Goal: Task Accomplishment & Management: Manage account settings

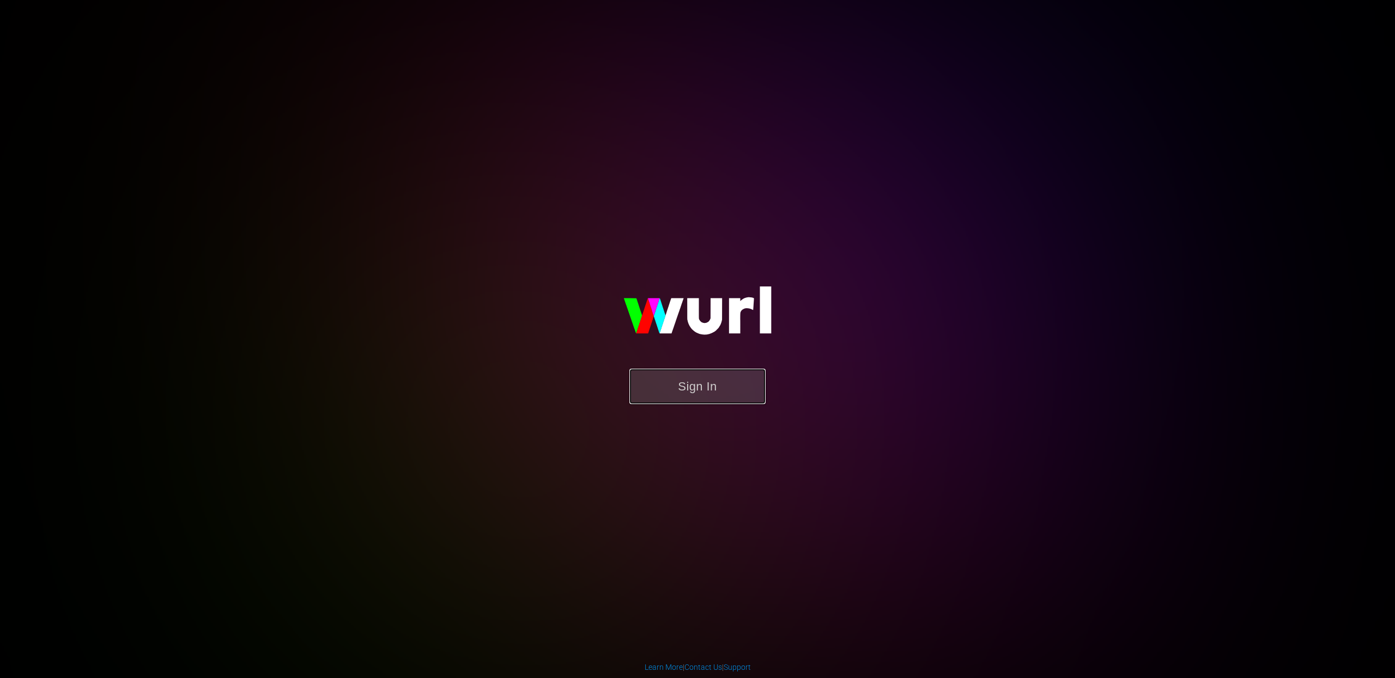
click at [671, 371] on button "Sign In" at bounding box center [697, 386] width 136 height 35
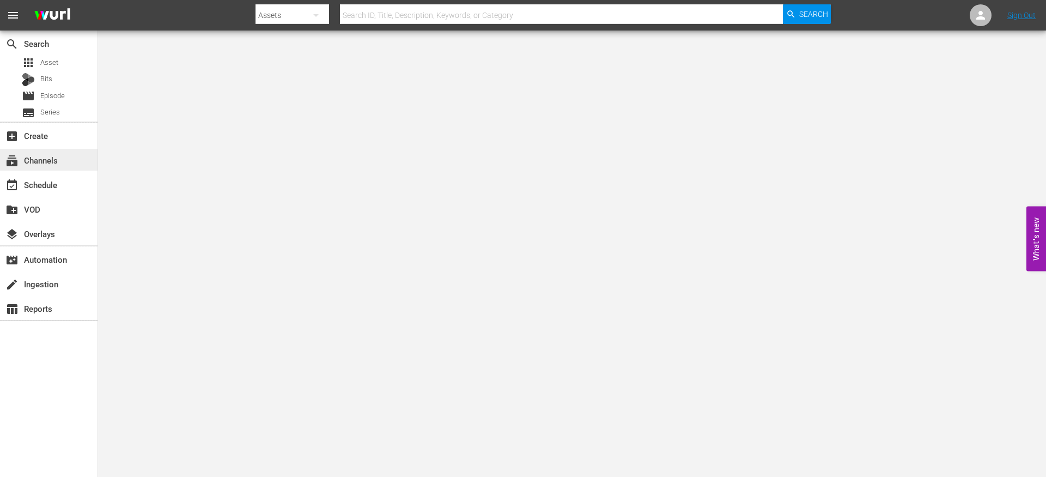
click at [54, 162] on div "subscriptions Channels" at bounding box center [30, 159] width 61 height 10
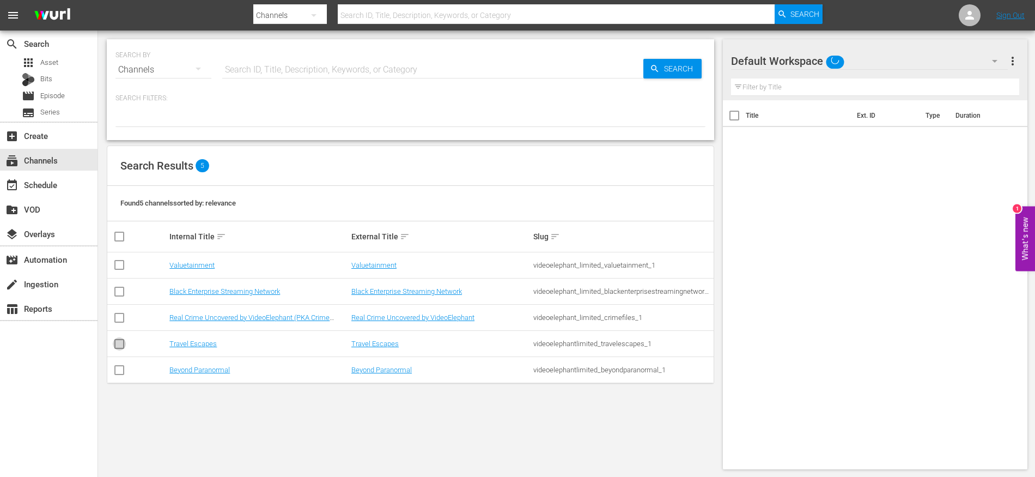
click at [123, 341] on input "checkbox" at bounding box center [119, 345] width 13 height 13
checkbox input "true"
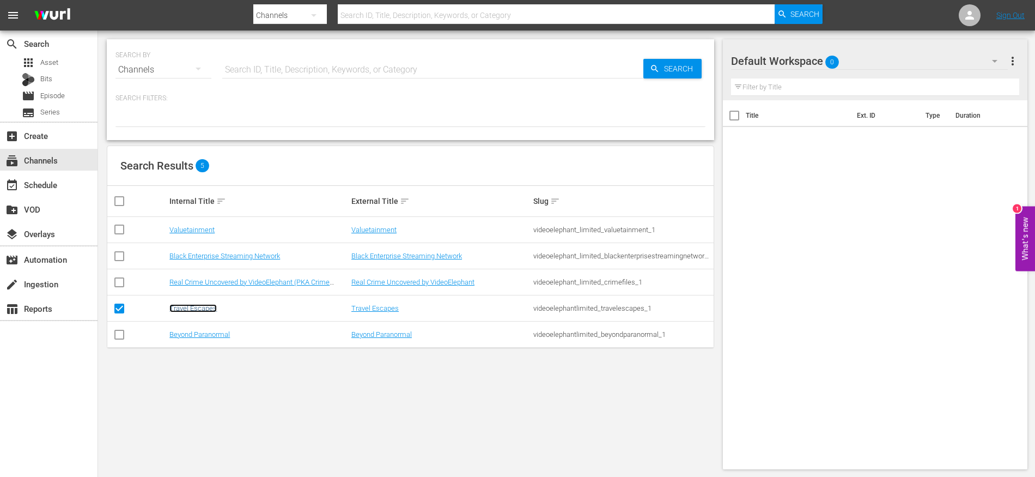
click at [181, 306] on link "Travel Escapes" at bounding box center [192, 308] width 47 height 8
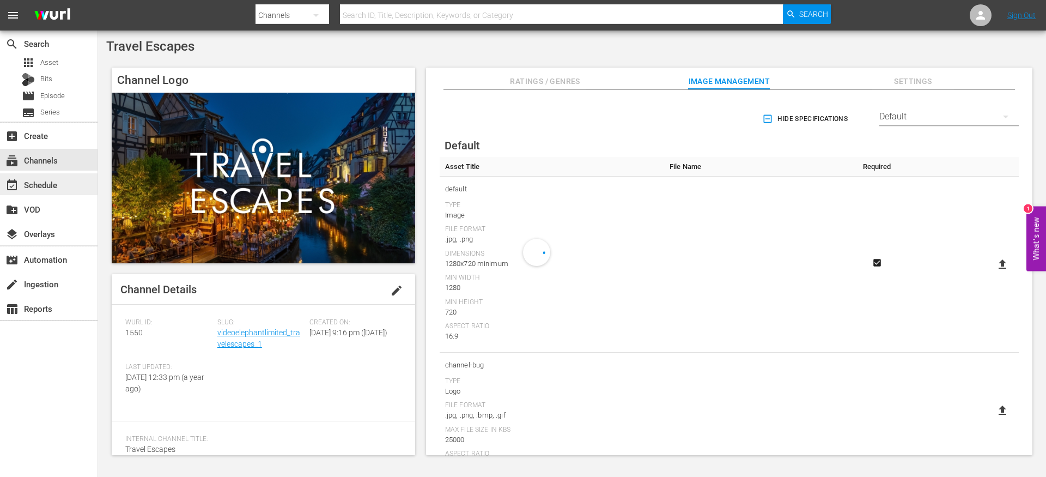
click at [51, 187] on div "event_available Schedule" at bounding box center [30, 183] width 61 height 10
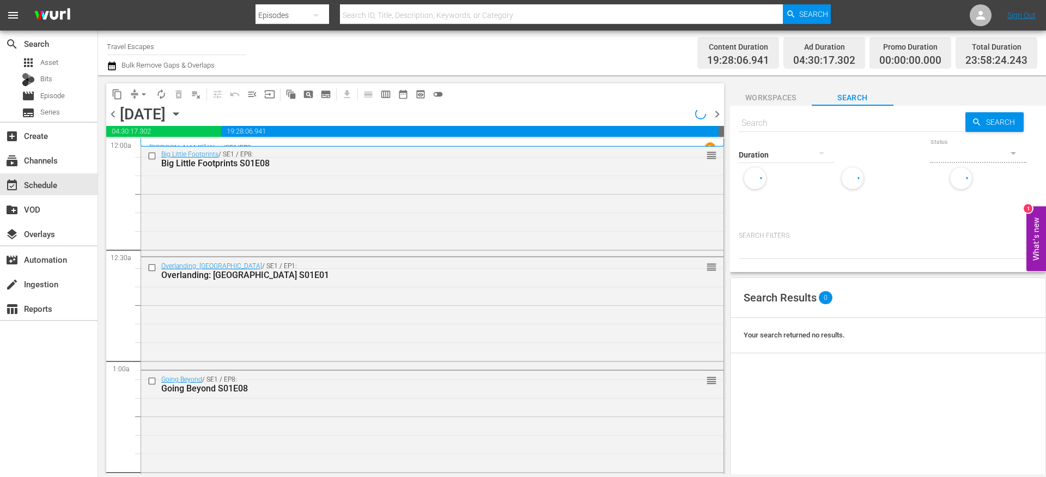
click at [182, 115] on icon "button" at bounding box center [176, 114] width 12 height 12
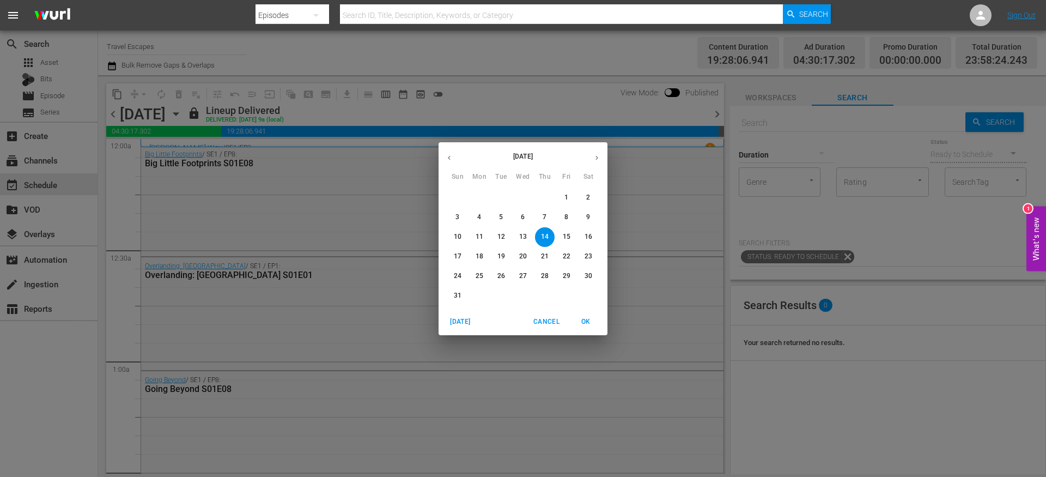
click at [463, 277] on span "24" at bounding box center [458, 275] width 20 height 9
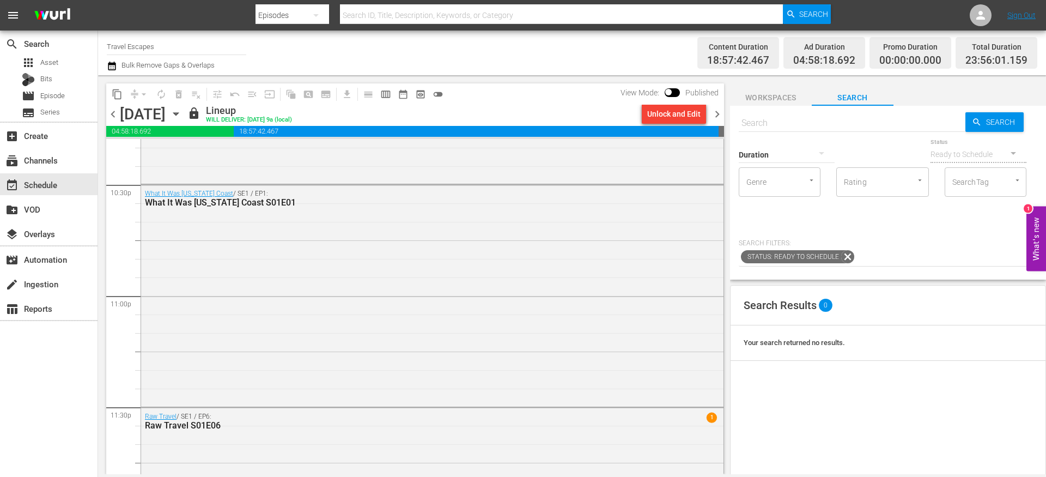
scroll to position [5001, 0]
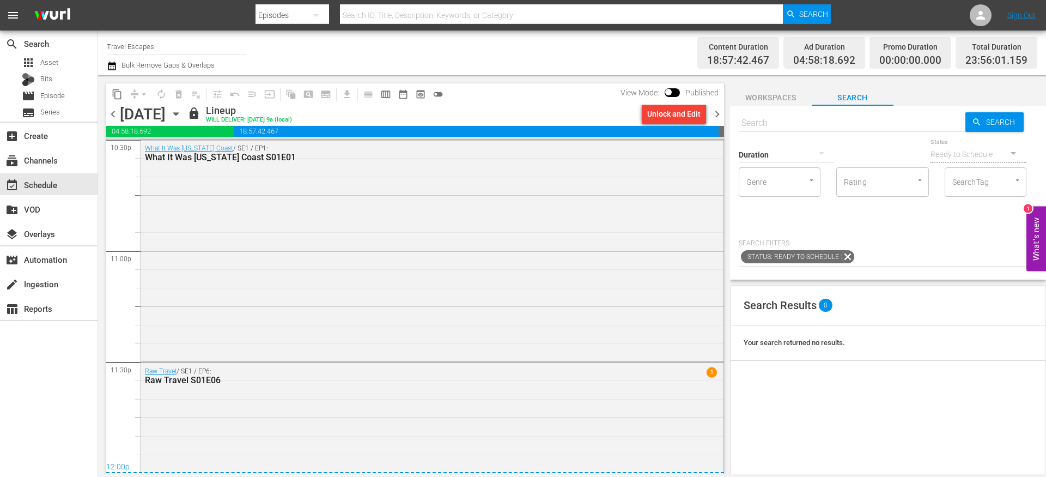
click at [721, 117] on span "chevron_right" at bounding box center [717, 114] width 14 height 14
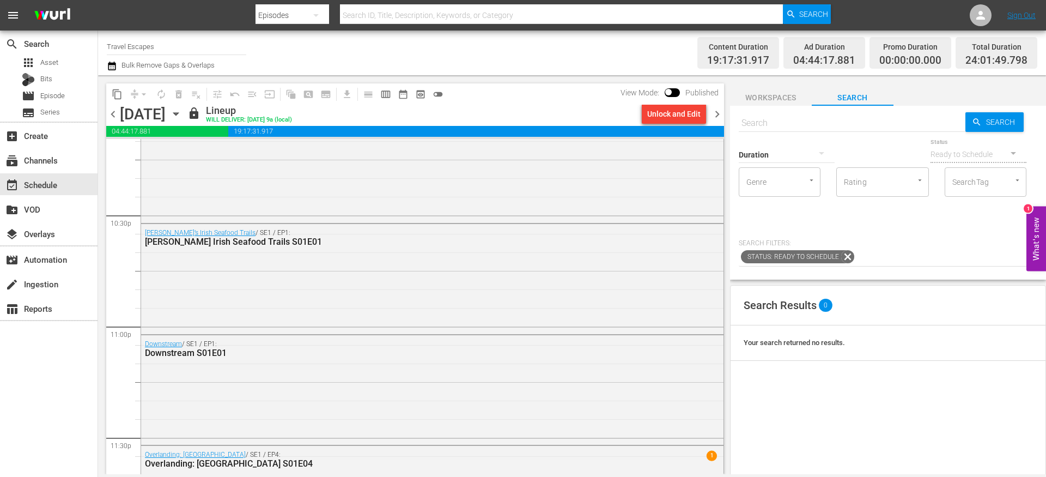
scroll to position [5008, 0]
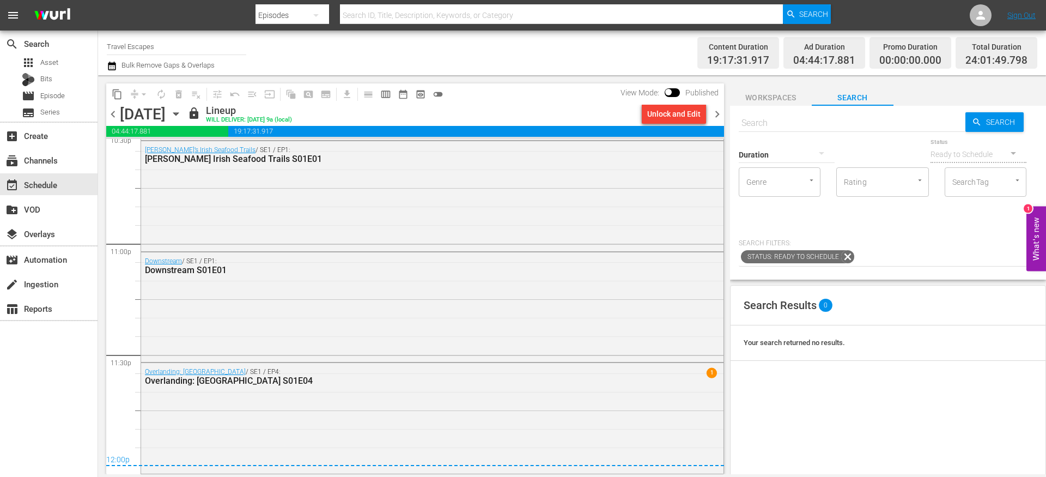
click at [718, 111] on span "chevron_right" at bounding box center [717, 114] width 14 height 14
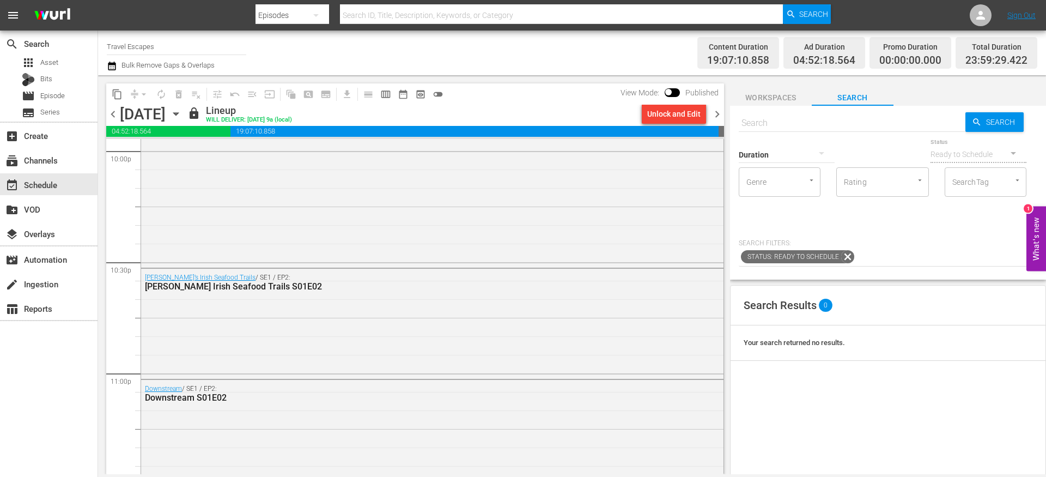
scroll to position [5007, 0]
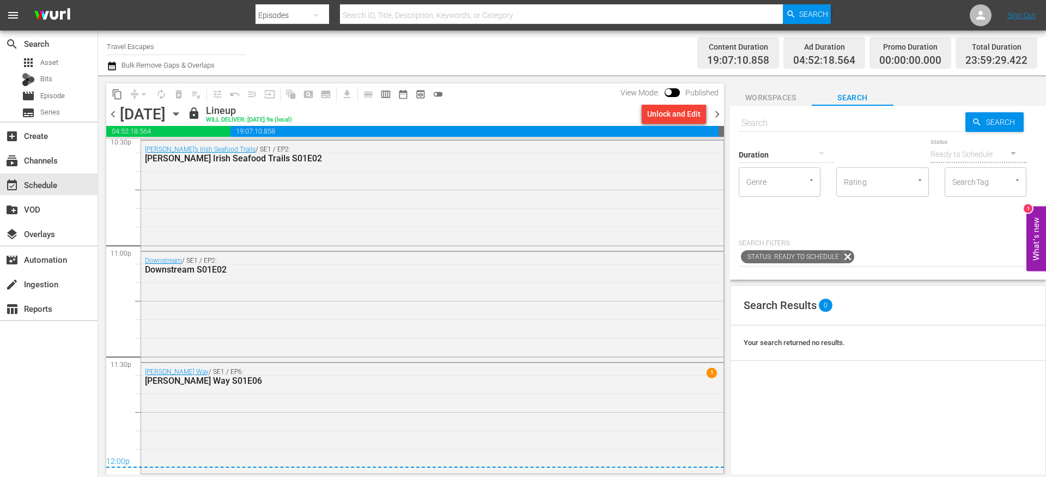
click at [721, 115] on span "chevron_right" at bounding box center [717, 114] width 14 height 14
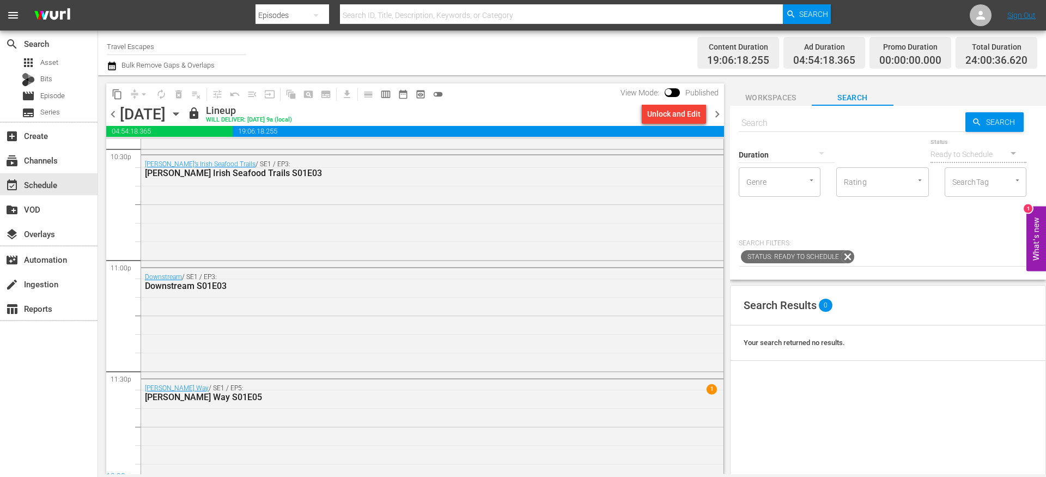
scroll to position [5009, 0]
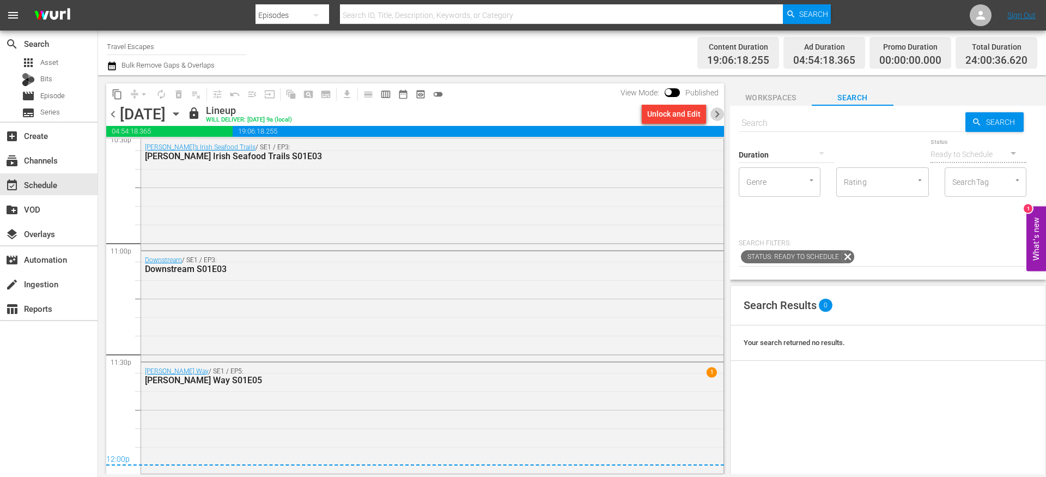
click at [716, 115] on span "chevron_right" at bounding box center [717, 114] width 14 height 14
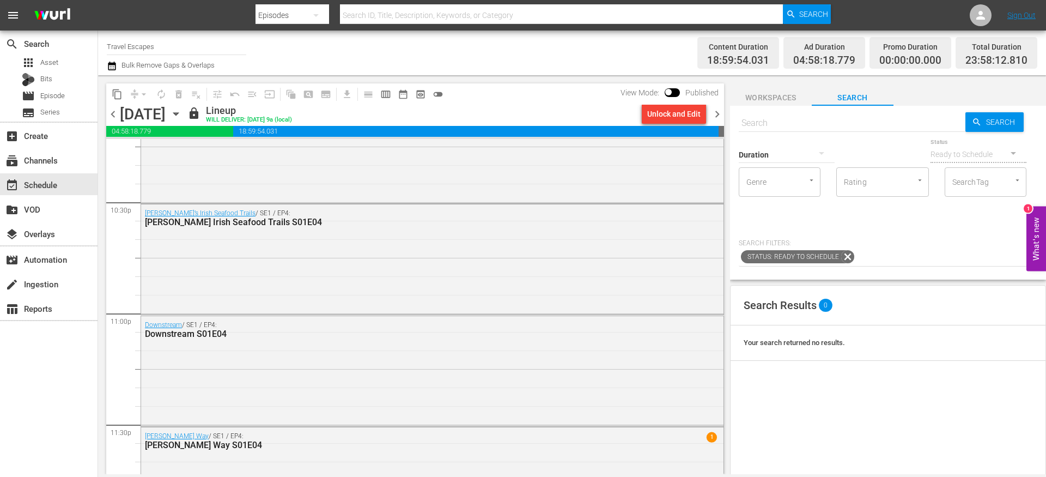
scroll to position [5002, 0]
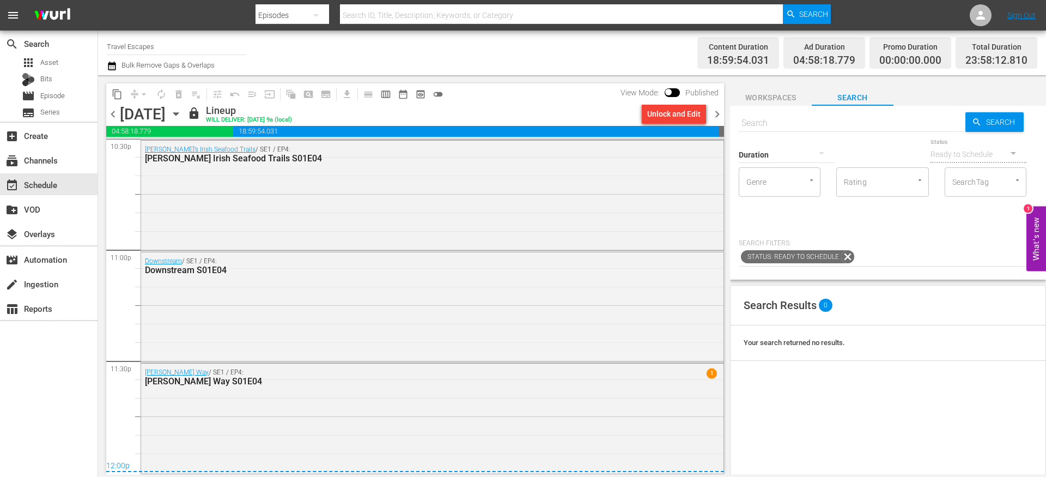
click at [718, 114] on span "chevron_right" at bounding box center [717, 114] width 14 height 14
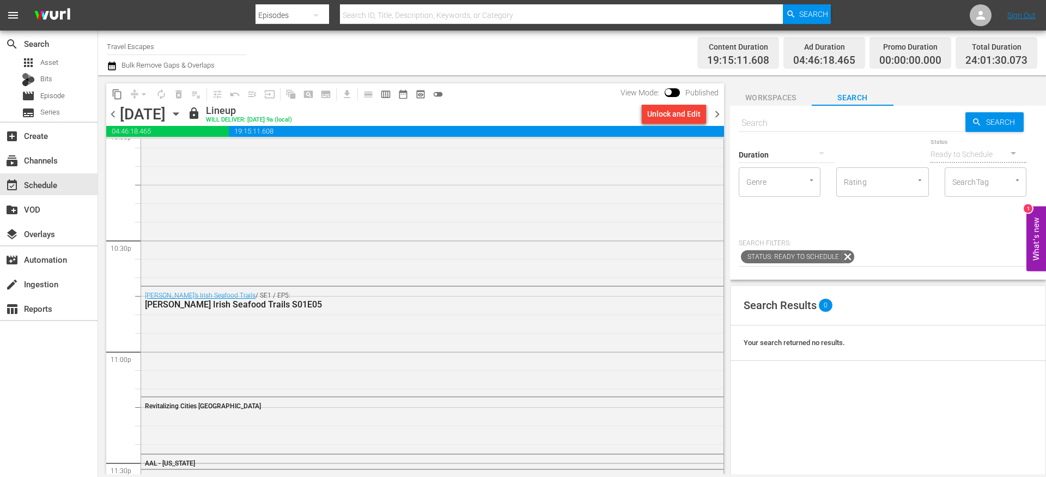
scroll to position [5008, 0]
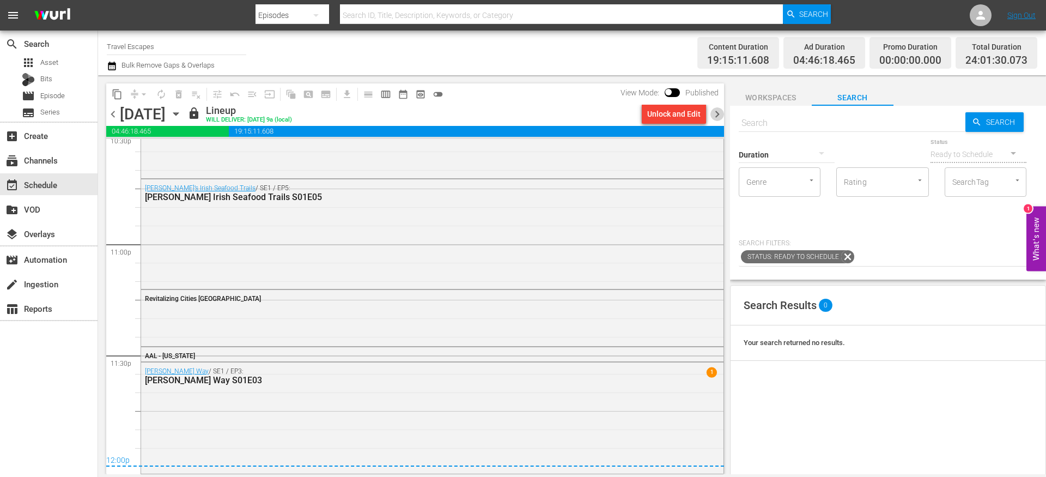
click at [718, 117] on span "chevron_right" at bounding box center [717, 114] width 14 height 14
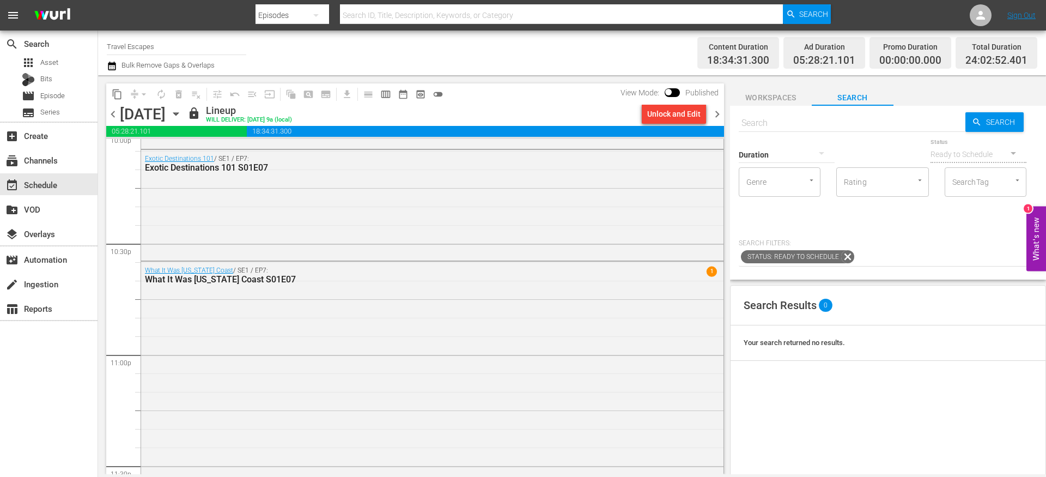
scroll to position [5018, 0]
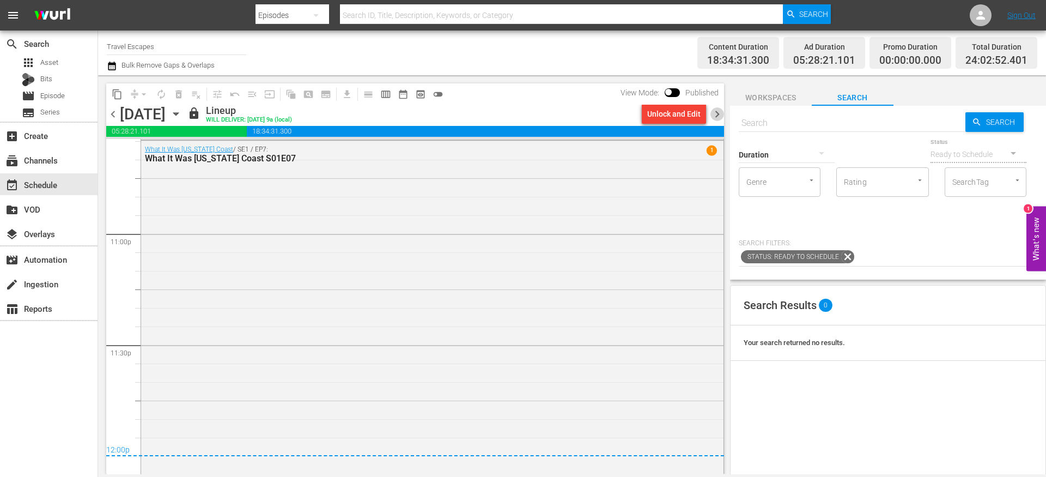
click at [715, 117] on span "chevron_right" at bounding box center [717, 114] width 14 height 14
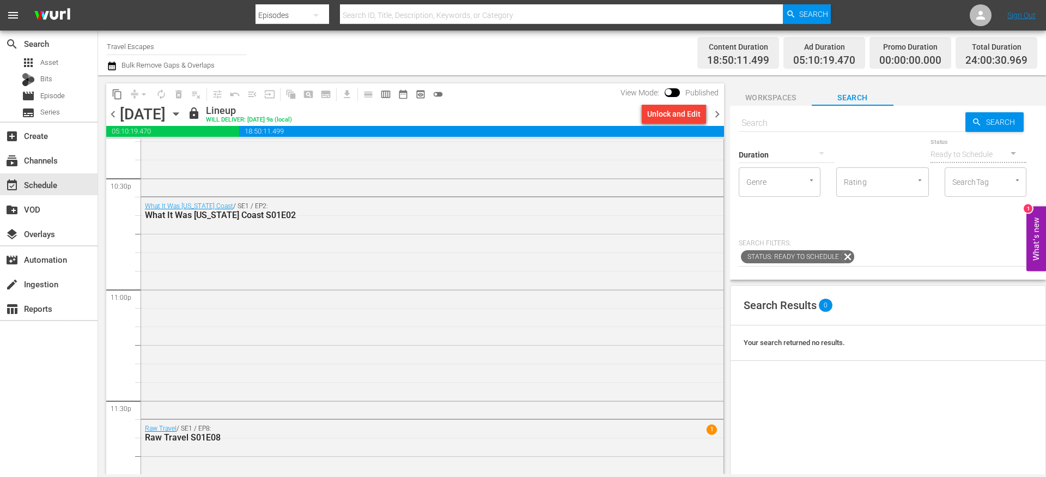
scroll to position [5020, 0]
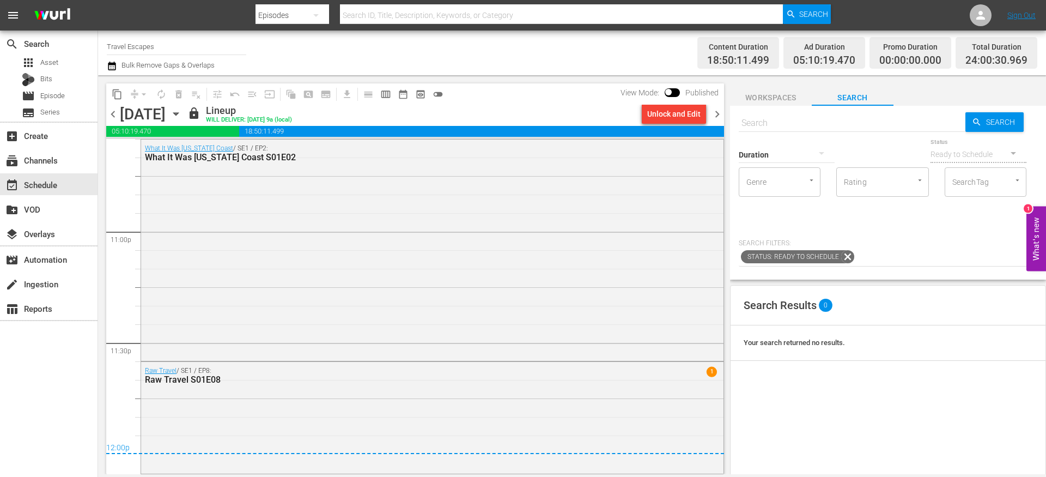
click at [719, 112] on span "chevron_right" at bounding box center [717, 114] width 14 height 14
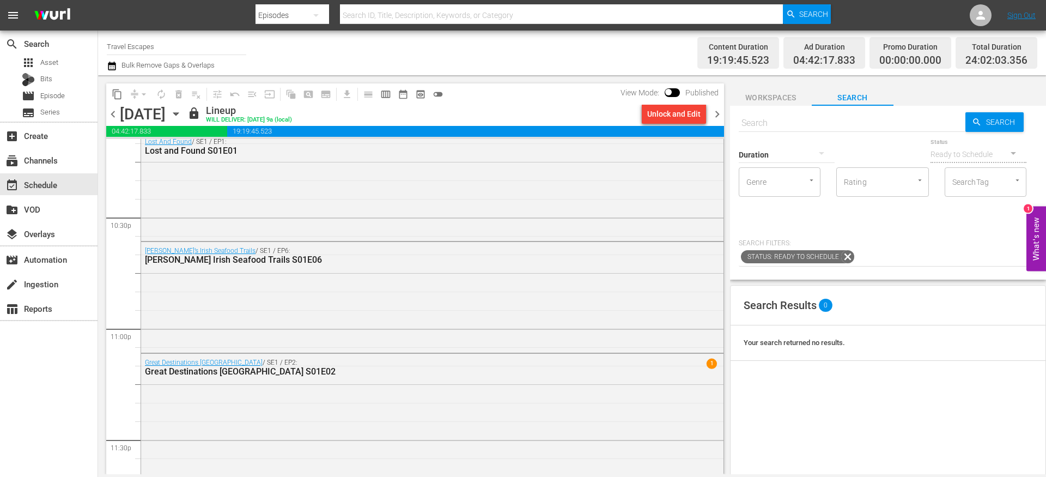
scroll to position [5028, 0]
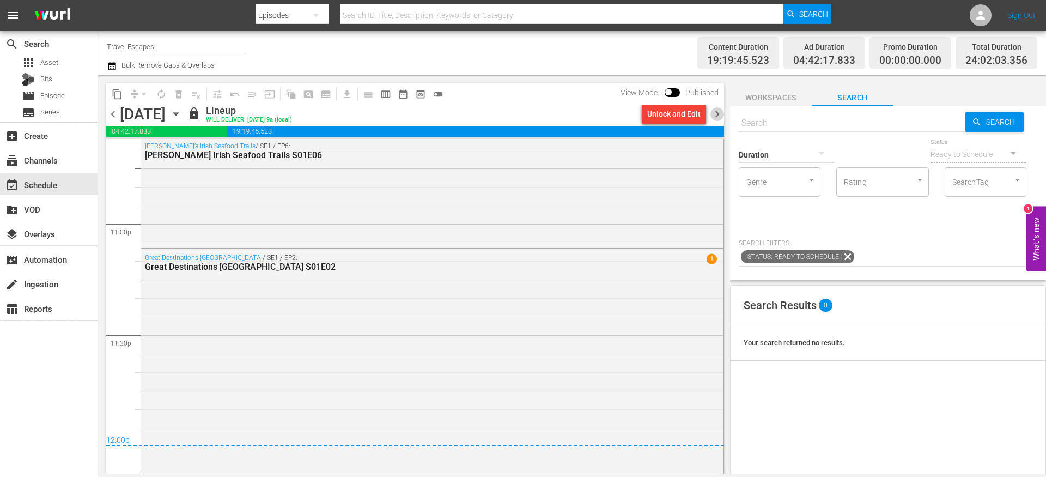
click at [719, 114] on span "chevron_right" at bounding box center [717, 114] width 14 height 14
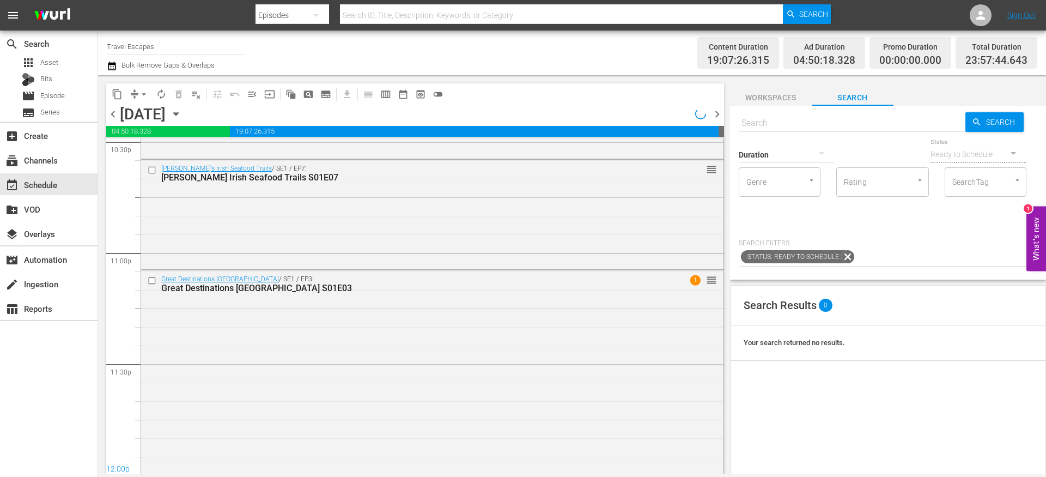
scroll to position [5019, 0]
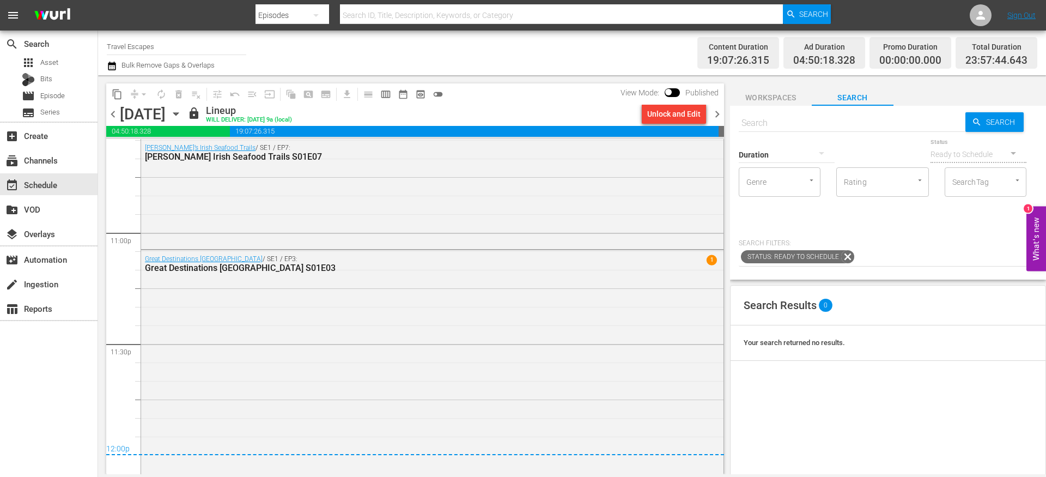
click at [719, 116] on span "chevron_right" at bounding box center [717, 114] width 14 height 14
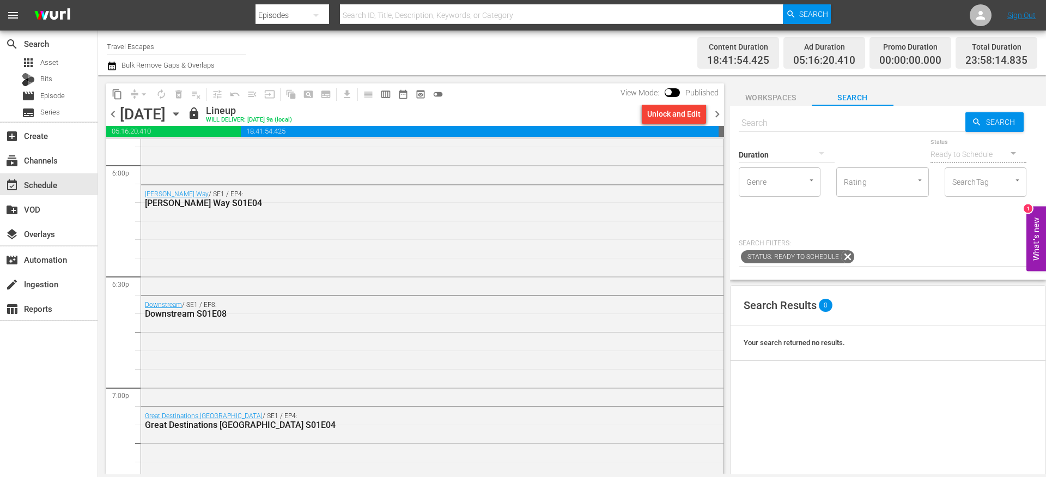
scroll to position [4191, 0]
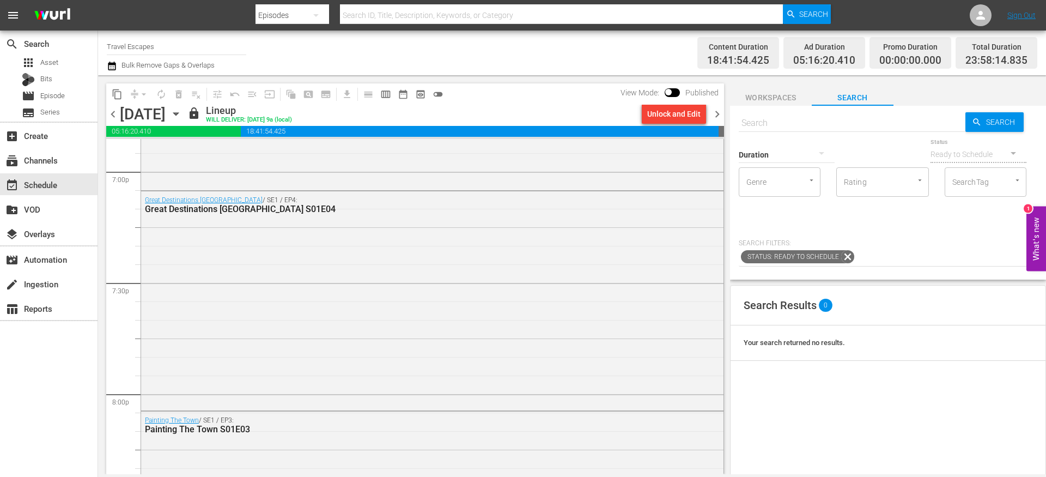
click at [719, 116] on span "chevron_right" at bounding box center [717, 114] width 14 height 14
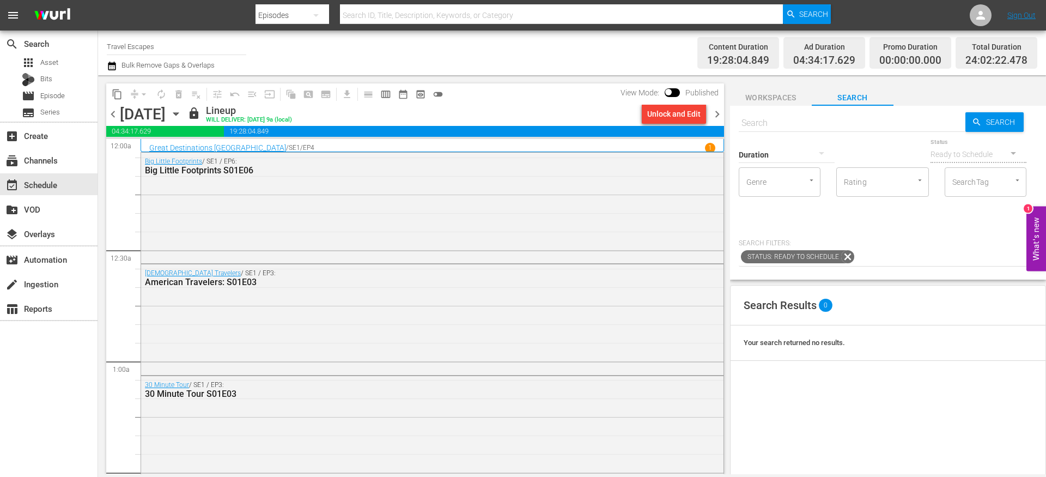
click at [719, 117] on span "chevron_right" at bounding box center [717, 114] width 14 height 14
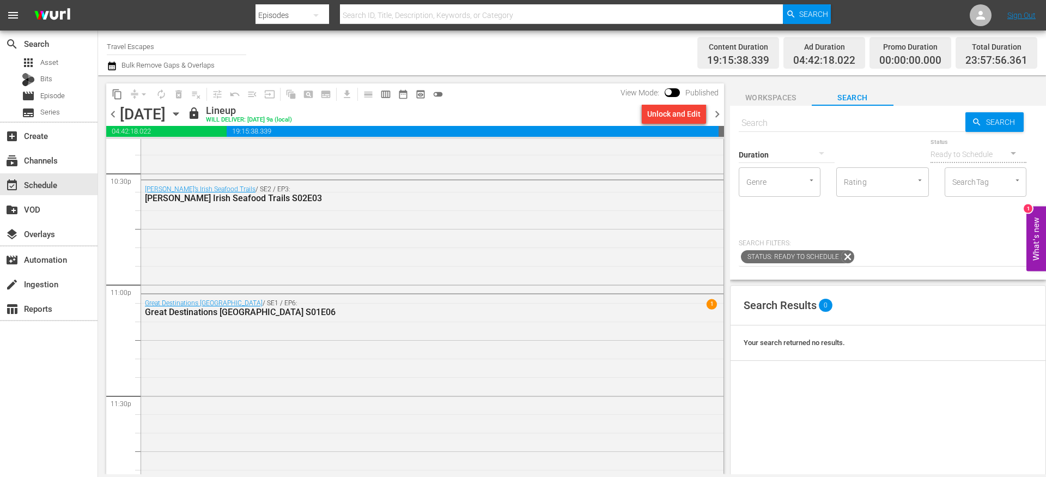
scroll to position [5014, 0]
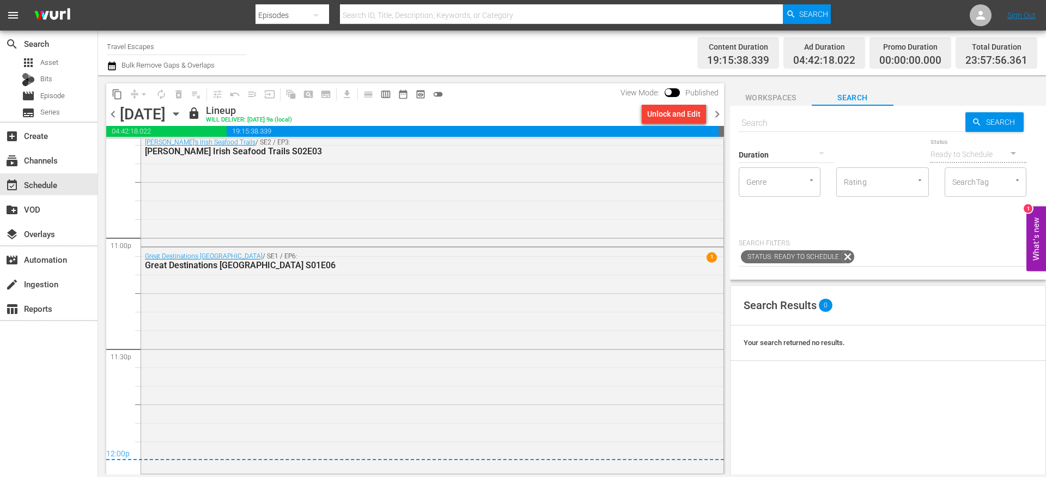
click at [719, 116] on span "chevron_right" at bounding box center [717, 114] width 14 height 14
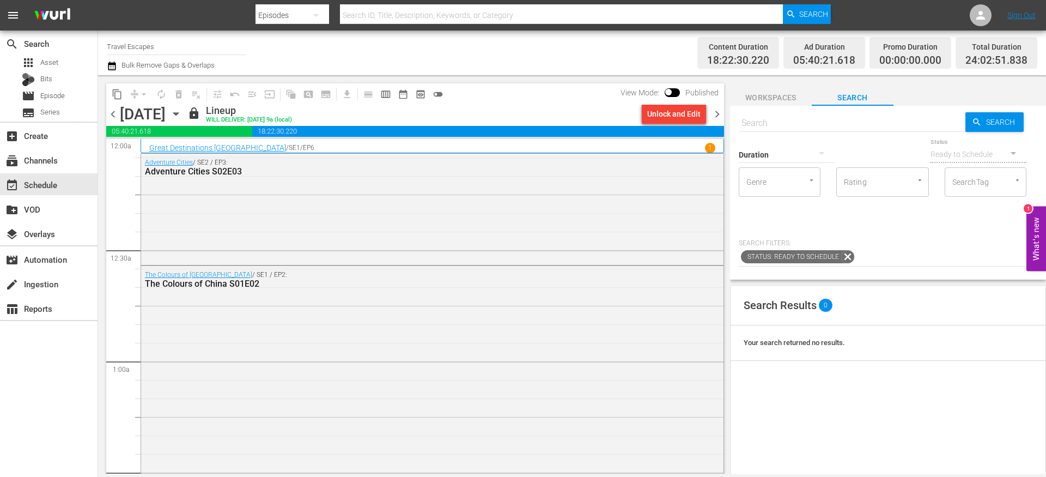
click at [721, 114] on span "chevron_right" at bounding box center [717, 114] width 14 height 14
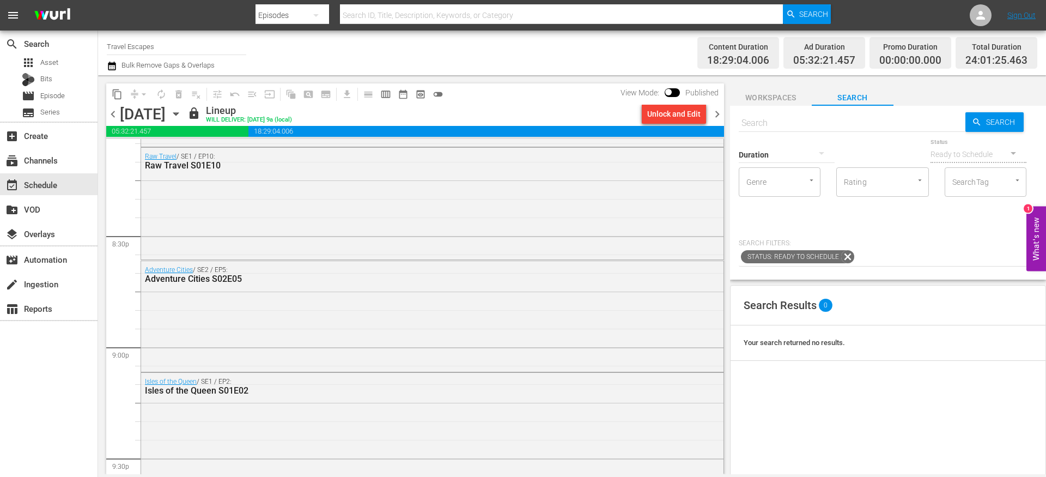
scroll to position [5030, 0]
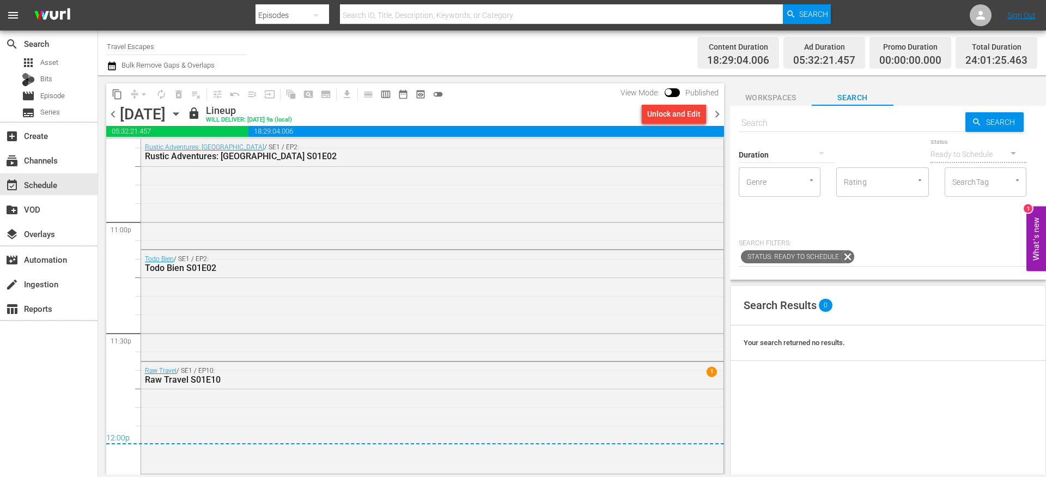
click at [722, 113] on span "chevron_right" at bounding box center [717, 114] width 14 height 14
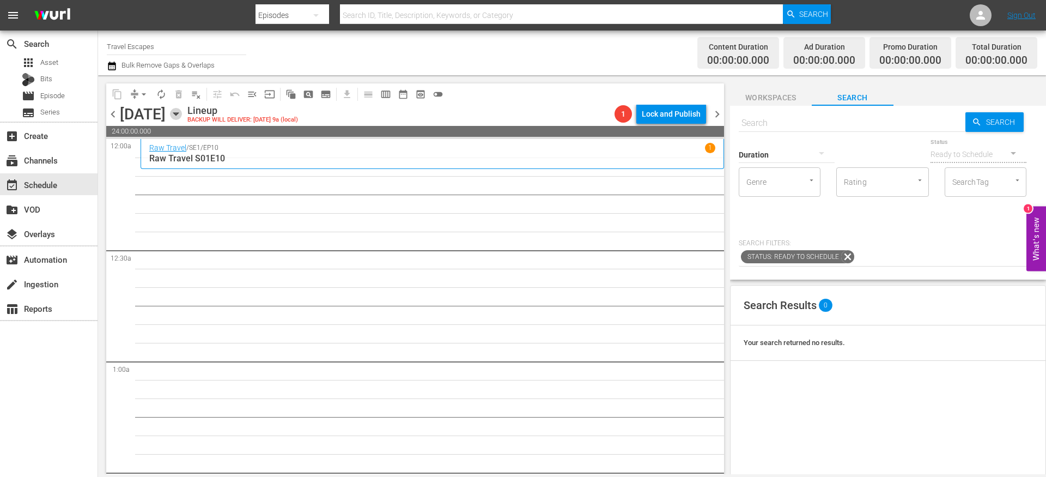
click at [182, 116] on icon "button" at bounding box center [176, 114] width 12 height 12
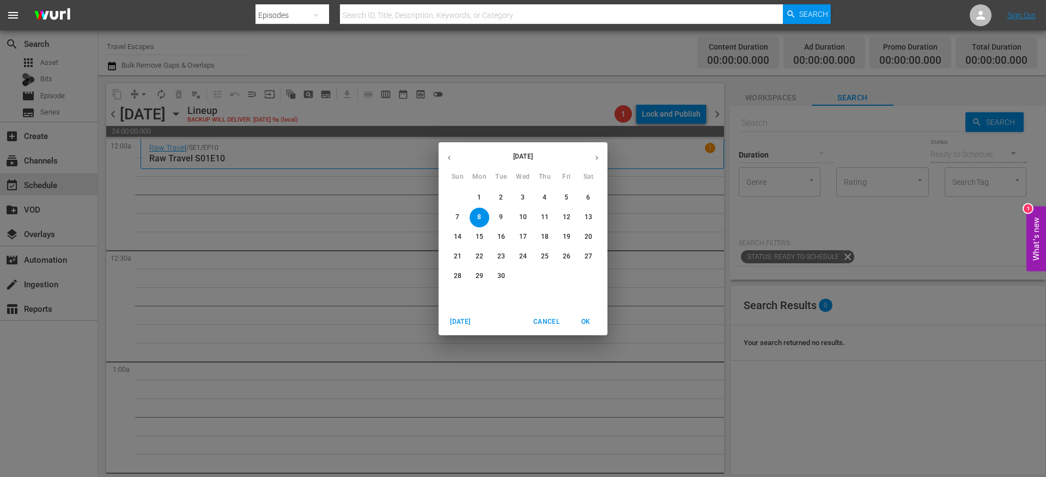
click at [570, 197] on span "5" at bounding box center [567, 197] width 20 height 9
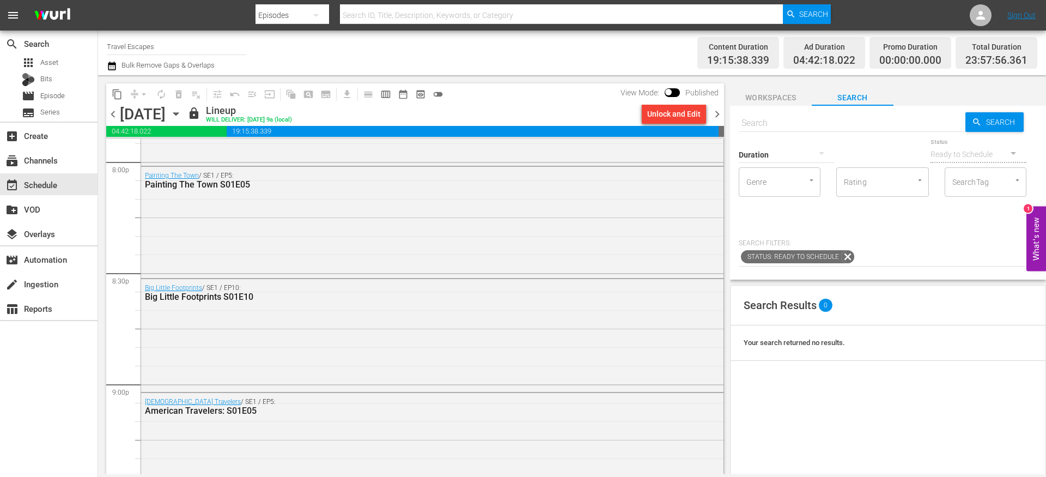
scroll to position [4435, 0]
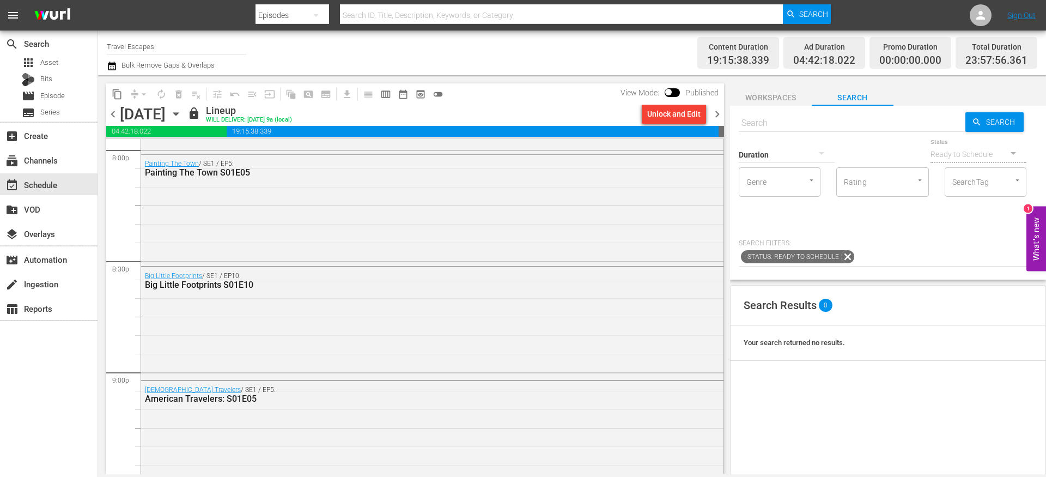
click at [185, 113] on div "Friday, September 5th September 5th" at bounding box center [152, 114] width 65 height 18
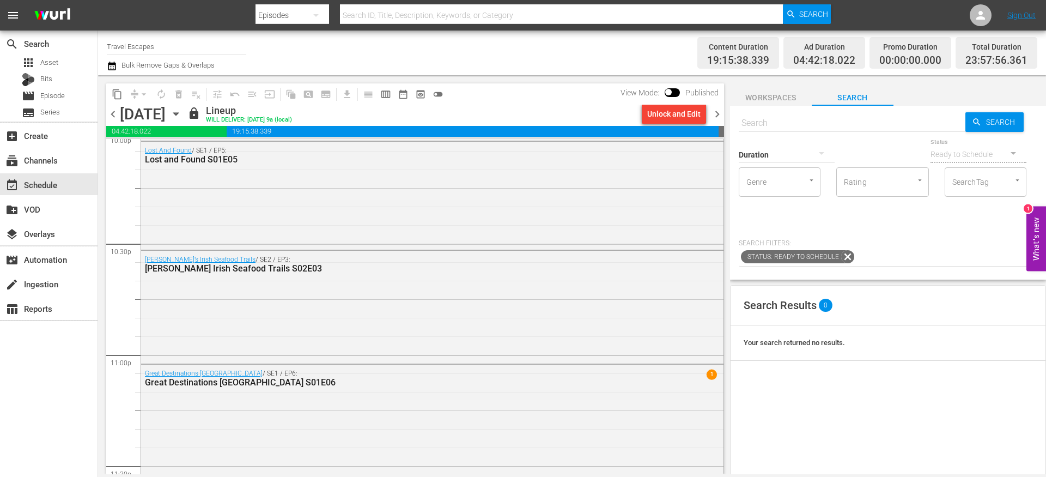
scroll to position [5014, 0]
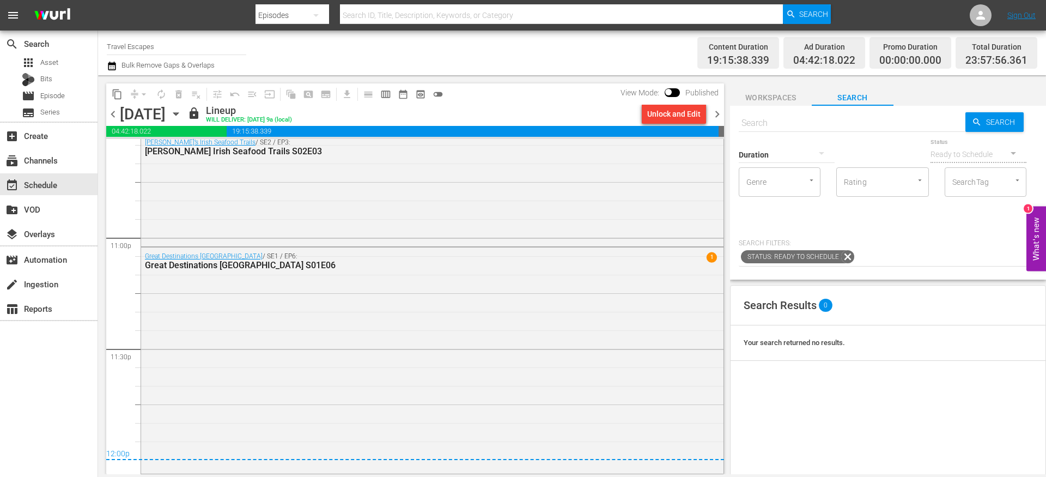
click at [178, 113] on icon "button" at bounding box center [175, 114] width 5 height 3
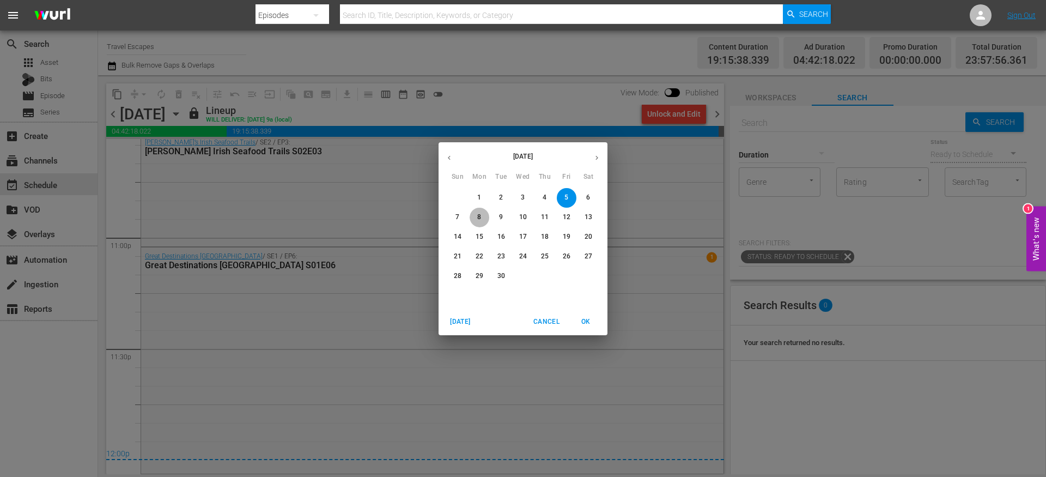
click at [482, 218] on span "8" at bounding box center [480, 216] width 20 height 9
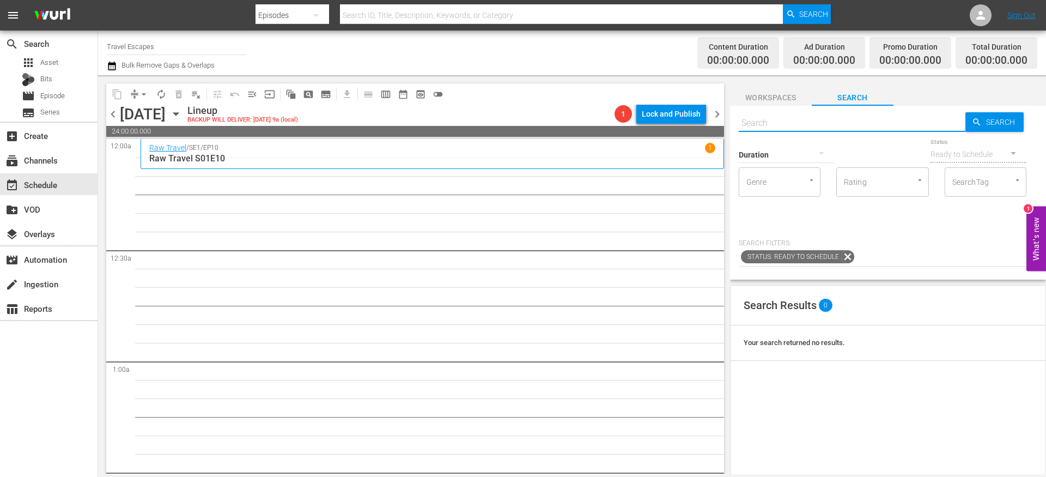
click at [774, 117] on input "text" at bounding box center [852, 123] width 227 height 26
paste input "Big Little Footprints S01E10"
type input "Big Little Footprints S01E10"
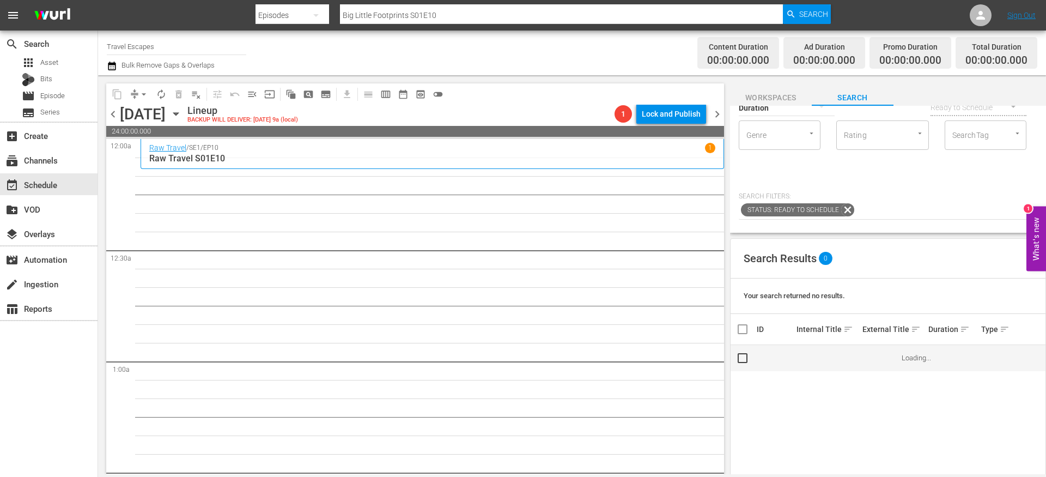
scroll to position [72, 0]
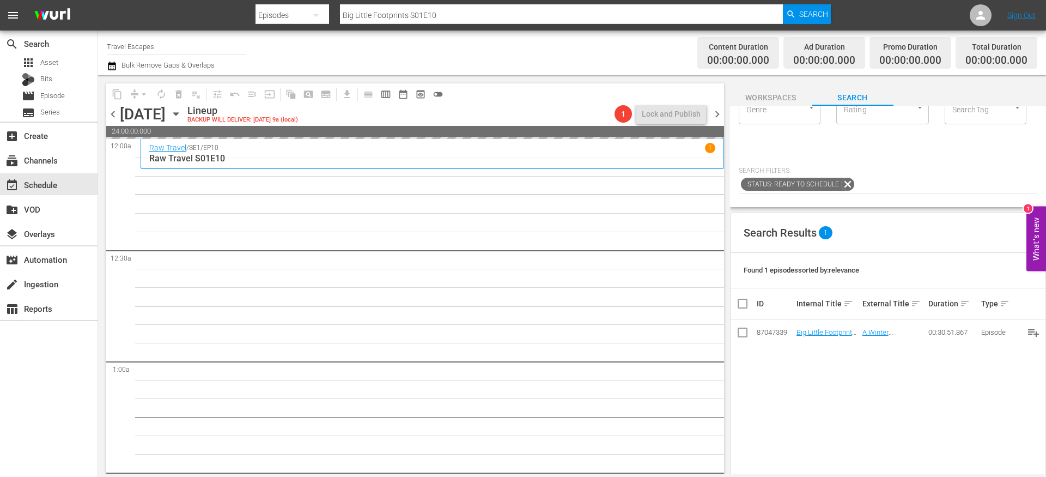
drag, startPoint x: 825, startPoint y: 330, endPoint x: 643, endPoint y: 3, distance: 374.4
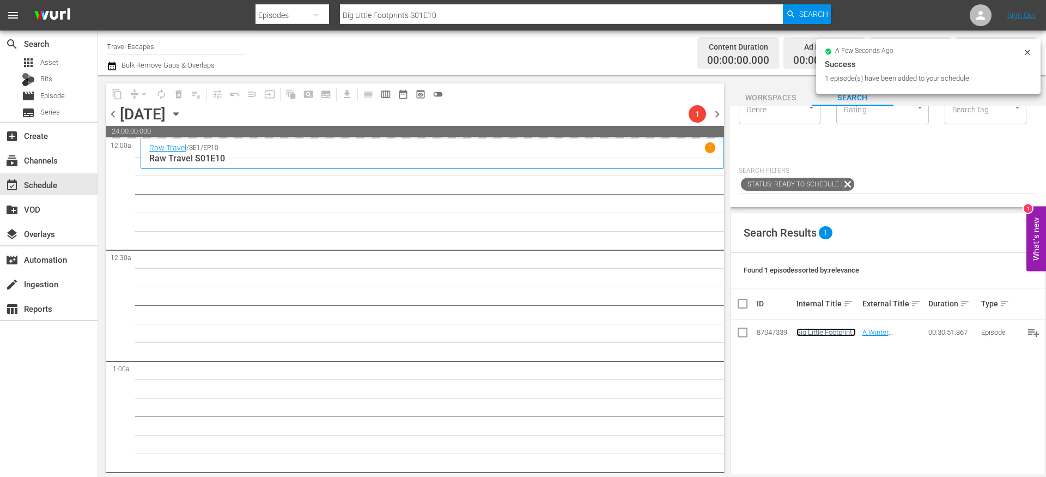
scroll to position [0, 0]
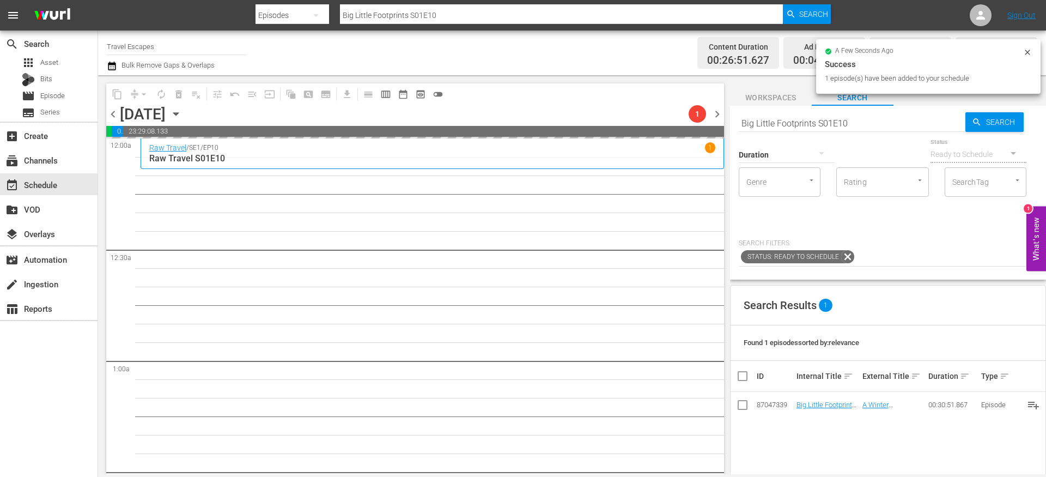
click at [803, 123] on input "Big Little Footprints S01E10" at bounding box center [852, 123] width 227 height 26
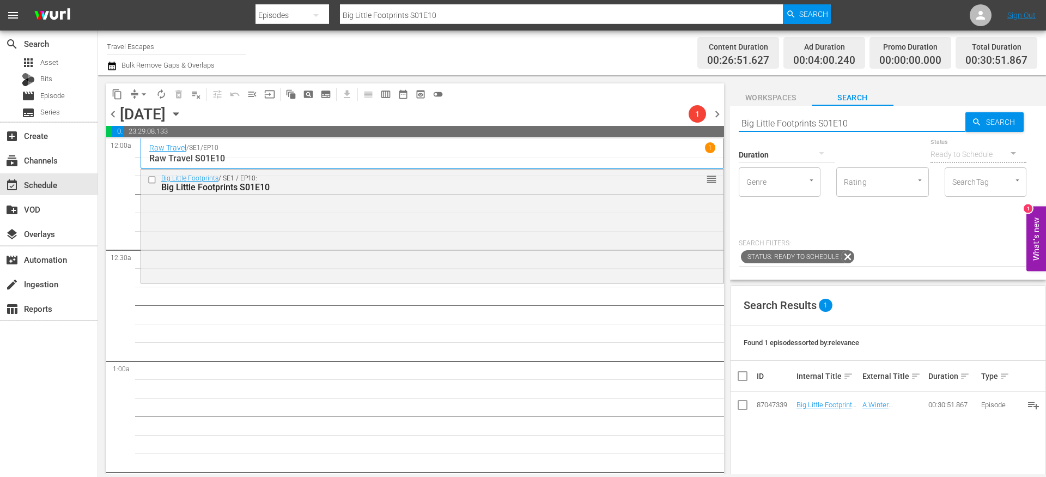
paste input "American Travelers: S01E05"
type input "American Travelers: S01E05"
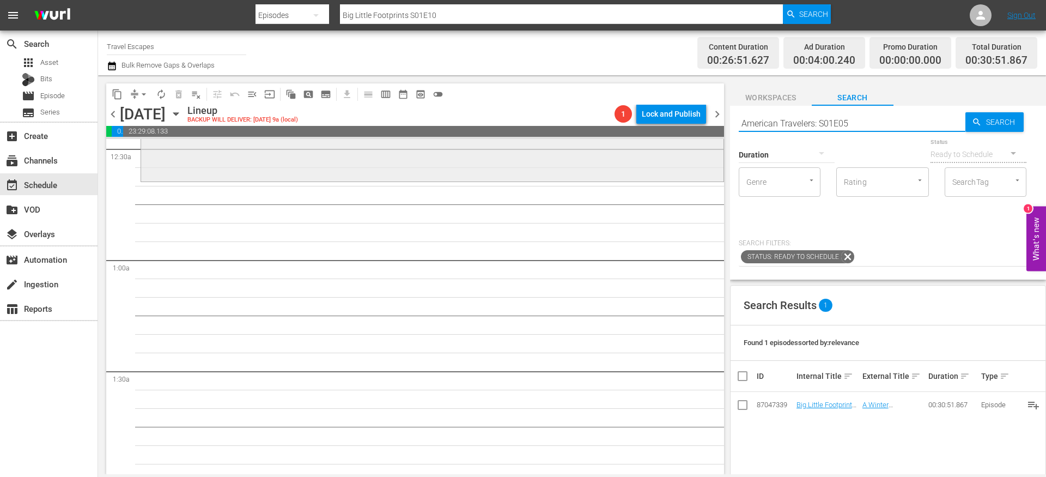
scroll to position [107, 0]
type input "American Travelers: S01E05"
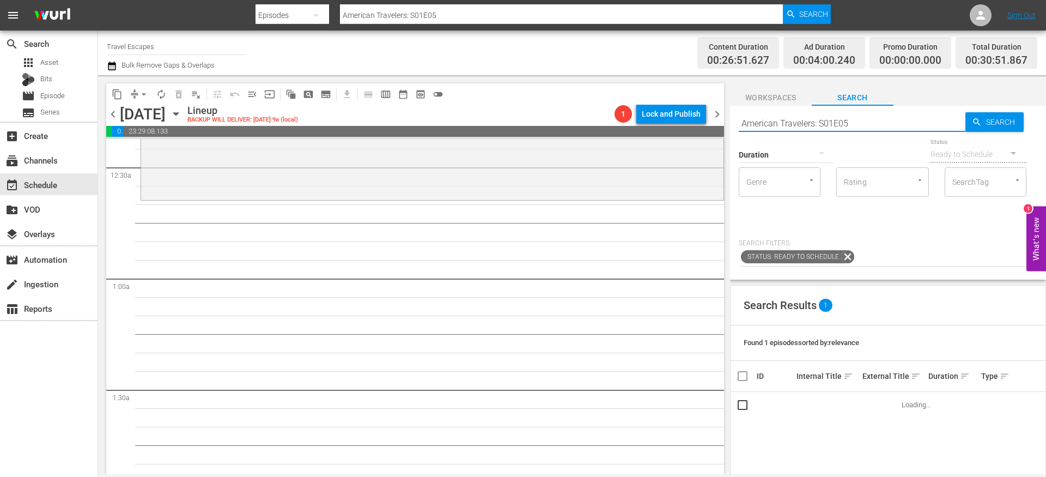
scroll to position [84, 0]
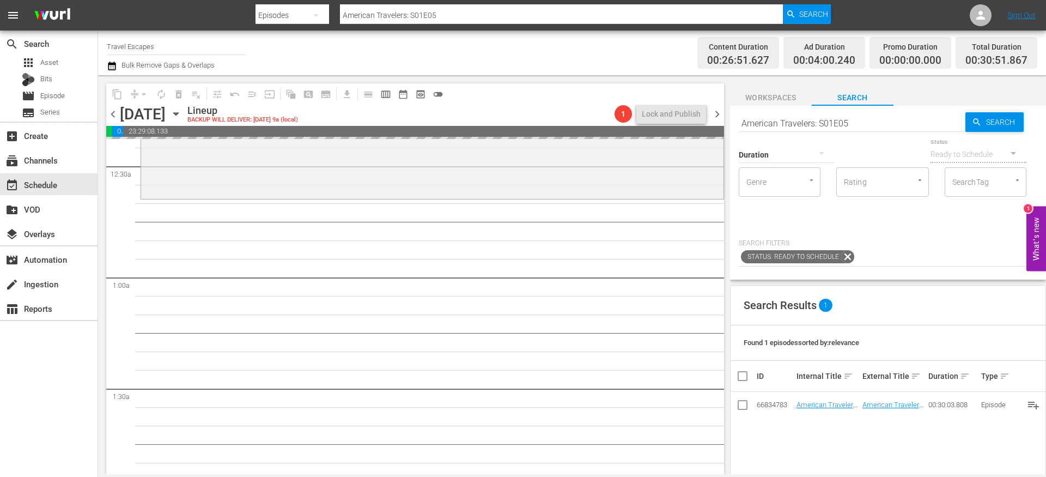
drag, startPoint x: 819, startPoint y: 405, endPoint x: 587, endPoint y: 2, distance: 464.5
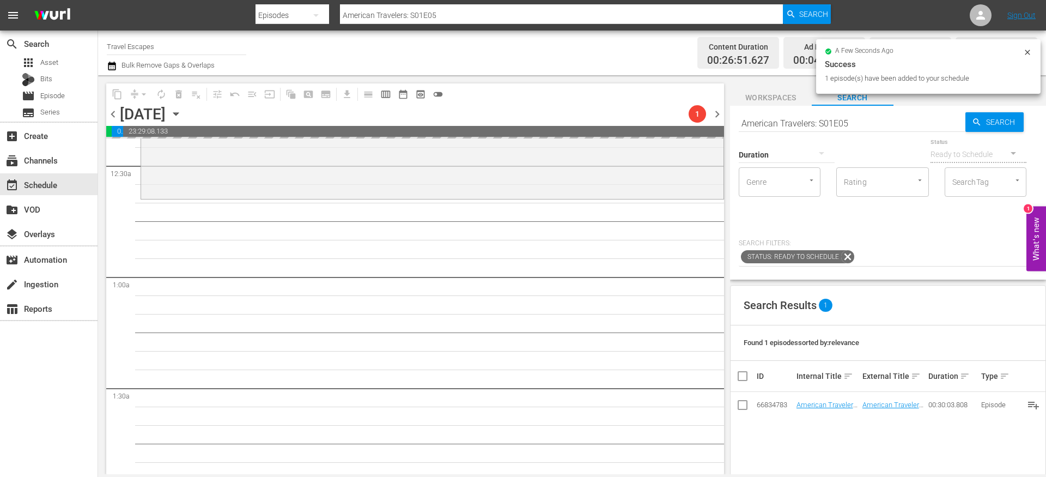
click at [768, 117] on input "American Travelers: S01E05" at bounding box center [852, 123] width 227 height 26
click at [769, 117] on input "American Travelers: S01E05" at bounding box center [852, 123] width 227 height 26
paste input "30 Minute Tour"
type input "30 Minute Tour S01E05"
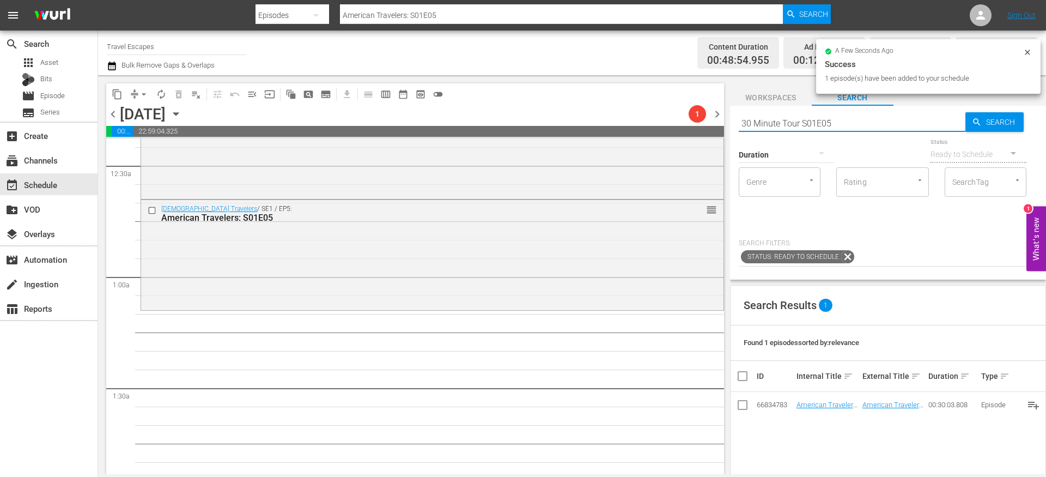
type input "30 Minute Tour S01E05"
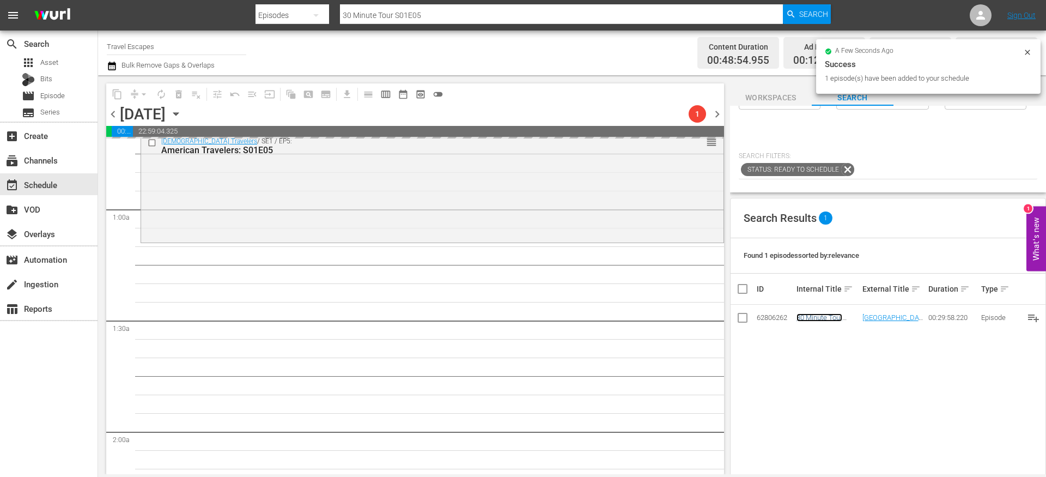
scroll to position [0, 0]
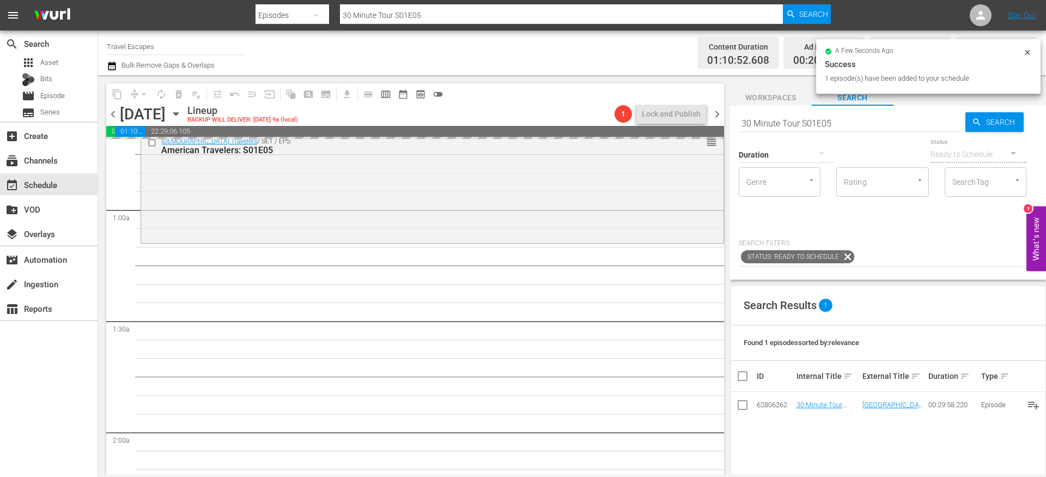
click at [798, 124] on input "30 Minute Tour S01E05" at bounding box center [852, 123] width 227 height 26
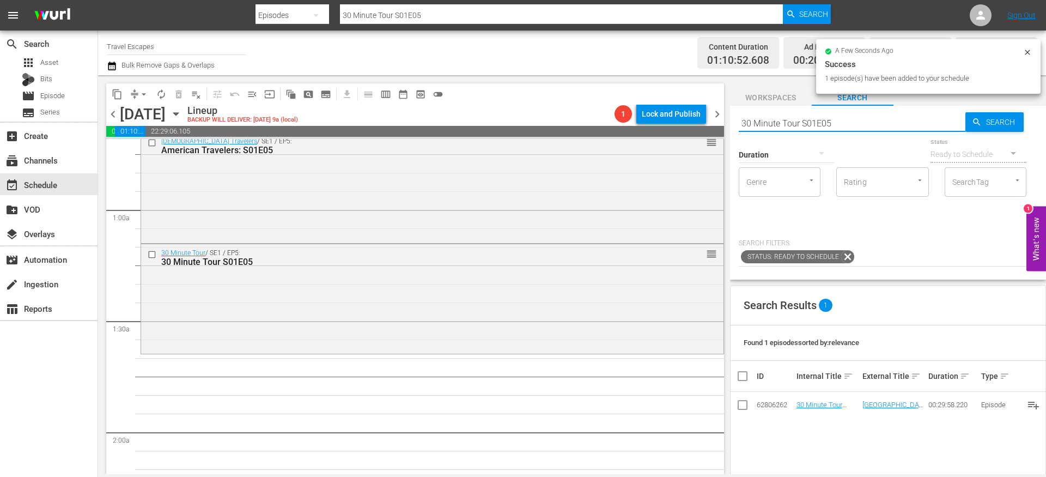
paste input "Lost and Found"
type input "Lost and Found S01E05"
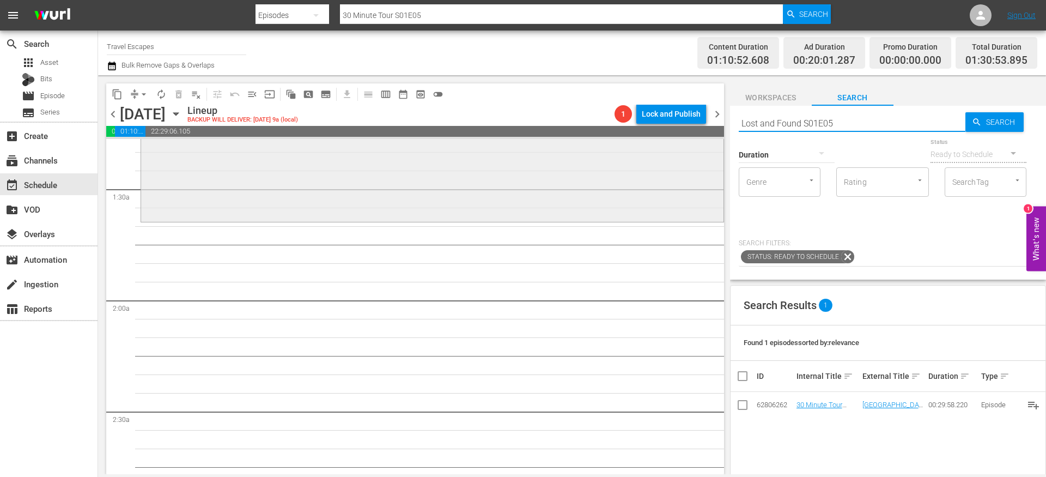
scroll to position [286, 0]
type input "Lost and Found S01E05"
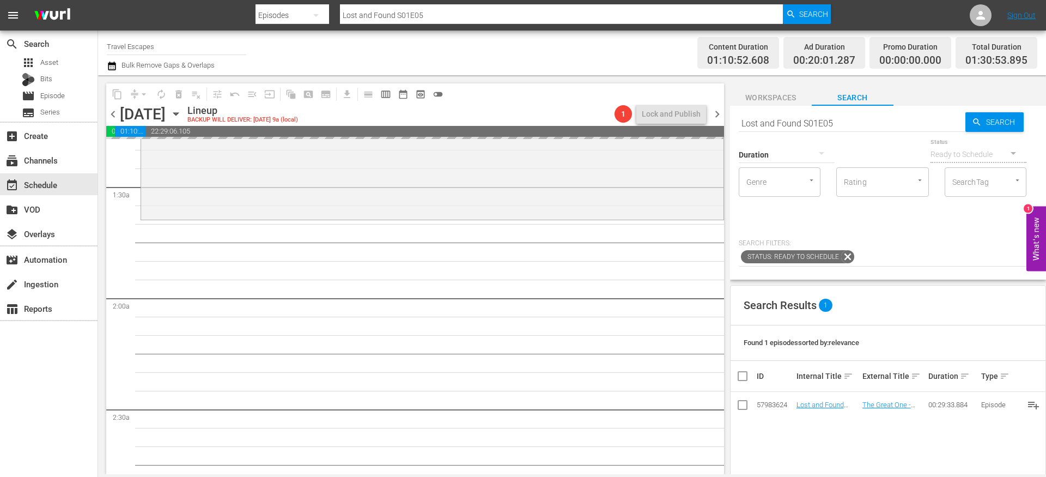
drag, startPoint x: 810, startPoint y: 408, endPoint x: 620, endPoint y: 9, distance: 441.4
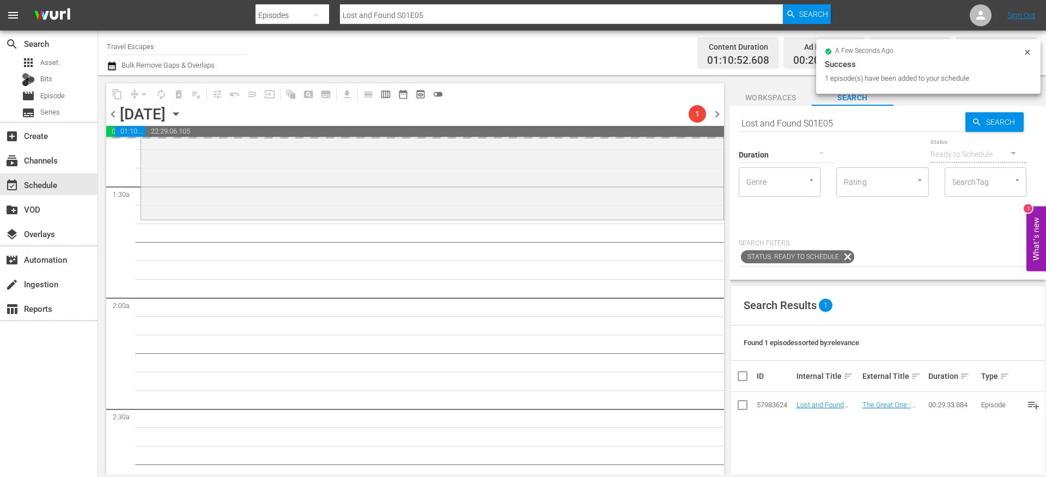
click at [787, 120] on input "Lost and Found S01E05" at bounding box center [852, 123] width 227 height 26
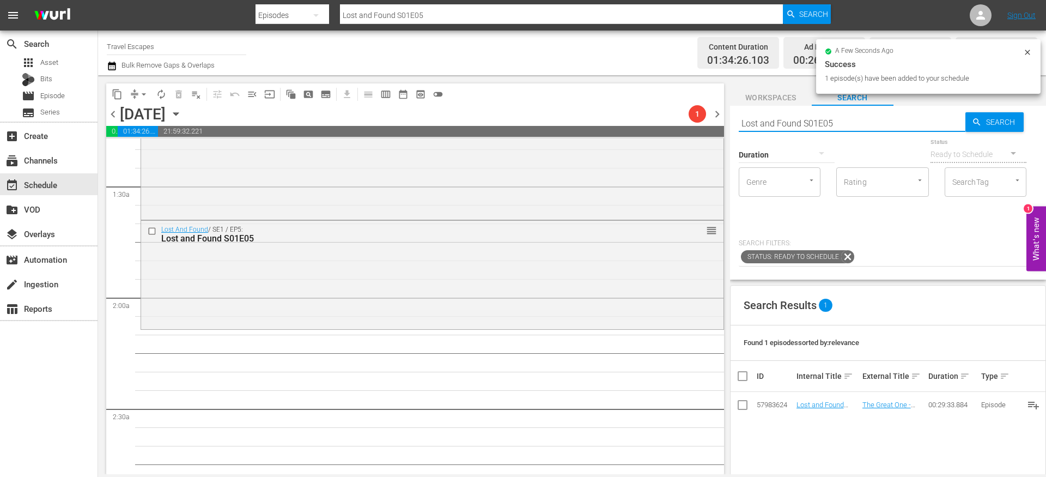
paste input "Nevens Irish Seafood Trails S02E03"
type input "Nevens Irish Seafood Trails S02E03"
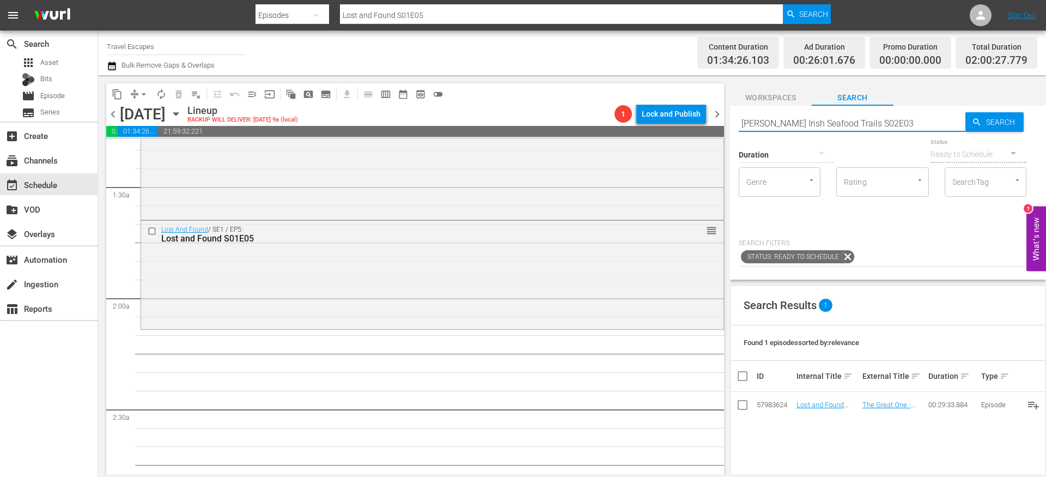
scroll to position [368, 0]
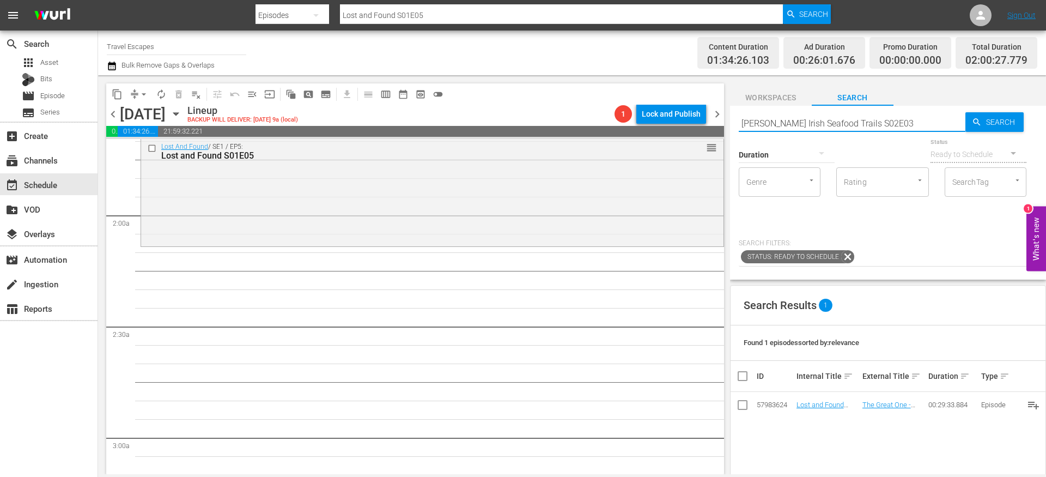
type input "Nevens Irish Seafood Trails S02E03"
click at [807, 408] on td "Nevens Irish Seafood Trails S02E03" at bounding box center [828, 405] width 66 height 26
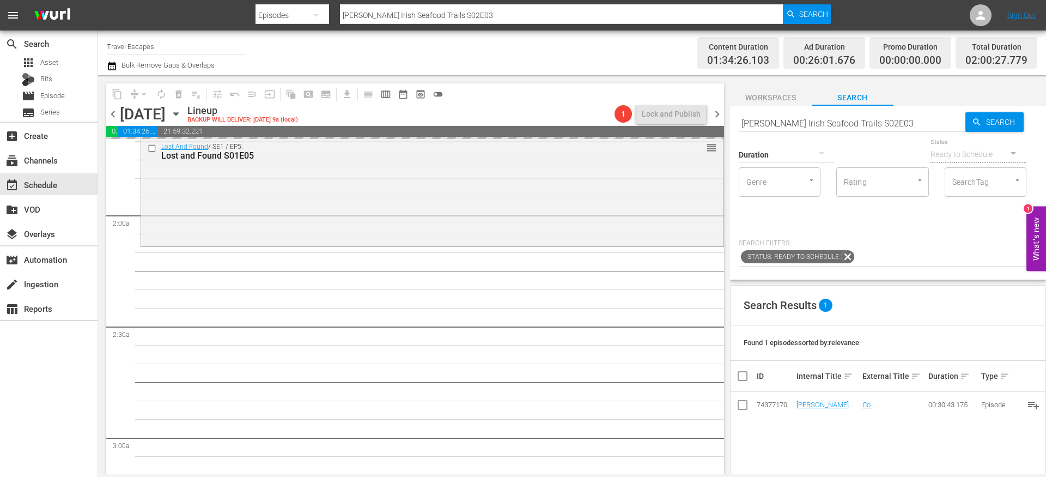
drag, startPoint x: 804, startPoint y: 404, endPoint x: 578, endPoint y: 26, distance: 440.3
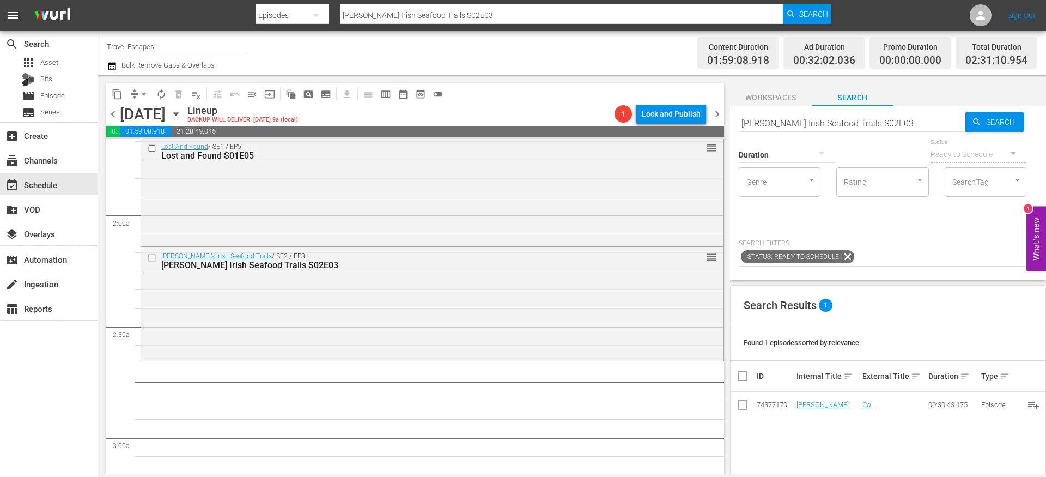
click at [804, 122] on input "Nevens Irish Seafood Trails S02E03" at bounding box center [852, 123] width 227 height 26
paste input "Great Destinations Europe S01E06"
type input "Great Destinations Europe S01E06"
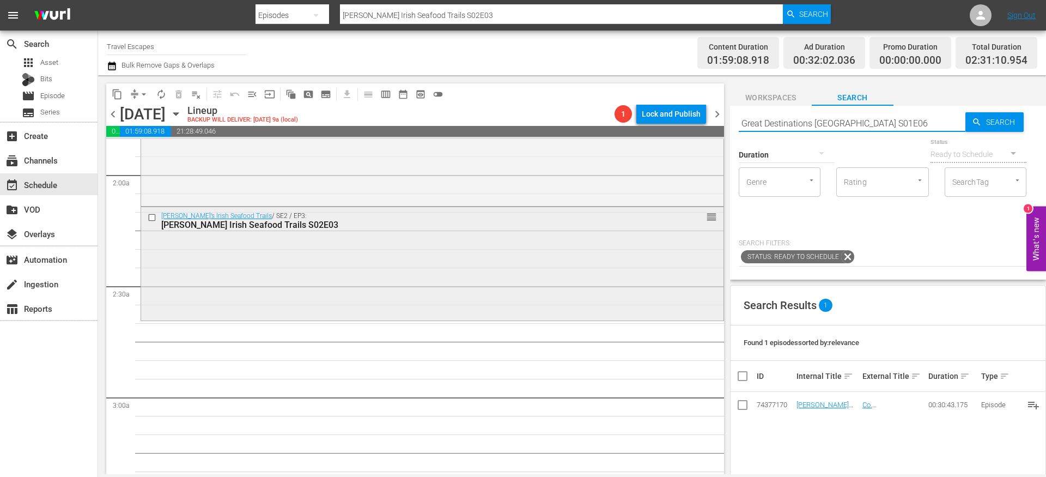
type input "Great Destinations Europe S01E06"
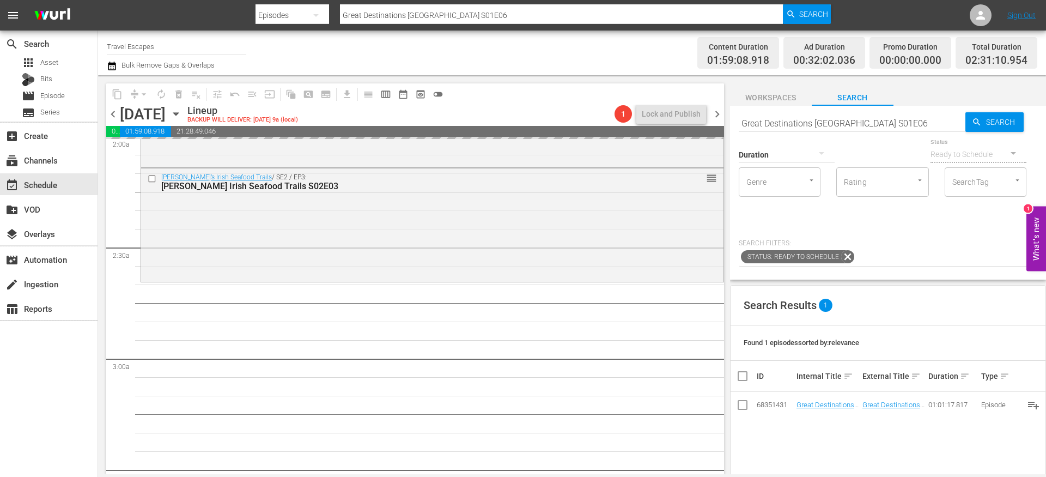
drag, startPoint x: 817, startPoint y: 405, endPoint x: 590, endPoint y: 8, distance: 458.1
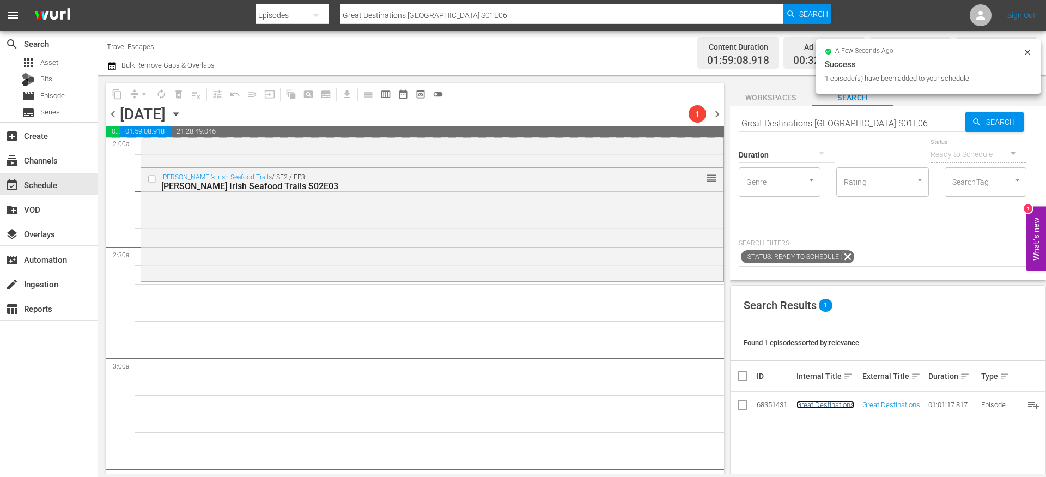
scroll to position [531, 0]
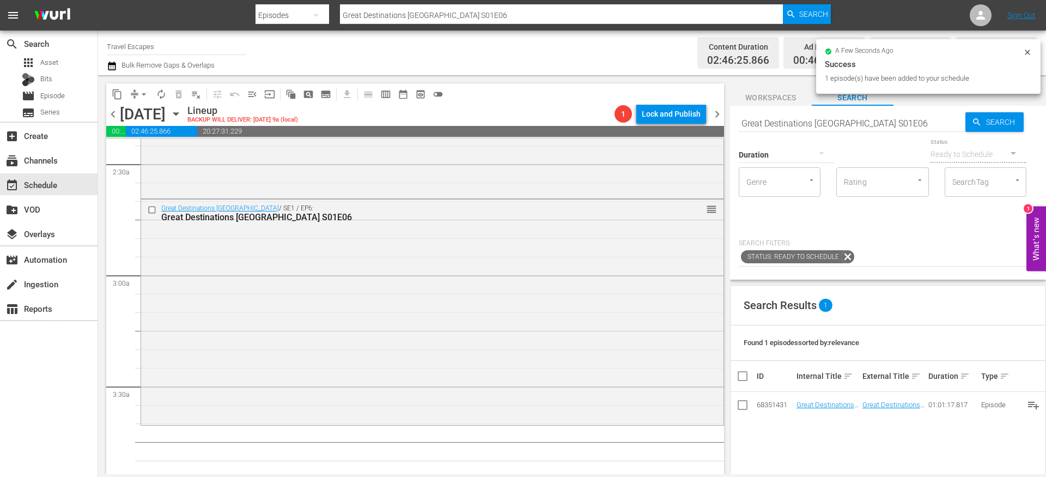
click at [821, 124] on input "Great Destinations Europe S01E06" at bounding box center [852, 123] width 227 height 26
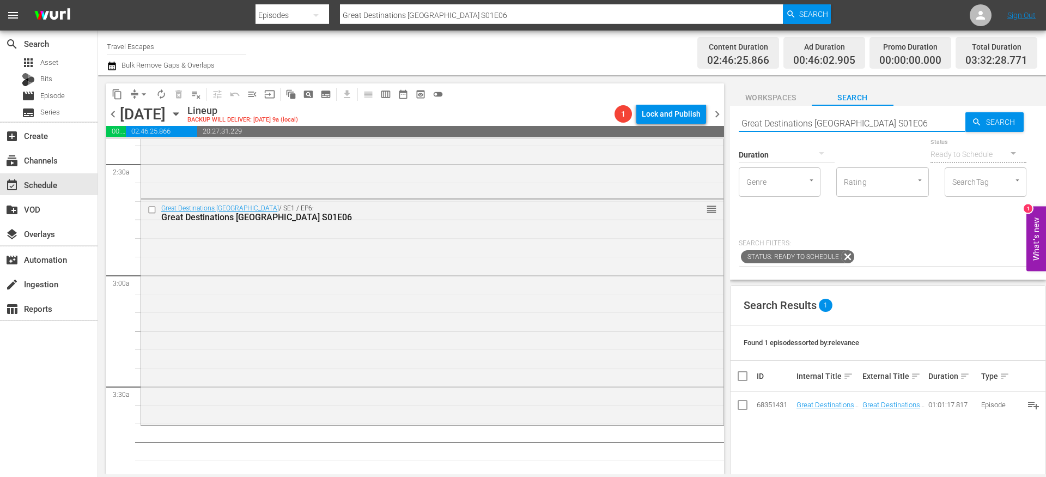
click at [821, 124] on input "Great Destinations Europe S01E06" at bounding box center [852, 123] width 227 height 26
paste input "Downstream S01E010"
type input "Downstream S01E010"
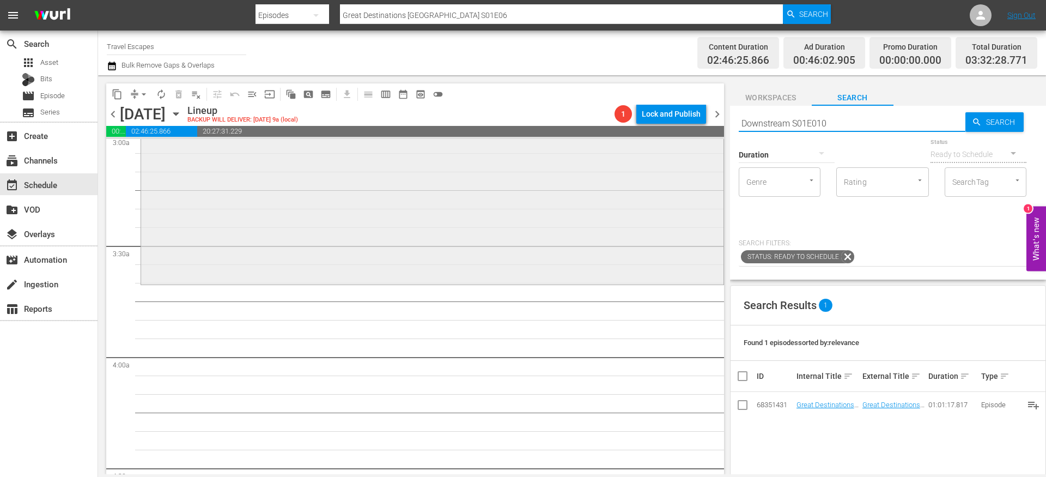
scroll to position [676, 0]
type input "Downstream S01E010"
click at [818, 120] on input "Downstream S01E010" at bounding box center [852, 123] width 227 height 26
type input "Downstream S01E10"
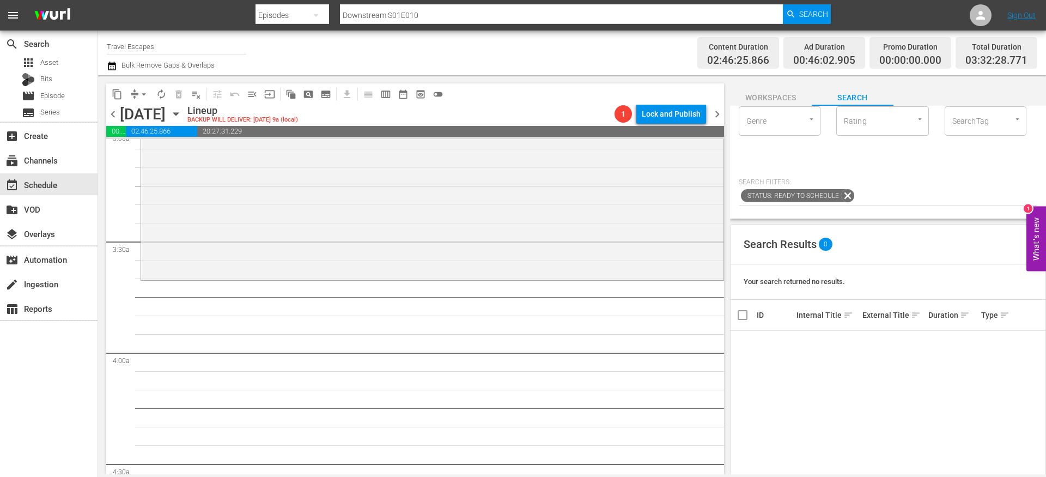
type input "Downstream S01E10"
drag, startPoint x: 817, startPoint y: 344, endPoint x: 597, endPoint y: 1, distance: 408.5
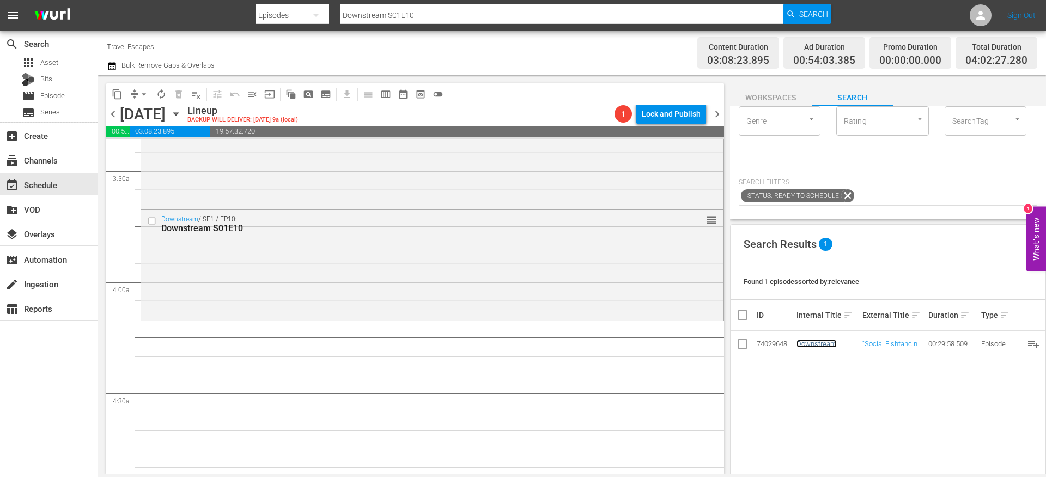
scroll to position [0, 0]
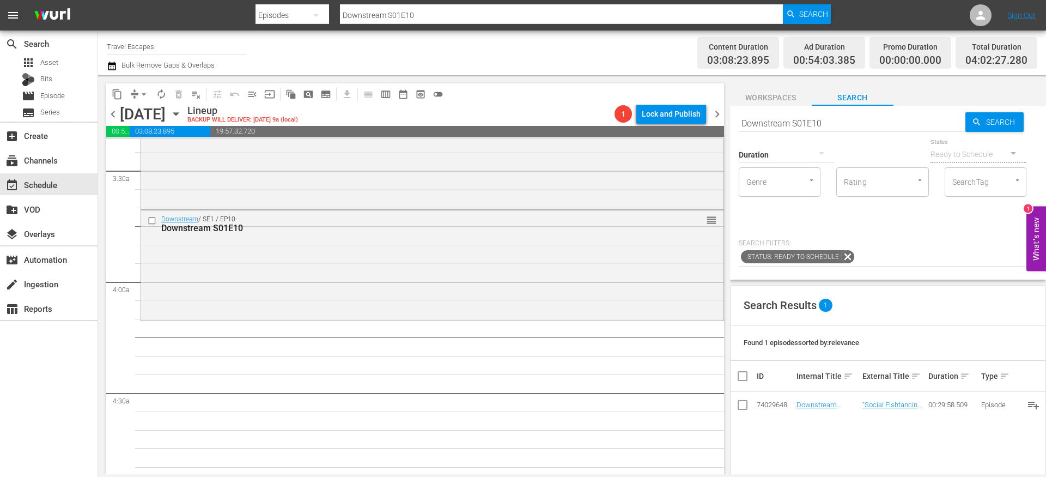
click at [790, 123] on input "Downstream S01E10" at bounding box center [852, 123] width 227 height 26
paste input "Painting the Town 105"
type input "Painting the Town 01e05"
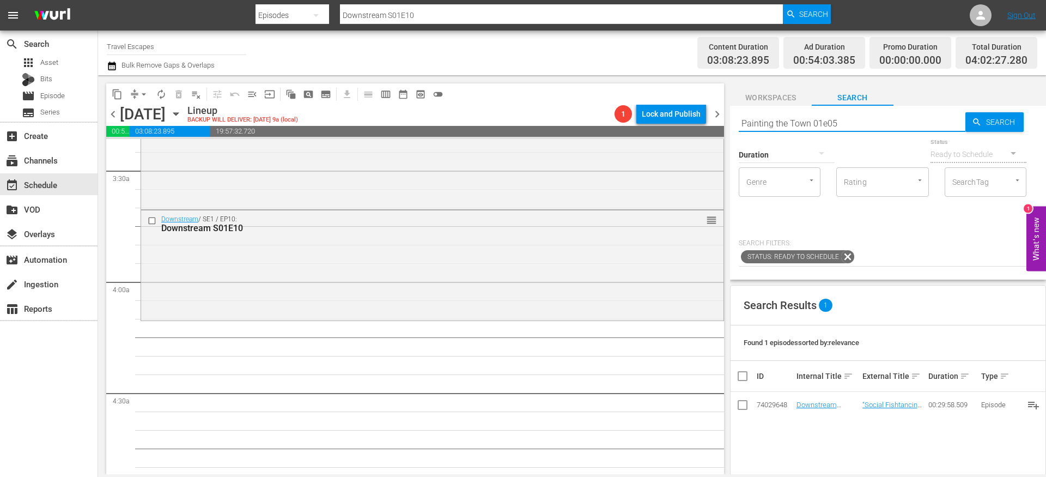
type input "Painting the Town 01e05"
click at [811, 124] on input "Painting the Town 01e05" at bounding box center [852, 123] width 227 height 26
type input "Painting the Town s01e05"
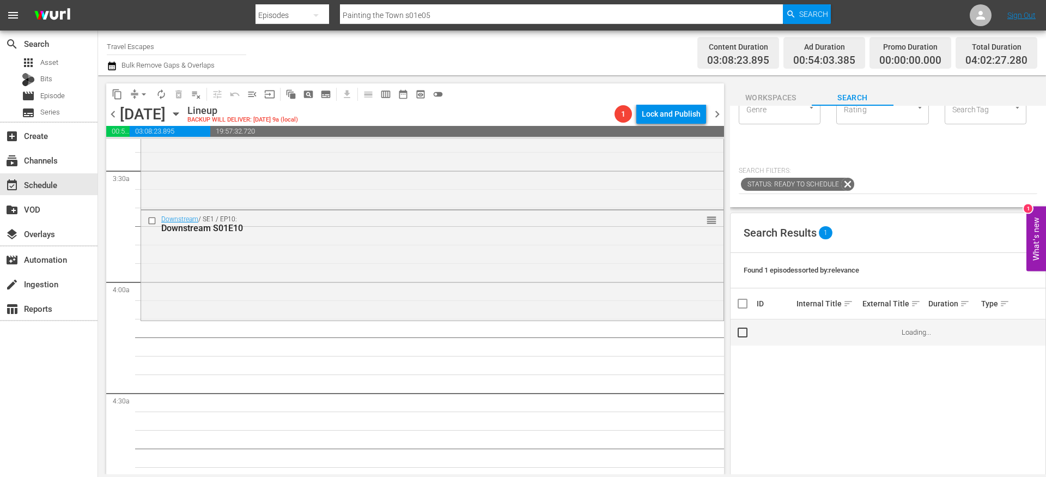
scroll to position [77, 0]
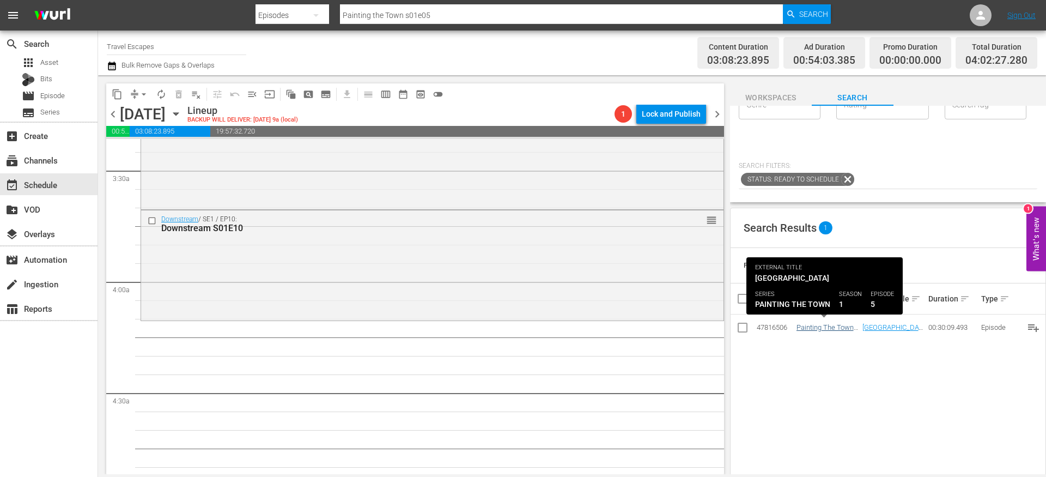
type input "Painting the Town s01e05"
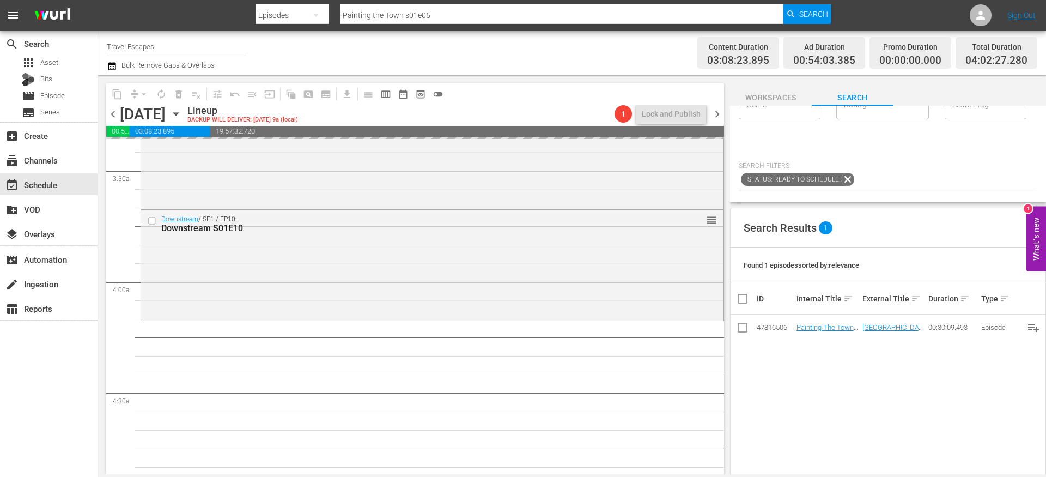
drag, startPoint x: 826, startPoint y: 323, endPoint x: 629, endPoint y: 2, distance: 376.7
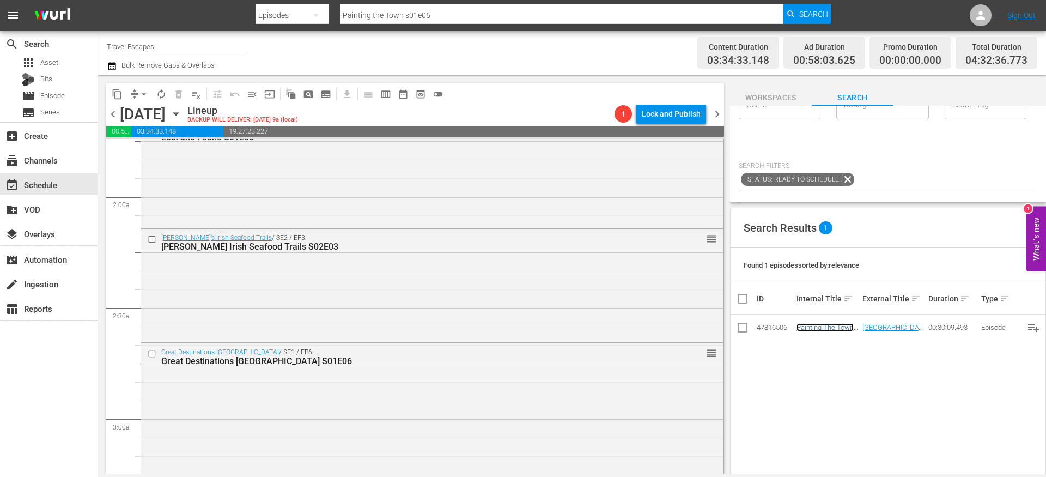
scroll to position [0, 0]
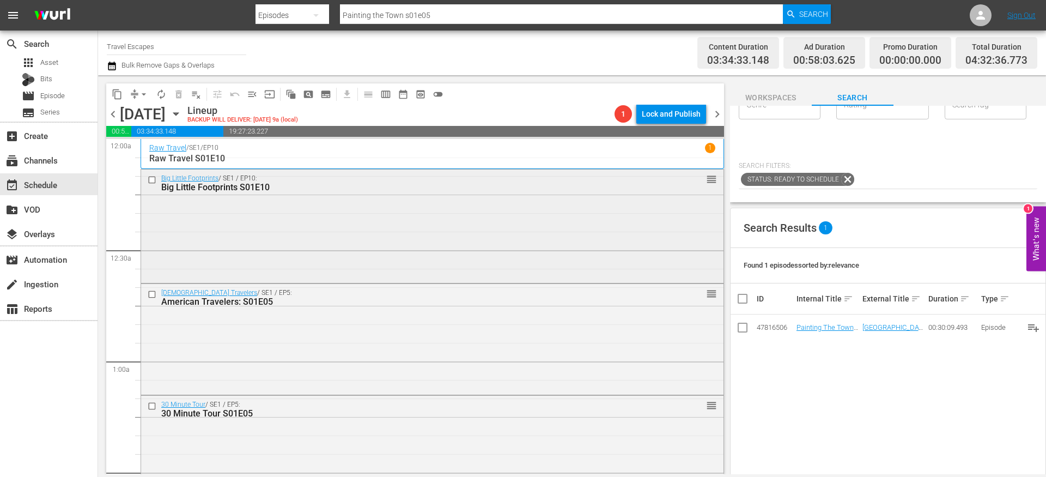
click at [153, 180] on input "checkbox" at bounding box center [153, 179] width 11 height 9
click at [153, 294] on input "checkbox" at bounding box center [153, 294] width 11 height 9
click at [153, 404] on input "checkbox" at bounding box center [153, 405] width 11 height 9
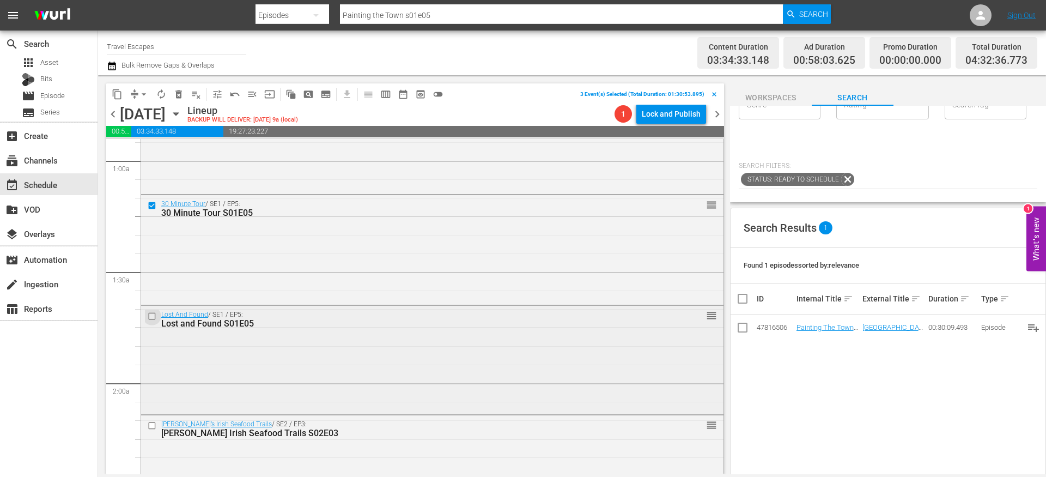
click at [153, 319] on input "checkbox" at bounding box center [153, 316] width 11 height 9
click at [153, 423] on input "checkbox" at bounding box center [153, 425] width 11 height 9
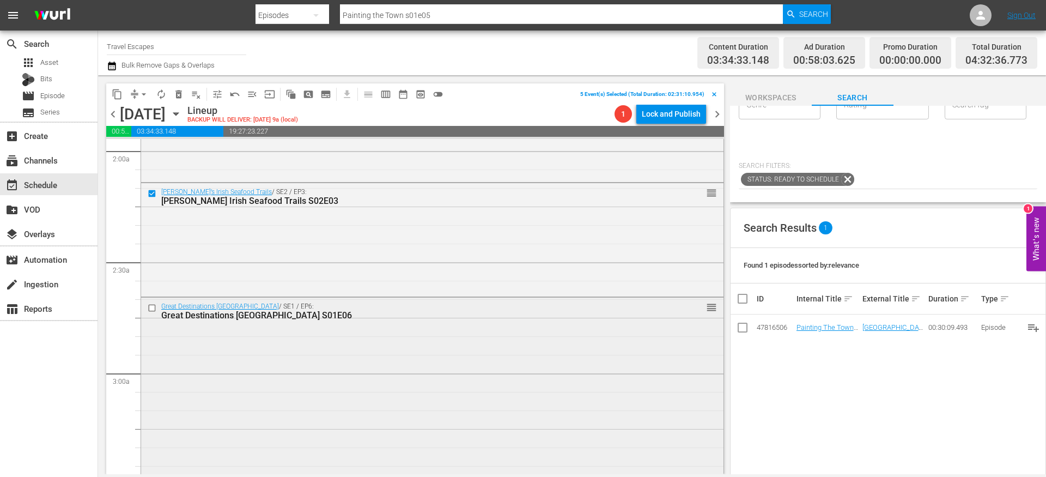
scroll to position [470, 0]
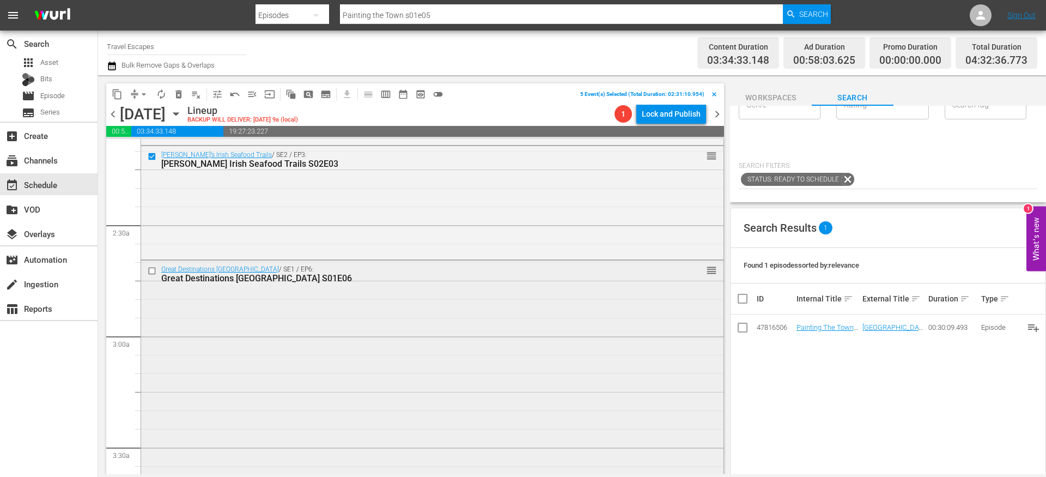
click at [153, 271] on input "checkbox" at bounding box center [153, 270] width 11 height 9
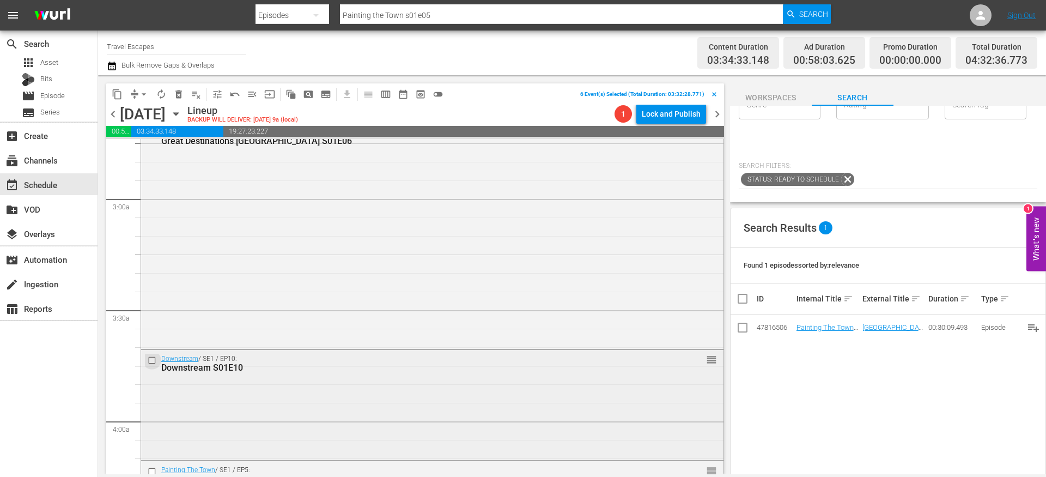
click at [155, 360] on input "checkbox" at bounding box center [153, 359] width 11 height 9
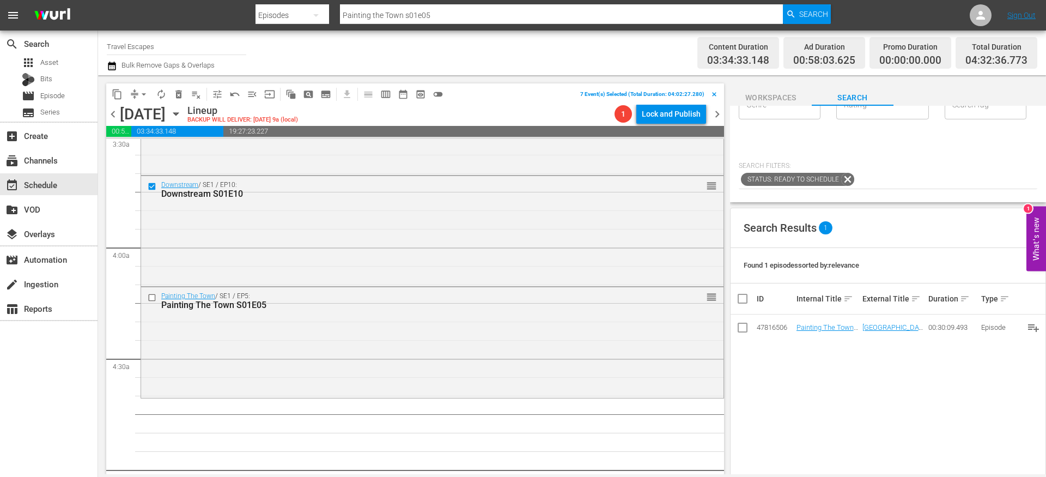
scroll to position [797, 0]
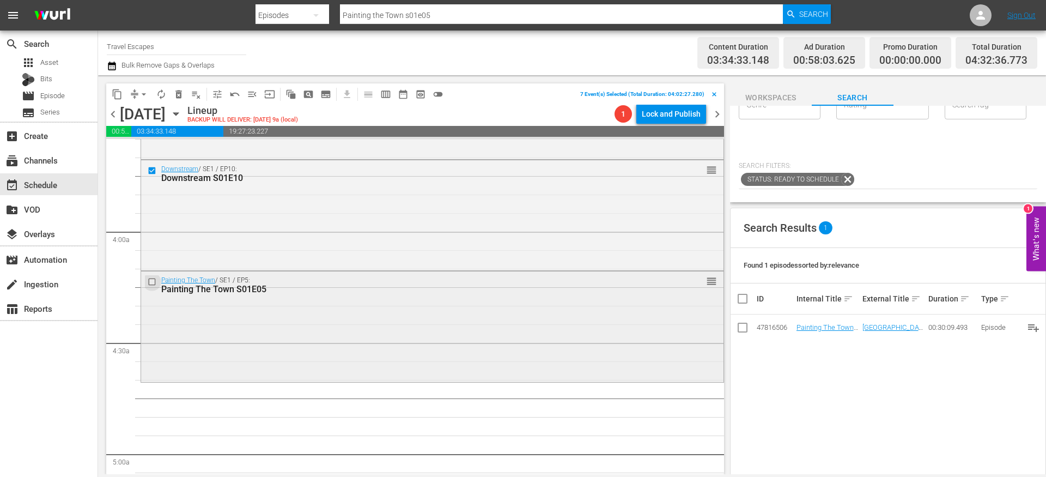
click at [153, 283] on input "checkbox" at bounding box center [153, 281] width 11 height 9
click at [121, 98] on span "content_copy" at bounding box center [117, 94] width 11 height 11
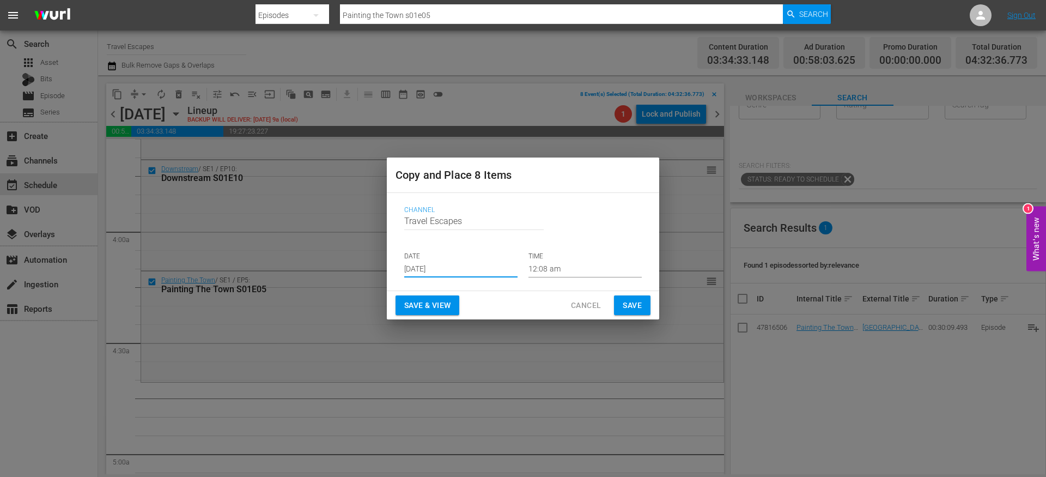
click at [448, 268] on input "[DATE]" at bounding box center [460, 269] width 113 height 16
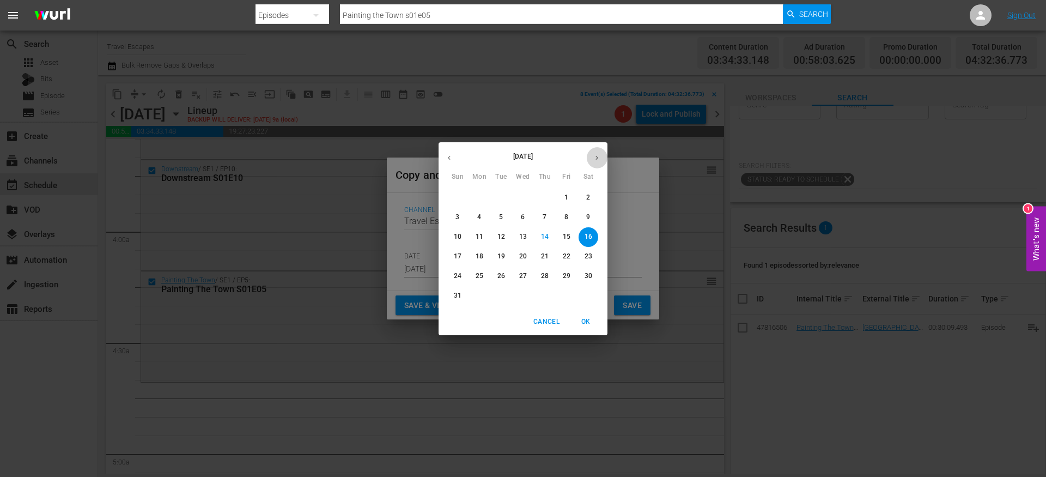
click at [593, 160] on icon "button" at bounding box center [597, 158] width 8 height 8
click at [483, 215] on span "8" at bounding box center [480, 216] width 20 height 9
type input "Sep 8th 2025"
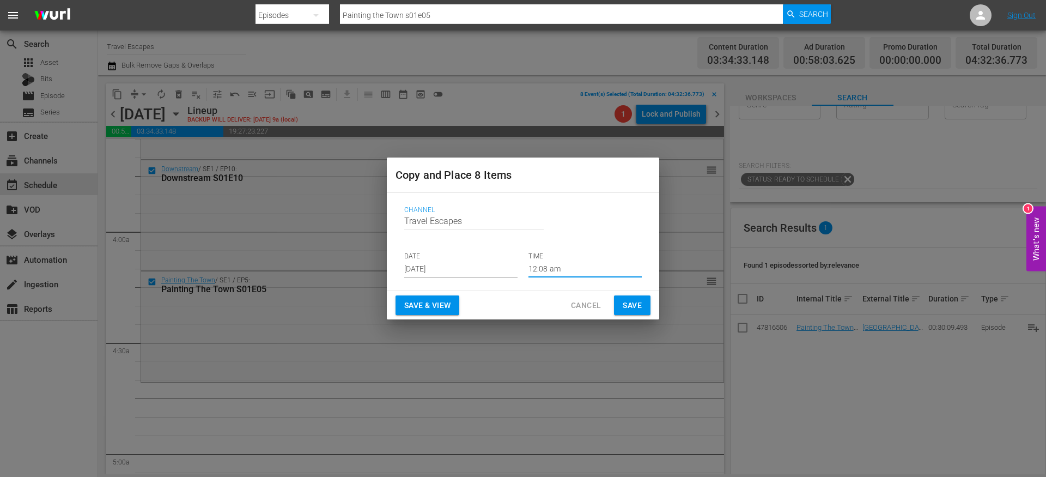
click at [539, 270] on input "12:08 am" at bounding box center [585, 269] width 113 height 16
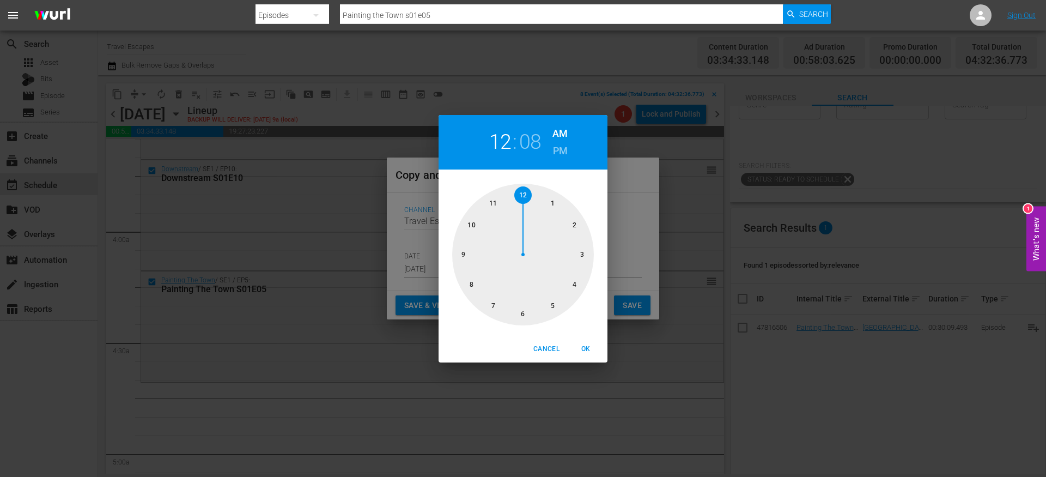
click at [573, 285] on div at bounding box center [523, 255] width 142 height 142
click at [470, 281] on div at bounding box center [523, 255] width 142 height 142
click at [593, 350] on span "OK" at bounding box center [586, 348] width 26 height 11
type input "04:40 am"
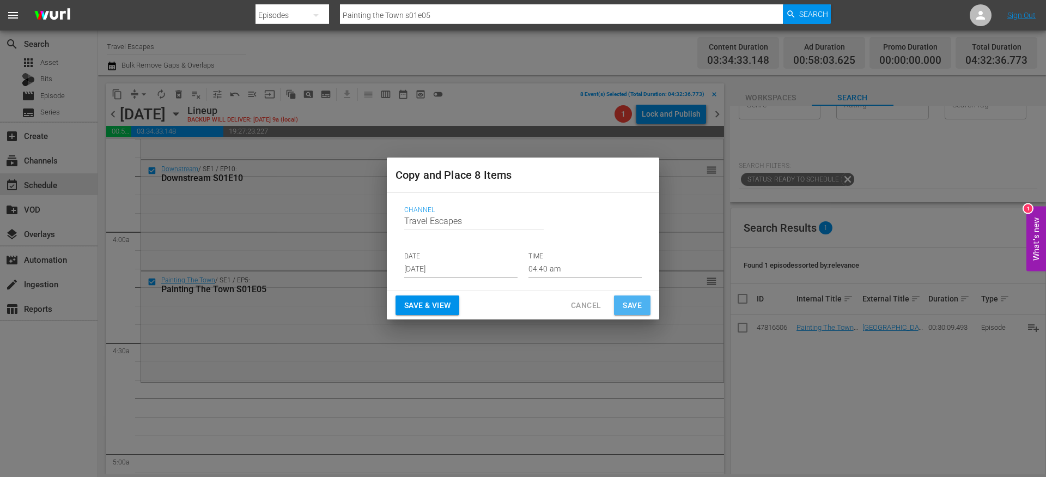
click at [631, 302] on span "Save" at bounding box center [632, 306] width 19 height 14
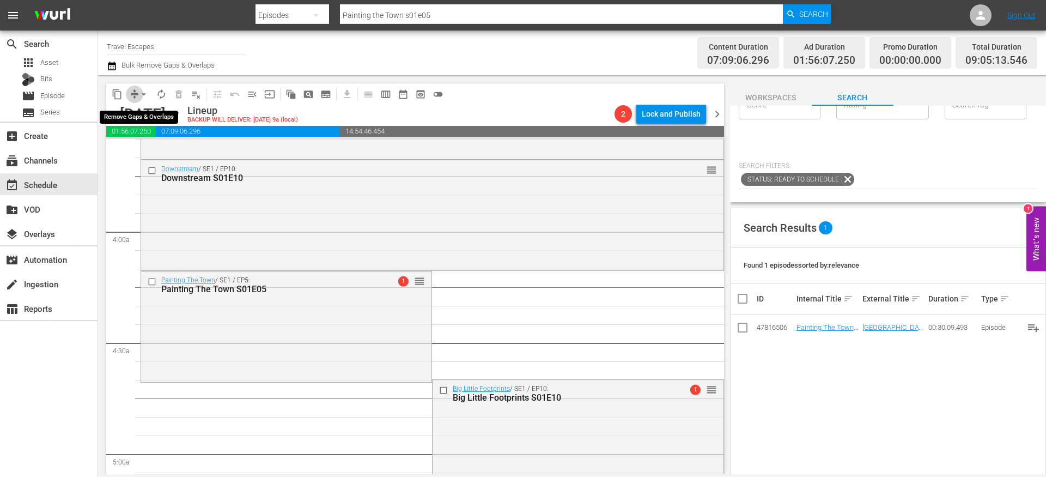
click at [135, 94] on span "compress" at bounding box center [134, 94] width 11 height 11
click at [137, 93] on button "arrow_drop_down" at bounding box center [143, 94] width 17 height 17
click at [150, 150] on li "Align to End of Previous Day" at bounding box center [144, 152] width 114 height 18
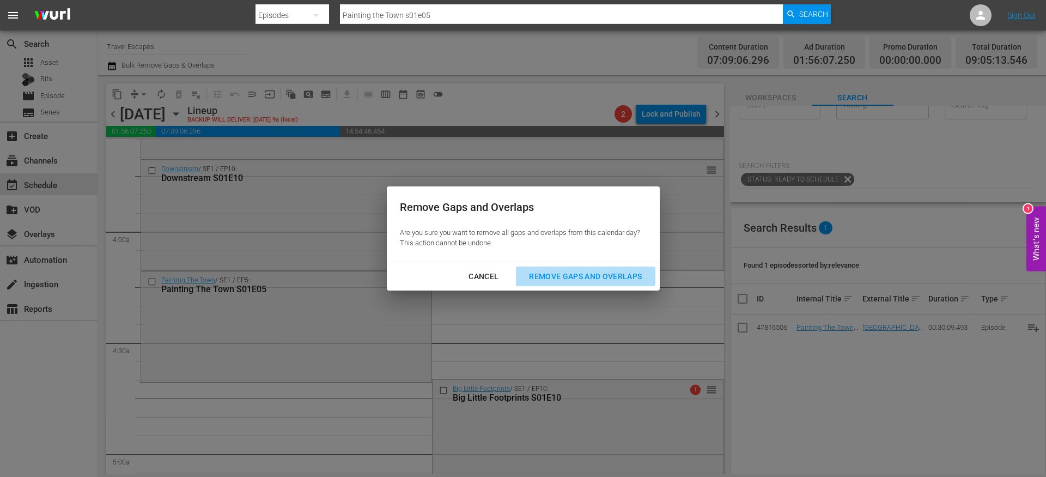
click at [600, 277] on div "Remove Gaps and Overlaps" at bounding box center [585, 277] width 130 height 14
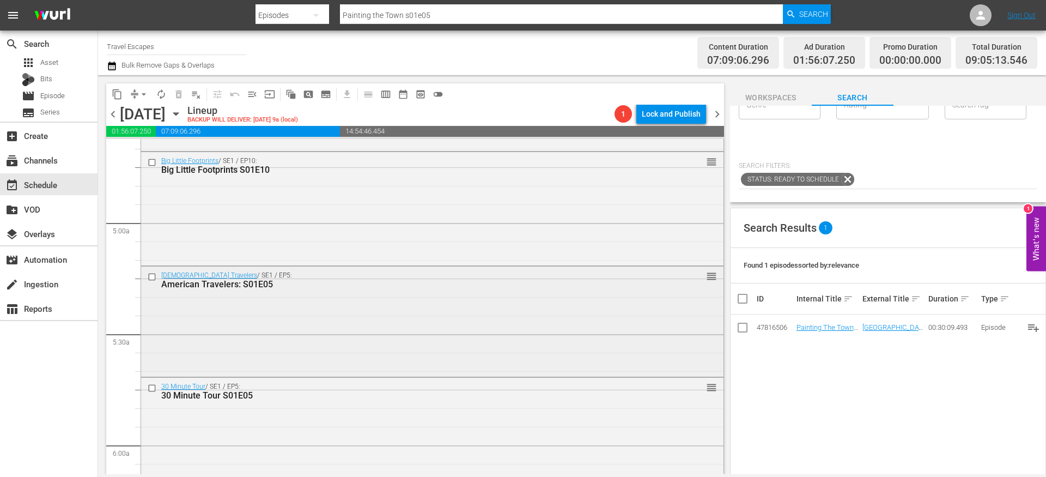
scroll to position [1014, 0]
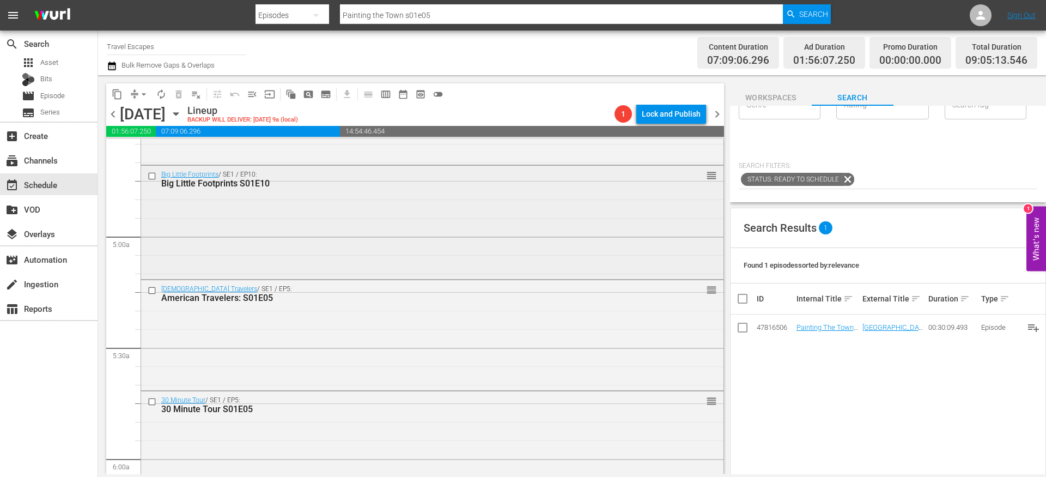
click at [153, 179] on input "checkbox" at bounding box center [153, 176] width 11 height 9
click at [153, 292] on input "checkbox" at bounding box center [153, 290] width 11 height 9
click at [153, 400] on input "checkbox" at bounding box center [153, 401] width 11 height 9
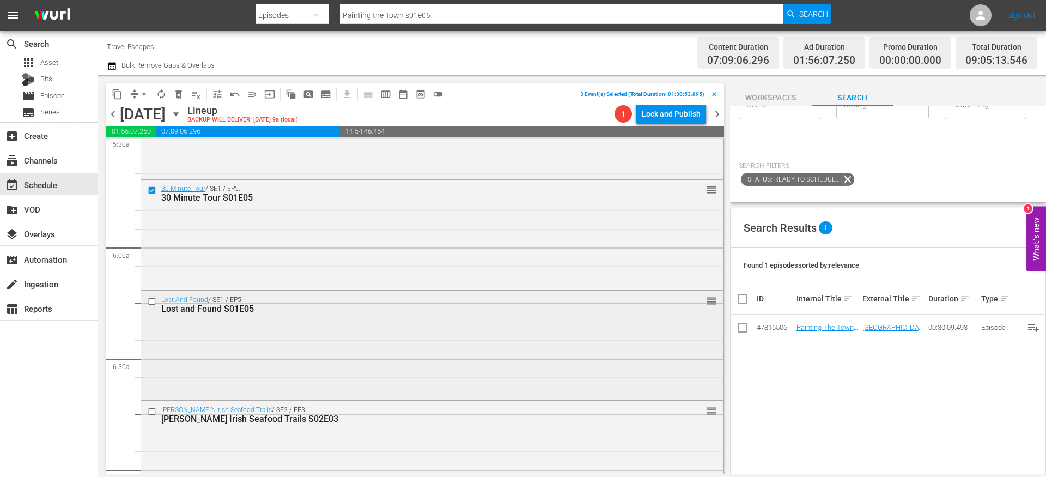
scroll to position [1225, 0]
click at [153, 305] on input "checkbox" at bounding box center [153, 301] width 11 height 9
click at [152, 408] on input "checkbox" at bounding box center [153, 411] width 11 height 9
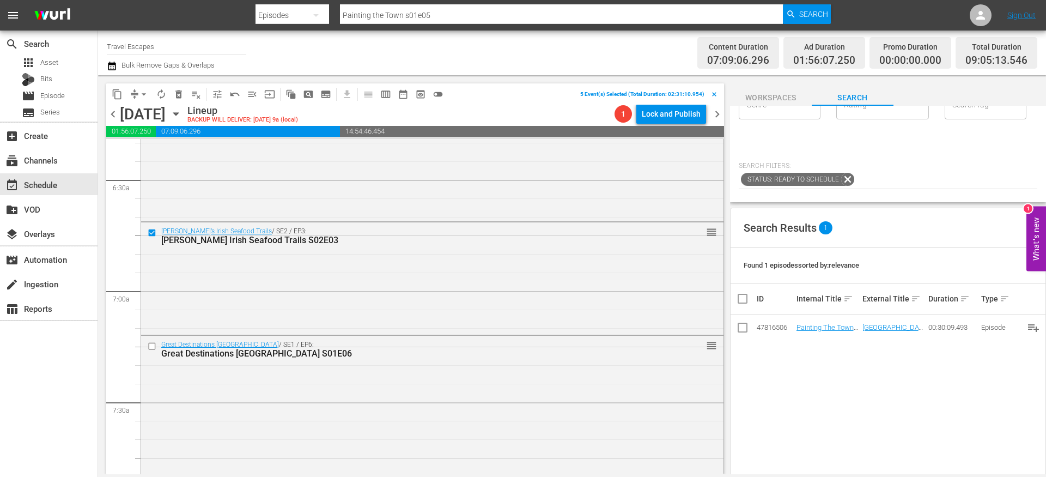
scroll to position [1418, 0]
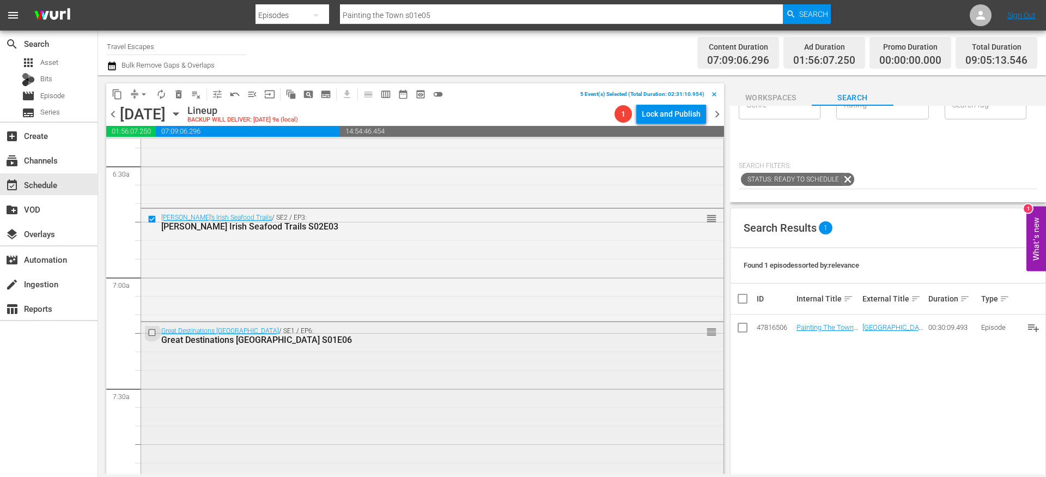
click at [151, 334] on input "checkbox" at bounding box center [153, 332] width 11 height 9
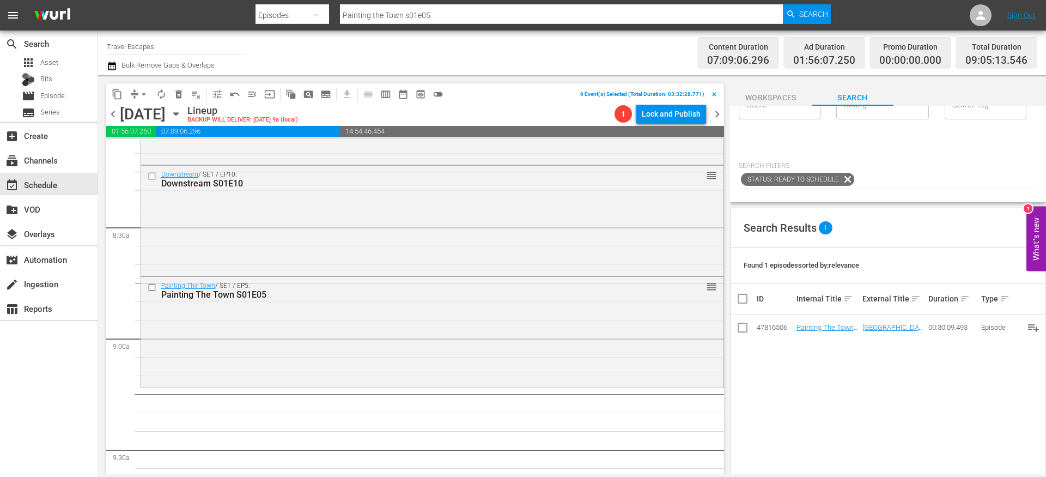
scroll to position [1815, 0]
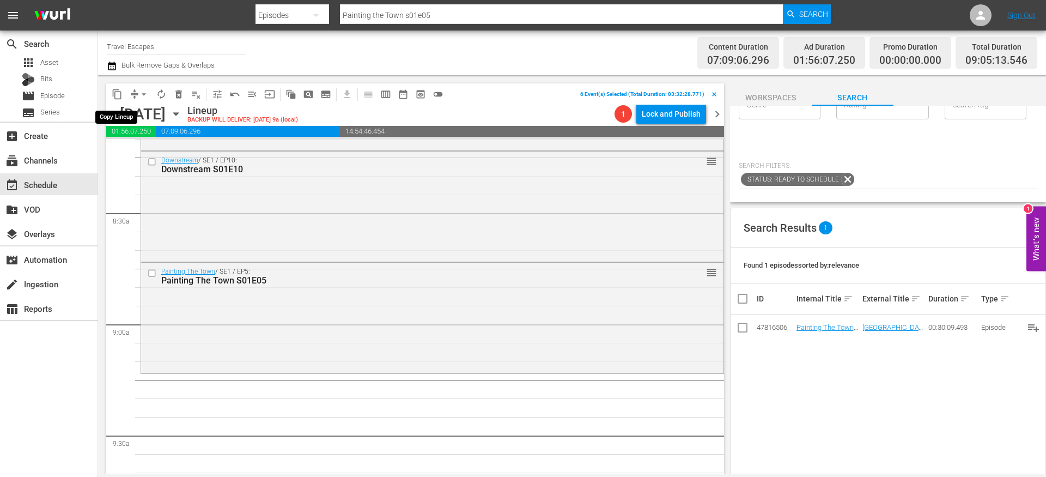
click at [116, 95] on span "content_copy" at bounding box center [117, 94] width 11 height 11
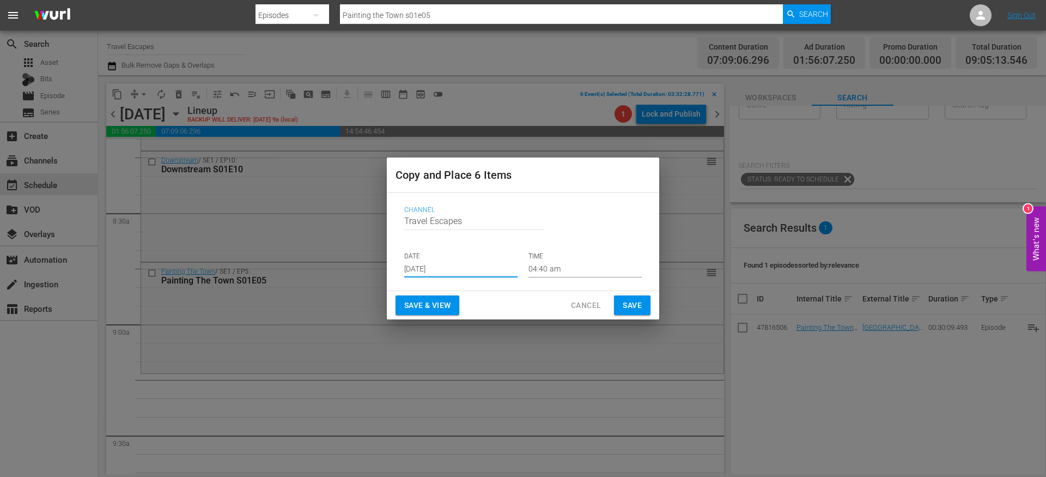
click at [425, 262] on input "[DATE]" at bounding box center [460, 269] width 113 height 16
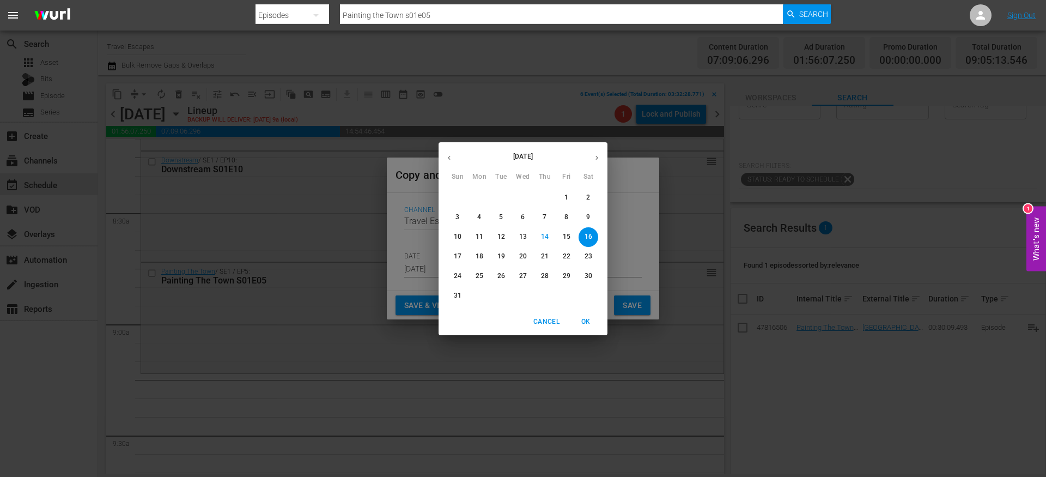
click at [594, 153] on button "button" at bounding box center [596, 157] width 21 height 21
click at [481, 217] on p "8" at bounding box center [479, 216] width 4 height 9
type input "Sep 8th 2025"
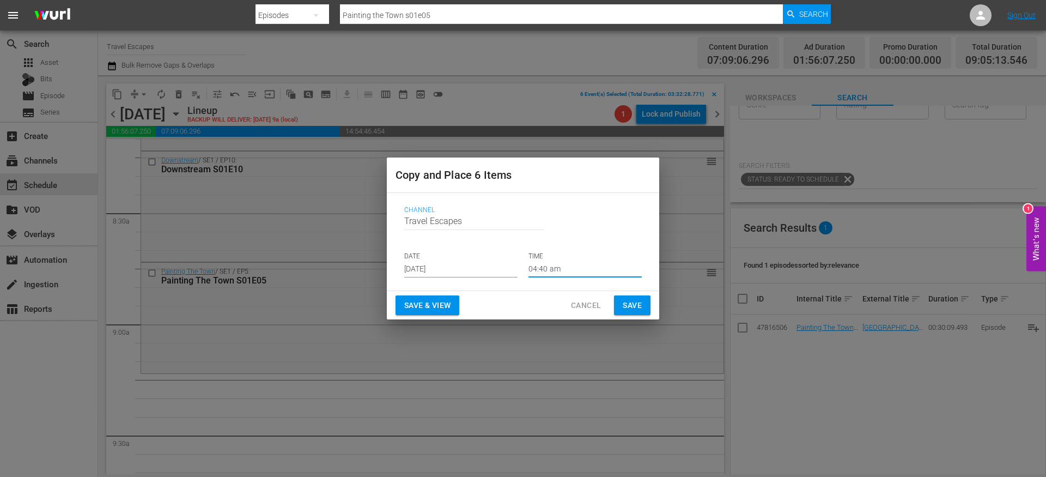
click at [543, 266] on input "04:40 am" at bounding box center [585, 269] width 113 height 16
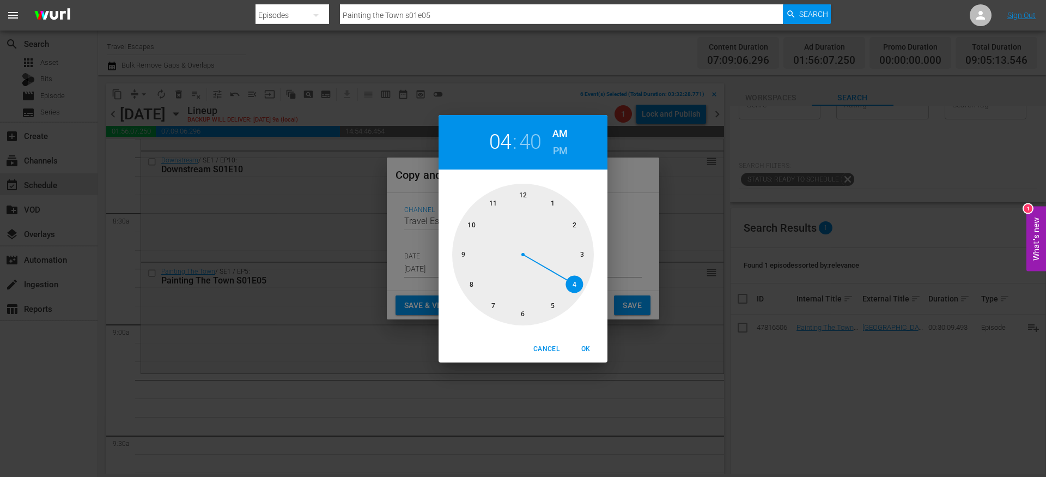
click at [463, 258] on div at bounding box center [523, 255] width 142 height 142
click at [585, 254] on div at bounding box center [523, 255] width 142 height 142
click at [593, 345] on span "OK" at bounding box center [586, 348] width 26 height 11
type input "09:15 am"
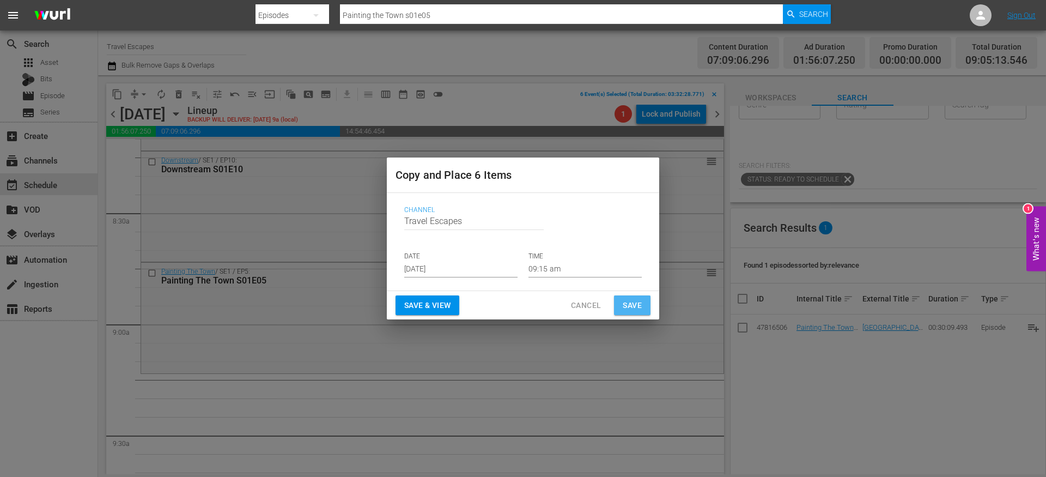
click at [633, 306] on span "Save" at bounding box center [632, 306] width 19 height 14
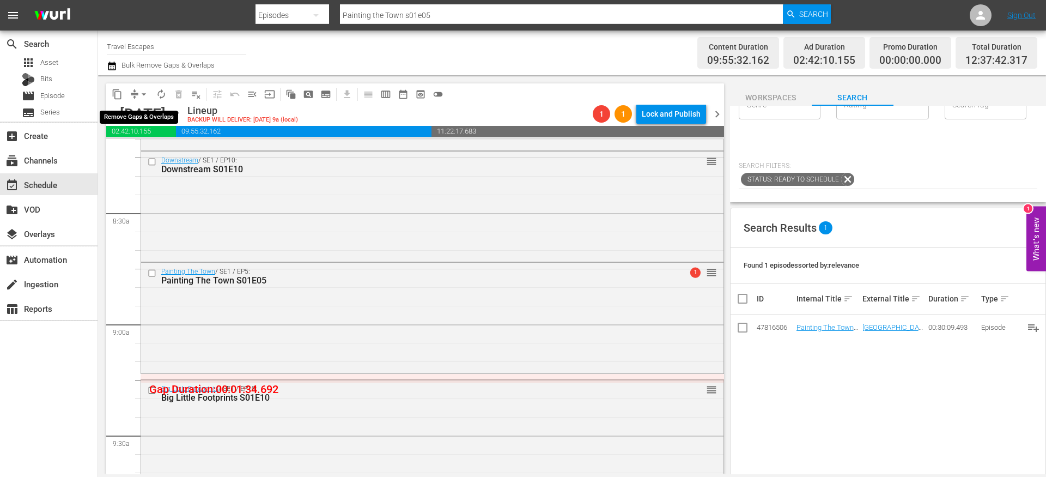
click at [131, 93] on span "compress" at bounding box center [134, 94] width 11 height 11
click at [136, 95] on button "arrow_drop_down" at bounding box center [143, 94] width 17 height 17
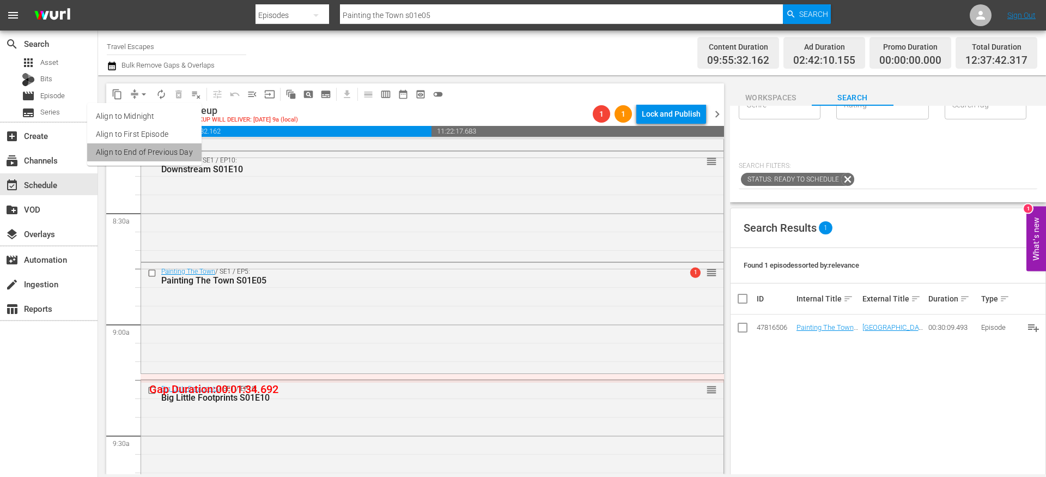
click at [154, 153] on li "Align to End of Previous Day" at bounding box center [144, 152] width 114 height 18
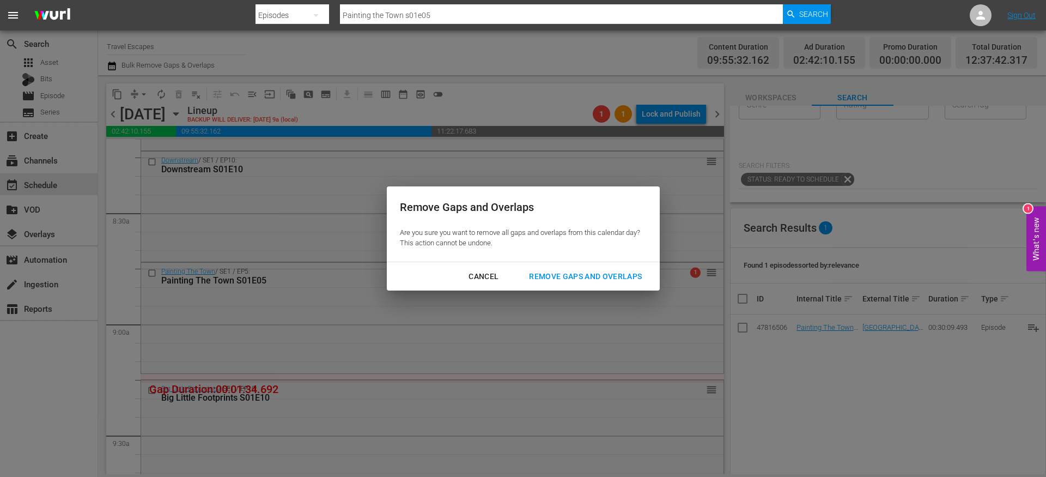
click at [598, 271] on div "Remove Gaps and Overlaps" at bounding box center [585, 277] width 130 height 14
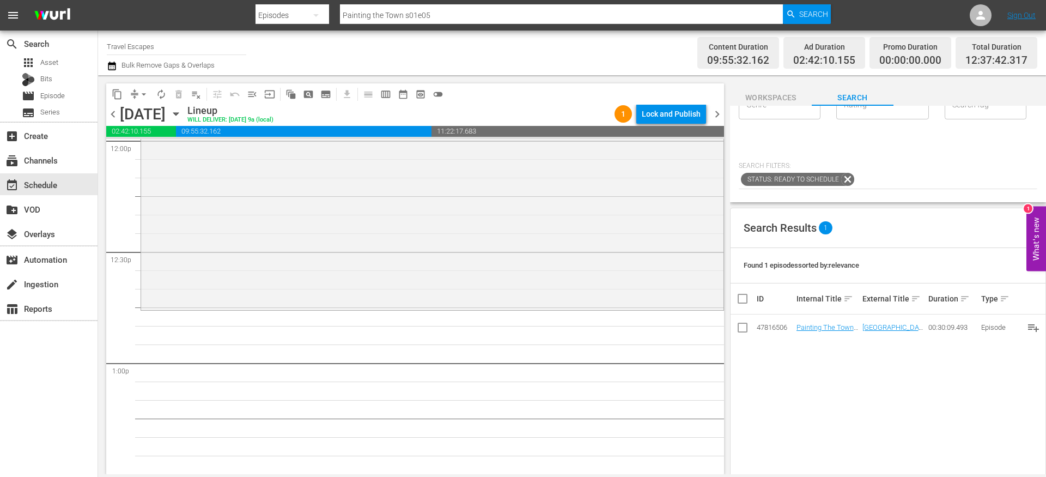
scroll to position [0, 0]
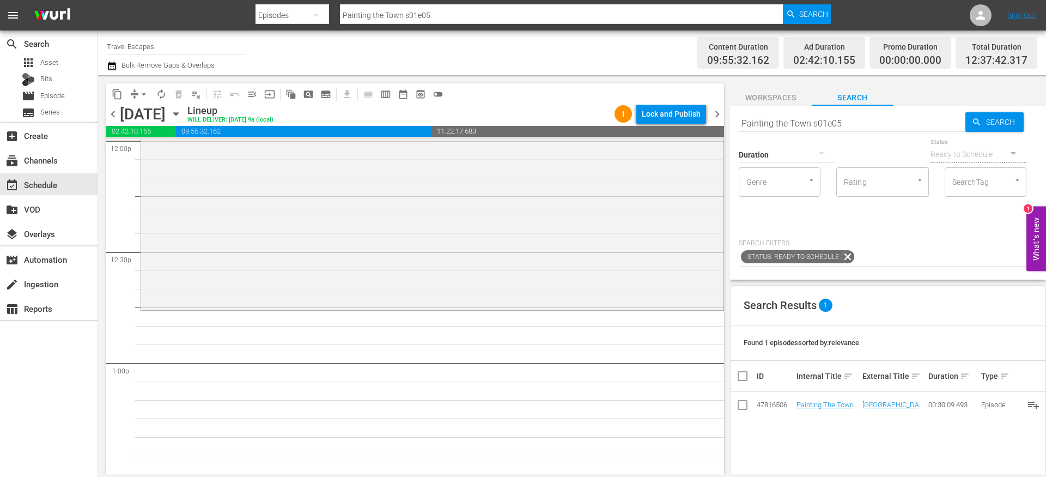
click at [790, 126] on input "Painting the Town s01e05" at bounding box center [852, 123] width 227 height 26
click at [790, 125] on input "Painting the Town s01e05" at bounding box center [852, 123] width 227 height 26
paste input "Nevens Irish Seafood Trails S01E01"
type input "Nevens Irish Seafood Trails S01E01"
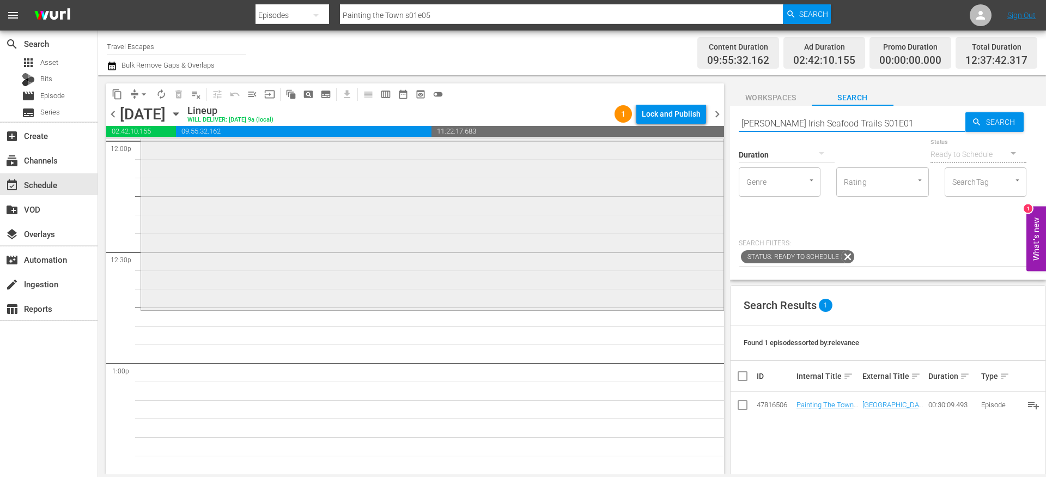
type input "Nevens Irish Seafood Trails S01E01"
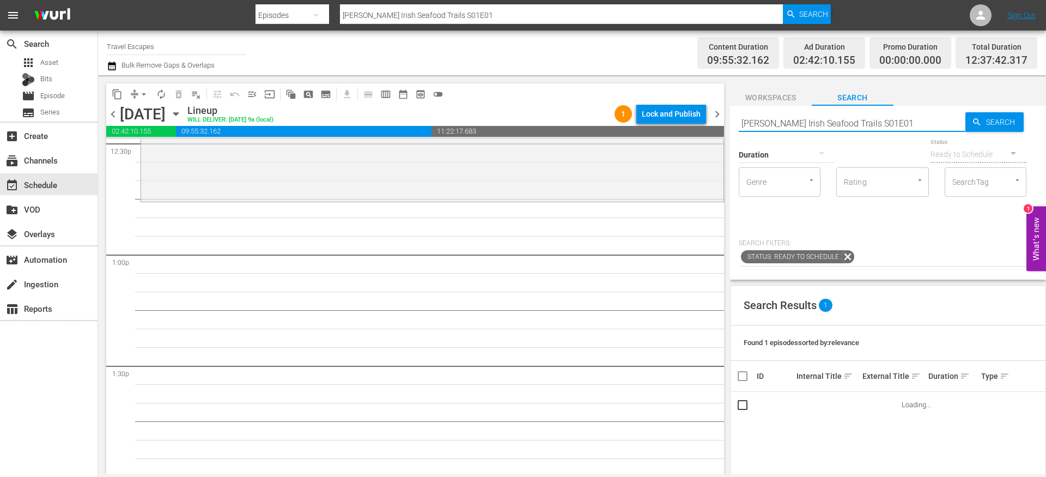
scroll to position [2779, 0]
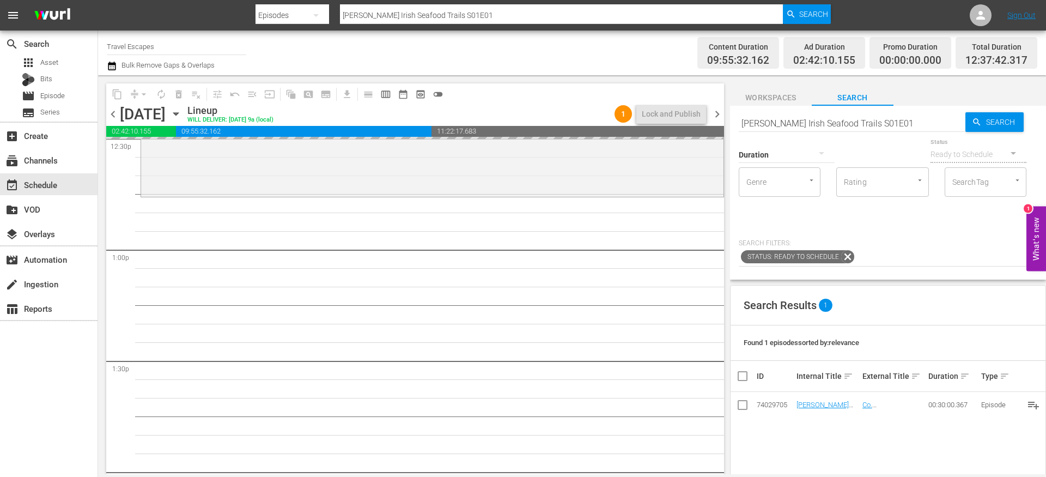
click at [891, 123] on input "Nevens Irish Seafood Trails S01E01" at bounding box center [852, 123] width 227 height 26
type input "Nevens Irish Seafood Trails S01E02"
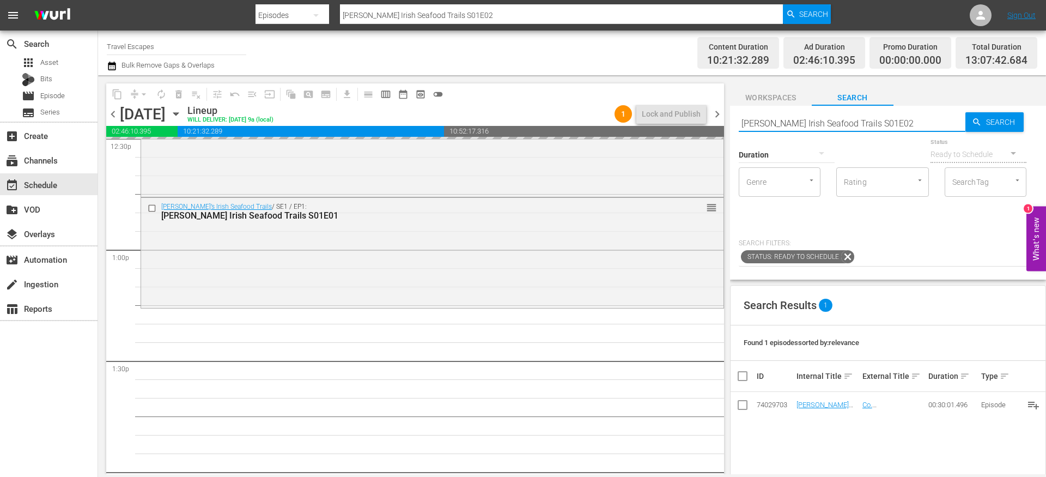
click at [882, 127] on input "Nevens Irish Seafood Trails S01E02" at bounding box center [852, 123] width 227 height 26
type input "Nevens Irish Seafood Trails S01E023"
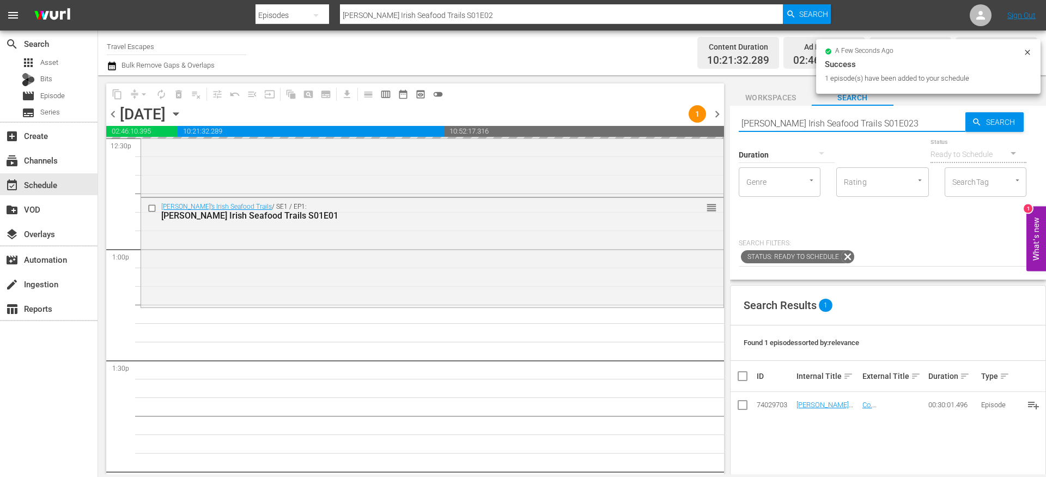
scroll to position [2888, 0]
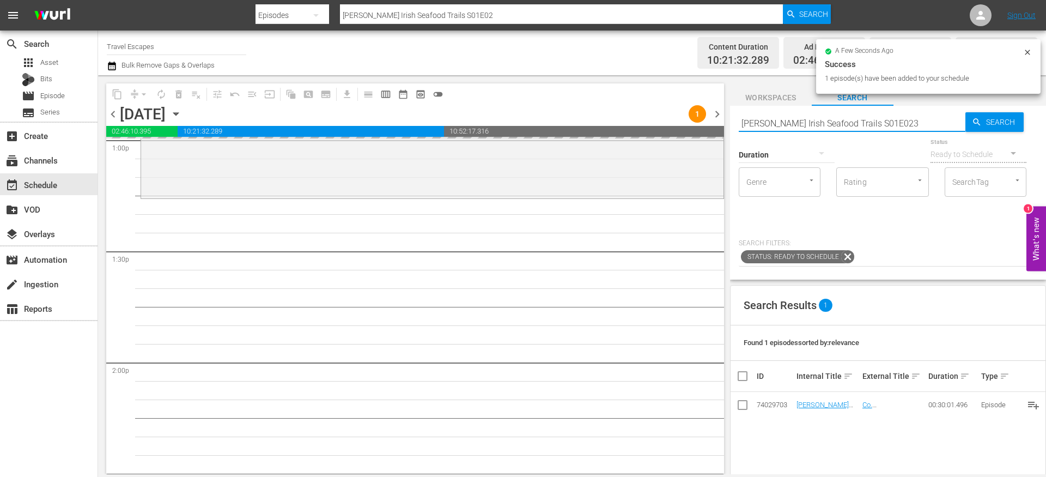
type input "Nevens Irish Seafood Trails S01E023"
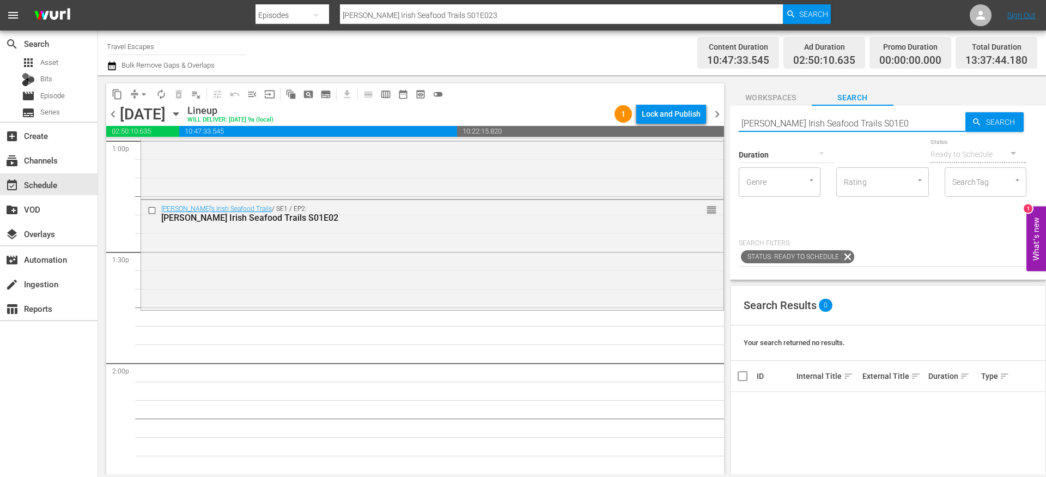
type input "Nevens Irish Seafood Trails S01E03"
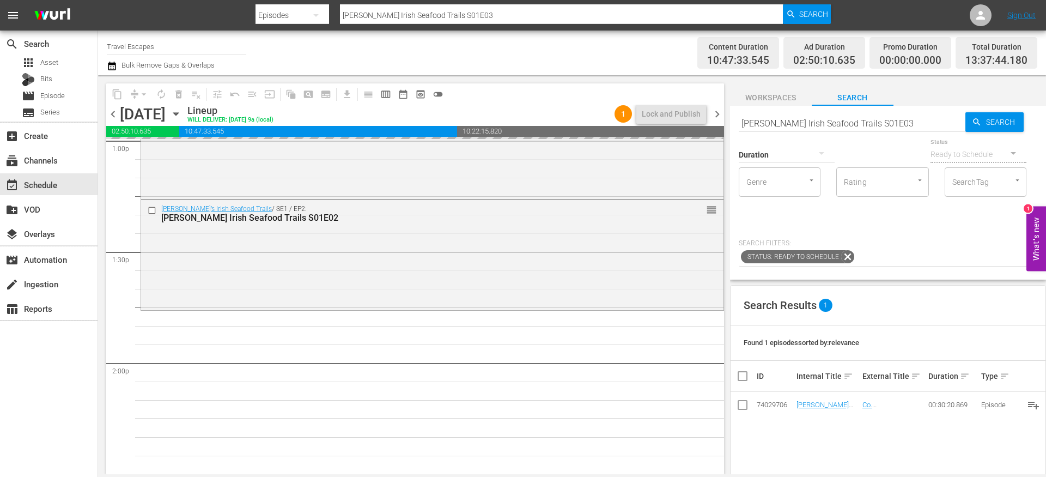
click at [885, 123] on input "Nevens Irish Seafood Trails S01E03" at bounding box center [852, 123] width 227 height 26
type input "Nevens Irish Seafood Trails S01E04"
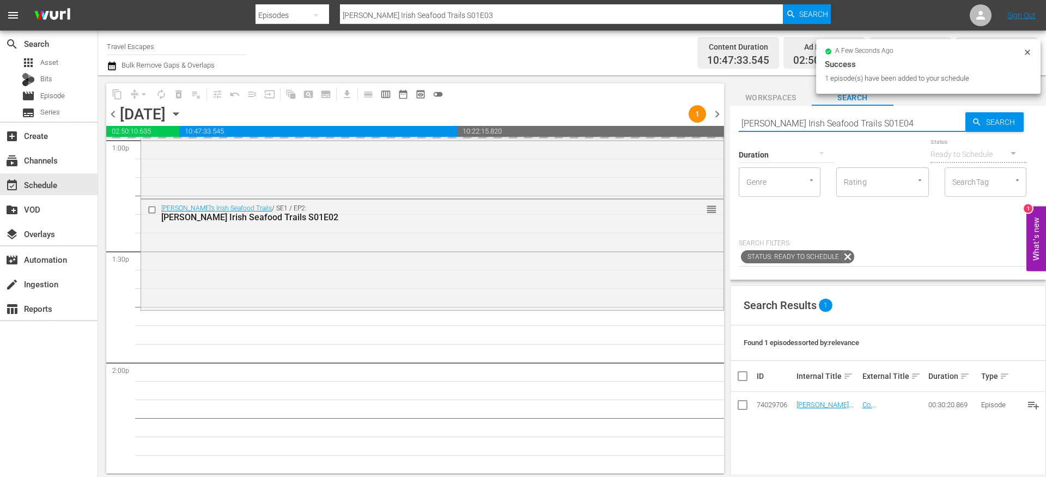
type input "Nevens Irish Seafood Trails S01E04"
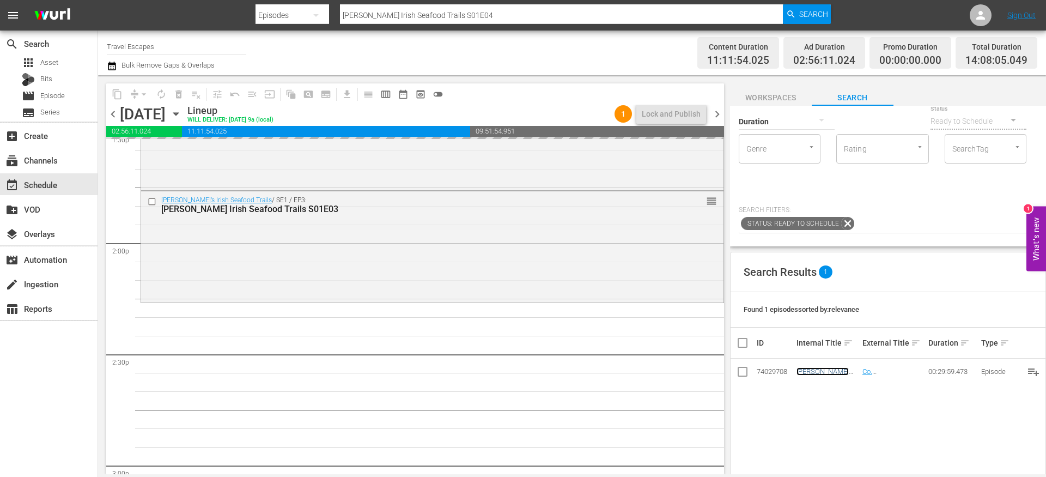
scroll to position [0, 0]
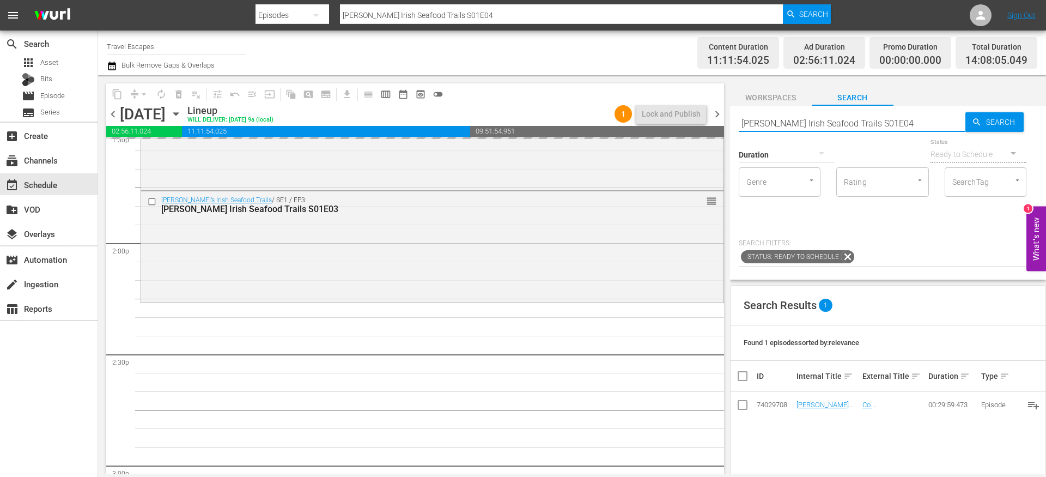
click at [896, 121] on input "Nevens Irish Seafood Trails S01E04" at bounding box center [852, 123] width 227 height 26
type input "Nevens Irish Seafood Trails S01E05"
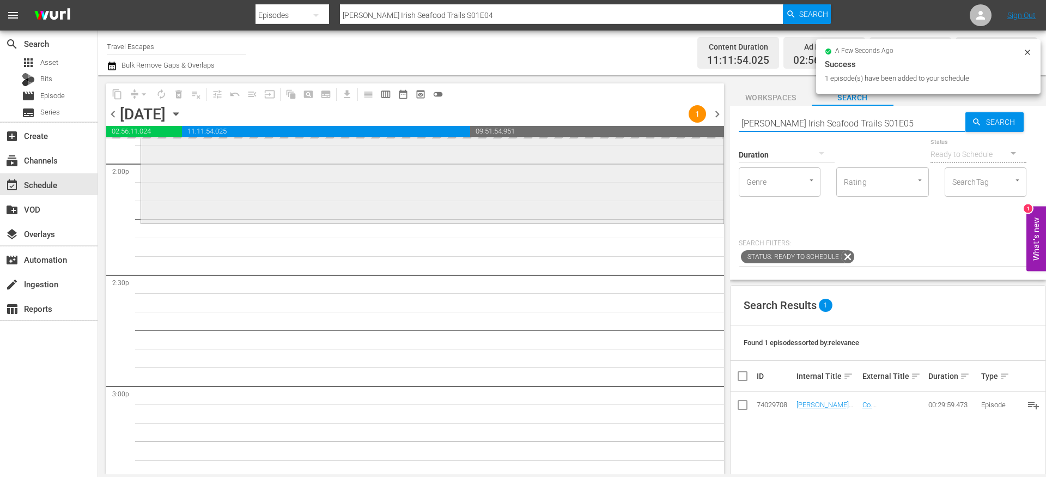
scroll to position [3088, 0]
type input "Nevens Irish Seafood Trails S01E05"
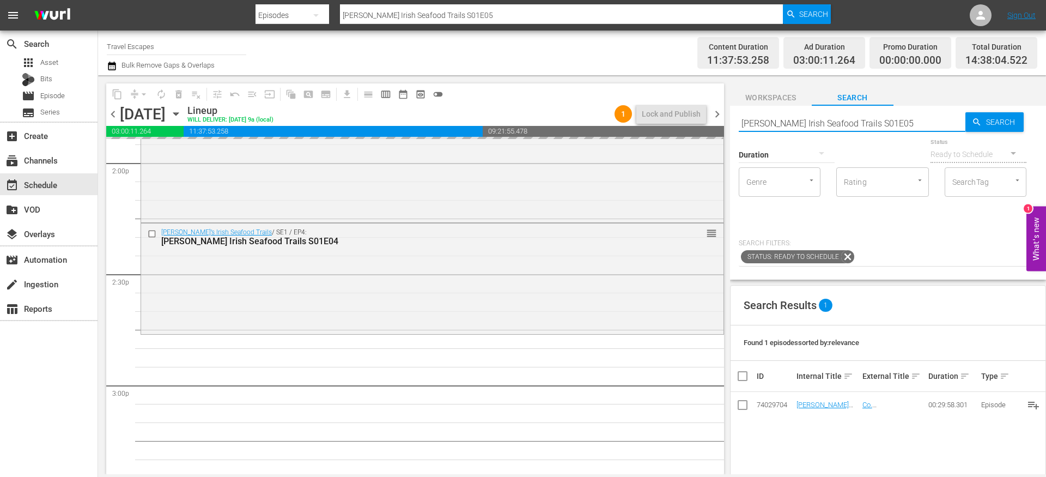
click at [880, 123] on input "Nevens Irish Seafood Trails S01E05" at bounding box center [852, 123] width 227 height 26
type input "Nevens Irish Seafood Trails S01E06"
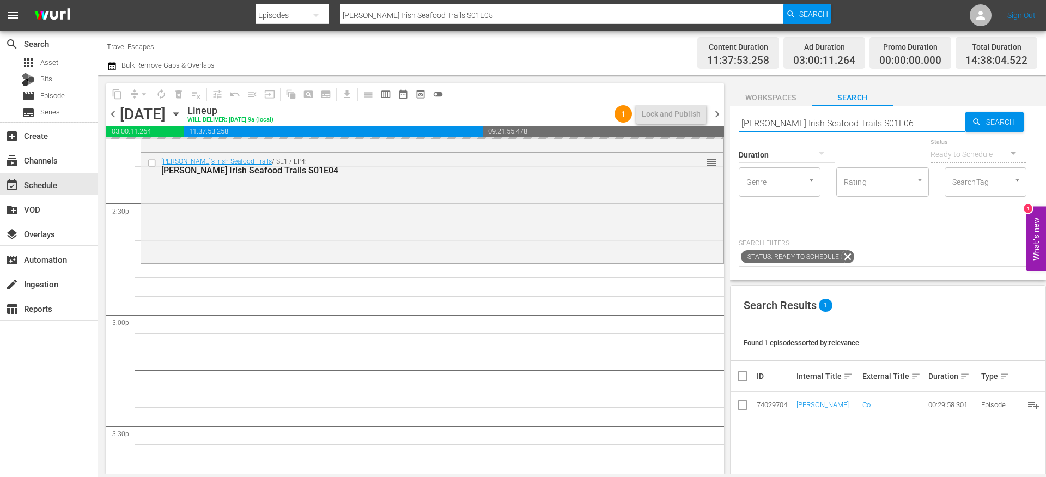
scroll to position [3174, 0]
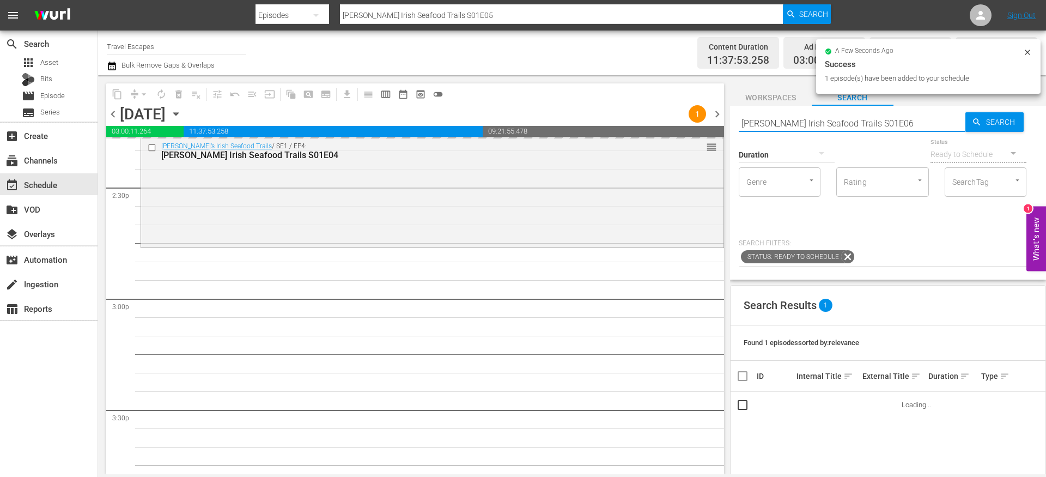
type input "Nevens Irish Seafood Trails S01E06"
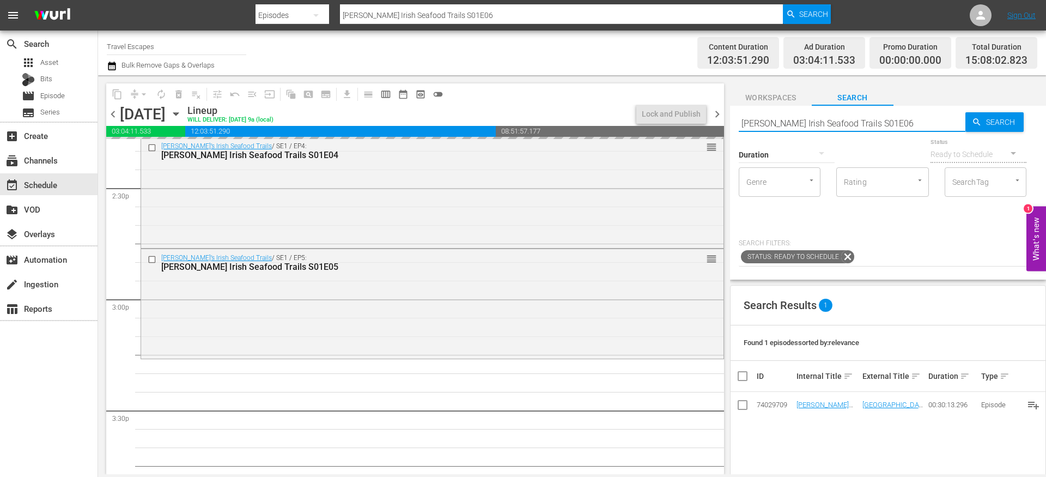
click at [886, 123] on input "Nevens Irish Seafood Trails S01E06" at bounding box center [852, 123] width 227 height 26
type input "Nevens Irish Seafood Trails S01E07"
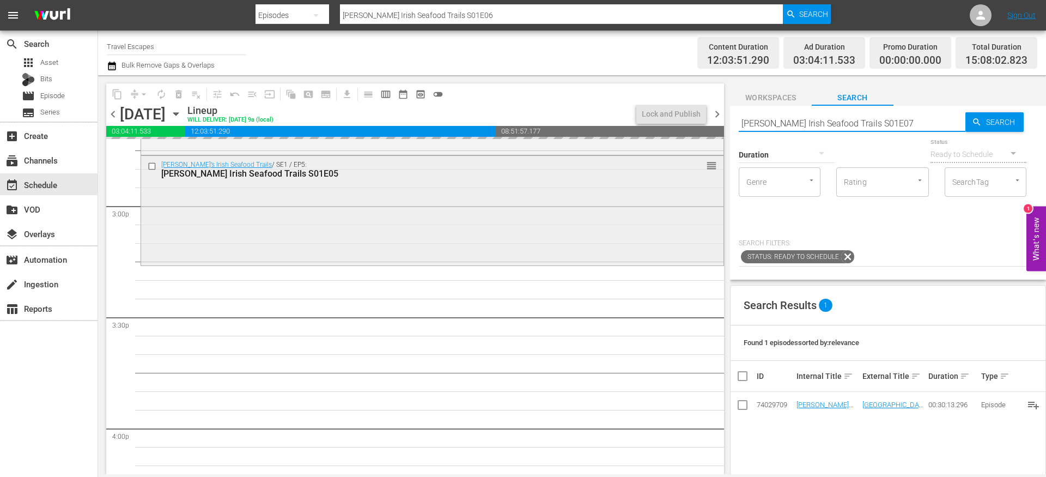
type input "Nevens Irish Seafood Trails S01E07"
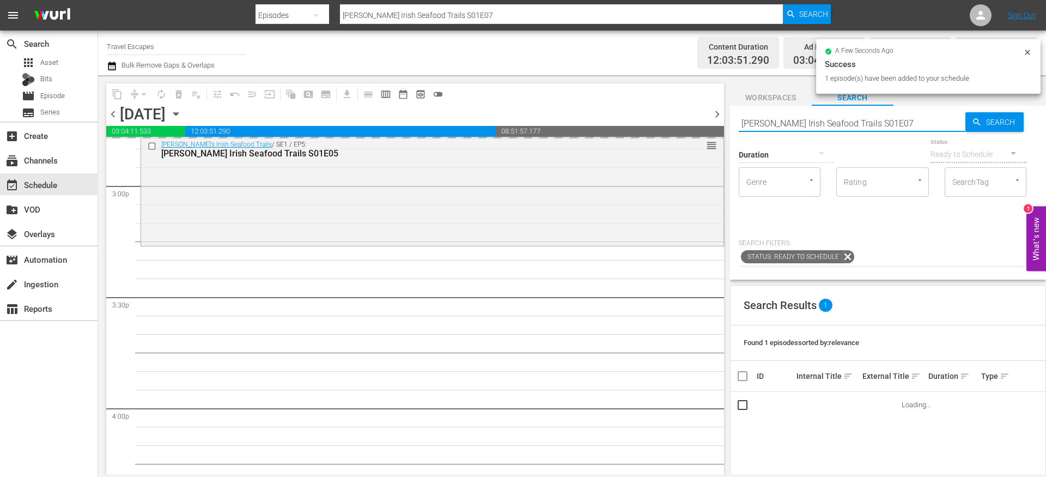
scroll to position [3293, 0]
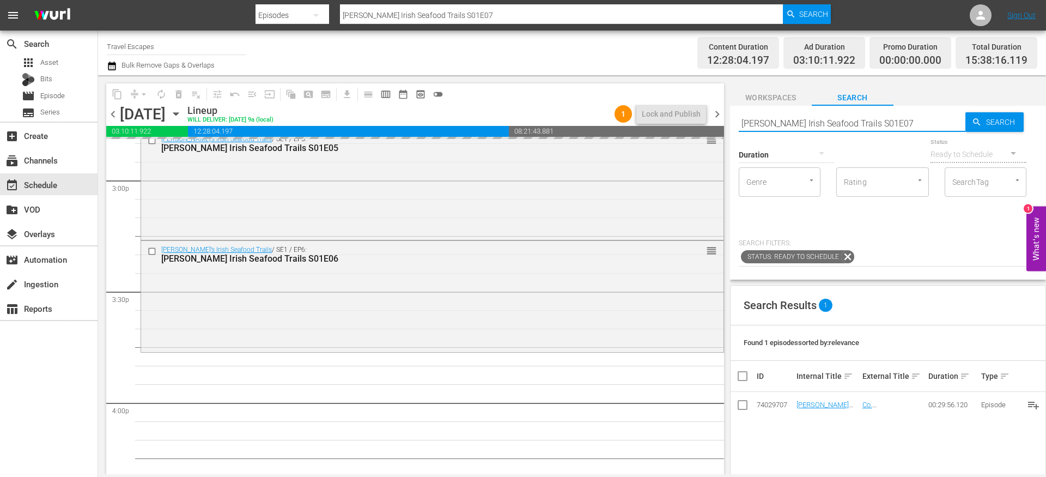
click at [882, 124] on input "Nevens Irish Seafood Trails S01E07" at bounding box center [852, 123] width 227 height 26
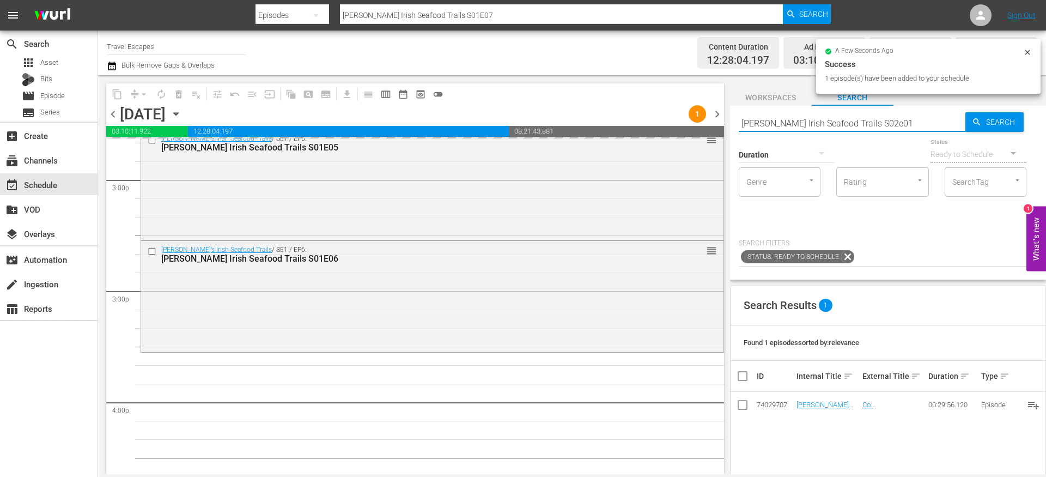
type input "Nevens Irish Seafood Trails S02e01"
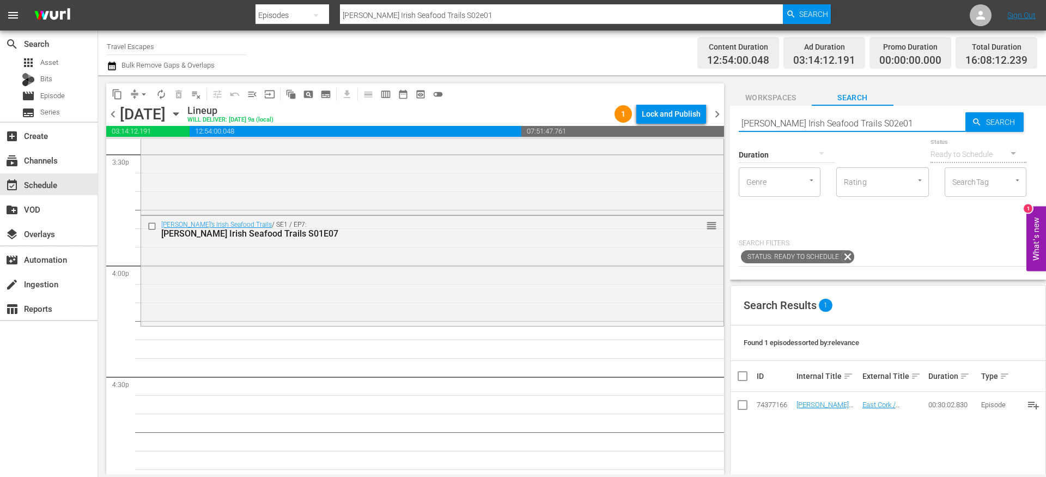
scroll to position [3442, 0]
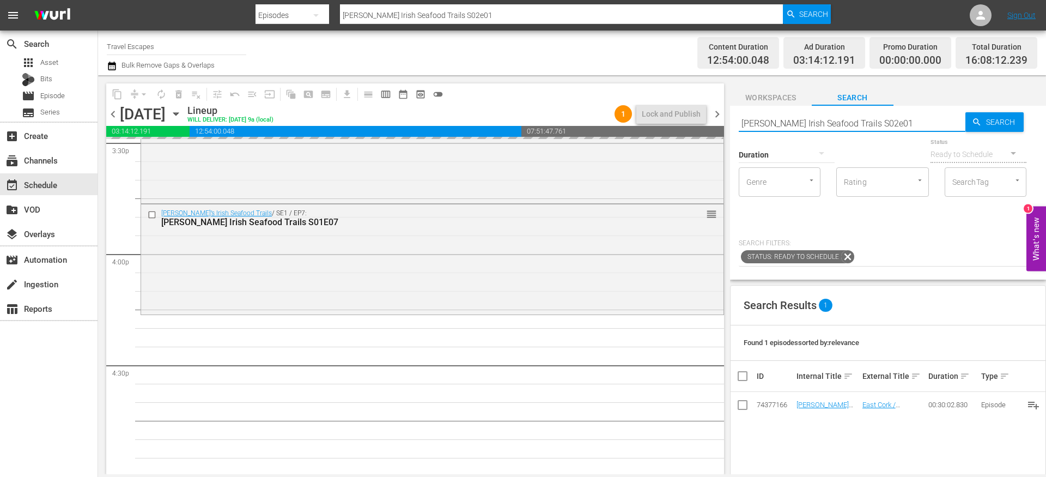
click at [907, 116] on input "Nevens Irish Seafood Trails S02e01" at bounding box center [852, 123] width 227 height 26
click at [894, 120] on input "Nevens Irish Seafood Trails S02e01" at bounding box center [852, 123] width 227 height 26
type input "Nevens Irish Seafood Trails S02e02"
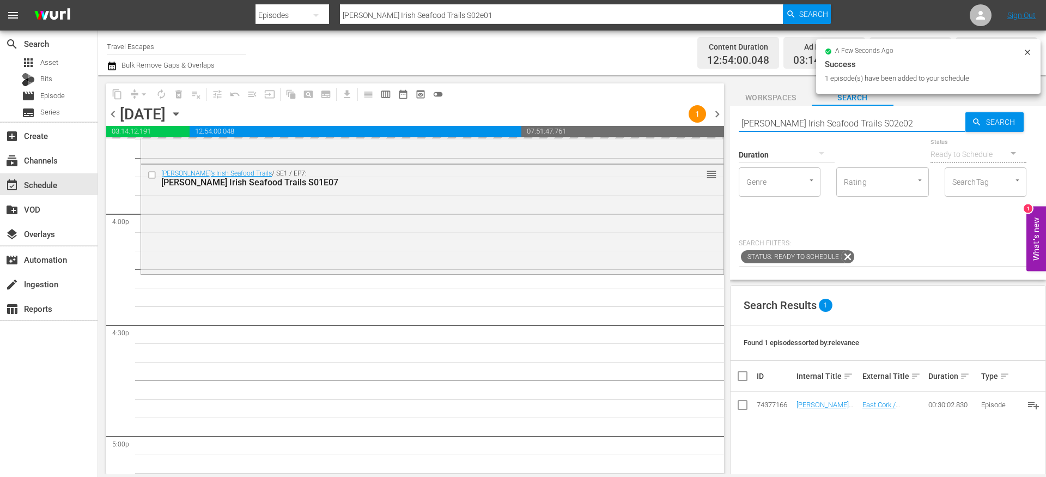
type input "Nevens Irish Seafood Trails S02e02"
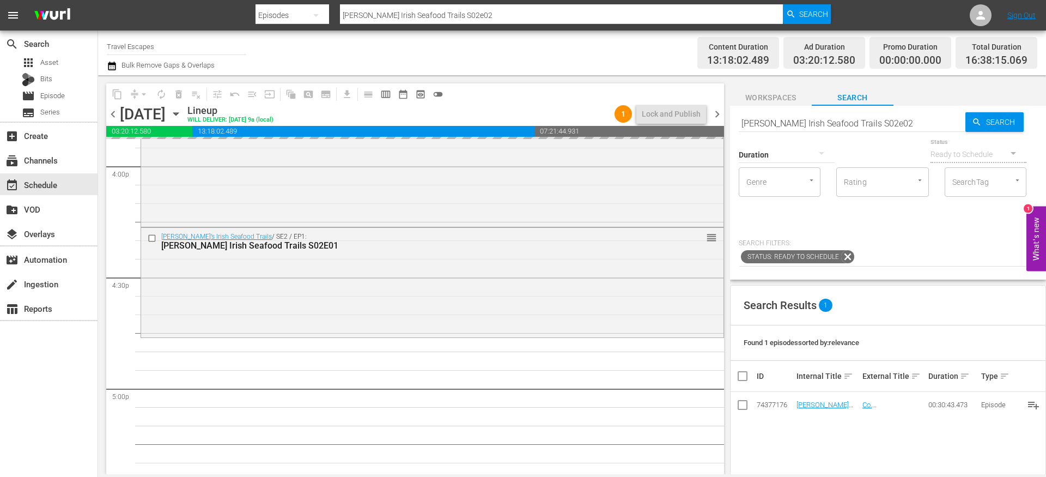
click at [906, 124] on input "Nevens Irish Seafood Trails S02e02" at bounding box center [852, 123] width 227 height 26
type input "Nevens Irish Seafood Trails S02e03"
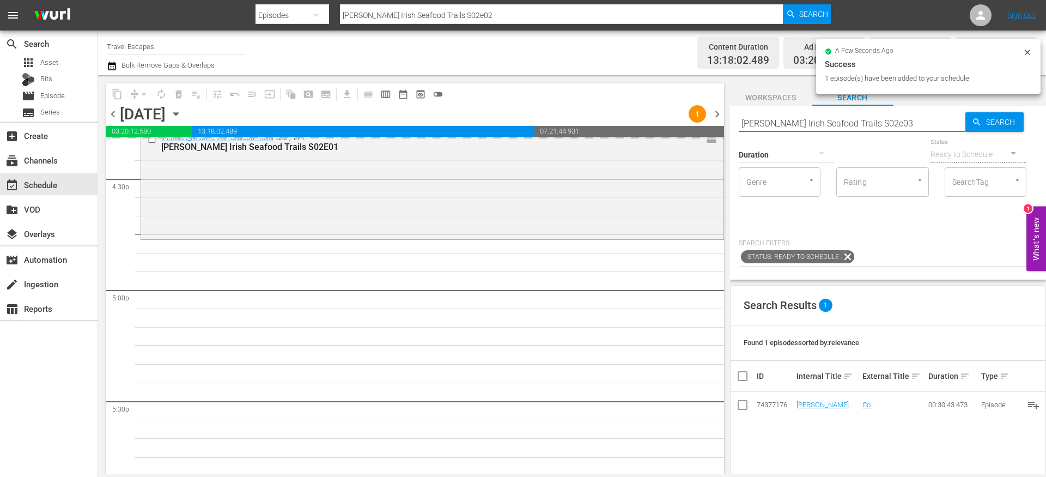
type input "Nevens Irish Seafood Trails S02e03"
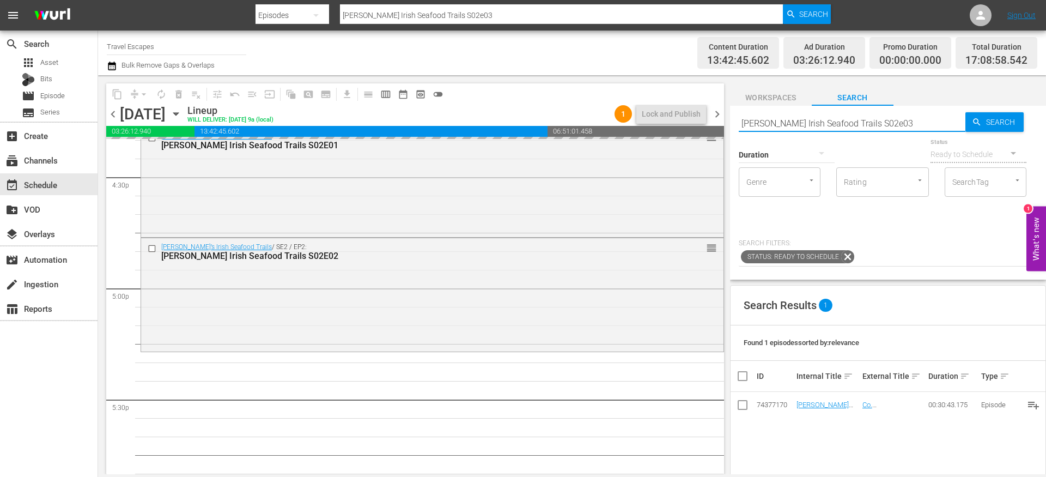
click at [910, 125] on input "Nevens Irish Seafood Trails S02e03" at bounding box center [852, 123] width 227 height 26
type input "Nevens Irish Seafood Trails S02e04"
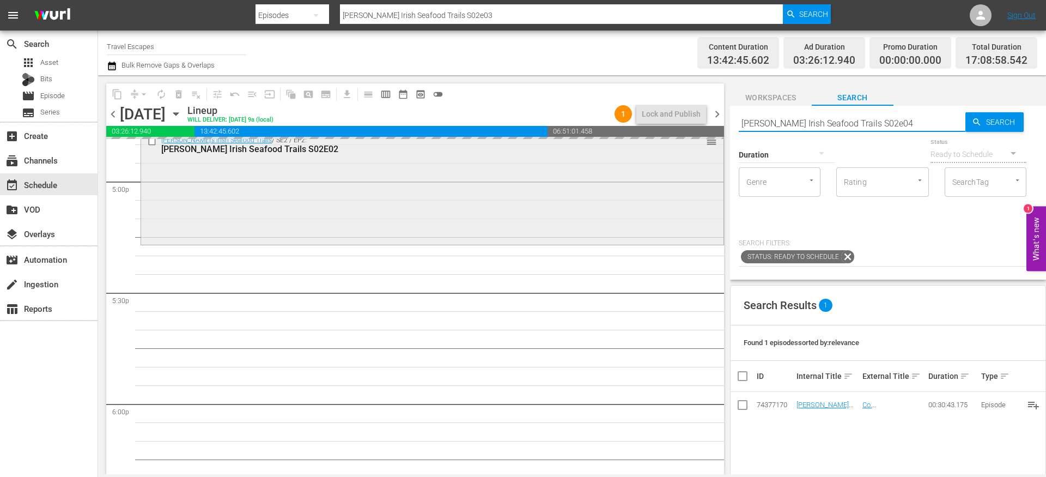
scroll to position [3738, 0]
type input "Nevens Irish Seafood Trails S02e04"
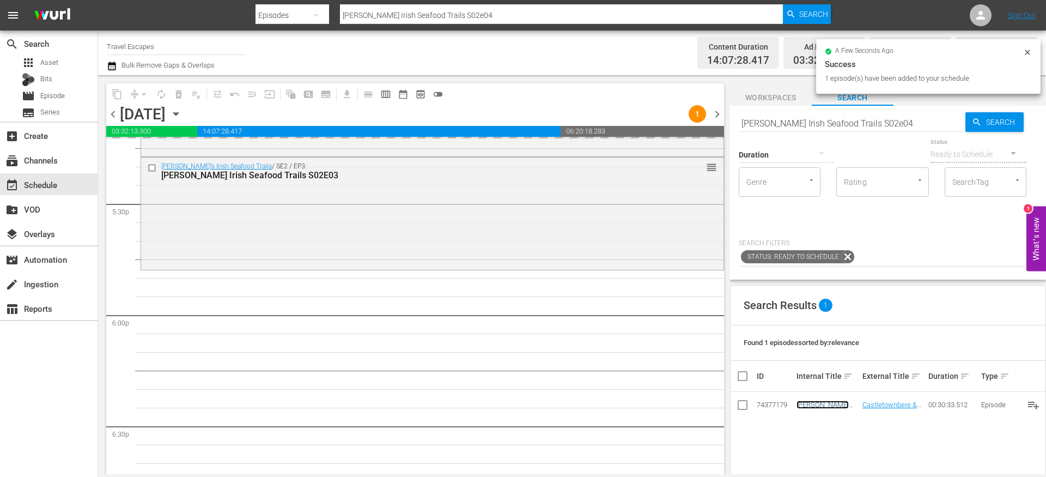
scroll to position [3830, 0]
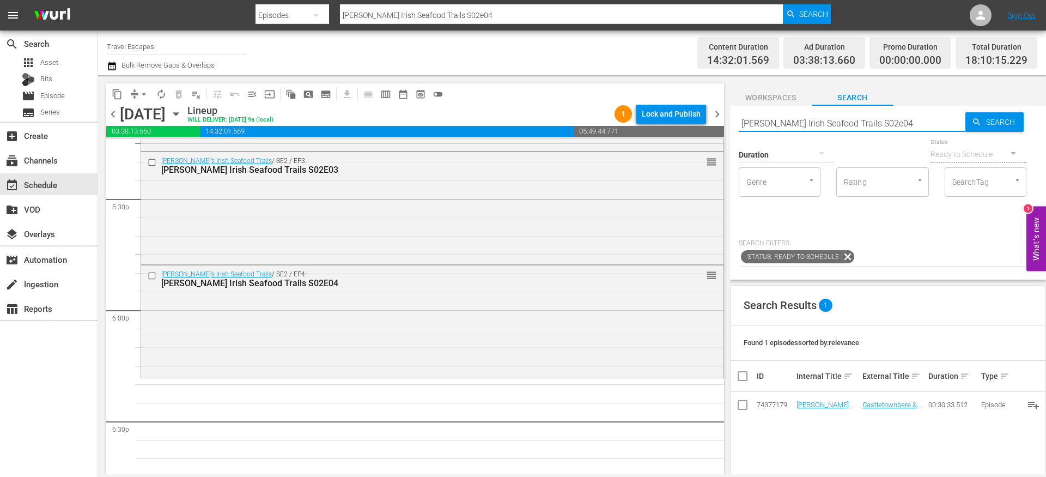
click at [890, 122] on input "Nevens Irish Seafood Trails S02e04" at bounding box center [852, 123] width 227 height 26
type input "Nevens Irish Seafood Trails S02e05"
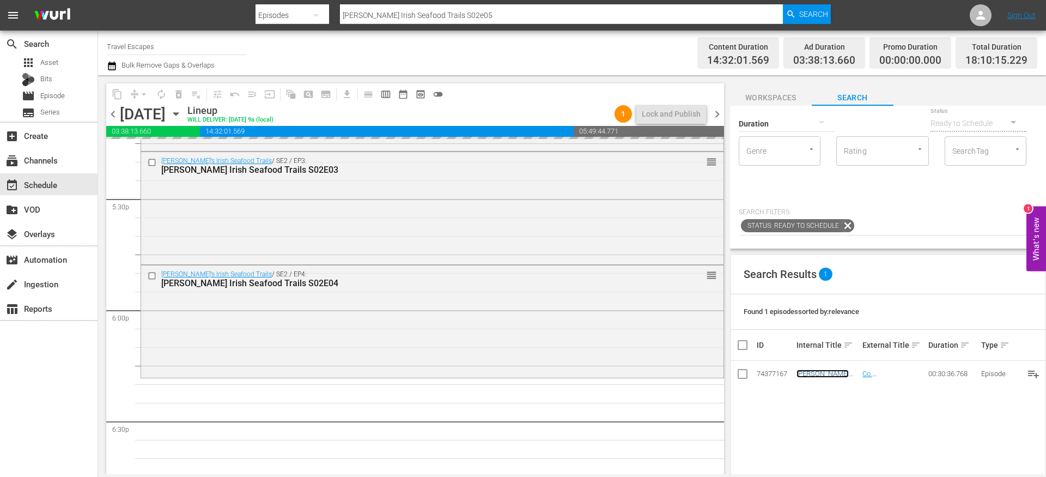
scroll to position [0, 0]
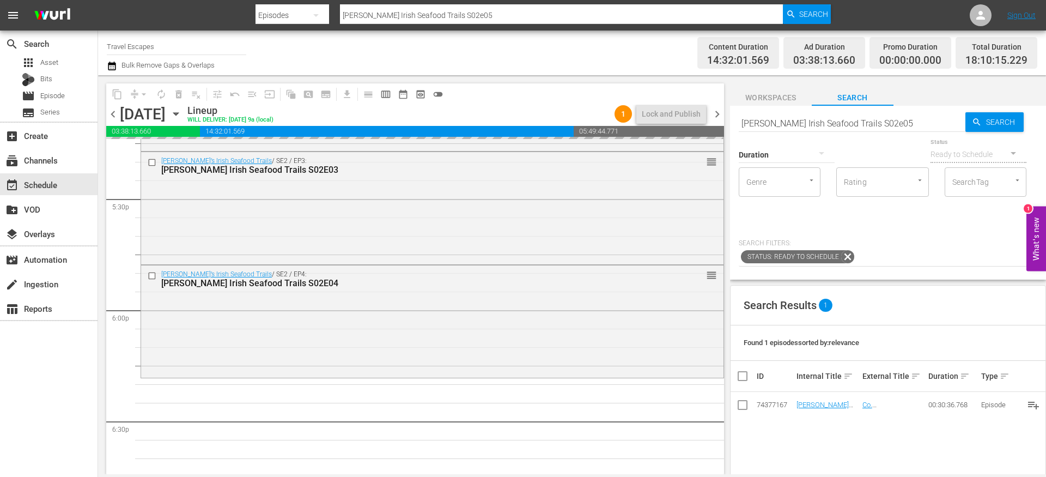
click at [883, 120] on input "Nevens Irish Seafood Trails S02e05" at bounding box center [852, 123] width 227 height 26
type input "Nevens Irish Seafood Trails S02e06"
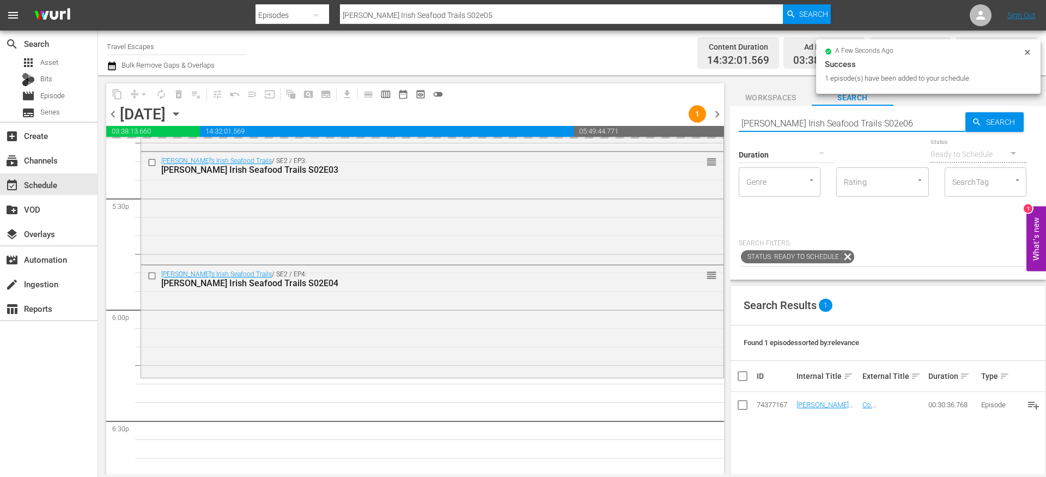
type input "Nevens Irish Seafood Trails S02e06"
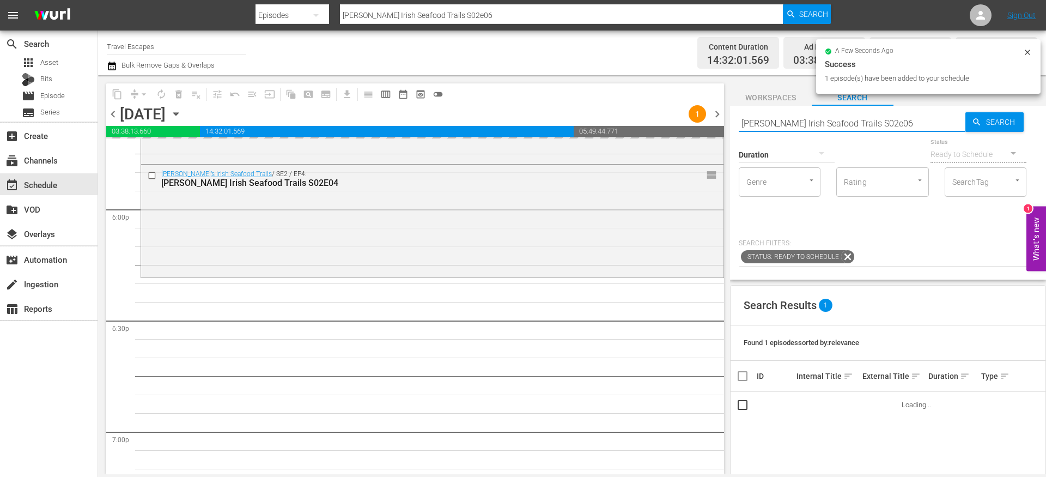
scroll to position [3932, 0]
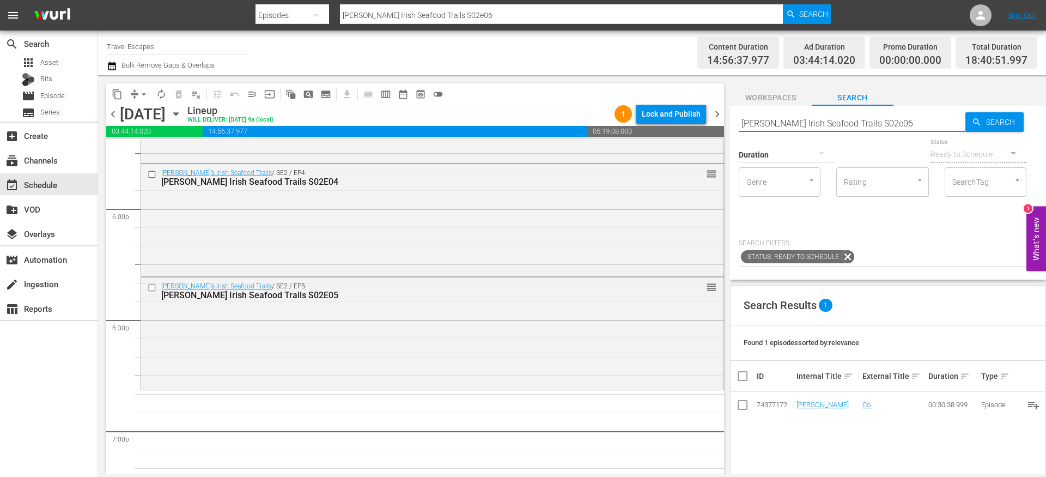
click at [780, 122] on input "Nevens Irish Seafood Trails S02e06" at bounding box center [852, 123] width 227 height 26
paste input "Downstream S01E011"
type input "Downstream S01E011"
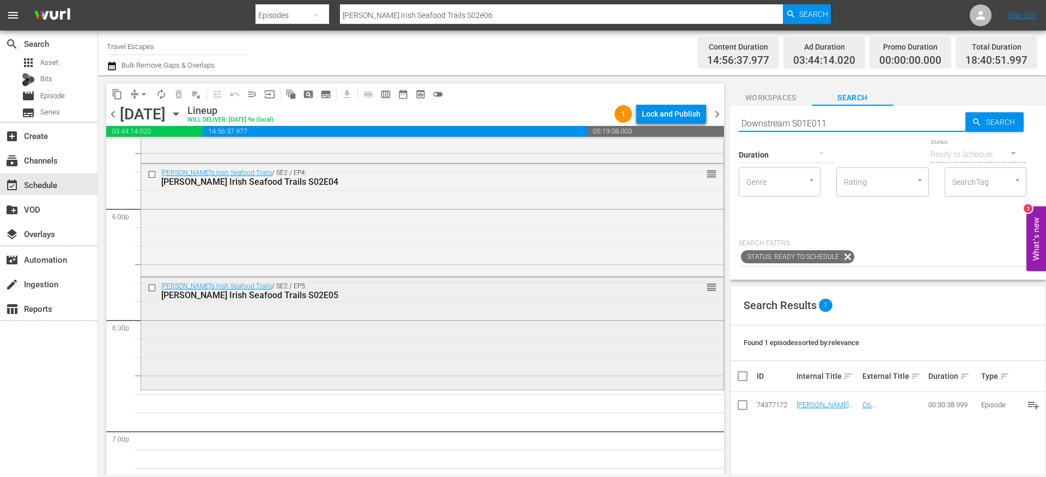
type input "Downstream S01E011"
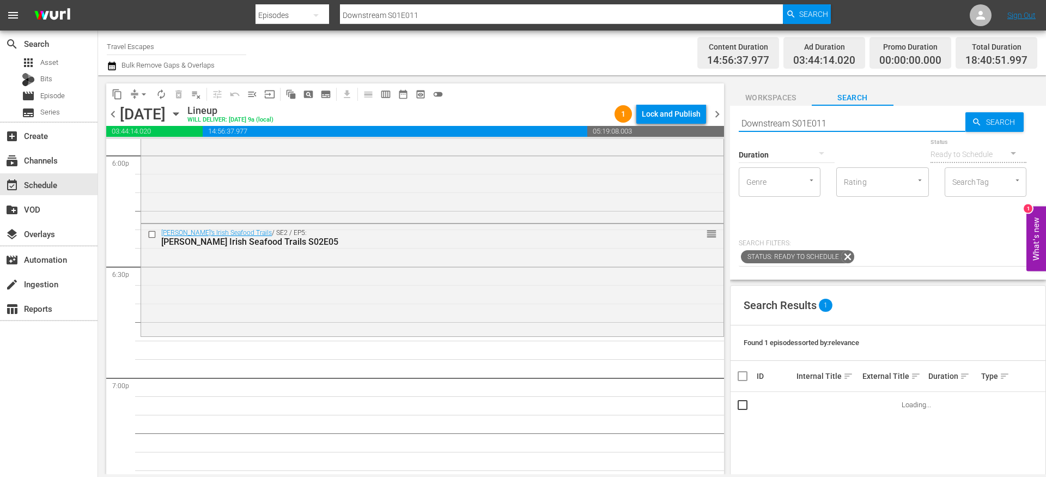
scroll to position [4024, 0]
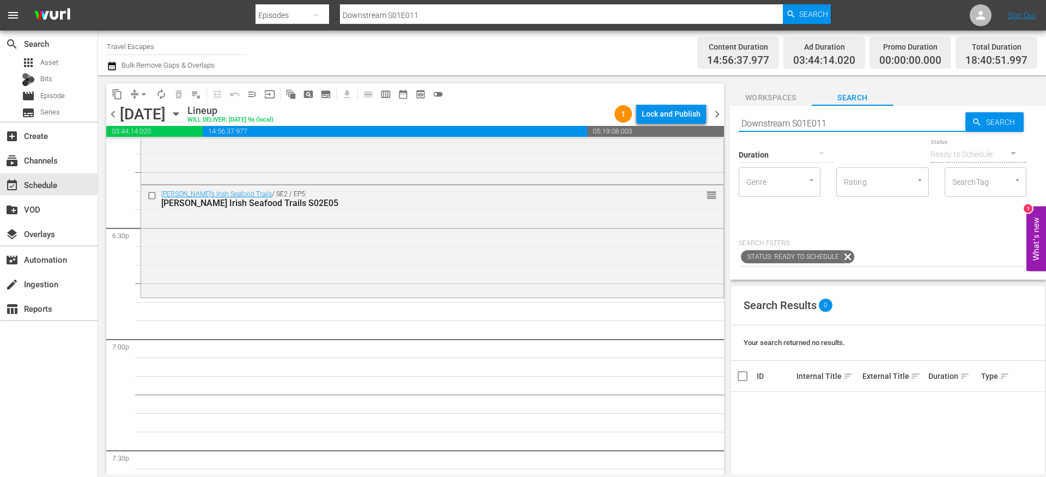
click at [811, 123] on input "Downstream S01E011" at bounding box center [852, 123] width 227 height 26
type input "Downstream S01E11"
click at [827, 121] on input "Downstream S01E11" at bounding box center [852, 123] width 227 height 26
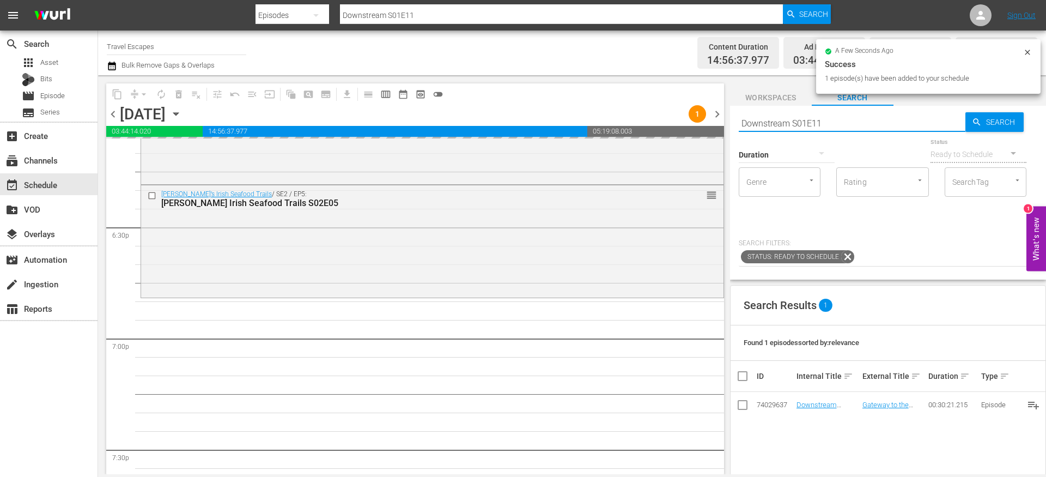
click at [802, 126] on input "Downstream S01E11" at bounding box center [852, 123] width 227 height 26
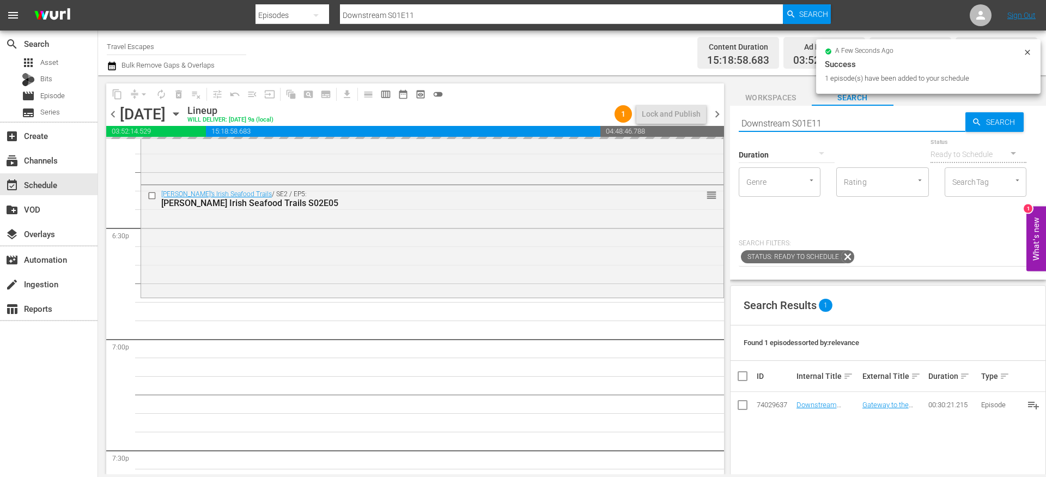
paste input "Great Destinations Europe S01E07"
type input "Great Destinations Europe S01E07"
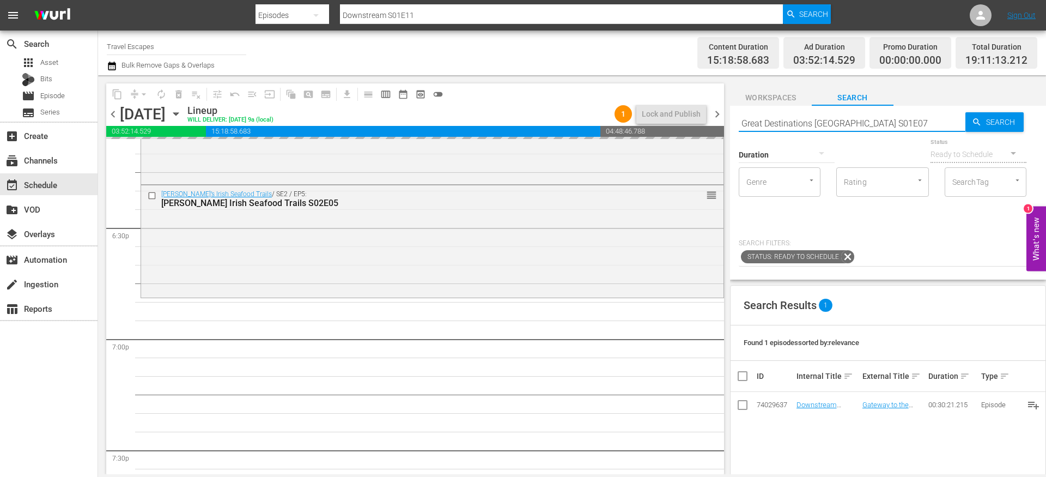
type input "Great Destinations Europe S01E07"
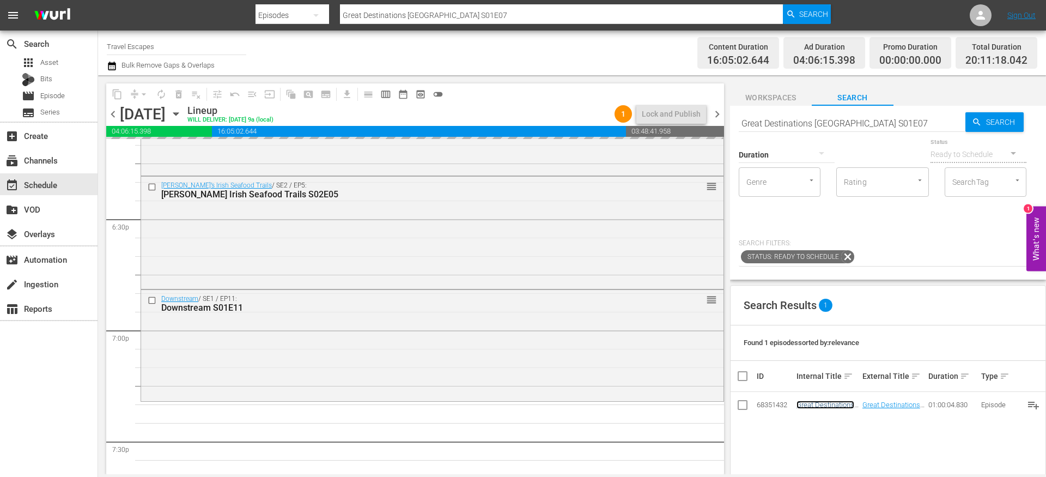
scroll to position [4027, 0]
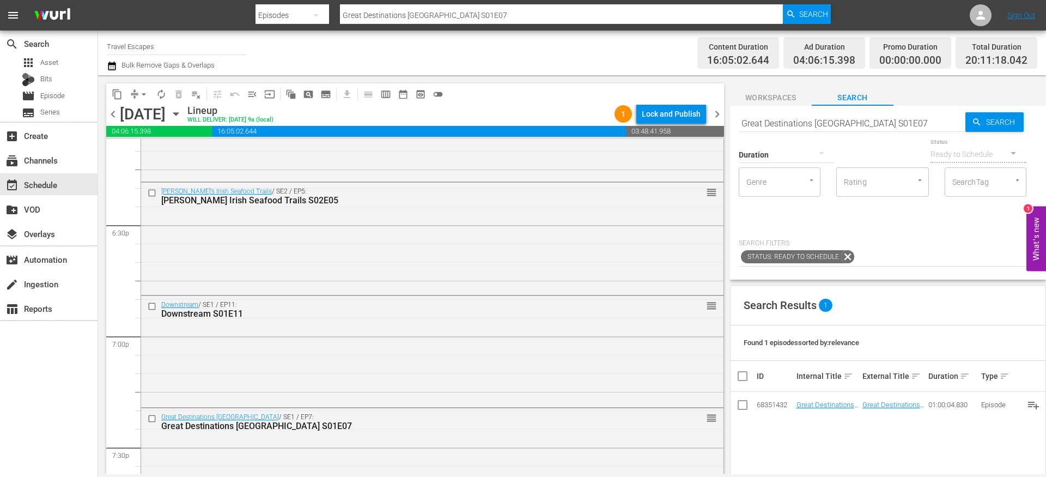
click at [344, 315] on div "Downstream S01E11" at bounding box center [412, 313] width 502 height 10
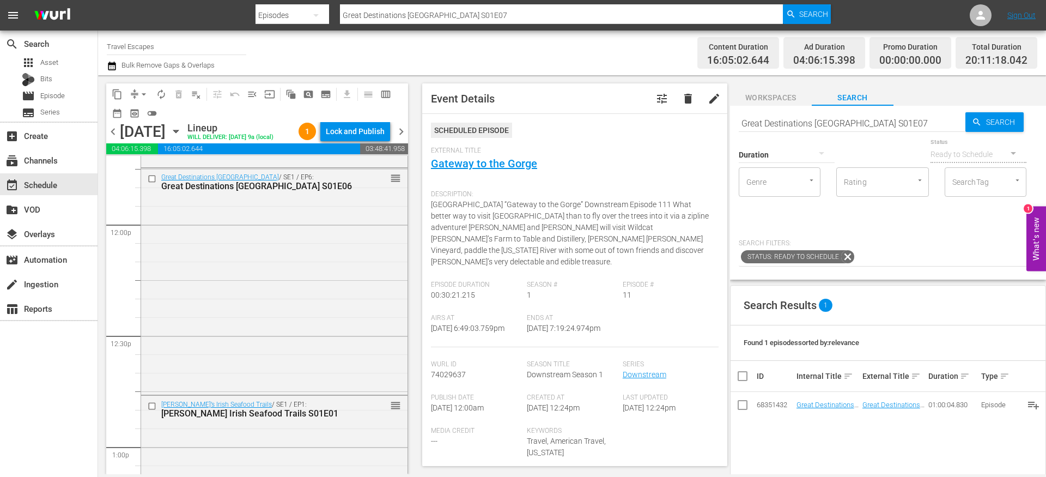
scroll to position [2598, 0]
click at [350, 423] on div "Neven’s Irish Seafood Trails / SE1 / EP1: Nevens Irish Seafood Trails S01E01 re…" at bounding box center [274, 409] width 266 height 27
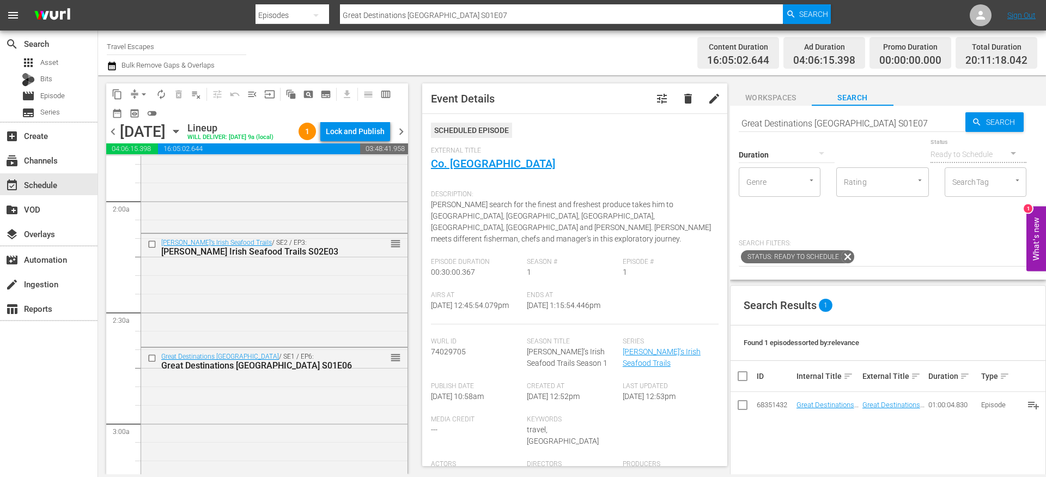
scroll to position [390, 0]
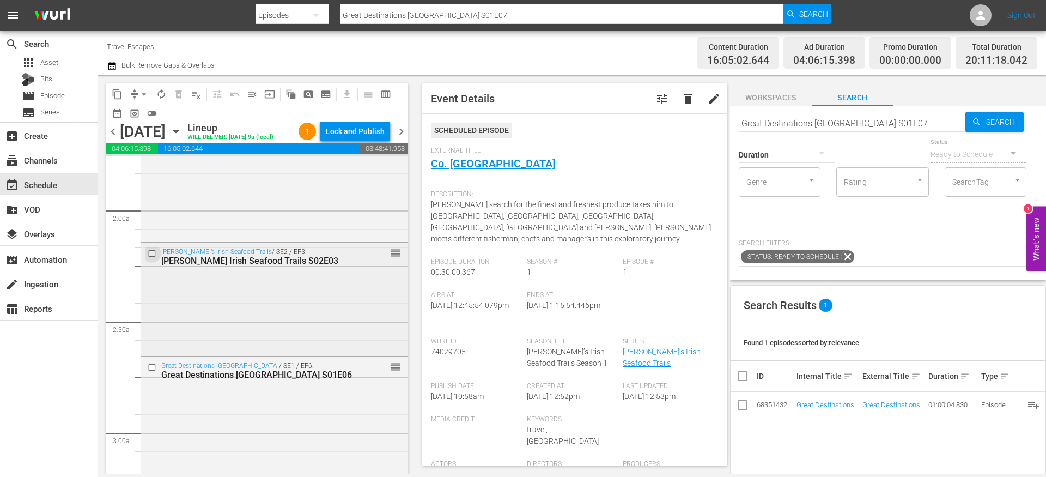
click at [154, 258] on input "checkbox" at bounding box center [153, 252] width 11 height 9
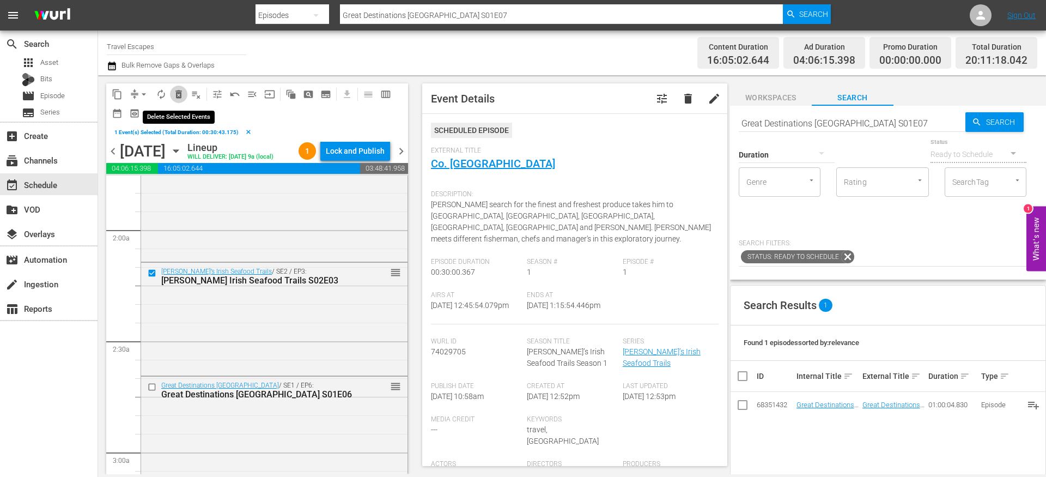
click at [179, 96] on span "delete_forever_outlined" at bounding box center [178, 94] width 11 height 11
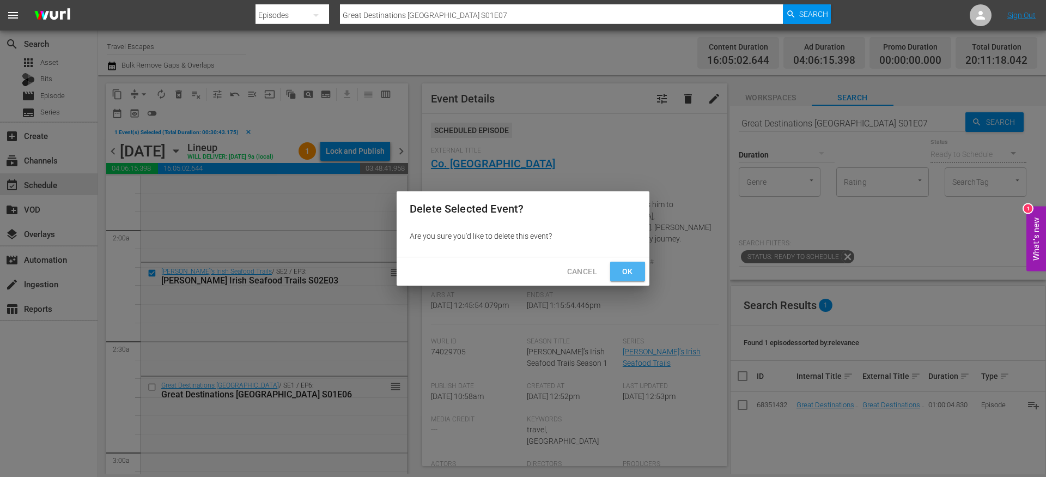
click at [620, 270] on span "Ok" at bounding box center [627, 272] width 17 height 14
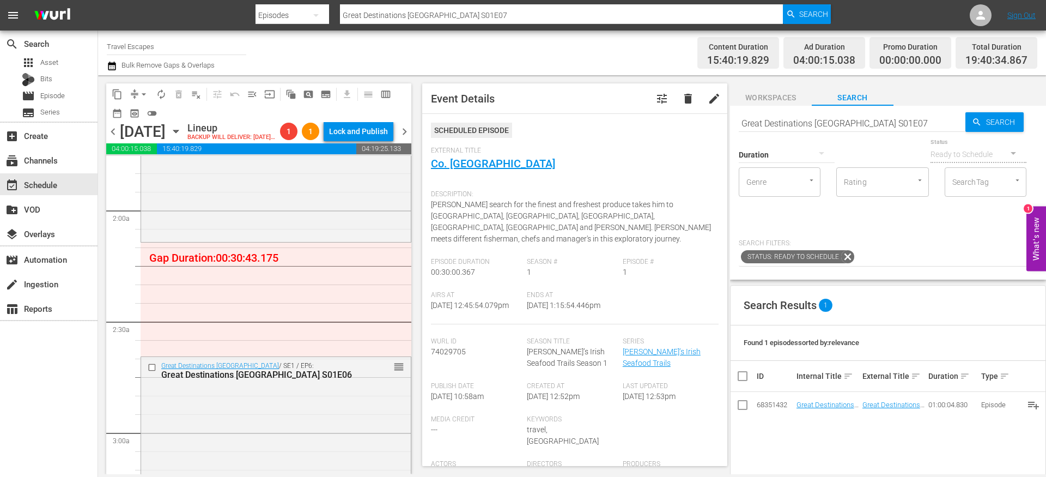
click at [795, 118] on input "Great Destinations Europe S01E07" at bounding box center [852, 123] width 227 height 26
type input "foodie"
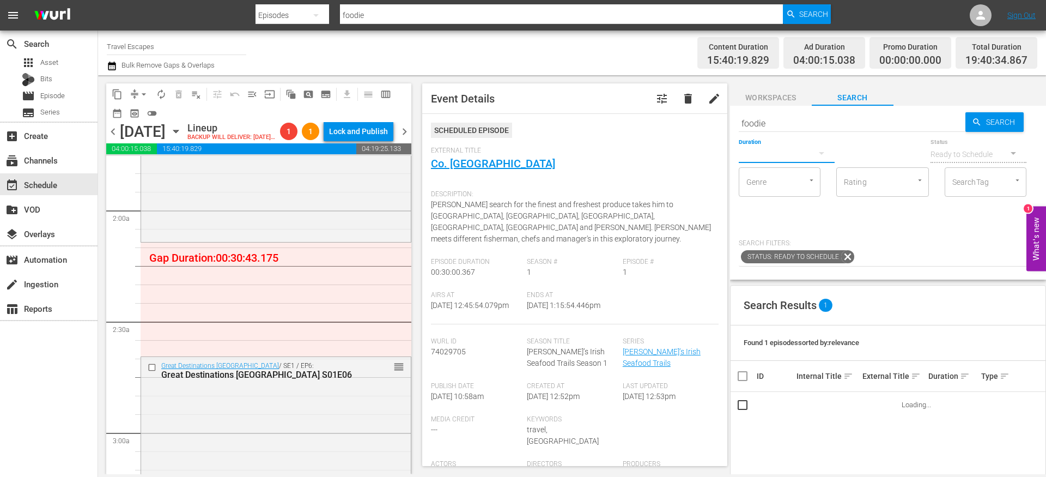
click at [815, 155] on icon "button" at bounding box center [821, 153] width 13 height 13
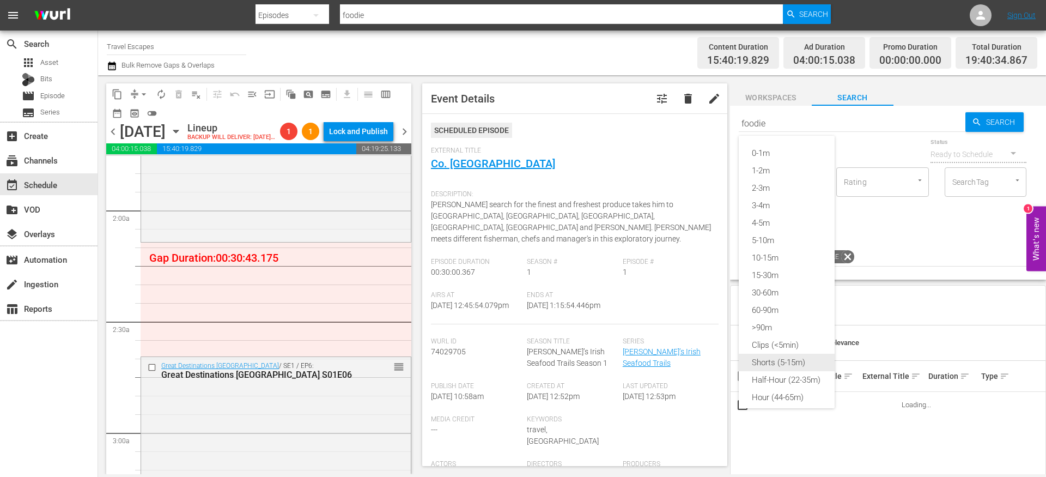
click at [789, 362] on div "Shorts (5-15m)" at bounding box center [787, 362] width 96 height 17
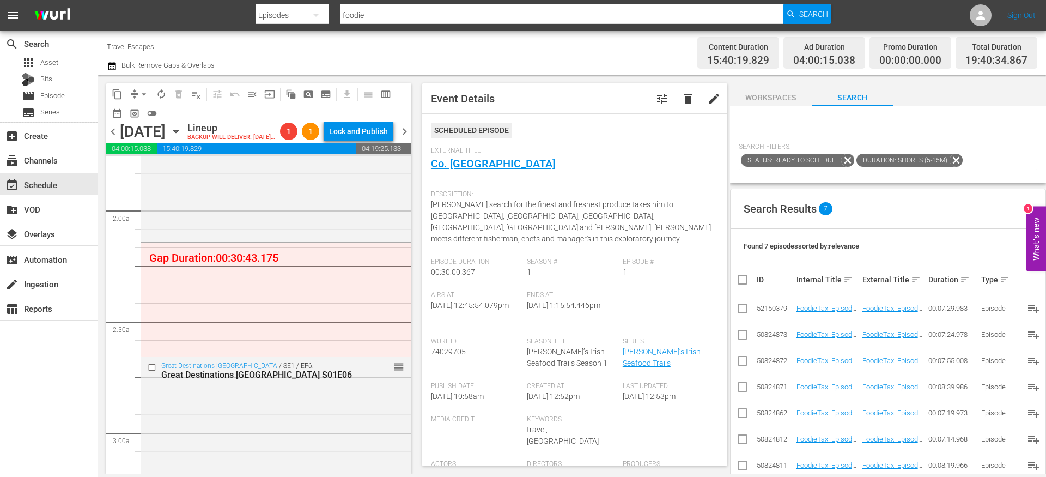
scroll to position [147, 0]
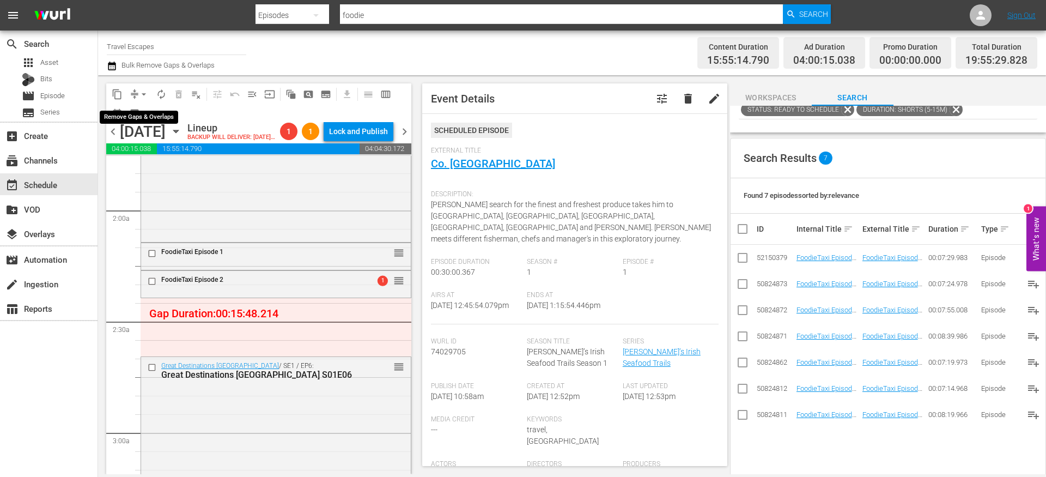
click at [134, 93] on span "compress" at bounding box center [134, 94] width 11 height 11
click at [137, 92] on button "arrow_drop_down" at bounding box center [143, 94] width 17 height 17
click at [156, 154] on li "Align to End of Previous Day" at bounding box center [144, 152] width 114 height 18
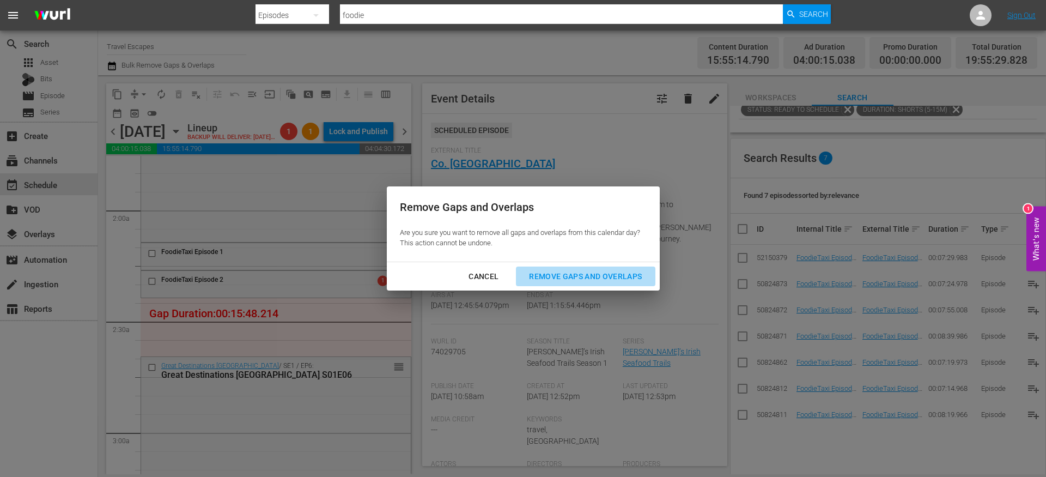
click at [609, 276] on div "Remove Gaps and Overlaps" at bounding box center [585, 277] width 130 height 14
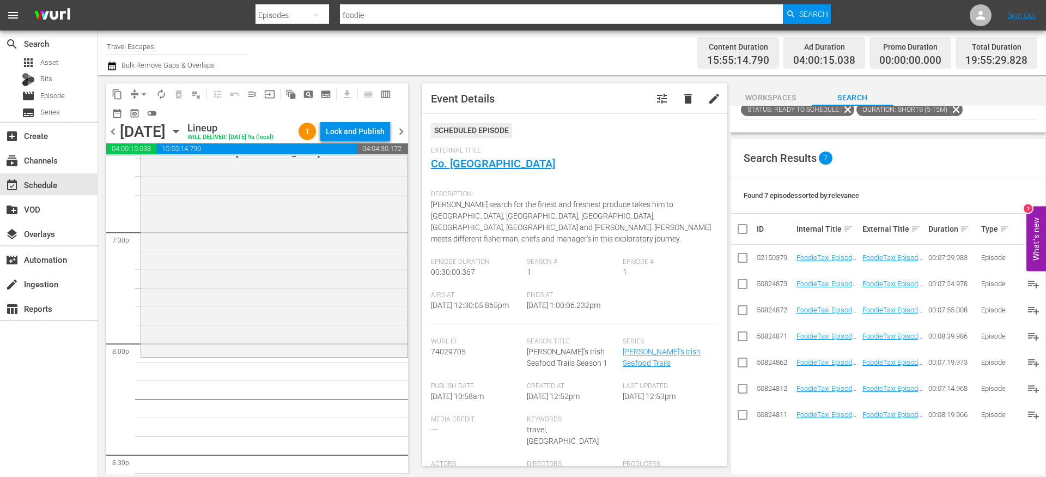
scroll to position [0, 0]
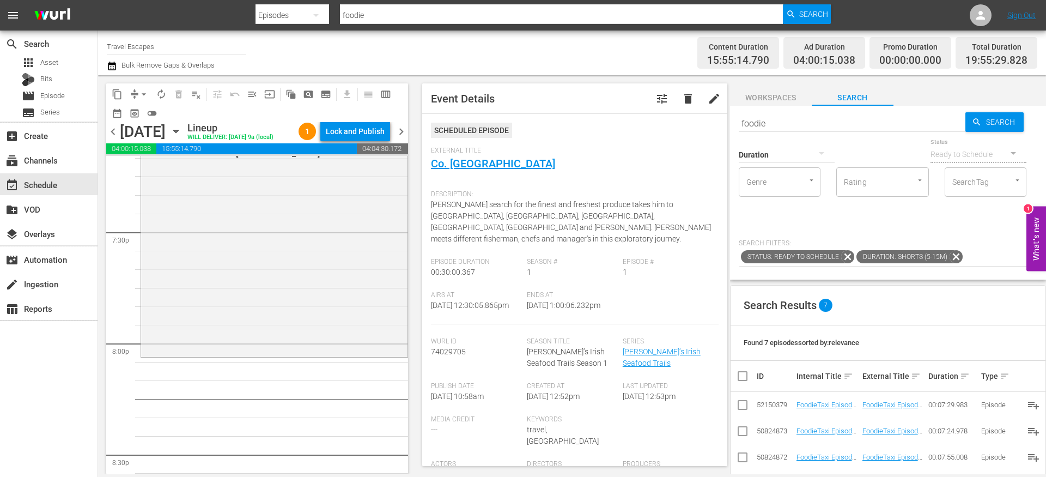
drag, startPoint x: 955, startPoint y: 257, endPoint x: 934, endPoint y: 240, distance: 27.1
click at [955, 257] on icon at bounding box center [956, 257] width 14 height 14
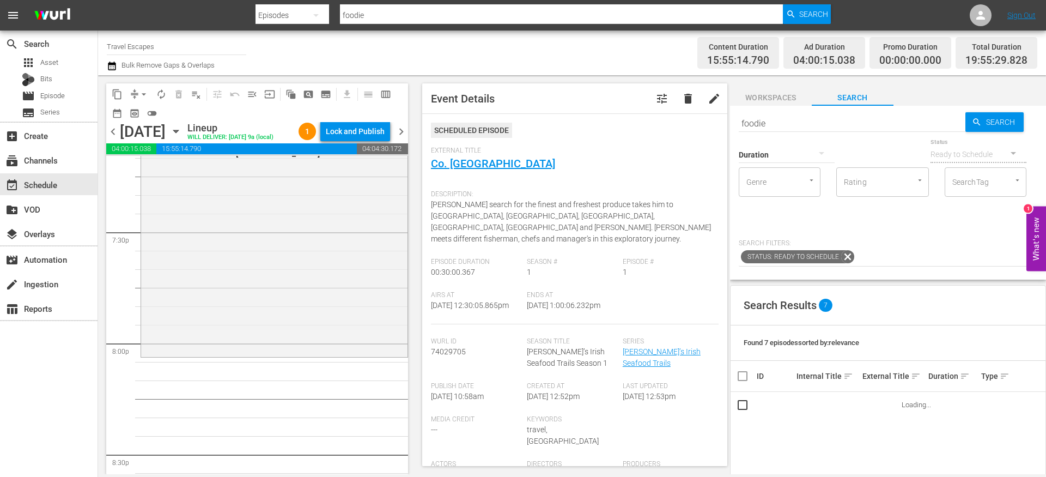
click at [831, 120] on input "foodie" at bounding box center [852, 123] width 227 height 26
paste input "Painting the Town 106"
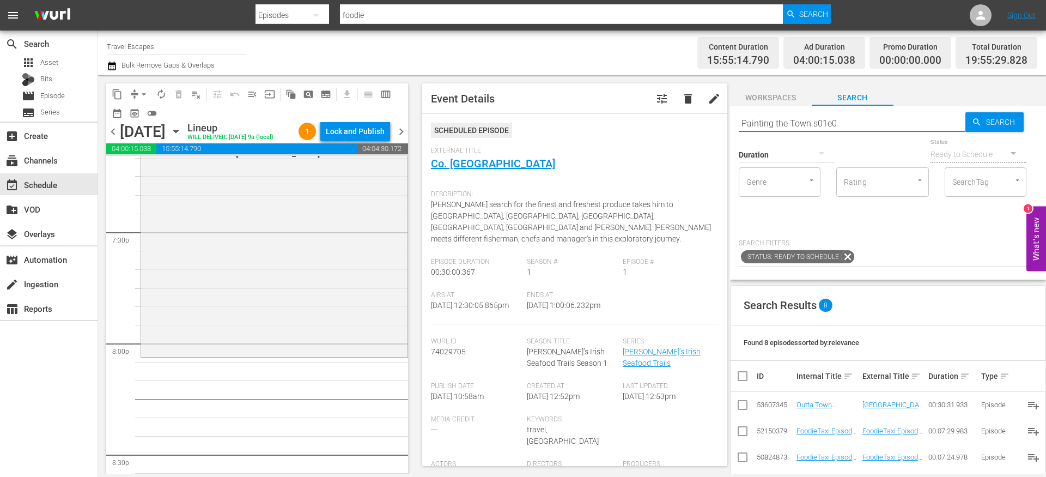
type input "Painting the Town s01e06"
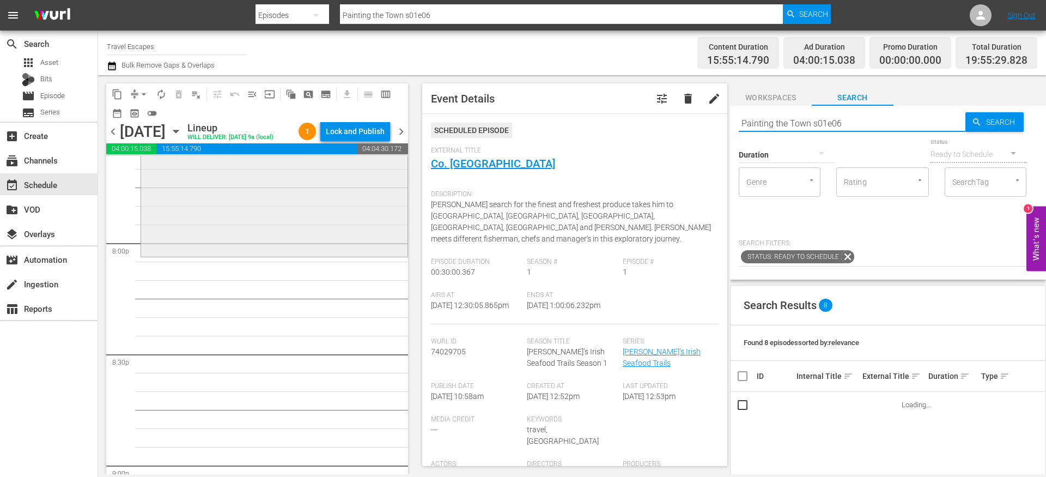
scroll to position [4359, 0]
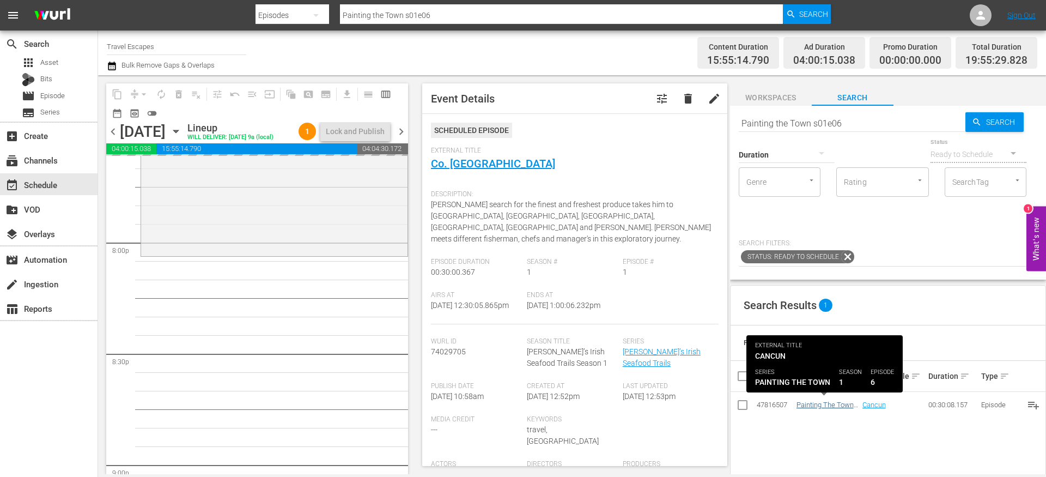
drag, startPoint x: 821, startPoint y: 404, endPoint x: 814, endPoint y: 404, distance: 6.5
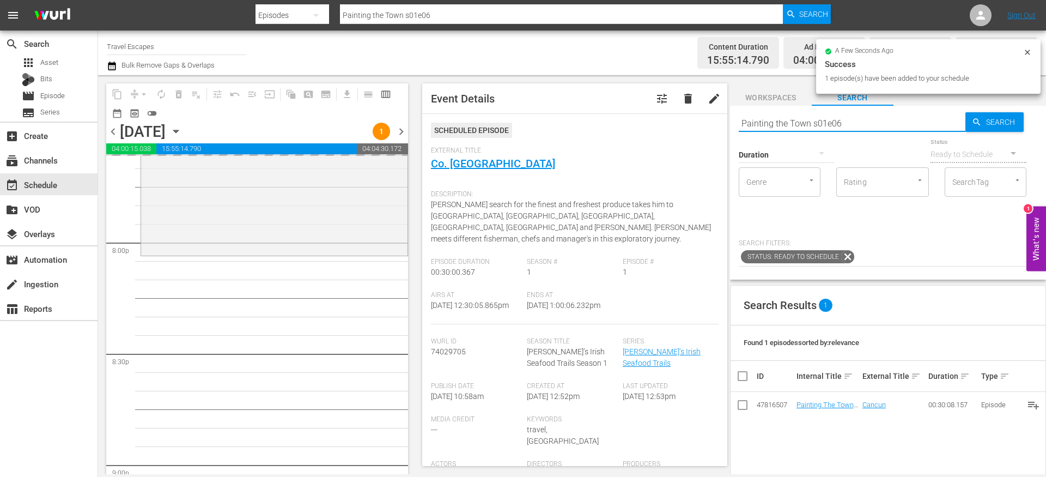
click at [798, 116] on input "Painting the Town s01e06" at bounding box center [852, 123] width 227 height 26
paste input "World Tour S01E01"
type input "World Tour S01E01"
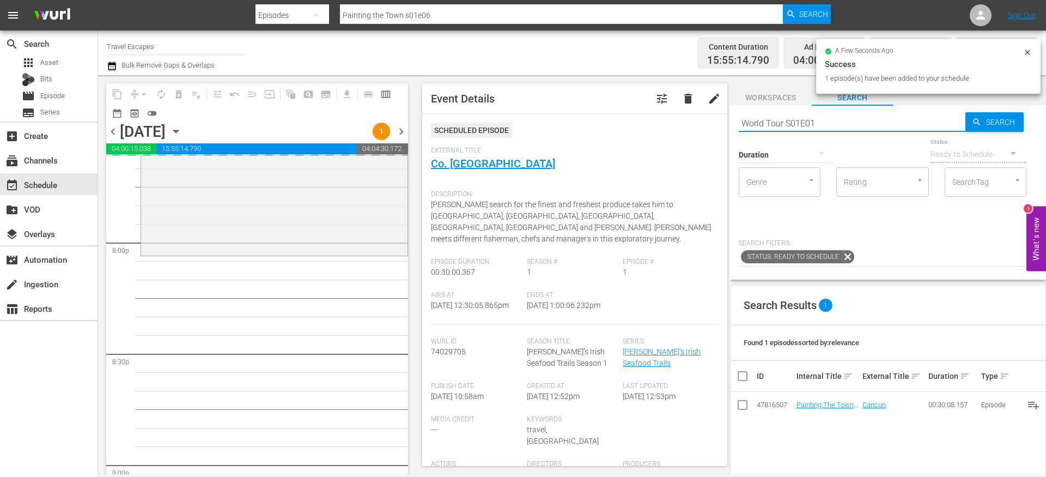
type input "World Tour S01E01"
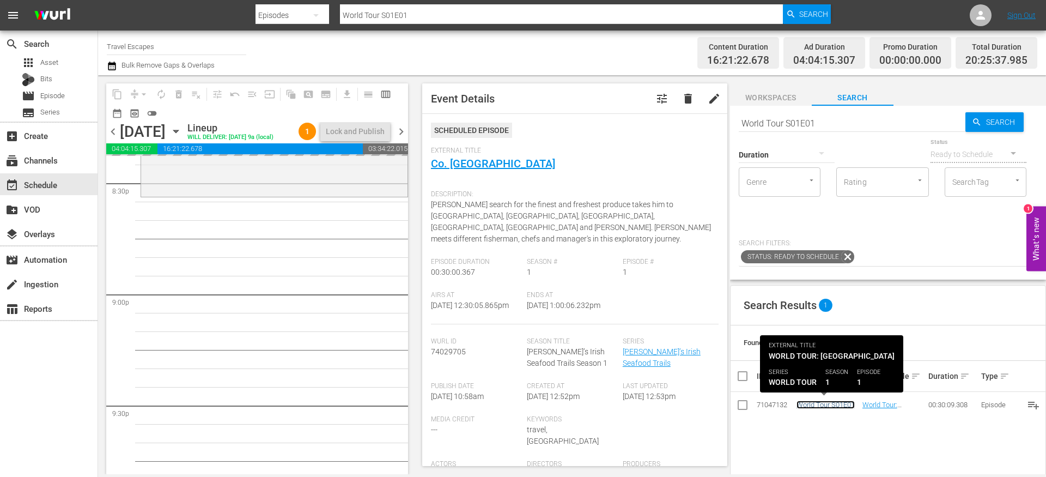
scroll to position [4533, 0]
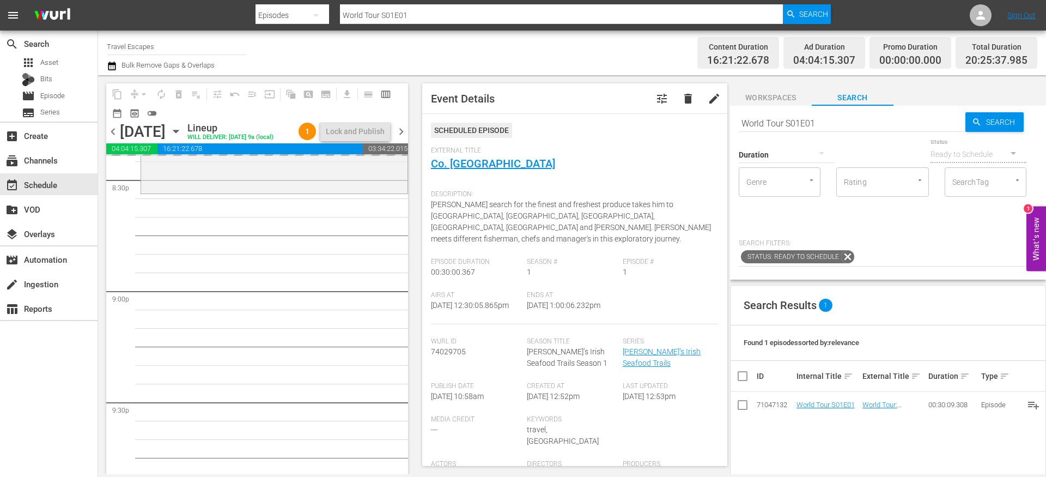
drag, startPoint x: 817, startPoint y: 404, endPoint x: 400, endPoint y: 7, distance: 576.1
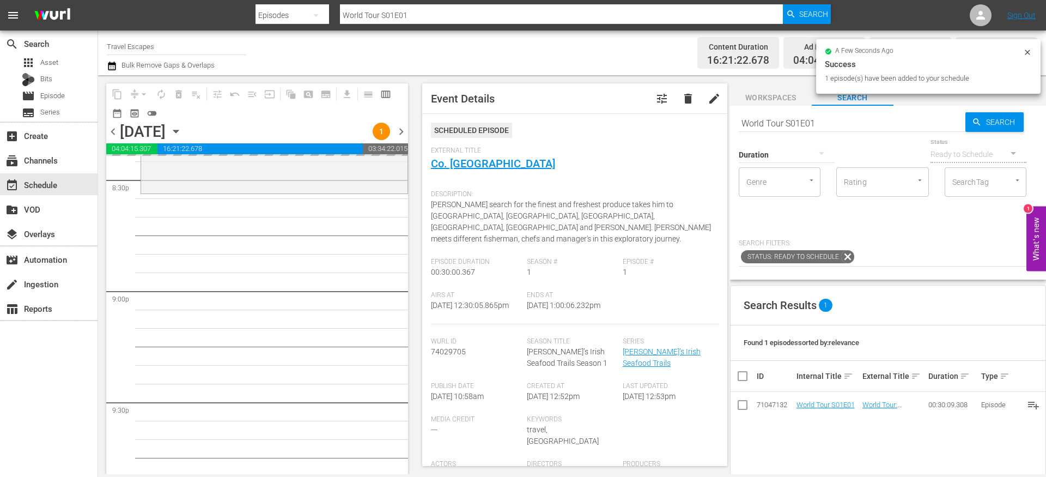
click at [795, 127] on input "World Tour S01E01" at bounding box center [852, 123] width 227 height 26
paste input "American Travelers: S01E06"
type input "American Travelers: S01E06"
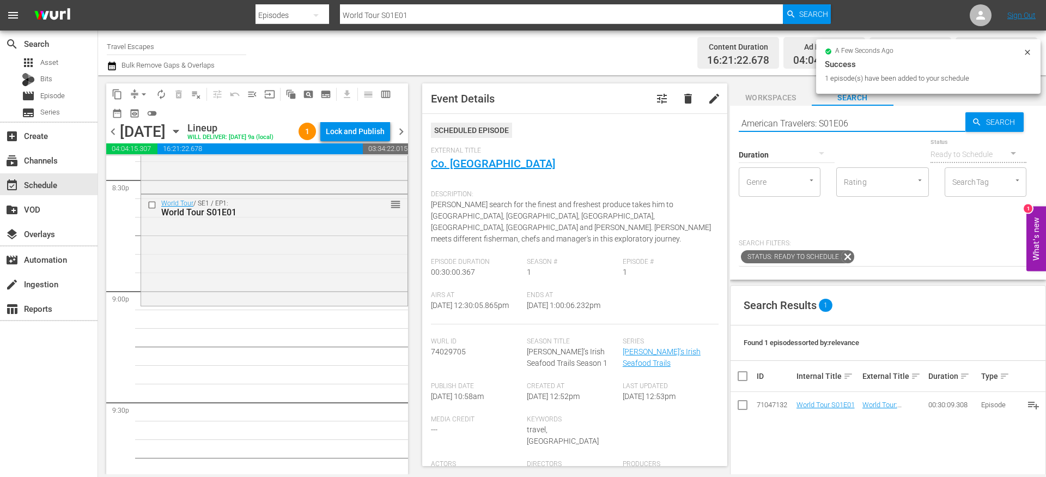
type input "American Travelers: S01E06"
click at [775, 122] on input "American Travelers: S01E06" at bounding box center [852, 123] width 227 height 26
paste input "30 Minute Tour"
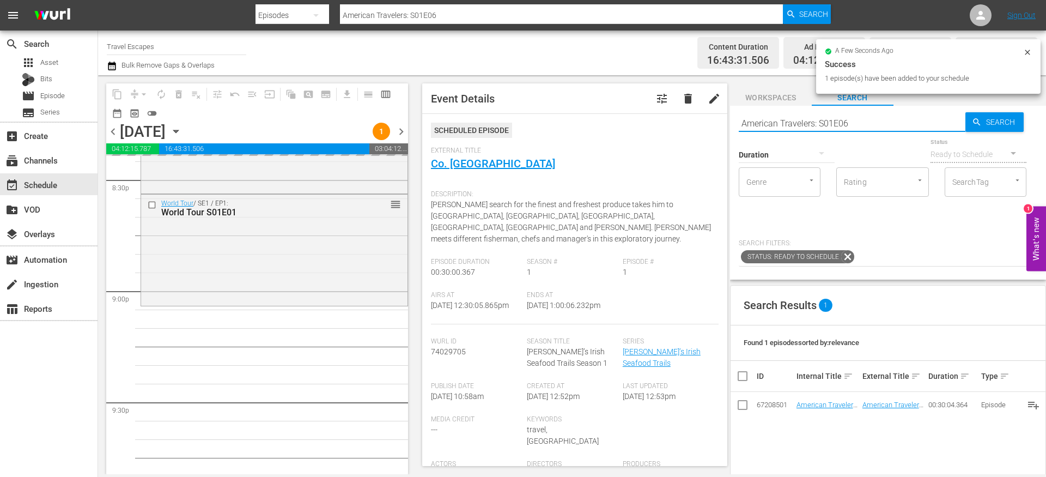
type input "30 Minute Tour S01E06"
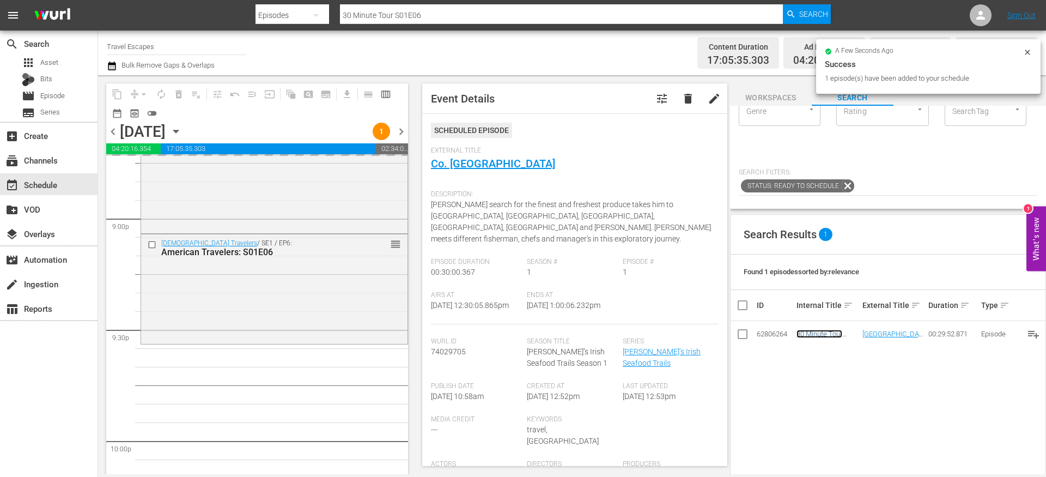
scroll to position [0, 0]
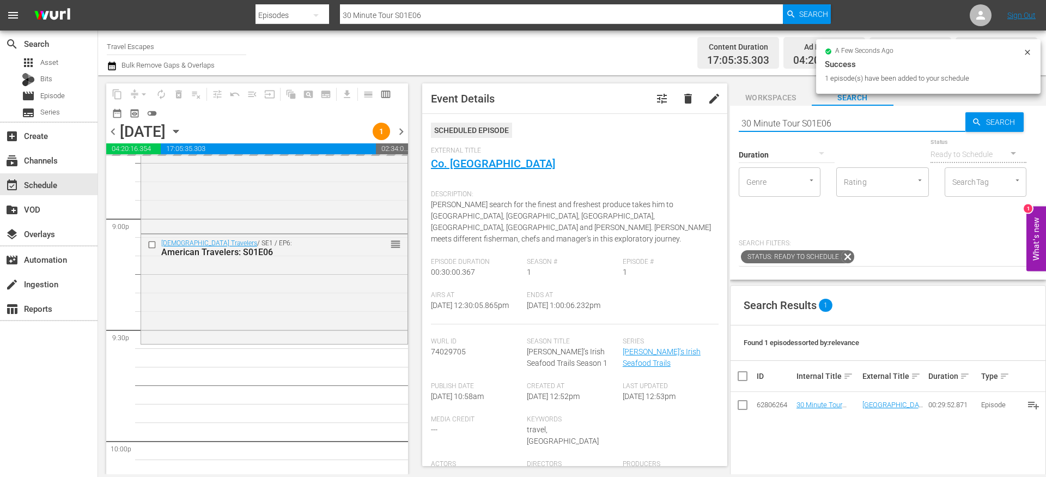
click at [798, 119] on input "30 Minute Tour S01E06" at bounding box center [852, 123] width 227 height 26
paste input "Lost and Found"
type input "Lost and Found S01E06"
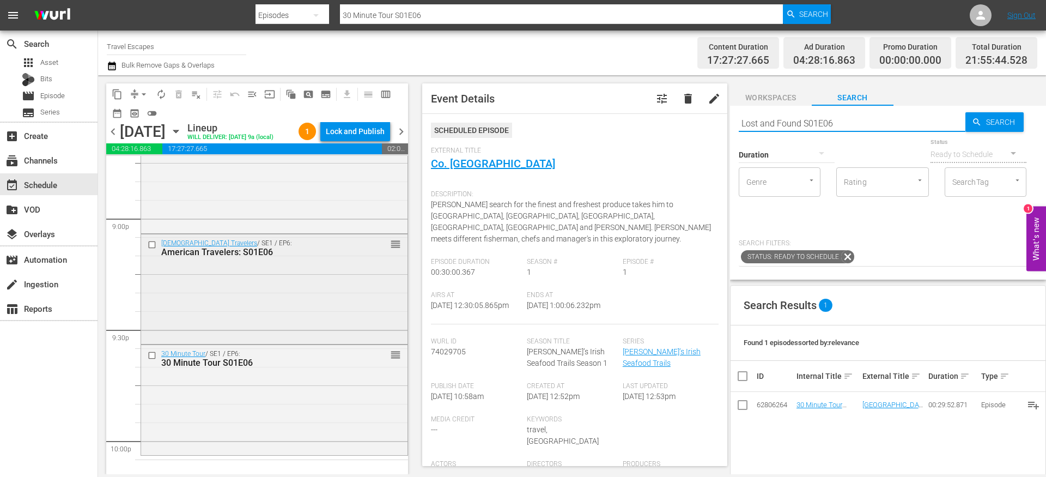
type input "Lost and Found S01E06"
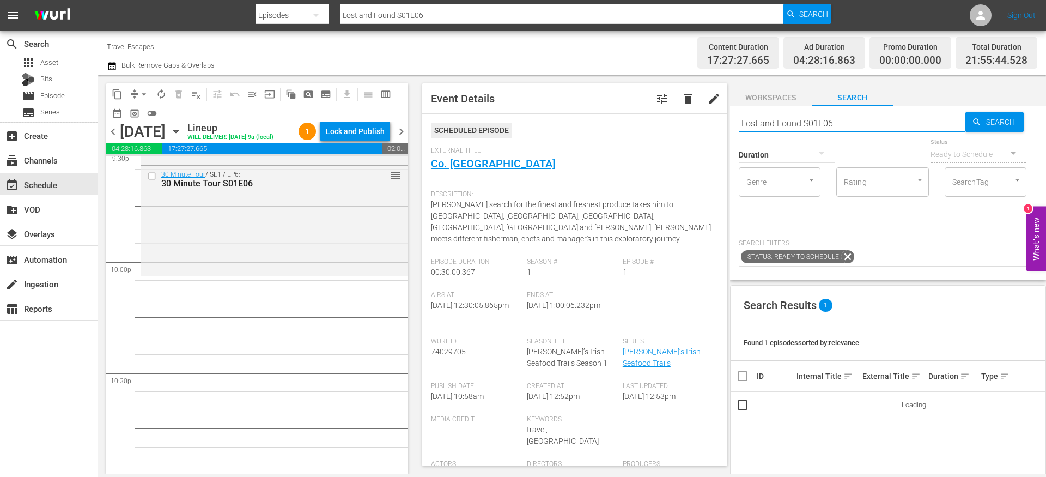
scroll to position [4796, 0]
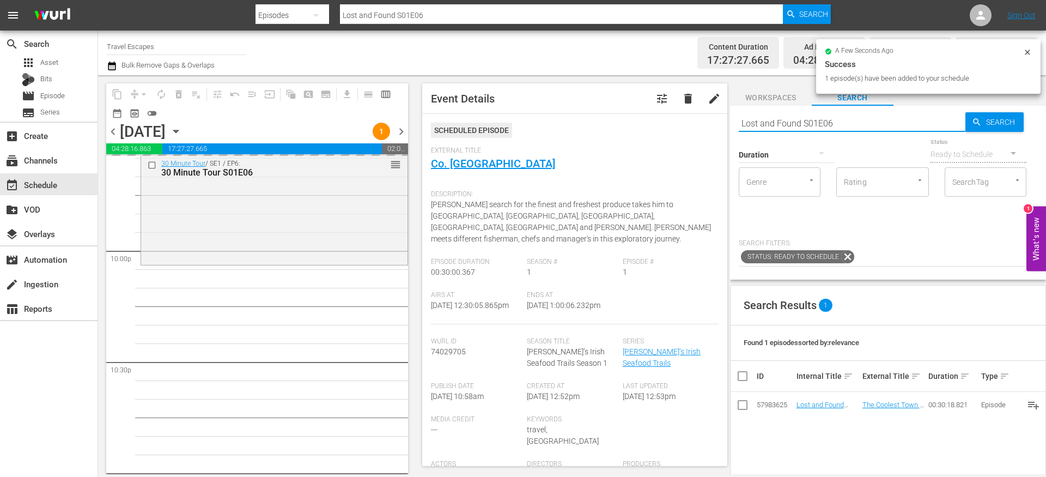
click at [797, 118] on input "Lost and Found S01E06" at bounding box center [852, 123] width 227 height 26
paste input "Nevens Irish Seafood Trails S02E04"
type input "Nevens Irish Seafood Trails S02E04"
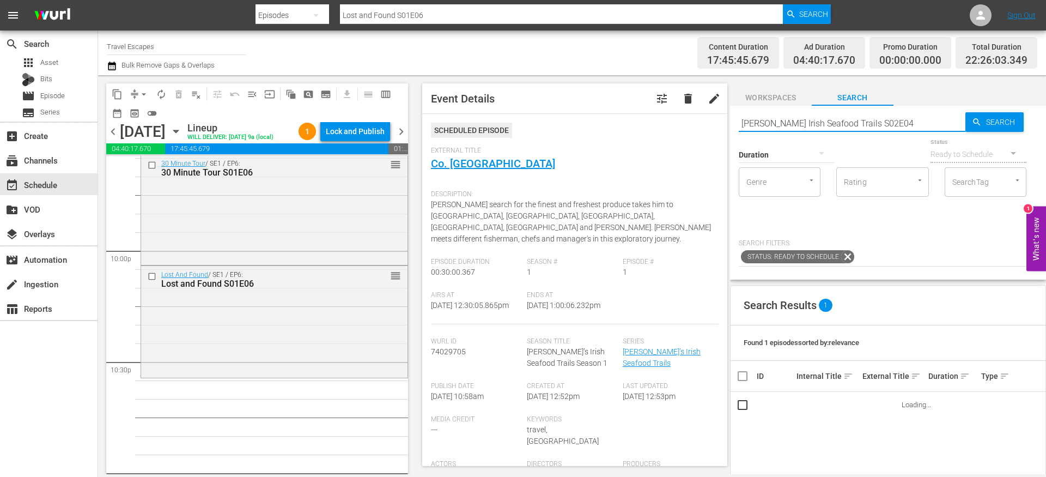
type input "Nevens Irish Seafood Trails S02E04"
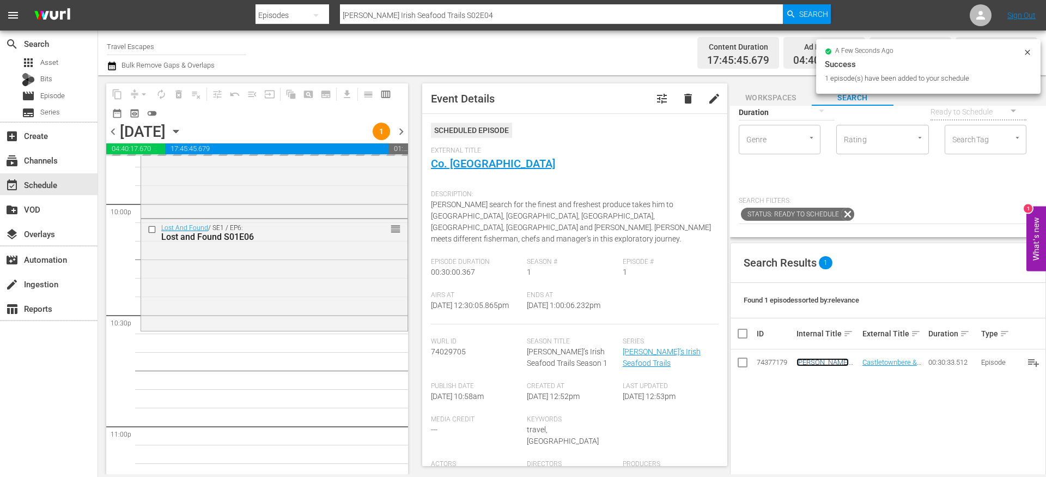
scroll to position [0, 0]
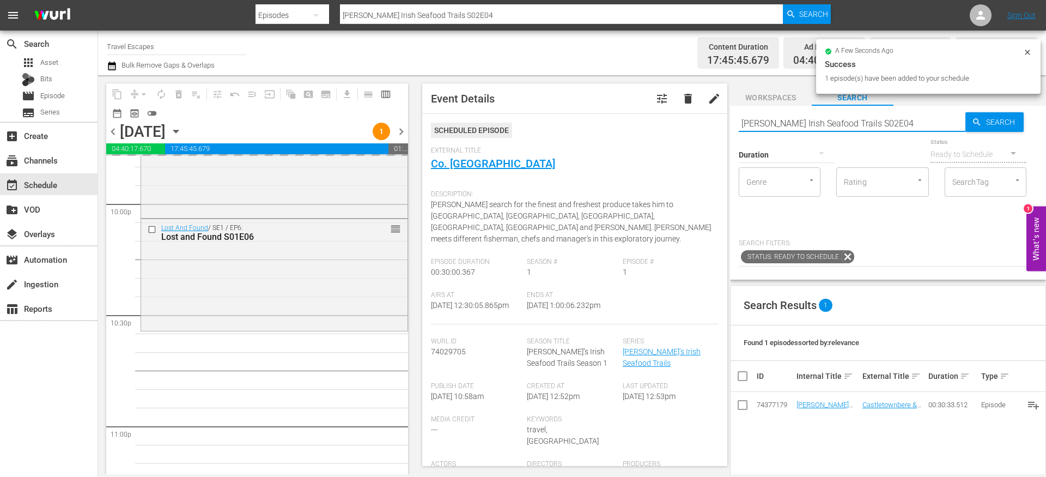
click at [784, 124] on input "Nevens Irish Seafood Trails S02E04" at bounding box center [852, 123] width 227 height 26
paste input "Great Destinations Europe S01E07"
type input "Great Destinations Europe S01E07"
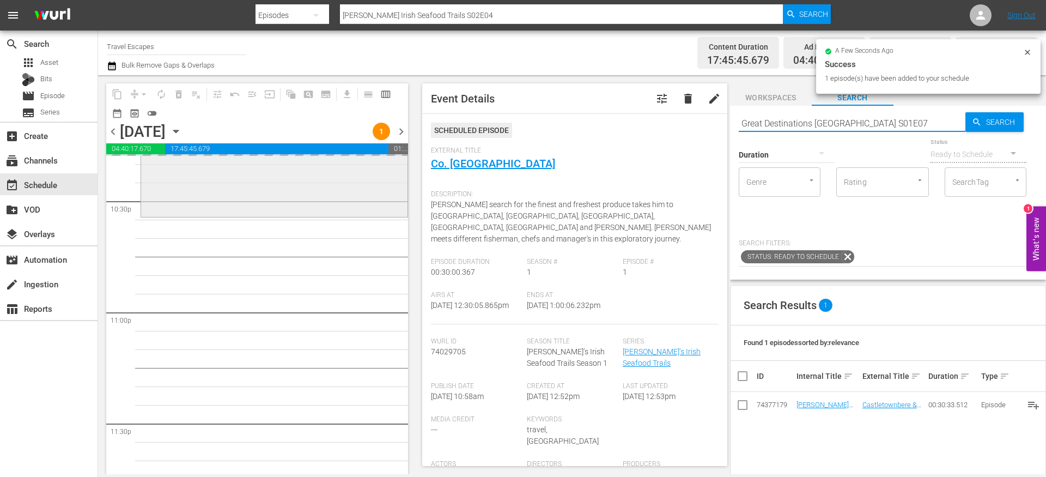
scroll to position [4965, 0]
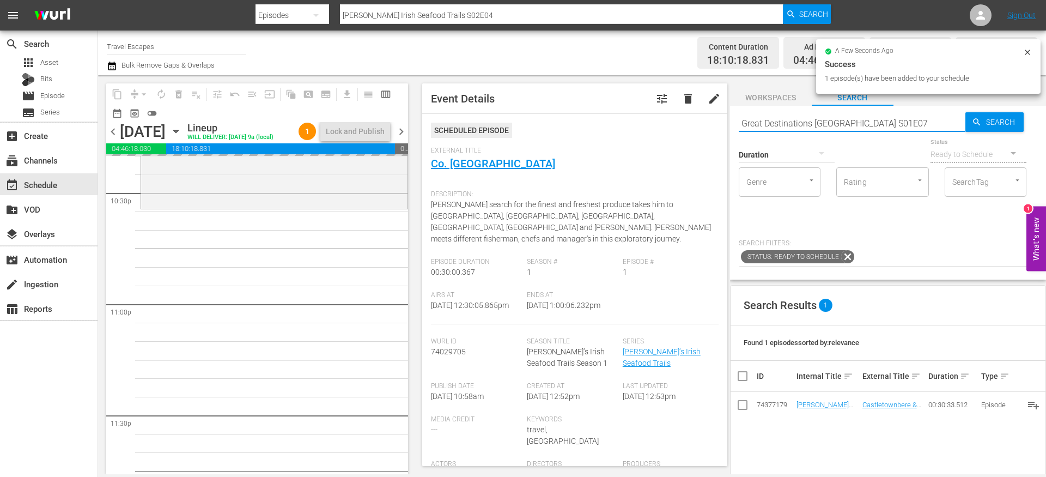
type input "Great Destinations Europe S01E07"
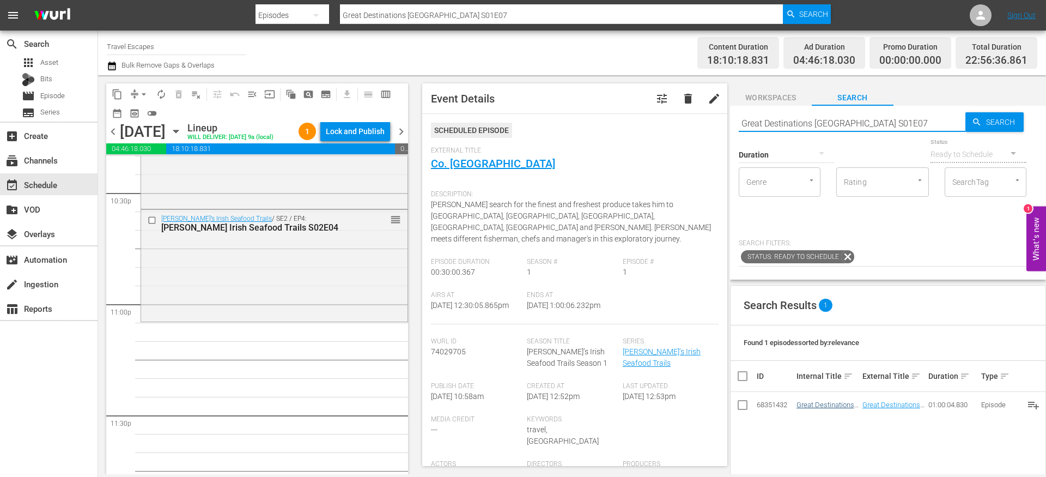
type input "Great Destinations Europe S01E07"
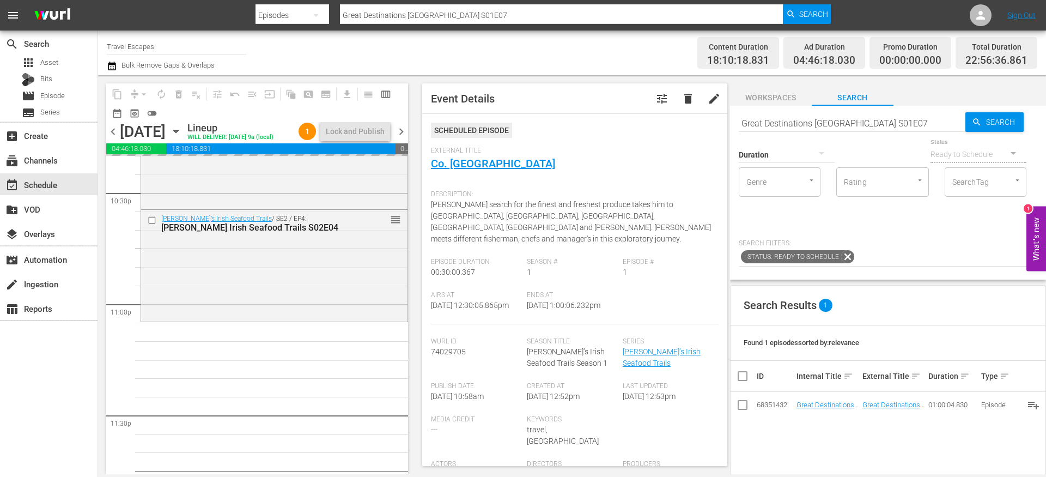
drag, startPoint x: 828, startPoint y: 408, endPoint x: 467, endPoint y: 25, distance: 526.1
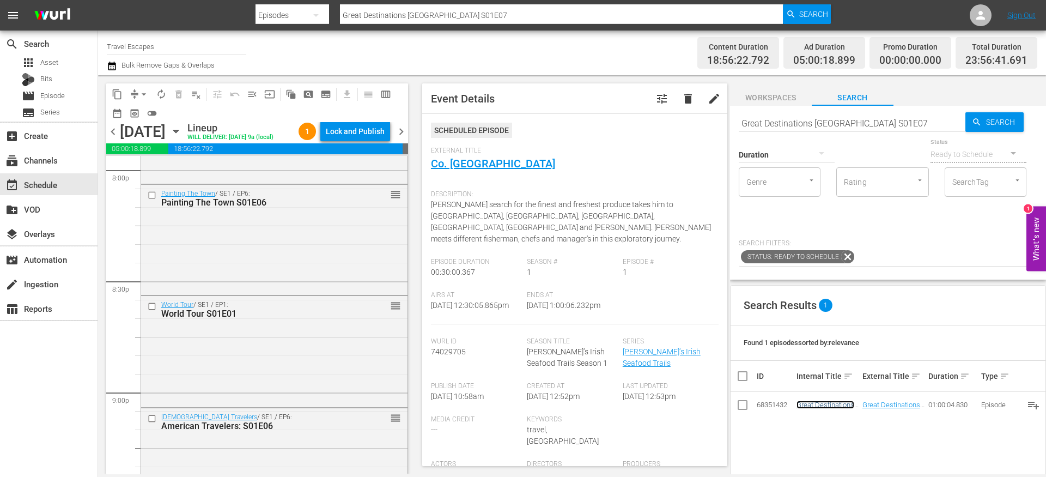
scroll to position [4414, 0]
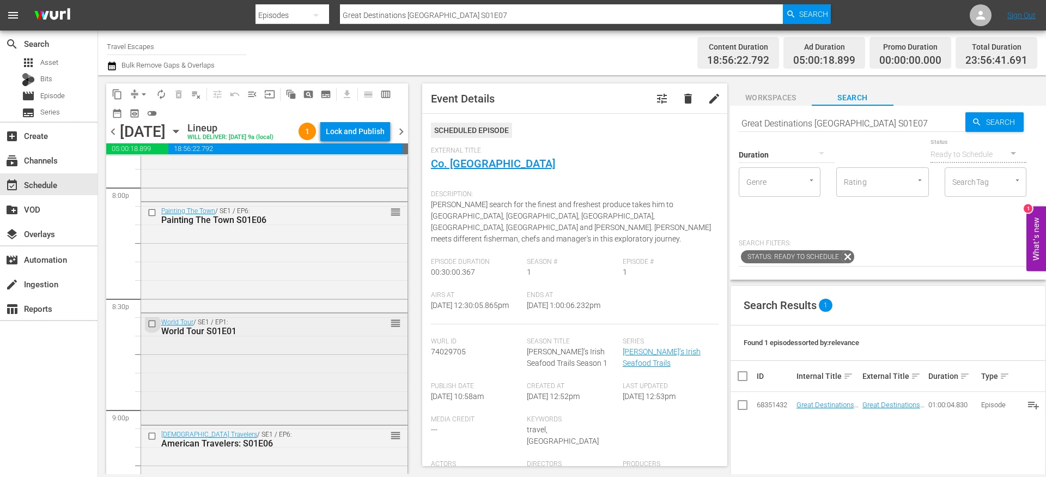
click at [150, 329] on input "checkbox" at bounding box center [153, 323] width 11 height 9
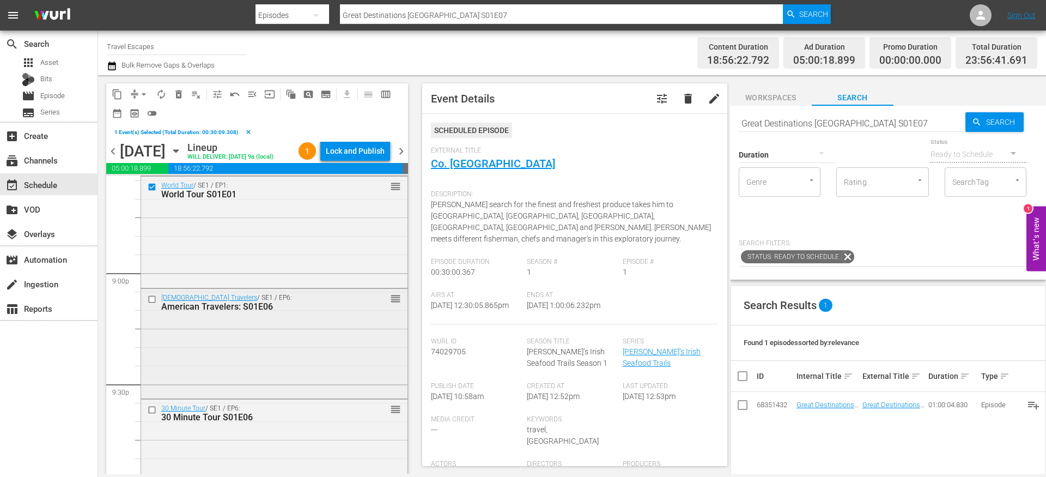
scroll to position [4568, 0]
click at [154, 306] on input "checkbox" at bounding box center [153, 301] width 11 height 9
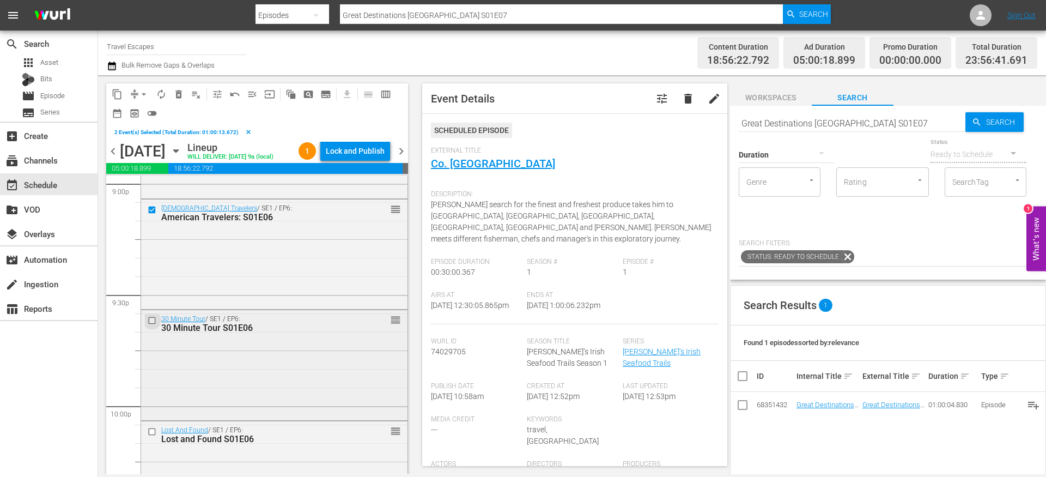
click at [153, 325] on input "checkbox" at bounding box center [153, 320] width 11 height 9
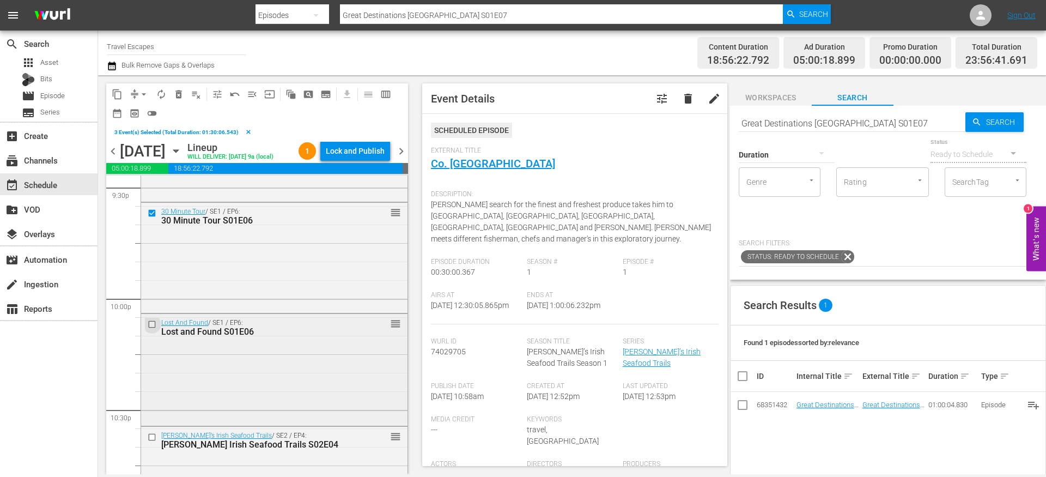
click at [154, 329] on input "checkbox" at bounding box center [153, 324] width 11 height 9
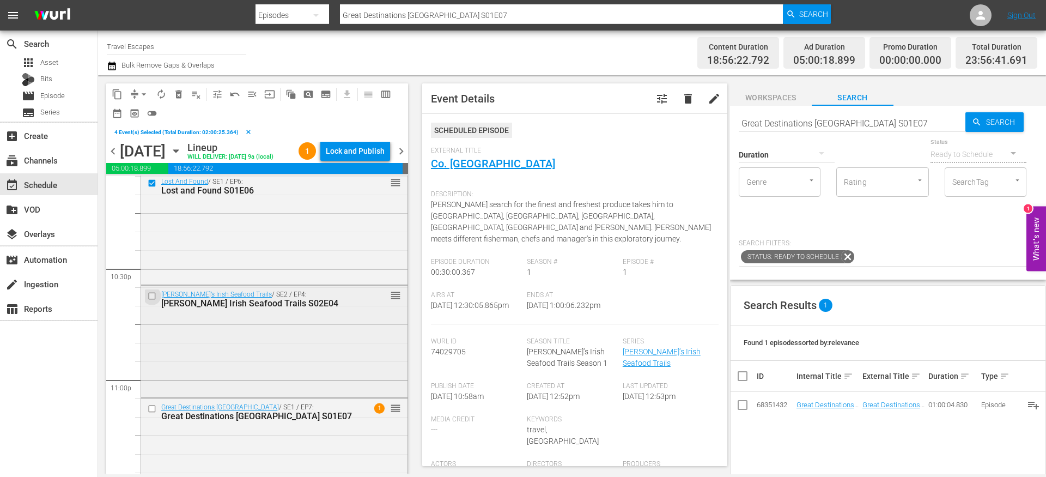
click at [153, 300] on input "checkbox" at bounding box center [153, 295] width 11 height 9
click at [153, 414] on input "checkbox" at bounding box center [153, 408] width 11 height 9
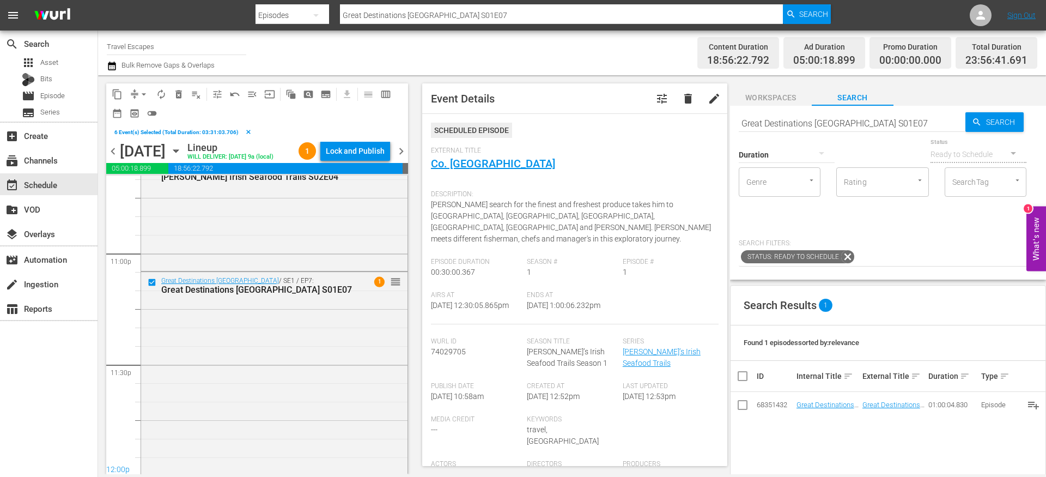
scroll to position [5072, 0]
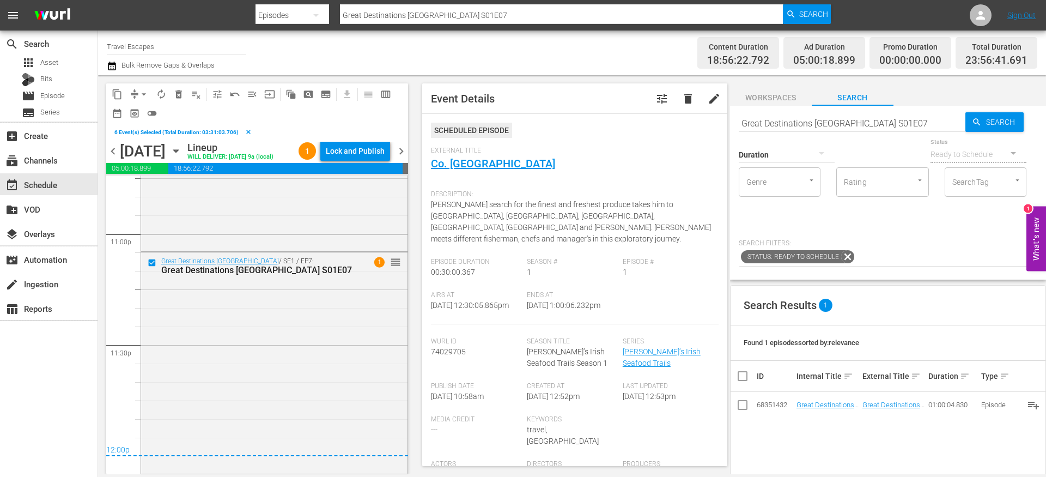
click at [119, 93] on span "content_copy" at bounding box center [117, 94] width 11 height 11
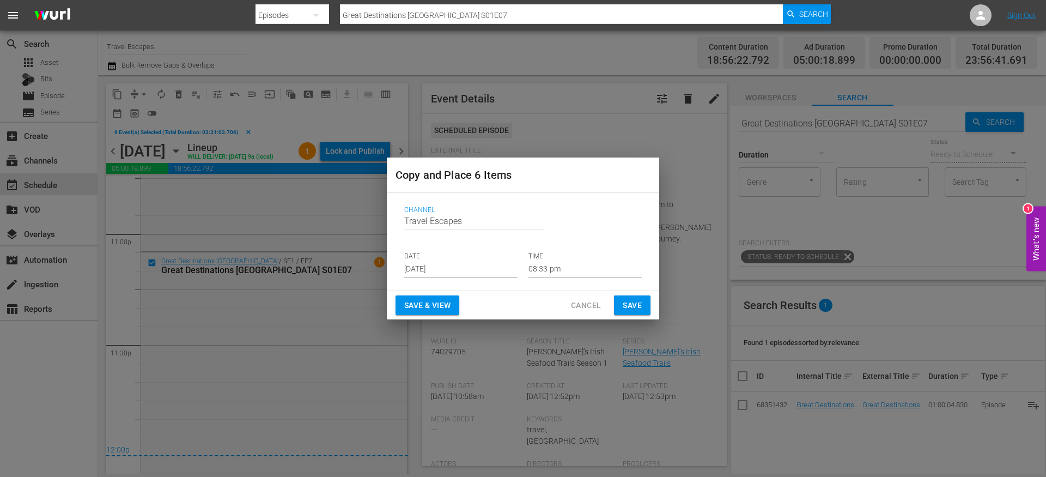
click at [439, 263] on input "[DATE]" at bounding box center [460, 269] width 113 height 16
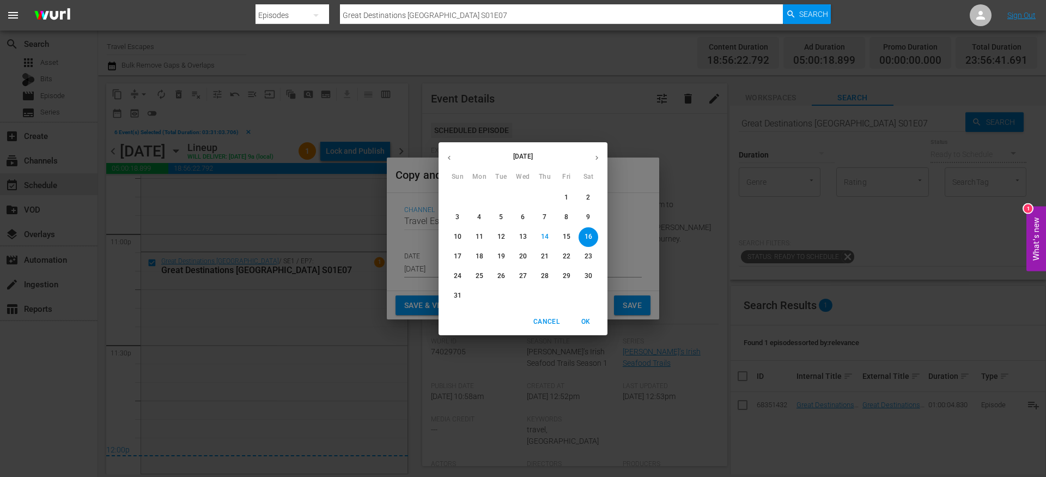
click at [599, 157] on icon "button" at bounding box center [597, 158] width 8 height 8
click at [501, 217] on p "9" at bounding box center [501, 216] width 4 height 9
type input "Sep 9th 2025"
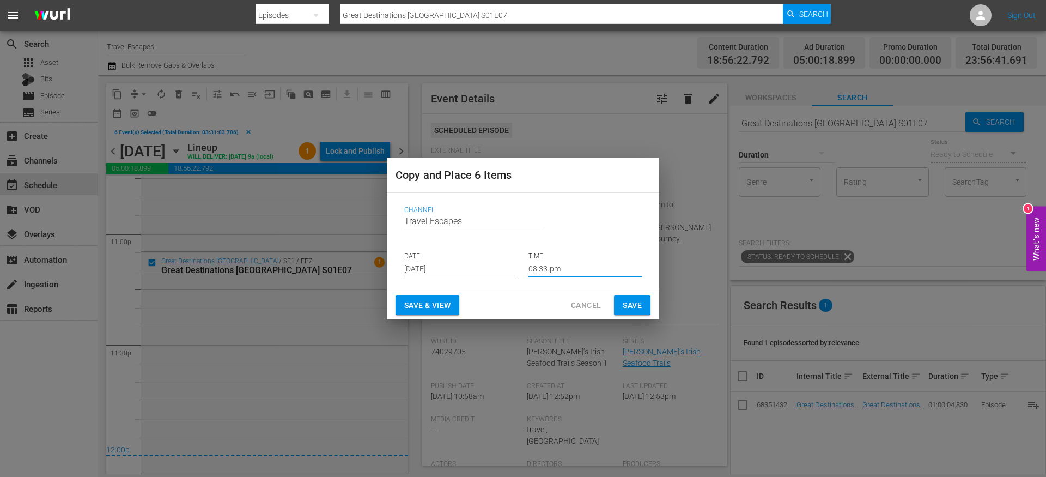
click at [552, 265] on input "08:33 pm" at bounding box center [585, 269] width 113 height 16
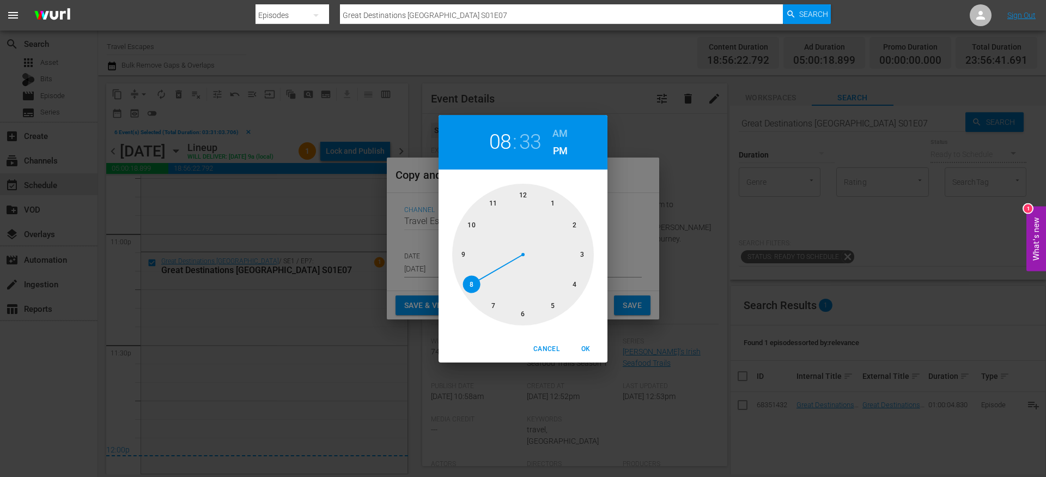
click at [521, 195] on div at bounding box center [523, 255] width 142 height 142
click at [557, 133] on h6 "AM" at bounding box center [559, 133] width 15 height 17
click at [525, 195] on div at bounding box center [523, 255] width 142 height 142
click at [587, 348] on span "OK" at bounding box center [586, 348] width 26 height 11
type input "12:00 am"
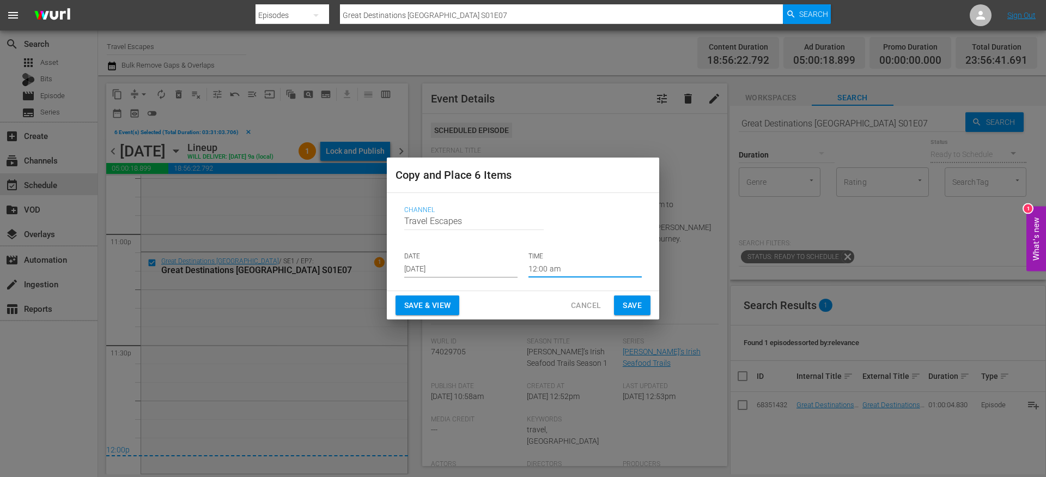
click at [635, 305] on span "Save" at bounding box center [632, 306] width 19 height 14
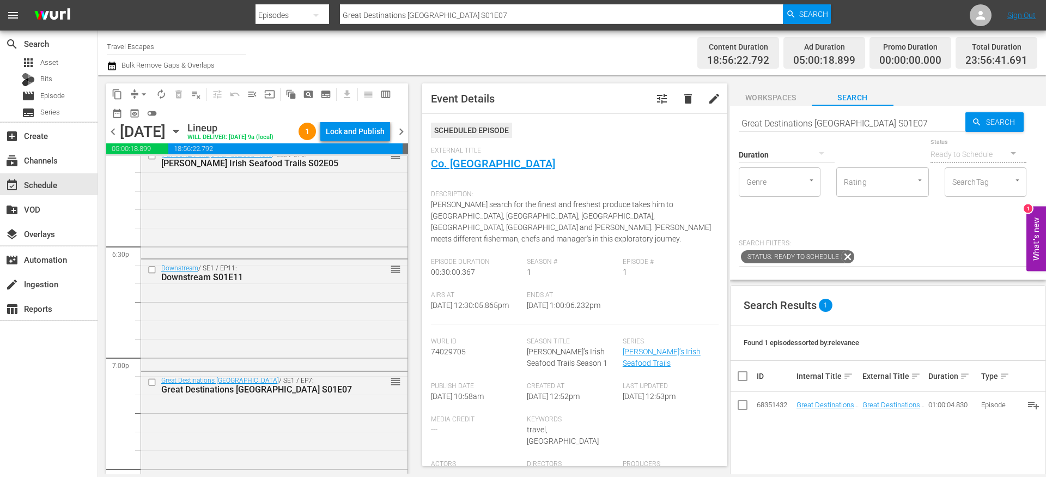
scroll to position [4013, 0]
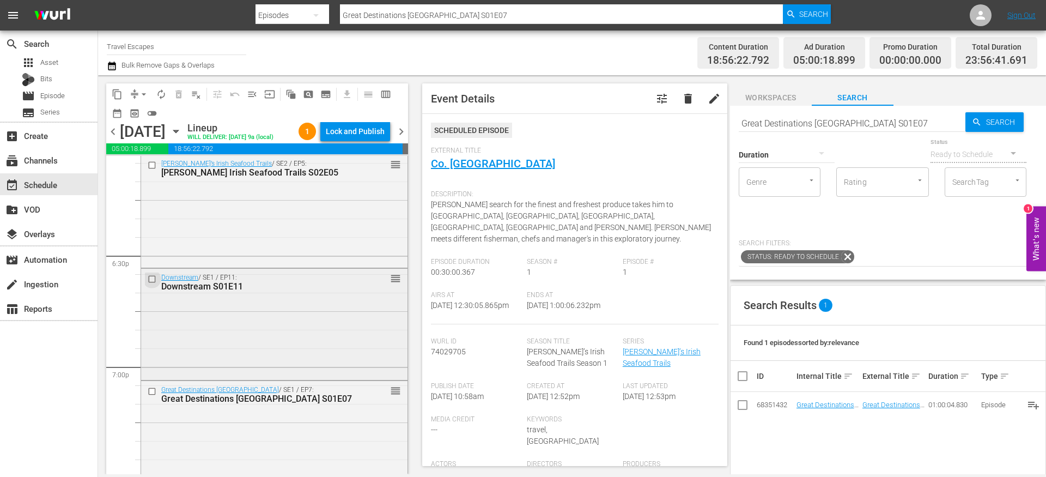
click at [150, 283] on input "checkbox" at bounding box center [153, 278] width 11 height 9
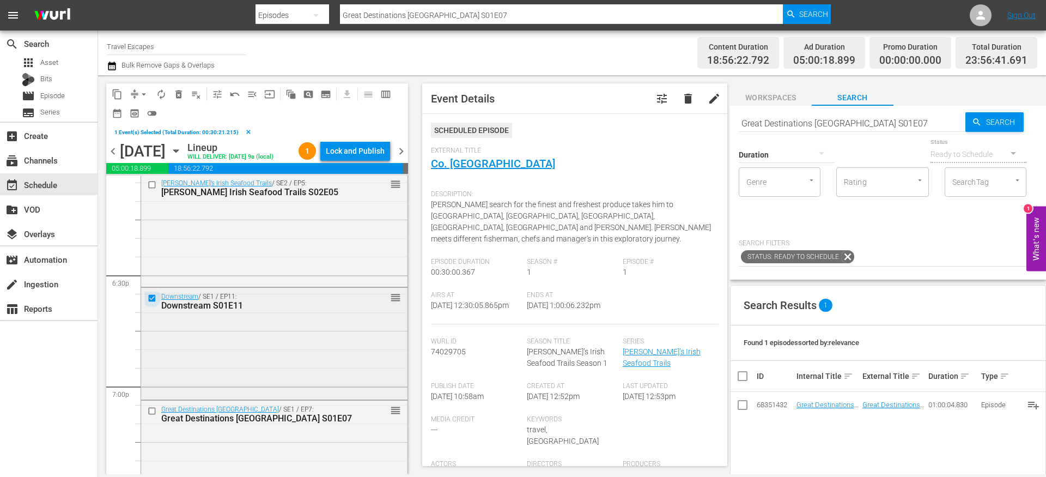
click at [155, 303] on input "checkbox" at bounding box center [153, 298] width 11 height 9
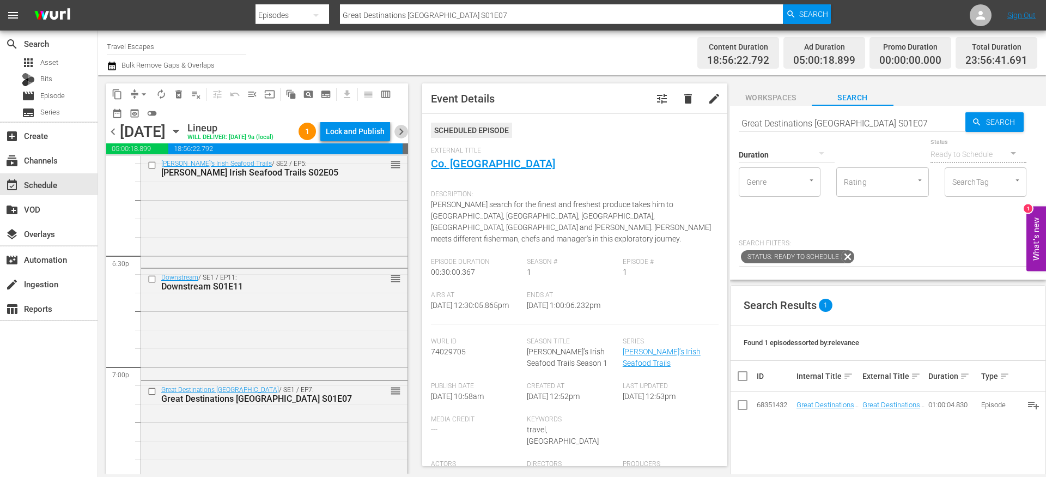
click at [403, 138] on span "chevron_right" at bounding box center [401, 132] width 14 height 14
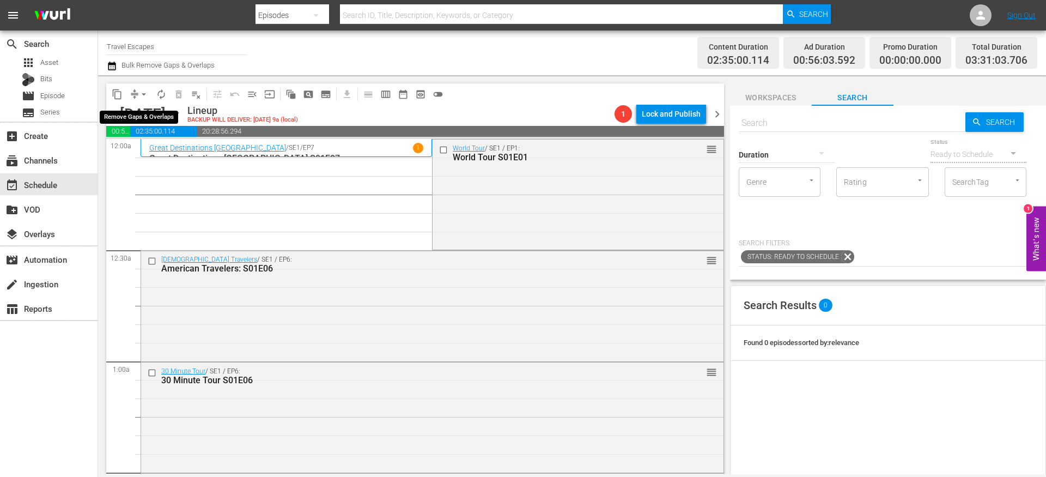
click at [135, 93] on button "arrow_drop_down" at bounding box center [143, 94] width 17 height 17
click at [166, 150] on li "Align to End of Previous Day" at bounding box center [144, 152] width 114 height 18
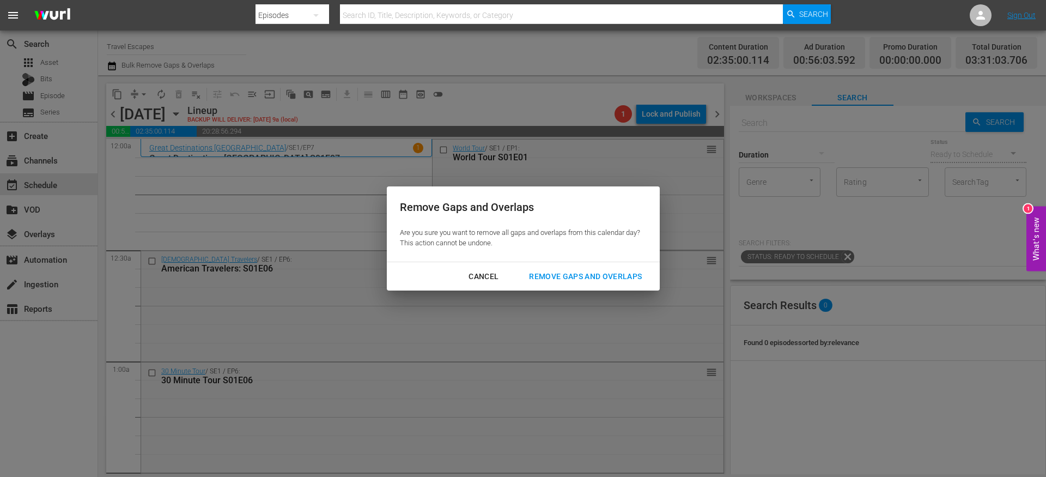
click at [587, 275] on div "Remove Gaps and Overlaps" at bounding box center [585, 277] width 130 height 14
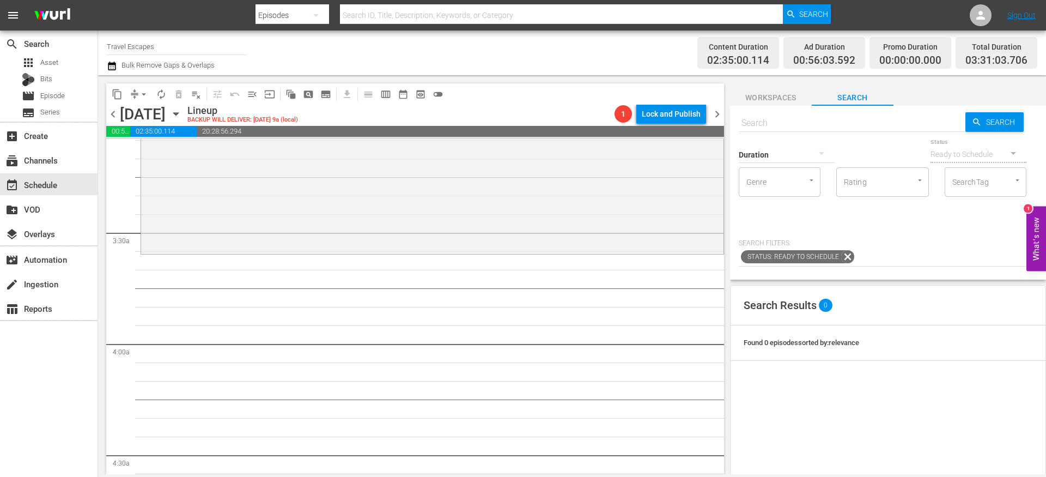
scroll to position [693, 0]
click at [779, 121] on input "text" at bounding box center [852, 123] width 227 height 26
paste input "Downstream S01E011"
type input "Downstream S01E011"
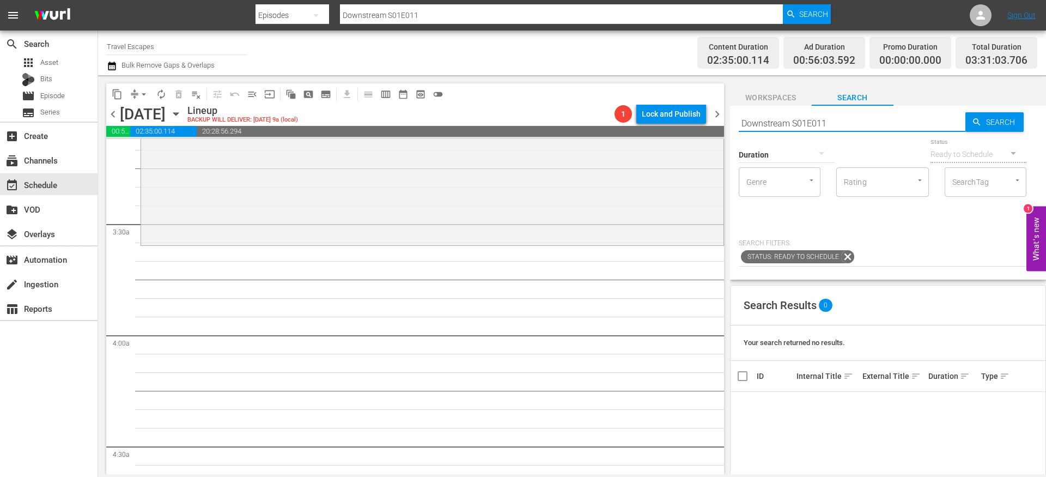
click at [820, 122] on input "Downstream S01E011" at bounding box center [852, 123] width 227 height 26
type input "Downstream S01E11"
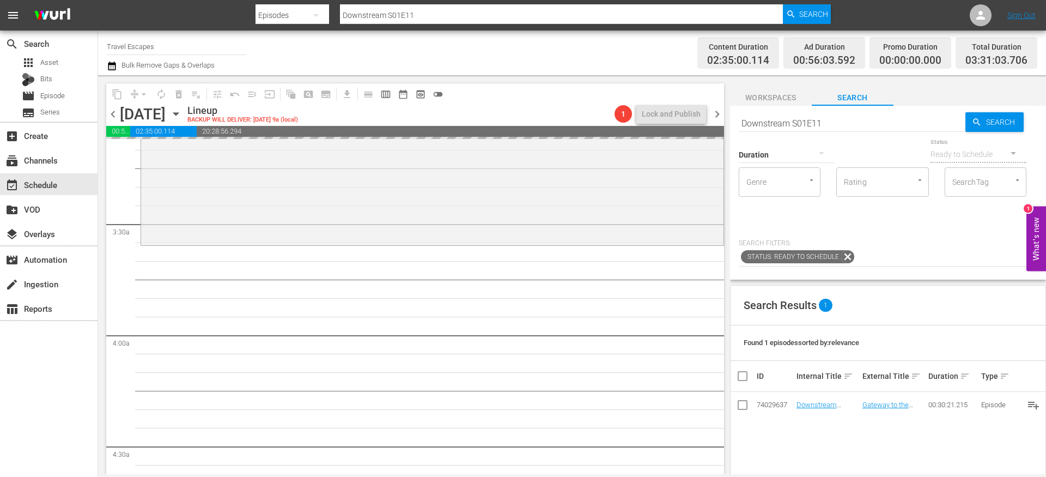
drag, startPoint x: 805, startPoint y: 403, endPoint x: 774, endPoint y: 4, distance: 400.0
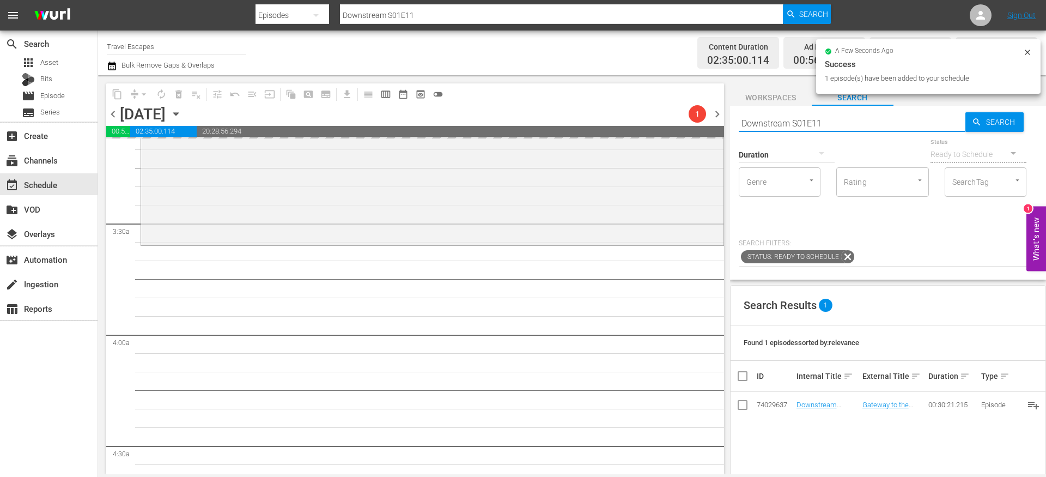
click at [794, 114] on input "Downstream S01E11" at bounding box center [852, 123] width 227 height 26
click at [794, 115] on input "Downstream S01E11" at bounding box center [852, 123] width 227 height 26
paste input "Painting the Town 106"
type input "Painting the Town 106"
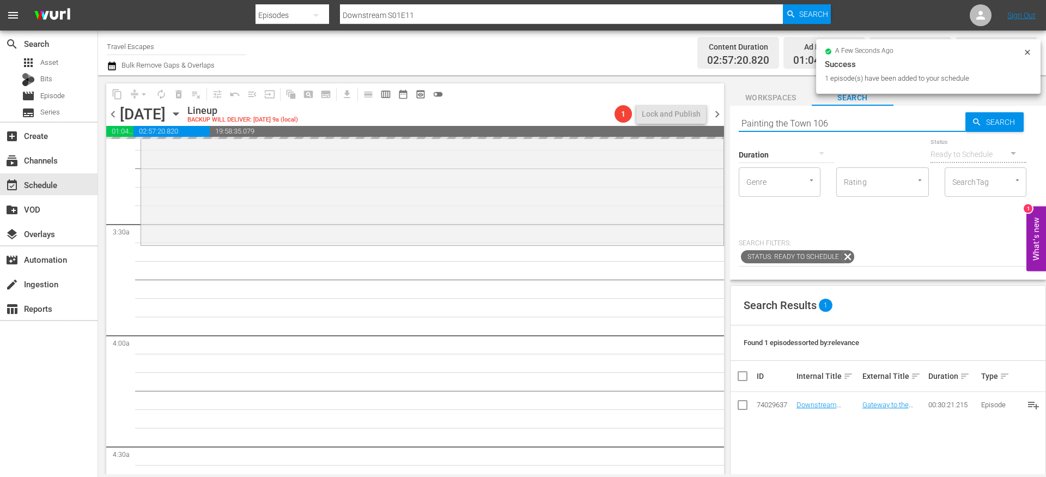
type input "Painting the Town 106"
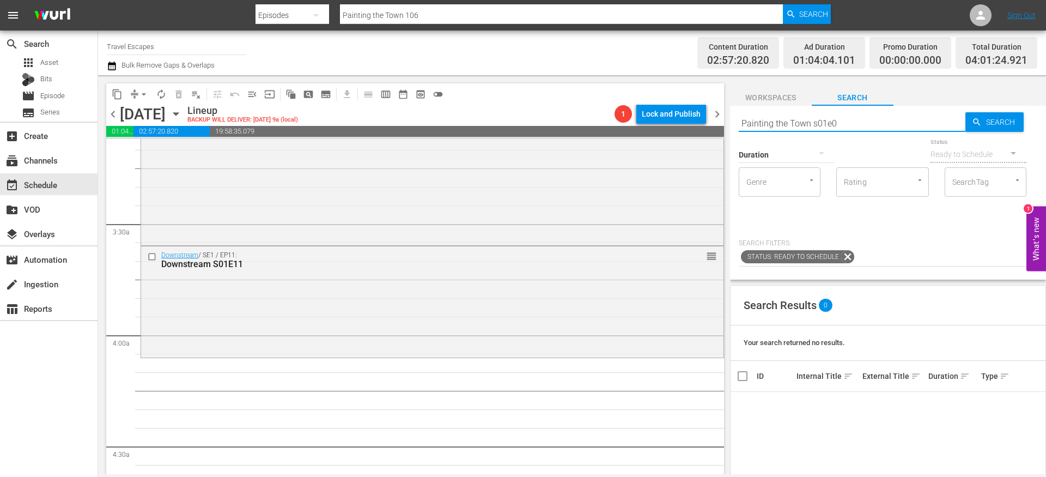
type input "Painting the Town s01e06"
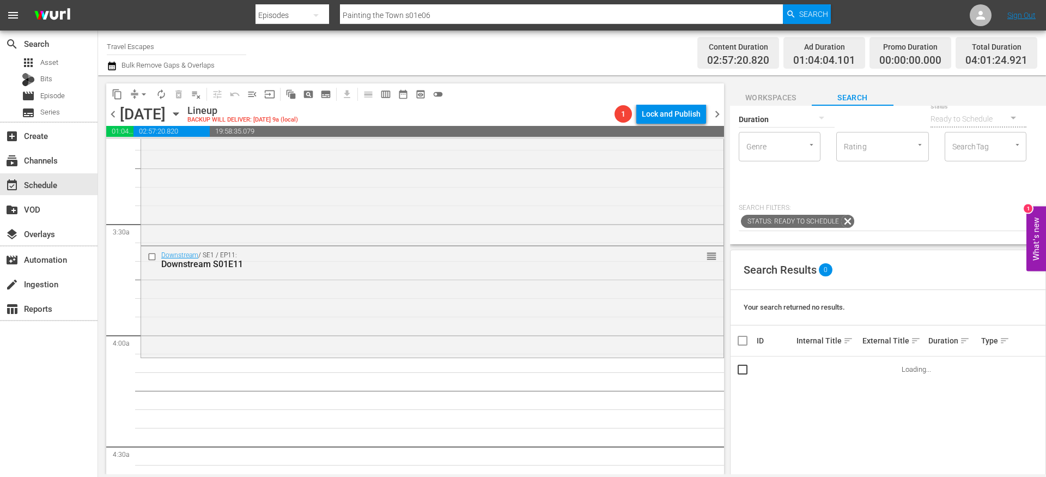
scroll to position [39, 0]
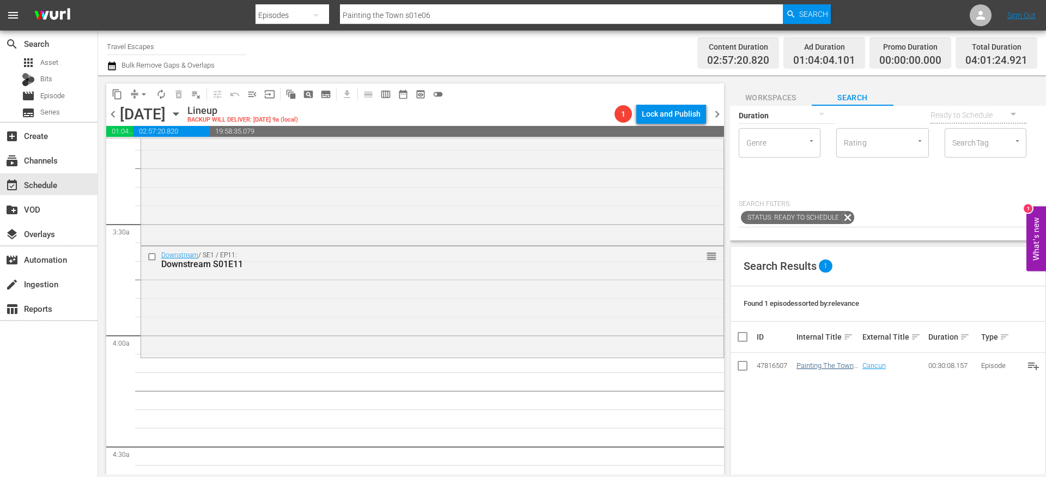
type input "Painting the Town s01e06"
drag, startPoint x: 813, startPoint y: 365, endPoint x: 557, endPoint y: 17, distance: 431.6
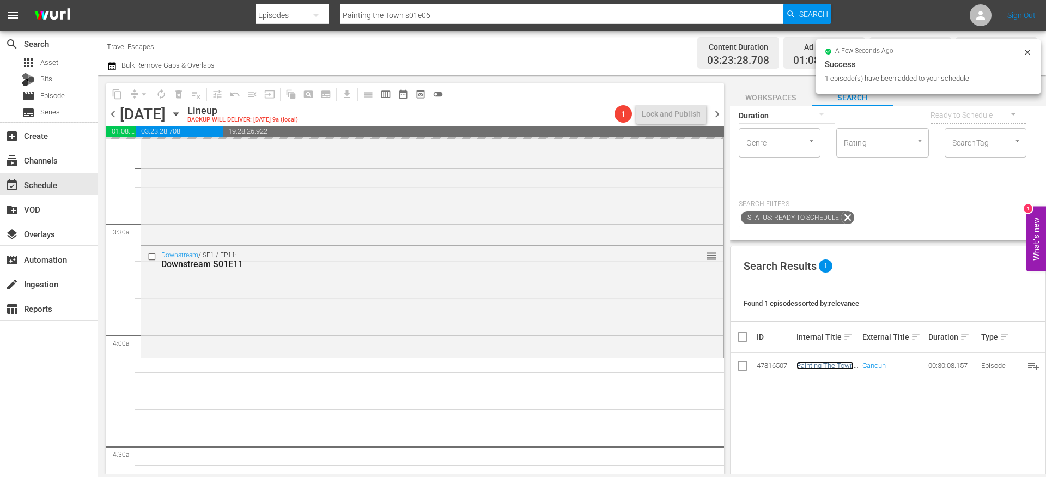
scroll to position [0, 0]
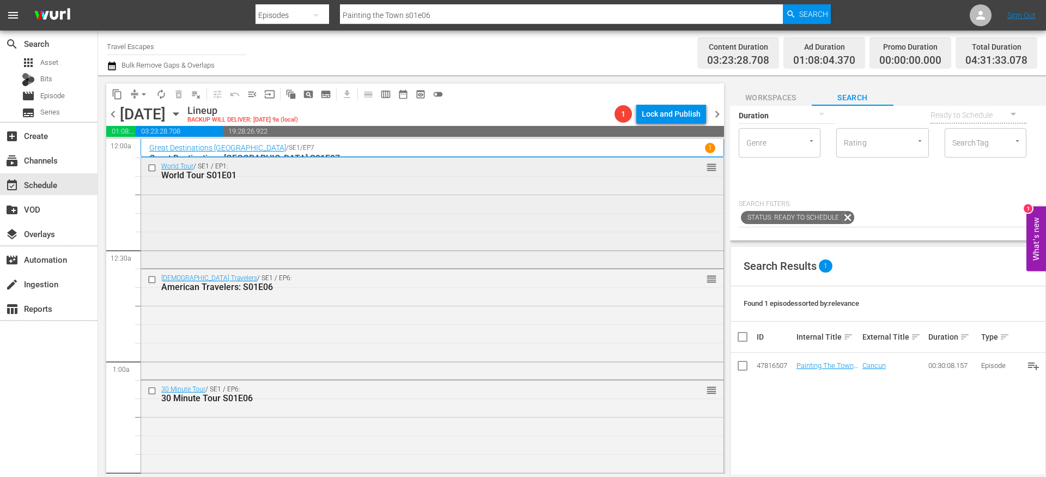
click at [154, 168] on input "checkbox" at bounding box center [153, 167] width 11 height 9
click at [153, 281] on input "checkbox" at bounding box center [153, 279] width 11 height 9
click at [151, 302] on div "American Travelers / SE1 / EP6: American Travelers: S01E06 reorder" at bounding box center [432, 323] width 582 height 108
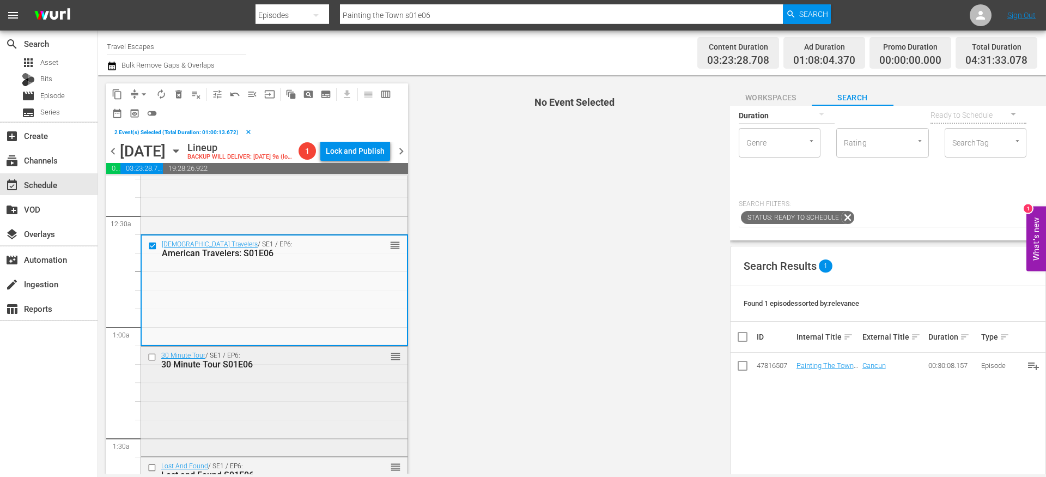
scroll to position [69, 0]
click at [151, 366] on div at bounding box center [153, 359] width 16 height 13
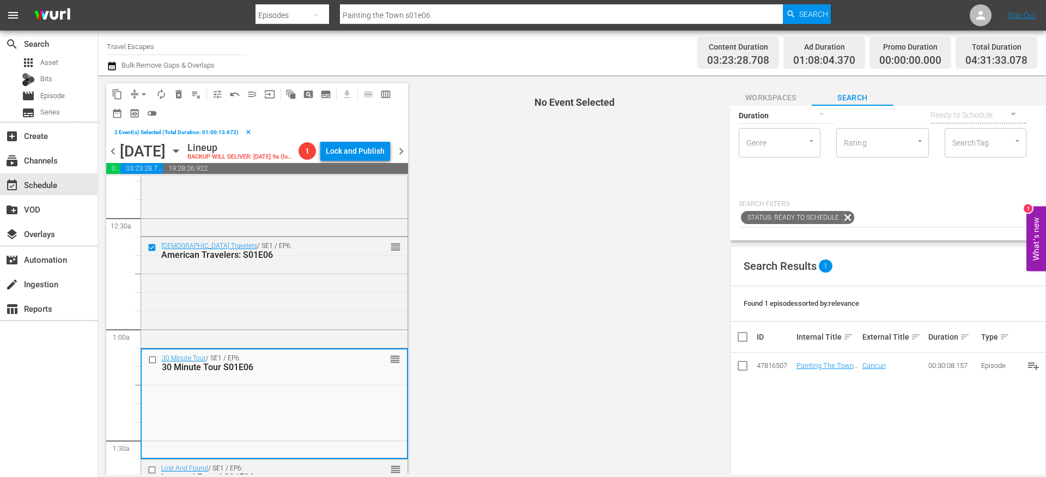
click at [150, 364] on input "checkbox" at bounding box center [153, 359] width 11 height 9
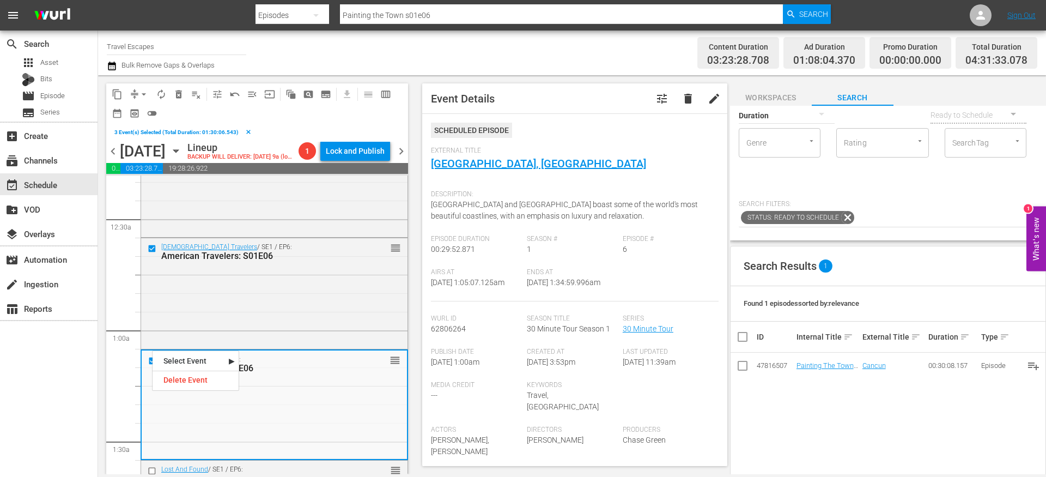
scroll to position [215, 0]
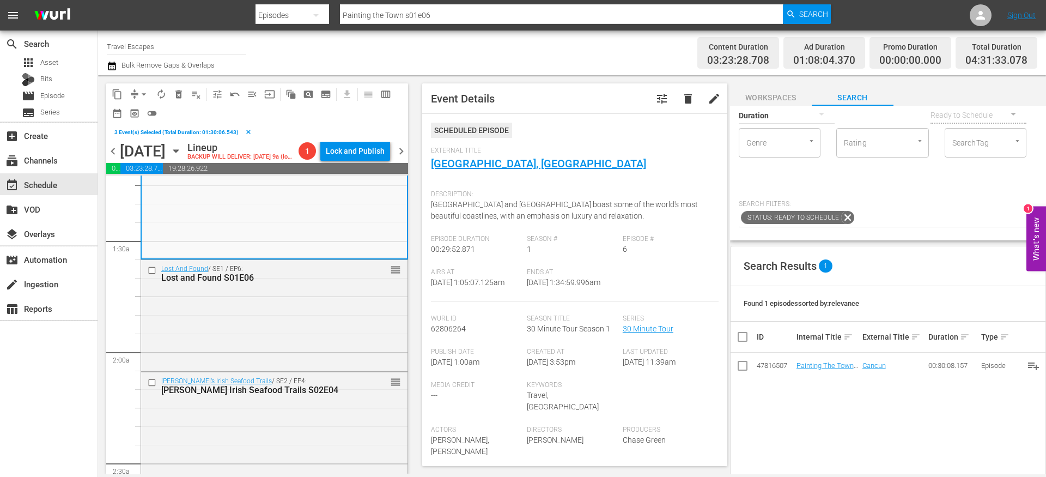
scroll to position [280, 0]
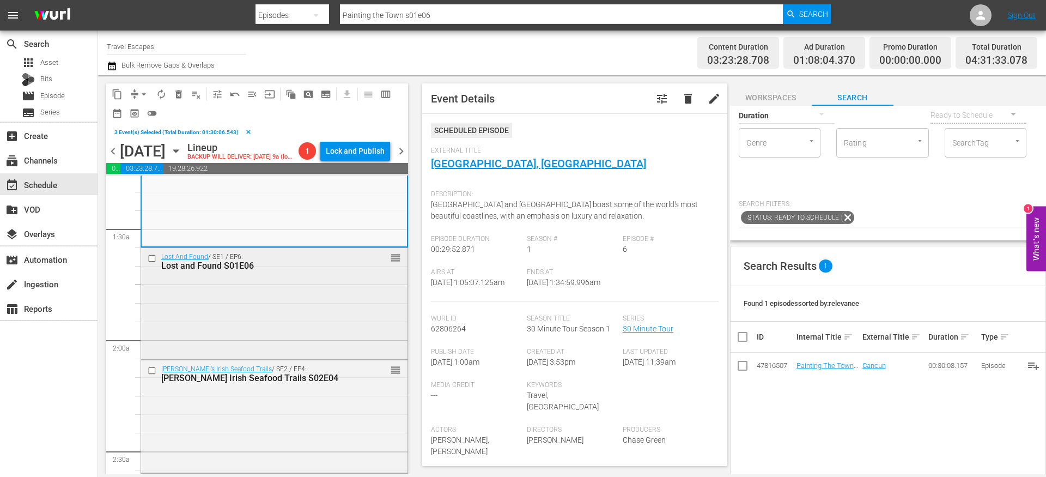
click at [154, 263] on input "checkbox" at bounding box center [153, 258] width 11 height 9
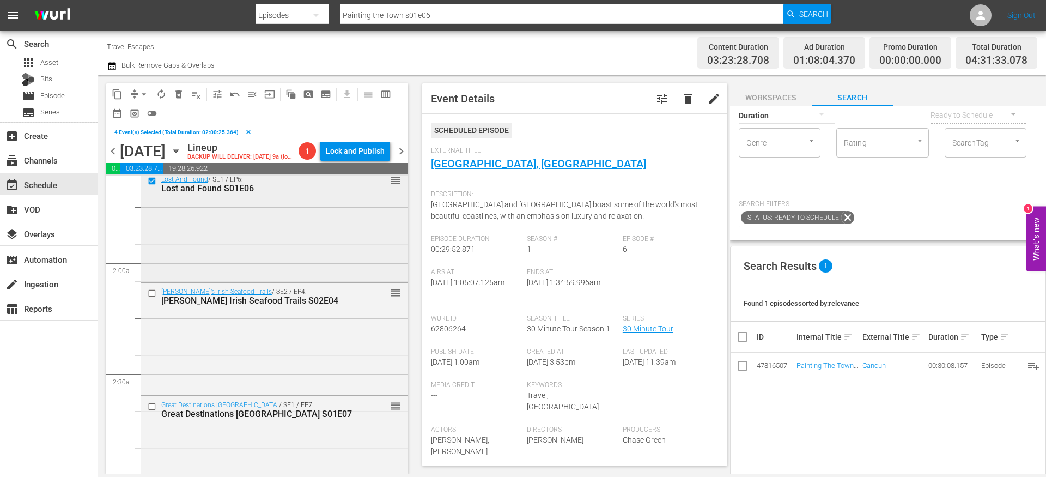
scroll to position [381, 0]
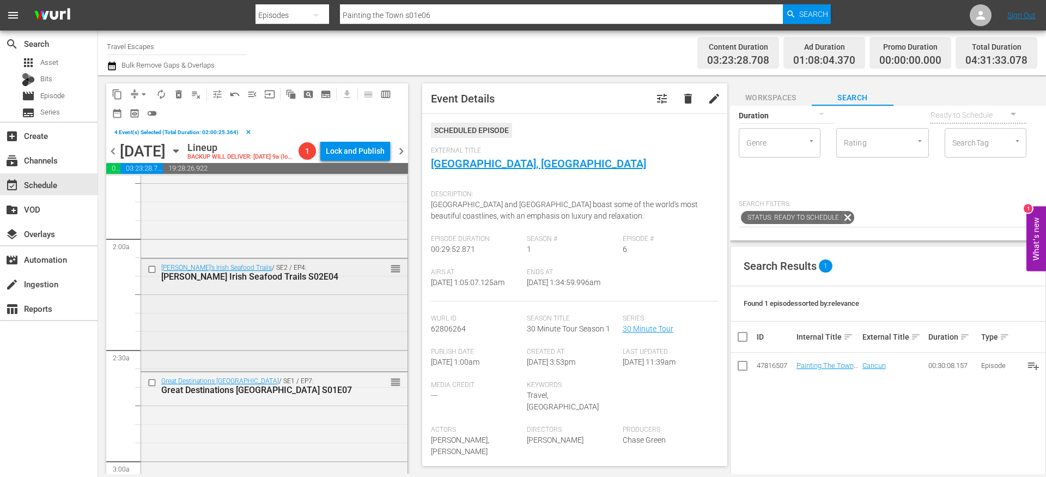
click at [154, 274] on input "checkbox" at bounding box center [153, 269] width 11 height 9
click at [153, 387] on input "checkbox" at bounding box center [153, 382] width 11 height 9
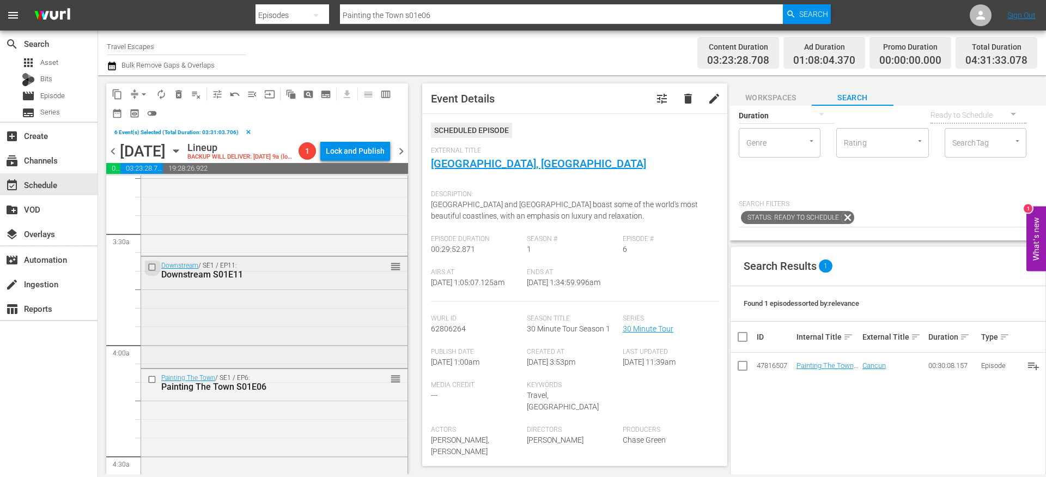
click at [153, 272] on input "checkbox" at bounding box center [153, 267] width 11 height 9
click at [153, 384] on input "checkbox" at bounding box center [153, 378] width 11 height 9
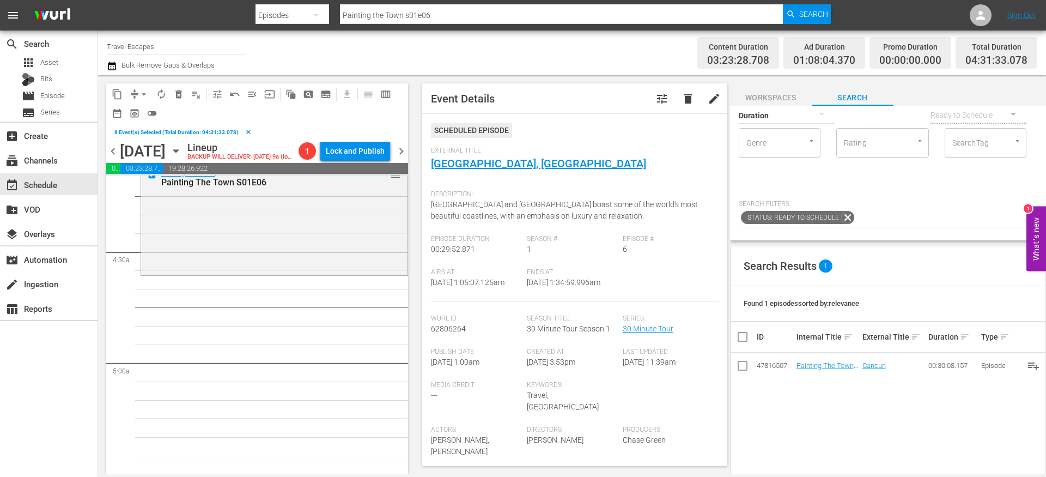
scroll to position [925, 0]
click at [119, 94] on span "content_copy" at bounding box center [117, 94] width 11 height 11
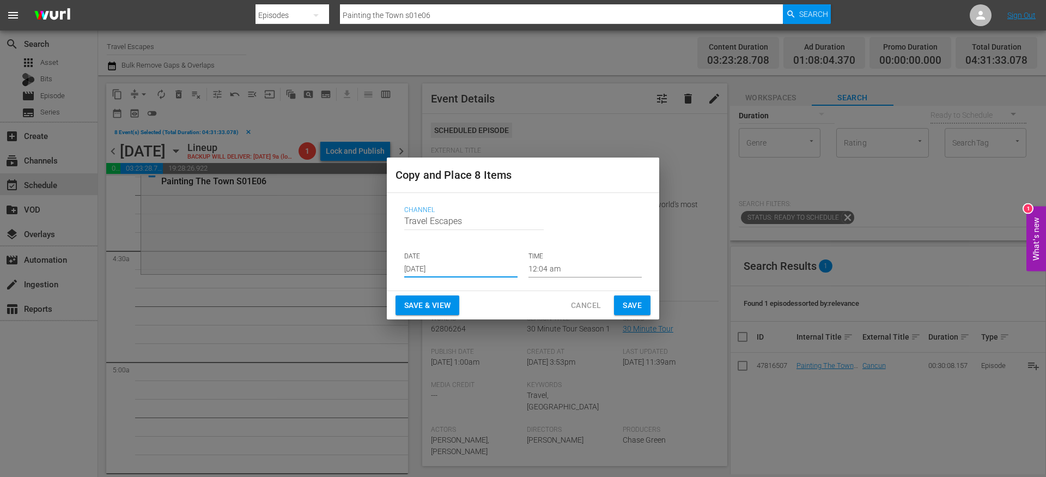
click at [430, 270] on input "[DATE]" at bounding box center [460, 269] width 113 height 16
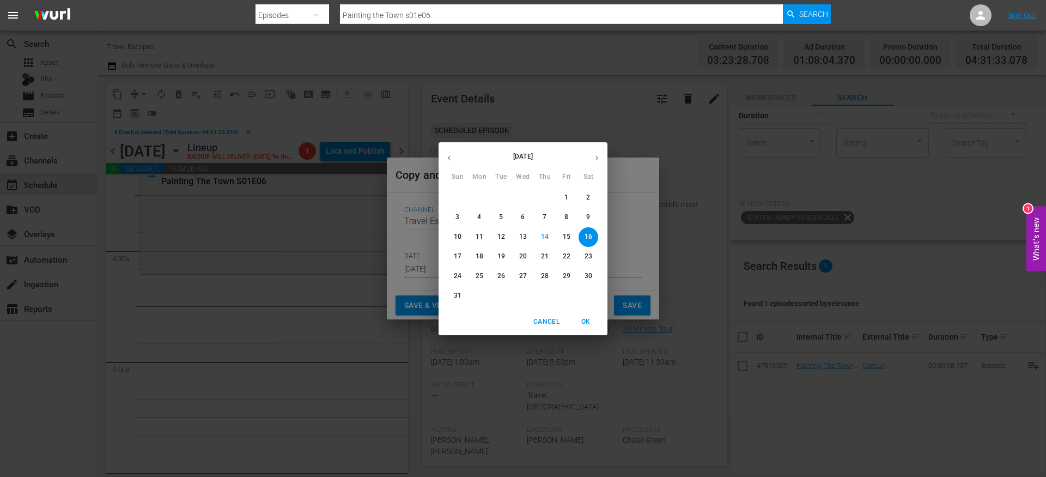
click at [597, 159] on icon "button" at bounding box center [597, 158] width 8 height 8
click at [498, 219] on span "9" at bounding box center [501, 216] width 20 height 9
type input "Sep 9th 2025"
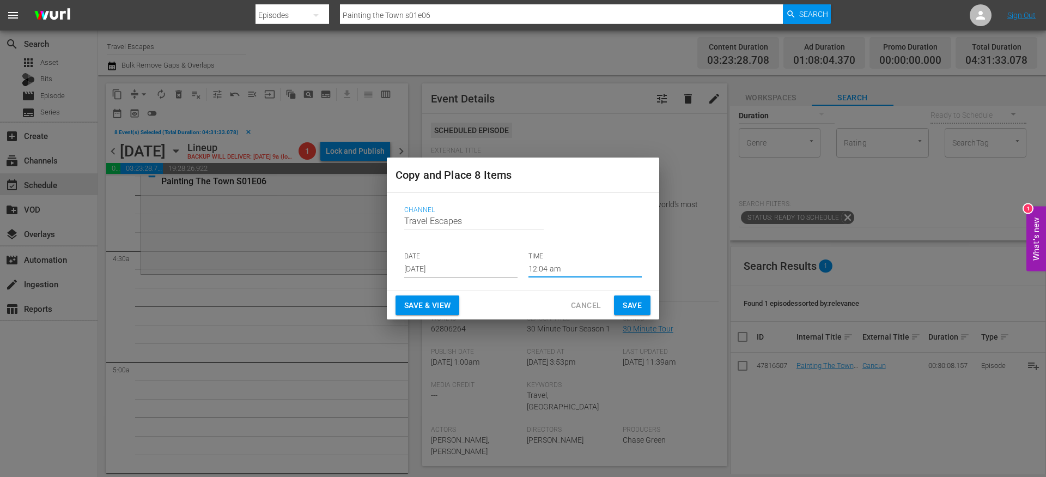
click at [539, 261] on input "12:04 am" at bounding box center [585, 269] width 113 height 16
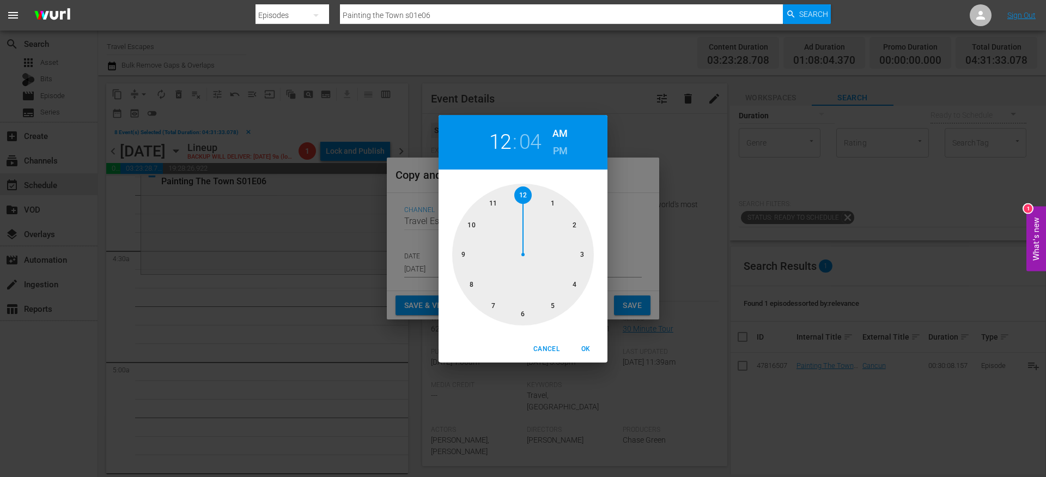
click at [574, 286] on div at bounding box center [523, 255] width 142 height 142
click at [518, 314] on div at bounding box center [523, 255] width 142 height 142
click at [491, 303] on div at bounding box center [523, 255] width 142 height 142
click at [585, 351] on span "OK" at bounding box center [586, 348] width 26 height 11
type input "04:35 am"
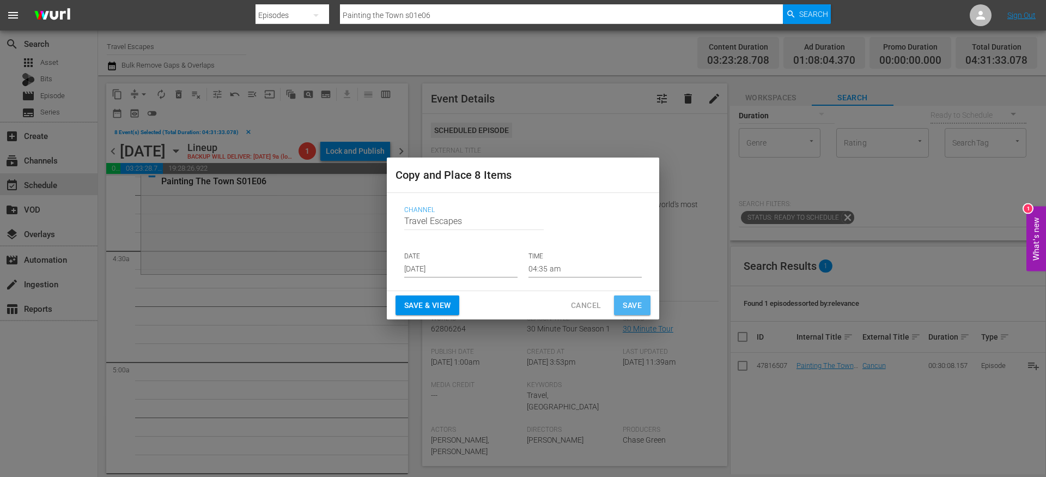
click at [637, 310] on span "Save" at bounding box center [632, 306] width 19 height 14
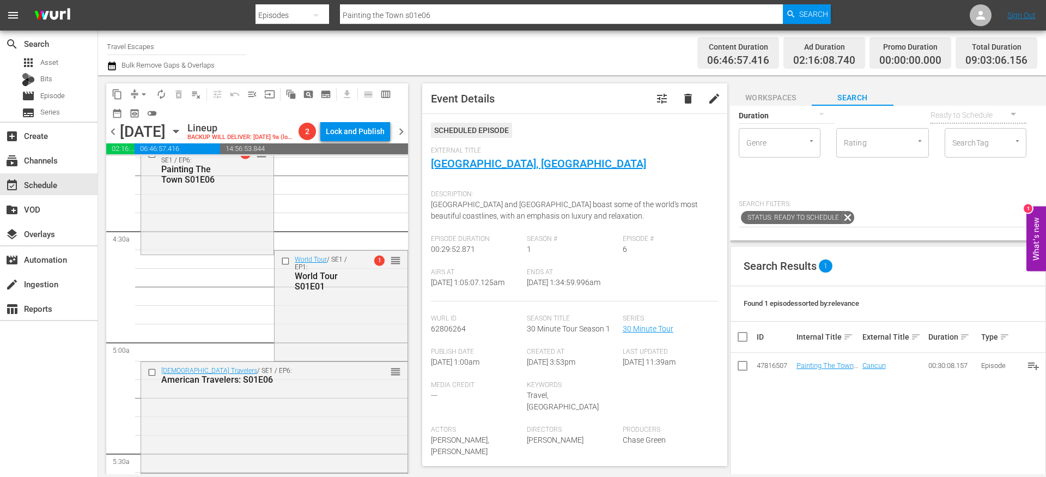
click at [137, 95] on button "arrow_drop_down" at bounding box center [143, 94] width 17 height 17
click at [144, 148] on li "Align to End of Previous Day" at bounding box center [144, 152] width 114 height 18
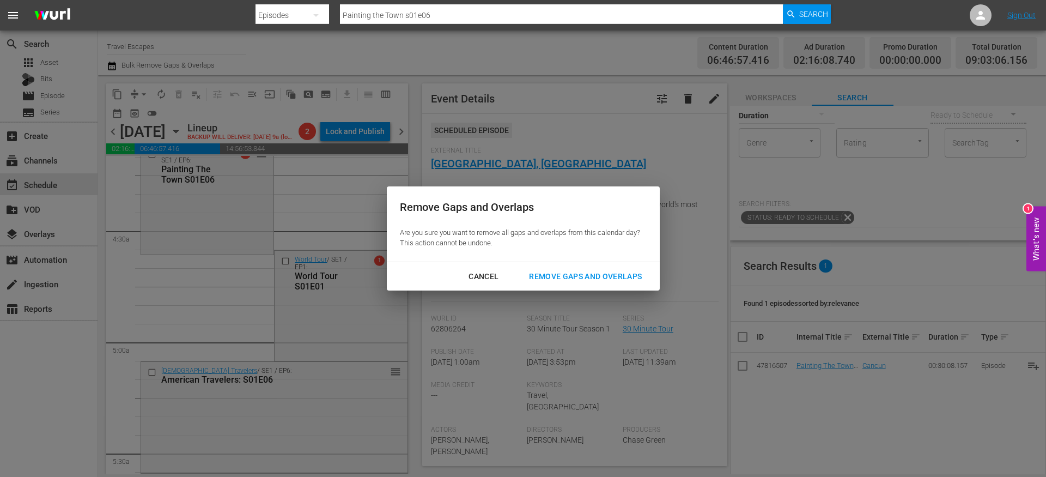
click at [593, 274] on div "Remove Gaps and Overlaps" at bounding box center [585, 277] width 130 height 14
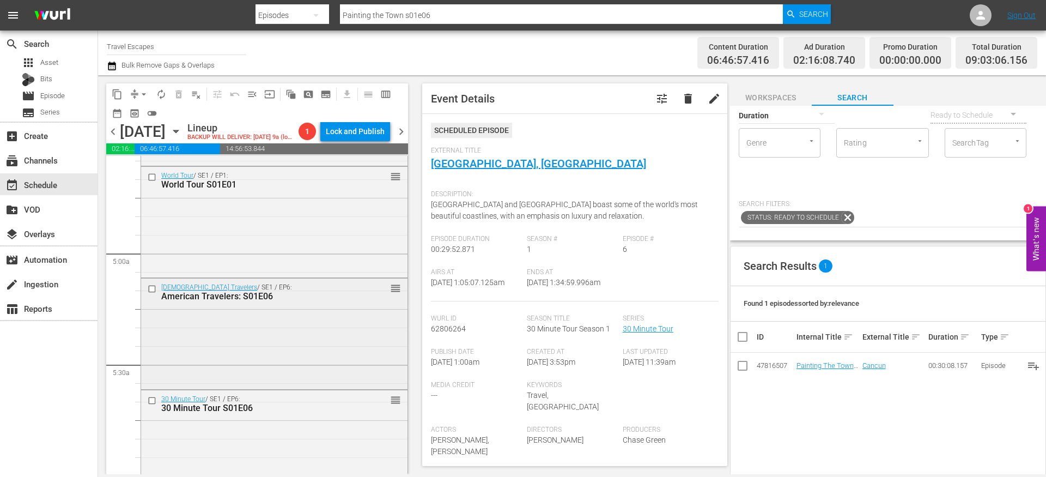
scroll to position [967, 0]
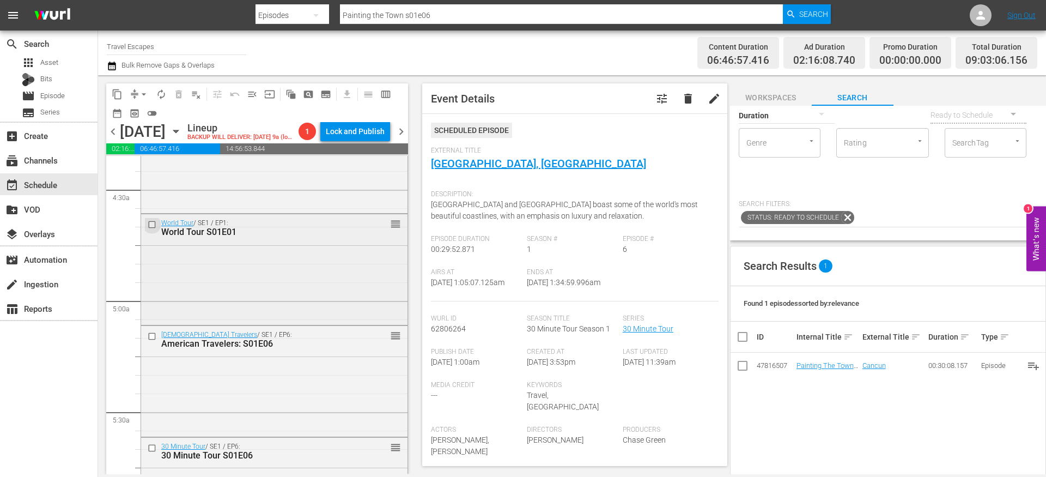
click at [154, 229] on input "checkbox" at bounding box center [153, 224] width 11 height 9
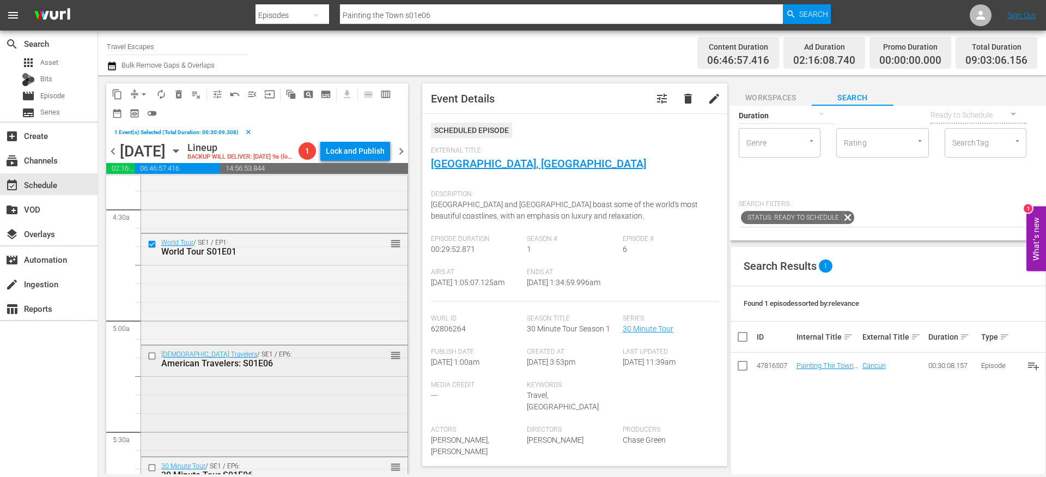
click at [154, 360] on input "checkbox" at bounding box center [153, 355] width 11 height 9
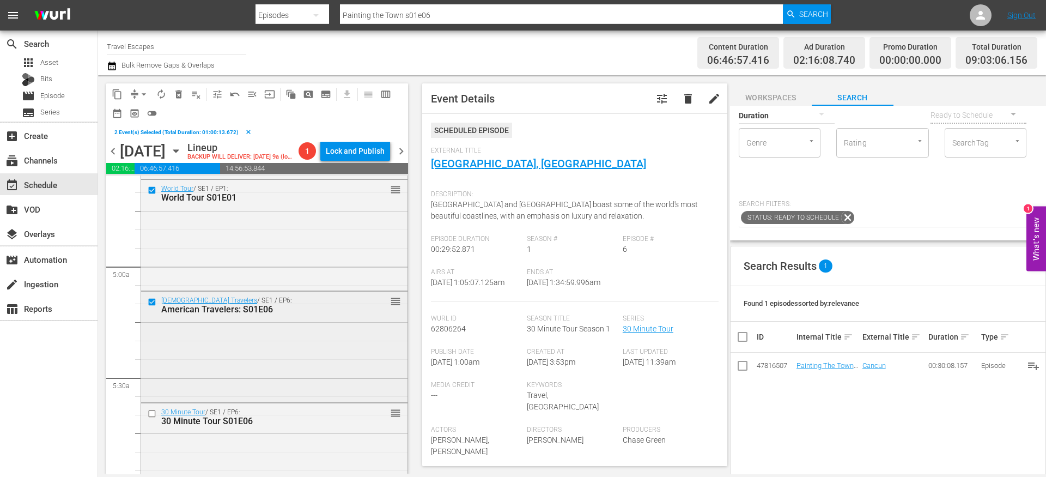
scroll to position [1077, 0]
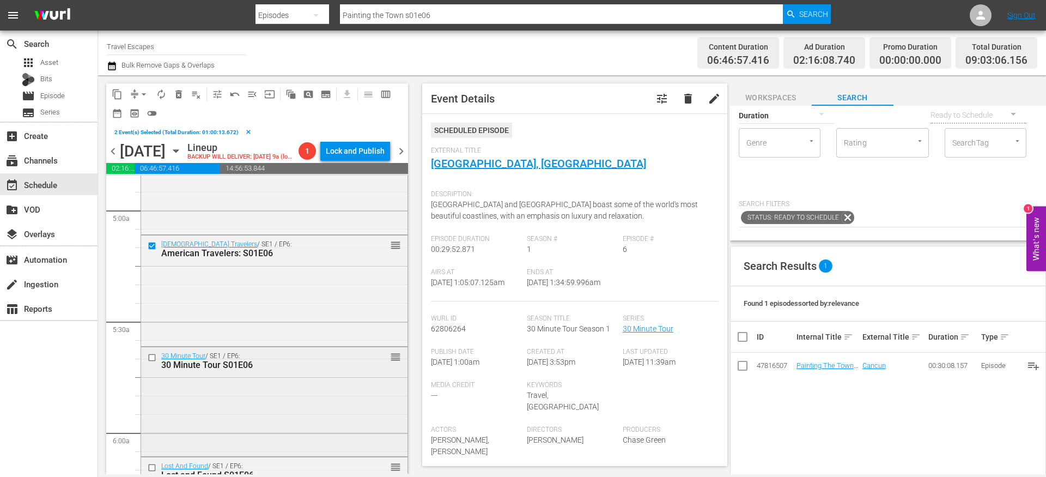
click at [151, 362] on input "checkbox" at bounding box center [153, 357] width 11 height 9
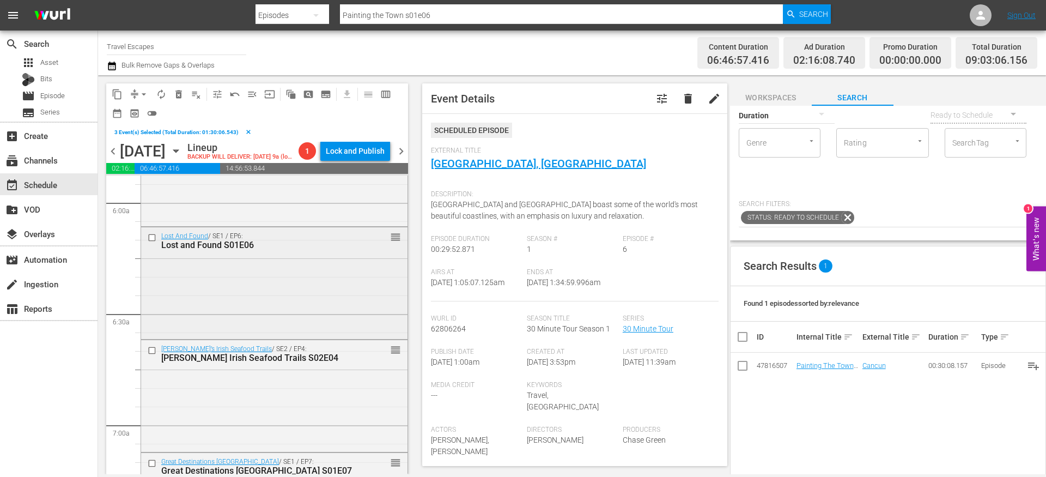
scroll to position [1321, 0]
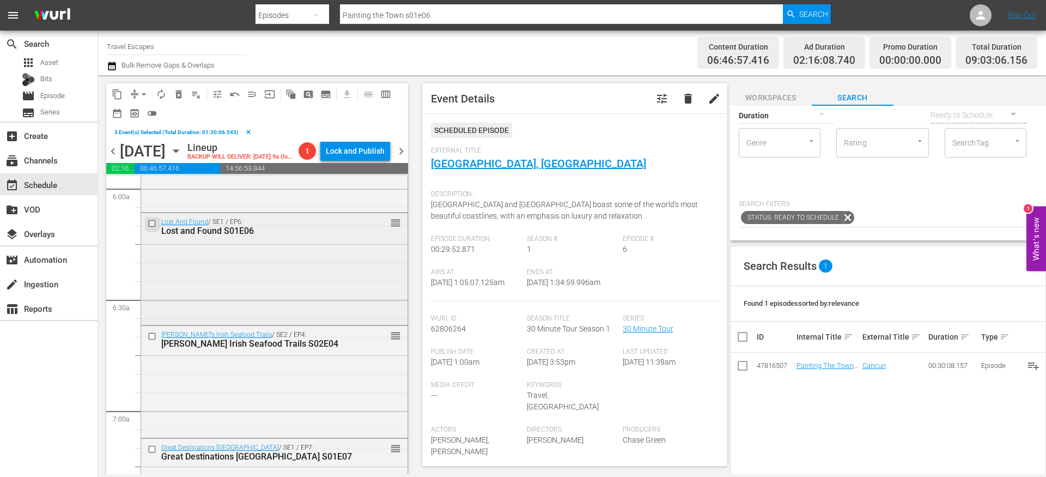
click at [154, 228] on input "checkbox" at bounding box center [153, 223] width 11 height 9
click at [153, 341] on input "checkbox" at bounding box center [153, 335] width 11 height 9
click at [154, 454] on input "checkbox" at bounding box center [153, 449] width 11 height 9
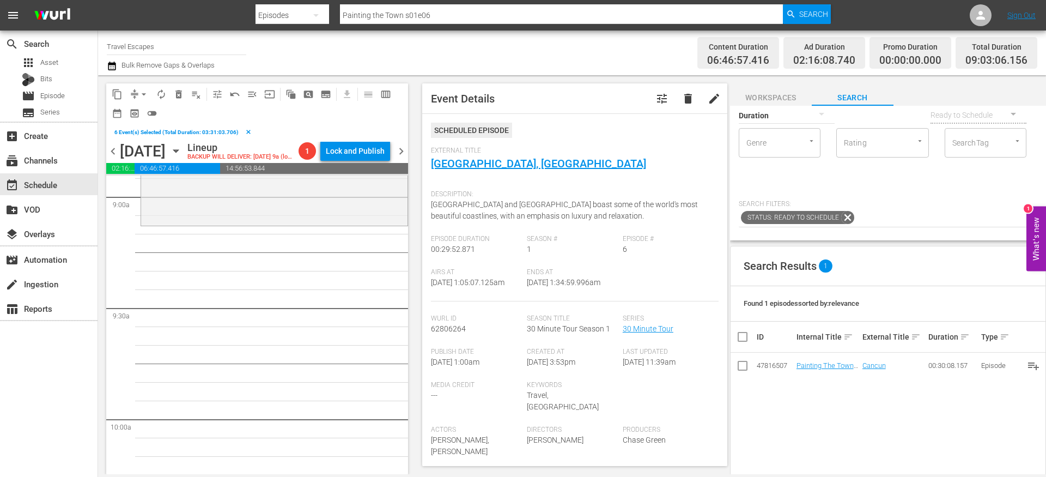
scroll to position [1964, 0]
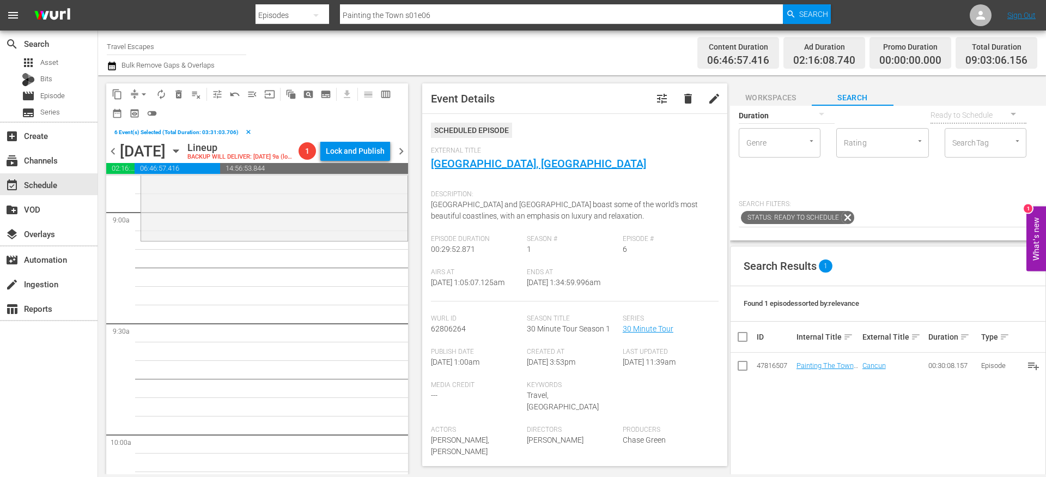
click at [112, 92] on span "content_copy" at bounding box center [117, 94] width 11 height 11
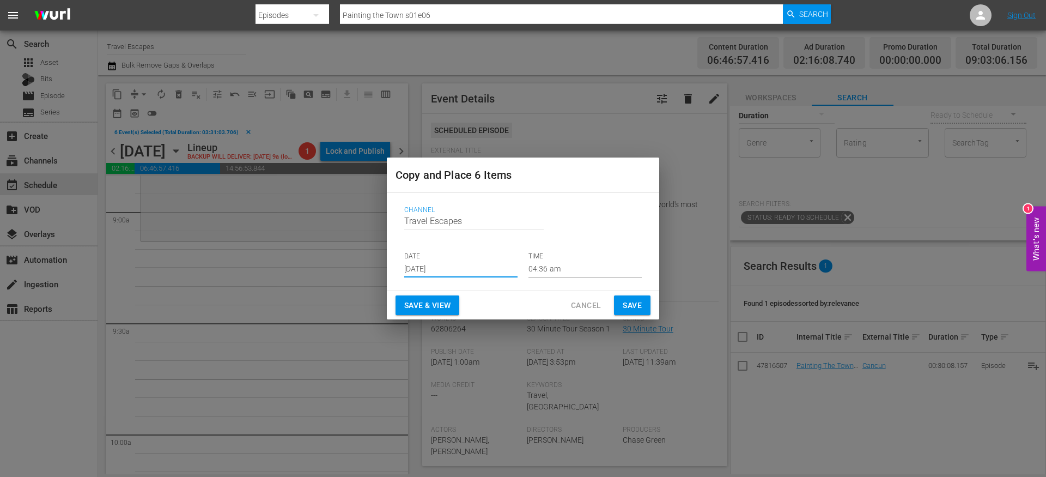
click at [427, 275] on input "[DATE]" at bounding box center [460, 269] width 113 height 16
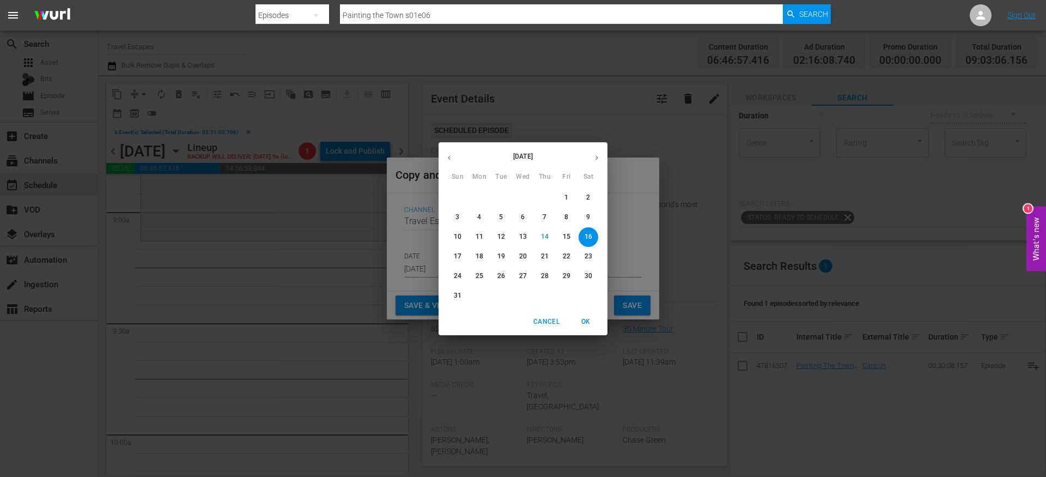
click at [596, 156] on icon "button" at bounding box center [597, 158] width 8 height 8
click at [502, 218] on p "9" at bounding box center [501, 216] width 4 height 9
type input "Sep 9th 2025"
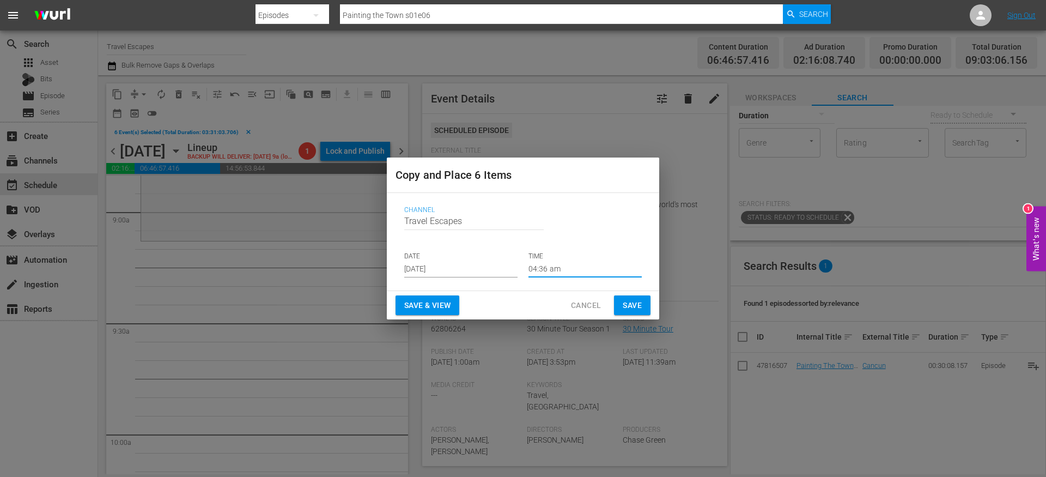
click at [548, 267] on input "04:36 am" at bounding box center [585, 269] width 113 height 16
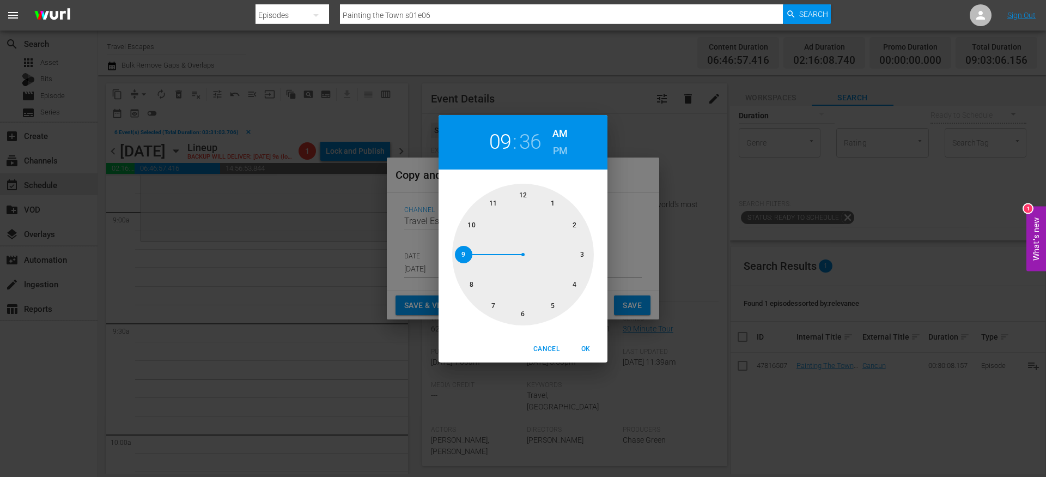
click at [465, 250] on div at bounding box center [523, 255] width 142 height 142
click at [574, 227] on div at bounding box center [523, 255] width 142 height 142
click at [585, 343] on span "OK" at bounding box center [586, 348] width 26 height 11
type input "09:10 am"
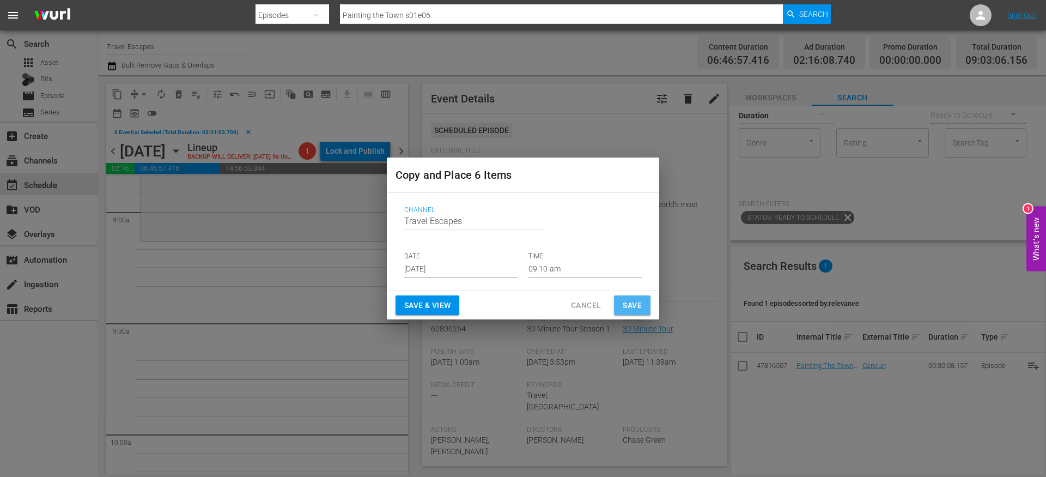
click at [627, 308] on span "Save" at bounding box center [632, 306] width 19 height 14
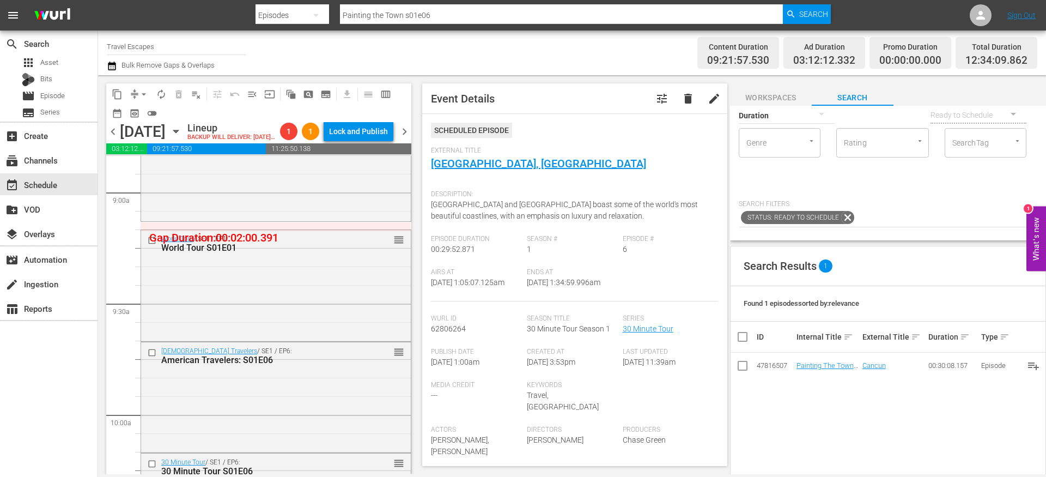
click at [127, 95] on button "compress" at bounding box center [134, 94] width 17 height 17
click at [138, 95] on span "arrow_drop_down" at bounding box center [143, 94] width 11 height 11
click at [156, 159] on li "Align to End of Previous Day" at bounding box center [144, 152] width 114 height 18
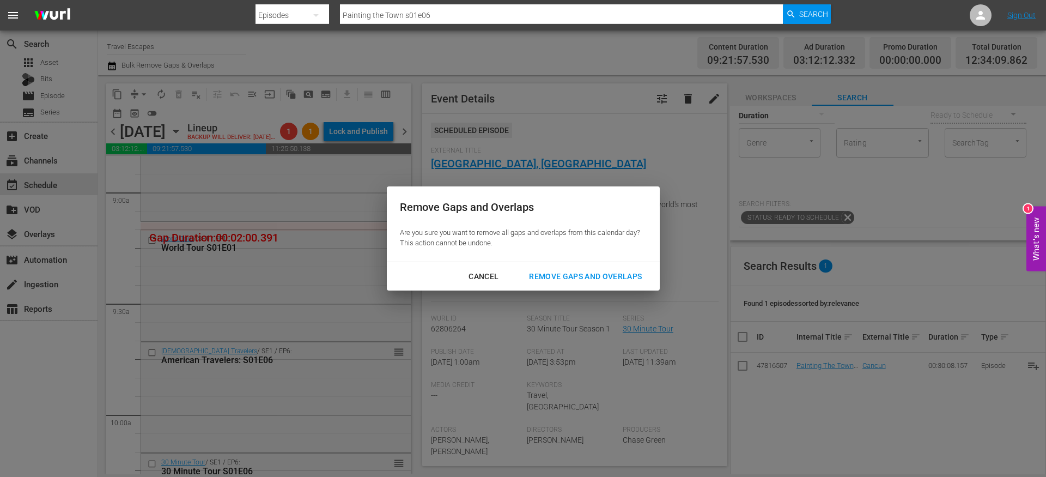
click at [618, 267] on button "Remove Gaps and Overlaps" at bounding box center [585, 276] width 139 height 20
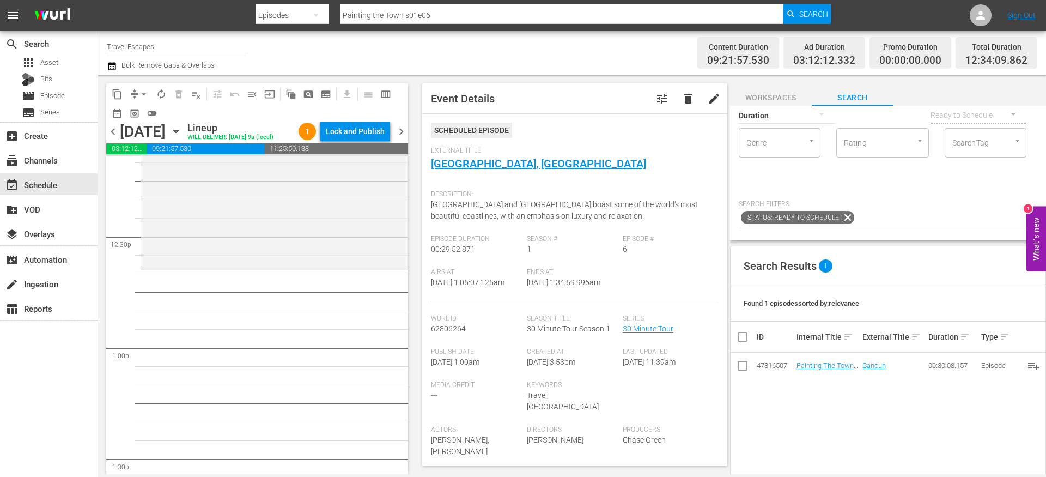
scroll to position [0, 0]
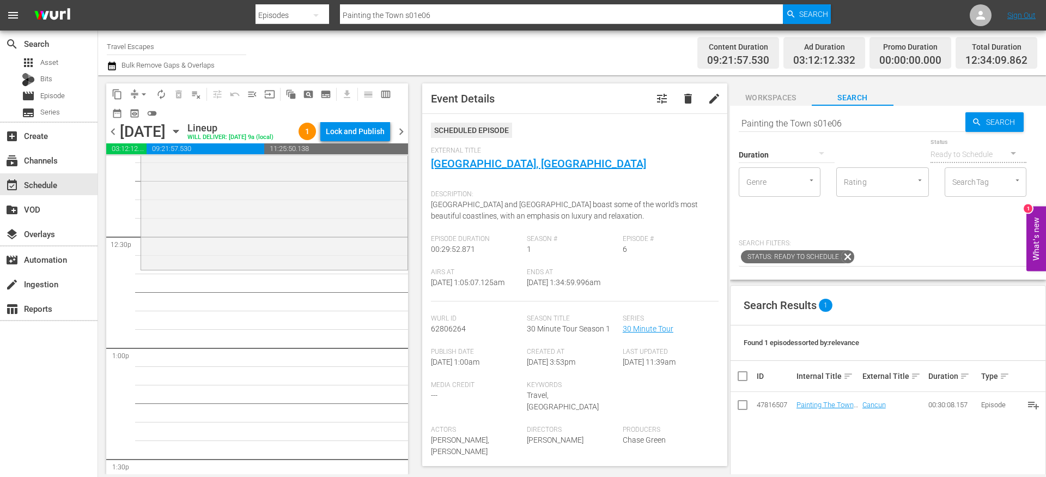
click at [792, 125] on input "Painting the Town s01e06" at bounding box center [852, 123] width 227 height 26
paste input "Adventure Cities 101"
click at [792, 125] on input "Painting the Adventure Cities 101 s01e06" at bounding box center [852, 123] width 227 height 26
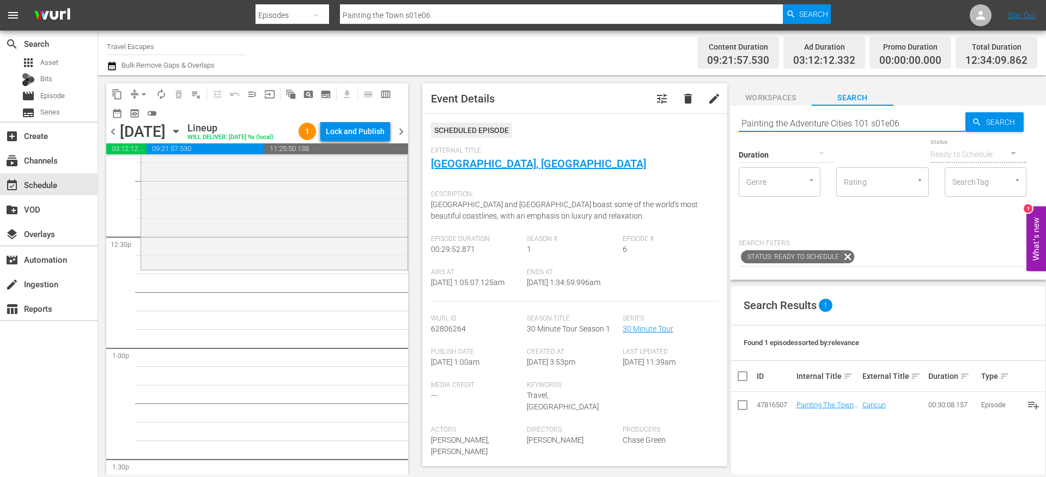
click at [792, 125] on input "Painting the Adventure Cities 101 s01e06" at bounding box center [852, 123] width 227 height 26
paste input "Adventure Cities 101"
type input "Adventure Cities s01e01"
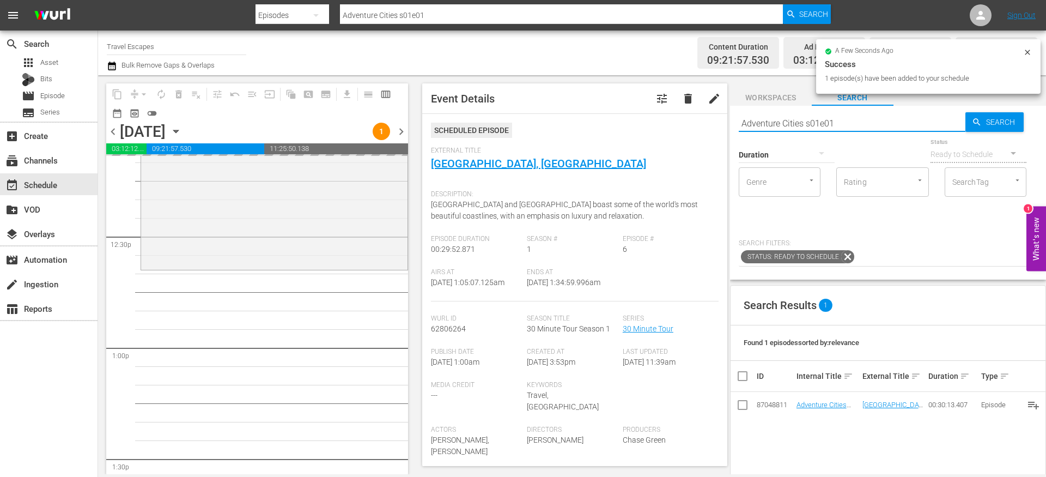
click at [840, 120] on input "Adventure Cities s01e01" at bounding box center [852, 123] width 227 height 26
type input "Adventure Cities s01e02"
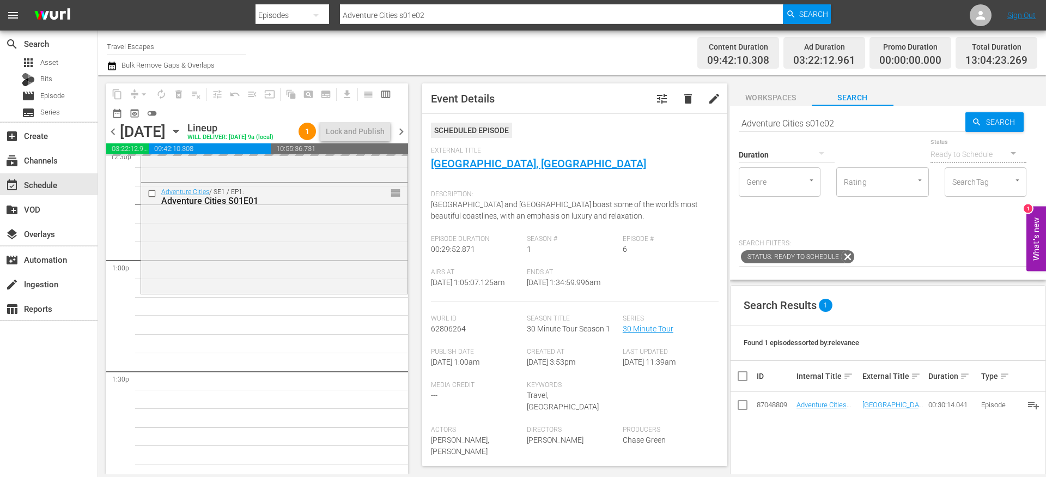
click at [867, 123] on input "Adventure Cities s01e02" at bounding box center [852, 123] width 227 height 26
type input "Adventure Cities s01e03"
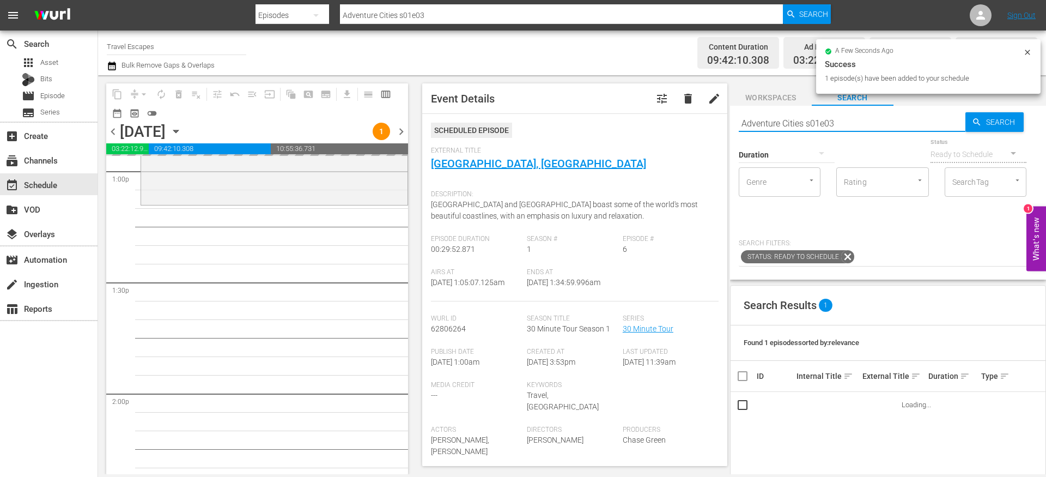
scroll to position [2876, 0]
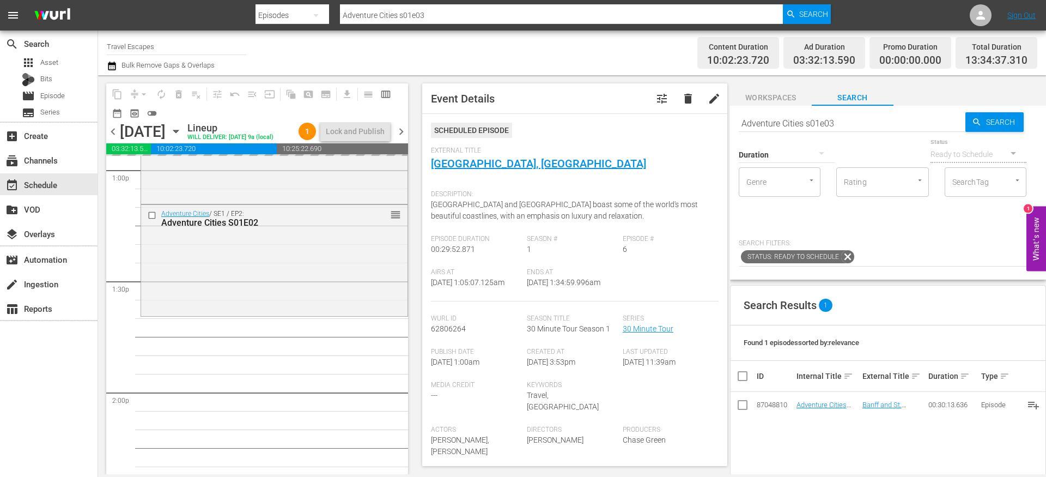
click at [844, 123] on input "Adventure Cities s01e03" at bounding box center [852, 123] width 227 height 26
type input "Adventure Cities s01e04"
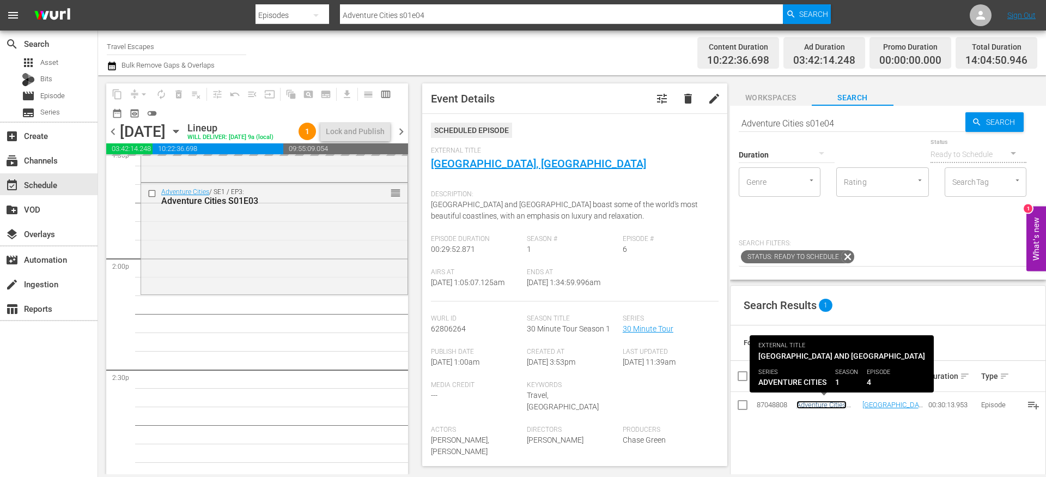
scroll to position [3026, 0]
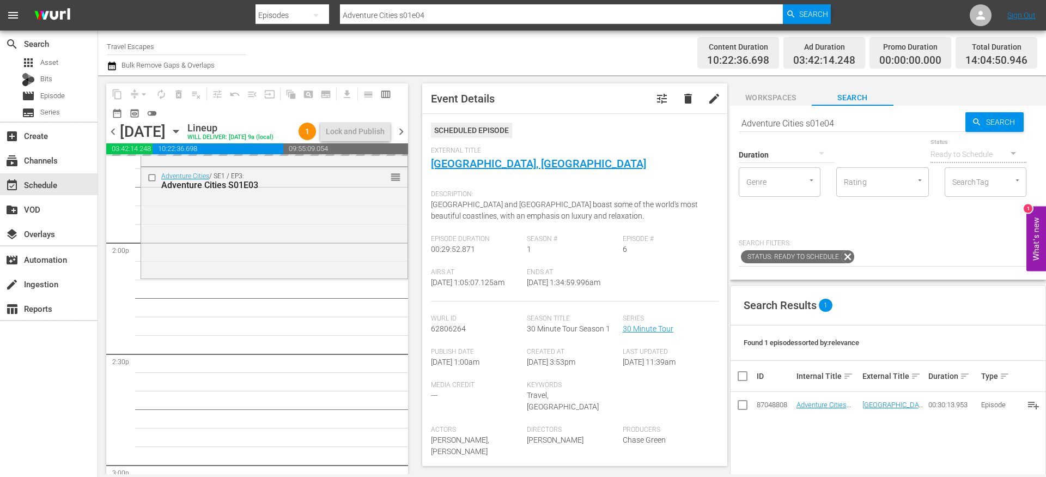
click at [879, 120] on input "Adventure Cities s01e04" at bounding box center [852, 123] width 227 height 26
type input "Adventure Cities s01e05"
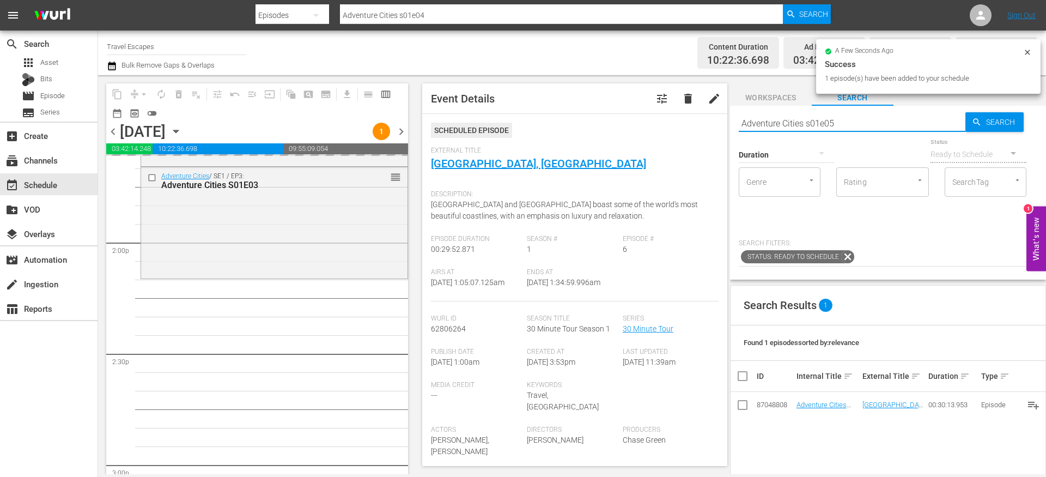
scroll to position [3087, 0]
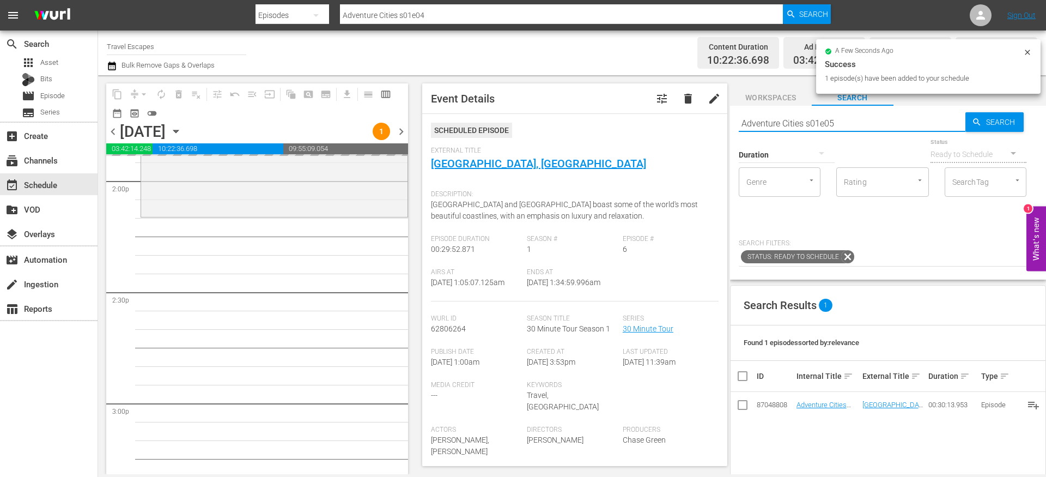
type input "Adventure Cities s01e05"
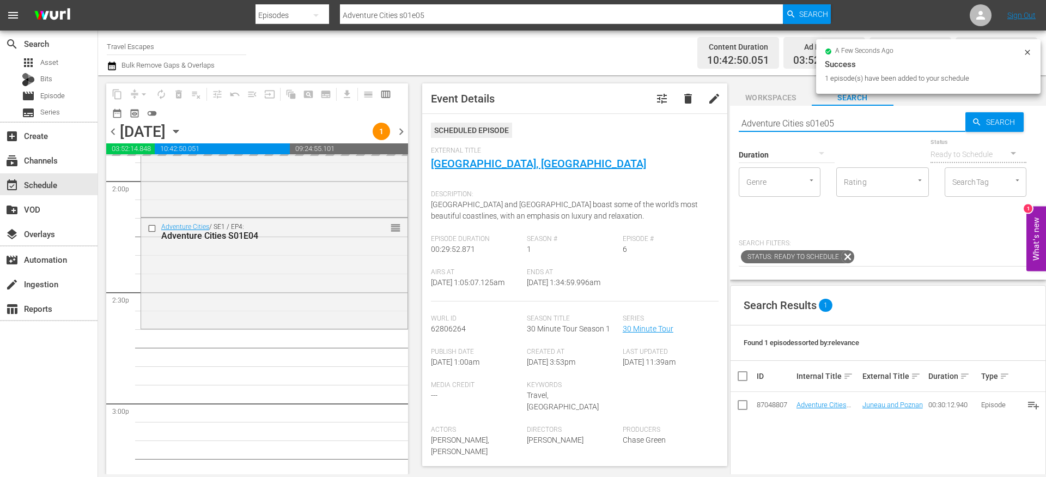
drag, startPoint x: 811, startPoint y: 123, endPoint x: 941, endPoint y: 123, distance: 130.2
click at [940, 123] on input "Adventure Cities s01e05" at bounding box center [852, 123] width 227 height 26
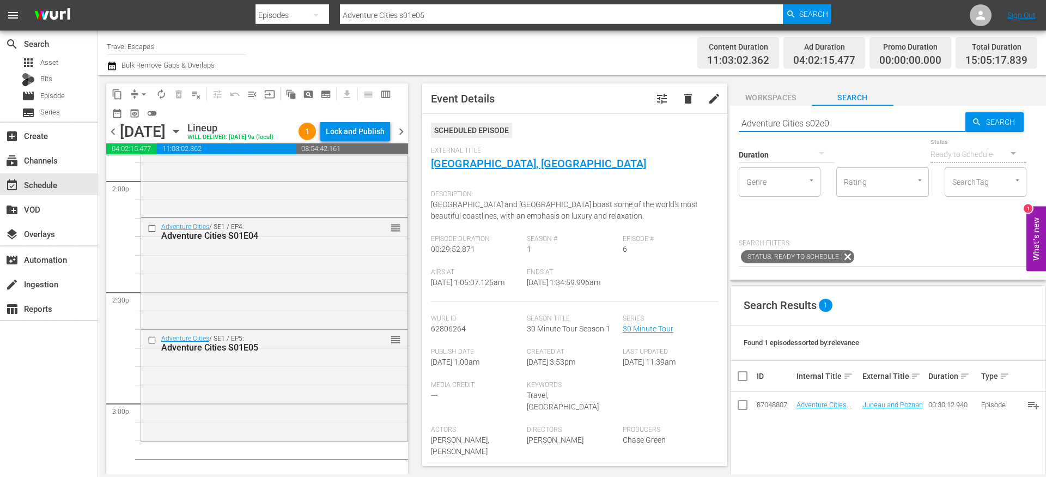
type input "Adventure Cities s02e01"
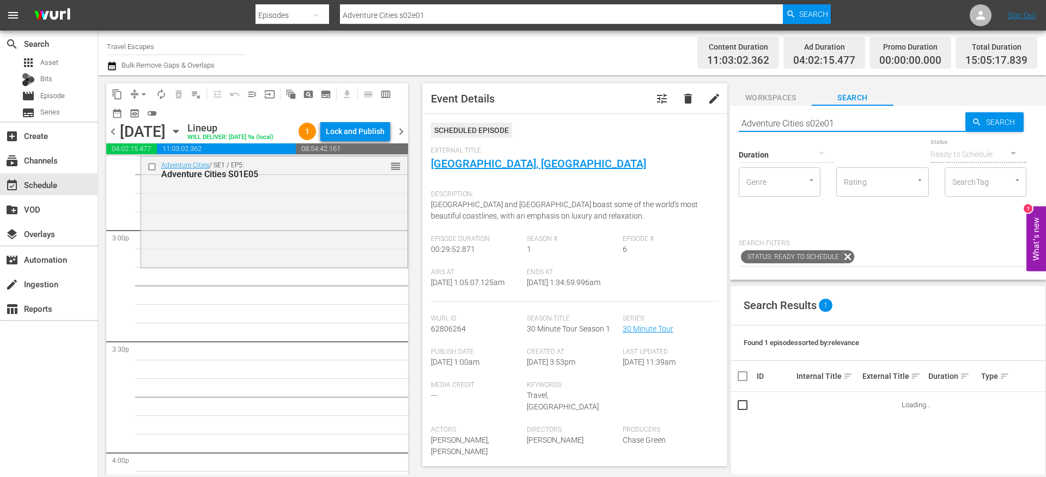
scroll to position [3306, 0]
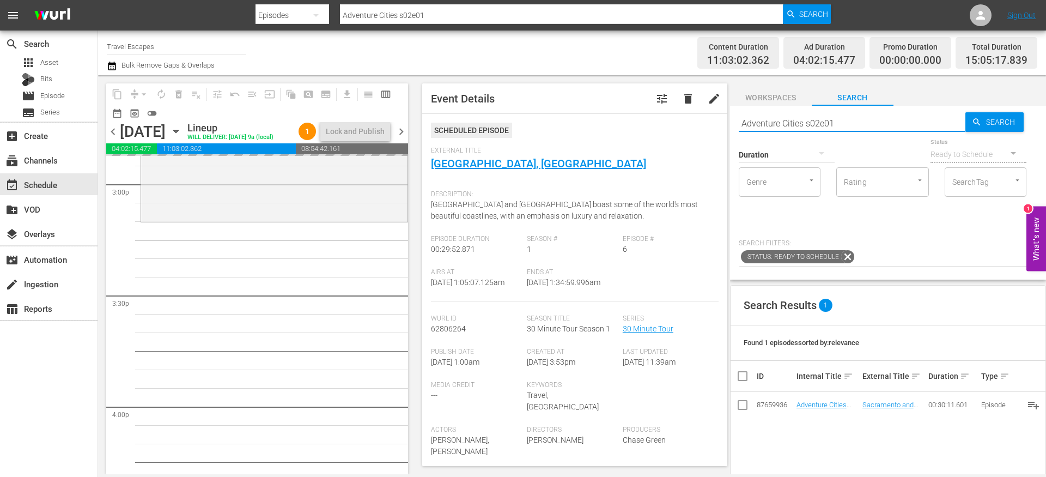
click at [845, 126] on input "Adventure Cities s02e01" at bounding box center [852, 123] width 227 height 26
type input "Adventure Cities s02e02"
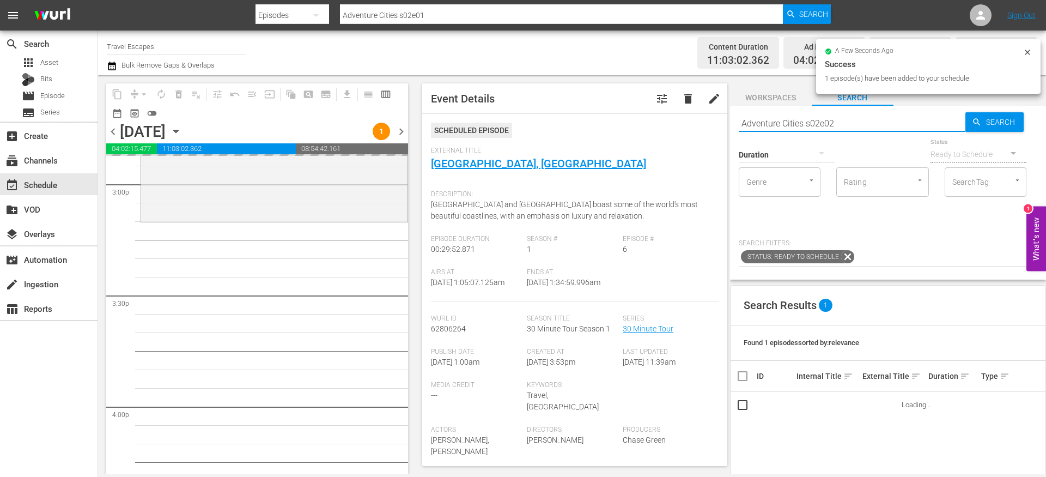
type input "Adventure Cities s02e02"
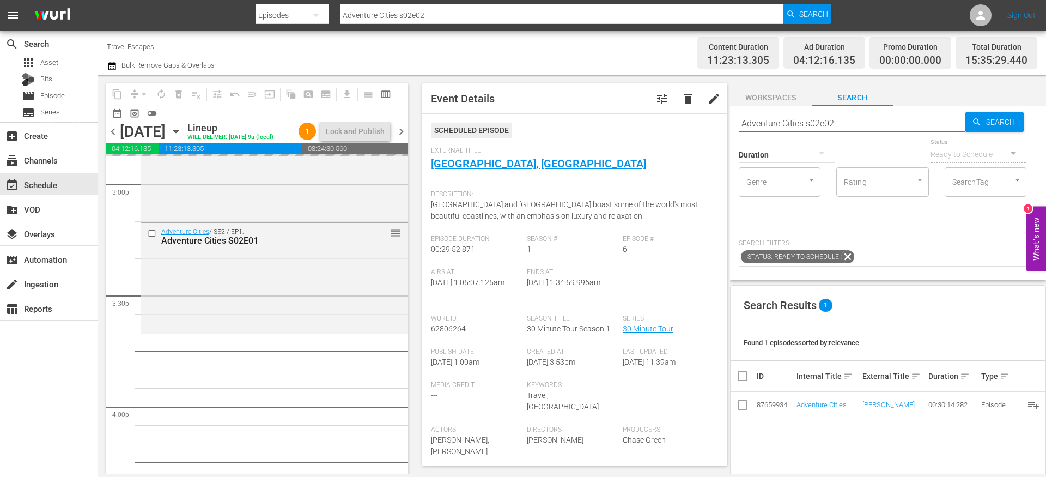
click at [851, 121] on input "Adventure Cities s02e02" at bounding box center [852, 123] width 227 height 26
type input "Adventure Cities s02e03"
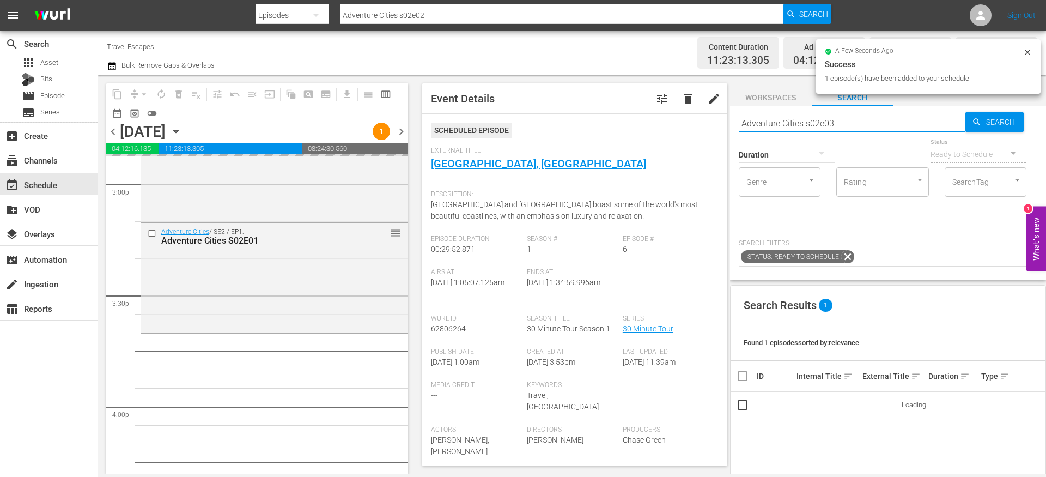
type input "Adventure Cities s02e03"
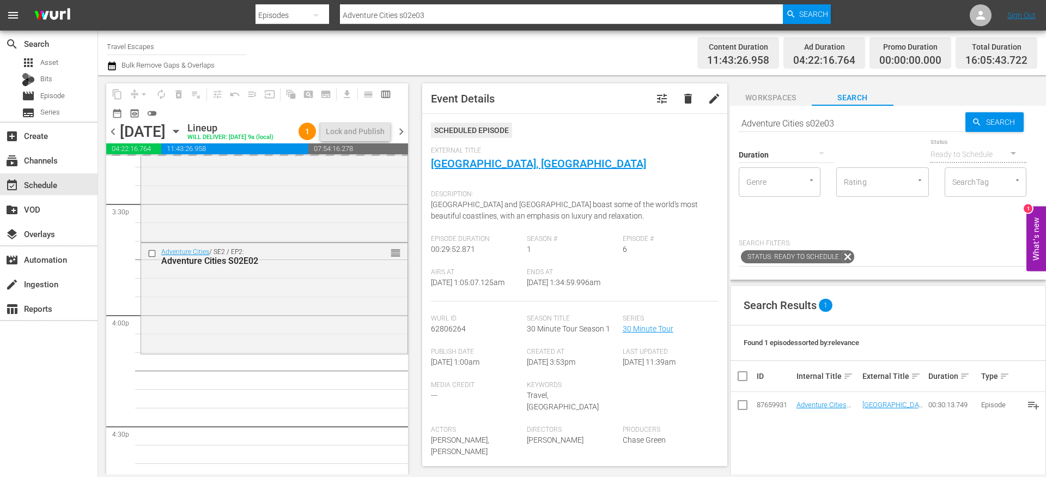
click at [855, 128] on input "Adventure Cities s02e03" at bounding box center [852, 123] width 227 height 26
type input "Adventure Cities s02e04"
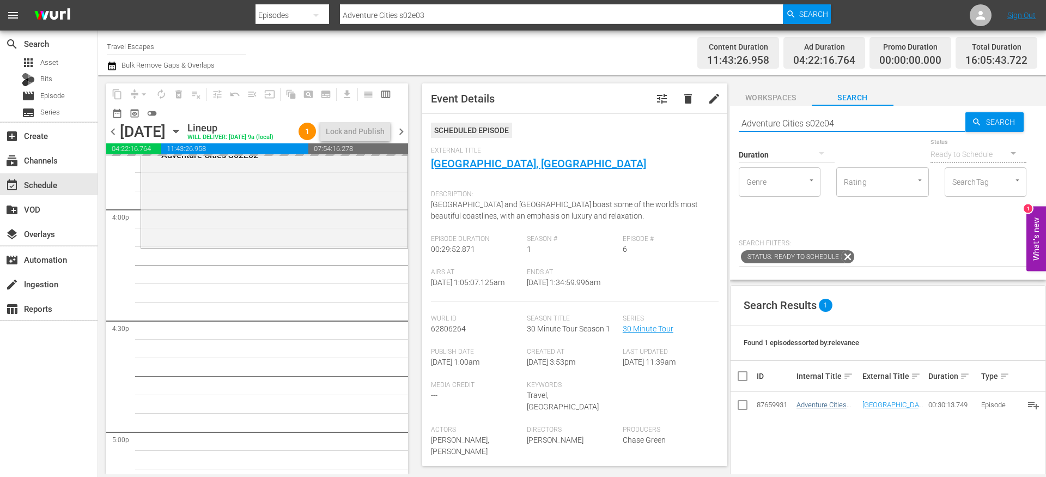
scroll to position [3508, 0]
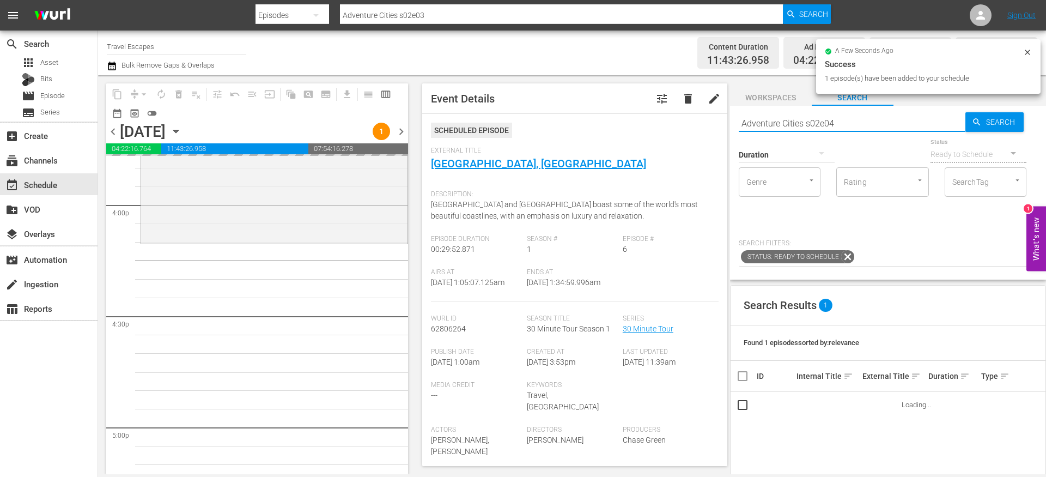
type input "Adventure Cities s02e04"
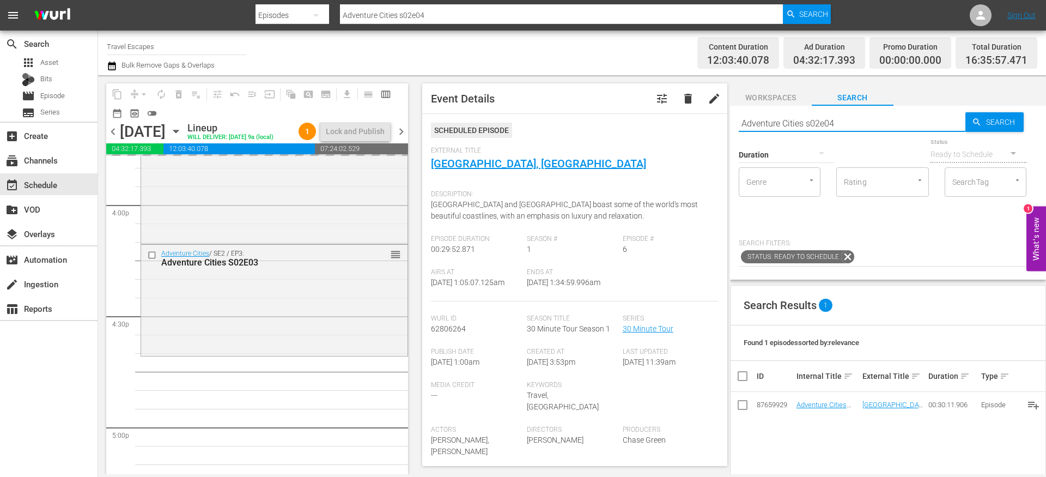
click at [858, 125] on input "Adventure Cities s02e04" at bounding box center [852, 123] width 227 height 26
type input "Adventure Cities s02e05"
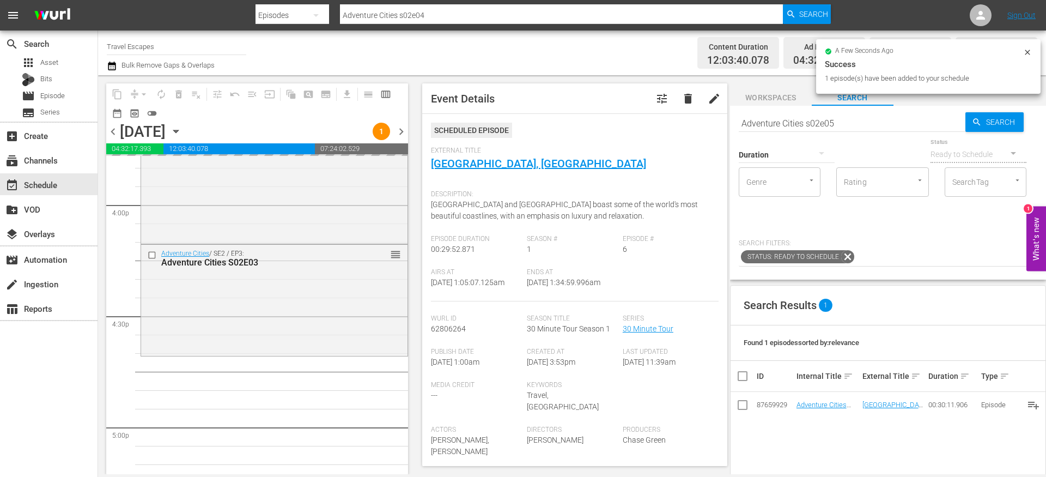
type input "Adventure Cities s02e05"
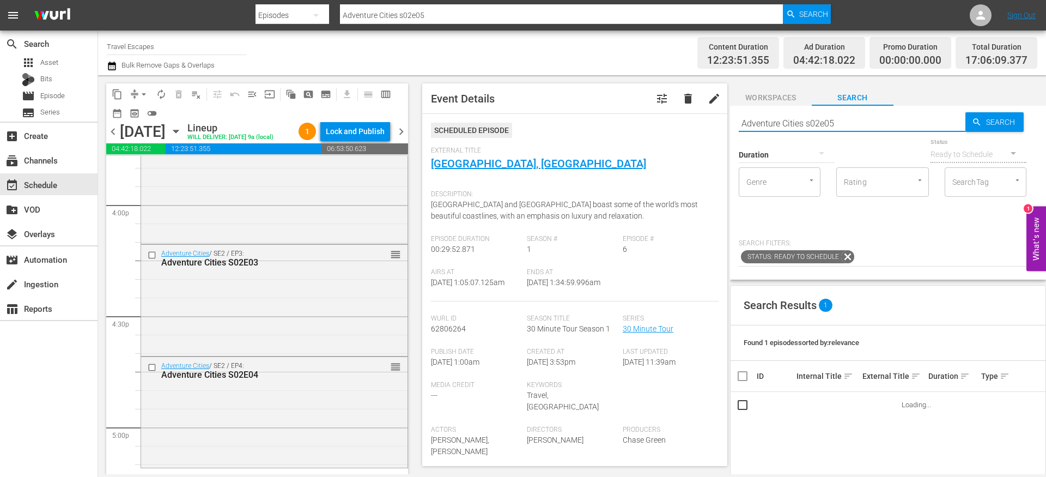
scroll to position [3625, 0]
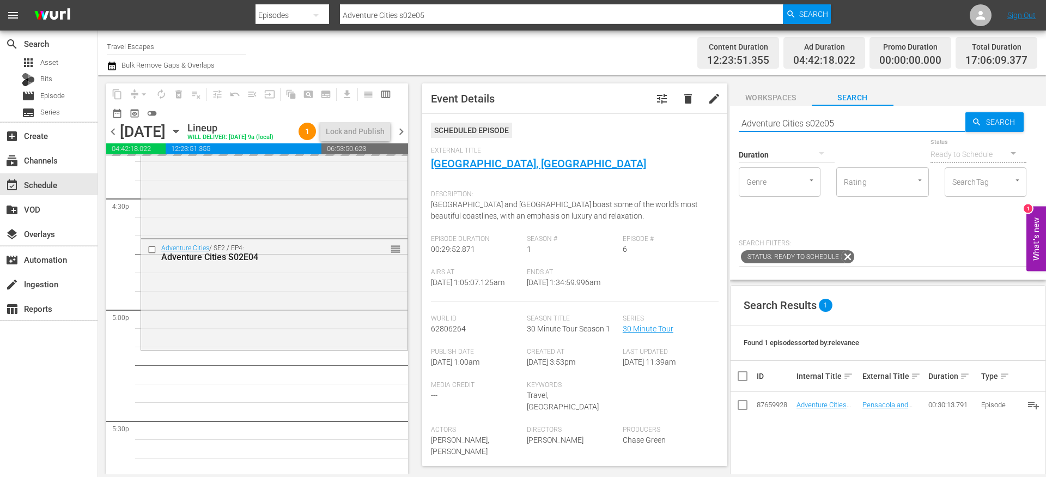
click at [867, 126] on input "Adventure Cities s02e05" at bounding box center [852, 123] width 227 height 26
type input "Adventure Cities s03e01"
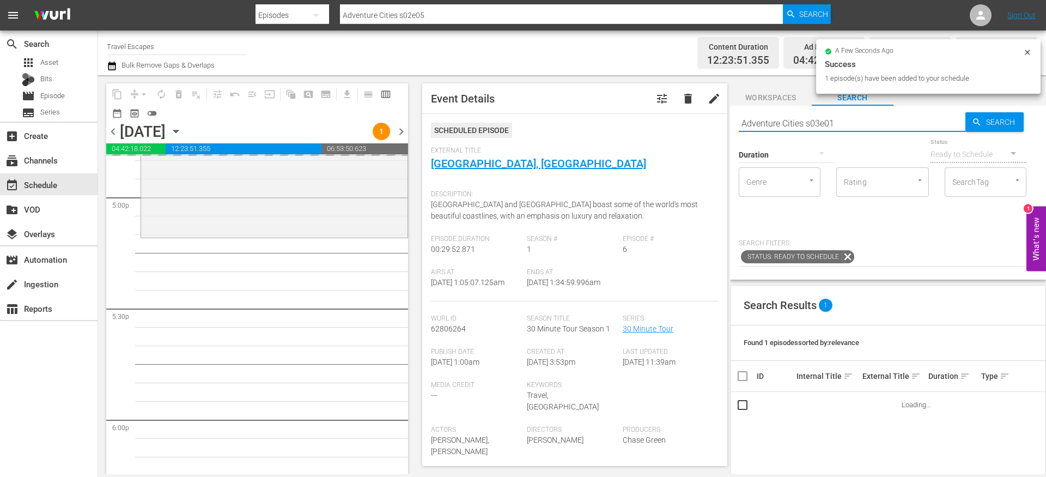
type input "Adventure Cities s03e01"
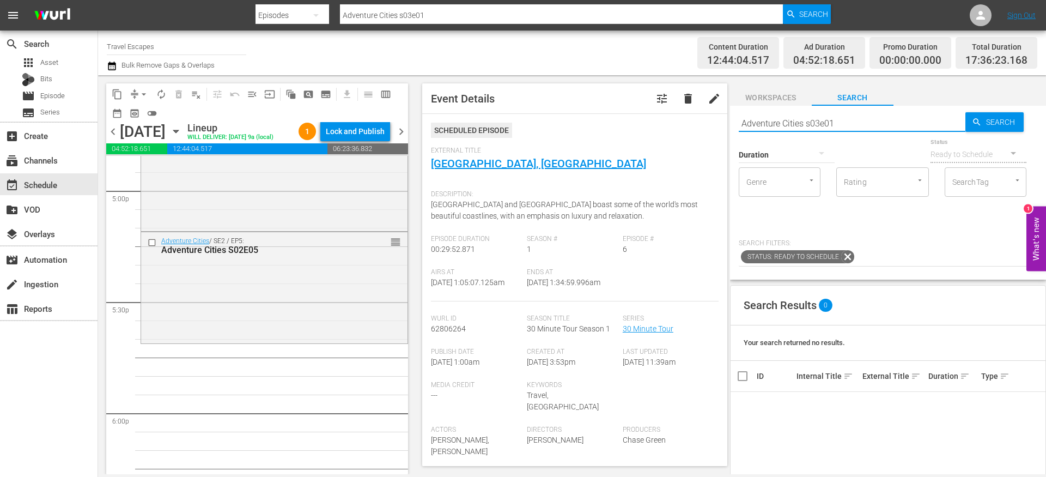
click at [788, 123] on input "Adventure Cities s03e01" at bounding box center [852, 123] width 227 height 26
click at [59, 60] on div "apps Asset" at bounding box center [49, 62] width 98 height 15
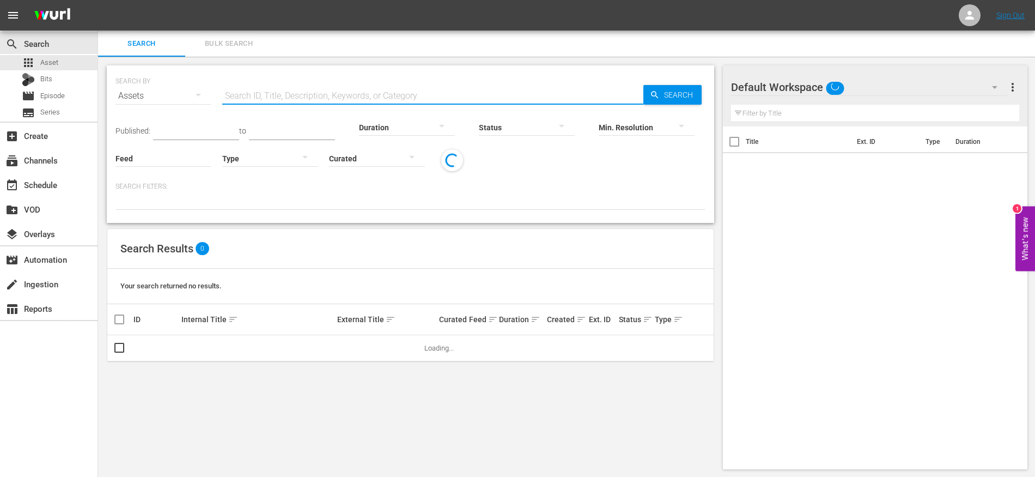
click at [345, 90] on input "text" at bounding box center [432, 96] width 421 height 26
paste input "Adventure Cities s03e01"
type input "Adventure Cities s03e01"
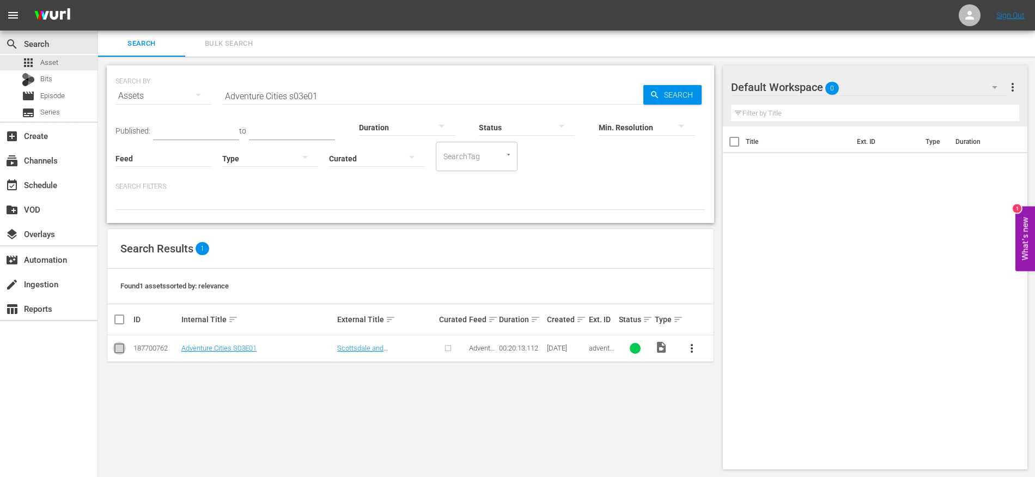
click at [120, 347] on input "checkbox" at bounding box center [119, 350] width 13 height 13
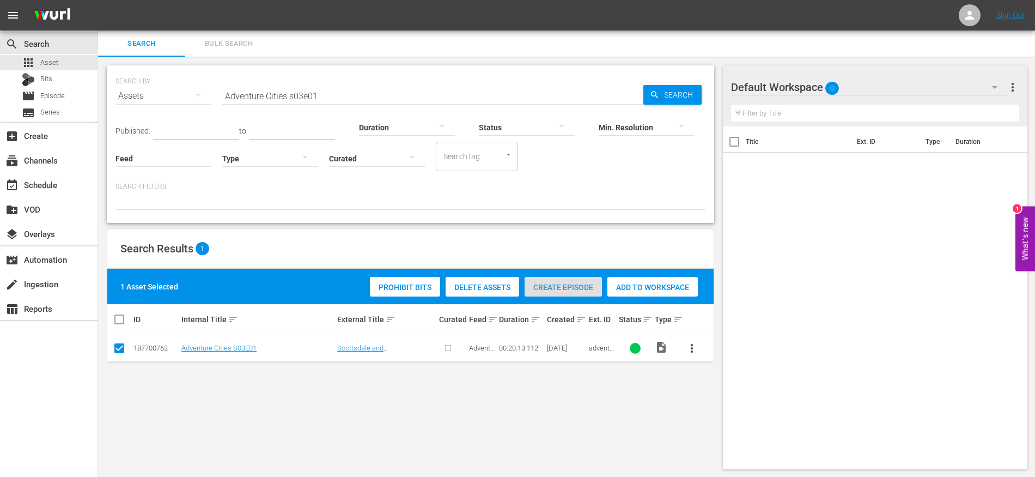
click at [562, 286] on span "Create Episode" at bounding box center [563, 287] width 77 height 9
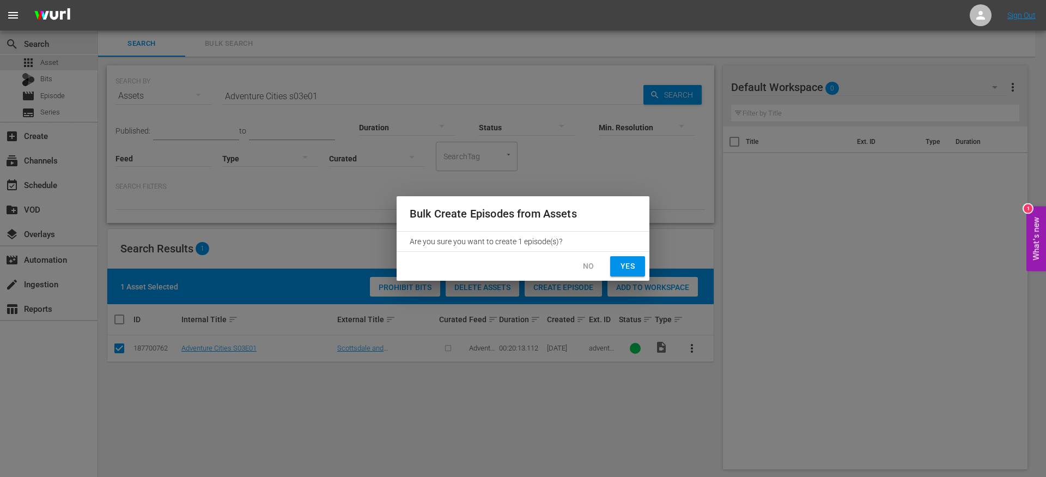
click at [626, 262] on span "Yes" at bounding box center [627, 266] width 17 height 14
checkbox input "false"
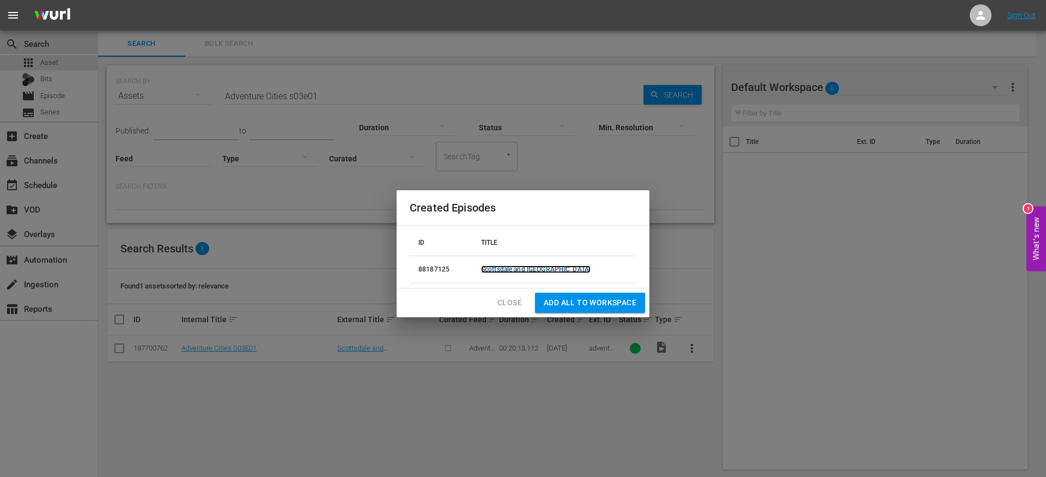
click at [533, 268] on link "Scottsdale and [GEOGRAPHIC_DATA]" at bounding box center [536, 269] width 110 height 8
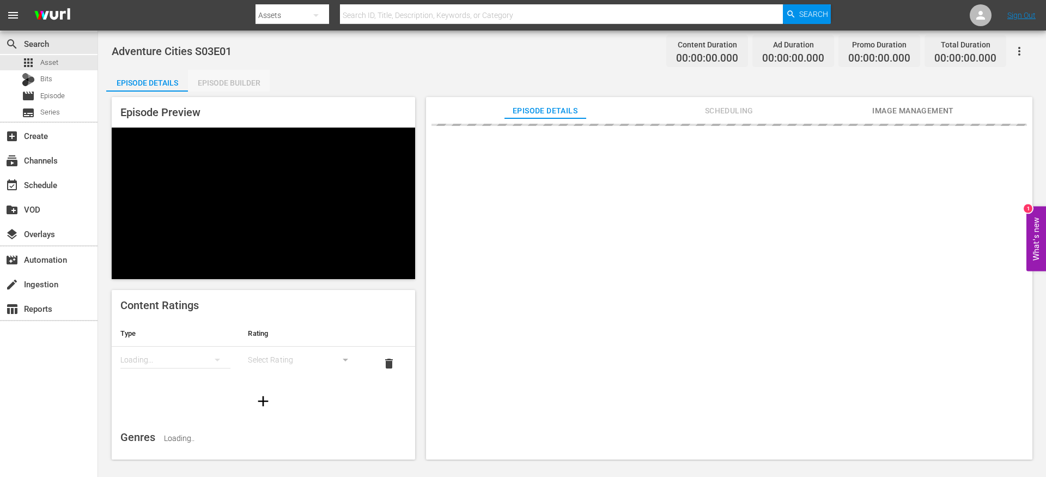
click at [243, 84] on div "Episode Builder" at bounding box center [229, 83] width 82 height 26
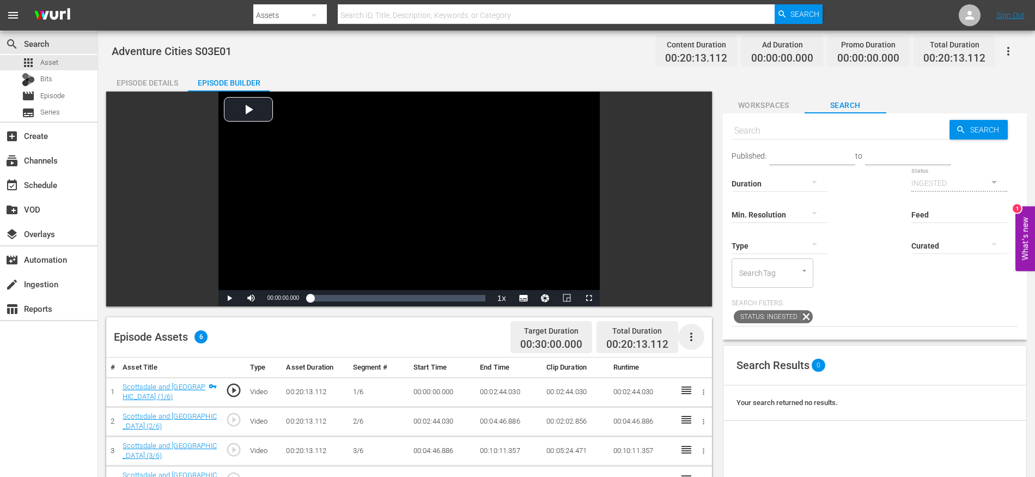
click at [693, 335] on icon "button" at bounding box center [691, 336] width 13 height 13
click at [692, 341] on div "Fill with Ads" at bounding box center [724, 341] width 74 height 26
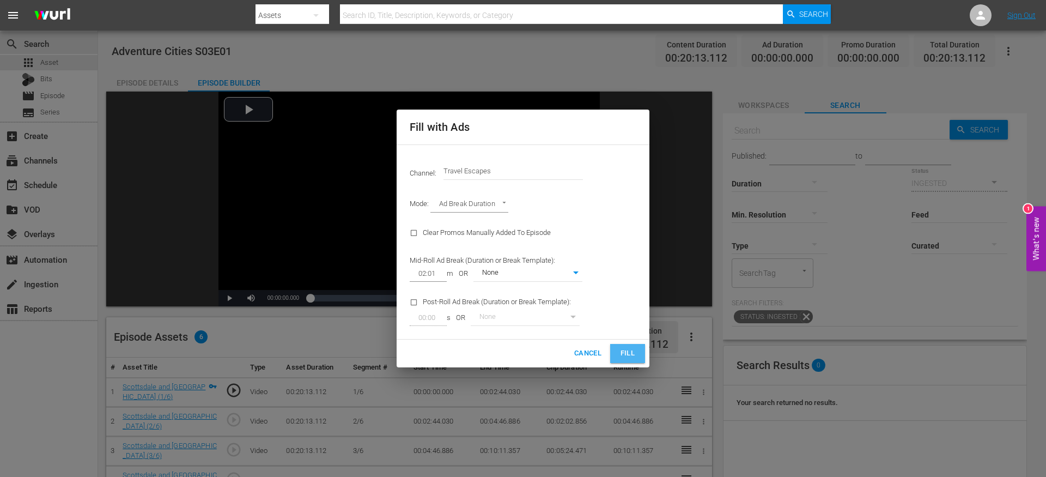
click at [617, 347] on button "Fill" at bounding box center [627, 353] width 35 height 19
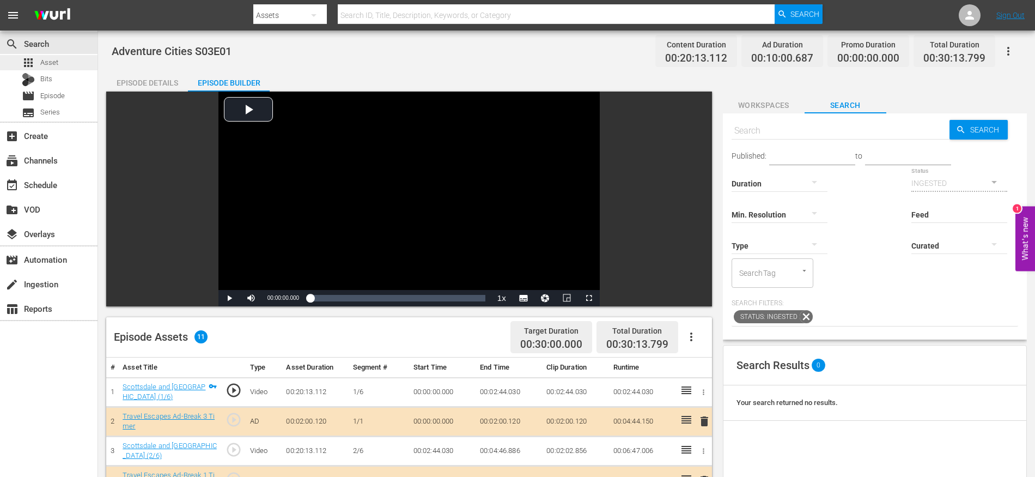
click at [70, 64] on div "apps Asset" at bounding box center [49, 62] width 98 height 15
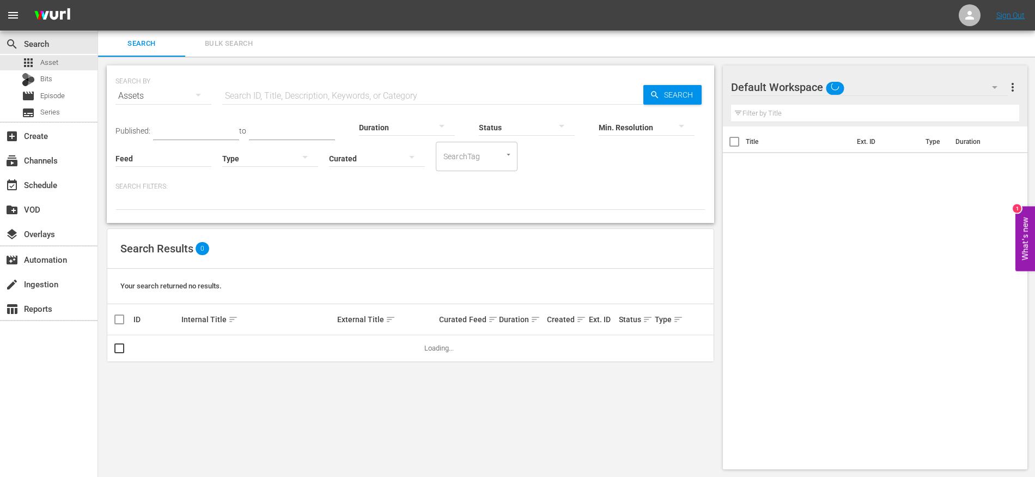
click at [391, 94] on input "text" at bounding box center [432, 96] width 421 height 26
paste input "Adventure Cities s03e01"
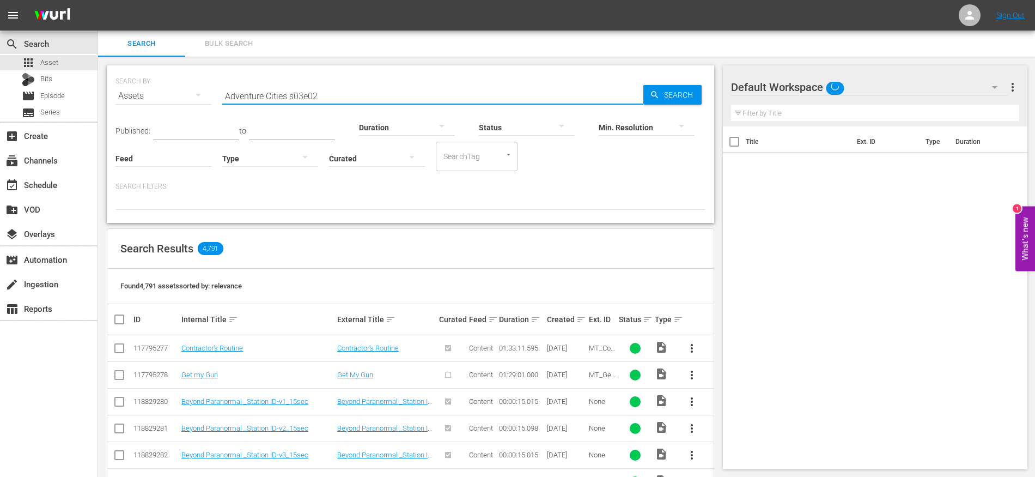
type input "Adventure Cities s03e02"
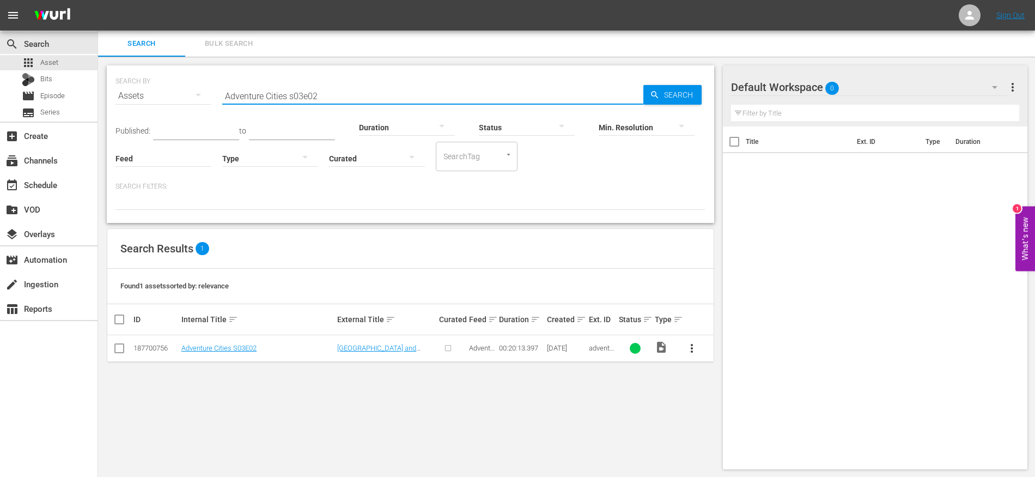
click at [121, 348] on input "checkbox" at bounding box center [119, 350] width 13 height 13
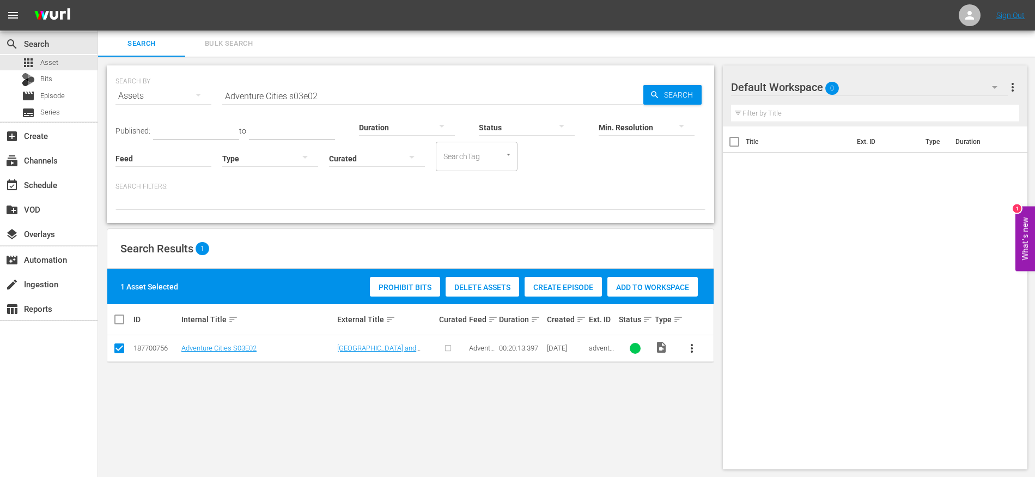
click at [564, 289] on span "Create Episode" at bounding box center [563, 287] width 77 height 9
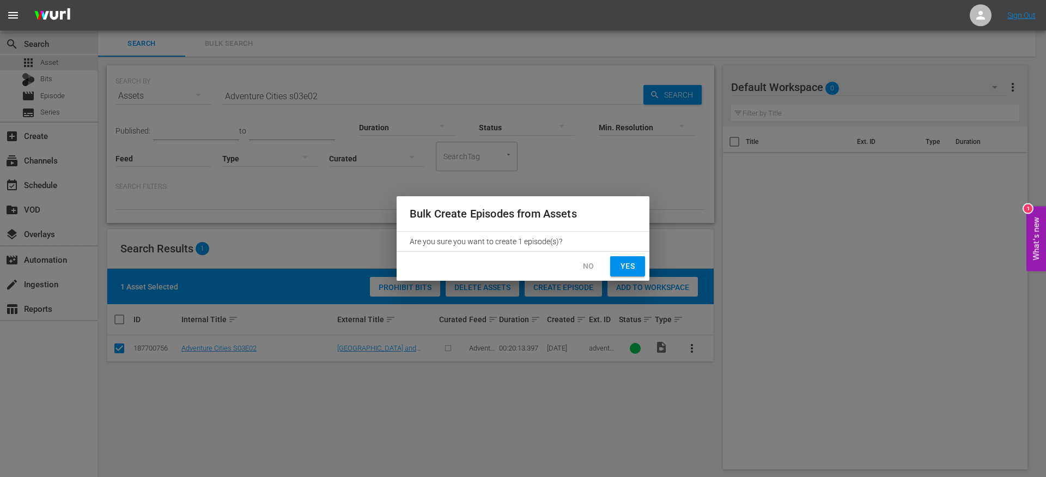
click at [619, 258] on button "Yes" at bounding box center [627, 266] width 35 height 20
checkbox input "false"
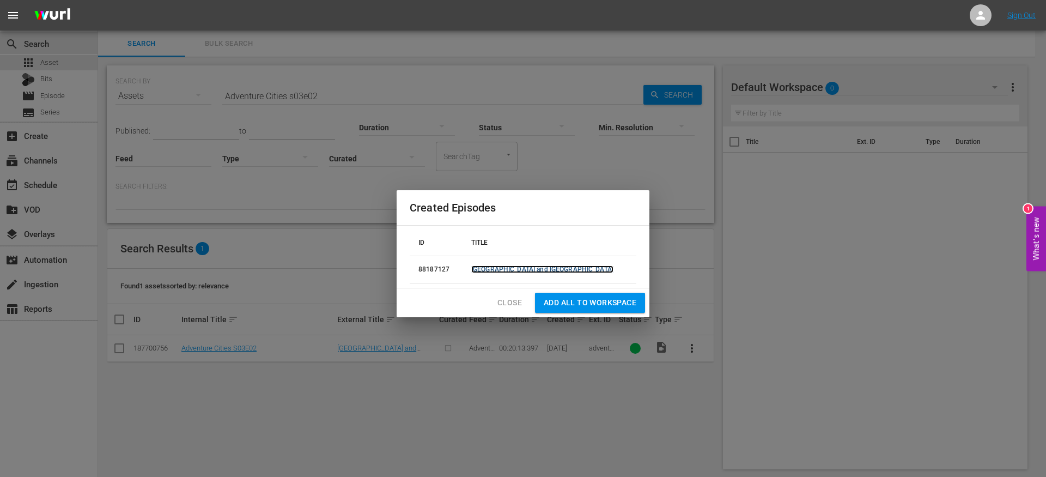
click at [540, 270] on link "La Paz and Lafayette" at bounding box center [542, 269] width 142 height 8
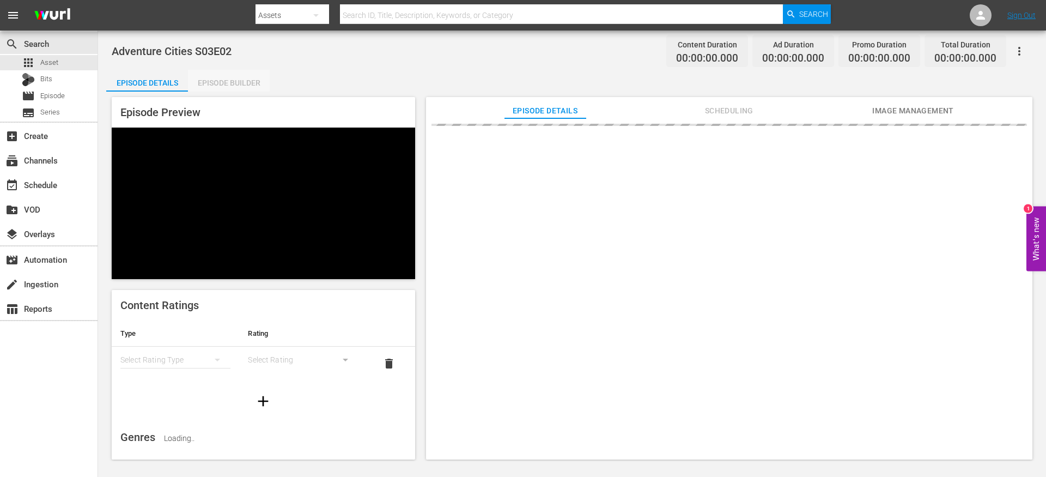
click at [238, 86] on div "Episode Builder" at bounding box center [229, 83] width 82 height 26
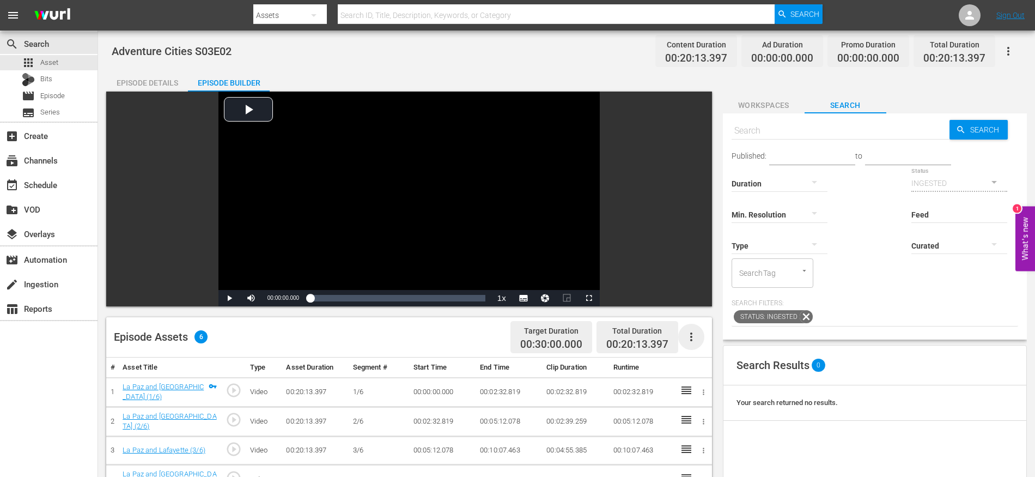
click at [689, 336] on icon "button" at bounding box center [691, 336] width 13 height 13
click at [711, 342] on div "Fill with Ads" at bounding box center [724, 341] width 74 height 26
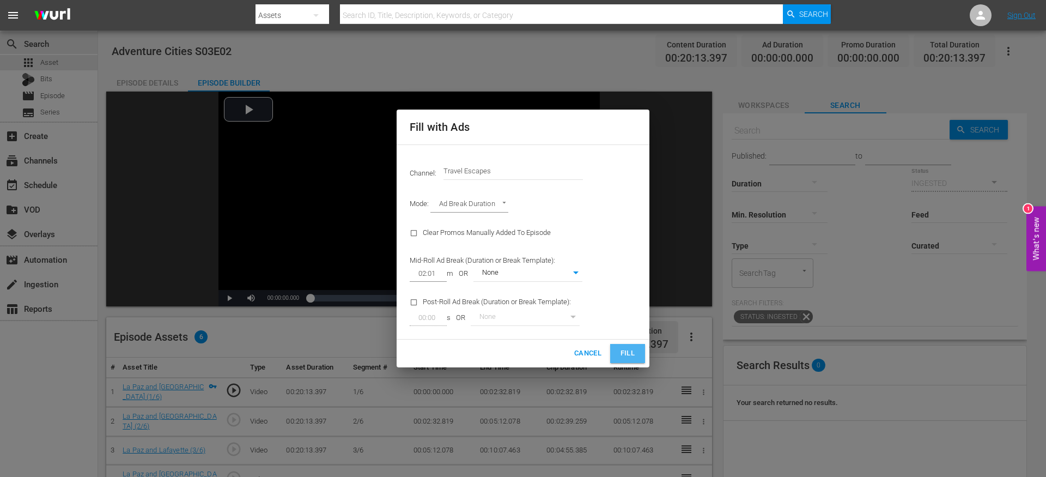
click at [614, 346] on button "Fill" at bounding box center [627, 353] width 35 height 19
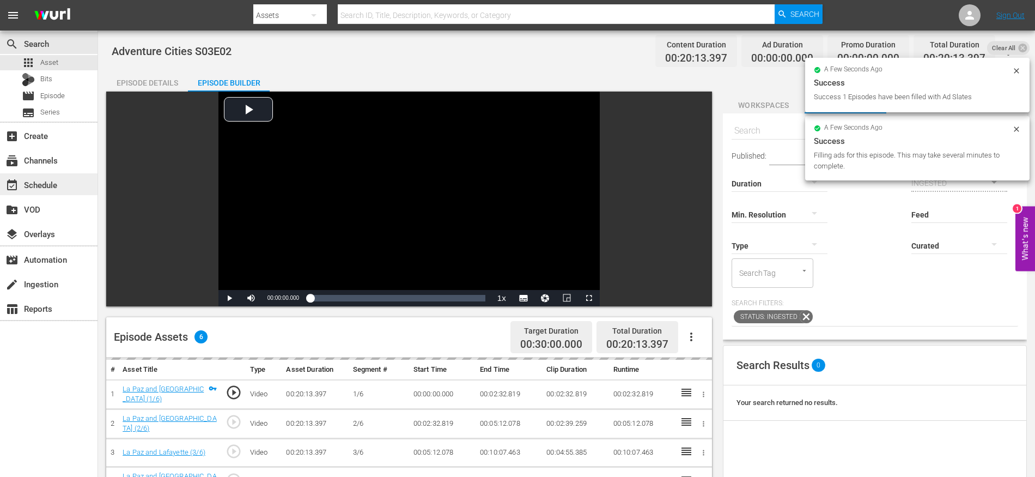
click at [62, 173] on div "event_available Schedule" at bounding box center [49, 184] width 98 height 22
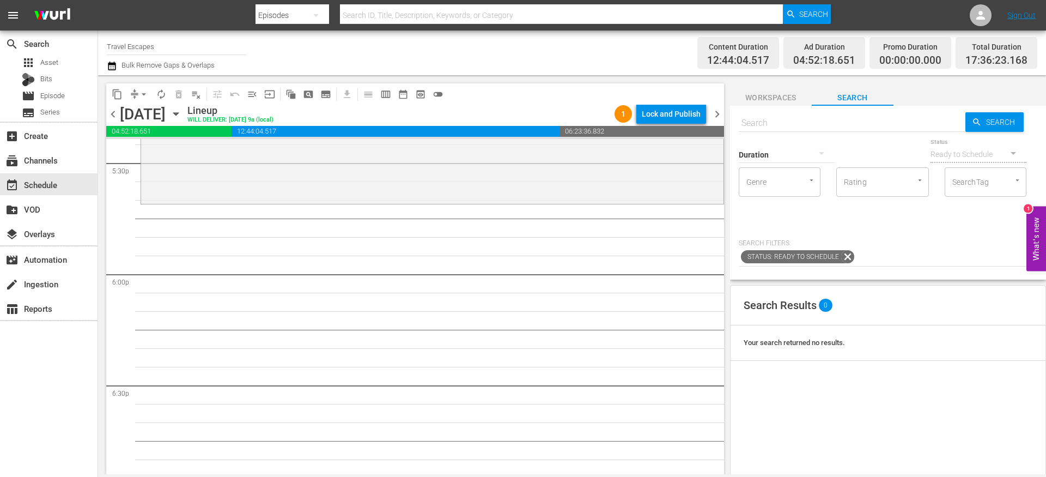
scroll to position [3861, 0]
click at [820, 122] on input "text" at bounding box center [852, 123] width 227 height 26
paste input "Adventure Cities 301"
type input "Adventure Cities s03e01"
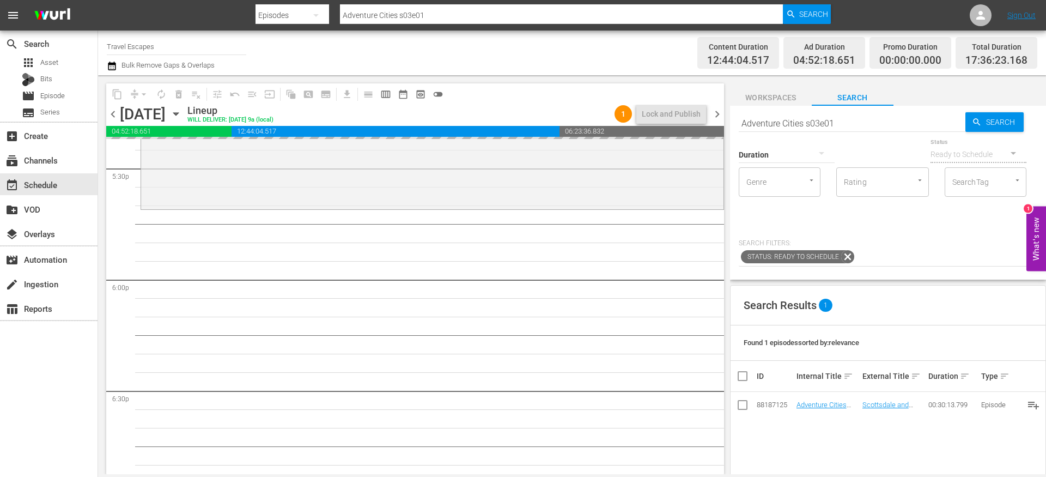
click at [853, 123] on input "Adventure Cities s03e01" at bounding box center [852, 123] width 227 height 26
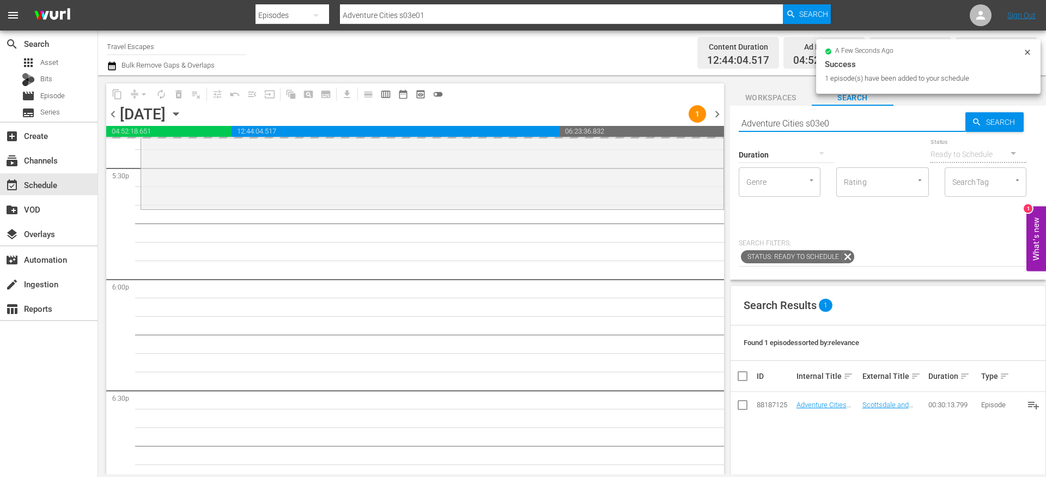
type input "Adventure Cities s03e02"
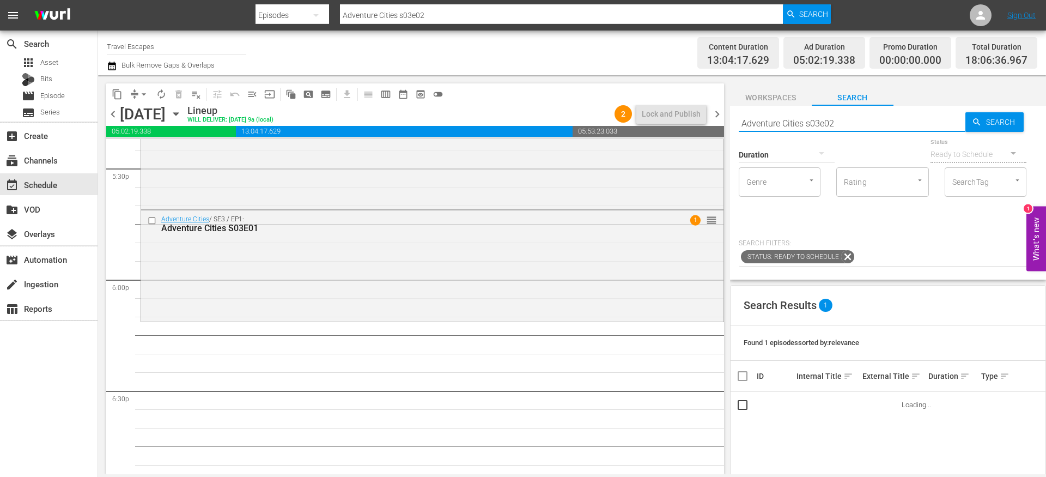
click at [816, 441] on div "Search Results 1 Found 1 episodes sorted by: relevance ID Internal Title sort E…" at bounding box center [888, 469] width 316 height 369
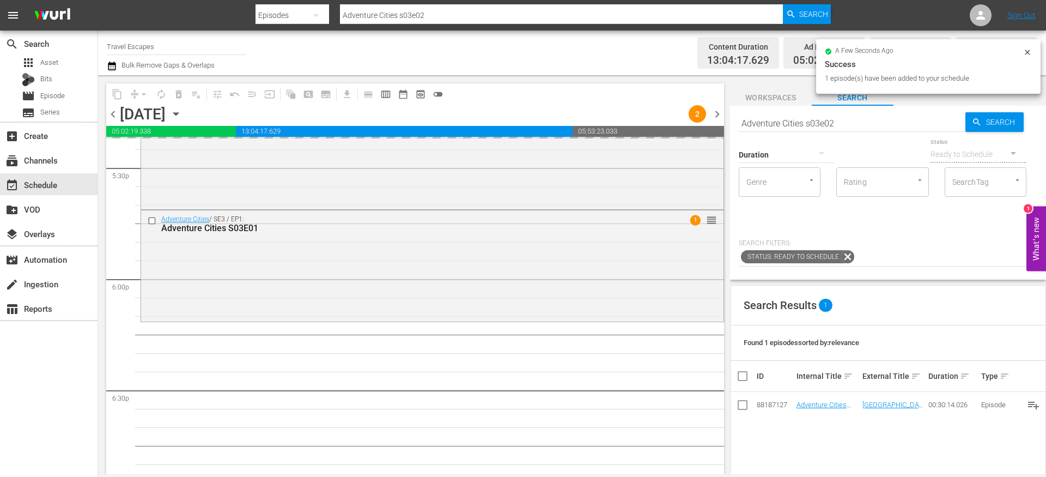
click at [778, 127] on input "Adventure Cities s03e02" at bounding box center [852, 123] width 227 height 26
click at [778, 123] on input "Adventure Cities s03e02" at bounding box center [852, 123] width 227 height 26
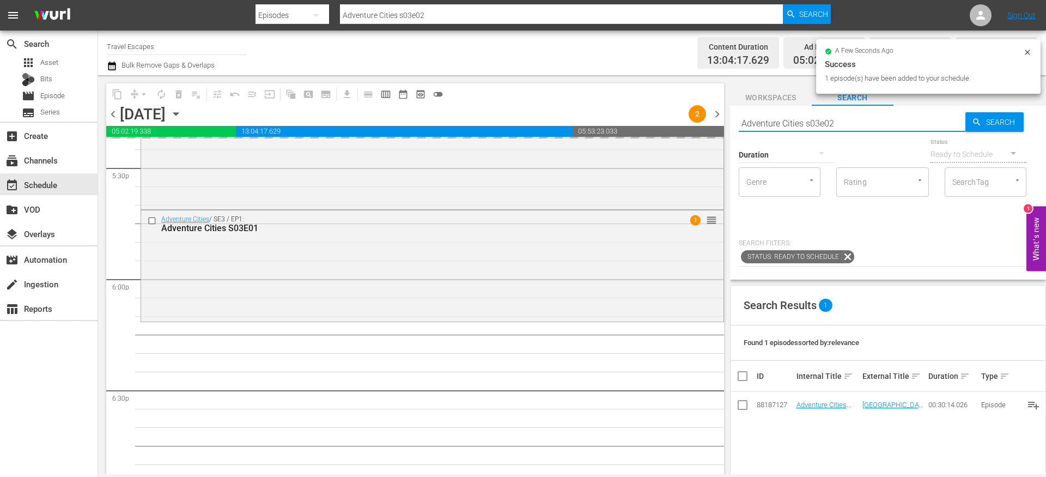
click at [778, 123] on input "Adventure Cities s03e02" at bounding box center [852, 123] width 227 height 26
paste input "Downstream S01E01"
click at [816, 119] on input "Downstream S01E012" at bounding box center [852, 123] width 227 height 26
type input "Downstream S01E12"
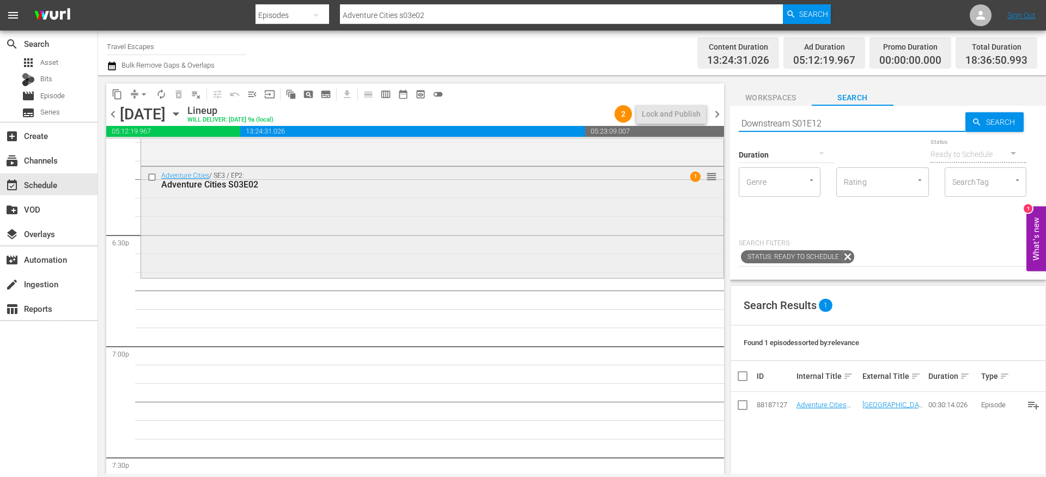
scroll to position [4029, 0]
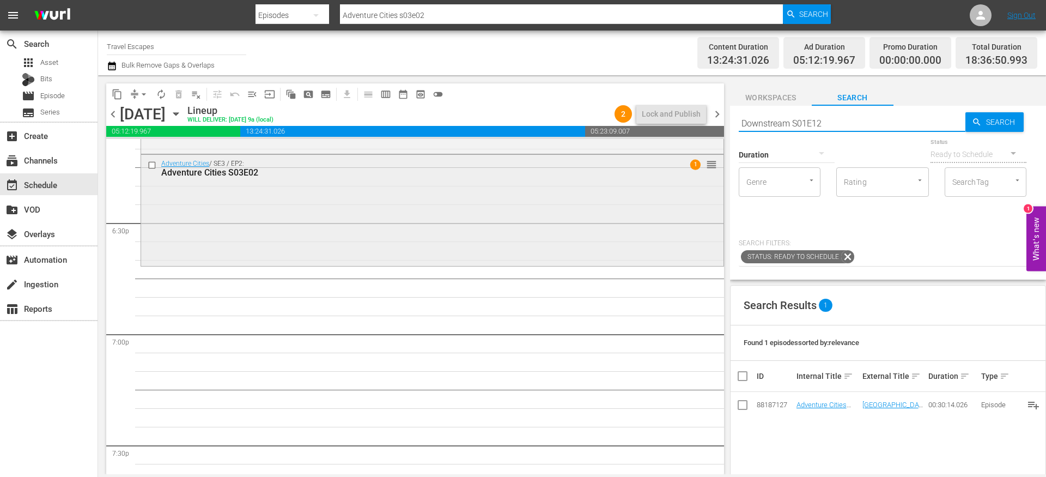
type input "Downstream S01E12"
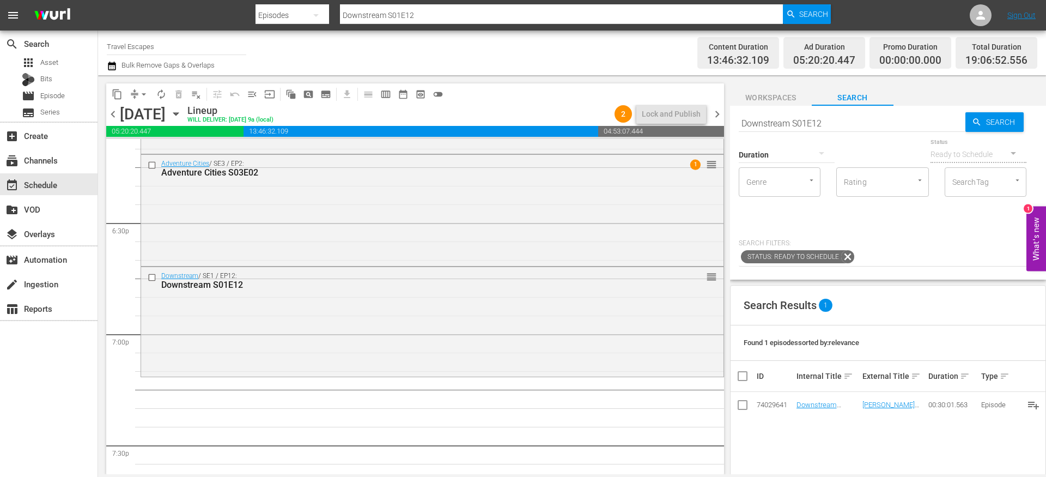
click at [212, 299] on div "Downstream / SE1 / EP12: Downstream S01E12 reorder" at bounding box center [432, 321] width 582 height 108
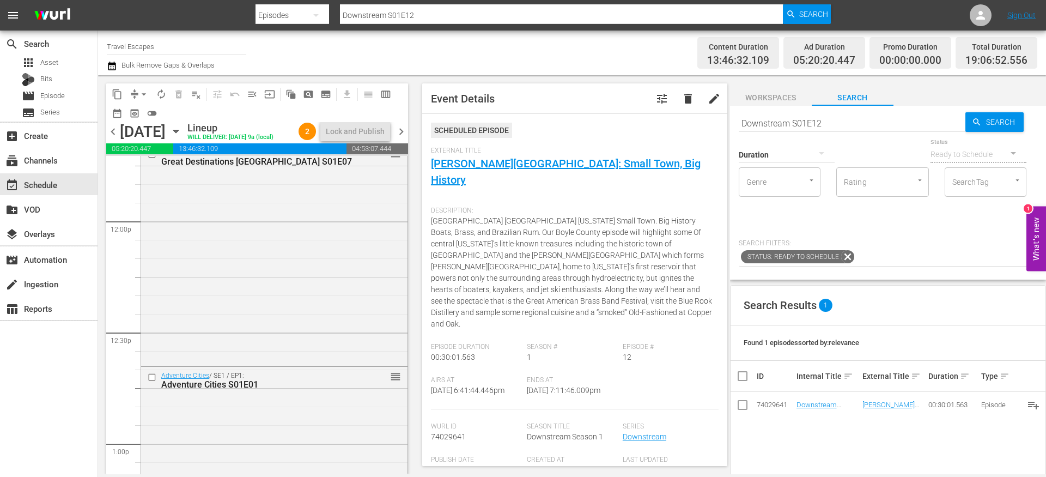
scroll to position [2601, 0]
click at [312, 395] on div "Adventure Cities / SE1 / EP1: Adventure Cities S01E01 reorder" at bounding box center [274, 381] width 266 height 27
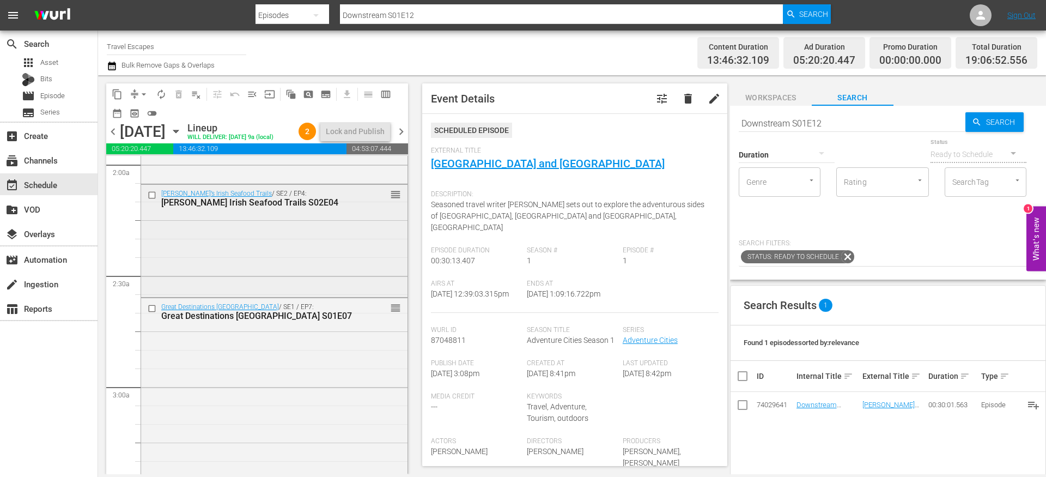
scroll to position [323, 0]
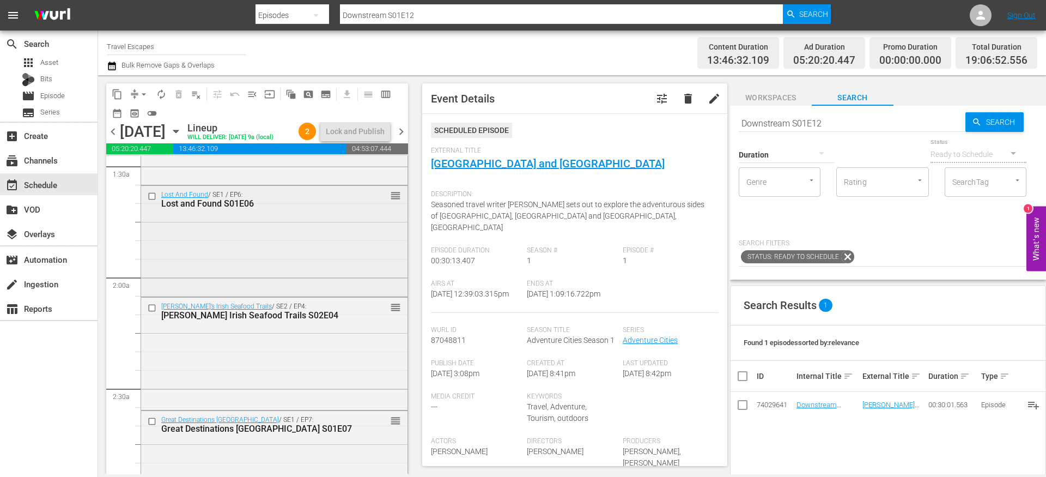
click at [152, 201] on input "checkbox" at bounding box center [153, 195] width 11 height 9
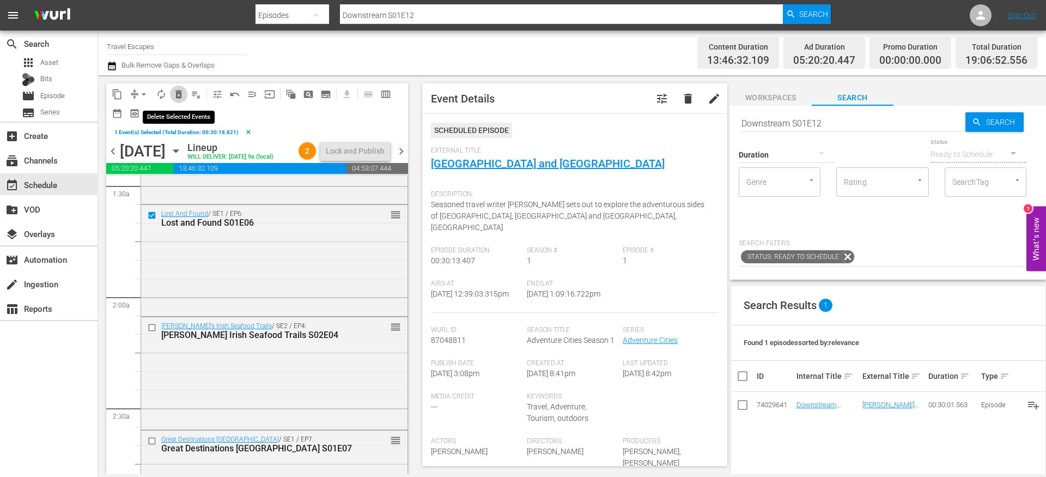
click at [180, 91] on span "delete_forever_outlined" at bounding box center [178, 94] width 11 height 11
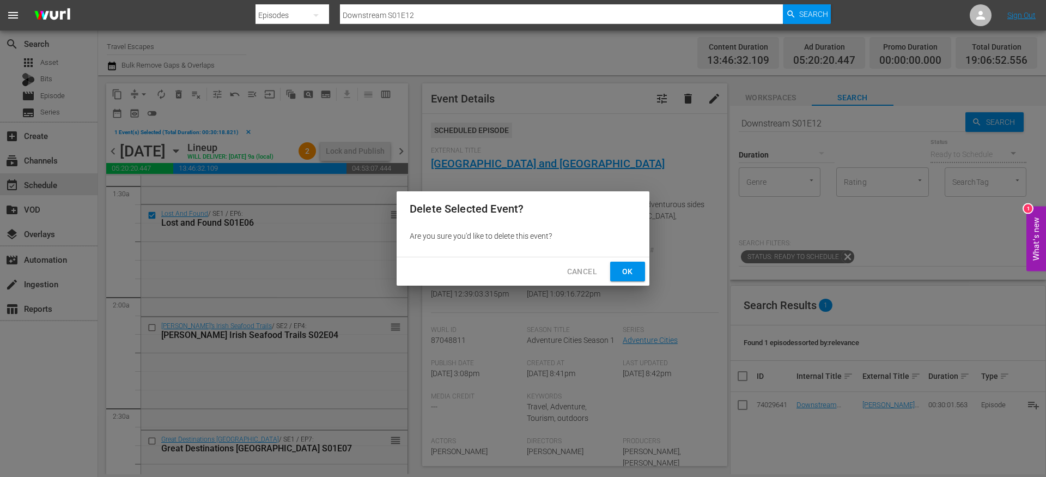
click at [625, 260] on div "Cancel Ok" at bounding box center [523, 271] width 253 height 29
click at [629, 270] on span "Ok" at bounding box center [627, 272] width 17 height 14
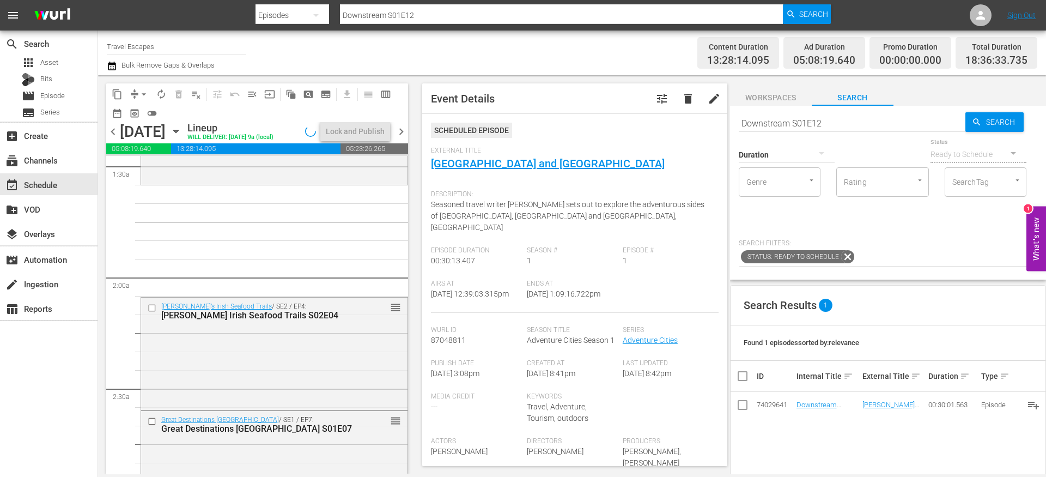
click at [797, 123] on input "Downstream S01E12" at bounding box center [852, 123] width 227 height 26
click at [797, 124] on input "Downstream S01E12" at bounding box center [852, 123] width 227 height 26
type input "foodie"
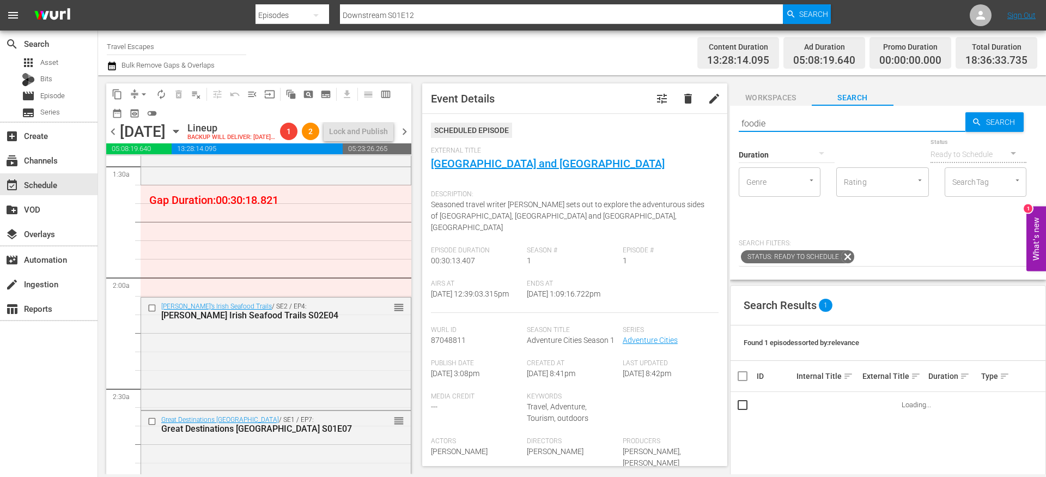
type input "foodie"
click at [814, 151] on button "button" at bounding box center [822, 153] width 26 height 26
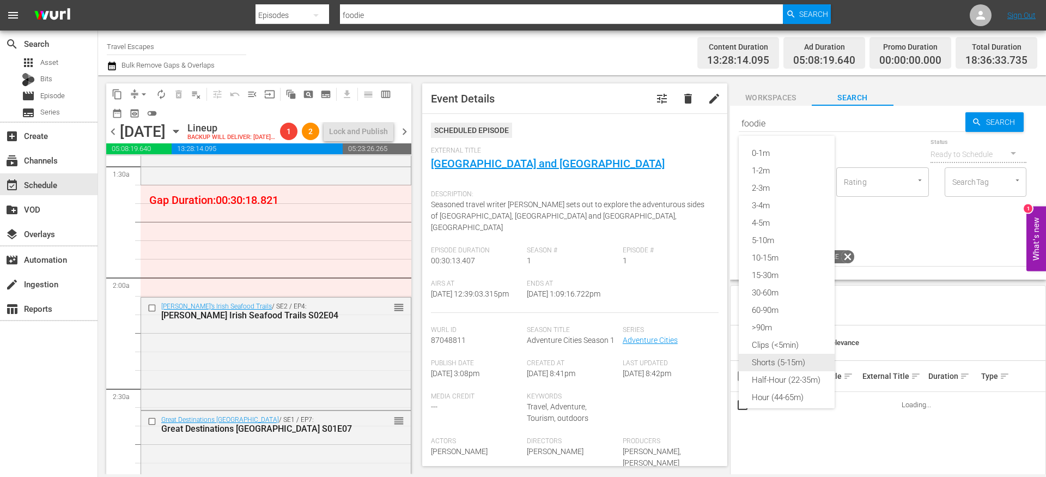
click at [790, 362] on div "Shorts (5-15m)" at bounding box center [787, 362] width 96 height 17
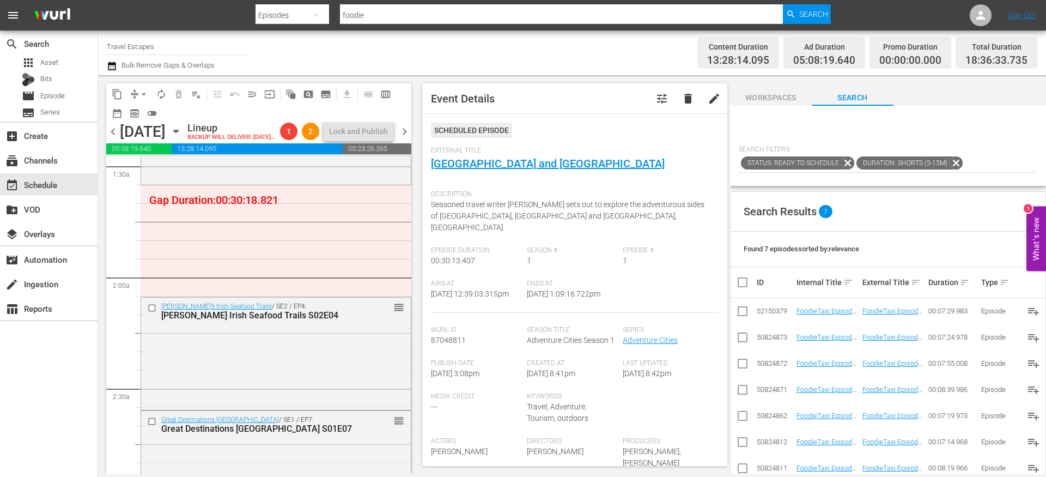
scroll to position [179, 0]
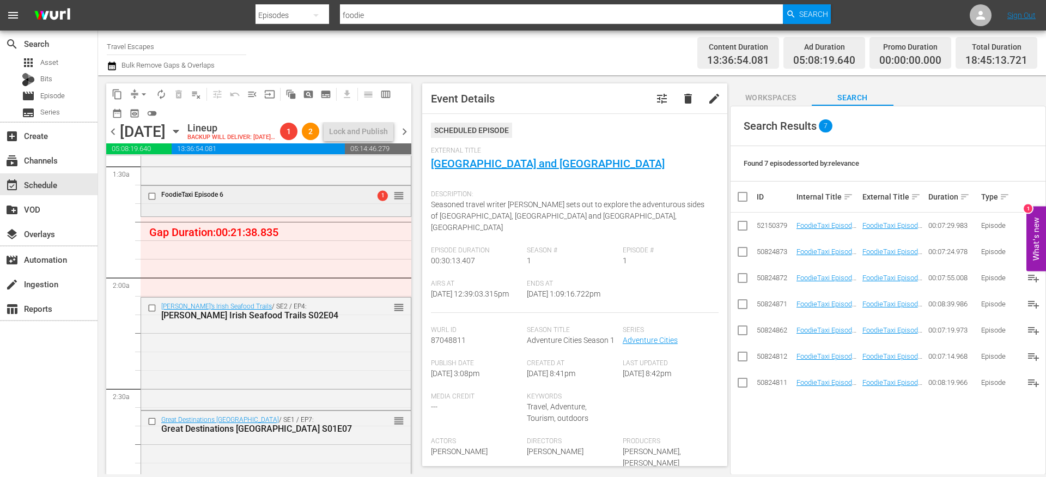
click at [153, 201] on input "checkbox" at bounding box center [153, 195] width 11 height 9
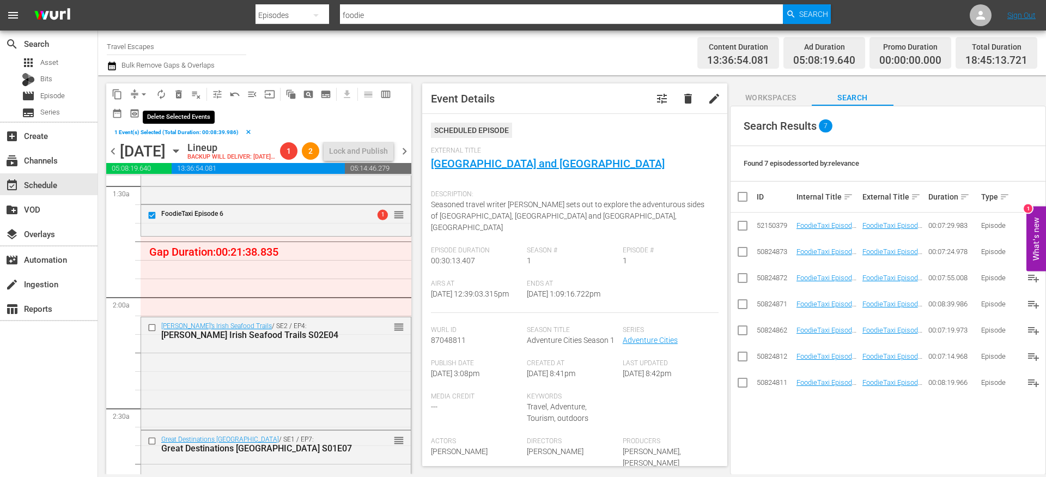
click at [177, 95] on span "delete_forever_outlined" at bounding box center [178, 94] width 11 height 11
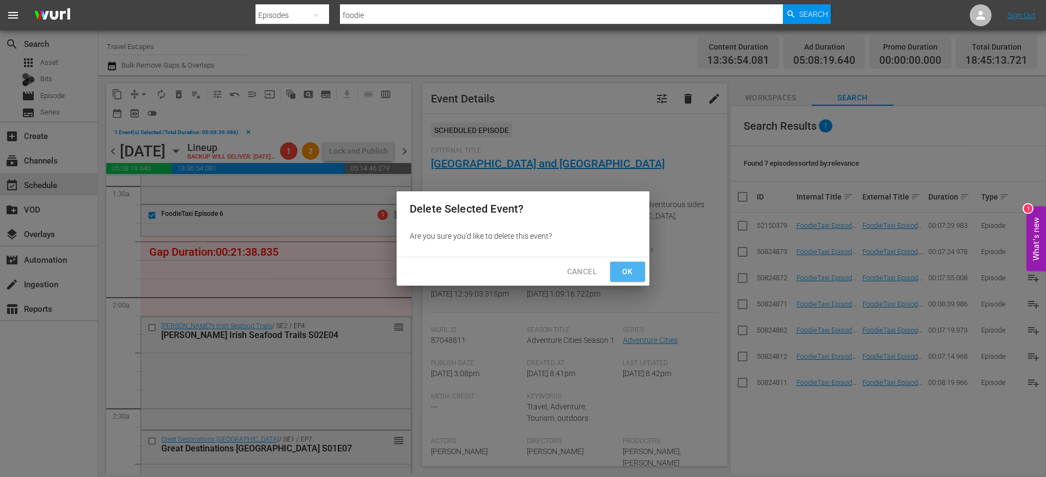
click at [625, 279] on button "Ok" at bounding box center [627, 272] width 35 height 20
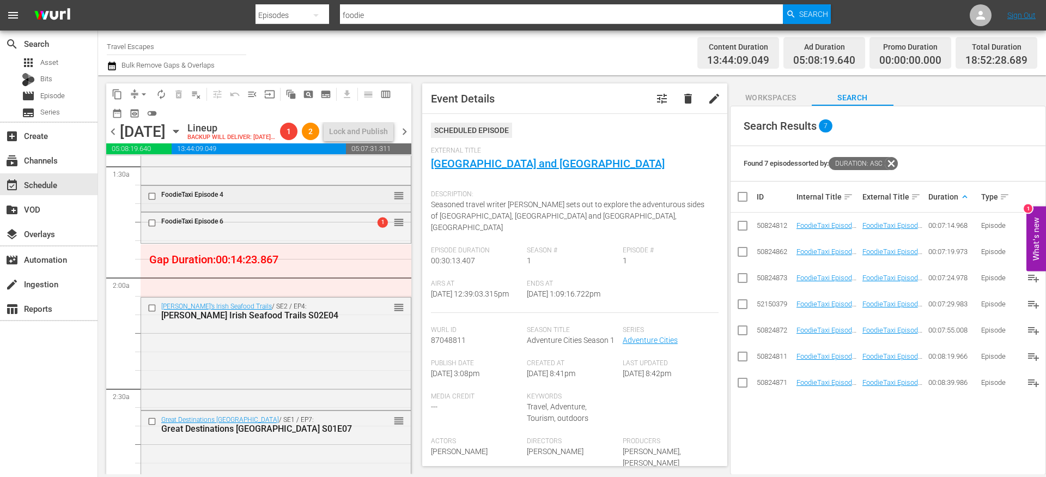
click at [150, 201] on input "checkbox" at bounding box center [153, 195] width 11 height 9
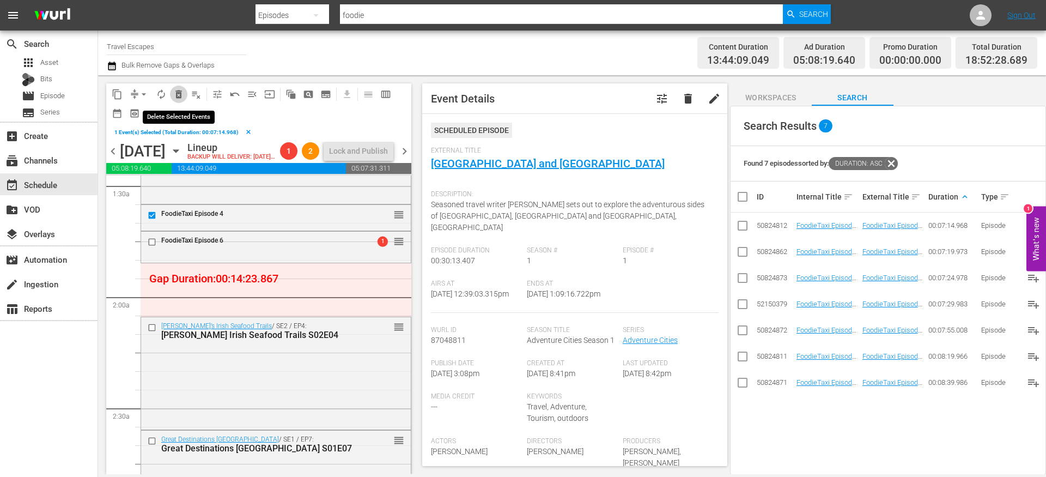
click at [179, 94] on span "delete_forever_outlined" at bounding box center [178, 94] width 11 height 11
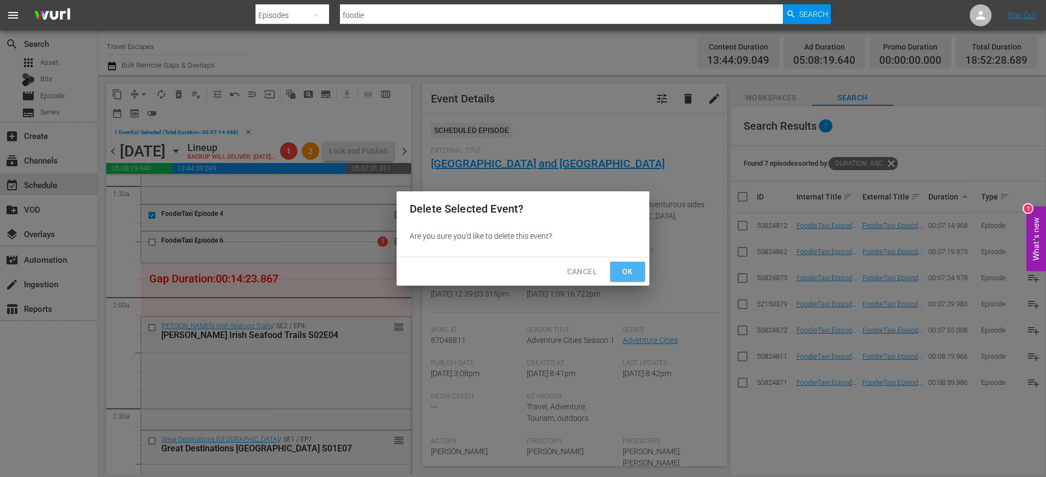
click at [625, 272] on span "Ok" at bounding box center [627, 272] width 17 height 14
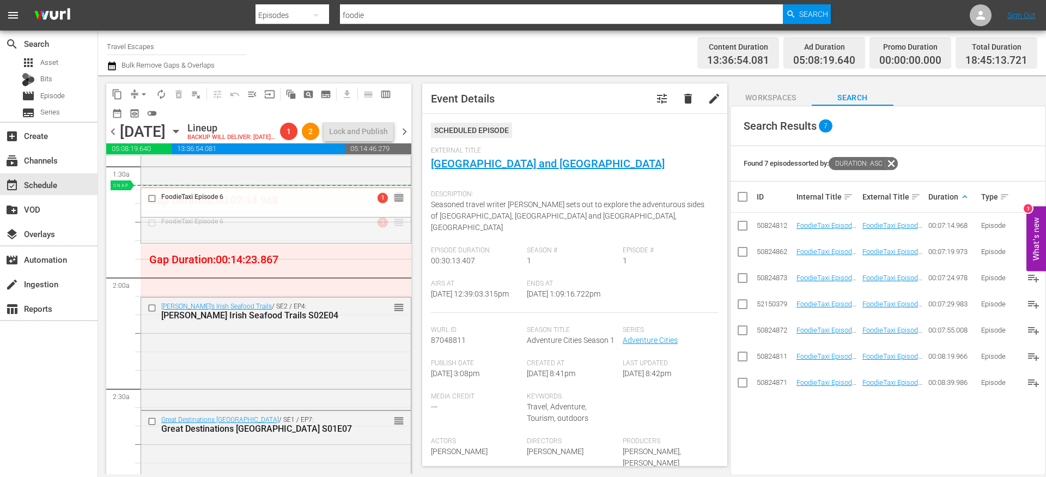
drag, startPoint x: 390, startPoint y: 238, endPoint x: 390, endPoint y: 211, distance: 27.2
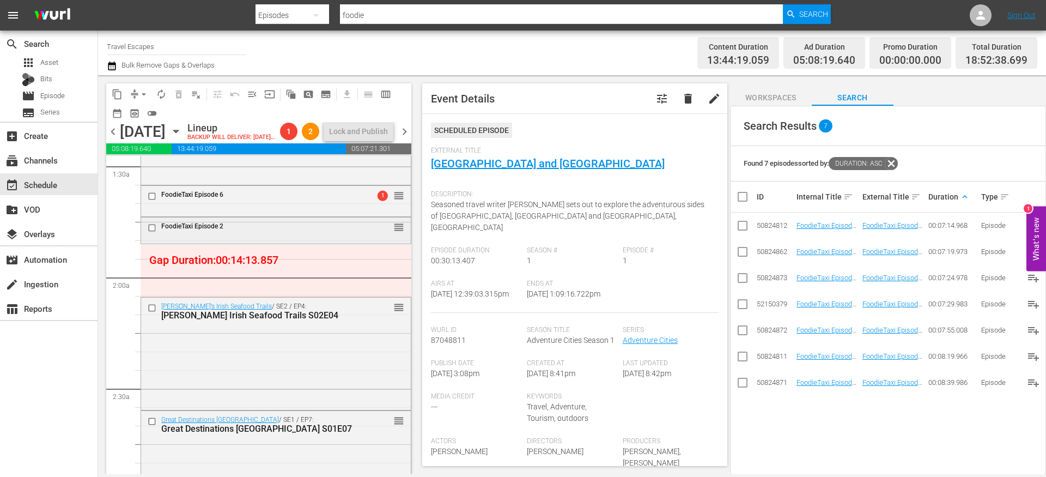
click at [152, 233] on input "checkbox" at bounding box center [153, 227] width 11 height 9
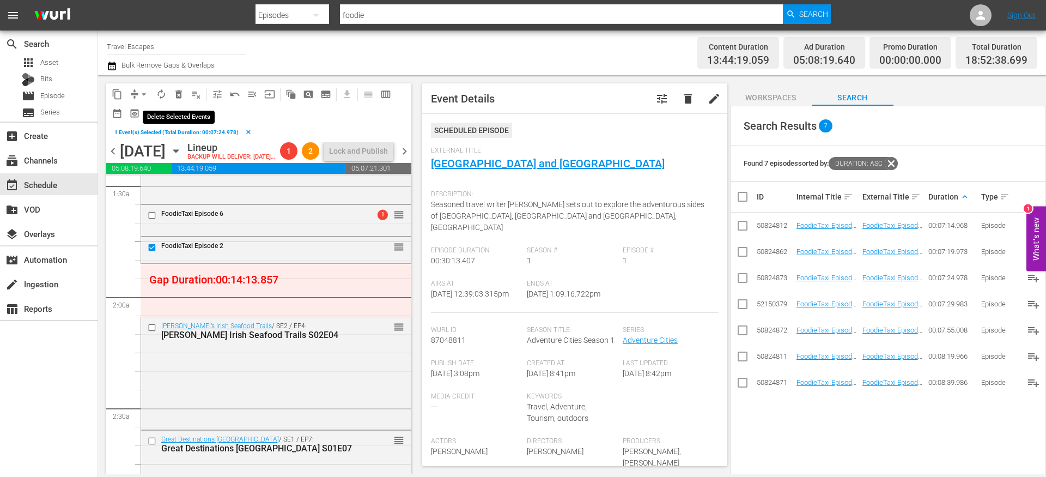
click at [178, 96] on span "delete_forever_outlined" at bounding box center [178, 94] width 11 height 11
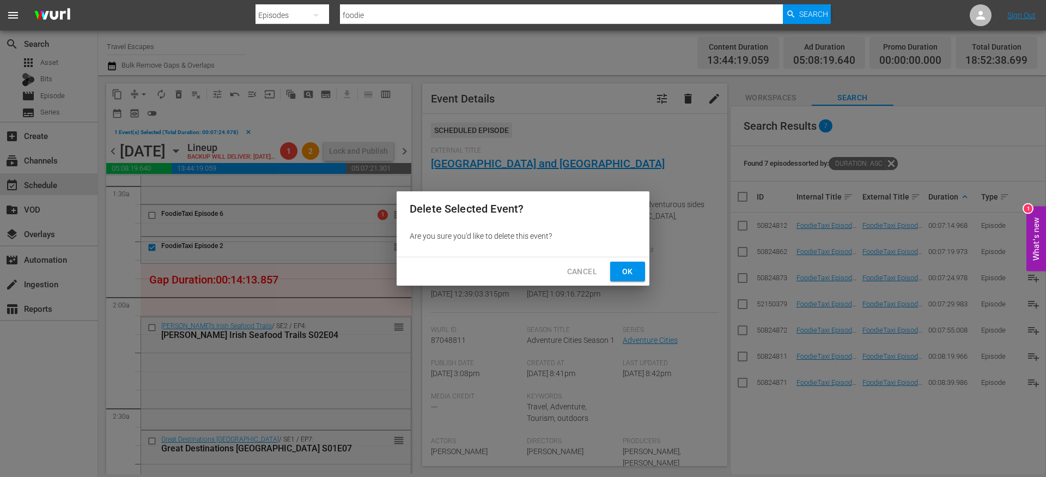
click at [632, 273] on span "Ok" at bounding box center [627, 272] width 17 height 14
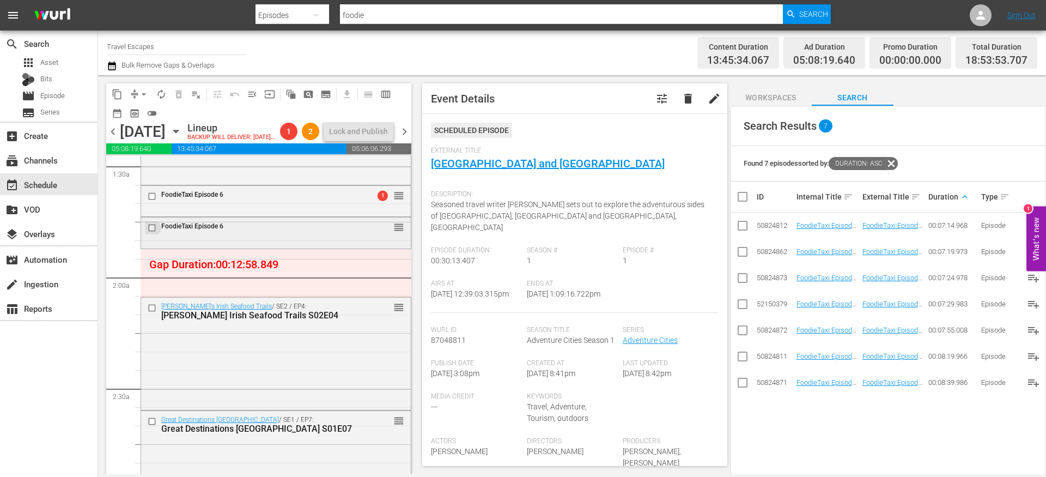
click at [154, 233] on input "checkbox" at bounding box center [153, 227] width 11 height 9
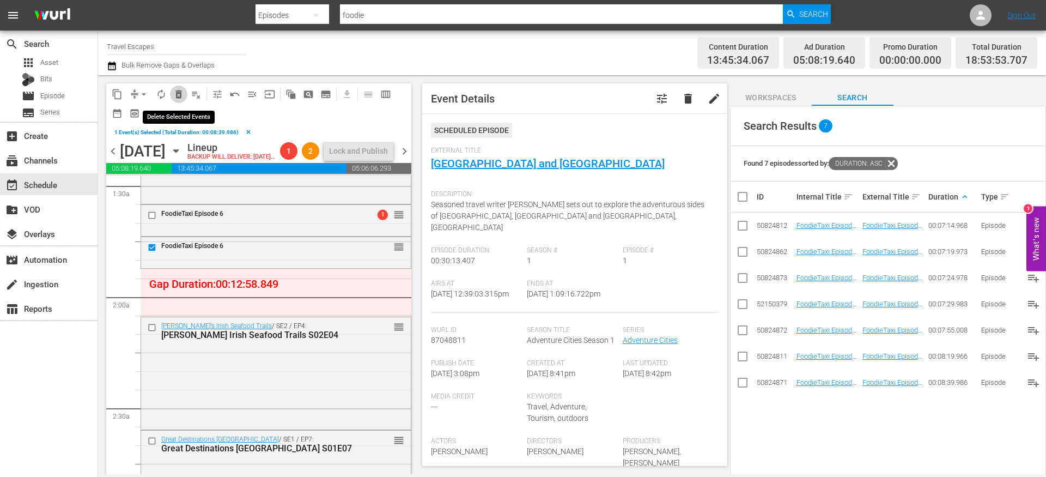
click at [183, 91] on span "delete_forever_outlined" at bounding box center [178, 94] width 11 height 11
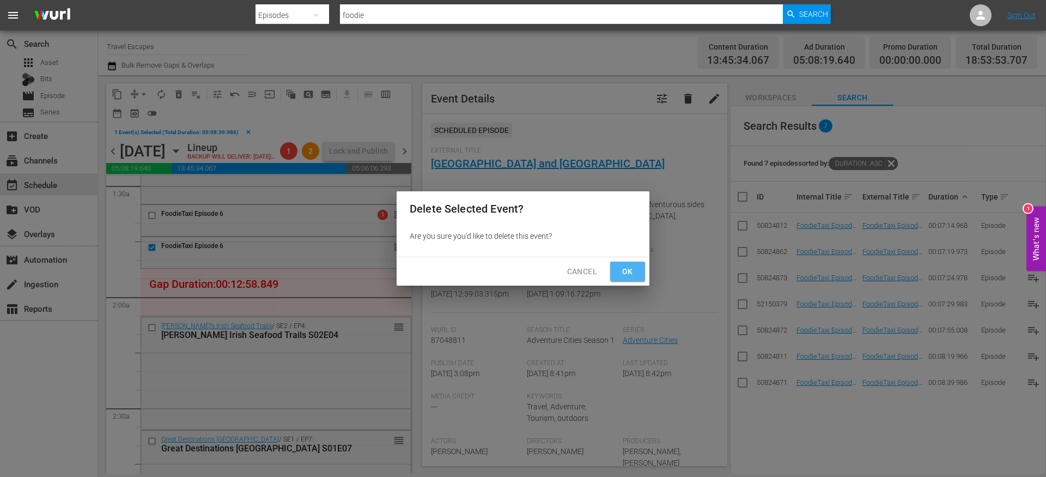
click at [627, 272] on span "Ok" at bounding box center [627, 272] width 17 height 14
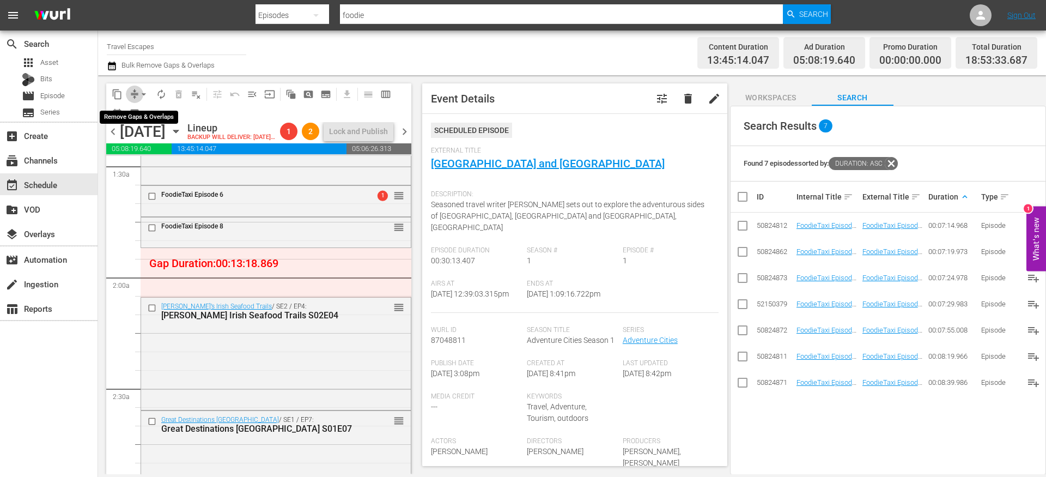
click at [134, 92] on span "compress" at bounding box center [134, 94] width 11 height 11
click at [136, 94] on button "arrow_drop_down" at bounding box center [143, 94] width 17 height 17
click at [149, 156] on li "Align to End of Previous Day" at bounding box center [144, 152] width 114 height 18
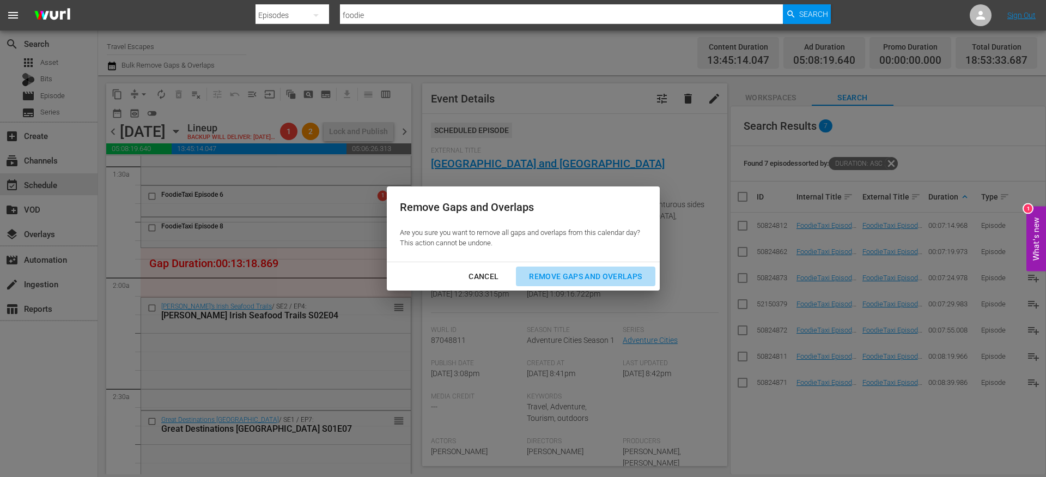
click at [582, 280] on div "Remove Gaps and Overlaps" at bounding box center [585, 277] width 130 height 14
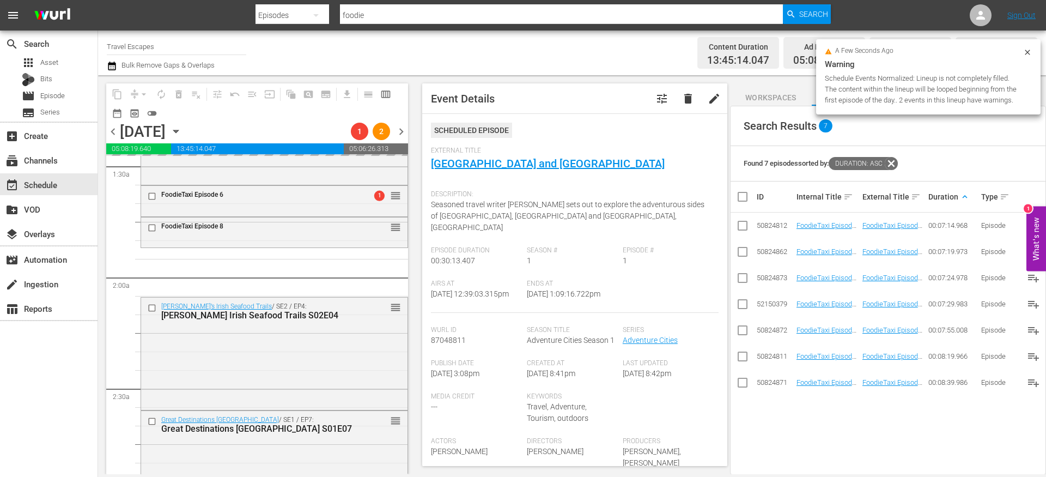
scroll to position [0, 0]
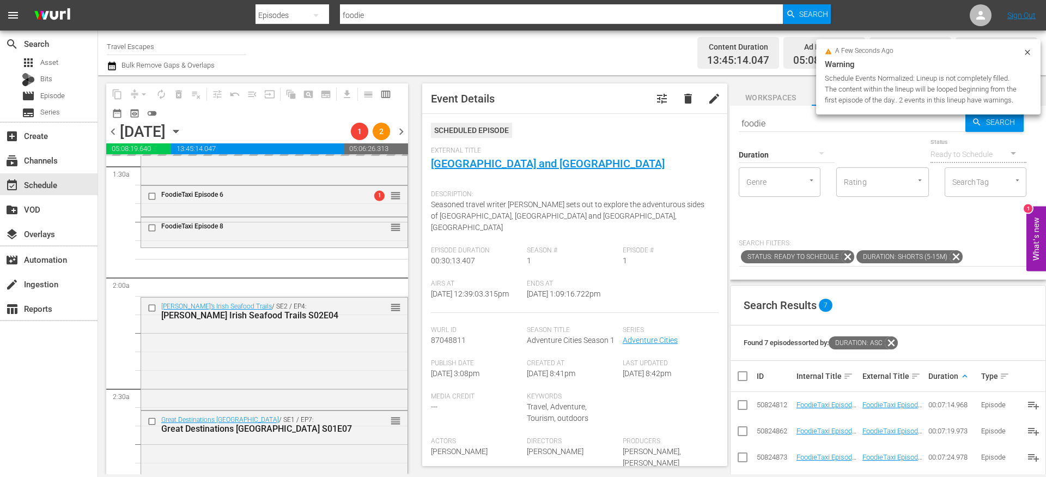
click at [957, 256] on icon at bounding box center [956, 257] width 14 height 14
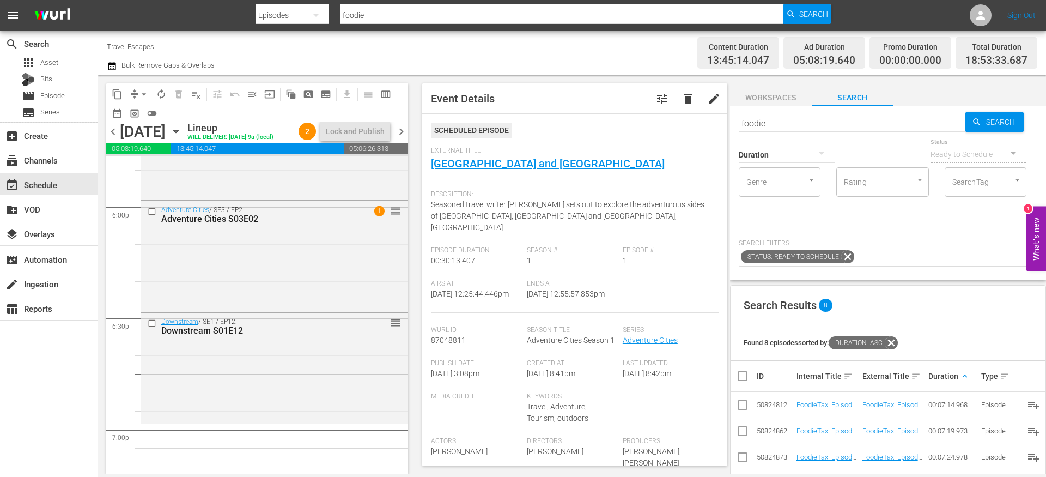
scroll to position [4033, 0]
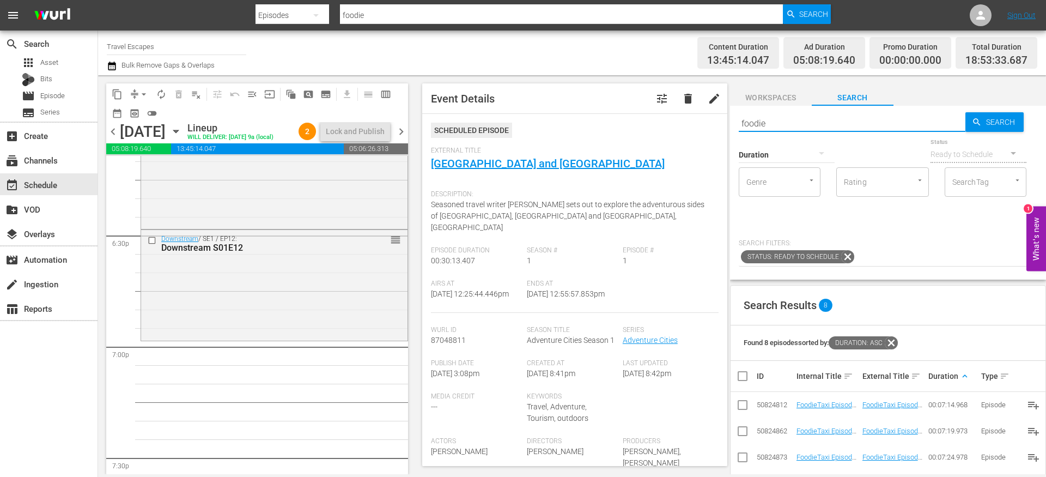
click at [779, 122] on input "foodie" at bounding box center [852, 123] width 227 height 26
paste input "Great Destinations Europe S01E08"
type input "Great Destinations Europe S01E08"
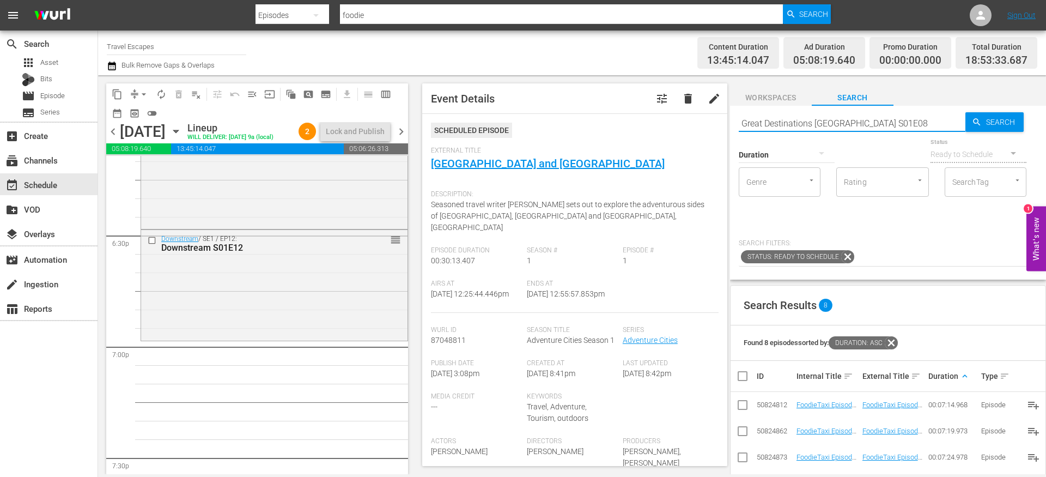
type input "Great Destinations Europe S01E08"
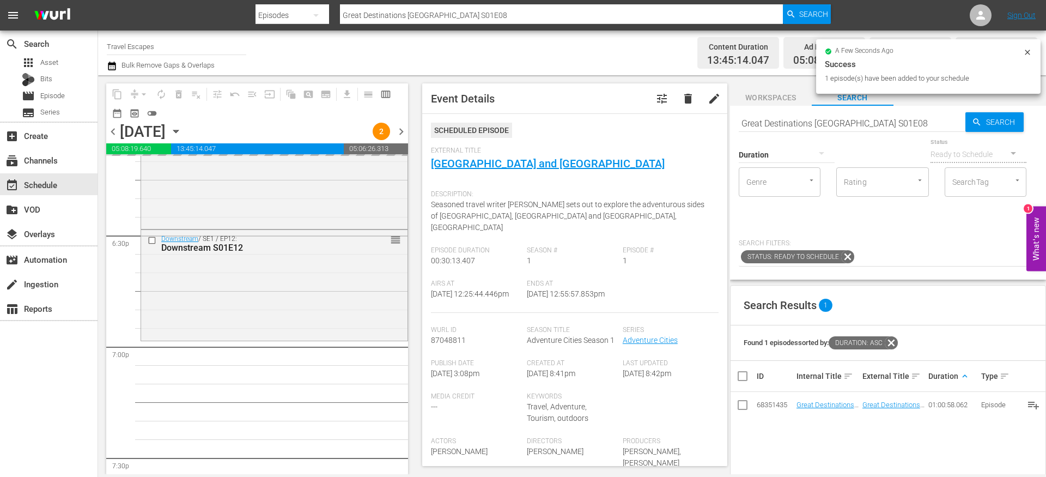
click at [823, 119] on input "Great Destinations Europe S01E08" at bounding box center [852, 123] width 227 height 26
paste input "Painting the Town 107"
type input "Painting the Town s01e07"
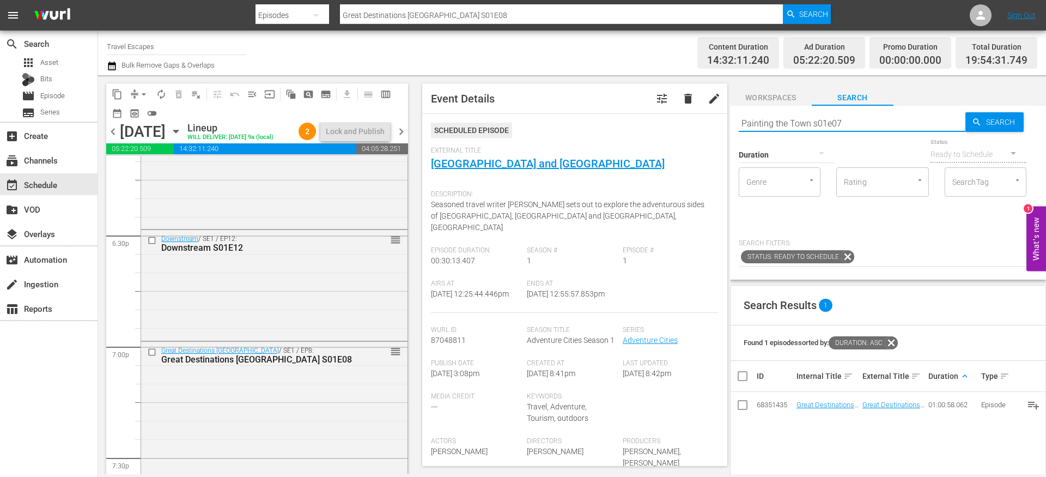
type input "Painting the Town s01e07"
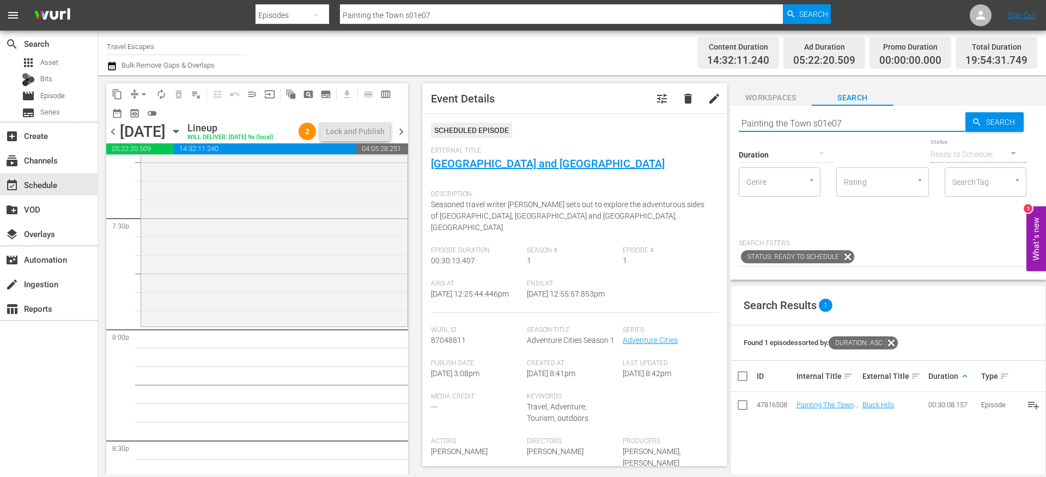
scroll to position [4309, 0]
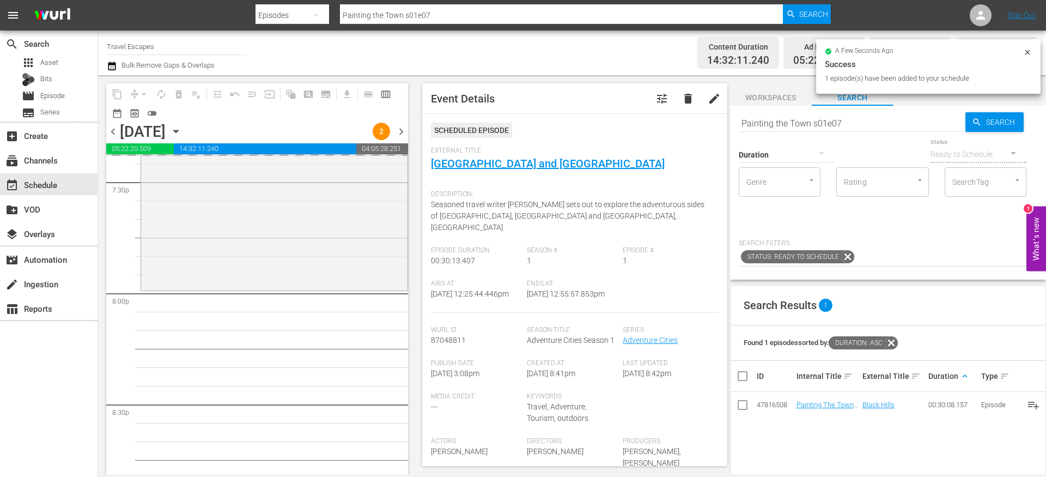
click at [799, 124] on input "Painting the Town s01e07" at bounding box center [852, 123] width 227 height 26
paste input "World Tour S01E02"
type input "World Tour S01E02"
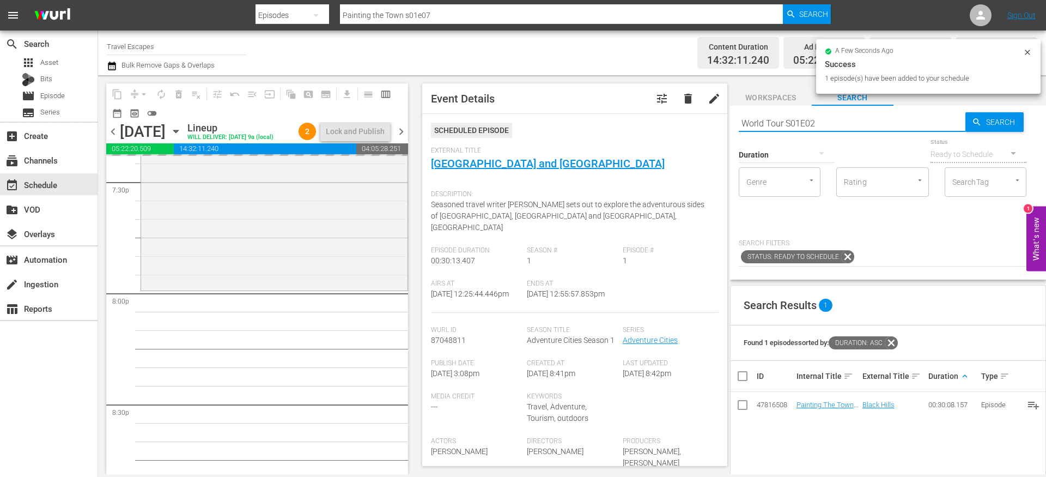
type input "World Tour S01E02"
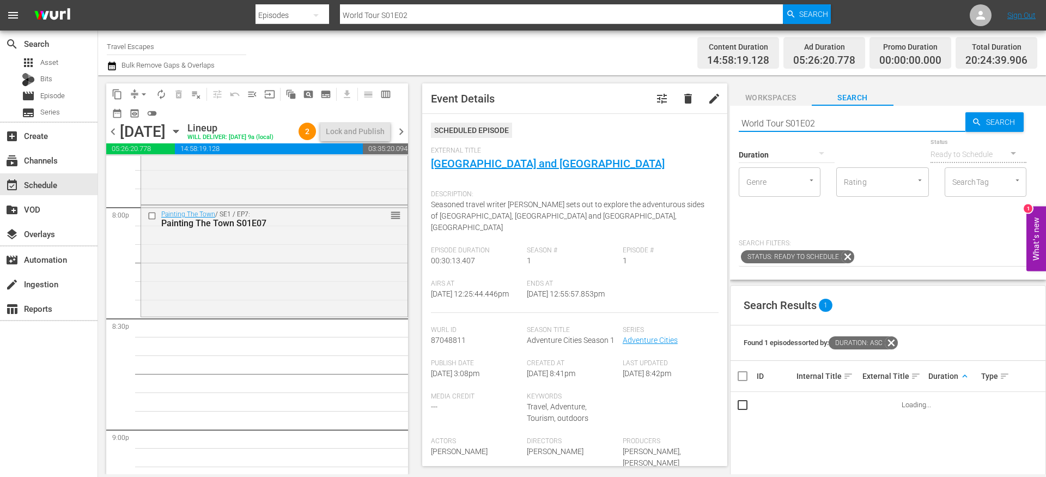
scroll to position [4396, 0]
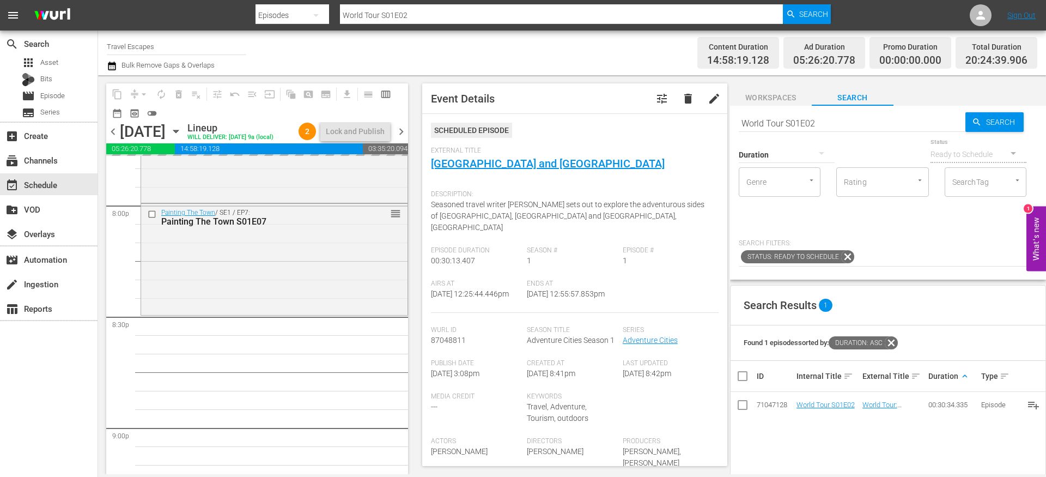
click at [776, 125] on input "World Tour S01E02" at bounding box center [852, 123] width 227 height 26
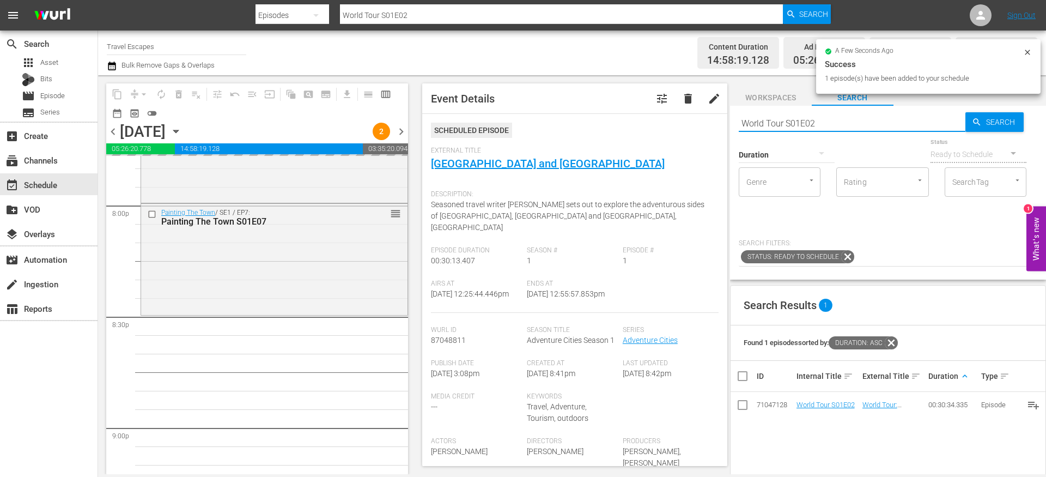
paste input "American Travelers: S01E07"
type input "American Travelers: S01E07"
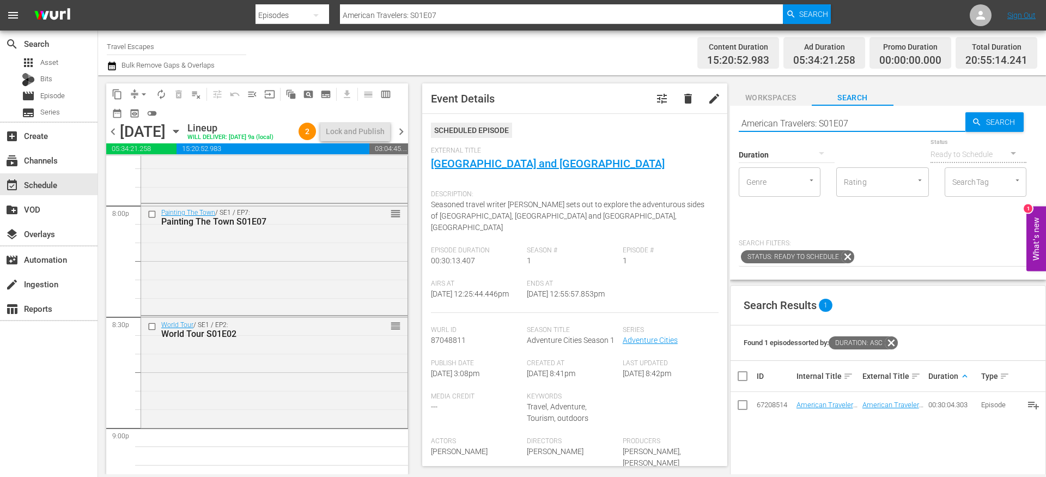
scroll to position [4486, 0]
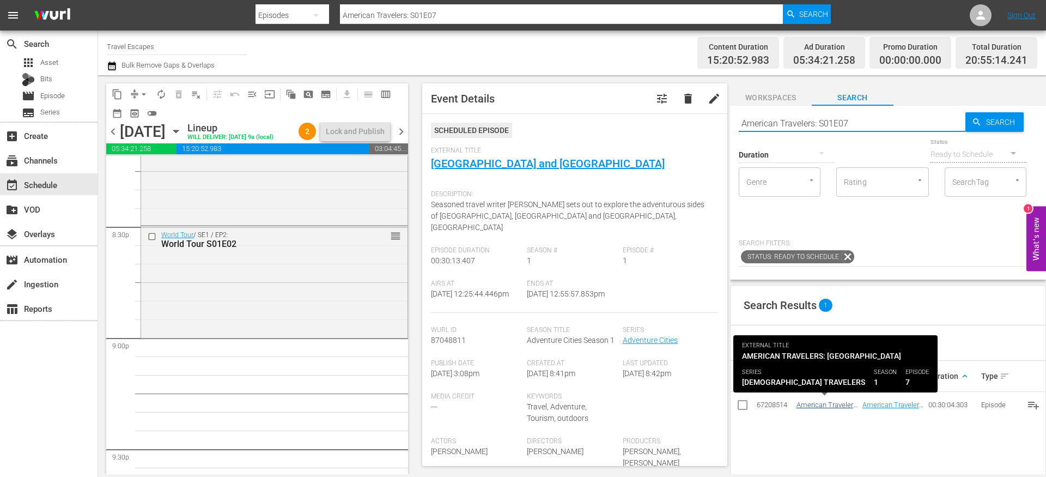
type input "American Travelers: S01E07"
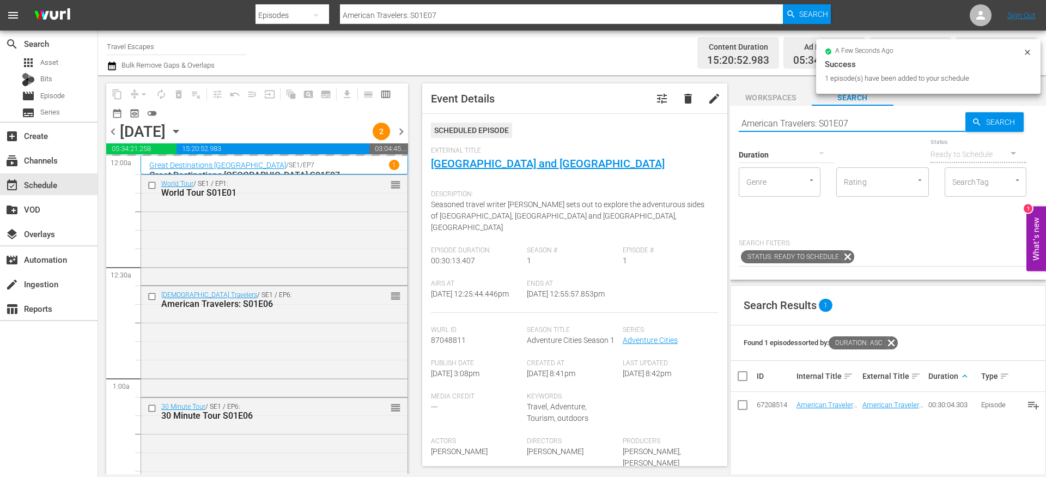
scroll to position [4486, 0]
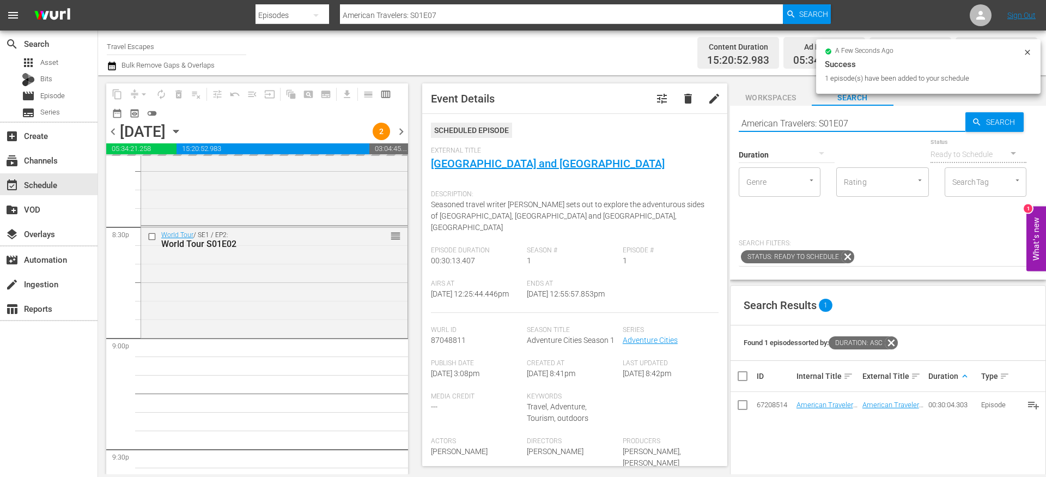
click at [794, 122] on input "American Travelers: S01E07" at bounding box center [852, 123] width 227 height 26
paste input "30 Minute Tour"
type input "30 Minute Tour S01E07"
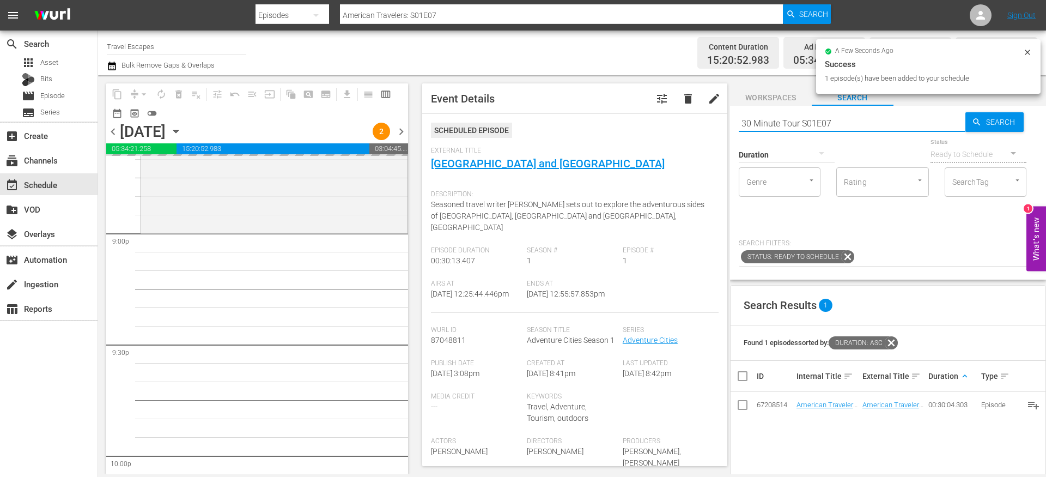
scroll to position [4596, 0]
type input "30 Minute Tour S01E07"
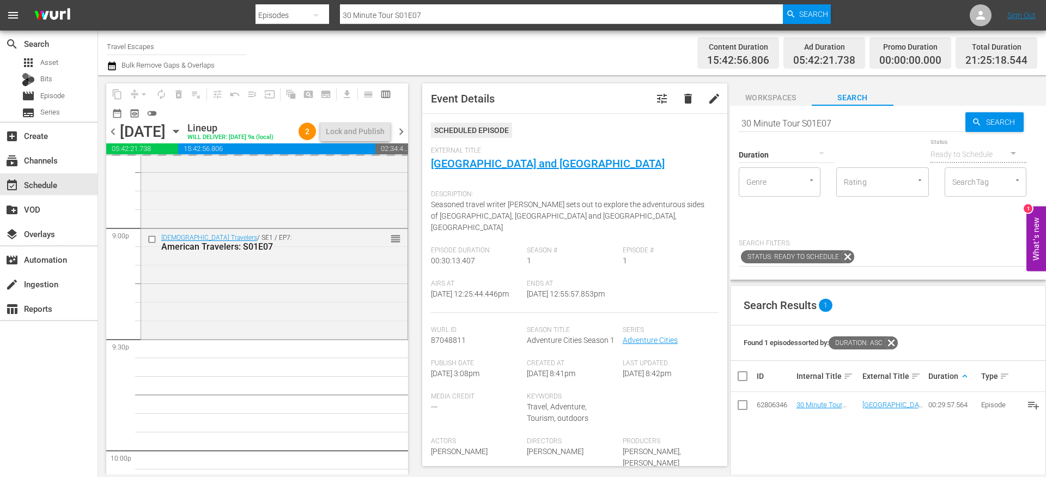
click at [772, 118] on input "30 Minute Tour S01E07" at bounding box center [852, 123] width 227 height 26
paste input "Lost and Found"
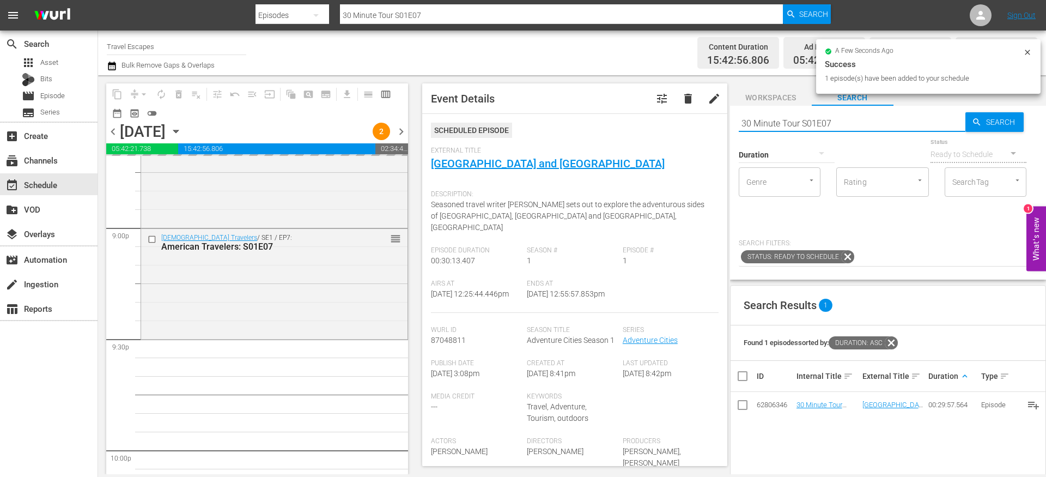
type input "Lost and Found S01E07"
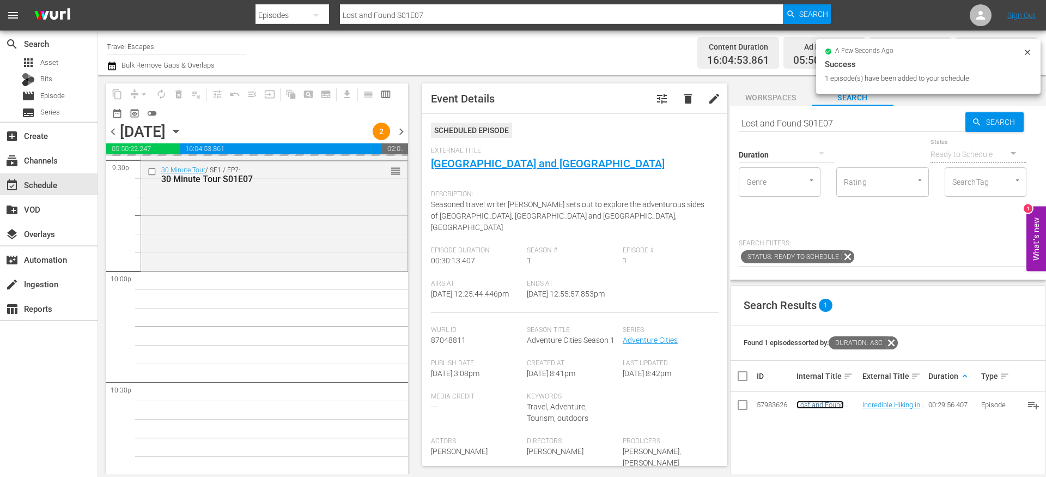
scroll to position [4784, 0]
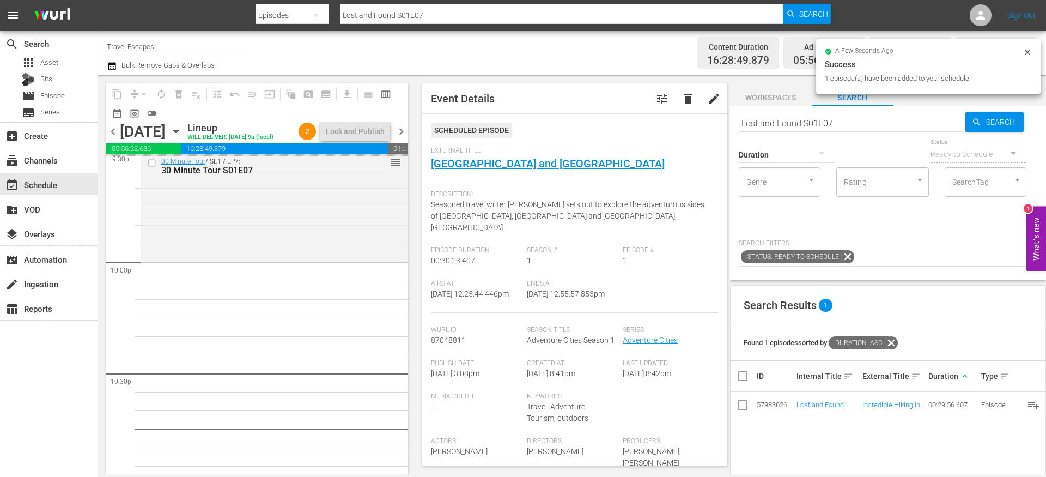
click at [770, 130] on div "Duration" at bounding box center [787, 147] width 96 height 39
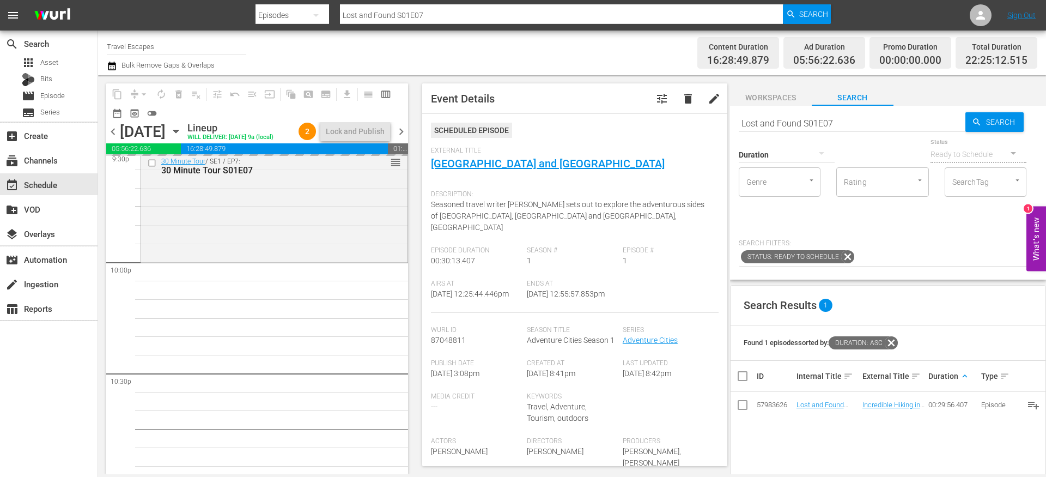
click at [770, 124] on input "Lost and Found S01E07" at bounding box center [852, 123] width 227 height 26
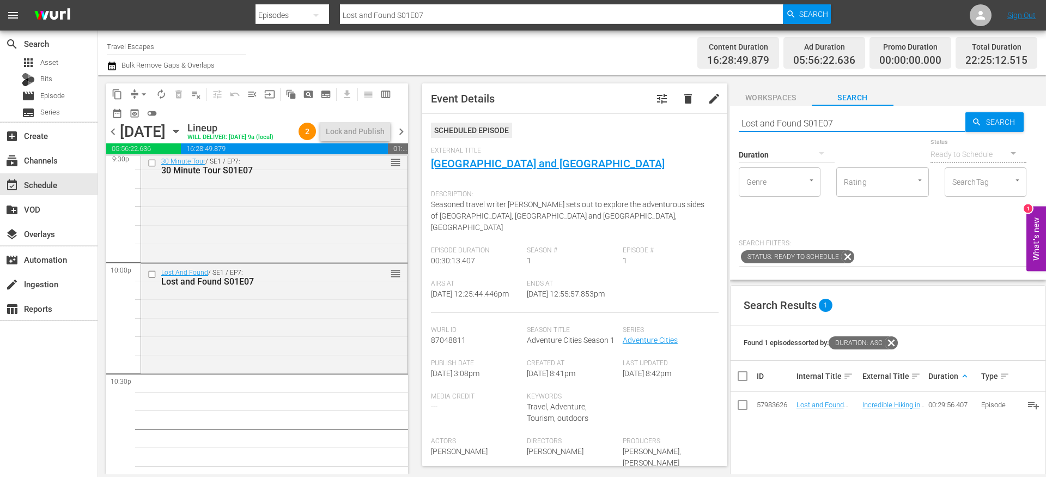
paste input "[PERSON_NAME] Irish Seafood Trails S02E05"
type input "[PERSON_NAME] Irish Seafood Trails S02E05"
drag, startPoint x: 818, startPoint y: 403, endPoint x: 479, endPoint y: 7, distance: 521.3
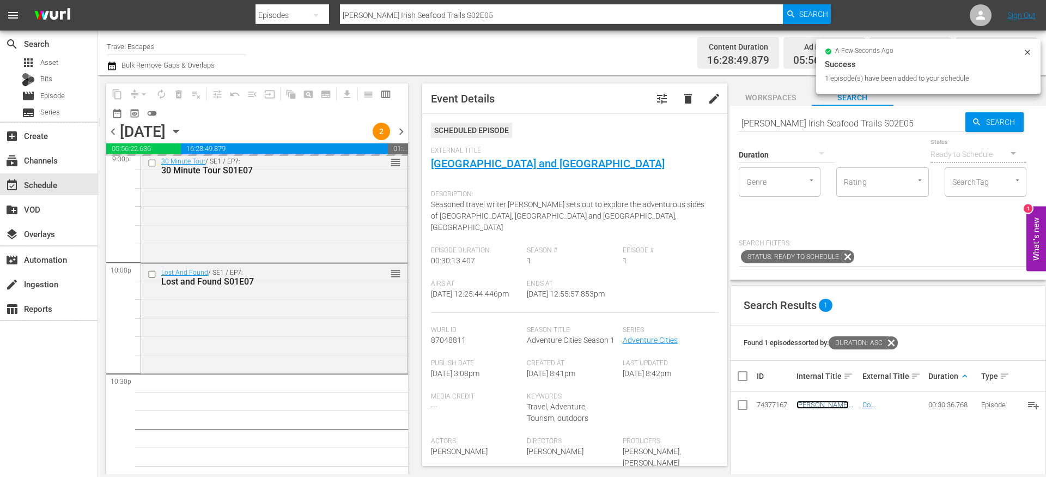
scroll to position [4878, 0]
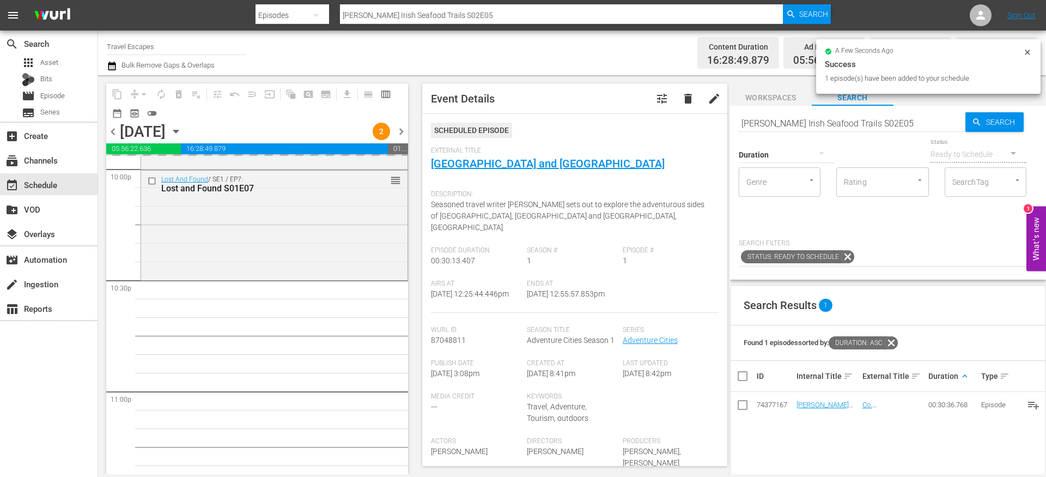
click at [792, 125] on input "[PERSON_NAME] Irish Seafood Trails S02E05" at bounding box center [852, 123] width 227 height 26
paste input "Great Destinations [GEOGRAPHIC_DATA] S01E08"
type input "Great Destinations [GEOGRAPHIC_DATA] S01E08"
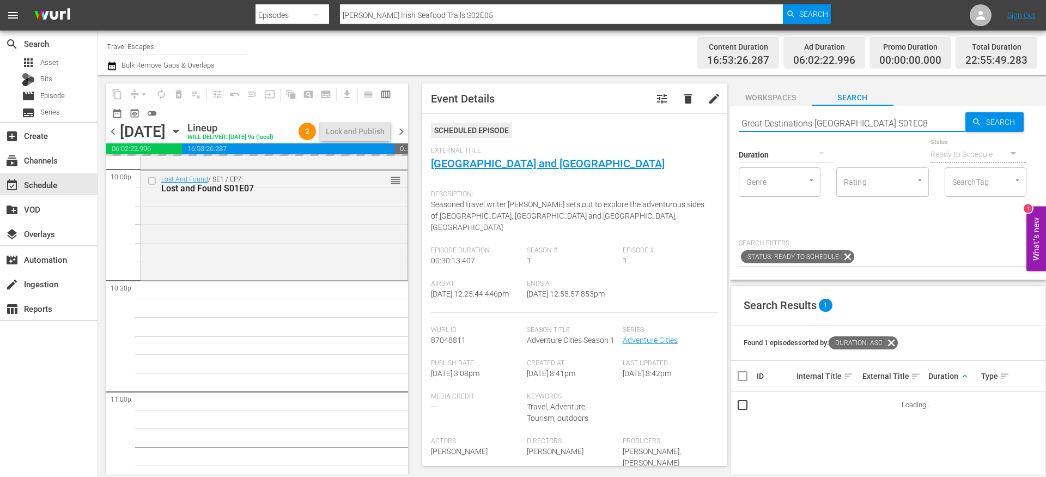
type input "Great Destinations [GEOGRAPHIC_DATA] S01E08"
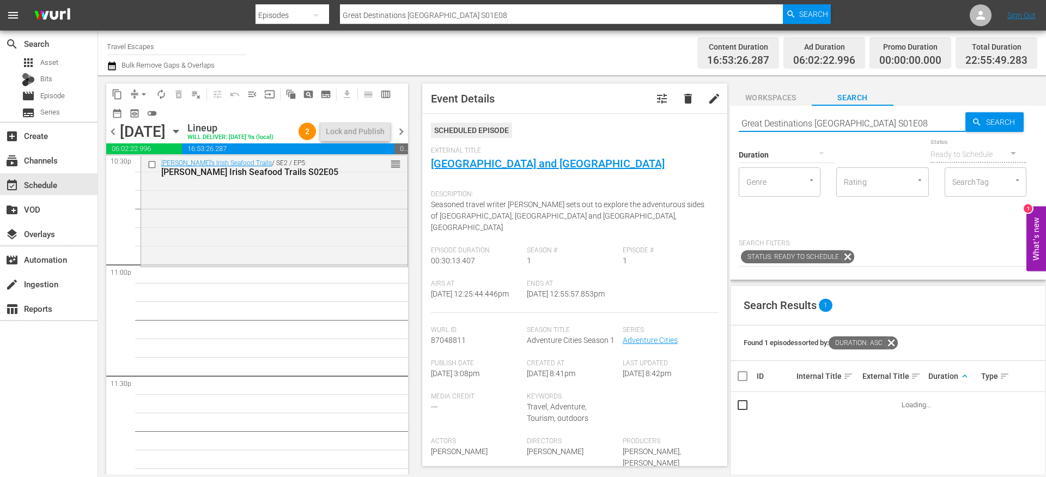
scroll to position [5034, 0]
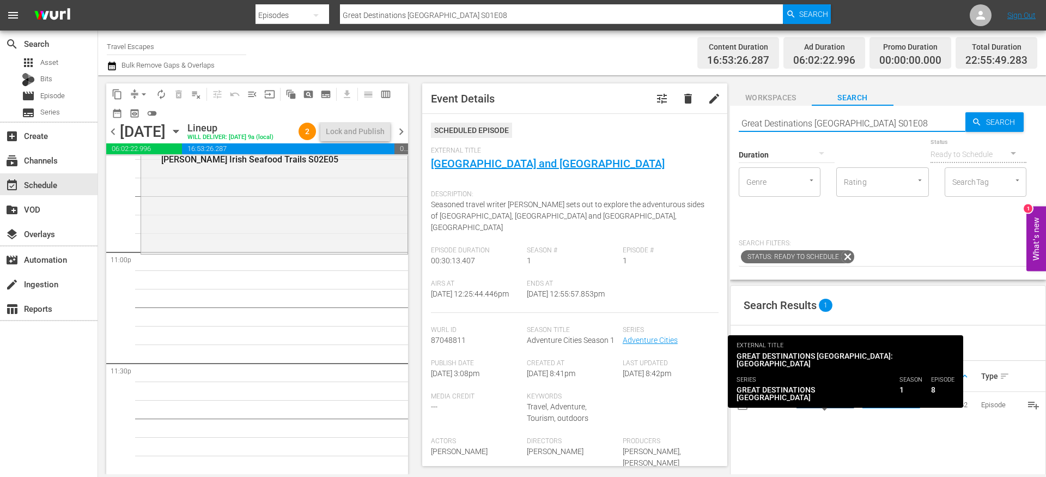
type input "Great Destinations [GEOGRAPHIC_DATA] S01E08"
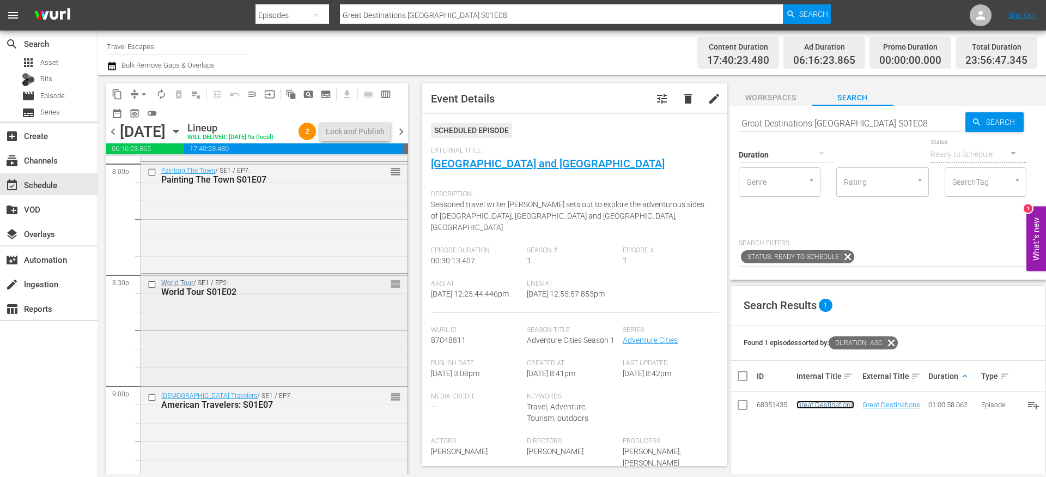
scroll to position [4433, 0]
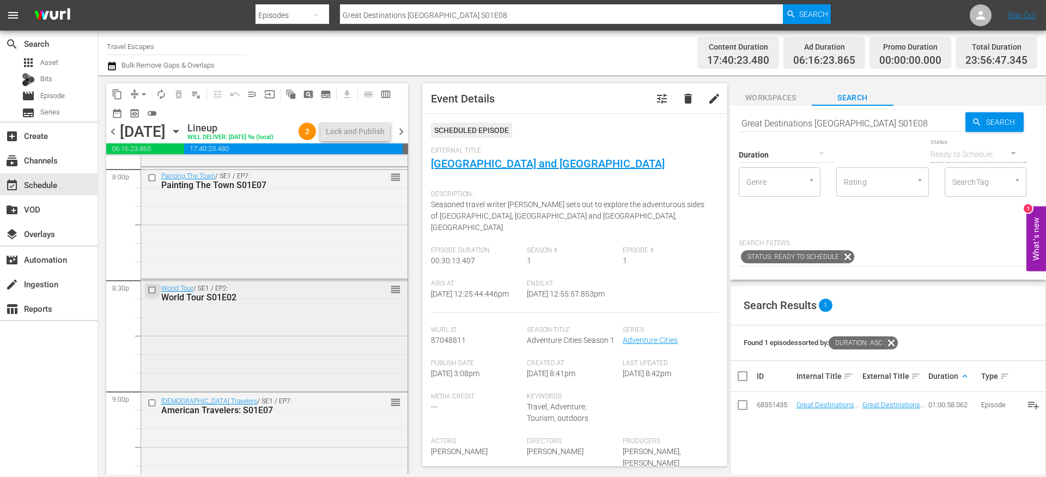
click at [154, 294] on input "checkbox" at bounding box center [153, 289] width 11 height 9
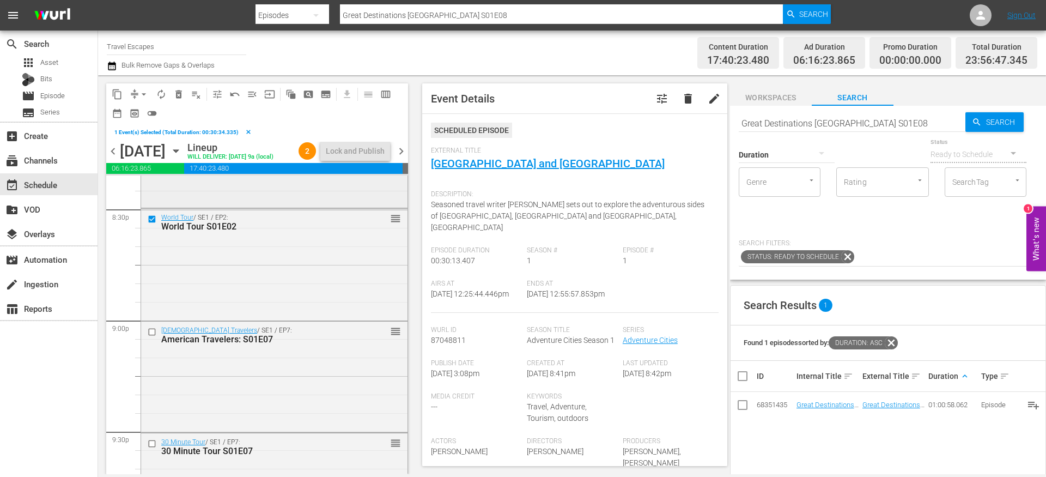
scroll to position [4533, 0]
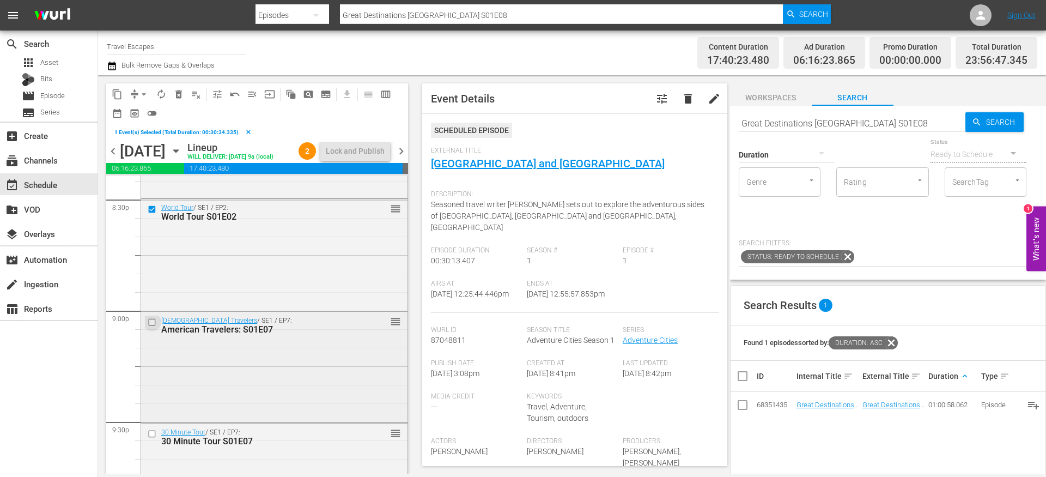
click at [153, 327] on input "checkbox" at bounding box center [153, 322] width 11 height 9
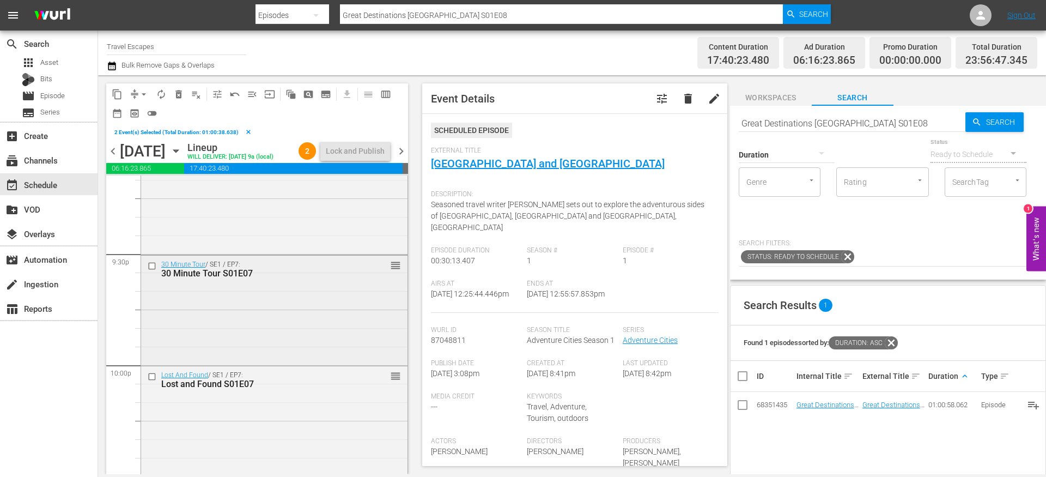
click at [154, 270] on input "checkbox" at bounding box center [153, 265] width 11 height 9
click at [151, 381] on input "checkbox" at bounding box center [153, 376] width 11 height 9
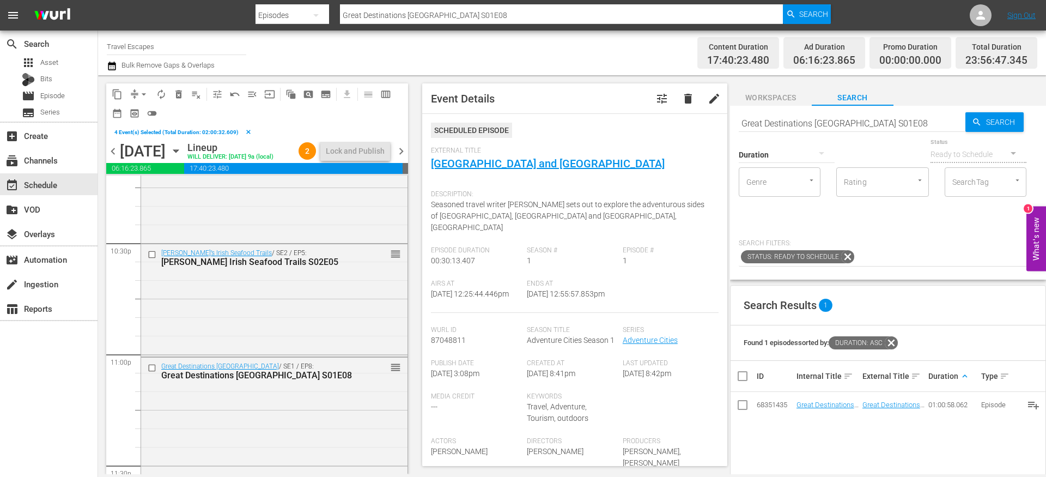
scroll to position [4936, 0]
click at [153, 257] on input "checkbox" at bounding box center [153, 252] width 11 height 9
click at [151, 370] on input "checkbox" at bounding box center [153, 365] width 11 height 9
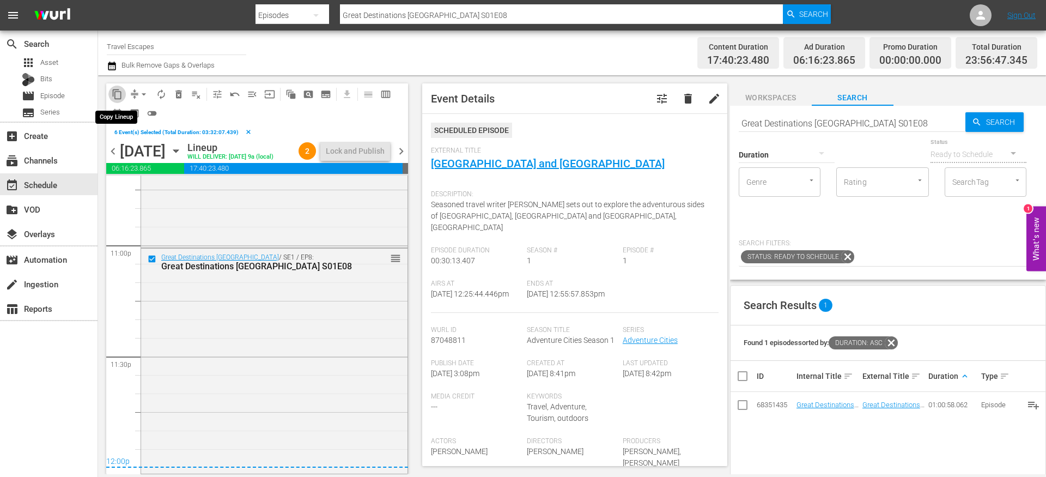
click at [119, 95] on span "content_copy" at bounding box center [117, 94] width 11 height 11
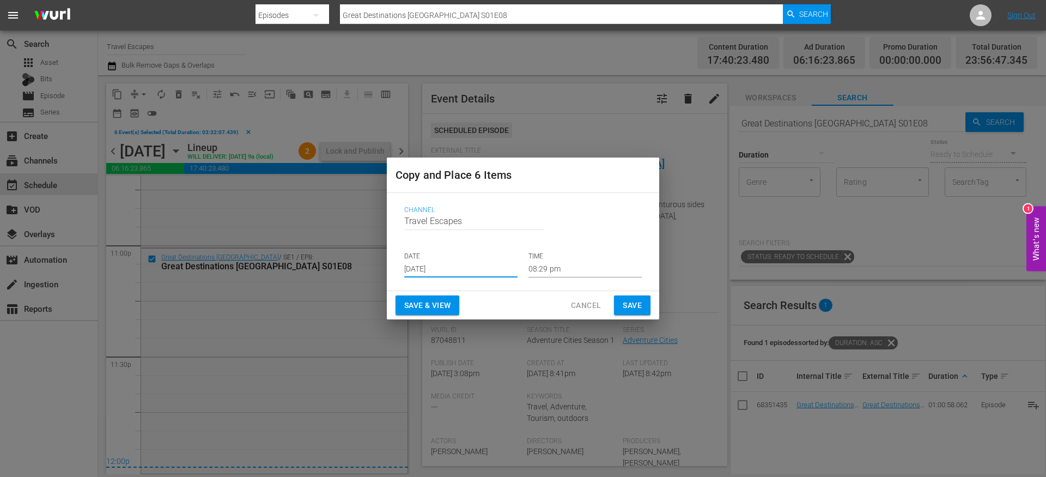
click at [416, 265] on input "[DATE]" at bounding box center [460, 269] width 113 height 16
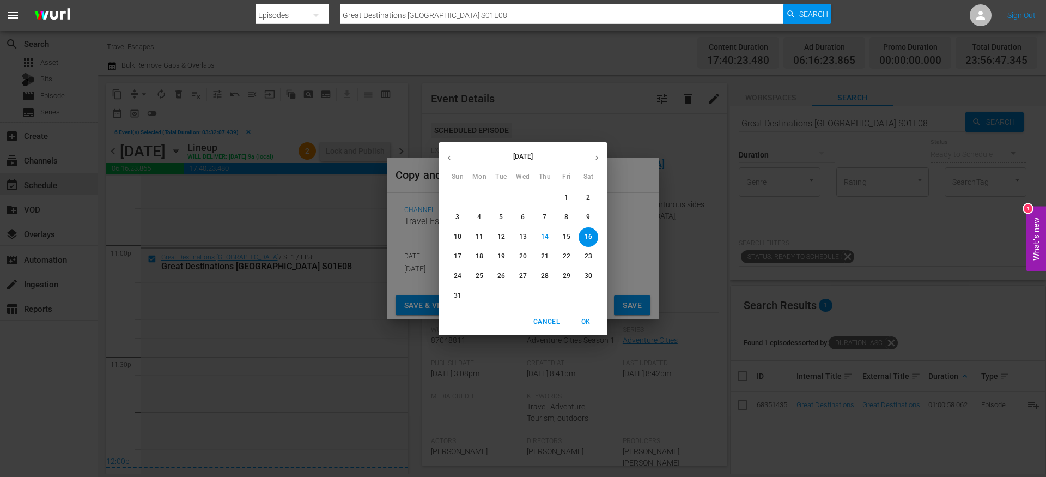
click at [594, 152] on button "button" at bounding box center [596, 157] width 21 height 21
click at [528, 218] on span "10" at bounding box center [523, 216] width 20 height 9
type input "Sep 10th 2025"
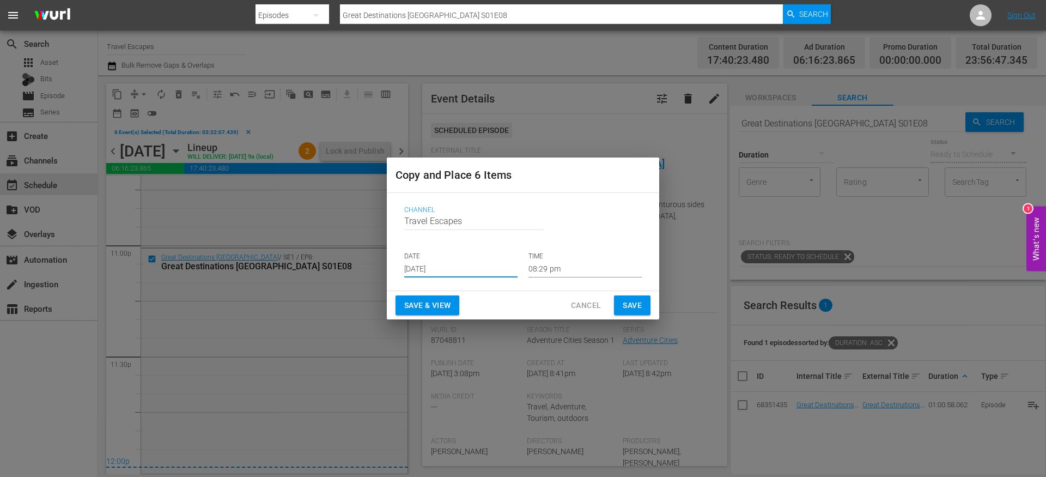
click at [554, 261] on input "08:29 pm" at bounding box center [585, 269] width 113 height 16
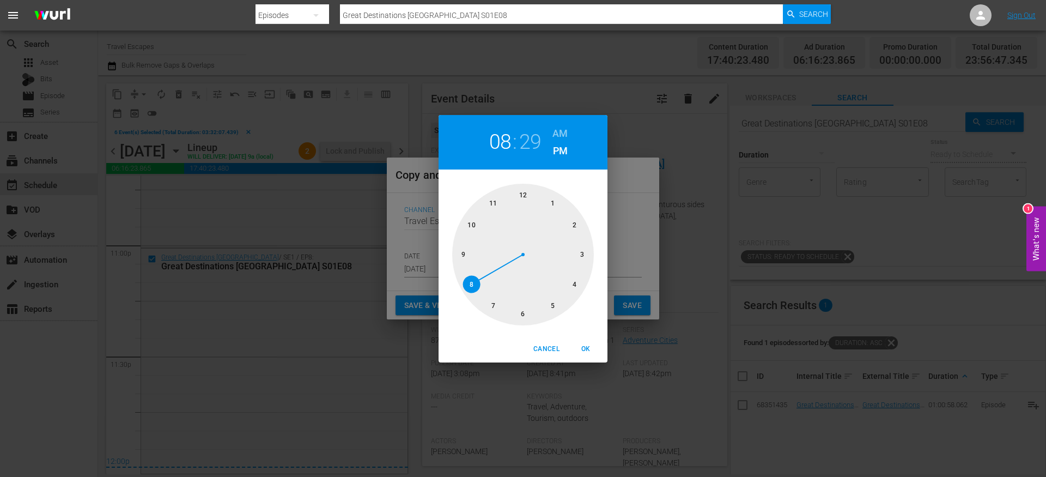
click at [524, 193] on div at bounding box center [523, 255] width 142 height 142
click at [523, 194] on div at bounding box center [523, 255] width 142 height 142
click at [556, 133] on h6 "AM" at bounding box center [559, 133] width 15 height 17
click at [592, 348] on span "OK" at bounding box center [586, 348] width 26 height 11
type input "12:00 am"
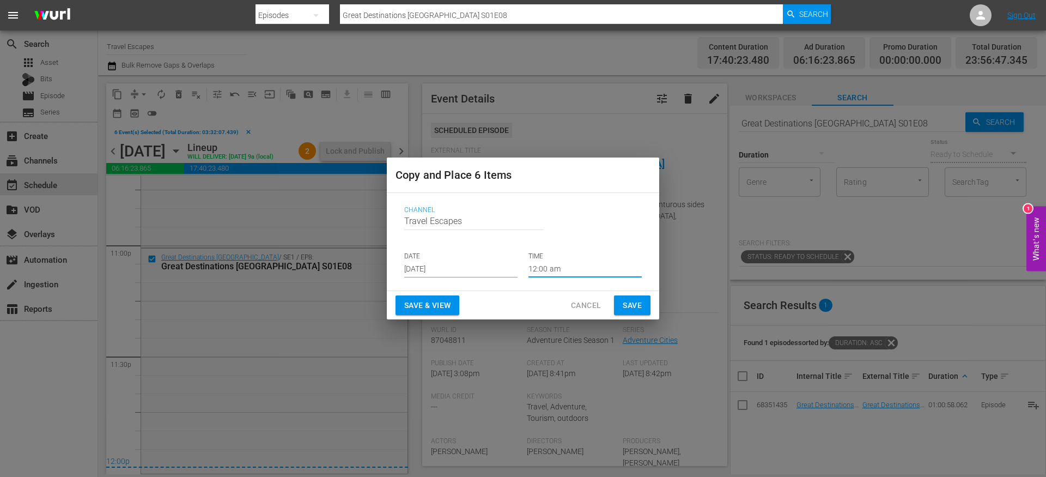
click at [636, 301] on span "Save" at bounding box center [632, 306] width 19 height 14
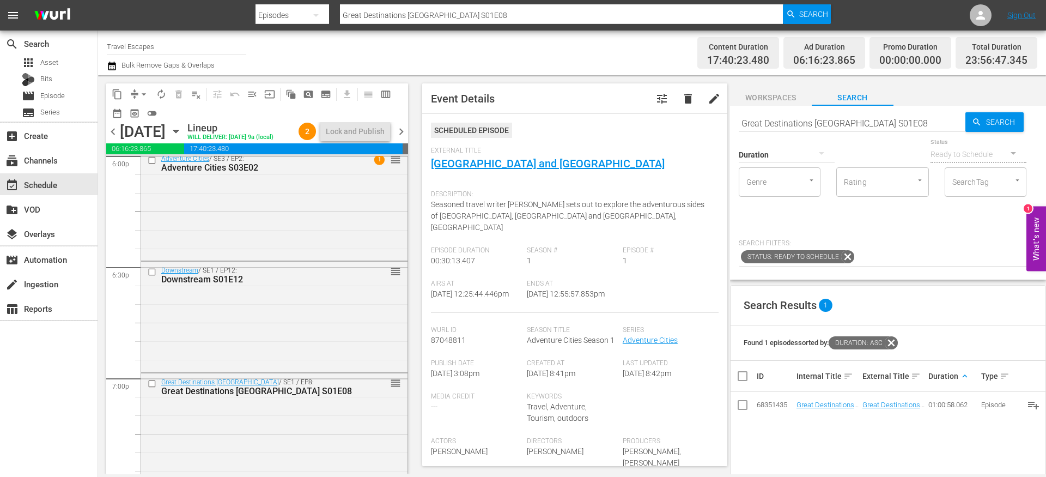
scroll to position [4000, 0]
click at [153, 278] on input "checkbox" at bounding box center [153, 273] width 11 height 9
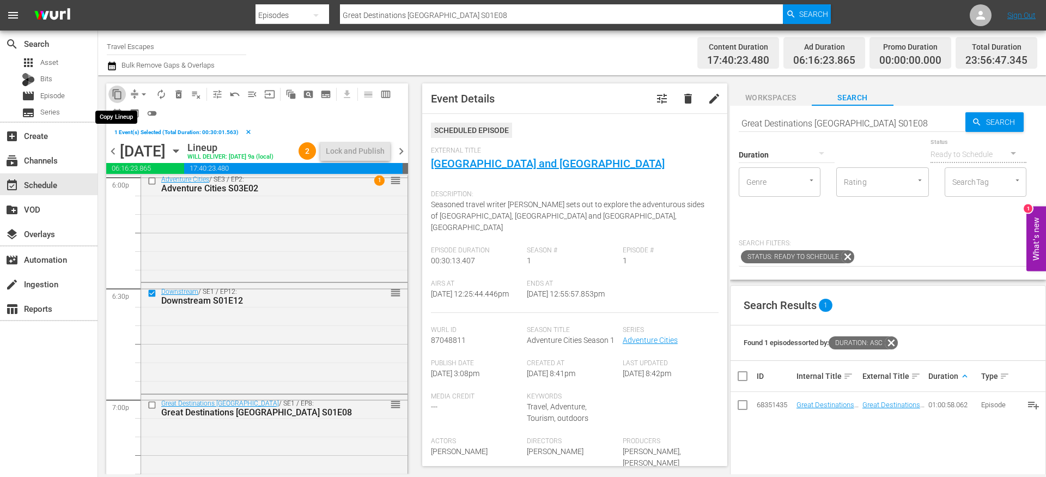
click at [116, 92] on span "content_copy" at bounding box center [117, 94] width 11 height 11
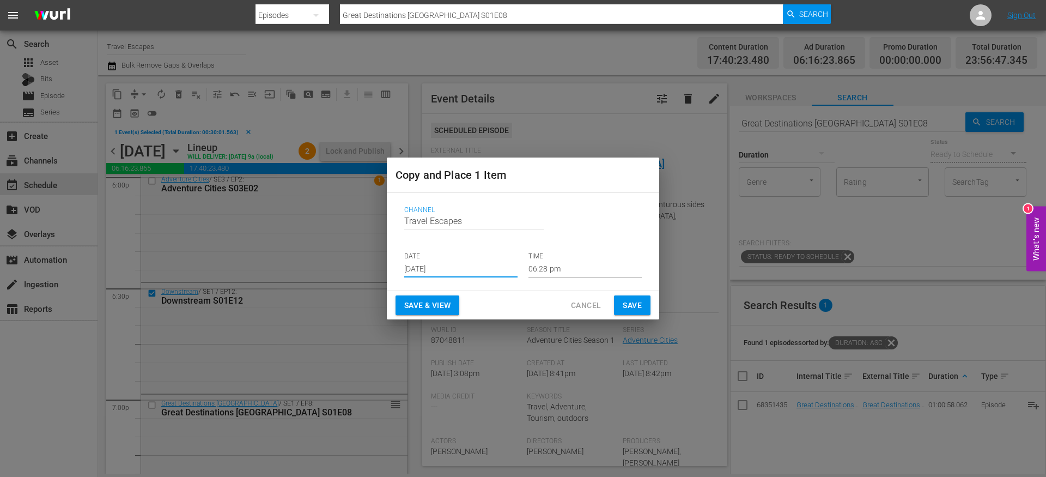
click at [413, 273] on input "[DATE]" at bounding box center [460, 269] width 113 height 16
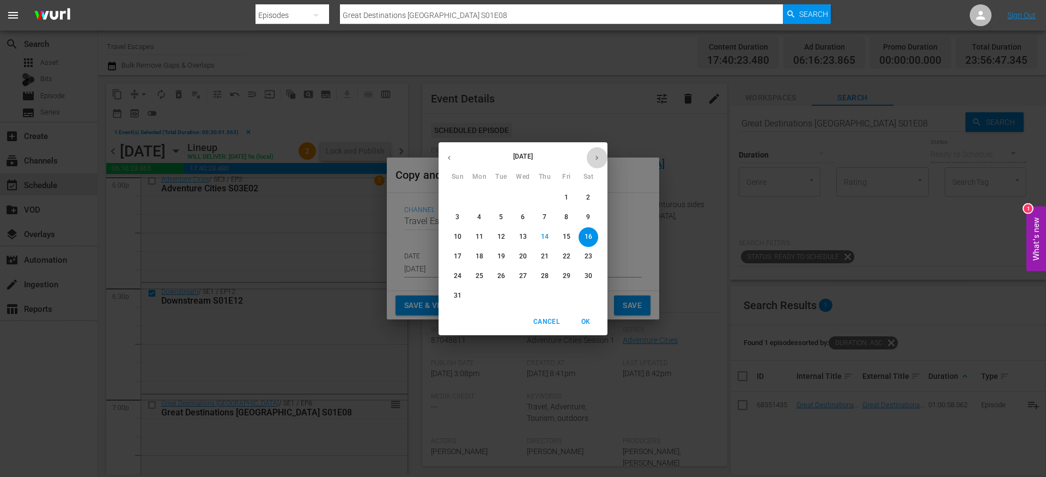
click at [597, 163] on button "button" at bounding box center [596, 157] width 21 height 21
click at [521, 217] on p "10" at bounding box center [523, 216] width 8 height 9
type input "Sep 10th 2025"
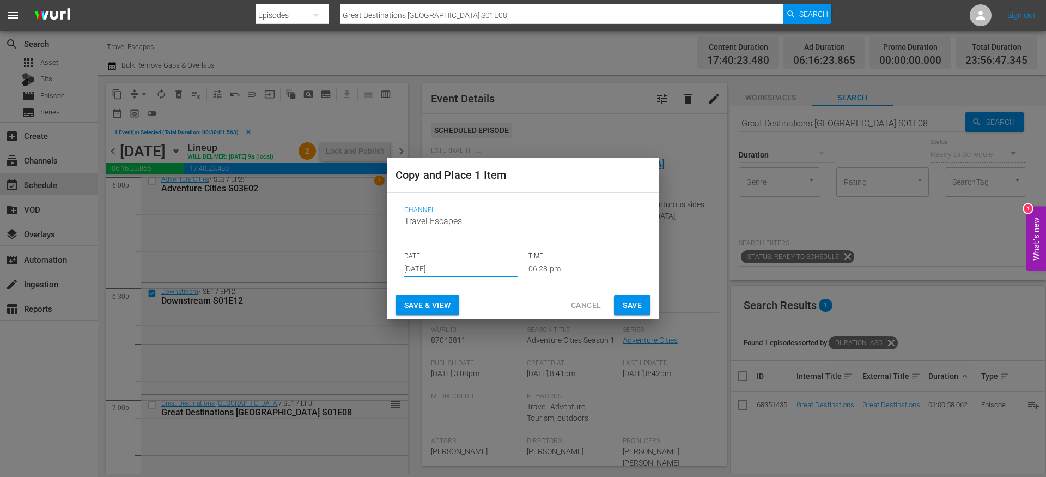
click at [554, 271] on input "06:28 pm" at bounding box center [585, 269] width 113 height 16
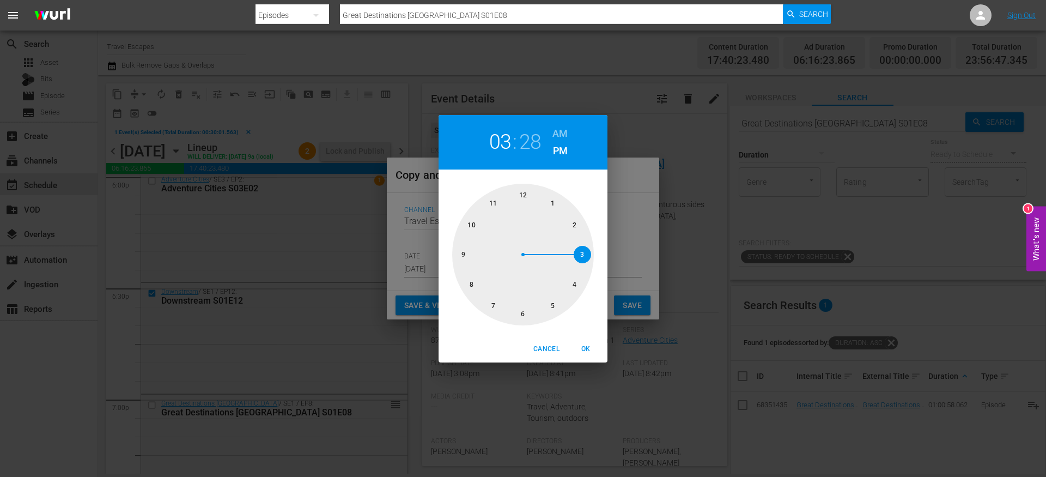
click at [584, 259] on div at bounding box center [523, 255] width 142 height 142
click at [562, 132] on h6 "AM" at bounding box center [559, 133] width 15 height 17
click at [587, 343] on span "OK" at bounding box center [586, 348] width 26 height 11
type input "03:28 am"
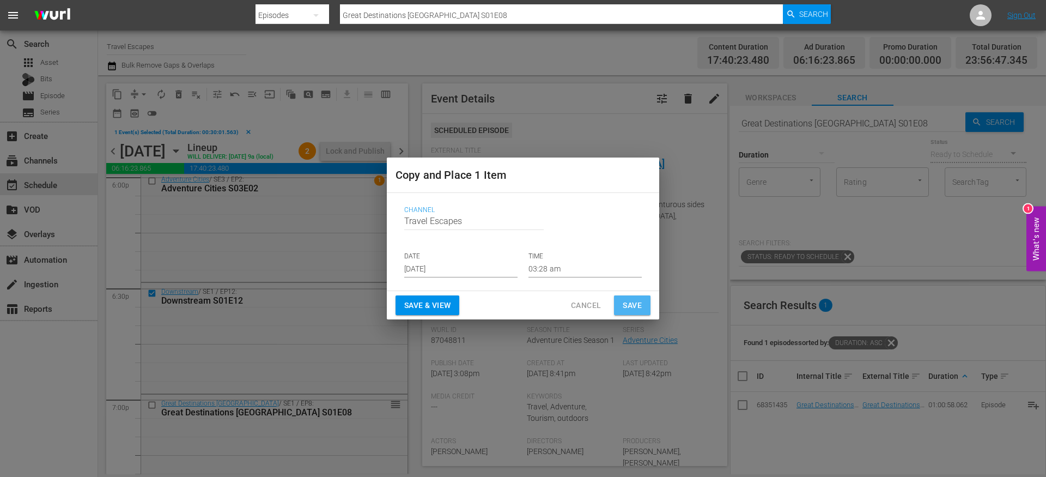
click at [627, 311] on span "Save" at bounding box center [632, 306] width 19 height 14
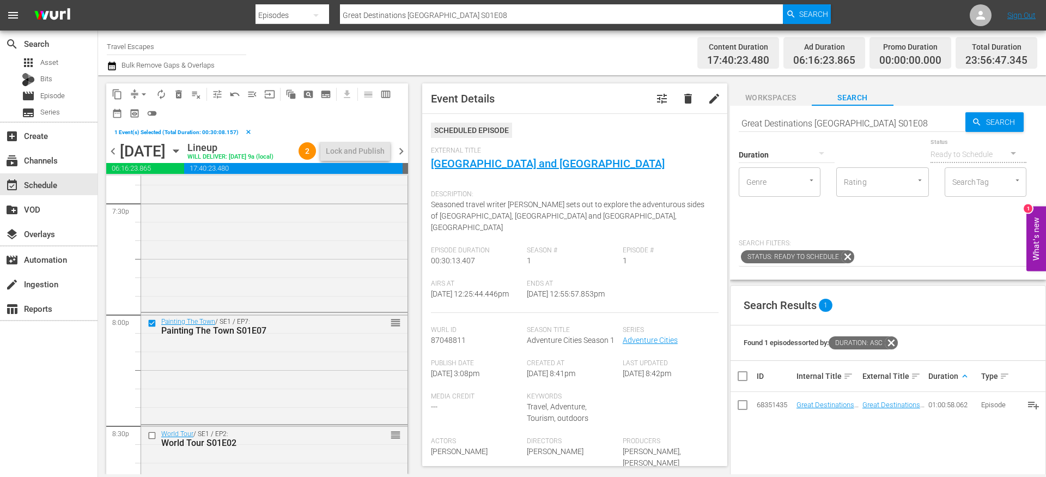
scroll to position [4311, 0]
click at [119, 93] on span "content_copy" at bounding box center [117, 94] width 11 height 11
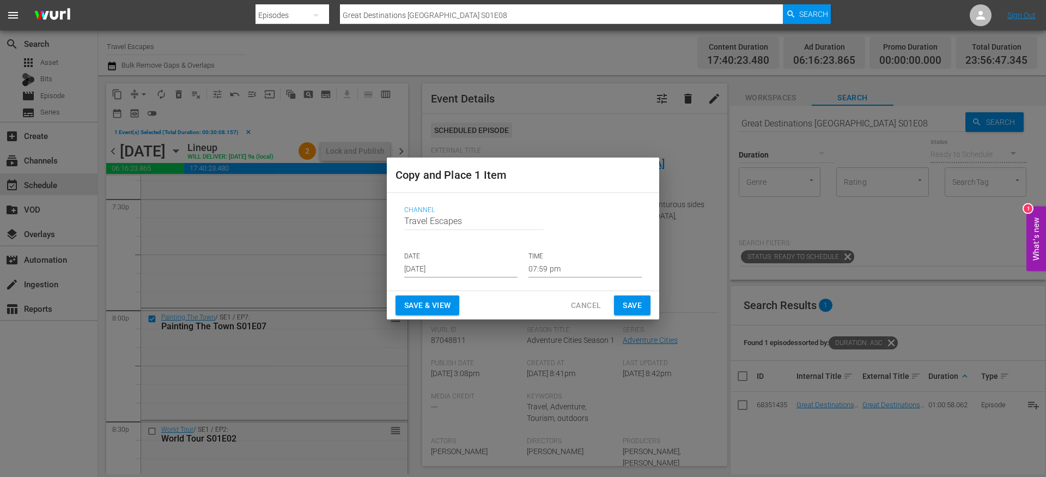
click at [463, 263] on input "[DATE]" at bounding box center [460, 269] width 113 height 16
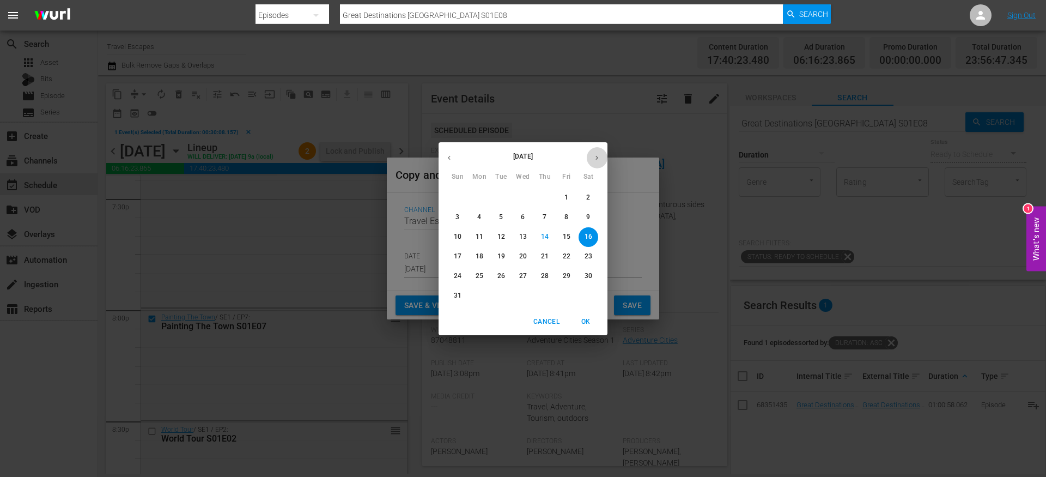
click at [598, 160] on icon "button" at bounding box center [597, 158] width 8 height 8
click at [526, 214] on p "10" at bounding box center [523, 216] width 8 height 9
type input "Sep 10th 2025"
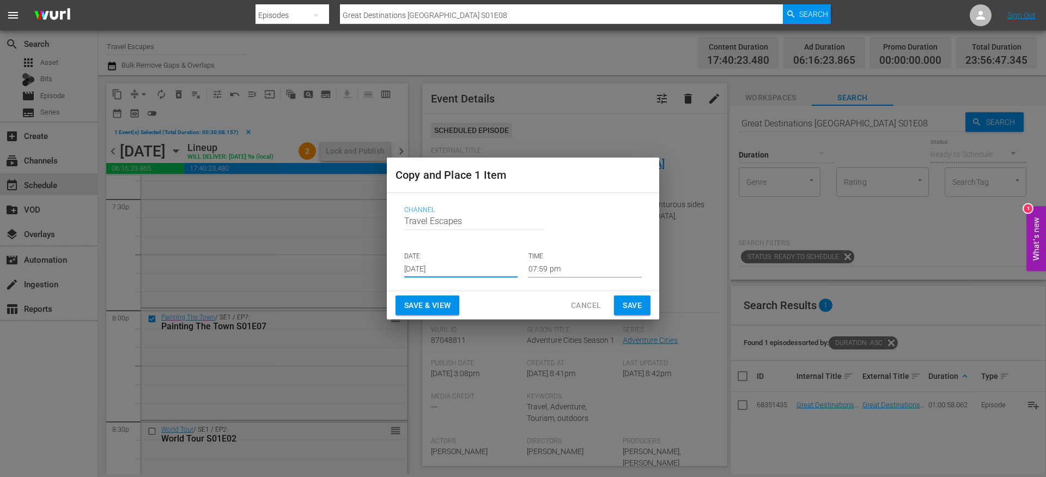
click at [548, 272] on input "07:59 pm" at bounding box center [585, 269] width 113 height 16
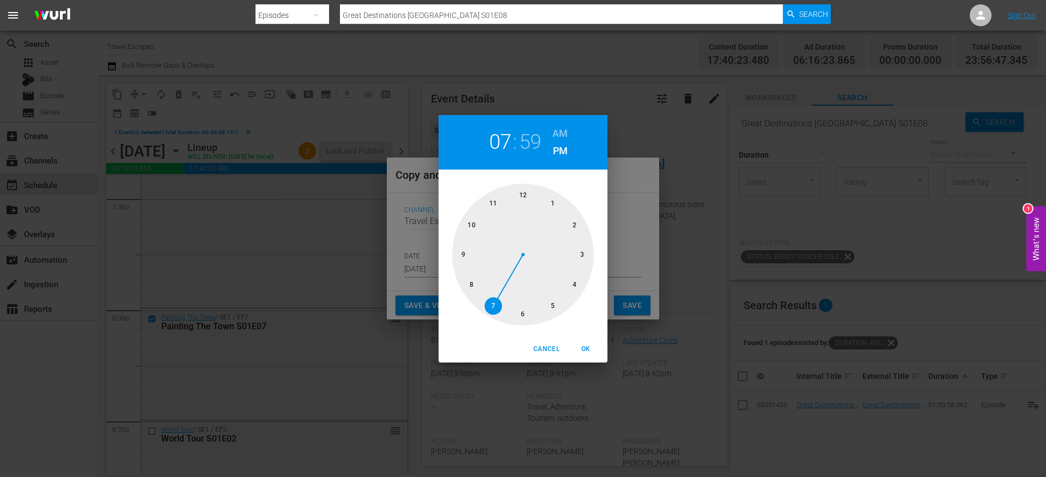
click at [578, 288] on div at bounding box center [523, 255] width 142 height 142
click at [526, 311] on div at bounding box center [523, 255] width 142 height 142
click at [563, 130] on h6 "AM" at bounding box center [559, 133] width 15 height 17
click at [588, 348] on span "OK" at bounding box center [586, 348] width 26 height 11
type input "04:30 am"
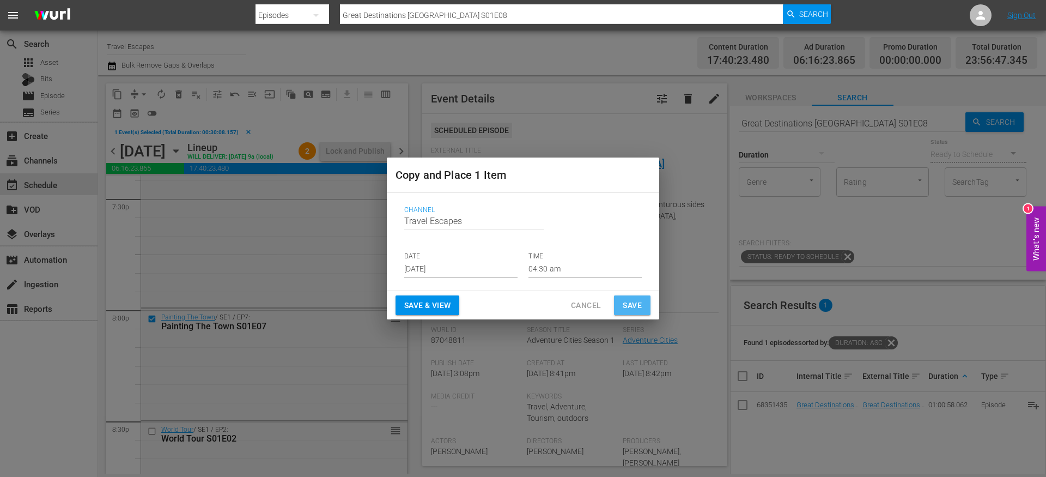
click at [633, 310] on span "Save" at bounding box center [632, 306] width 19 height 14
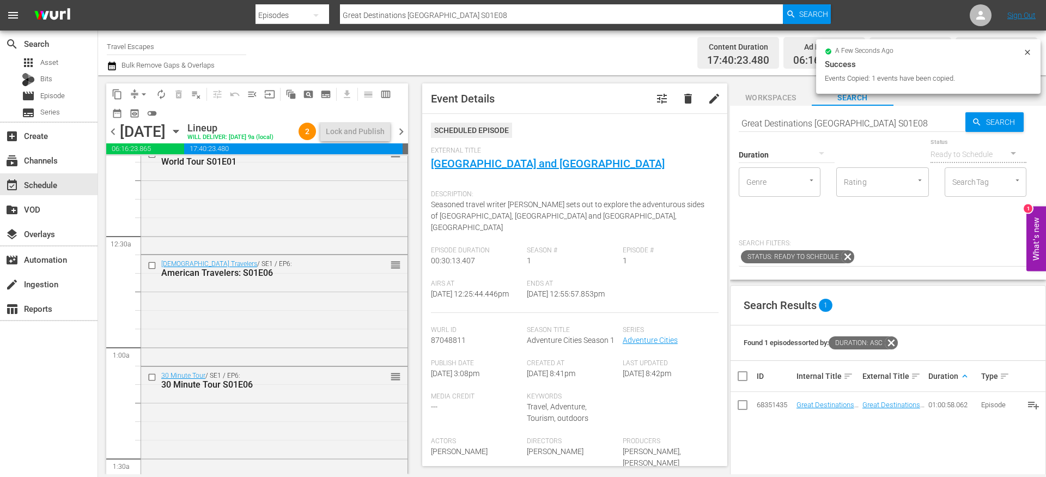
scroll to position [0, 0]
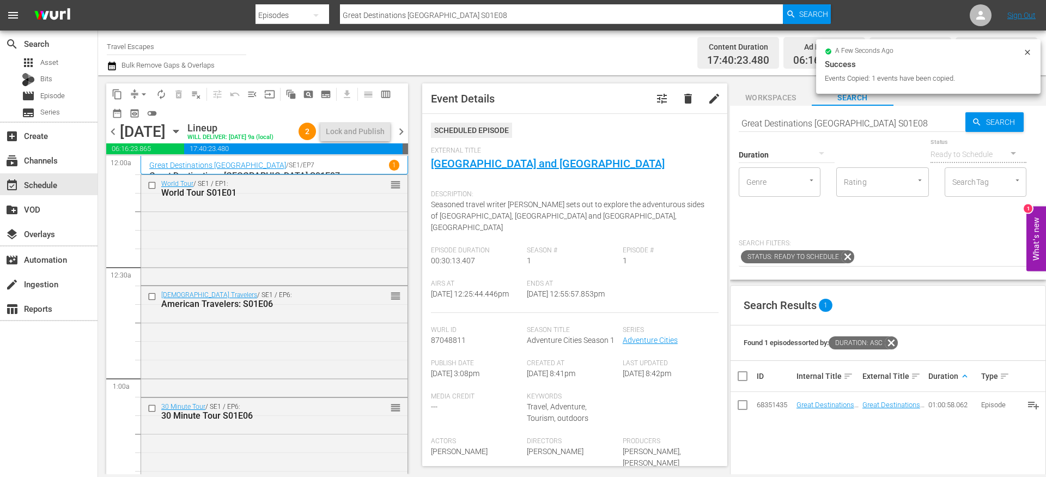
click at [400, 136] on span "chevron_right" at bounding box center [401, 132] width 14 height 14
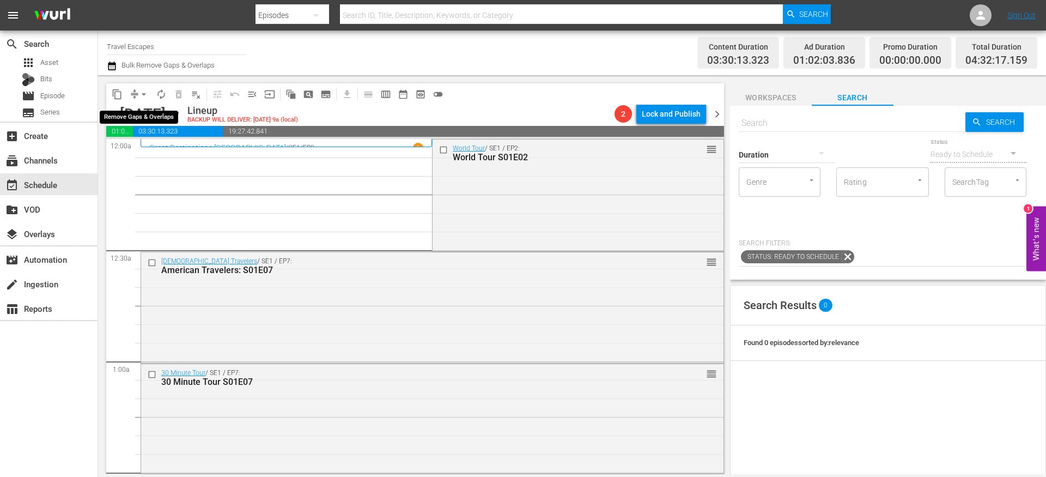
click at [136, 95] on button "arrow_drop_down" at bounding box center [143, 94] width 17 height 17
click at [148, 148] on li "Align to End of Previous Day" at bounding box center [144, 152] width 114 height 18
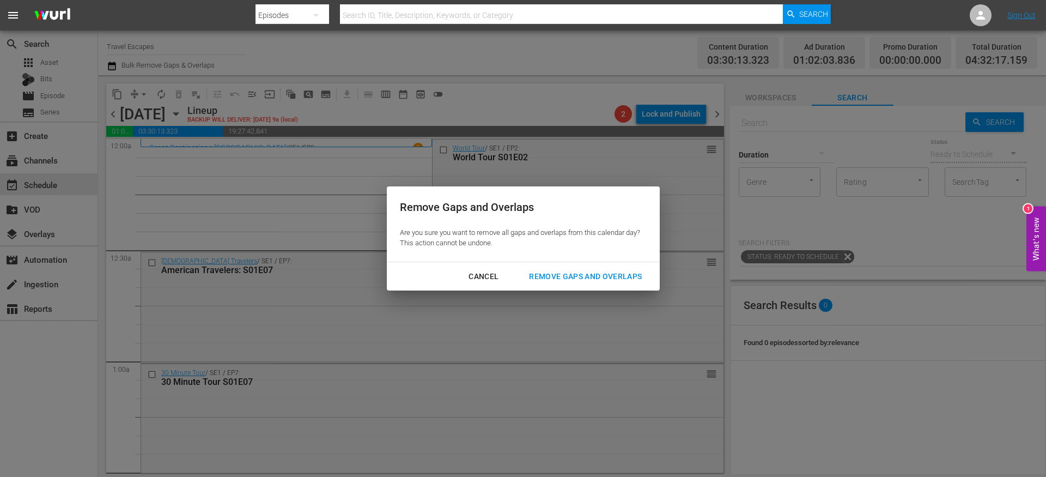
click at [555, 269] on button "Remove Gaps and Overlaps" at bounding box center [585, 276] width 139 height 20
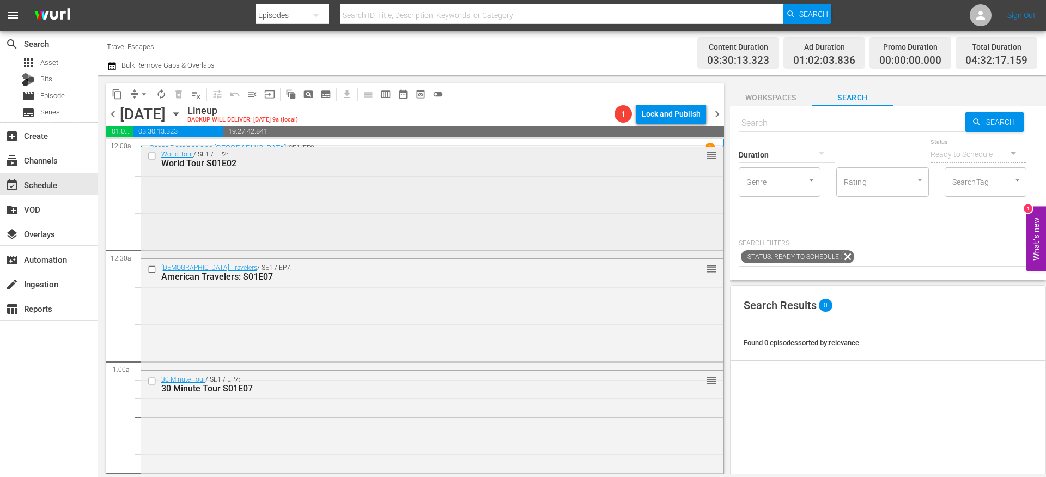
click at [151, 158] on input "checkbox" at bounding box center [153, 155] width 11 height 9
click at [152, 272] on input "checkbox" at bounding box center [153, 268] width 11 height 9
click at [151, 382] on input "checkbox" at bounding box center [153, 380] width 11 height 9
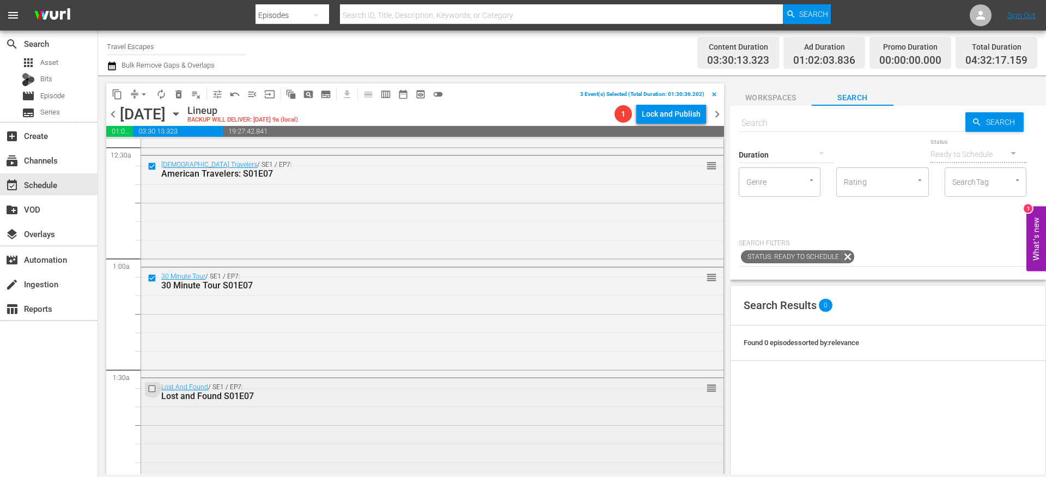
click at [152, 391] on input "checkbox" at bounding box center [153, 388] width 11 height 9
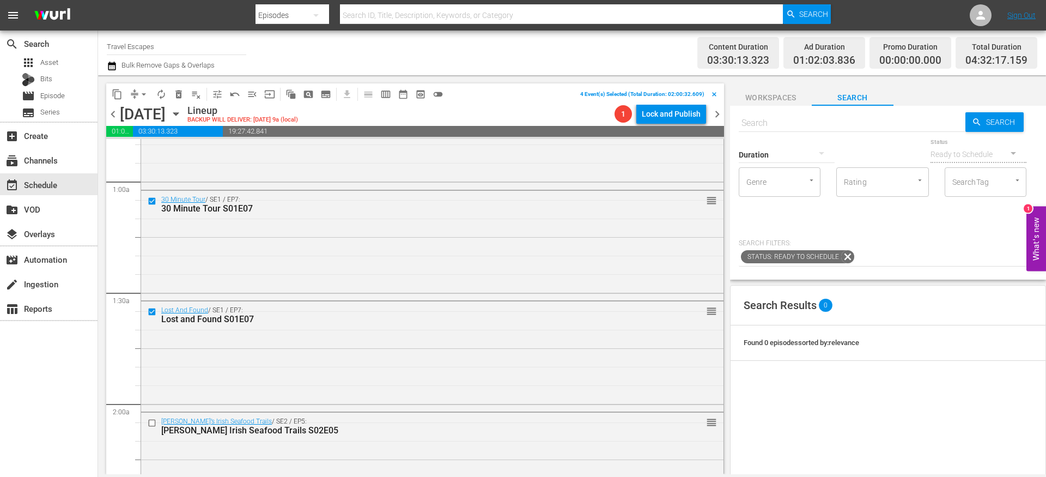
scroll to position [186, 0]
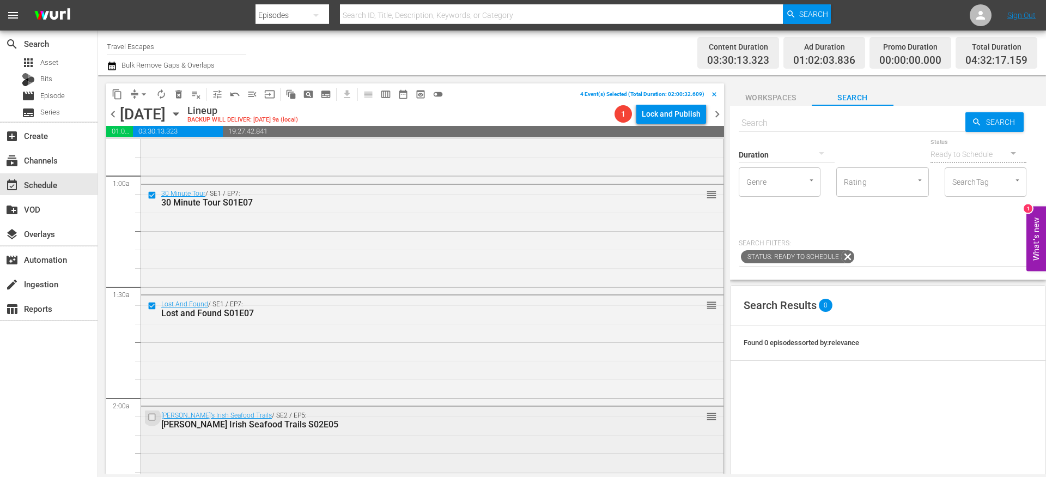
click at [153, 418] on input "checkbox" at bounding box center [153, 416] width 11 height 9
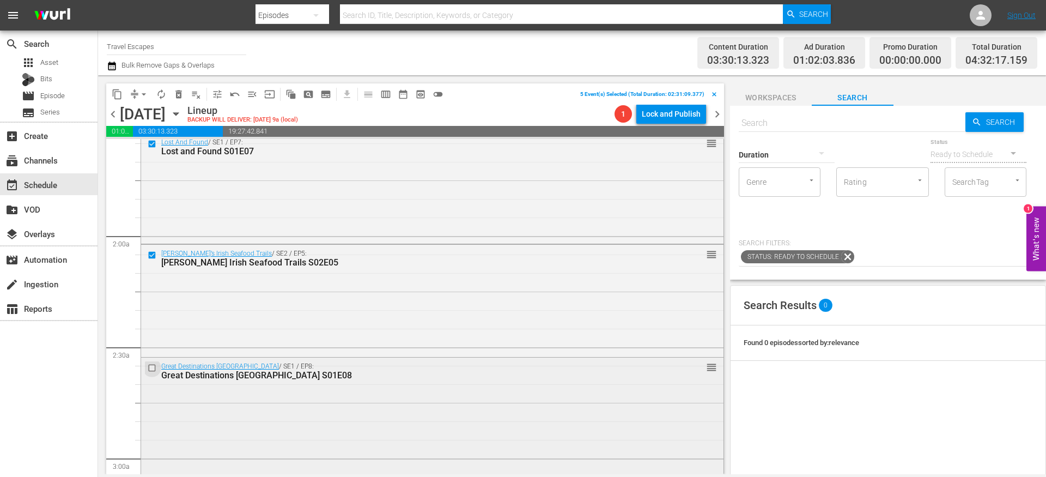
click at [153, 364] on input "checkbox" at bounding box center [153, 367] width 11 height 9
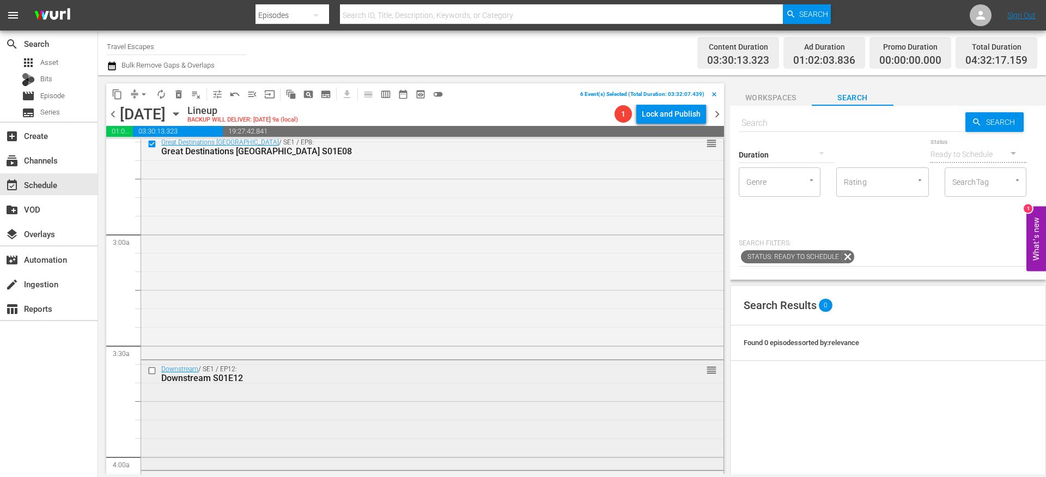
click at [153, 368] on input "checkbox" at bounding box center [153, 370] width 11 height 9
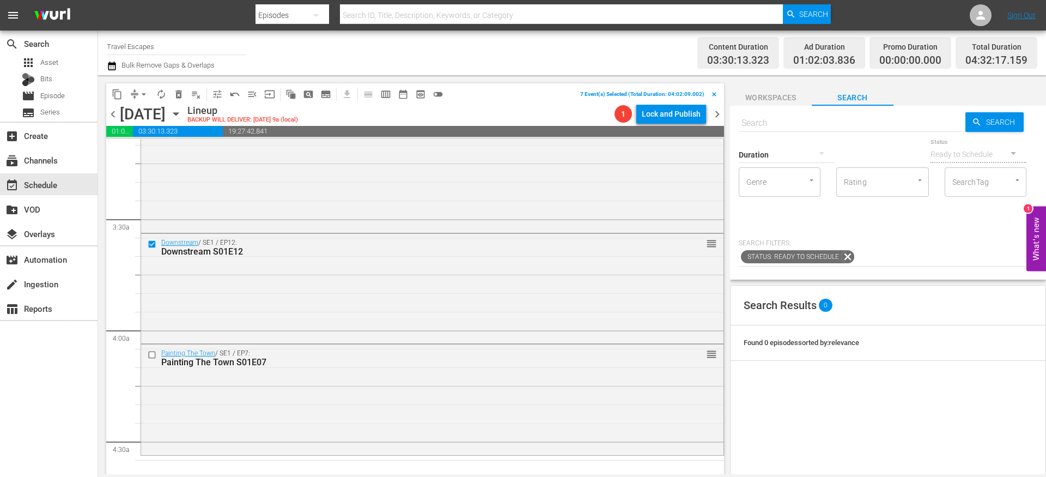
scroll to position [711, 0]
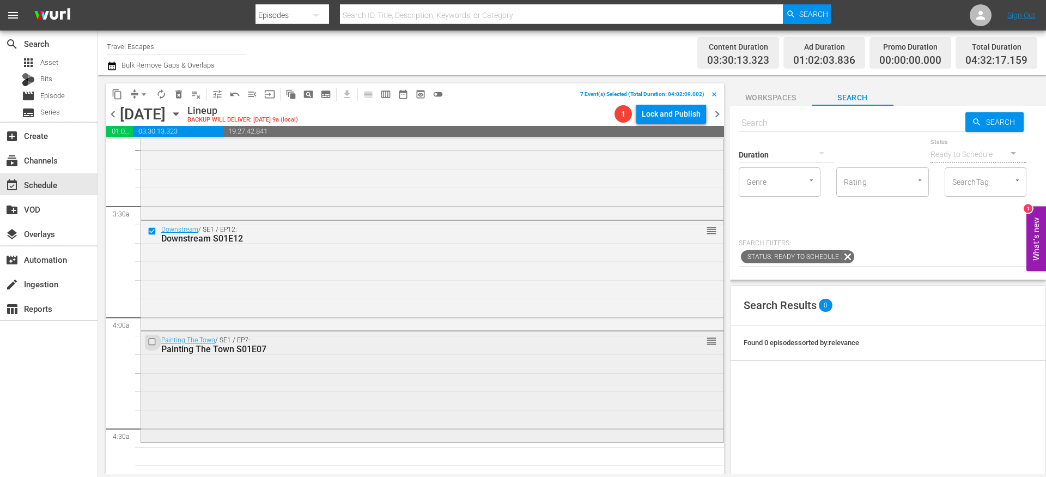
click at [153, 342] on input "checkbox" at bounding box center [153, 341] width 11 height 9
click at [115, 95] on span "content_copy" at bounding box center [117, 94] width 11 height 11
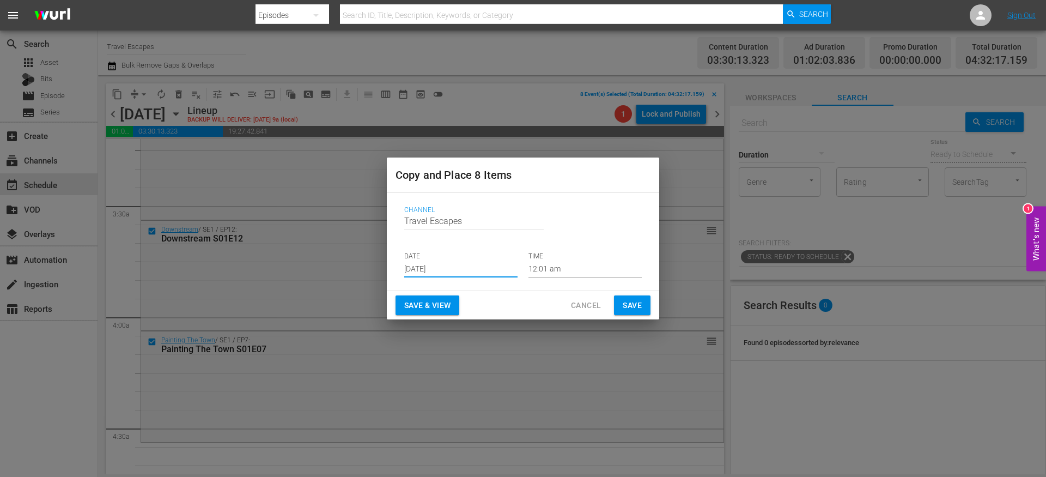
click at [435, 268] on input "[DATE]" at bounding box center [460, 269] width 113 height 16
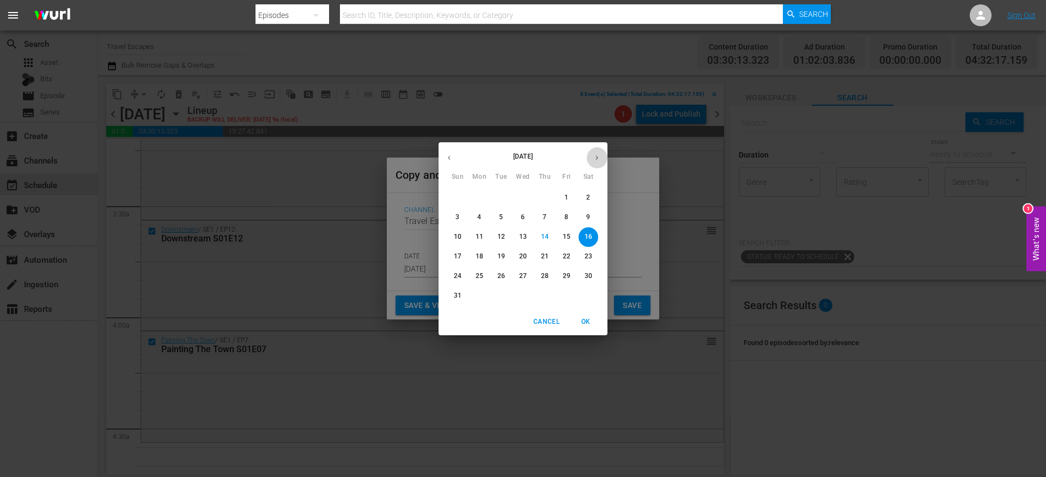
click at [597, 160] on icon "button" at bounding box center [597, 158] width 8 height 8
click at [523, 218] on p "10" at bounding box center [523, 216] width 8 height 9
type input "Sep 10th 2025"
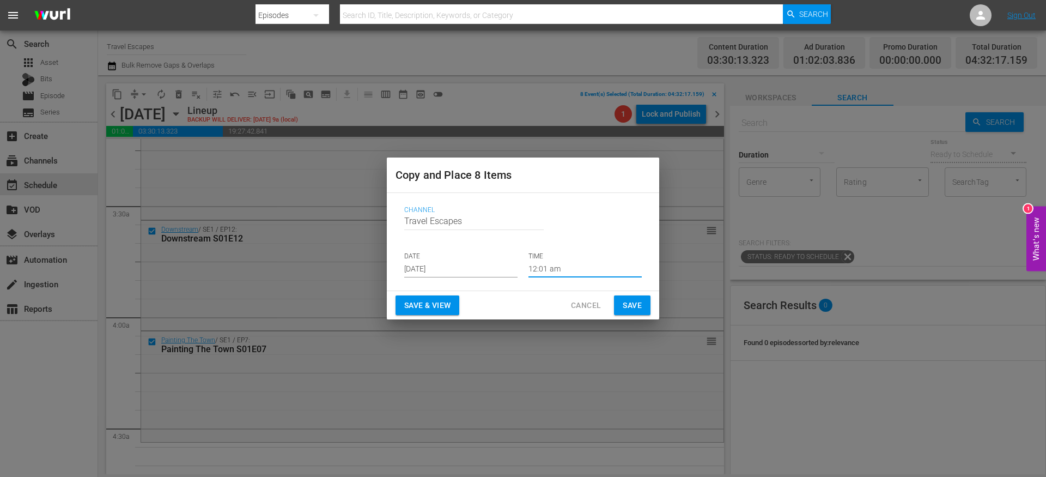
click at [546, 266] on input "12:01 am" at bounding box center [585, 269] width 113 height 16
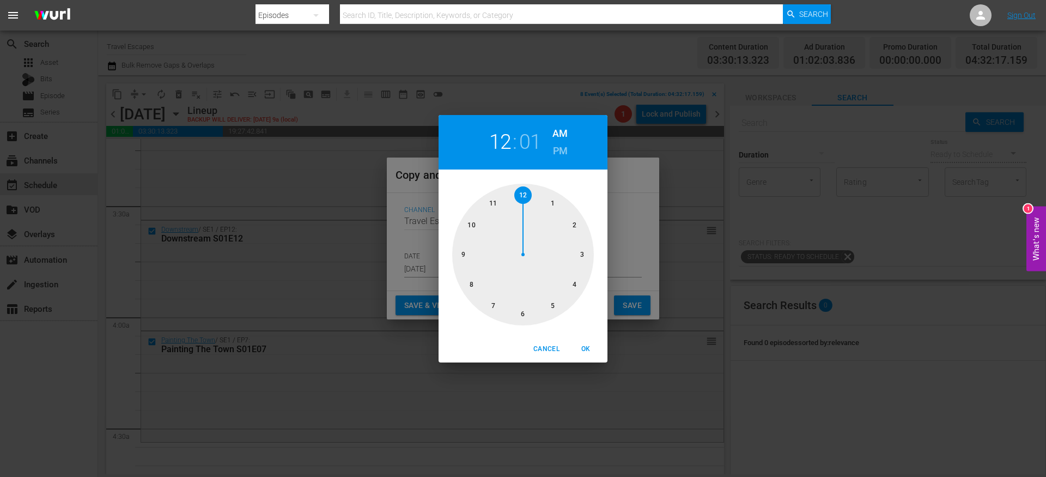
click at [574, 285] on div at bounding box center [523, 255] width 142 height 142
click at [523, 316] on div at bounding box center [523, 255] width 142 height 142
click at [587, 348] on span "OK" at bounding box center [586, 348] width 26 height 11
type input "04:30 am"
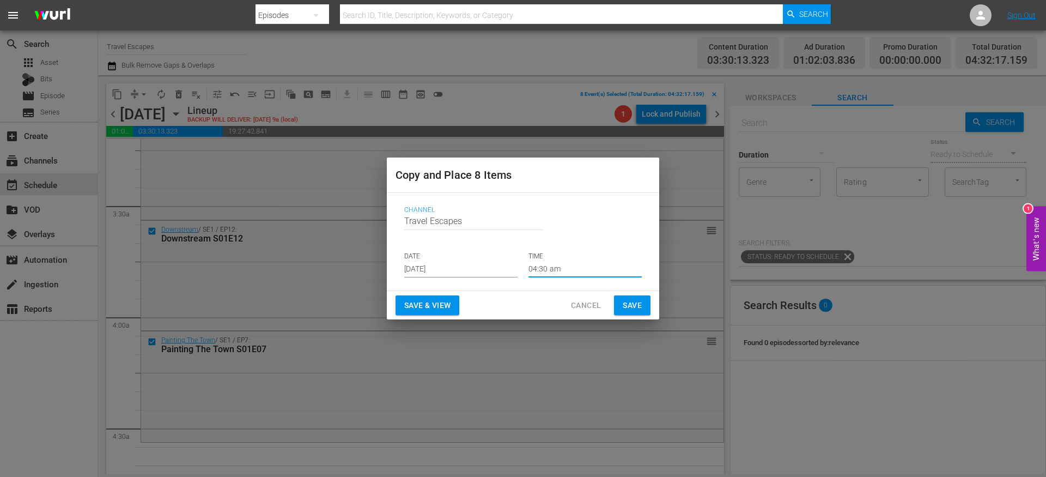
click at [640, 299] on span "Save" at bounding box center [632, 306] width 19 height 14
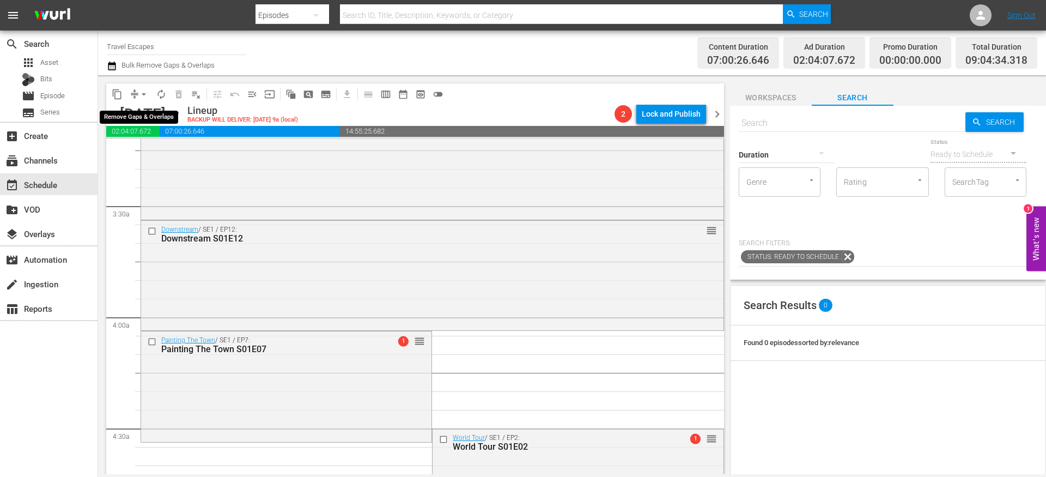
click at [139, 95] on span "arrow_drop_down" at bounding box center [143, 94] width 11 height 11
click at [160, 159] on li "Align to End of Previous Day" at bounding box center [144, 152] width 114 height 18
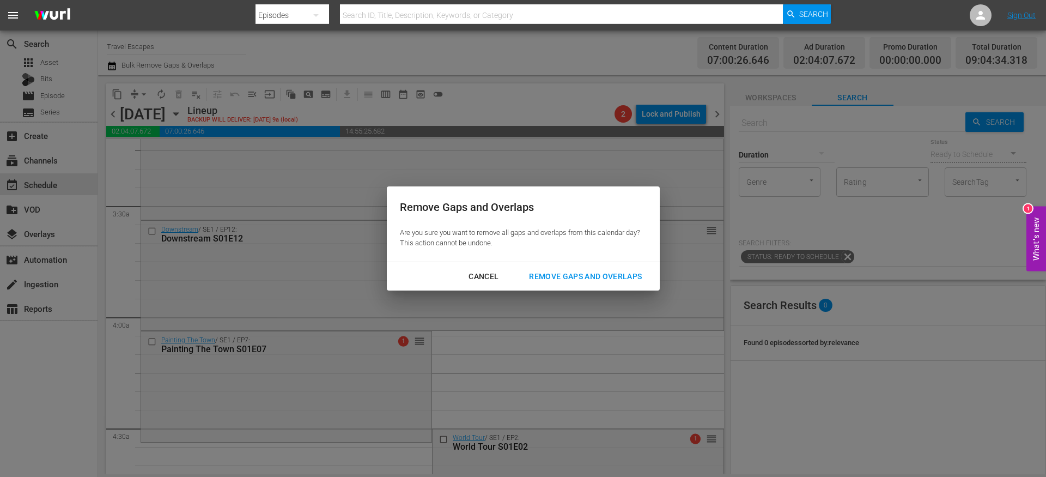
click at [540, 273] on div "Remove Gaps and Overlaps" at bounding box center [585, 277] width 130 height 14
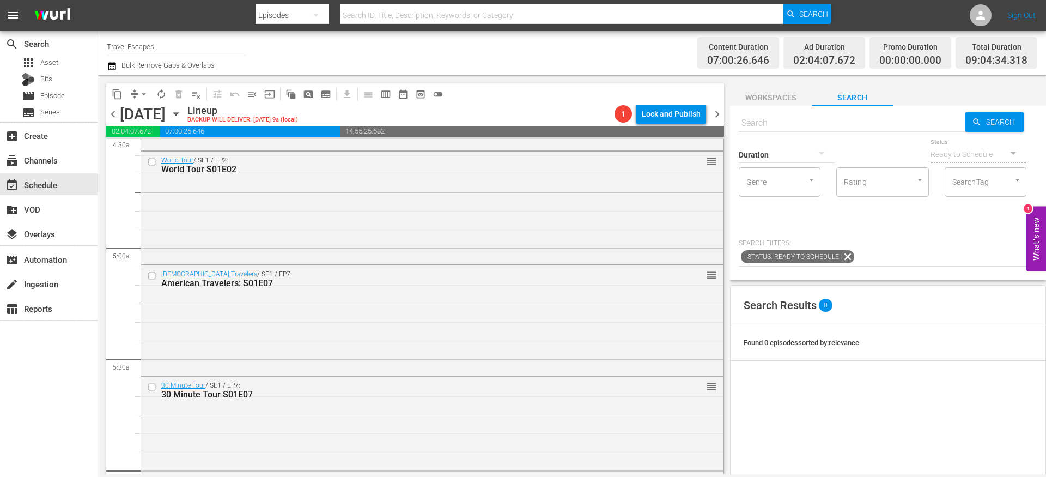
scroll to position [997, 0]
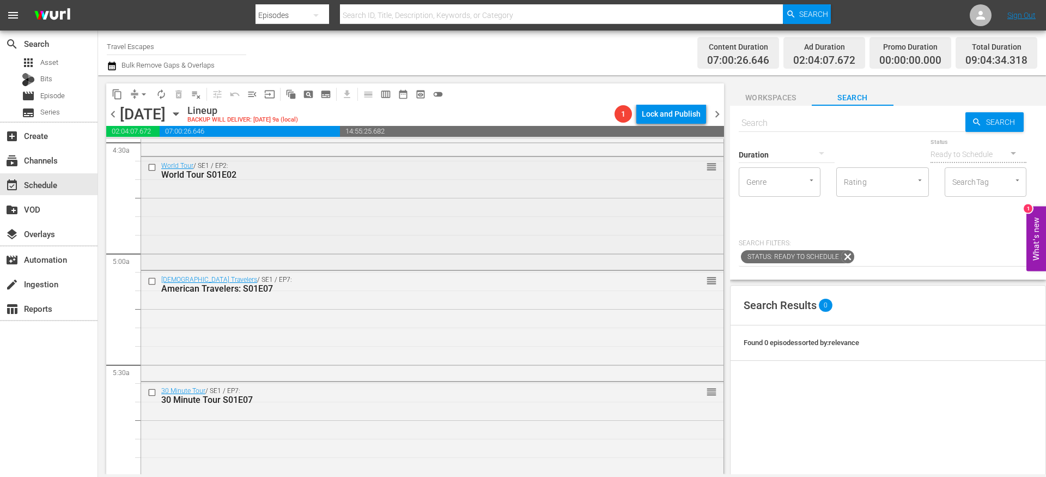
click at [154, 168] on input "checkbox" at bounding box center [153, 167] width 11 height 9
click at [150, 282] on input "checkbox" at bounding box center [153, 280] width 11 height 9
click at [152, 397] on input "checkbox" at bounding box center [153, 392] width 11 height 9
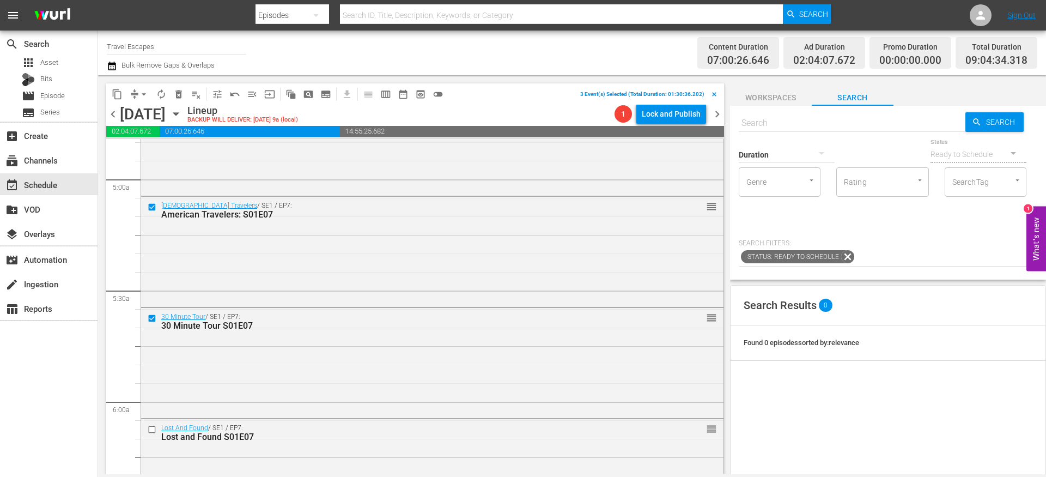
scroll to position [1165, 0]
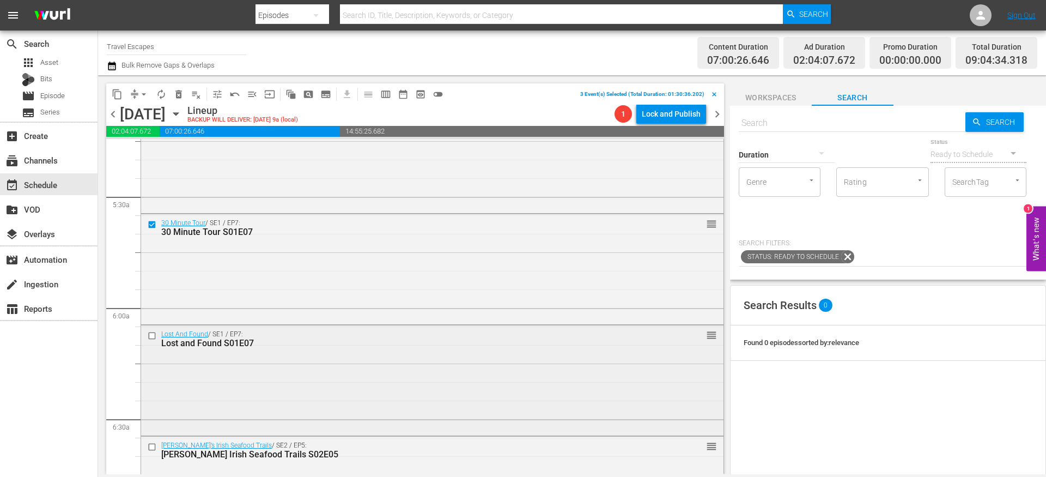
click at [151, 339] on div at bounding box center [153, 335] width 16 height 13
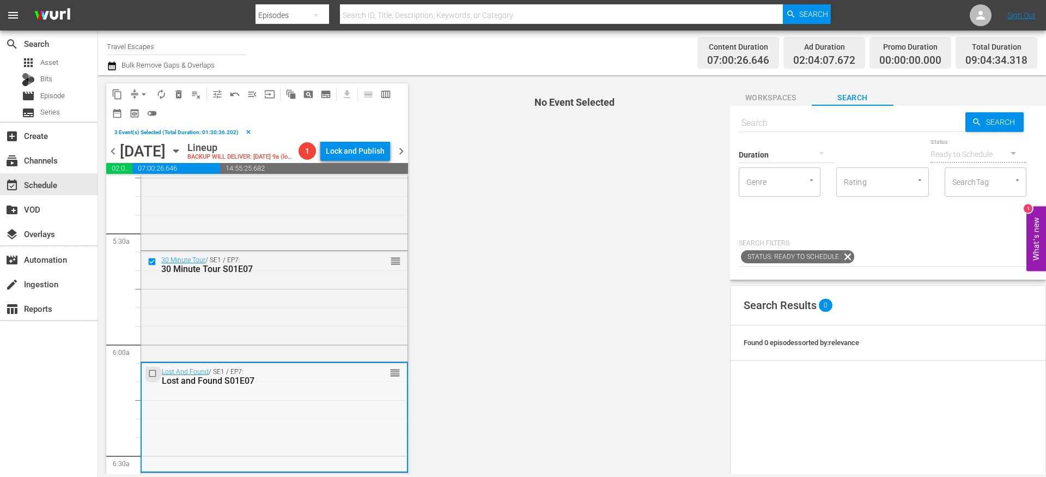
click at [151, 378] on input "checkbox" at bounding box center [153, 372] width 11 height 9
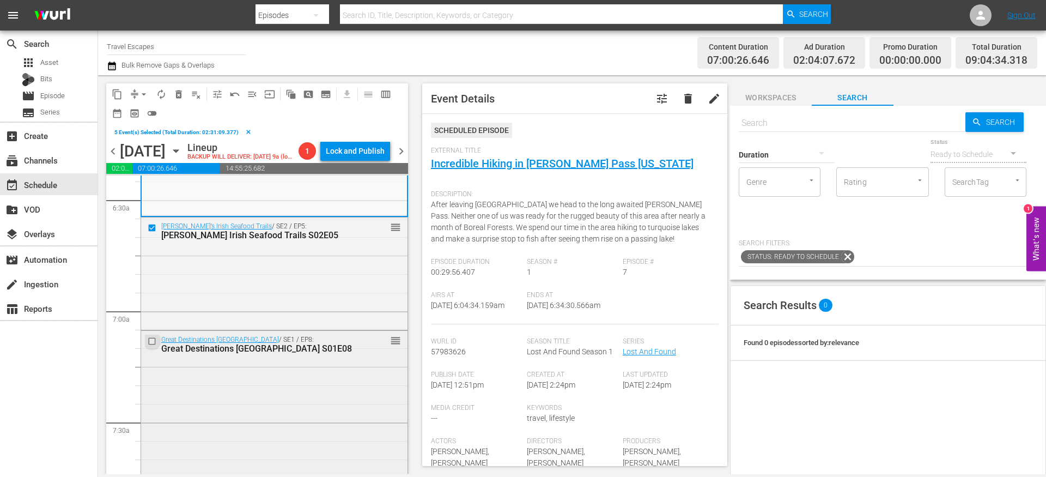
click at [154, 345] on input "checkbox" at bounding box center [153, 340] width 11 height 9
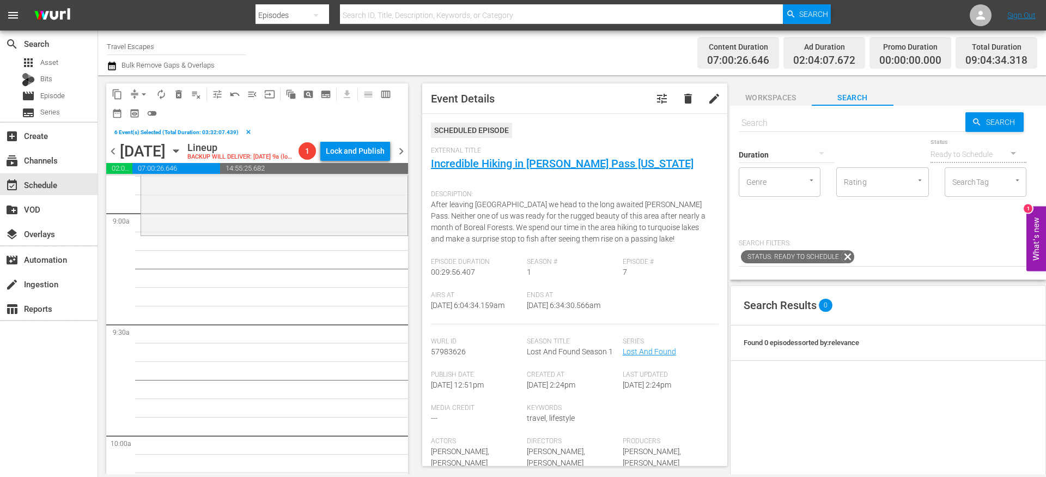
scroll to position [1942, 0]
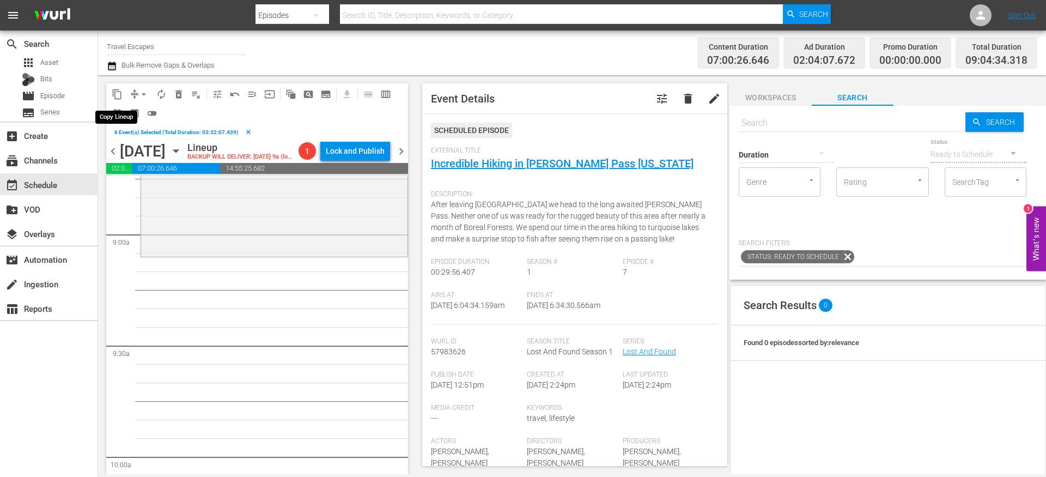
click at [114, 94] on span "content_copy" at bounding box center [117, 94] width 11 height 11
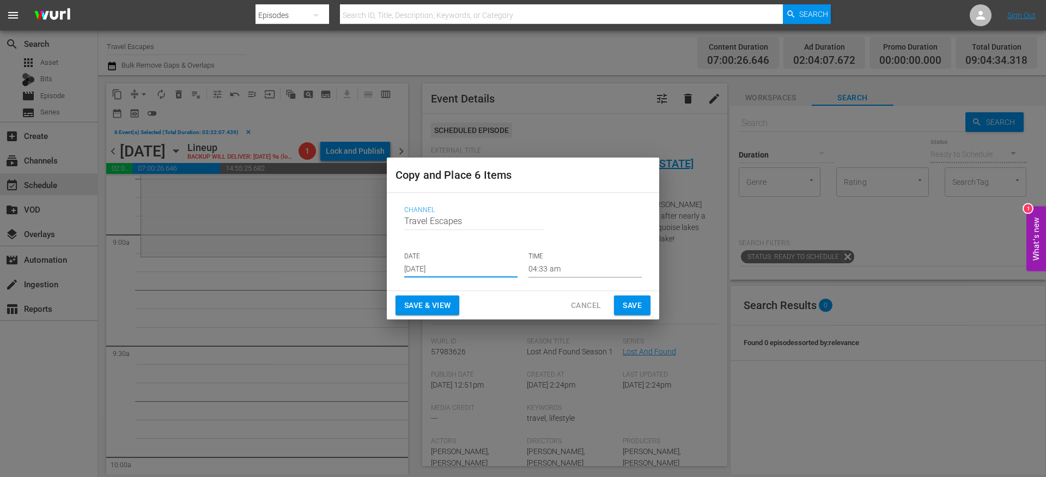
click at [428, 272] on input "[DATE]" at bounding box center [460, 269] width 113 height 16
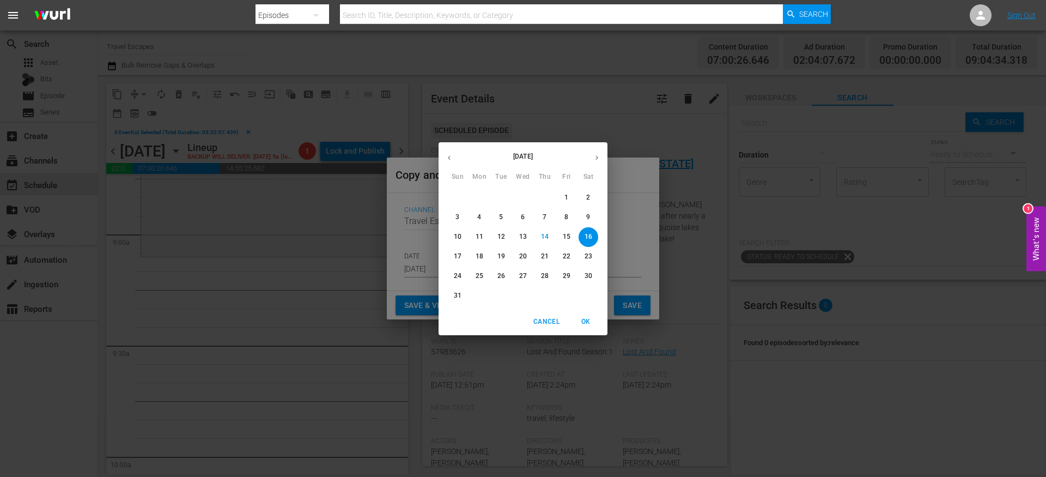
click at [595, 161] on icon "button" at bounding box center [597, 158] width 8 height 8
click at [526, 219] on p "10" at bounding box center [523, 216] width 8 height 9
type input "Sep 10th 2025"
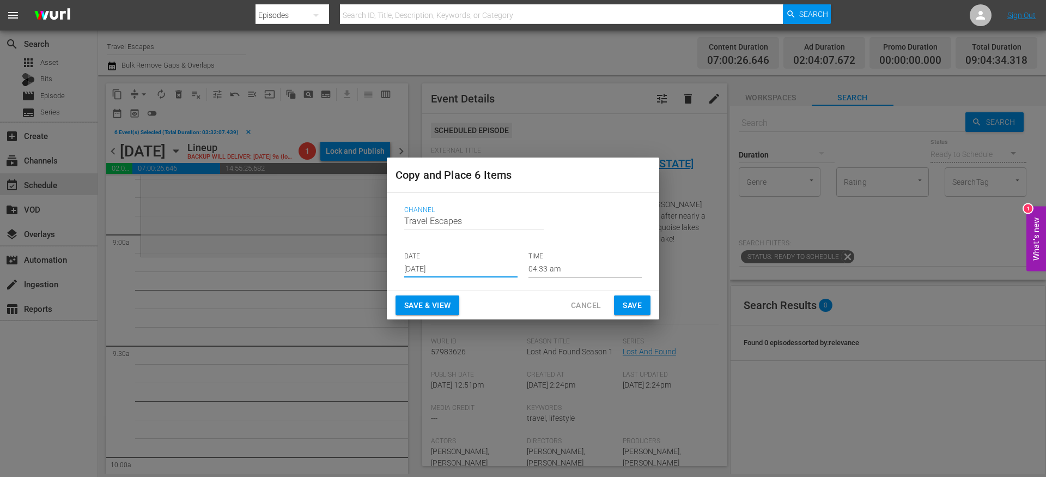
click at [548, 266] on input "04:33 am" at bounding box center [585, 269] width 113 height 16
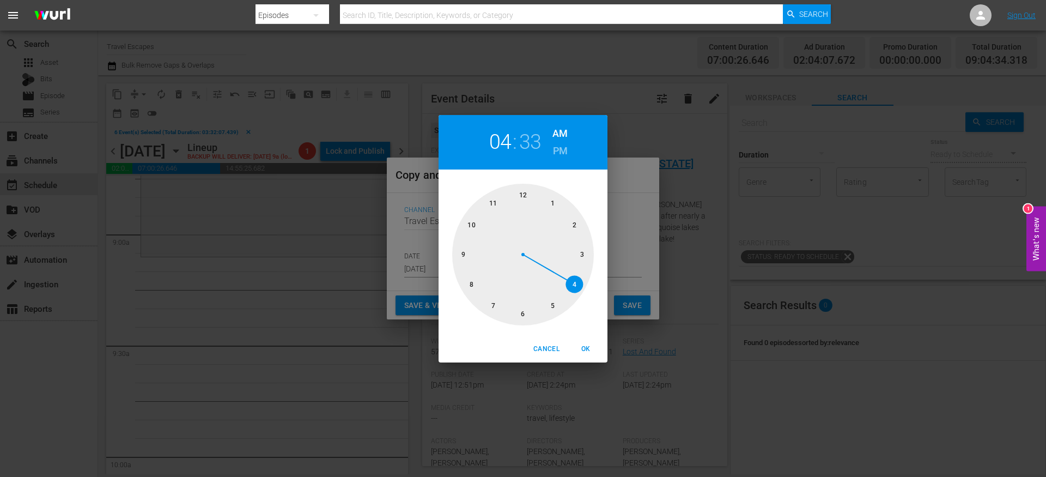
click at [467, 251] on div at bounding box center [523, 255] width 142 height 142
click at [524, 192] on div at bounding box center [523, 255] width 142 height 142
click at [579, 349] on span "OK" at bounding box center [586, 348] width 26 height 11
type input "09:00 am"
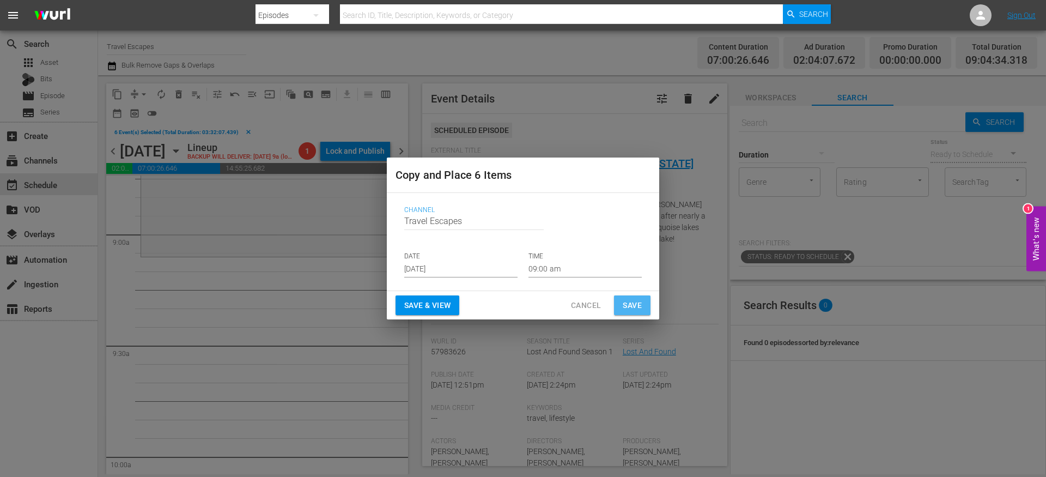
click at [633, 310] on span "Save" at bounding box center [632, 306] width 19 height 14
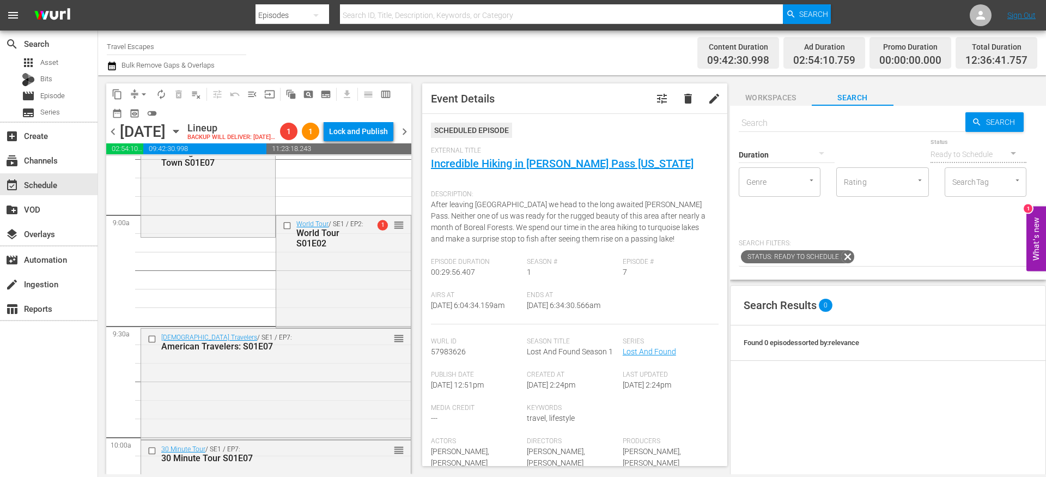
click at [133, 91] on span "compress" at bounding box center [134, 94] width 11 height 11
click at [142, 96] on span "arrow_drop_down" at bounding box center [143, 94] width 11 height 11
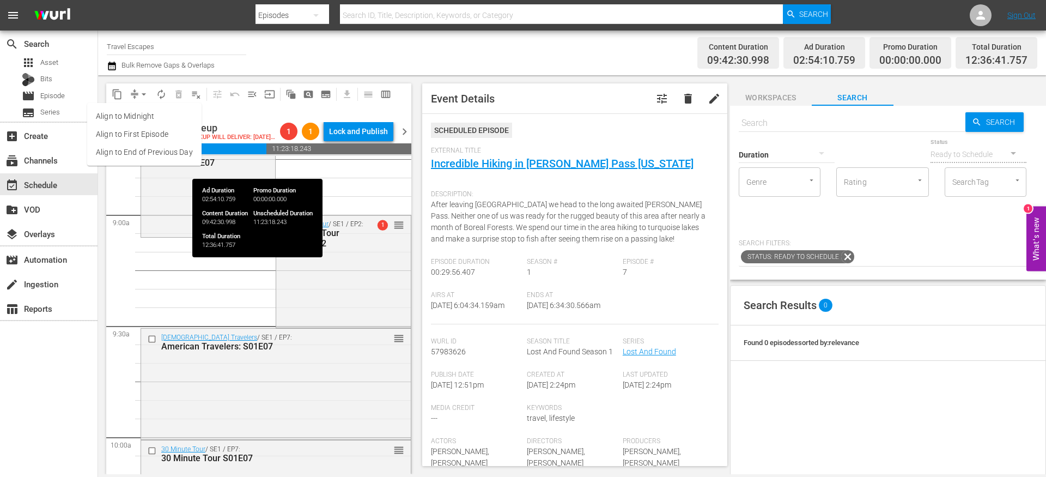
click at [162, 154] on span "09:42:30.998" at bounding box center [204, 148] width 123 height 11
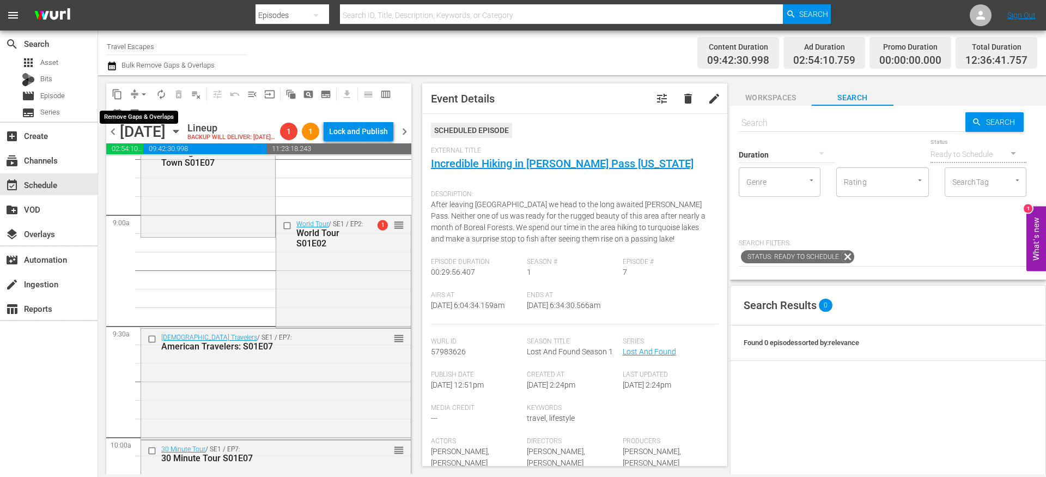
click at [139, 90] on span "arrow_drop_down" at bounding box center [143, 94] width 11 height 11
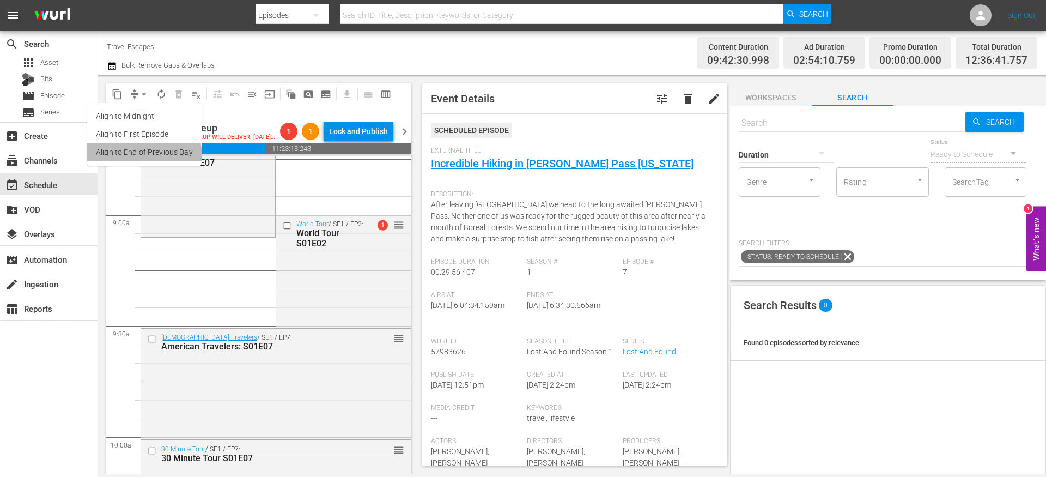
click at [139, 156] on li "Align to End of Previous Day" at bounding box center [144, 152] width 114 height 18
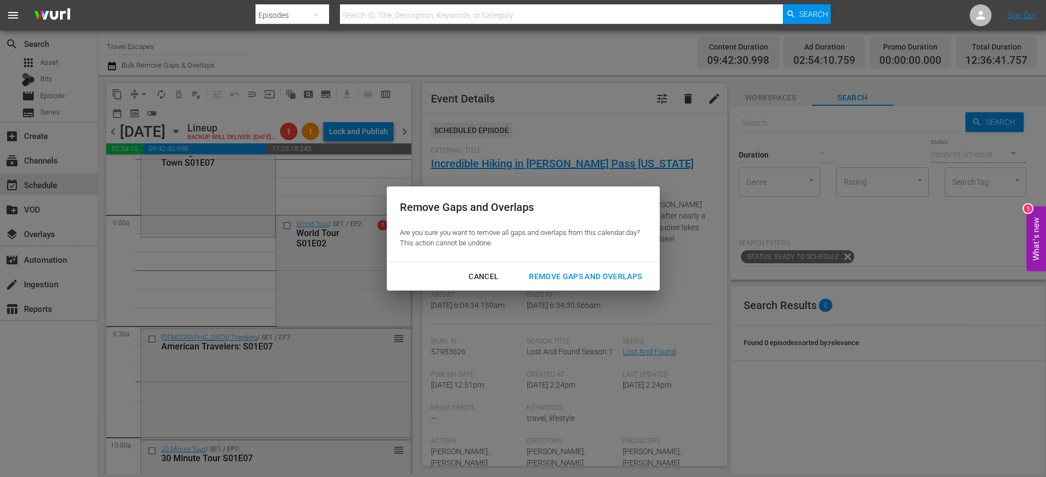
click at [558, 267] on button "Remove Gaps and Overlaps" at bounding box center [585, 276] width 139 height 20
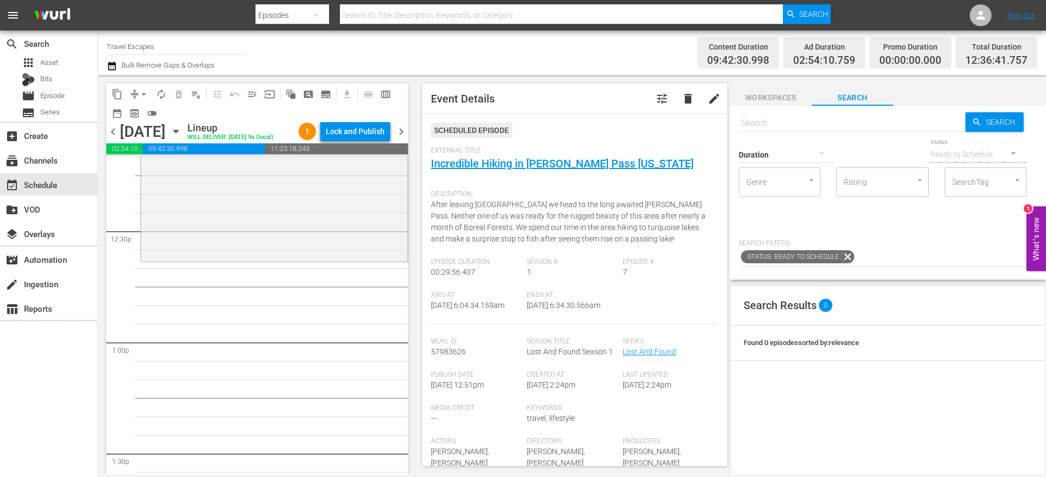
scroll to position [2703, 0]
click at [762, 129] on div "Duration" at bounding box center [787, 147] width 96 height 39
click at [799, 124] on input "text" at bounding box center [852, 123] width 227 height 26
paste input "Raw Travel S01E01"
type input "Raw Travel S01E01"
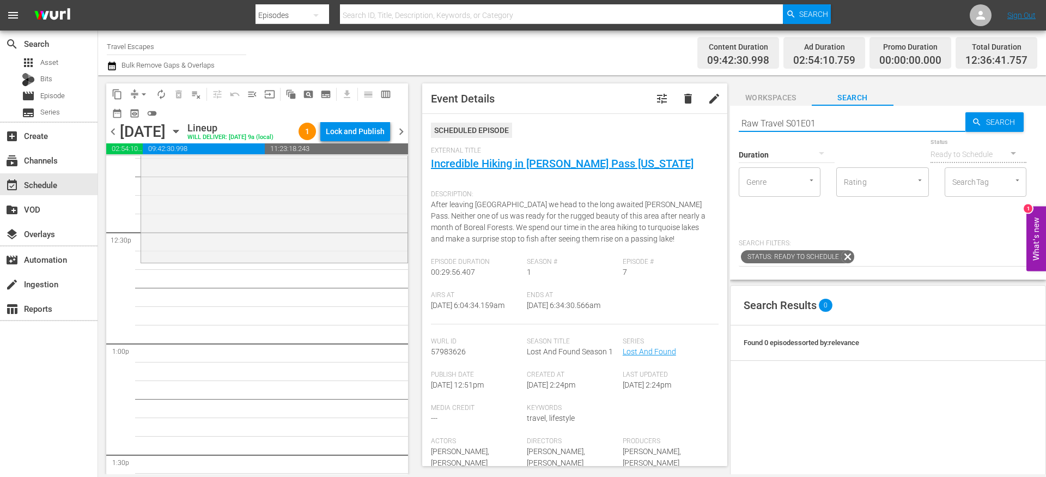
type input "Raw Travel S01E01"
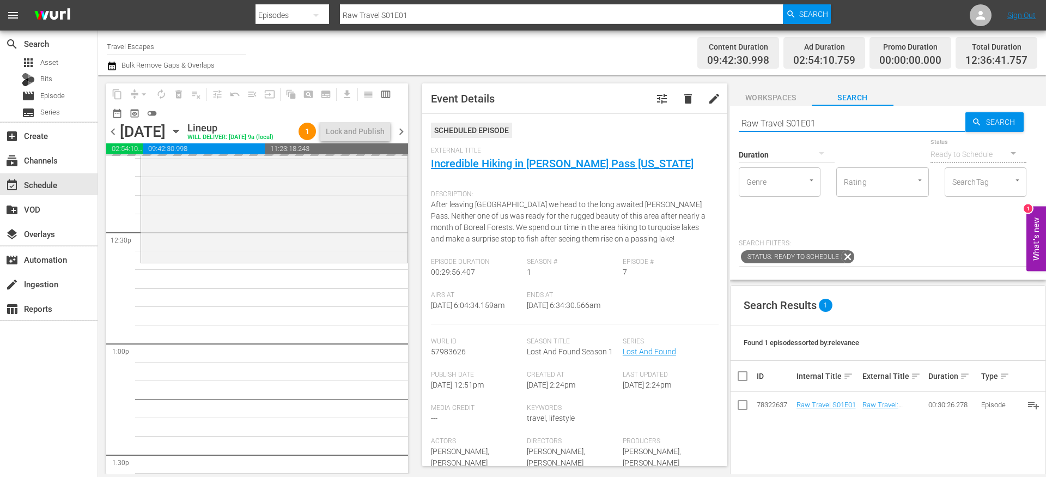
click at [836, 128] on input "Raw Travel S01E01" at bounding box center [852, 123] width 227 height 26
type input "Raw Travel S01E02"
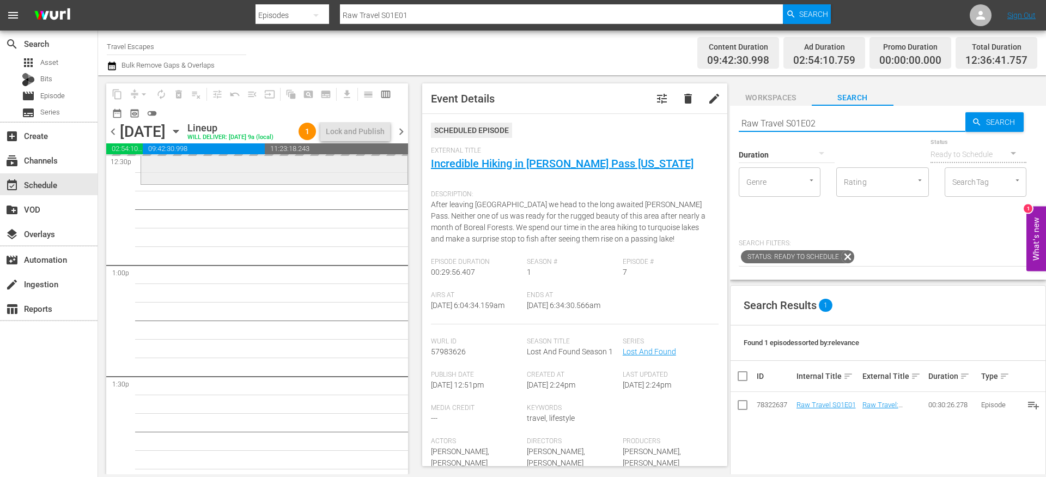
type input "Raw Travel S01E02"
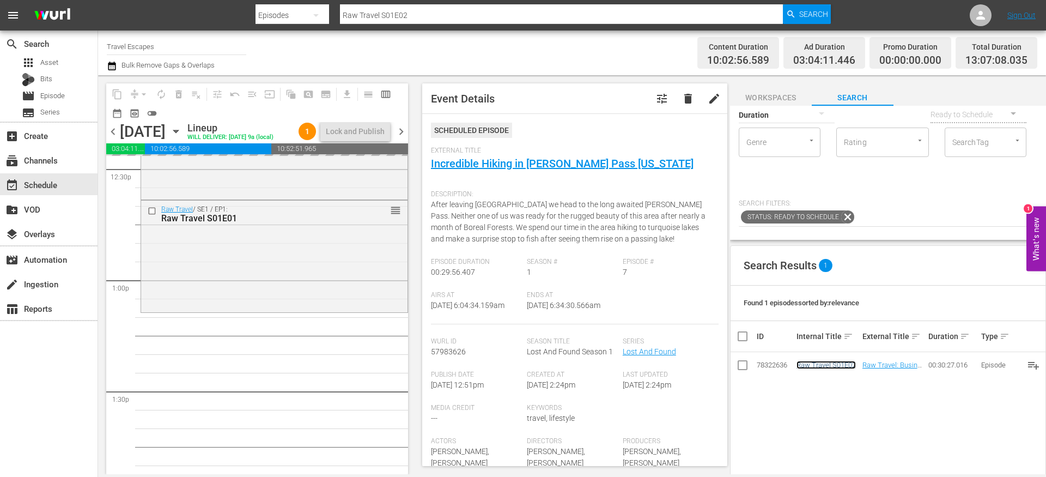
scroll to position [0, 0]
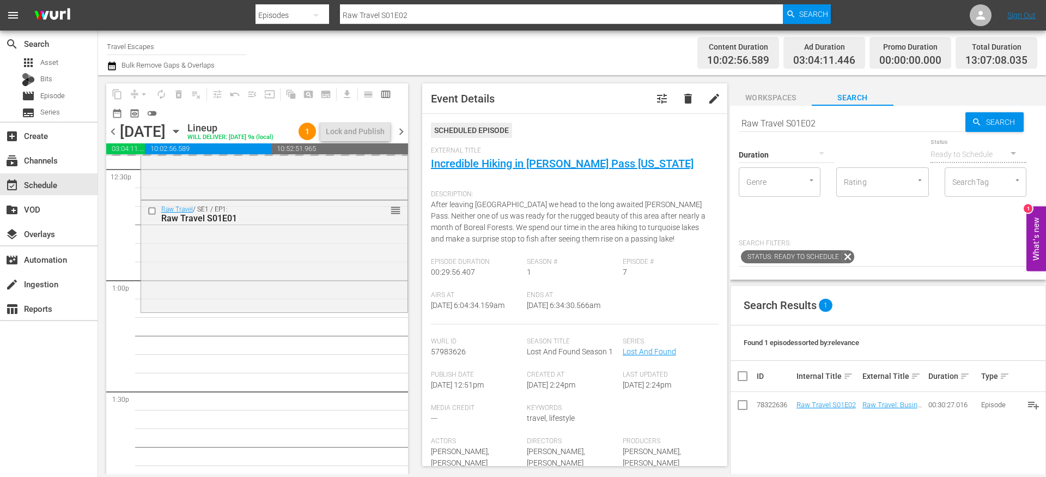
click at [825, 129] on div "Duration" at bounding box center [787, 147] width 96 height 39
click at [825, 119] on input "Raw Travel S01E02" at bounding box center [852, 123] width 227 height 26
type input "Raw Travel S01E03"
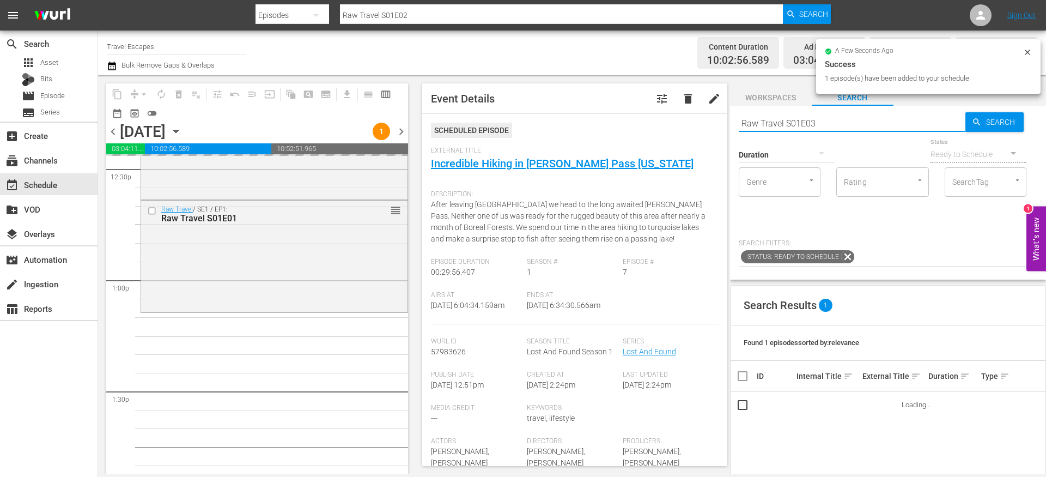
type input "Raw Travel S01E03"
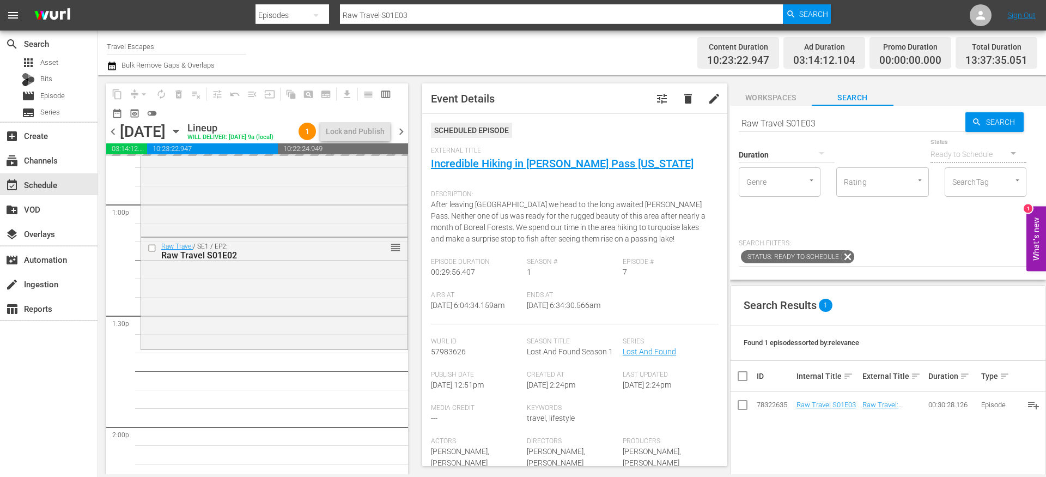
click at [837, 125] on input "Raw Travel S01E03" at bounding box center [852, 123] width 227 height 26
type input "Raw Travel S01E04"
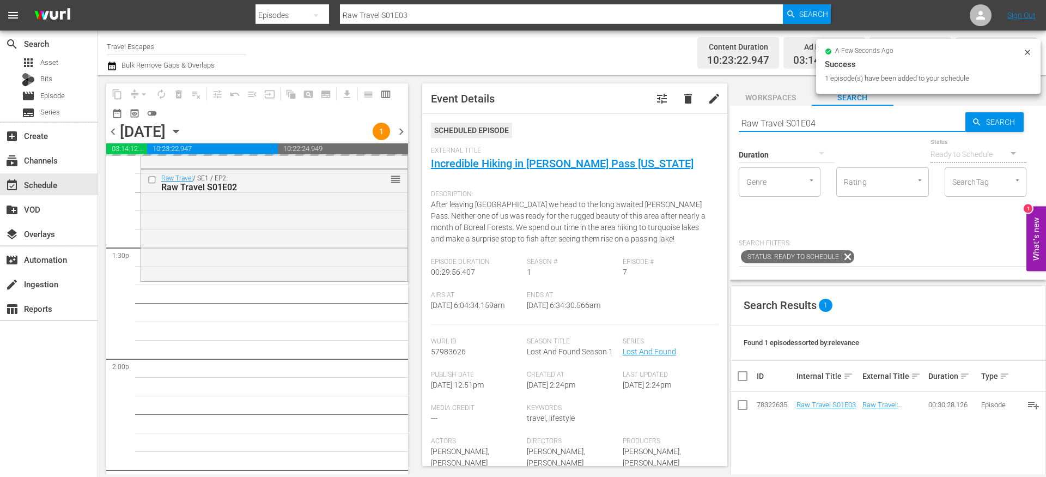
type input "Raw Travel S01E04"
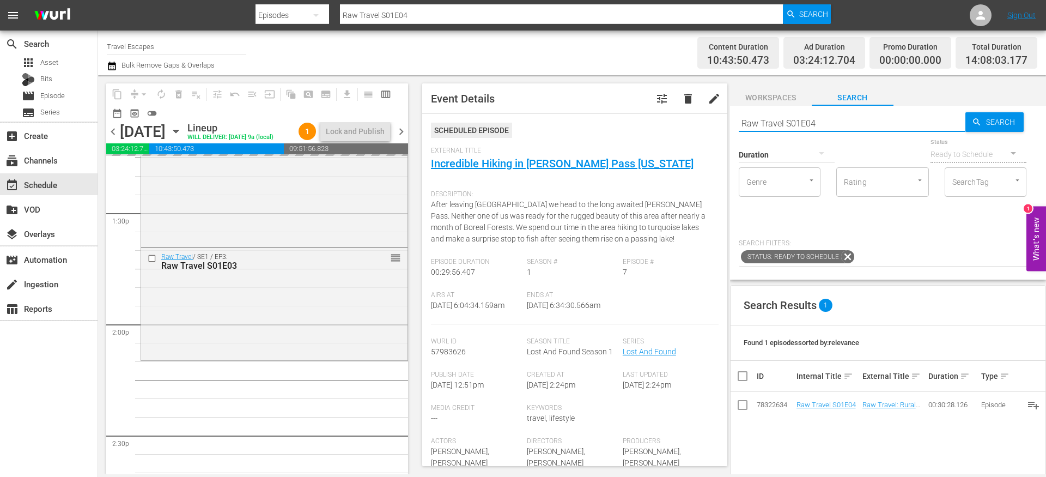
click at [843, 125] on input "Raw Travel S01E04" at bounding box center [852, 123] width 227 height 26
type input "Raw Travel S01E05"
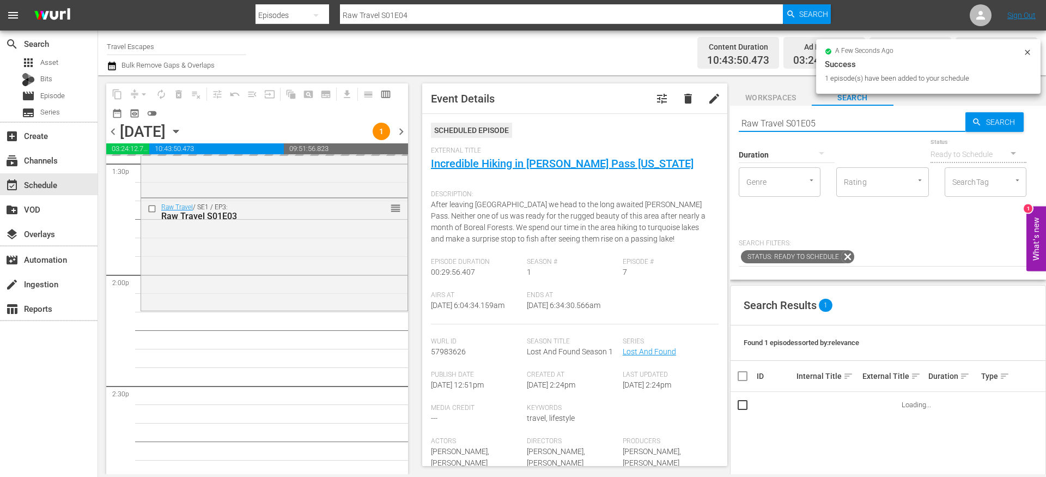
type input "Raw Travel S01E05"
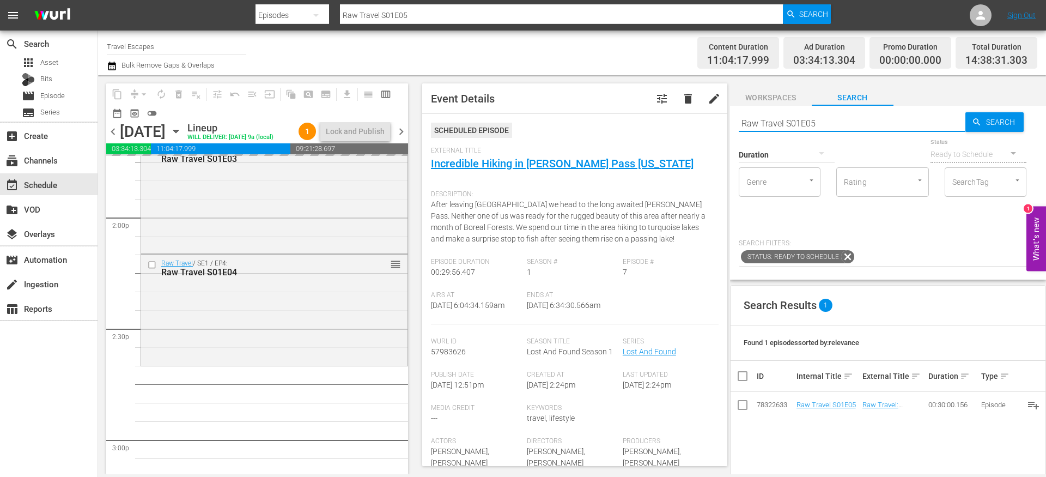
click at [851, 118] on input "Raw Travel S01E05" at bounding box center [852, 123] width 227 height 26
type input "Raw Travel S01E06"
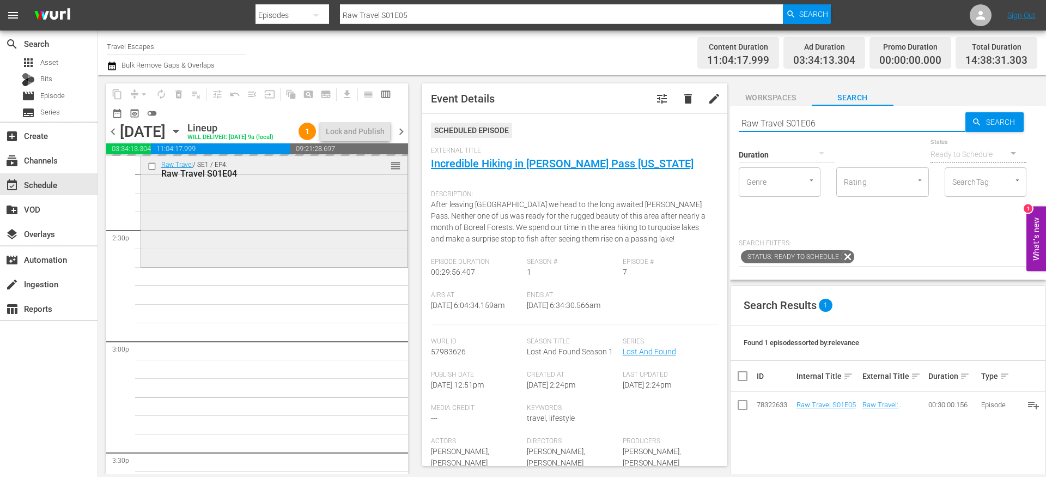
scroll to position [3199, 0]
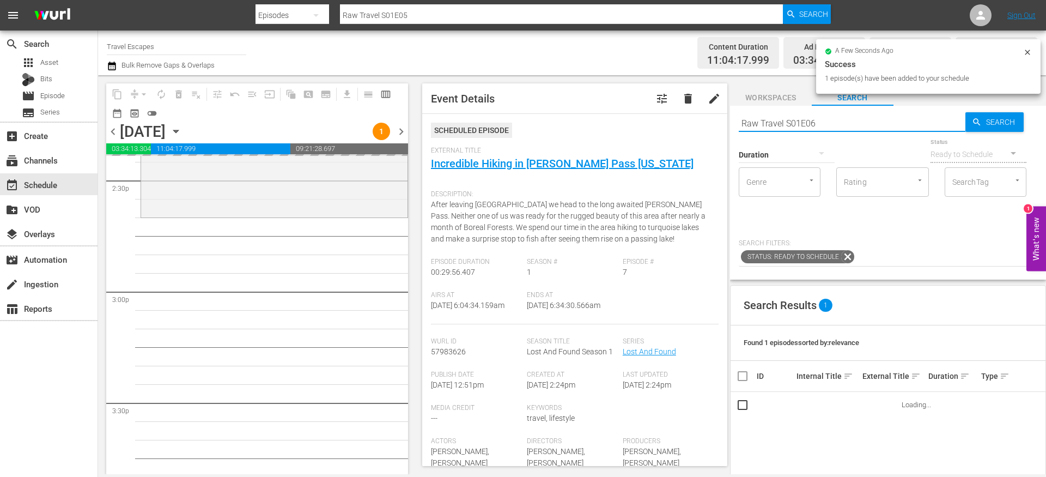
type input "Raw Travel S01E06"
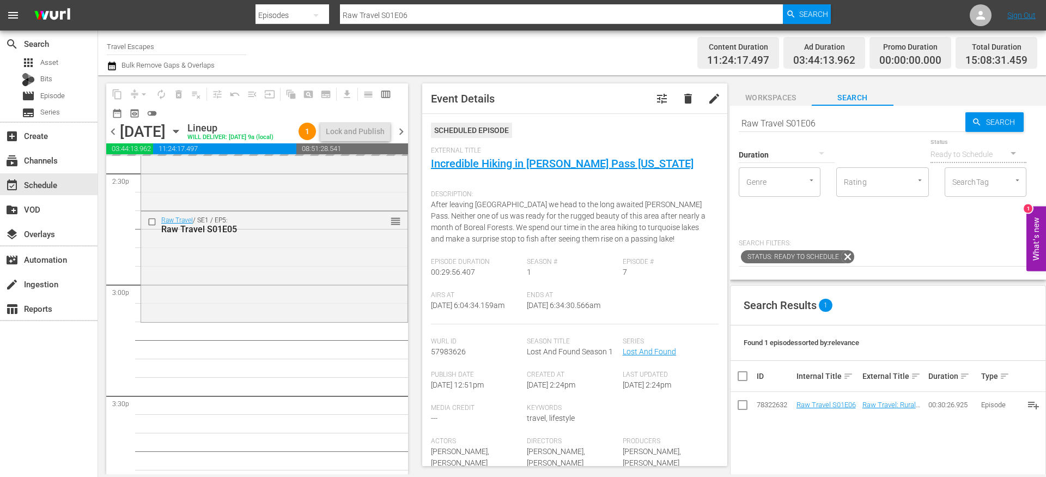
click at [830, 121] on input "Raw Travel S01E06" at bounding box center [852, 123] width 227 height 26
type input "Raw Travel S01E07"
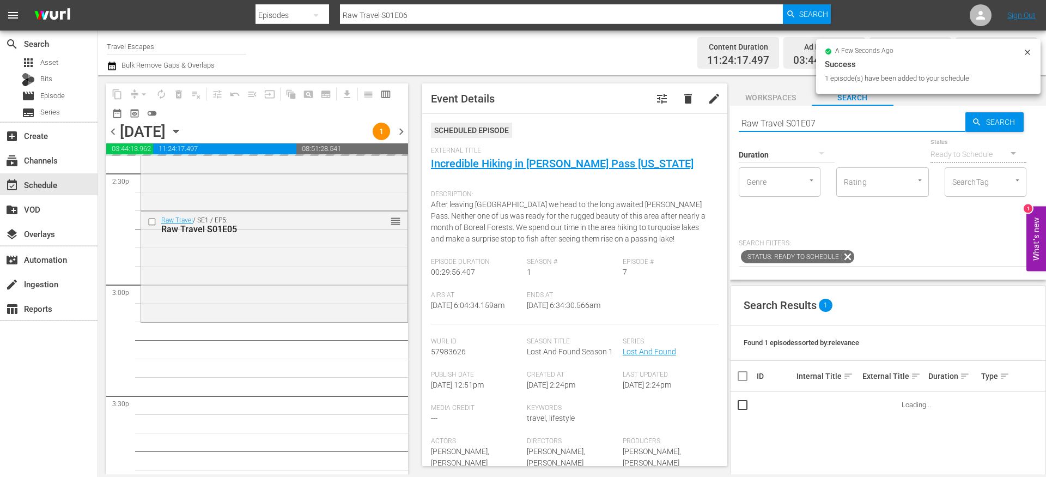
scroll to position [3349, 0]
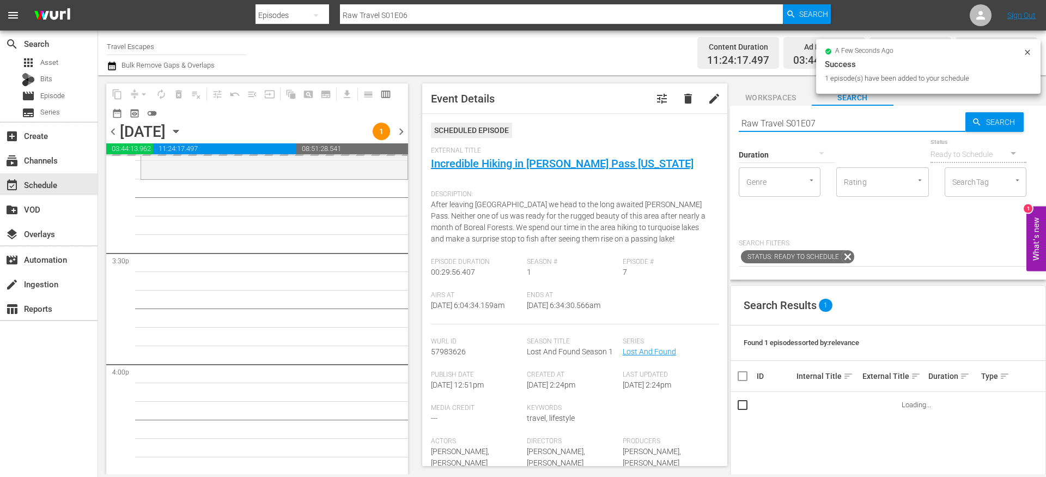
type input "Raw Travel S01E07"
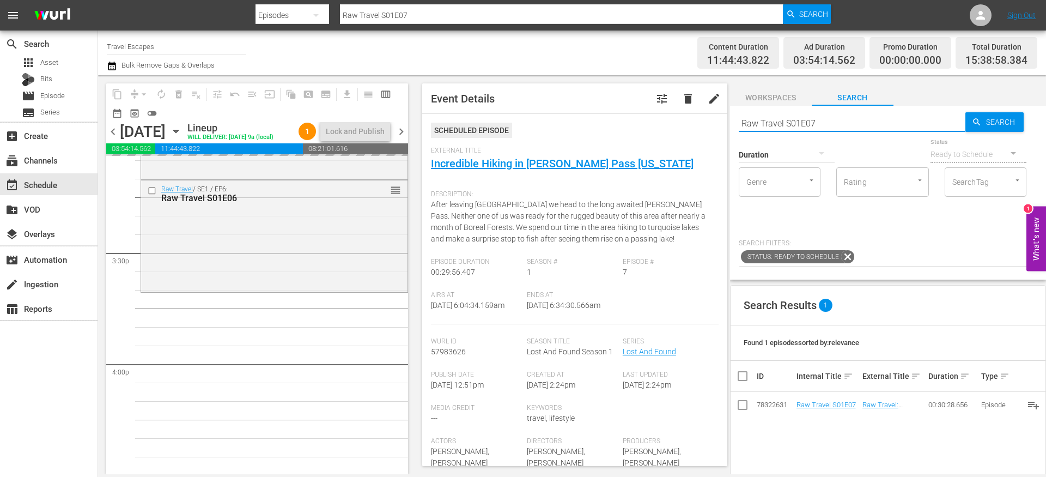
click at [827, 123] on input "Raw Travel S01E07" at bounding box center [852, 123] width 227 height 26
type input "Raw Travel S01E08"
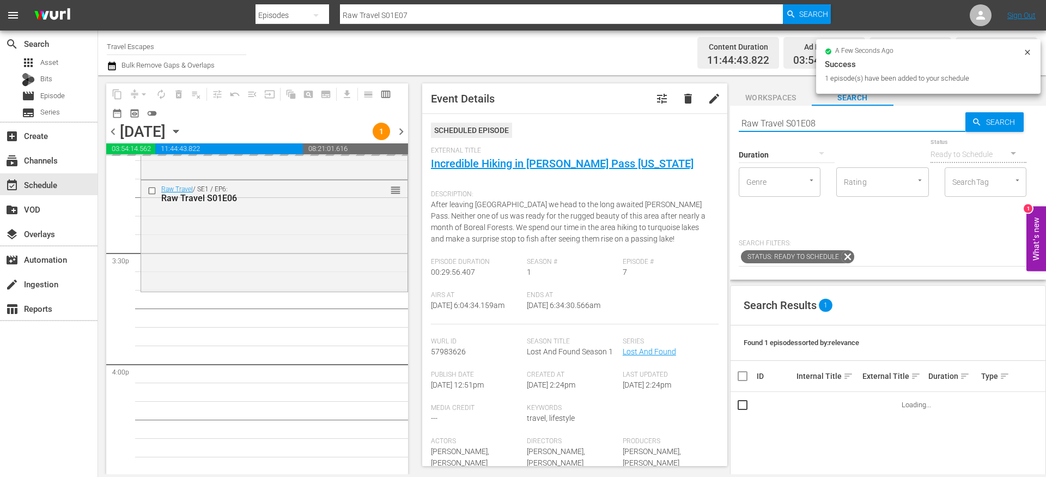
type input "Raw Travel S01E08"
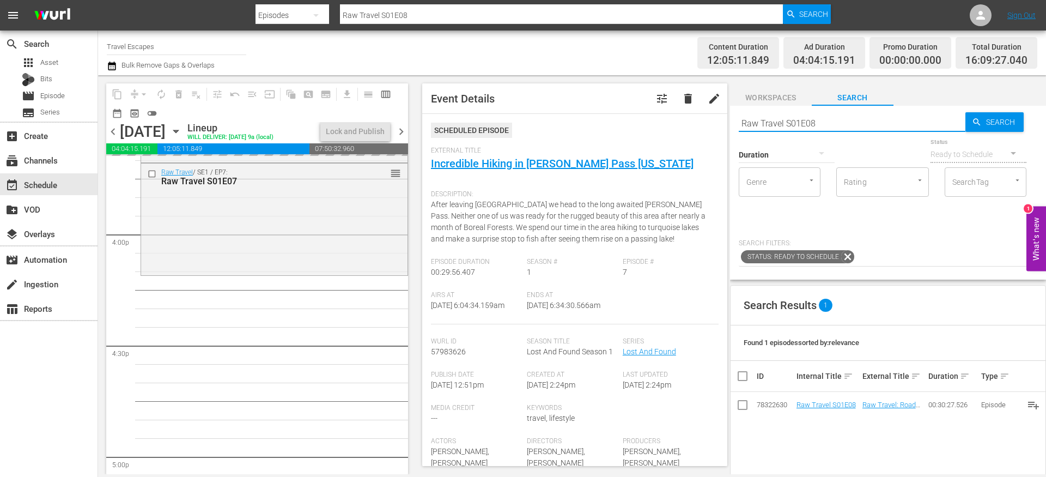
click at [837, 124] on input "Raw Travel S01E08" at bounding box center [852, 123] width 227 height 26
type input "Raw Travel S01E09"
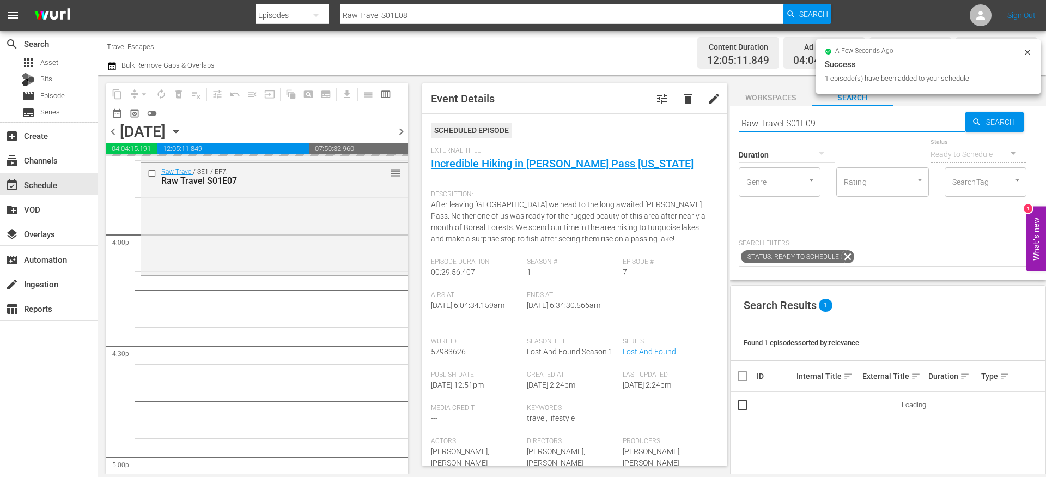
type input "Raw Travel S01E09"
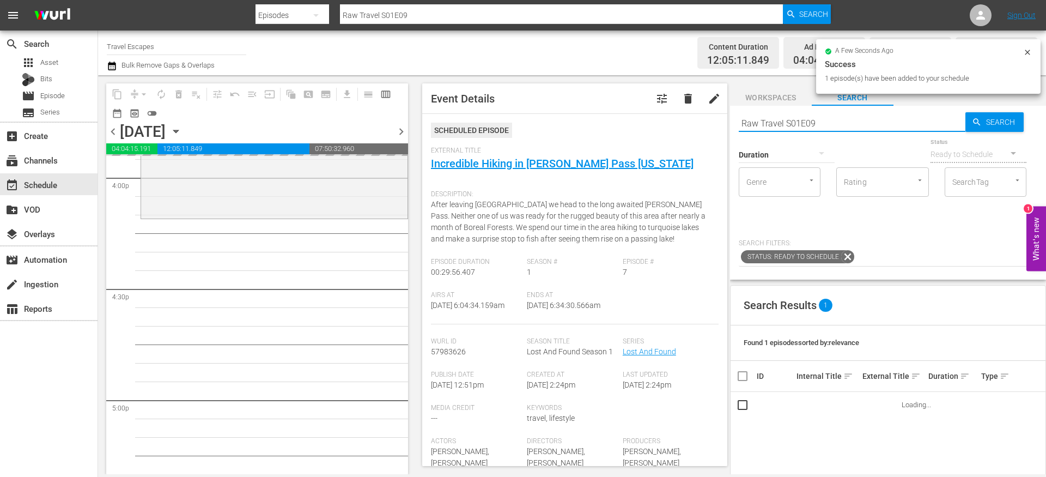
scroll to position [3537, 0]
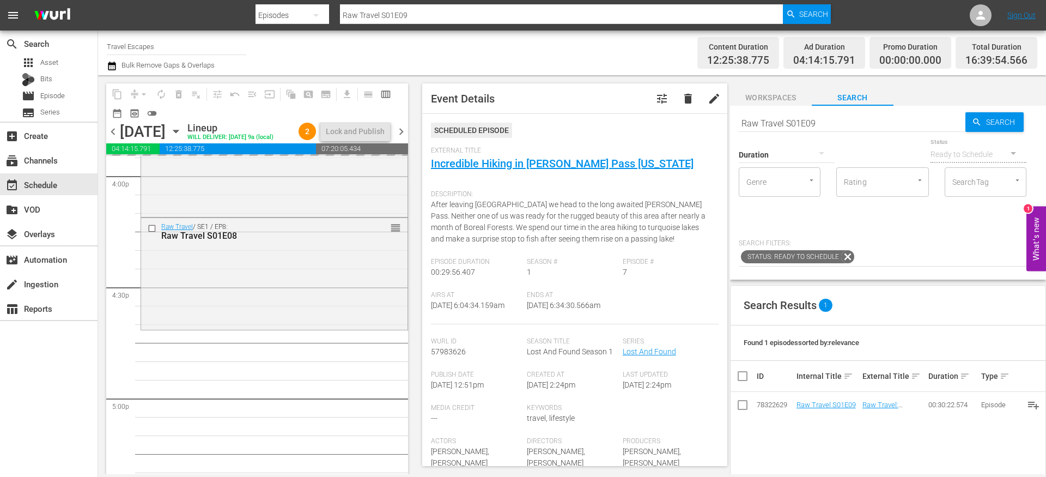
click at [825, 126] on input "Raw Travel S01E09" at bounding box center [852, 123] width 227 height 26
type input "Raw Travel S01E10"
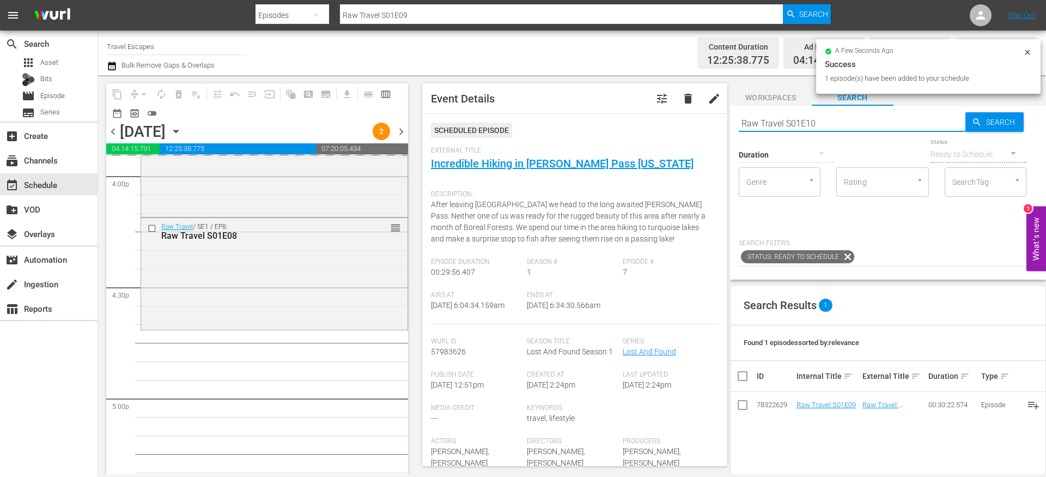
type input "Raw Travel S01E10"
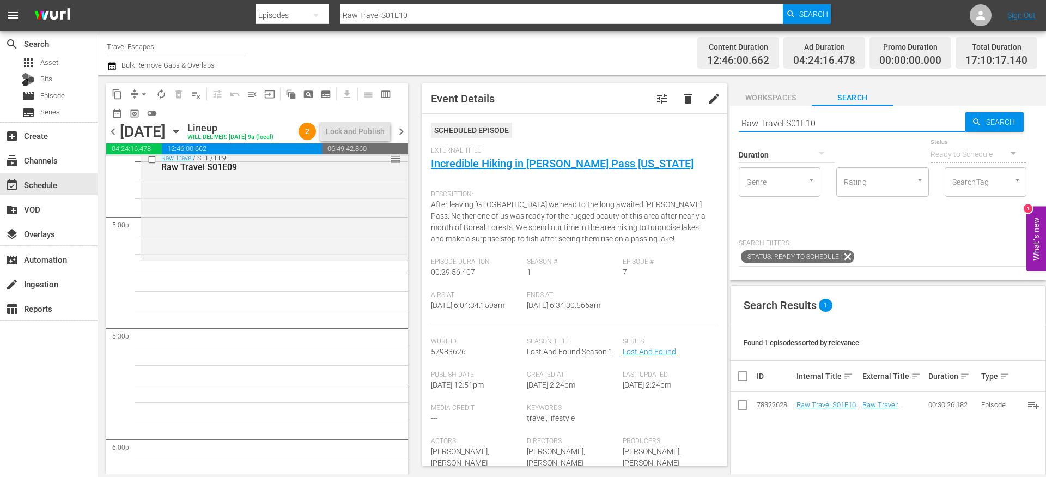
scroll to position [3722, 0]
click at [838, 124] on input "Raw Travel S01E10" at bounding box center [852, 123] width 227 height 26
type input "Raw Travel S01E11"
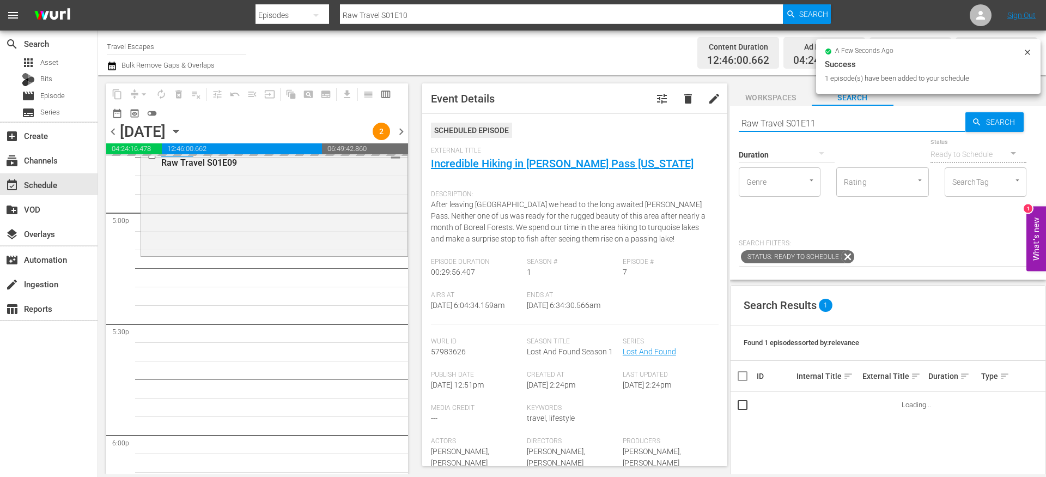
type input "Raw Travel S01E11"
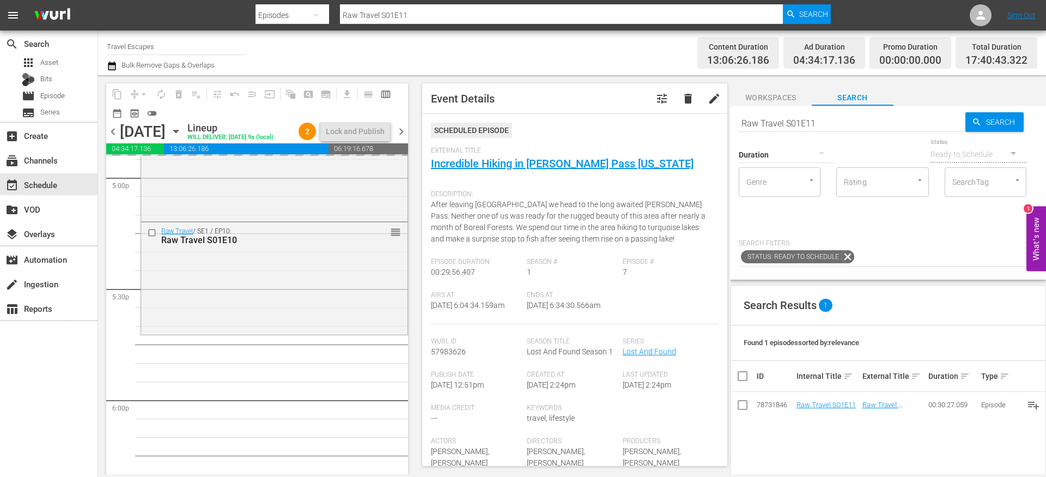
click at [829, 124] on input "Raw Travel S01E11" at bounding box center [852, 123] width 227 height 26
type input "Raw Travel S01E12"
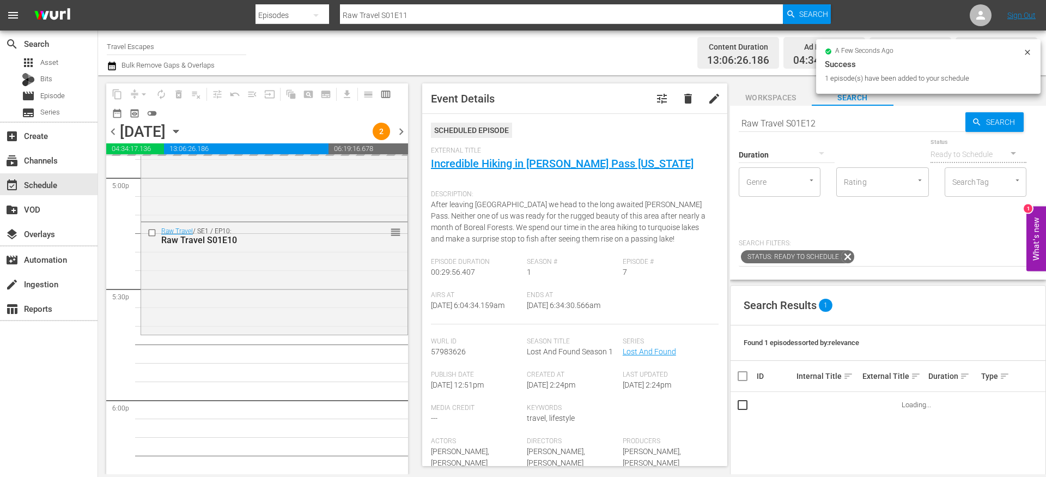
type input "Raw Travel S01E12"
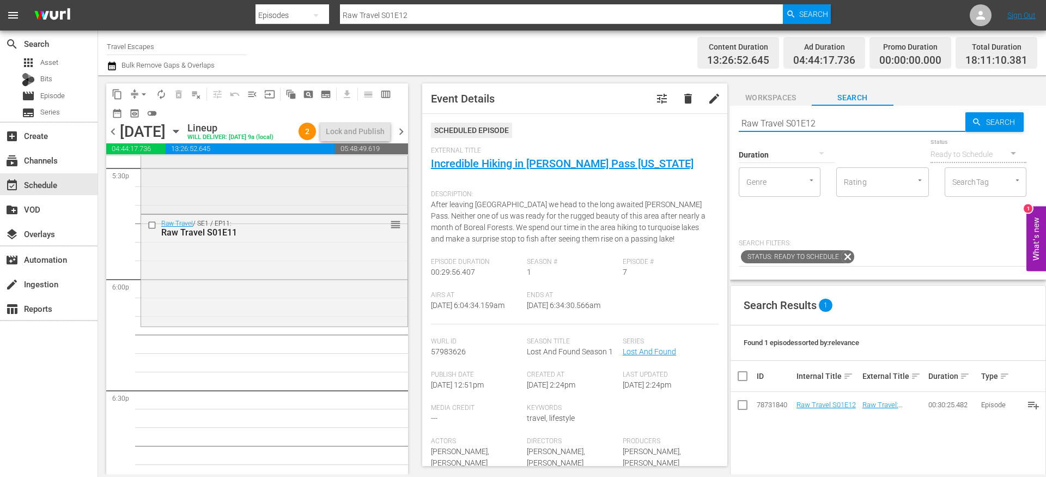
scroll to position [3885, 0]
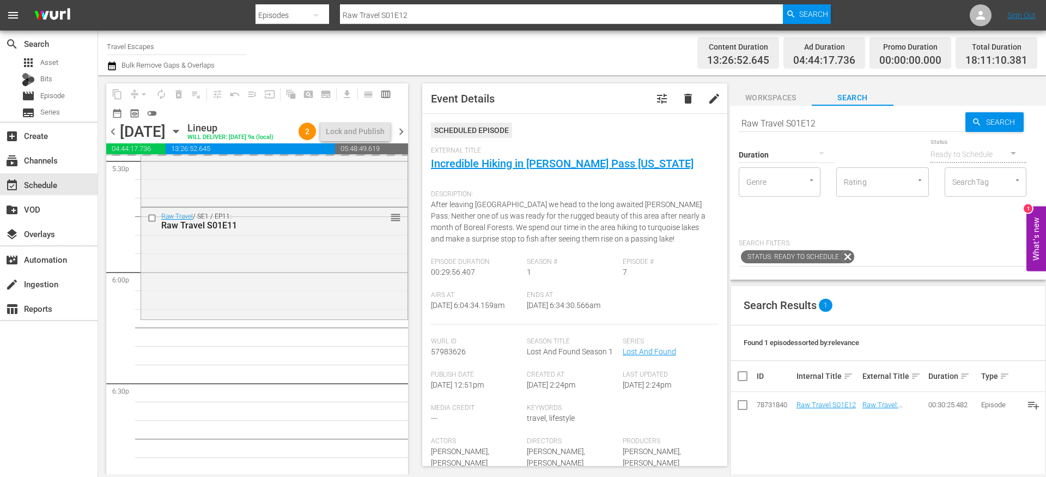
click at [765, 121] on input "Raw Travel S01E12" at bounding box center [852, 123] width 227 height 26
paste input "Downstream S01E013"
type input "Downstream S01E13"
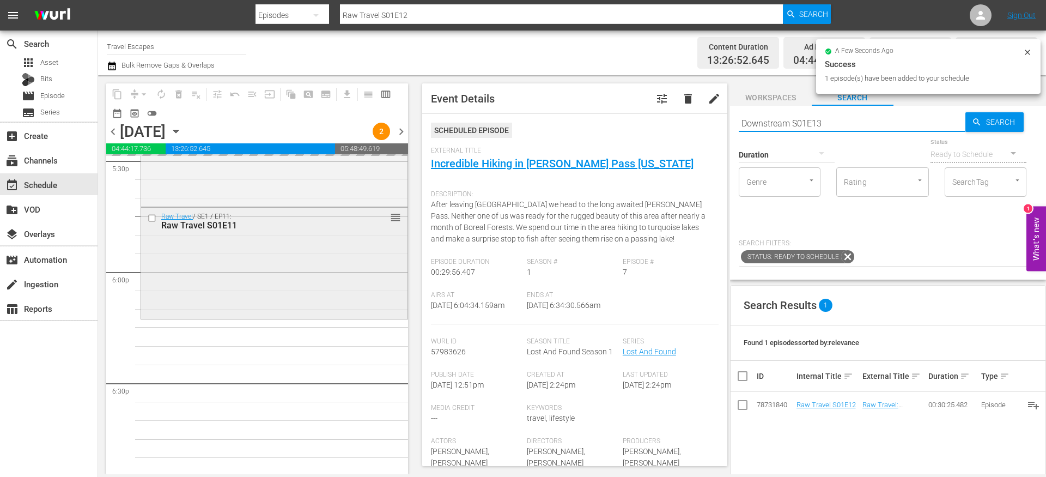
type input "Downstream S01E13"
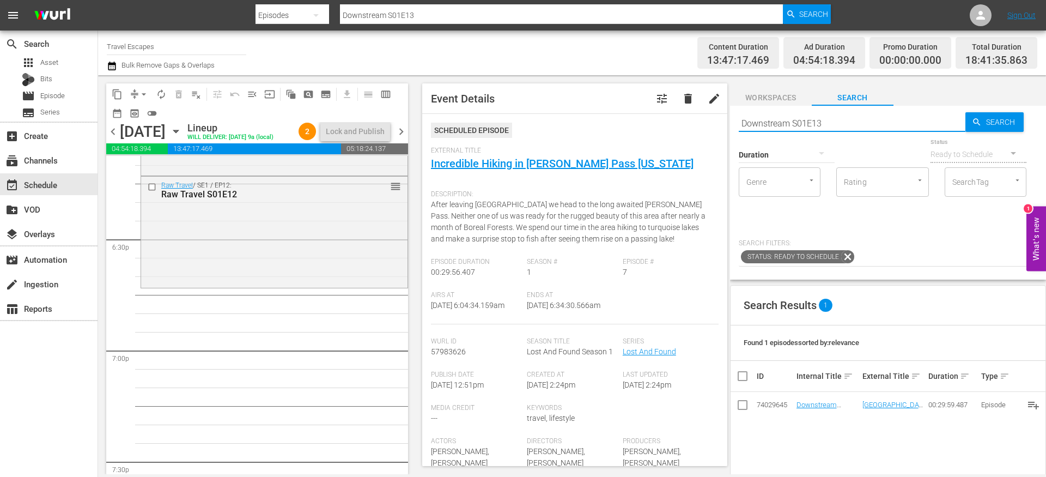
scroll to position [4030, 0]
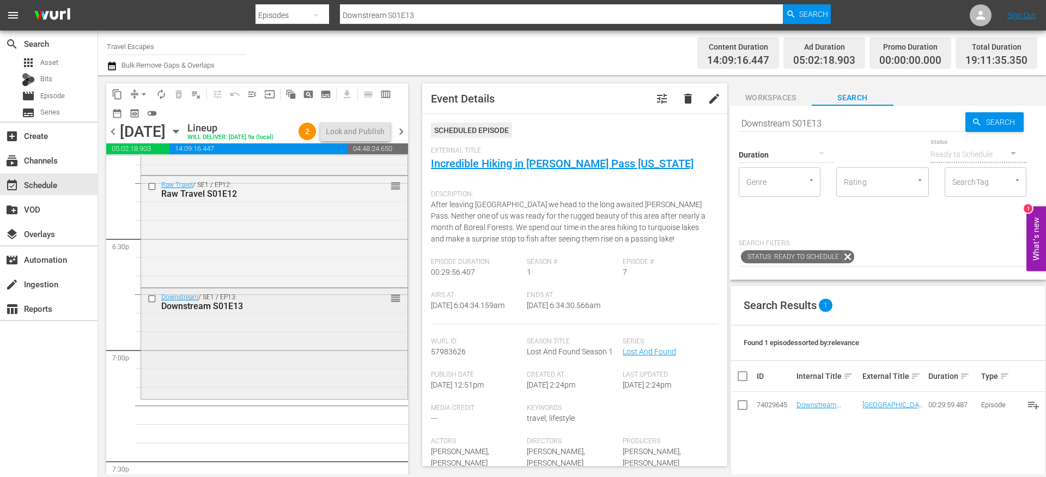
click at [281, 348] on div "Downstream / SE1 / EP13: Downstream S01E13 reorder" at bounding box center [274, 342] width 266 height 108
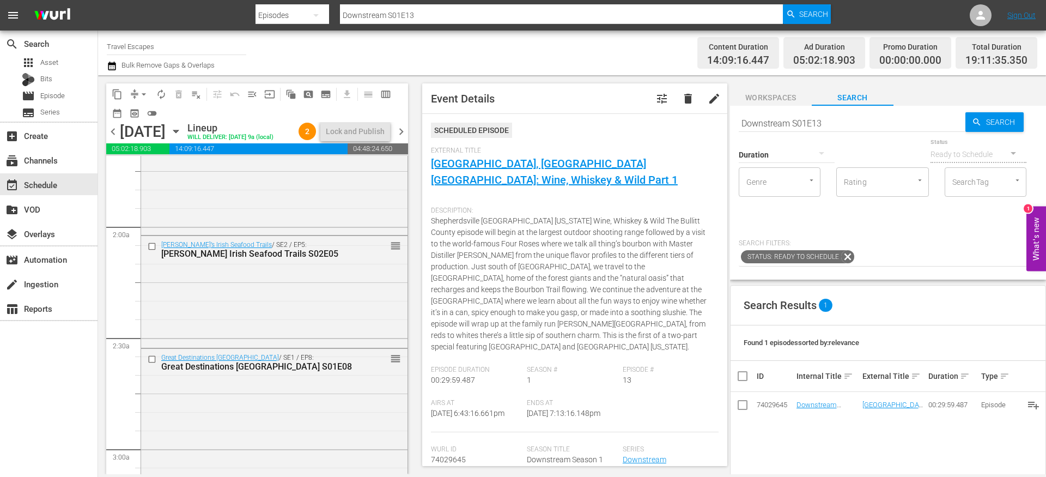
scroll to position [207, 0]
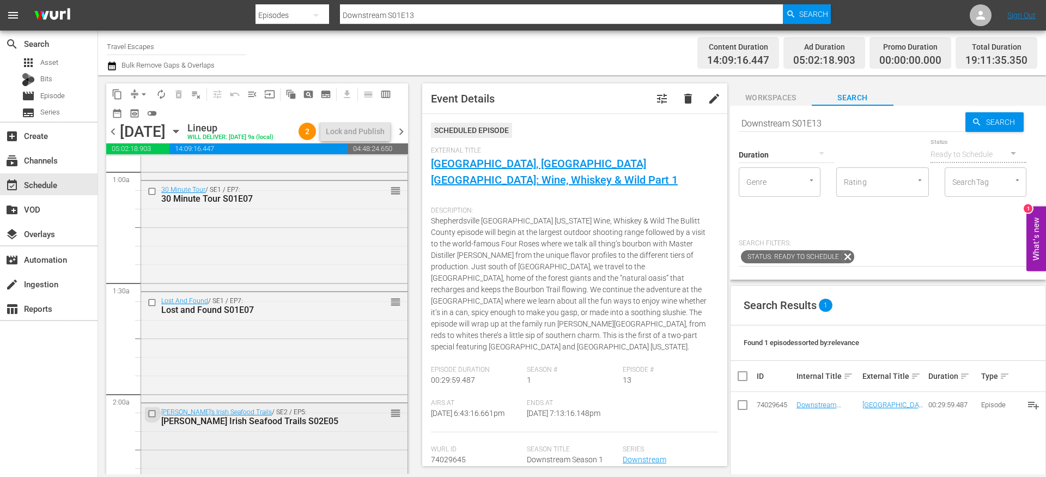
click at [155, 418] on input "checkbox" at bounding box center [153, 413] width 11 height 9
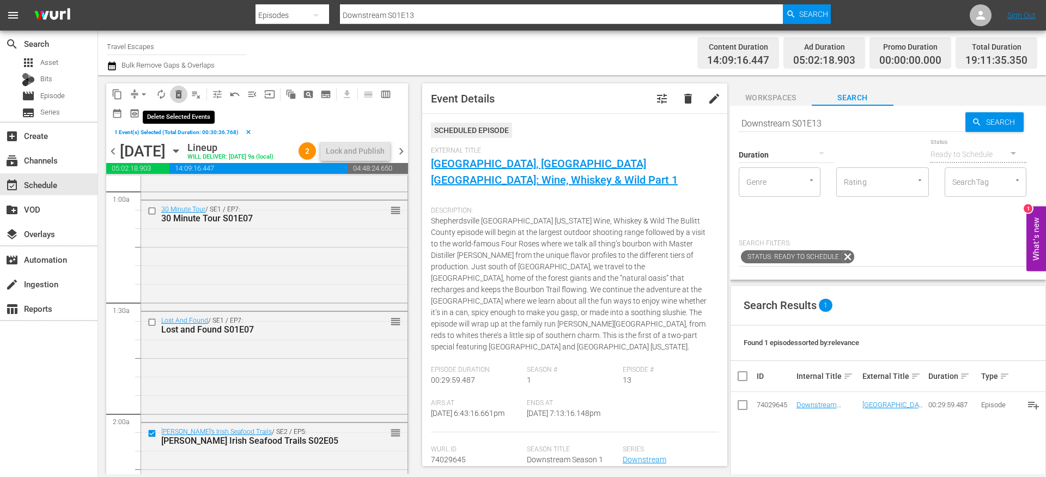
click at [179, 89] on span "delete_forever_outlined" at bounding box center [178, 94] width 11 height 11
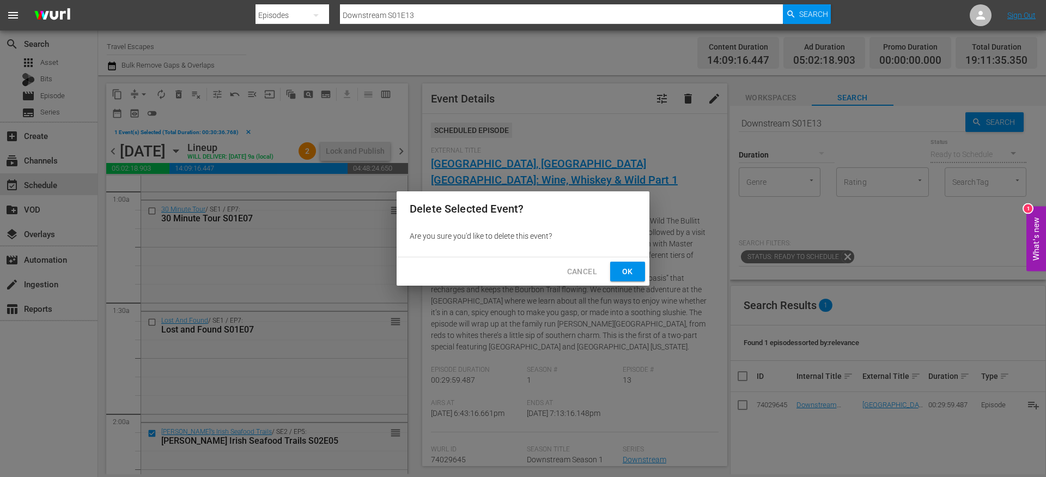
click at [630, 265] on span "Ok" at bounding box center [627, 272] width 17 height 14
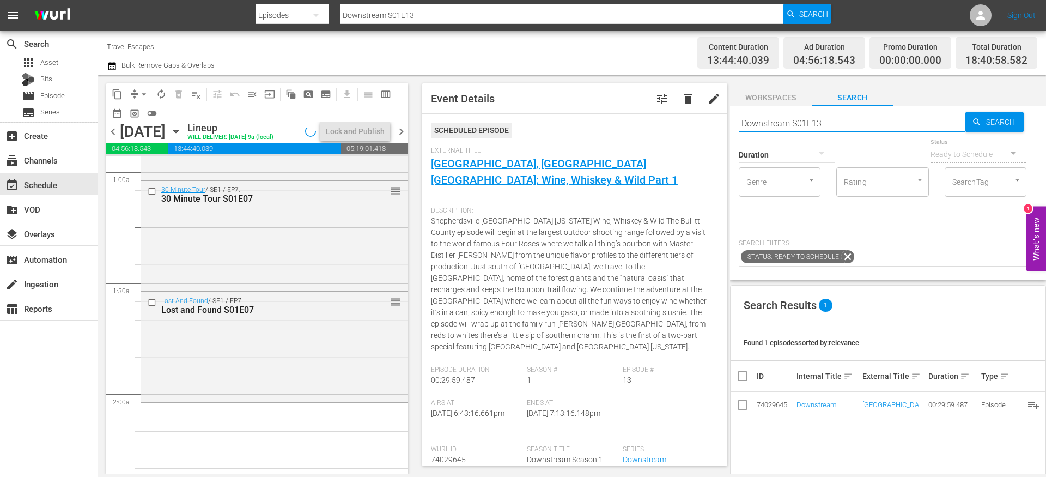
click at [798, 119] on input "Downstream S01E13" at bounding box center [852, 123] width 227 height 26
type input "AAL"
click at [795, 155] on div at bounding box center [787, 154] width 96 height 31
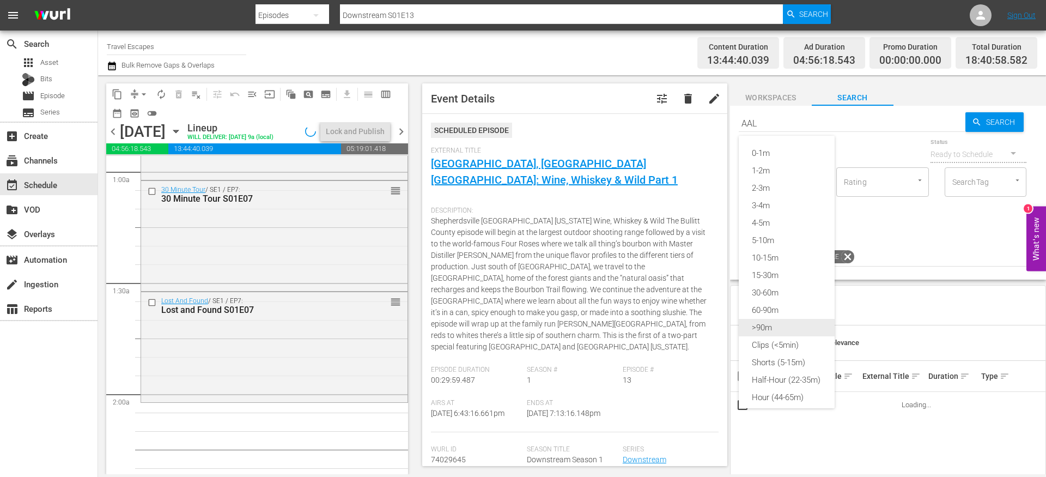
type input "AAL"
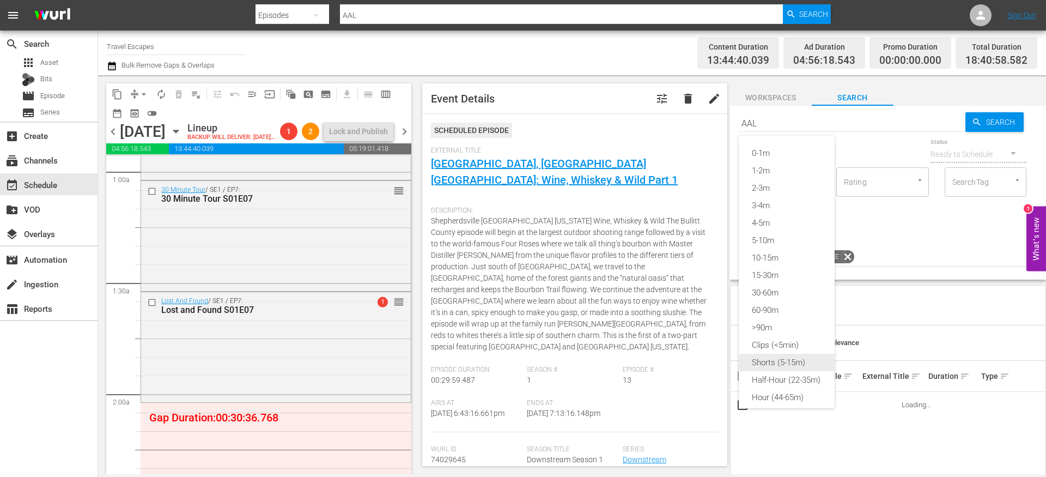
click at [792, 361] on div "Shorts (5-15m)" at bounding box center [787, 362] width 96 height 17
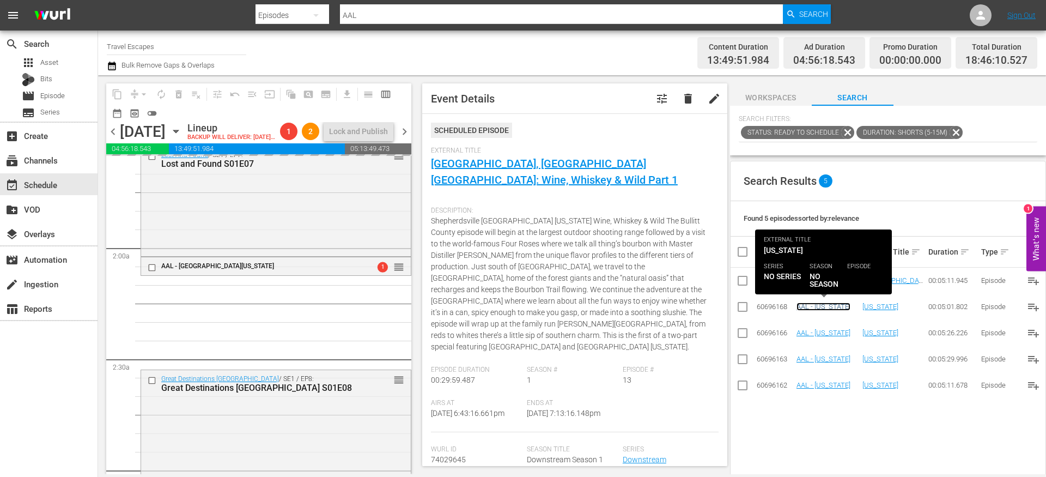
scroll to position [0, 0]
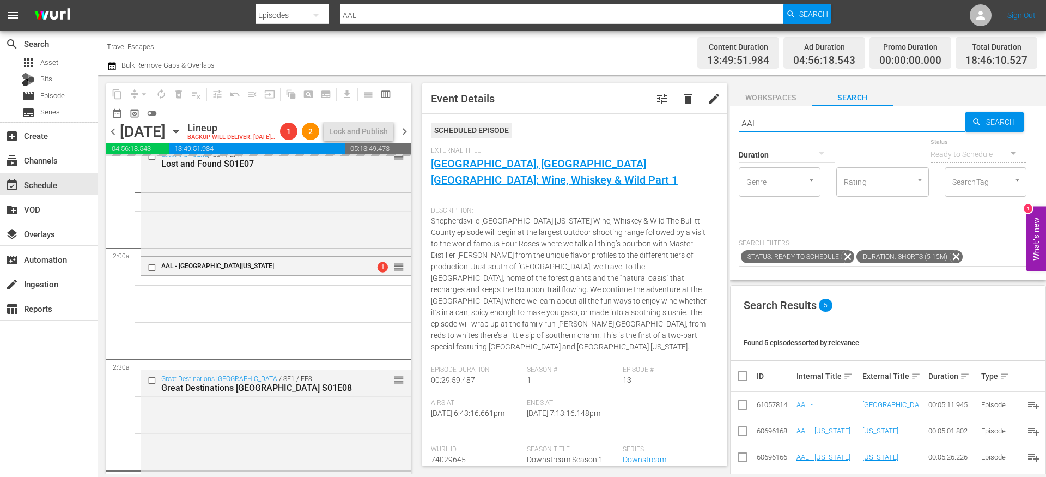
click at [785, 119] on input "AAL" at bounding box center [852, 123] width 227 height 26
click at [784, 119] on input "AAL" at bounding box center [852, 123] width 227 height 26
type input "foodie"
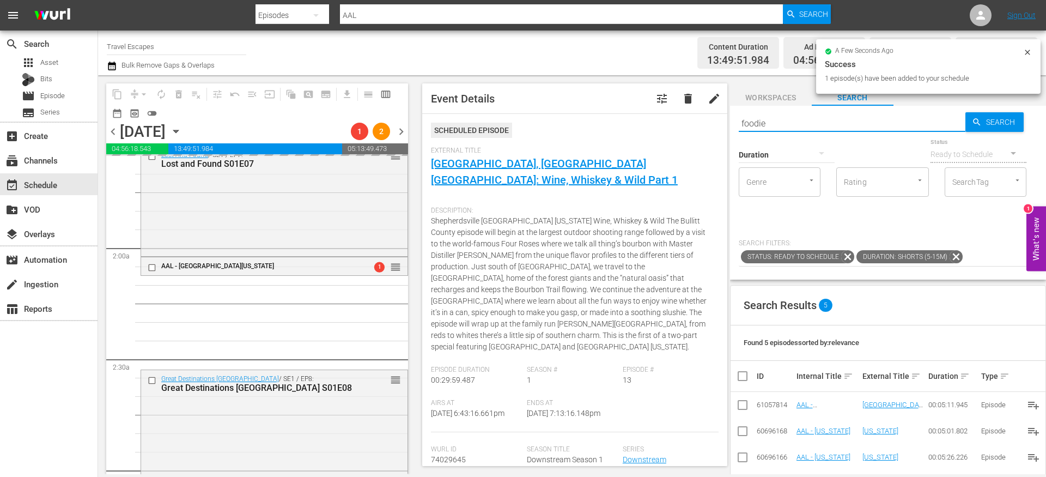
type input "foodie"
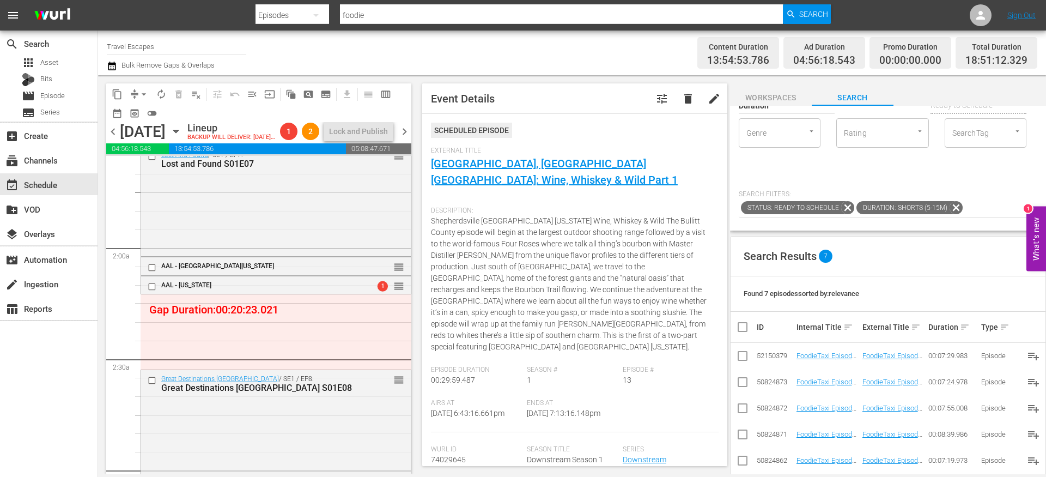
scroll to position [64, 0]
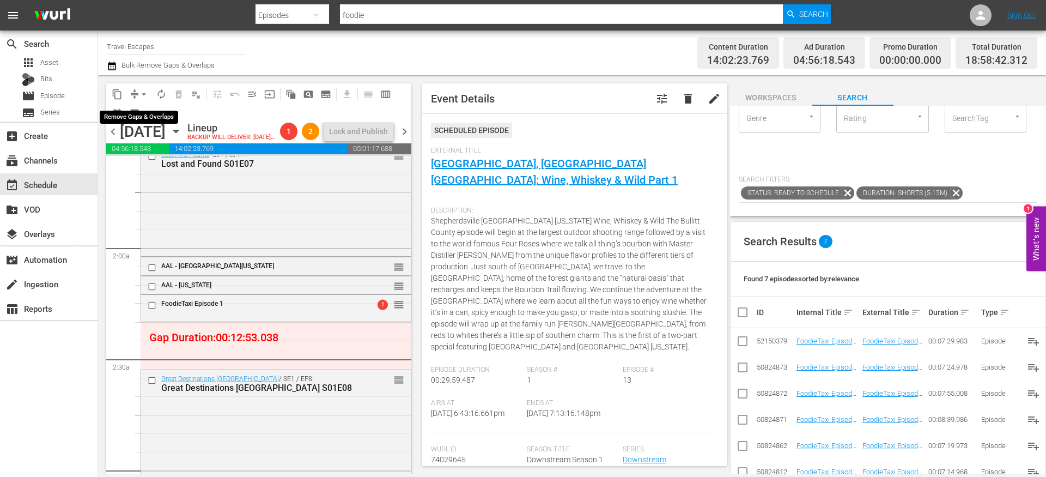
click at [136, 95] on button "arrow_drop_down" at bounding box center [143, 94] width 17 height 17
click at [151, 157] on li "Align to End of Previous Day" at bounding box center [144, 152] width 114 height 18
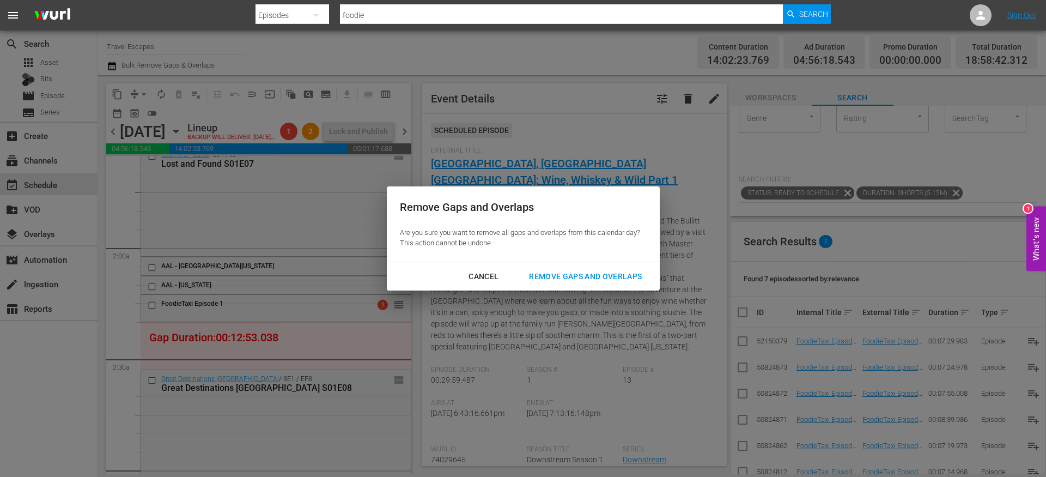
click at [606, 274] on div "Remove Gaps and Overlaps" at bounding box center [585, 277] width 130 height 14
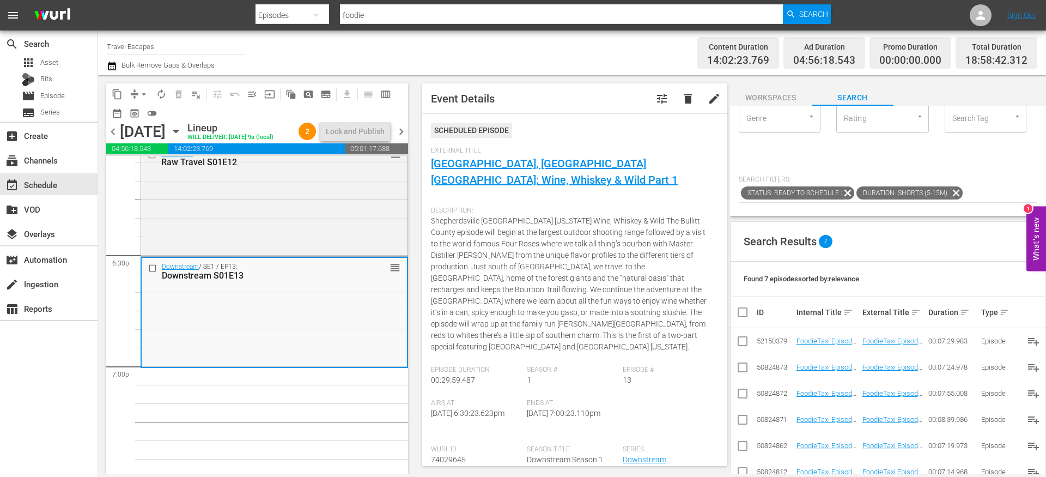
scroll to position [0, 0]
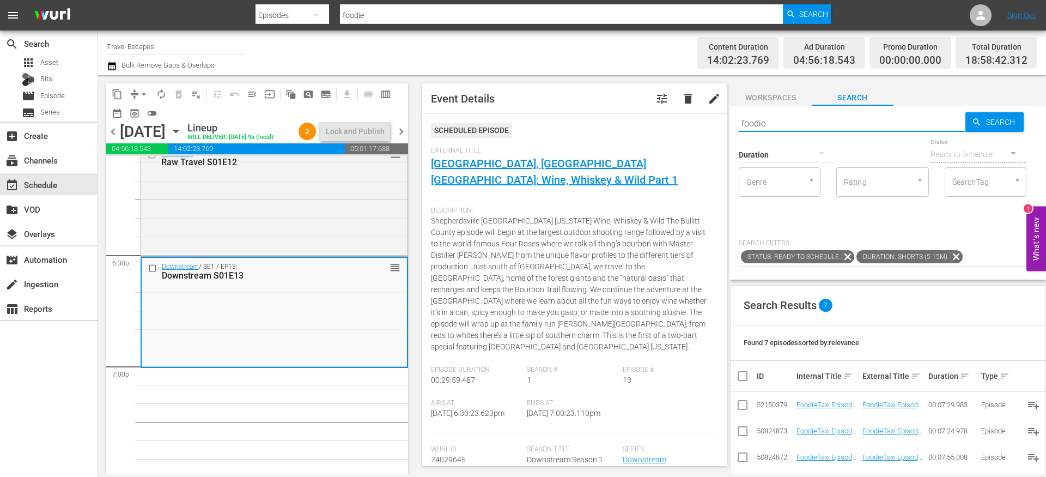
click at [774, 120] on input "foodie" at bounding box center [852, 123] width 227 height 26
paste input "Great Destinations Europe S01E09"
type input "Great Destinations Europe S01E09"
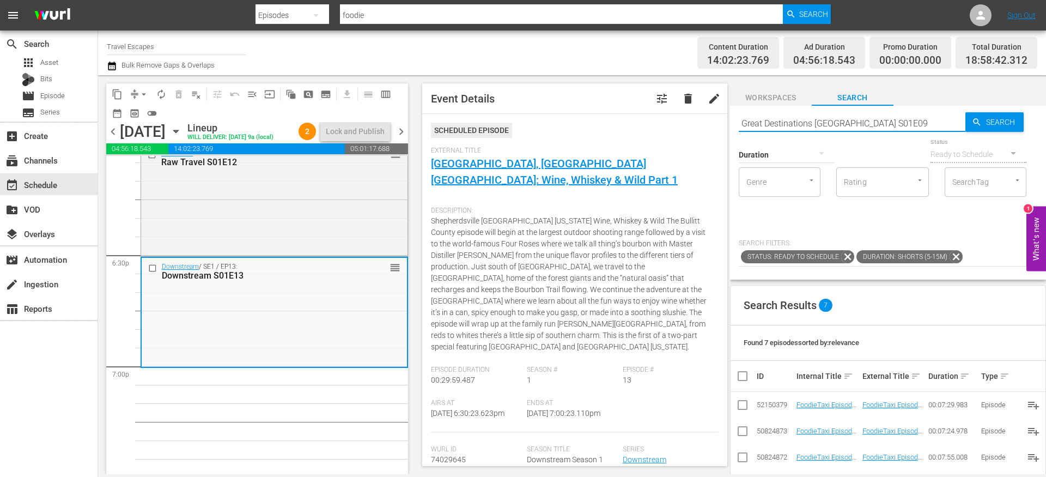
click at [956, 257] on icon at bounding box center [956, 257] width 14 height 14
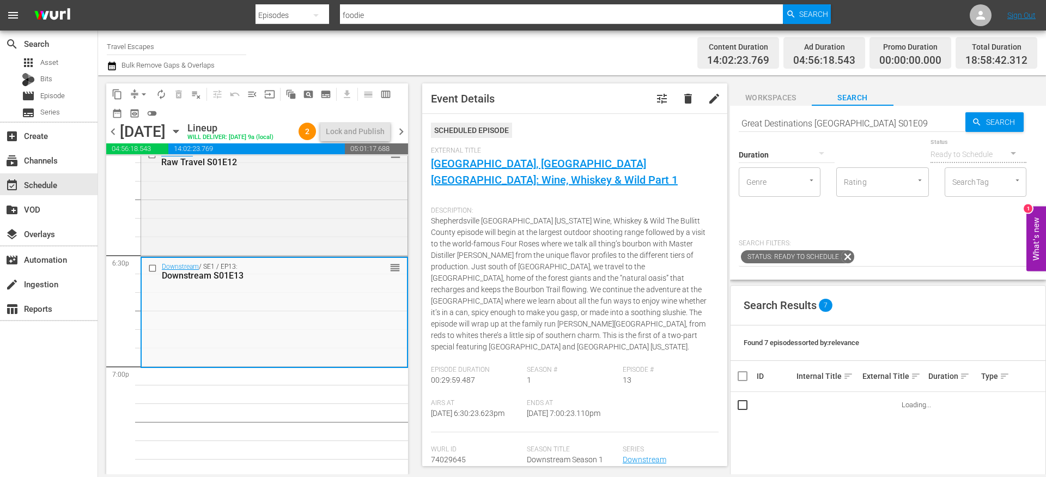
type input "Great Destinations Europe S01E09"
drag, startPoint x: 821, startPoint y: 405, endPoint x: 643, endPoint y: 2, distance: 440.8
click at [794, 122] on input "Great Destinations Europe S01E09" at bounding box center [852, 123] width 227 height 26
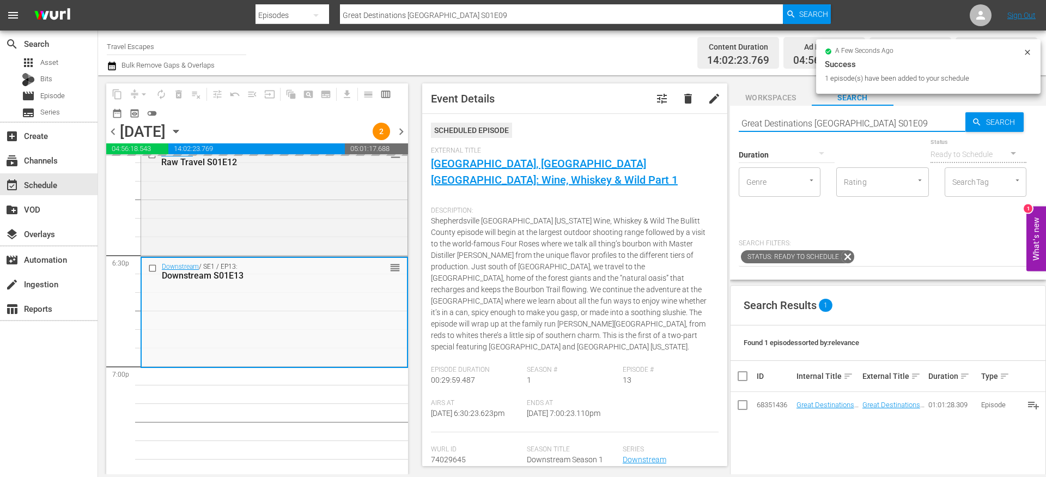
click at [794, 122] on input "Great Destinations Europe S01E09" at bounding box center [852, 123] width 227 height 26
paste input "Painting the Town 108"
type input "Painting the Town s01e08"
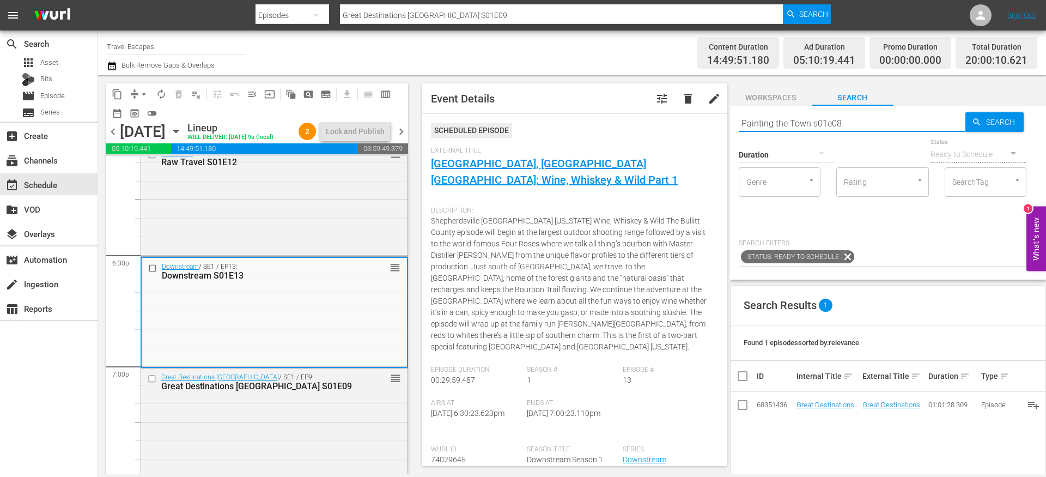
type input "Painting the Town s01e08"
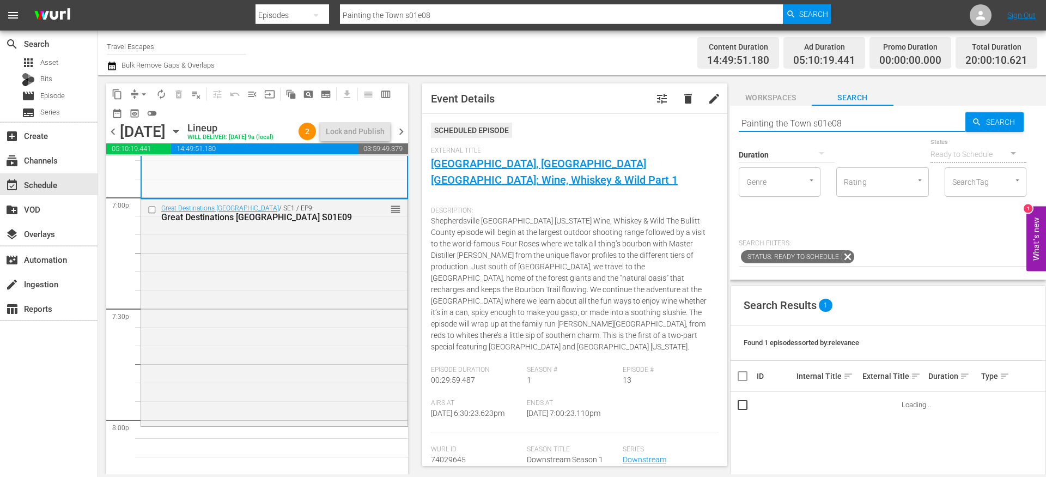
scroll to position [4332, 0]
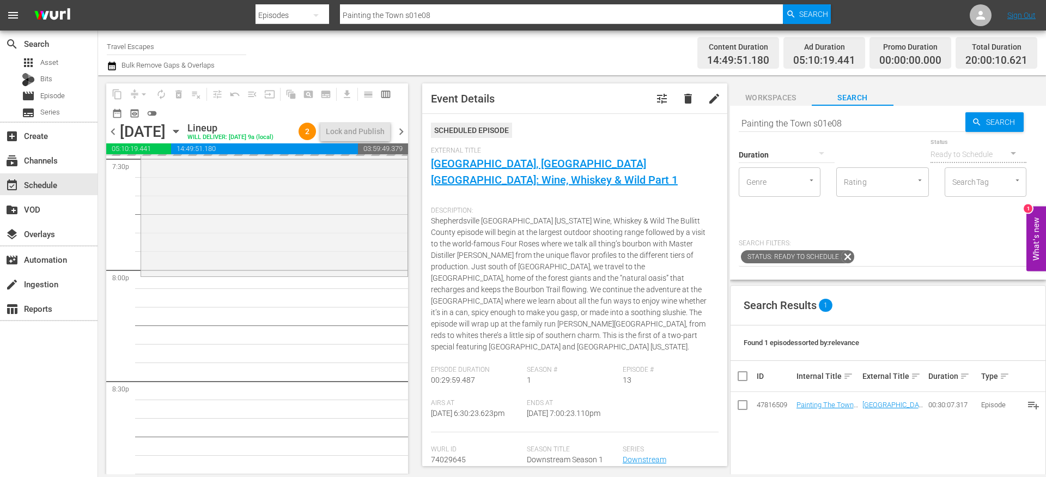
click at [859, 120] on input "Painting the Town s01e08" at bounding box center [852, 123] width 227 height 26
click at [858, 120] on input "Painting the Town s01e08" at bounding box center [852, 123] width 227 height 26
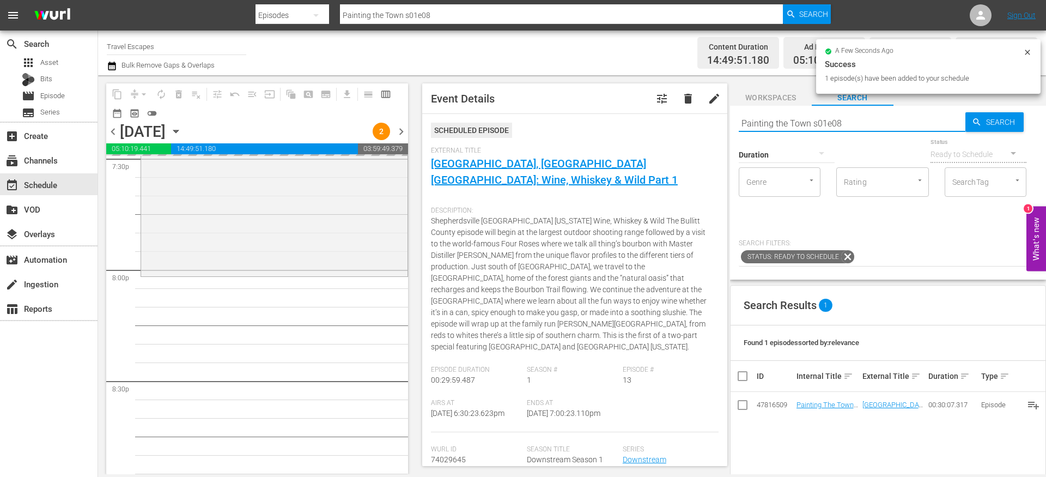
paste input "World Tour S01E03"
type input "World Tour S01E03"
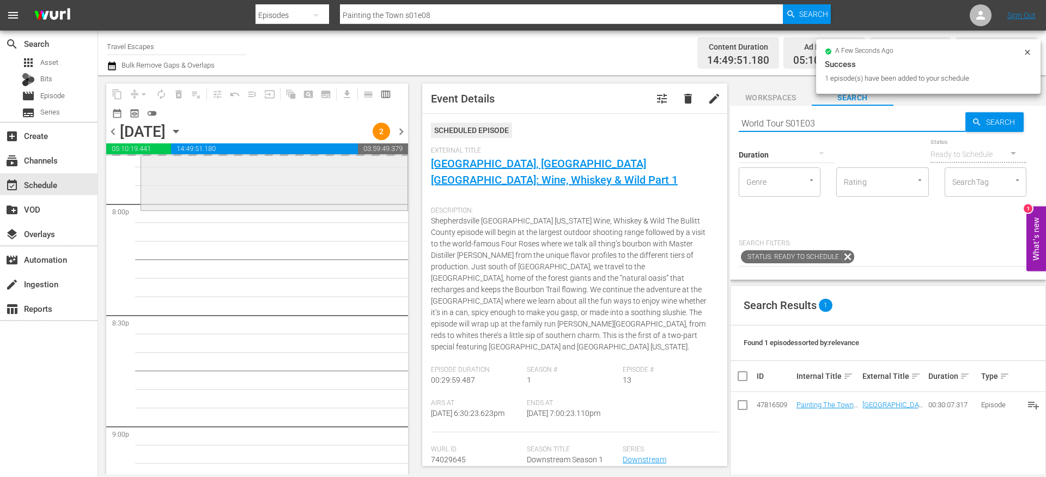
scroll to position [4400, 0]
type input "World Tour S01E03"
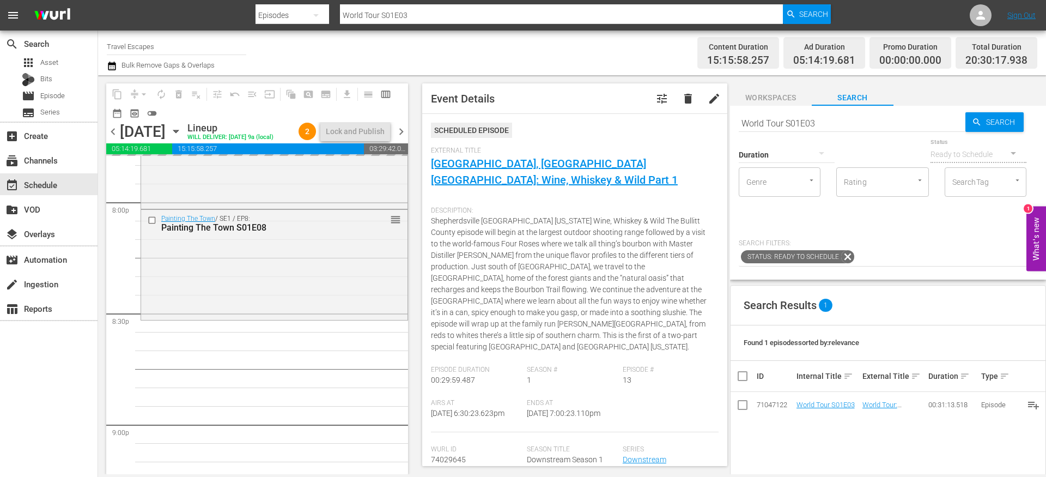
click at [813, 113] on input "World Tour S01E03" at bounding box center [852, 123] width 227 height 26
click at [812, 113] on input "World Tour S01E03" at bounding box center [852, 123] width 227 height 26
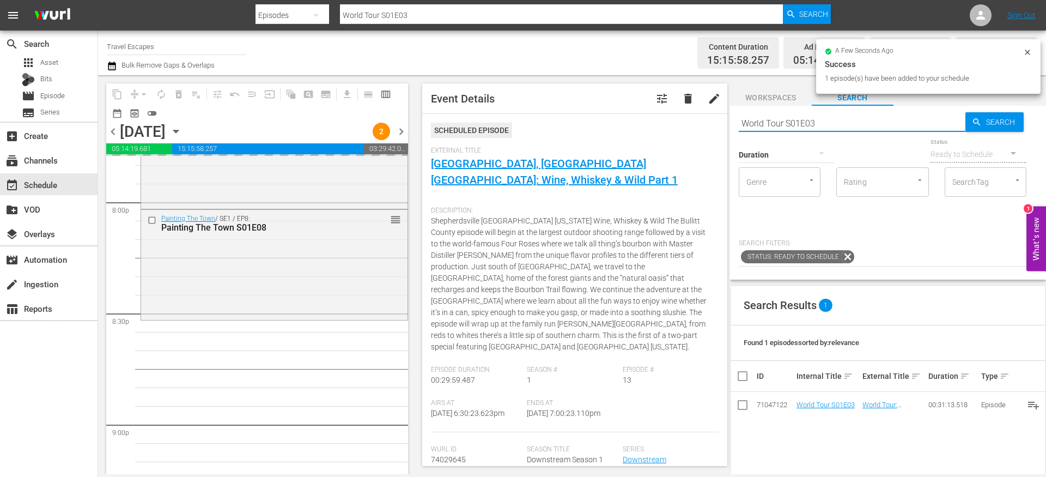
click at [812, 113] on input "World Tour S01E03" at bounding box center [852, 123] width 227 height 26
paste input "American Travelers: S01E08"
type input "American Travelers: S01E08"
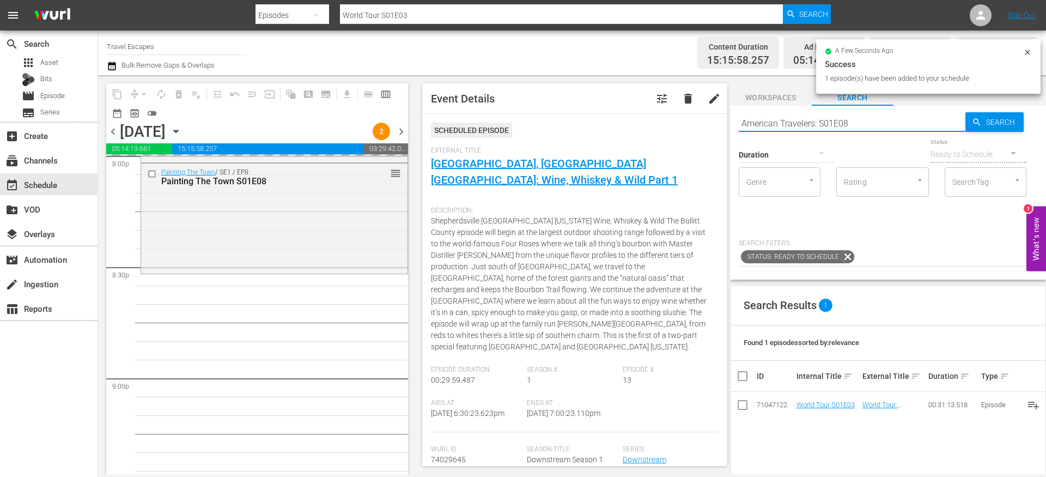
type input "American Travelers: S01E08"
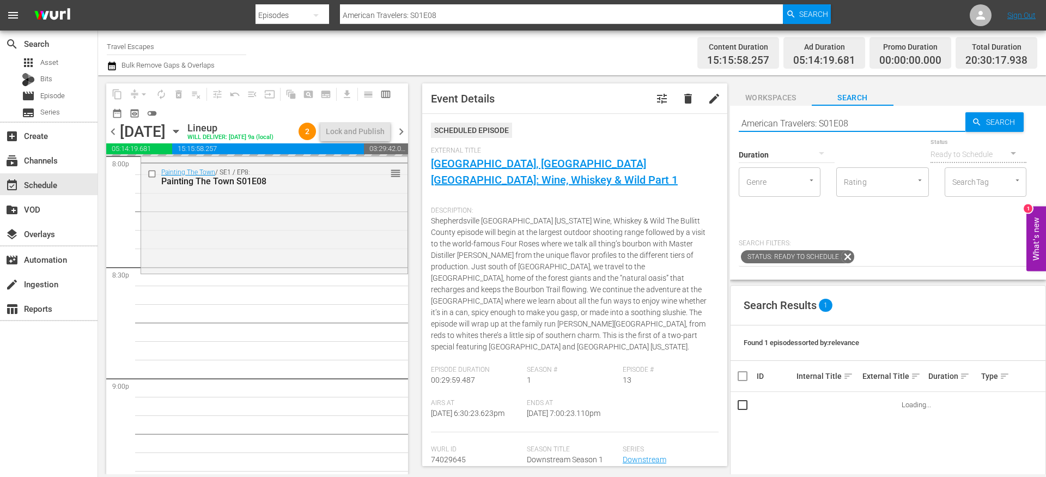
scroll to position [4467, 0]
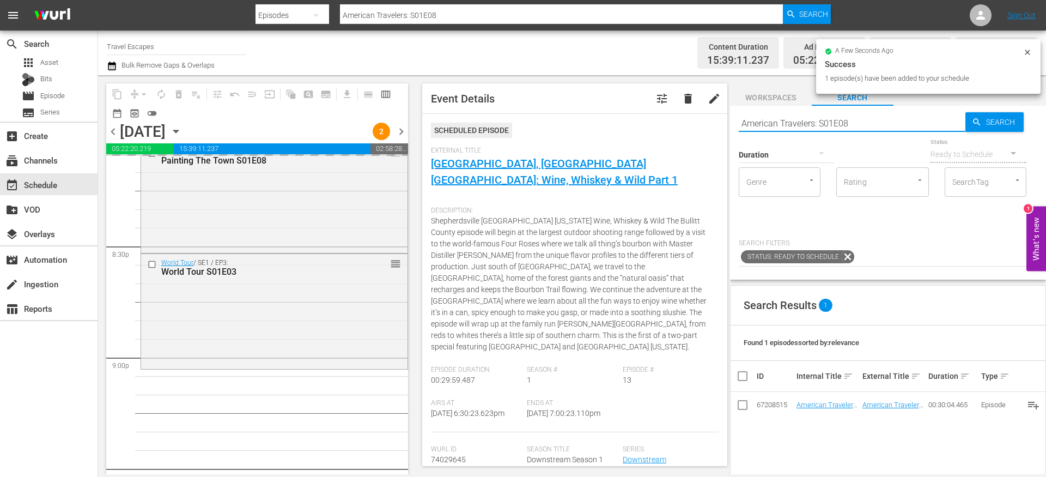
click at [840, 125] on input "American Travelers: S01E08" at bounding box center [852, 123] width 227 height 26
paste input "30 Minute Tour"
type input "30 Minute Tour S01E08"
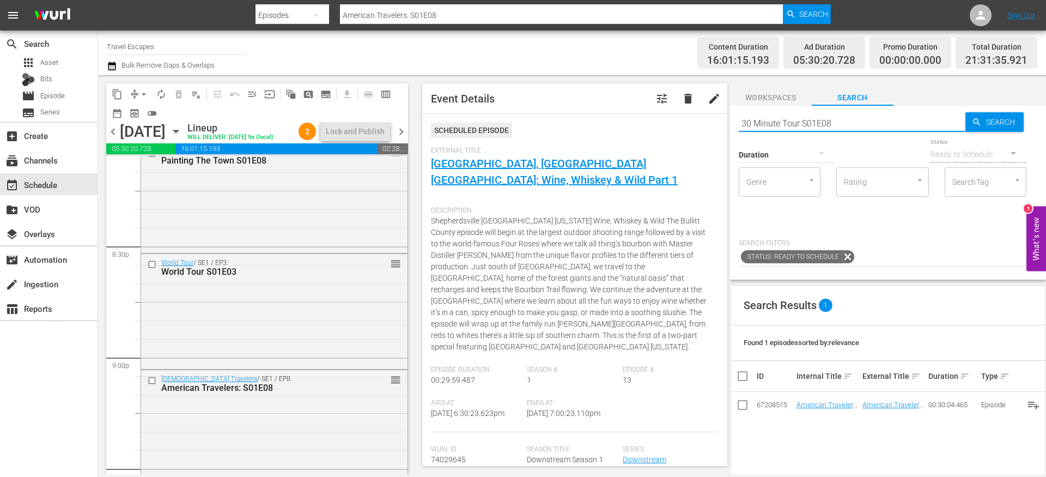
type input "30 Minute Tour S01E08"
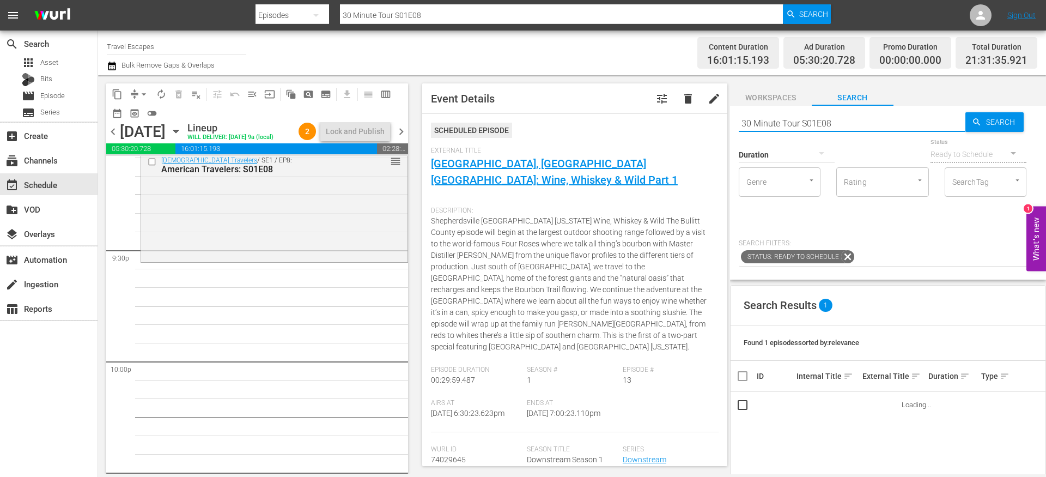
scroll to position [4697, 0]
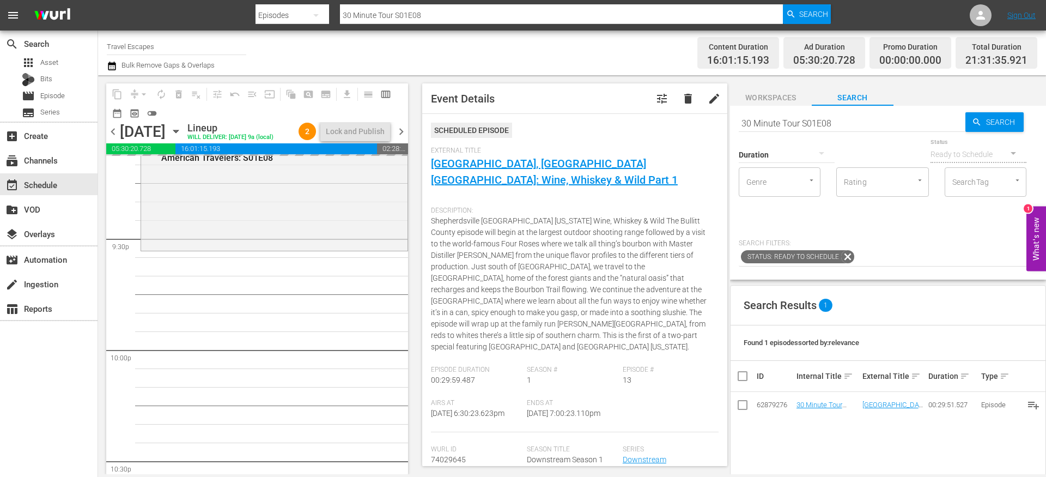
click at [790, 124] on input "30 Minute Tour S01E08" at bounding box center [852, 123] width 227 height 26
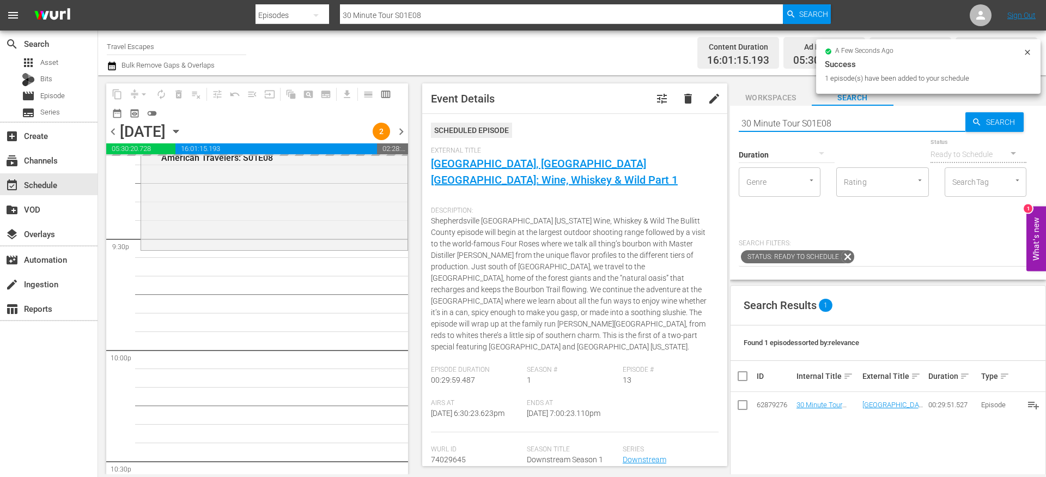
paste input "Lost and Found"
type input "Lost and Found S01E08"
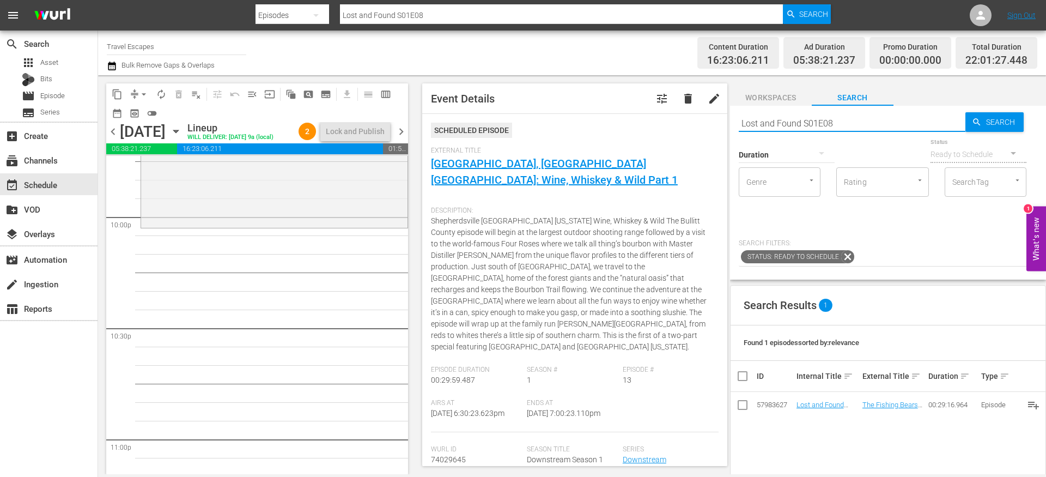
scroll to position [4836, 0]
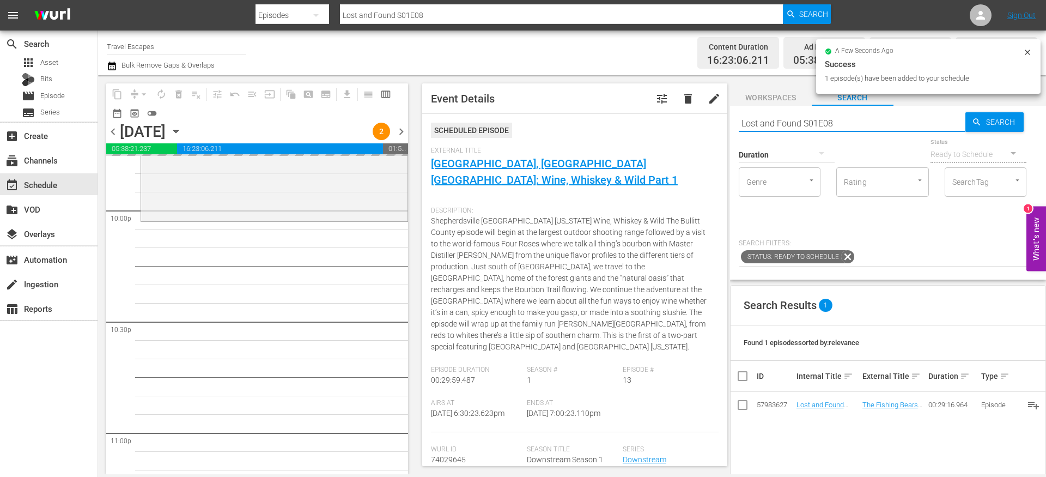
click at [784, 124] on input "Lost and Found S01E08" at bounding box center [852, 123] width 227 height 26
paste input "Nevens Irish Seafood Trails S02E06"
type input "Nevens Irish Seafood Trails S02E06"
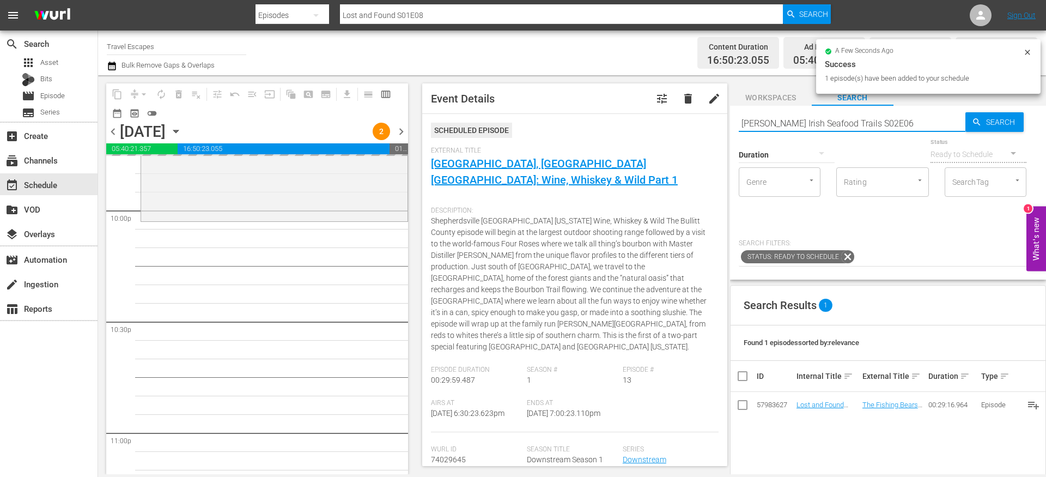
type input "Nevens Irish Seafood Trails S02E06"
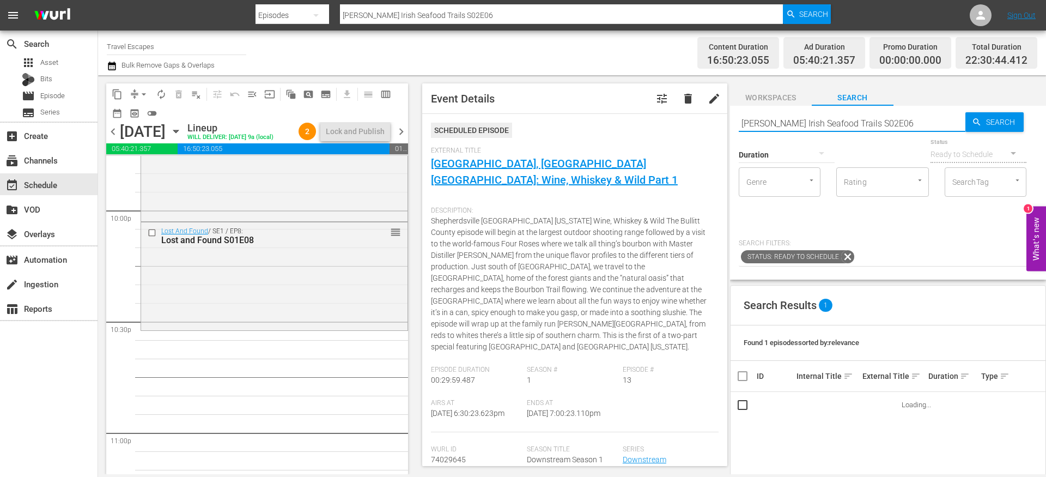
scroll to position [4885, 0]
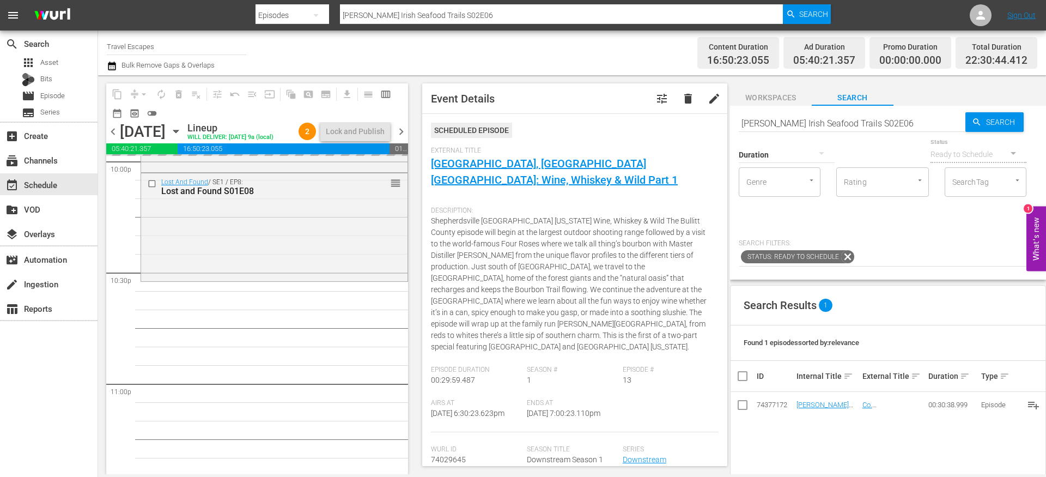
click at [807, 119] on input "Nevens Irish Seafood Trails S02E06" at bounding box center [852, 123] width 227 height 26
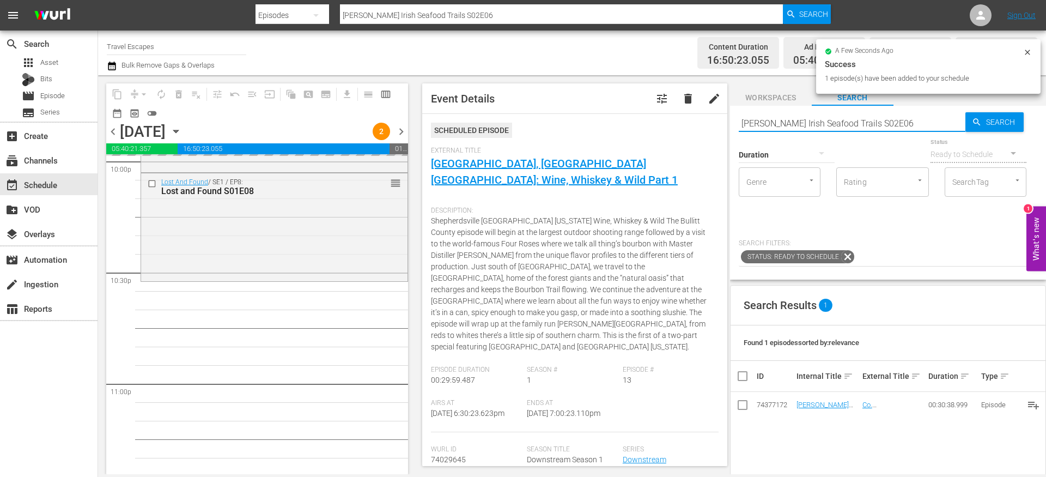
paste input "Great Destinations Europe S01E09"
type input "Great Destinations Europe S01E09"
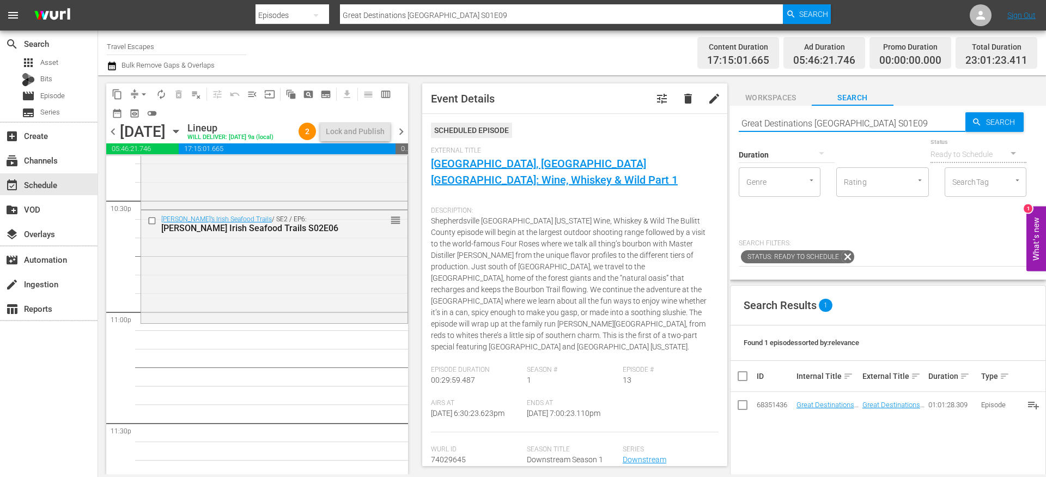
scroll to position [4959, 0]
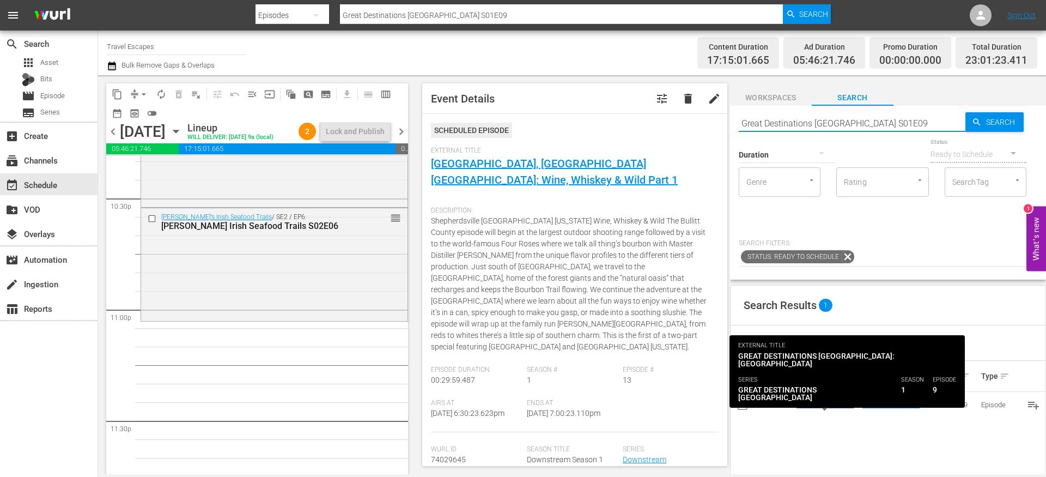
type input "Great Destinations Europe S01E09"
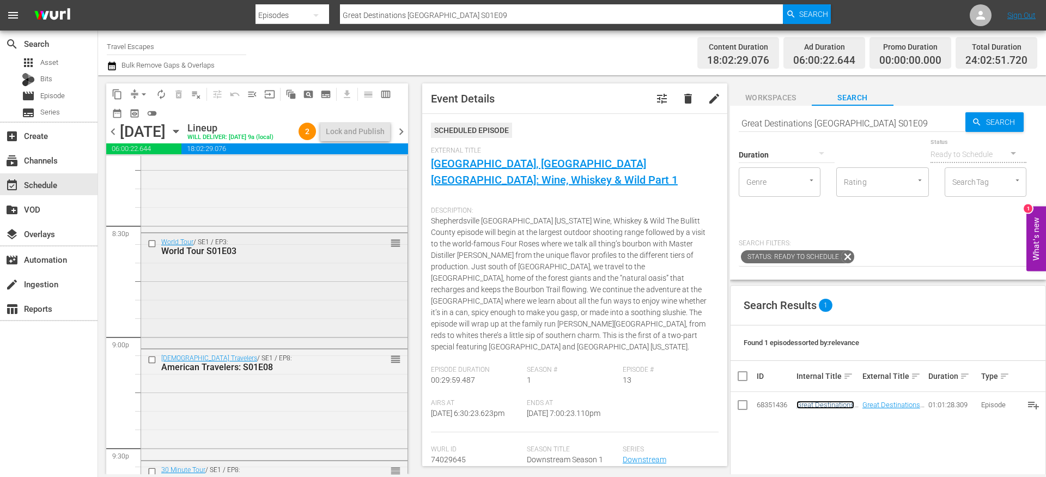
scroll to position [4490, 0]
click at [153, 246] on input "checkbox" at bounding box center [153, 241] width 11 height 9
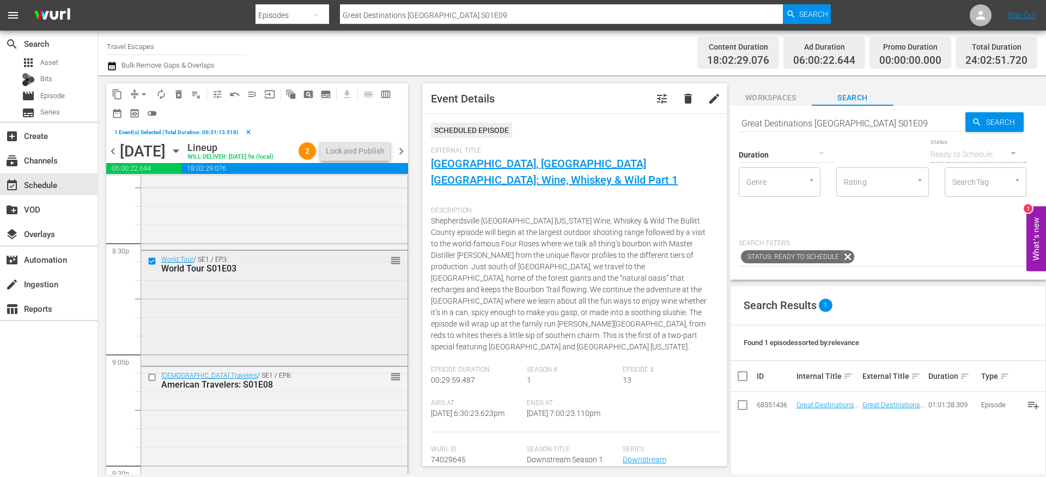
click at [154, 363] on div "World Tour / SE1 / EP3: World Tour S01E03 reorder" at bounding box center [274, 307] width 266 height 112
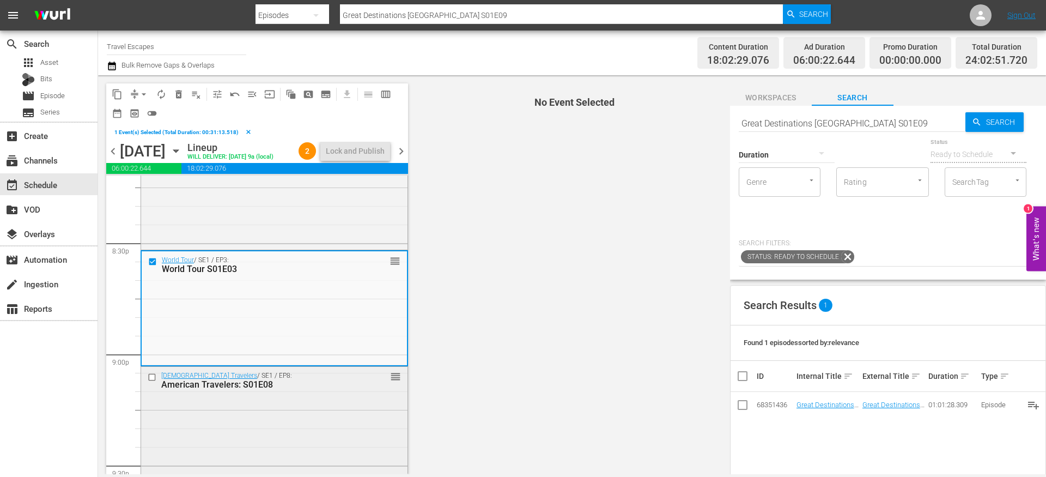
click at [152, 381] on input "checkbox" at bounding box center [153, 376] width 11 height 9
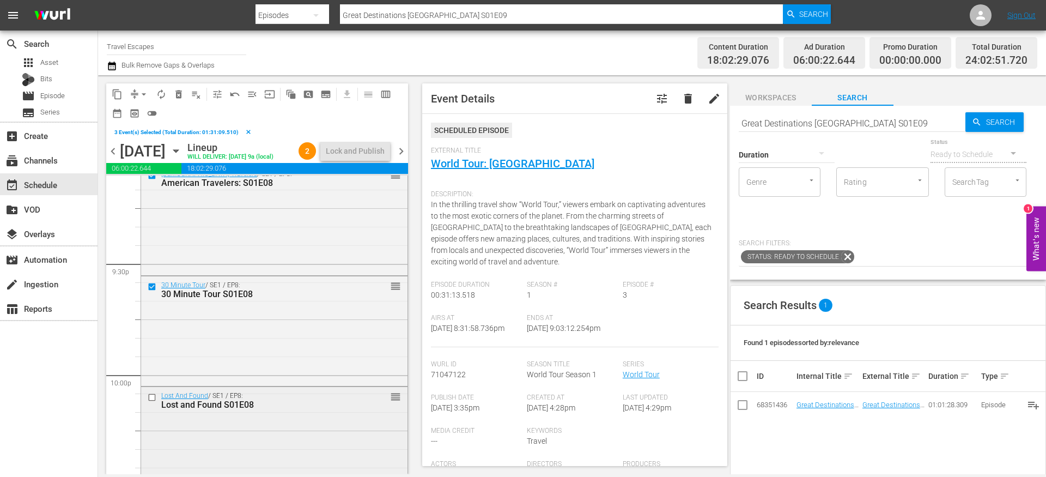
scroll to position [4666, 0]
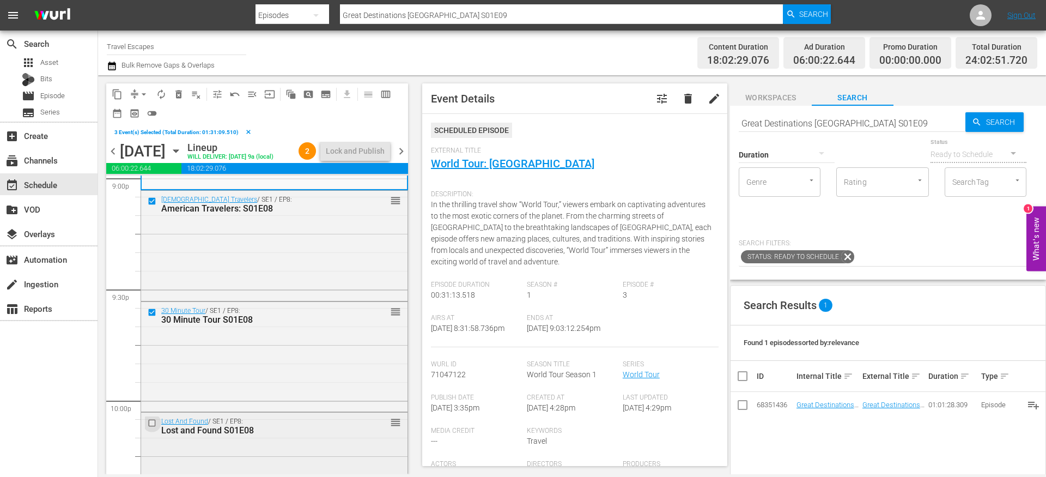
click at [152, 428] on input "checkbox" at bounding box center [153, 422] width 11 height 9
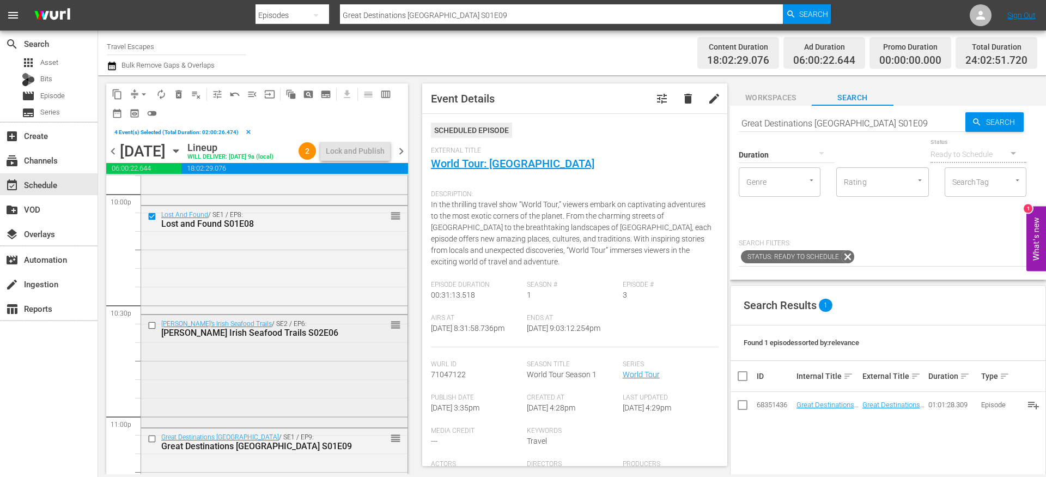
click at [150, 330] on input "checkbox" at bounding box center [153, 324] width 11 height 9
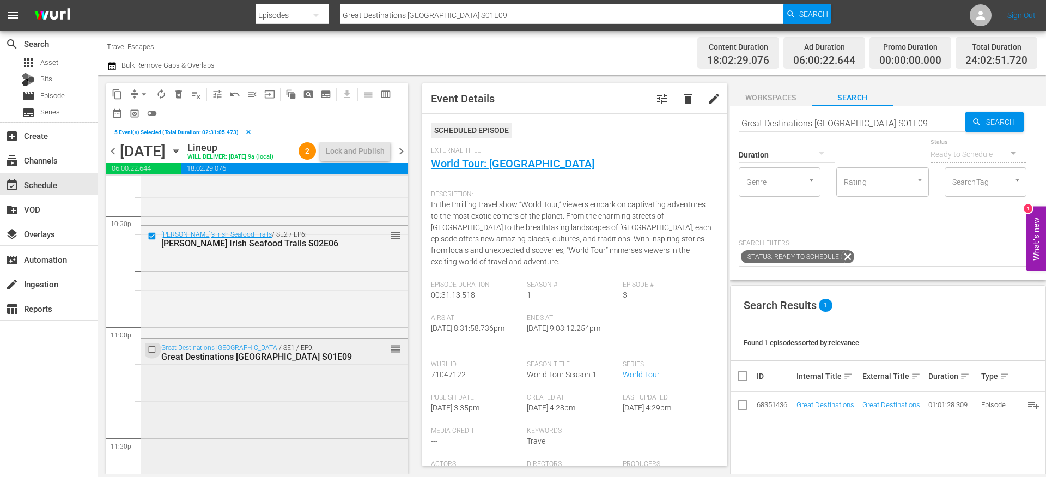
click at [153, 354] on input "checkbox" at bounding box center [153, 349] width 11 height 9
click at [120, 95] on span "content_copy" at bounding box center [117, 94] width 11 height 11
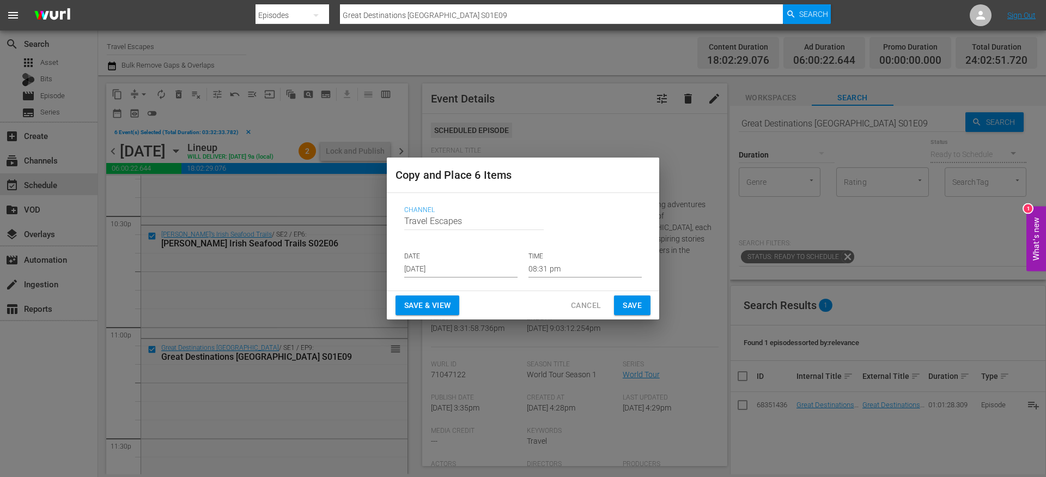
click at [440, 268] on input "[DATE]" at bounding box center [460, 269] width 113 height 16
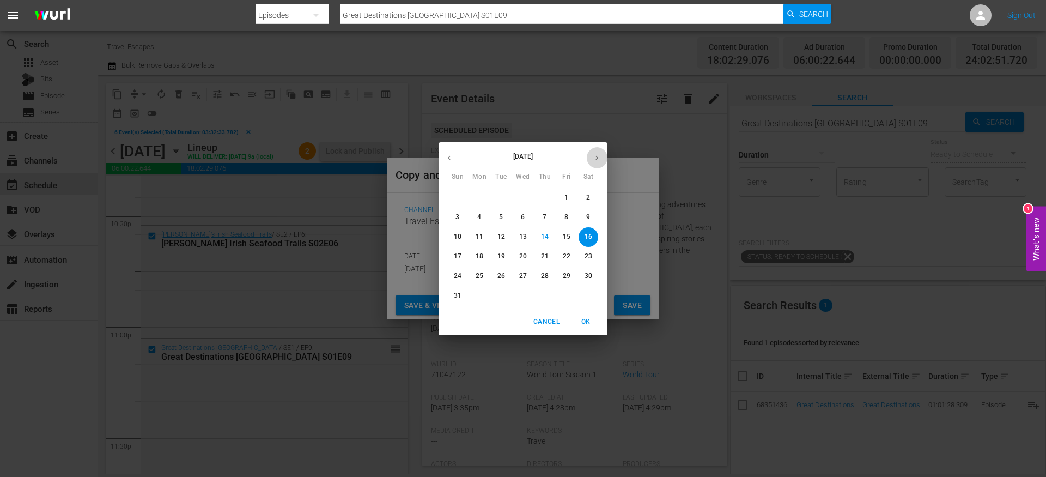
click at [600, 157] on icon "button" at bounding box center [597, 158] width 8 height 8
click at [548, 221] on p "11" at bounding box center [545, 216] width 8 height 9
type input "Sep 11th 2025"
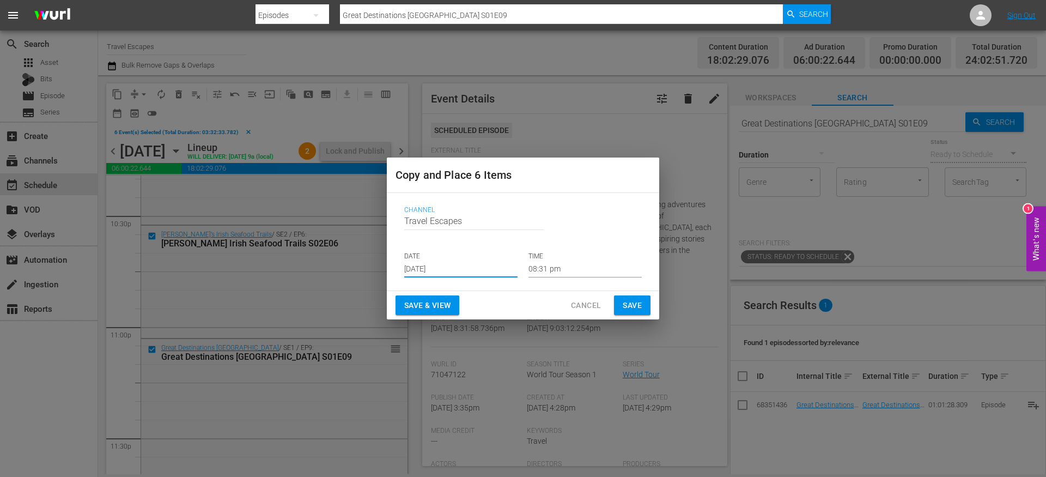
click at [543, 263] on input "08:31 pm" at bounding box center [585, 269] width 113 height 16
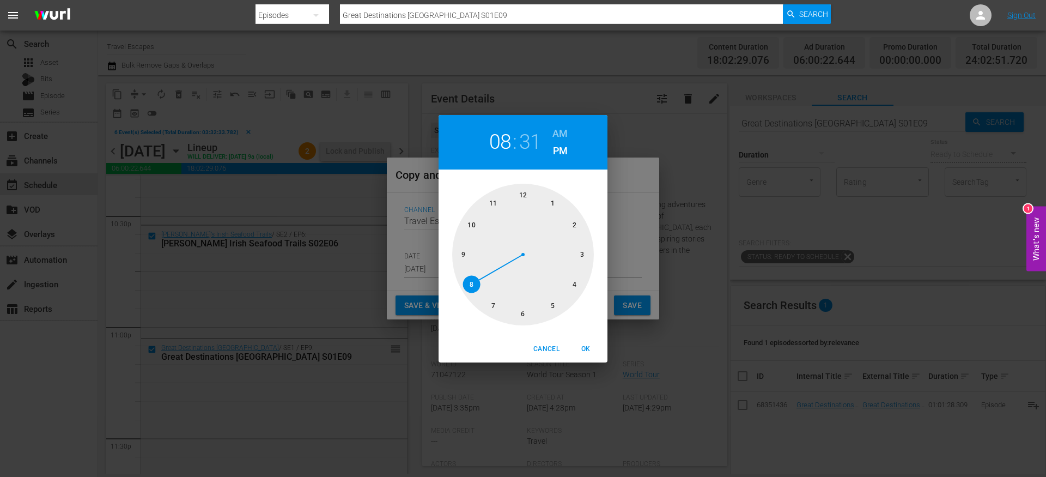
click at [520, 192] on div at bounding box center [523, 255] width 142 height 142
click at [524, 192] on div at bounding box center [523, 255] width 142 height 142
click at [561, 131] on h6 "AM" at bounding box center [559, 133] width 15 height 17
click at [585, 344] on span "OK" at bounding box center [586, 348] width 26 height 11
type input "12:00 am"
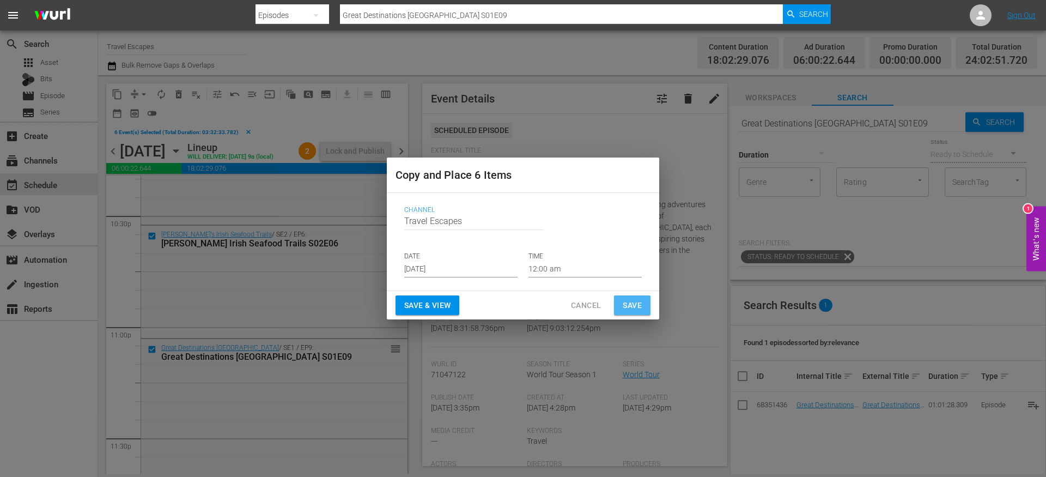
click at [637, 302] on span "Save" at bounding box center [632, 306] width 19 height 14
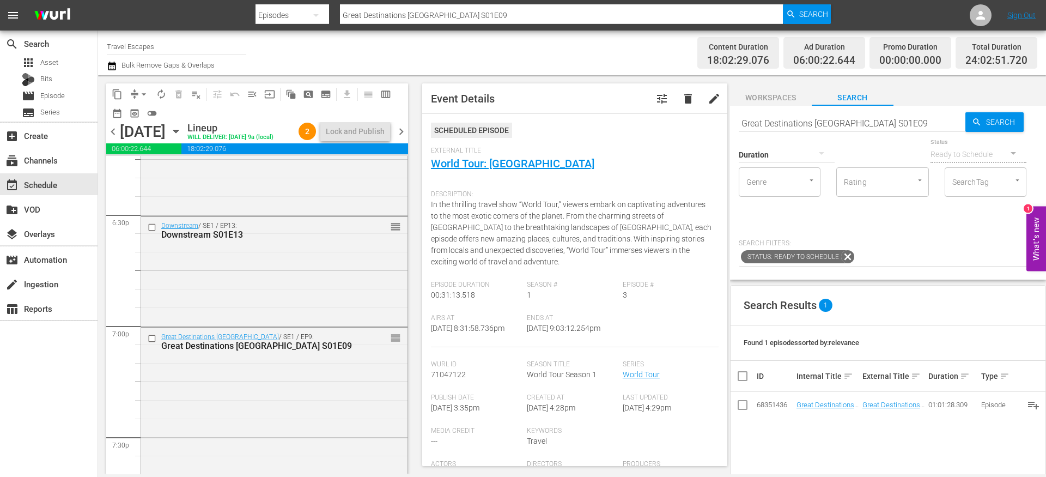
scroll to position [4047, 0]
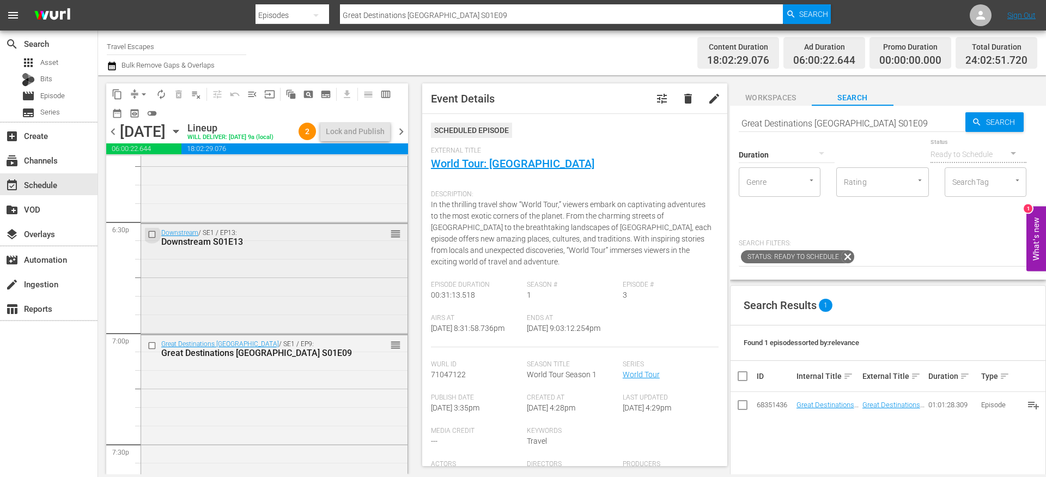
click at [154, 239] on input "checkbox" at bounding box center [153, 234] width 11 height 9
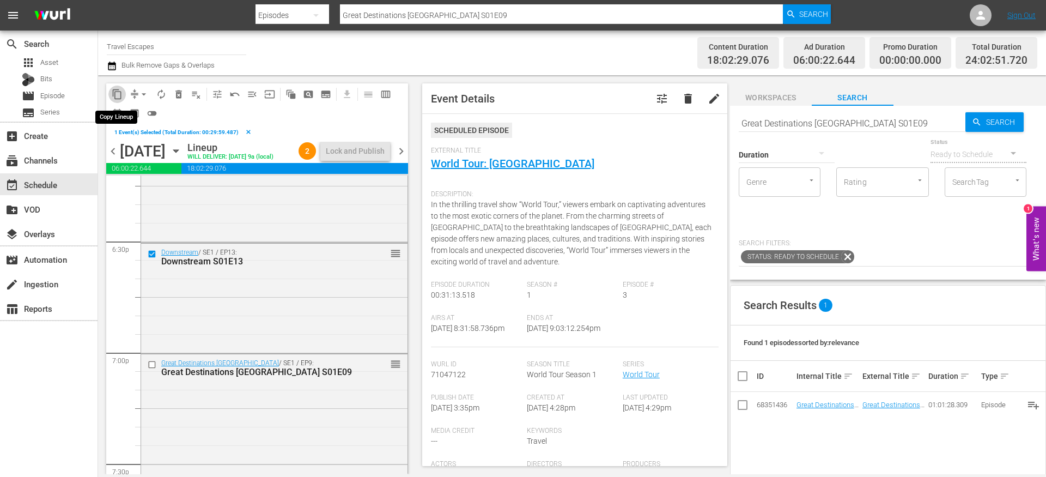
click at [115, 91] on span "content_copy" at bounding box center [117, 94] width 11 height 11
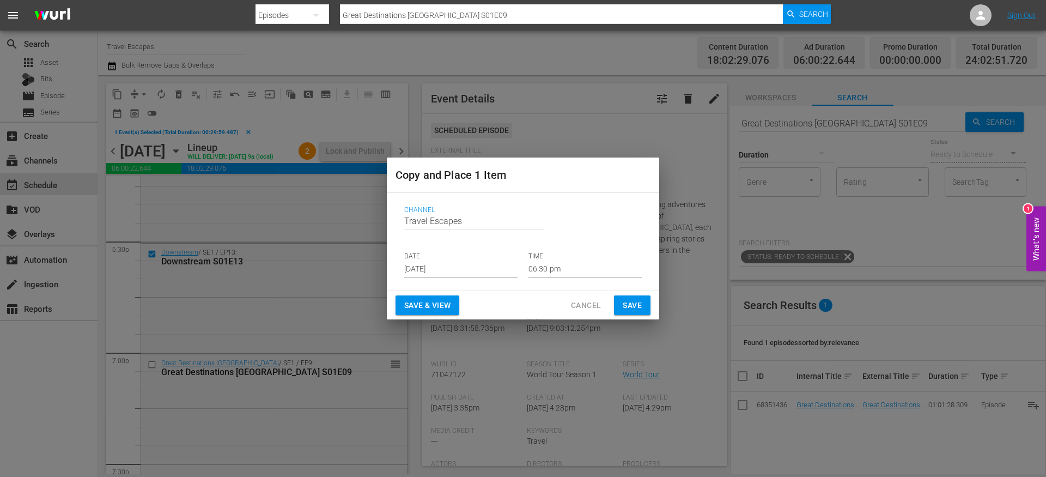
click at [420, 269] on input "[DATE]" at bounding box center [460, 269] width 113 height 16
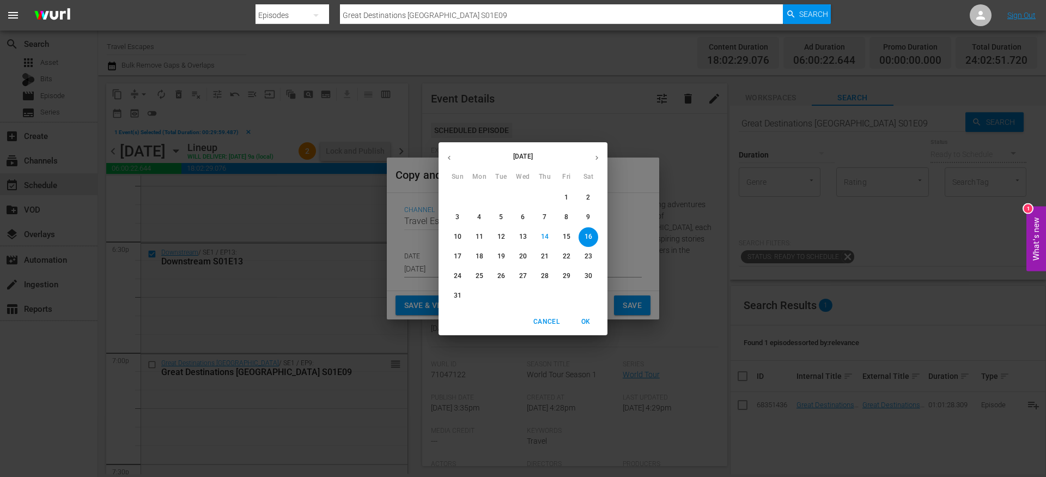
click at [598, 154] on icon "button" at bounding box center [597, 158] width 8 height 8
click at [548, 214] on p "11" at bounding box center [545, 216] width 8 height 9
type input "Sep 11th 2025"
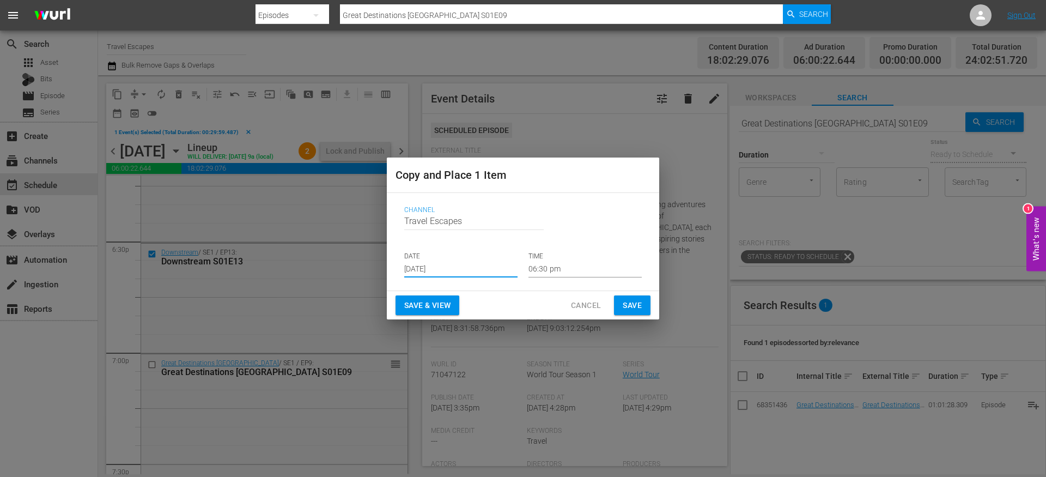
click at [542, 258] on p "TIME" at bounding box center [585, 256] width 113 height 9
click at [546, 274] on input "06:30 pm" at bounding box center [585, 269] width 113 height 16
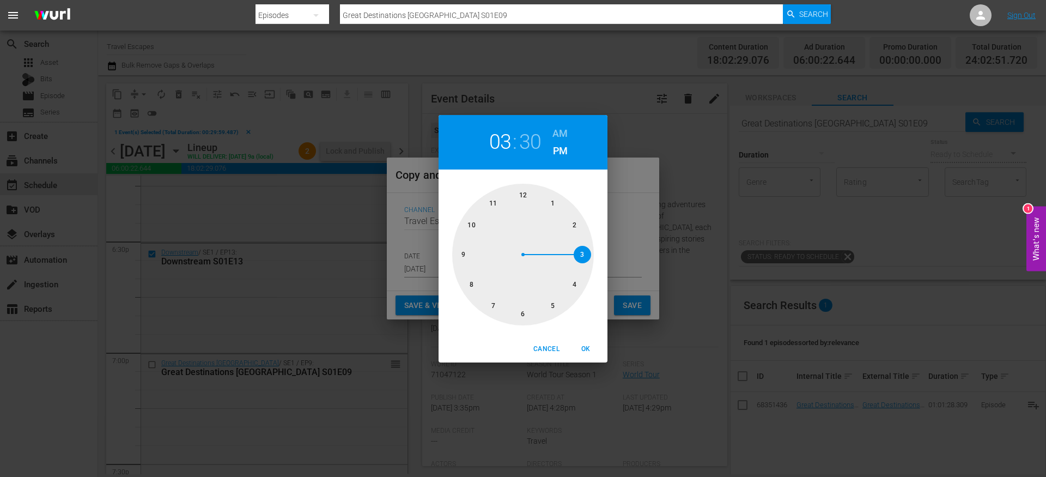
click at [582, 250] on div at bounding box center [523, 255] width 142 height 142
click at [556, 135] on h6 "AM" at bounding box center [559, 133] width 15 height 17
click at [584, 338] on div "Cancel OK" at bounding box center [523, 349] width 169 height 27
click at [587, 347] on span "OK" at bounding box center [586, 348] width 26 height 11
type input "03:30 am"
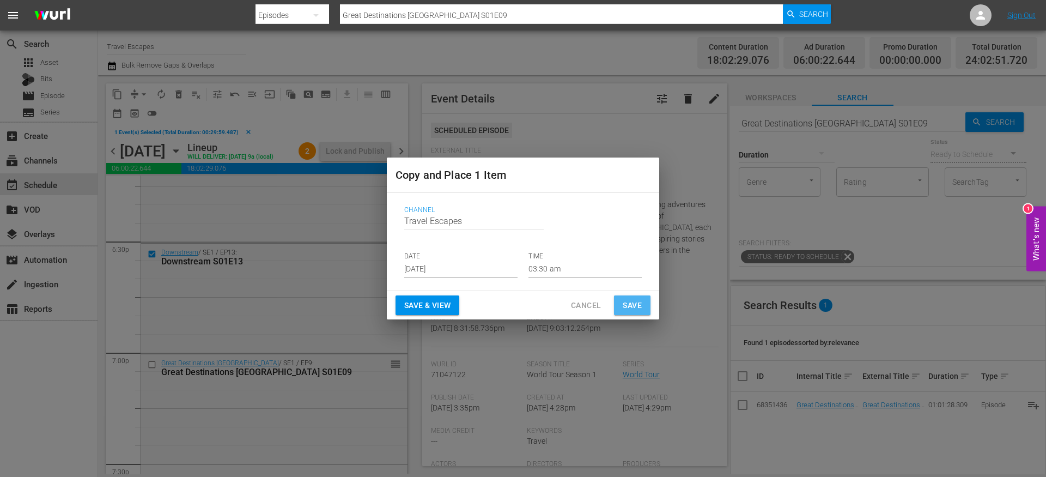
click at [623, 309] on span "Save" at bounding box center [632, 306] width 19 height 14
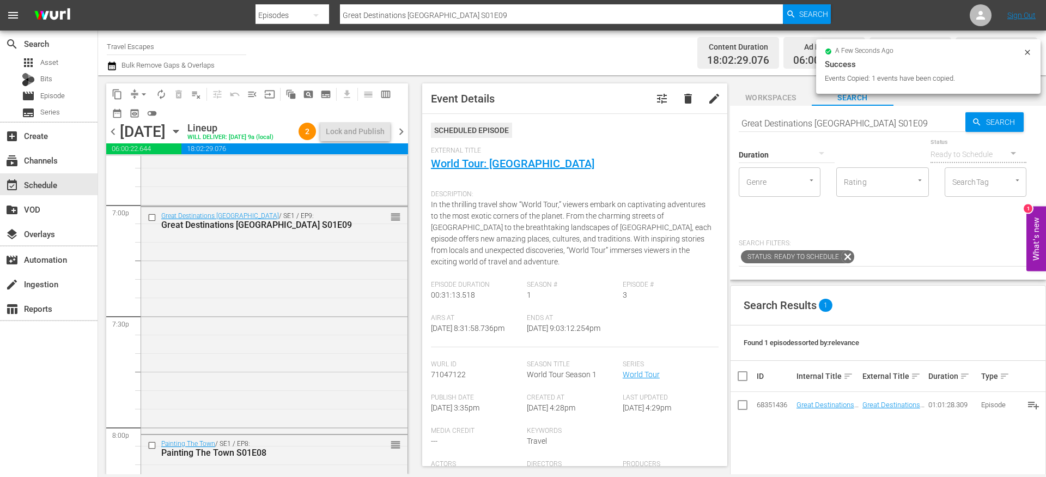
scroll to position [4284, 0]
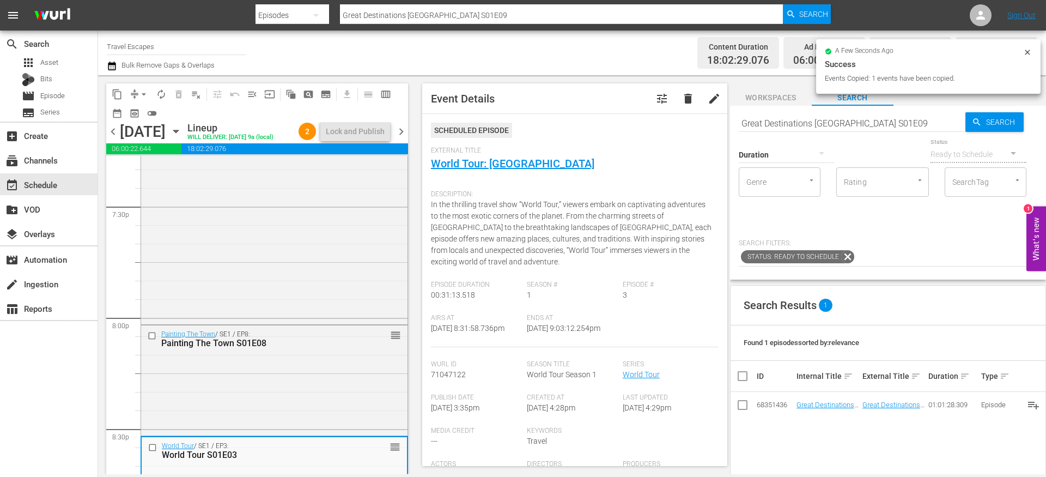
click at [114, 93] on span "content_copy" at bounding box center [117, 94] width 11 height 11
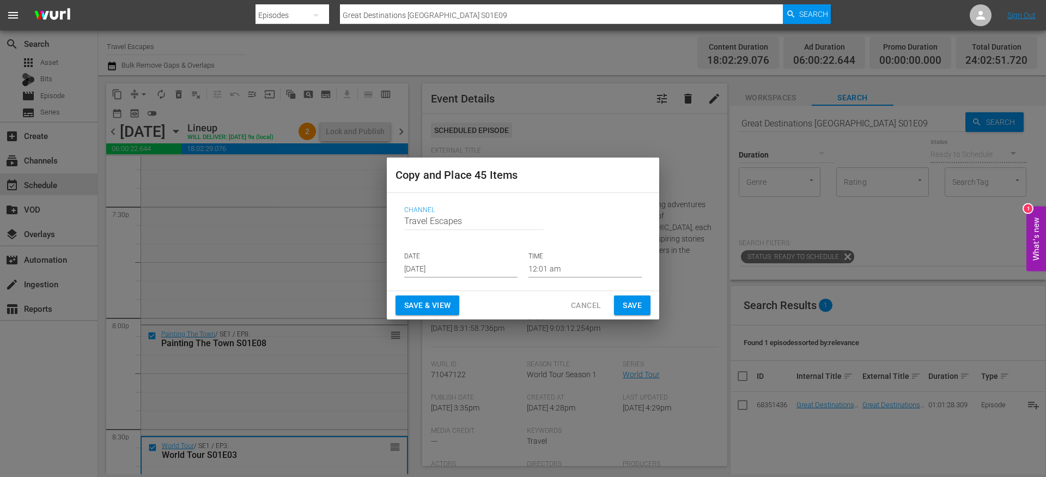
click at [490, 296] on div "Save & View Cancel Save" at bounding box center [523, 305] width 272 height 29
click at [450, 265] on input "[DATE]" at bounding box center [460, 269] width 113 height 16
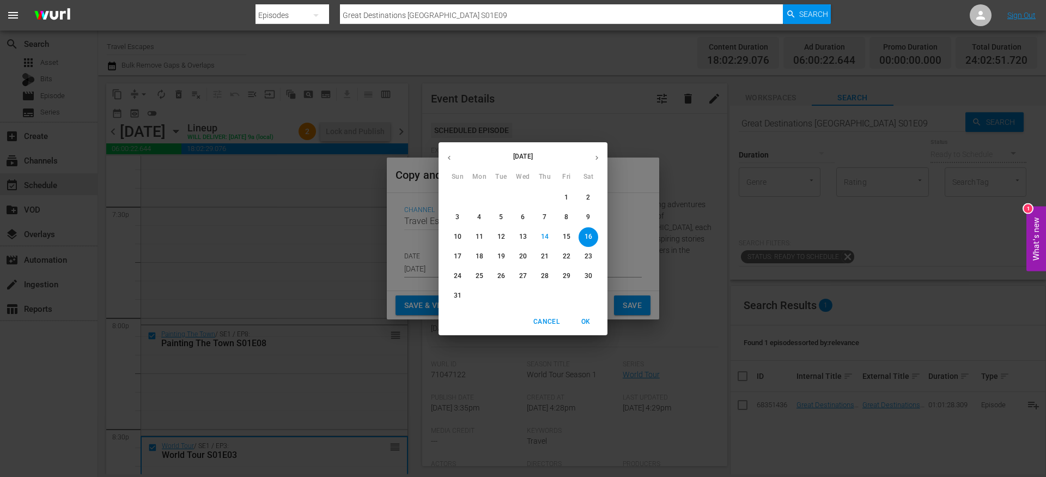
click at [602, 155] on button "button" at bounding box center [596, 157] width 21 height 21
click at [546, 214] on p "11" at bounding box center [545, 216] width 8 height 9
type input "Sep 11th 2025"
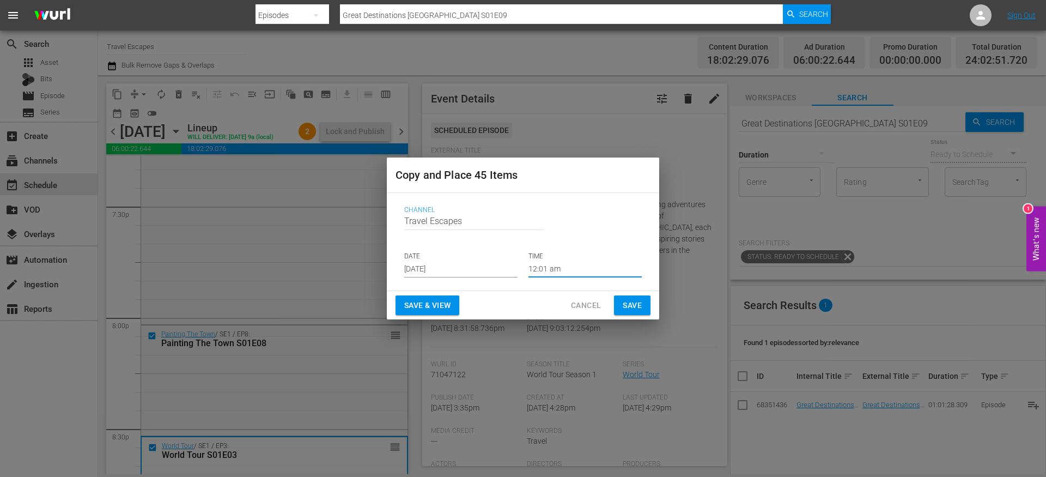
click at [549, 272] on input "12:01 am" at bounding box center [585, 269] width 113 height 16
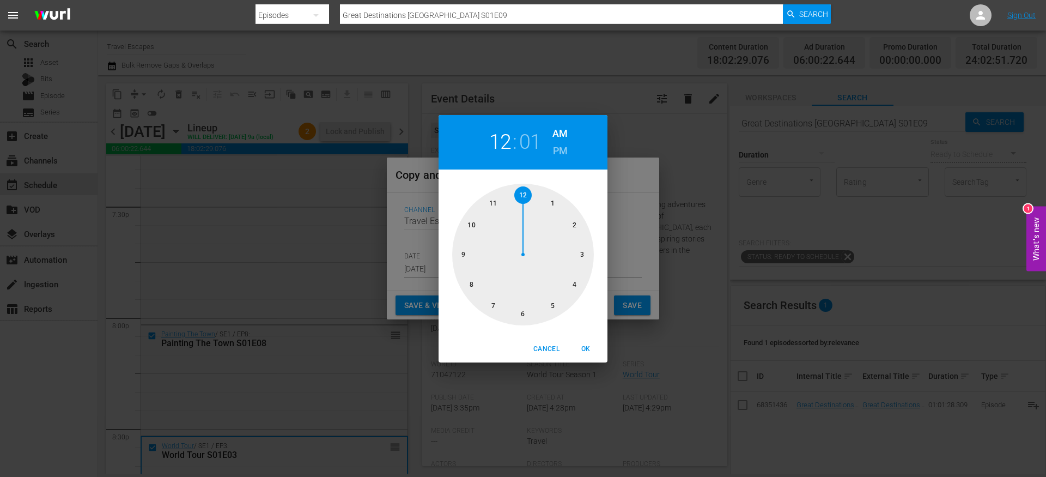
click at [576, 288] on div at bounding box center [523, 255] width 142 height 142
click at [591, 347] on span "OK" at bounding box center [586, 348] width 26 height 11
type input "04:01 am"
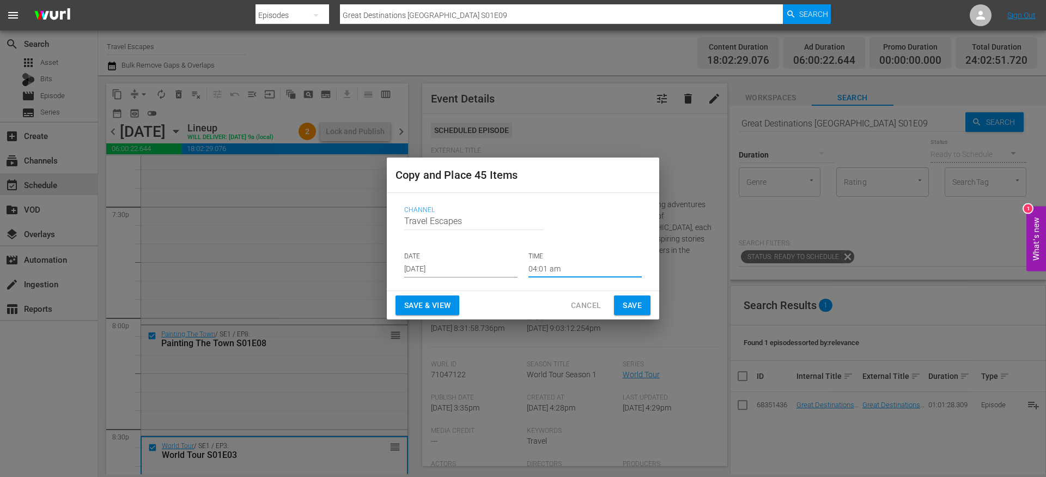
click at [621, 301] on button "Save" at bounding box center [632, 305] width 37 height 20
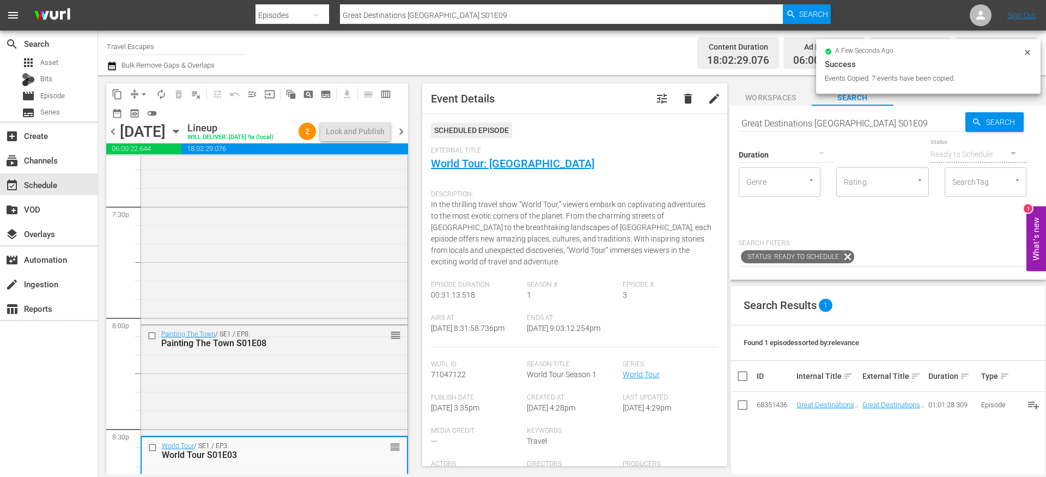
click at [400, 138] on span "chevron_right" at bounding box center [401, 132] width 14 height 14
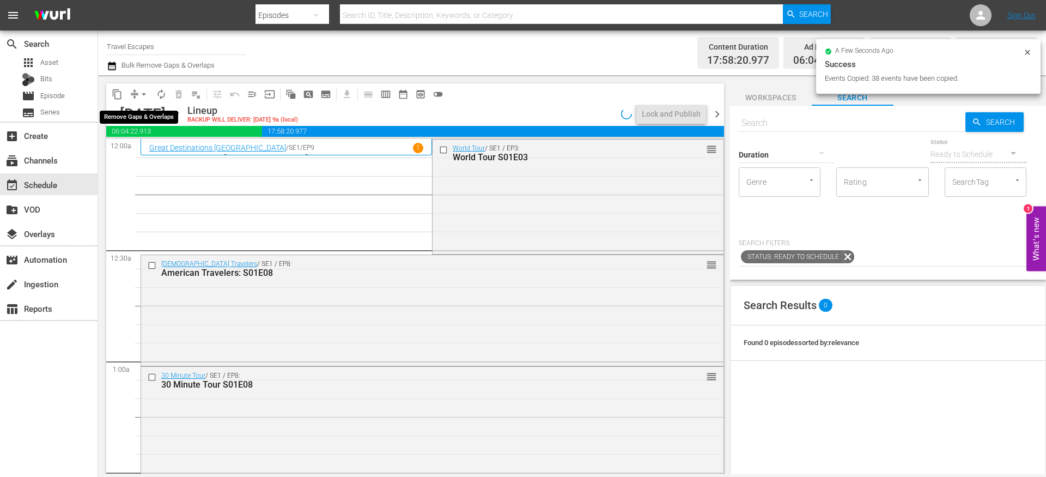
click at [136, 93] on button "arrow_drop_down" at bounding box center [143, 94] width 17 height 17
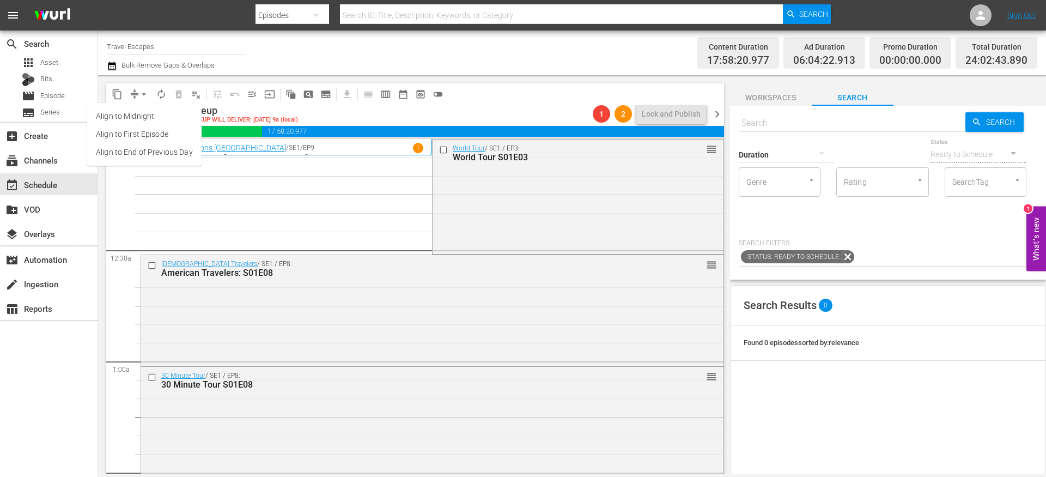
click at [145, 156] on li "Align to End of Previous Day" at bounding box center [144, 152] width 114 height 18
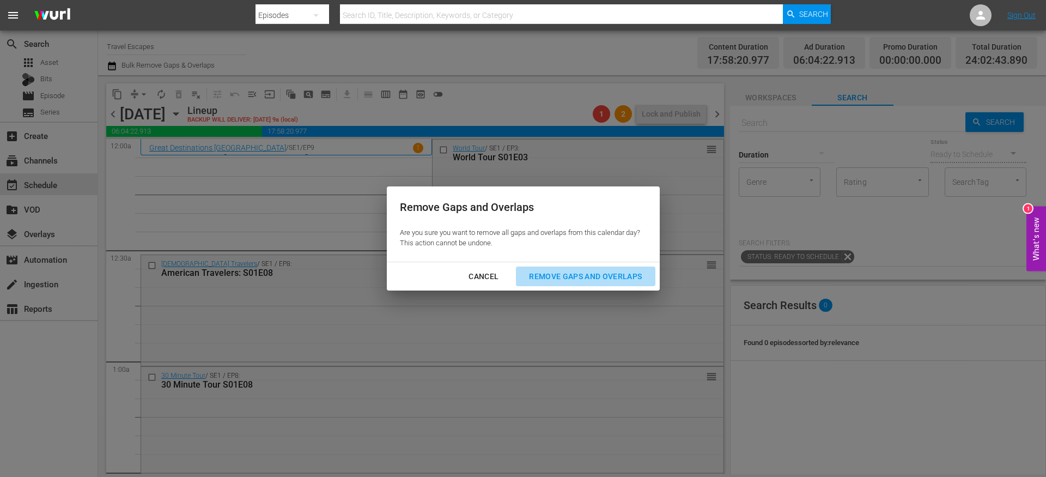
click at [556, 271] on div "Remove Gaps and Overlaps" at bounding box center [585, 277] width 130 height 14
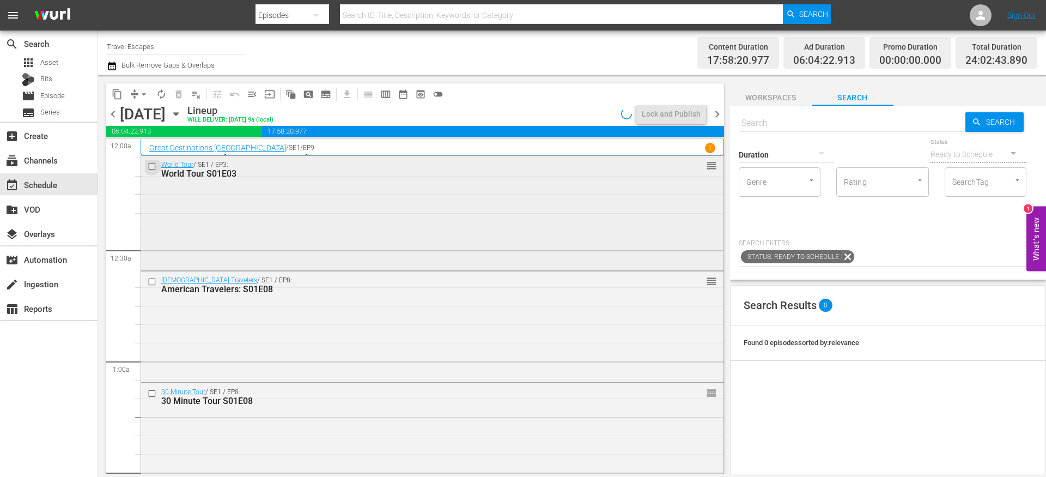
click at [151, 167] on input "checkbox" at bounding box center [153, 166] width 11 height 9
click at [152, 283] on input "checkbox" at bounding box center [153, 281] width 11 height 9
click at [153, 394] on input "checkbox" at bounding box center [153, 393] width 11 height 9
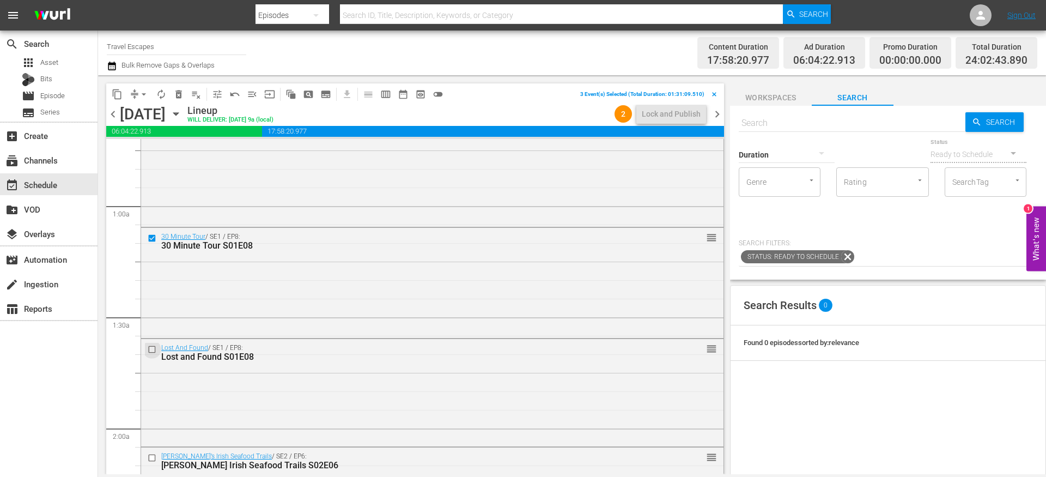
click at [153, 349] on input "checkbox" at bounding box center [153, 348] width 11 height 9
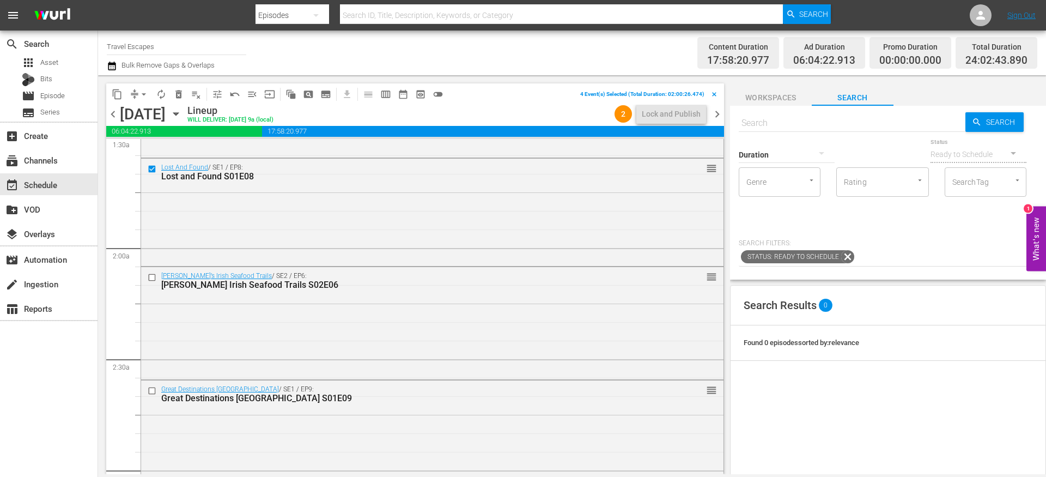
scroll to position [347, 0]
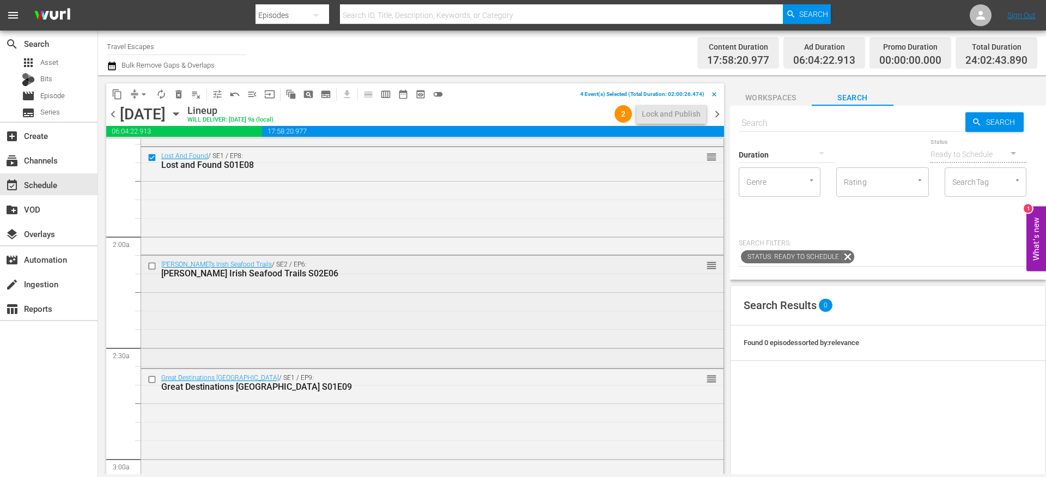
click at [152, 266] on input "checkbox" at bounding box center [153, 265] width 11 height 9
click at [151, 377] on input "checkbox" at bounding box center [153, 379] width 11 height 9
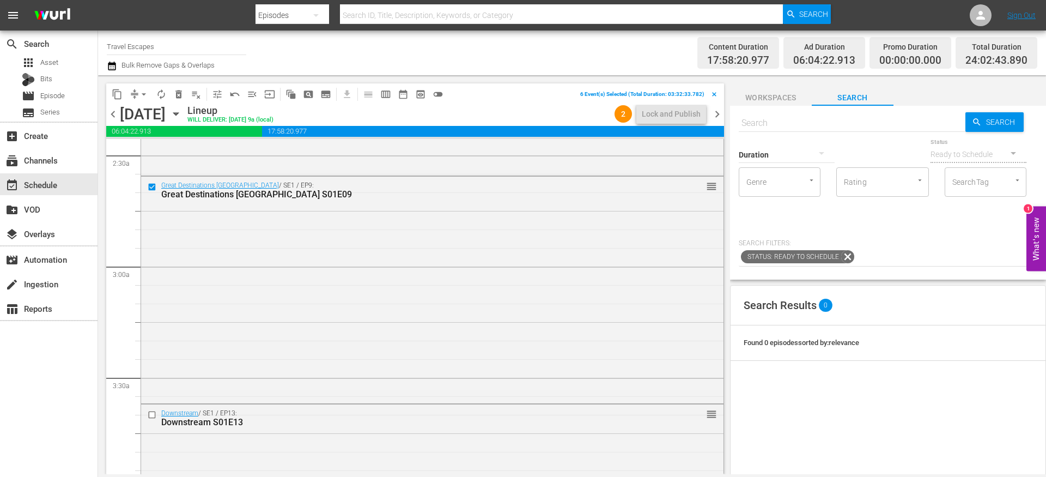
scroll to position [573, 0]
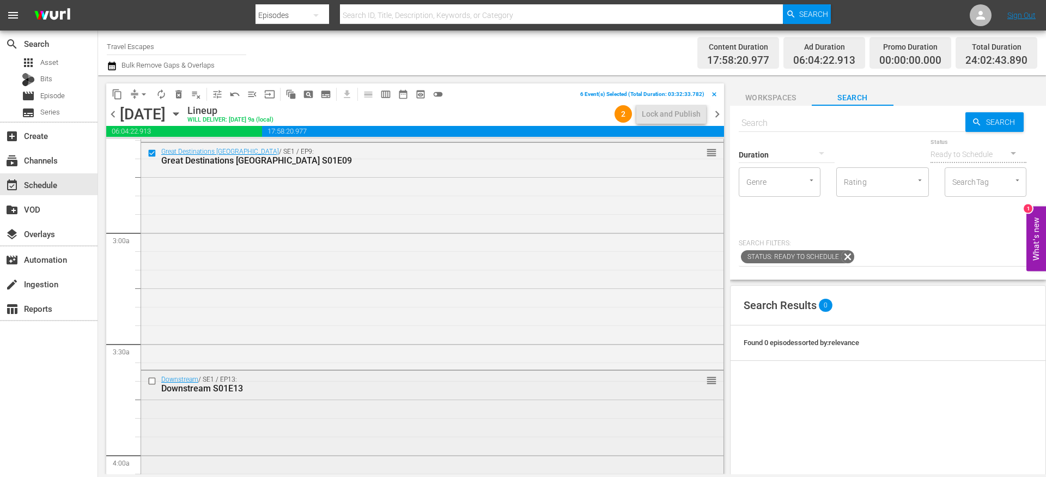
click at [153, 379] on input "checkbox" at bounding box center [153, 380] width 11 height 9
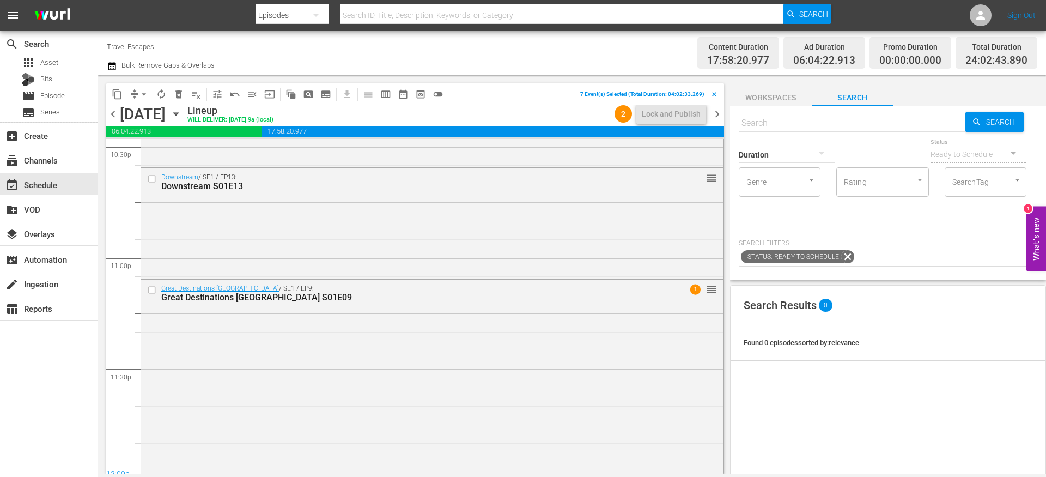
scroll to position [5026, 0]
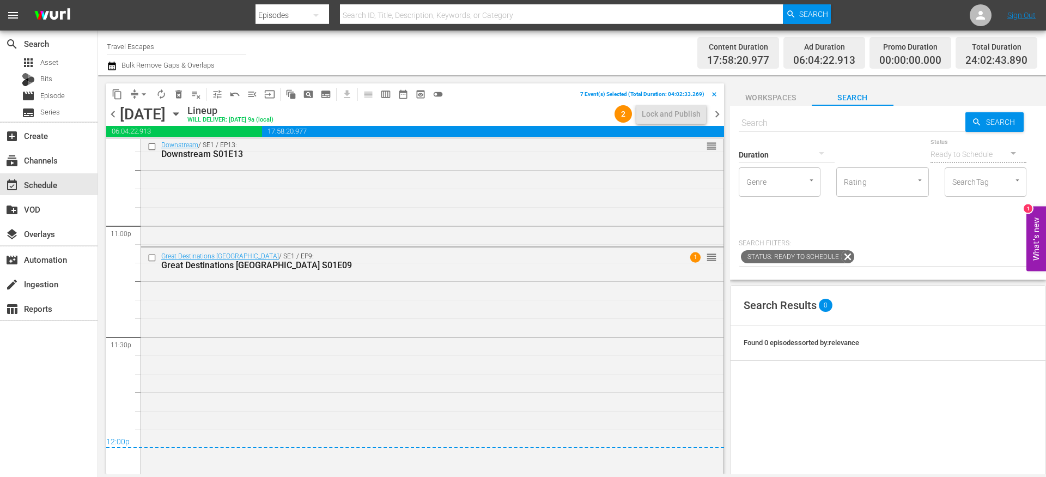
click at [720, 116] on span "chevron_right" at bounding box center [717, 114] width 14 height 14
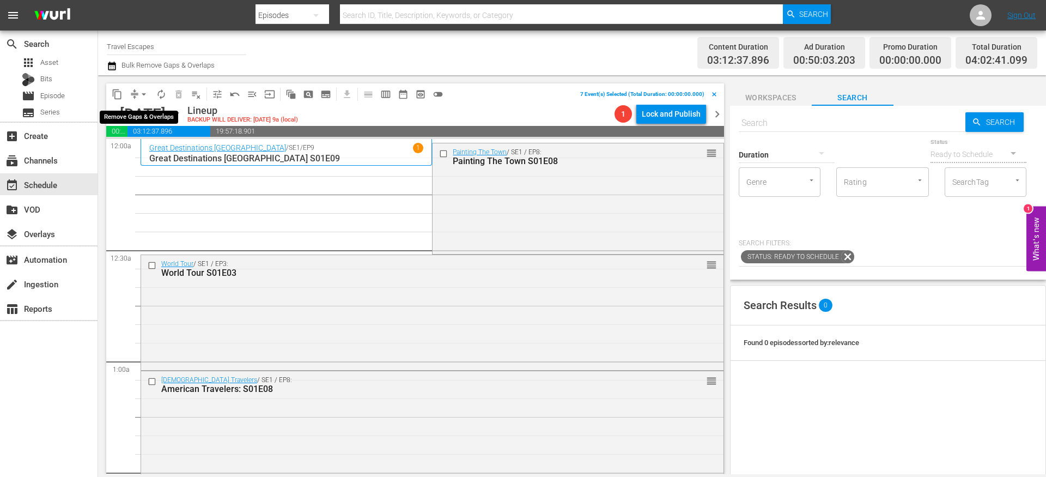
click at [142, 96] on span "arrow_drop_down" at bounding box center [143, 94] width 11 height 11
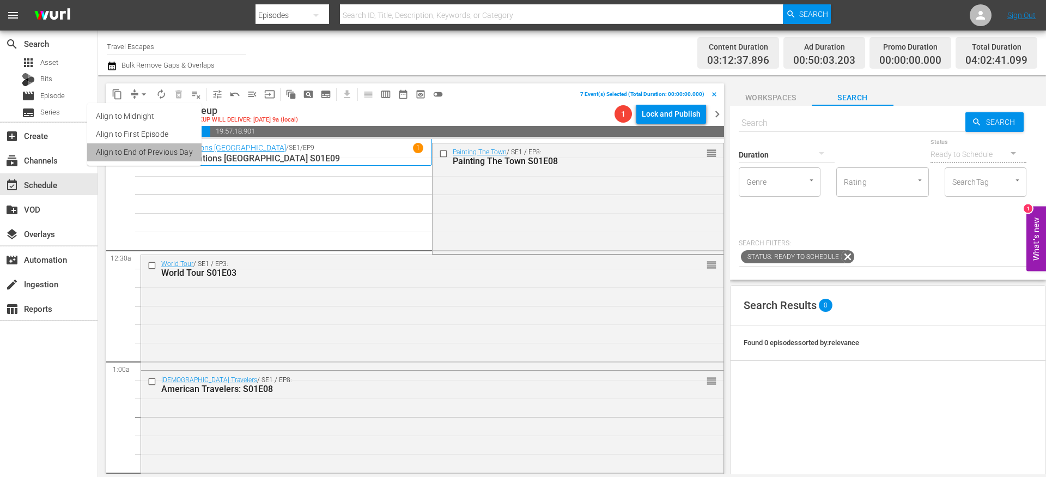
click at [145, 154] on li "Align to End of Previous Day" at bounding box center [144, 152] width 114 height 18
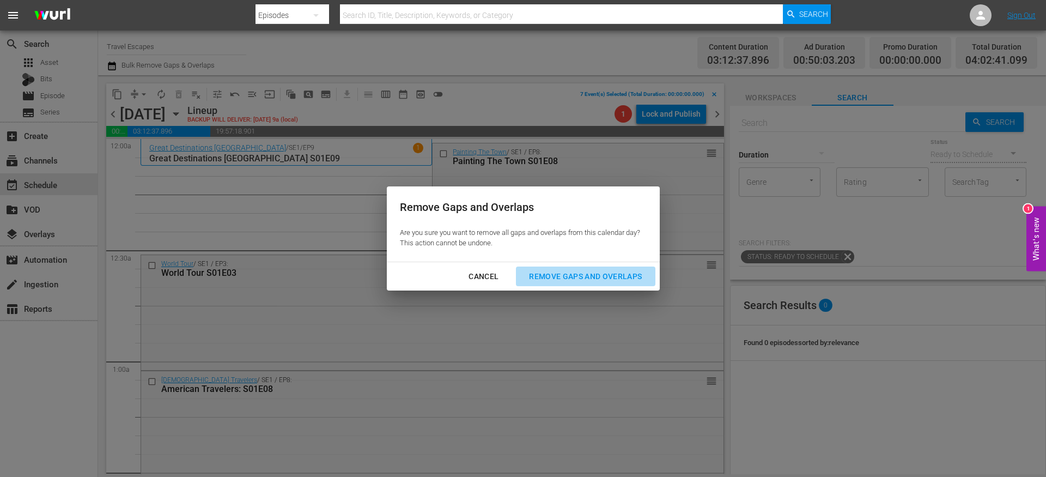
click at [545, 267] on button "Remove Gaps and Overlaps" at bounding box center [585, 276] width 139 height 20
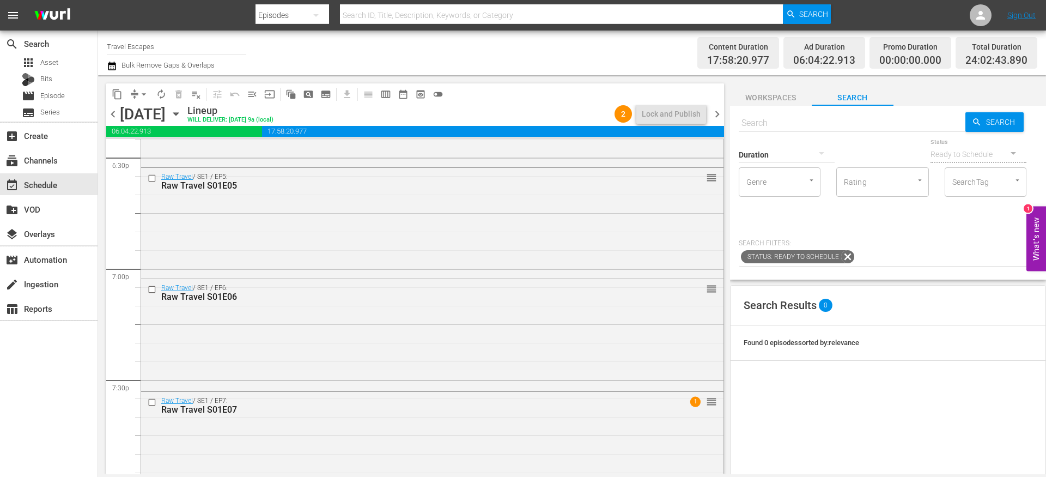
scroll to position [4309, 0]
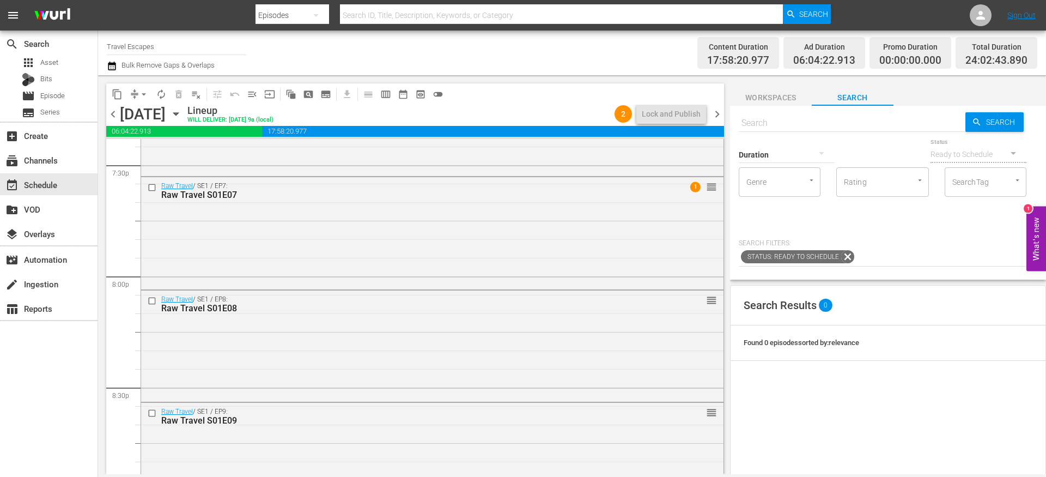
click at [118, 115] on span "chevron_left" at bounding box center [113, 114] width 14 height 14
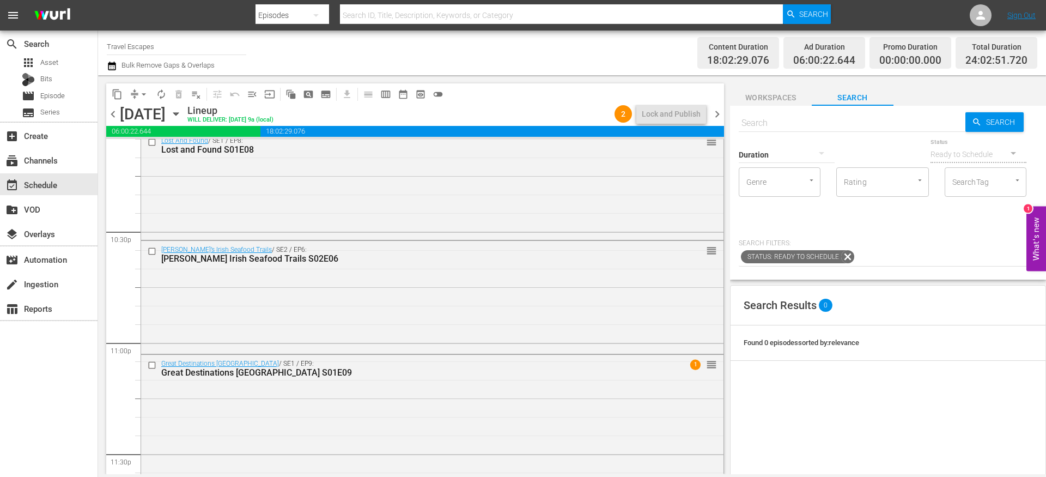
scroll to position [5016, 0]
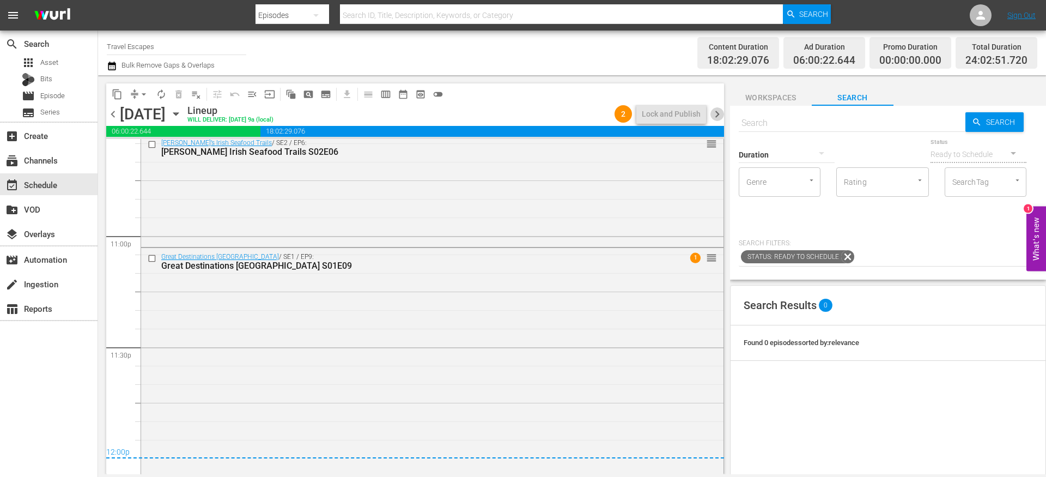
click at [718, 113] on span "chevron_right" at bounding box center [717, 114] width 14 height 14
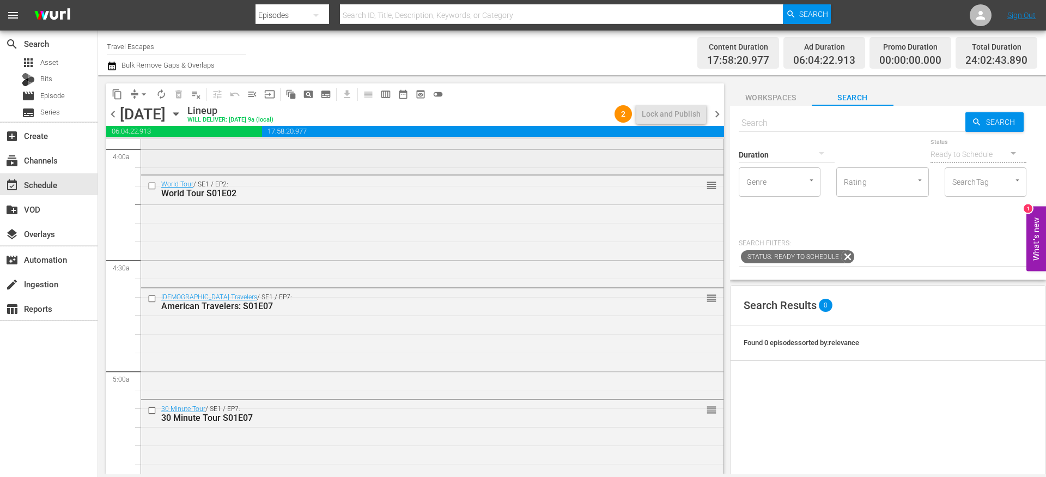
scroll to position [895, 0]
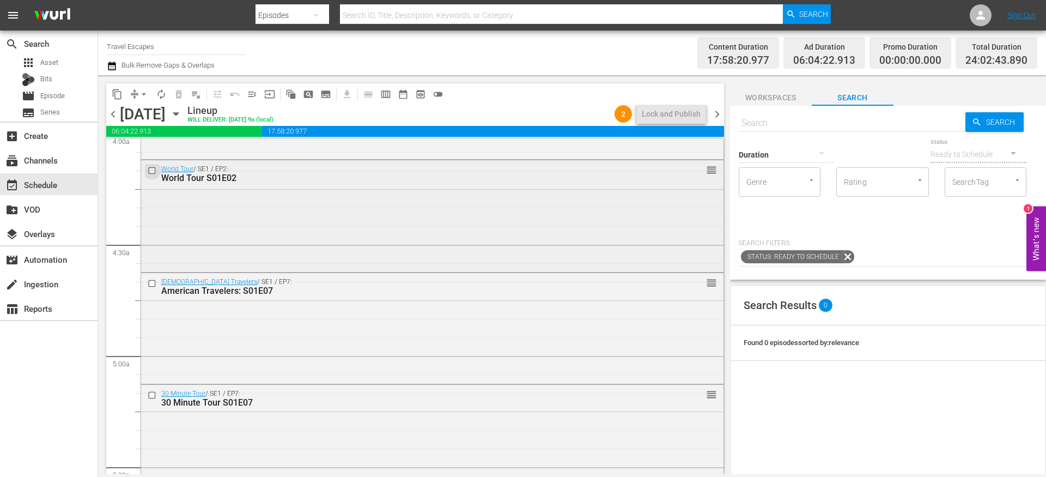
click at [152, 171] on input "checkbox" at bounding box center [153, 170] width 11 height 9
click at [155, 279] on input "checkbox" at bounding box center [153, 283] width 11 height 9
click at [155, 394] on input "checkbox" at bounding box center [153, 395] width 11 height 9
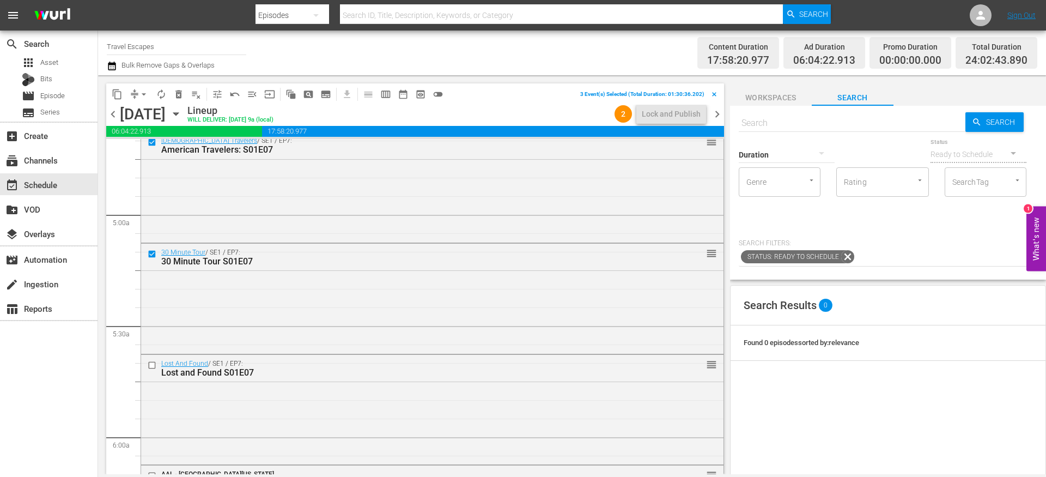
scroll to position [1060, 0]
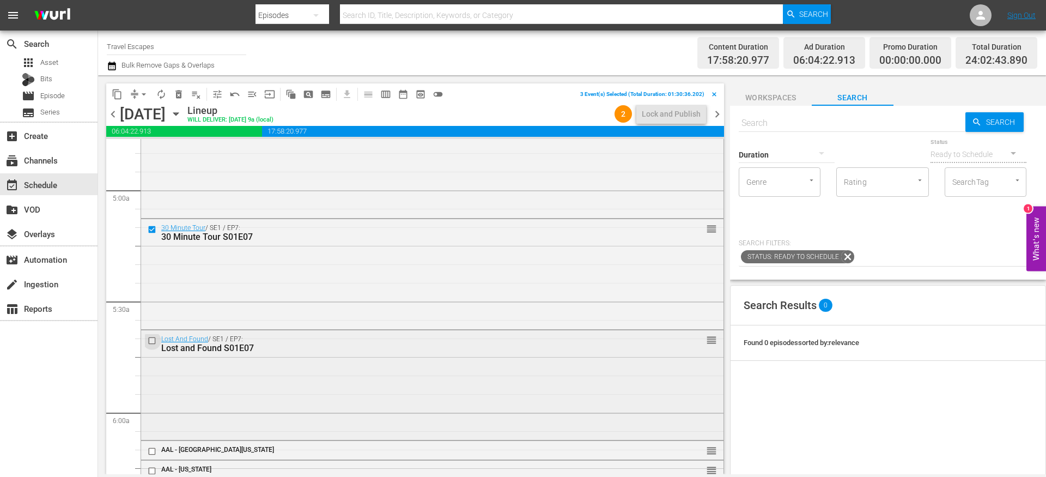
click at [153, 342] on input "checkbox" at bounding box center [153, 340] width 11 height 9
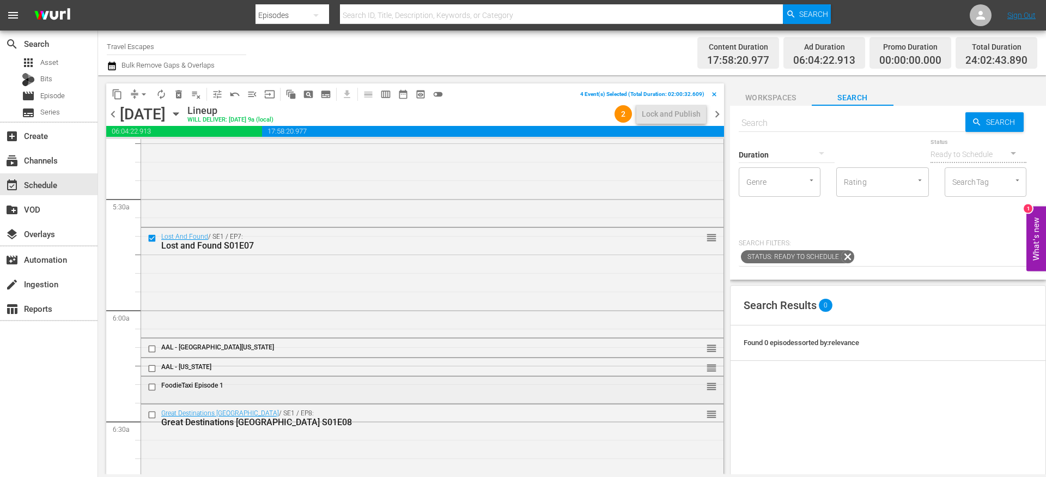
scroll to position [1194, 0]
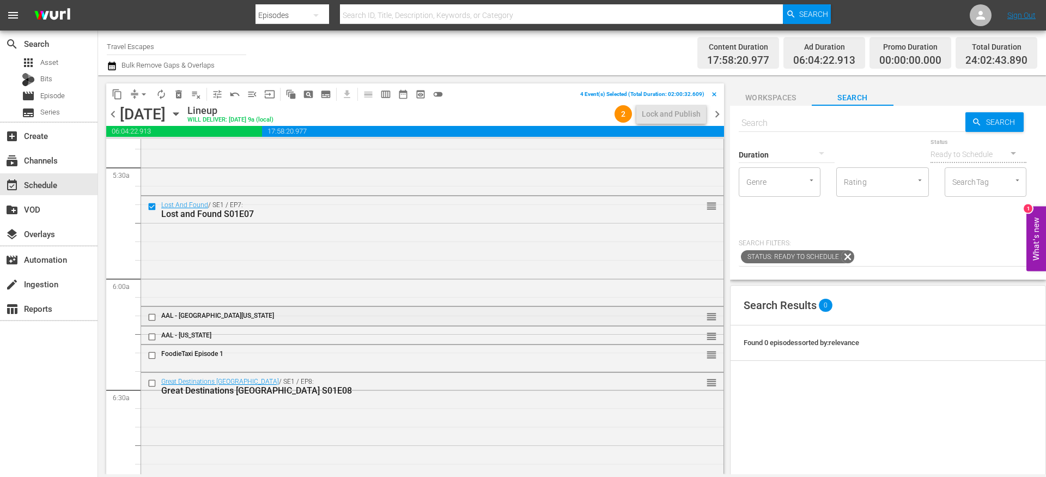
click at [152, 319] on input "checkbox" at bounding box center [153, 317] width 11 height 9
click at [152, 336] on input "checkbox" at bounding box center [153, 336] width 11 height 9
click at [152, 359] on input "checkbox" at bounding box center [153, 355] width 11 height 9
click at [151, 383] on input "checkbox" at bounding box center [153, 382] width 11 height 9
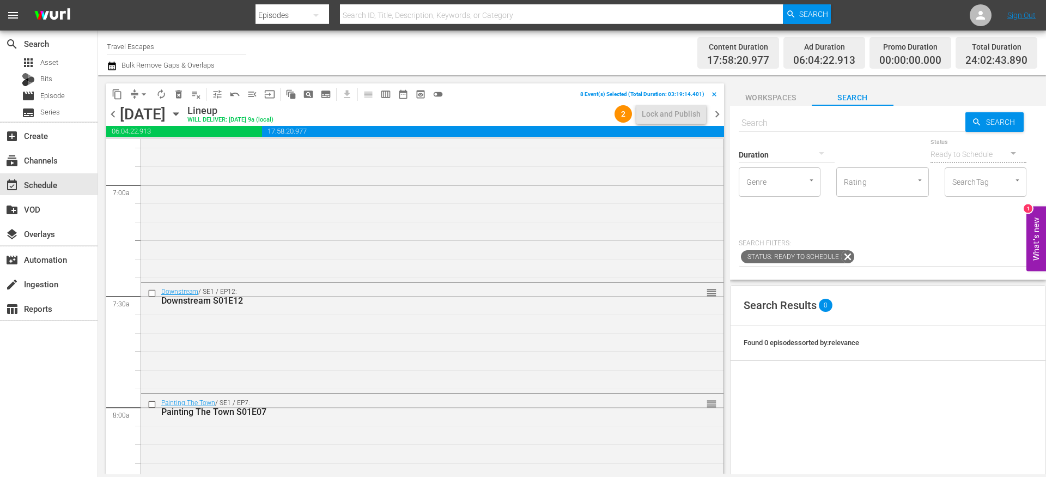
scroll to position [1517, 0]
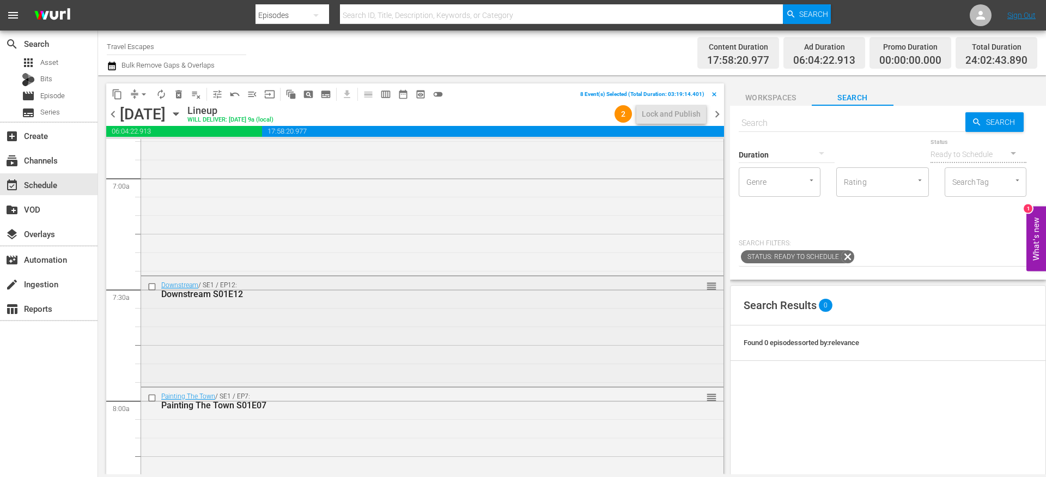
click at [153, 284] on input "checkbox" at bounding box center [153, 286] width 11 height 9
click at [153, 396] on input "checkbox" at bounding box center [153, 397] width 11 height 9
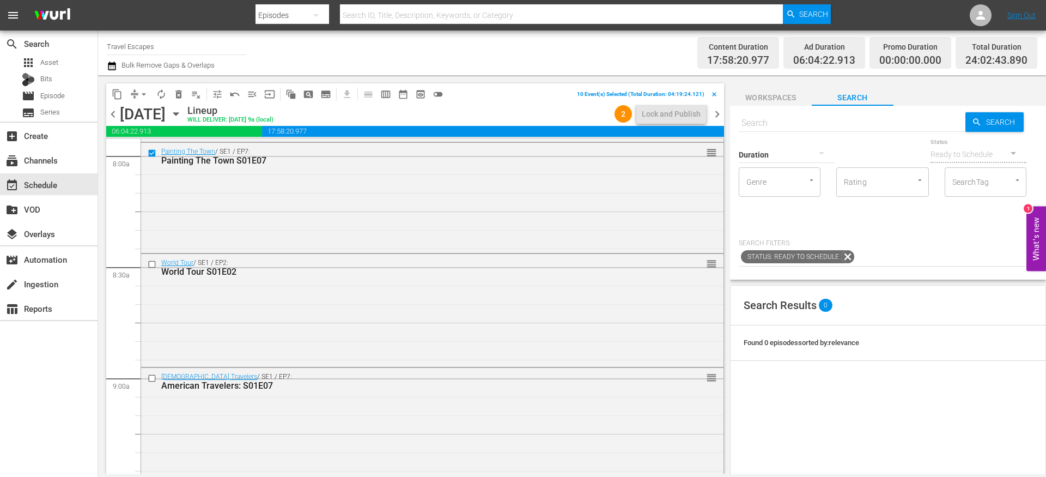
scroll to position [1775, 0]
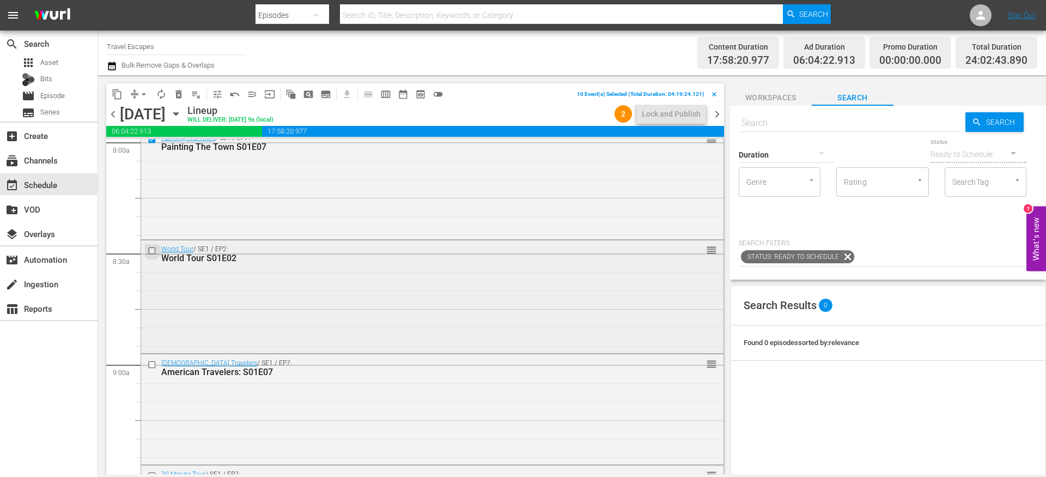
click at [151, 250] on input "checkbox" at bounding box center [153, 250] width 11 height 9
click at [152, 364] on input "checkbox" at bounding box center [153, 364] width 11 height 9
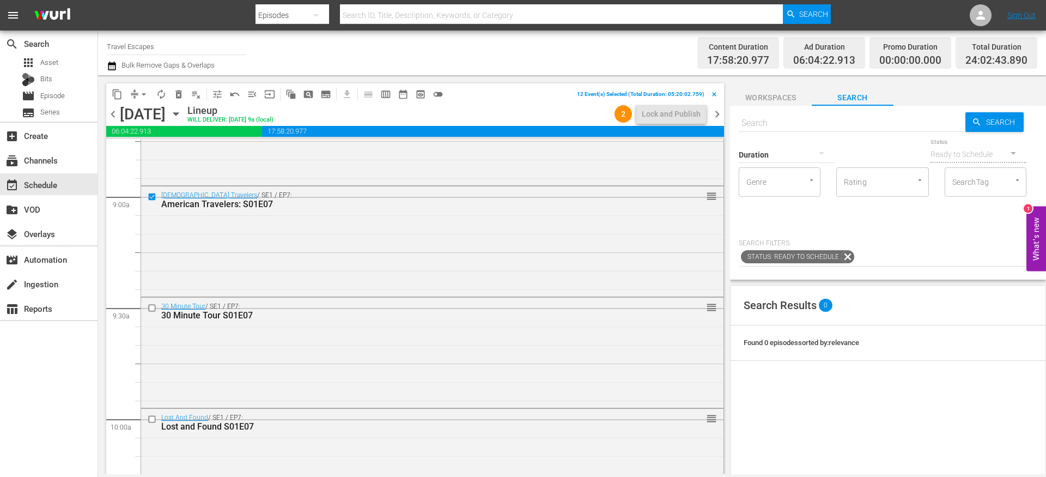
scroll to position [1970, 0]
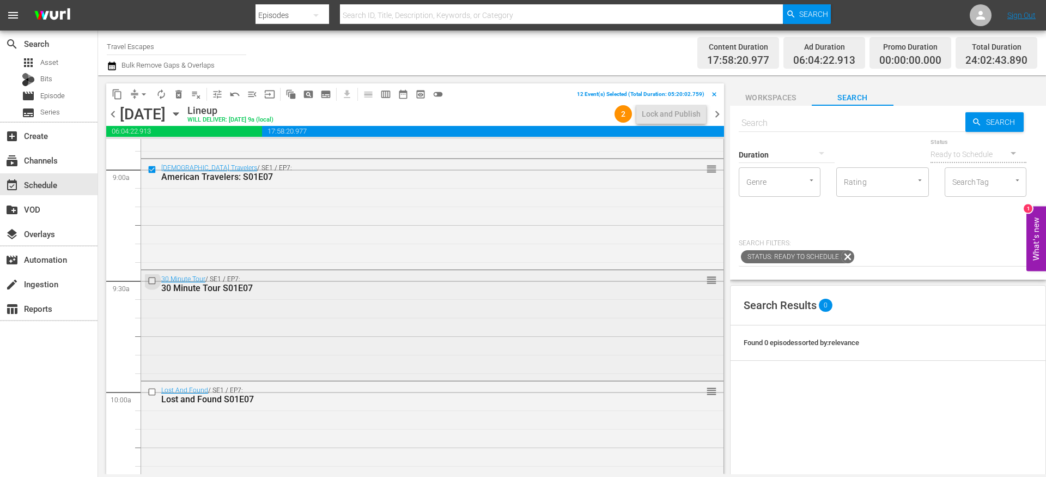
click at [155, 280] on input "checkbox" at bounding box center [153, 280] width 11 height 9
click at [151, 390] on input "checkbox" at bounding box center [153, 391] width 11 height 9
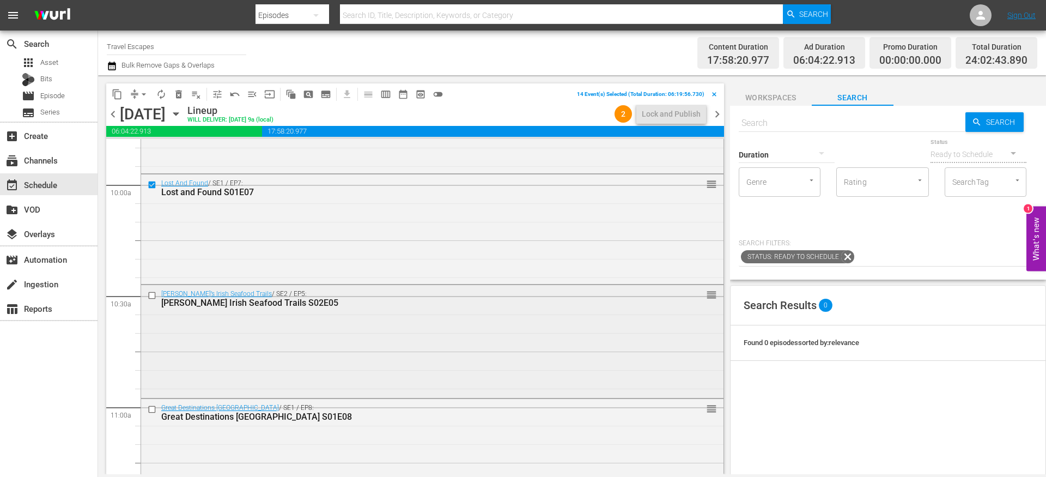
scroll to position [2191, 0]
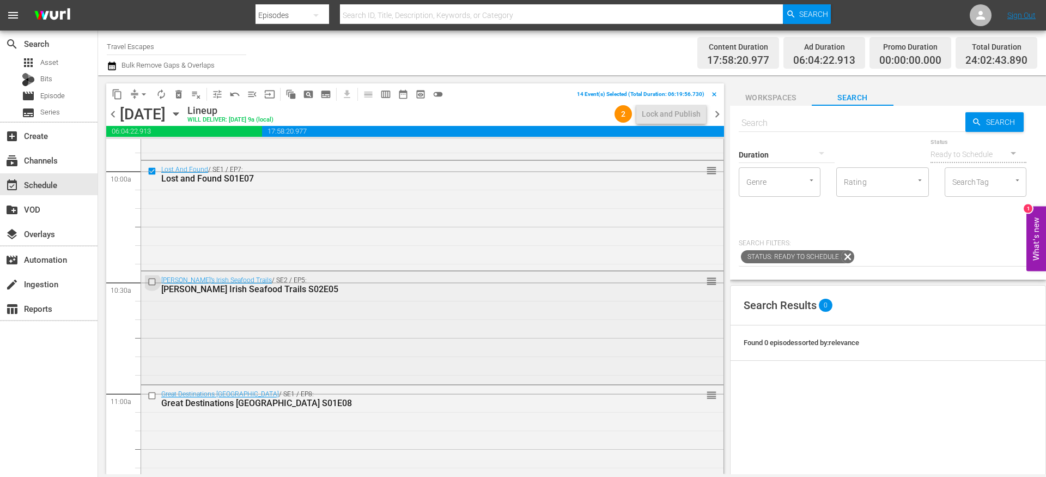
click at [154, 280] on input "checkbox" at bounding box center [153, 281] width 11 height 9
click at [153, 395] on input "checkbox" at bounding box center [153, 395] width 11 height 9
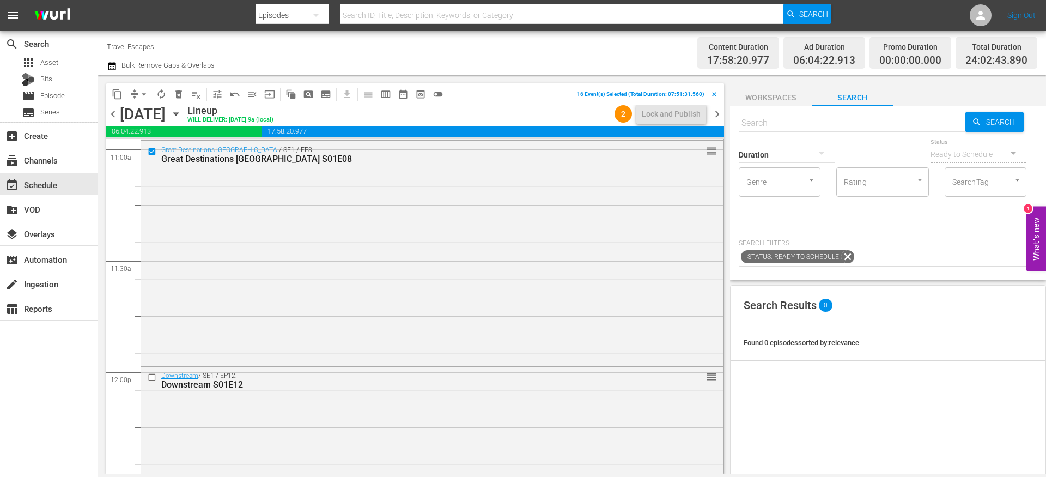
scroll to position [2449, 0]
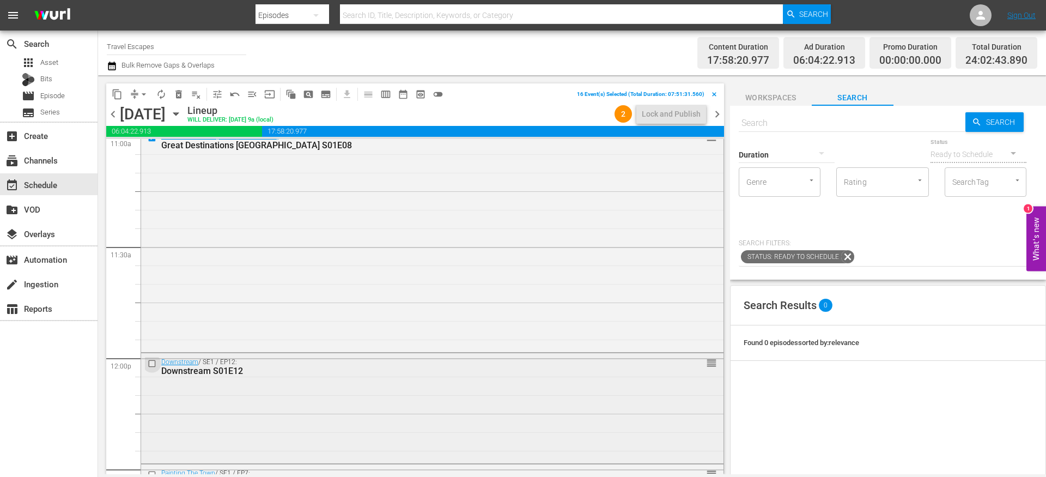
click at [153, 361] on input "checkbox" at bounding box center [153, 363] width 11 height 9
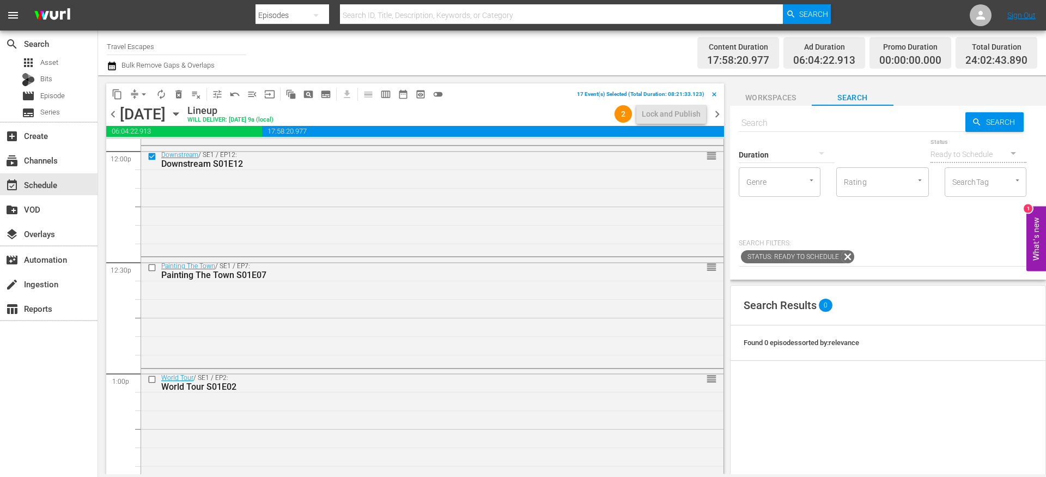
scroll to position [2657, 0]
click at [153, 268] on input "checkbox" at bounding box center [153, 266] width 11 height 9
click at [152, 377] on input "checkbox" at bounding box center [153, 378] width 11 height 9
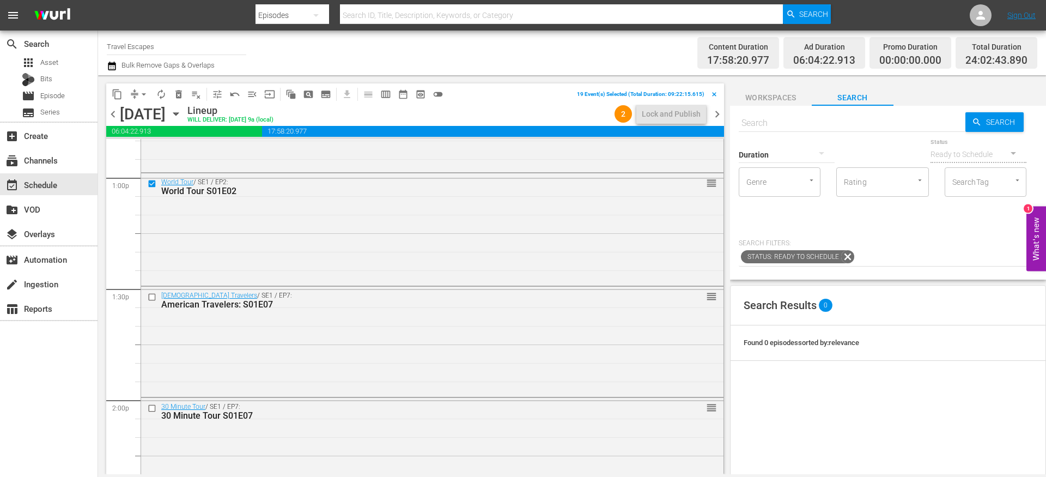
scroll to position [2884, 0]
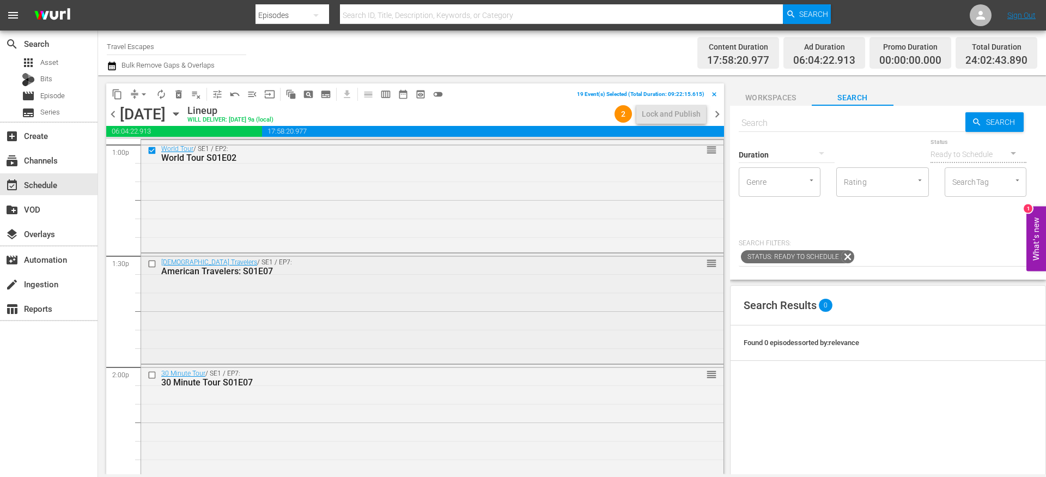
click at [154, 264] on input "checkbox" at bounding box center [153, 263] width 11 height 9
click at [154, 372] on input "checkbox" at bounding box center [153, 375] width 11 height 9
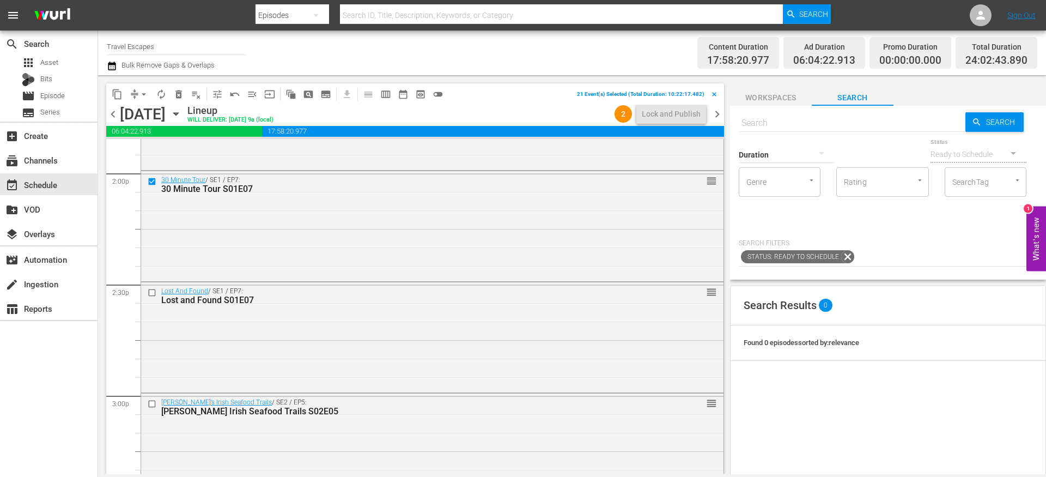
scroll to position [3083, 0]
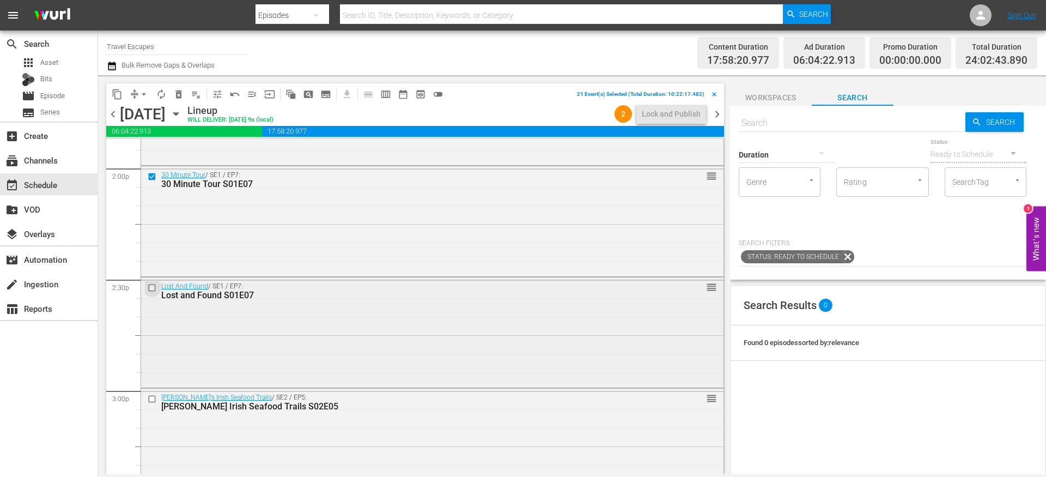
click at [153, 289] on input "checkbox" at bounding box center [153, 287] width 11 height 9
click at [153, 397] on input "checkbox" at bounding box center [153, 398] width 11 height 9
click at [181, 105] on div "chevron_left [DATE] [DATE] Lineup WILL DELIVER: [DATE] 9a (local) 2 Lock and Pu…" at bounding box center [415, 115] width 618 height 21
click at [179, 96] on span "delete_forever_outlined" at bounding box center [178, 94] width 11 height 11
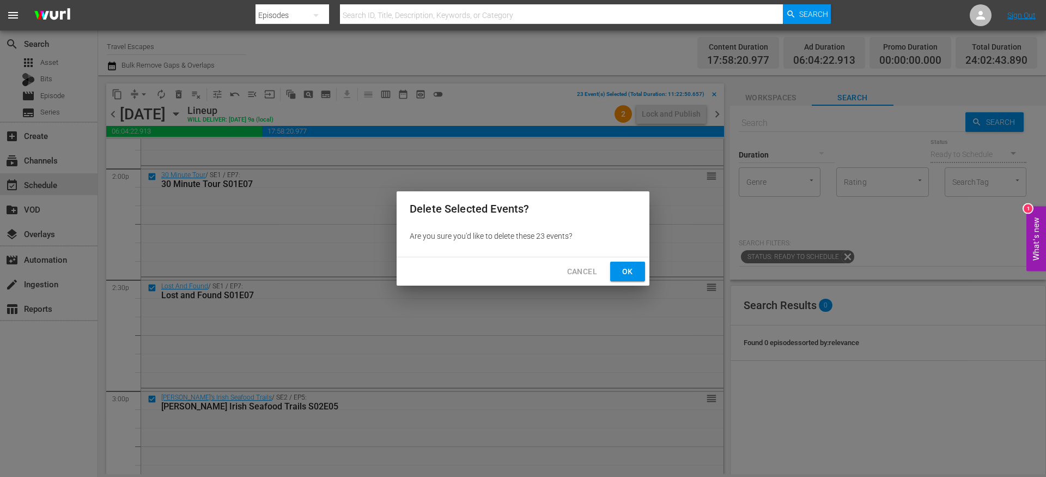
click at [628, 274] on span "Ok" at bounding box center [627, 272] width 17 height 14
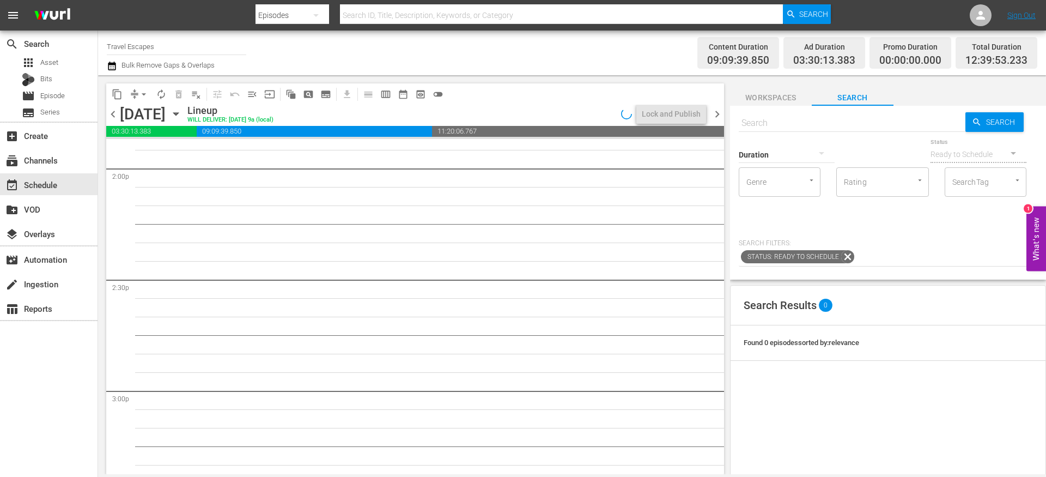
scroll to position [3398, 0]
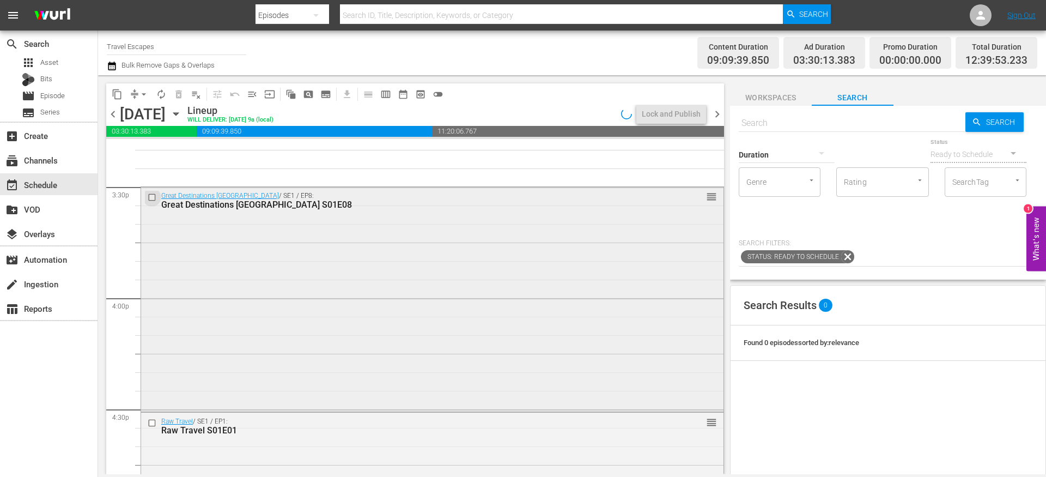
click at [152, 197] on input "checkbox" at bounding box center [153, 197] width 11 height 9
click at [150, 423] on input "checkbox" at bounding box center [153, 422] width 11 height 9
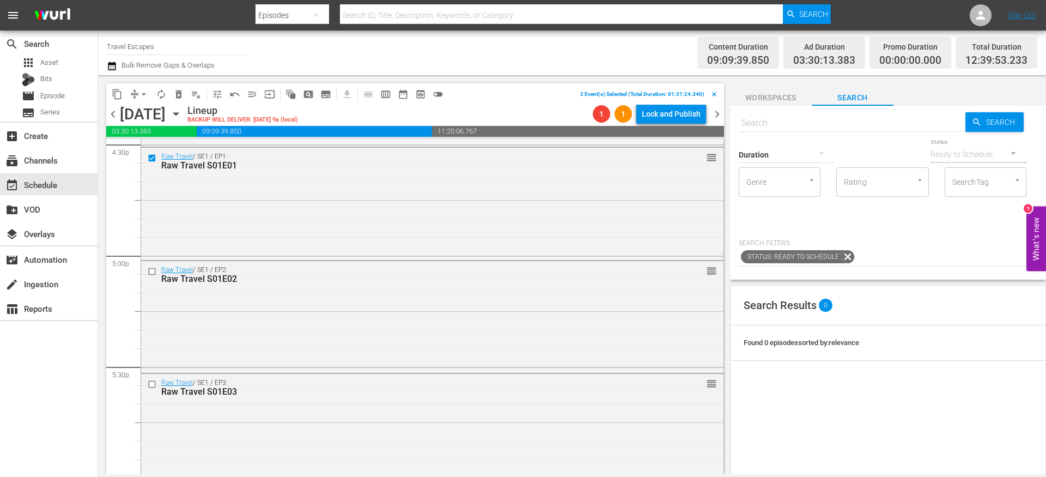
scroll to position [3685, 0]
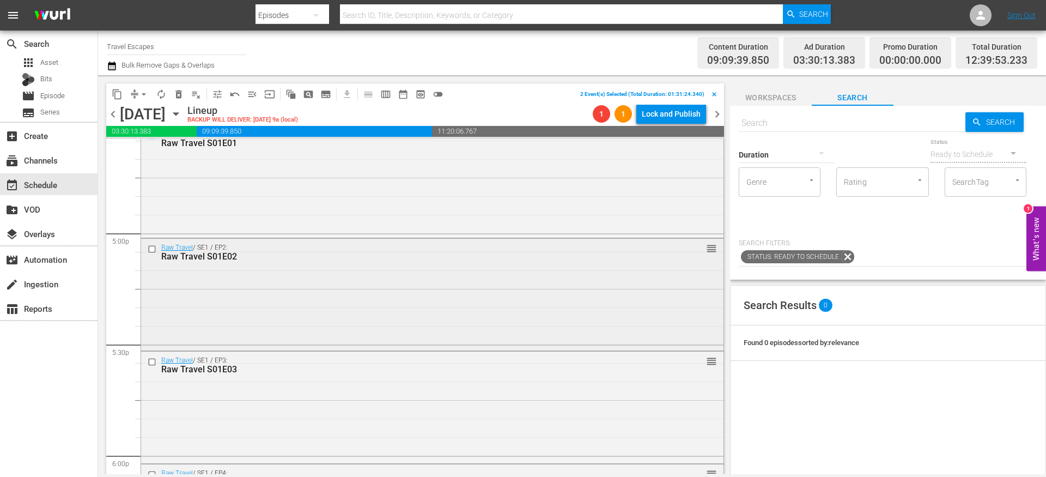
click at [153, 247] on input "checkbox" at bounding box center [153, 249] width 11 height 9
click at [153, 364] on input "checkbox" at bounding box center [153, 361] width 11 height 9
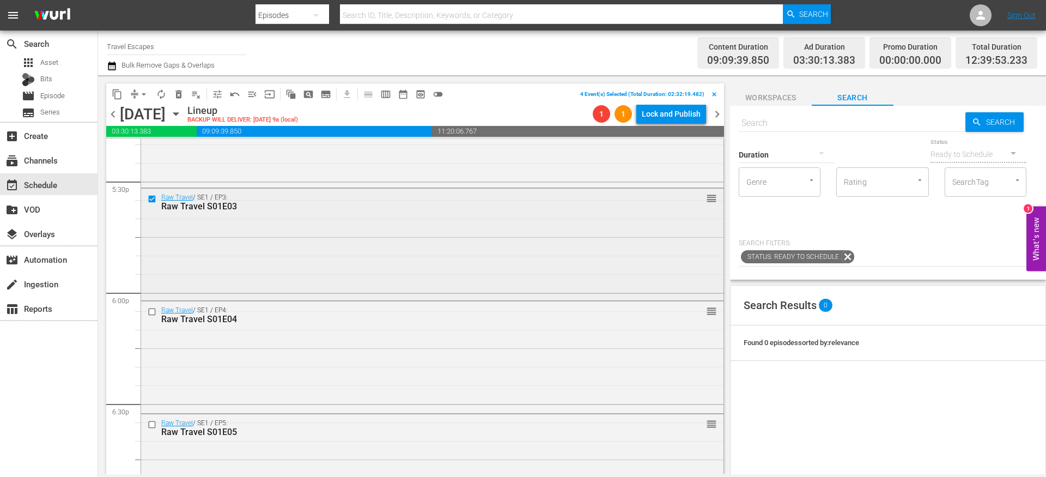
scroll to position [3850, 0]
click at [152, 308] on input "checkbox" at bounding box center [153, 309] width 11 height 9
click at [152, 419] on input "checkbox" at bounding box center [153, 421] width 11 height 9
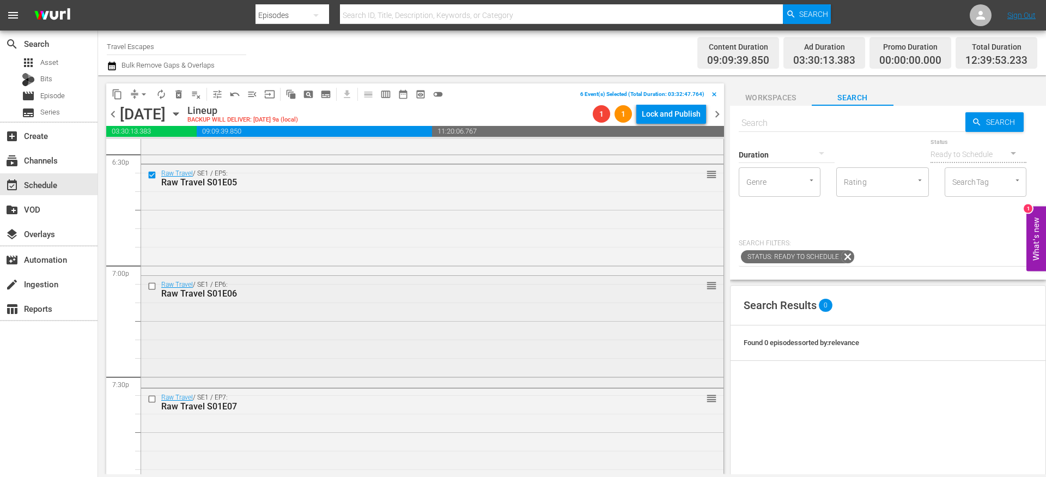
click at [151, 287] on input "checkbox" at bounding box center [153, 286] width 11 height 9
click at [153, 401] on input "checkbox" at bounding box center [153, 398] width 11 height 9
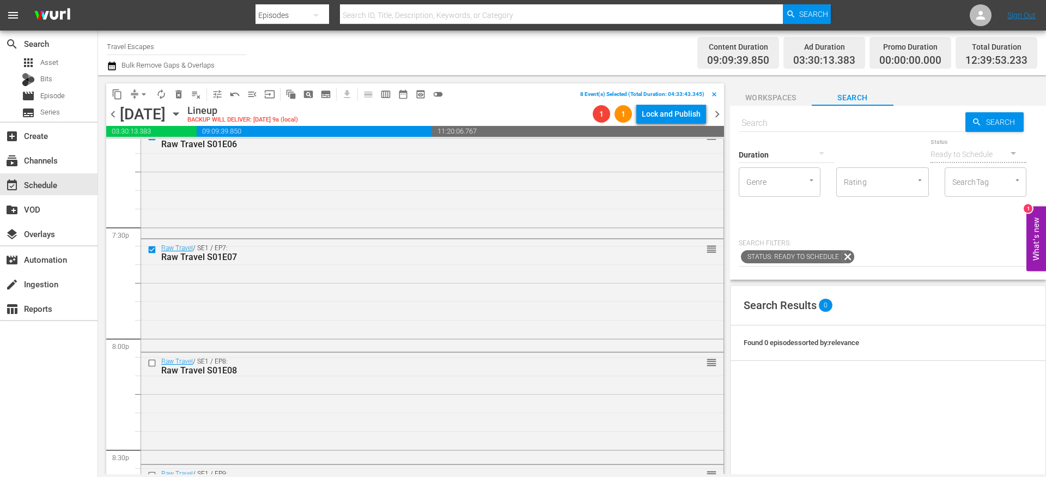
scroll to position [4263, 0]
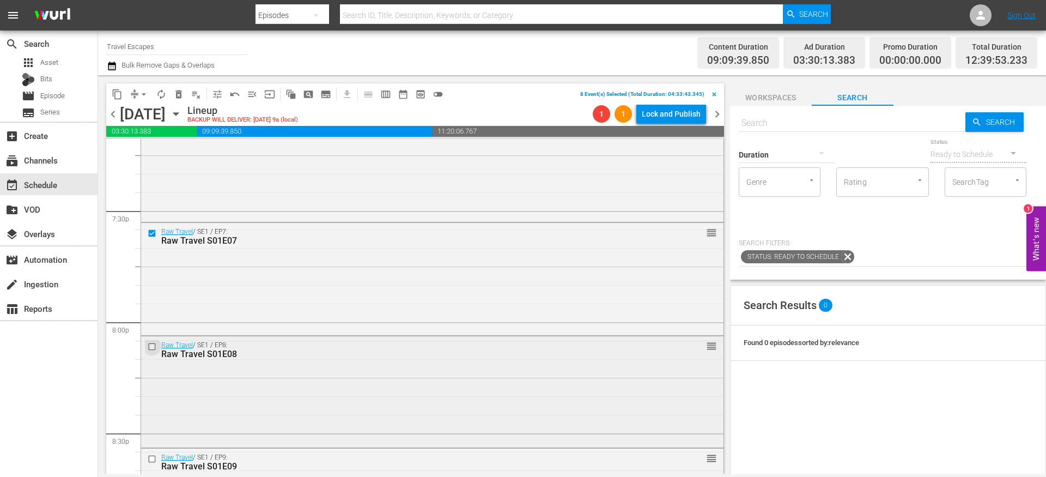
click at [154, 344] on input "checkbox" at bounding box center [153, 346] width 11 height 9
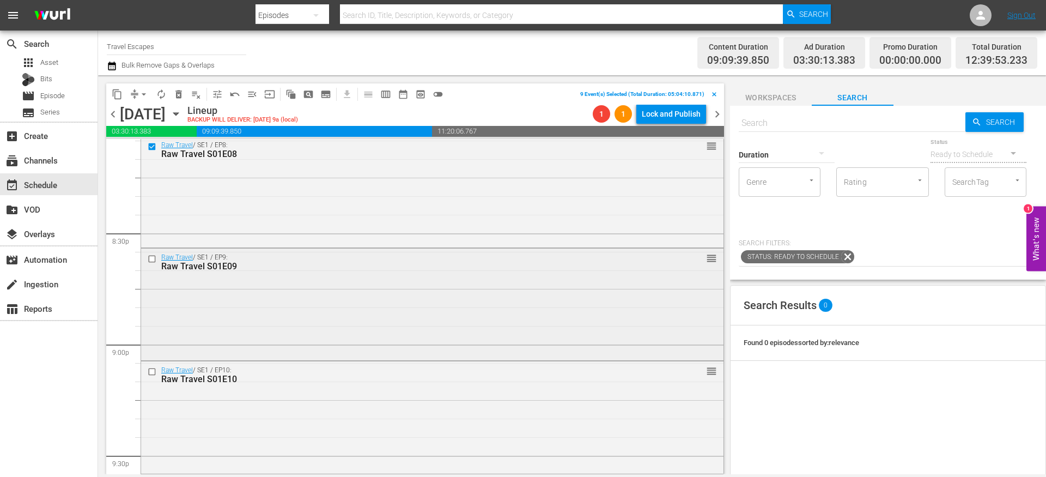
click at [151, 260] on input "checkbox" at bounding box center [153, 258] width 11 height 9
click at [153, 371] on input "checkbox" at bounding box center [153, 371] width 11 height 9
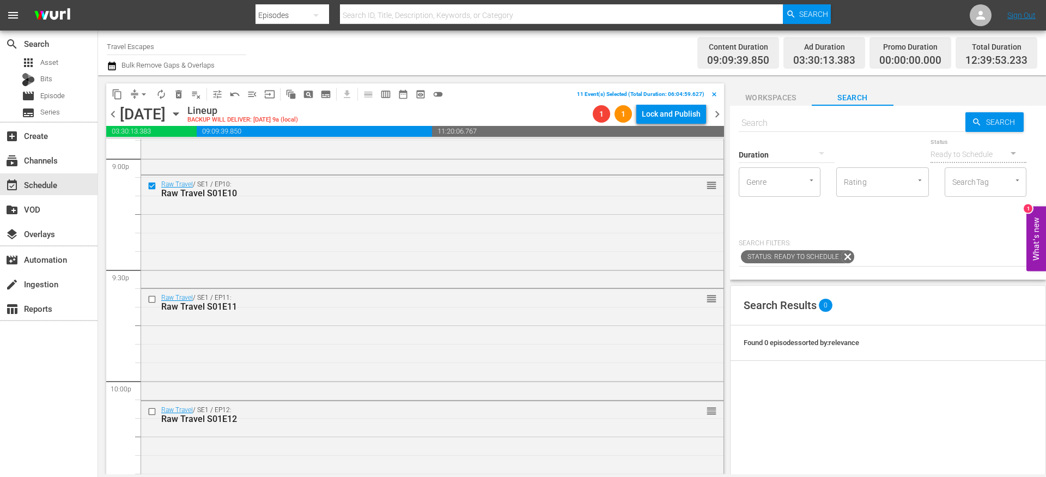
scroll to position [4650, 0]
click at [152, 299] on input "checkbox" at bounding box center [153, 297] width 11 height 9
click at [151, 411] on input "checkbox" at bounding box center [153, 410] width 11 height 9
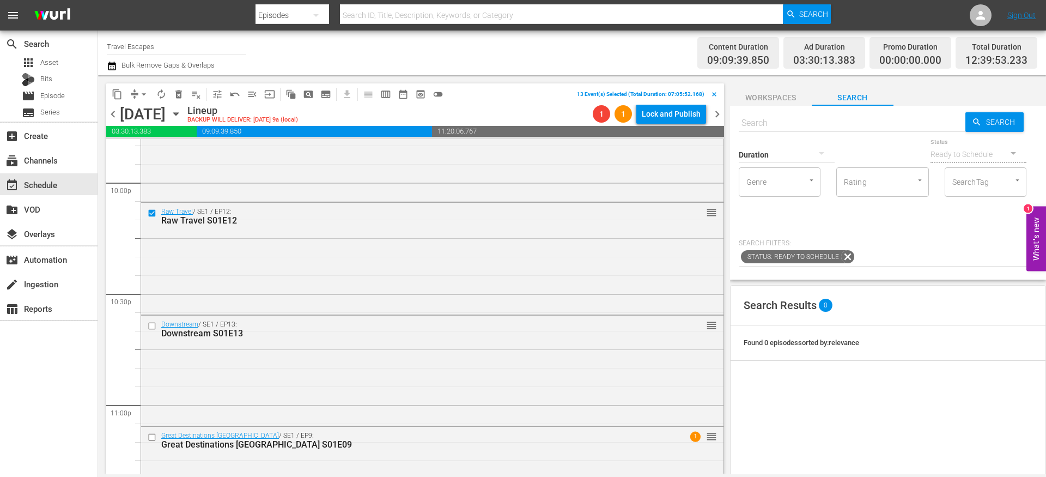
scroll to position [4850, 0]
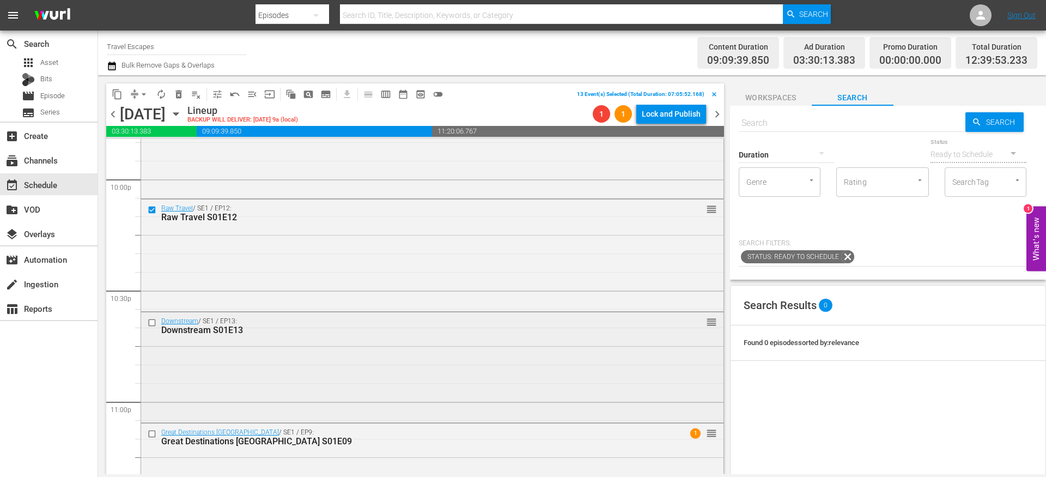
click at [153, 323] on input "checkbox" at bounding box center [153, 322] width 11 height 9
click at [153, 433] on input "checkbox" at bounding box center [153, 433] width 11 height 9
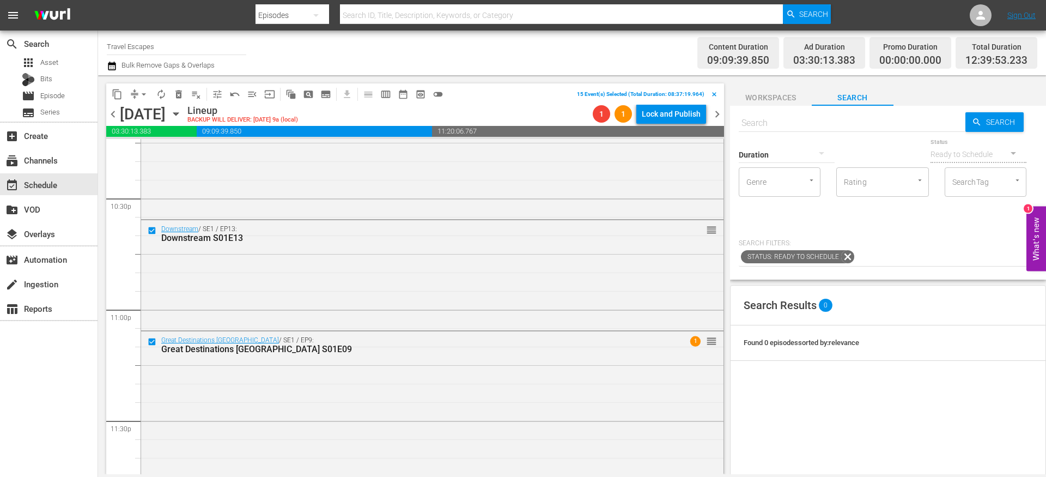
scroll to position [5026, 0]
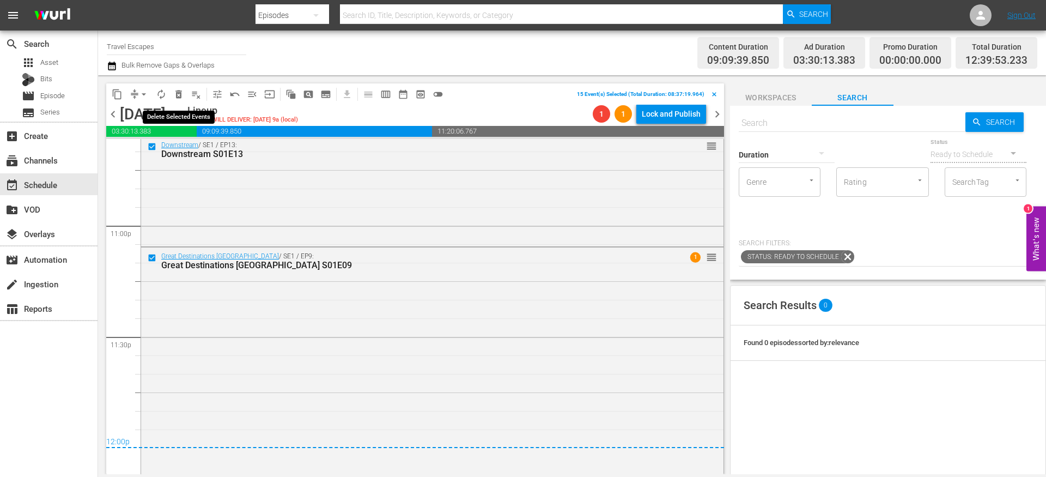
click at [177, 96] on span "delete_forever_outlined" at bounding box center [178, 94] width 11 height 11
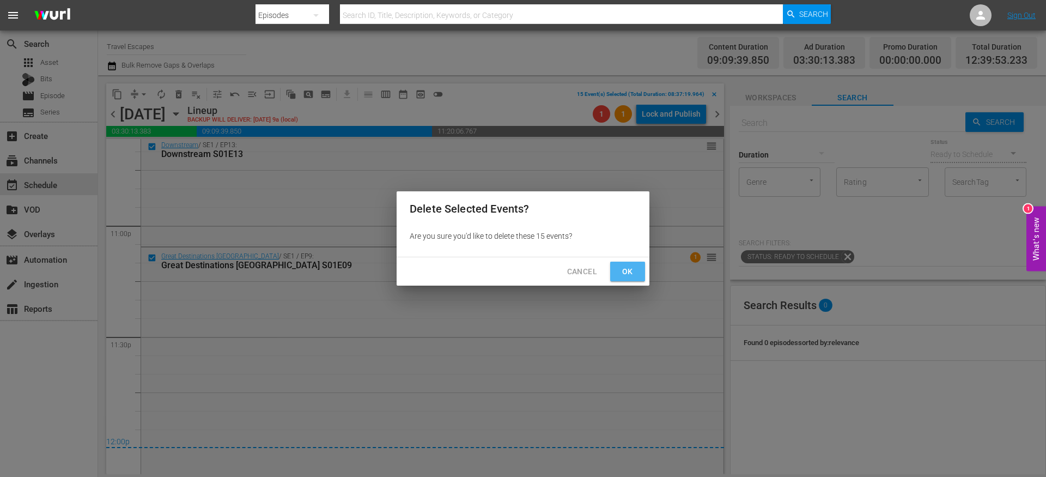
click at [614, 281] on button "Ok" at bounding box center [627, 272] width 35 height 20
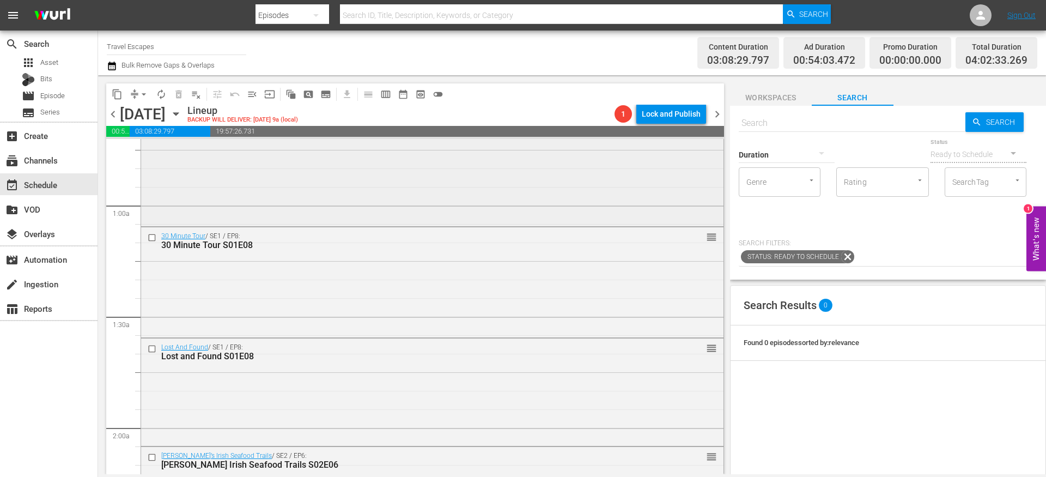
scroll to position [0, 0]
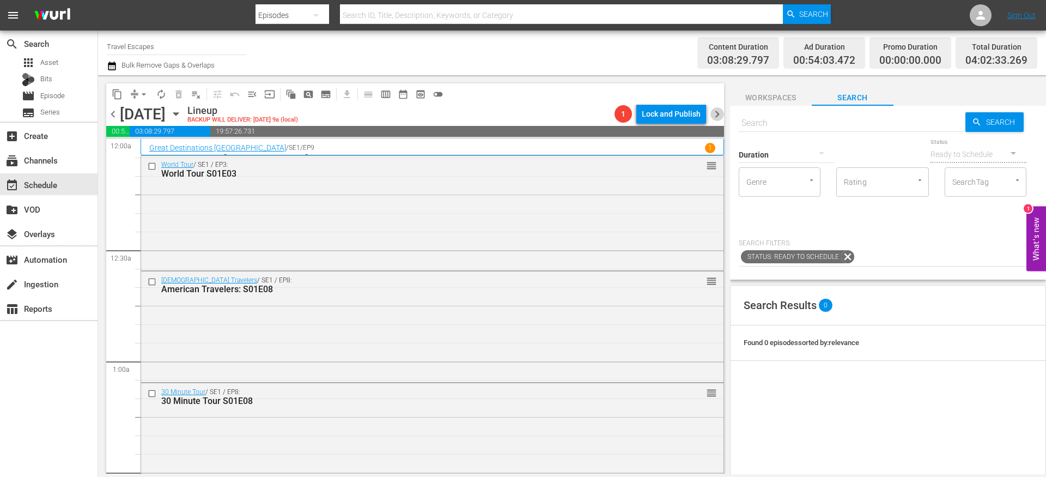
click at [718, 117] on span "chevron_right" at bounding box center [717, 114] width 14 height 14
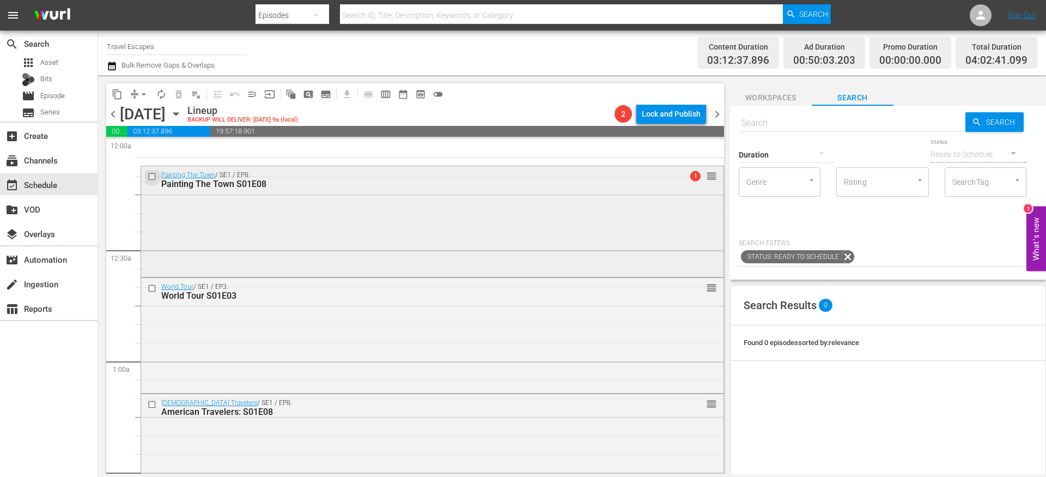
click at [154, 178] on input "checkbox" at bounding box center [153, 176] width 11 height 9
click at [152, 287] on input "checkbox" at bounding box center [153, 288] width 11 height 9
click at [153, 403] on input "checkbox" at bounding box center [153, 403] width 11 height 9
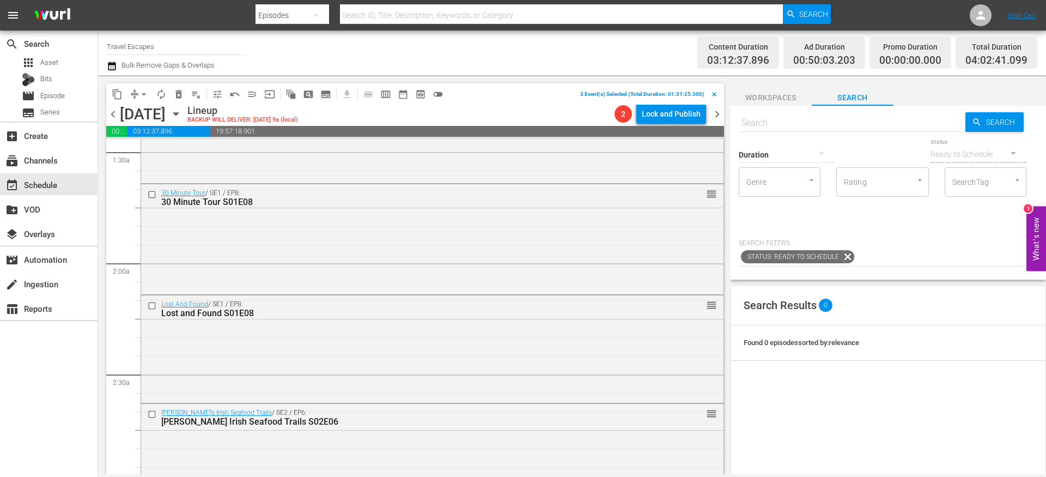
scroll to position [318, 0]
click at [153, 199] on input "checkbox" at bounding box center [153, 196] width 11 height 9
click at [153, 310] on input "checkbox" at bounding box center [153, 307] width 11 height 9
click at [152, 413] on input "checkbox" at bounding box center [153, 415] width 11 height 9
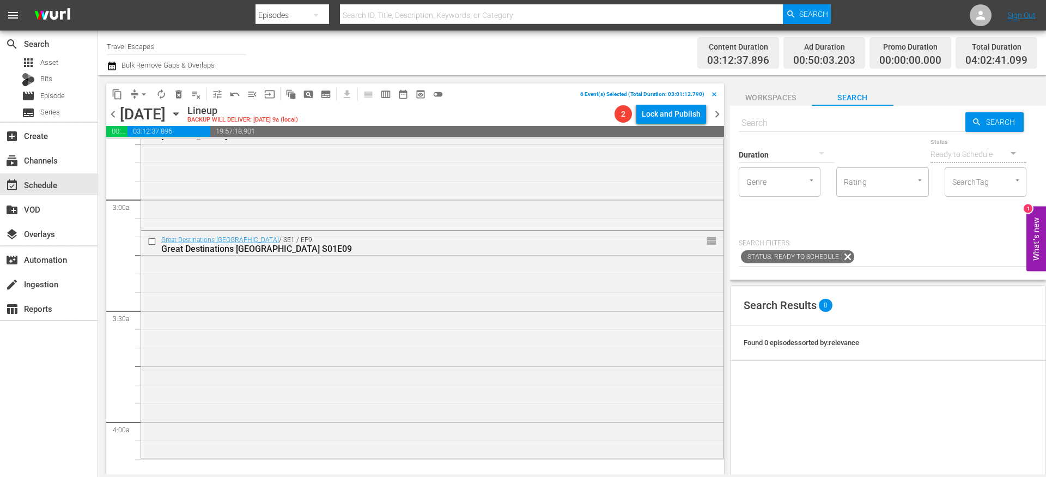
scroll to position [610, 0]
click at [153, 236] on input "checkbox" at bounding box center [153, 237] width 11 height 9
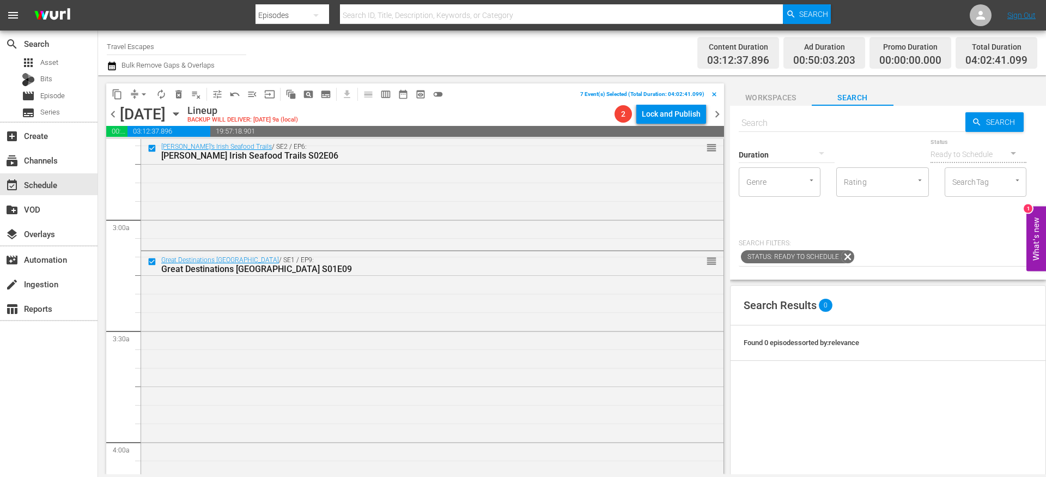
scroll to position [461, 0]
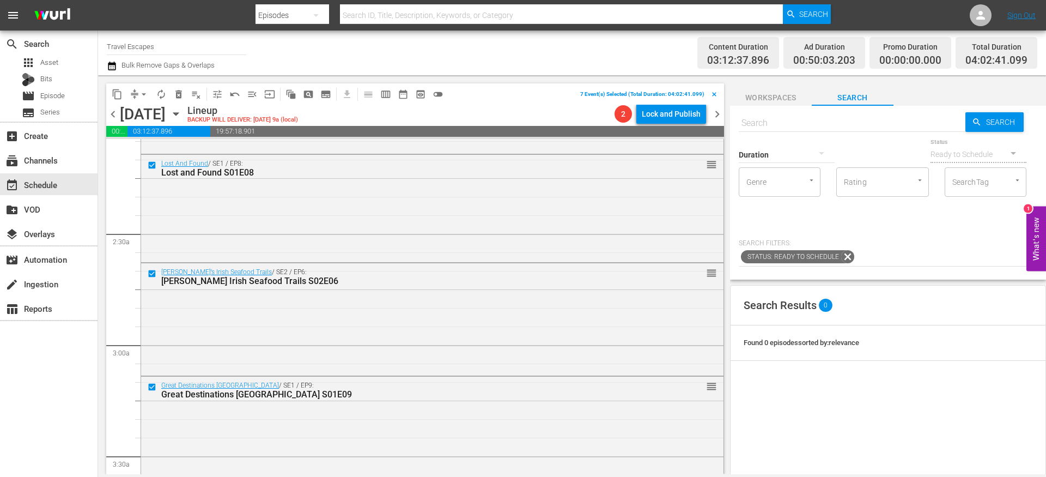
click at [178, 90] on span "delete_forever_outlined" at bounding box center [178, 94] width 11 height 11
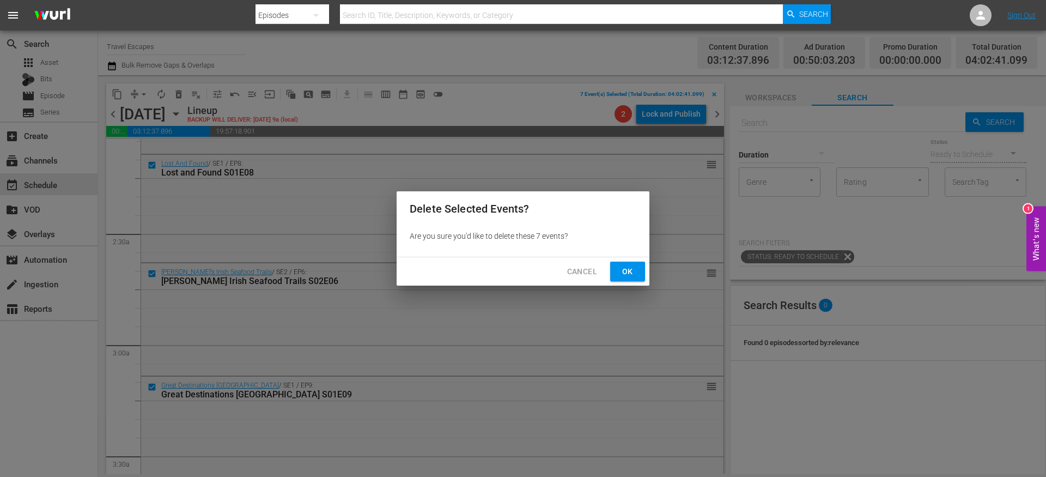
click at [642, 275] on button "Ok" at bounding box center [627, 272] width 35 height 20
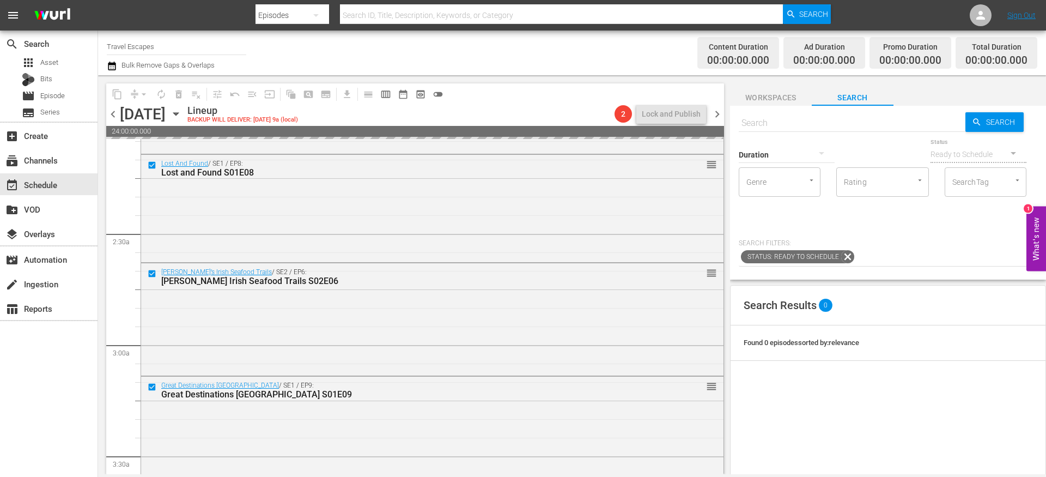
scroll to position [517, 0]
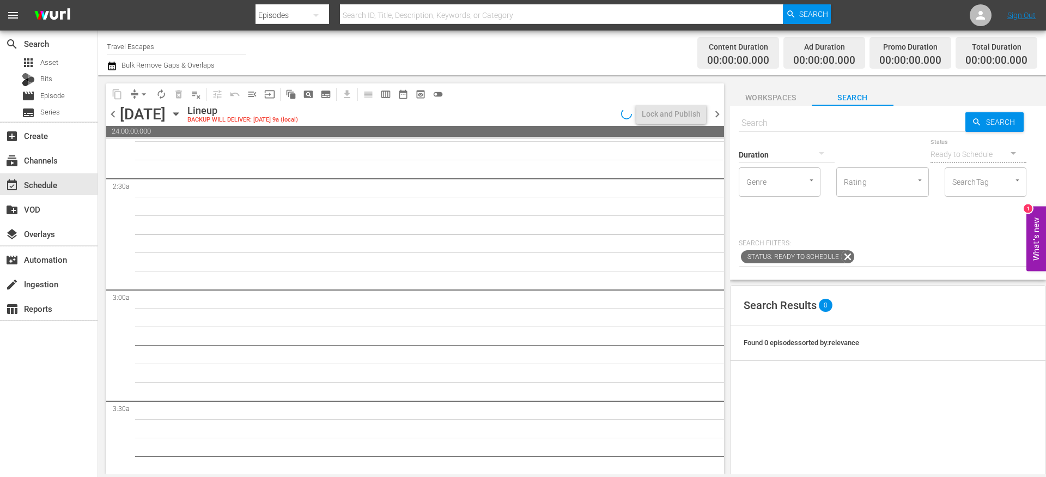
click at [116, 114] on span "chevron_left" at bounding box center [113, 114] width 14 height 14
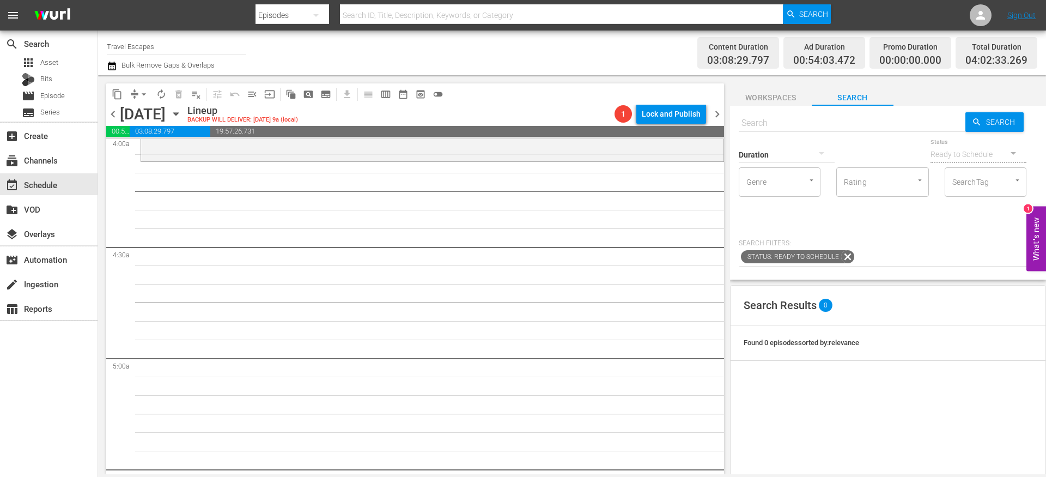
scroll to position [859, 0]
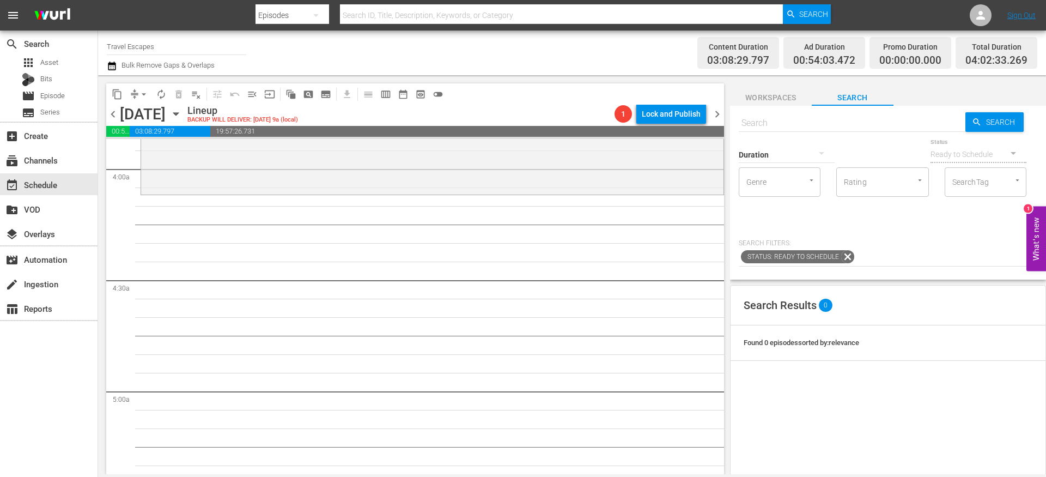
click at [782, 129] on div "Duration" at bounding box center [787, 147] width 96 height 39
click at [778, 123] on input "text" at bounding box center [852, 123] width 227 height 26
paste input "Painting the Town 108"
type input "Painting the Town s01e08"
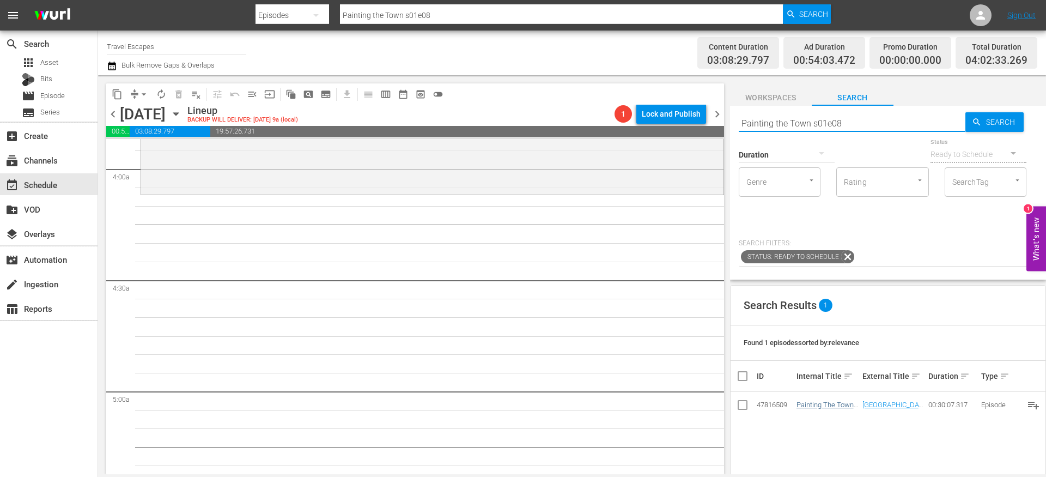
type input "Painting the Town s01e08"
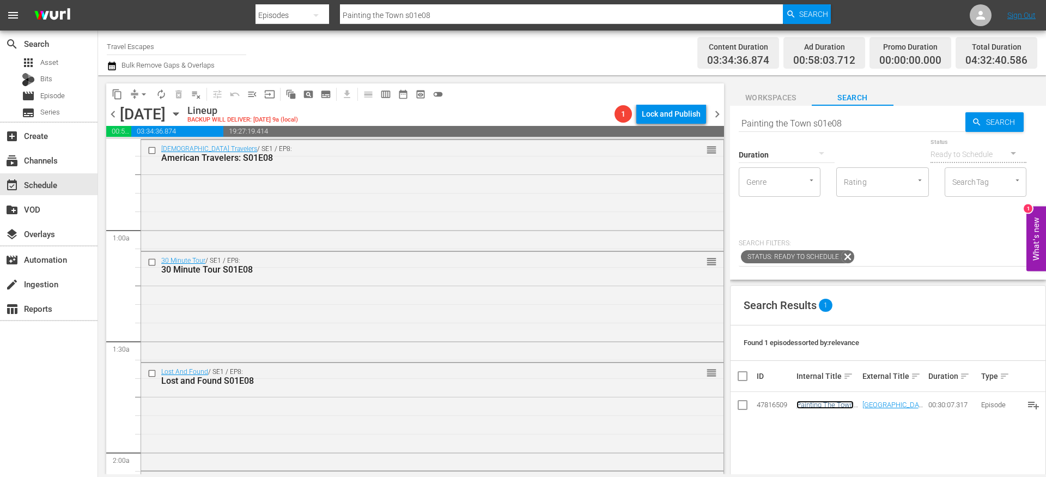
scroll to position [0, 0]
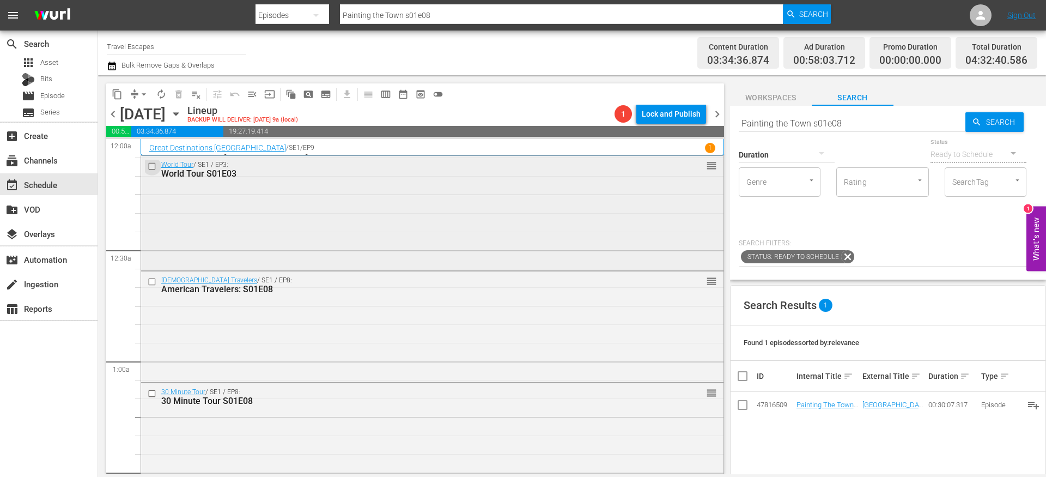
click at [152, 163] on input "checkbox" at bounding box center [153, 166] width 11 height 9
click at [154, 282] on input "checkbox" at bounding box center [153, 281] width 11 height 9
click at [154, 392] on input "checkbox" at bounding box center [153, 393] width 11 height 9
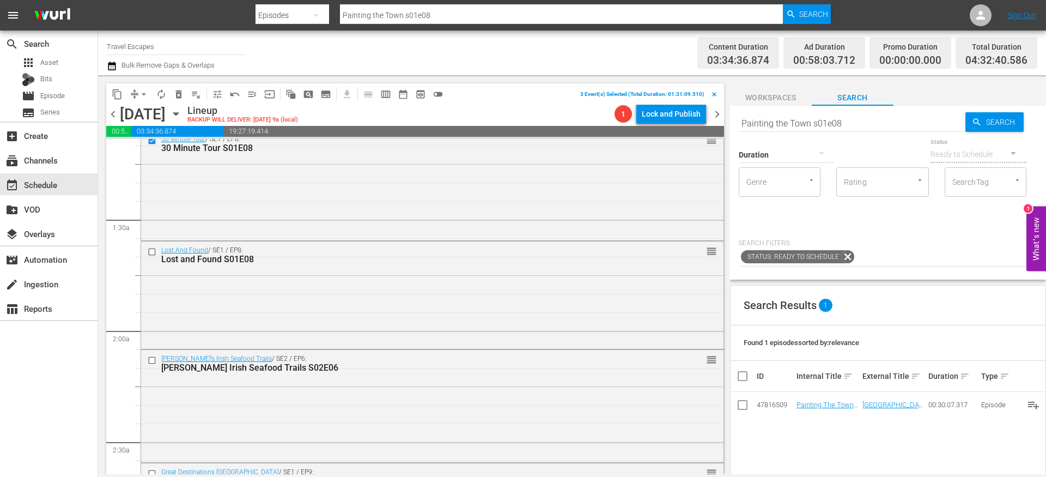
scroll to position [259, 0]
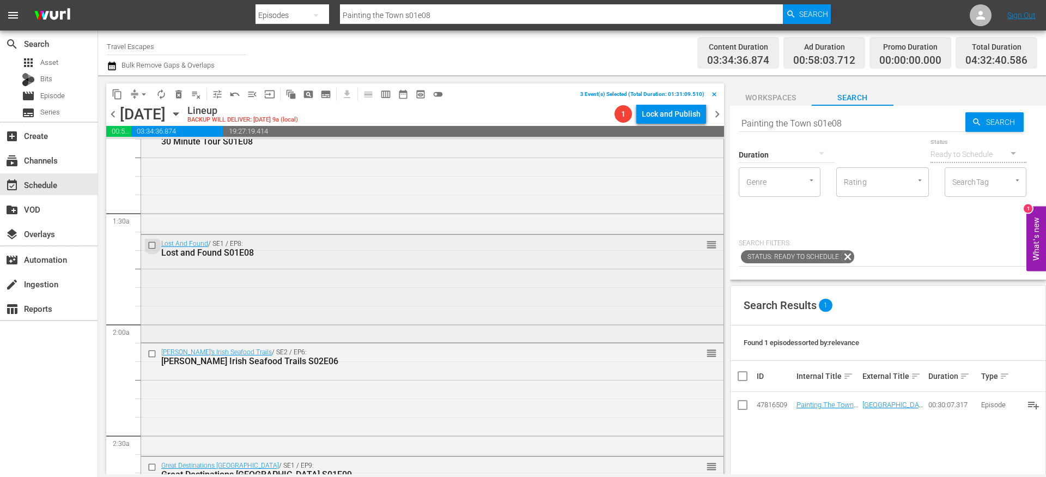
click at [154, 242] on input "checkbox" at bounding box center [153, 244] width 11 height 9
click at [154, 353] on input "checkbox" at bounding box center [153, 353] width 11 height 9
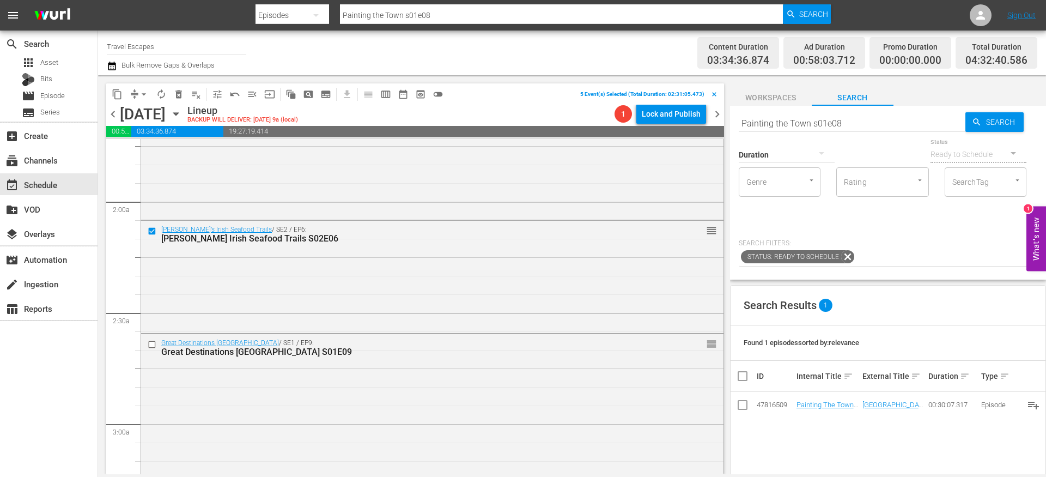
scroll to position [389, 0]
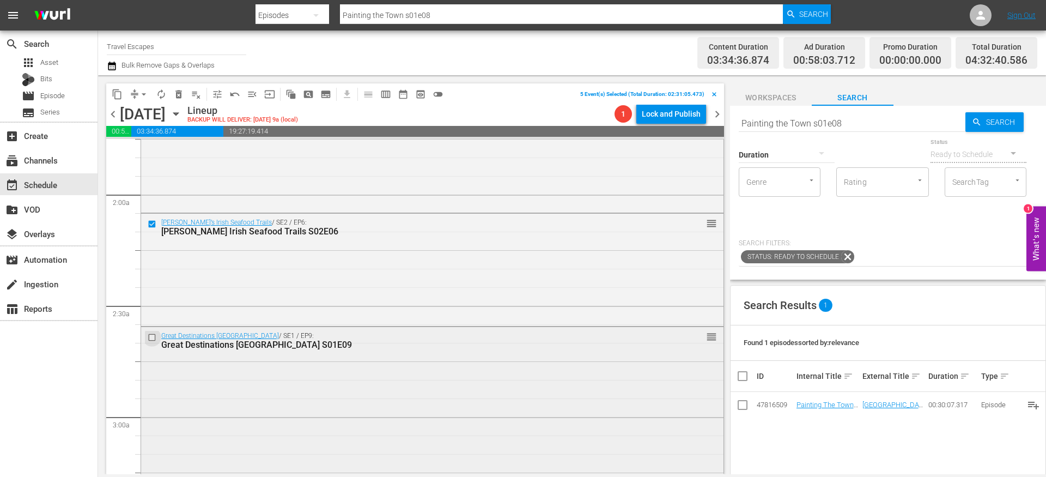
click at [154, 338] on input "checkbox" at bounding box center [153, 337] width 11 height 9
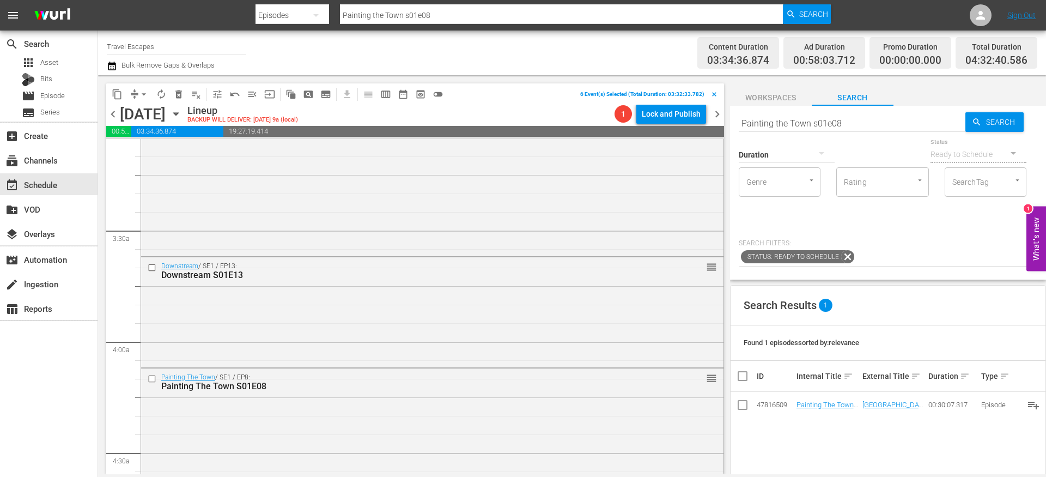
scroll to position [729, 0]
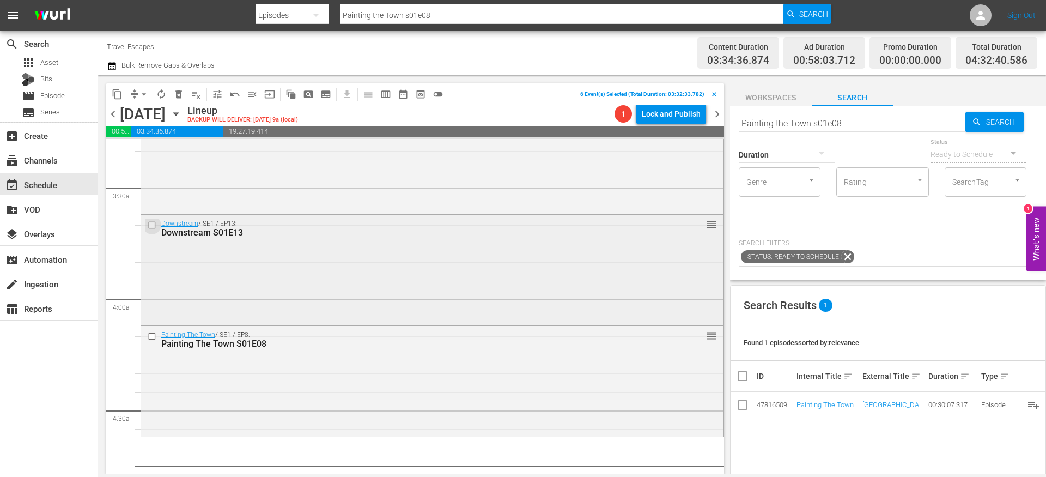
click at [154, 226] on input "checkbox" at bounding box center [153, 225] width 11 height 9
click at [154, 336] on input "checkbox" at bounding box center [153, 335] width 11 height 9
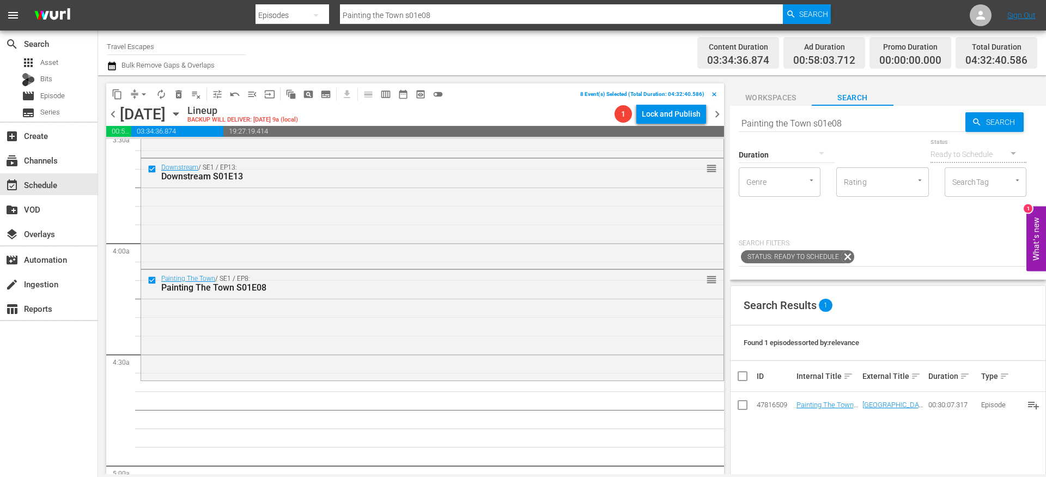
scroll to position [797, 0]
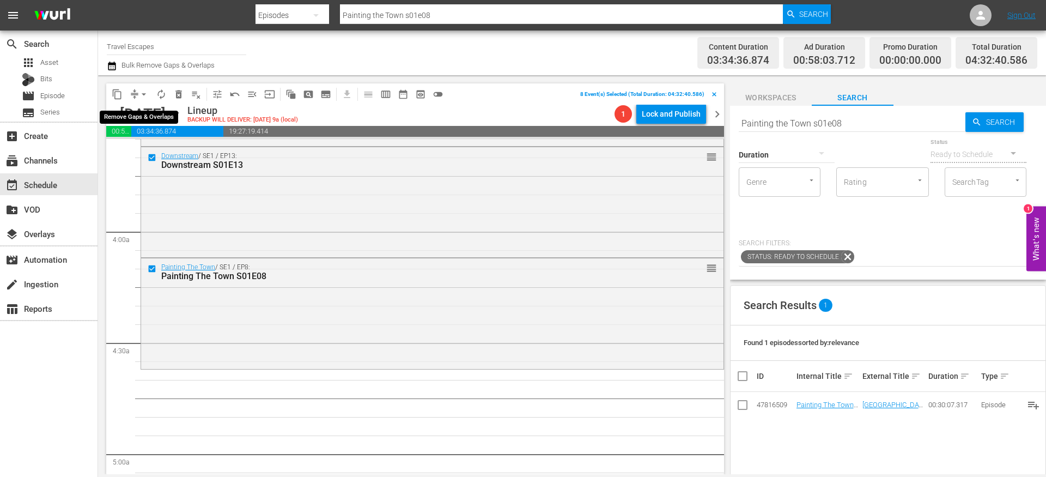
click at [119, 95] on span "content_copy" at bounding box center [117, 94] width 11 height 11
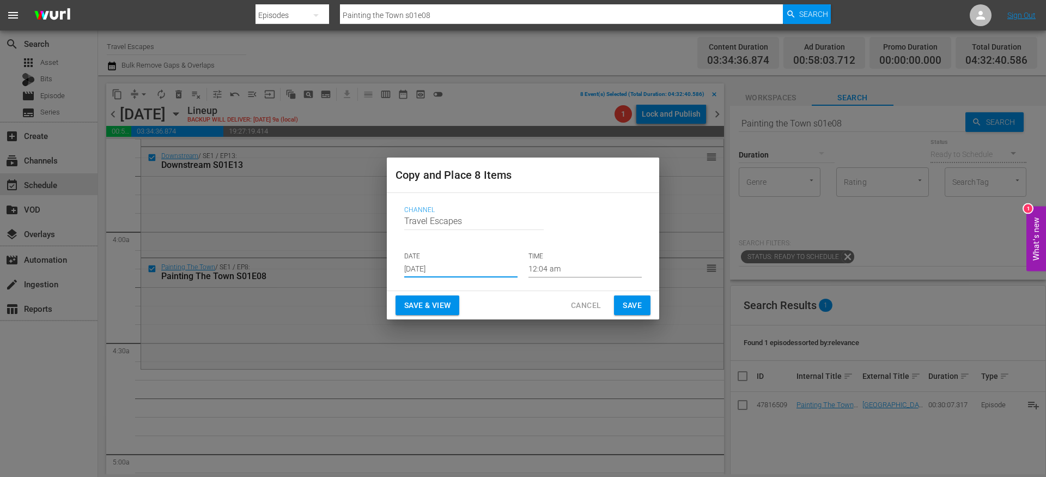
click at [435, 266] on input "[DATE]" at bounding box center [460, 269] width 113 height 16
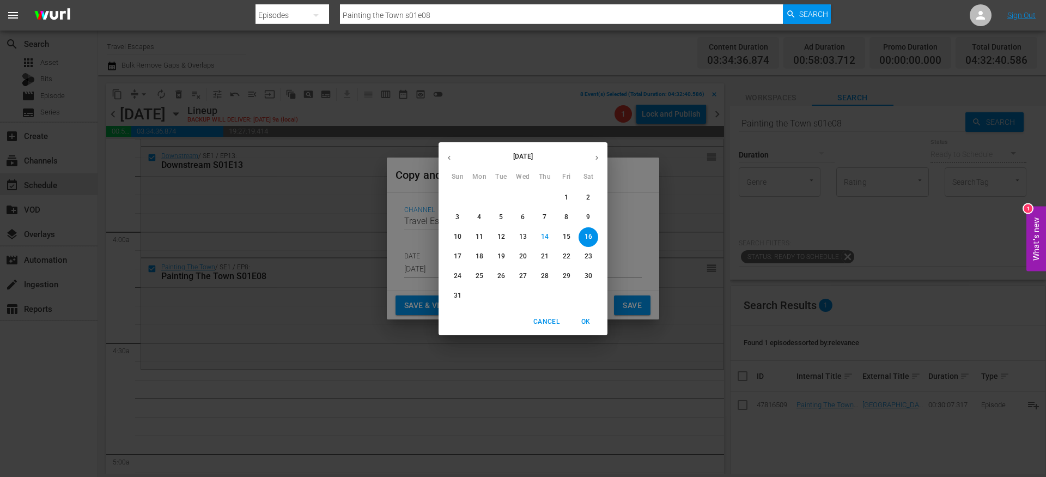
click at [599, 157] on icon "button" at bounding box center [597, 158] width 8 height 8
click at [542, 216] on p "11" at bounding box center [545, 216] width 8 height 9
type input "[DATE]"
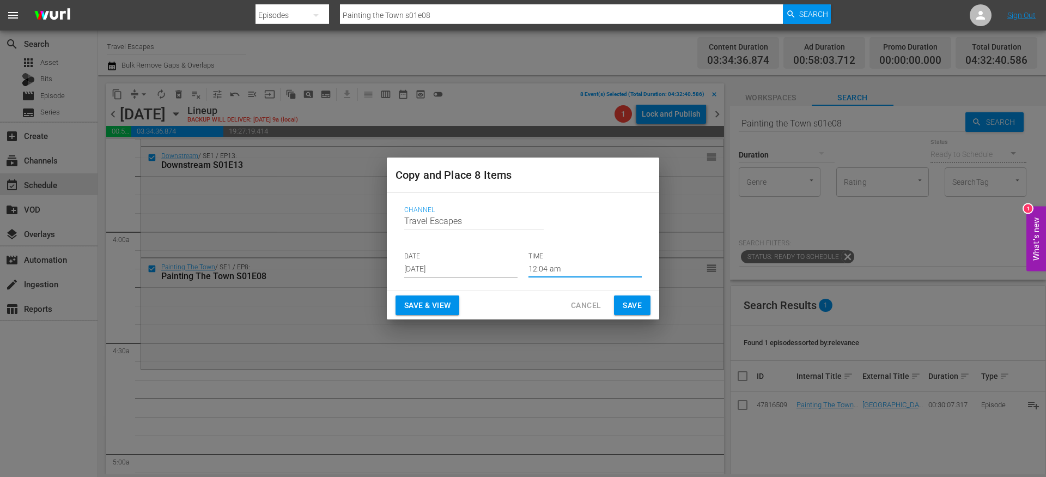
click at [542, 266] on input "12:04 am" at bounding box center [585, 269] width 113 height 16
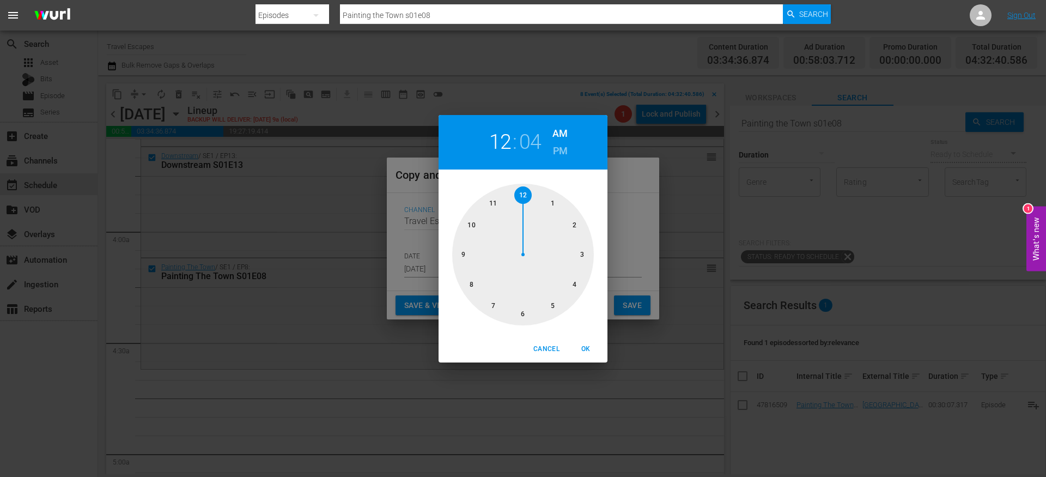
click at [578, 281] on div at bounding box center [523, 255] width 142 height 142
click at [494, 303] on div at bounding box center [523, 255] width 142 height 142
click at [584, 349] on span "OK" at bounding box center [586, 348] width 26 height 11
type input "04:35 am"
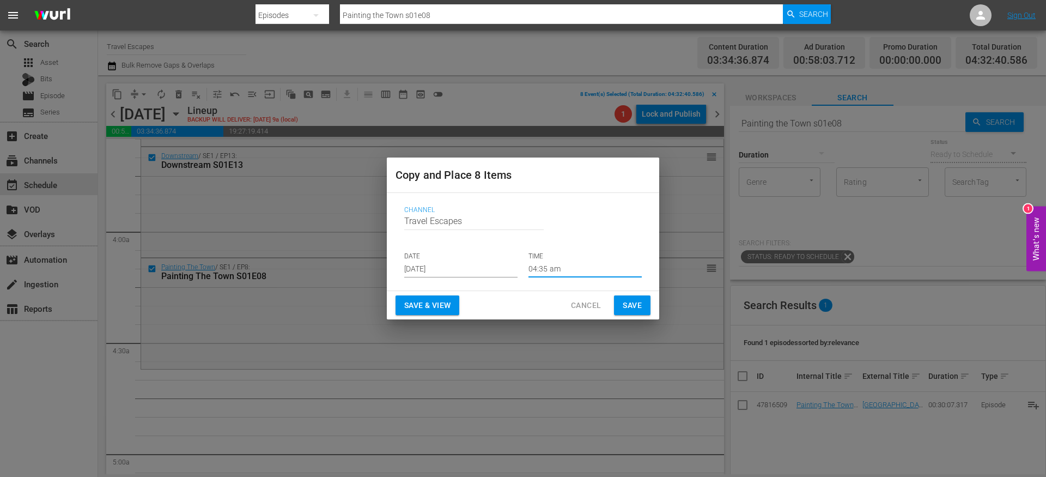
click at [628, 309] on span "Save" at bounding box center [632, 306] width 19 height 14
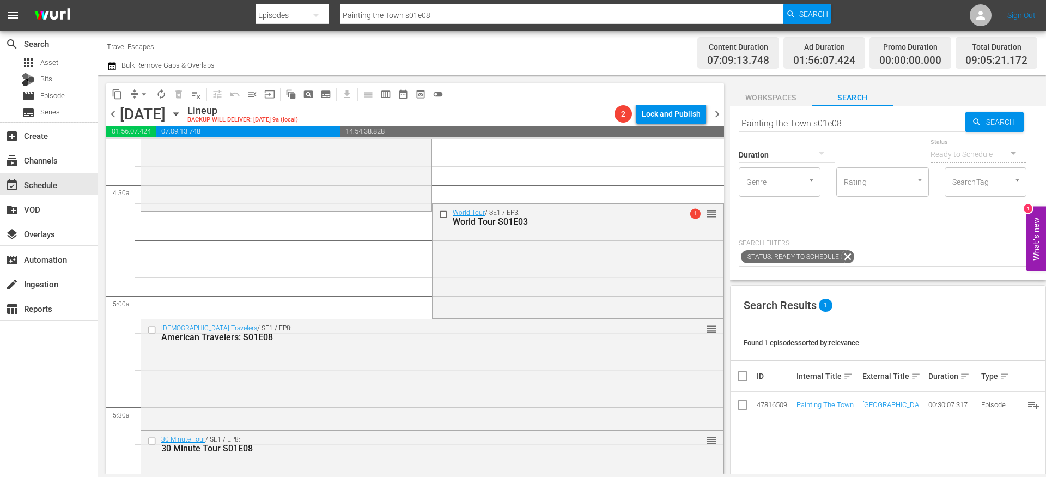
scroll to position [942, 0]
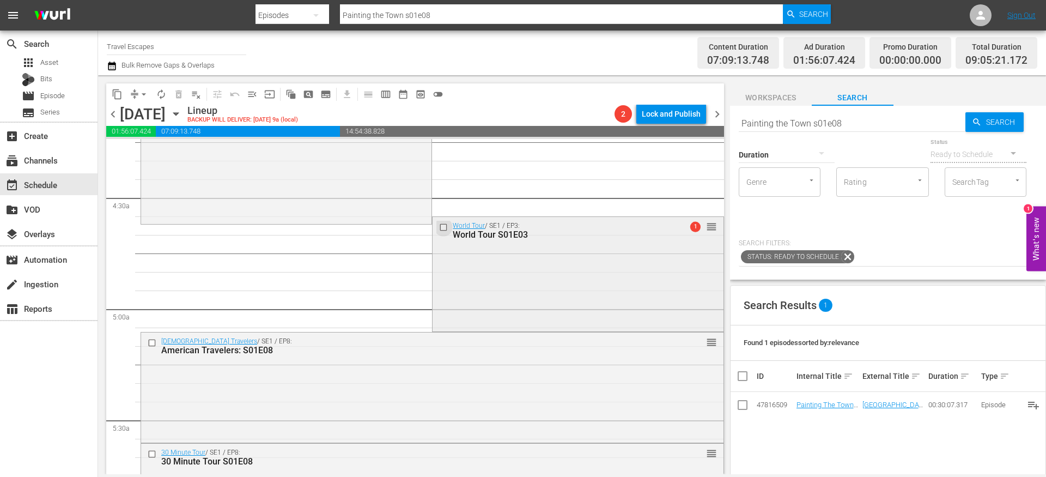
click at [439, 225] on input "checkbox" at bounding box center [444, 226] width 11 height 9
click at [154, 342] on input "checkbox" at bounding box center [153, 342] width 11 height 9
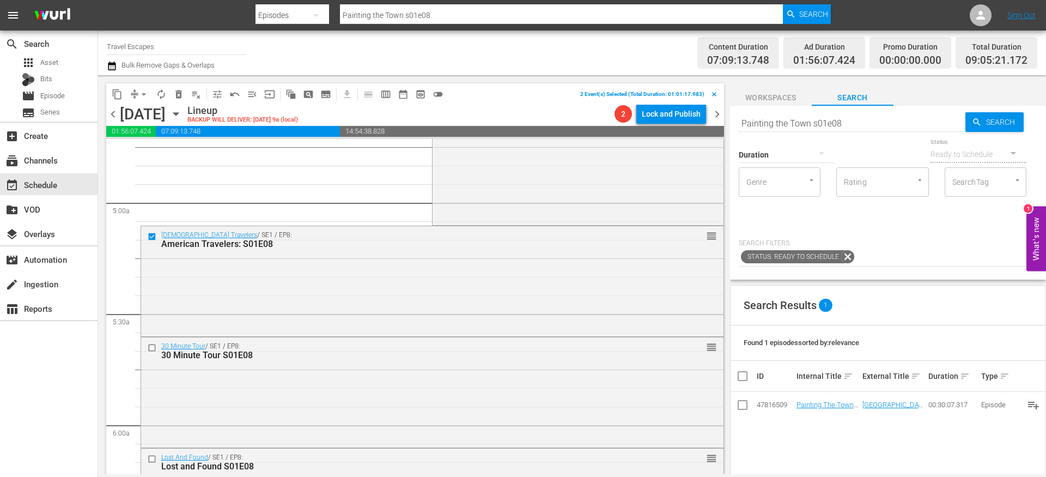
scroll to position [1088, 0]
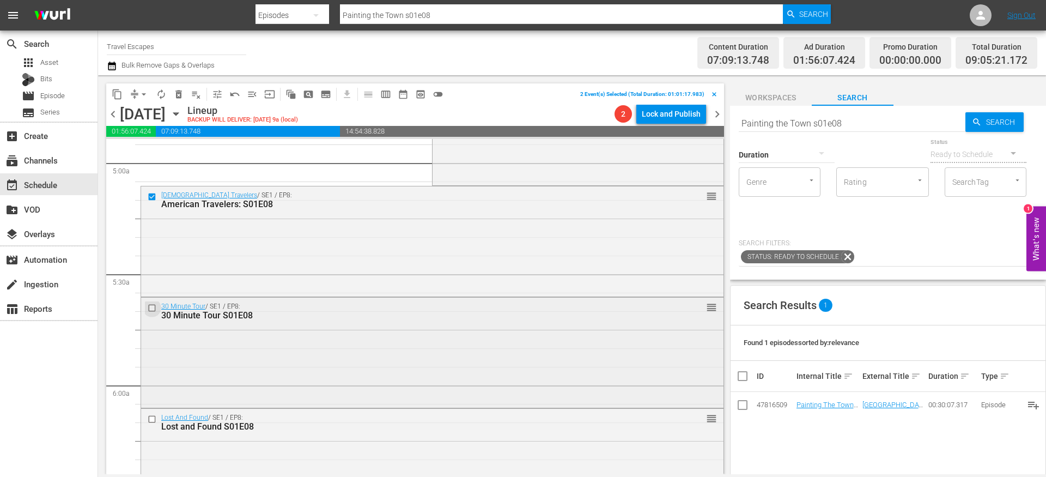
click at [152, 307] on input "checkbox" at bounding box center [153, 307] width 11 height 9
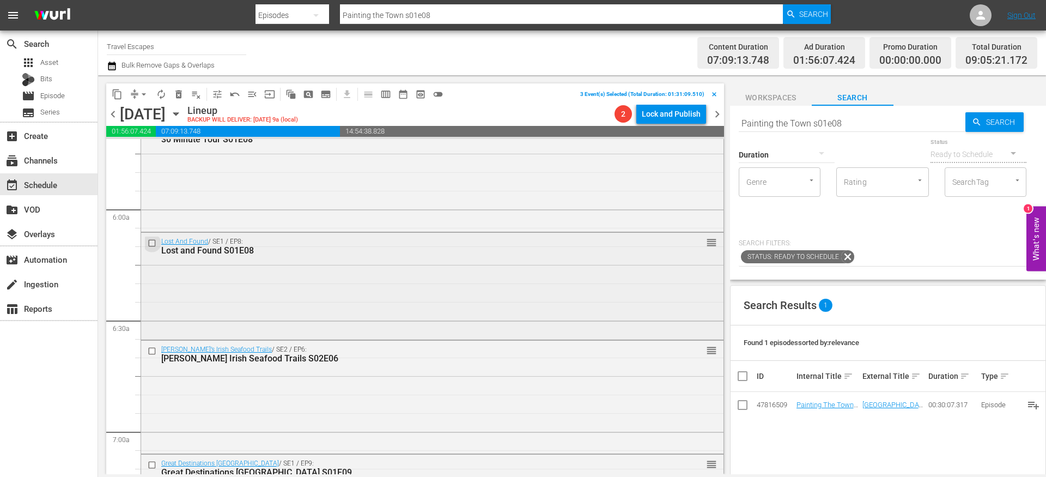
click at [151, 245] on input "checkbox" at bounding box center [153, 242] width 11 height 9
click at [154, 351] on input "checkbox" at bounding box center [153, 351] width 11 height 9
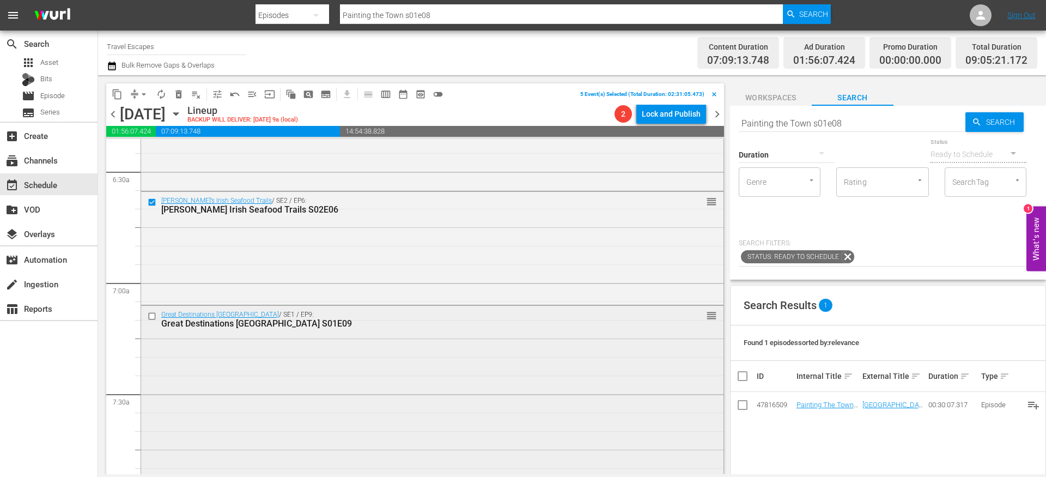
scroll to position [1422, 0]
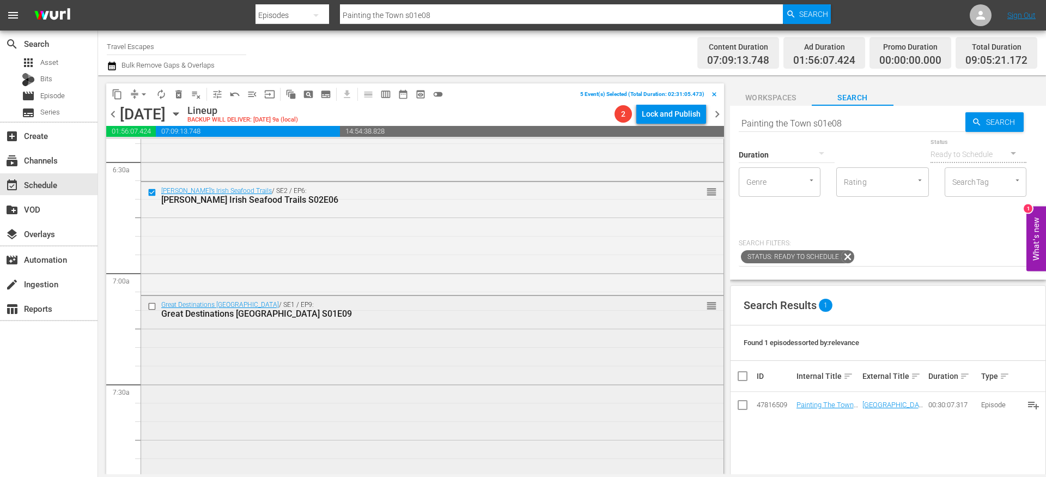
click at [153, 308] on input "checkbox" at bounding box center [153, 306] width 11 height 9
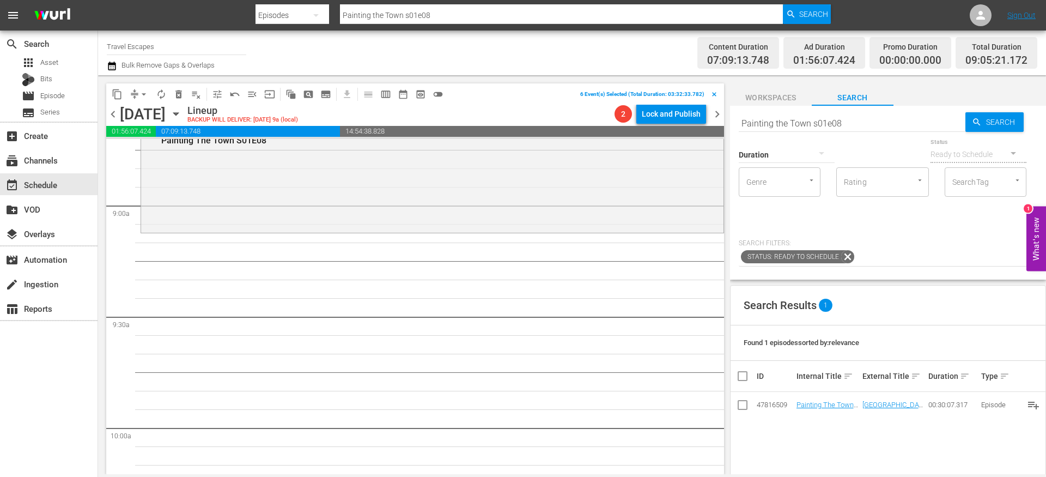
scroll to position [1937, 0]
click at [136, 90] on button "arrow_drop_down" at bounding box center [143, 94] width 17 height 17
click at [122, 94] on span "content_copy" at bounding box center [117, 94] width 11 height 11
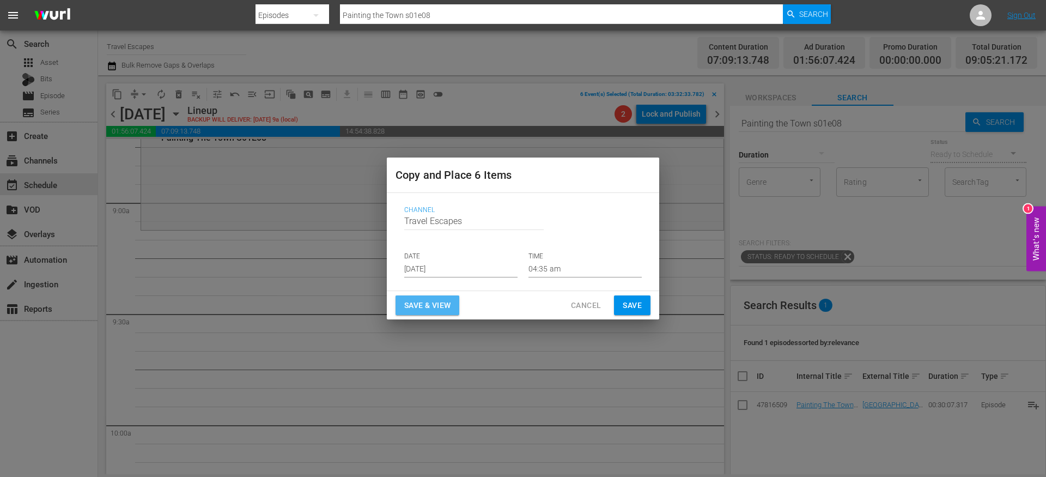
click at [433, 302] on span "Save & View" at bounding box center [427, 306] width 46 height 14
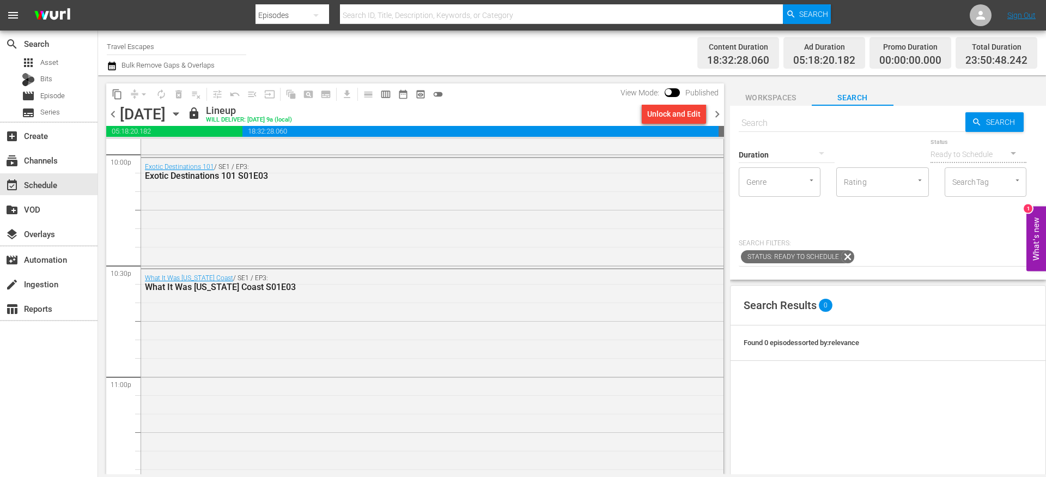
scroll to position [5005, 0]
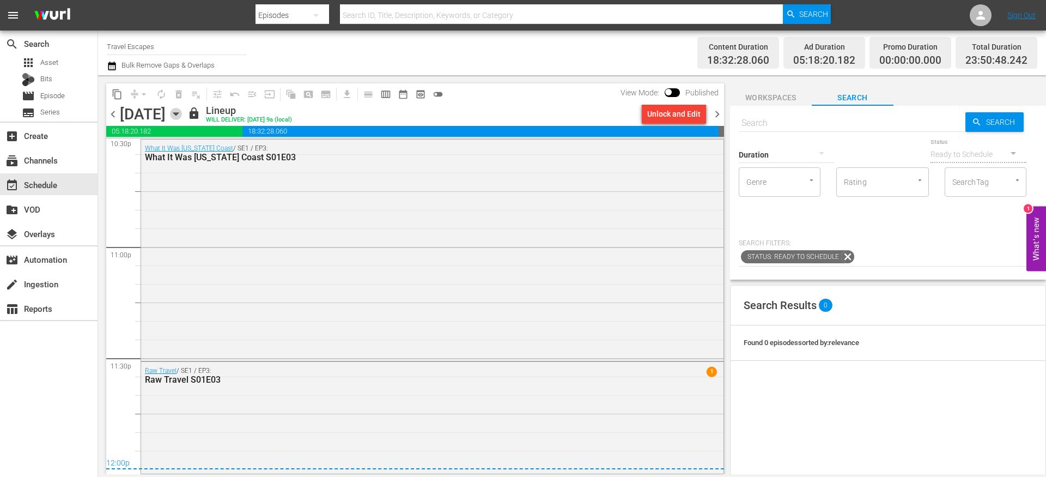
click at [182, 116] on icon "button" at bounding box center [176, 114] width 12 height 12
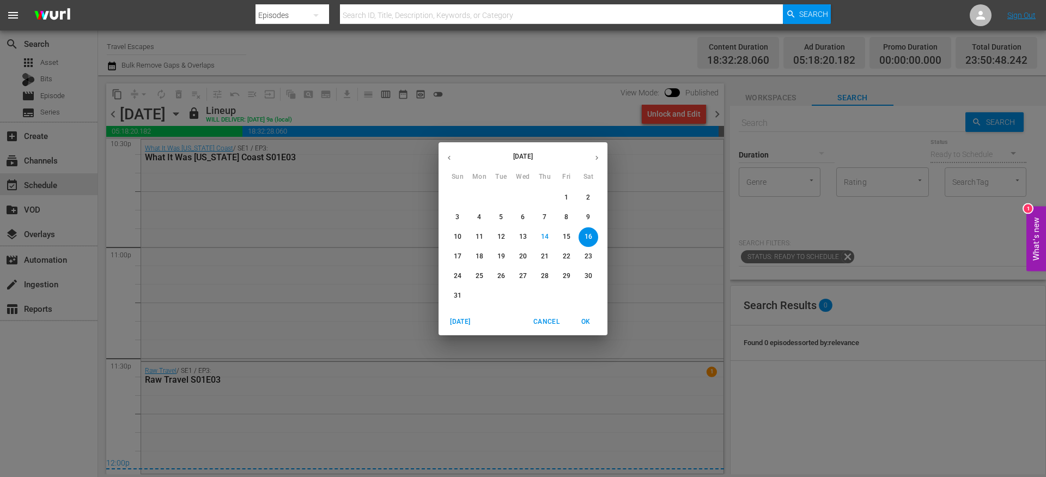
click at [599, 157] on icon "button" at bounding box center [597, 158] width 8 height 8
click at [549, 217] on span "11" at bounding box center [545, 216] width 20 height 9
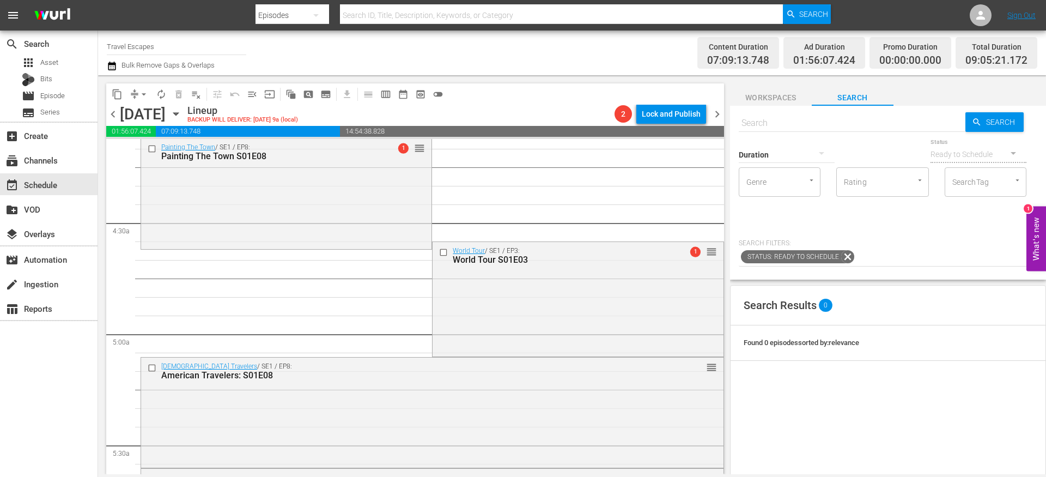
scroll to position [927, 0]
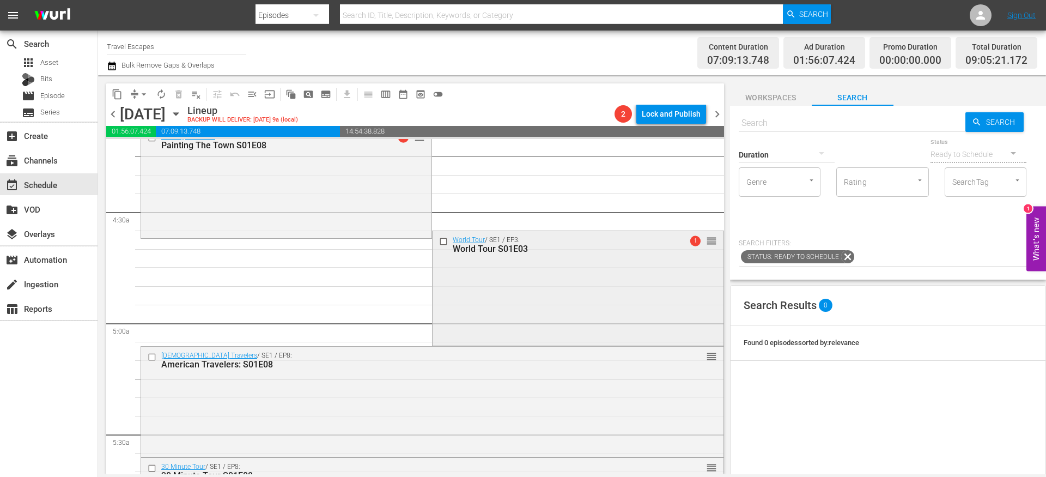
click at [439, 239] on input "checkbox" at bounding box center [444, 240] width 11 height 9
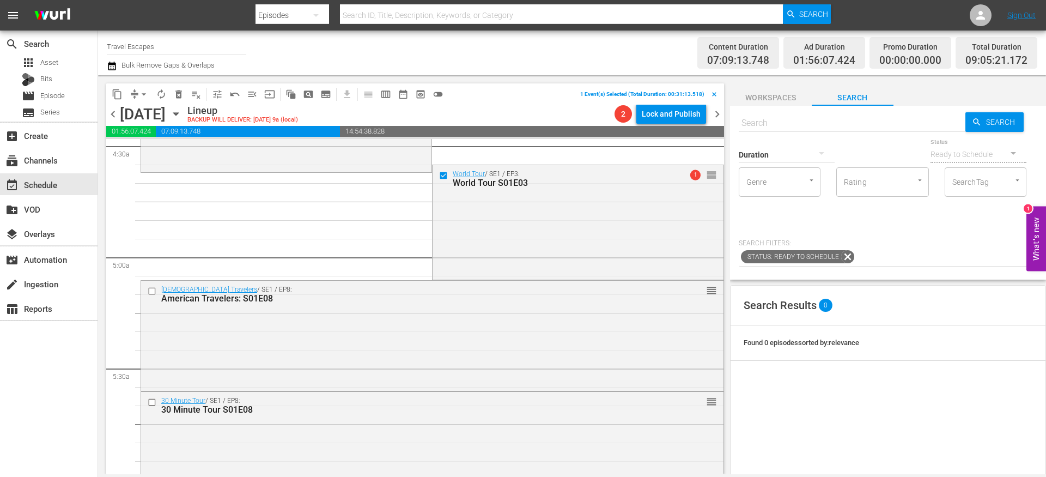
scroll to position [1005, 0]
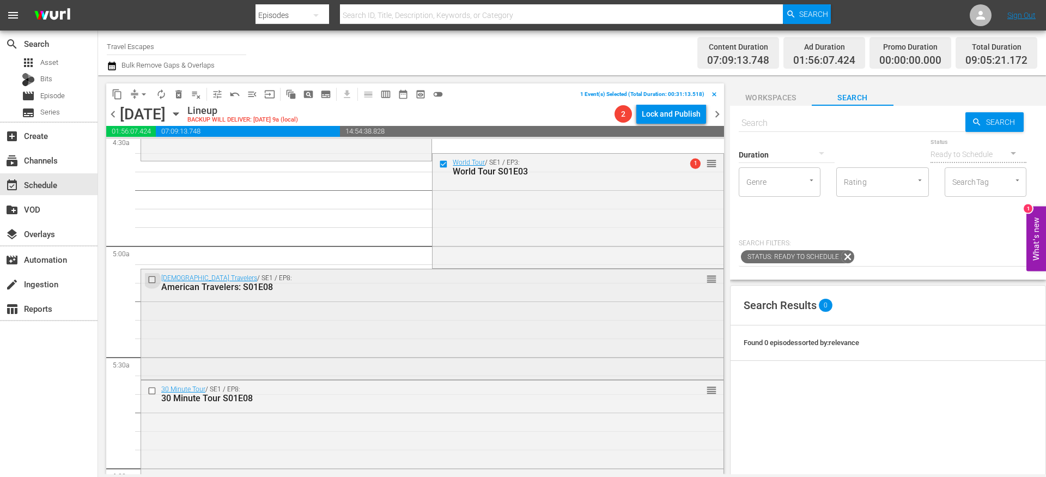
click at [152, 276] on input "checkbox" at bounding box center [153, 279] width 11 height 9
click at [151, 391] on input "checkbox" at bounding box center [153, 390] width 11 height 9
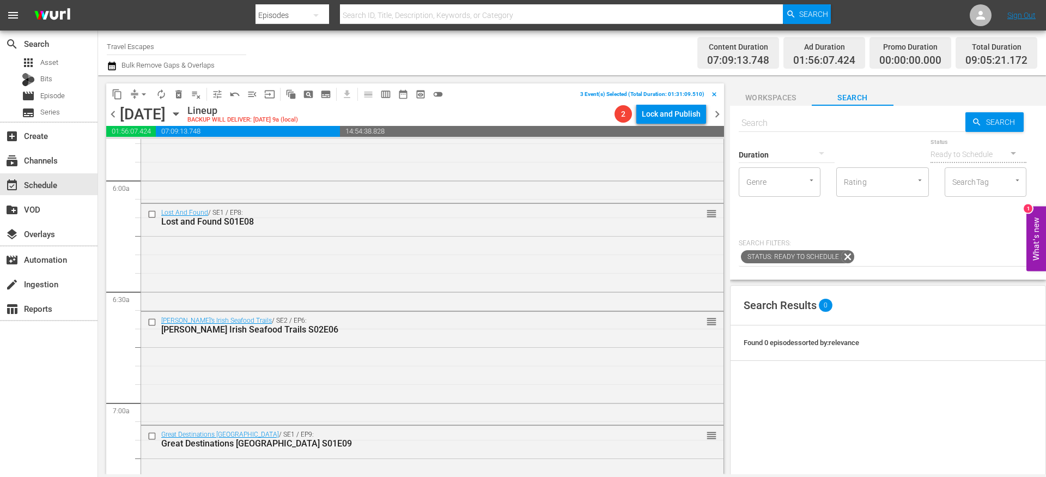
scroll to position [1300, 0]
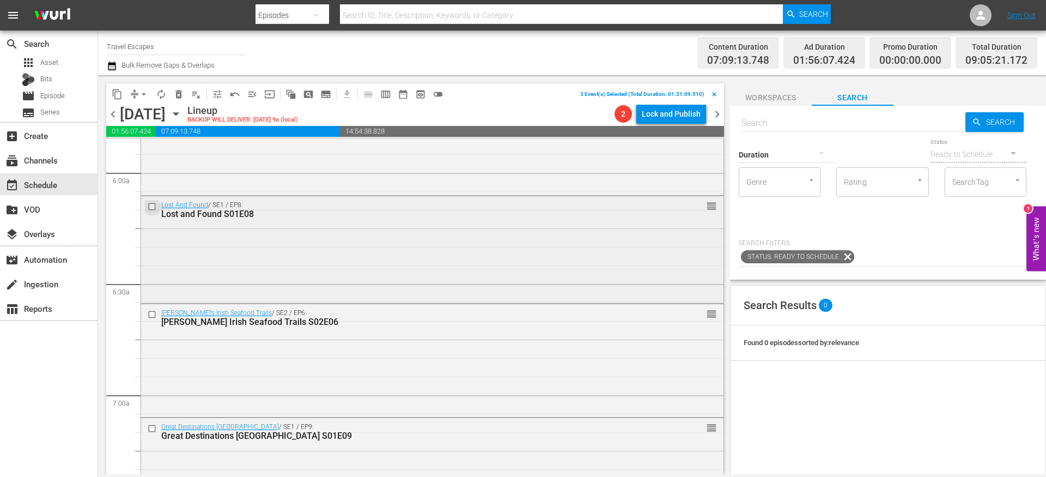
click at [153, 209] on input "checkbox" at bounding box center [153, 206] width 11 height 9
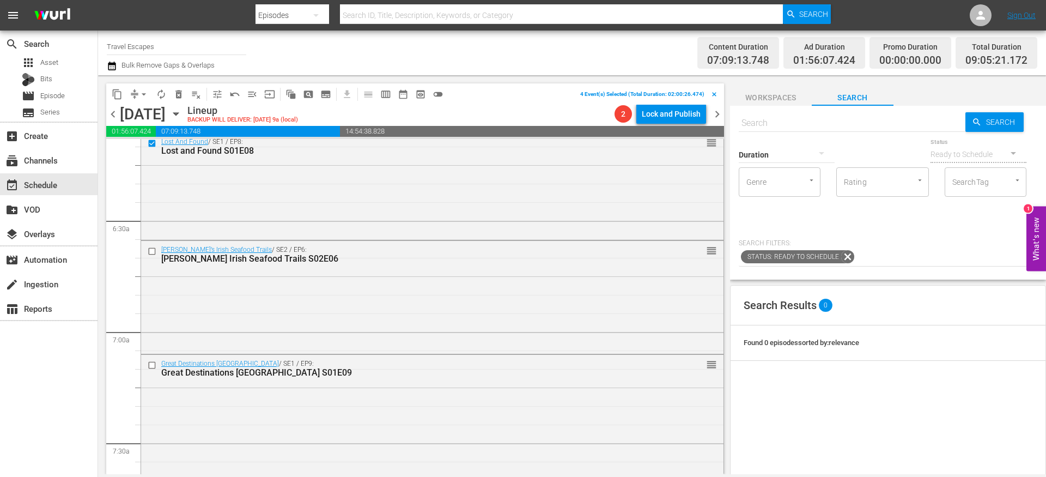
scroll to position [1368, 0]
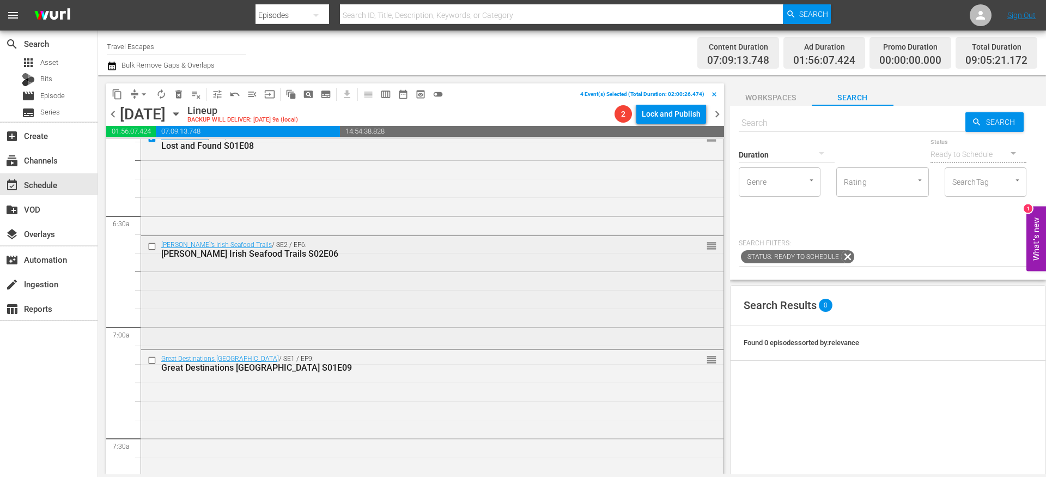
click at [150, 248] on input "checkbox" at bounding box center [153, 246] width 11 height 9
click at [153, 361] on input "checkbox" at bounding box center [153, 360] width 11 height 9
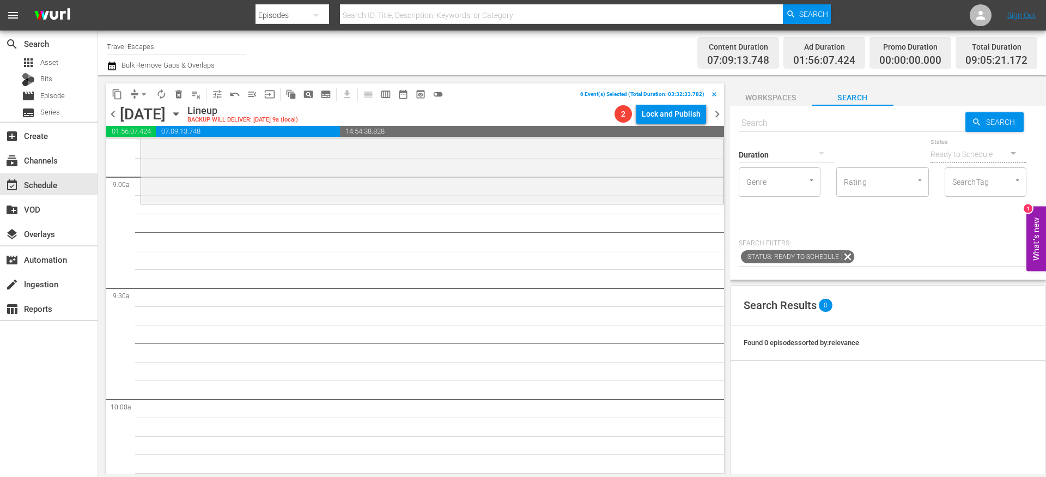
scroll to position [1965, 0]
click at [113, 94] on span "content_copy" at bounding box center [117, 94] width 11 height 11
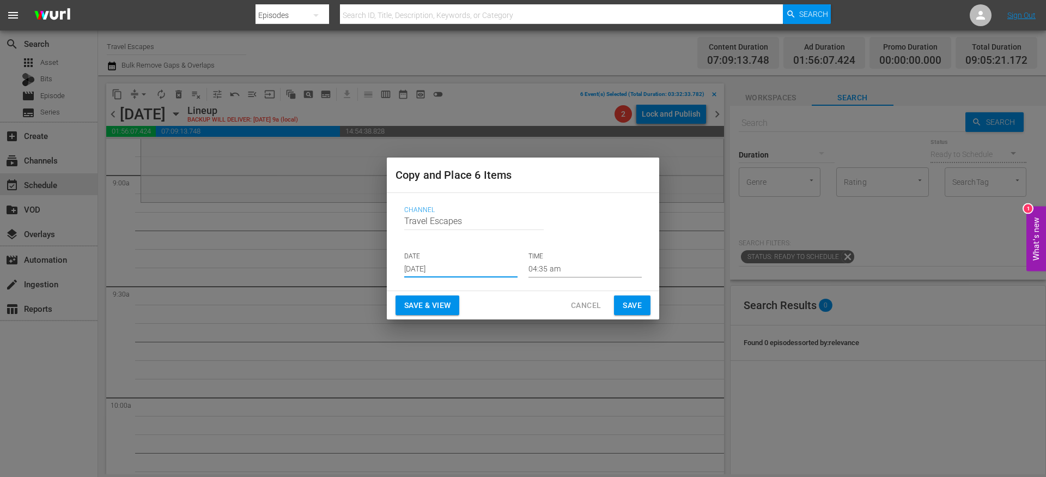
click at [434, 274] on input "[DATE]" at bounding box center [460, 269] width 113 height 16
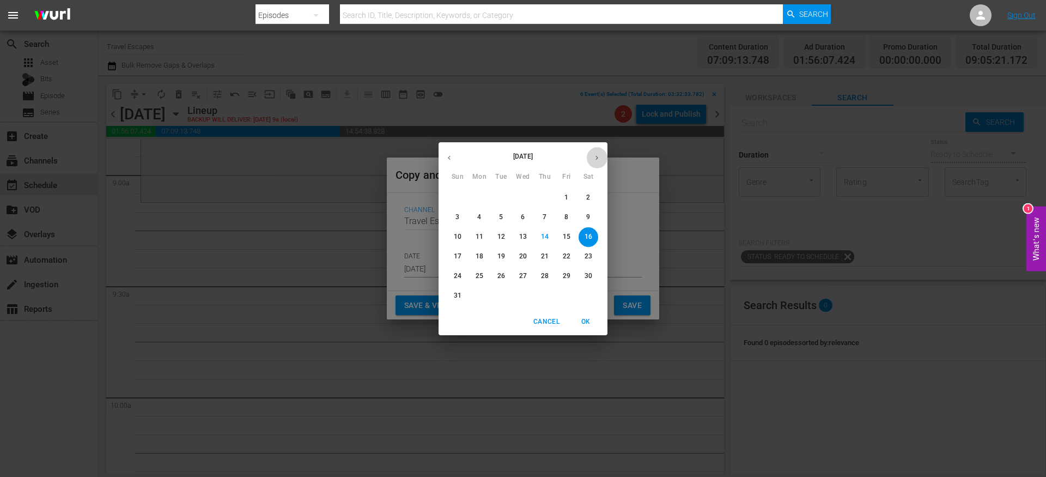
click at [598, 157] on icon "button" at bounding box center [597, 158] width 8 height 8
click at [543, 214] on p "11" at bounding box center [545, 216] width 8 height 9
type input "[DATE]"
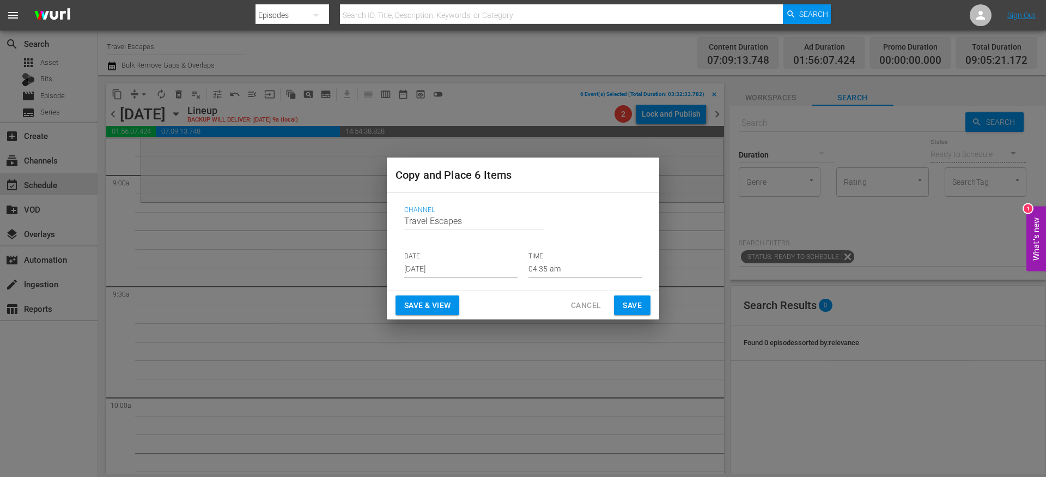
click at [557, 260] on p "TIME" at bounding box center [585, 256] width 113 height 9
click at [551, 269] on input "04:35 am" at bounding box center [585, 269] width 113 height 16
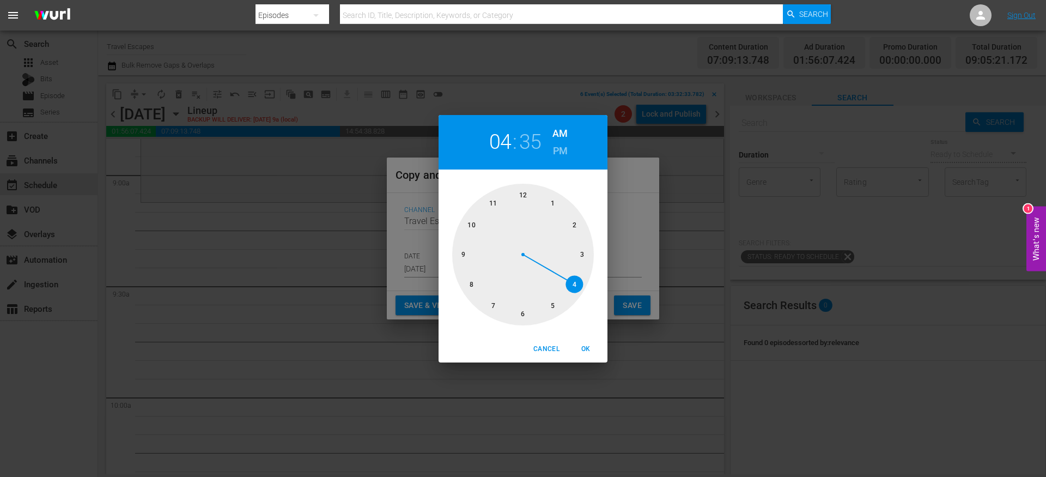
click at [467, 252] on div at bounding box center [523, 255] width 142 height 142
click at [521, 193] on div at bounding box center [523, 255] width 142 height 142
click at [590, 342] on button "OK" at bounding box center [585, 349] width 35 height 18
type input "09:00 am"
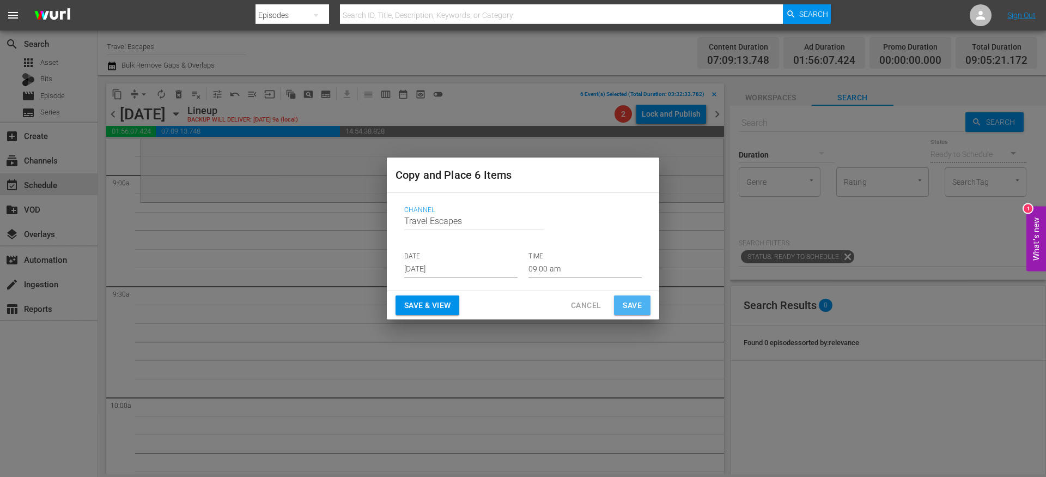
click at [633, 300] on span "Save" at bounding box center [632, 306] width 19 height 14
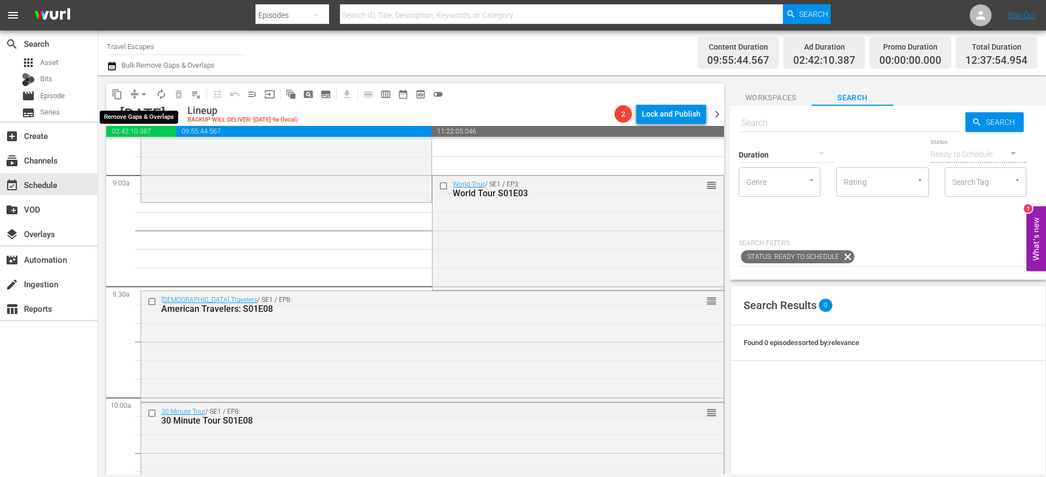
click at [141, 96] on span "arrow_drop_down" at bounding box center [143, 94] width 11 height 11
click at [156, 151] on li "Align to End of Previous Day" at bounding box center [144, 152] width 114 height 18
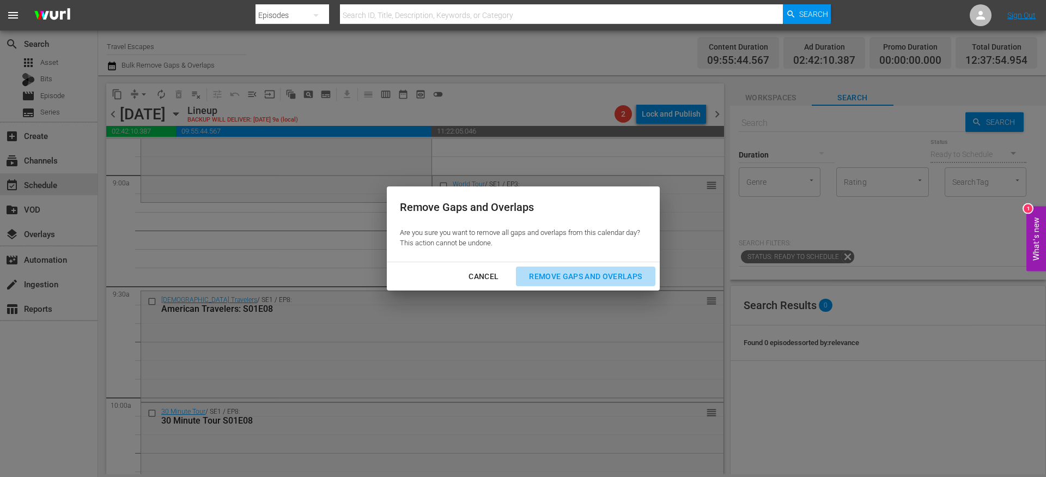
click at [579, 267] on button "Remove Gaps and Overlaps" at bounding box center [585, 276] width 139 height 20
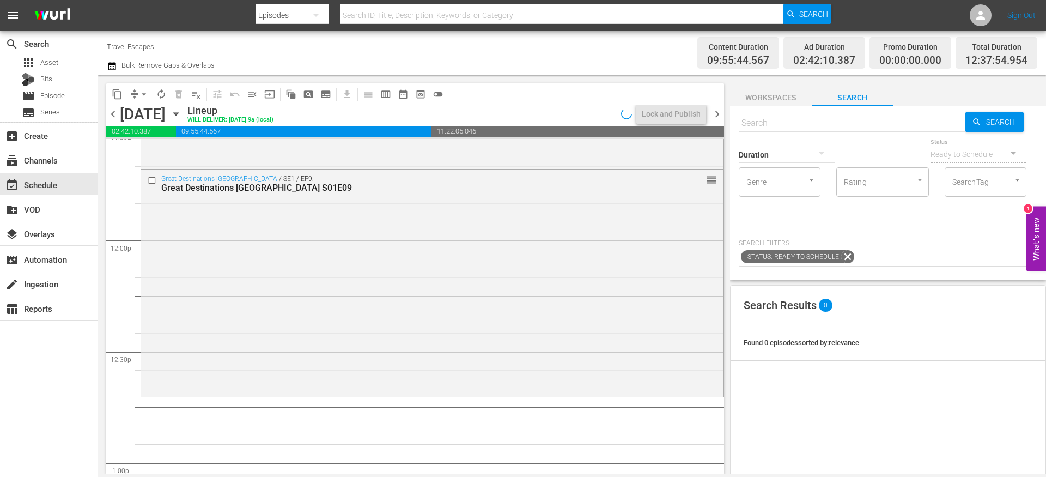
scroll to position [2638, 0]
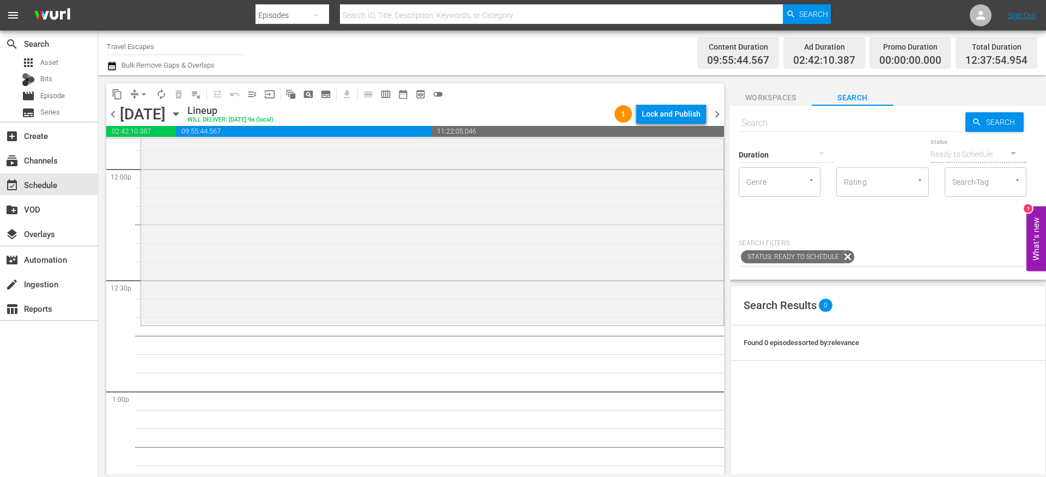
click at [769, 120] on input "text" at bounding box center [852, 123] width 227 height 26
paste input "A Long Weekend With [PERSON_NAME] S01E01"
type input "A Long Weekend With [PERSON_NAME] S01E01"
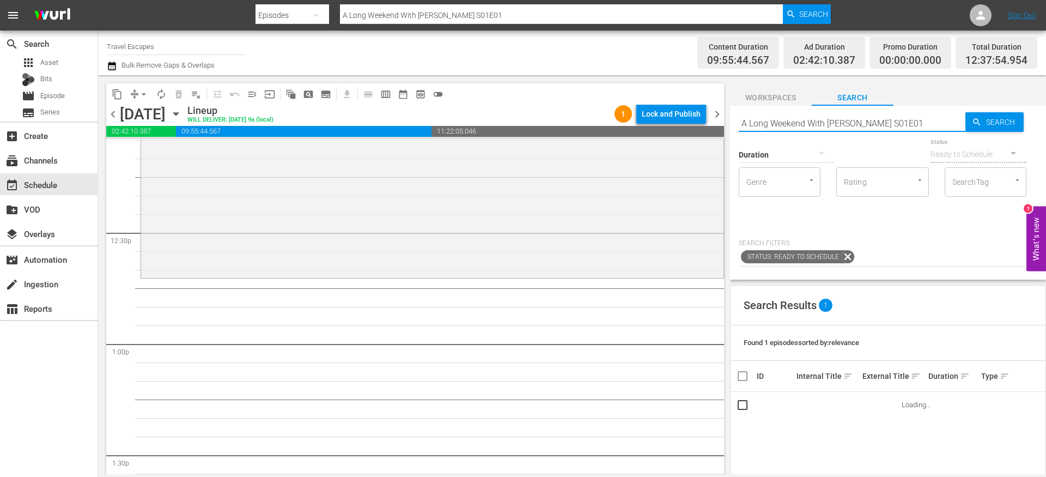
scroll to position [2740, 0]
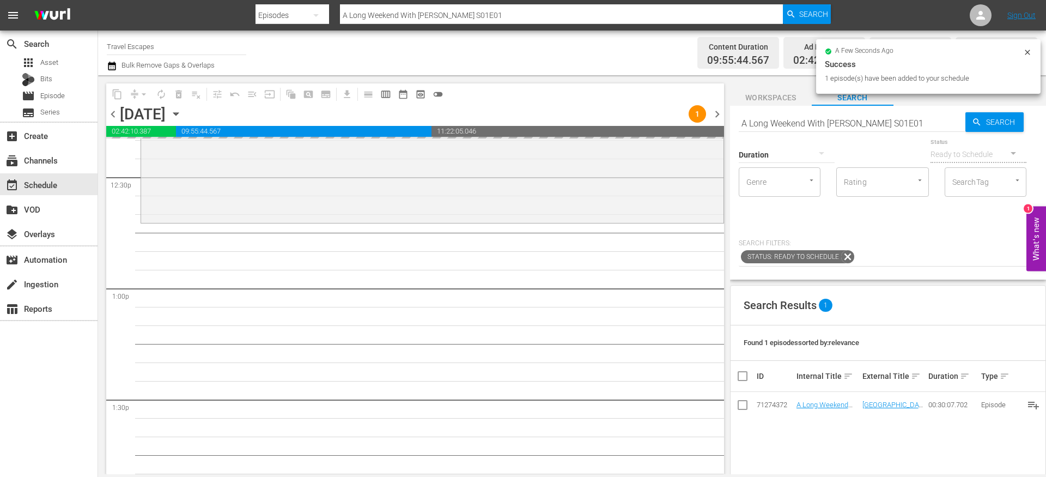
click at [926, 127] on input "A Long Weekend With [PERSON_NAME] S01E01" at bounding box center [852, 123] width 227 height 26
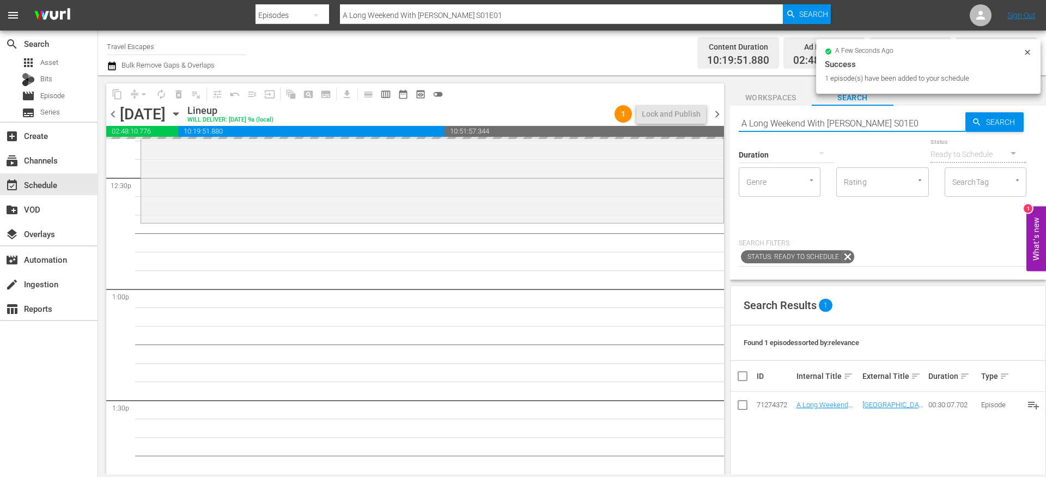
type input "A Long Weekend With [PERSON_NAME] S01E02"
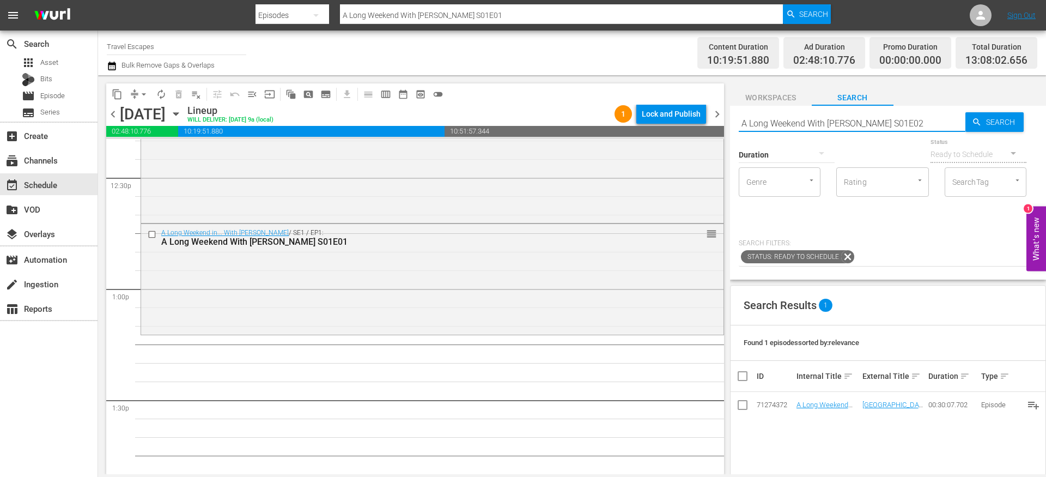
type input "A Long Weekend With [PERSON_NAME] S01E02"
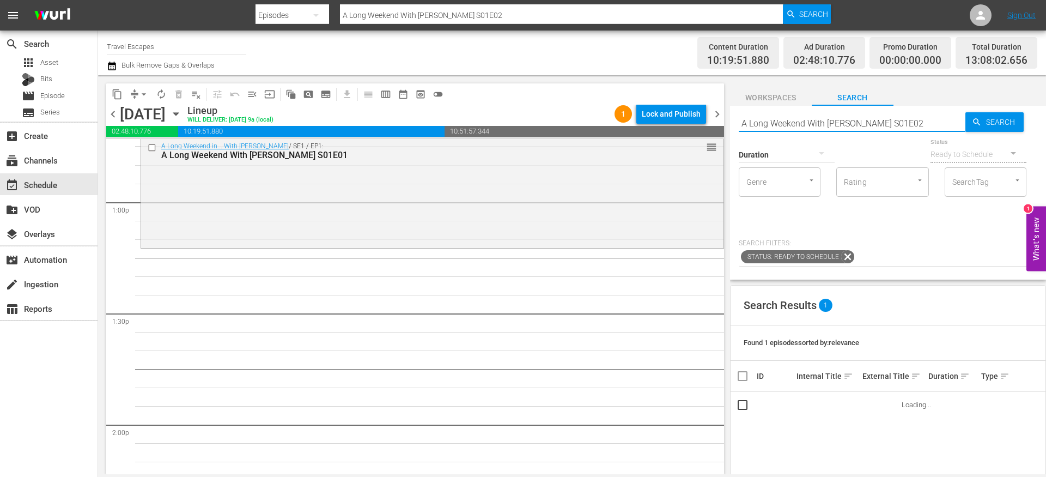
scroll to position [2827, 0]
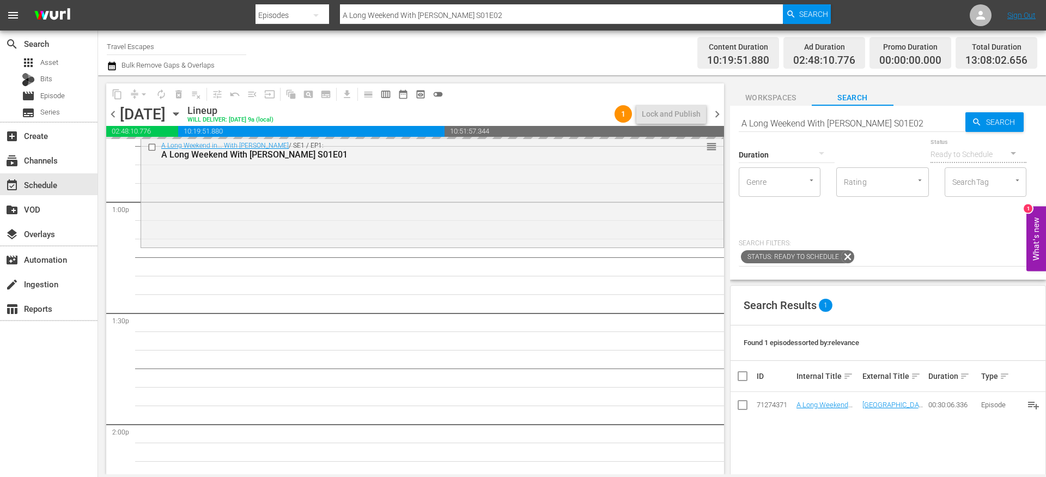
click at [917, 119] on input "A Long Weekend With [PERSON_NAME] S01E02" at bounding box center [852, 123] width 227 height 26
type input "A Long Weekend With [PERSON_NAME] S01E03"
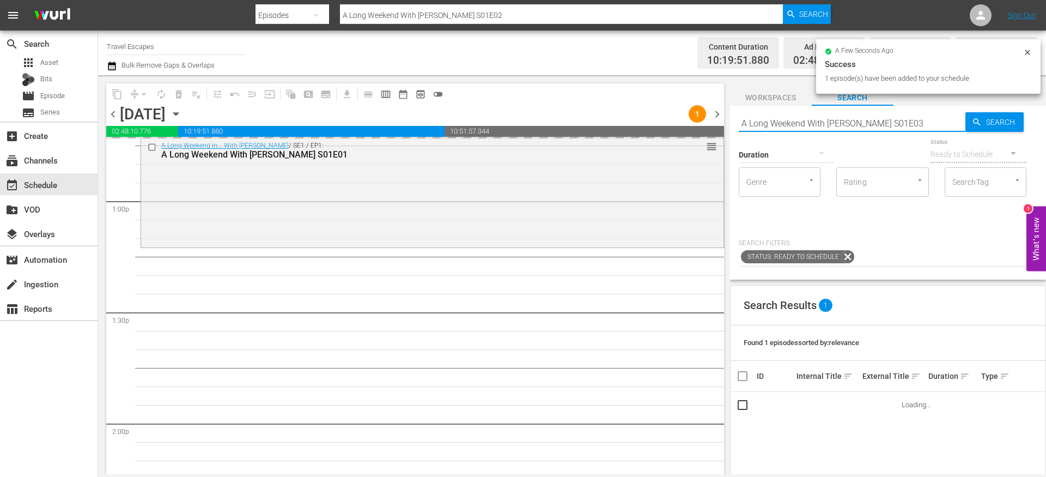
type input "A Long Weekend With [PERSON_NAME] S01E03"
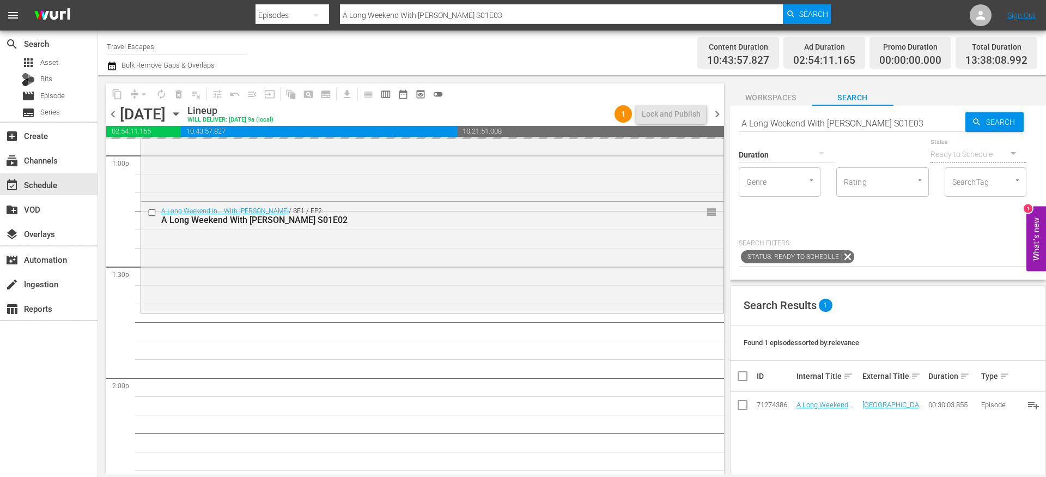
click at [924, 121] on input "A Long Weekend With [PERSON_NAME] S01E03" at bounding box center [852, 123] width 227 height 26
type input "A Long Weekend With [PERSON_NAME] S01E04"
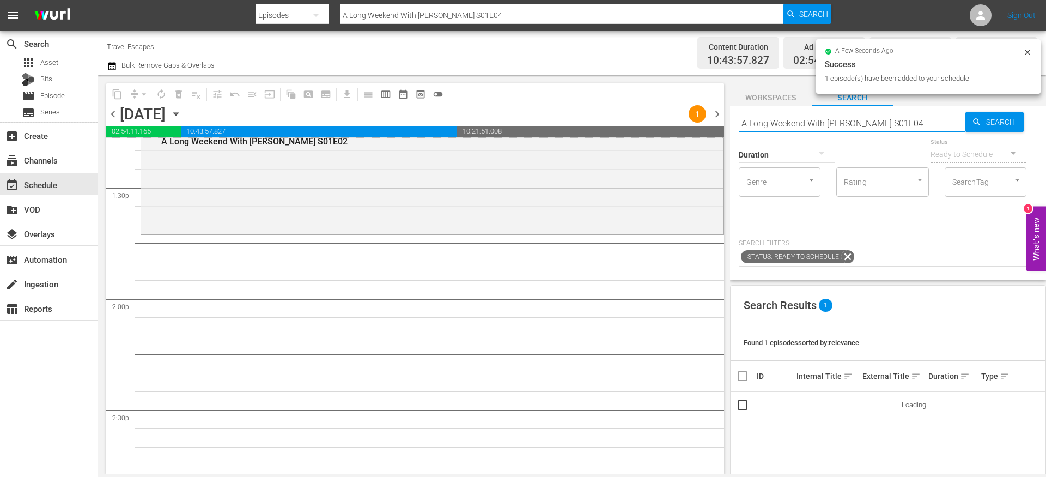
scroll to position [2953, 0]
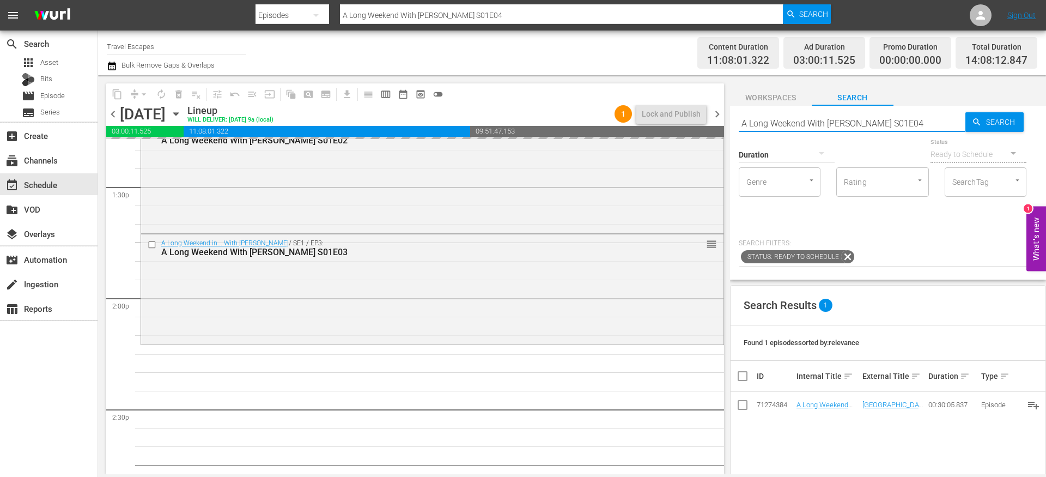
click at [922, 120] on input "A Long Weekend With [PERSON_NAME] S01E04" at bounding box center [852, 123] width 227 height 26
type input "A Long Weekend With [PERSON_NAME] S01E05"
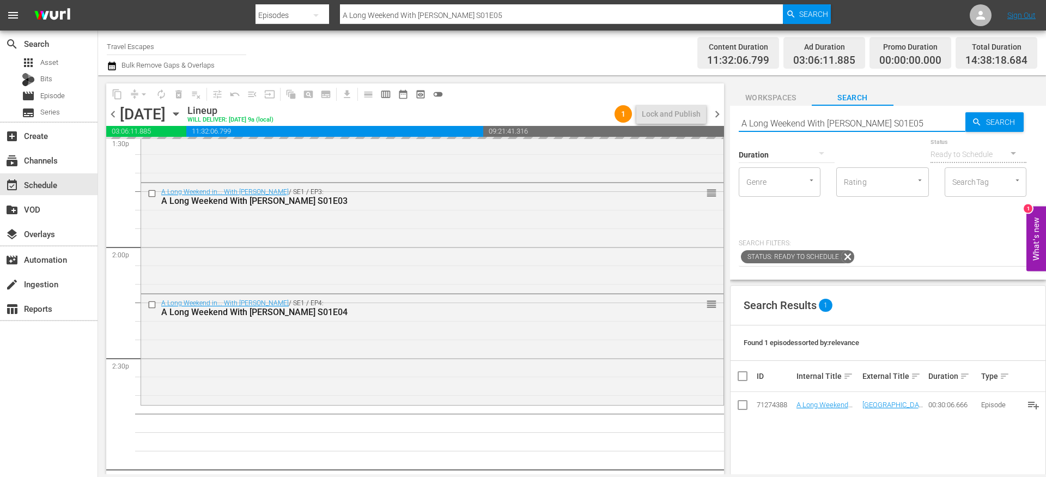
click at [921, 125] on input "A Long Weekend With [PERSON_NAME] S01E05" at bounding box center [852, 123] width 227 height 26
type input "A Long Weekend With [PERSON_NAME] S01E06"
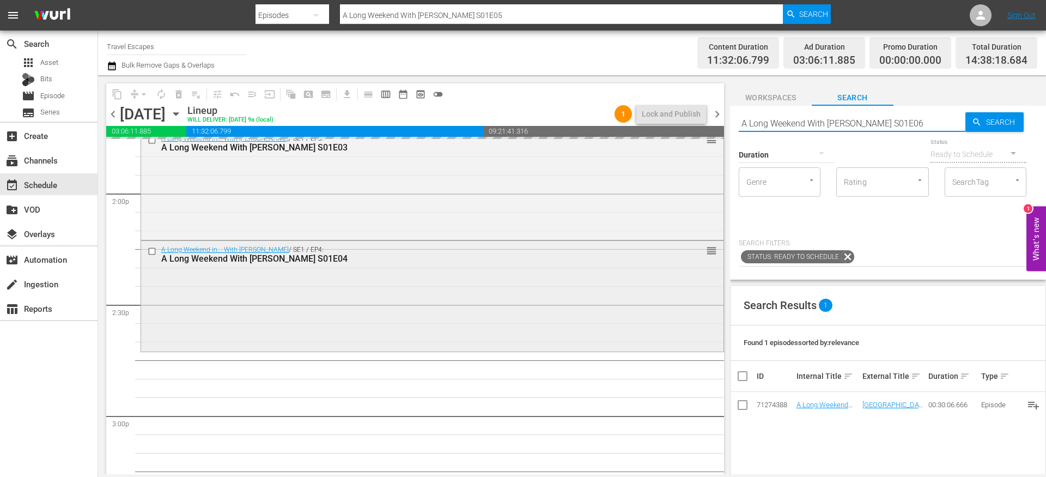
scroll to position [3163, 0]
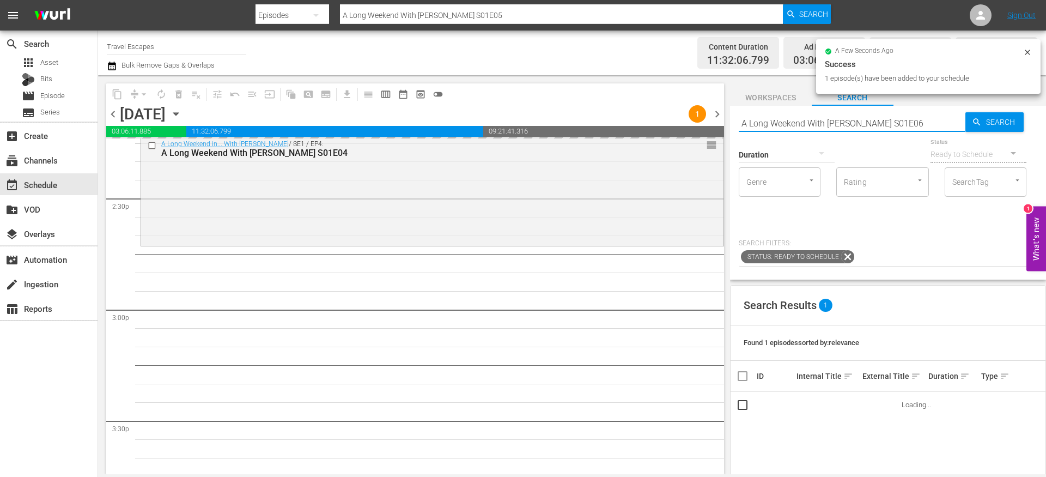
type input "A Long Weekend With [PERSON_NAME] S01E06"
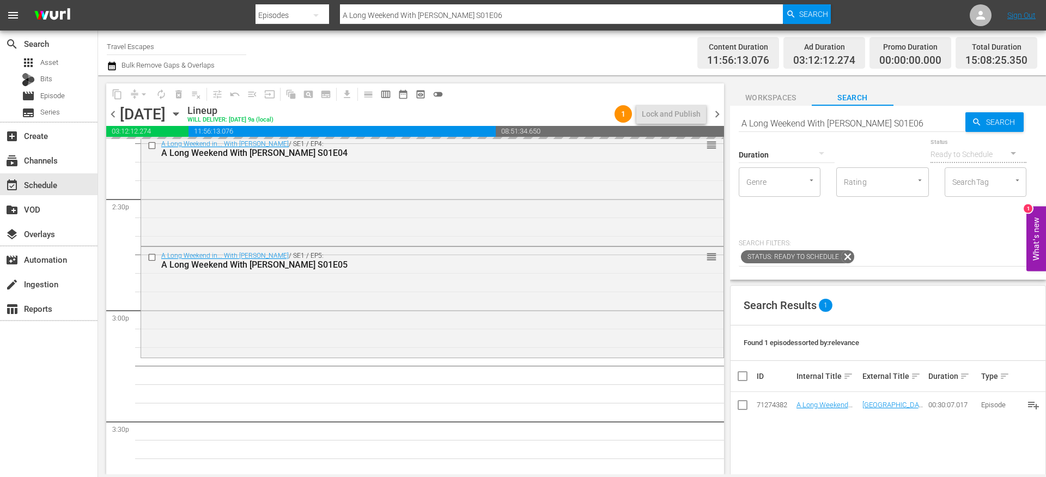
click at [924, 120] on input "A Long Weekend With [PERSON_NAME] S01E06" at bounding box center [852, 123] width 227 height 26
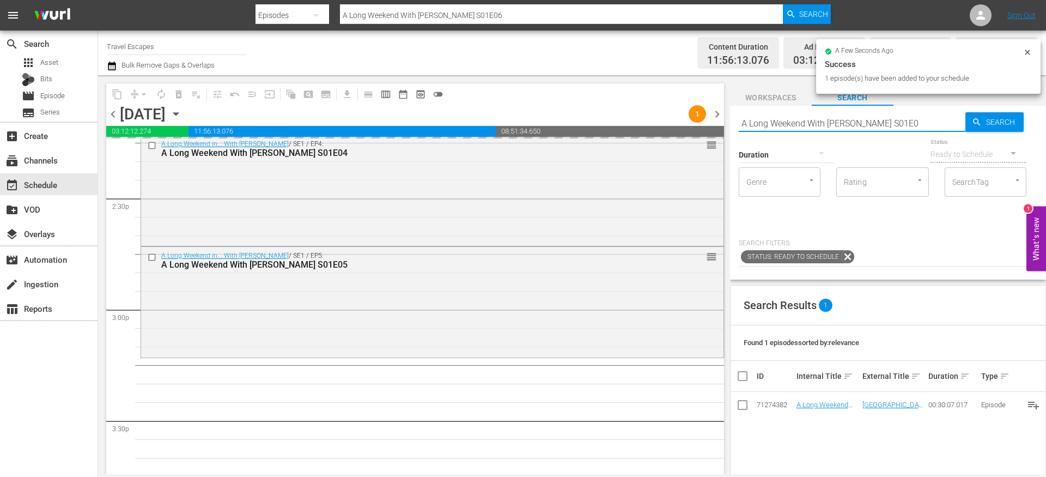
type input "A Long Weekend With [PERSON_NAME] S01E07"
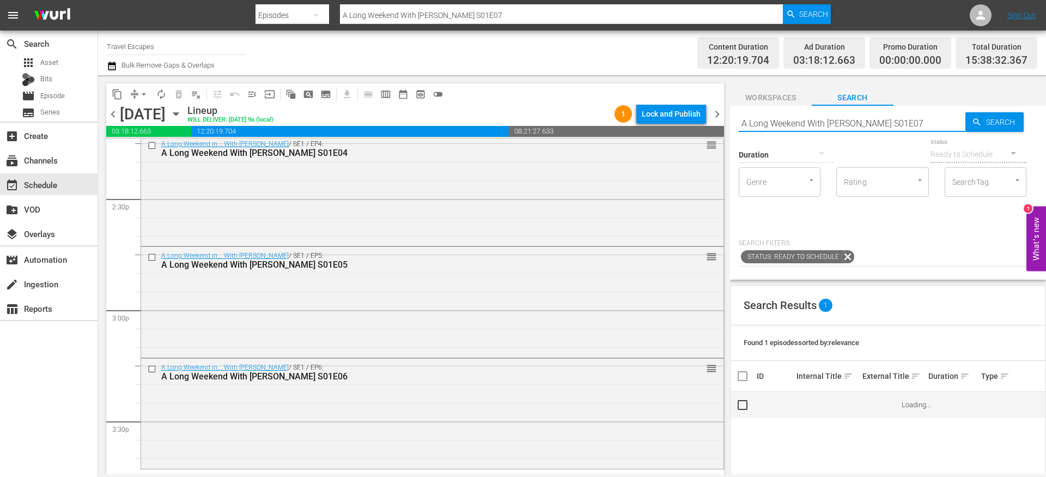
scroll to position [3266, 0]
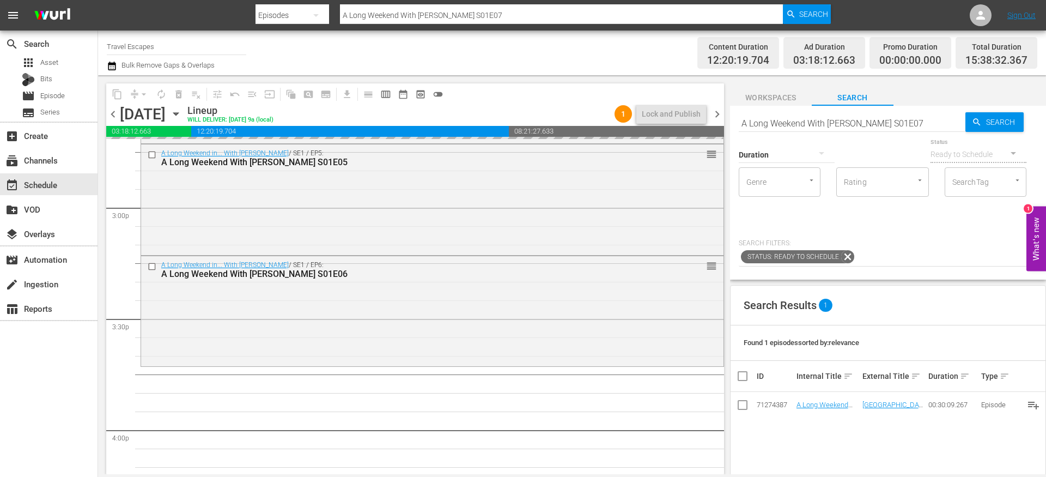
click at [918, 118] on input "A Long Weekend With [PERSON_NAME] S01E07" at bounding box center [852, 123] width 227 height 26
type input "A Long Weekend With [PERSON_NAME] S01E08"
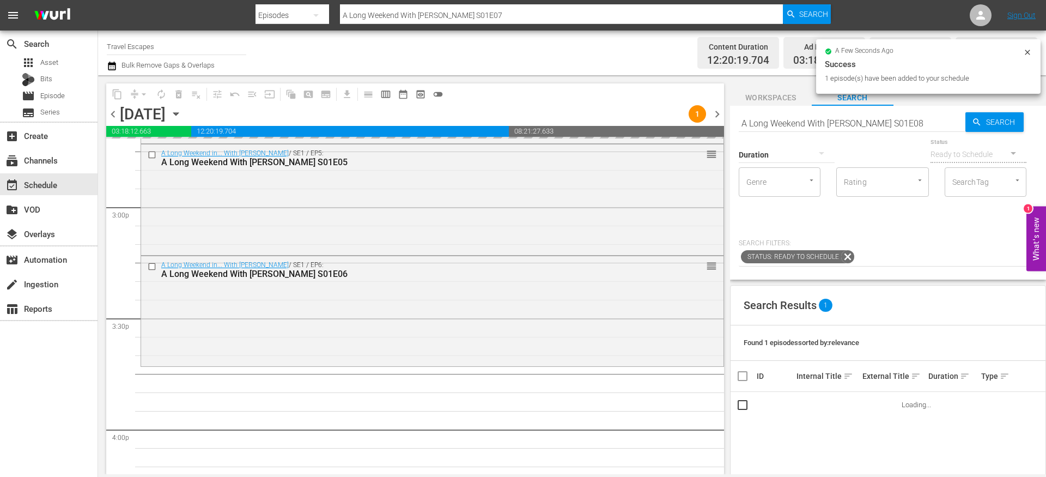
type input "A Long Weekend With [PERSON_NAME] S01E08"
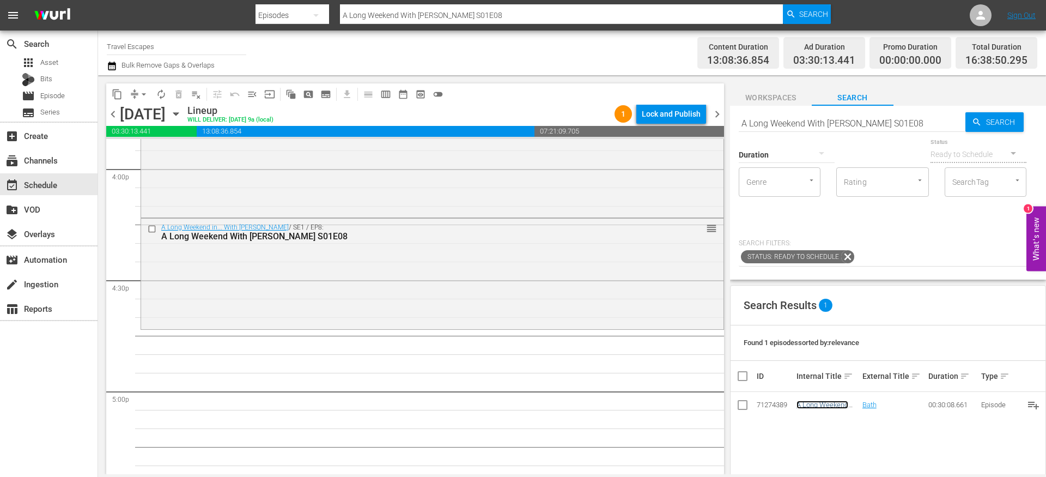
scroll to position [3531, 0]
click at [788, 128] on div "Duration" at bounding box center [787, 147] width 96 height 39
click at [787, 128] on div "Duration" at bounding box center [787, 147] width 96 height 39
click at [787, 124] on input "A Long Weekend With [PERSON_NAME] S01E08" at bounding box center [852, 123] width 227 height 26
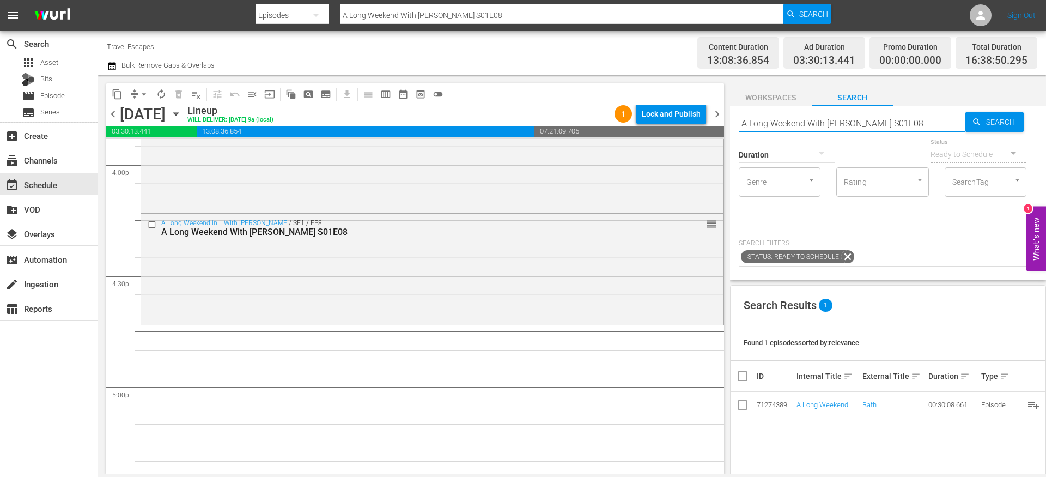
click at [787, 124] on input "A Long Weekend With [PERSON_NAME] S01E08" at bounding box center [852, 123] width 227 height 26
paste input "1"
type input "A Long Weekend With [PERSON_NAME] S01E01"
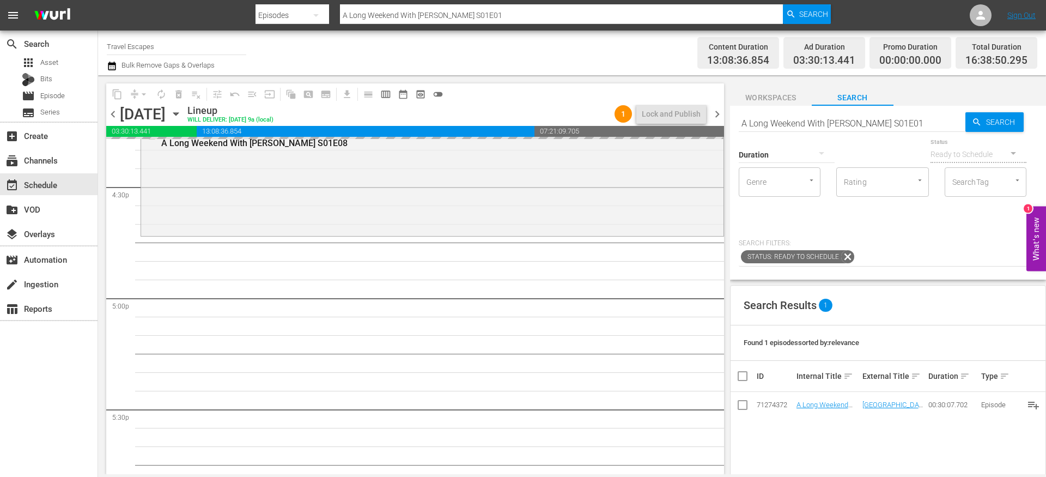
click at [919, 119] on input "A Long Weekend With [PERSON_NAME] S01E01" at bounding box center [852, 123] width 227 height 26
type input "A Long Weekend With [PERSON_NAME] S01E02"
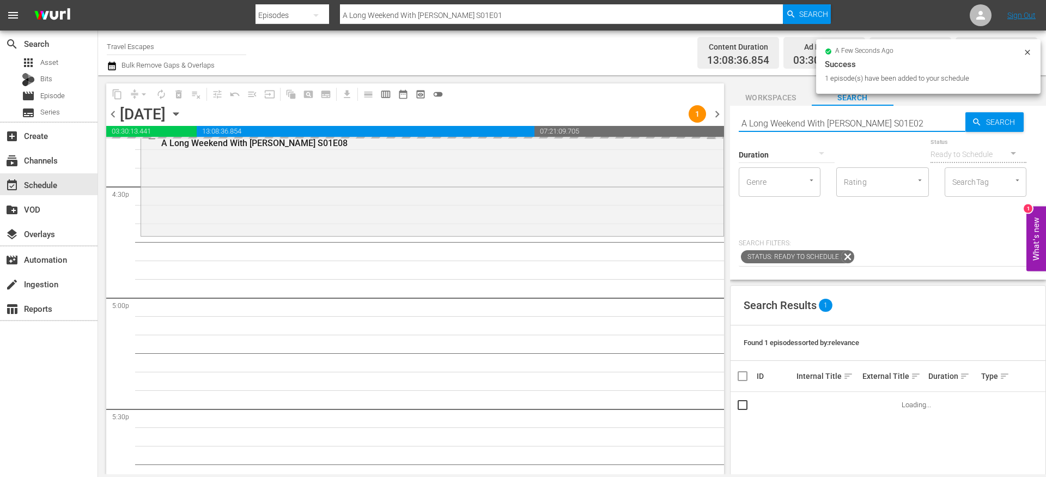
type input "A Long Weekend With [PERSON_NAME] S01E02"
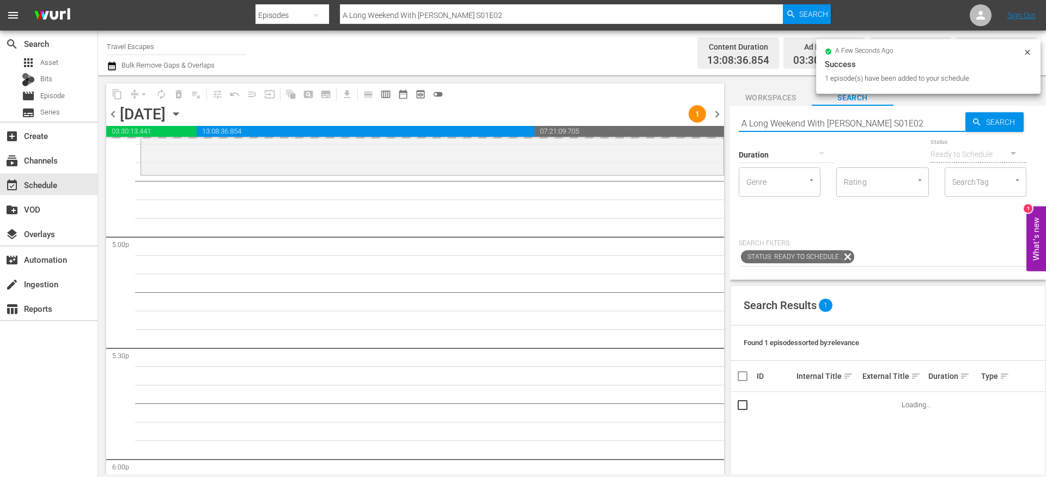
scroll to position [3682, 0]
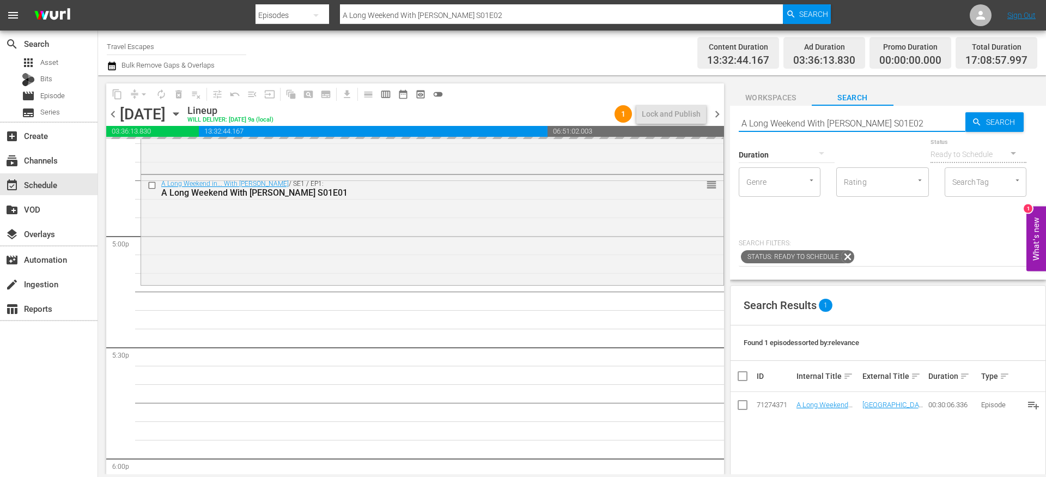
click at [926, 120] on input "A Long Weekend With [PERSON_NAME] S01E02" at bounding box center [852, 123] width 227 height 26
type input "A Long Weekend With [PERSON_NAME] S01E03"
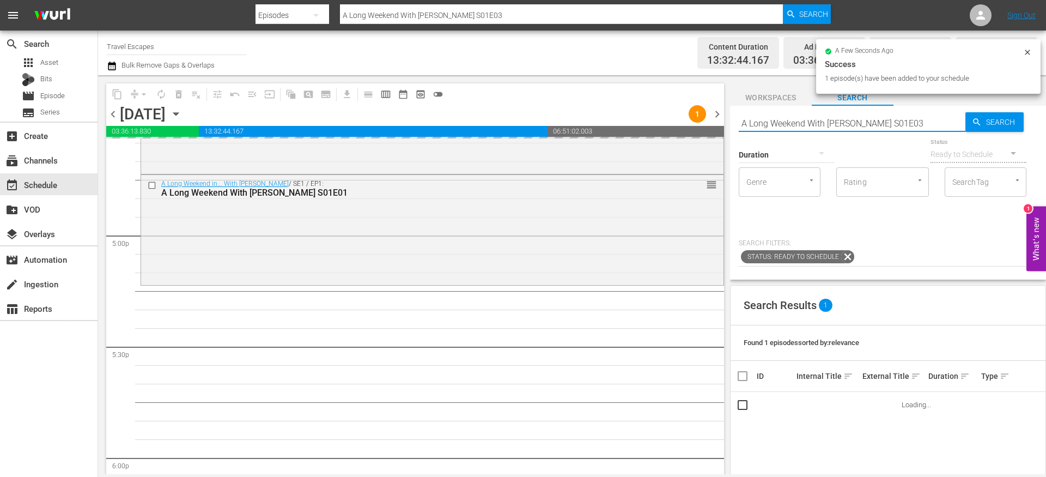
scroll to position [3772, 0]
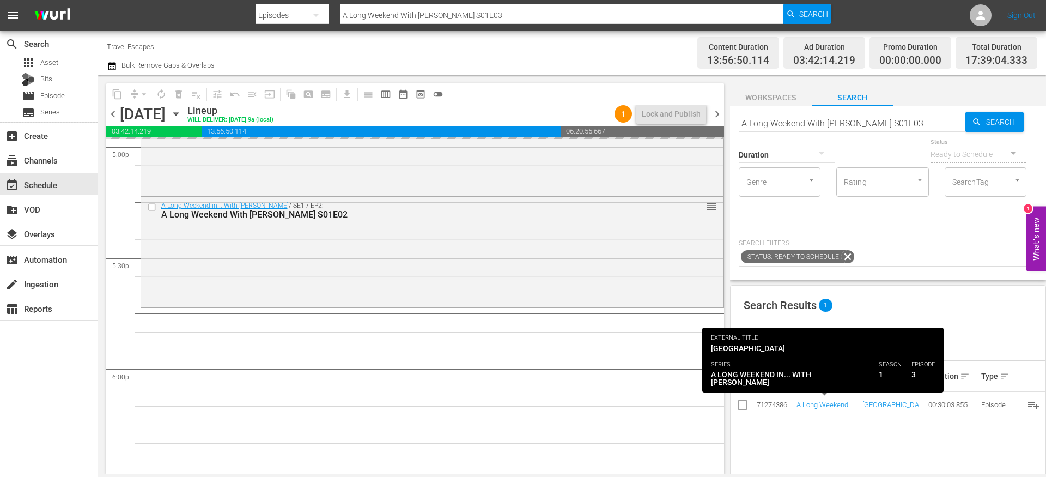
click at [920, 120] on input "A Long Weekend With [PERSON_NAME] S01E03" at bounding box center [852, 123] width 227 height 26
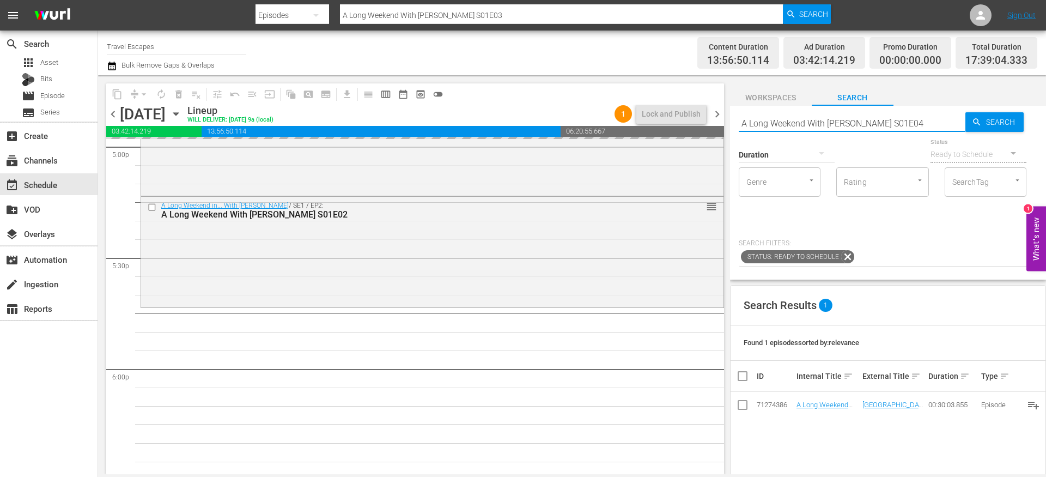
type input "A Long Weekend With [PERSON_NAME] S01E04"
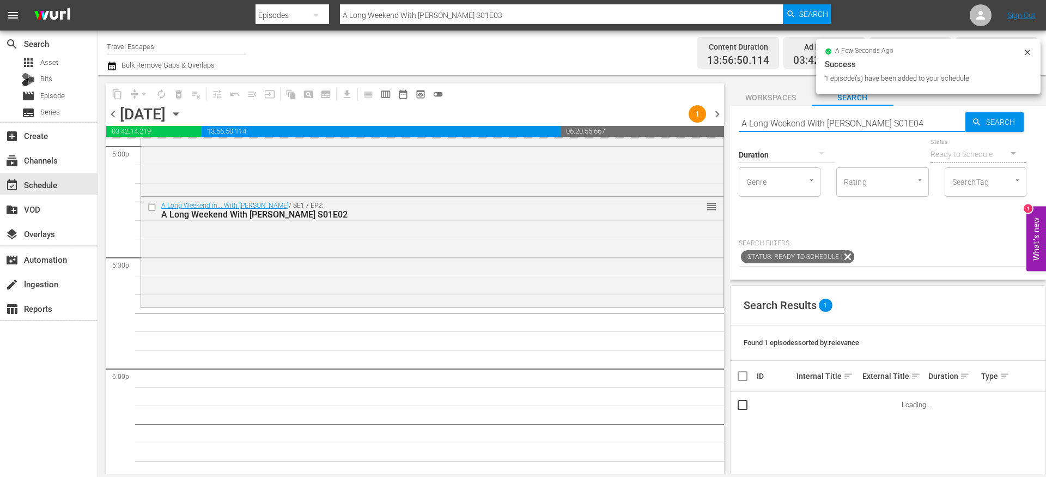
type input "A Long Weekend With [PERSON_NAME] S01E04"
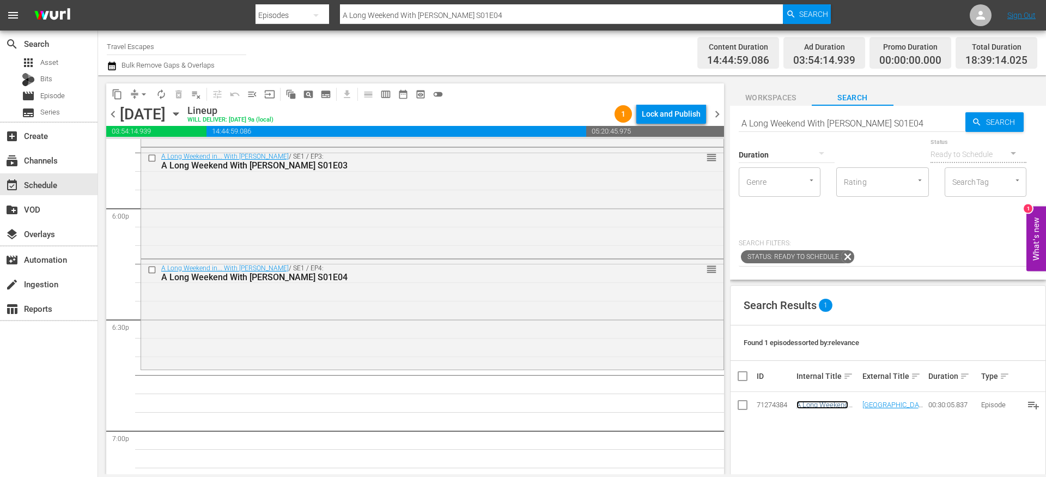
scroll to position [3937, 0]
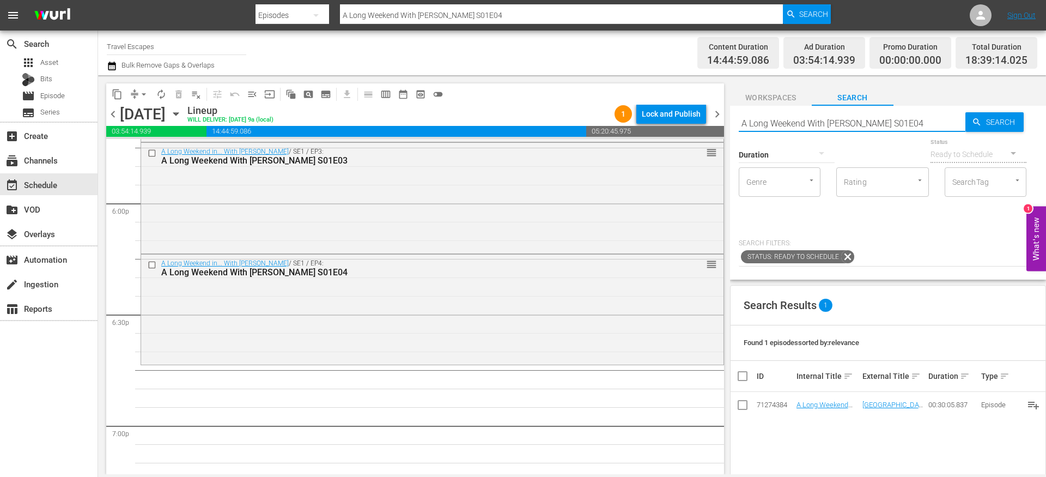
click at [855, 117] on input "A Long Weekend With [PERSON_NAME] S01E04" at bounding box center [852, 123] width 227 height 26
paste input "Downstream S01E01"
type input "Downstream S01E014"
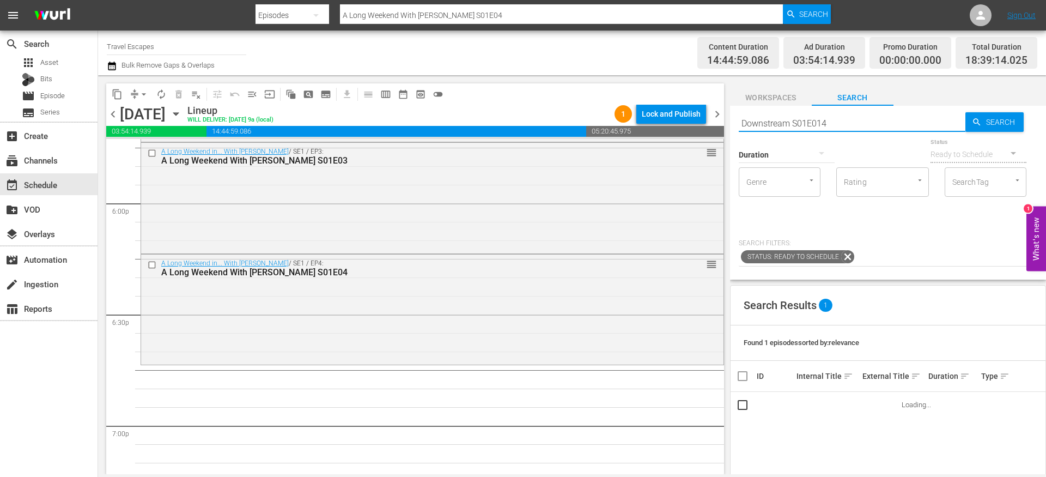
type input "Downstream S01E014"
click at [816, 124] on input "Downstream S01E014" at bounding box center [852, 123] width 227 height 26
type input "Downstream S01E14"
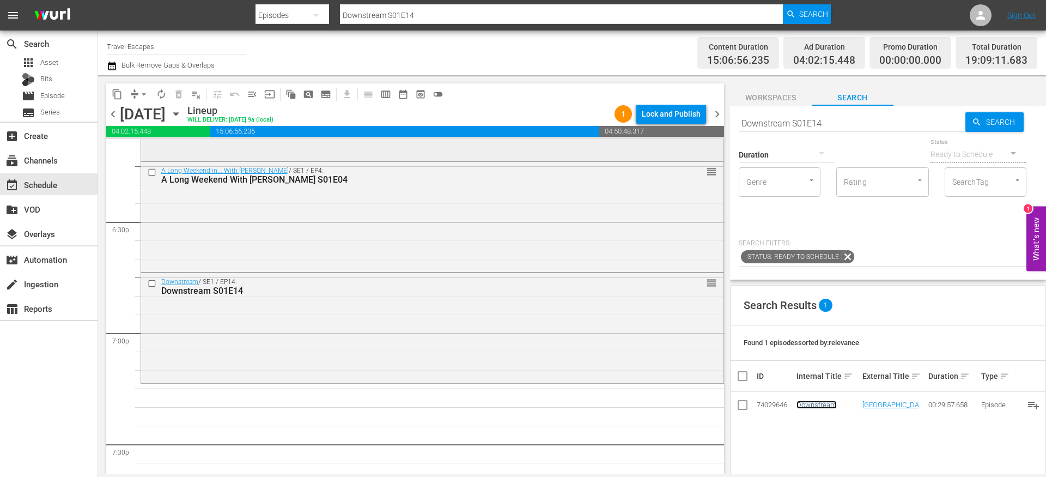
scroll to position [4032, 0]
click at [326, 300] on div "Downstream / SE1 / EP14: Downstream S01E14 reorder" at bounding box center [432, 325] width 582 height 108
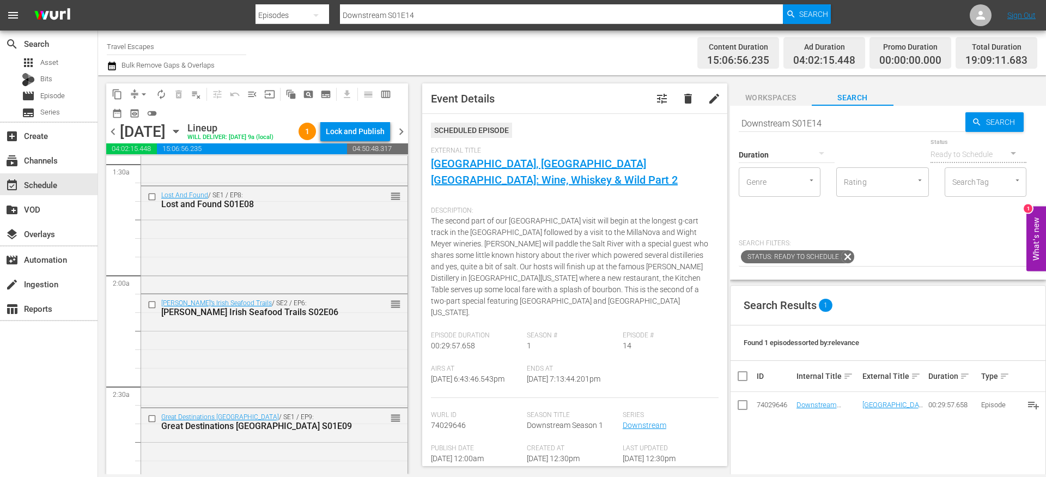
scroll to position [293, 0]
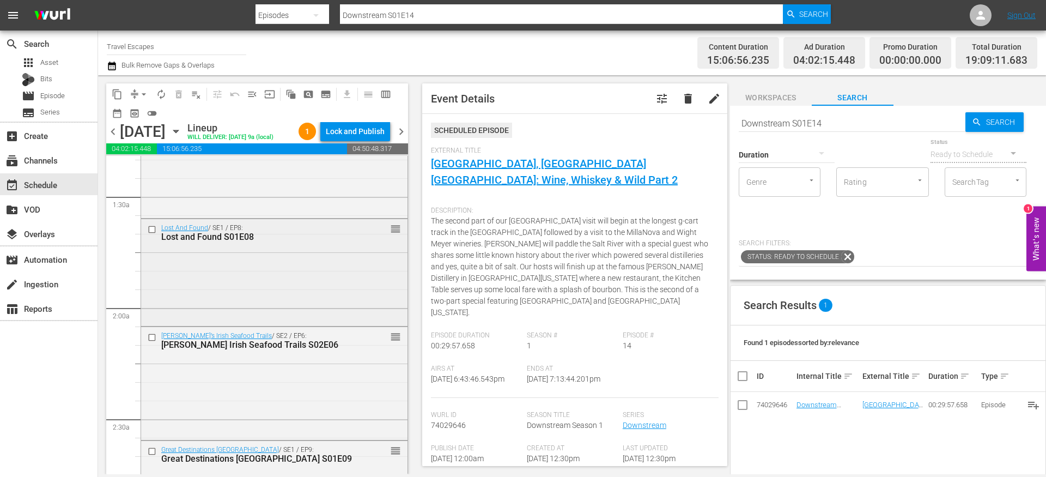
click at [155, 234] on input "checkbox" at bounding box center [153, 228] width 11 height 9
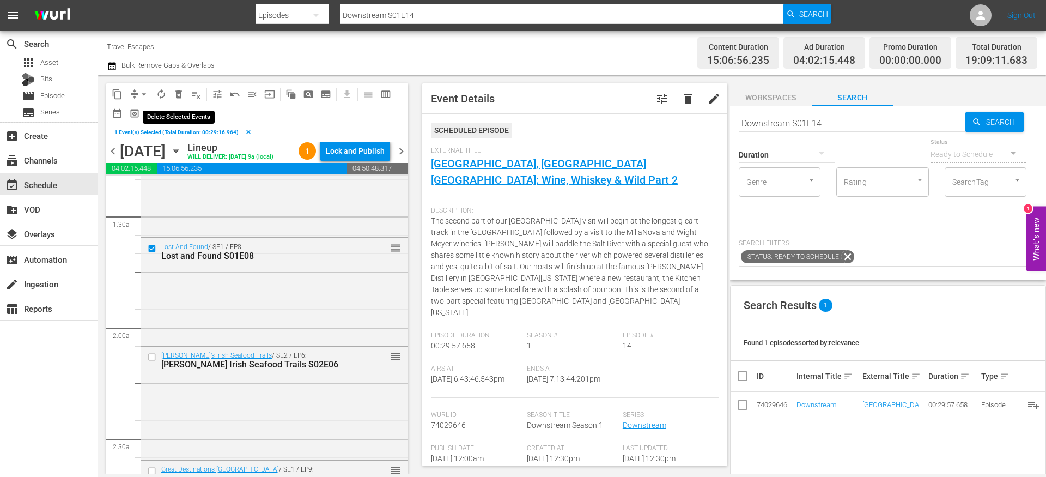
click at [181, 95] on span "delete_forever_outlined" at bounding box center [178, 94] width 11 height 11
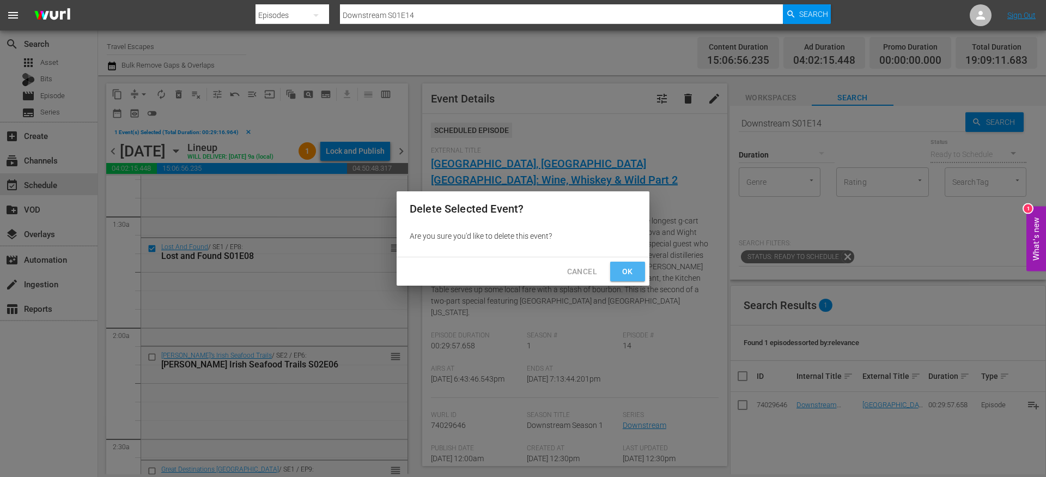
click at [635, 274] on span "Ok" at bounding box center [627, 272] width 17 height 14
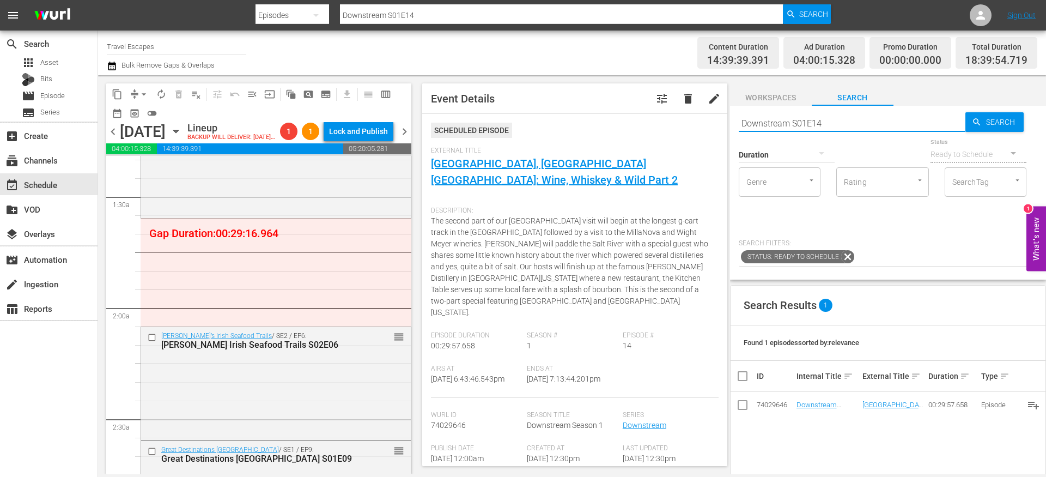
click at [781, 125] on input "Downstream S01E14" at bounding box center [852, 123] width 227 height 26
type input "foodie"
click at [807, 156] on div at bounding box center [787, 154] width 96 height 31
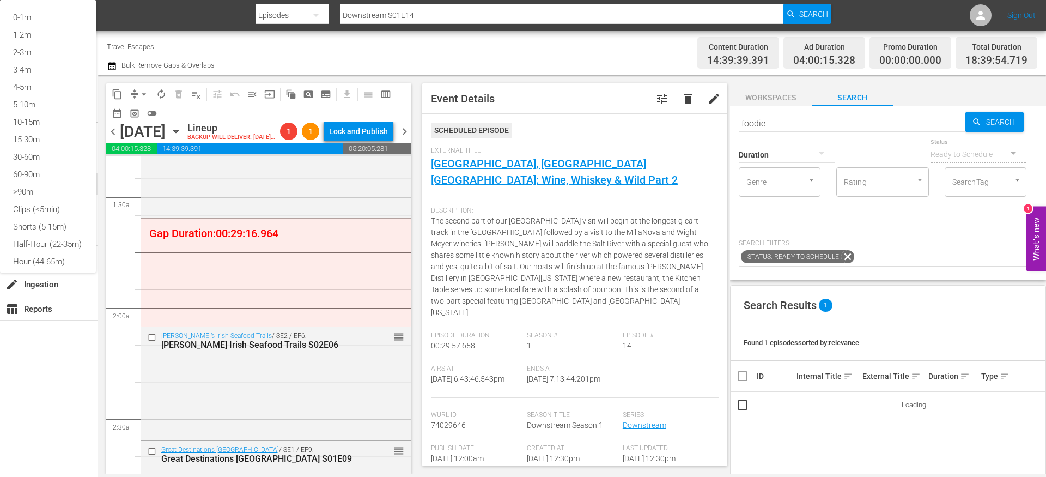
type input "foodie"
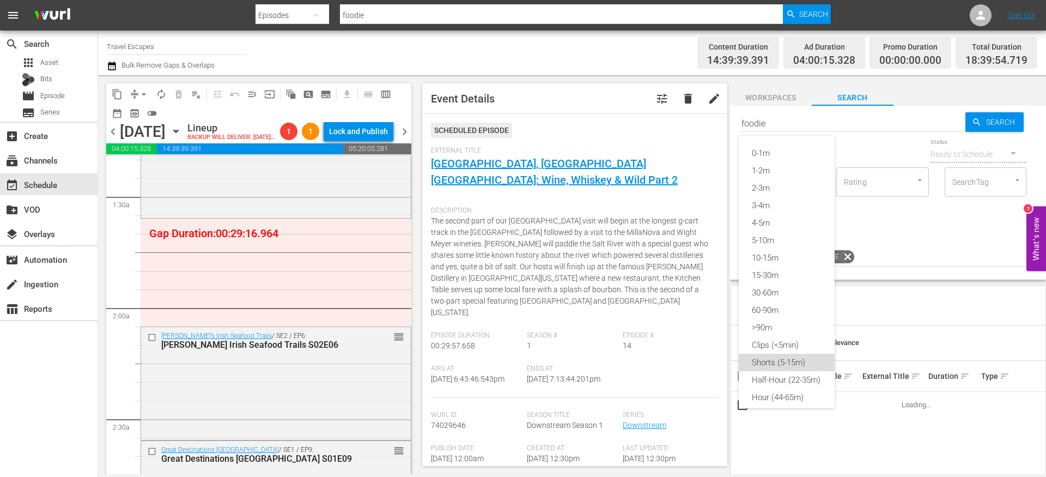
click at [790, 361] on div "Shorts (5-15m)" at bounding box center [787, 362] width 96 height 17
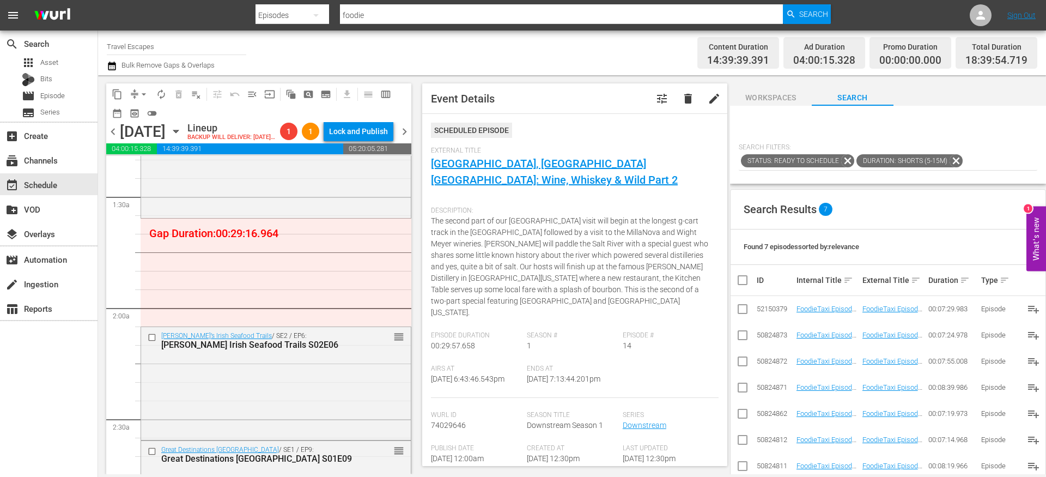
scroll to position [179, 0]
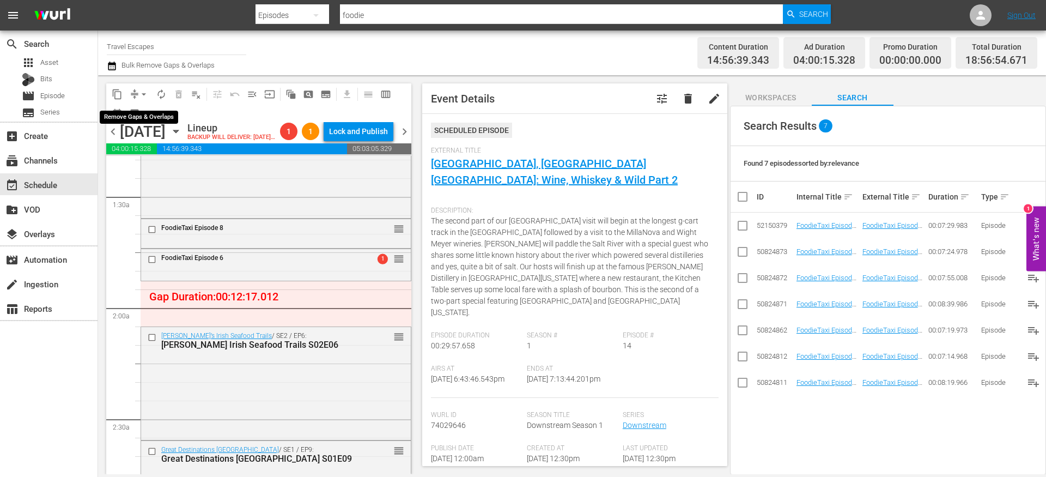
click at [136, 93] on button "arrow_drop_down" at bounding box center [143, 94] width 17 height 17
click at [139, 148] on li "Align to End of Previous Day" at bounding box center [144, 152] width 114 height 18
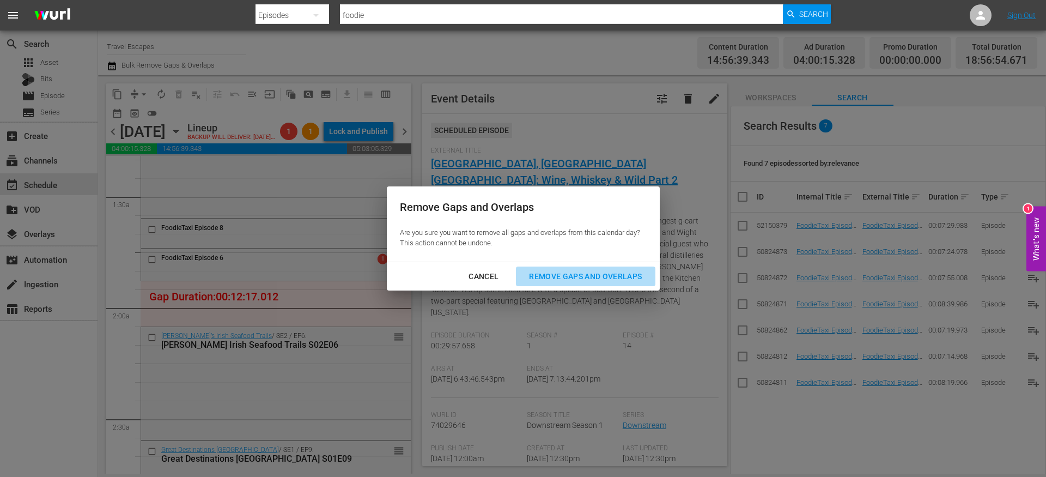
click at [581, 271] on div "Remove Gaps and Overlaps" at bounding box center [585, 277] width 130 height 14
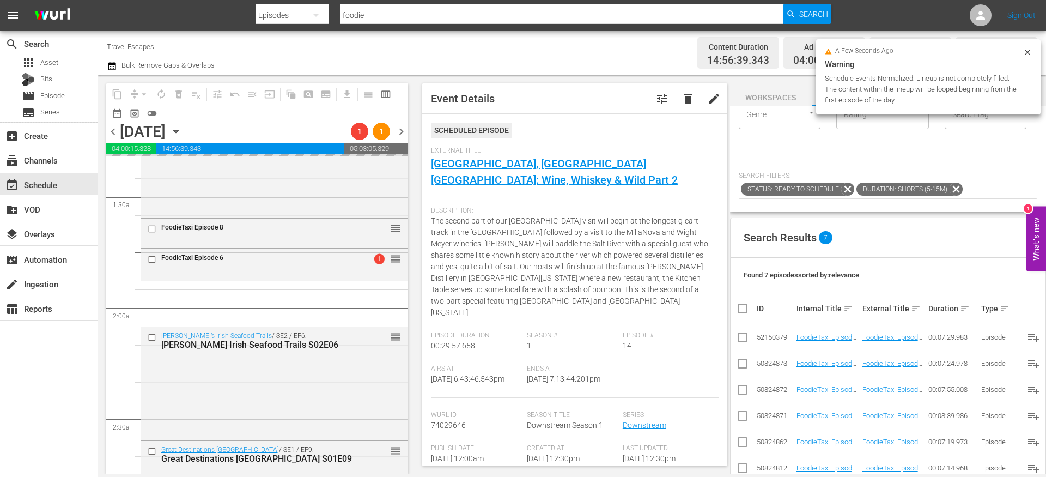
scroll to position [0, 0]
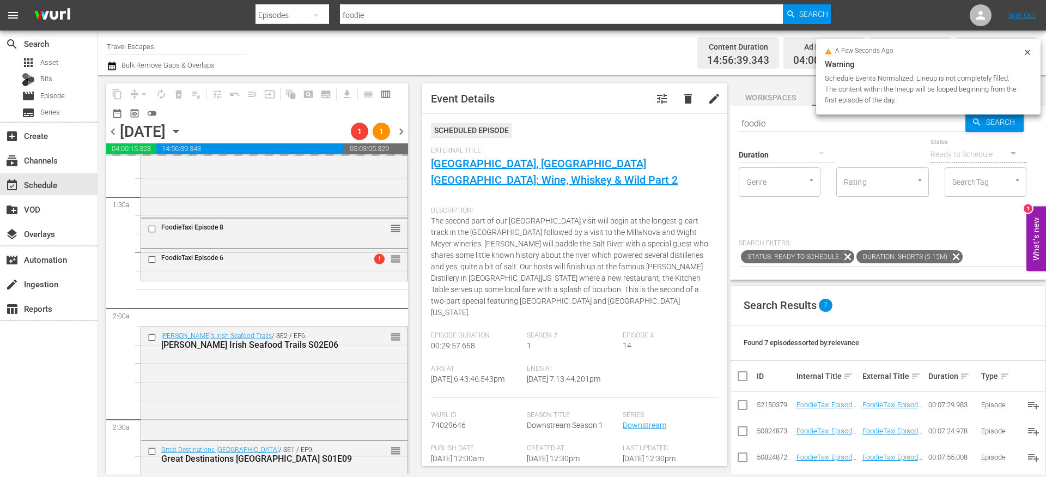
click at [955, 257] on icon at bounding box center [956, 257] width 14 height 14
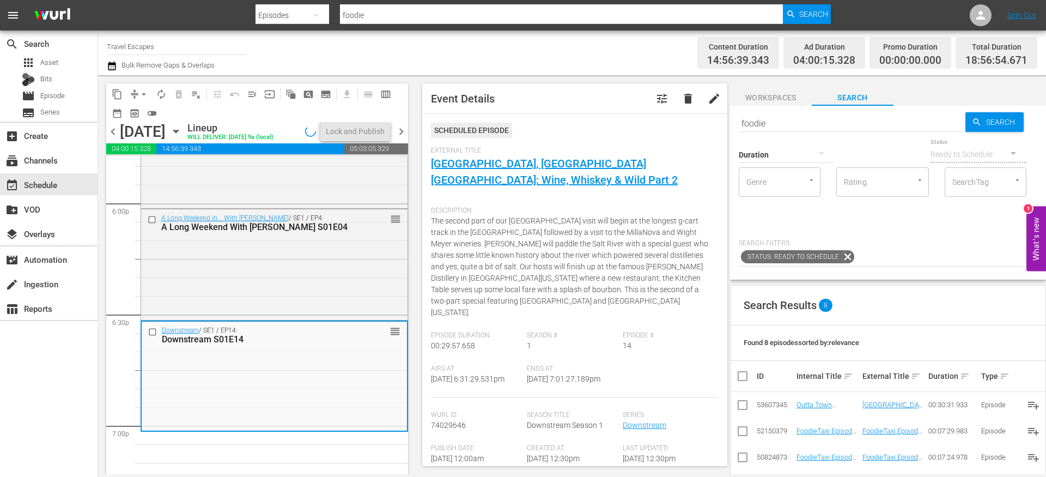
scroll to position [4084, 0]
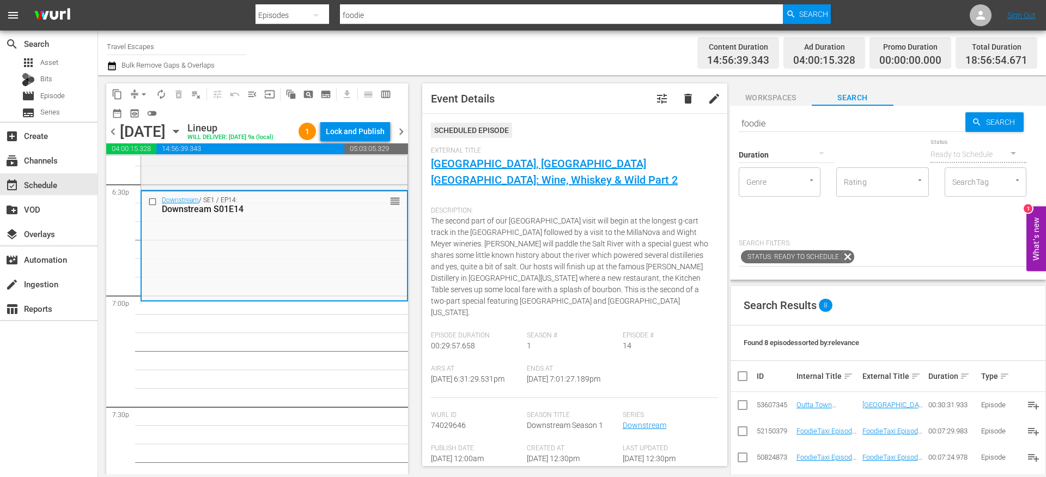
click at [761, 120] on input "foodie" at bounding box center [852, 123] width 227 height 26
paste input "Great Destinations [GEOGRAPHIC_DATA] S01E10"
type input "Great Destinations [GEOGRAPHIC_DATA] S01E10"
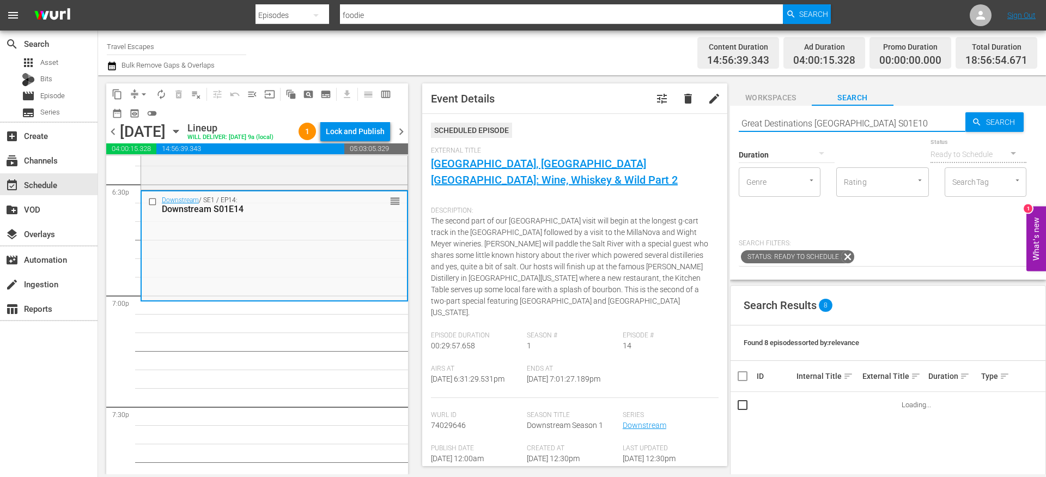
type input "Great Destinations [GEOGRAPHIC_DATA] S01E10"
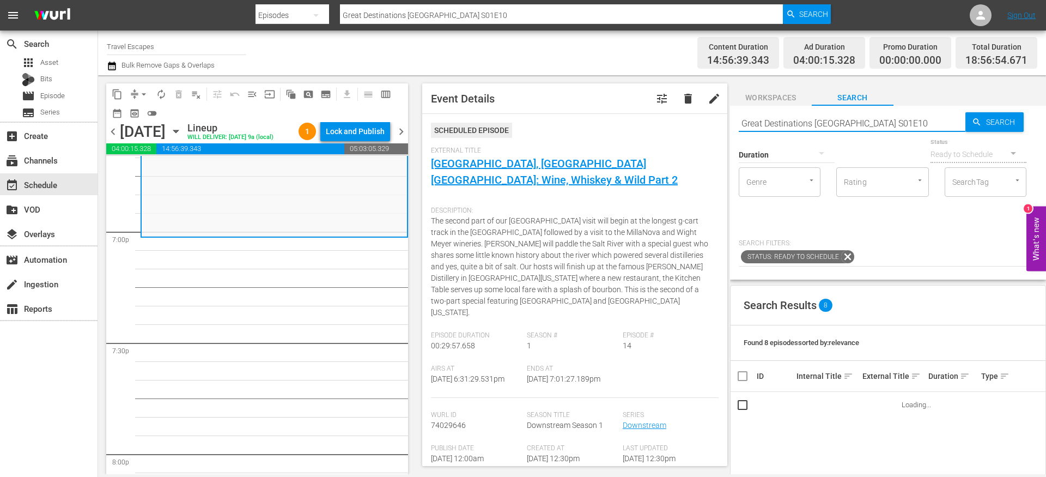
scroll to position [4155, 0]
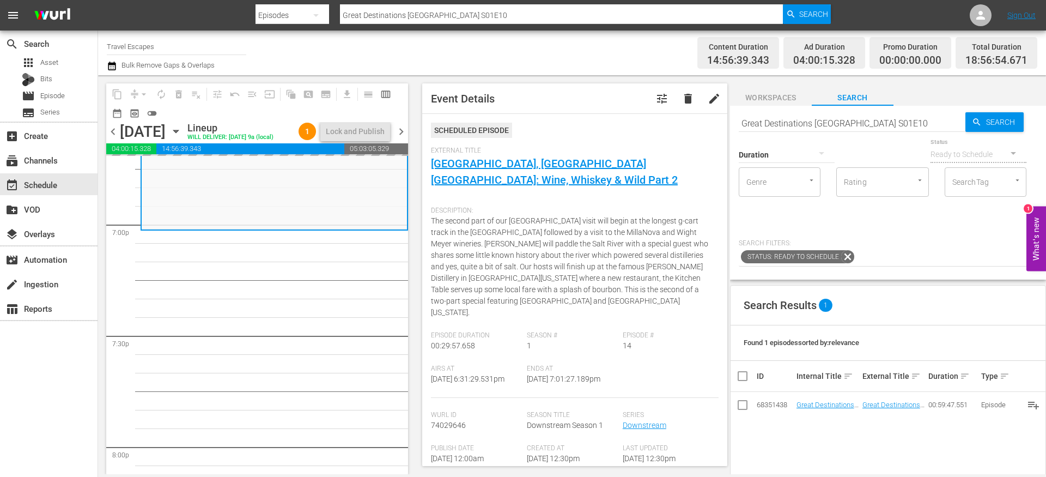
click at [782, 120] on input "Great Destinations [GEOGRAPHIC_DATA] S01E10" at bounding box center [852, 123] width 227 height 26
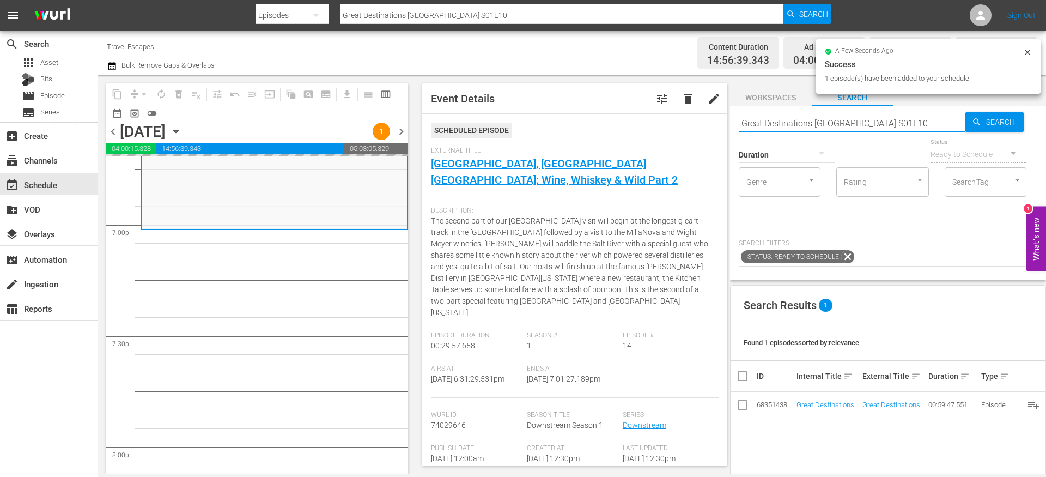
paste input "Painting the Town 109"
type input "Painting the Town s01e09"
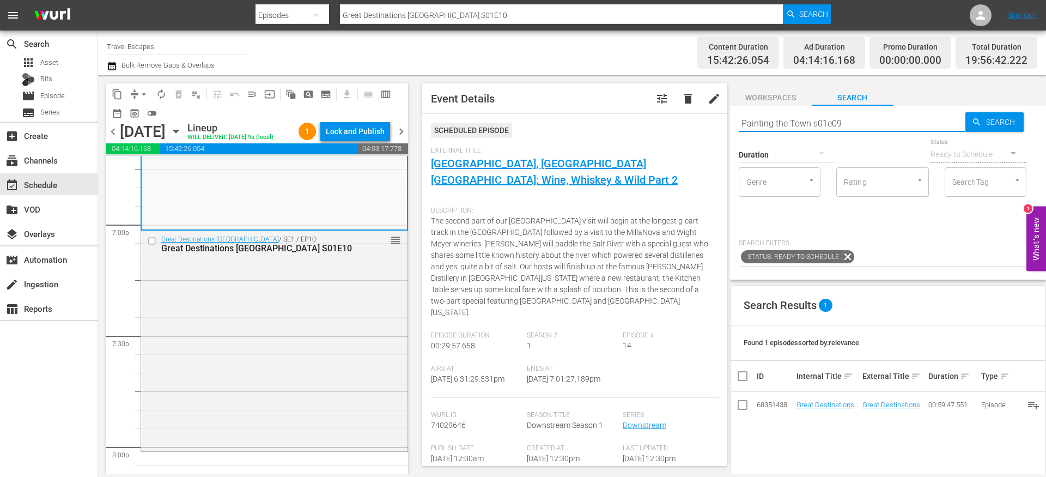
type input "Painting the Town s01e09"
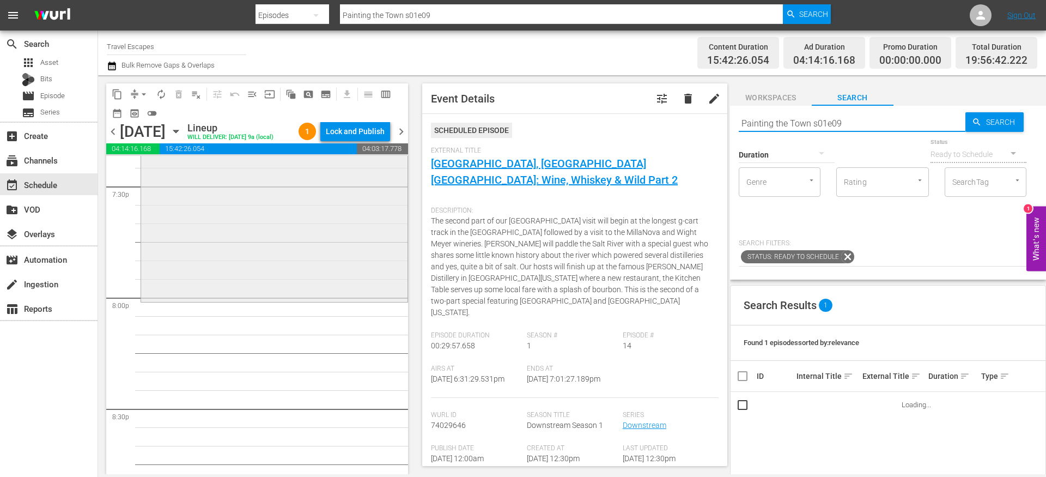
scroll to position [4309, 0]
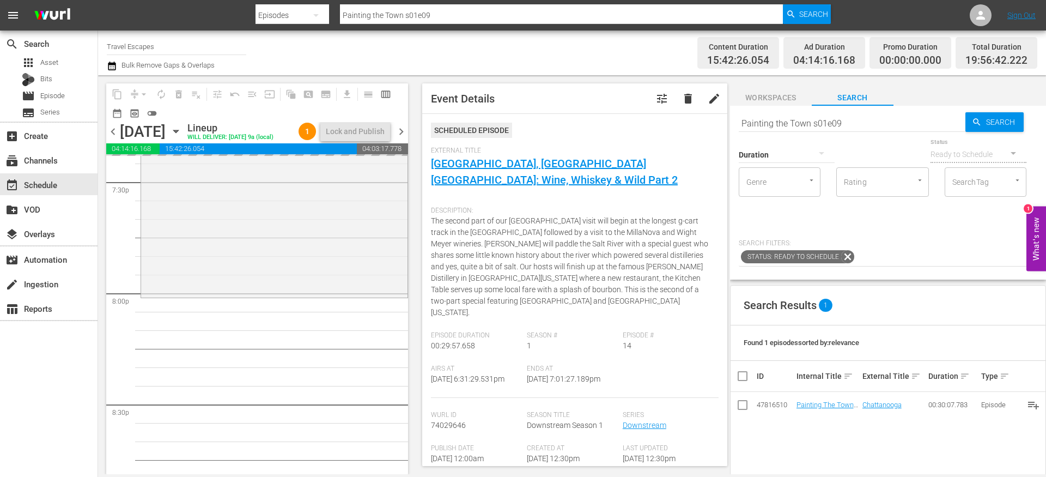
click at [803, 126] on input "Painting the Town s01e09" at bounding box center [852, 123] width 227 height 26
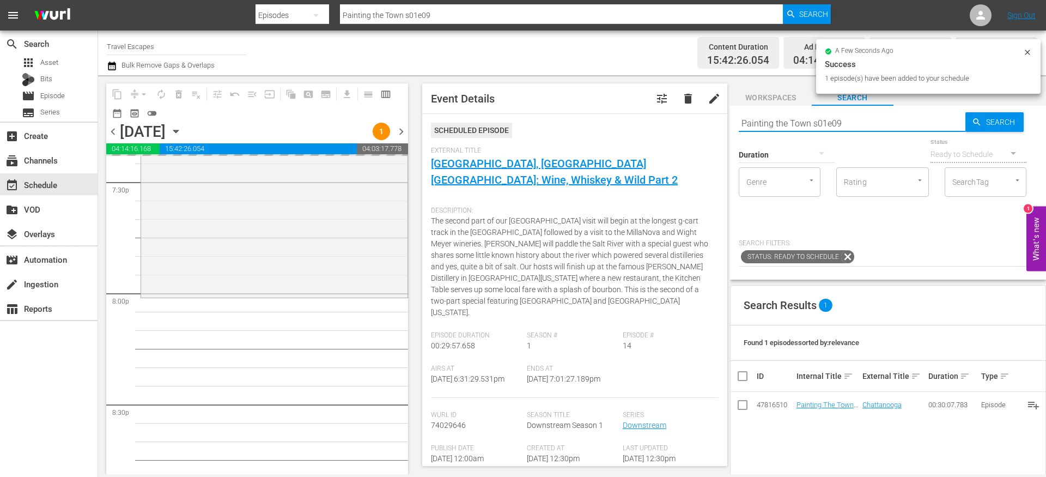
paste input "World Tour S01E04"
type input "World Tour S01E04"
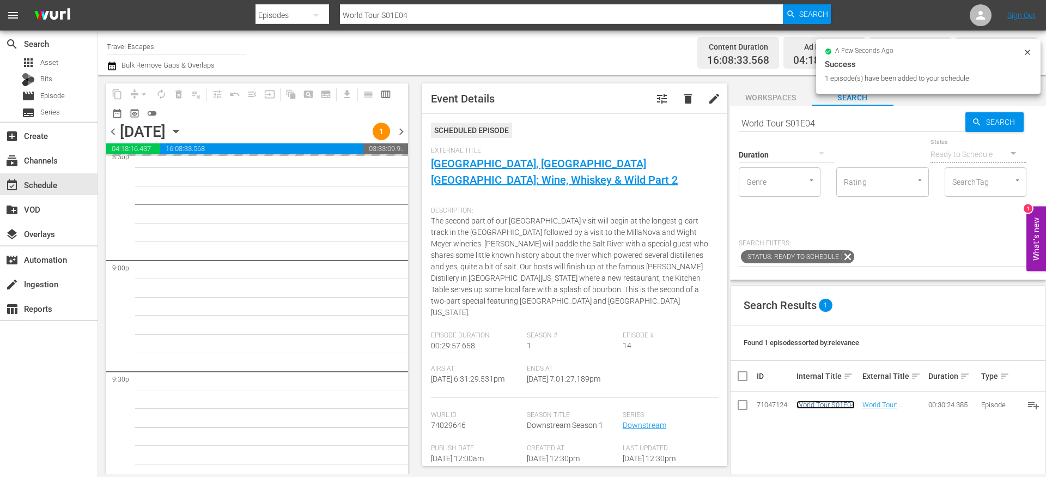
scroll to position [4565, 0]
click at [810, 122] on input "World Tour S01E04" at bounding box center [852, 123] width 227 height 26
paste input "American Travelers: S01E09"
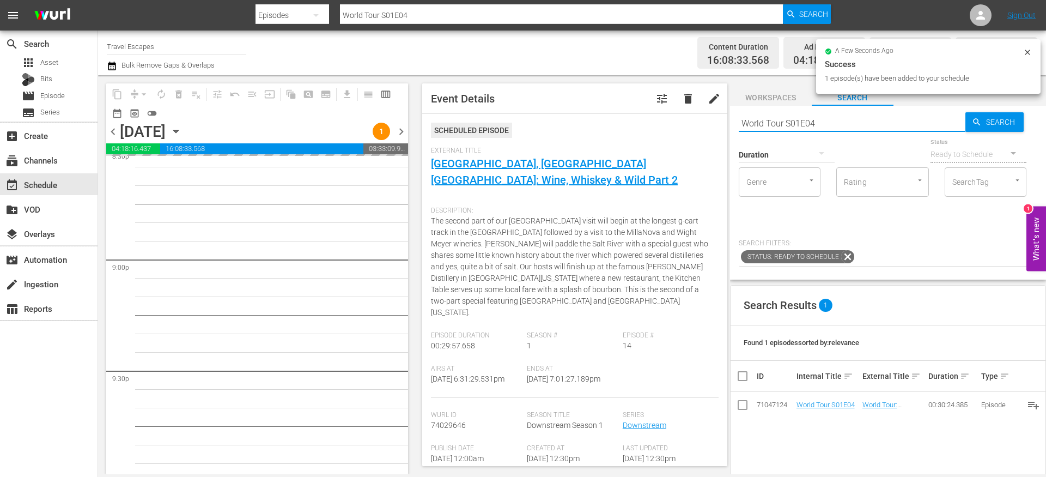
type input "American Travelers: S01E09"
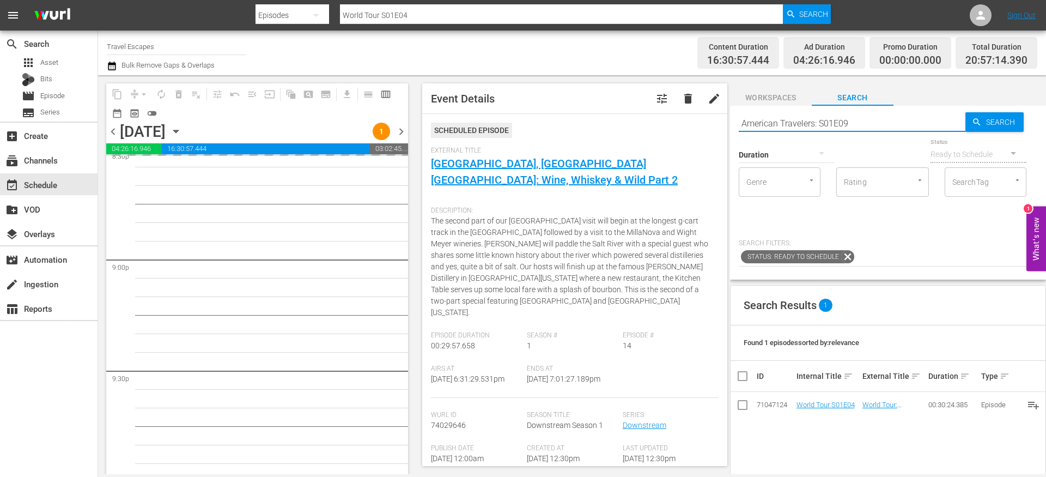
type input "American Travelers: S01E09"
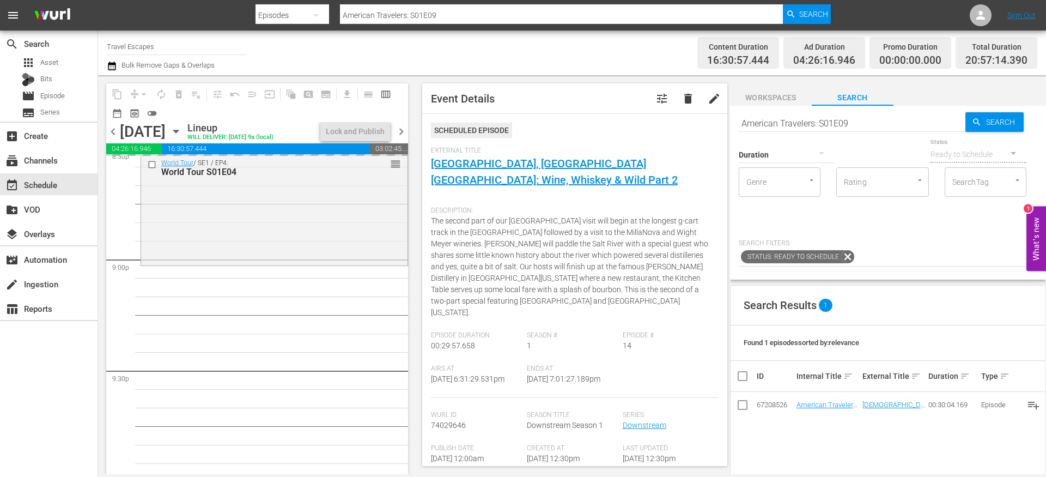
drag, startPoint x: 808, startPoint y: 402, endPoint x: 509, endPoint y: 2, distance: 499.9
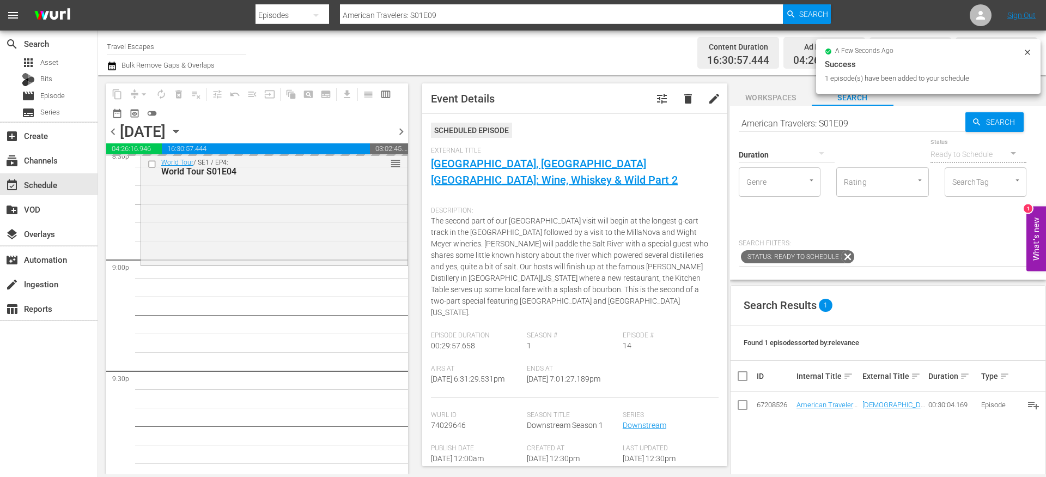
click at [786, 119] on input "American Travelers: S01E09" at bounding box center [852, 123] width 227 height 26
click at [786, 120] on input "American Travelers: S01E09" at bounding box center [852, 123] width 227 height 26
paste input "30 Minute Tour"
type input "30 Minute Tour S01E09"
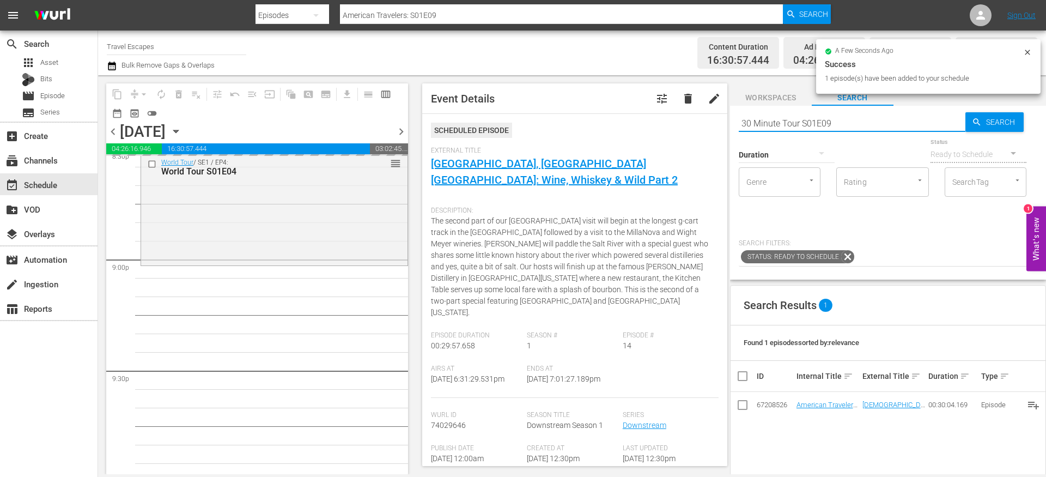
scroll to position [4595, 0]
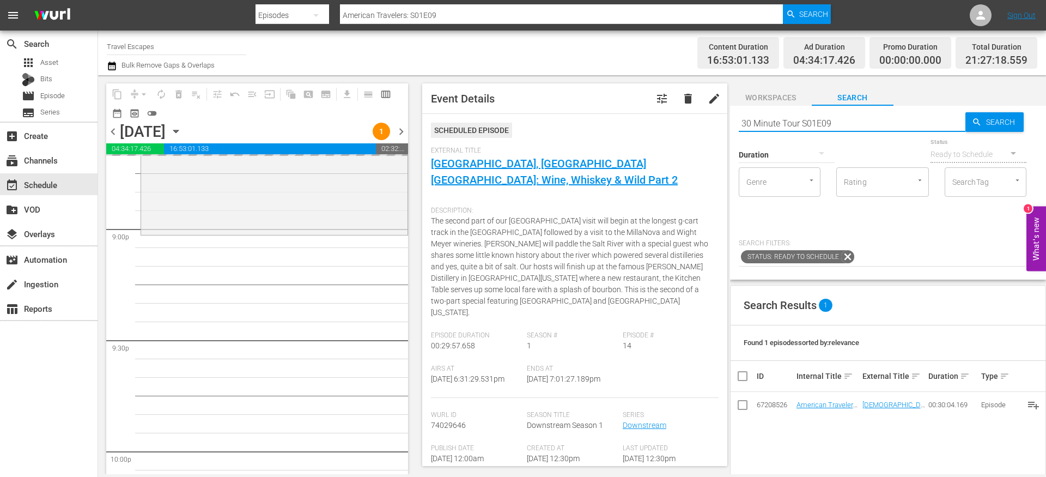
type input "30 Minute Tour S01E09"
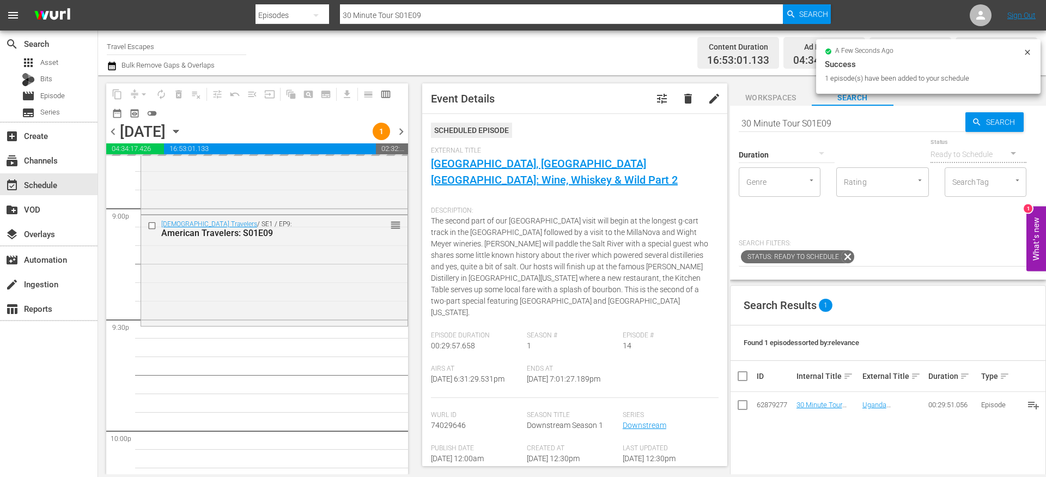
click at [775, 120] on input "30 Minute Tour S01E09" at bounding box center [852, 123] width 227 height 26
paste input "Lost and Found"
type input "Lost and Found S01E09"
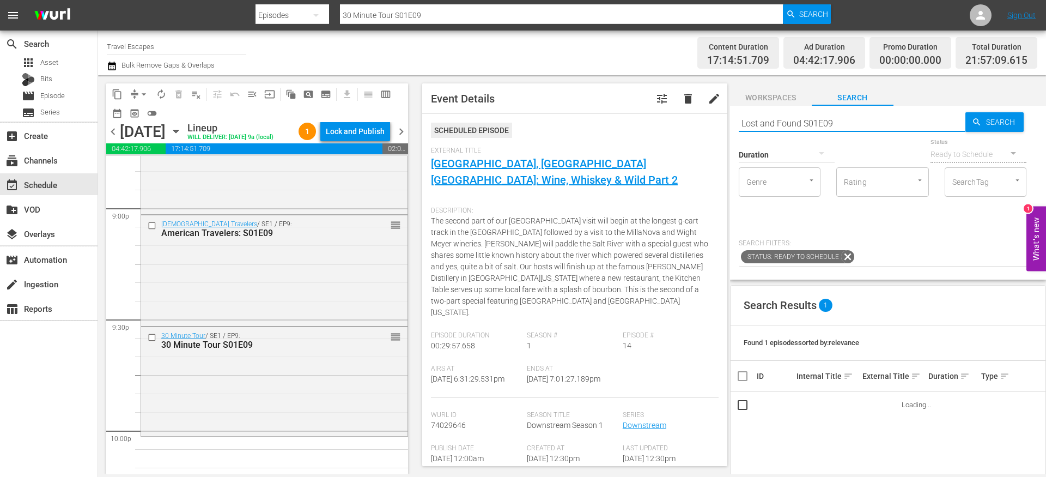
type input "Lost and Found S01E09"
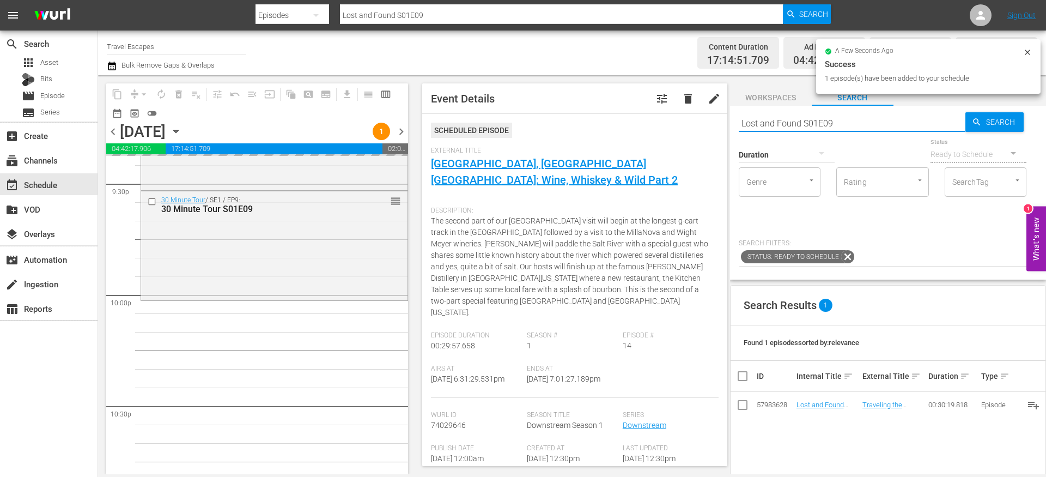
click at [765, 119] on input "Lost and Found S01E09" at bounding box center [852, 123] width 227 height 26
paste input "[PERSON_NAME] Irish Seafood Trails S02E07"
type input "[PERSON_NAME] Irish Seafood Trails S02E07"
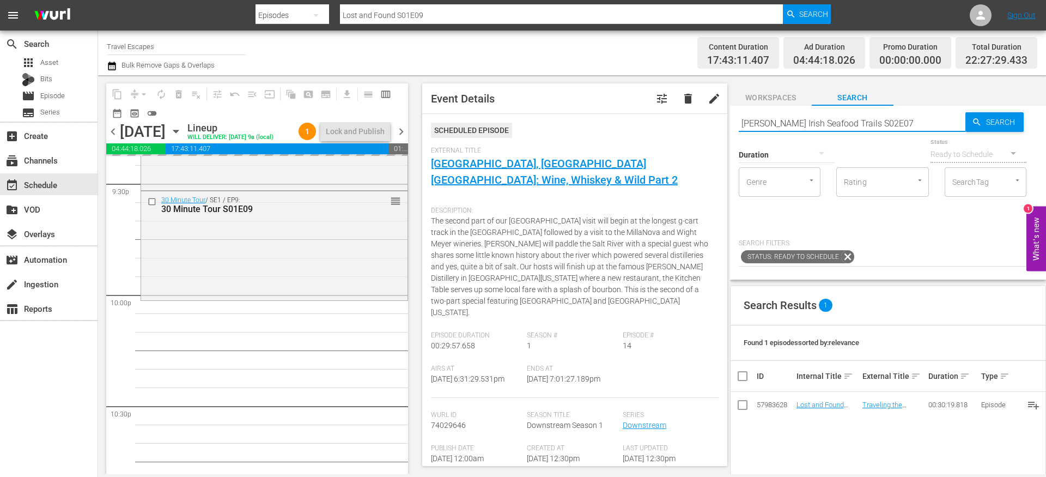
type input "[PERSON_NAME] Irish Seafood Trails S02E07"
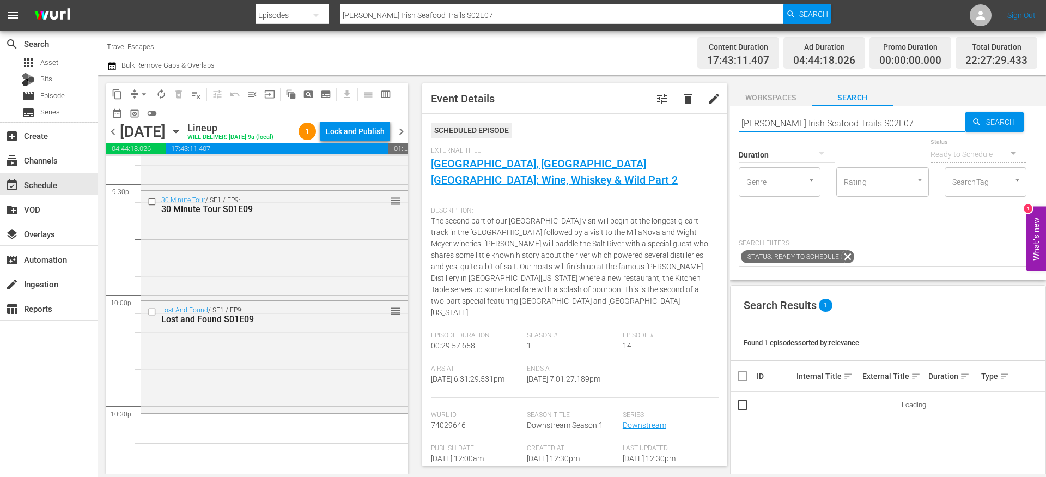
scroll to position [4815, 0]
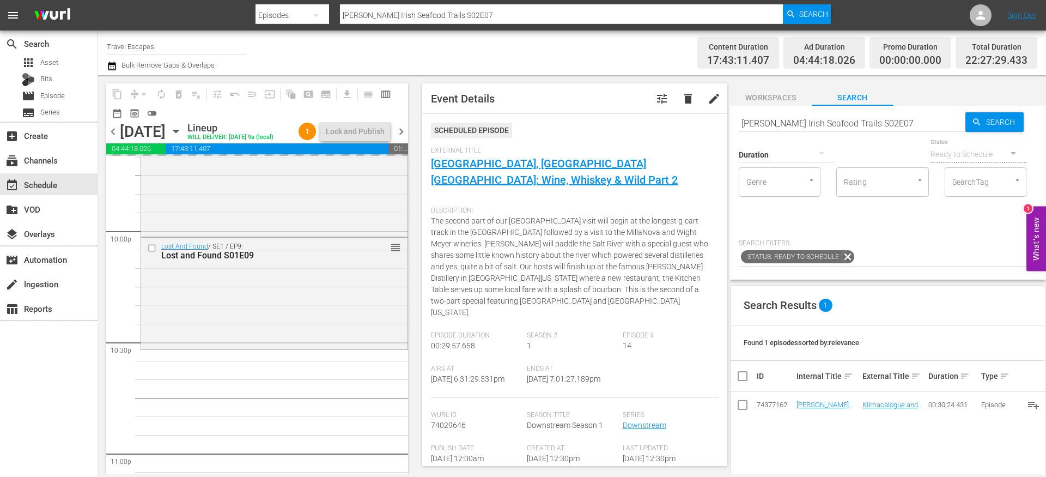
click at [798, 128] on div "Duration" at bounding box center [787, 147] width 96 height 39
click at [798, 124] on input "[PERSON_NAME] Irish Seafood Trails S02E07" at bounding box center [852, 123] width 227 height 26
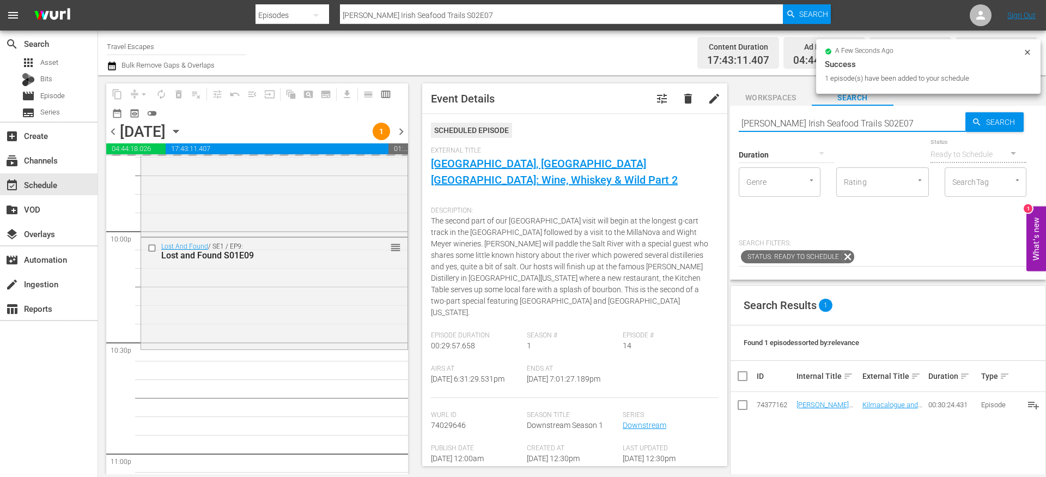
paste input "Great Destinations [GEOGRAPHIC_DATA] S01E10"
type input "Great Destinations [GEOGRAPHIC_DATA] S01E10"
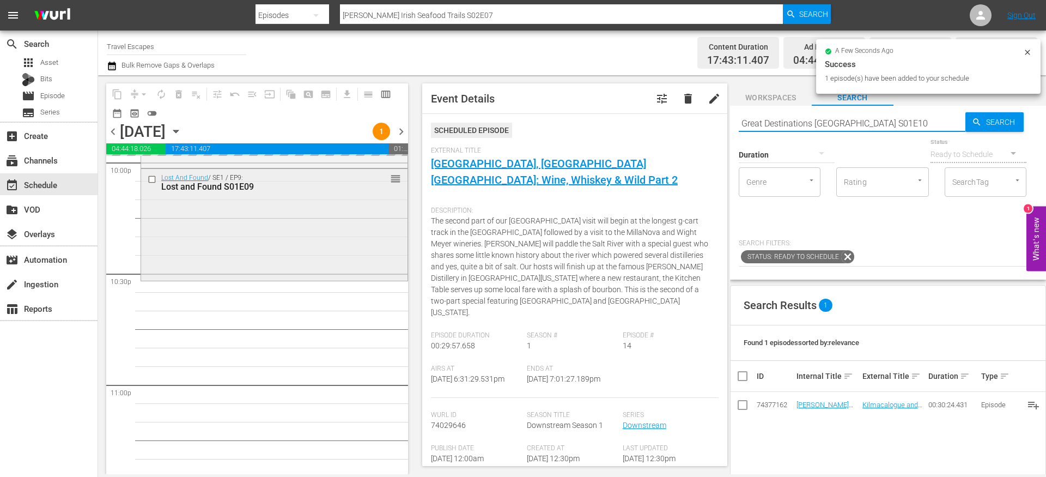
scroll to position [5017, 0]
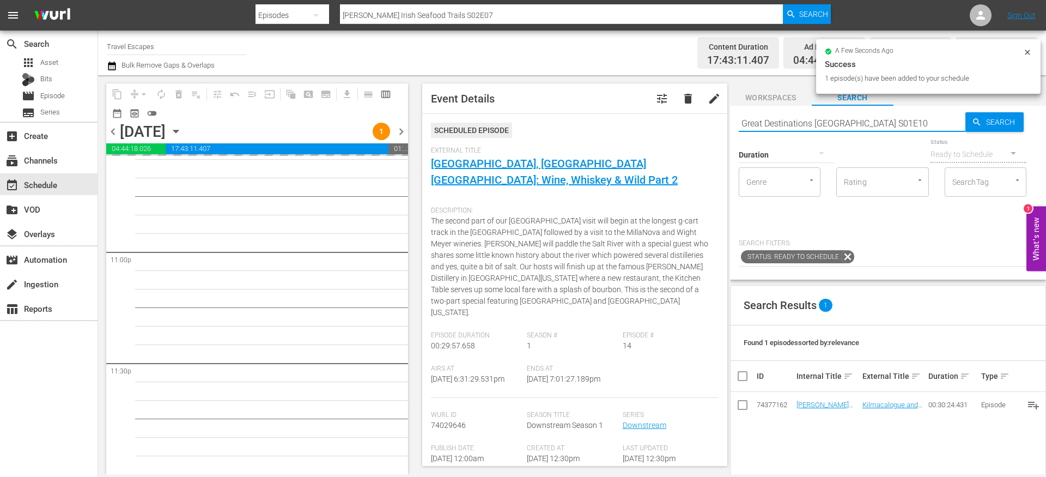
type input "Great Destinations [GEOGRAPHIC_DATA] S01E10"
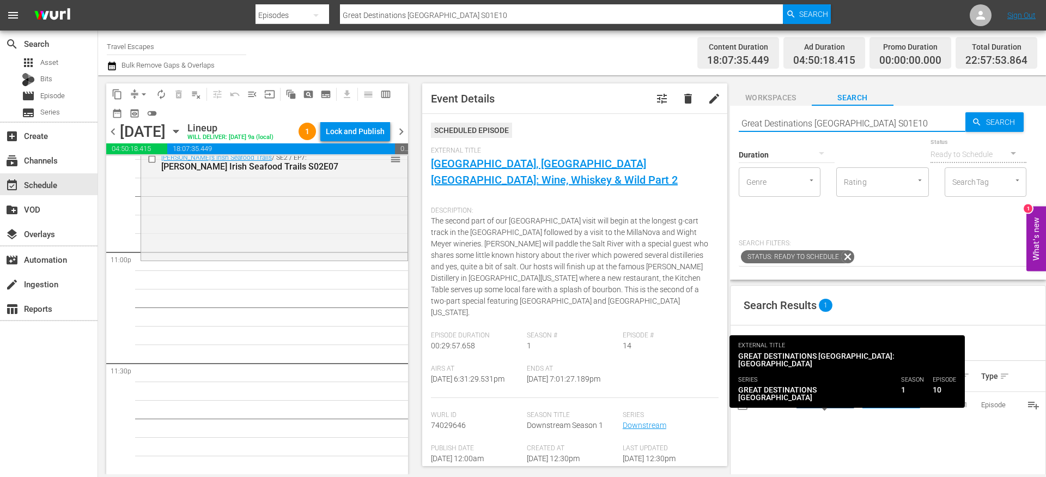
type input "Great Destinations [GEOGRAPHIC_DATA] S01E10"
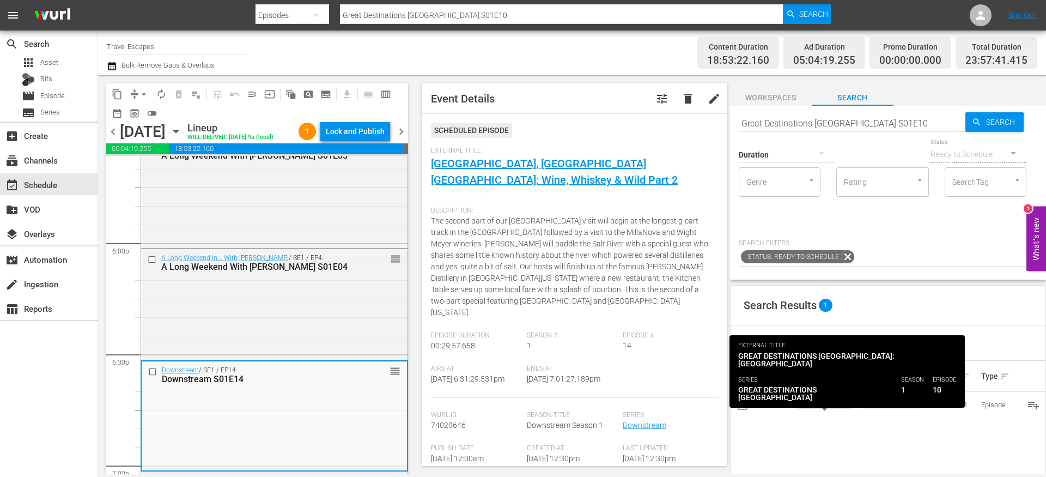
scroll to position [3932, 0]
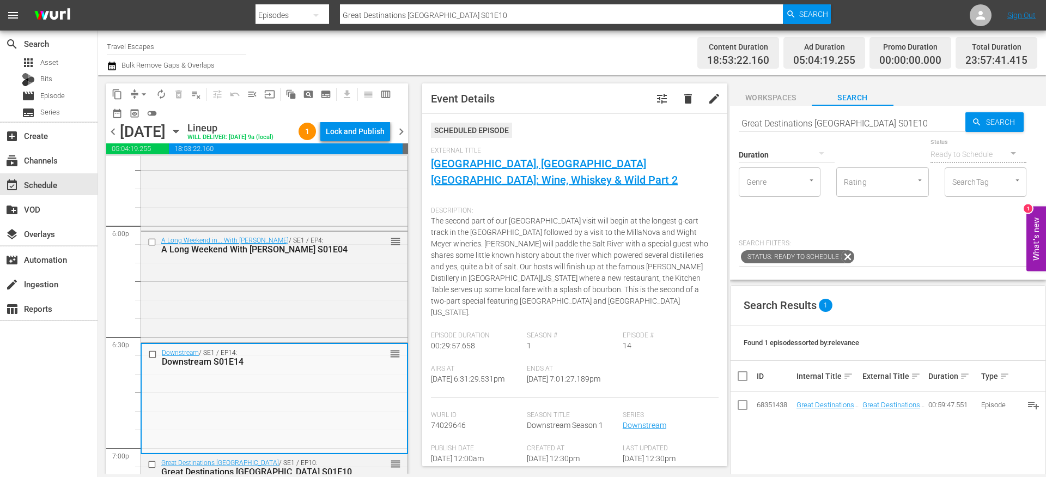
drag, startPoint x: 829, startPoint y: 405, endPoint x: 438, endPoint y: 10, distance: 556.3
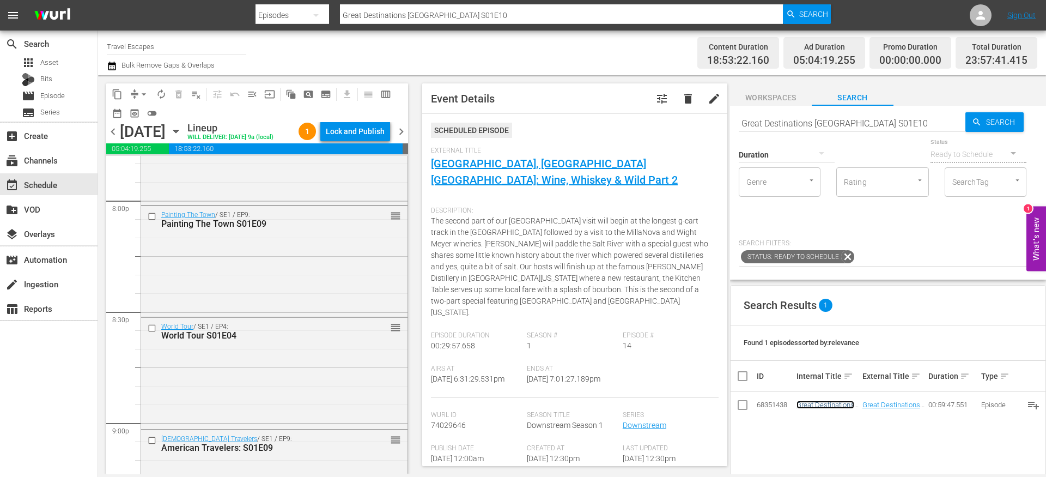
scroll to position [4428, 0]
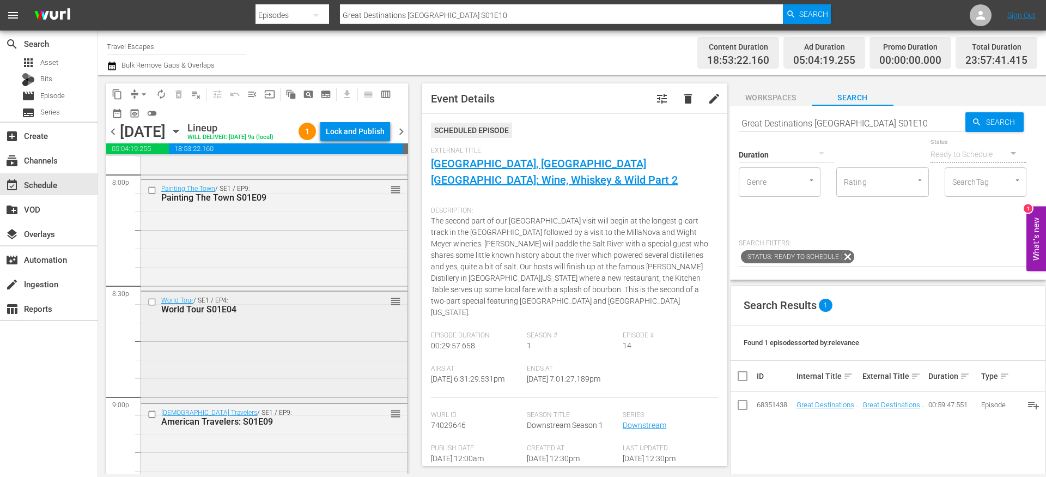
click at [153, 306] on input "checkbox" at bounding box center [153, 301] width 11 height 9
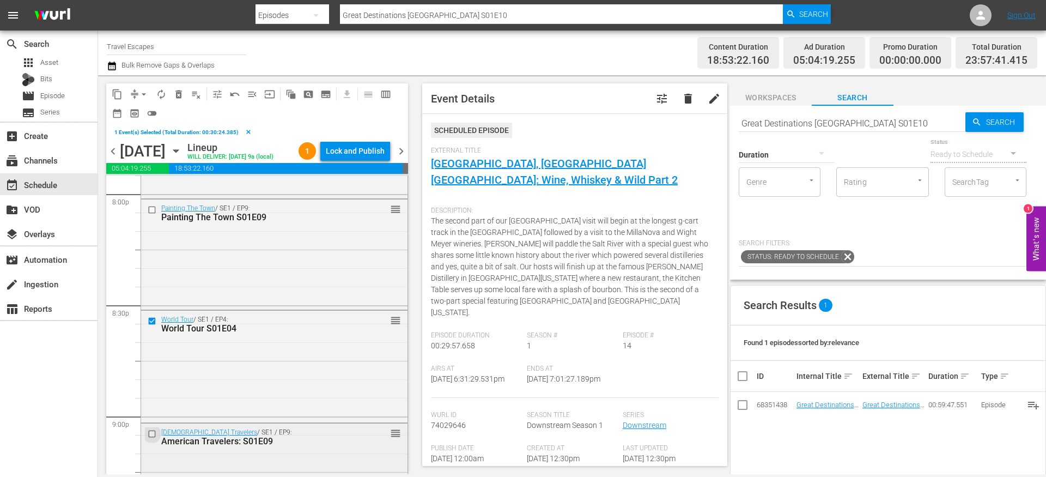
click at [154, 439] on input "checkbox" at bounding box center [153, 433] width 11 height 9
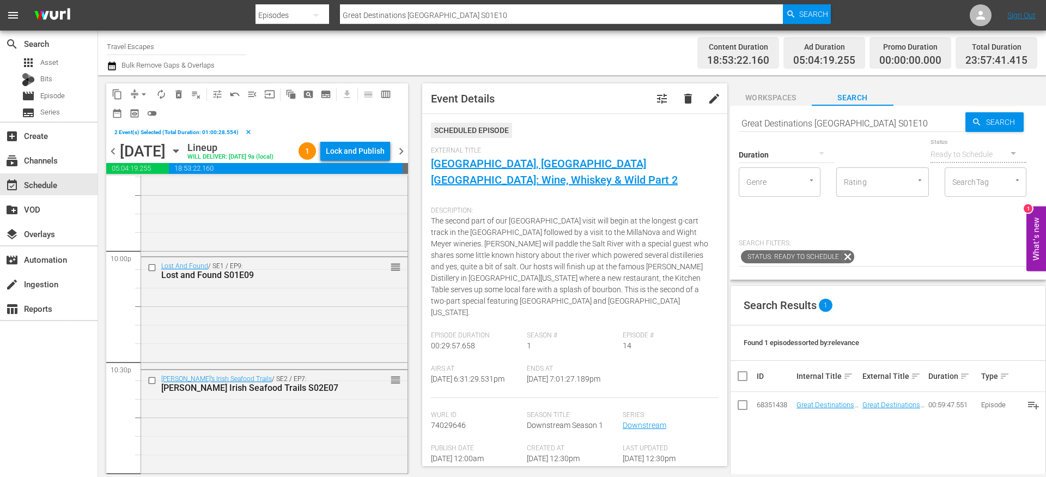
scroll to position [4643, 0]
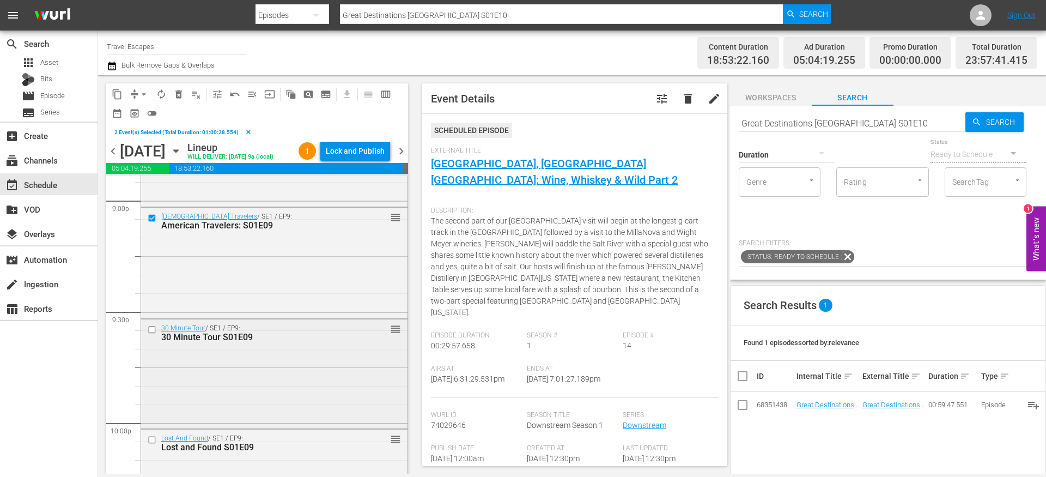
click at [153, 334] on input "checkbox" at bounding box center [153, 329] width 11 height 9
click at [152, 445] on input "checkbox" at bounding box center [153, 439] width 11 height 9
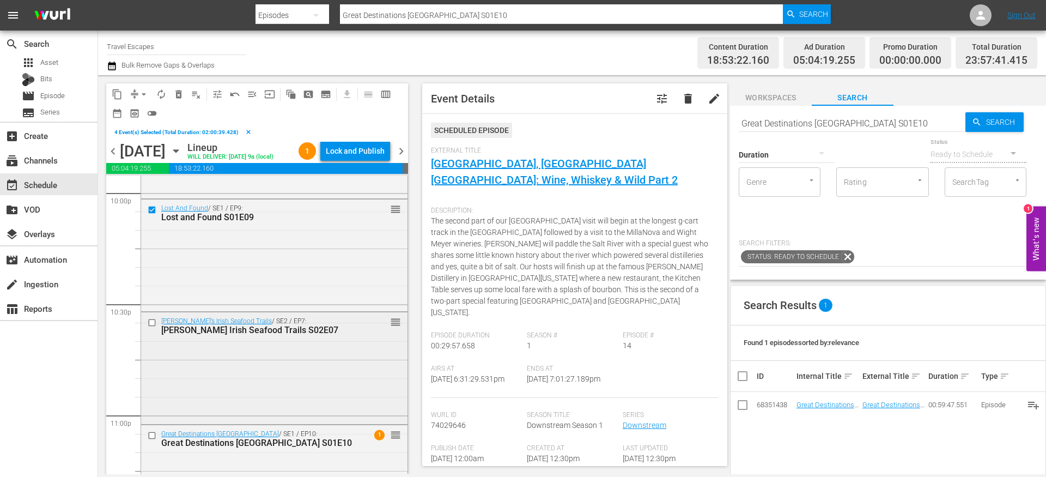
scroll to position [4870, 0]
click at [154, 330] on input "checkbox" at bounding box center [153, 324] width 11 height 9
click at [151, 442] on input "checkbox" at bounding box center [153, 437] width 11 height 9
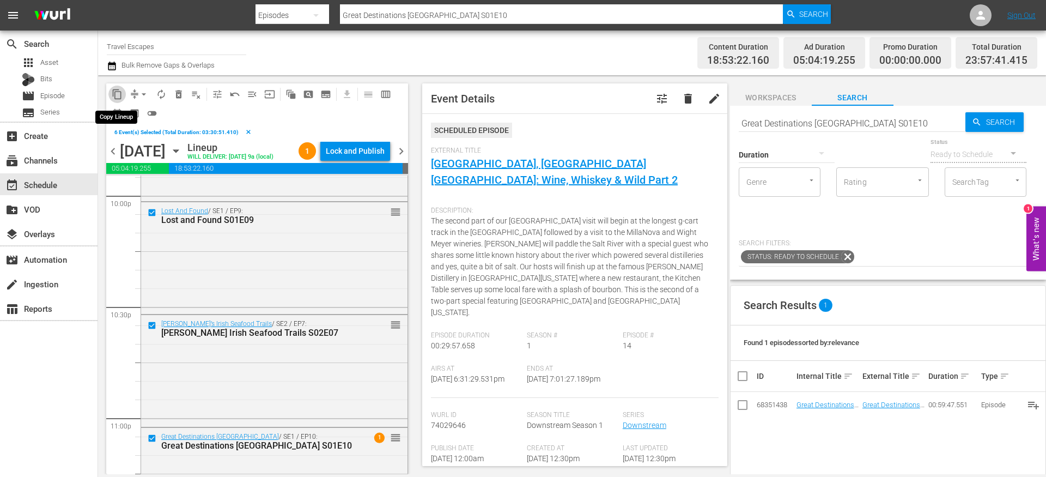
click at [117, 94] on span "content_copy" at bounding box center [117, 94] width 11 height 11
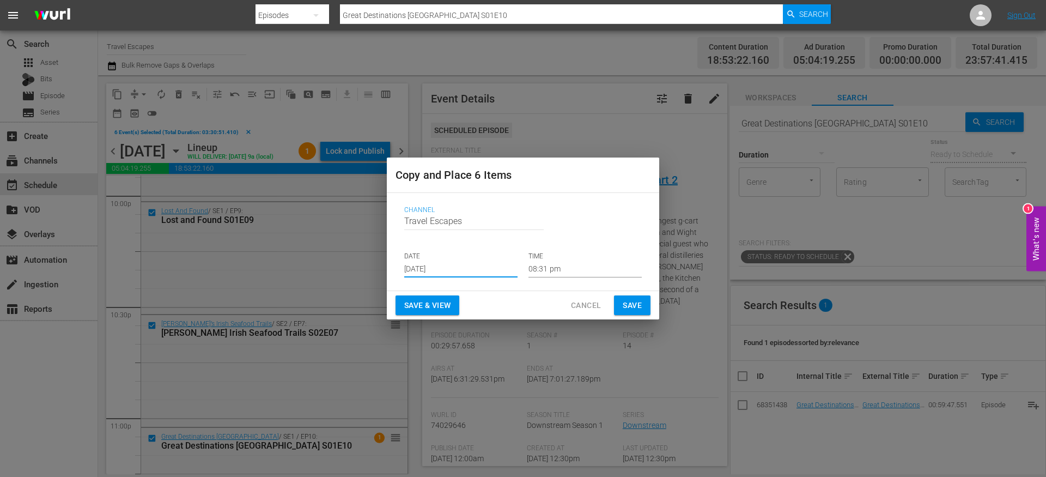
click at [438, 267] on input "[DATE]" at bounding box center [460, 269] width 113 height 16
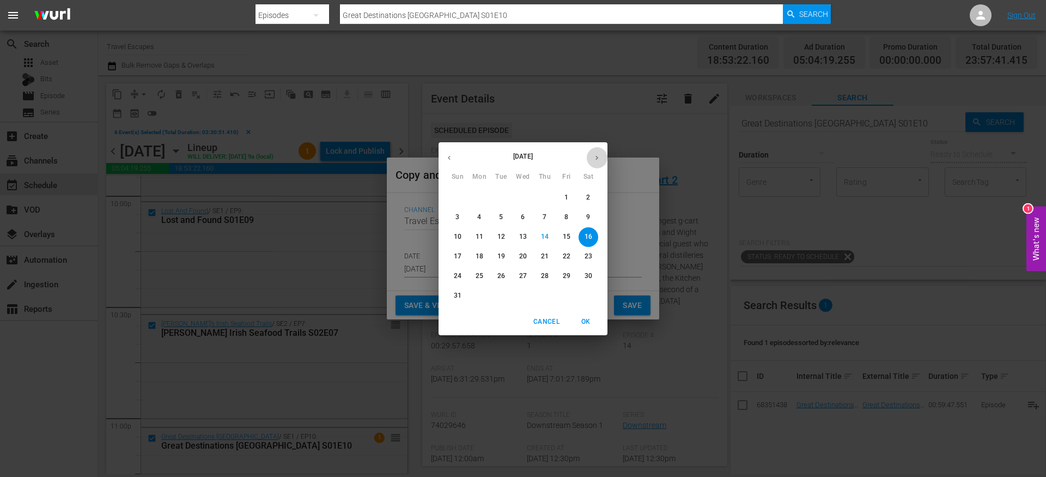
click at [598, 156] on icon "button" at bounding box center [597, 158] width 8 height 8
click at [566, 220] on p "12" at bounding box center [567, 216] width 8 height 9
type input "Sep 12th 2025"
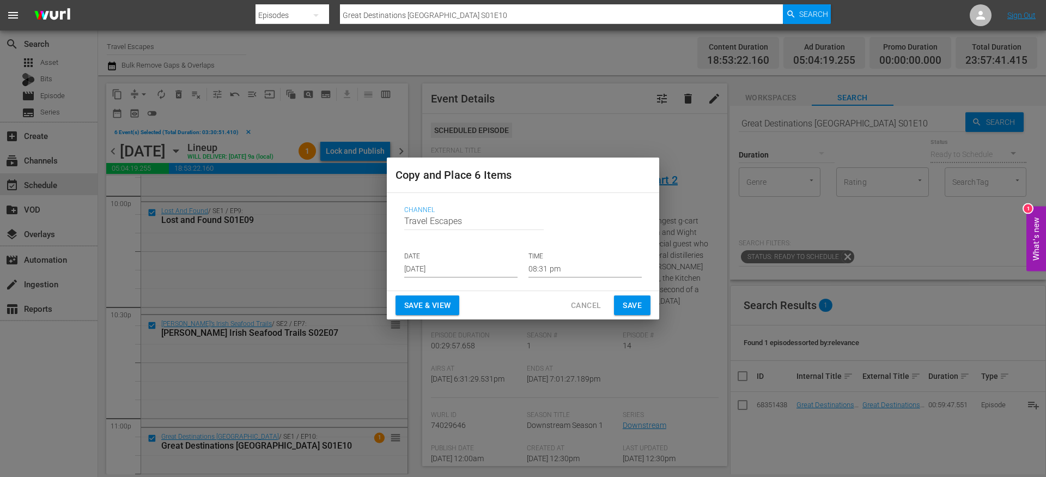
click at [535, 277] on div "Channel Channel Title Travel Escapes DATE Sep 12th 2025 TIME 08:31 pm" at bounding box center [523, 241] width 255 height 89
click at [545, 265] on input "08:31 pm" at bounding box center [585, 269] width 113 height 16
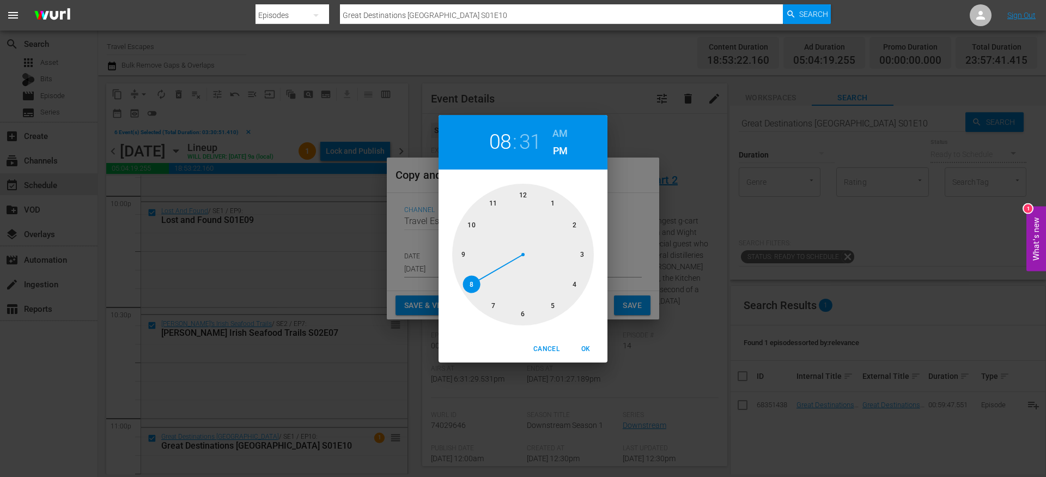
click at [521, 192] on div at bounding box center [523, 255] width 142 height 142
click at [560, 129] on h6 "AM" at bounding box center [559, 133] width 15 height 17
click at [521, 191] on div at bounding box center [523, 255] width 142 height 142
click at [586, 343] on span "OK" at bounding box center [586, 348] width 26 height 11
type input "12:00 am"
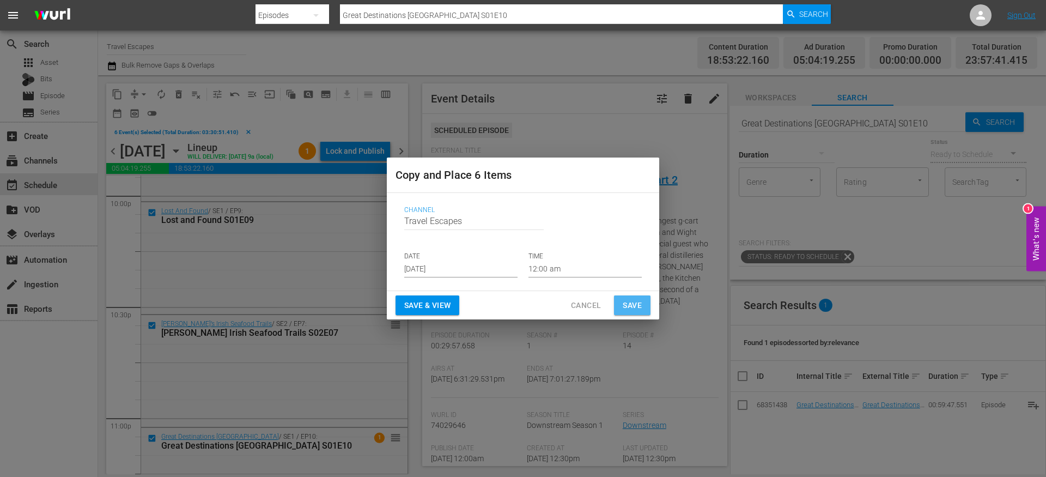
click at [629, 305] on span "Save" at bounding box center [632, 306] width 19 height 14
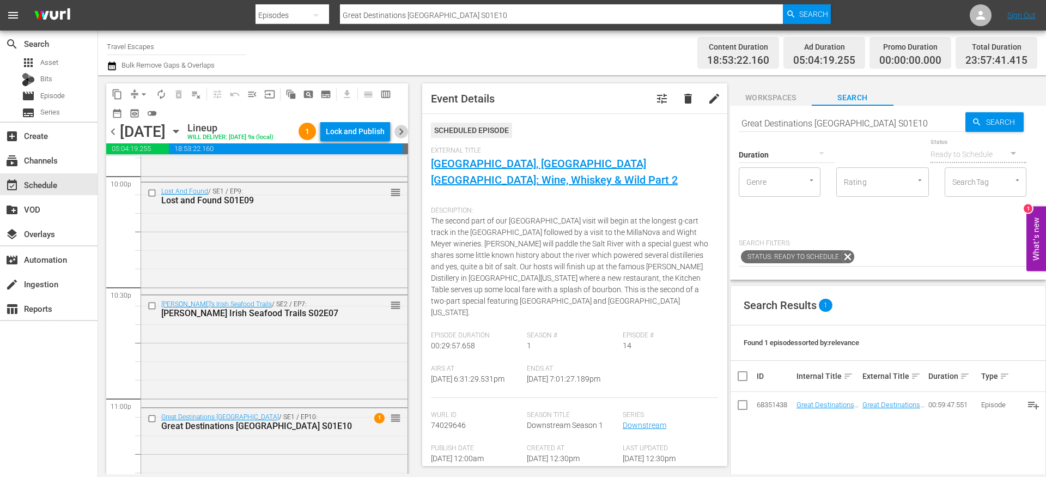
click at [405, 135] on span "chevron_right" at bounding box center [401, 132] width 14 height 14
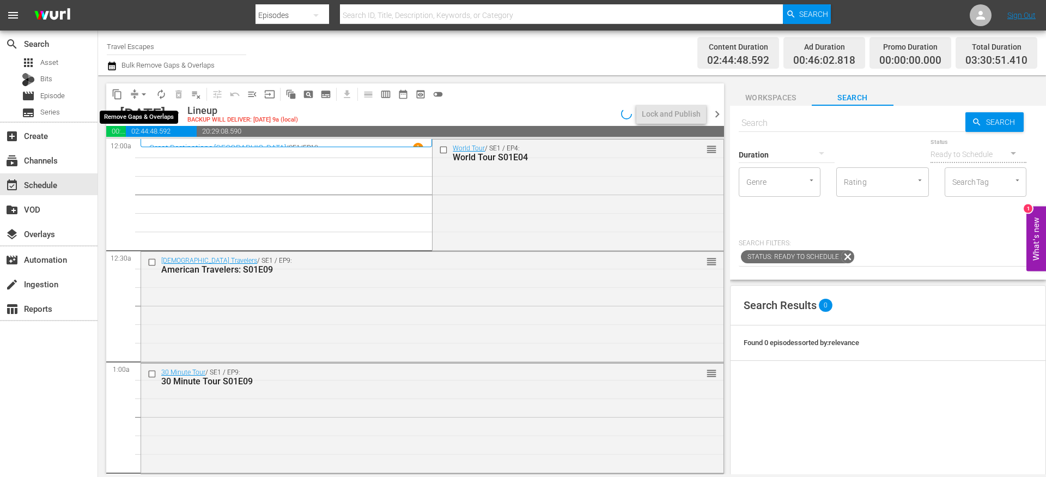
click at [137, 94] on button "arrow_drop_down" at bounding box center [143, 94] width 17 height 17
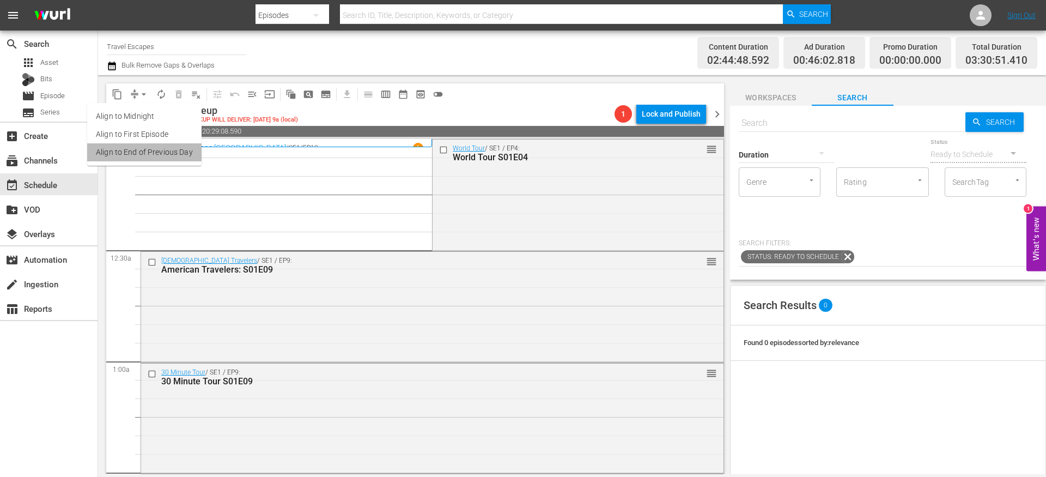
click at [149, 158] on li "Align to End of Previous Day" at bounding box center [144, 152] width 114 height 18
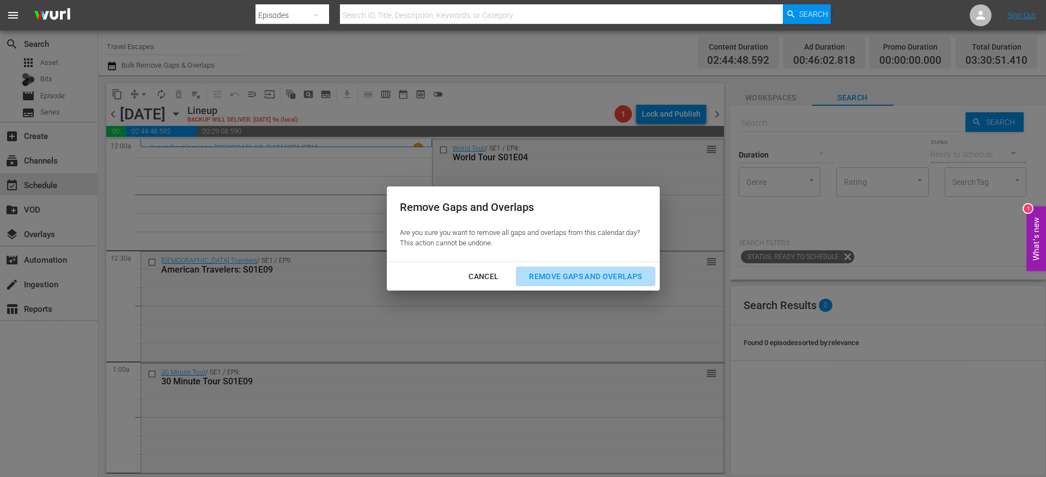
click at [612, 274] on div "Remove Gaps and Overlaps" at bounding box center [585, 277] width 130 height 14
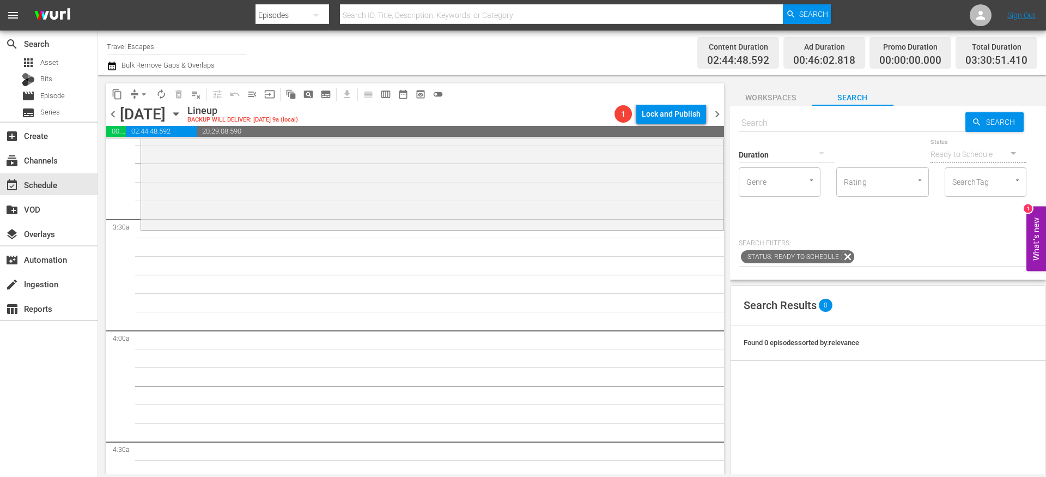
scroll to position [710, 0]
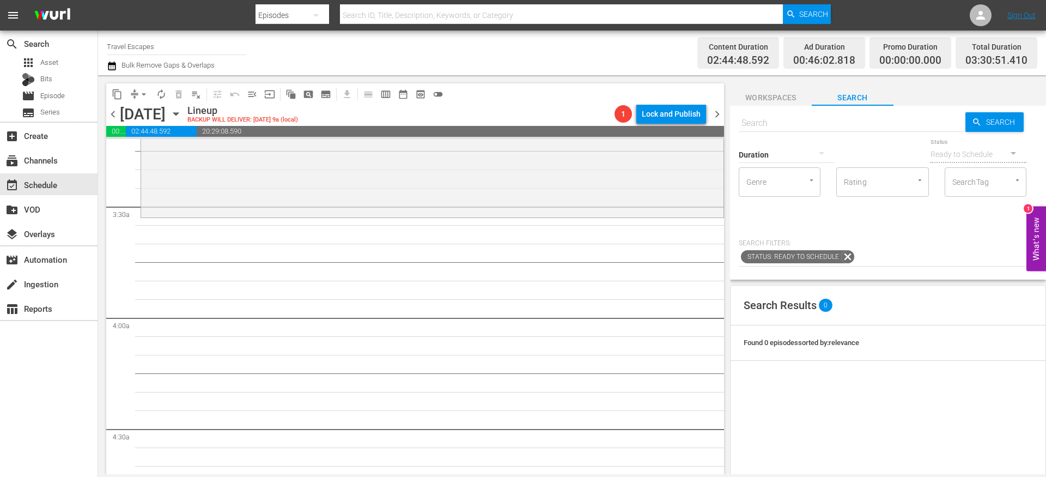
click at [758, 128] on div "Duration" at bounding box center [787, 147] width 96 height 39
click at [768, 125] on input "text" at bounding box center [852, 123] width 227 height 26
paste input "Downstream S01E014"
type input "Downstream S01E014"
click at [813, 124] on input "Downstream S01E014" at bounding box center [852, 123] width 227 height 26
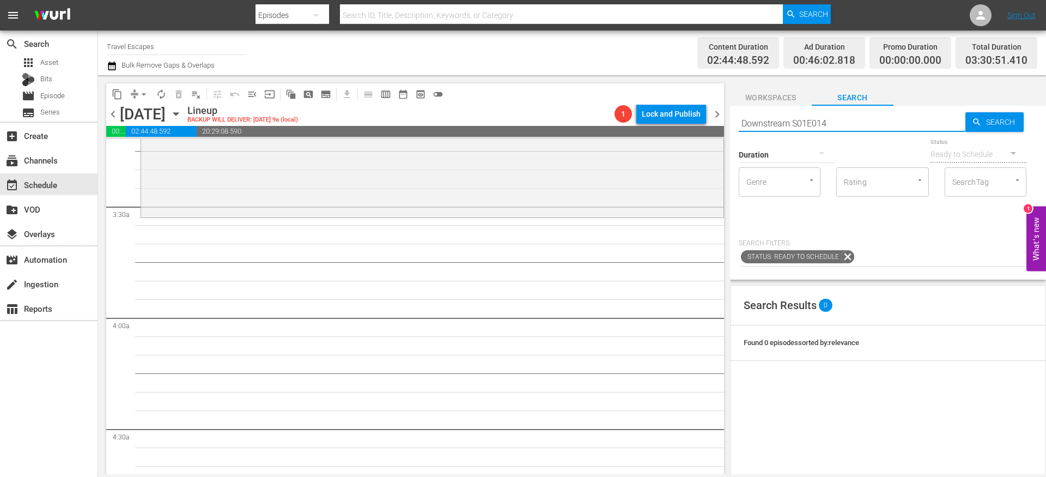
type input "Downstream S01E014"
type input "Downstream S01E14"
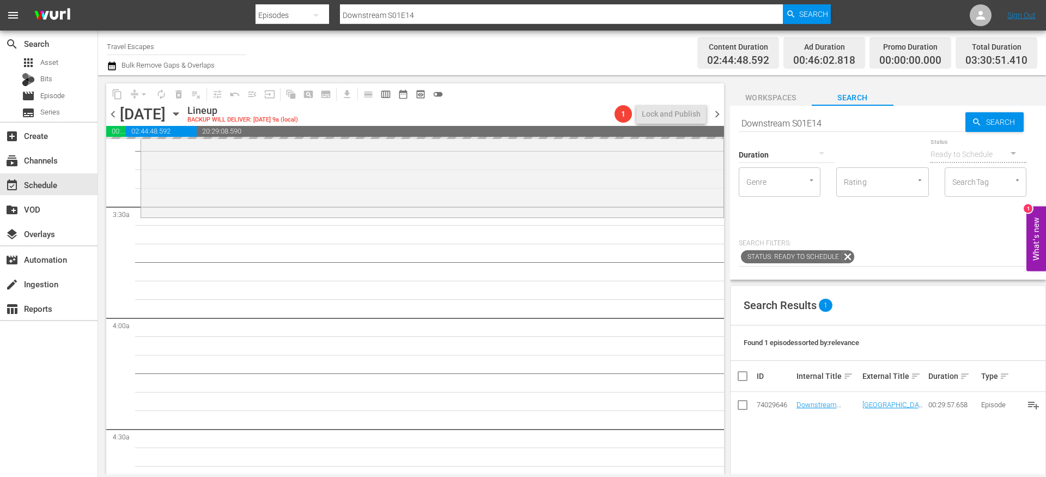
drag, startPoint x: 817, startPoint y: 403, endPoint x: 546, endPoint y: 4, distance: 481.8
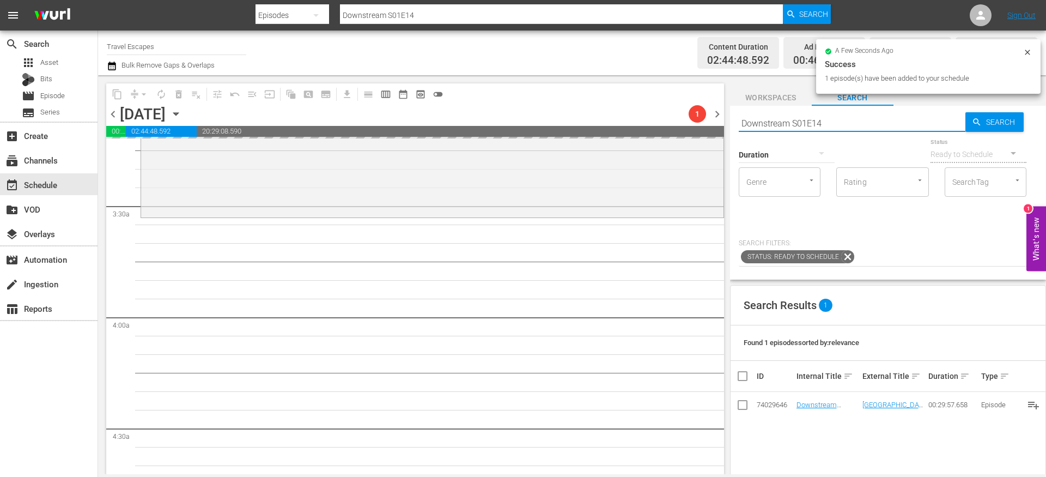
click at [818, 121] on input "Downstream S01E14" at bounding box center [852, 123] width 227 height 26
paste input "Painting the Town 109"
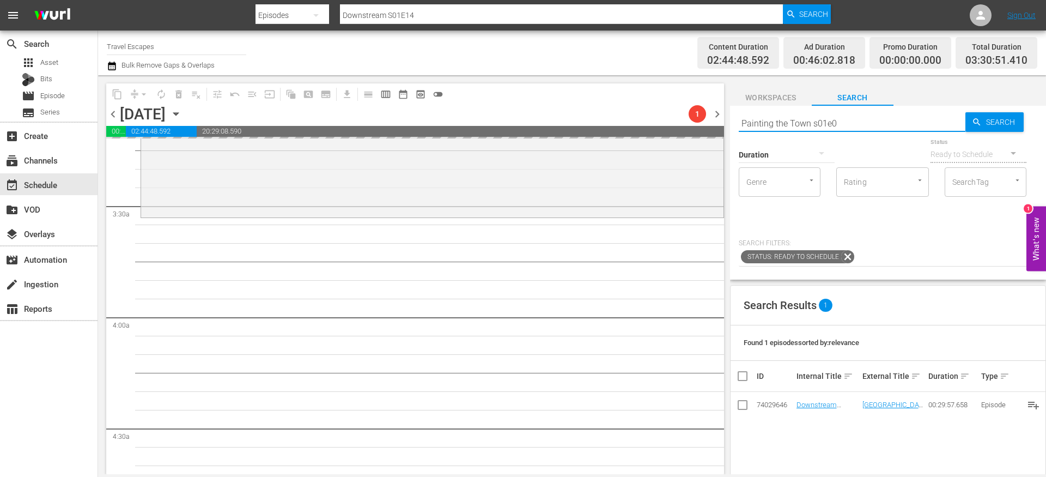
type input "Painting the Town s01e09"
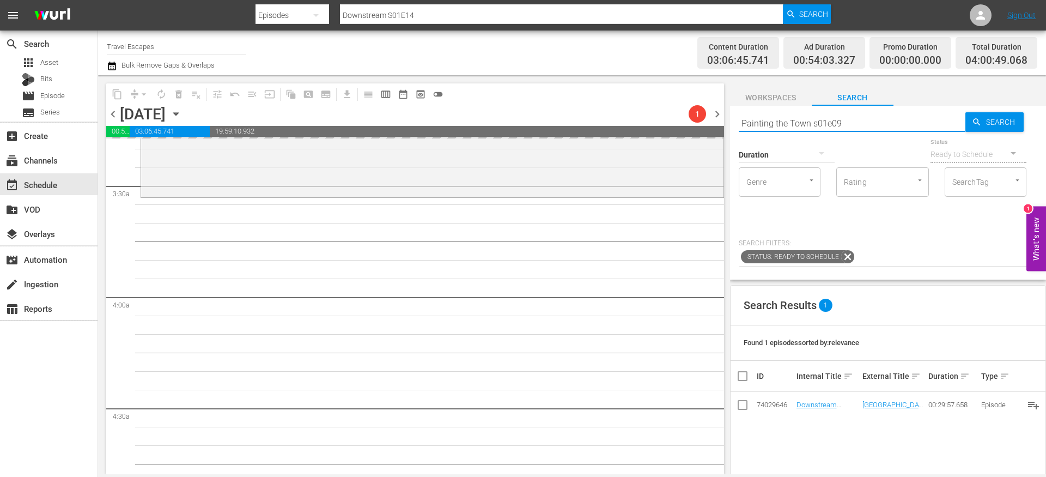
type input "Painting the Town s01e09"
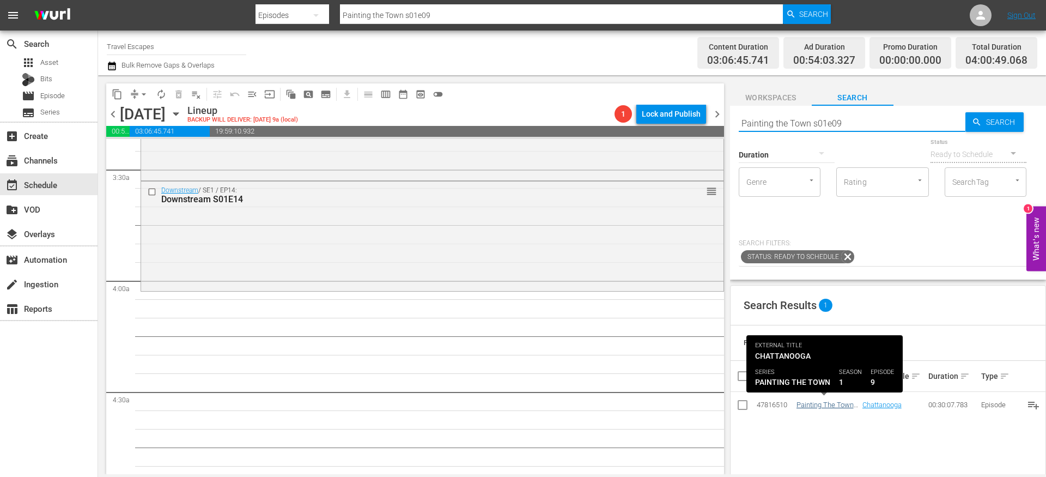
type input "Painting the Town s01e09"
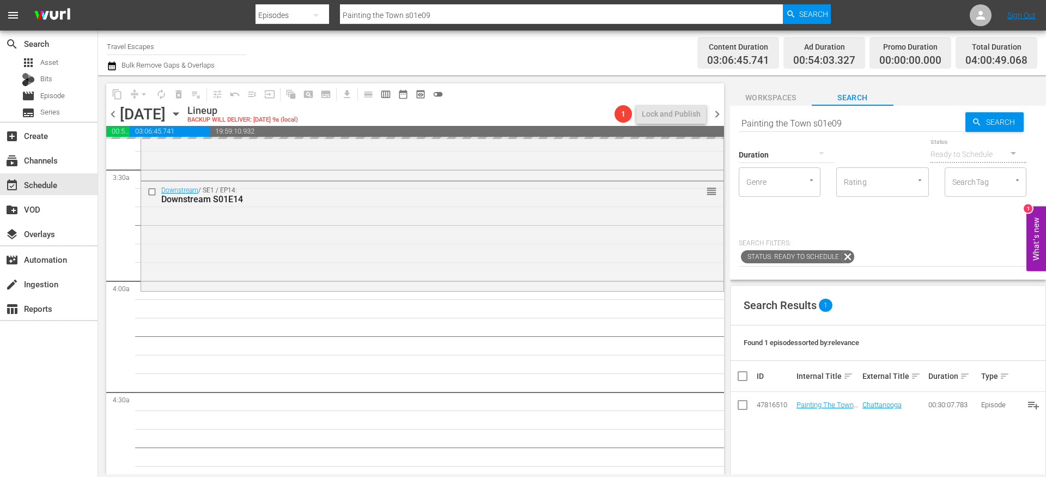
drag, startPoint x: 811, startPoint y: 404, endPoint x: 520, endPoint y: 4, distance: 494.2
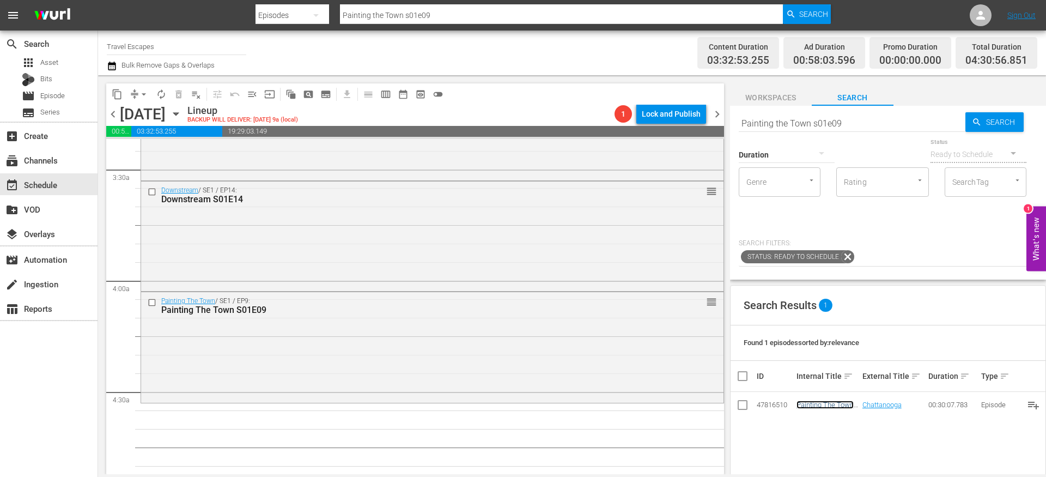
scroll to position [0, 0]
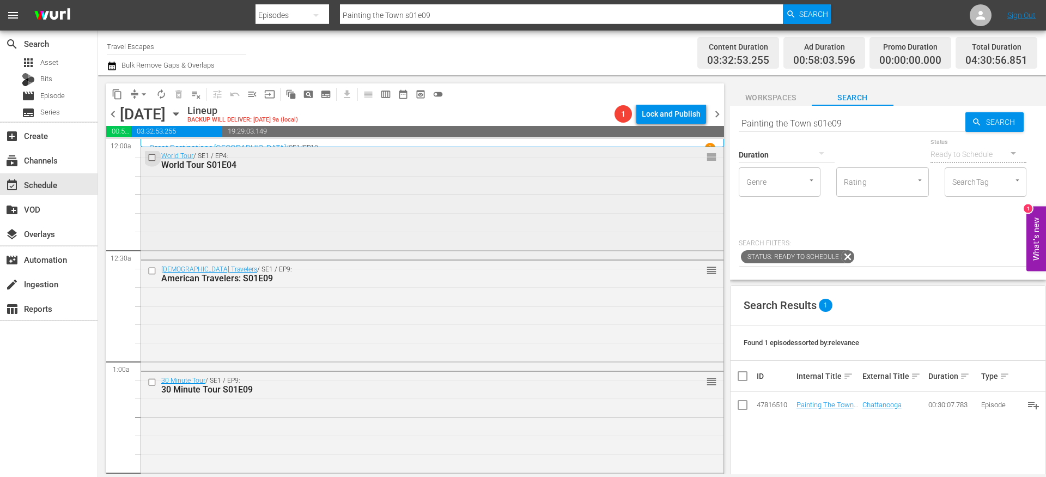
click at [153, 157] on input "checkbox" at bounding box center [153, 157] width 11 height 9
click at [154, 270] on input "checkbox" at bounding box center [153, 270] width 11 height 9
click at [154, 381] on input "checkbox" at bounding box center [153, 381] width 11 height 9
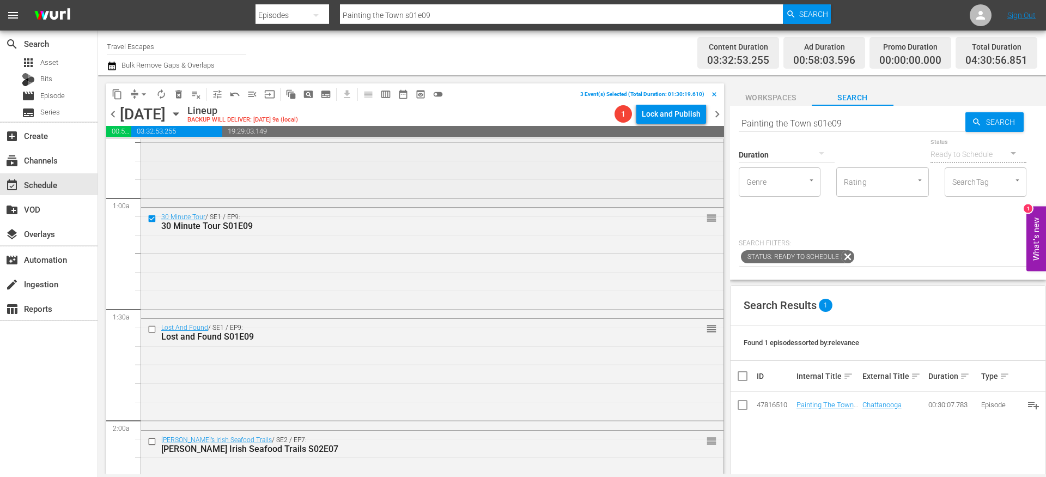
scroll to position [183, 0]
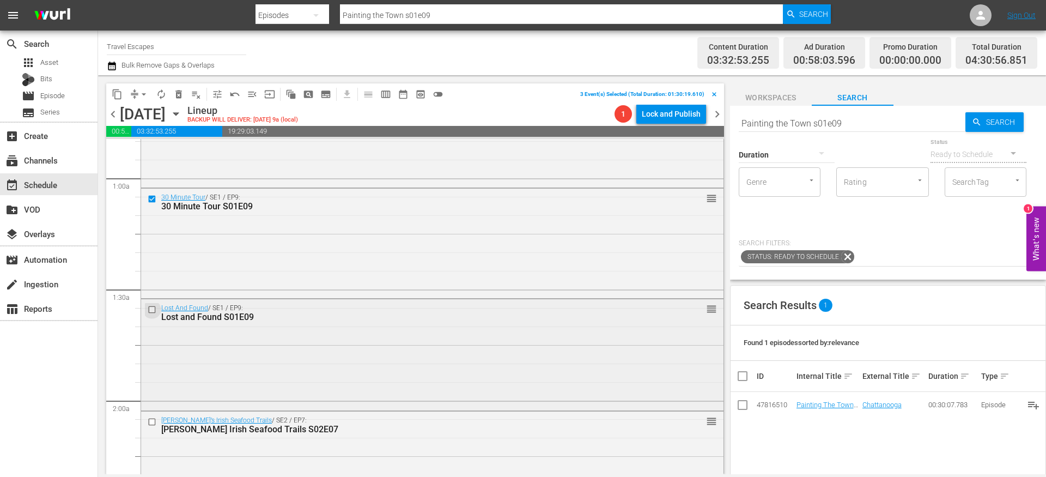
click at [153, 310] on input "checkbox" at bounding box center [153, 309] width 11 height 9
click at [151, 420] on input "checkbox" at bounding box center [153, 421] width 11 height 9
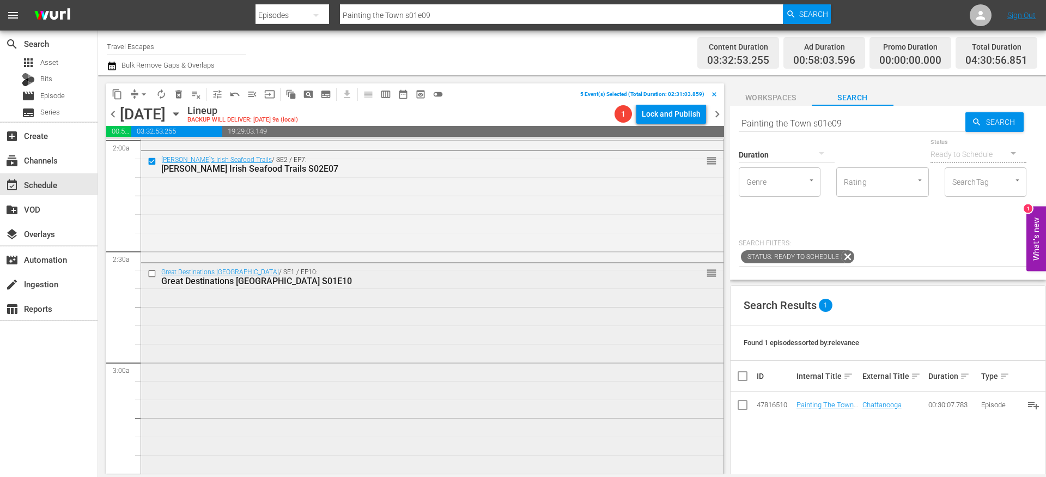
scroll to position [451, 0]
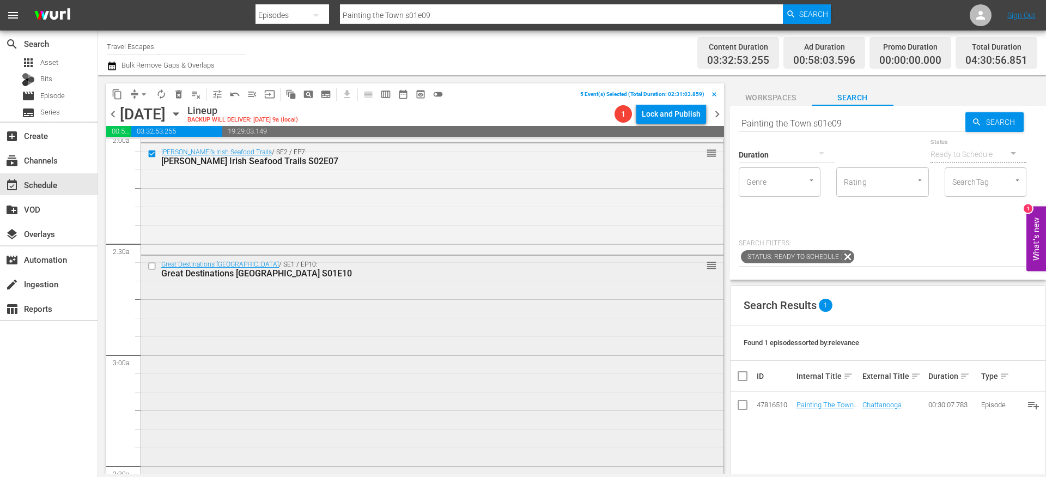
click at [154, 268] on input "checkbox" at bounding box center [153, 266] width 11 height 9
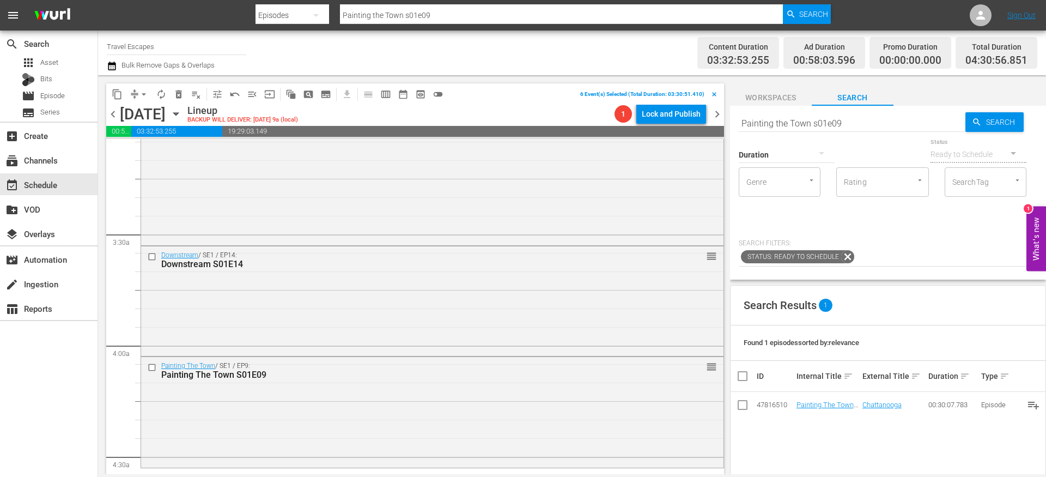
scroll to position [732, 0]
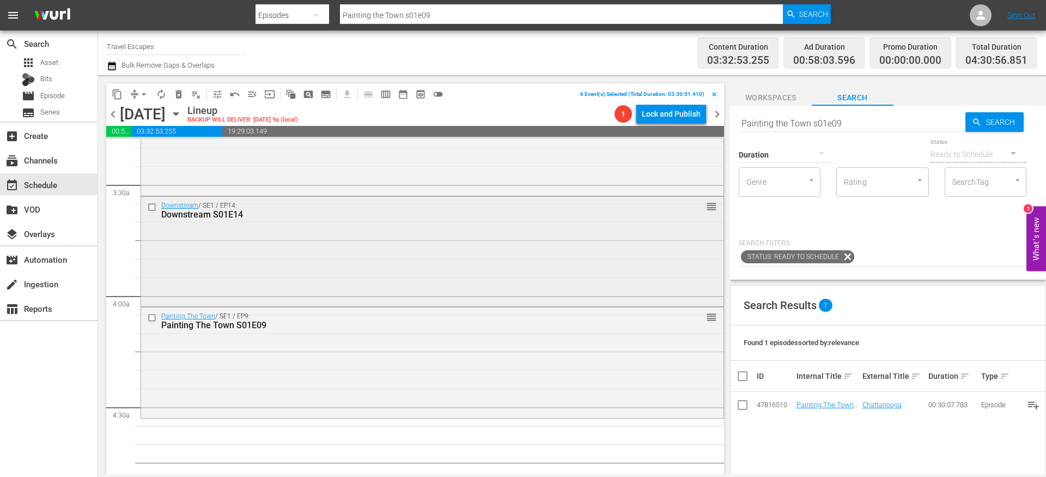
click at [154, 207] on input "checkbox" at bounding box center [153, 206] width 11 height 9
click at [156, 319] on input "checkbox" at bounding box center [153, 317] width 11 height 9
click at [117, 91] on span "content_copy" at bounding box center [117, 94] width 11 height 11
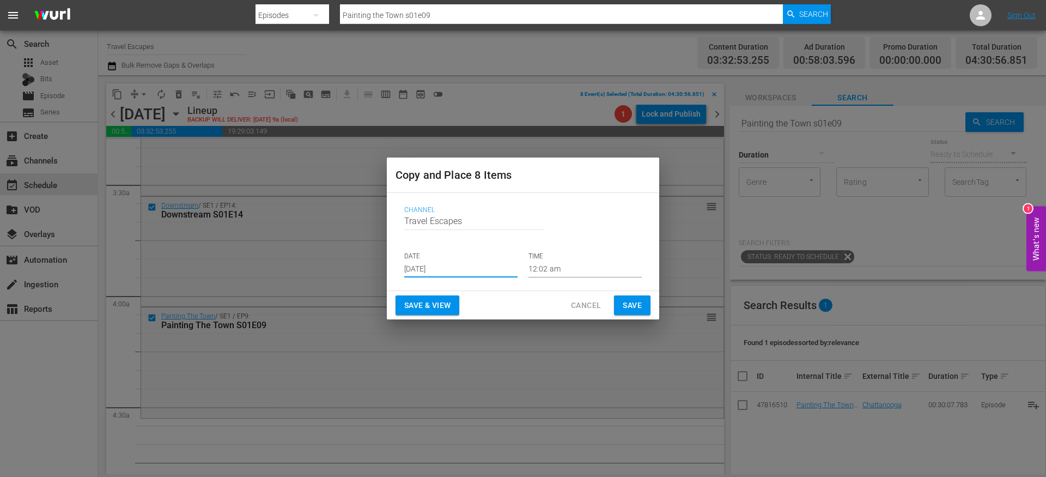
click at [428, 268] on input "[DATE]" at bounding box center [460, 269] width 113 height 16
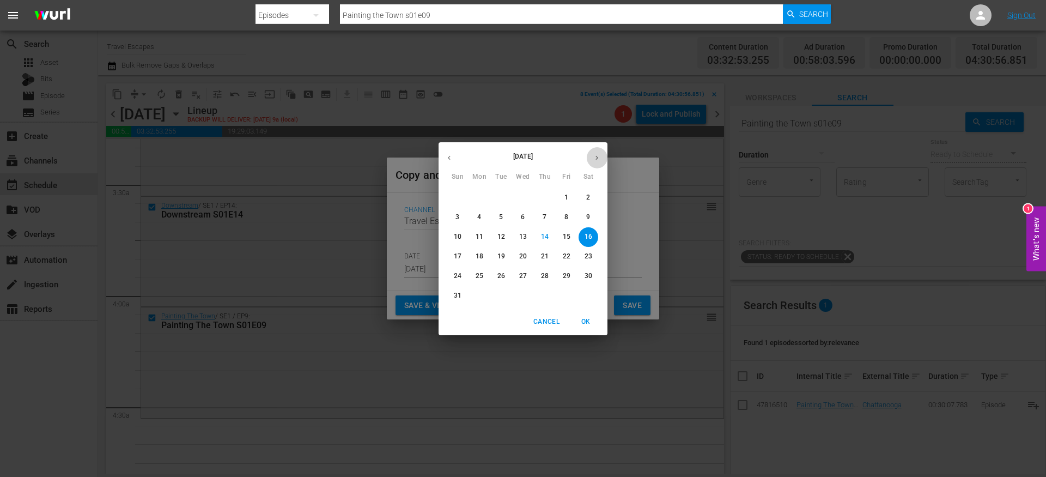
click at [599, 154] on icon "button" at bounding box center [597, 158] width 8 height 8
click at [564, 219] on p "12" at bounding box center [567, 216] width 8 height 9
type input "Sep 12th 2025"
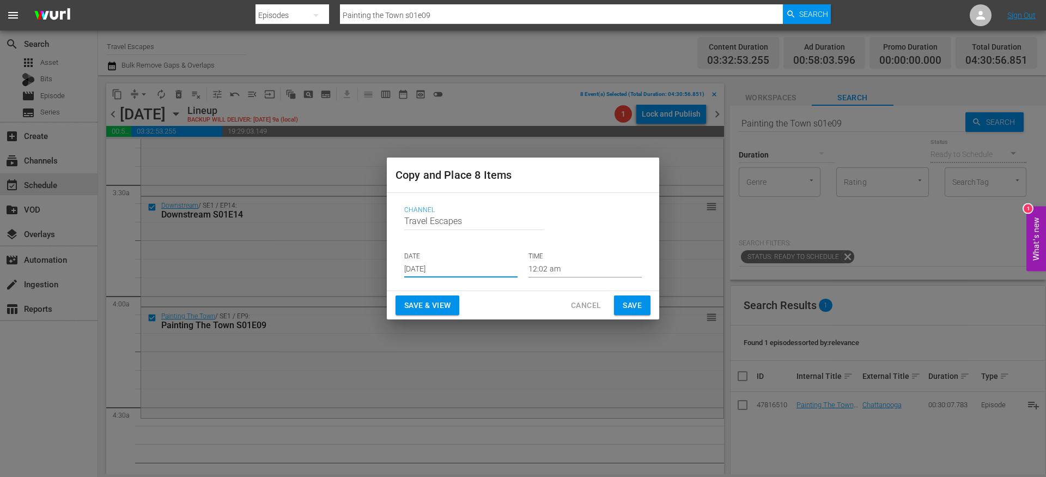
click at [544, 269] on input "12:02 am" at bounding box center [585, 269] width 113 height 16
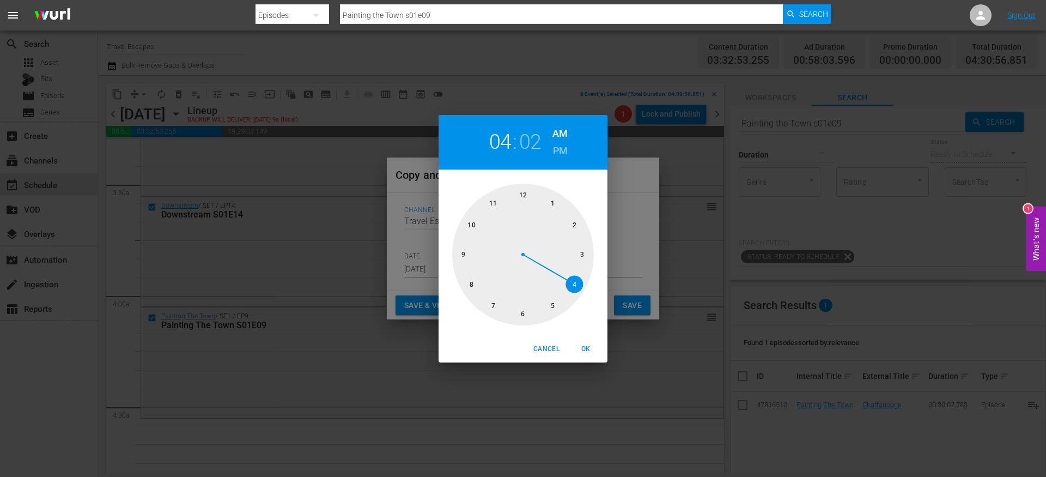
click at [578, 284] on div at bounding box center [523, 255] width 142 height 142
click at [588, 344] on span "OK" at bounding box center [586, 348] width 26 height 11
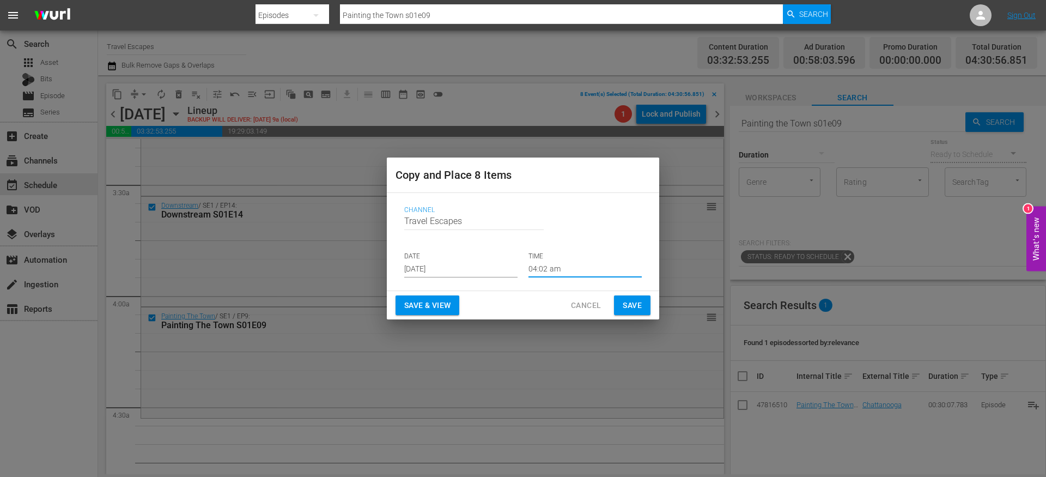
click at [549, 269] on input "04:02 am" at bounding box center [585, 269] width 113 height 16
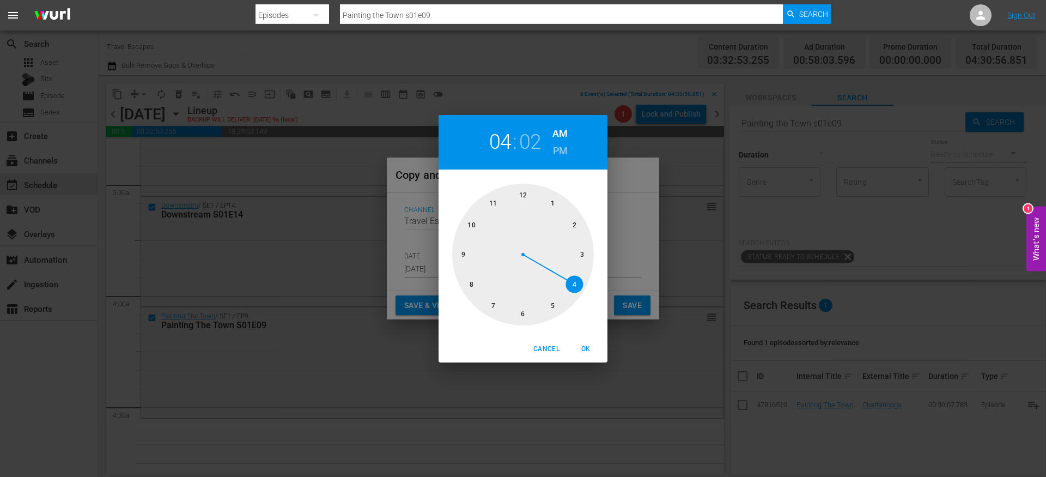
click at [529, 136] on h2 "02" at bounding box center [530, 142] width 22 height 25
click at [496, 309] on div at bounding box center [523, 255] width 142 height 142
click at [584, 344] on span "OK" at bounding box center [586, 348] width 26 height 11
type input "04:35 am"
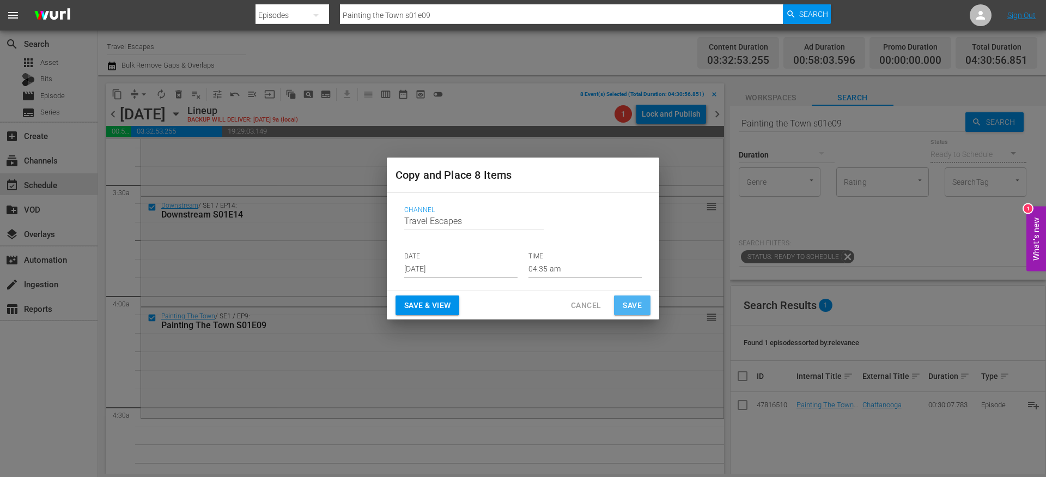
click at [629, 305] on span "Save" at bounding box center [632, 306] width 19 height 14
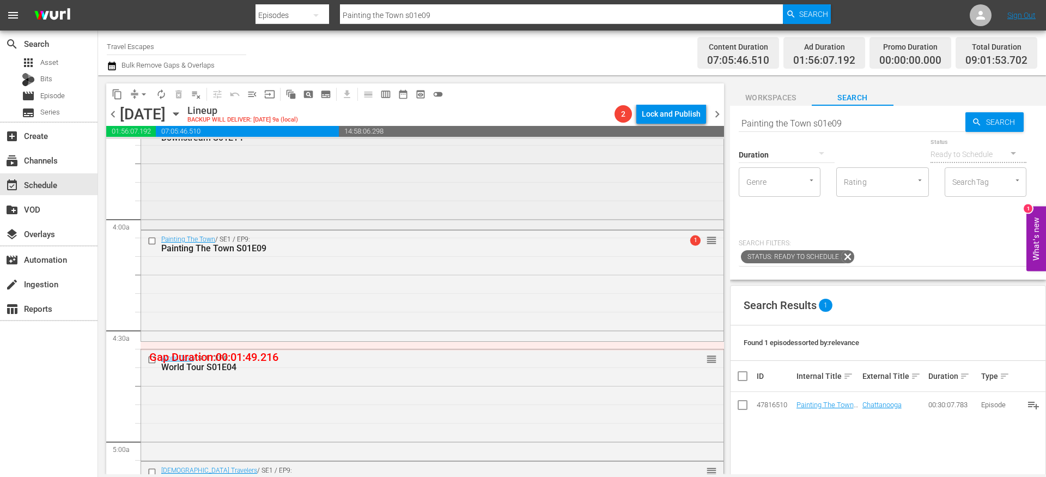
scroll to position [811, 0]
click at [138, 97] on span "arrow_drop_down" at bounding box center [143, 94] width 11 height 11
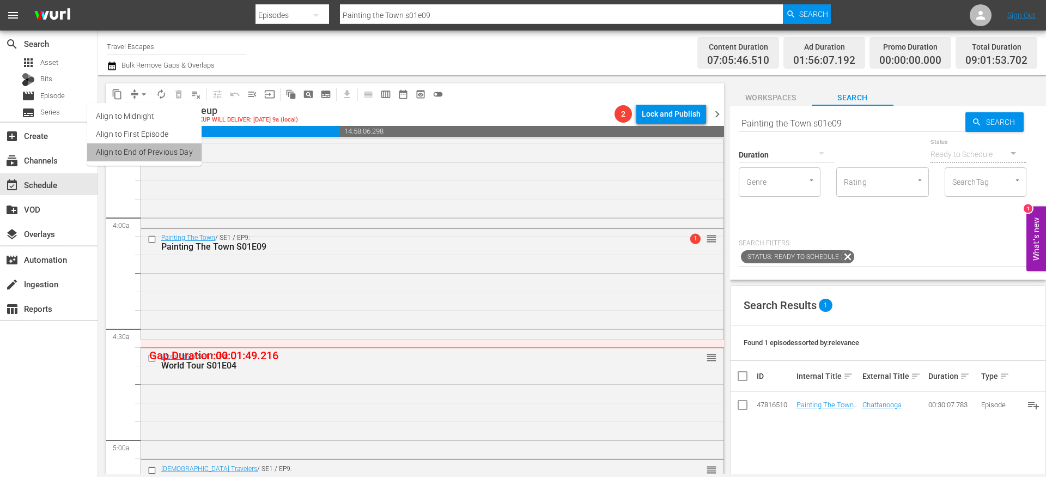
click at [149, 144] on li "Align to End of Previous Day" at bounding box center [144, 152] width 114 height 18
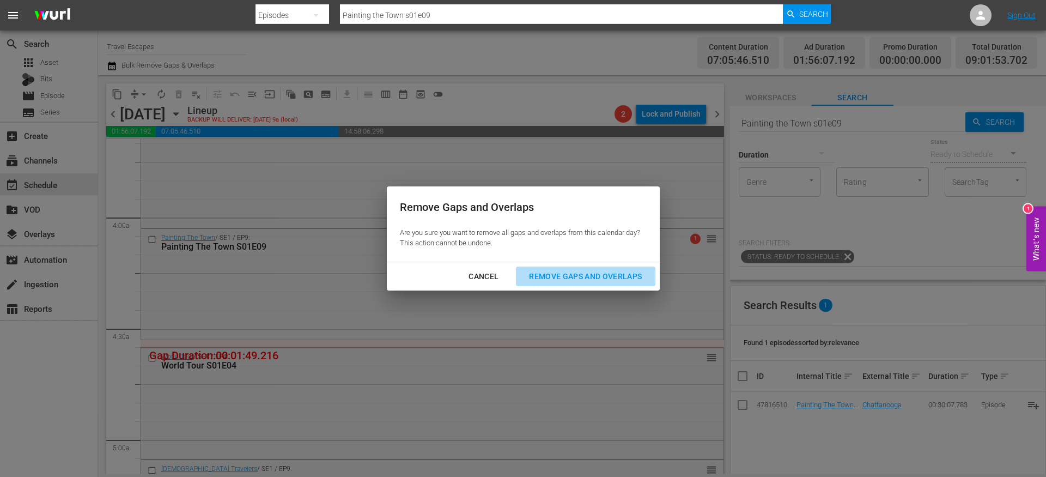
click at [561, 277] on div "Remove Gaps and Overlaps" at bounding box center [585, 277] width 130 height 14
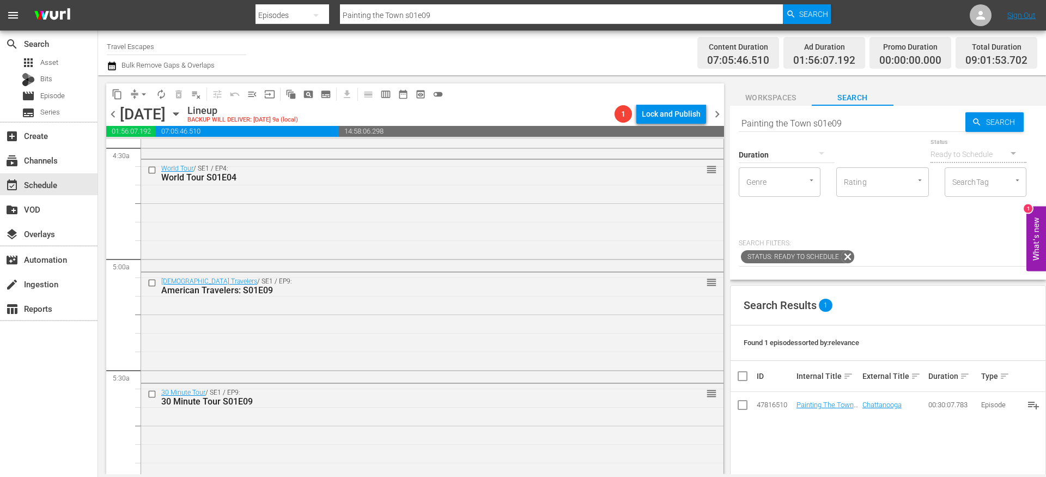
scroll to position [988, 0]
click at [153, 174] on input "checkbox" at bounding box center [153, 173] width 11 height 9
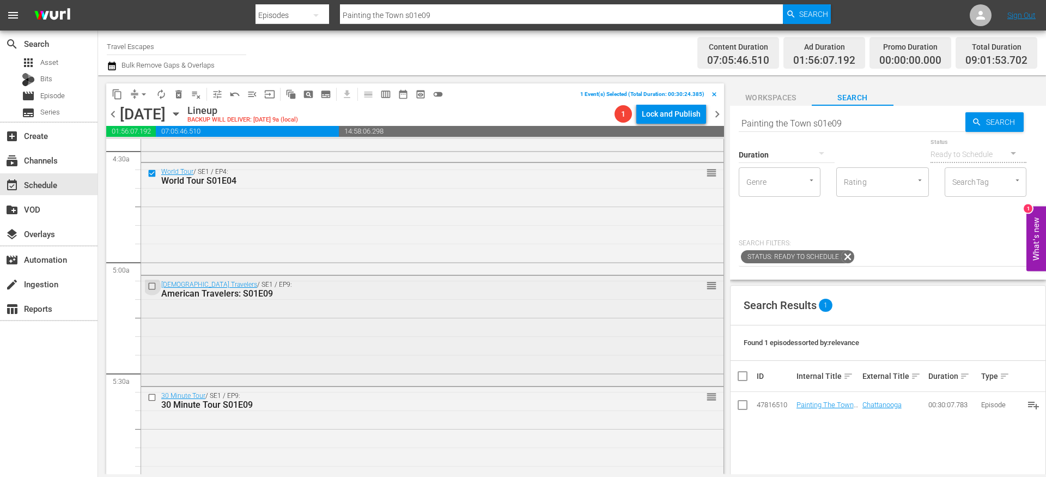
click at [155, 286] on input "checkbox" at bounding box center [153, 285] width 11 height 9
click at [156, 397] on input "checkbox" at bounding box center [153, 397] width 11 height 9
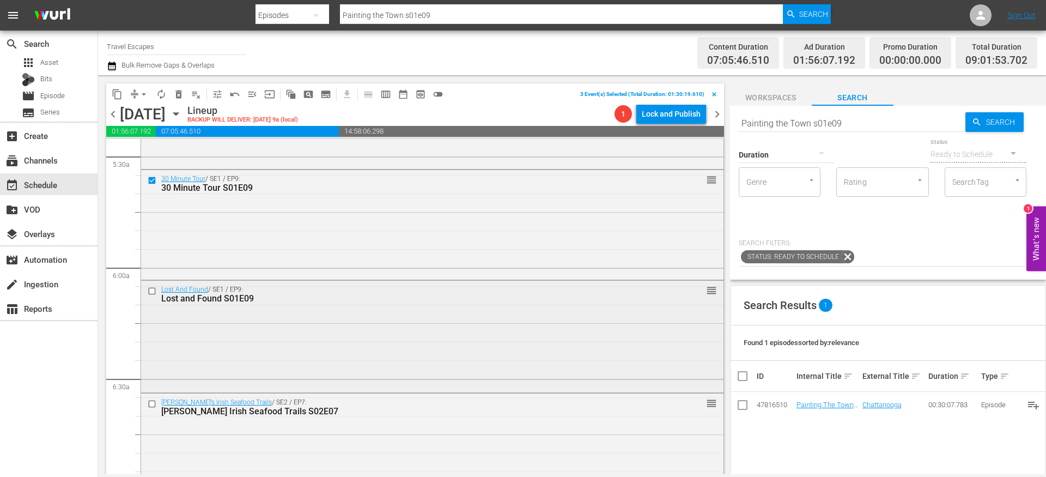
scroll to position [1218, 0]
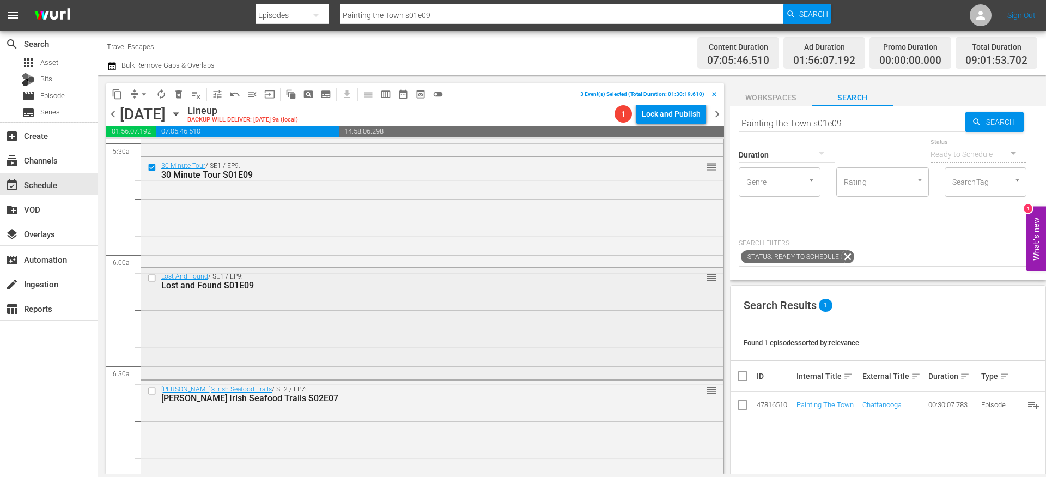
click at [153, 281] on input "checkbox" at bounding box center [153, 278] width 11 height 9
click at [151, 390] on input "checkbox" at bounding box center [153, 390] width 11 height 9
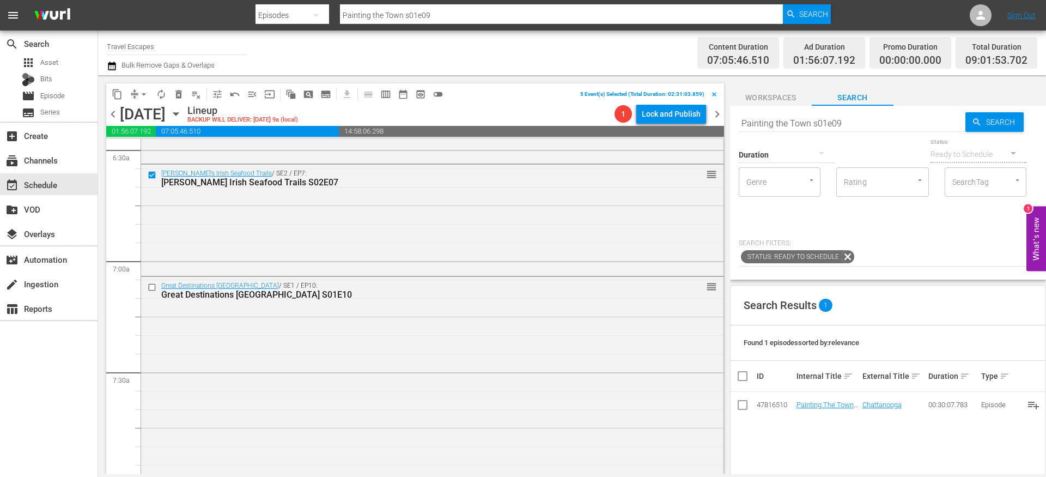
scroll to position [1436, 0]
click at [151, 287] on input "checkbox" at bounding box center [153, 285] width 11 height 9
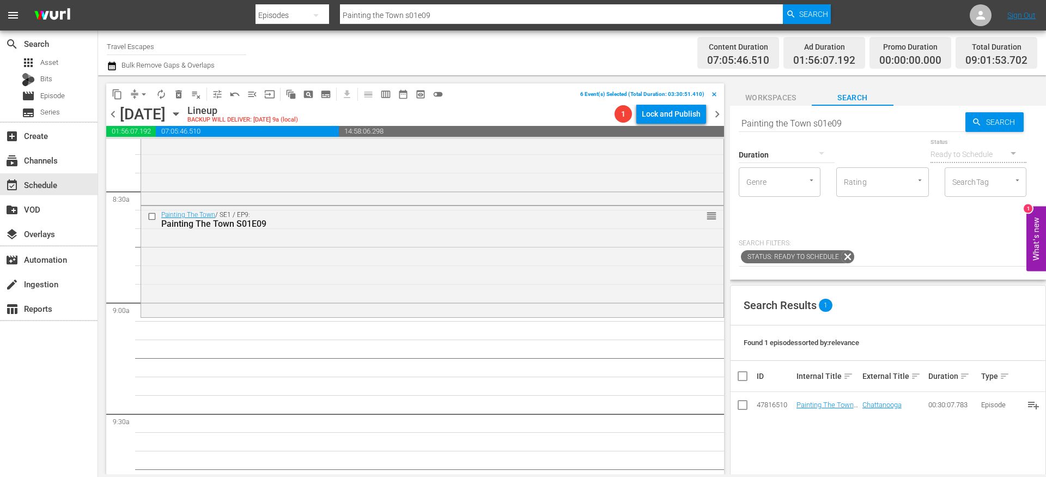
scroll to position [1890, 0]
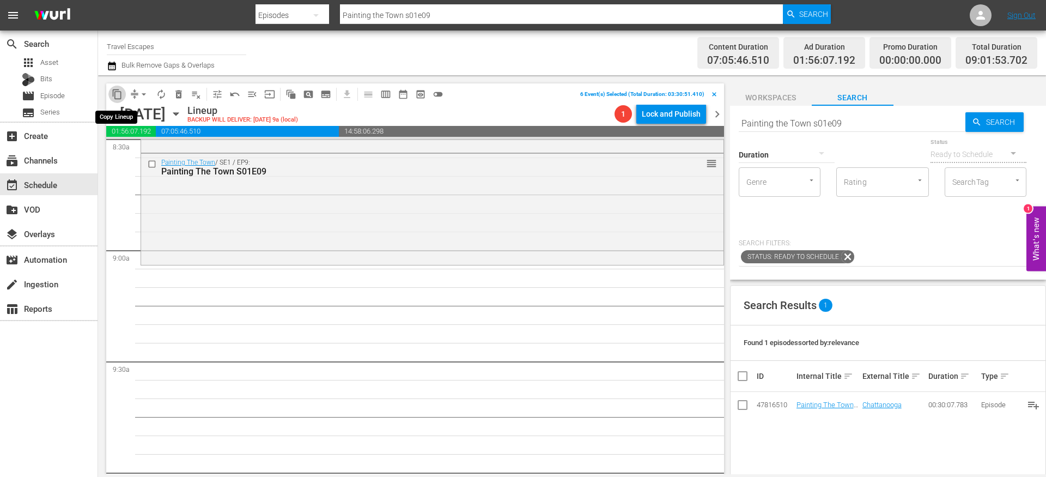
click at [121, 97] on span "content_copy" at bounding box center [117, 94] width 11 height 11
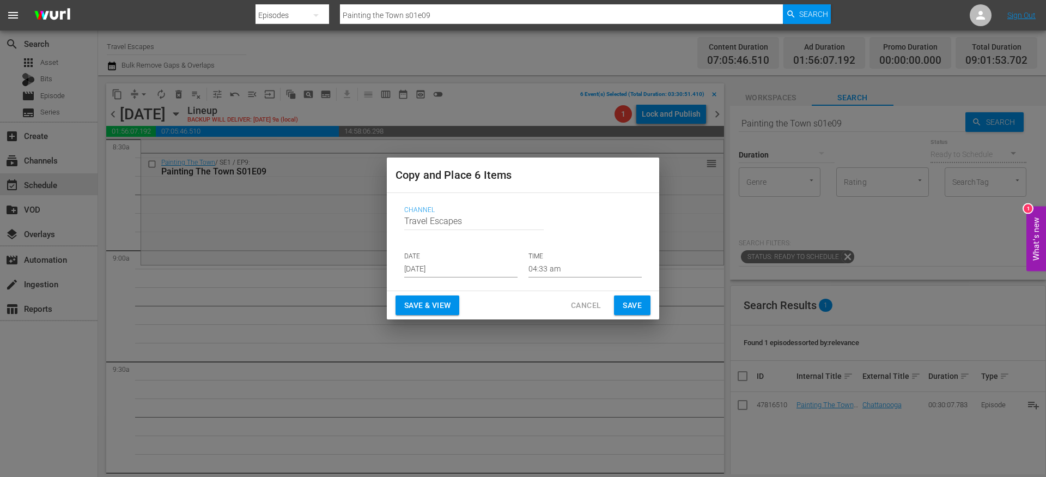
click at [435, 269] on input "[DATE]" at bounding box center [460, 269] width 113 height 16
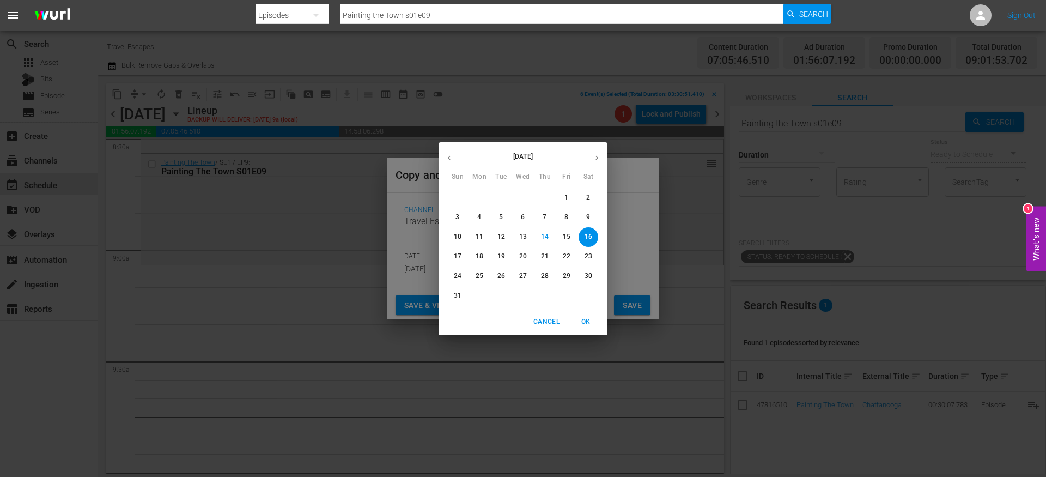
click at [598, 155] on icon "button" at bounding box center [597, 158] width 8 height 8
click at [564, 213] on p "12" at bounding box center [567, 216] width 8 height 9
type input "Sep 12th 2025"
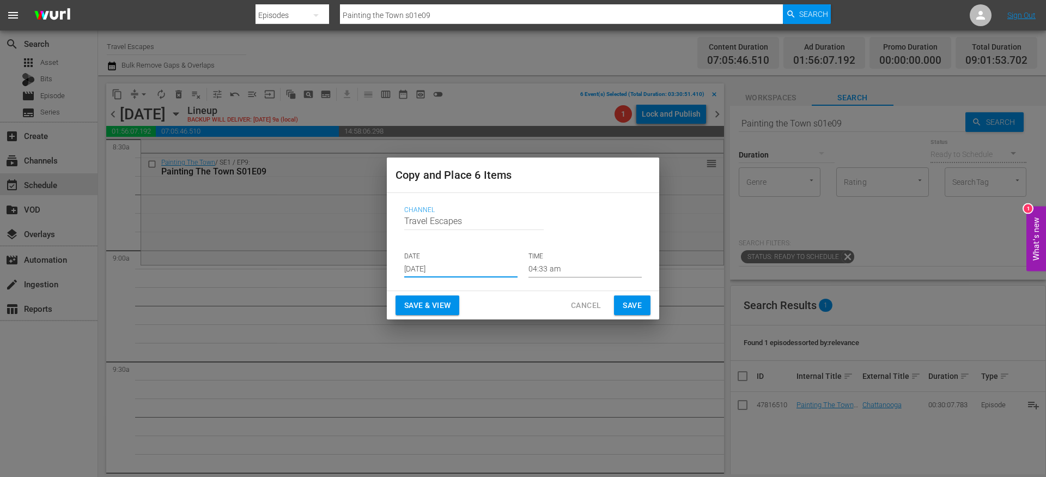
click at [557, 269] on input "04:33 am" at bounding box center [585, 269] width 113 height 16
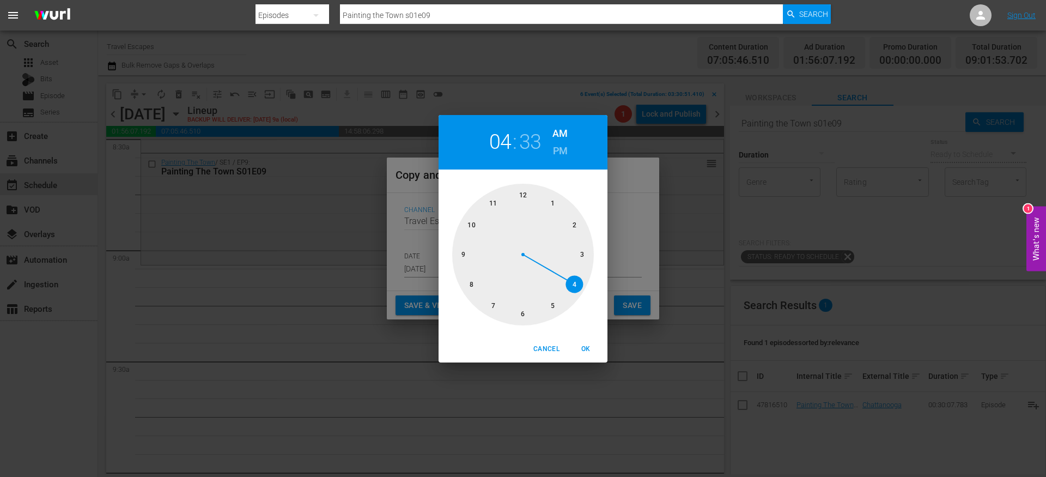
click at [464, 253] on div at bounding box center [523, 255] width 142 height 142
click at [525, 196] on div at bounding box center [523, 255] width 142 height 142
click at [585, 345] on span "OK" at bounding box center [586, 348] width 26 height 11
type input "09:00 am"
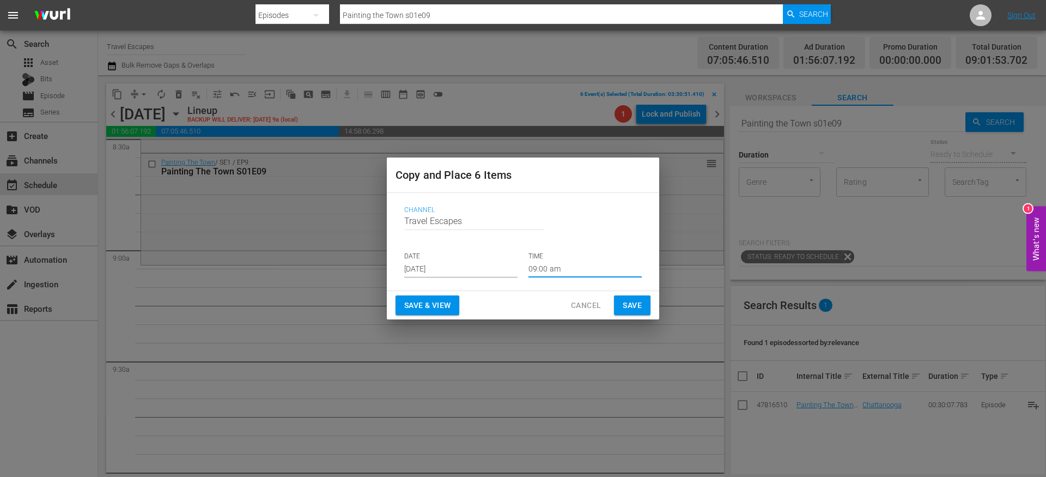
click at [639, 309] on span "Save" at bounding box center [632, 306] width 19 height 14
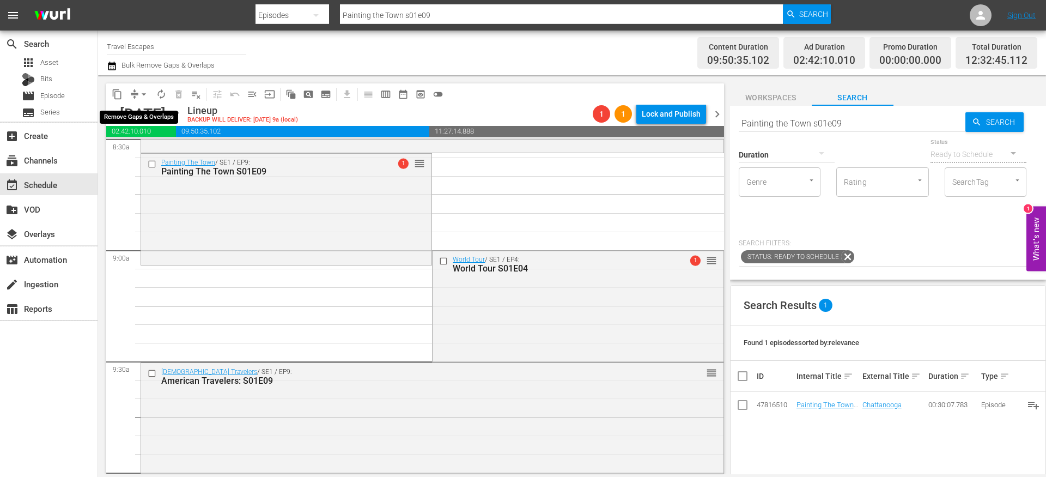
click at [136, 98] on button "arrow_drop_down" at bounding box center [143, 94] width 17 height 17
click at [174, 153] on li "Align to End of Previous Day" at bounding box center [144, 152] width 114 height 18
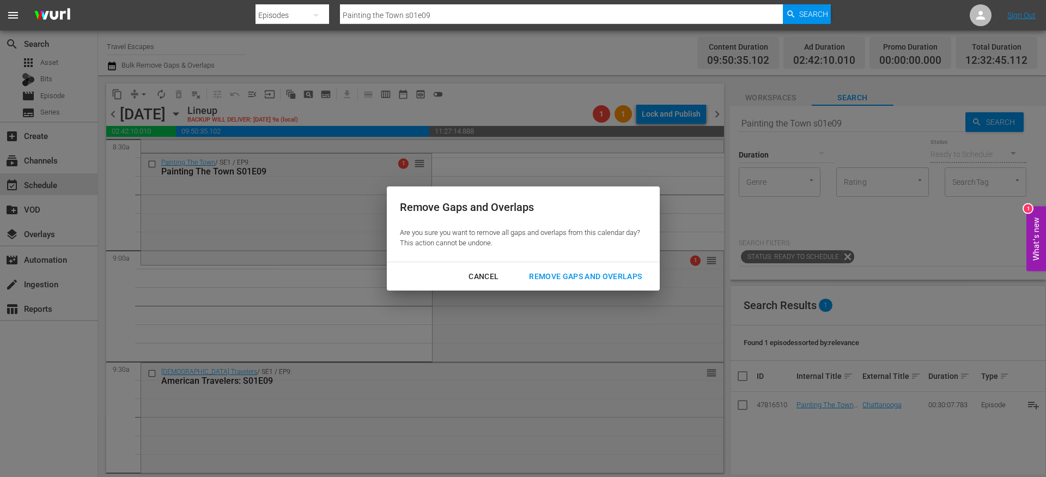
click at [546, 272] on div "Remove Gaps and Overlaps" at bounding box center [585, 277] width 130 height 14
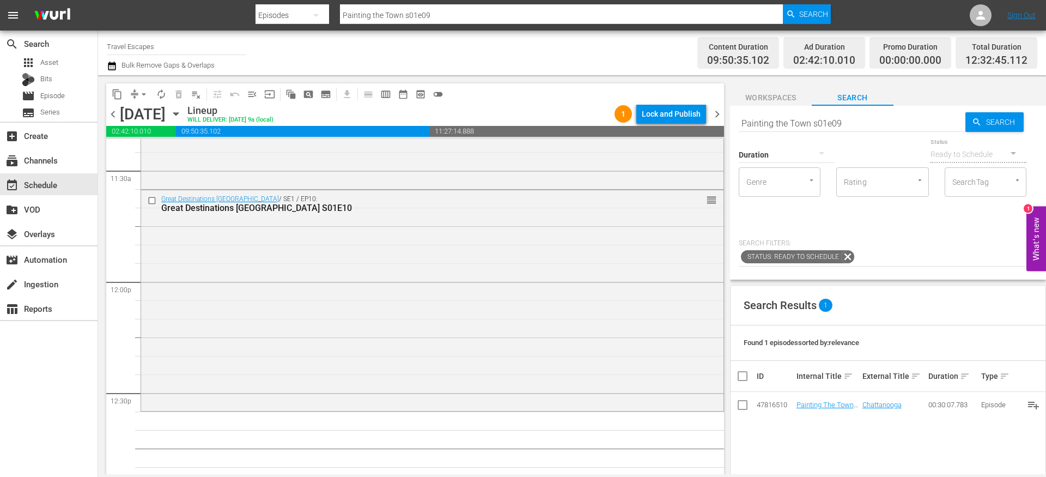
scroll to position [2712, 0]
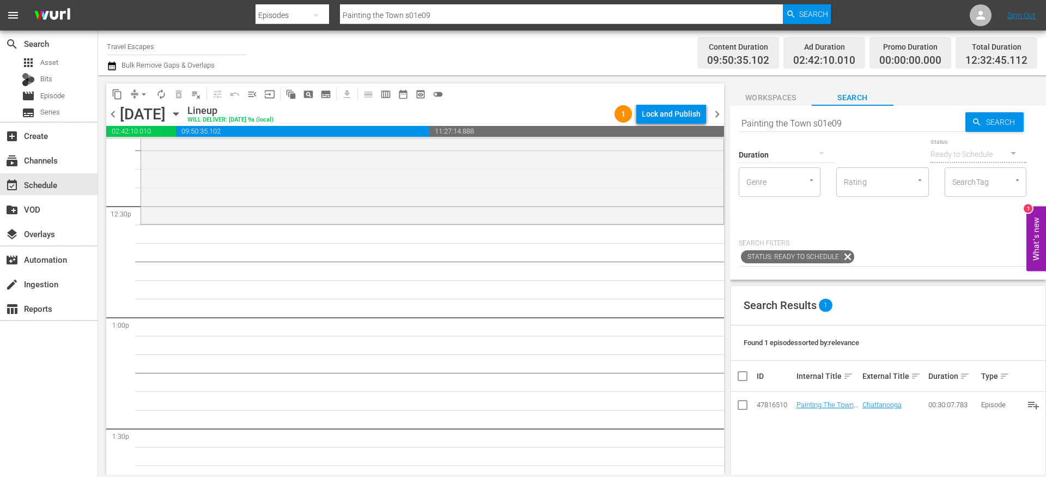
click at [779, 117] on input "Painting the Town s01e09" at bounding box center [852, 123] width 227 height 26
paste input "Lost and Found S01E01"
type input "Lost and Found S01E01"
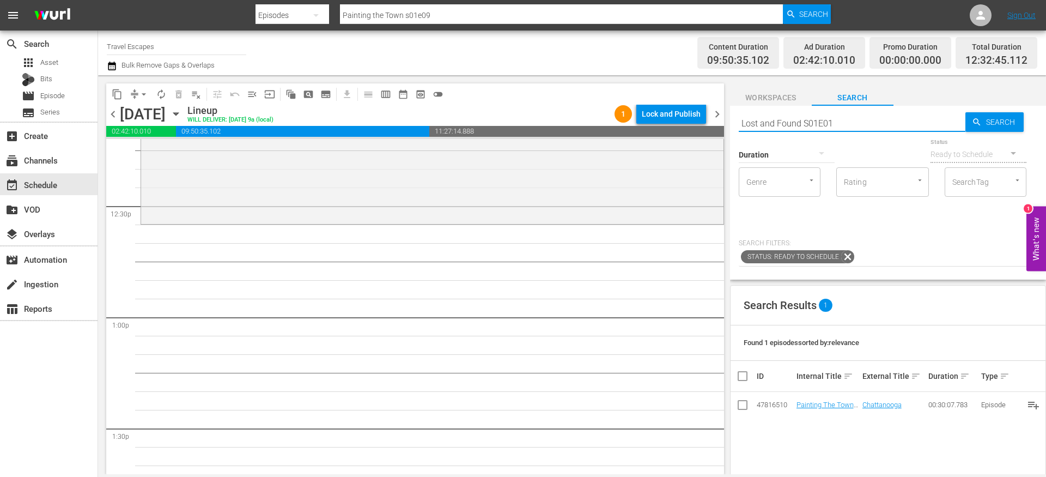
type input "Lost and Found S01E01"
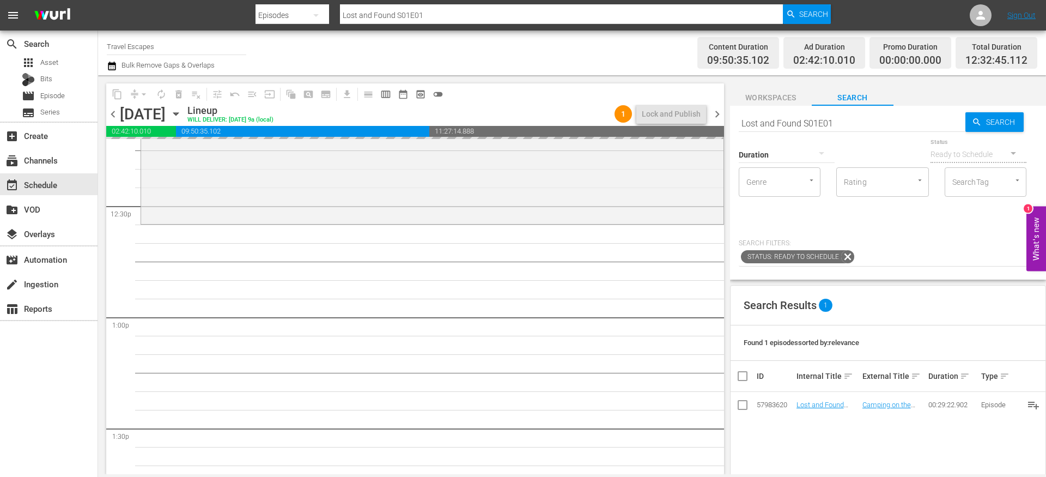
click at [843, 116] on input "Lost and Found S01E01" at bounding box center [852, 123] width 227 height 26
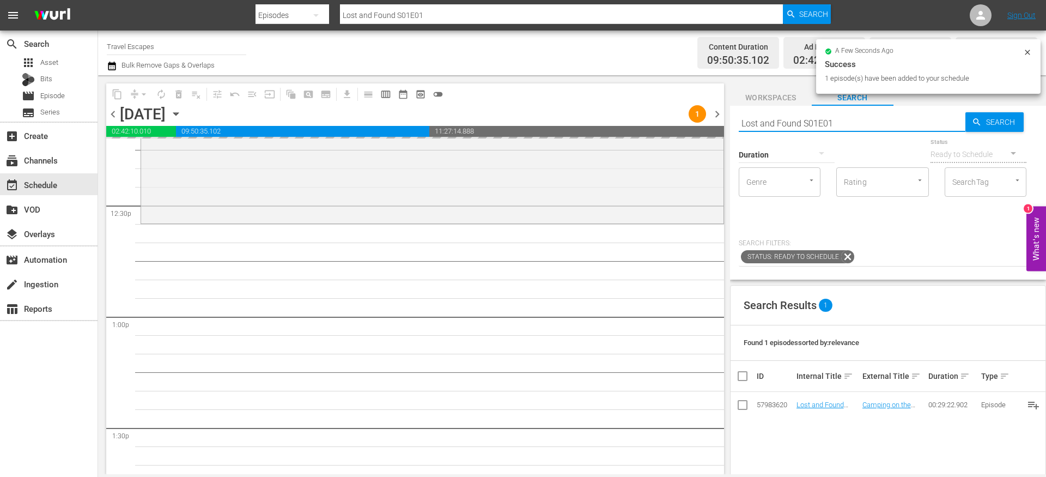
click at [852, 128] on input "Lost and Found S01E01" at bounding box center [852, 123] width 227 height 26
type input "Lost and Found S01E02"
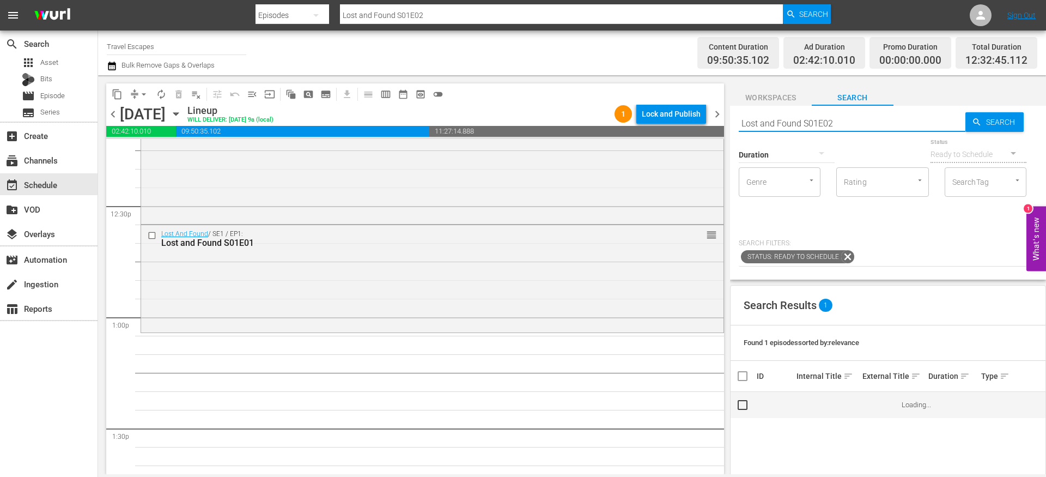
scroll to position [2764, 0]
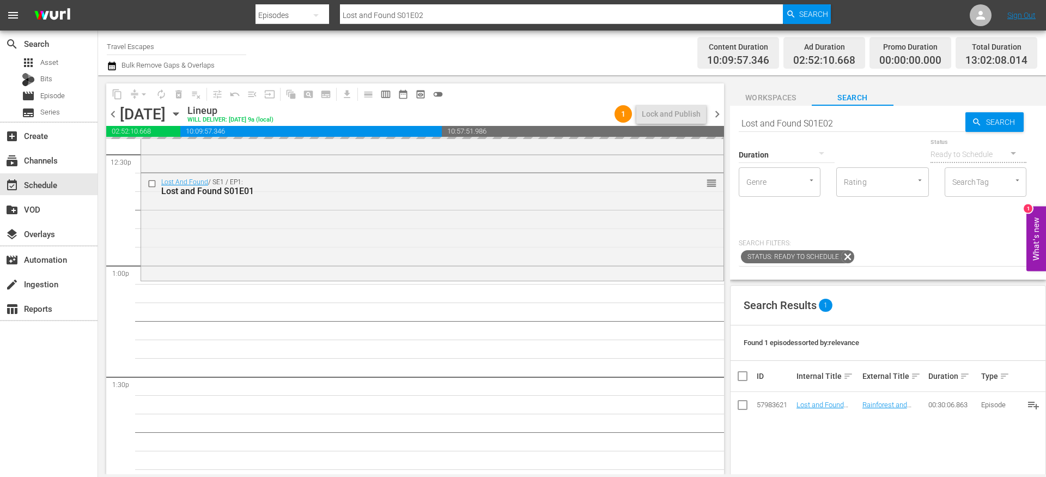
click at [852, 119] on input "Lost and Found S01E02" at bounding box center [852, 123] width 227 height 26
type input "Lost and Found S01E03"
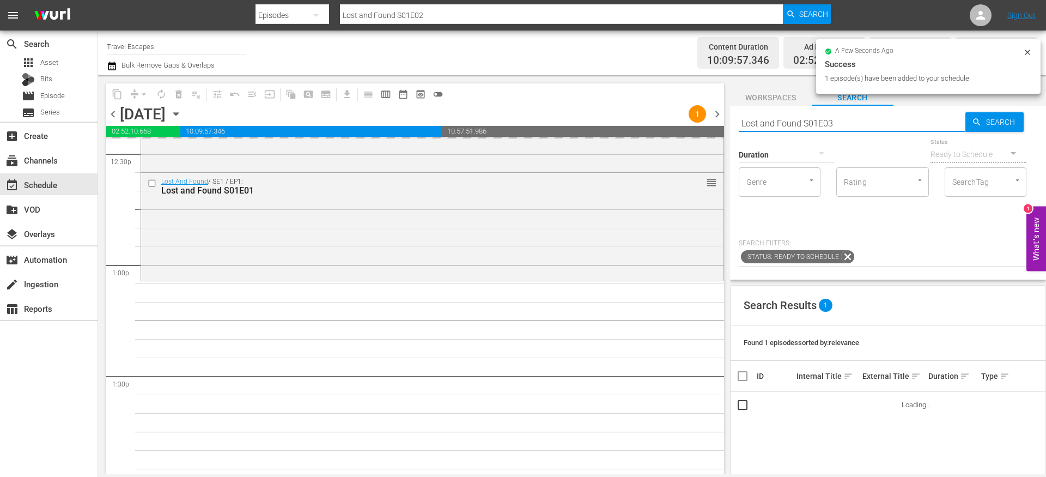
type input "Lost and Found S01E03"
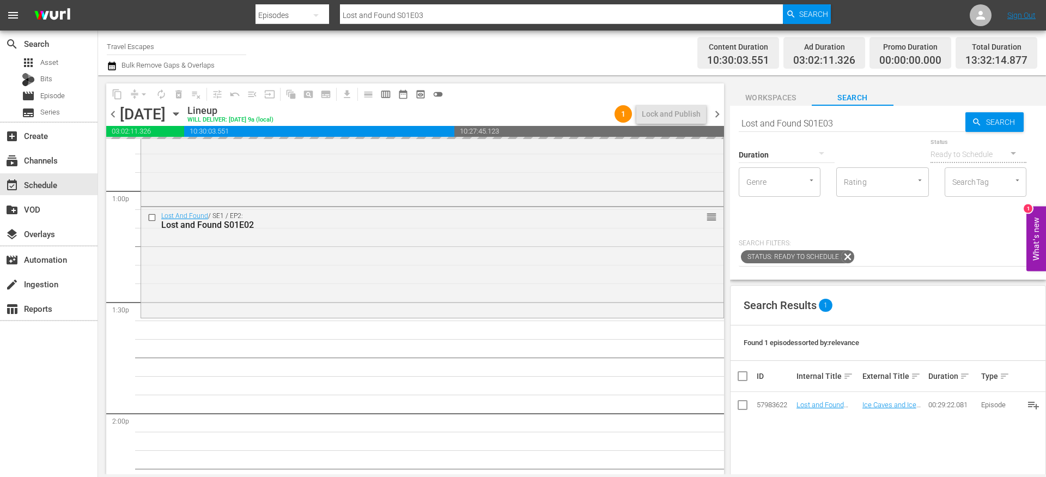
click at [845, 123] on input "Lost and Found S01E03" at bounding box center [852, 123] width 227 height 26
type input "Lost and Found S01E04"
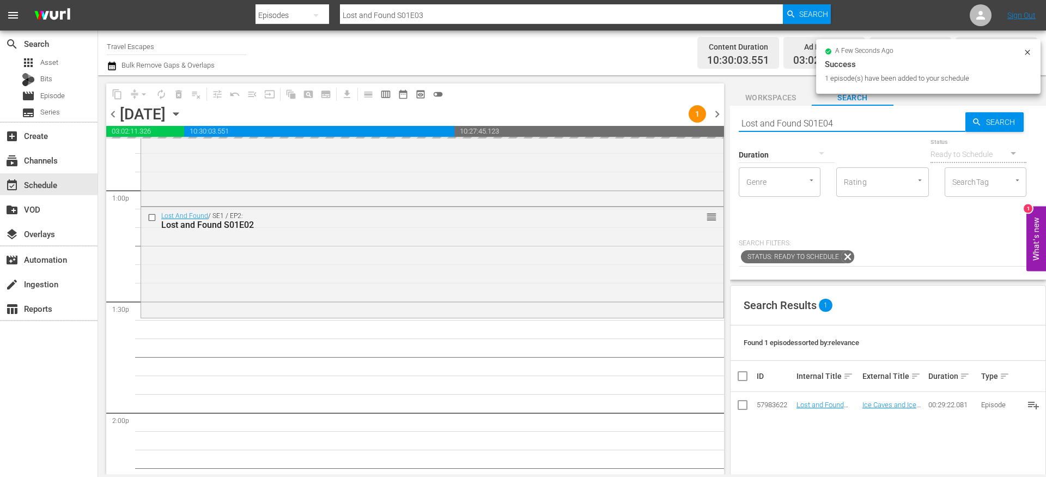
type input "Lost and Found S01E04"
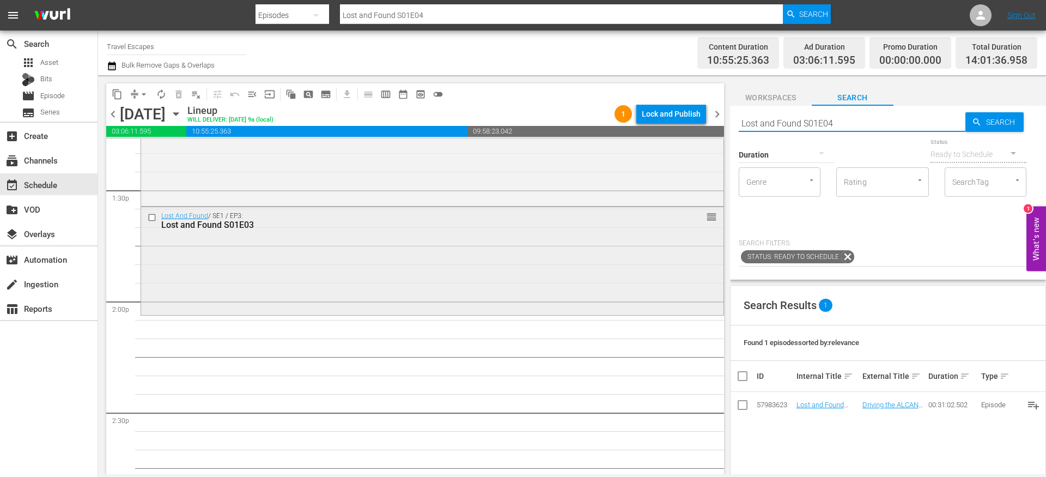
scroll to position [2960, 0]
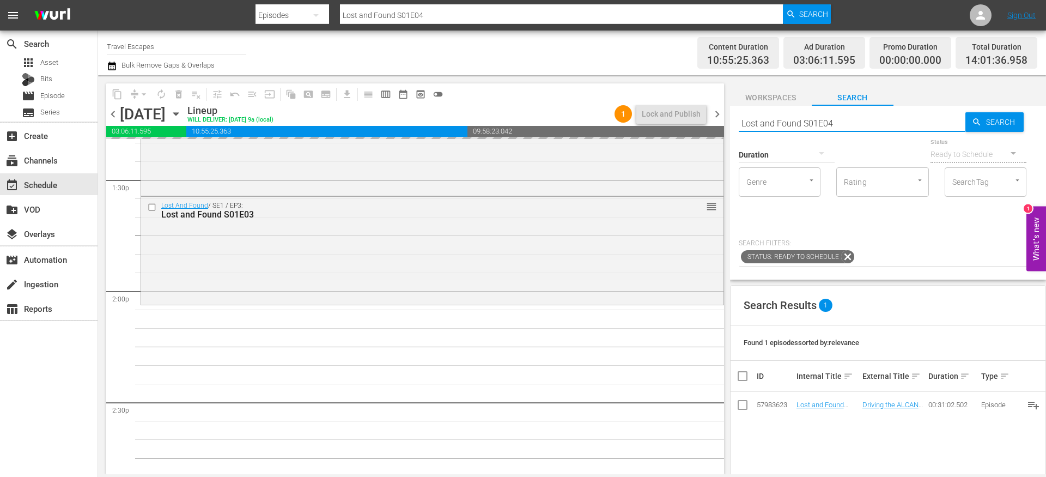
click at [880, 123] on input "Lost and Found S01E04" at bounding box center [852, 123] width 227 height 26
type input "Lost and Found S01E05"
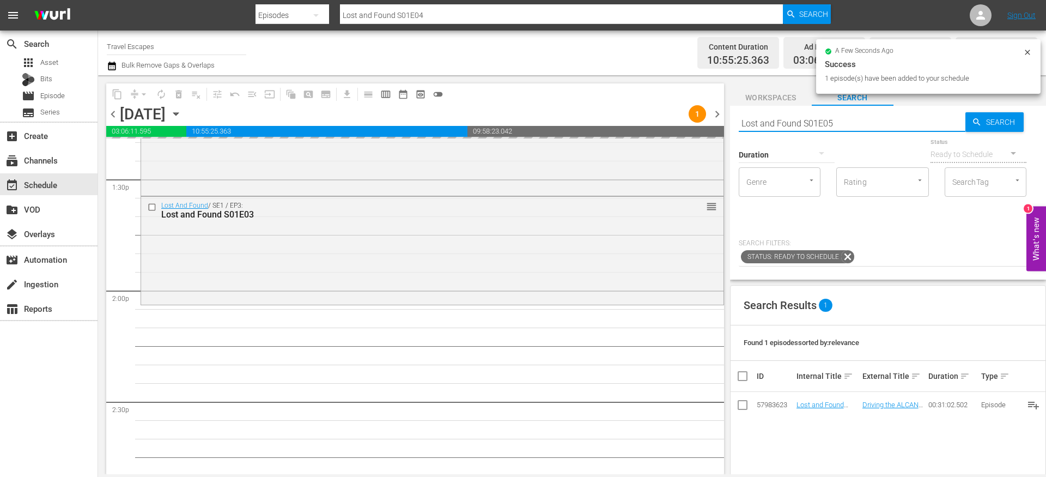
type input "Lost and Found S01E05"
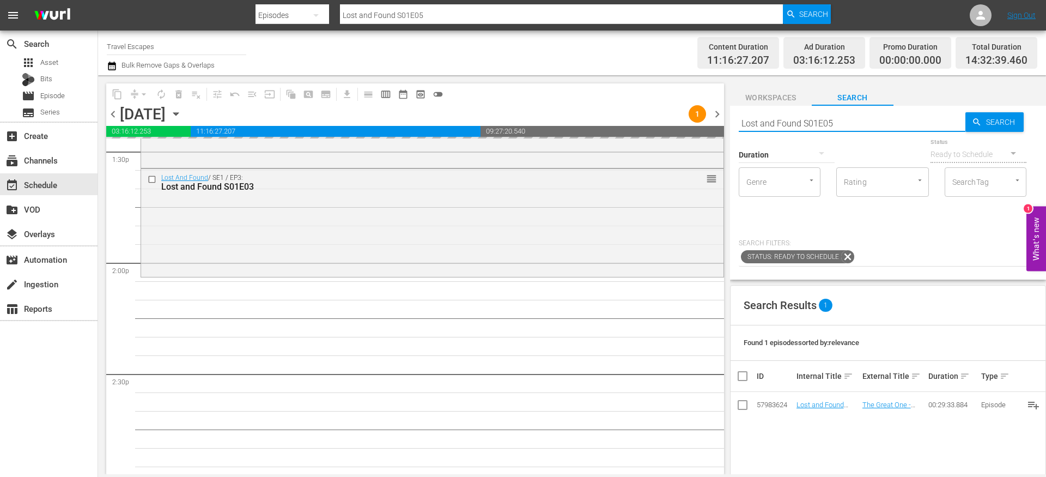
scroll to position [3027, 0]
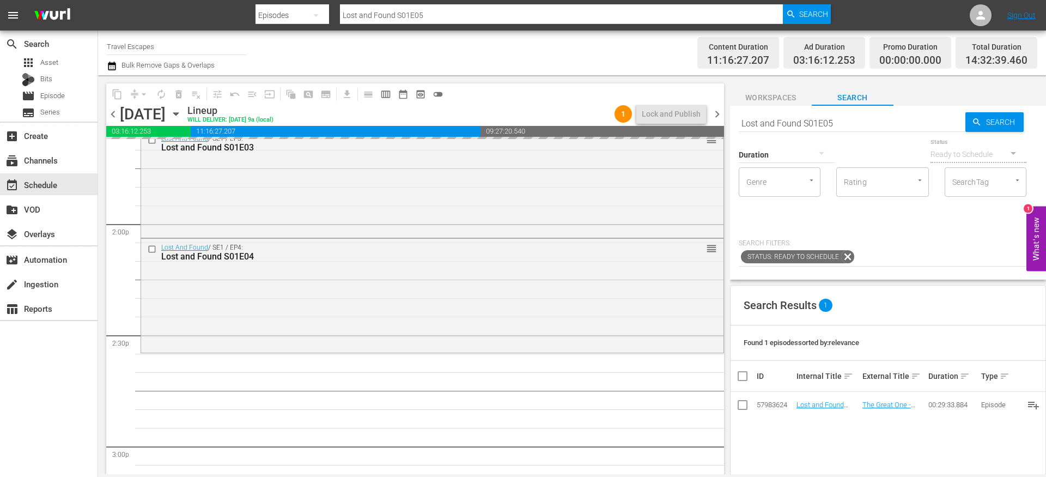
click at [849, 120] on input "Lost and Found S01E05" at bounding box center [852, 123] width 227 height 26
type input "Lost and Found S01E06"
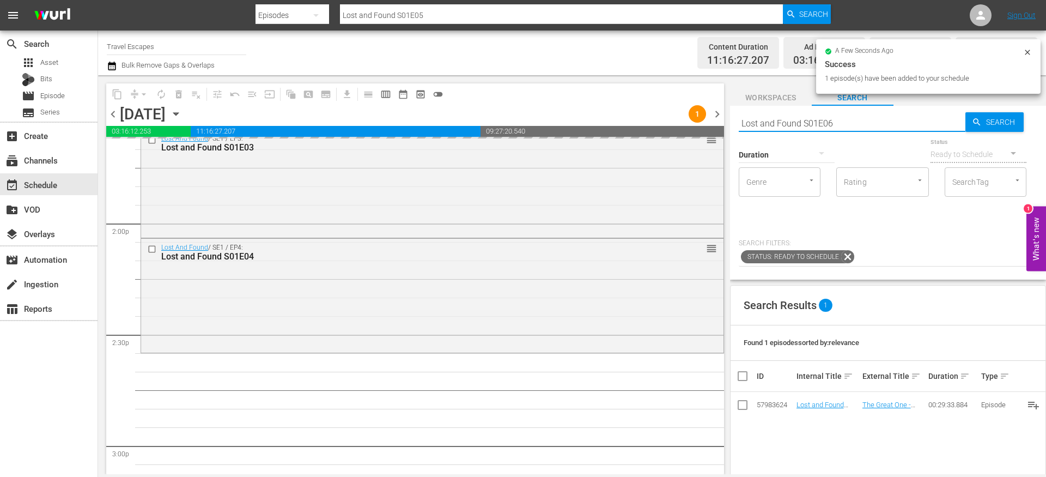
type input "Lost and Found S01E06"
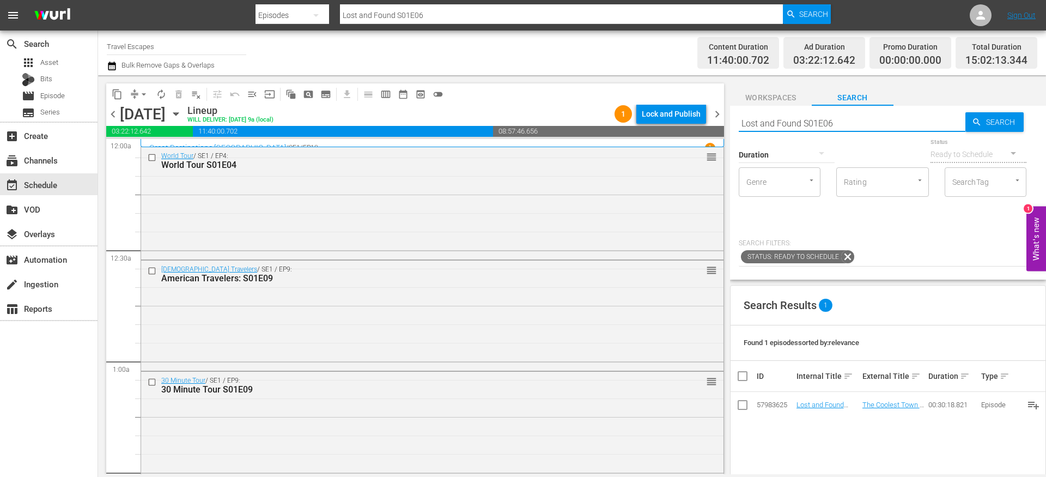
scroll to position [3283, 0]
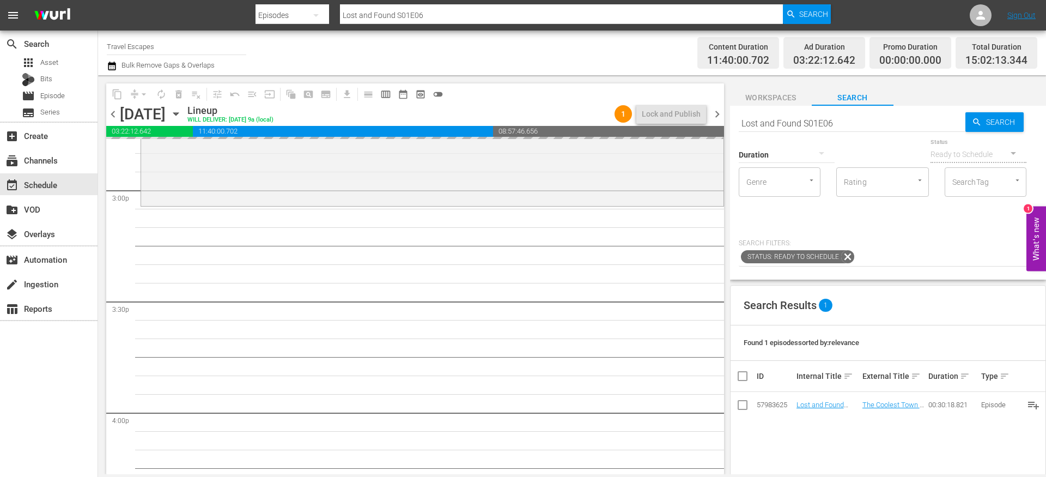
click at [851, 123] on input "Lost and Found S01E06" at bounding box center [852, 123] width 227 height 26
type input "Lost and Found S01E07"
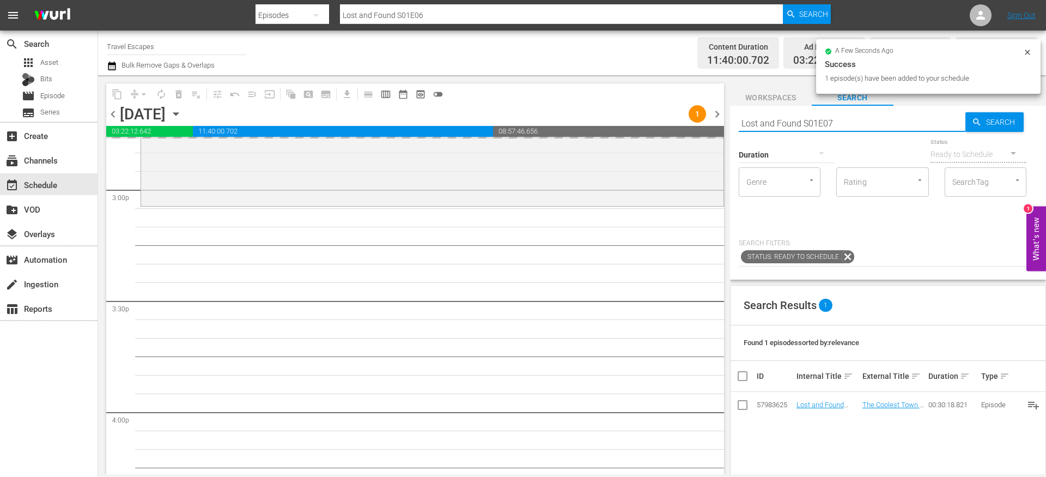
type input "Lost and Found S01E07"
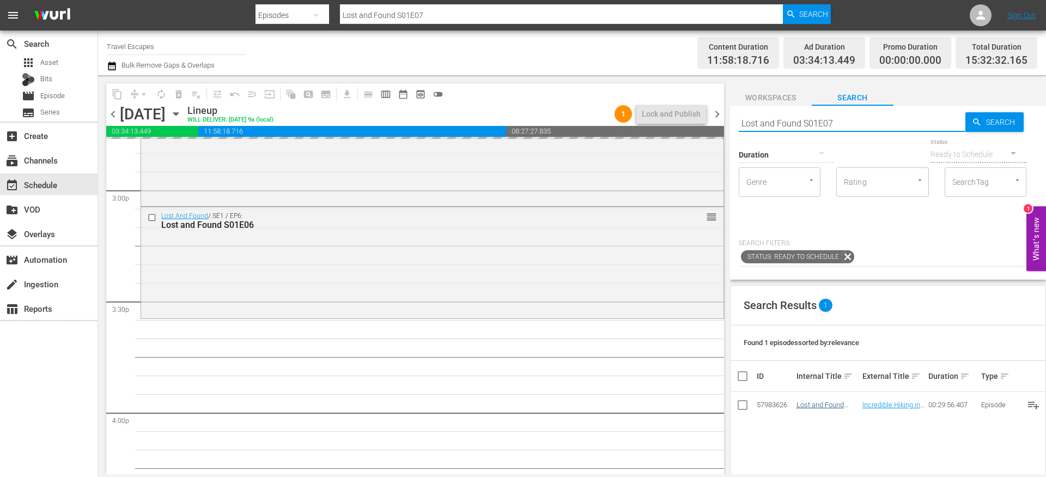
click at [846, 123] on input "Lost and Found S01E07" at bounding box center [852, 123] width 227 height 26
type input "Lost and Found S01E08"
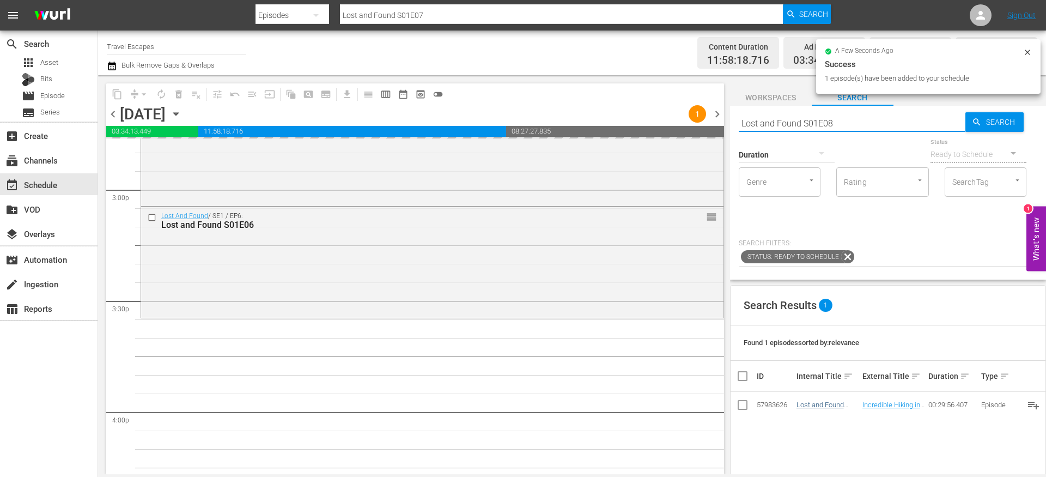
type input "Lost and Found S01E08"
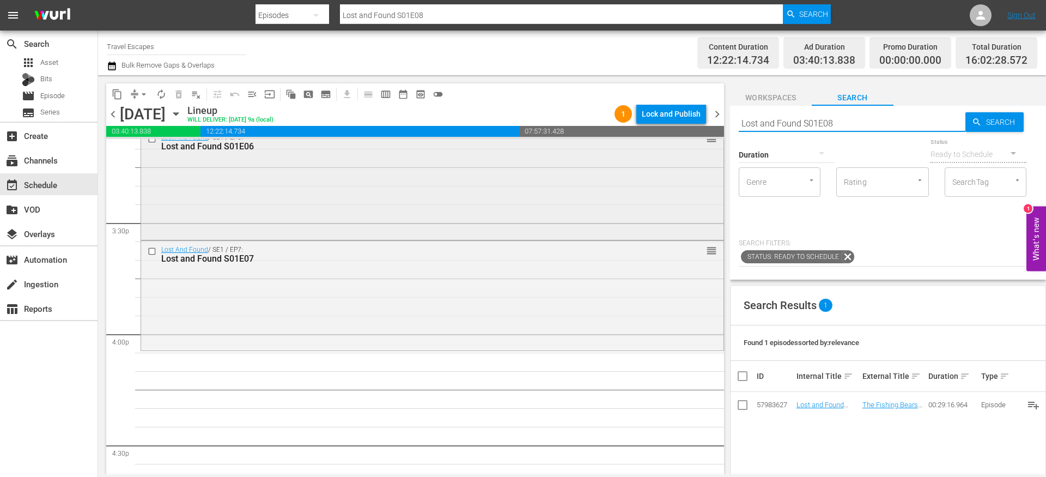
scroll to position [3386, 0]
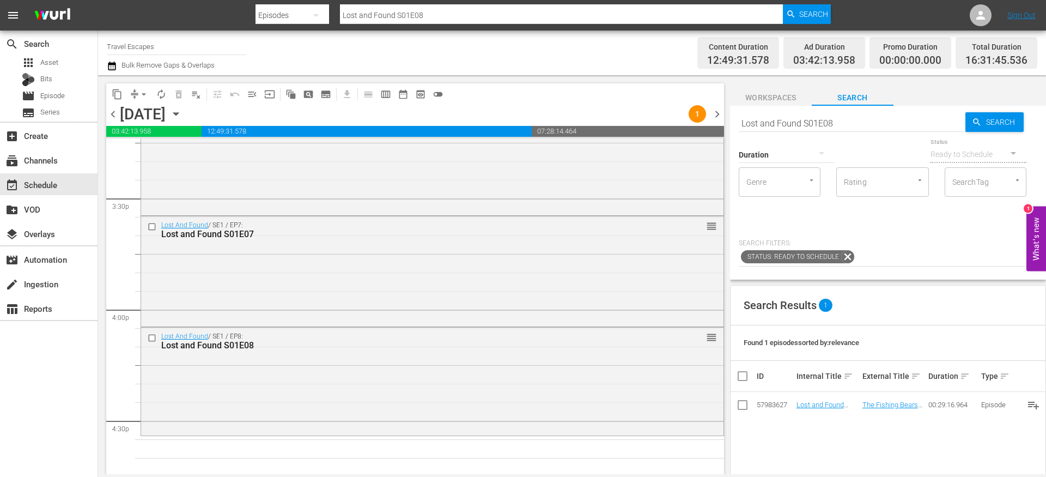
click at [847, 122] on input "Lost and Found S01E08" at bounding box center [852, 123] width 227 height 26
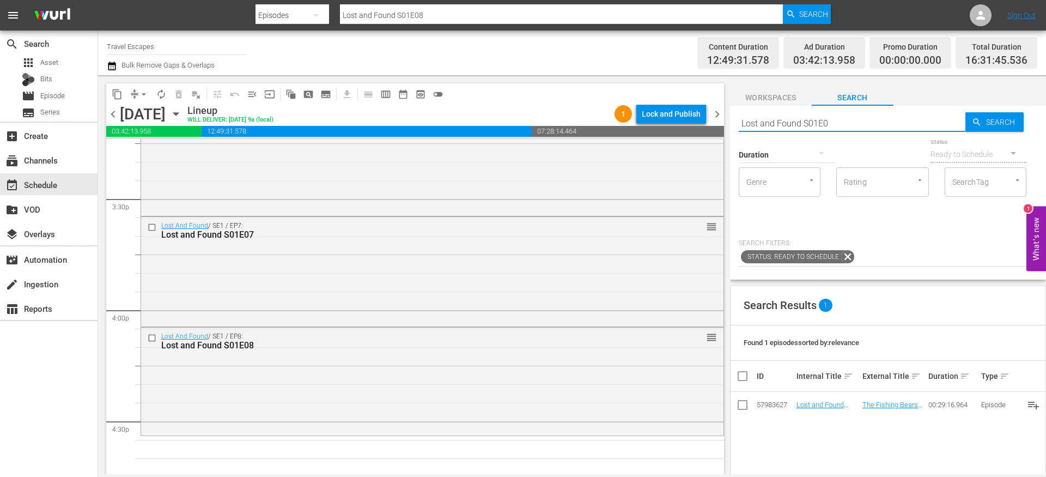
type input "Lost and Found S01E09"
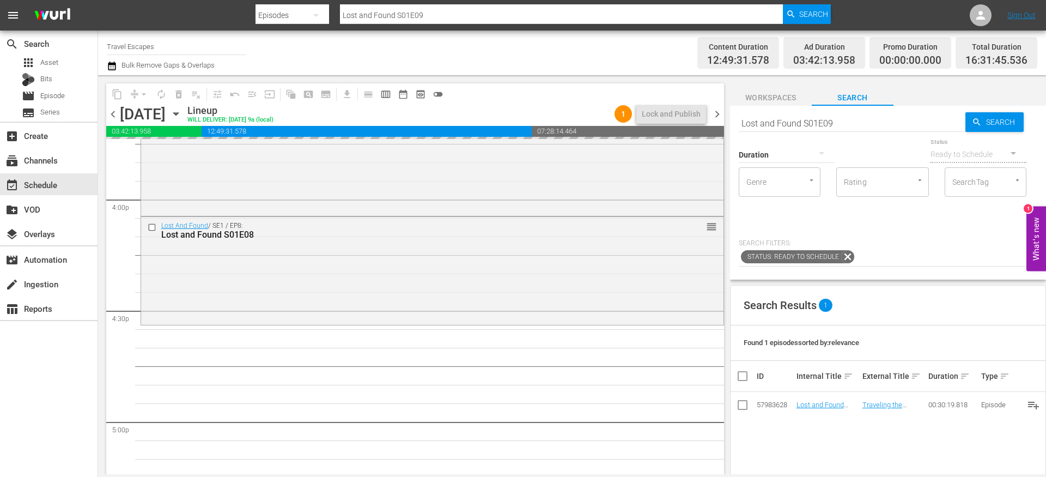
click at [849, 122] on input "Lost and Found S01E09" at bounding box center [852, 123] width 227 height 26
type input "Lost and Found S01E10"
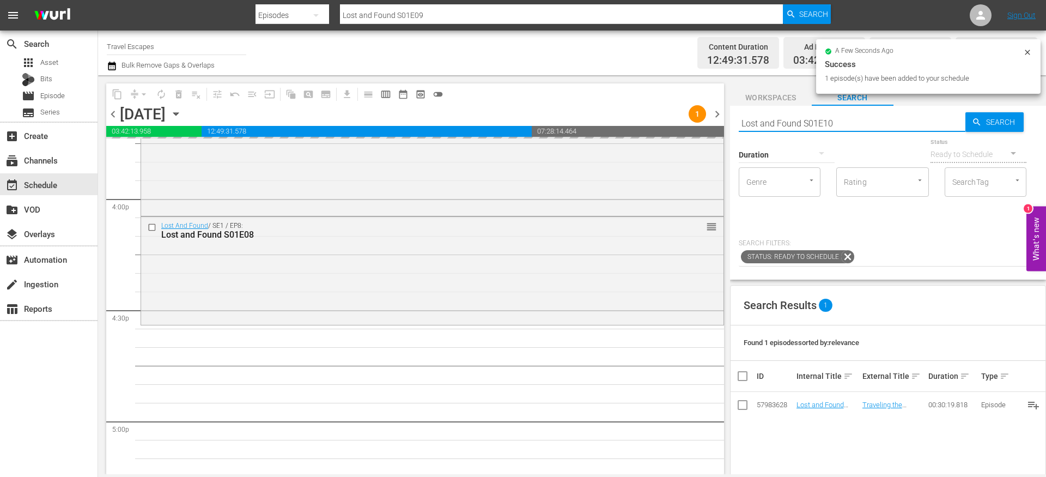
type input "Lost and Found S01E10"
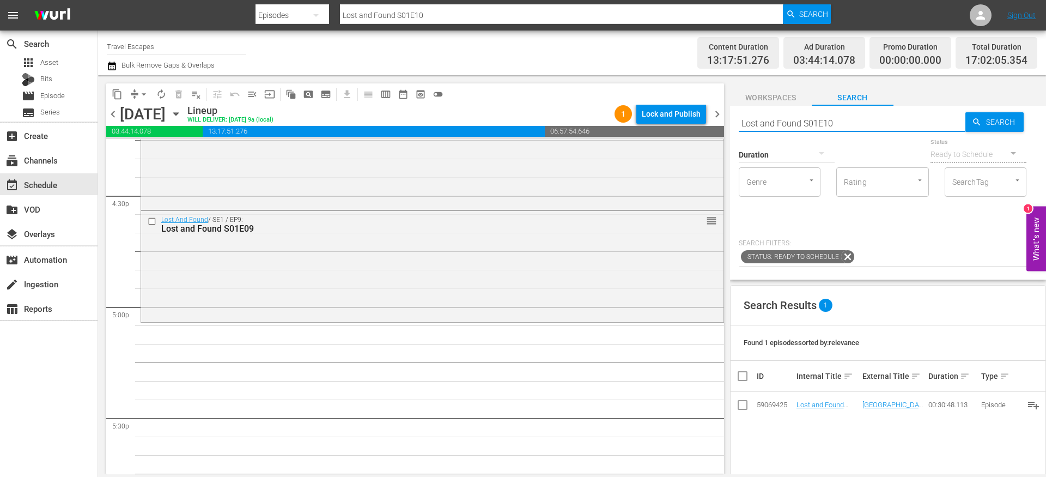
scroll to position [3612, 0]
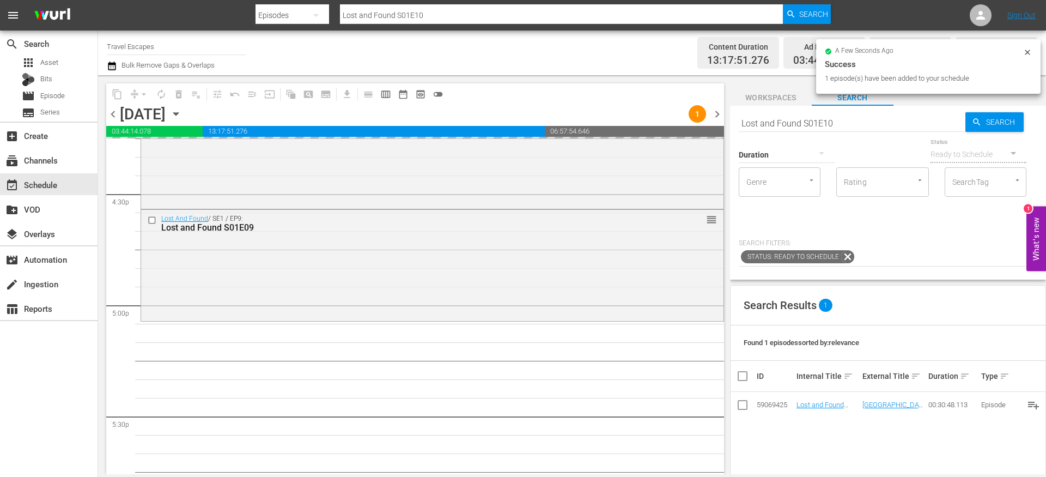
click at [871, 127] on input "Lost and Found S01E10" at bounding box center [852, 123] width 227 height 26
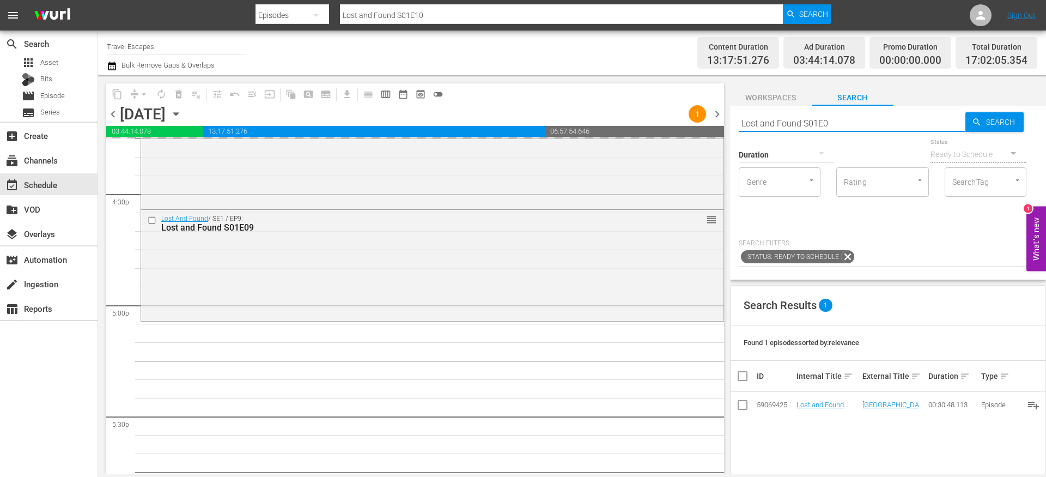
type input "Lost and Found S01E01"
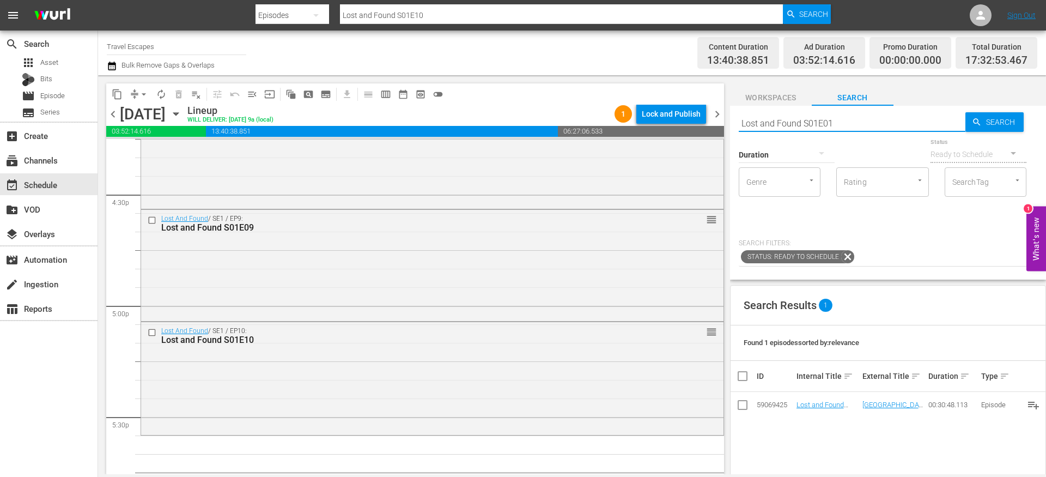
type input "Lost and Found S01E01"
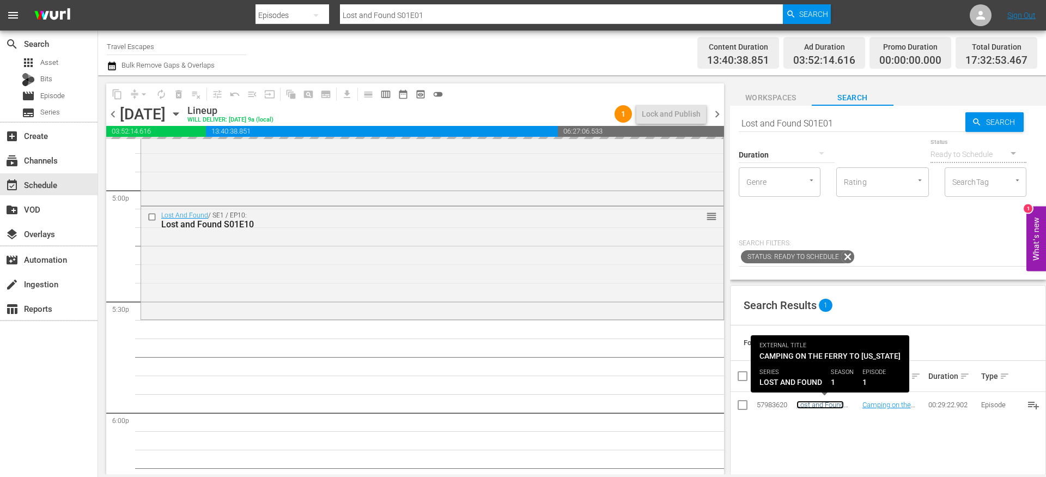
scroll to position [3743, 0]
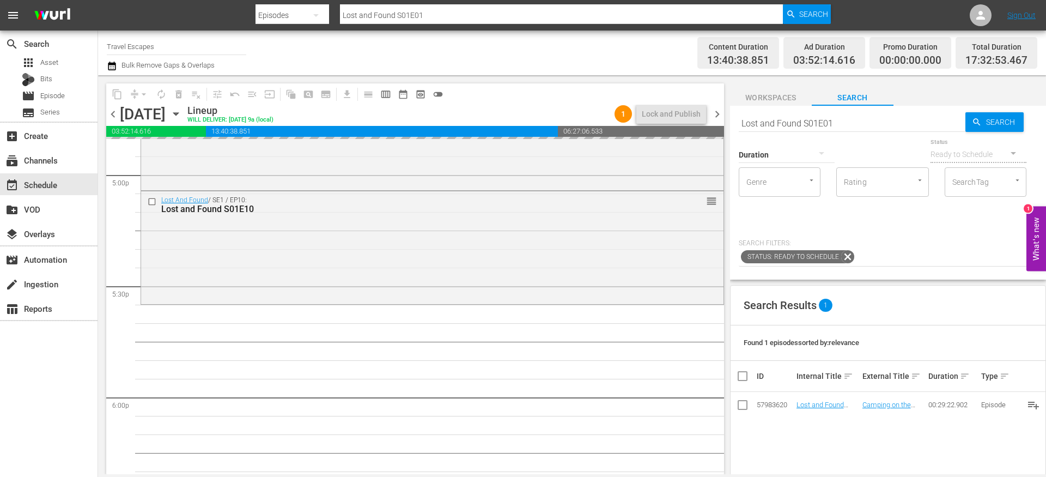
click at [836, 125] on input "Lost and Found S01E01" at bounding box center [852, 123] width 227 height 26
type input "Lost and Found S01E02"
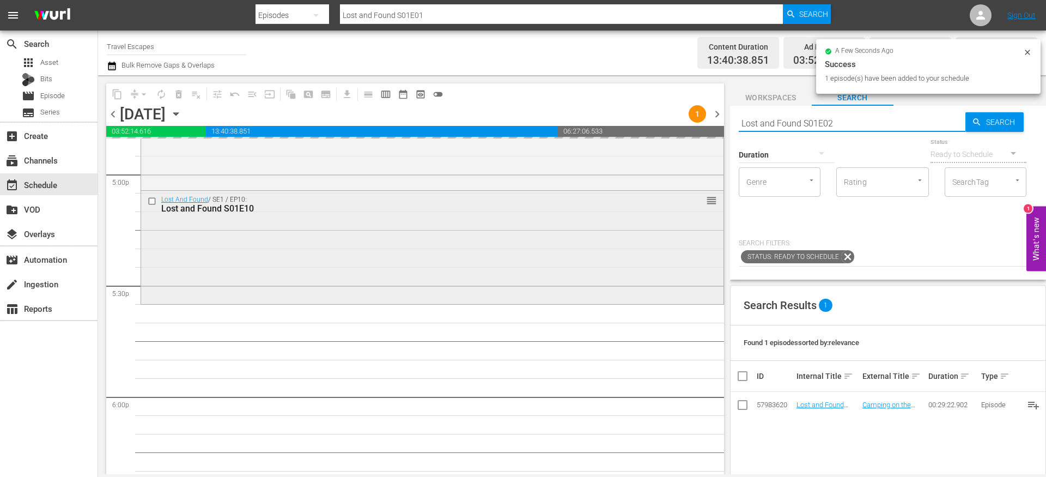
type input "Lost and Found S01E02"
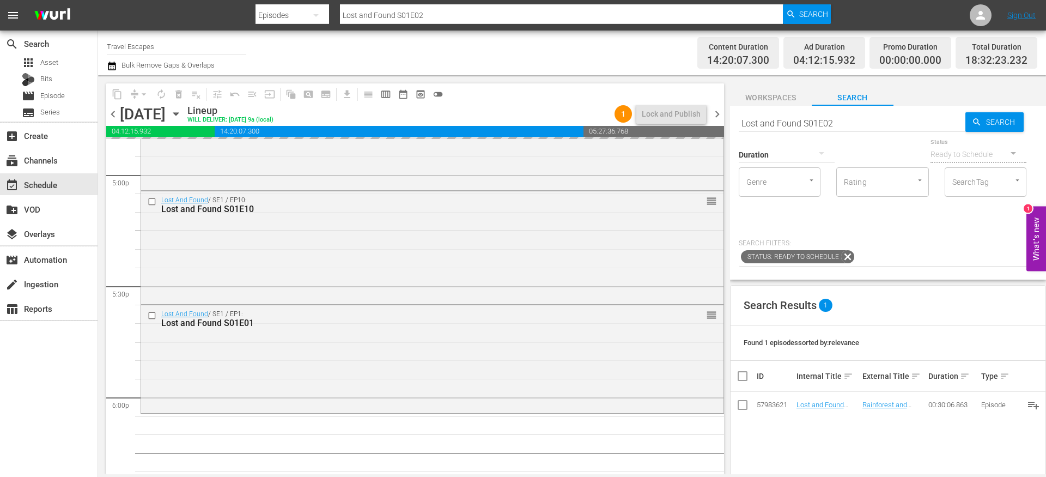
drag, startPoint x: 810, startPoint y: 405, endPoint x: 577, endPoint y: 0, distance: 467.2
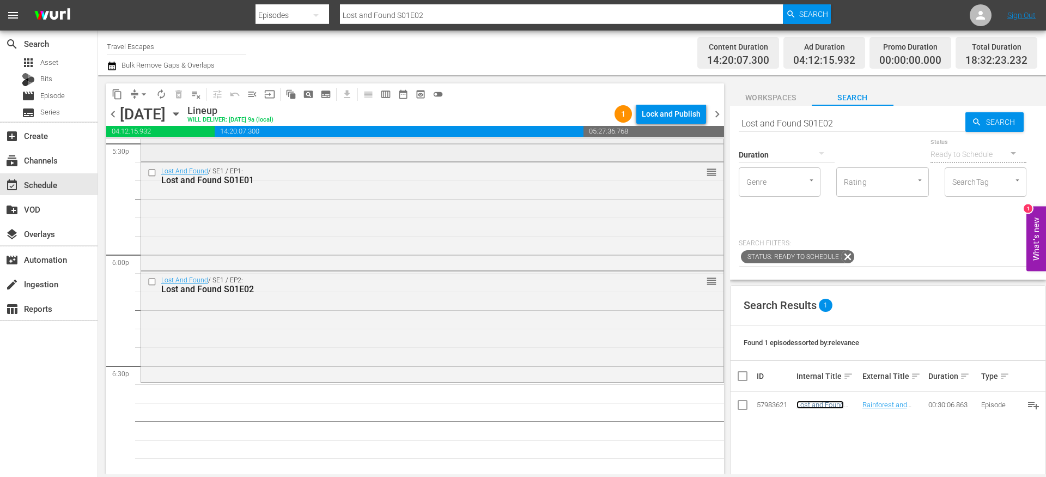
scroll to position [3946, 0]
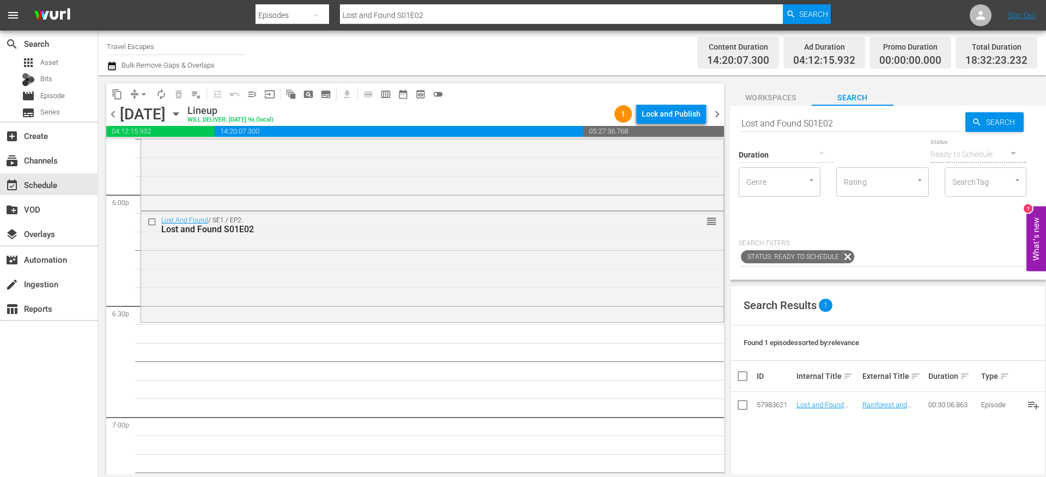
click at [789, 120] on input "Lost and Found S01E02" at bounding box center [852, 123] width 227 height 26
paste input "Downstream S01E015"
type input "Downstream S01E015"
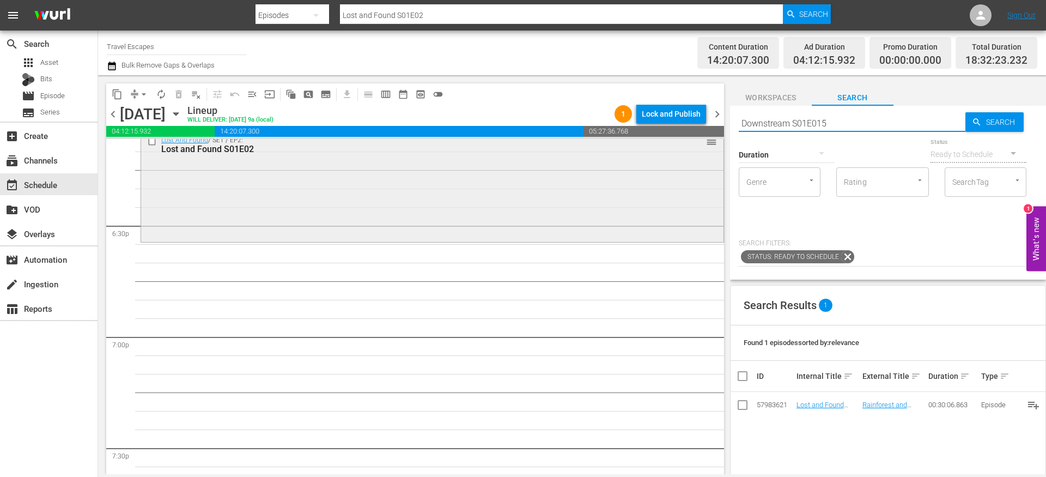
scroll to position [4027, 0]
type input "Downstream S01E015"
click at [818, 122] on input "Downstream S01E015" at bounding box center [852, 123] width 227 height 26
type input "Downstream S01E15"
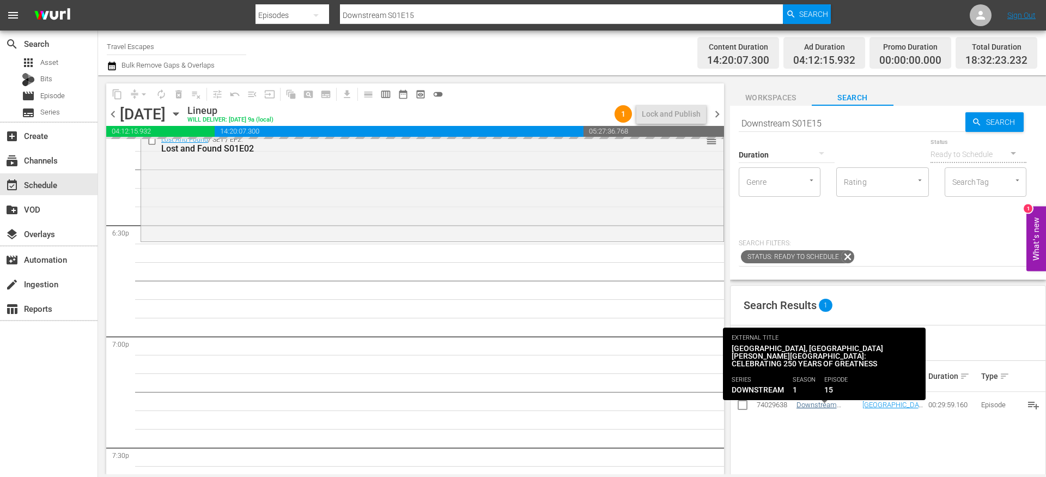
drag, startPoint x: 805, startPoint y: 396, endPoint x: 810, endPoint y: 407, distance: 12.7
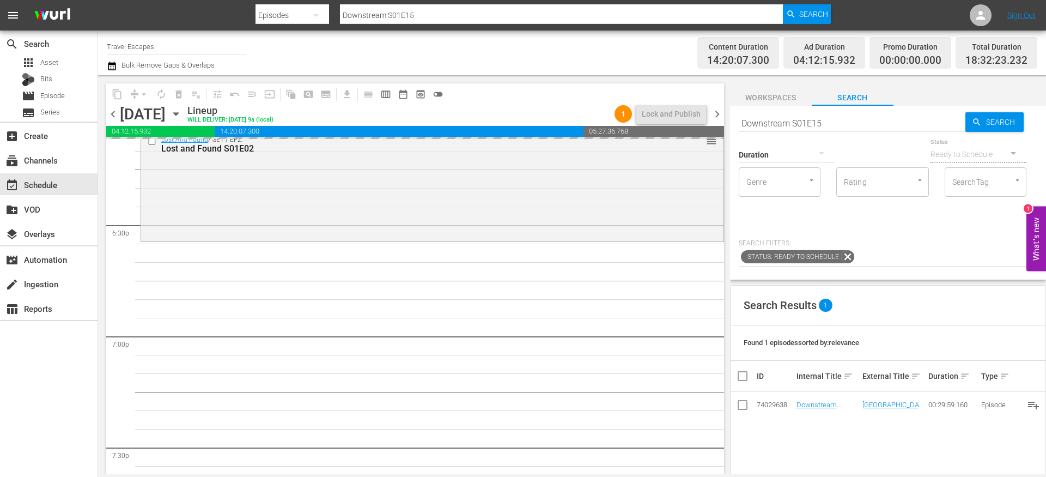
click at [776, 122] on input "Downstream S01E15" at bounding box center [852, 123] width 227 height 26
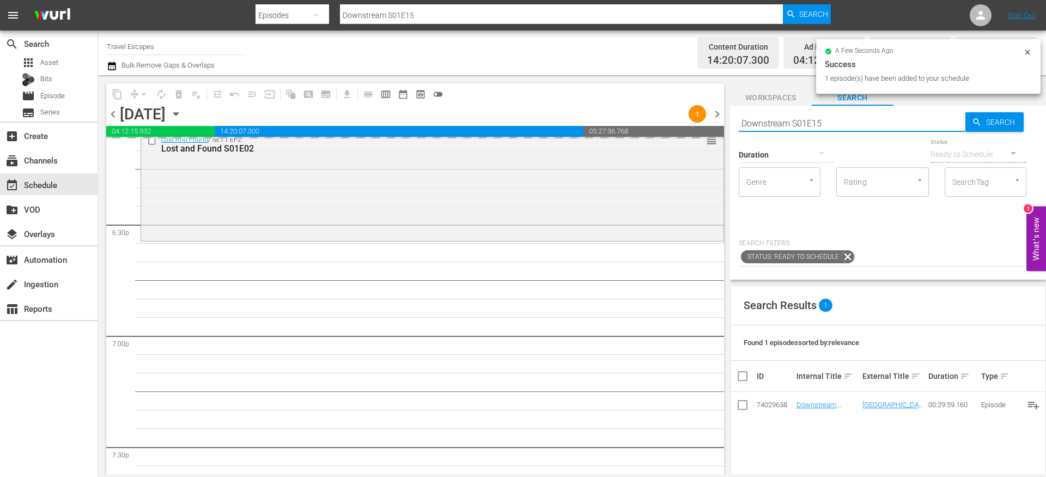
paste input "Great Destinations [GEOGRAPHIC_DATA] S01E11"
type input "Great Destinations [GEOGRAPHIC_DATA] S01E11"
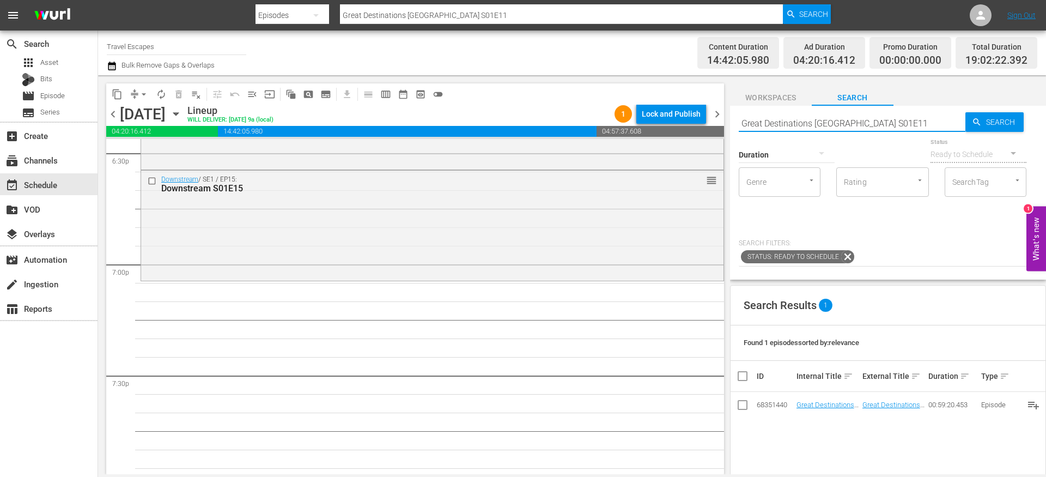
scroll to position [4154, 0]
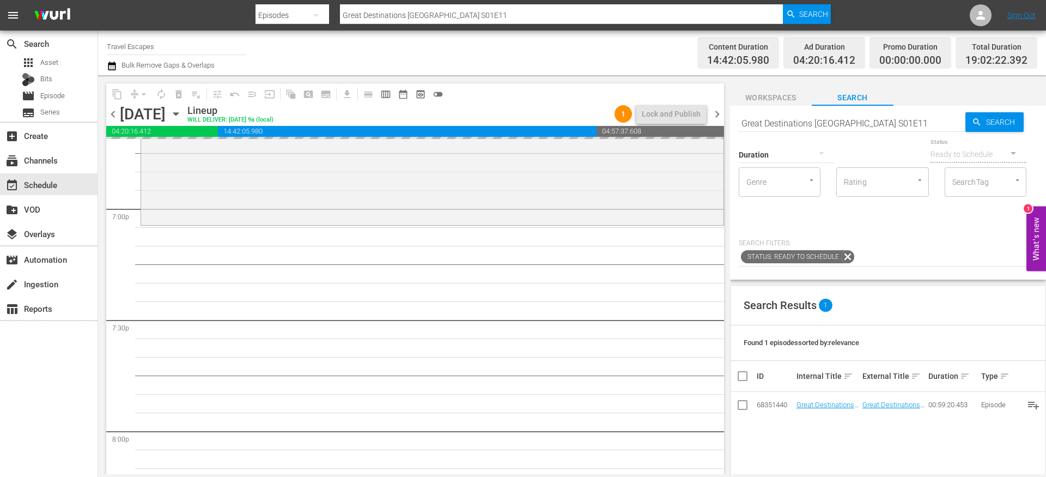
click at [846, 120] on input "Great Destinations [GEOGRAPHIC_DATA] S01E11" at bounding box center [852, 123] width 227 height 26
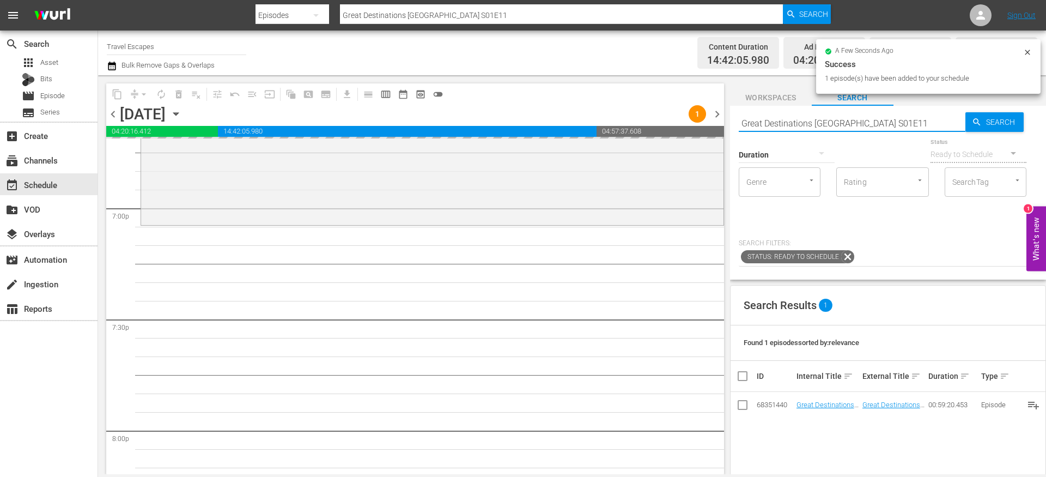
click at [846, 120] on input "Great Destinations [GEOGRAPHIC_DATA] S01E11" at bounding box center [852, 123] width 227 height 26
paste input "Painting the Town 110"
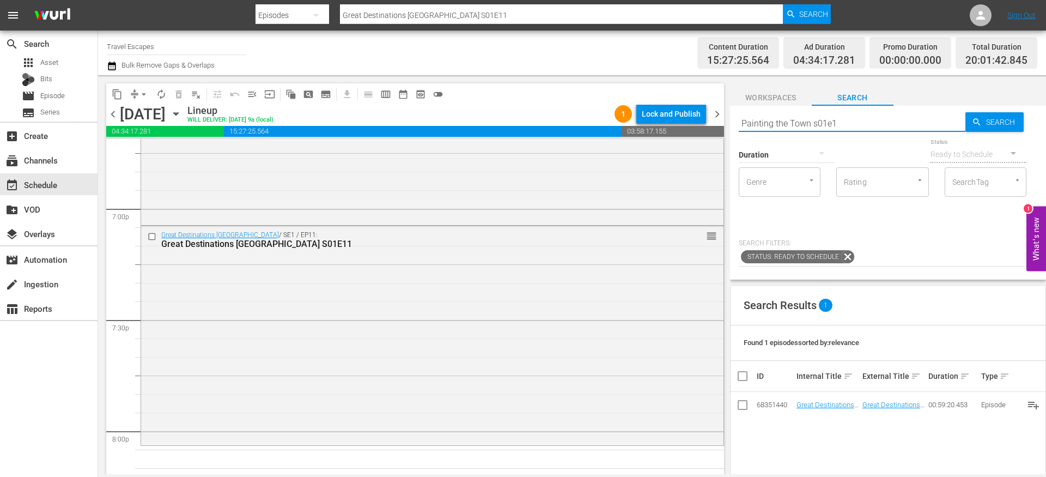
type input "Painting the Town s01e10"
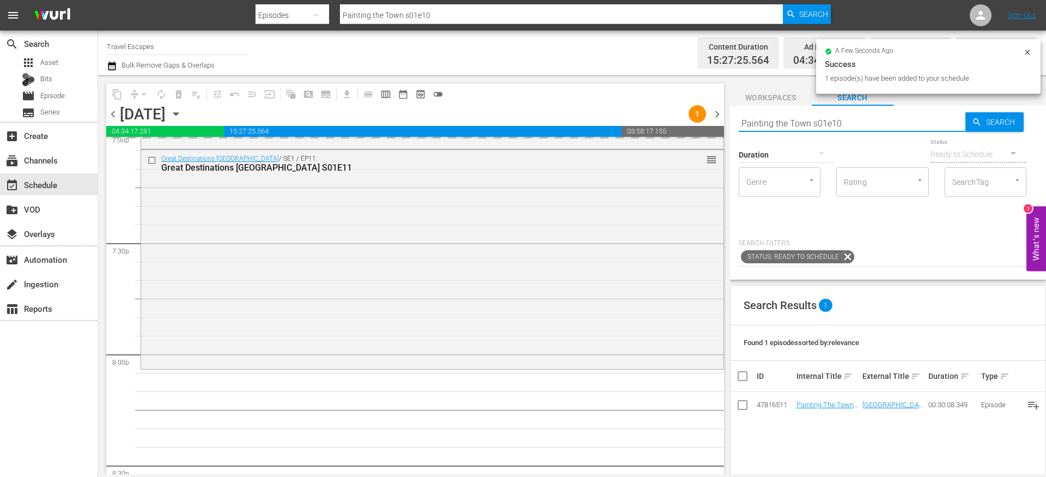
click at [798, 123] on input "Painting the Town s01e10" at bounding box center [852, 123] width 227 height 26
paste input "World Tour S01E05"
type input "World Tour S01E05"
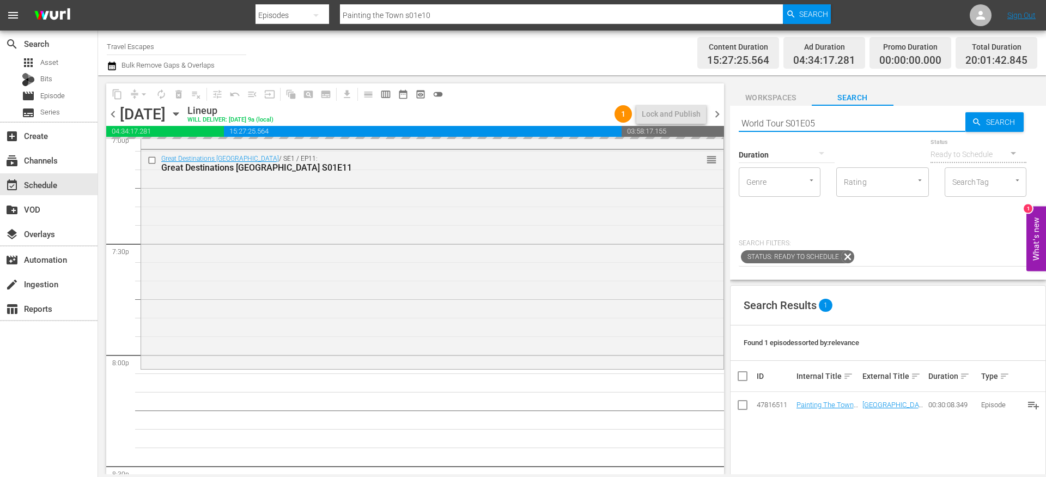
type input "World Tour S01E05"
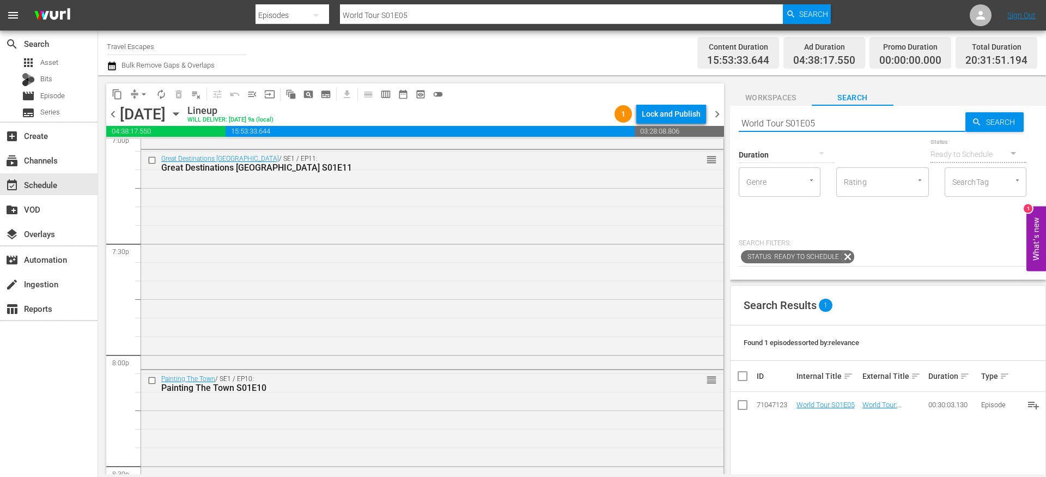
scroll to position [4499, 0]
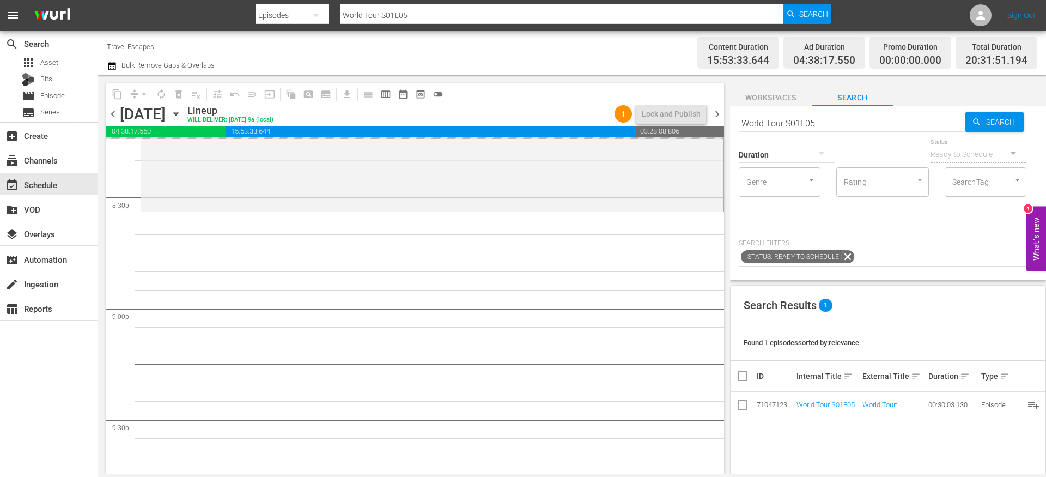
click at [792, 125] on input "World Tour S01E05" at bounding box center [852, 123] width 227 height 26
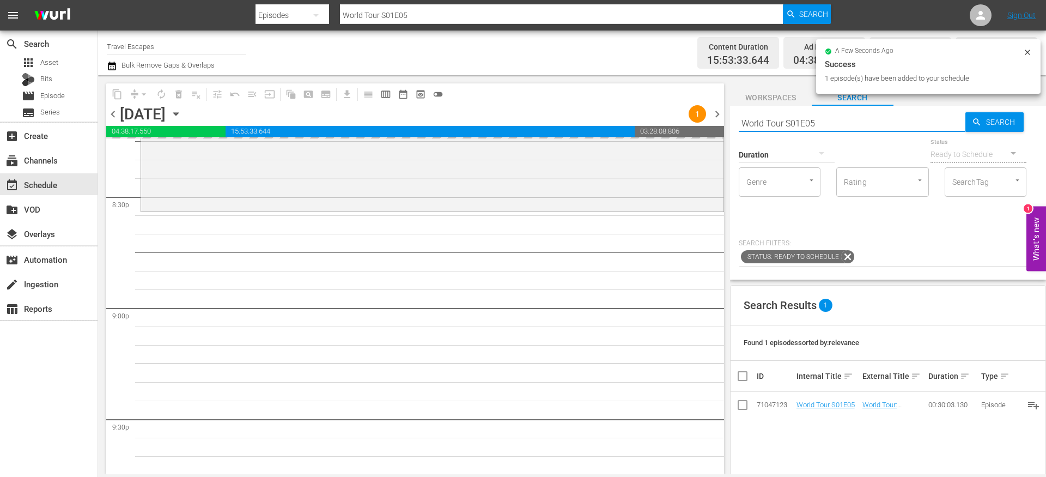
paste input "American Travelers: S01E10"
type input "American Travelers: S01E10"
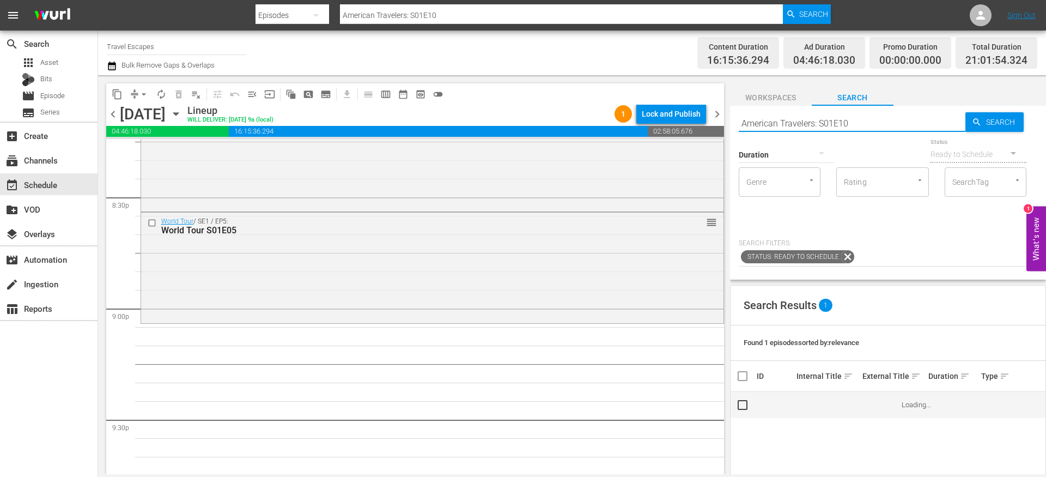
scroll to position [4541, 0]
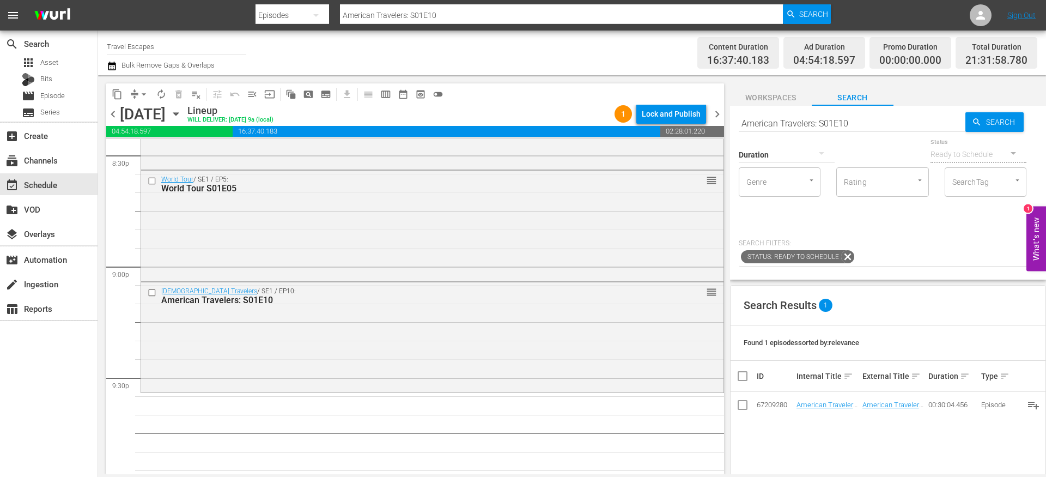
click at [793, 125] on input "American Travelers: S01E10" at bounding box center [852, 123] width 227 height 26
click at [788, 113] on input "American Travelers: S01E10" at bounding box center [852, 123] width 227 height 26
click at [776, 121] on input "American Travelers: S01E10" at bounding box center [852, 123] width 227 height 26
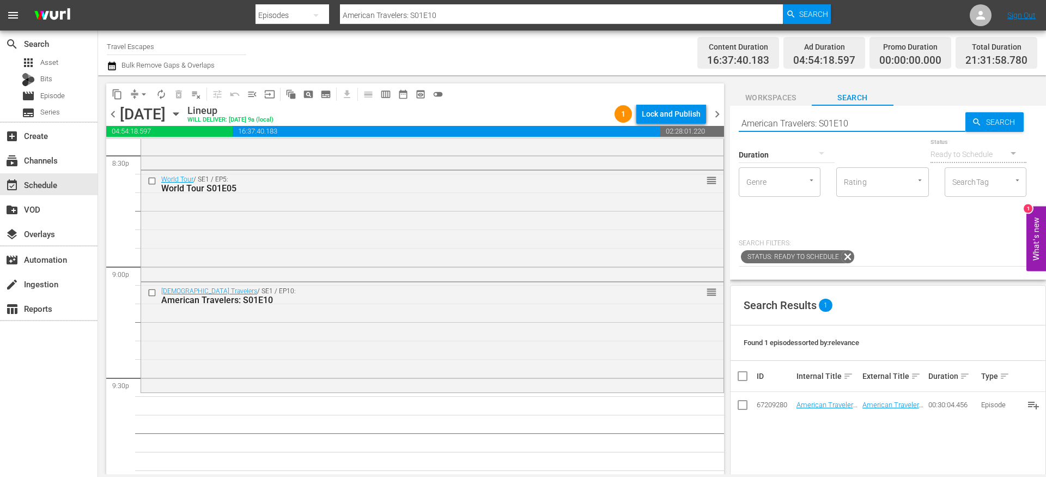
click at [776, 121] on input "American Travelers: S01E10" at bounding box center [852, 123] width 227 height 26
click at [831, 124] on input "American Travelers: S01E10" at bounding box center [852, 123] width 227 height 26
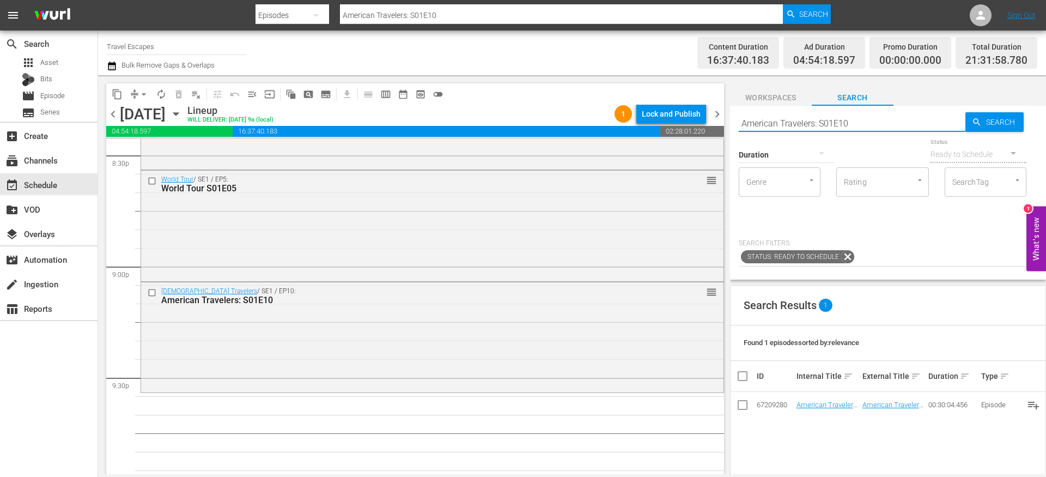
paste input "30 Minute Tour"
type input "30 Minute Tour S01E10"
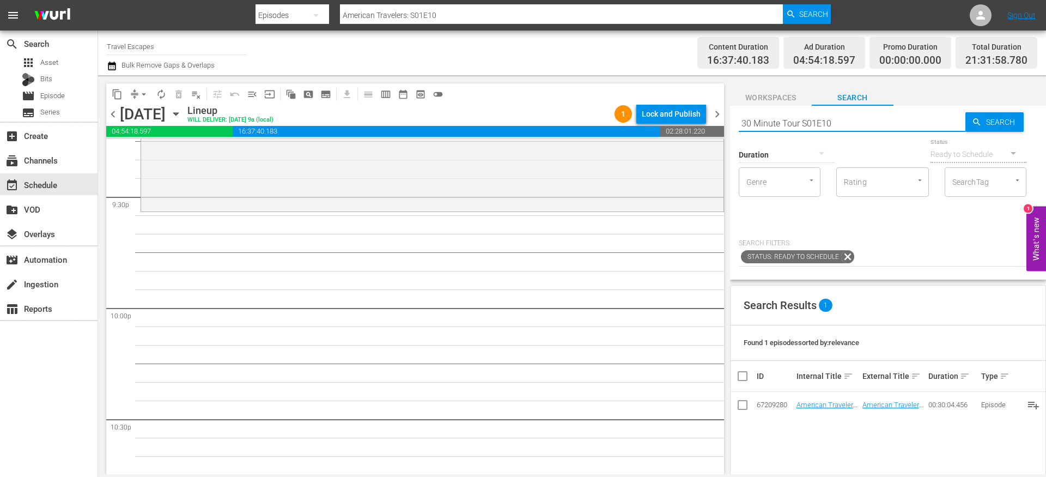
type input "30 Minute Tour S01E10"
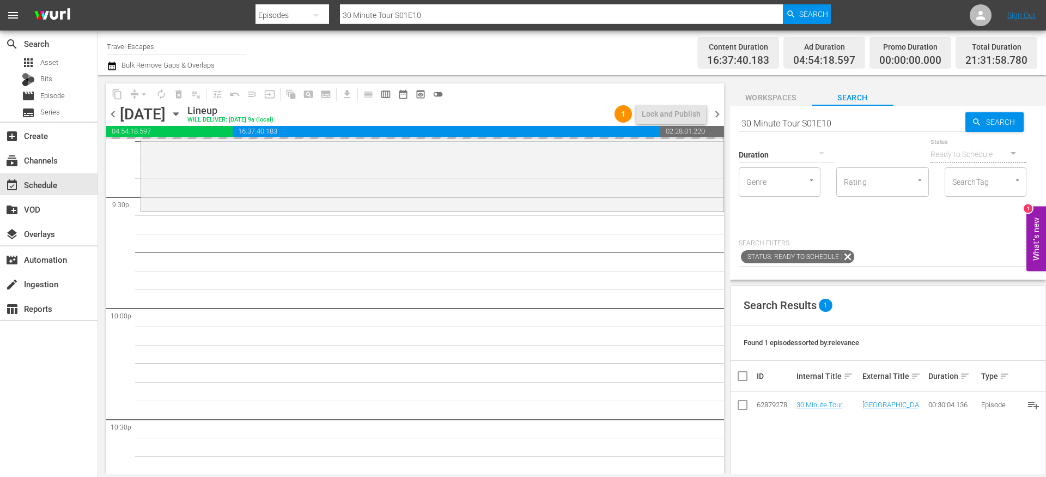
click at [829, 128] on div "Duration" at bounding box center [787, 147] width 96 height 39
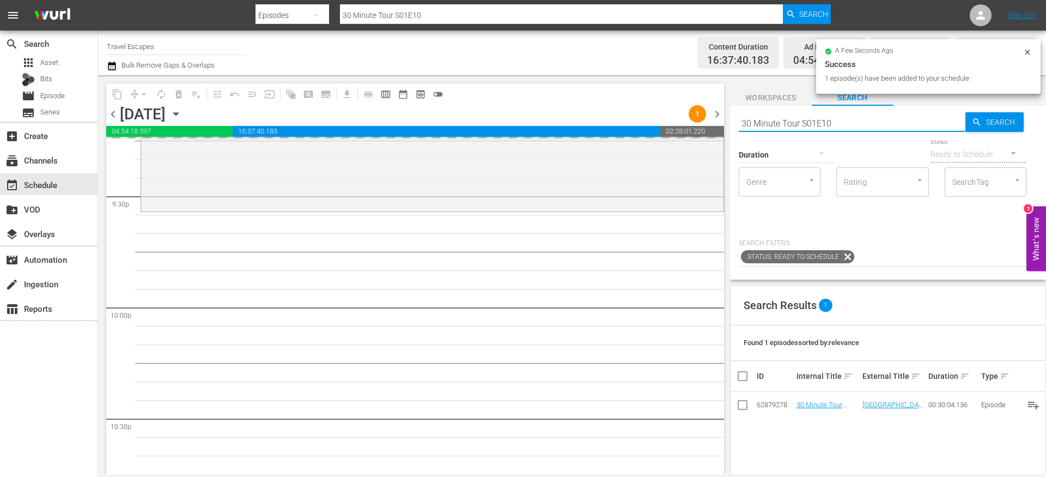
click at [804, 125] on input "30 Minute Tour S01E10" at bounding box center [852, 123] width 227 height 26
paste input "Lost and Found"
type input "Lost and Found S01E10"
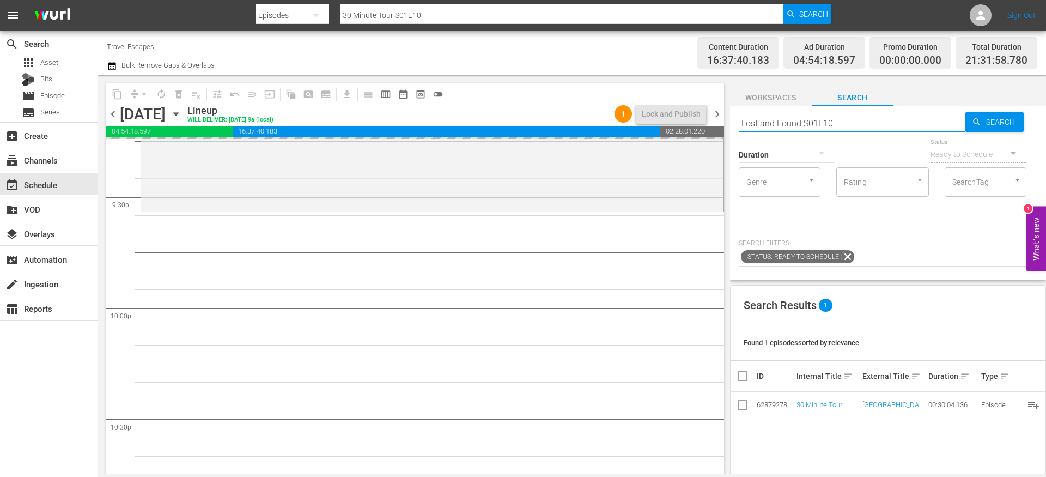
scroll to position [4765, 0]
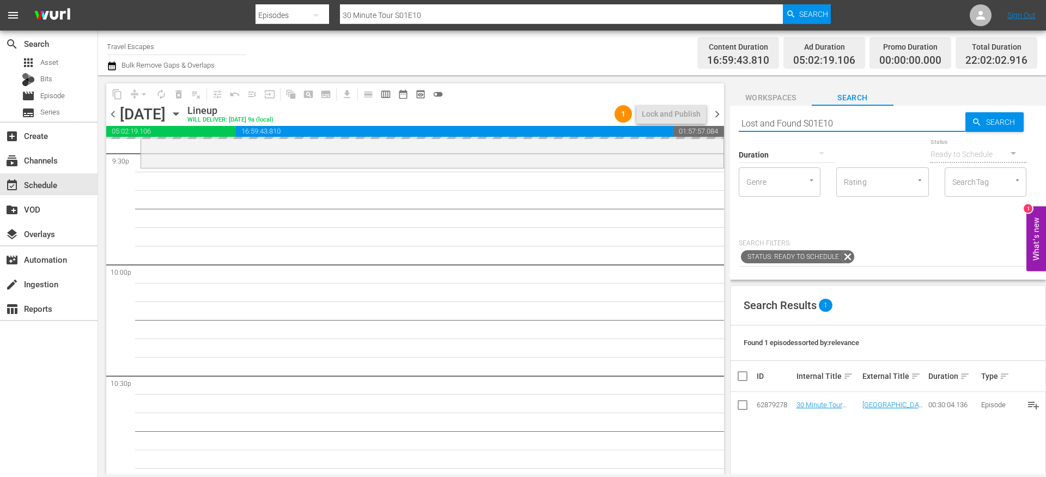
type input "Lost and Found S01E10"
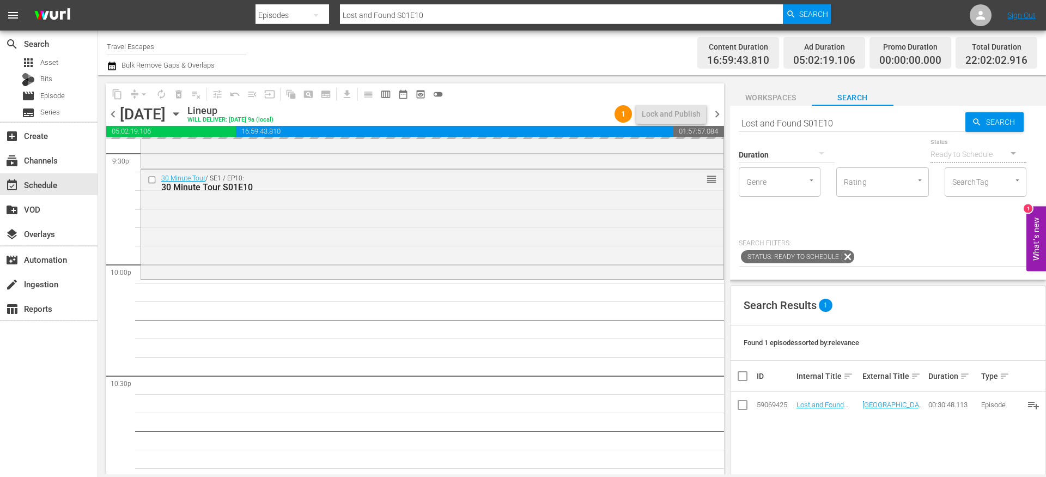
click at [801, 125] on input "Lost and Found S01E10" at bounding box center [852, 123] width 227 height 26
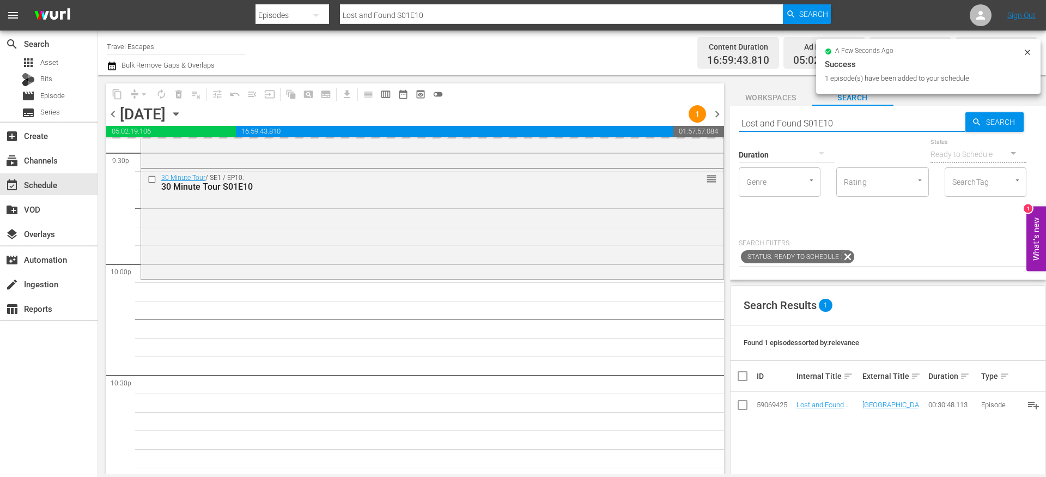
paste input "[PERSON_NAME] Irish Seafood Trails S03E01"
type input "[PERSON_NAME] Irish Seafood Trails S03E01"
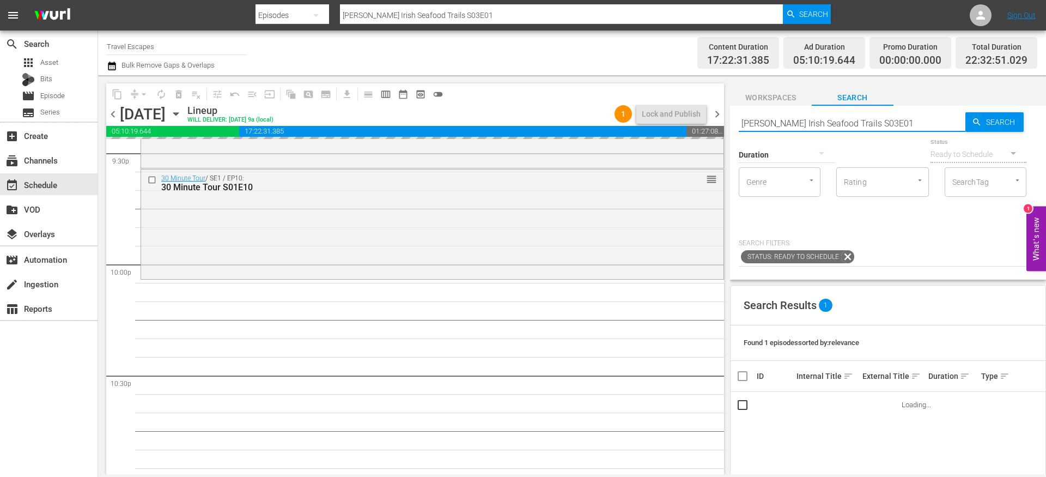
scroll to position [4824, 0]
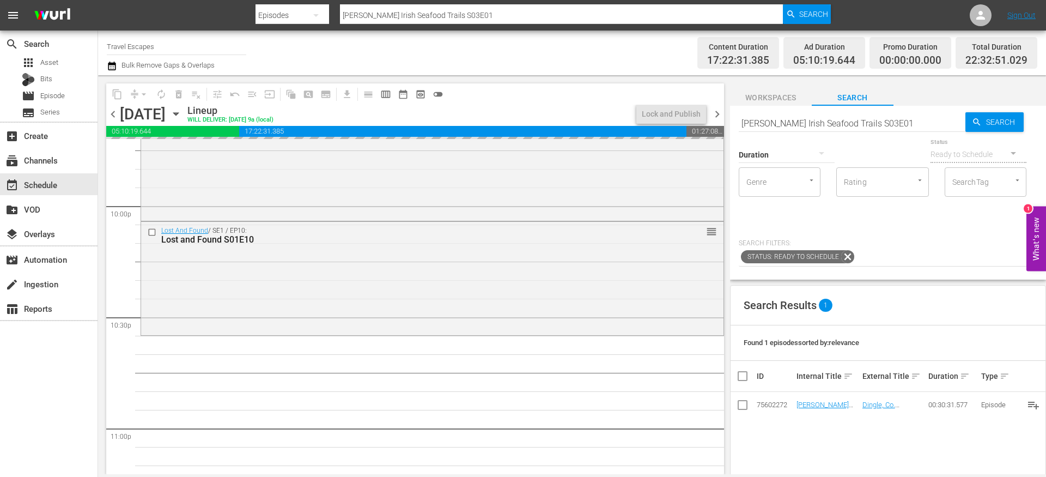
click at [786, 122] on input "[PERSON_NAME] Irish Seafood Trails S03E01" at bounding box center [852, 123] width 227 height 26
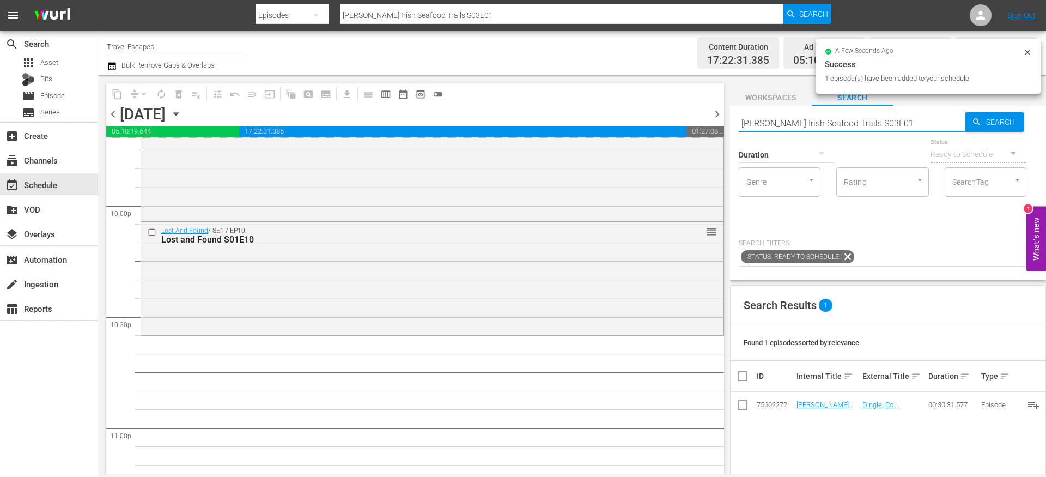
paste input "Great Destinations [GEOGRAPHIC_DATA] S01E1"
type input "Great Destinations [GEOGRAPHIC_DATA] S01E11"
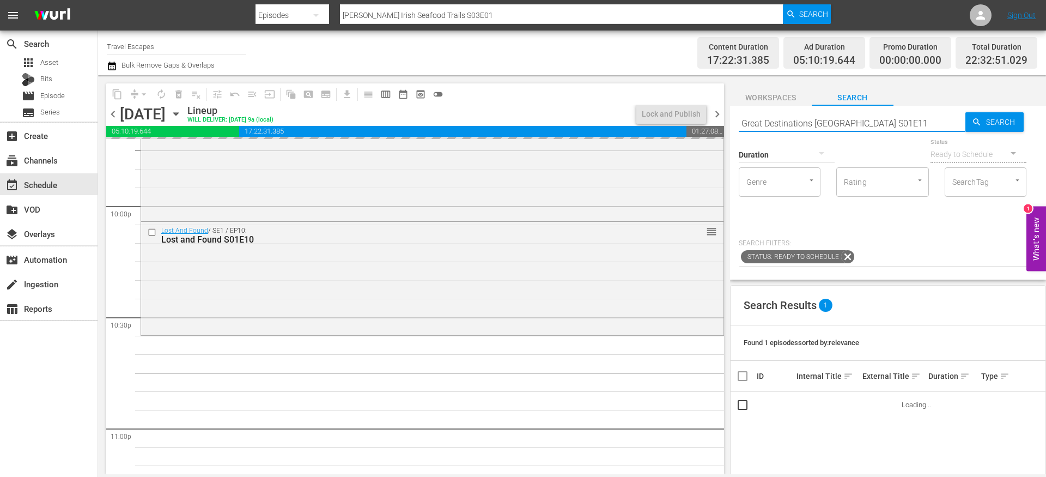
type input "Great Destinations [GEOGRAPHIC_DATA] S01E11"
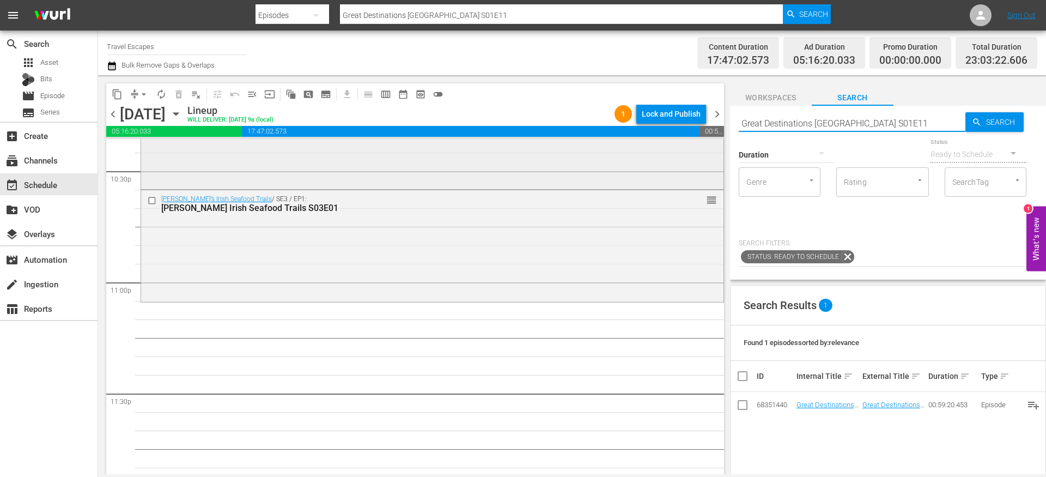
scroll to position [5000, 0]
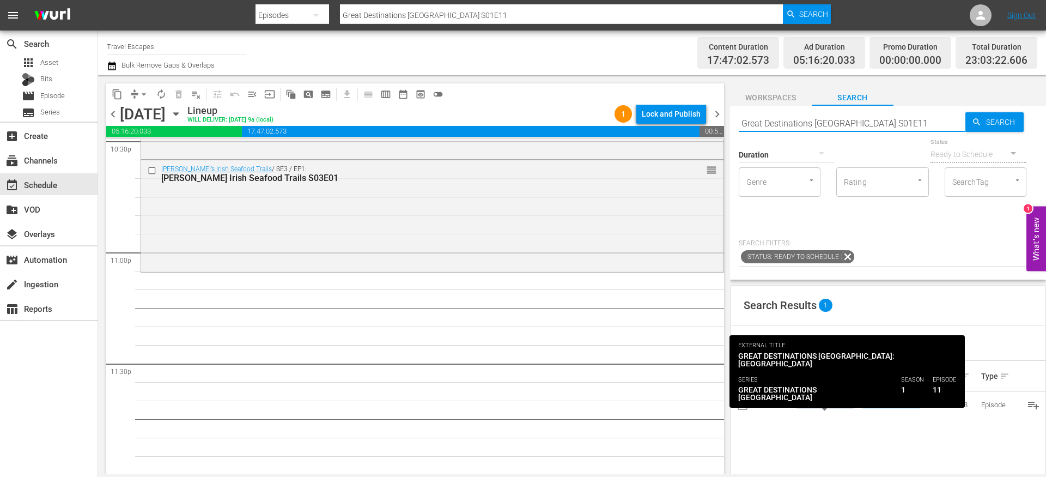
type input "Great Destinations [GEOGRAPHIC_DATA] S01E11"
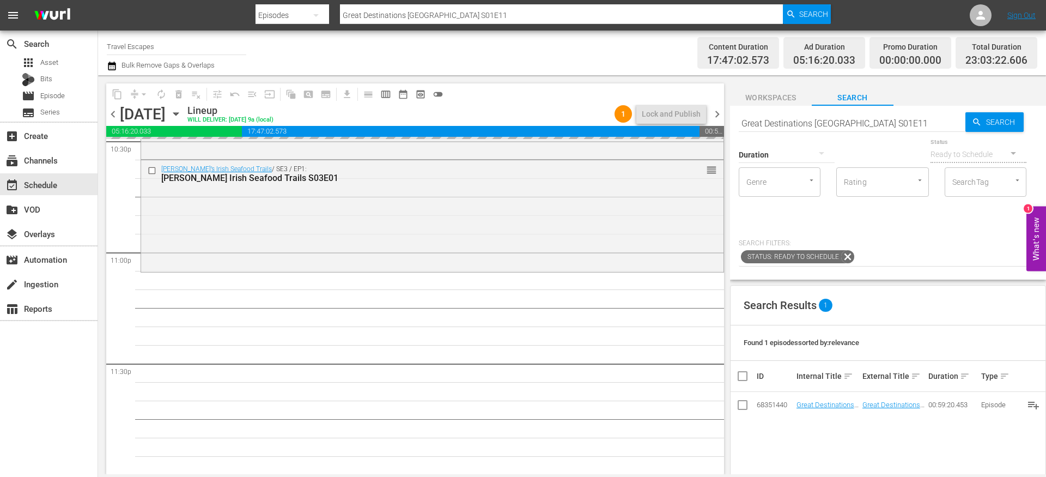
drag, startPoint x: 810, startPoint y: 402, endPoint x: 545, endPoint y: 1, distance: 480.9
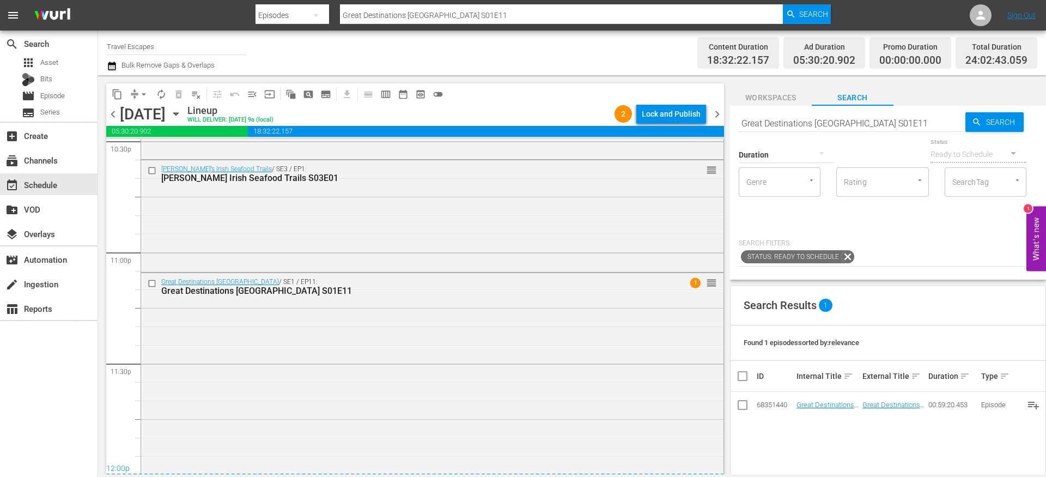
click at [724, 113] on span "chevron_right" at bounding box center [717, 114] width 14 height 14
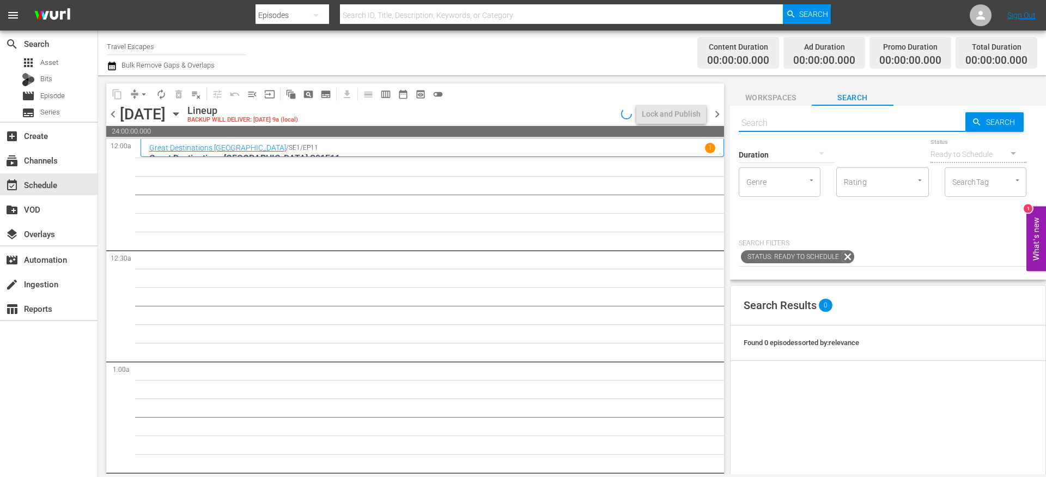
click at [790, 122] on input "text" at bounding box center [852, 123] width 227 height 26
paste input "Adventure Cities S02E05"
type input "Adventure Cities S02E05"
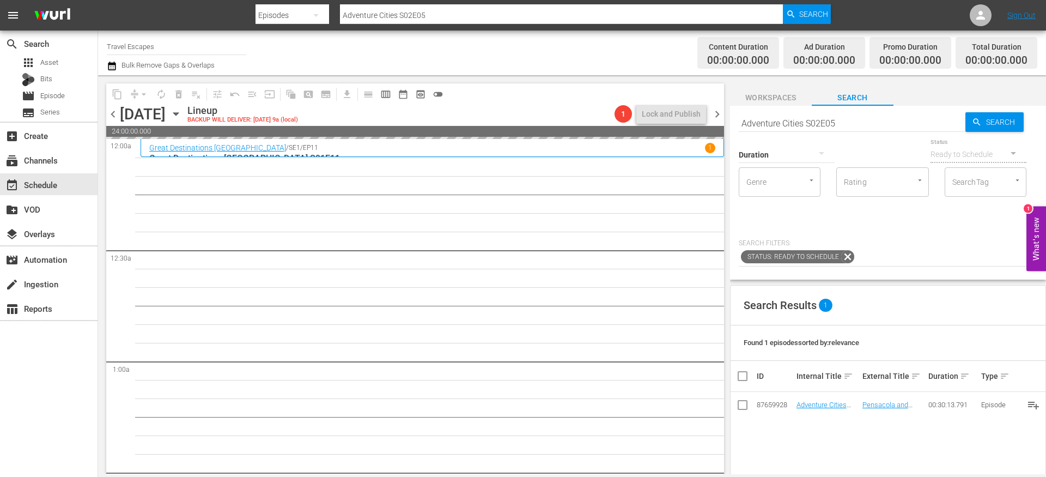
drag, startPoint x: 813, startPoint y: 403, endPoint x: 592, endPoint y: 9, distance: 451.1
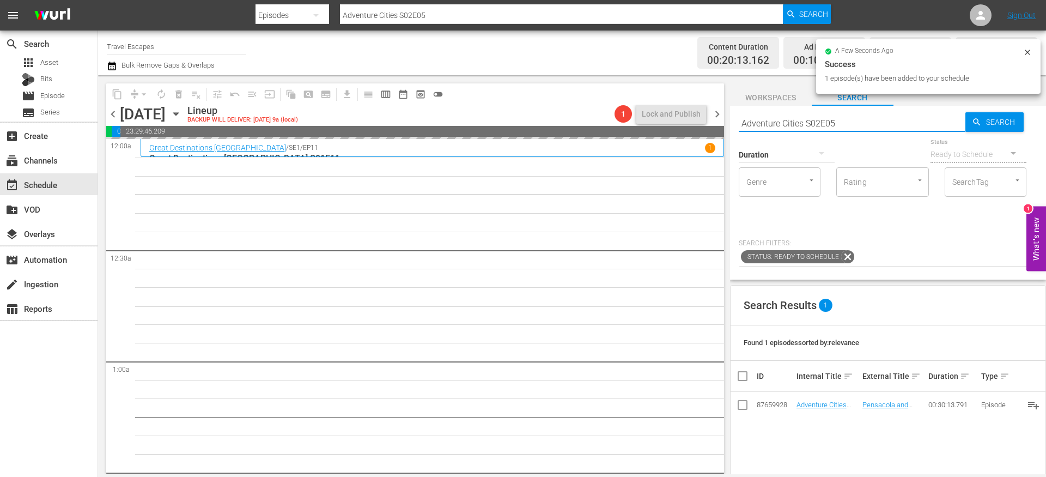
click at [777, 123] on input "Adventure Cities S02E05" at bounding box center [852, 123] width 227 height 26
click at [777, 124] on input "Adventure Cities S02E05" at bounding box center [852, 123] width 227 height 26
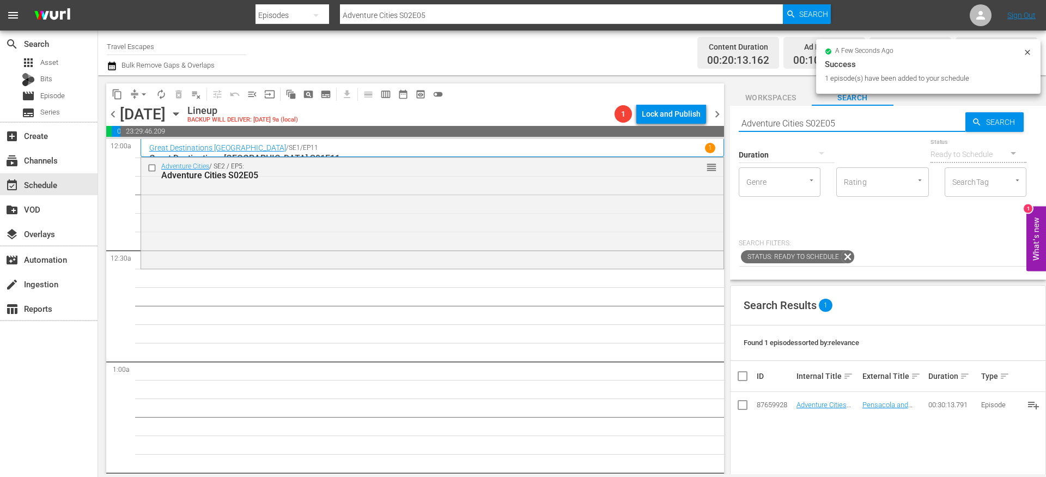
click at [777, 124] on input "Adventure Cities S02E05" at bounding box center [852, 123] width 227 height 26
paste input "Isles of the Queen 102"
type input "Isles of the Queen 102"
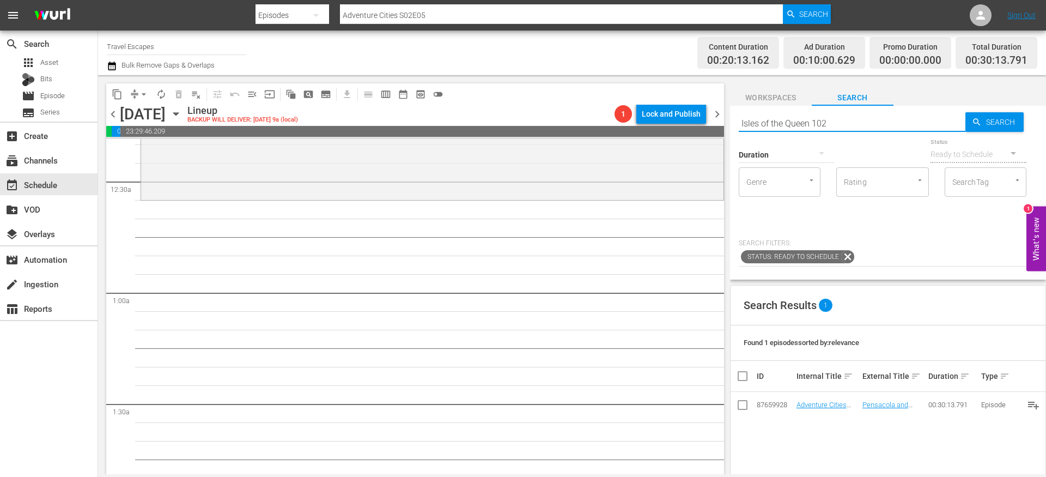
scroll to position [72, 0]
type input "Isles of the Queen 102"
click at [818, 121] on input "Isles of the Queen 102" at bounding box center [852, 123] width 227 height 26
type input "Isles of the Queen s01e02"
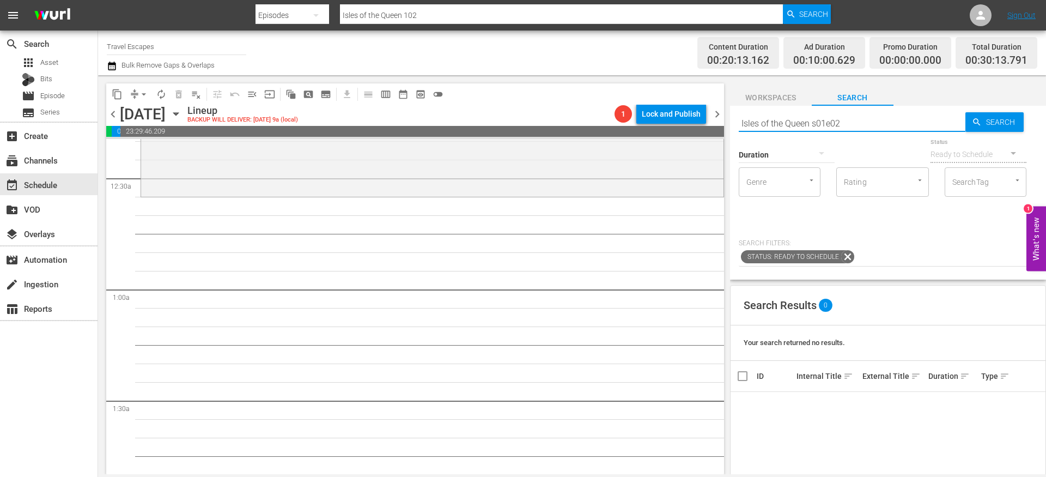
type input "Isles of the Queen s01e02"
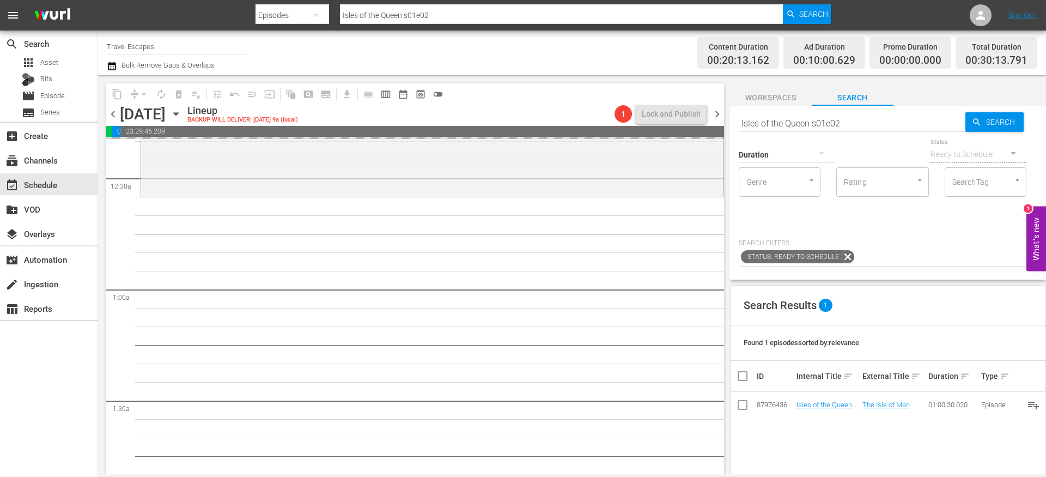
drag, startPoint x: 809, startPoint y: 405, endPoint x: 550, endPoint y: 8, distance: 474.8
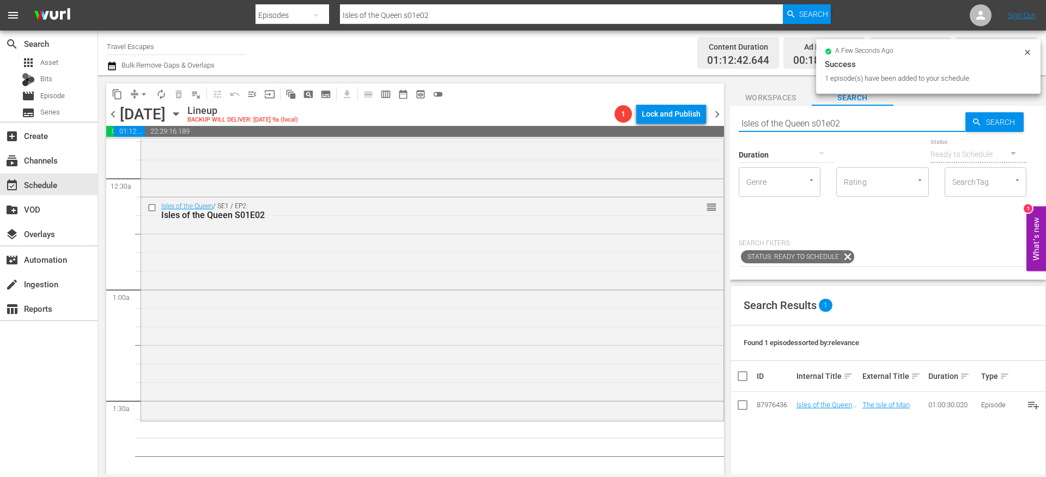
click at [762, 125] on input "Isles of the Queen s01e02" at bounding box center [852, 123] width 227 height 26
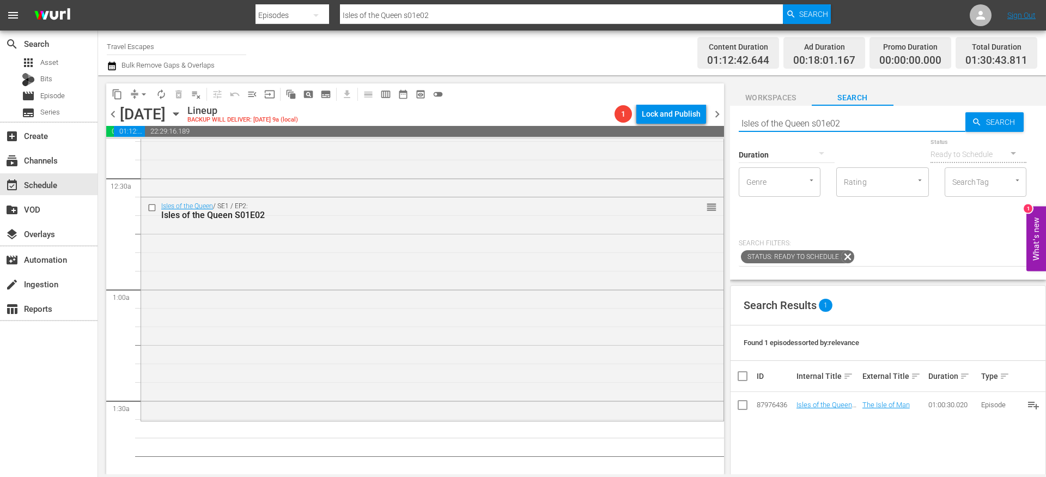
paste input "Exotic Destinations 101 S01E10"
type input "Exotic Destinations 101 S01E10"
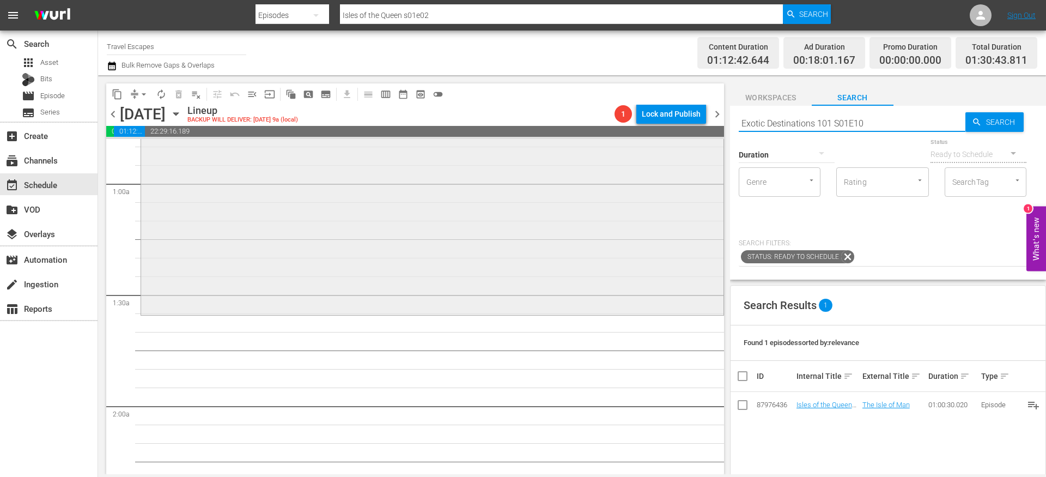
type input "Exotic Destinations 101 S01E10"
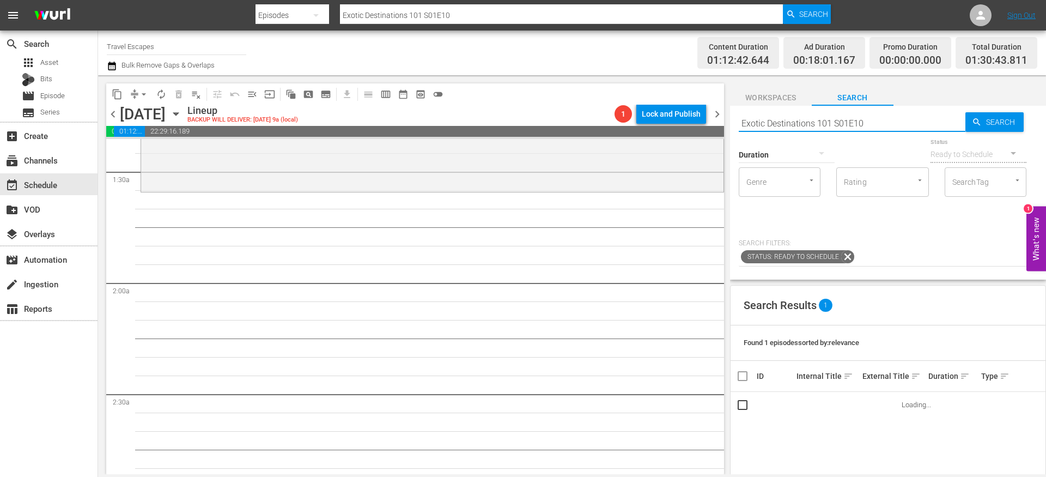
scroll to position [302, 0]
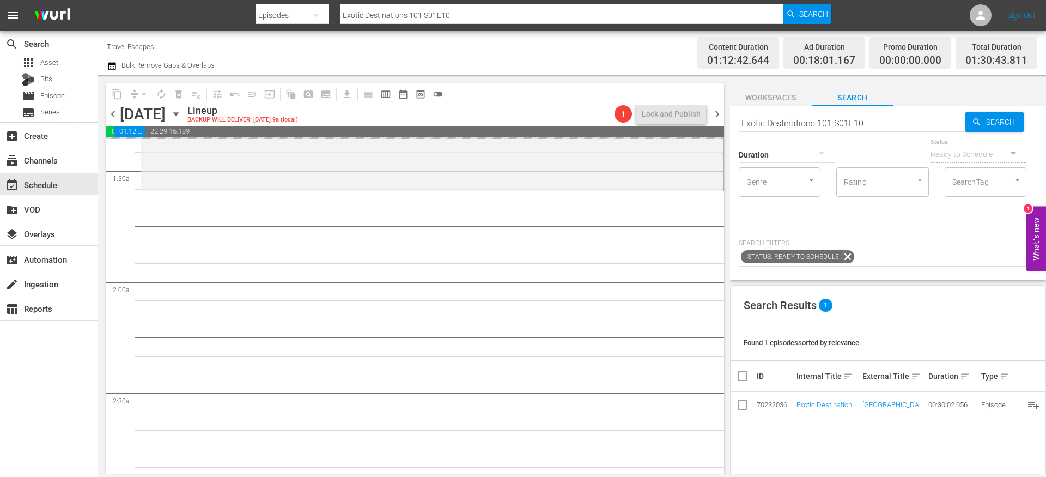
drag, startPoint x: 822, startPoint y: 402, endPoint x: 569, endPoint y: 3, distance: 472.2
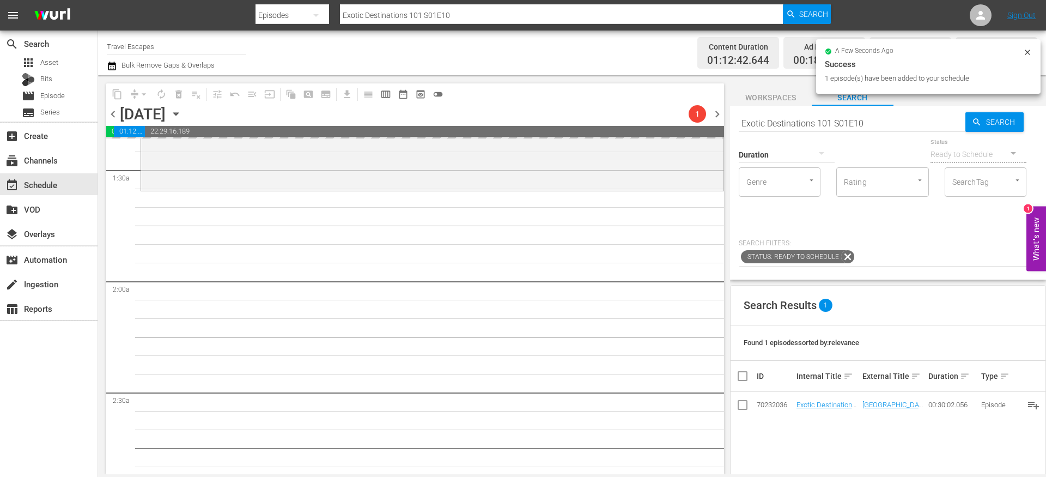
click at [779, 122] on input "Exotic Destinations 101 S01E10" at bounding box center [852, 123] width 227 height 26
paste input "Rustic Adventures: Argentina 102"
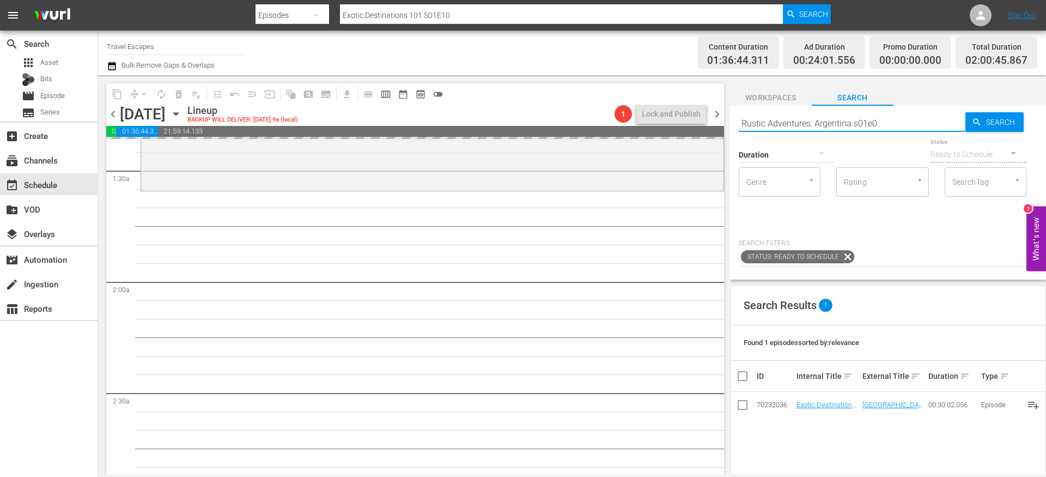
type input "Rustic Adventures: Argentina s01e02"
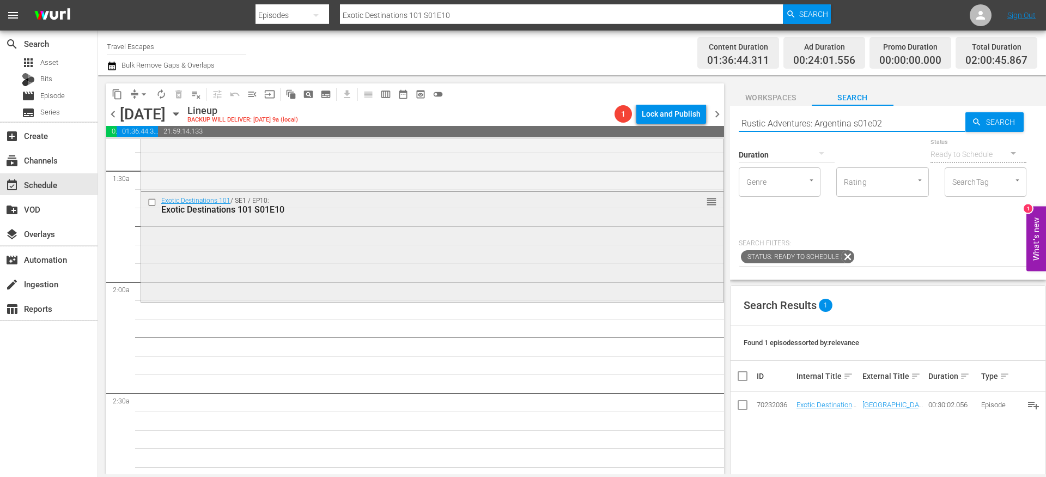
type input "Rustic Adventures: Argentina s01e02"
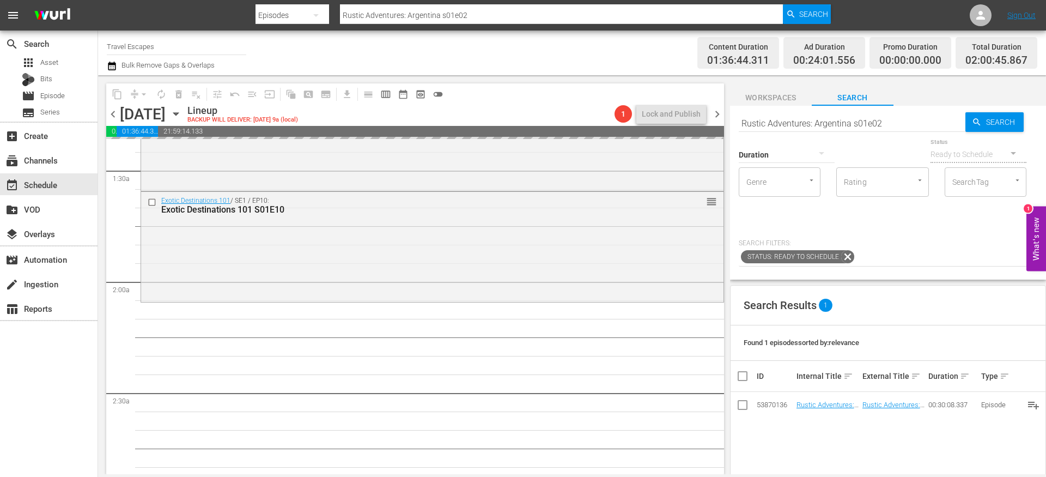
drag, startPoint x: 815, startPoint y: 404, endPoint x: 536, endPoint y: 3, distance: 488.8
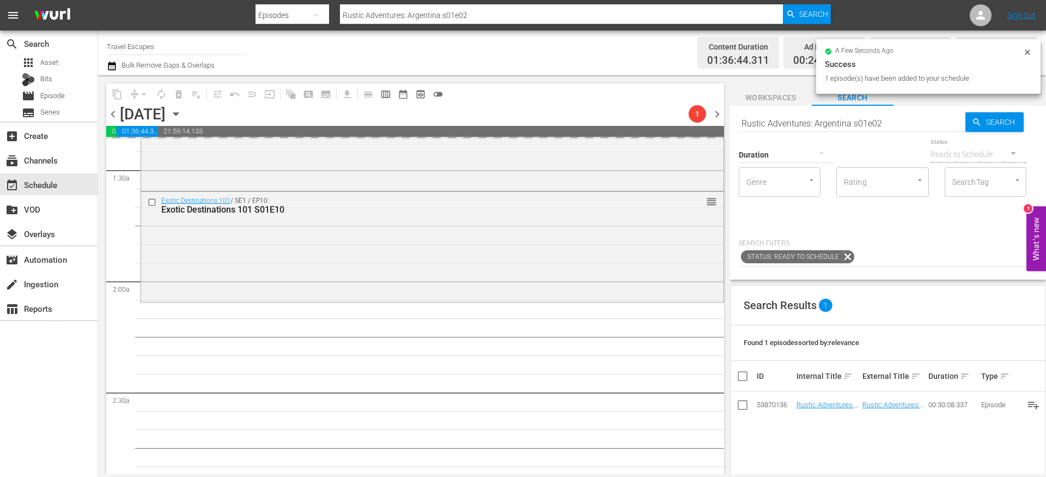
click at [790, 124] on input "Rustic Adventures: Argentina s01e02" at bounding box center [852, 123] width 227 height 26
paste input "TODO BIEN 1"
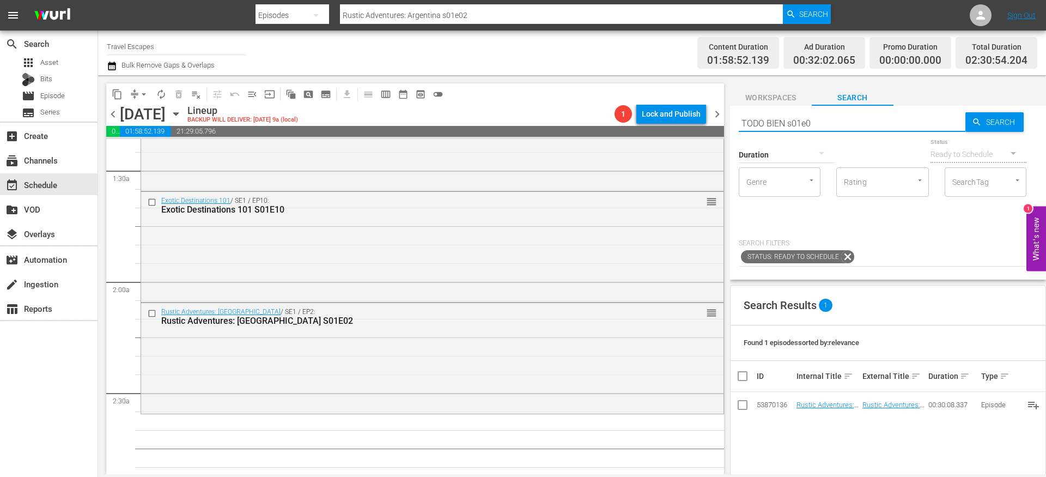
type input "TODO BIEN s01e02"
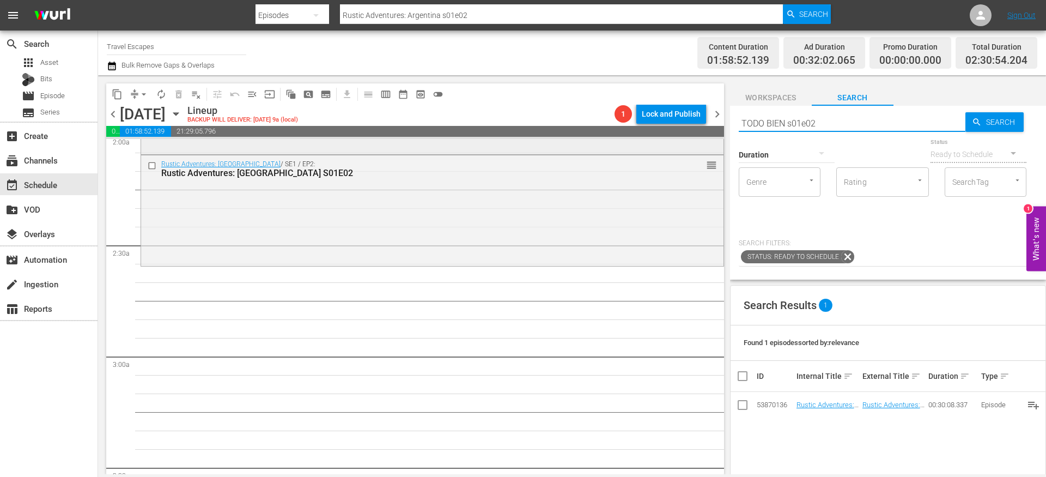
type input "TODO BIEN s01e02"
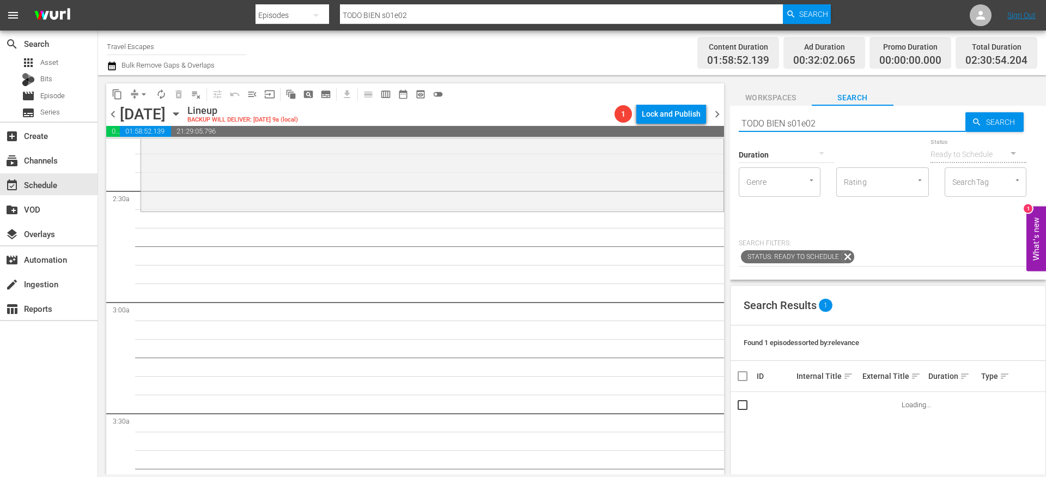
scroll to position [506, 0]
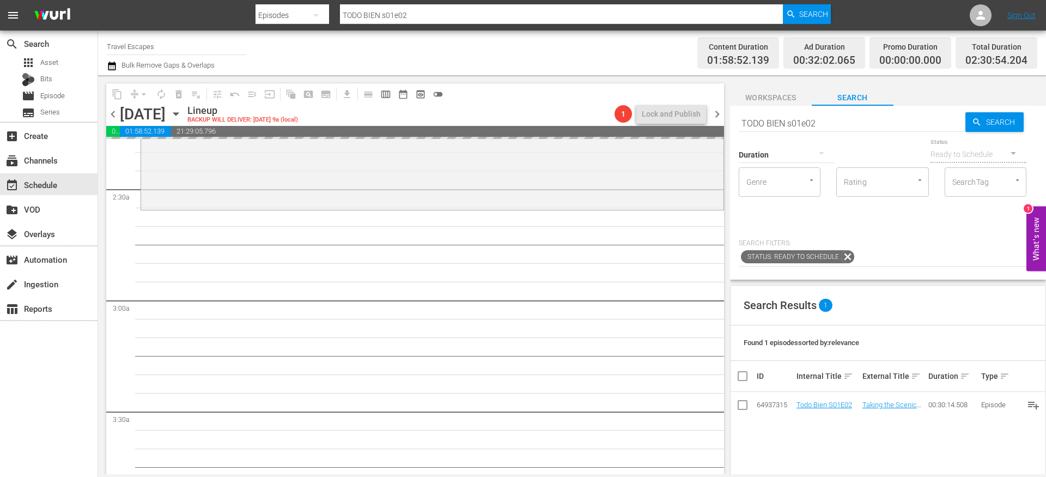
drag, startPoint x: 818, startPoint y: 408, endPoint x: 616, endPoint y: 13, distance: 443.7
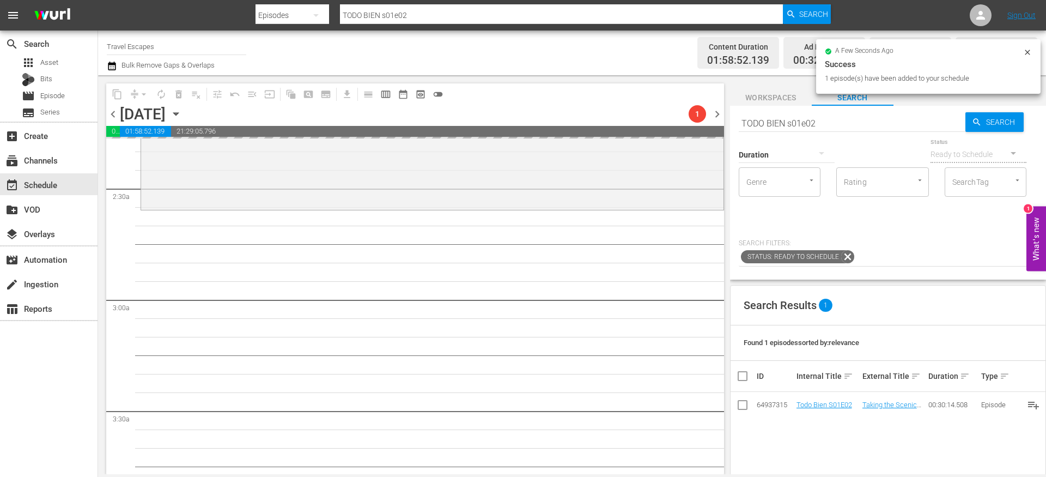
click at [771, 120] on input "TODO BIEN s01e02" at bounding box center [852, 123] width 227 height 26
click at [771, 122] on input "TODO BIEN s01e02" at bounding box center [852, 123] width 227 height 26
paste input "Raw Travel S01E10"
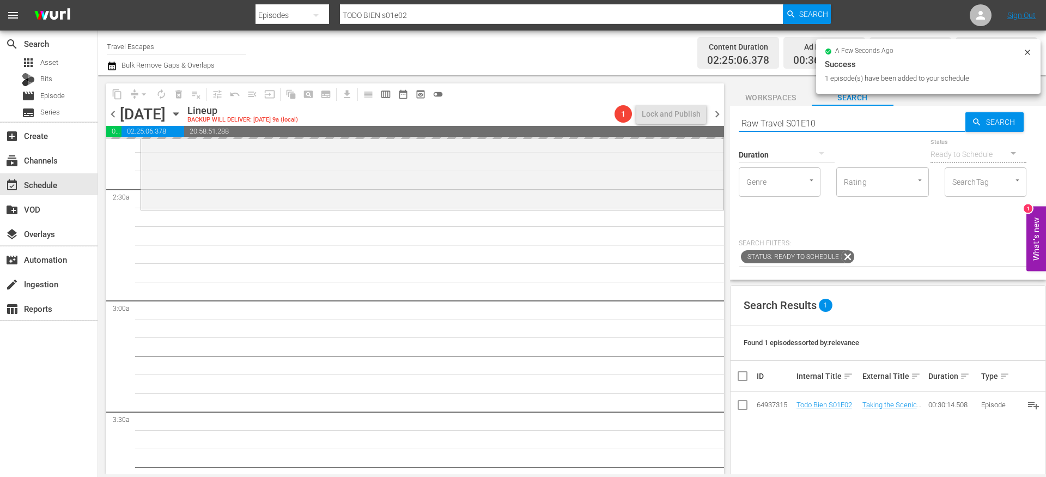
type input "Raw Travel S01E10"
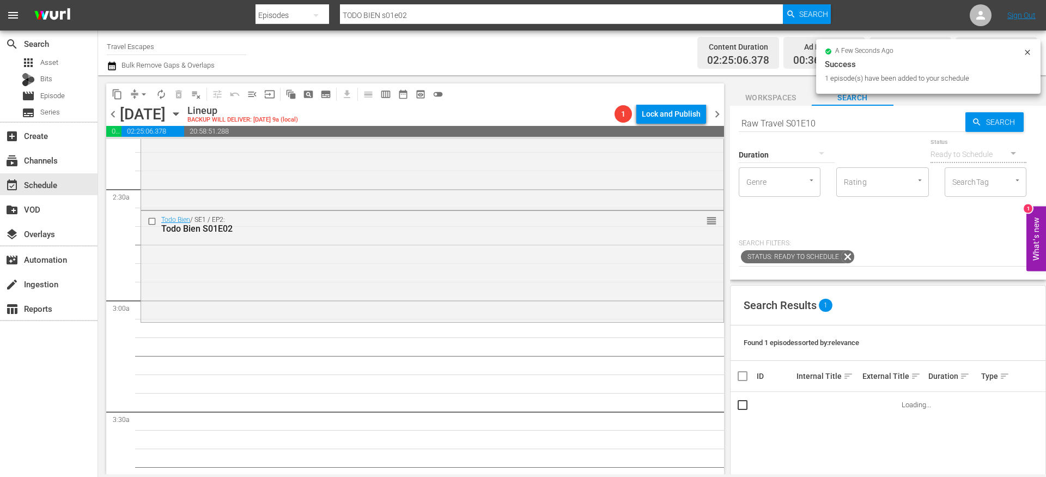
type input "Raw Travel S01E10"
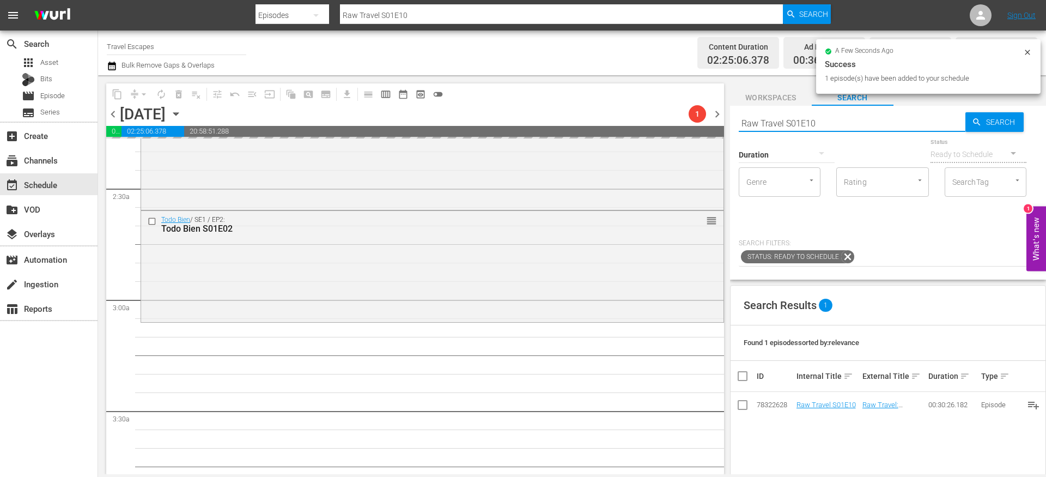
click at [776, 122] on input "Raw Travel S01E10" at bounding box center [852, 123] width 227 height 26
click at [775, 122] on input "Raw Travel S01E10" at bounding box center [852, 123] width 227 height 26
paste input "Adventure Cities S02E05"
type input "Adventure Cities S02E05"
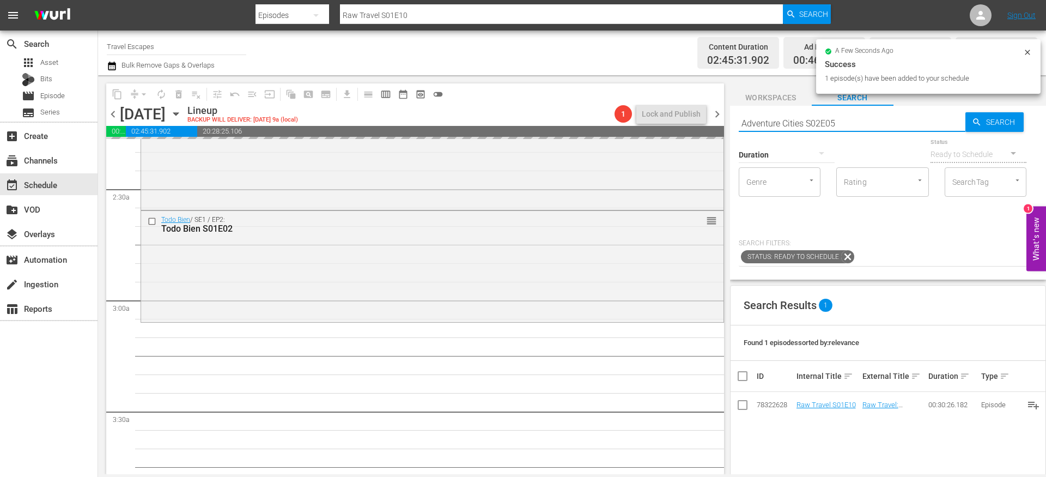
type input "Adventure Cities S02E05"
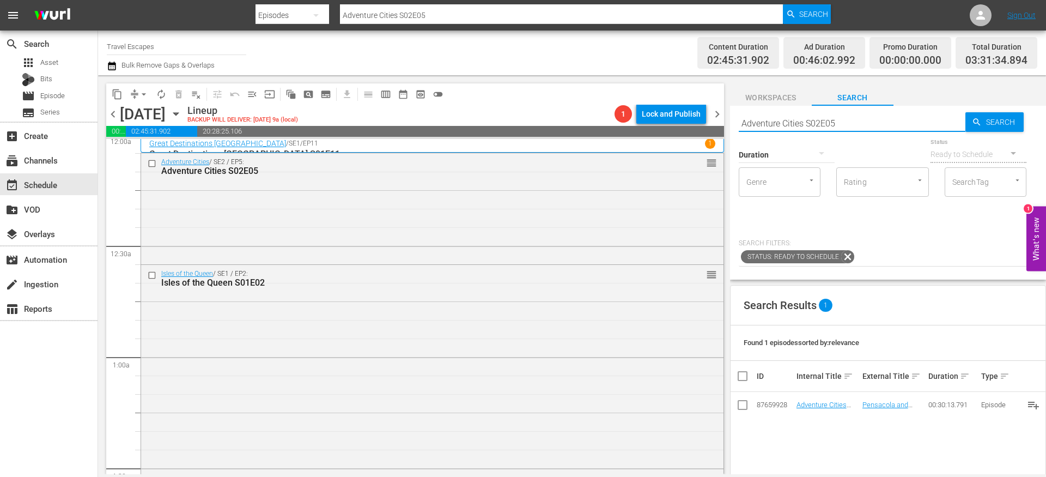
scroll to position [0, 0]
type input "Adventure Cities S02E05"
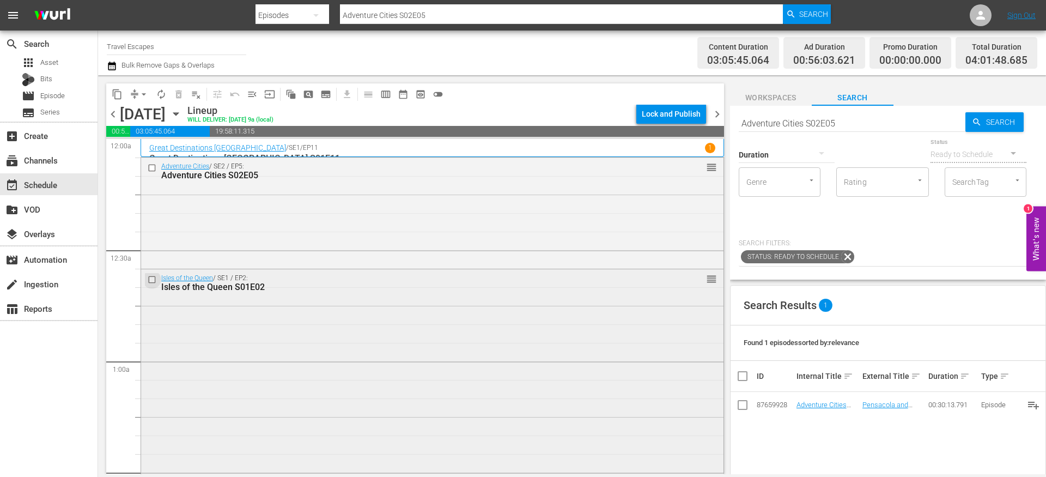
click at [152, 280] on input "checkbox" at bounding box center [153, 279] width 11 height 9
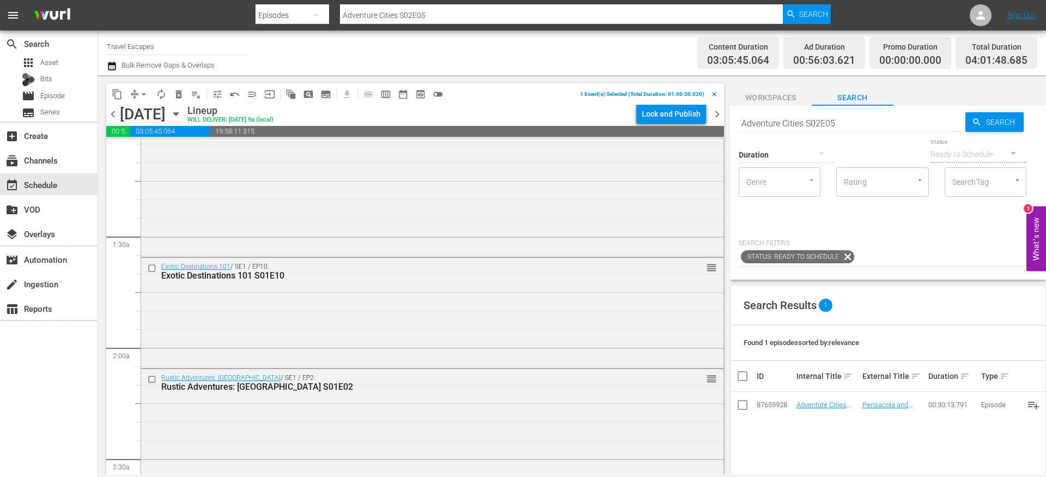
scroll to position [240, 0]
click at [151, 263] on input "checkbox" at bounding box center [153, 263] width 11 height 9
click at [151, 376] on input "checkbox" at bounding box center [153, 375] width 11 height 9
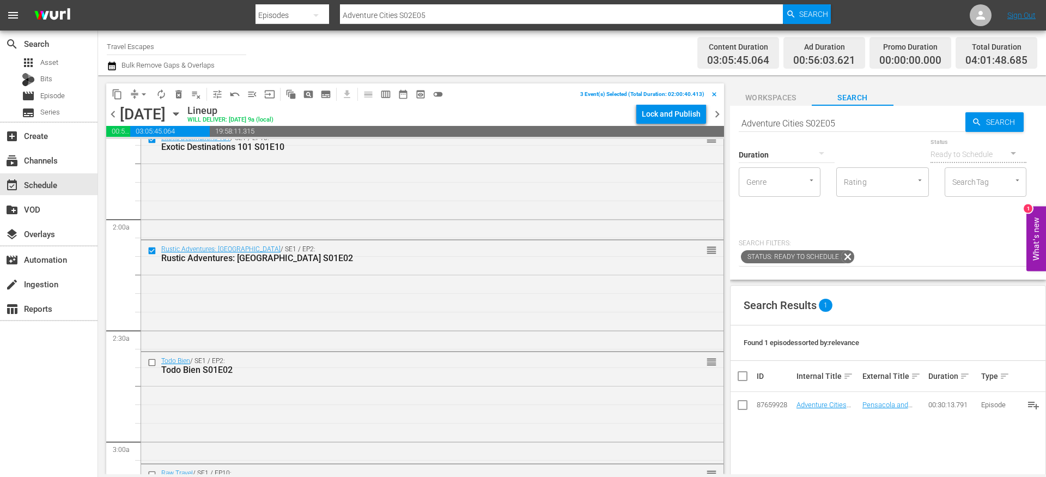
scroll to position [378, 0]
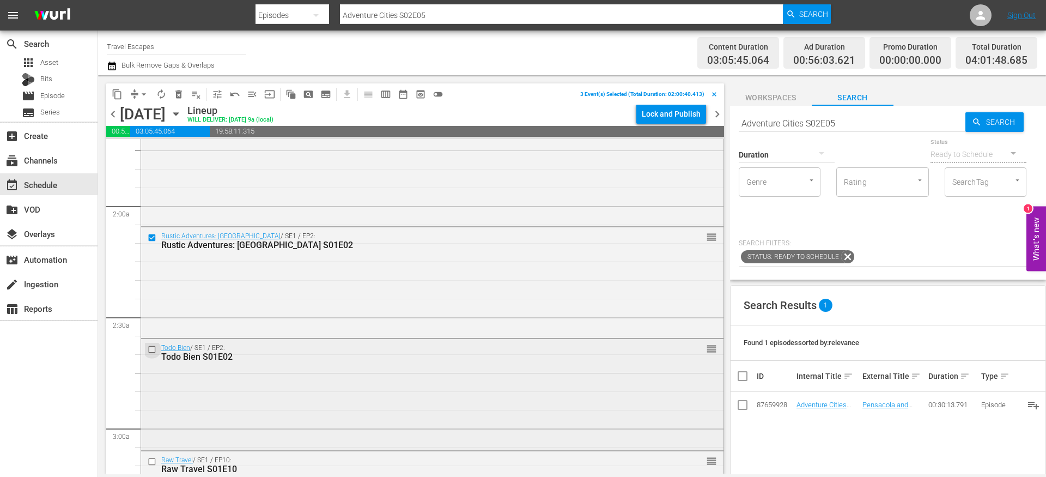
click at [151, 351] on input "checkbox" at bounding box center [153, 349] width 11 height 9
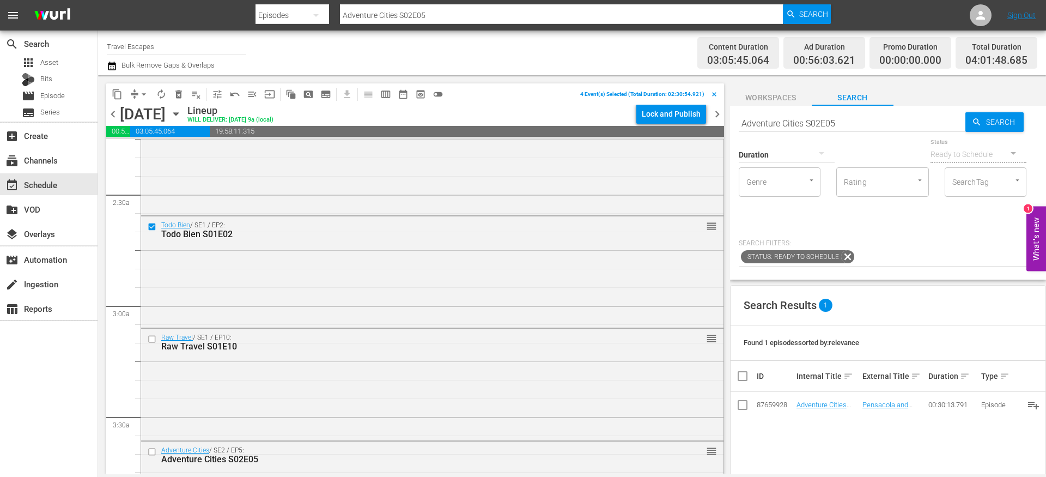
scroll to position [510, 0]
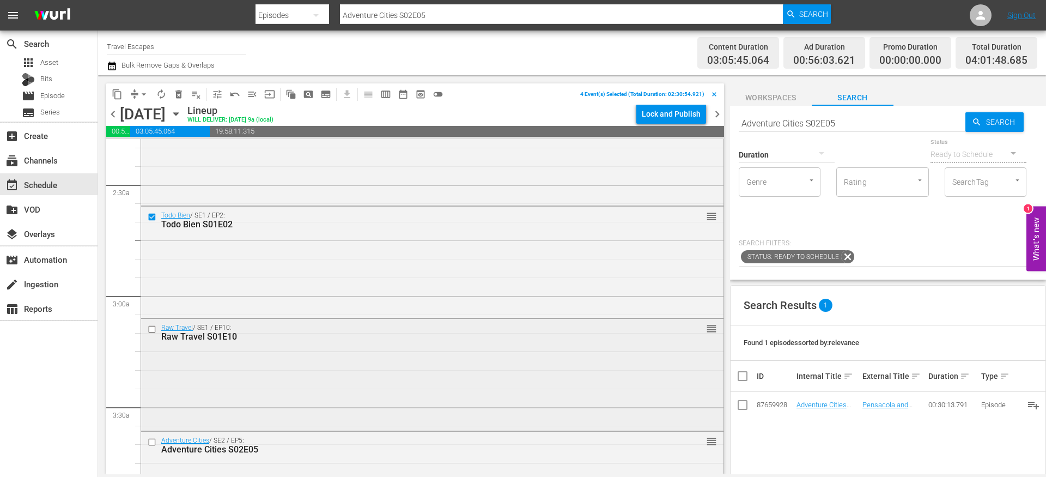
click at [151, 331] on input "checkbox" at bounding box center [153, 328] width 11 height 9
click at [152, 441] on input "checkbox" at bounding box center [153, 442] width 11 height 9
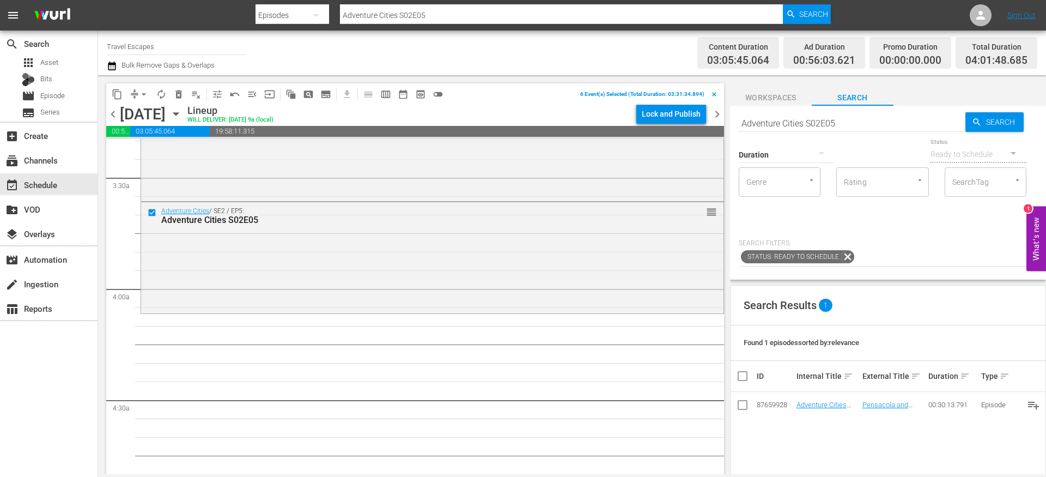
scroll to position [742, 0]
click at [117, 89] on span "content_copy" at bounding box center [117, 94] width 11 height 11
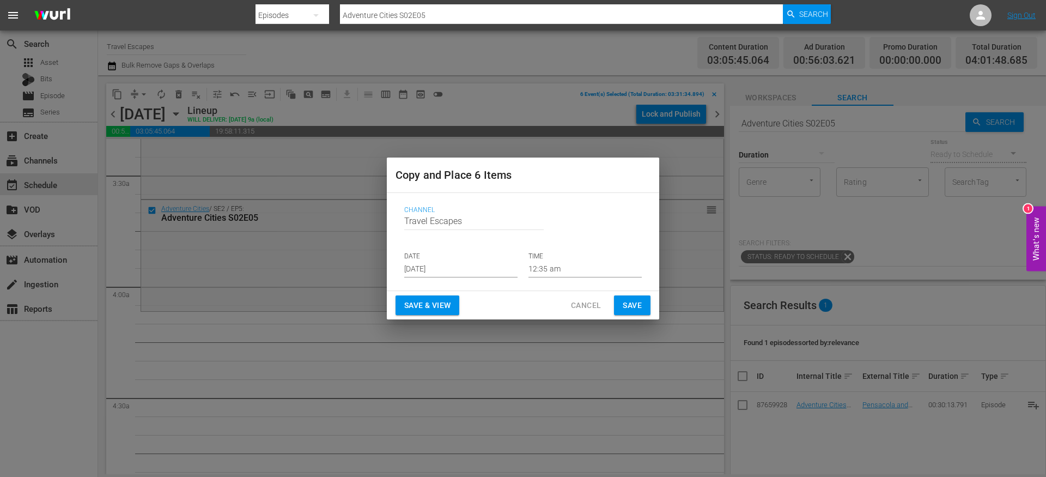
click at [424, 265] on input "[DATE]" at bounding box center [460, 269] width 113 height 16
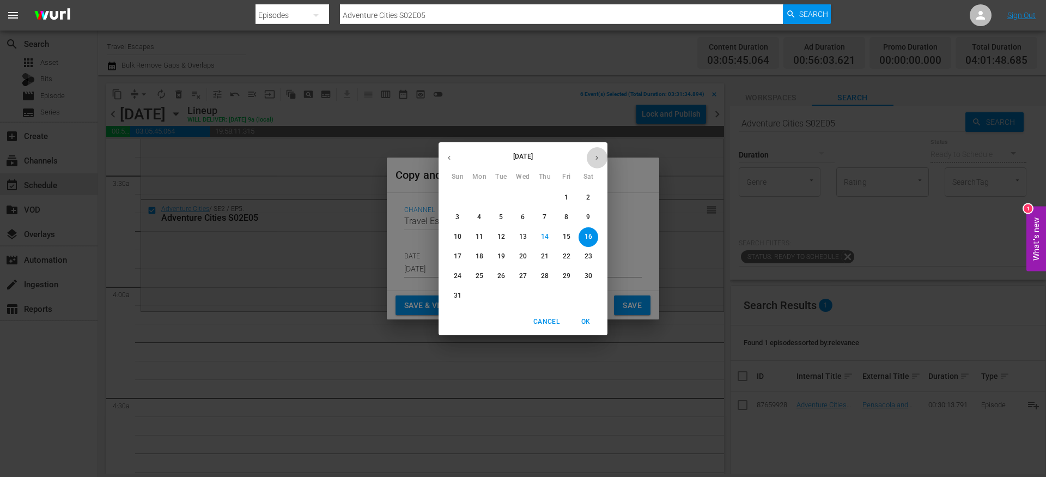
click at [598, 157] on icon "button" at bounding box center [597, 158] width 8 height 8
click at [588, 217] on p "13" at bounding box center [589, 216] width 8 height 9
type input "Sep 13th 2025"
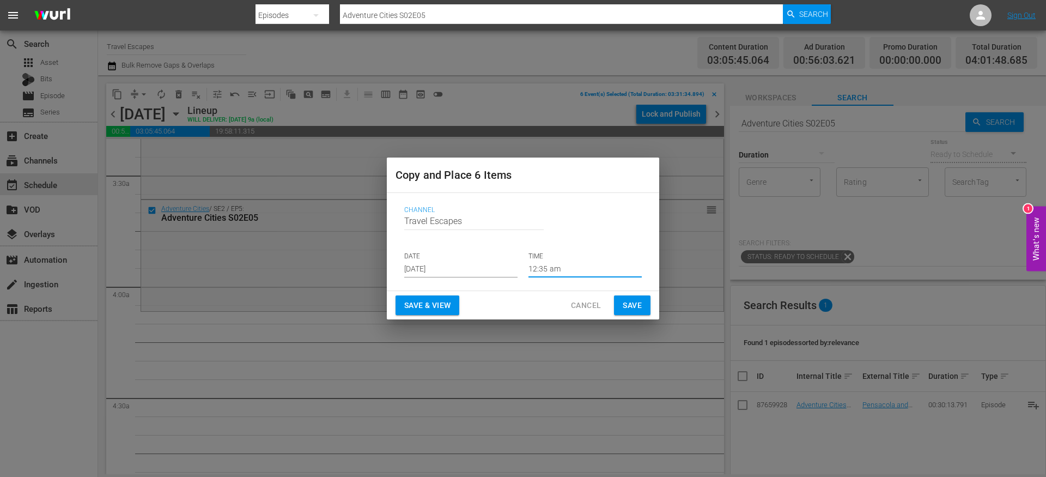
click at [543, 272] on input "12:35 am" at bounding box center [585, 269] width 113 height 16
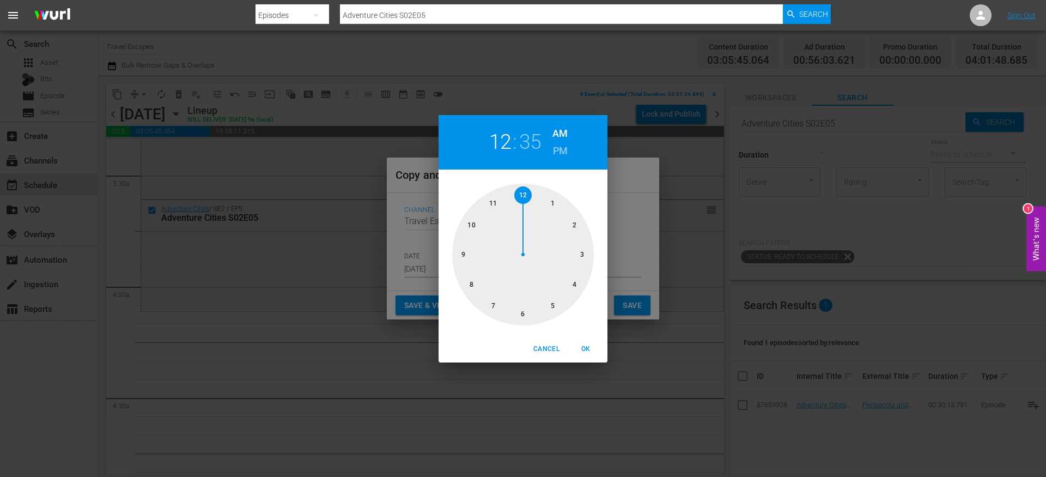
click at [572, 287] on div at bounding box center [523, 255] width 142 height 142
click at [526, 194] on div at bounding box center [523, 255] width 142 height 142
click at [587, 344] on span "OK" at bounding box center [586, 348] width 26 height 11
type input "04:00 am"
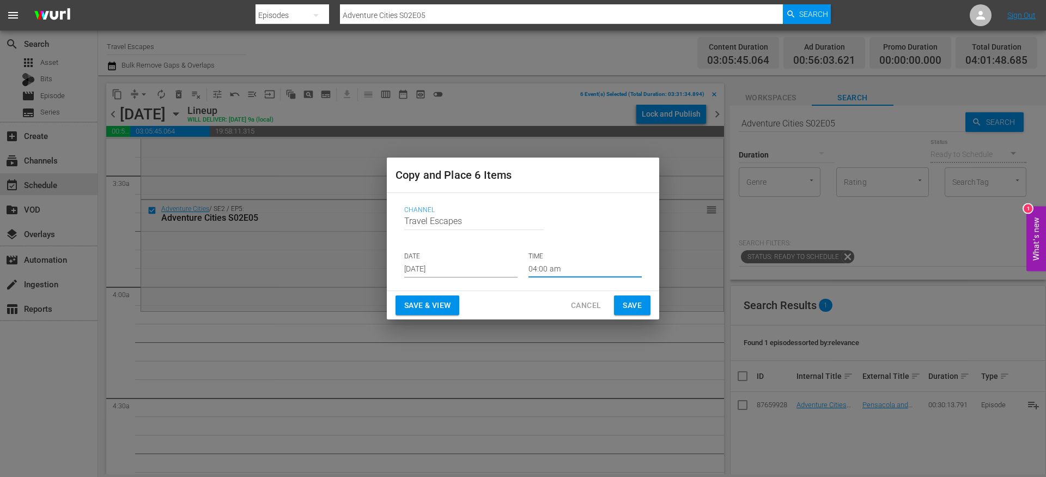
click at [633, 307] on span "Save" at bounding box center [632, 306] width 19 height 14
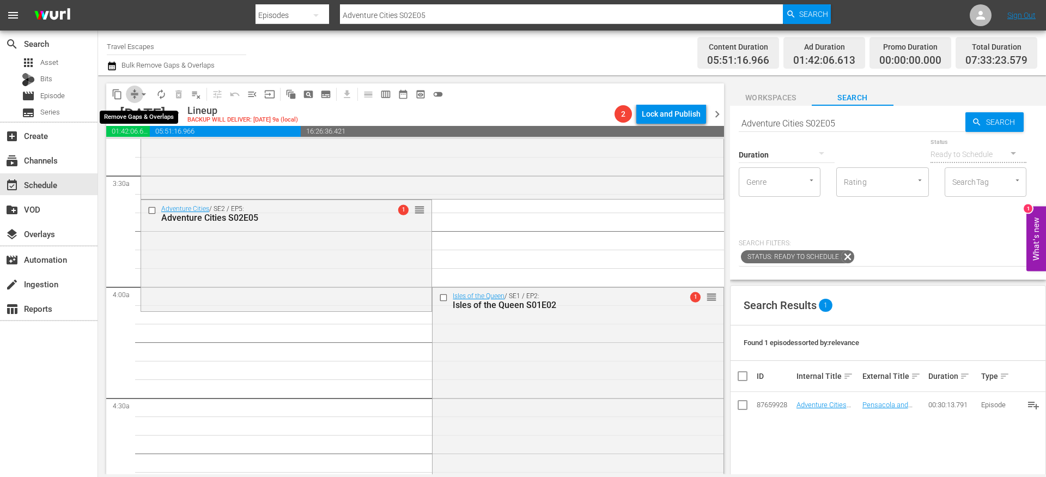
click at [134, 95] on span "compress" at bounding box center [134, 94] width 11 height 11
click at [136, 97] on button "arrow_drop_down" at bounding box center [143, 94] width 17 height 17
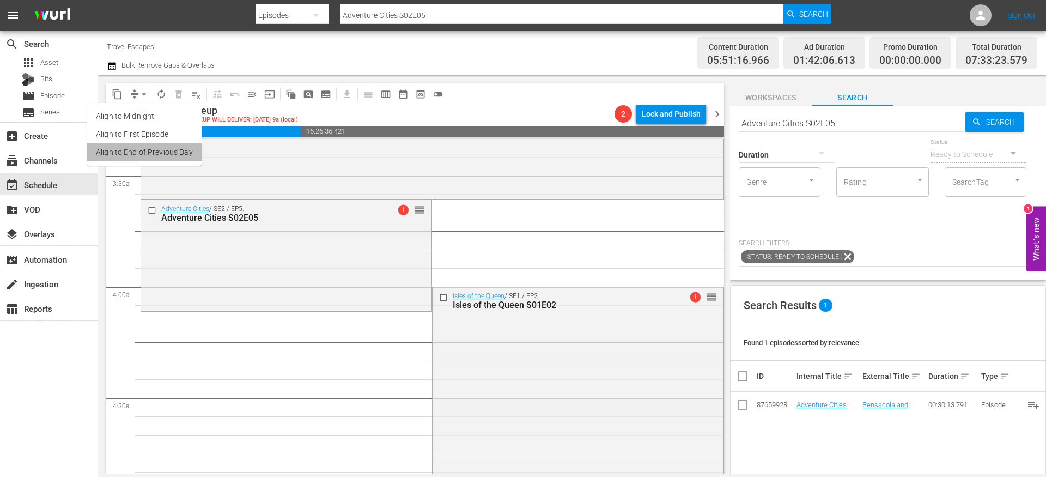
click at [145, 155] on li "Align to End of Previous Day" at bounding box center [144, 152] width 114 height 18
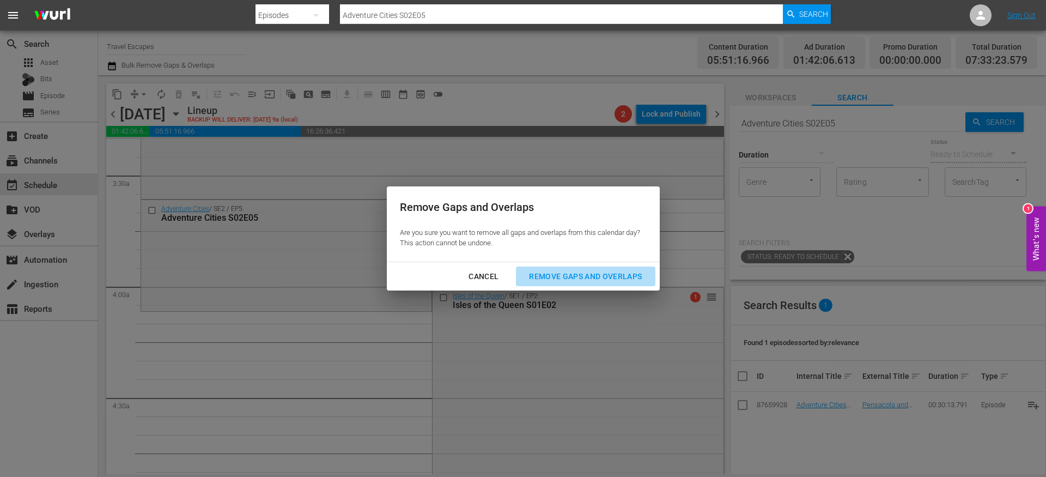
click at [631, 274] on div "Remove Gaps and Overlaps" at bounding box center [585, 277] width 130 height 14
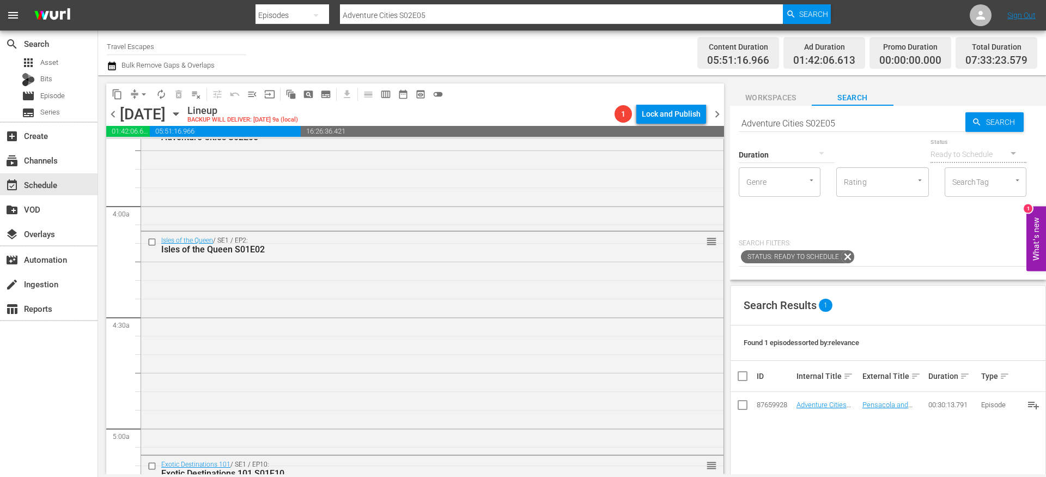
scroll to position [817, 0]
click at [151, 247] on input "checkbox" at bounding box center [153, 246] width 11 height 9
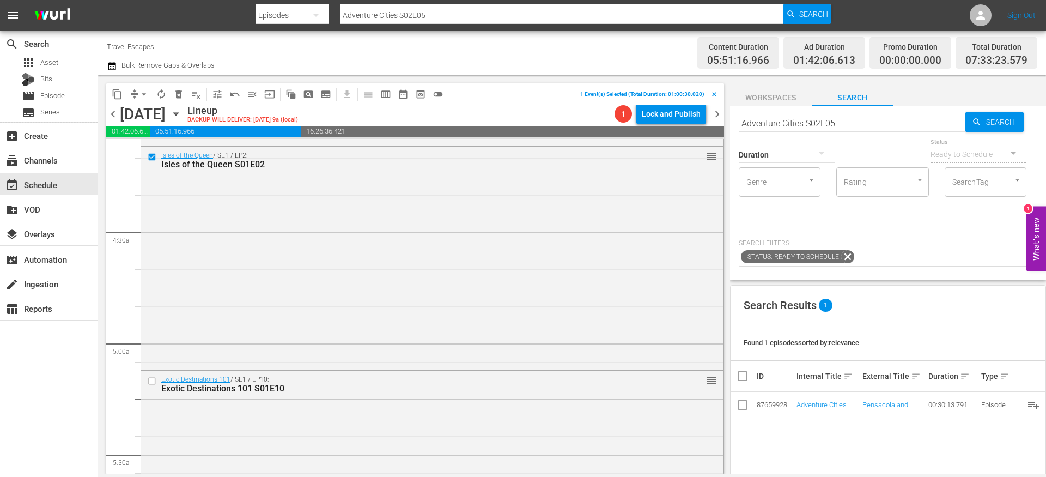
scroll to position [957, 0]
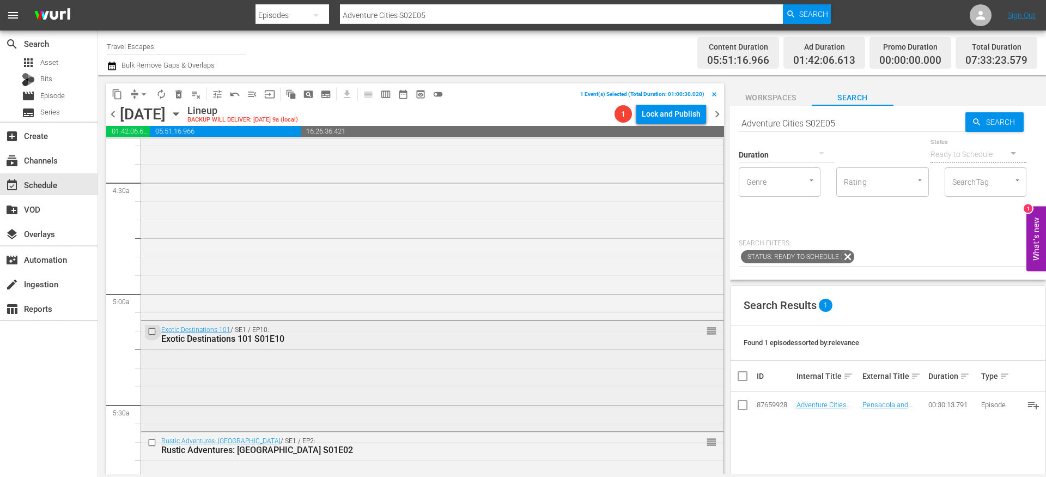
click at [151, 329] on input "checkbox" at bounding box center [153, 331] width 11 height 9
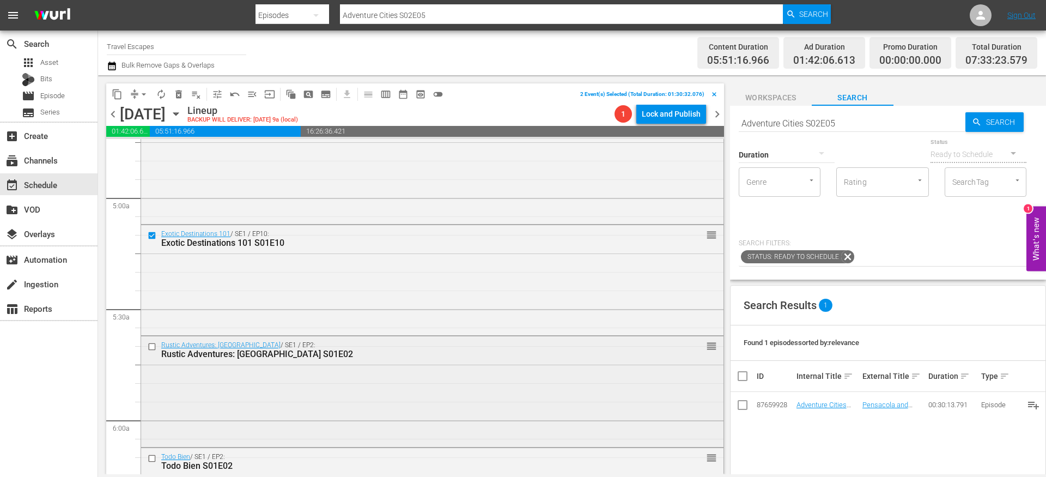
click at [150, 345] on input "checkbox" at bounding box center [153, 346] width 11 height 9
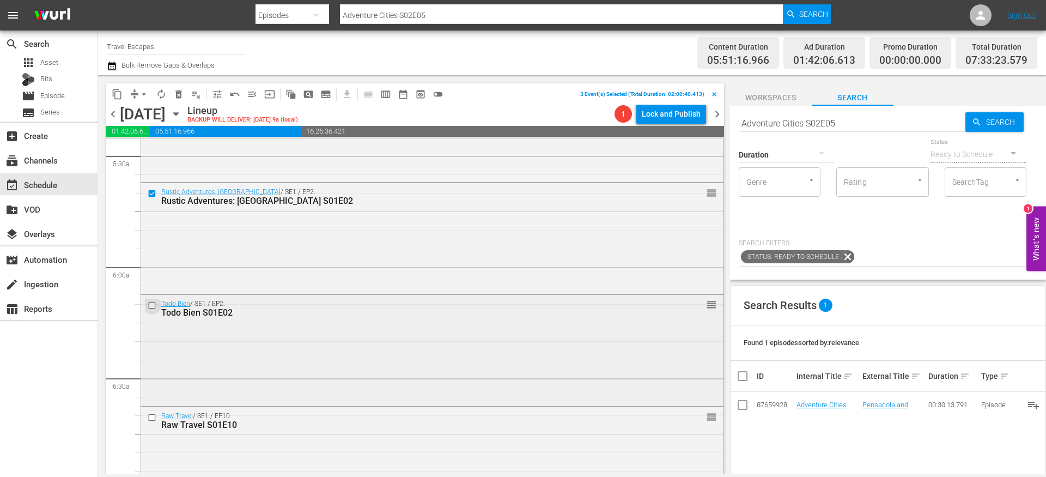
click at [151, 306] on input "checkbox" at bounding box center [153, 305] width 11 height 9
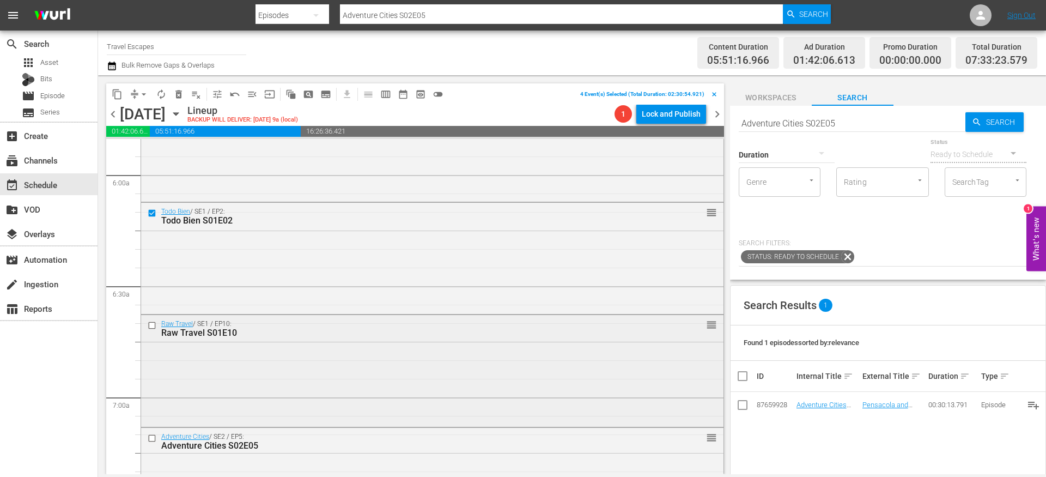
click at [151, 324] on input "checkbox" at bounding box center [153, 325] width 11 height 9
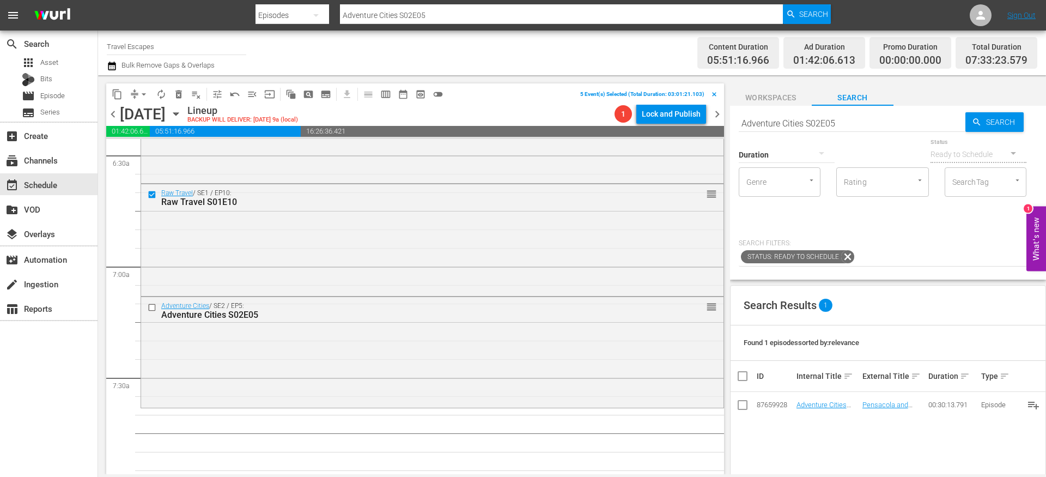
scroll to position [1432, 0]
click at [153, 299] on input "checkbox" at bounding box center [153, 303] width 11 height 9
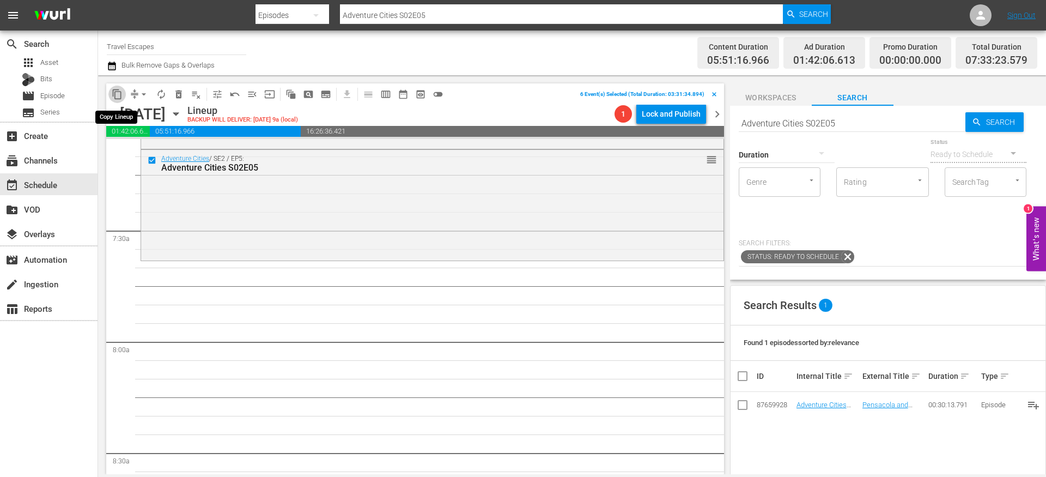
click at [119, 99] on span "content_copy" at bounding box center [117, 94] width 11 height 11
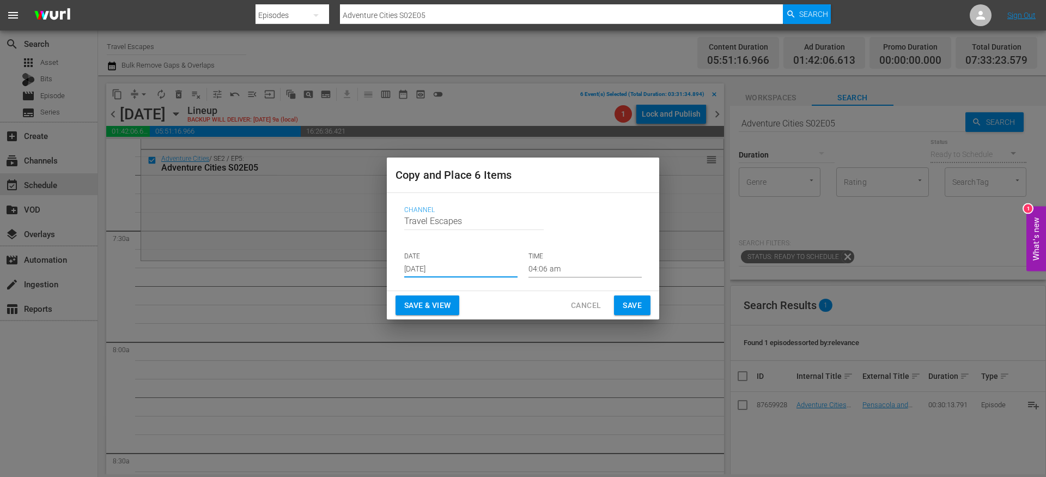
click at [437, 268] on input "[DATE]" at bounding box center [460, 269] width 113 height 16
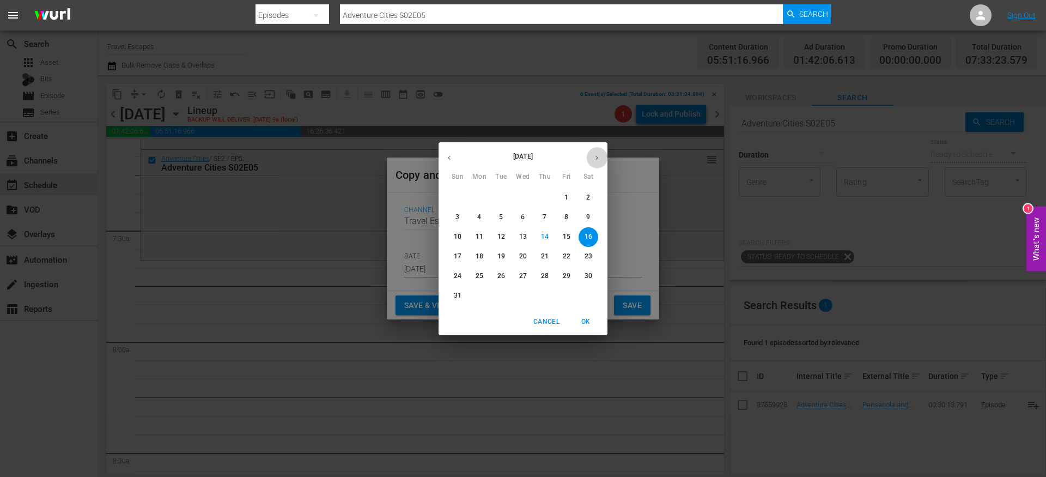
click at [599, 159] on icon "button" at bounding box center [597, 158] width 8 height 8
click at [584, 215] on span "13" at bounding box center [589, 216] width 20 height 9
type input "Sep 13th 2025"
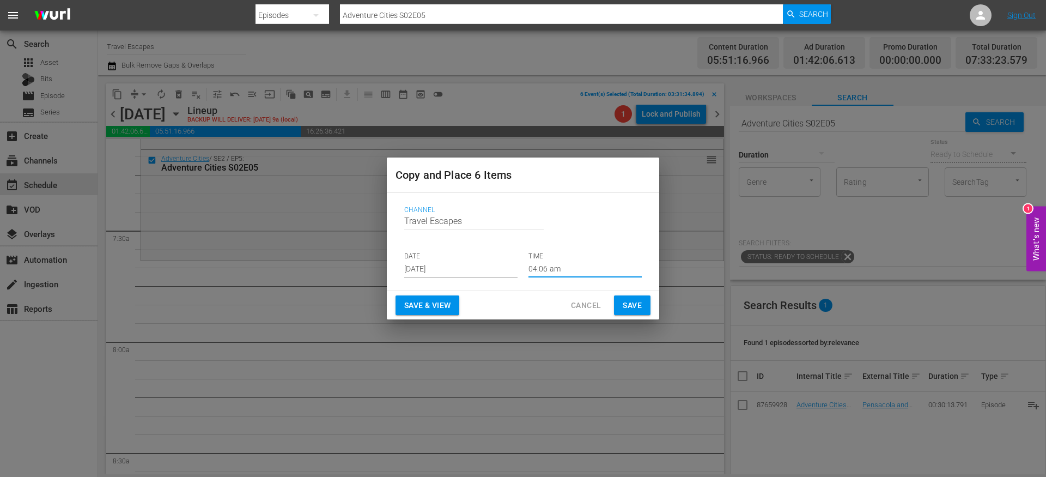
click at [544, 271] on input "04:06 am" at bounding box center [585, 269] width 113 height 16
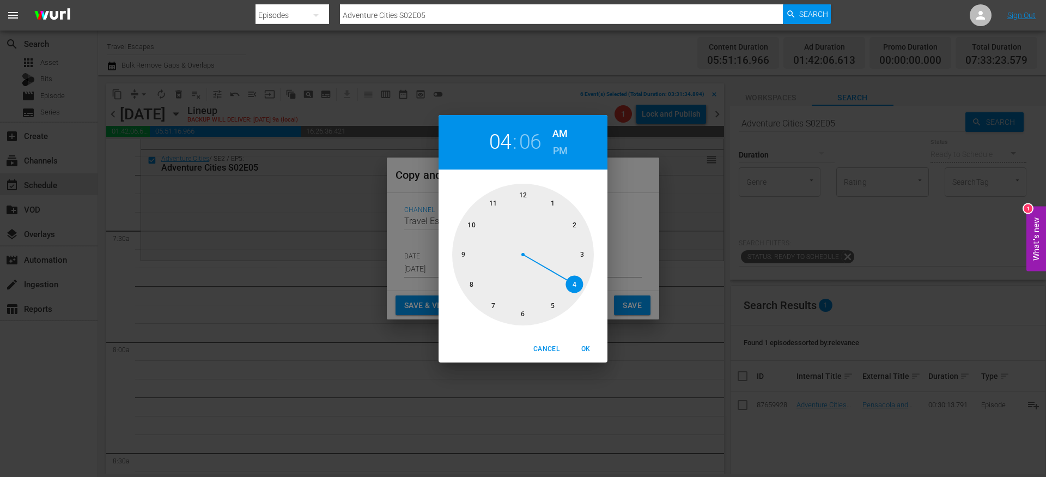
click at [491, 301] on div at bounding box center [523, 255] width 142 height 142
click at [525, 313] on div at bounding box center [523, 255] width 142 height 142
click at [585, 347] on span "OK" at bounding box center [586, 348] width 26 height 11
type input "07:30 am"
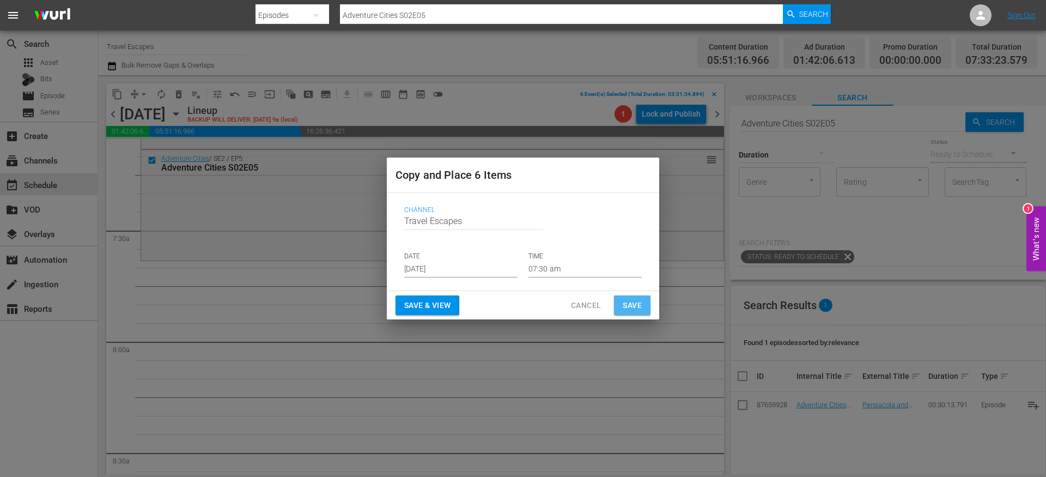
click at [632, 309] on span "Save" at bounding box center [632, 306] width 19 height 14
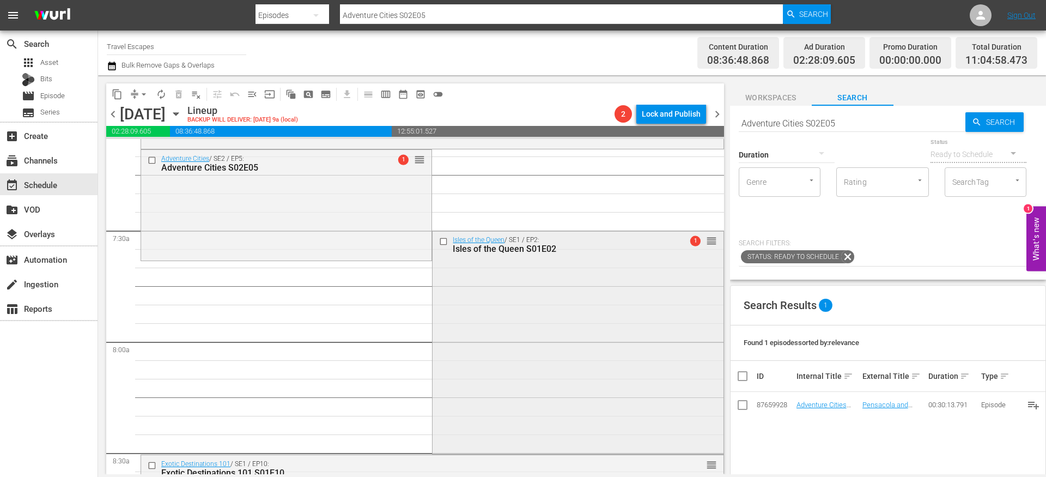
click at [439, 241] on input "checkbox" at bounding box center [444, 240] width 11 height 9
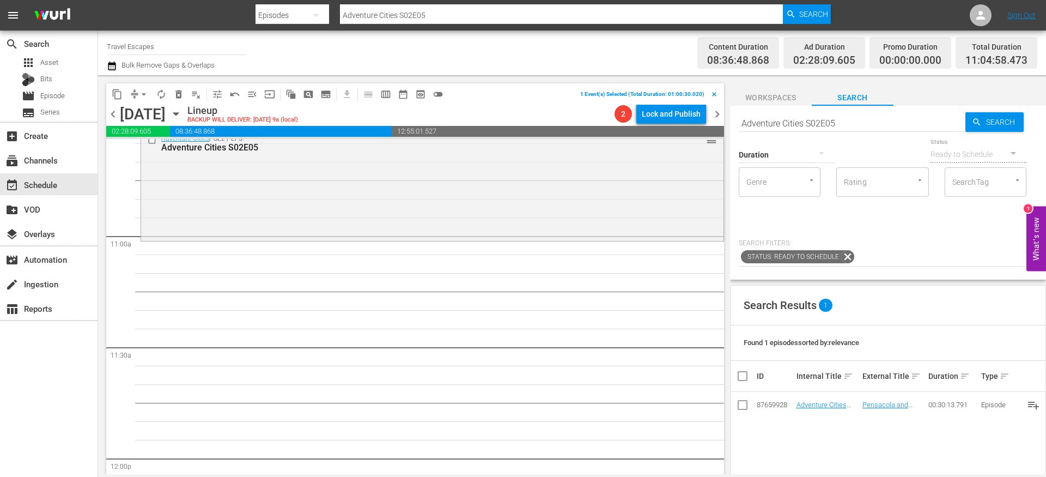
scroll to position [2374, 0]
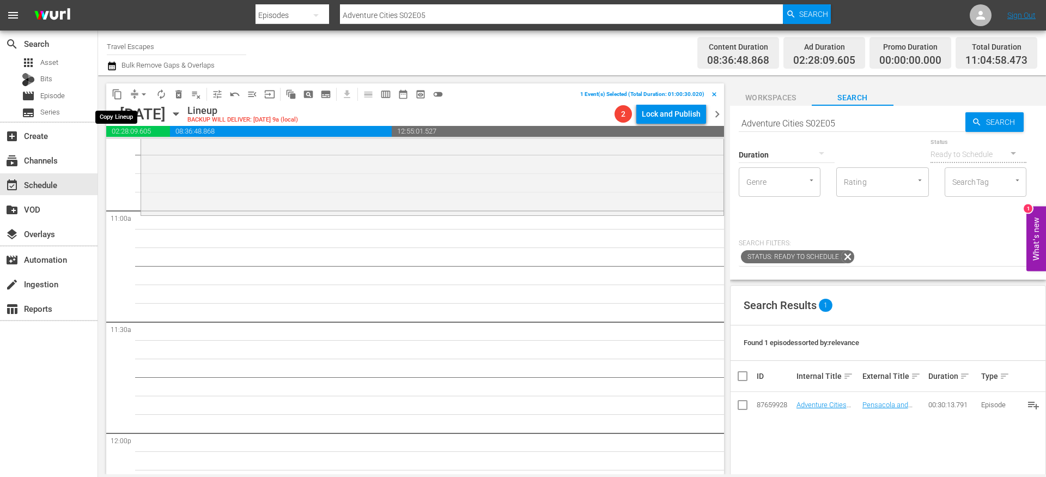
click at [117, 93] on span "content_copy" at bounding box center [117, 94] width 11 height 11
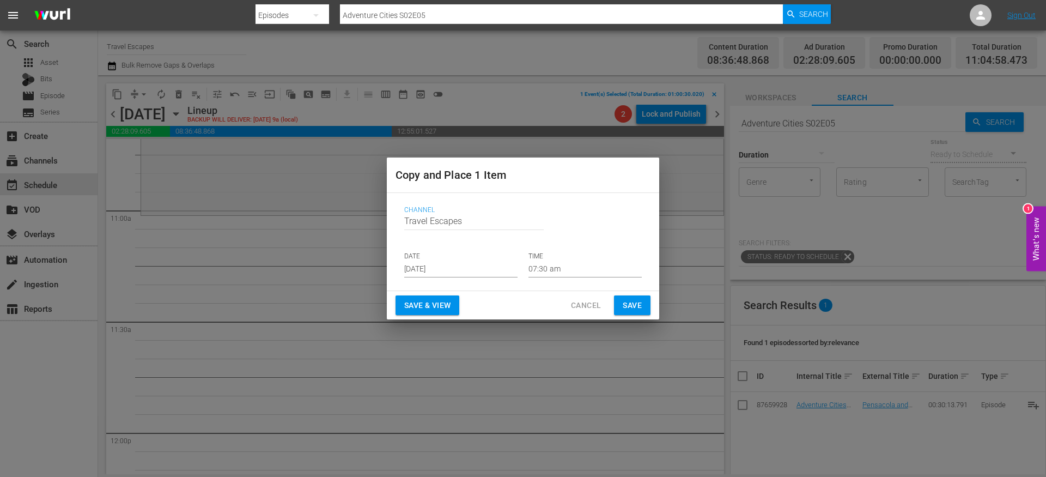
click at [426, 268] on input "[DATE]" at bounding box center [460, 269] width 113 height 16
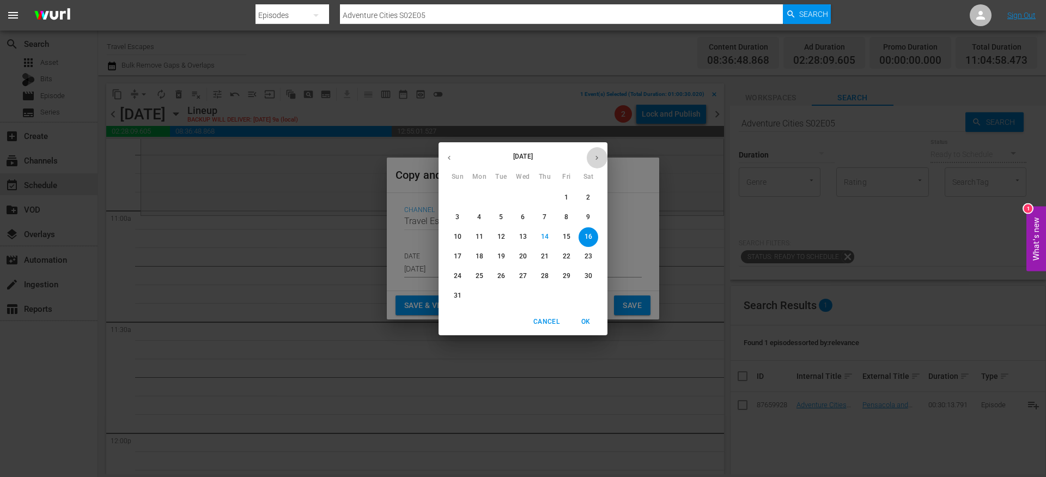
click at [598, 159] on icon "button" at bounding box center [597, 158] width 8 height 8
click at [590, 221] on p "13" at bounding box center [589, 216] width 8 height 9
type input "Sep 13th 2025"
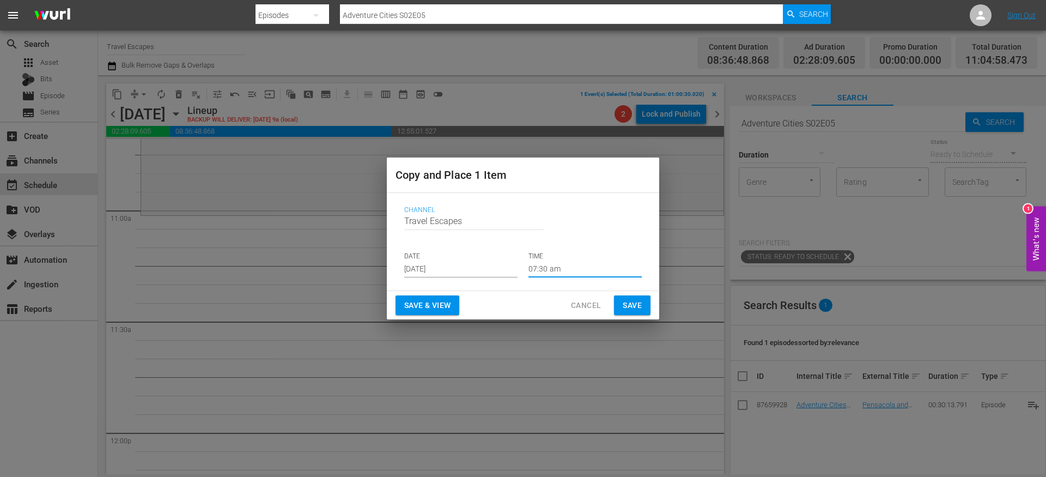
click at [543, 264] on input "07:30 am" at bounding box center [585, 269] width 113 height 16
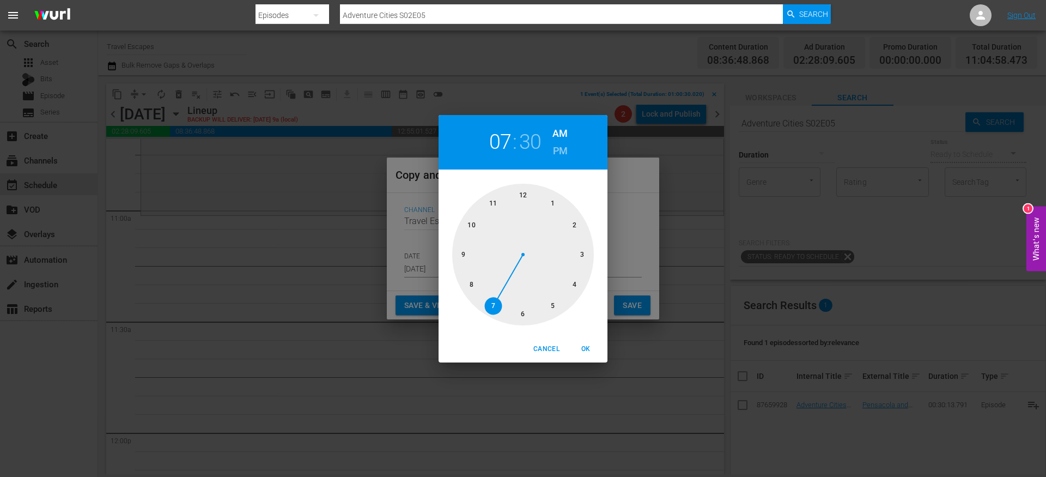
click at [496, 196] on div at bounding box center [523, 255] width 142 height 142
click at [523, 197] on div at bounding box center [523, 255] width 142 height 142
click at [582, 347] on span "OK" at bounding box center [586, 348] width 26 height 11
type input "11:00 am"
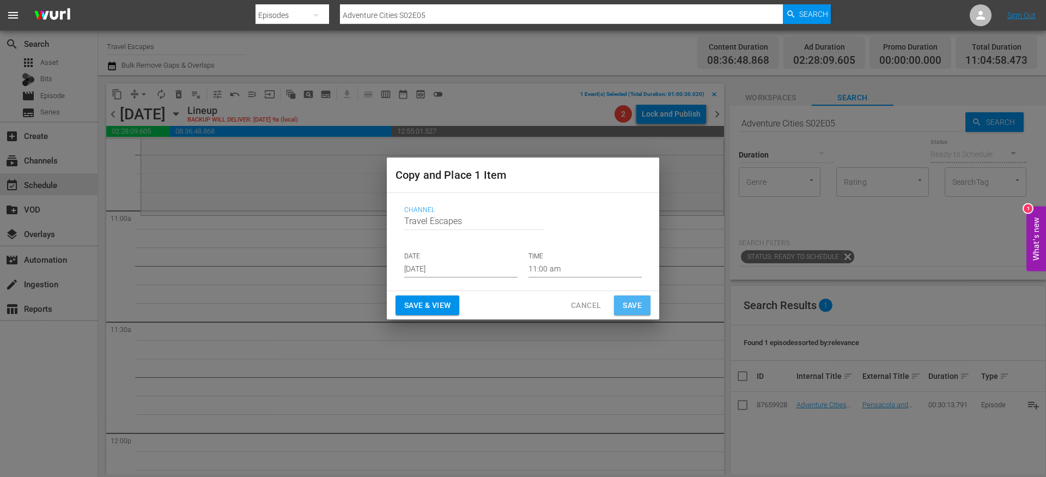
click at [642, 303] on button "Save" at bounding box center [632, 305] width 37 height 20
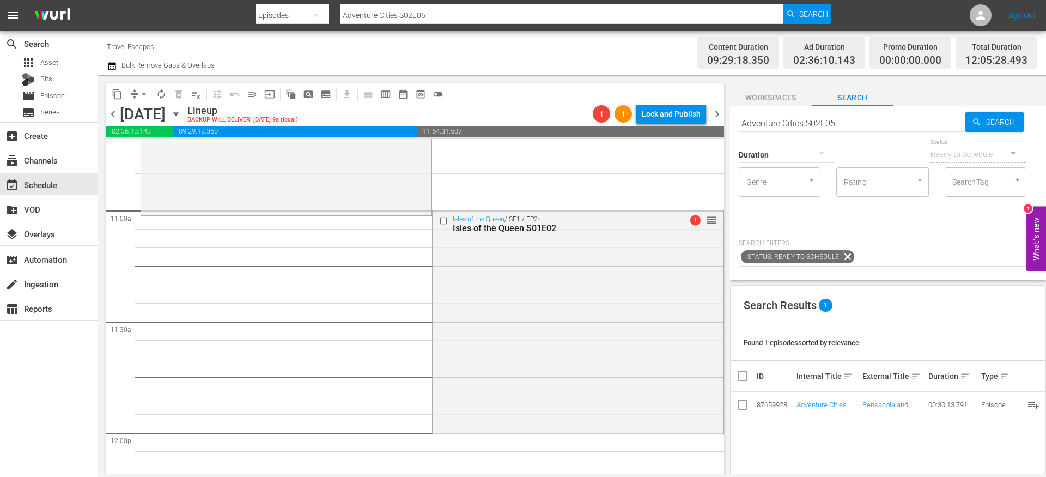
click at [141, 96] on span "arrow_drop_down" at bounding box center [143, 94] width 11 height 11
click at [156, 154] on li "Align to End of Previous Day" at bounding box center [144, 152] width 114 height 18
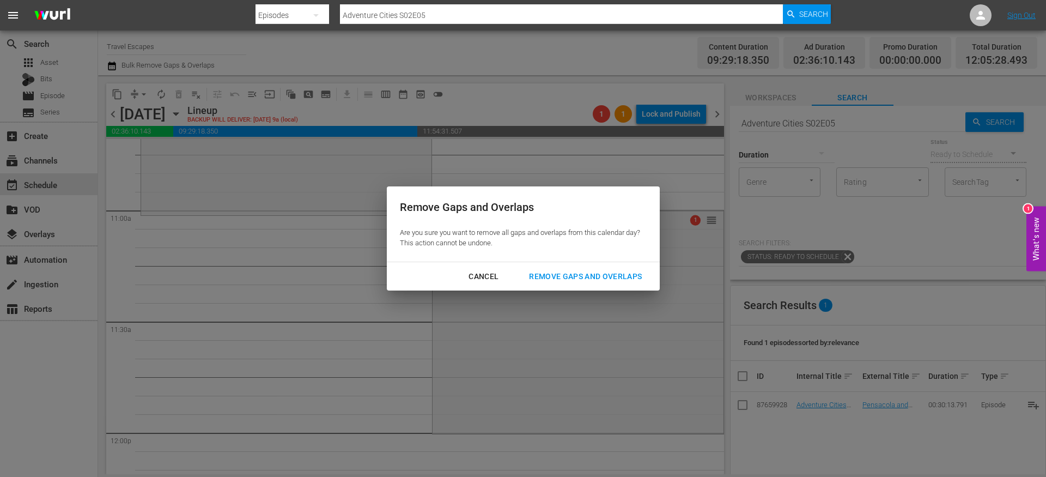
click at [555, 282] on div "Remove Gaps and Overlaps" at bounding box center [585, 277] width 130 height 14
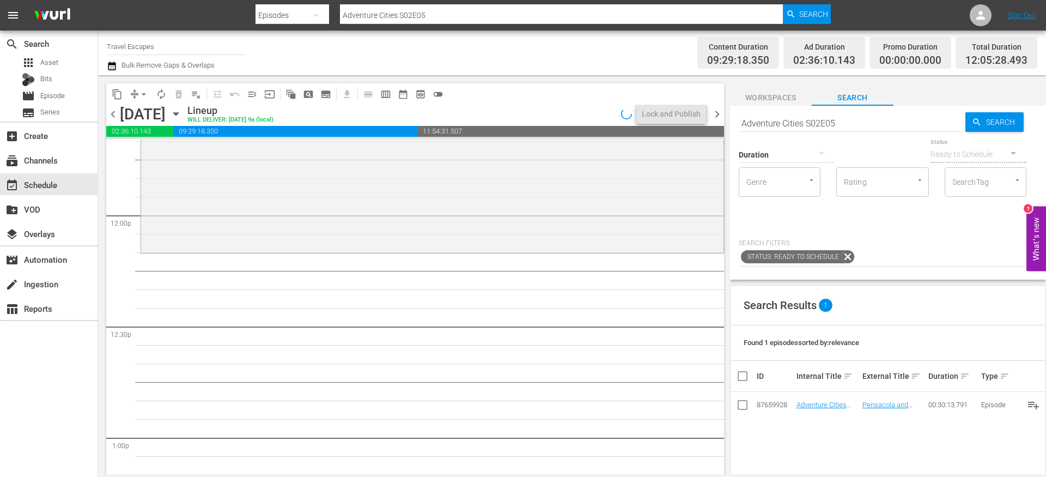
scroll to position [2592, 0]
click at [785, 129] on div "Duration" at bounding box center [787, 147] width 96 height 39
click at [784, 126] on input "Adventure Cities S02E05" at bounding box center [852, 123] width 227 height 26
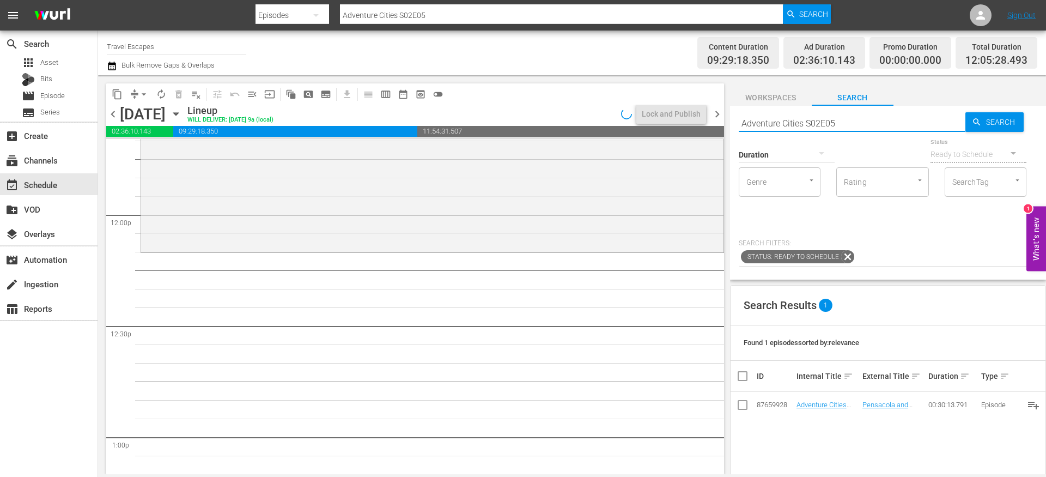
paste input "Exotic Destinations 101 s01e01"
type input "Exotic Destinations 101 s01e01"
click at [866, 124] on input "Exotic Destinations 101 s01e01" at bounding box center [852, 123] width 227 height 26
type input "Exotic Destinations 101 s01e02"
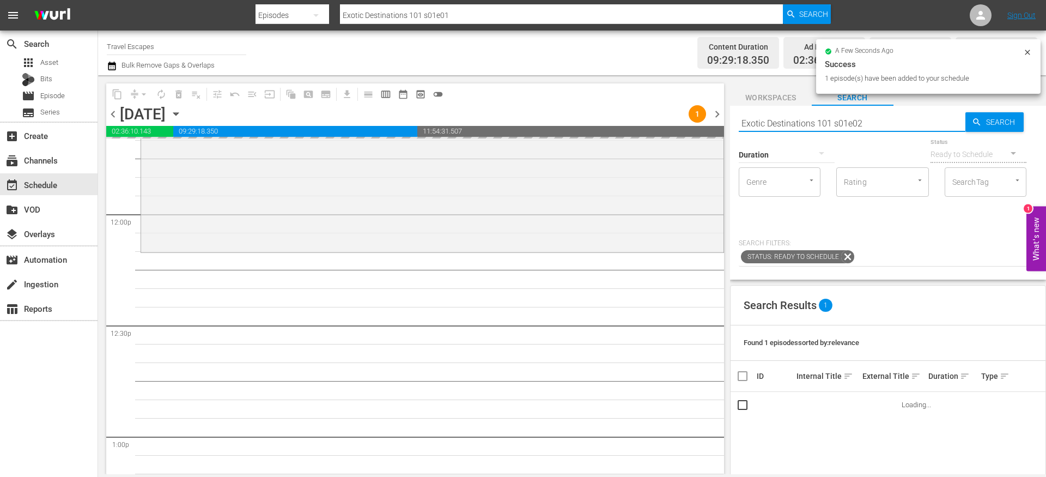
type input "Exotic Destinations 101 s01e02"
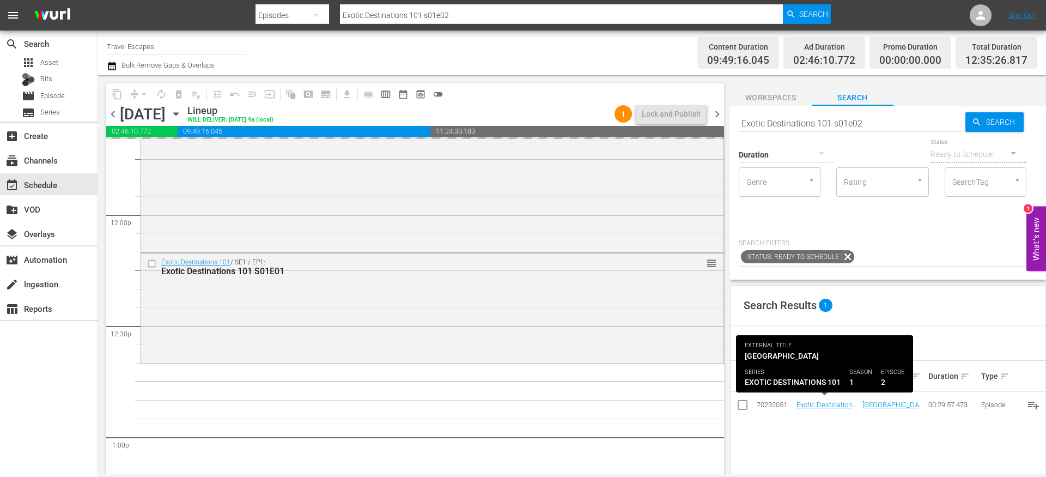
drag, startPoint x: 809, startPoint y: 406, endPoint x: 872, endPoint y: 125, distance: 288.7
click at [873, 125] on input "Exotic Destinations 101 s01e02" at bounding box center [852, 123] width 227 height 26
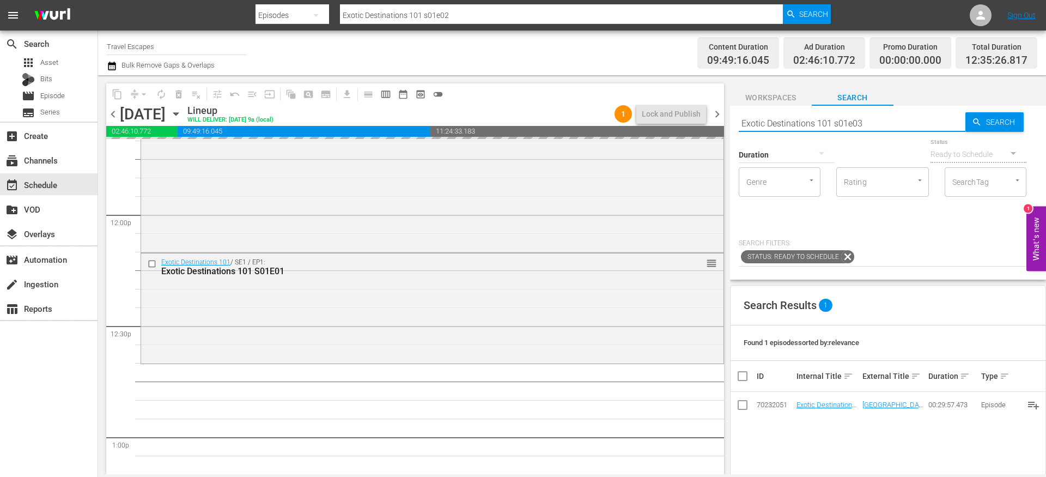
type input "Exotic Destinations 101 s01e03"
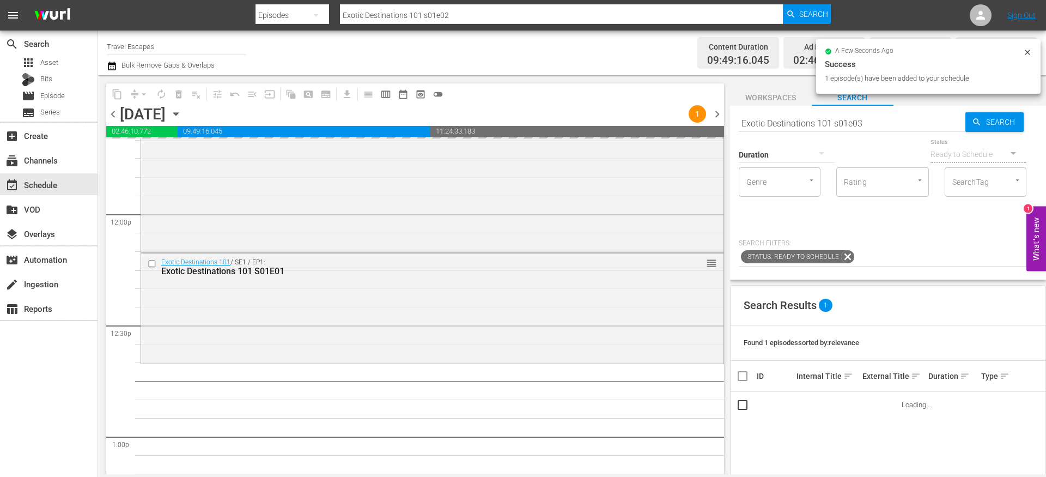
type input "Exotic Destinations 101 s01e03"
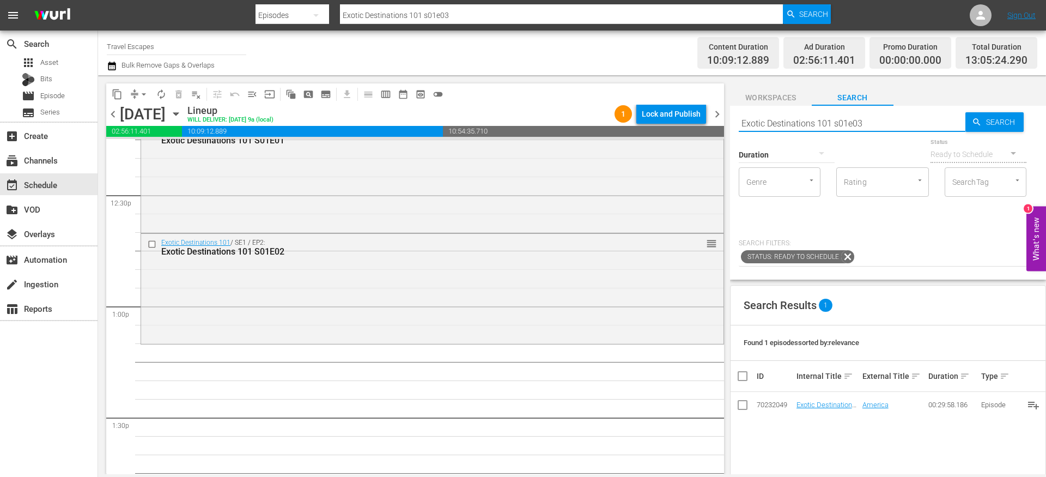
scroll to position [2787, 0]
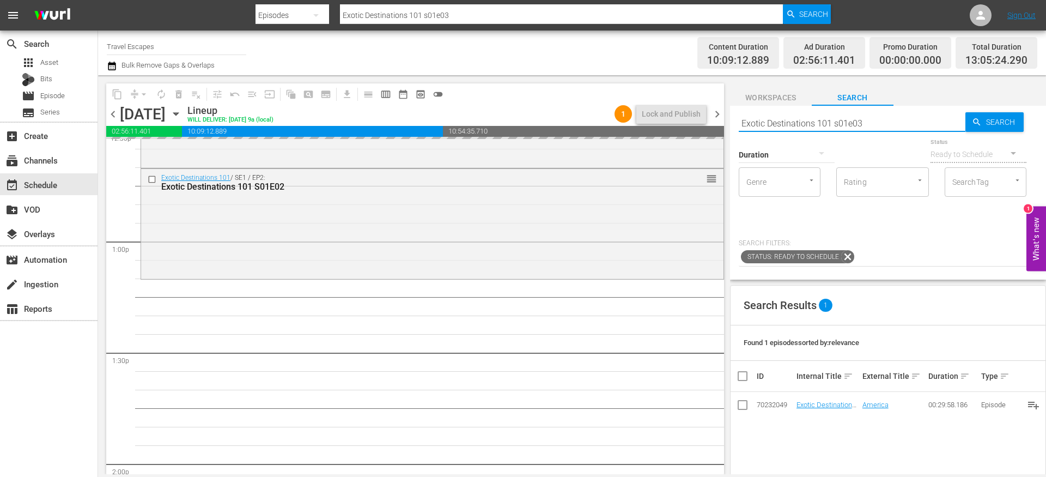
click at [867, 121] on input "Exotic Destinations 101 s01e03" at bounding box center [852, 123] width 227 height 26
type input "Exotic Destinations 101 s01e04"
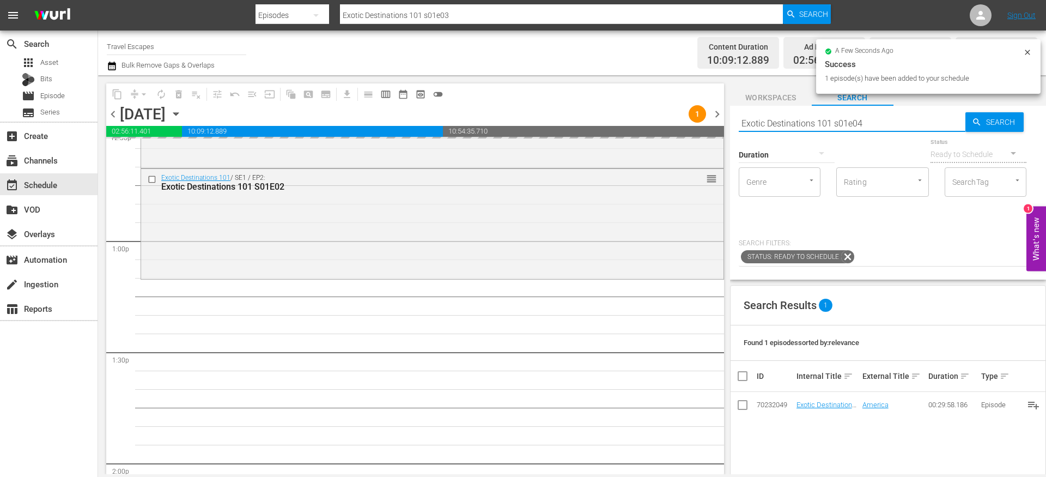
type input "Exotic Destinations 101 s01e04"
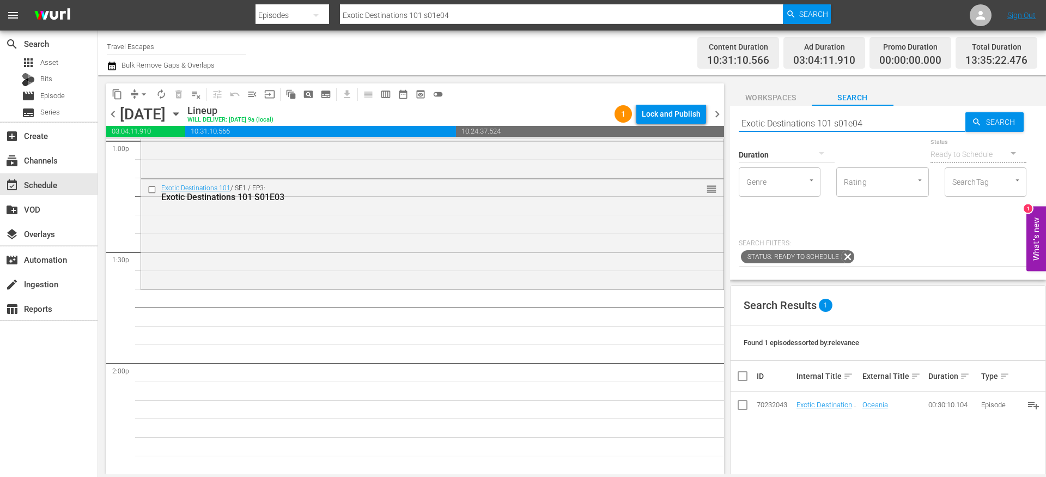
scroll to position [2890, 0]
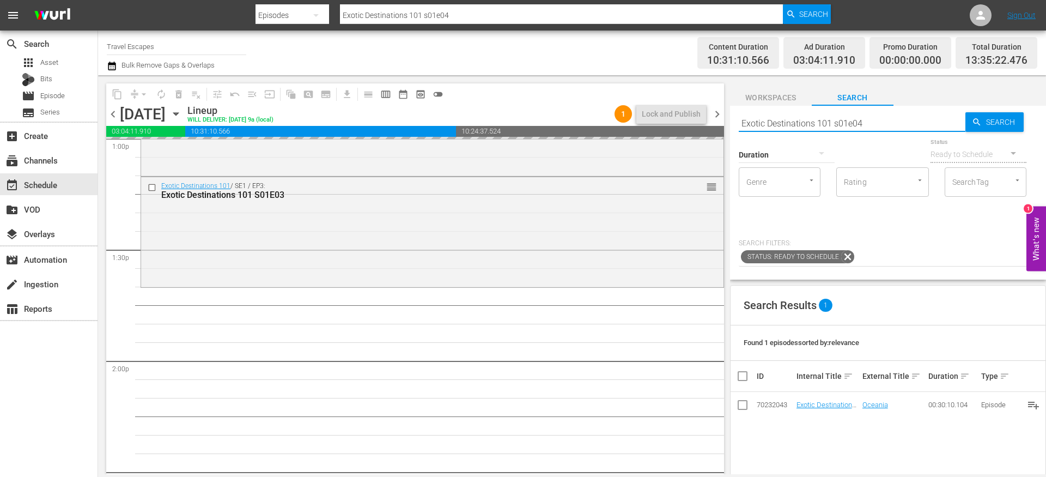
click at [888, 120] on input "Exotic Destinations 101 s01e04" at bounding box center [852, 123] width 227 height 26
type input "Exotic Destinations 101 s01e05"
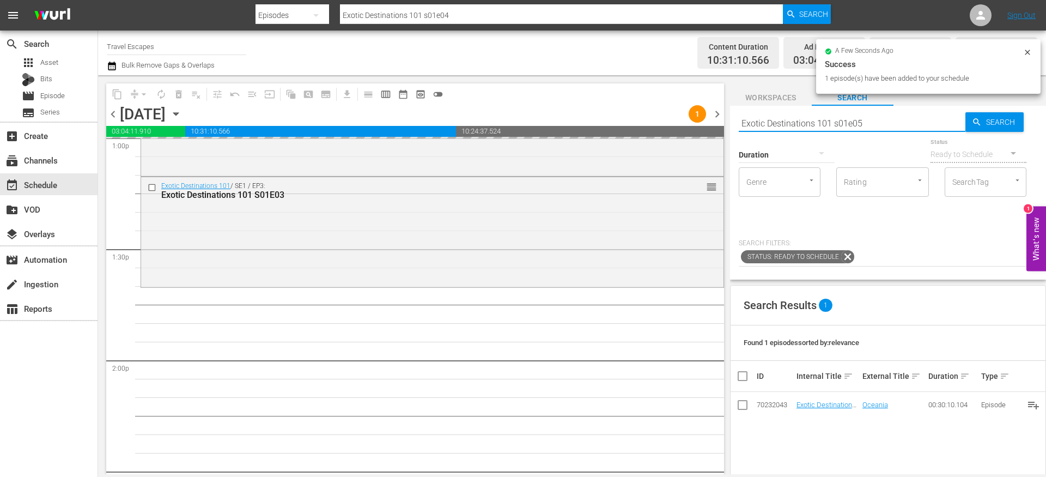
type input "Exotic Destinations 101 s01e05"
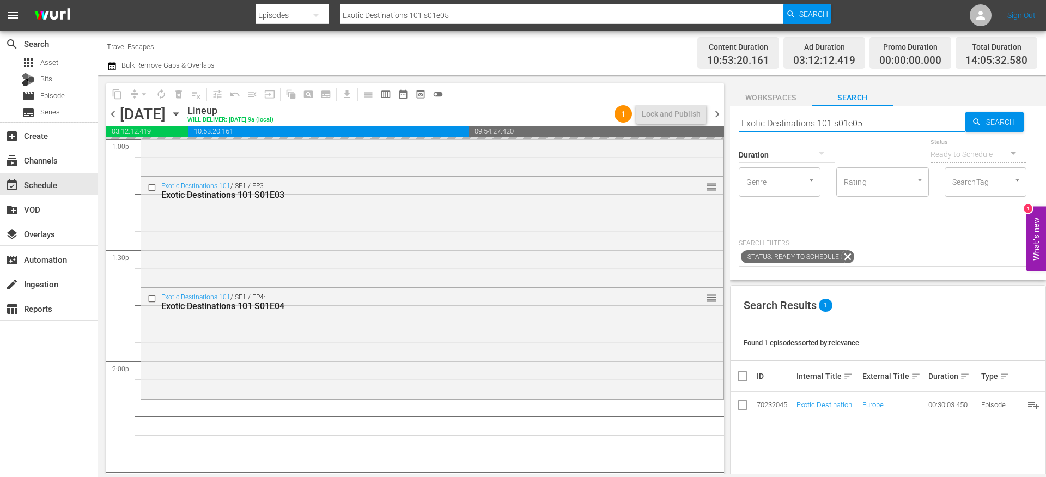
click at [868, 125] on input "Exotic Destinations 101 s01e05" at bounding box center [852, 123] width 227 height 26
type input "Exotic Destinations 101 s01e06"
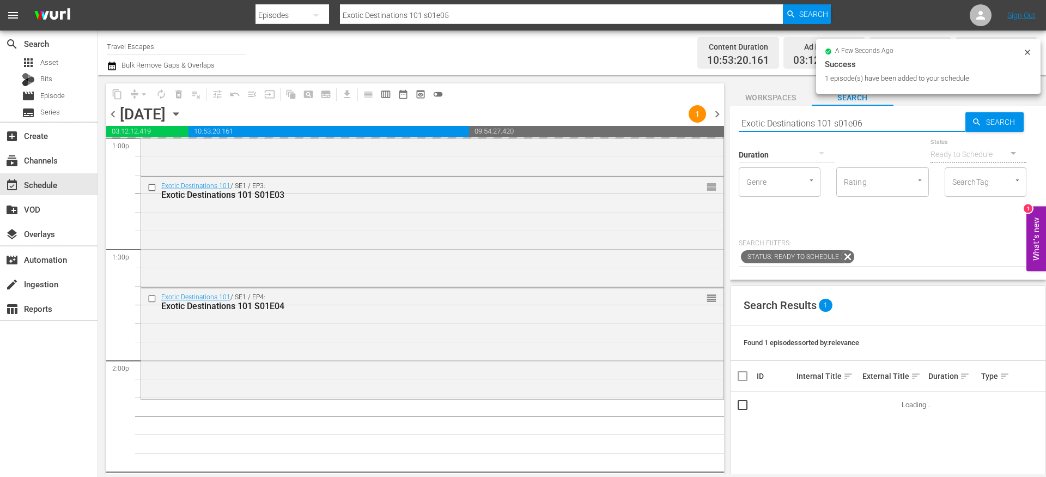
type input "Exotic Destinations 101 s01e06"
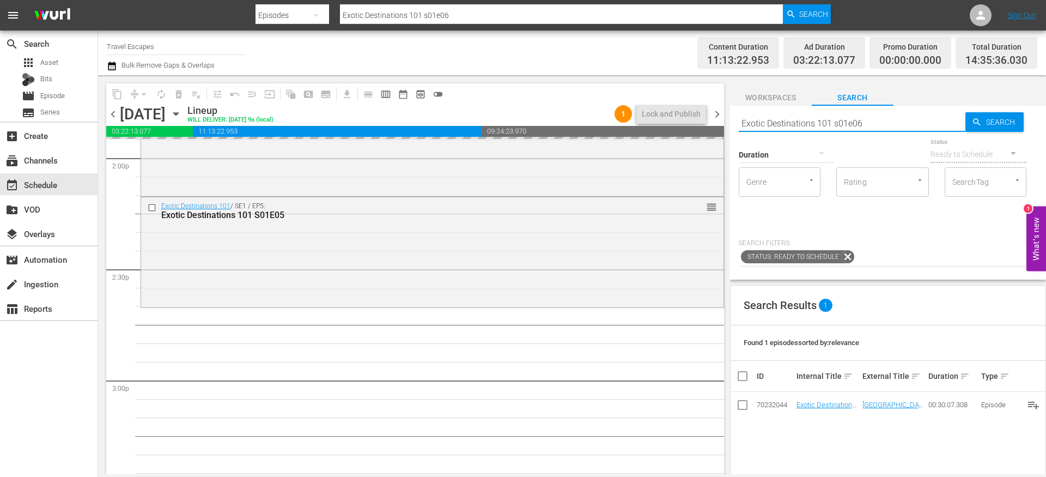
click at [871, 124] on input "Exotic Destinations 101 s01e06" at bounding box center [852, 123] width 227 height 26
type input "Exotic Destinations 101 s01e07"
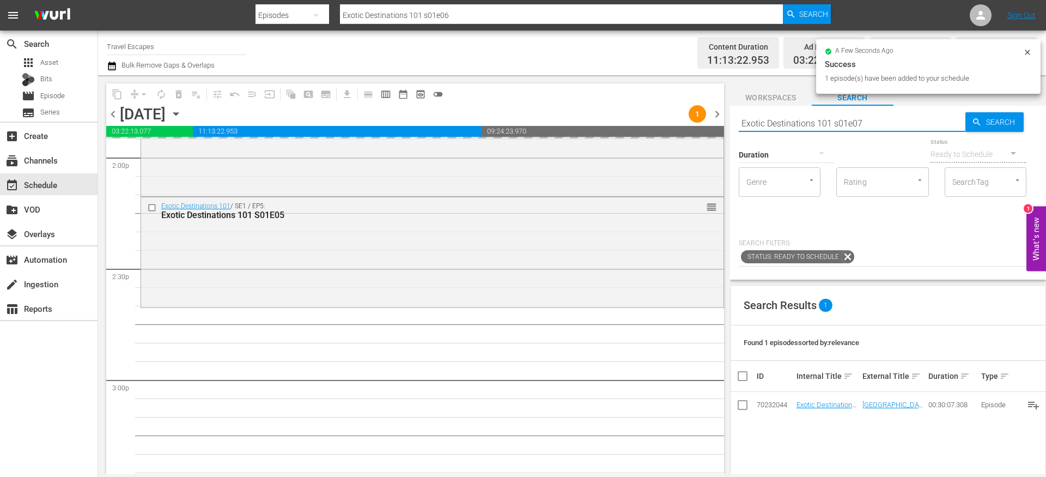
type input "Exotic Destinations 101 s01e07"
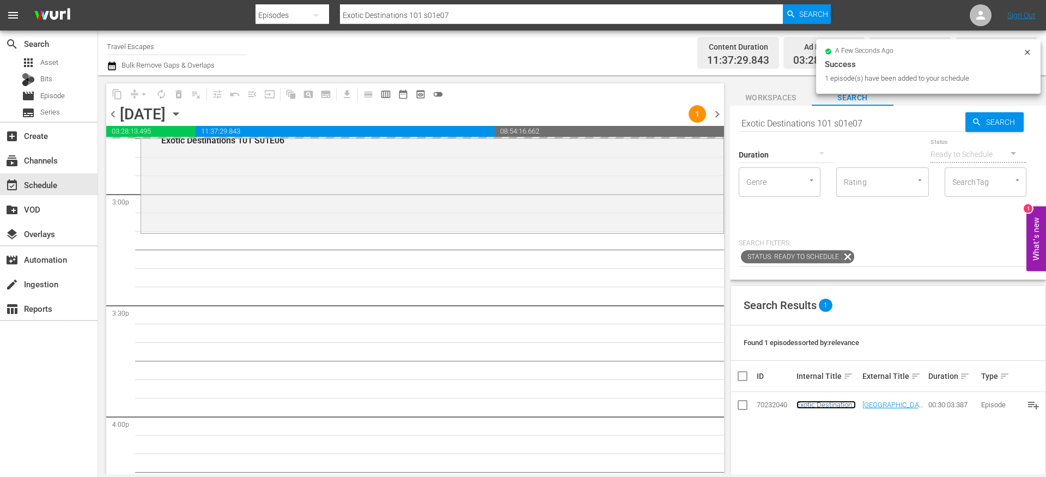
scroll to position [3282, 0]
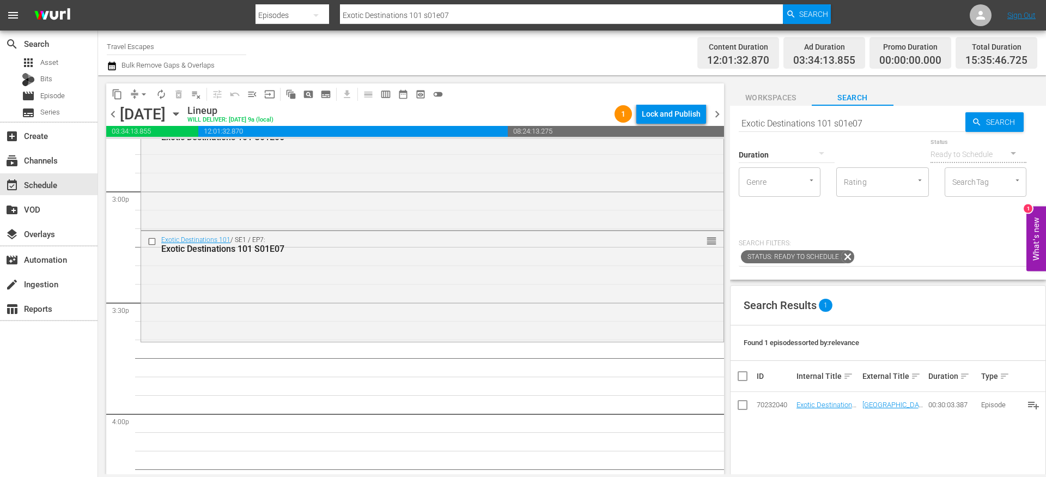
click at [861, 120] on input "Exotic Destinations 101 s01e07" at bounding box center [852, 123] width 227 height 26
type input "Exotic Destinations 101 s01e08"
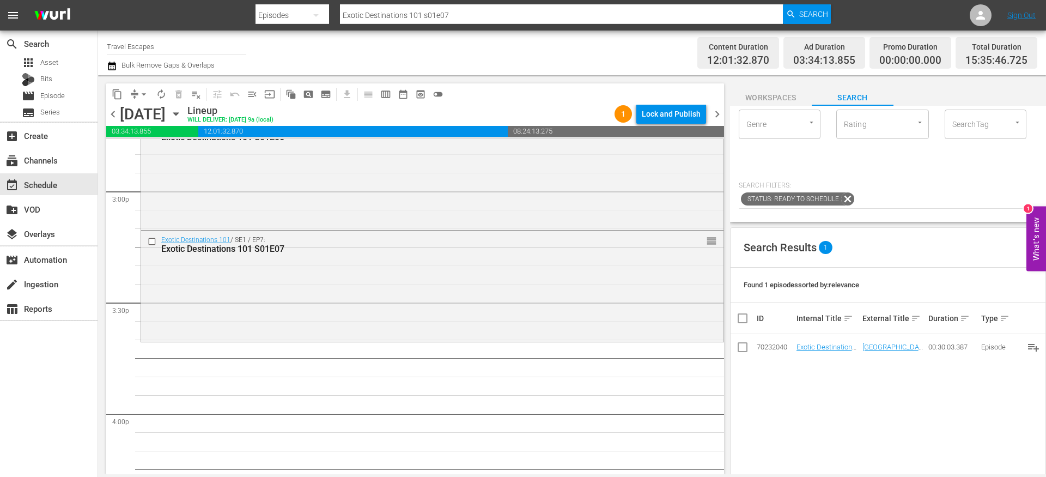
type input "Exotic Destinations 101 s01e08"
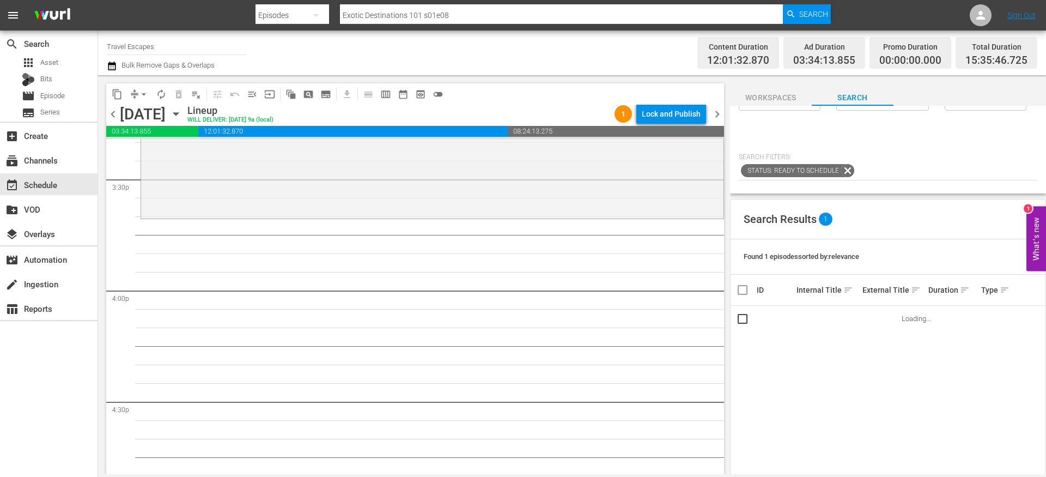
scroll to position [0, 0]
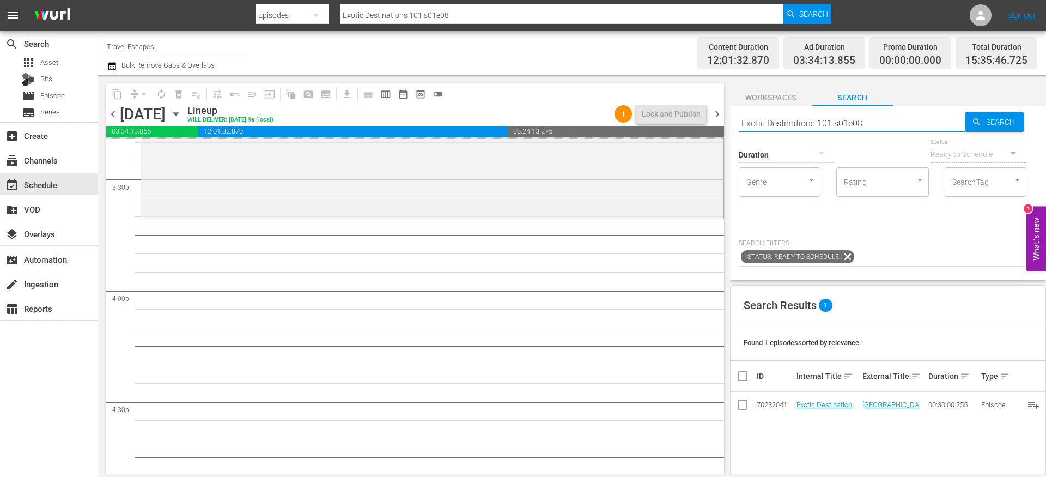
click at [865, 123] on input "Exotic Destinations 101 s01e08" at bounding box center [852, 123] width 227 height 26
type input "Exotic Destinations 101 s01e09"
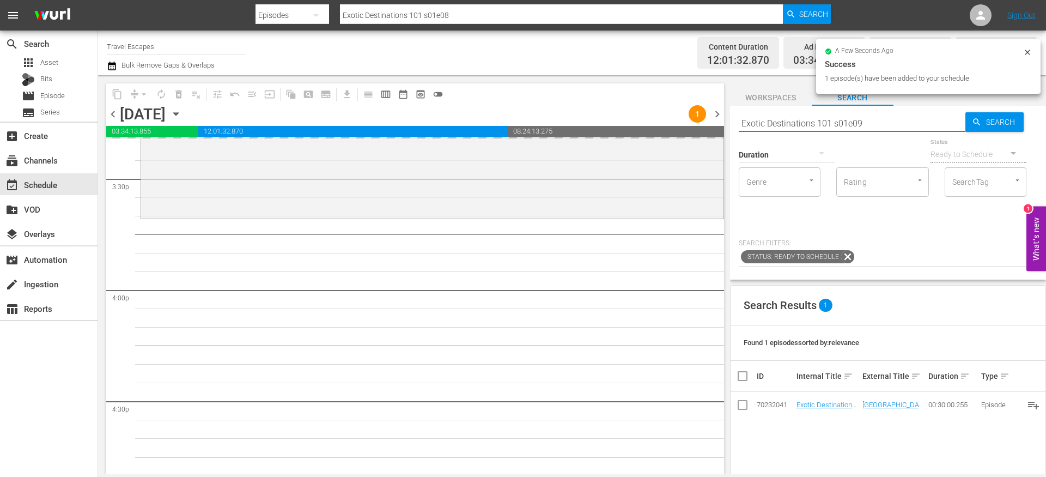
type input "Exotic Destinations 101 s01e09"
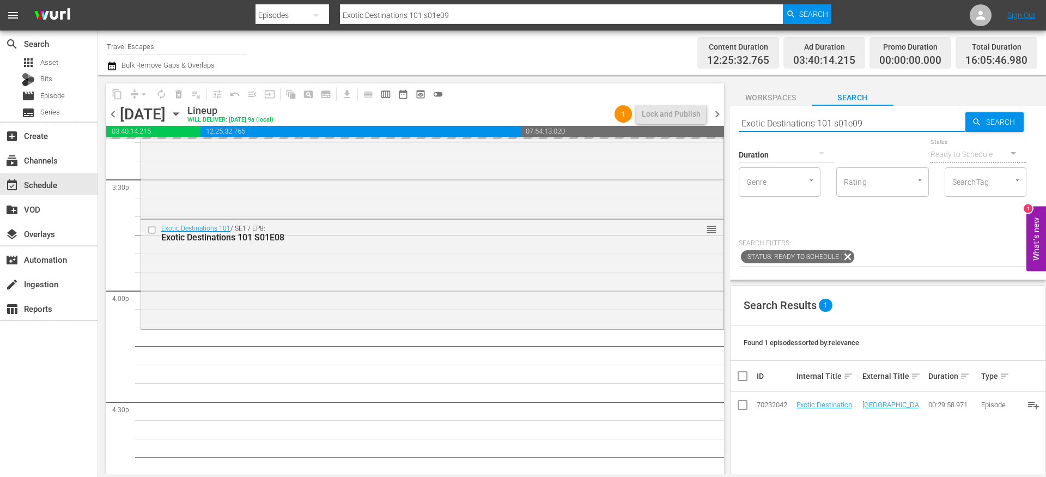
click at [865, 120] on input "Exotic Destinations 101 s01e09" at bounding box center [852, 123] width 227 height 26
type input "Exotic Destinations 101 s01e10"
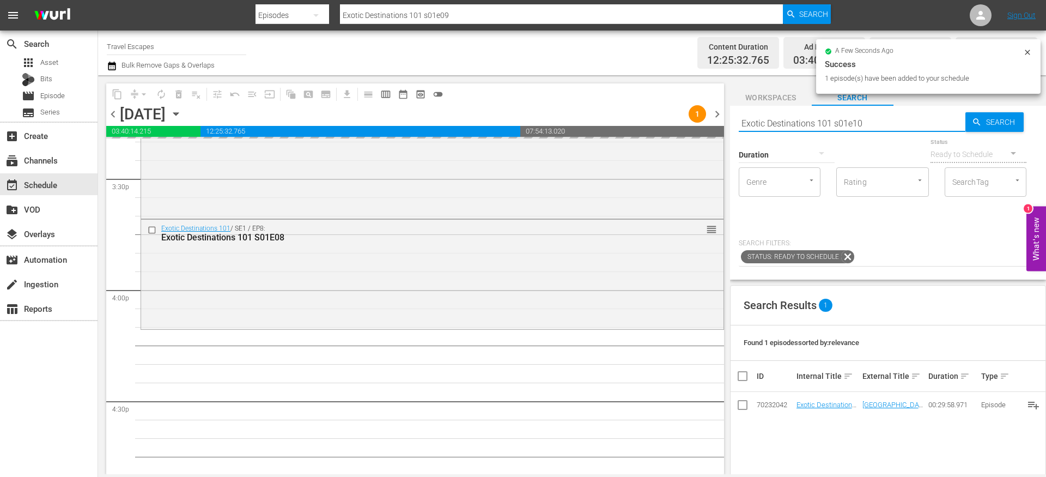
type input "Exotic Destinations 101 s01e10"
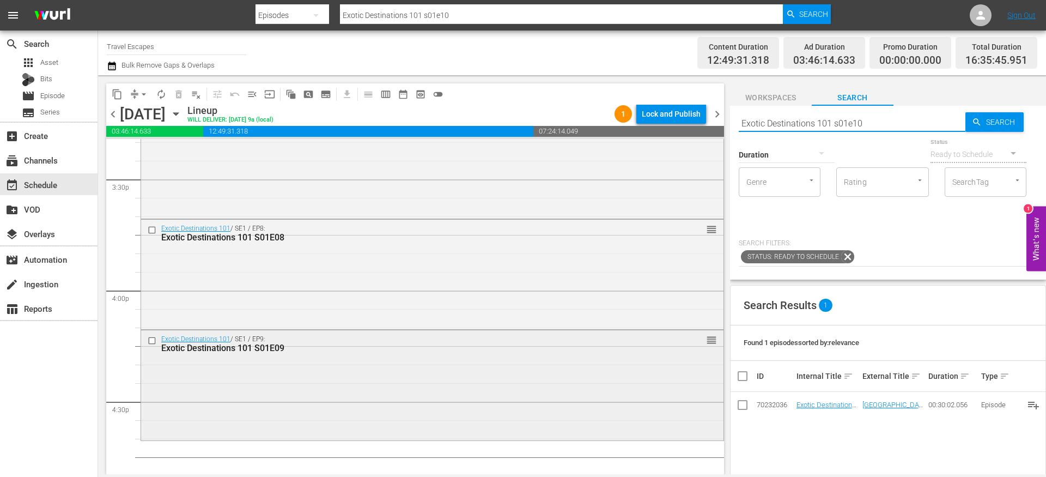
scroll to position [3635, 0]
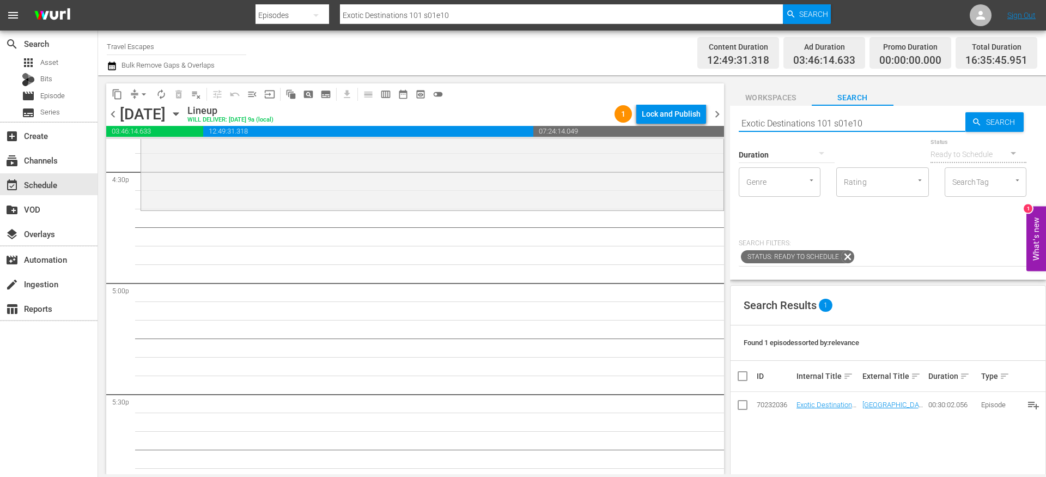
type input "Exotic Destinations 101 s01e10"
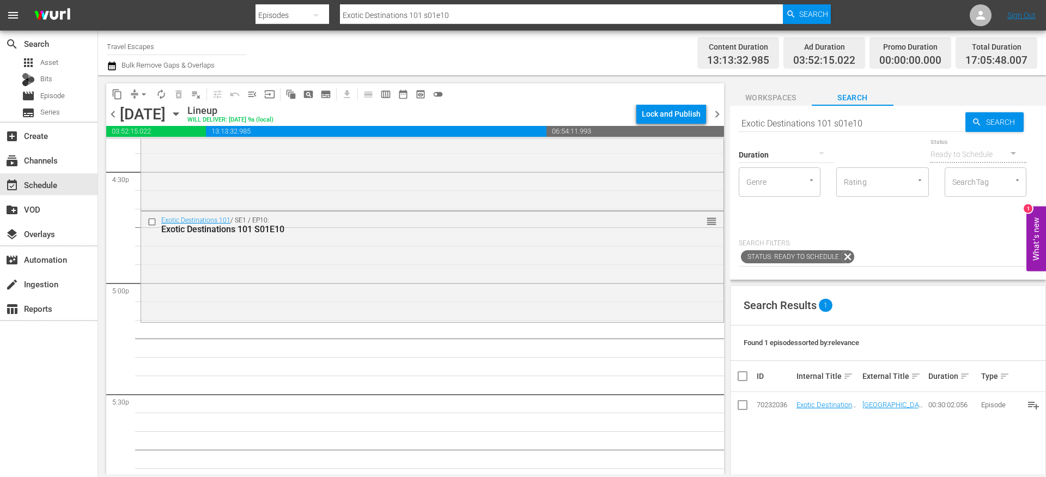
drag, startPoint x: 827, startPoint y: 404, endPoint x: 870, endPoint y: 0, distance: 406.6
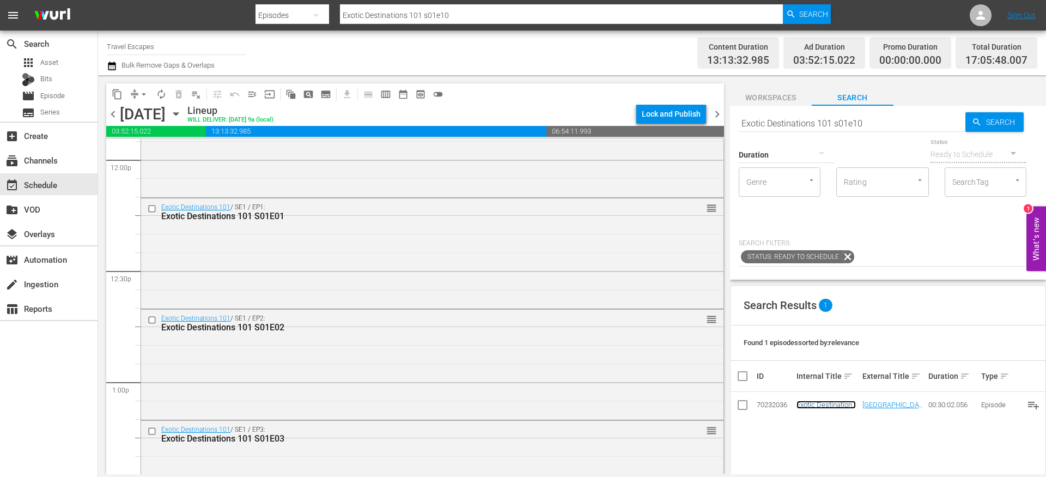
scroll to position [2614, 0]
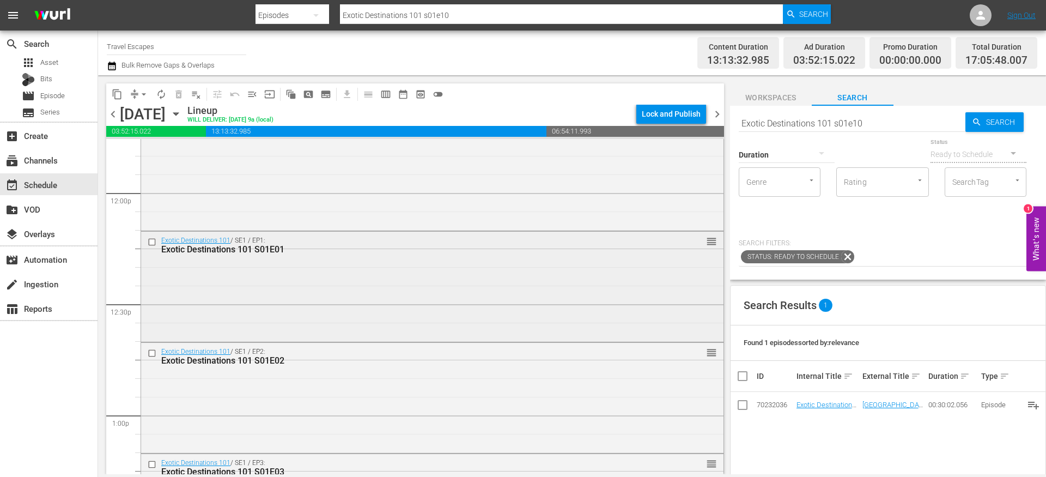
click at [153, 243] on input "checkbox" at bounding box center [153, 242] width 11 height 9
click at [154, 353] on input "checkbox" at bounding box center [153, 352] width 11 height 9
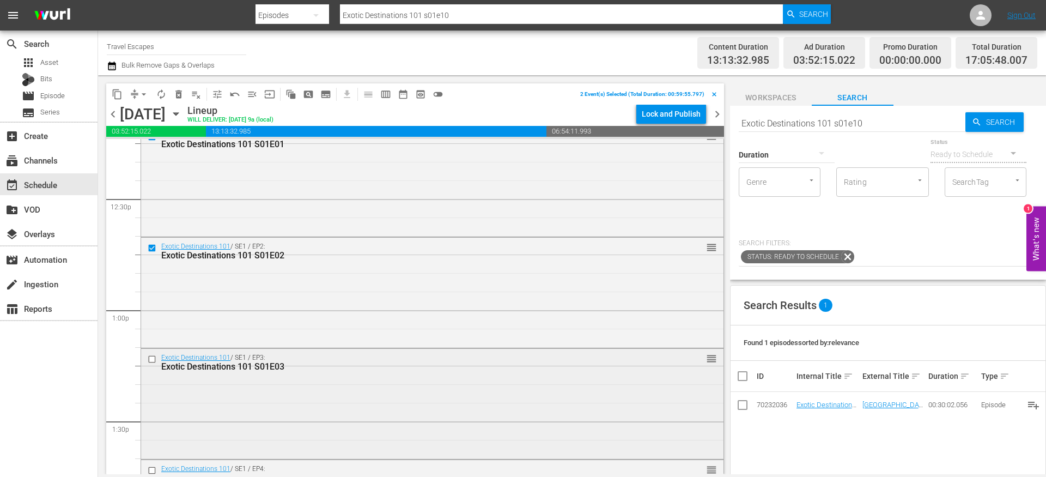
click at [153, 361] on input "checkbox" at bounding box center [153, 359] width 11 height 9
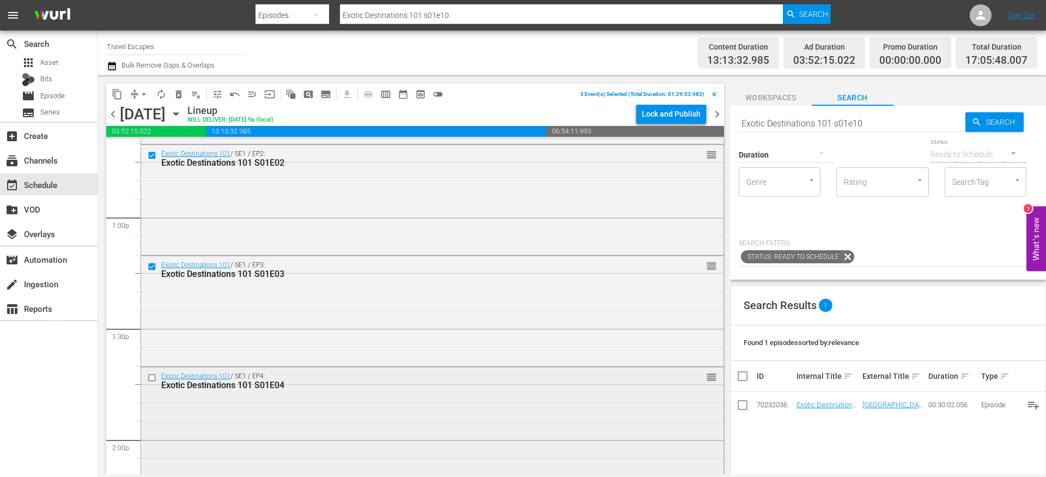
click at [153, 376] on input "checkbox" at bounding box center [153, 377] width 11 height 9
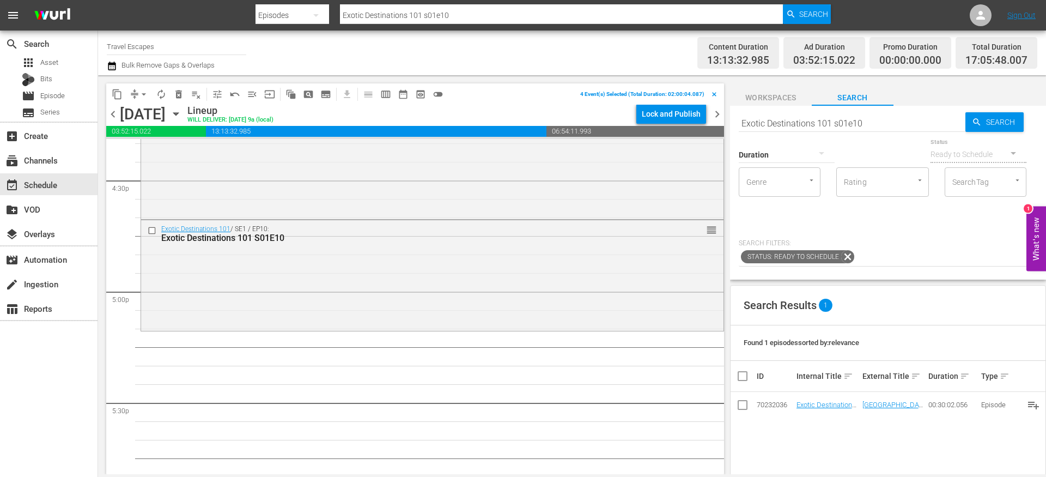
scroll to position [3628, 0]
click at [122, 94] on span "content_copy" at bounding box center [117, 94] width 11 height 11
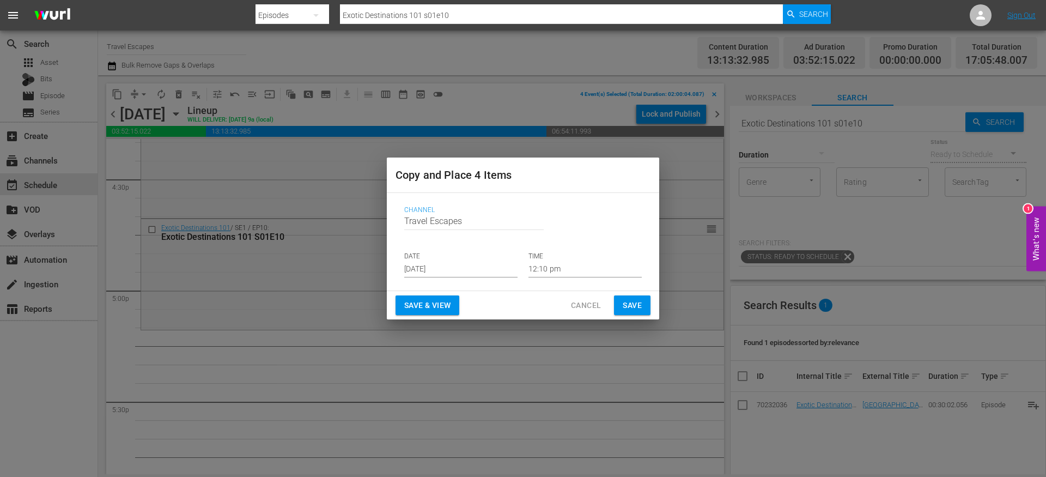
click at [441, 266] on input "[DATE]" at bounding box center [460, 269] width 113 height 16
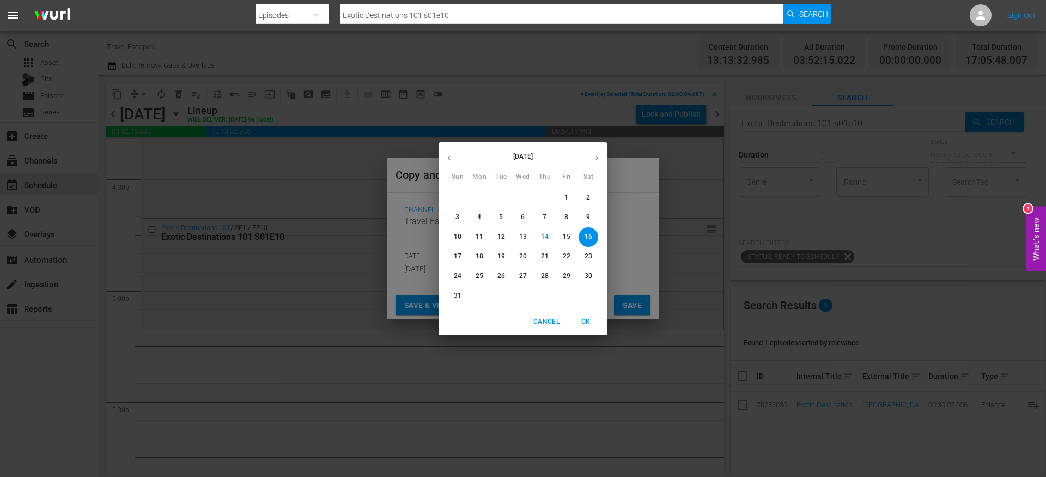
click at [596, 159] on icon "button" at bounding box center [597, 158] width 8 height 8
click at [588, 210] on button "13" at bounding box center [589, 218] width 20 height 20
type input "Sep 13th 2025"
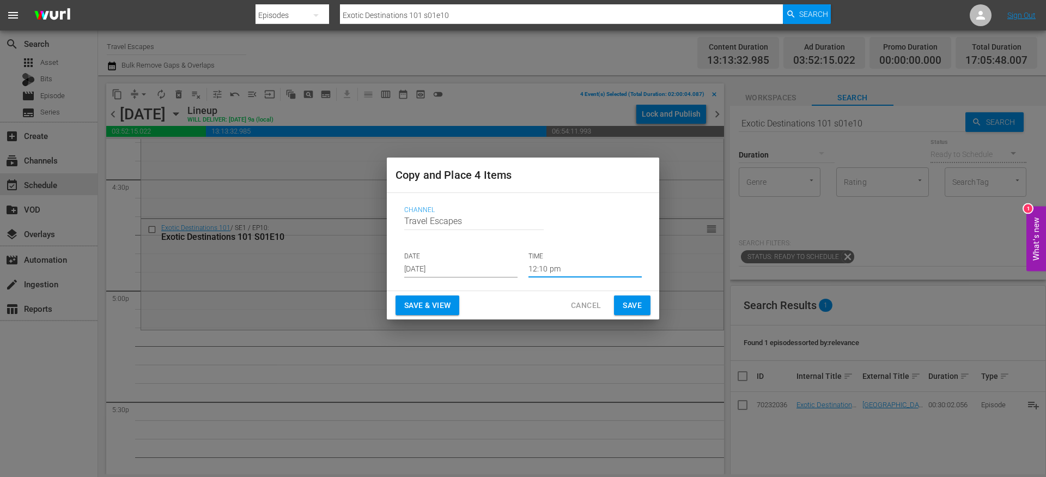
click at [554, 266] on input "12:10 pm" at bounding box center [585, 269] width 113 height 16
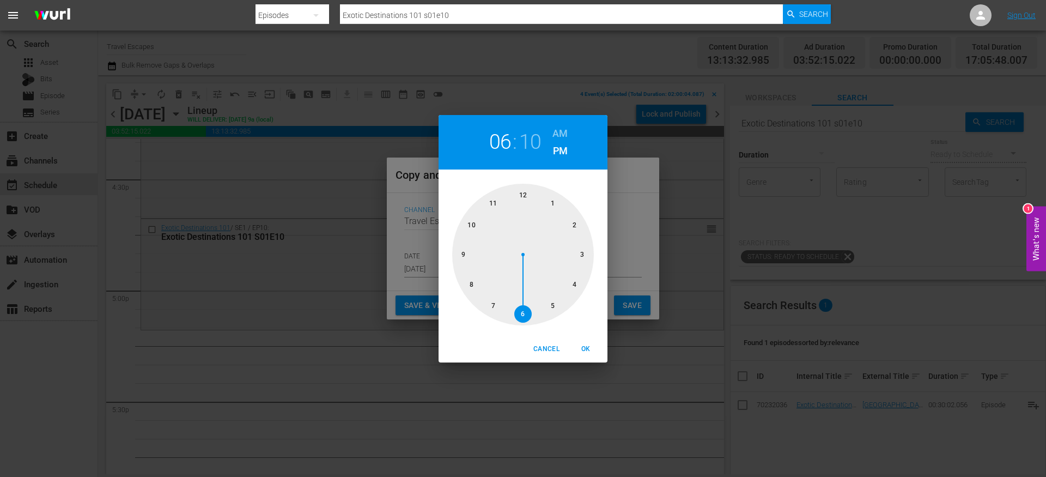
click at [526, 309] on div at bounding box center [523, 255] width 142 height 142
click at [587, 350] on span "OK" at bounding box center [586, 348] width 26 height 11
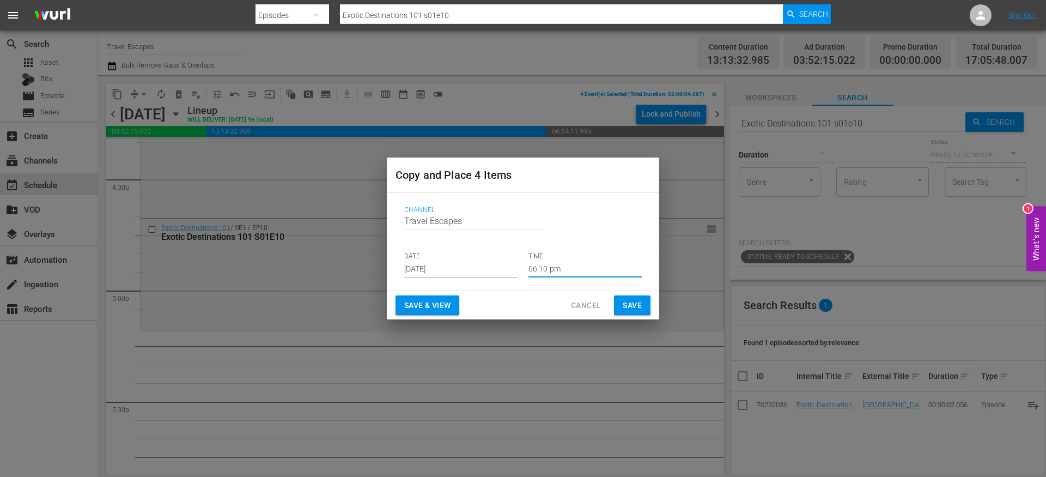
click at [552, 261] on input "06:10 pm" at bounding box center [585, 269] width 113 height 16
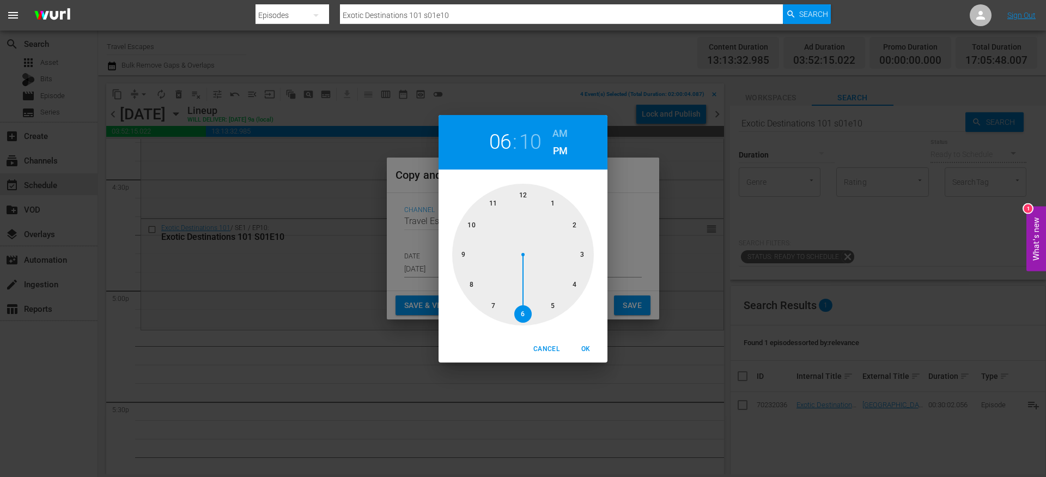
click at [556, 306] on div at bounding box center [523, 255] width 142 height 142
click at [589, 355] on button "OK" at bounding box center [585, 349] width 35 height 18
type input "05:10 pm"
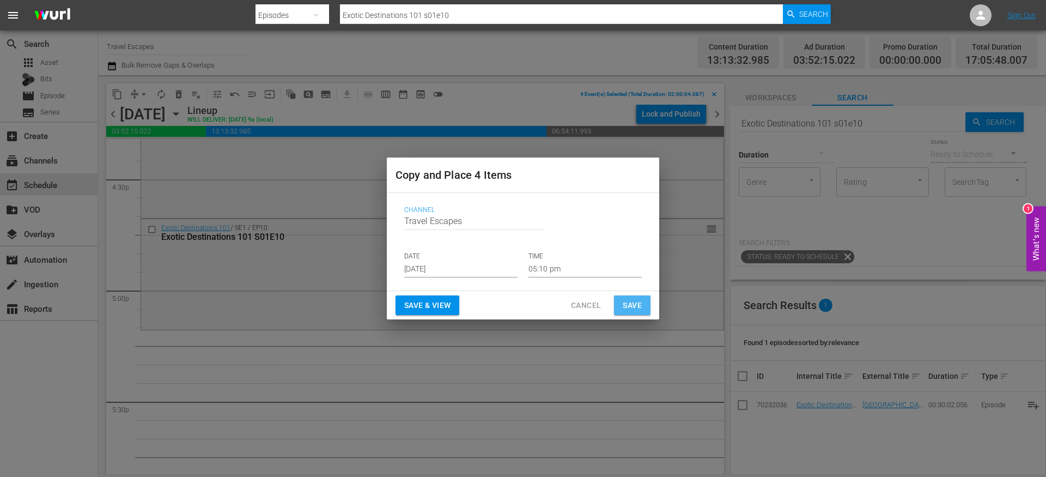
click at [629, 308] on span "Save" at bounding box center [632, 306] width 19 height 14
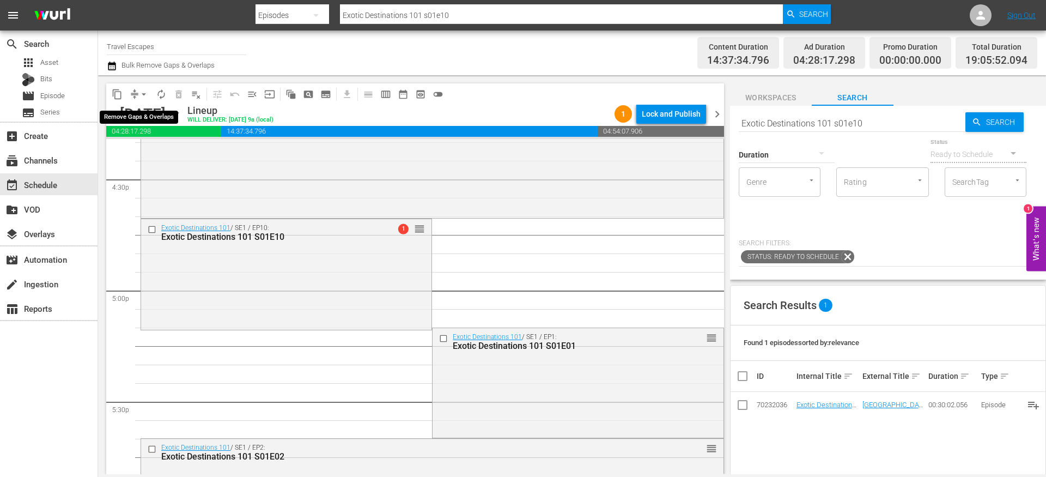
click at [136, 92] on button "arrow_drop_down" at bounding box center [143, 94] width 17 height 17
click at [161, 148] on li "Align to End of Previous Day" at bounding box center [144, 152] width 114 height 18
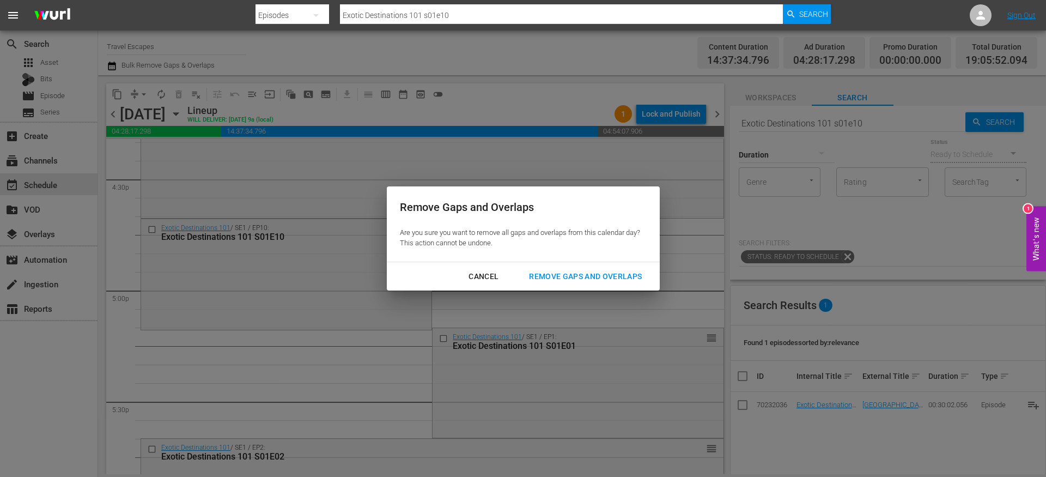
click at [544, 281] on div "Remove Gaps and Overlaps" at bounding box center [585, 277] width 130 height 14
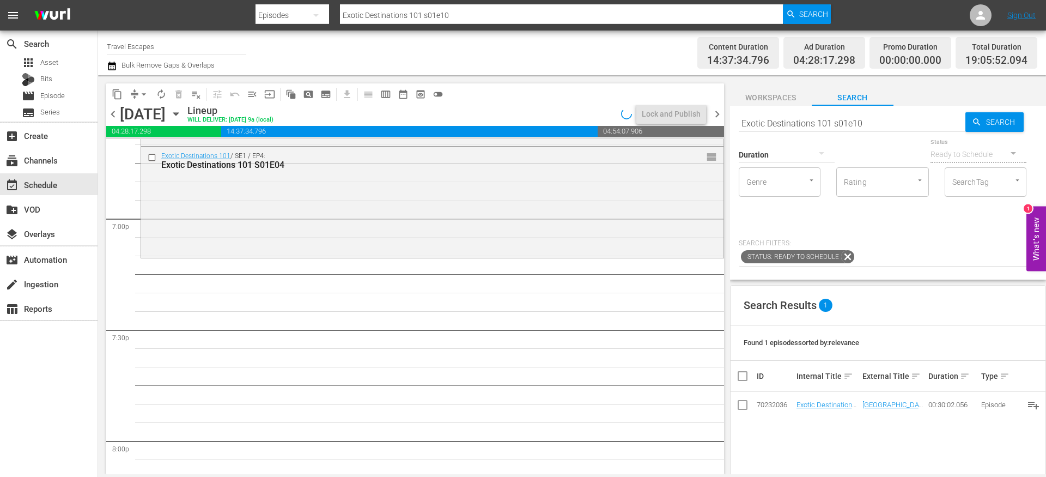
scroll to position [4141, 0]
click at [792, 126] on input "Exotic Destinations 101 s01e10" at bounding box center [852, 123] width 227 height 26
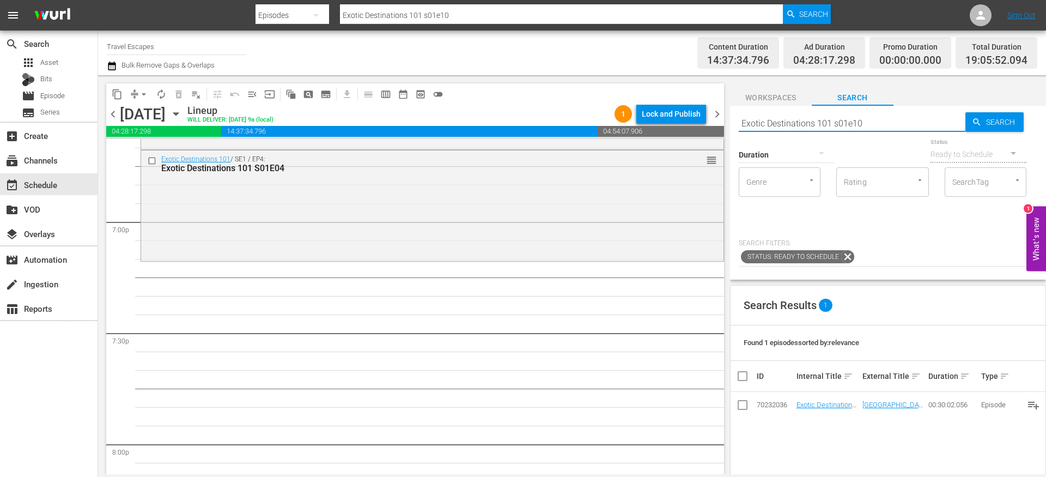
paste input "Rustic Adventures: Argentina 103"
type input "Rustic Adventures: Argentina"
type input "Rustic Adventures: Argentina 103"
type input "Rustic Adventures: Argentina s01e03"
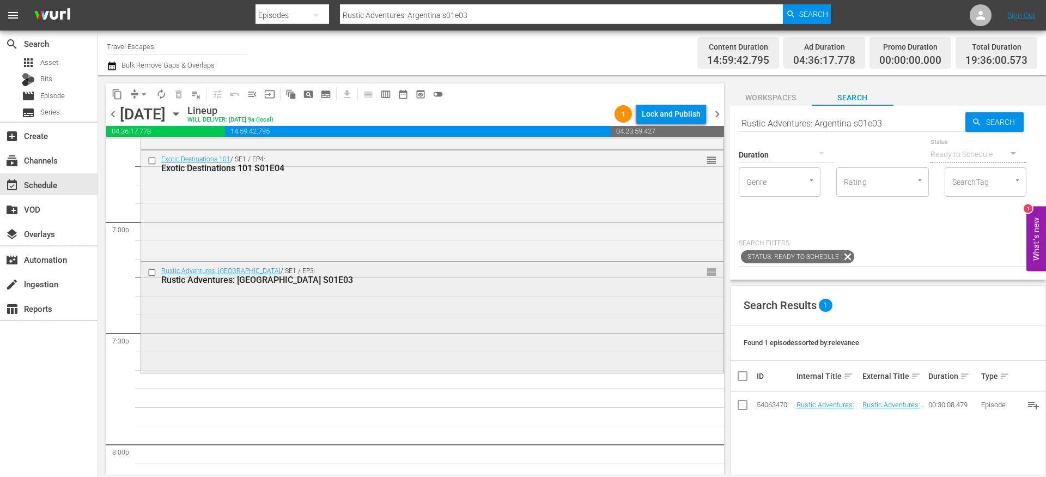
click at [269, 316] on div "Rustic Adventures: Argentina / SE1 / EP3: Rustic Adventures: Argentina S01E03 r…" at bounding box center [432, 316] width 582 height 108
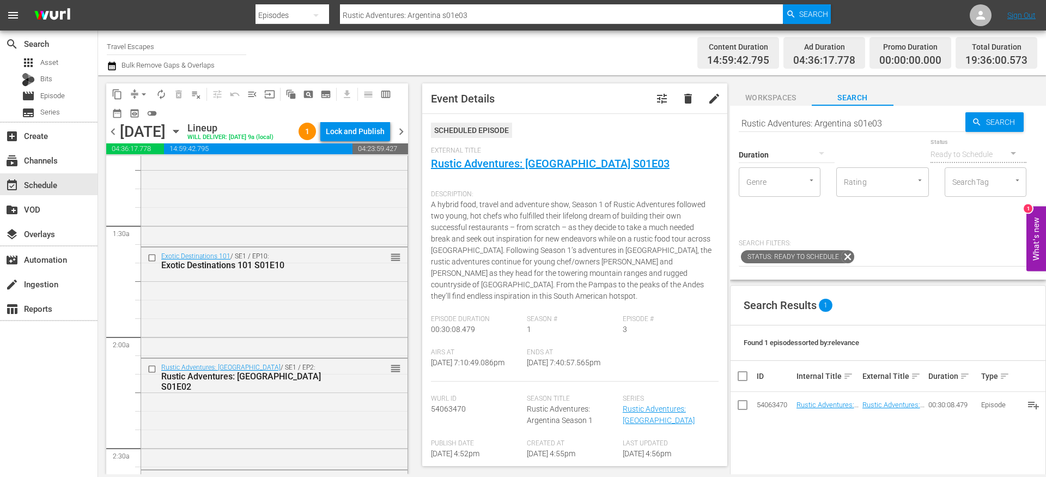
scroll to position [262, 0]
click at [151, 375] on input "checkbox" at bounding box center [153, 370] width 11 height 9
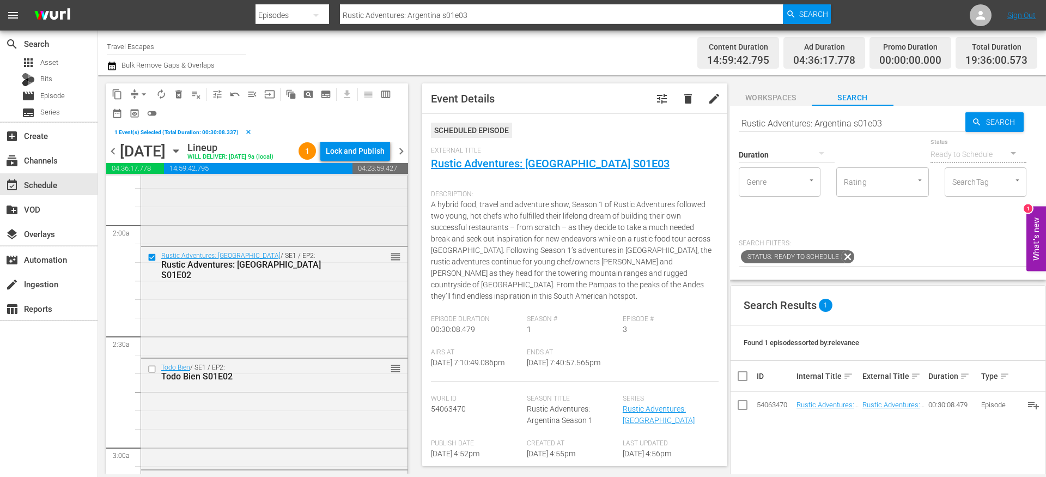
scroll to position [404, 0]
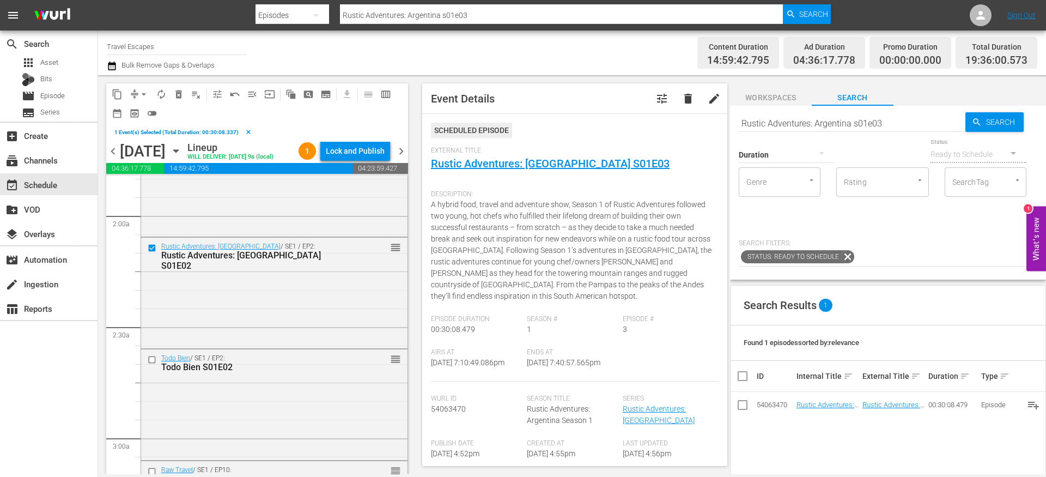
click at [177, 92] on span "delete_forever_outlined" at bounding box center [178, 94] width 11 height 11
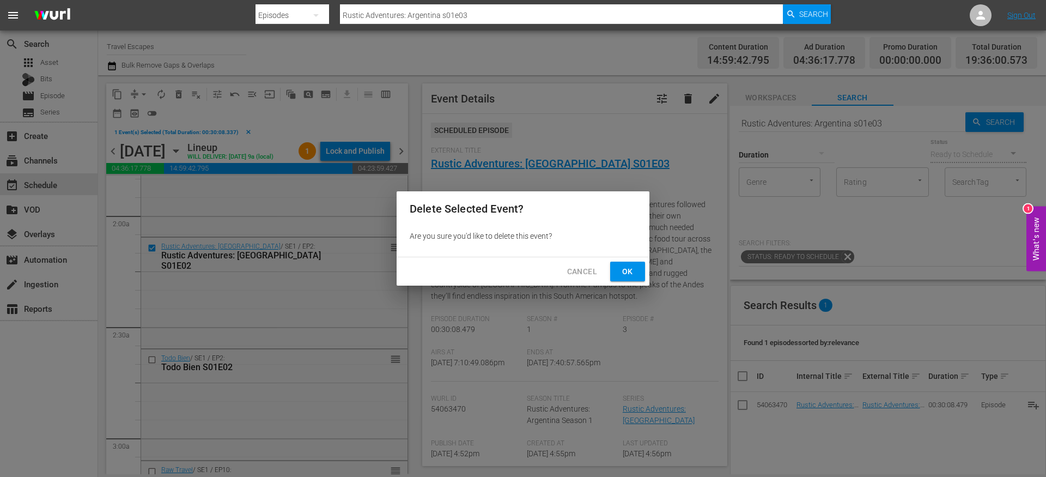
click at [631, 276] on span "Ok" at bounding box center [627, 272] width 17 height 14
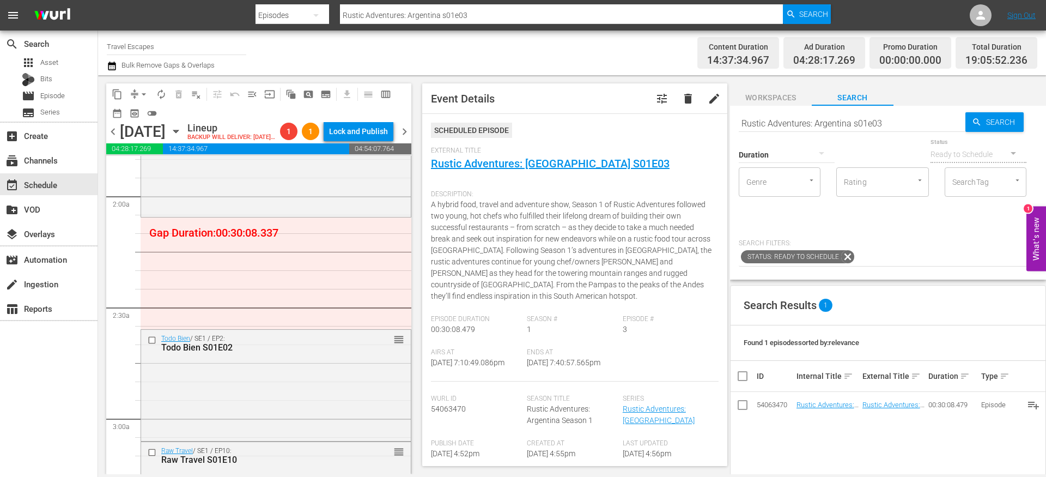
click at [769, 119] on input "Rustic Adventures: Argentina s01e03" at bounding box center [852, 123] width 227 height 26
type input "AAL"
click at [823, 155] on icon "button" at bounding box center [821, 153] width 13 height 13
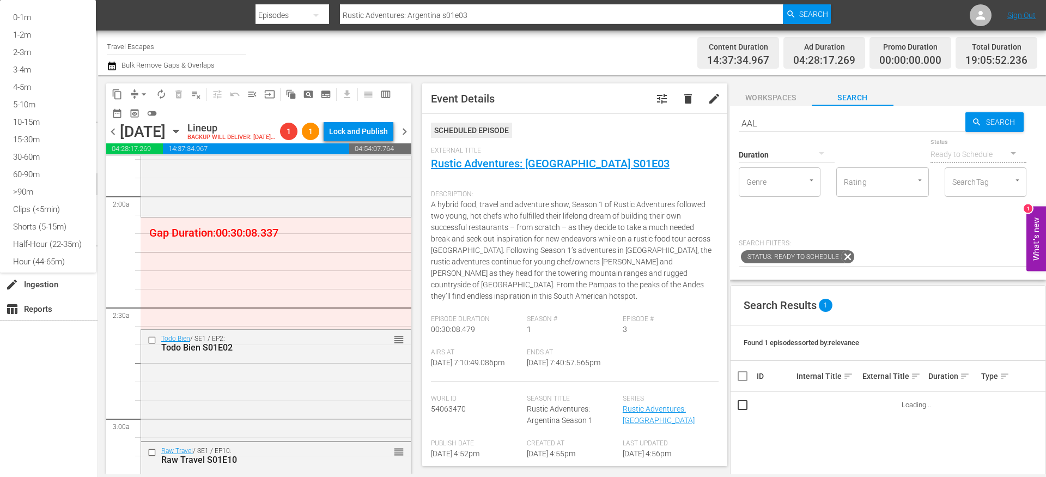
type input "AAL"
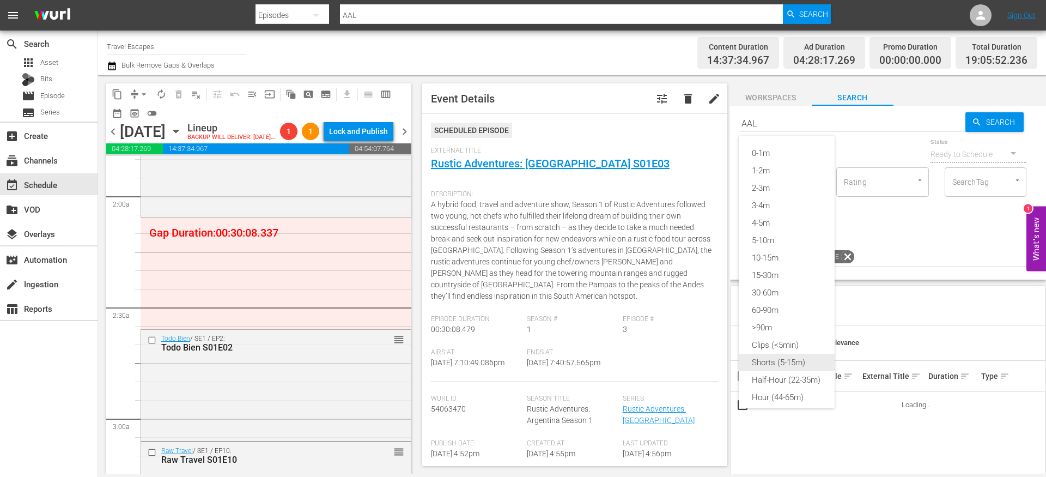
click at [790, 365] on div "Shorts (5-15m)" at bounding box center [787, 362] width 96 height 17
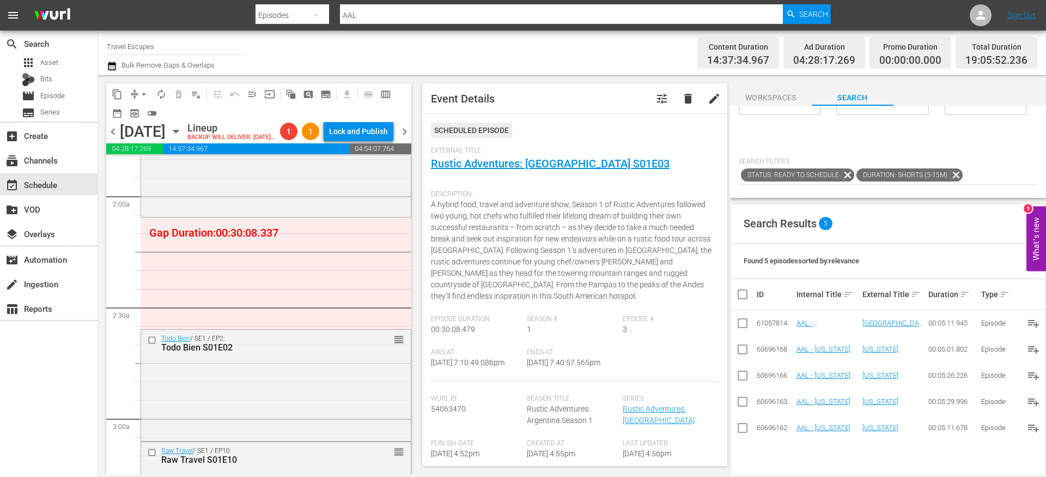
scroll to position [96, 0]
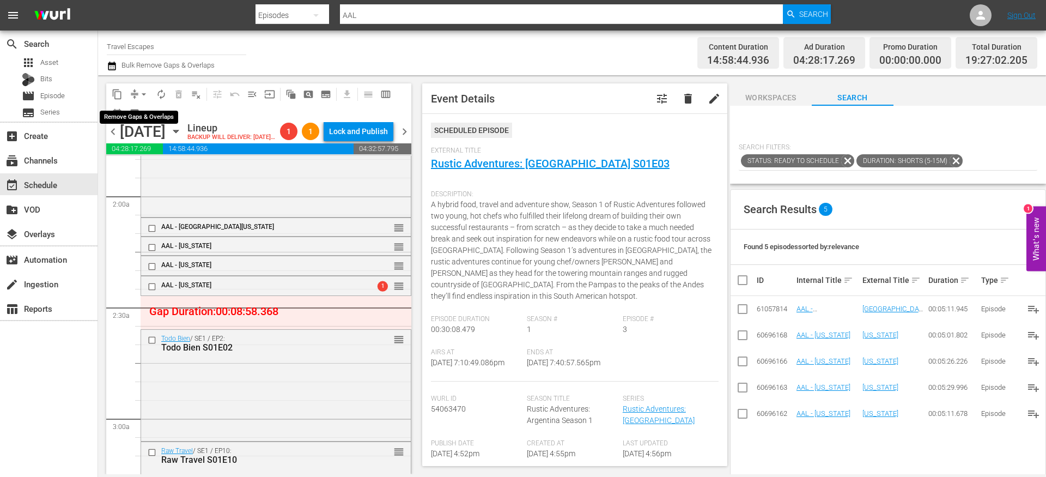
click at [141, 95] on span "arrow_drop_down" at bounding box center [143, 94] width 11 height 11
click at [148, 154] on li "Align to End of Previous Day" at bounding box center [144, 152] width 114 height 18
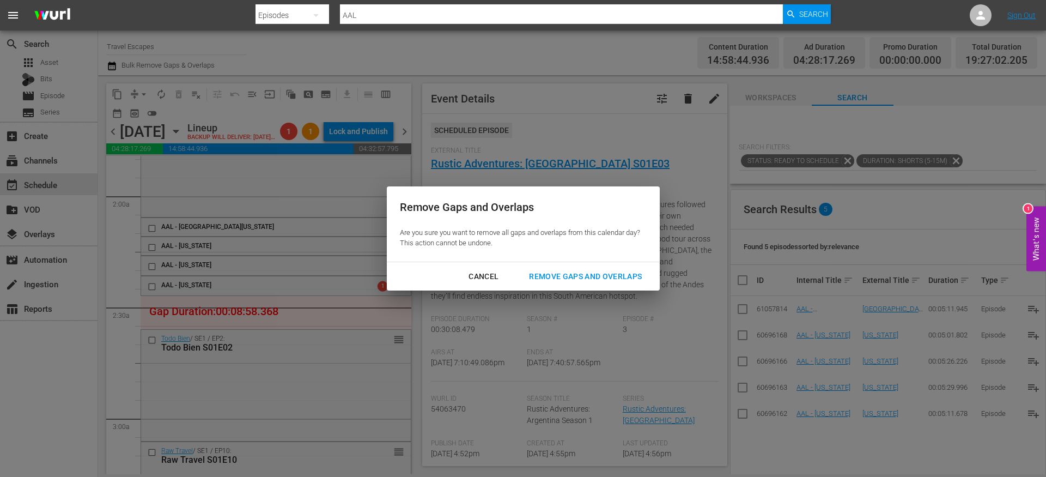
click at [603, 273] on div "Remove Gaps and Overlaps" at bounding box center [585, 277] width 130 height 14
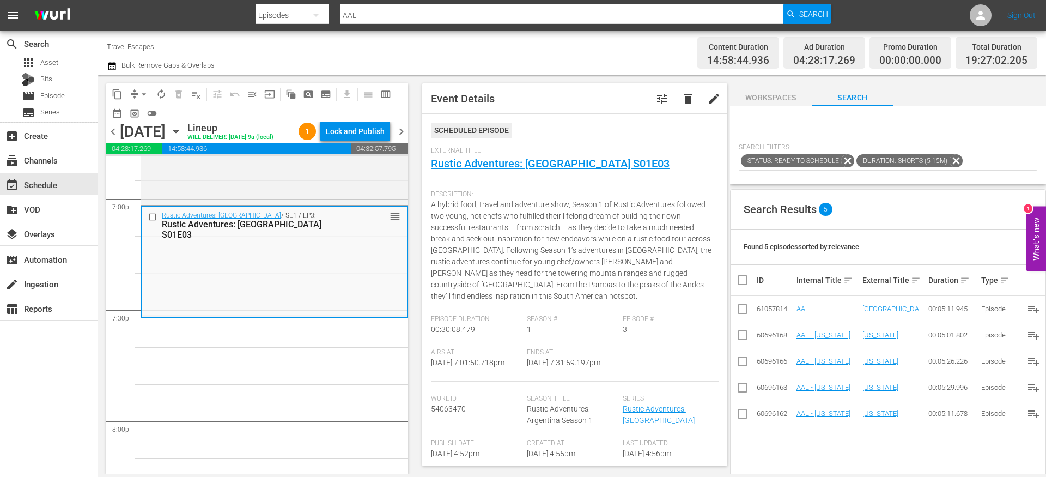
scroll to position [0, 0]
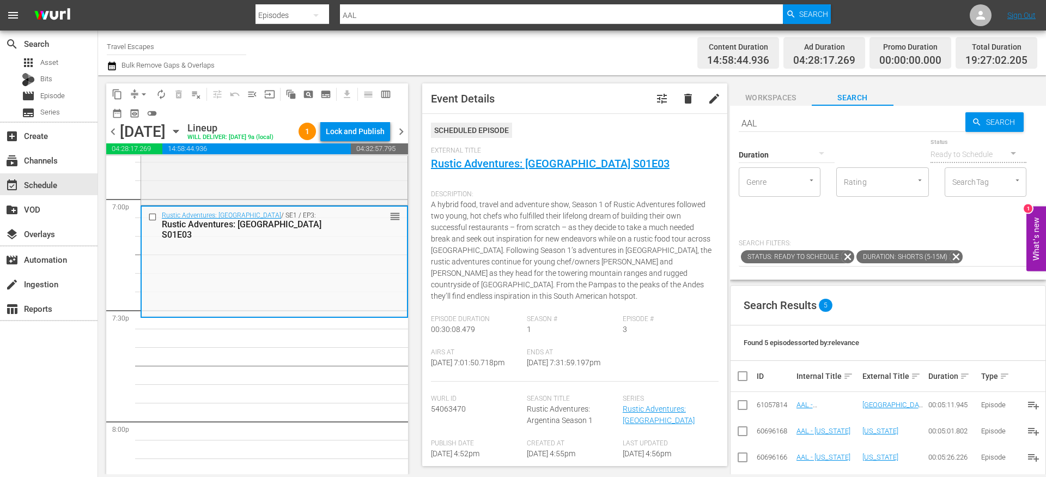
click at [952, 255] on icon at bounding box center [956, 256] width 13 height 13
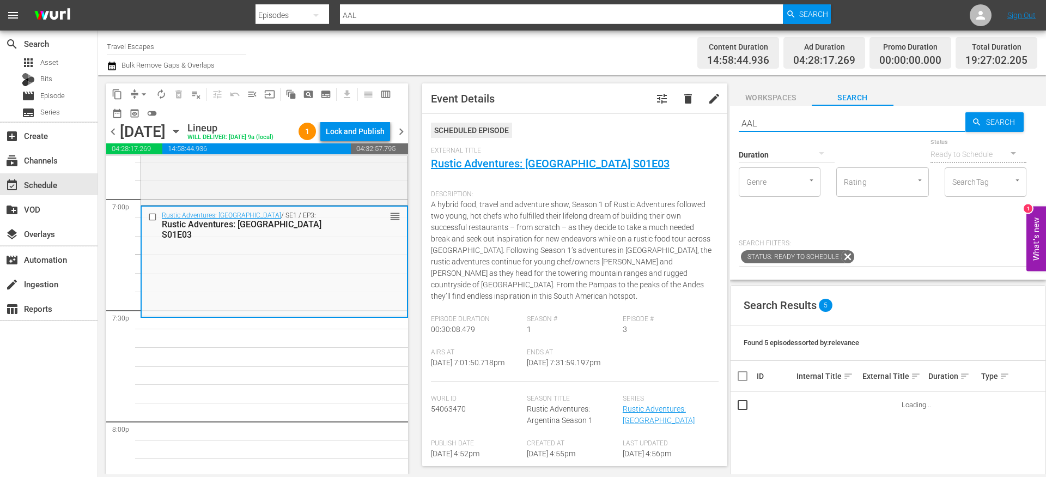
click at [846, 120] on input "AAL" at bounding box center [852, 123] width 227 height 26
paste input "TODO BIEN 103"
type input "TODO BIEN s01e03"
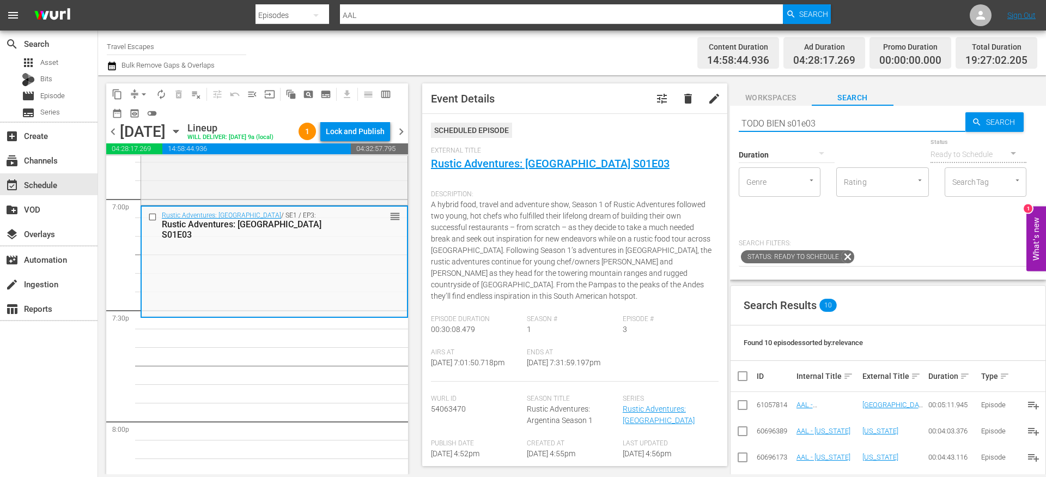
type input "TODO BIEN s01e03"
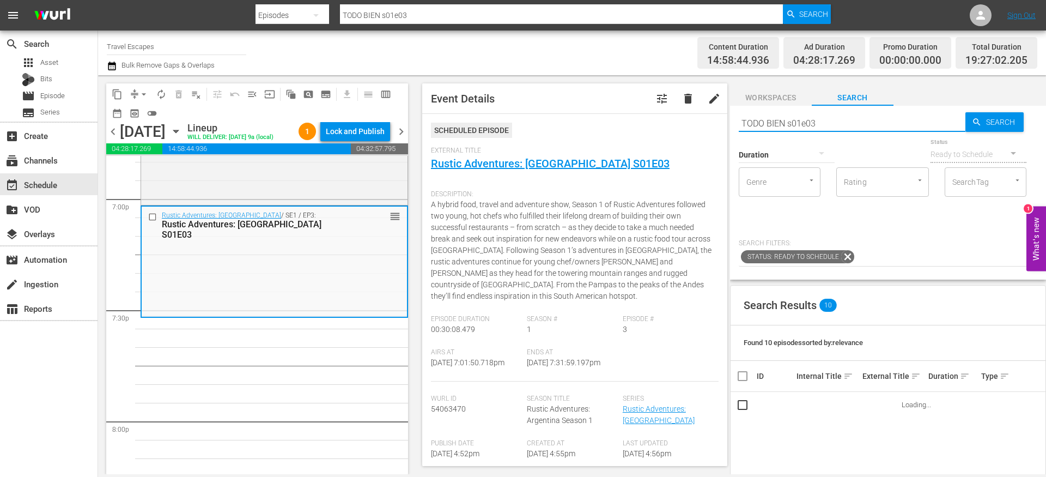
click at [863, 126] on input "TODO BIEN s01e03" at bounding box center [852, 123] width 227 height 26
click at [993, 125] on span "Search" at bounding box center [1003, 122] width 42 height 20
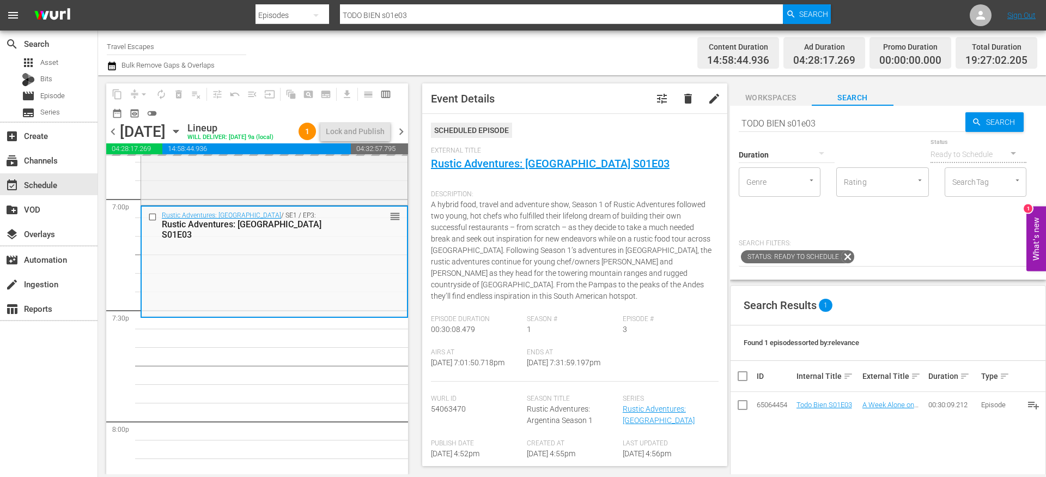
click at [768, 119] on input "TODO BIEN s01e03" at bounding box center [852, 123] width 227 height 26
paste input "Raw Travel S01E011"
type input "Raw Travel S01E011"
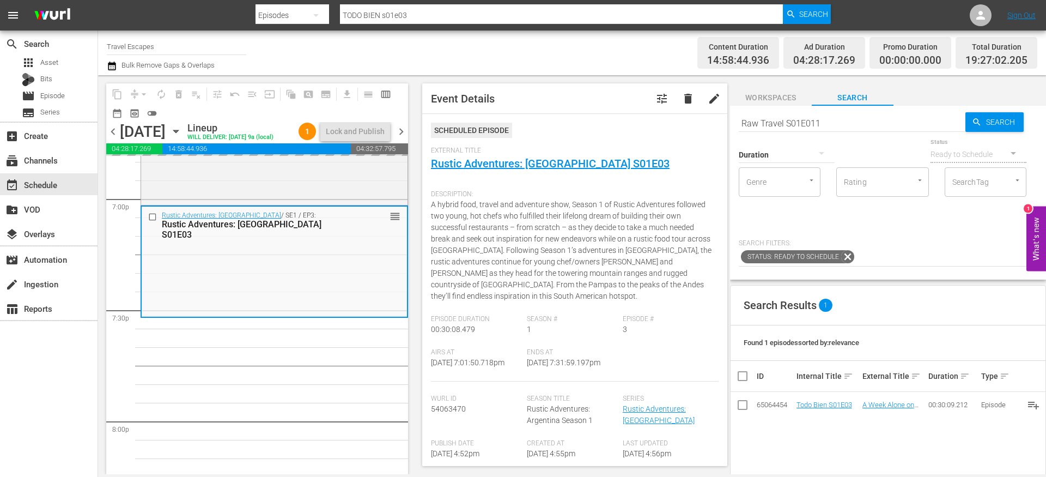
type input "Raw Travel S01E011"
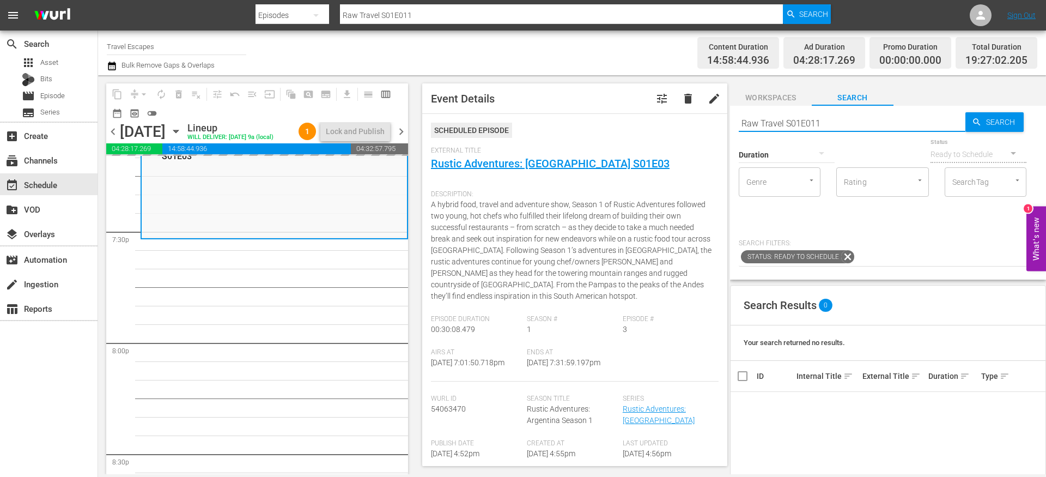
scroll to position [4260, 0]
click at [810, 118] on input "Raw Travel S01E011" at bounding box center [852, 123] width 227 height 26
type input "Raw Travel S01E11"
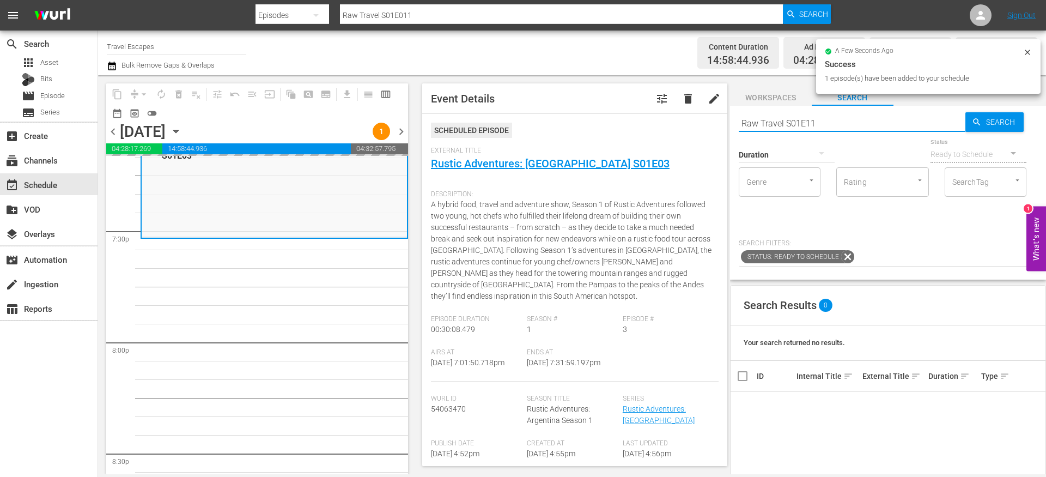
type input "Raw Travel S01E11"
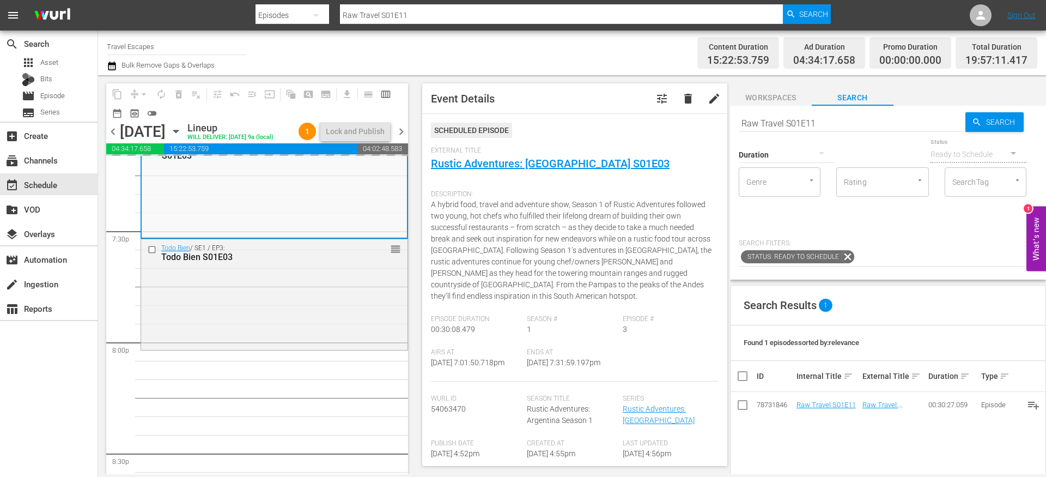
click at [791, 120] on input "Raw Travel S01E11" at bounding box center [852, 123] width 227 height 26
paste input "Adventure Cities S03E0"
type input "Adventure Cities S03E01"
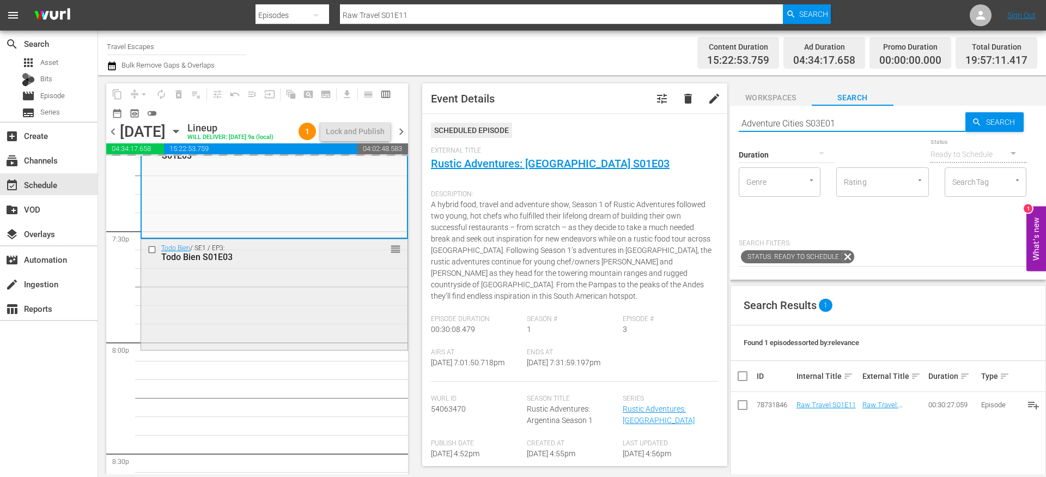
type input "Adventure Cities S03E01"
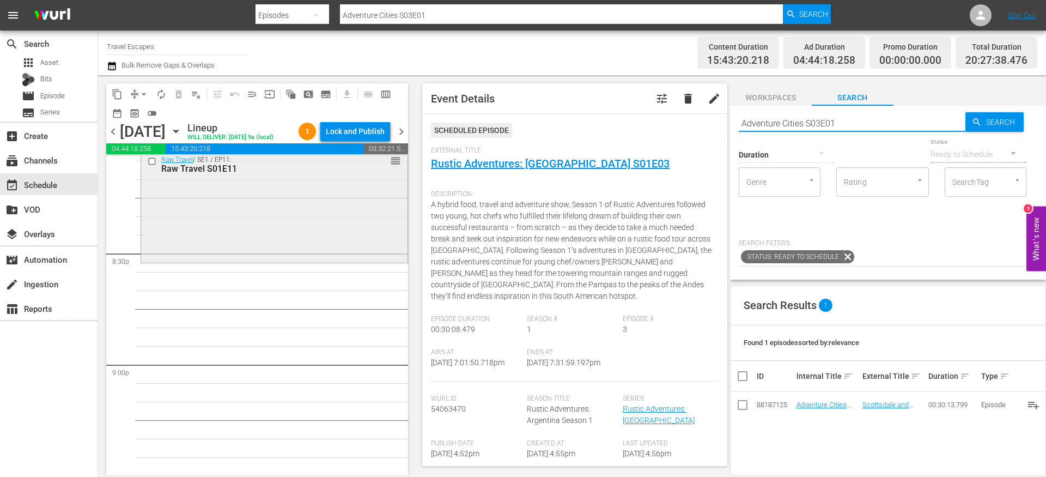
scroll to position [4462, 0]
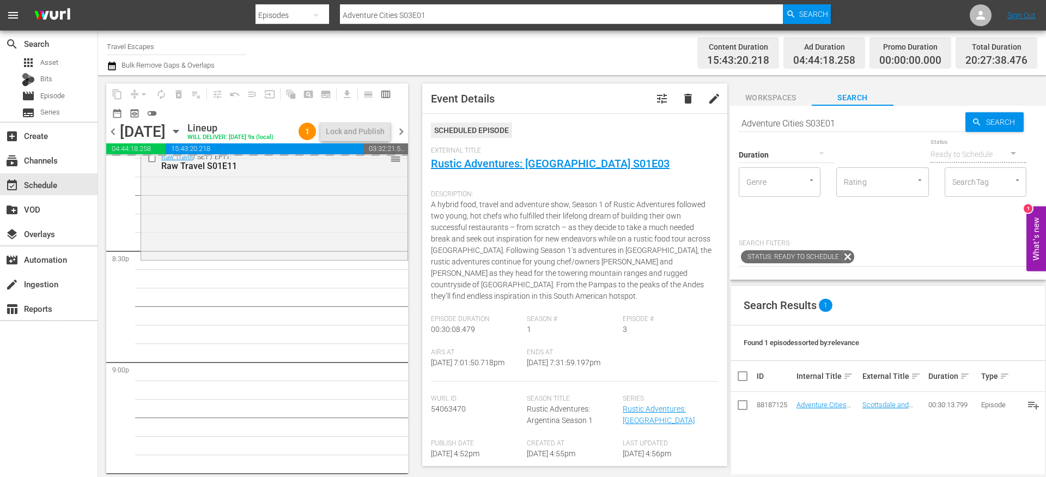
click at [806, 122] on input "Adventure Cities S03E01" at bounding box center [852, 123] width 227 height 26
paste input "Isles of the Queen 103"
type input "Isles of the Queen s01e03"
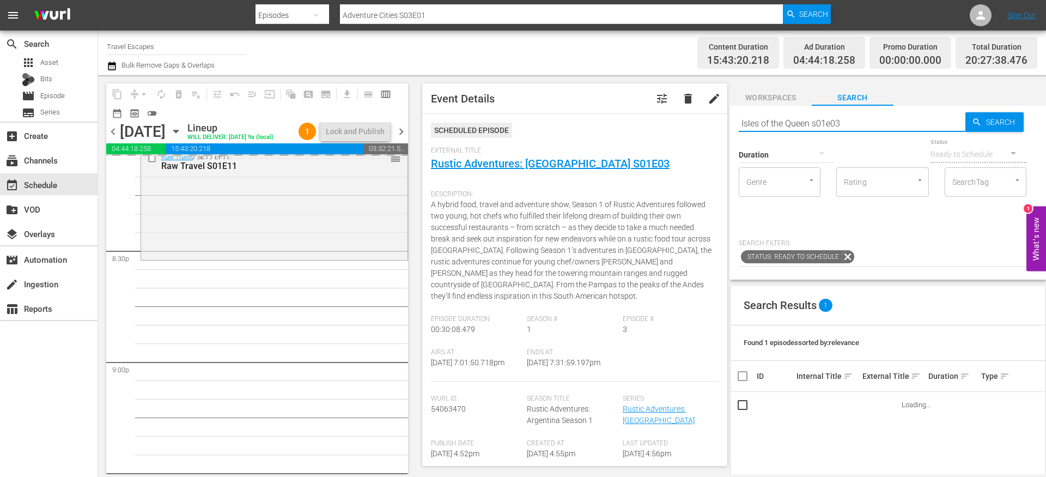
type input "Isles of the Queen s01e03"
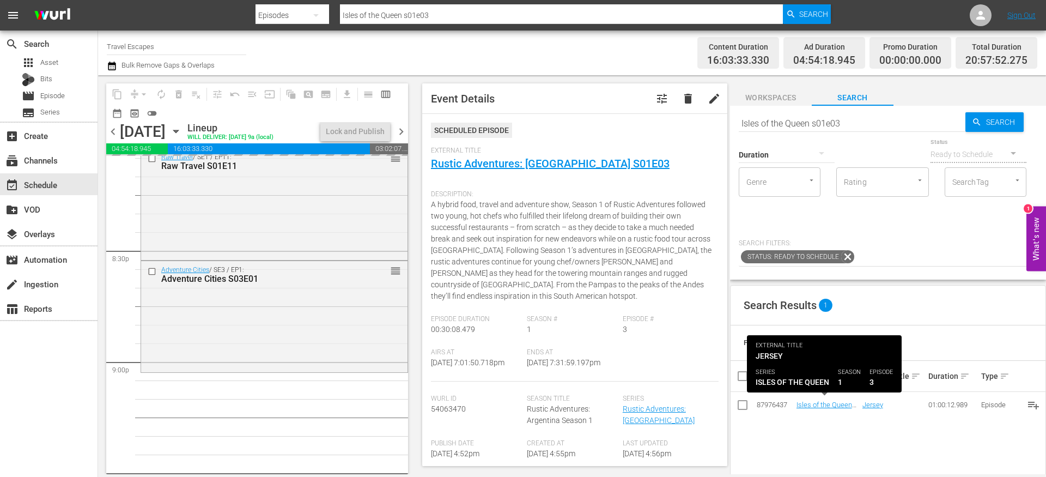
drag, startPoint x: 810, startPoint y: 403, endPoint x: 448, endPoint y: 6, distance: 536.9
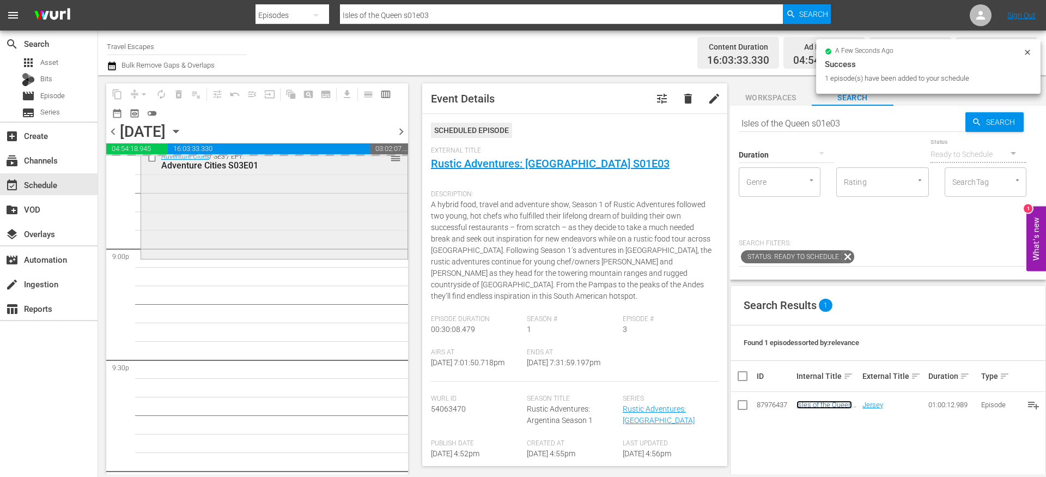
scroll to position [4578, 0]
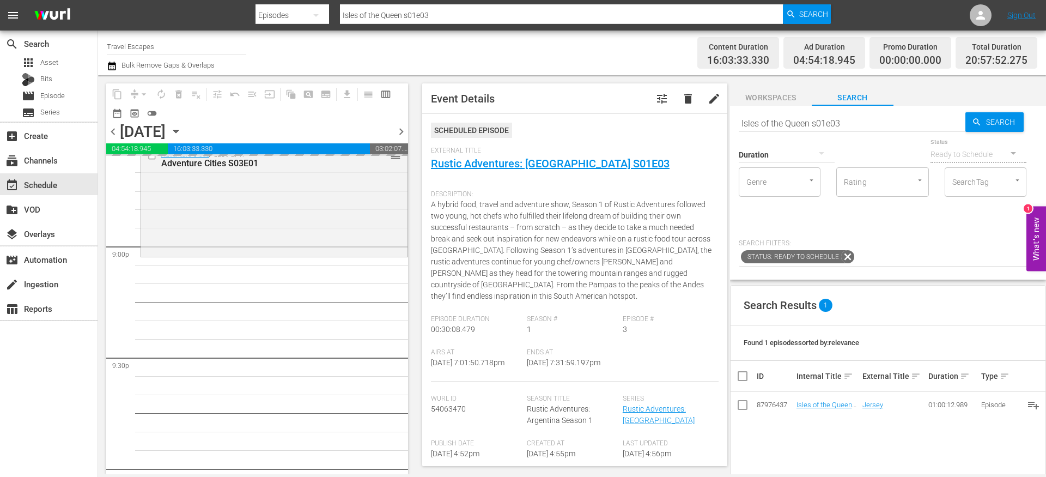
click at [781, 126] on input "Isles of the Queen s01e03" at bounding box center [852, 123] width 227 height 26
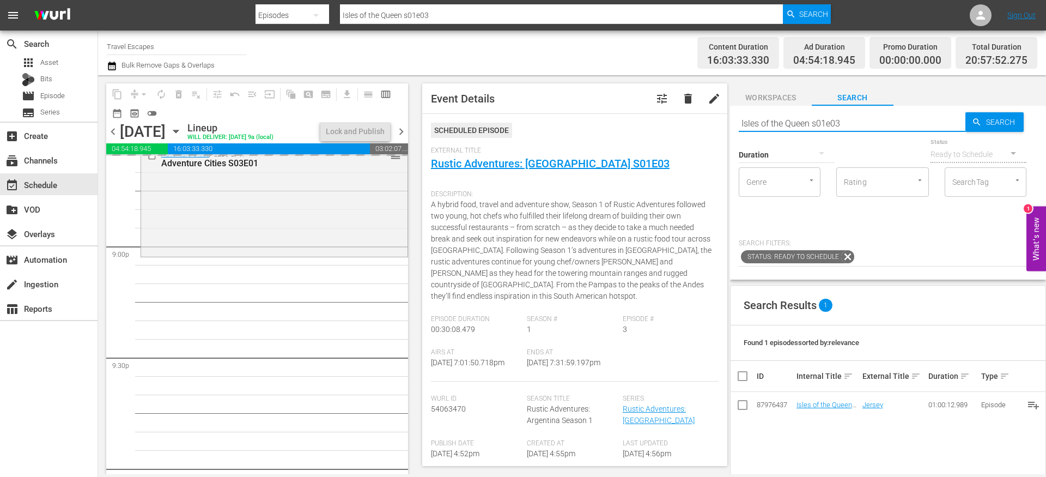
paste input "Exotic Destinations 101 s01e02"
type input "Exotic Destinations 101 s01e02"
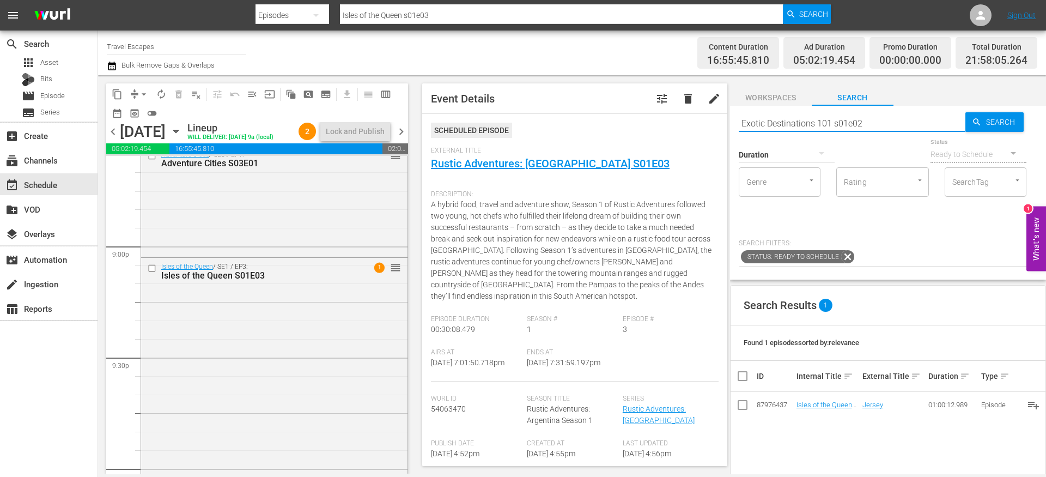
type input "Exotic Destinations 101 s01e02"
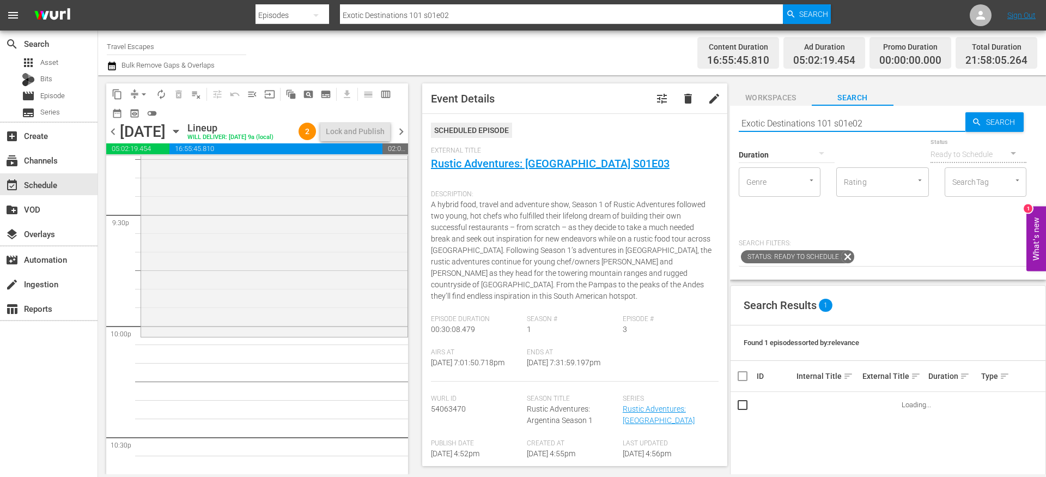
scroll to position [4724, 0]
type input "Exotic Destinations 101 s01e02"
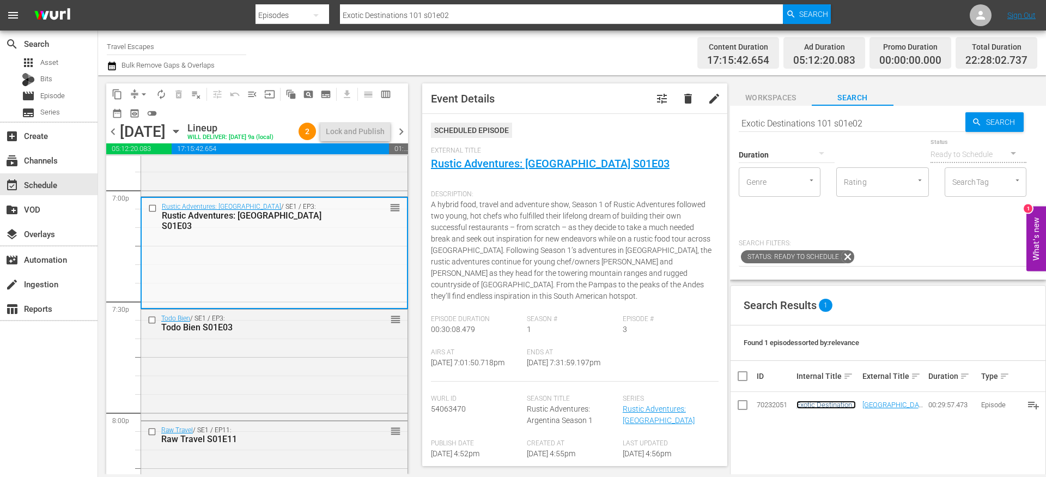
scroll to position [4130, 0]
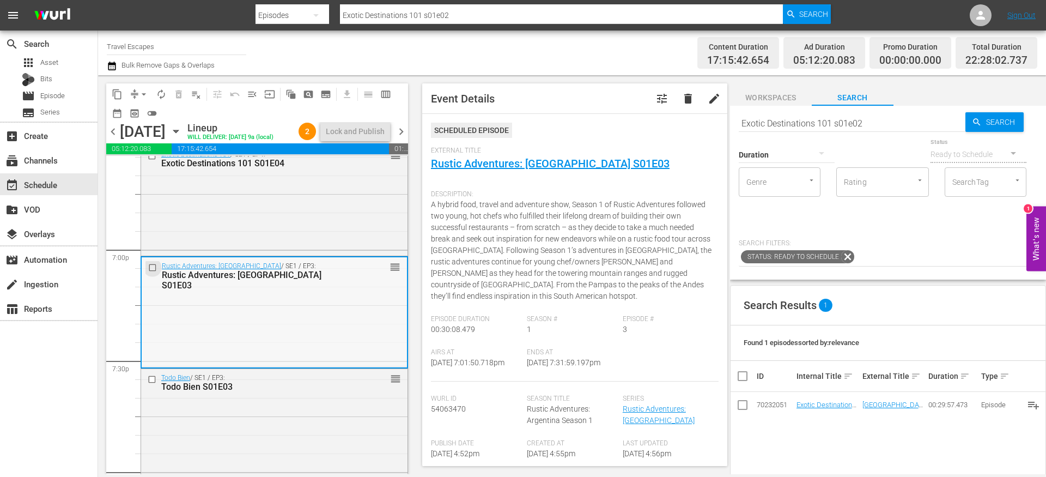
click at [153, 272] on input "checkbox" at bounding box center [153, 267] width 11 height 9
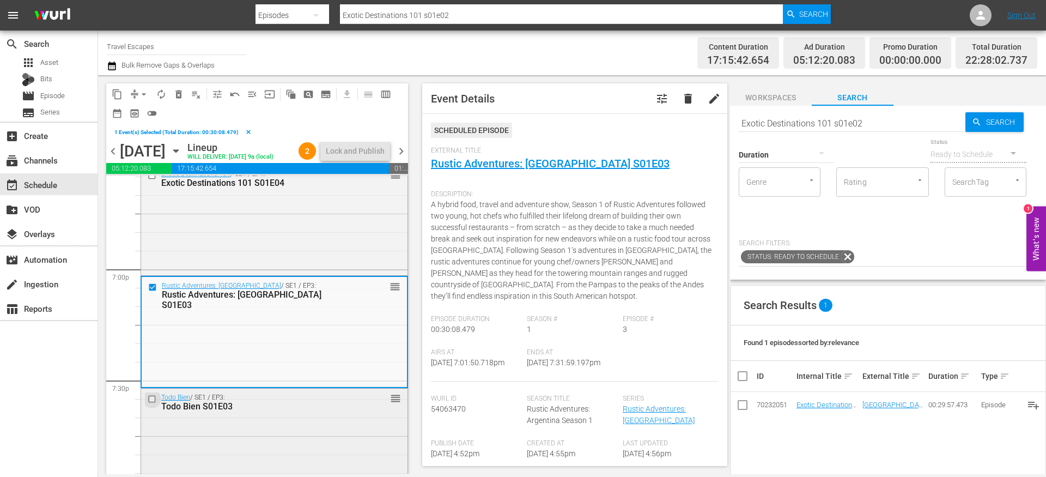
click at [151, 403] on input "checkbox" at bounding box center [153, 398] width 11 height 9
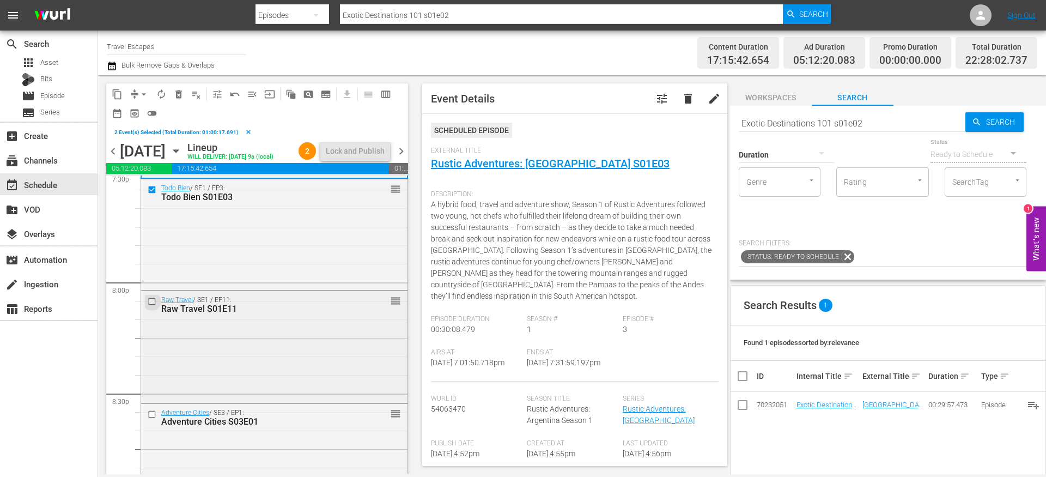
click at [153, 306] on input "checkbox" at bounding box center [153, 300] width 11 height 9
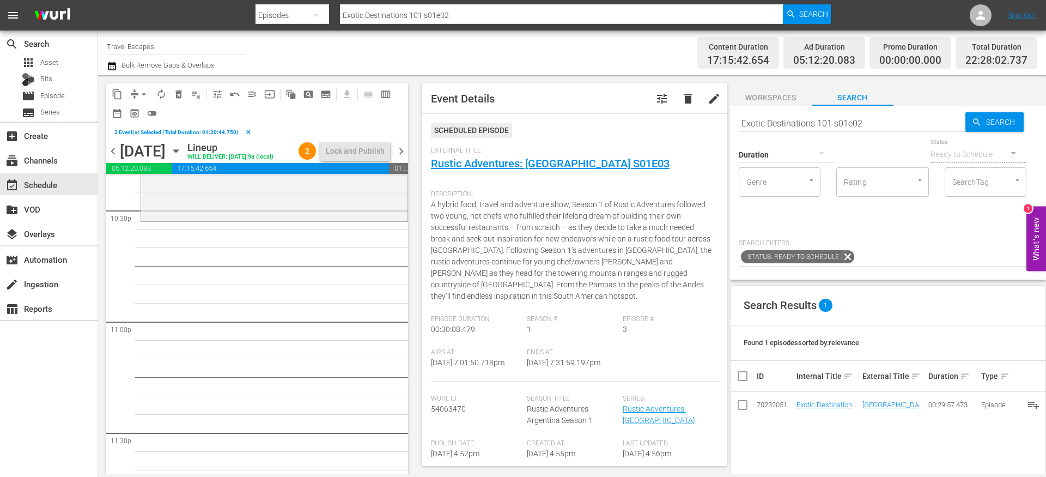
scroll to position [4939, 0]
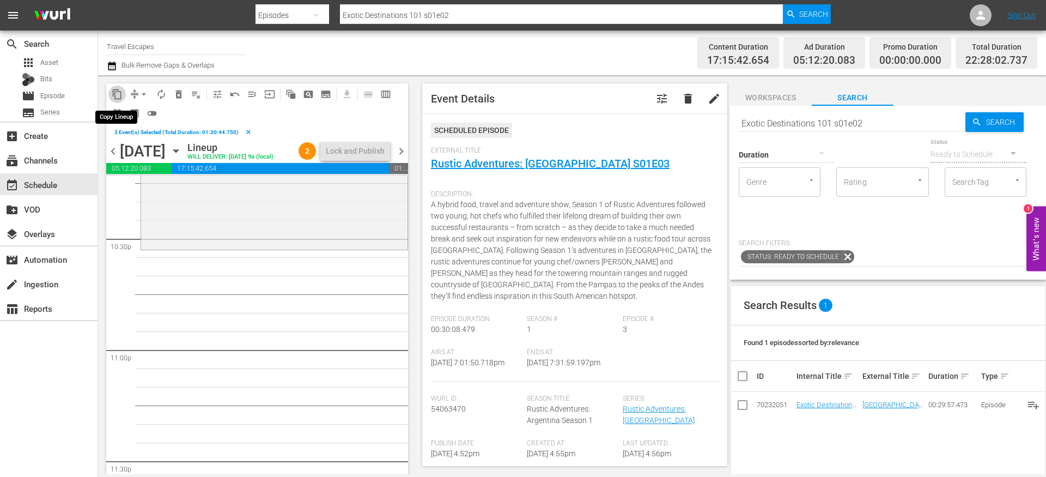
click at [118, 96] on span "content_copy" at bounding box center [117, 94] width 11 height 11
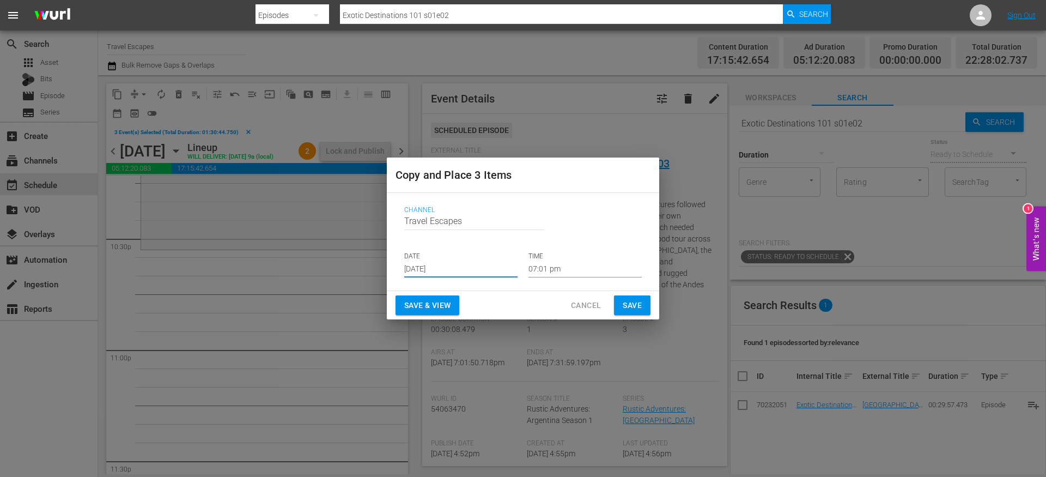
click at [419, 263] on input "[DATE]" at bounding box center [460, 269] width 113 height 16
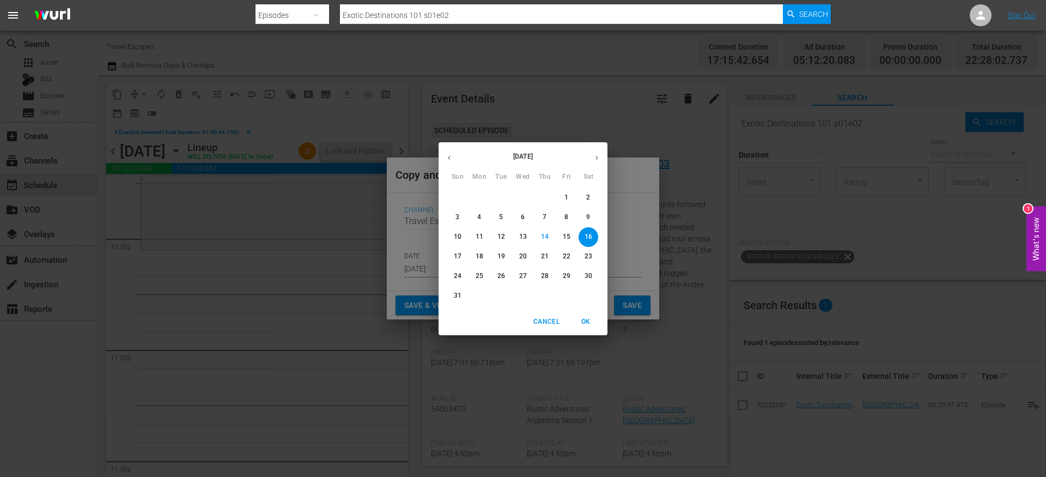
click at [593, 162] on button "button" at bounding box center [596, 157] width 21 height 21
click at [587, 218] on p "13" at bounding box center [589, 216] width 8 height 9
type input "Sep 13th 2025"
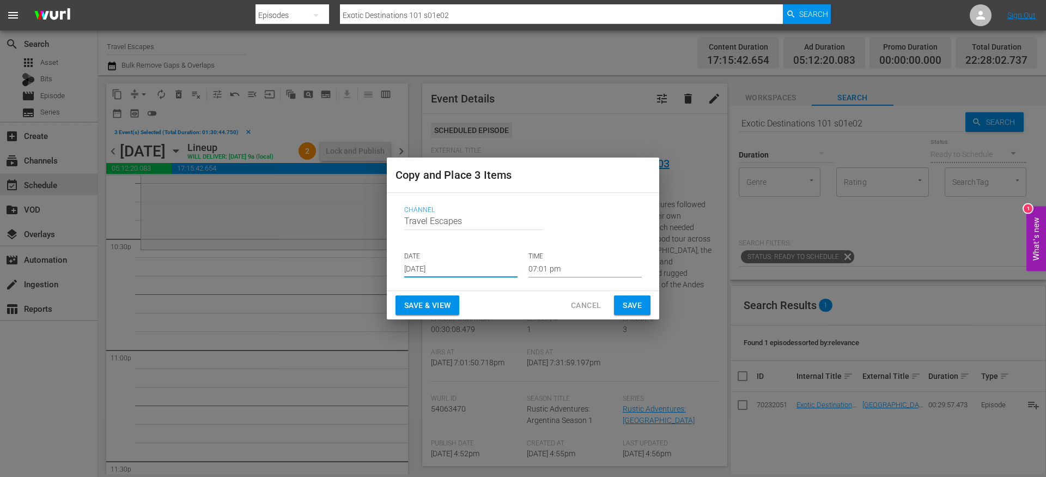
click at [545, 270] on input "07:01 pm" at bounding box center [585, 269] width 113 height 16
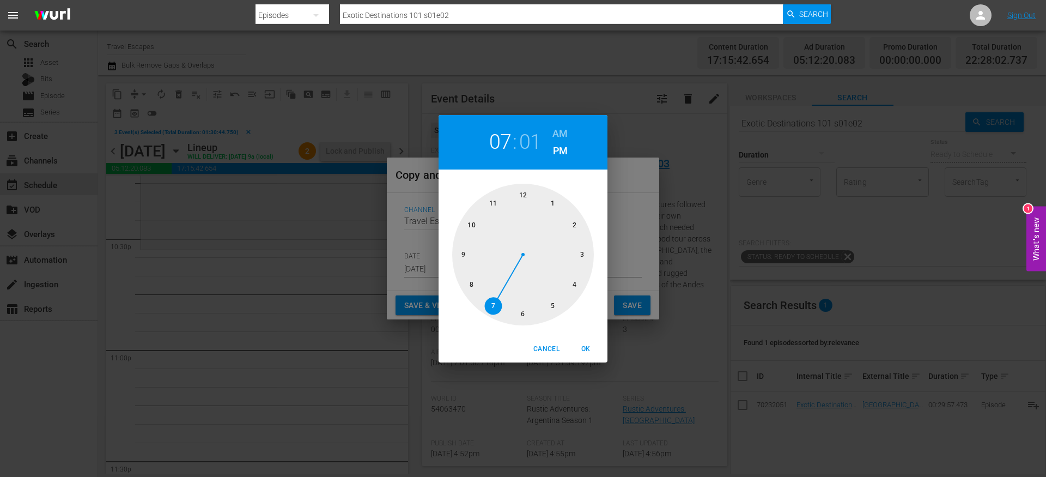
click at [472, 234] on div at bounding box center [523, 255] width 142 height 142
click at [520, 315] on div at bounding box center [523, 255] width 142 height 142
click at [589, 351] on span "OK" at bounding box center [586, 348] width 26 height 11
type input "10:30 pm"
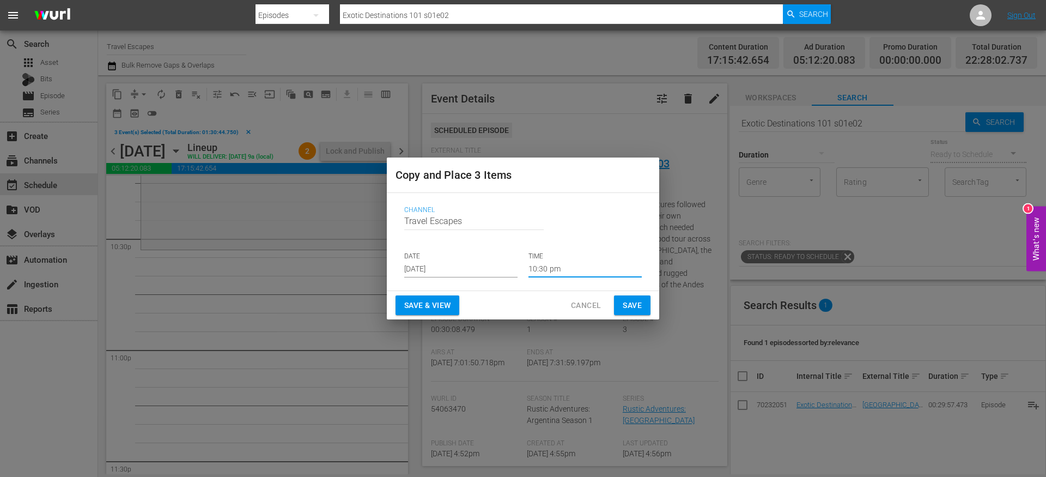
click at [634, 304] on span "Save" at bounding box center [632, 306] width 19 height 14
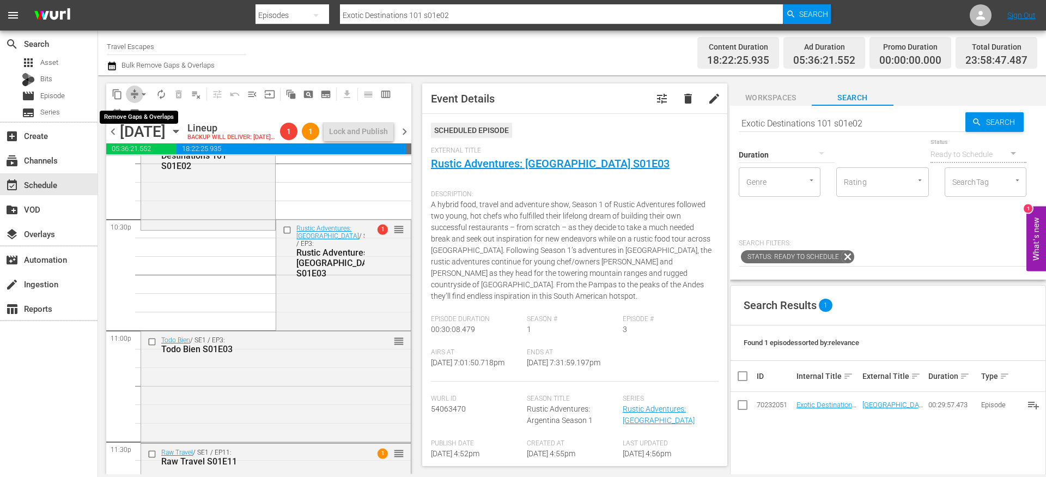
click at [133, 94] on span "compress" at bounding box center [134, 94] width 11 height 11
click at [131, 93] on span "compress" at bounding box center [134, 94] width 11 height 11
click at [138, 89] on span "arrow_drop_down" at bounding box center [143, 94] width 11 height 11
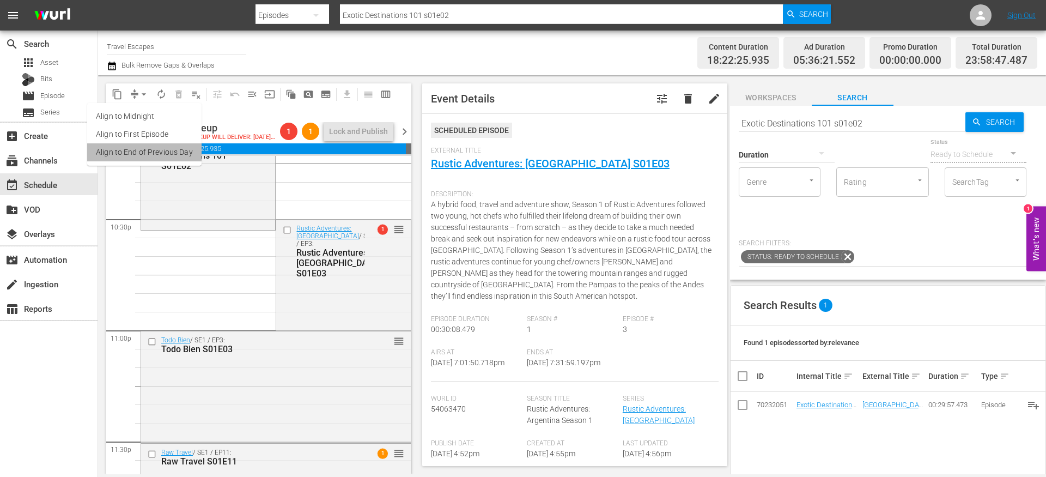
click at [148, 154] on li "Align to End of Previous Day" at bounding box center [144, 152] width 114 height 18
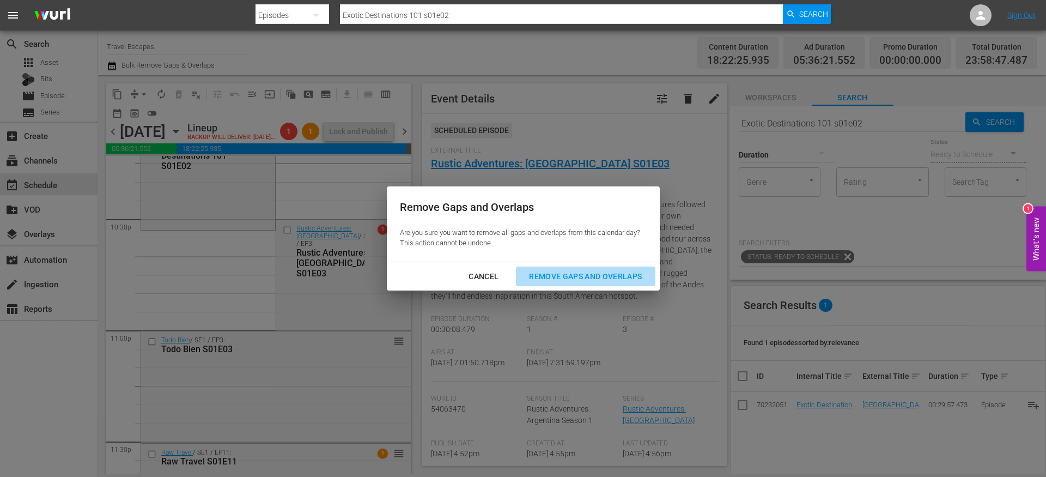
click at [621, 272] on div "Remove Gaps and Overlaps" at bounding box center [585, 277] width 130 height 14
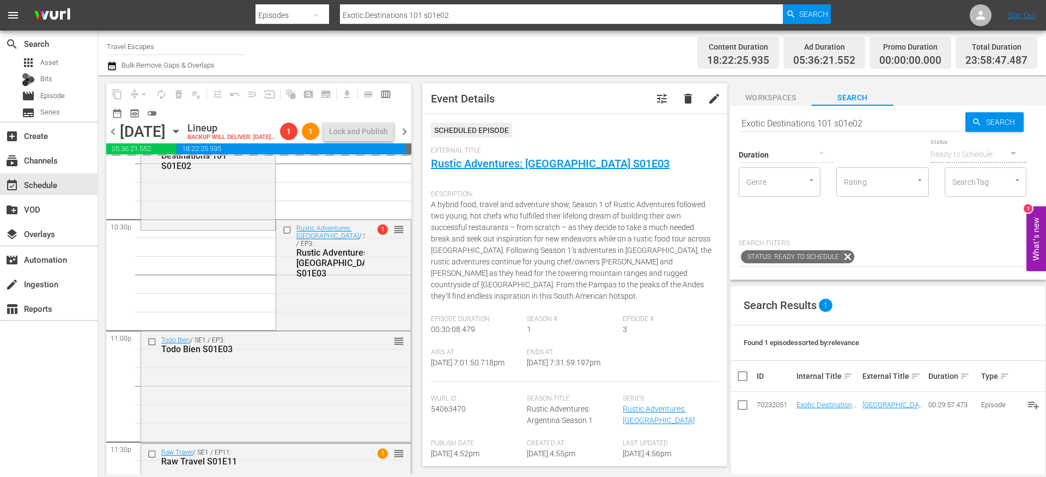
click at [621, 272] on span "A hybrid food, travel and adventure show, Season 1 of Rustic Adventures followe…" at bounding box center [571, 250] width 281 height 100
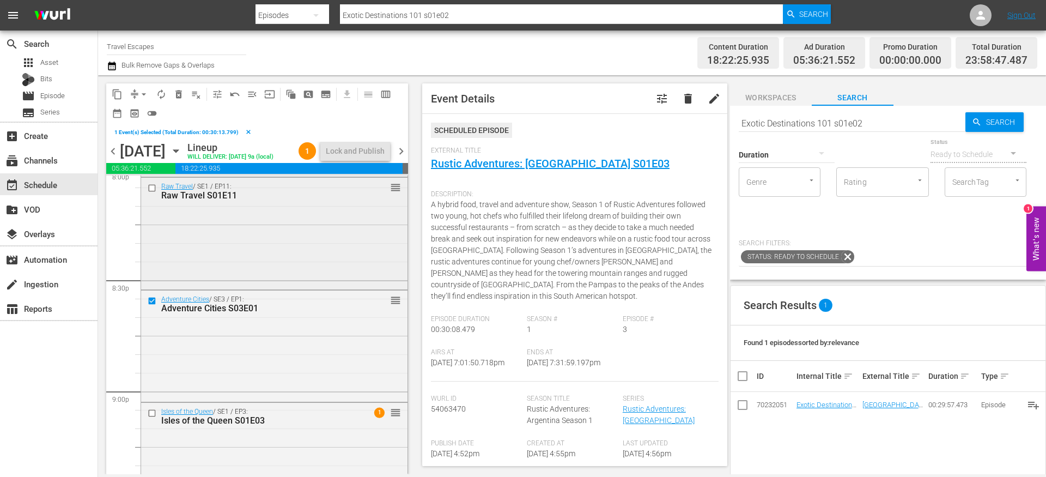
scroll to position [4519, 0]
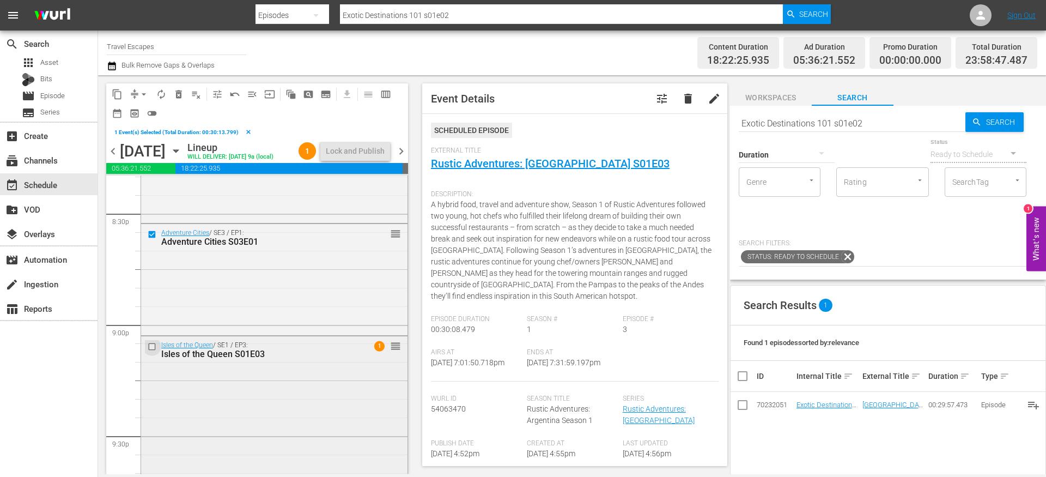
click at [151, 351] on input "checkbox" at bounding box center [153, 346] width 11 height 9
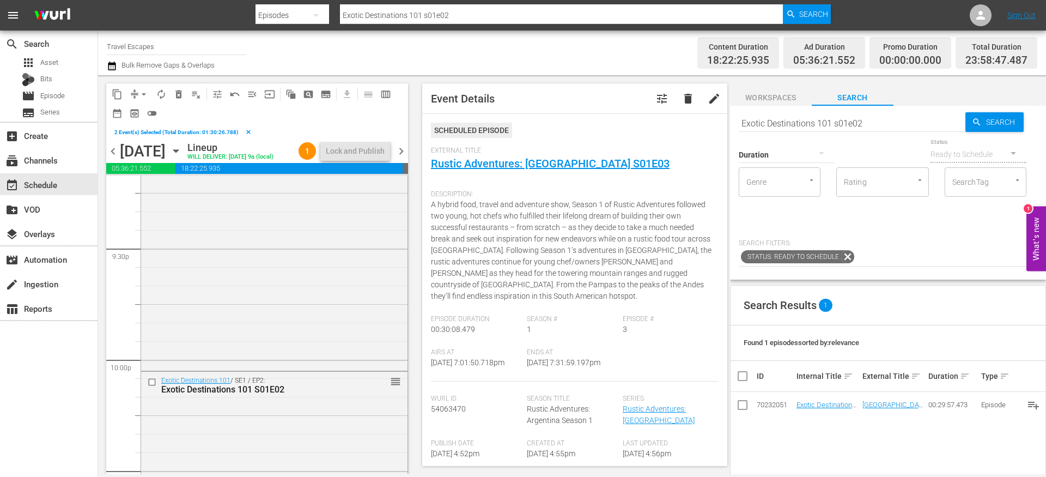
scroll to position [4708, 0]
click at [151, 386] on input "checkbox" at bounding box center [153, 380] width 11 height 9
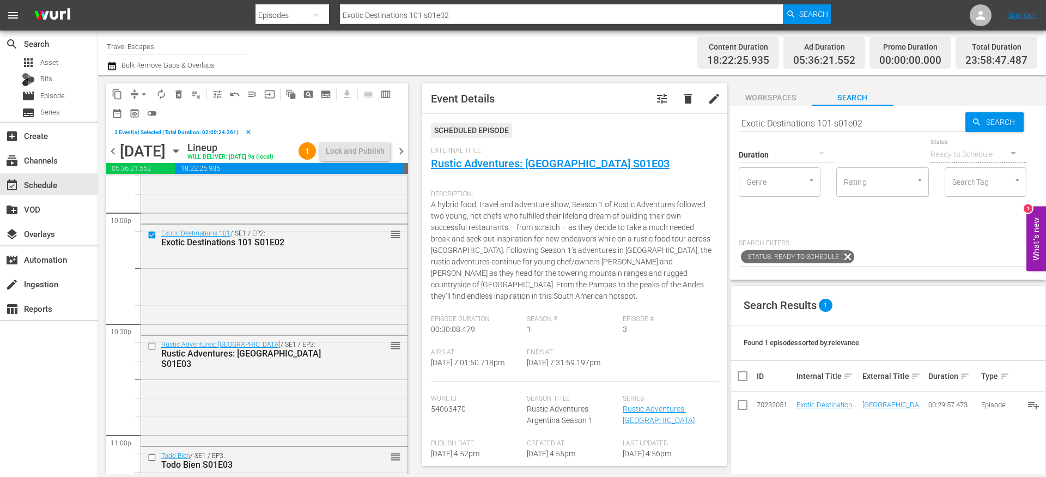
scroll to position [4861, 0]
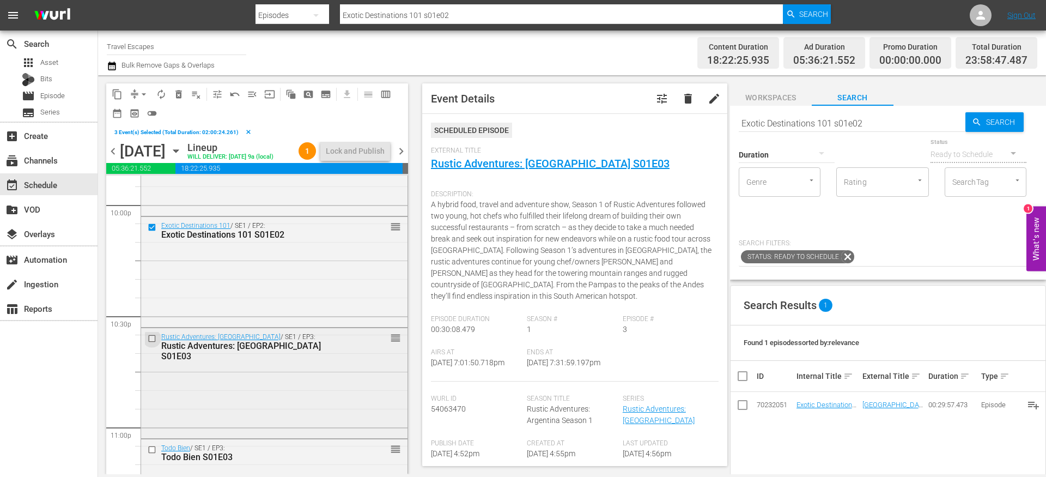
click at [151, 343] on input "checkbox" at bounding box center [153, 337] width 11 height 9
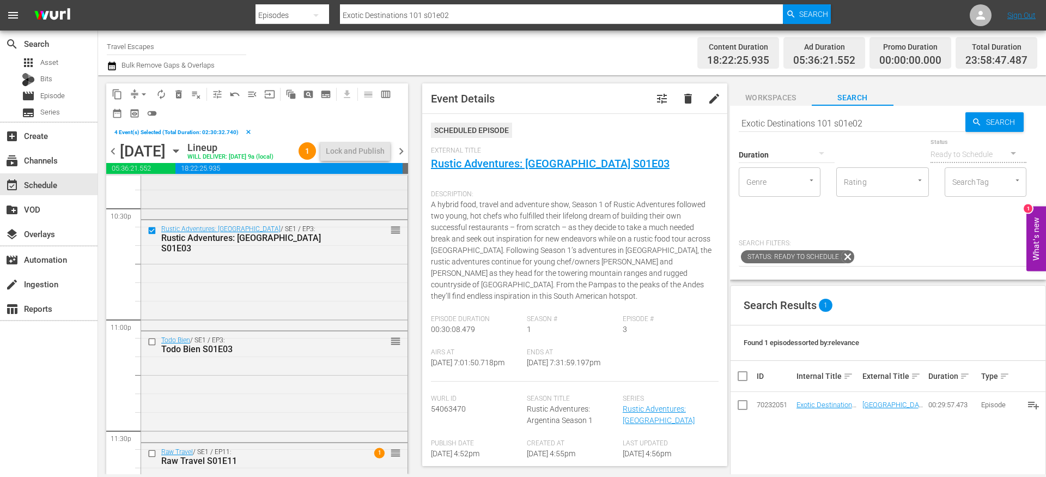
scroll to position [5019, 0]
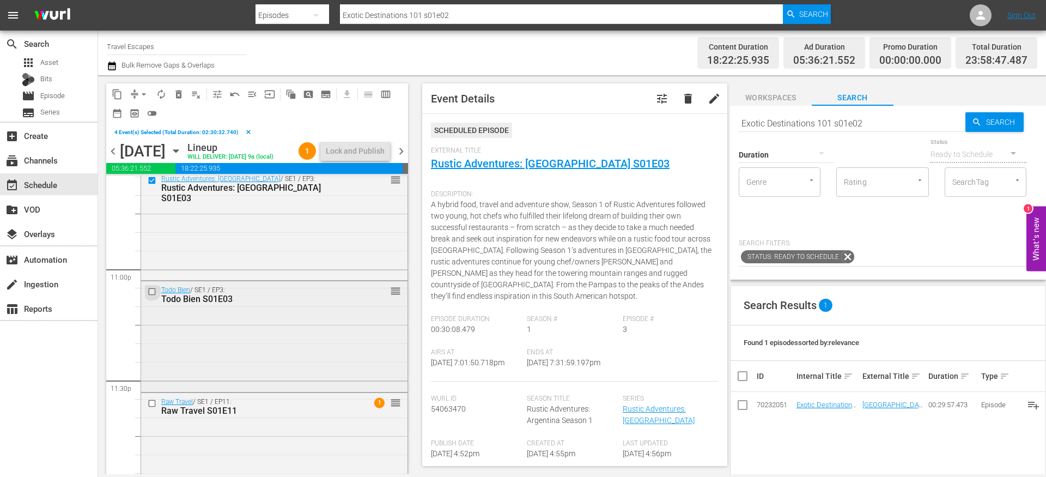
click at [154, 296] on input "checkbox" at bounding box center [153, 291] width 11 height 9
click at [151, 408] on input "checkbox" at bounding box center [153, 403] width 11 height 9
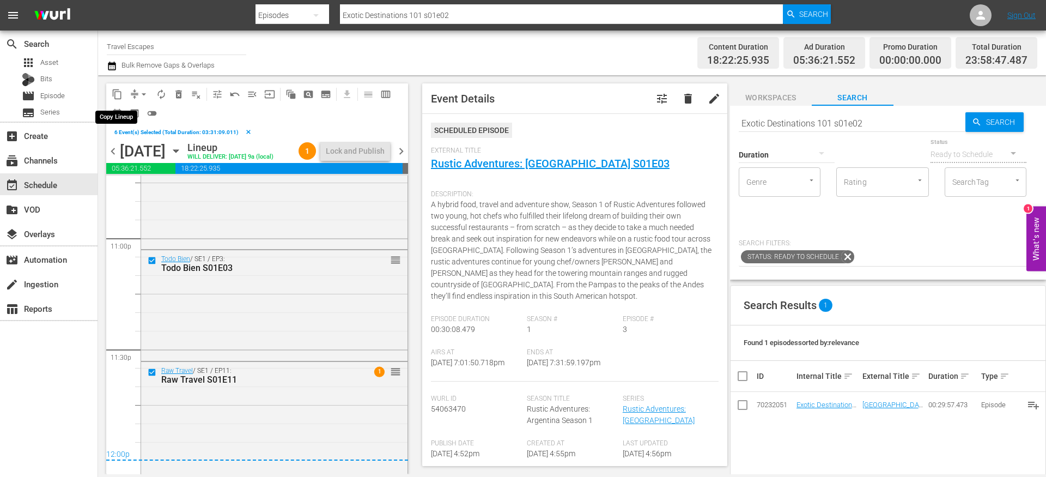
click at [118, 91] on span "content_copy" at bounding box center [117, 94] width 11 height 11
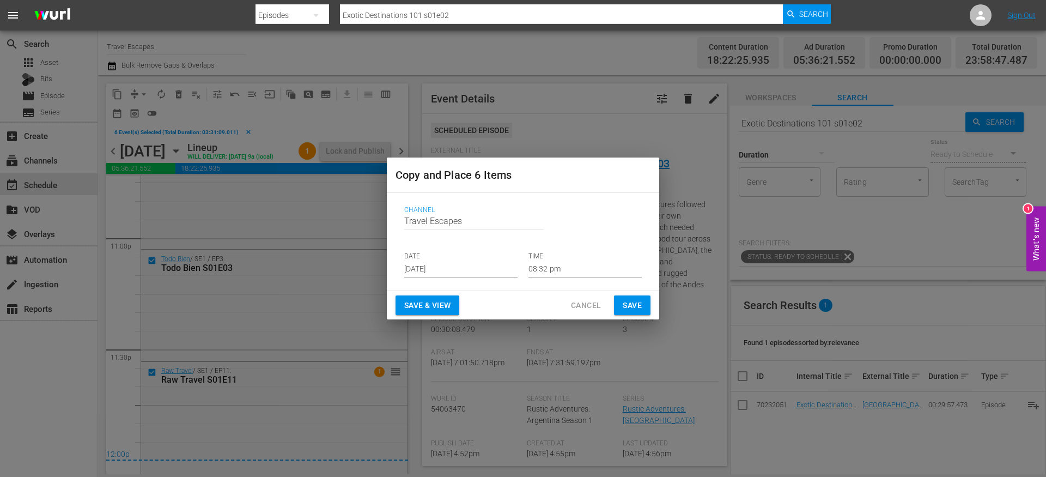
click at [417, 265] on input "[DATE]" at bounding box center [460, 269] width 113 height 16
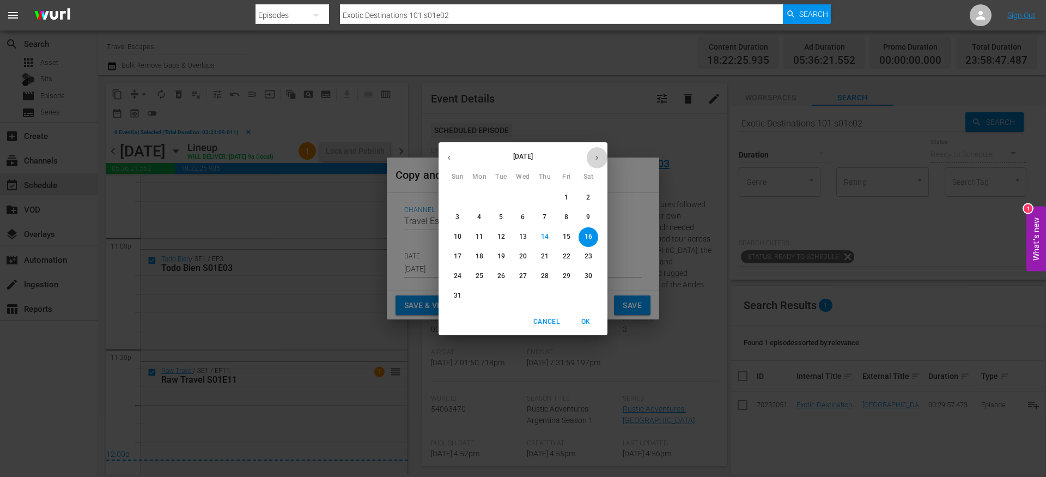
click at [602, 151] on button "button" at bounding box center [596, 157] width 21 height 21
click at [458, 236] on p "14" at bounding box center [458, 236] width 8 height 9
type input "Sep 14th 2025"
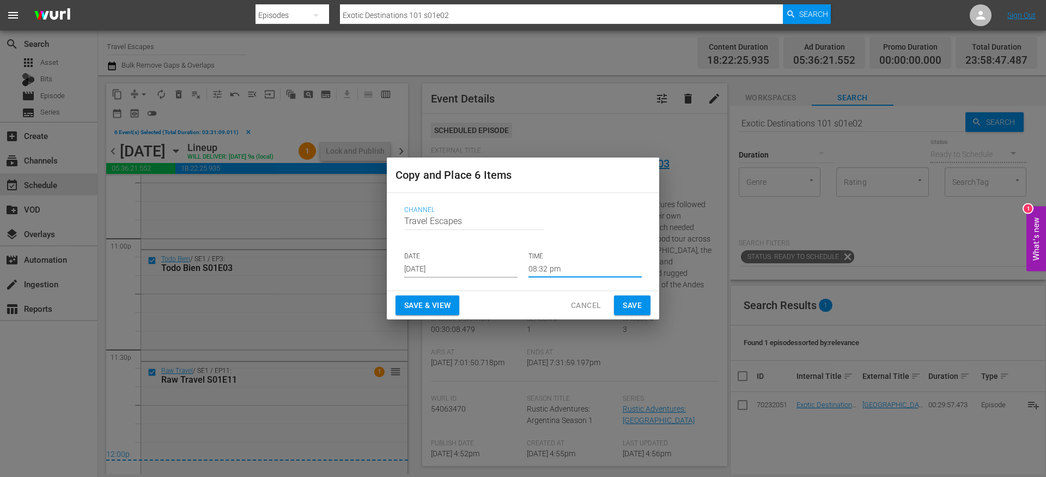
click at [546, 268] on input "08:32 pm" at bounding box center [585, 269] width 113 height 16
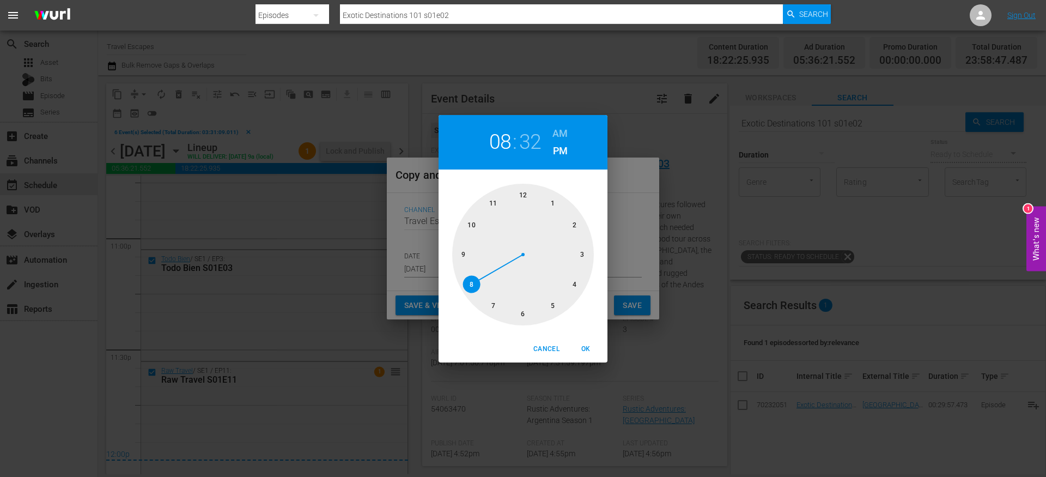
click at [524, 195] on div at bounding box center [523, 255] width 142 height 142
click at [560, 129] on h6 "AM" at bounding box center [559, 133] width 15 height 17
click at [523, 191] on div at bounding box center [523, 255] width 142 height 142
click at [588, 345] on span "OK" at bounding box center [586, 348] width 26 height 11
type input "12:00 am"
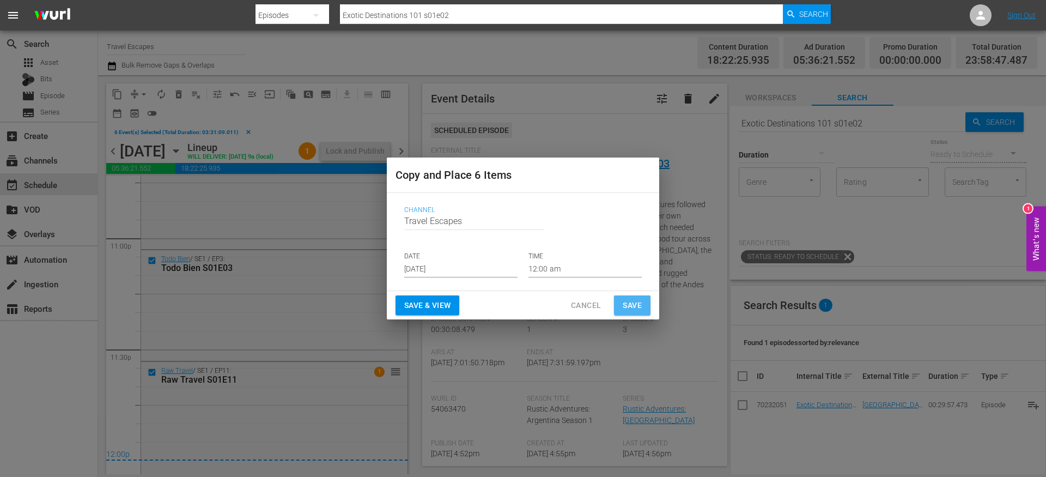
click at [629, 304] on span "Save" at bounding box center [632, 306] width 19 height 14
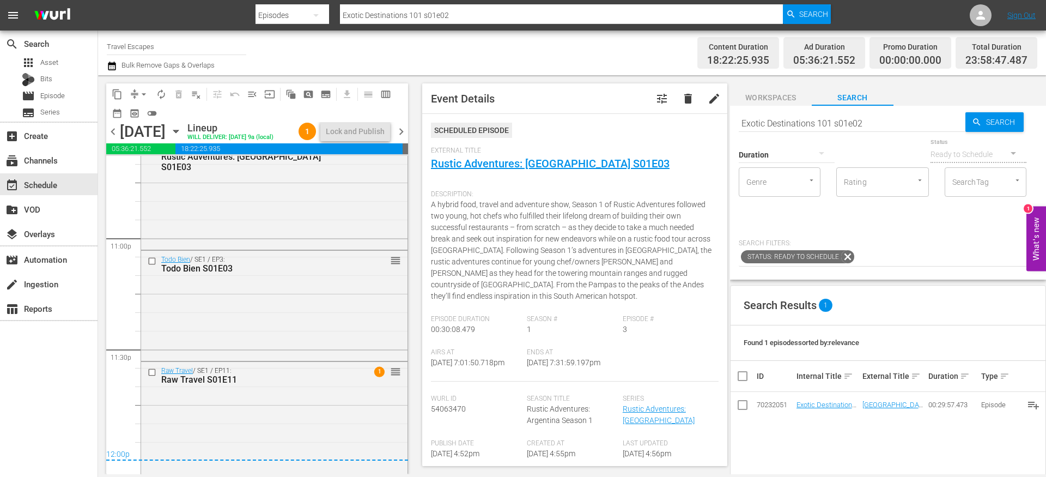
scroll to position [5048, 0]
click at [403, 138] on span "chevron_right" at bounding box center [401, 132] width 14 height 14
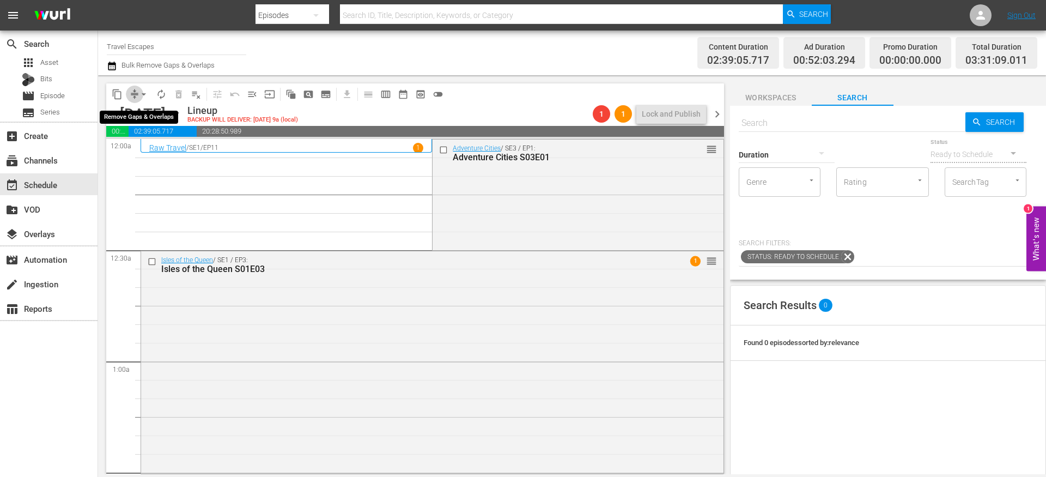
click at [133, 90] on span "compress" at bounding box center [134, 94] width 11 height 11
click at [135, 94] on button "arrow_drop_down" at bounding box center [143, 94] width 17 height 17
click at [150, 156] on li "Align to End of Previous Day" at bounding box center [144, 152] width 114 height 18
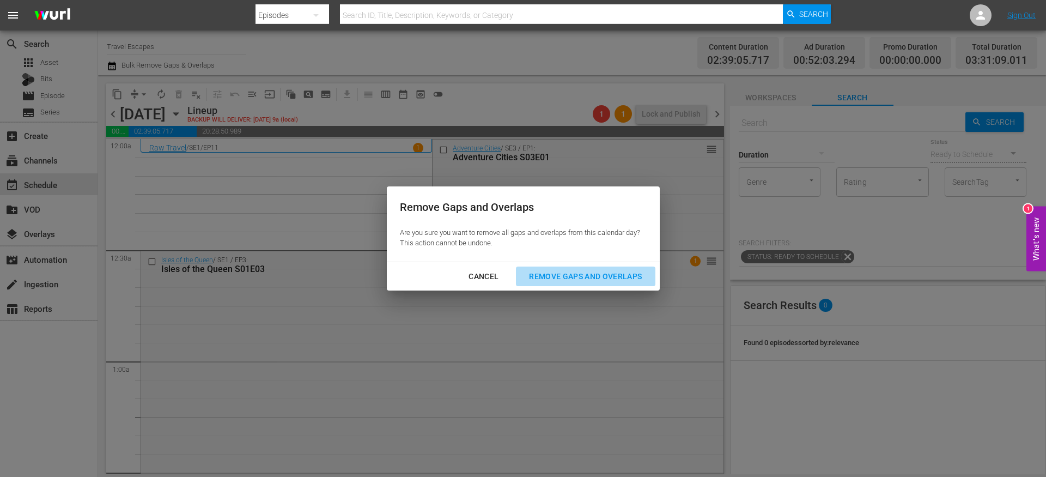
click at [576, 277] on div "Remove Gaps and Overlaps" at bounding box center [585, 277] width 130 height 14
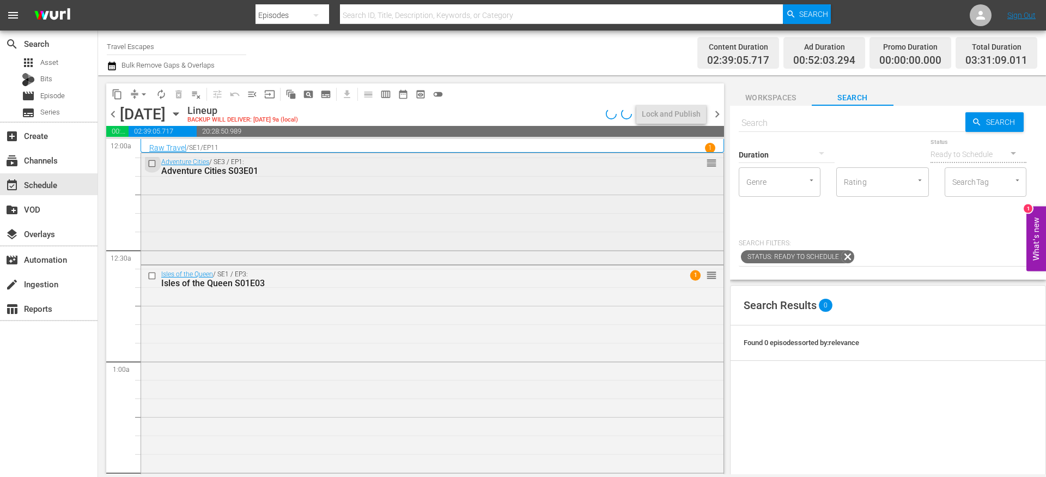
click at [153, 164] on input "checkbox" at bounding box center [153, 163] width 11 height 9
click at [152, 273] on input "checkbox" at bounding box center [153, 275] width 11 height 9
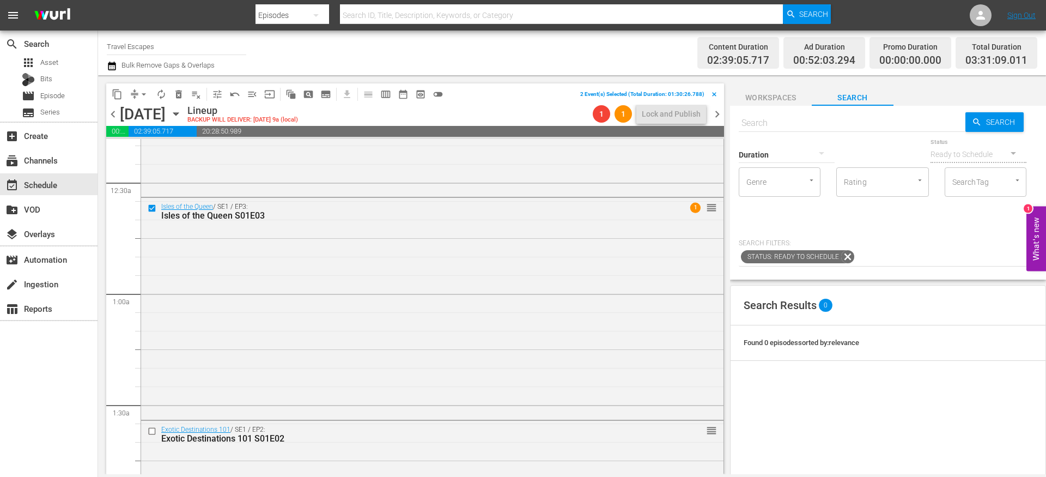
scroll to position [95, 0]
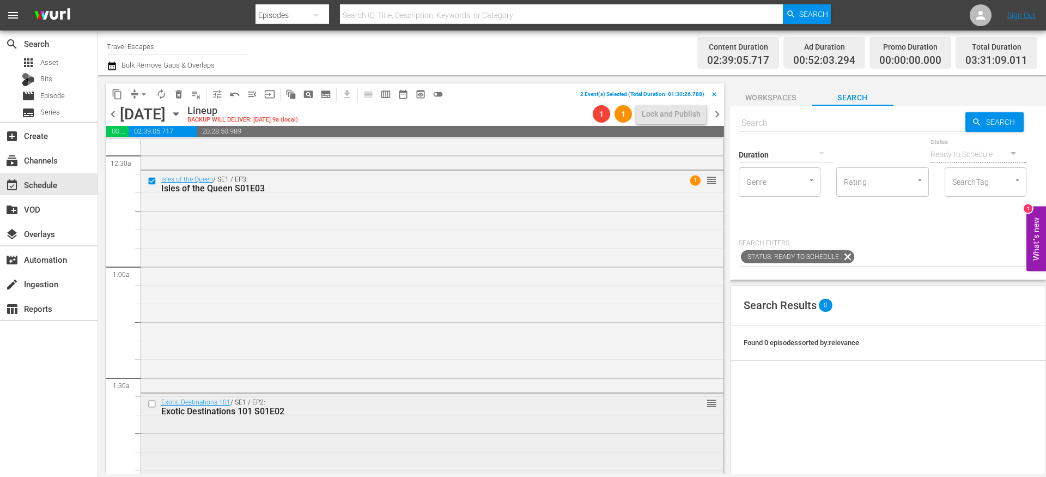
click at [154, 401] on input "checkbox" at bounding box center [153, 403] width 11 height 9
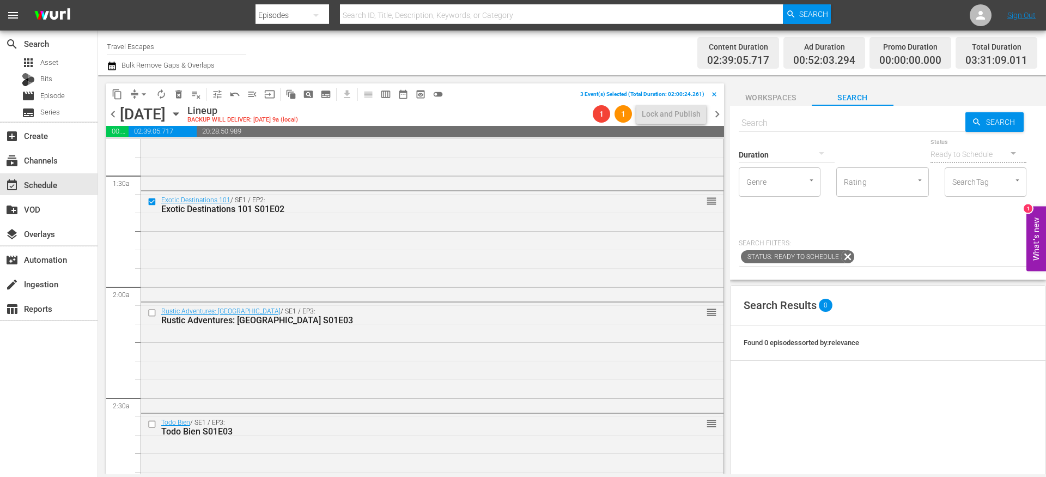
scroll to position [317, 0]
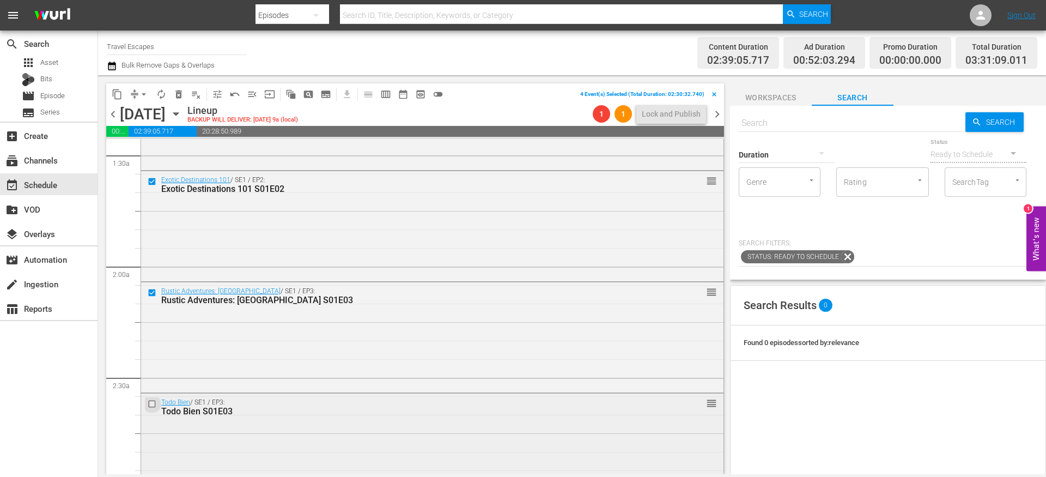
click at [153, 404] on input "checkbox" at bounding box center [153, 403] width 11 height 9
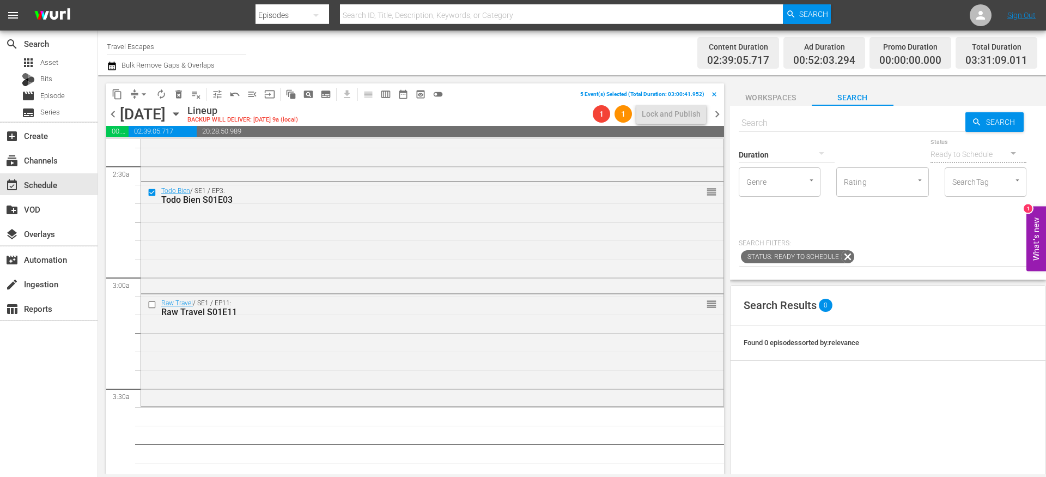
scroll to position [563, 0]
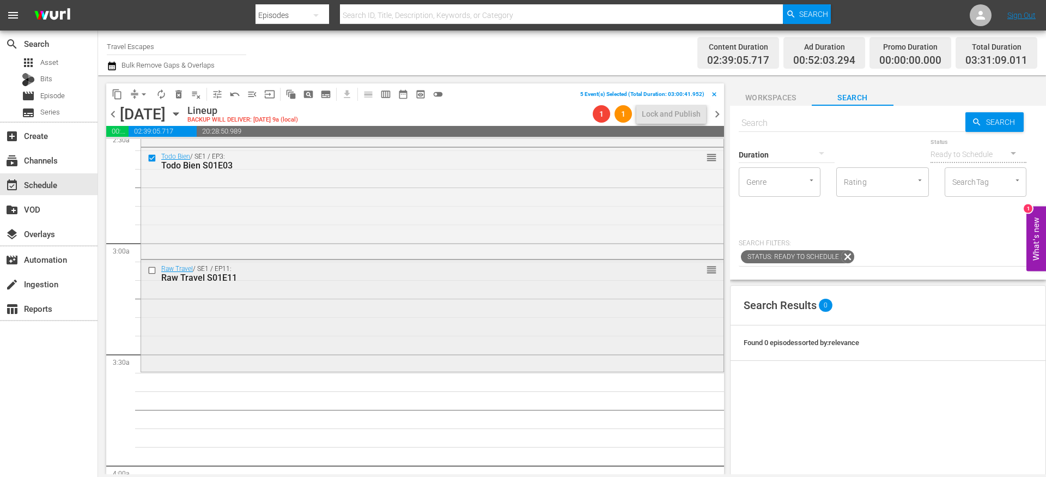
click at [154, 271] on input "checkbox" at bounding box center [153, 270] width 11 height 9
click at [119, 90] on span "content_copy" at bounding box center [117, 94] width 11 height 11
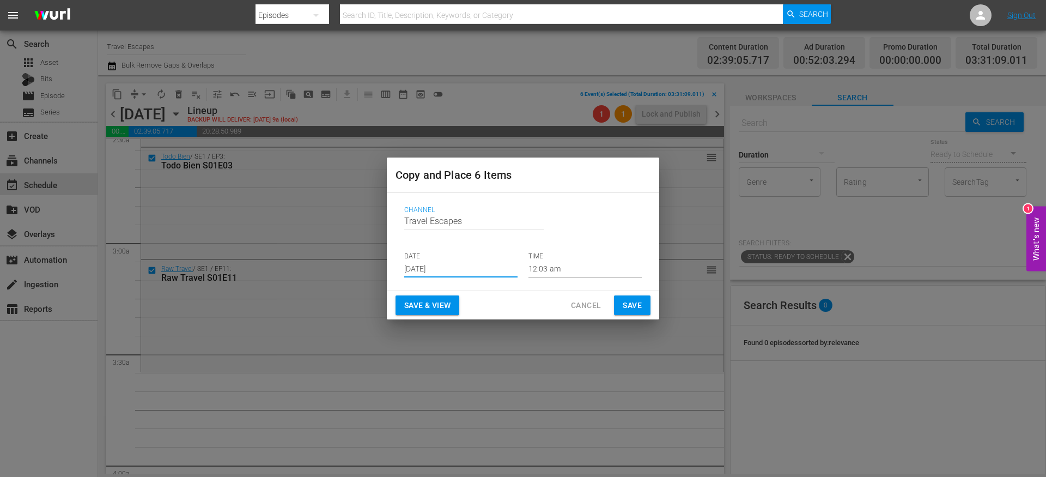
click at [445, 264] on input "[DATE]" at bounding box center [460, 269] width 113 height 16
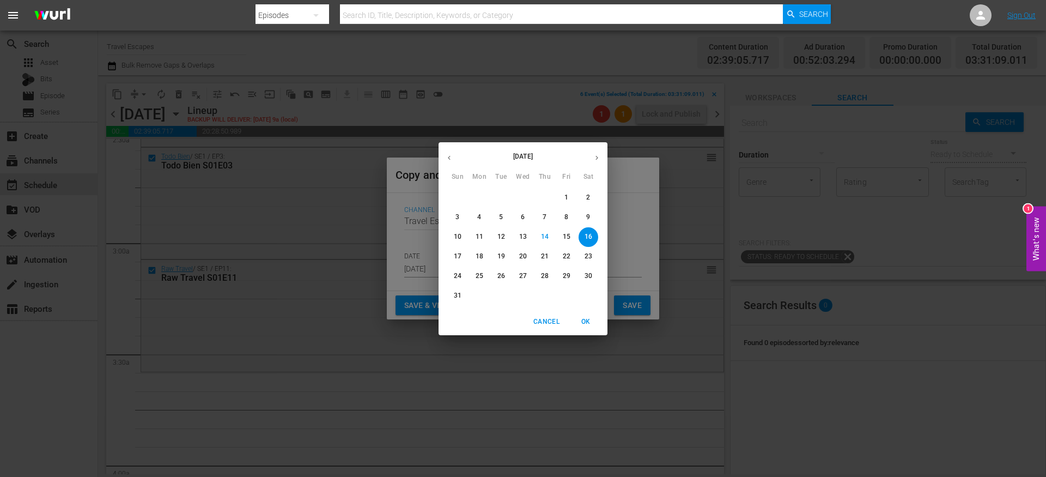
click at [598, 152] on button "button" at bounding box center [596, 157] width 21 height 21
click at [459, 234] on p "14" at bounding box center [458, 236] width 8 height 9
type input "[DATE]"
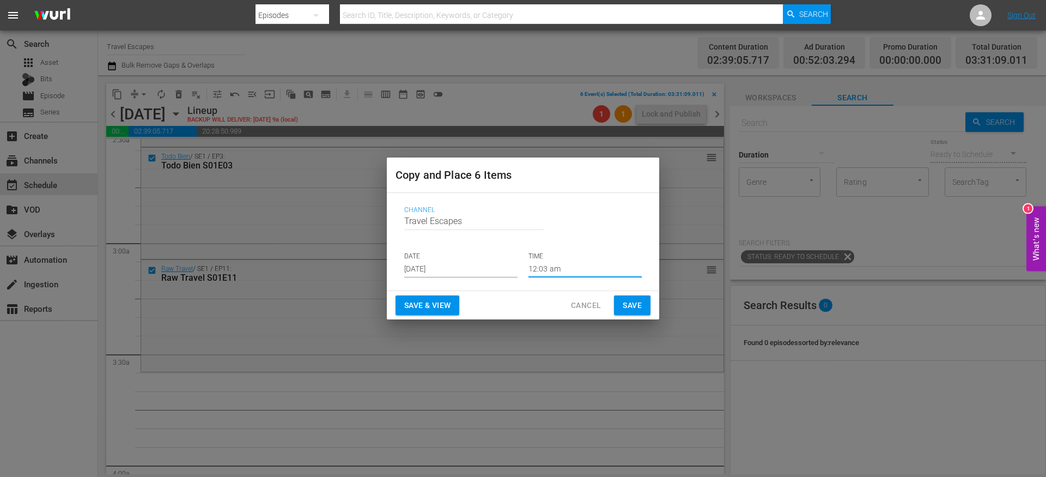
click at [541, 265] on input "12:03 am" at bounding box center [585, 269] width 113 height 16
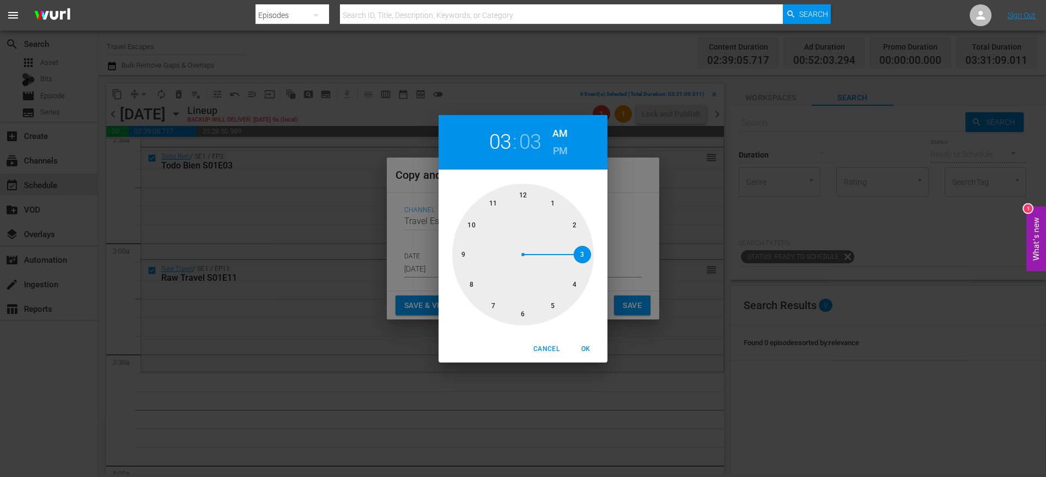
click at [582, 249] on div at bounding box center [523, 255] width 142 height 142
click at [523, 313] on div at bounding box center [523, 255] width 142 height 142
click at [588, 349] on span "OK" at bounding box center [586, 348] width 26 height 11
type input "03:30 am"
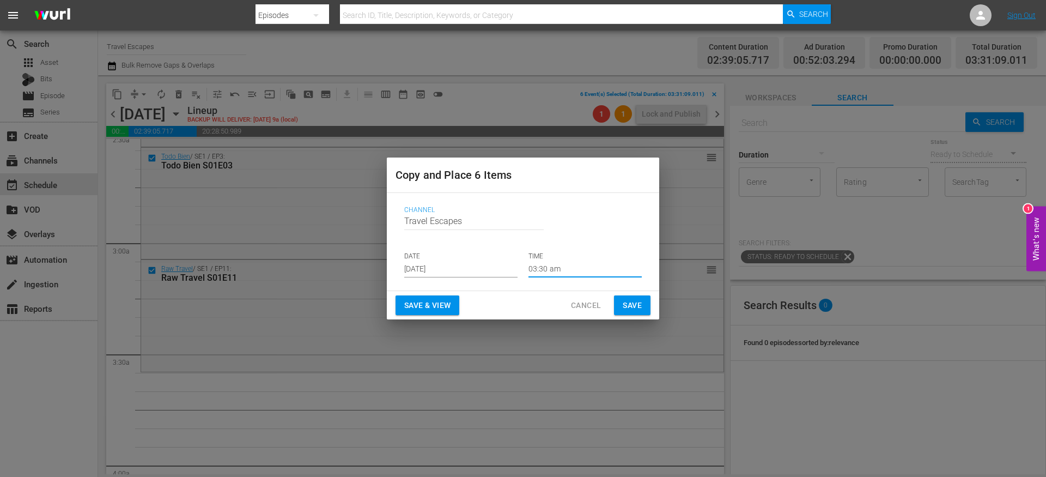
click at [629, 308] on span "Save" at bounding box center [632, 306] width 19 height 14
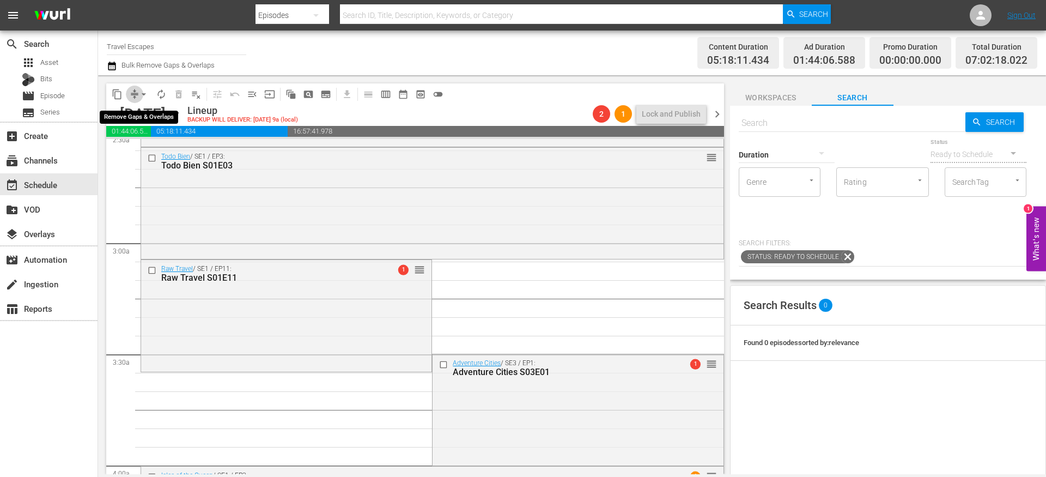
click at [135, 89] on span "compress" at bounding box center [134, 94] width 11 height 11
click at [140, 93] on span "arrow_drop_down" at bounding box center [143, 94] width 11 height 11
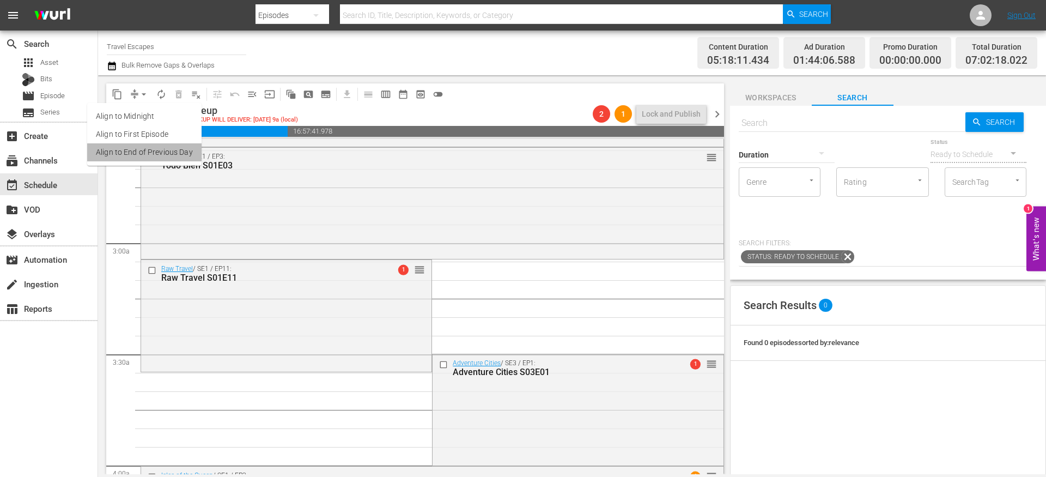
click at [157, 150] on li "Align to End of Previous Day" at bounding box center [144, 152] width 114 height 18
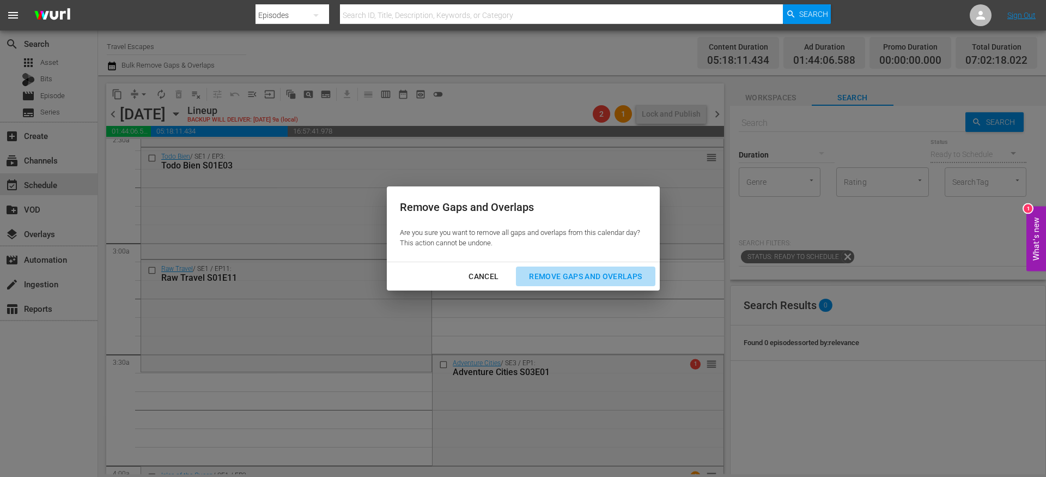
click at [606, 273] on div "Remove Gaps and Overlaps" at bounding box center [585, 277] width 130 height 14
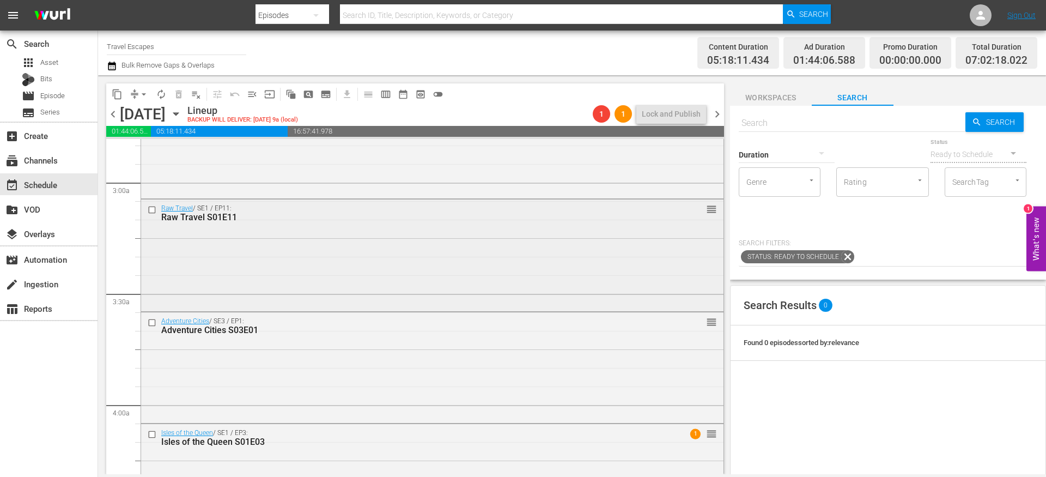
scroll to position [617, 0]
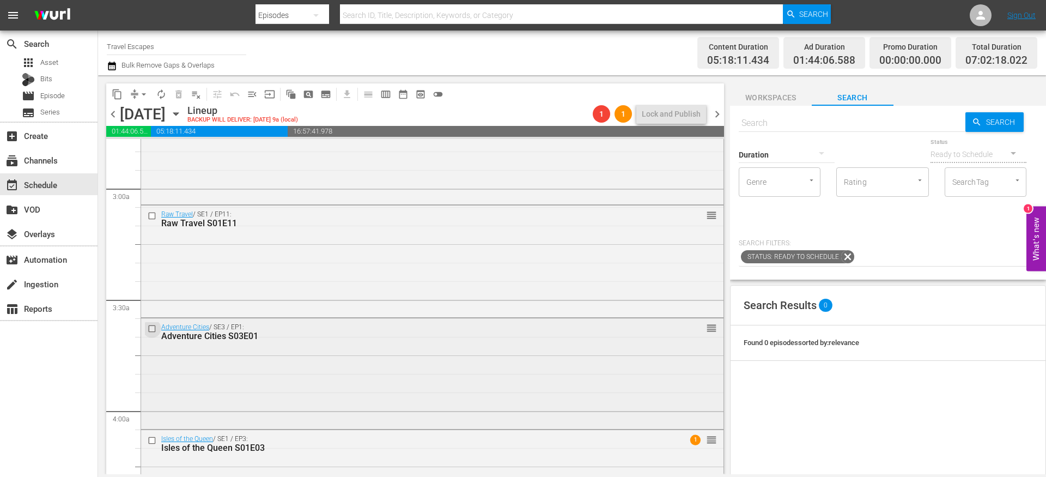
click at [151, 331] on input "checkbox" at bounding box center [153, 328] width 11 height 9
click at [153, 438] on input "checkbox" at bounding box center [153, 440] width 11 height 9
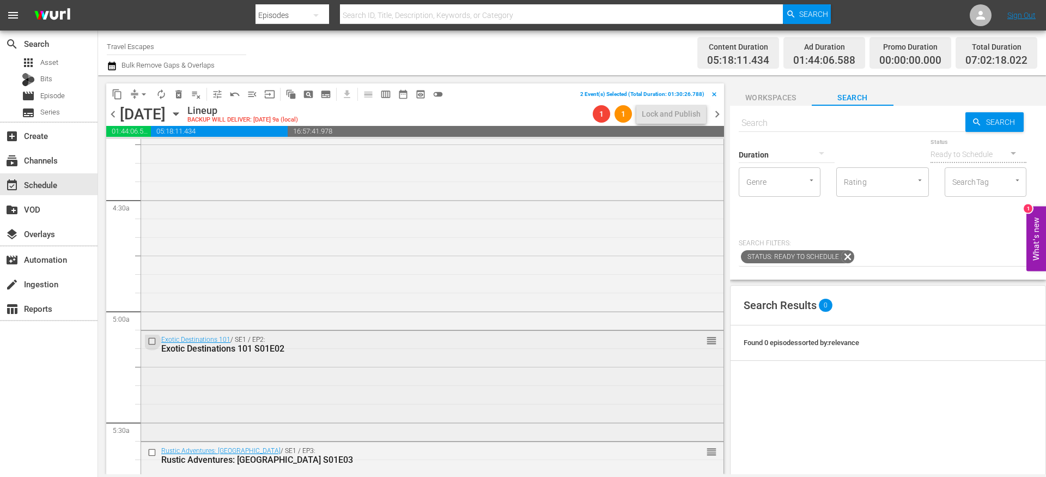
click at [152, 341] on input "checkbox" at bounding box center [153, 341] width 11 height 9
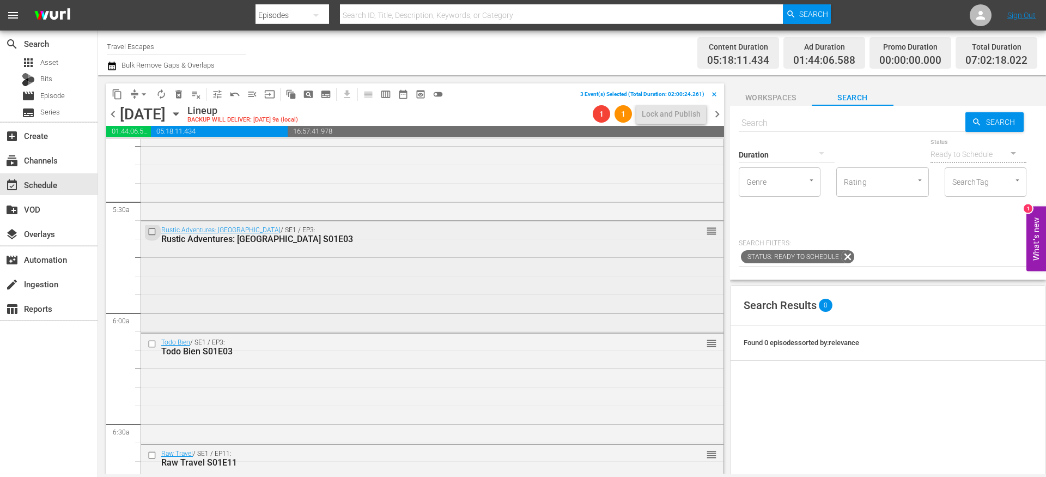
click at [154, 227] on input "checkbox" at bounding box center [153, 231] width 11 height 9
click at [154, 342] on input "checkbox" at bounding box center [153, 343] width 11 height 9
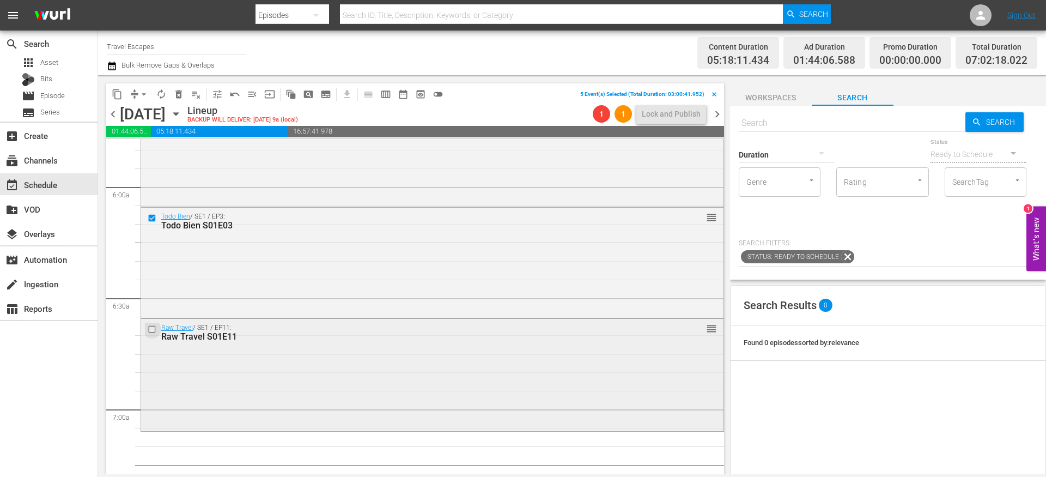
click at [154, 330] on input "checkbox" at bounding box center [153, 329] width 11 height 9
click at [119, 97] on span "content_copy" at bounding box center [117, 94] width 11 height 11
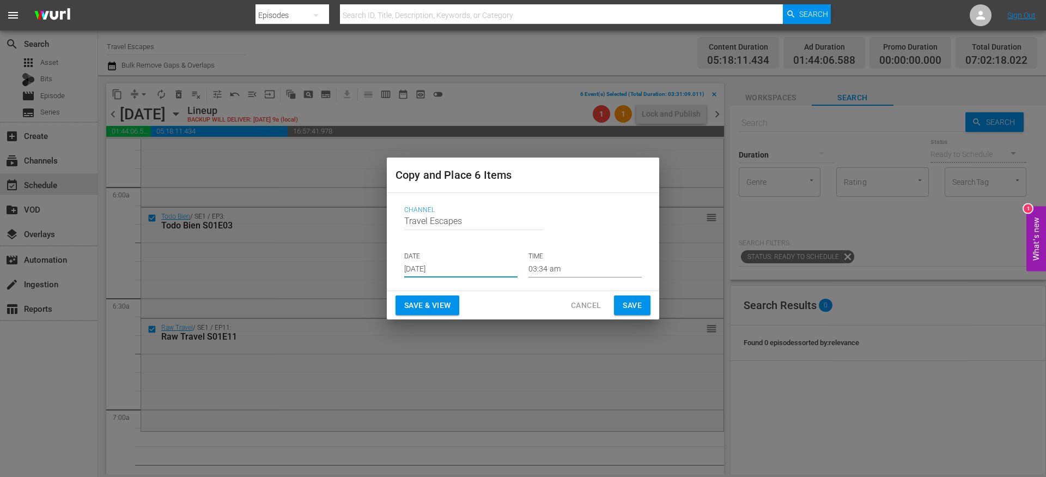
click at [432, 262] on input "Aug 16th 2025" at bounding box center [460, 269] width 113 height 16
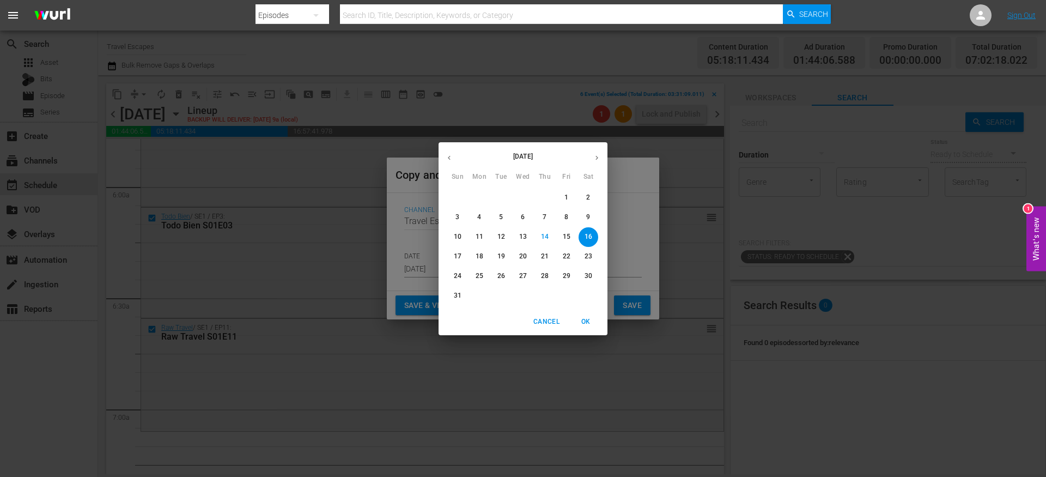
click at [596, 159] on icon "button" at bounding box center [597, 157] width 3 height 4
click at [459, 236] on p "14" at bounding box center [458, 236] width 8 height 9
type input "Sep 14th 2025"
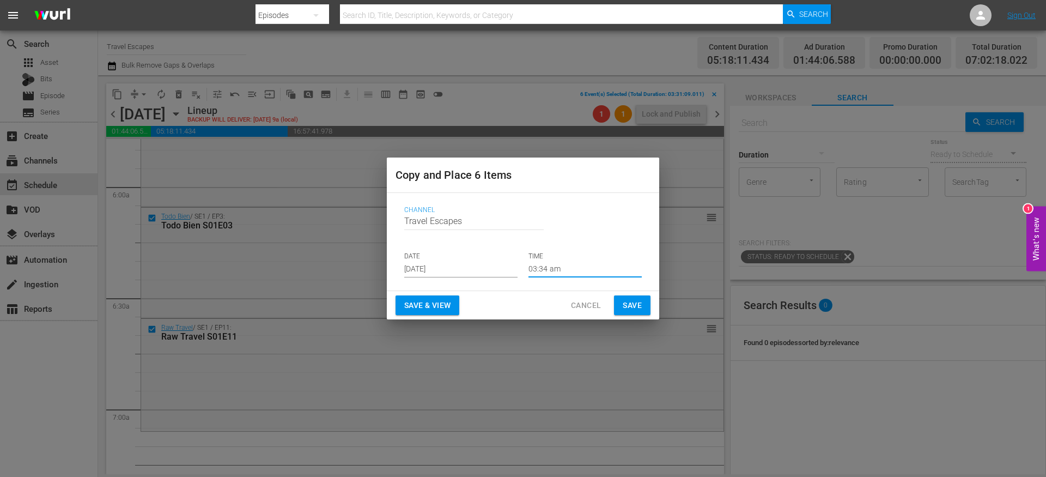
click at [549, 269] on input "03:34 am" at bounding box center [585, 269] width 113 height 16
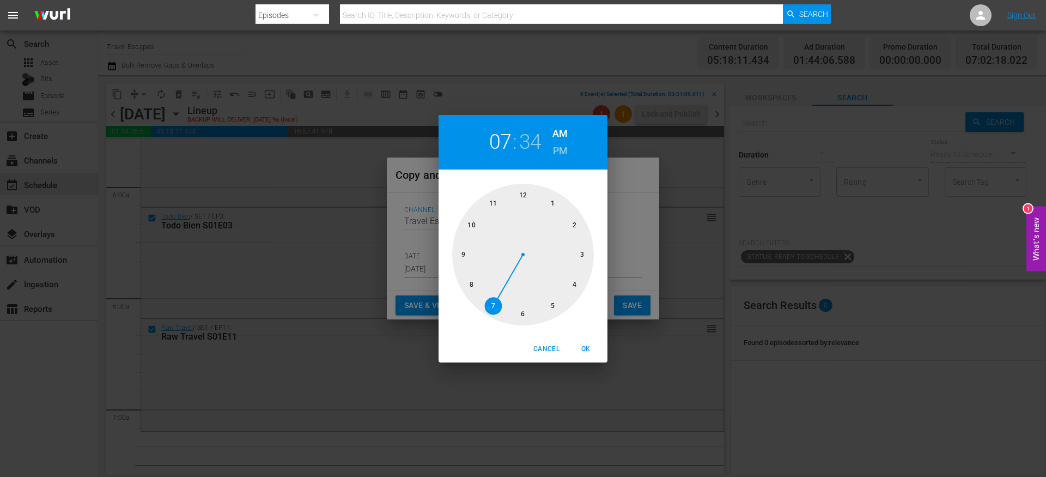
click at [492, 303] on div at bounding box center [523, 255] width 142 height 142
click at [522, 197] on div at bounding box center [523, 255] width 142 height 142
click at [586, 344] on span "OK" at bounding box center [586, 348] width 26 height 11
type input "07:00 am"
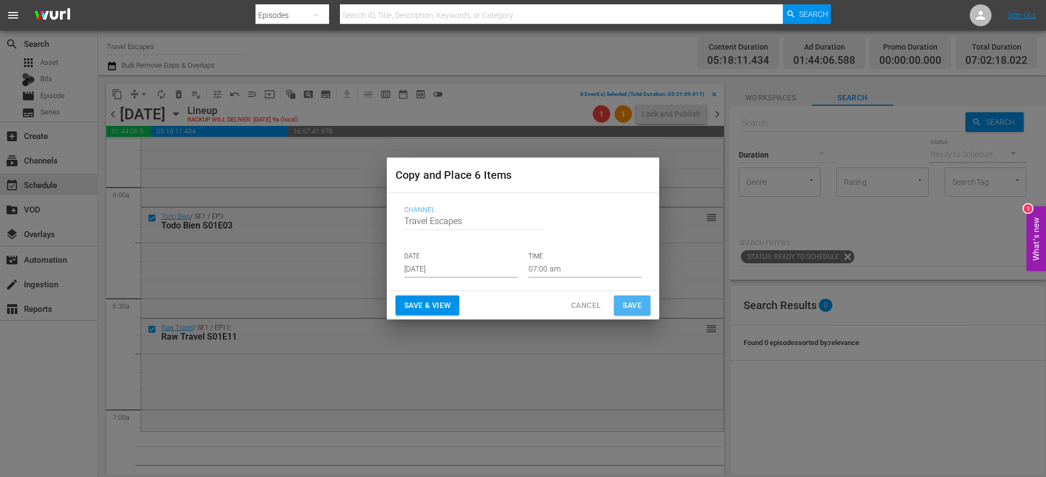
click at [633, 307] on span "Save" at bounding box center [632, 306] width 19 height 14
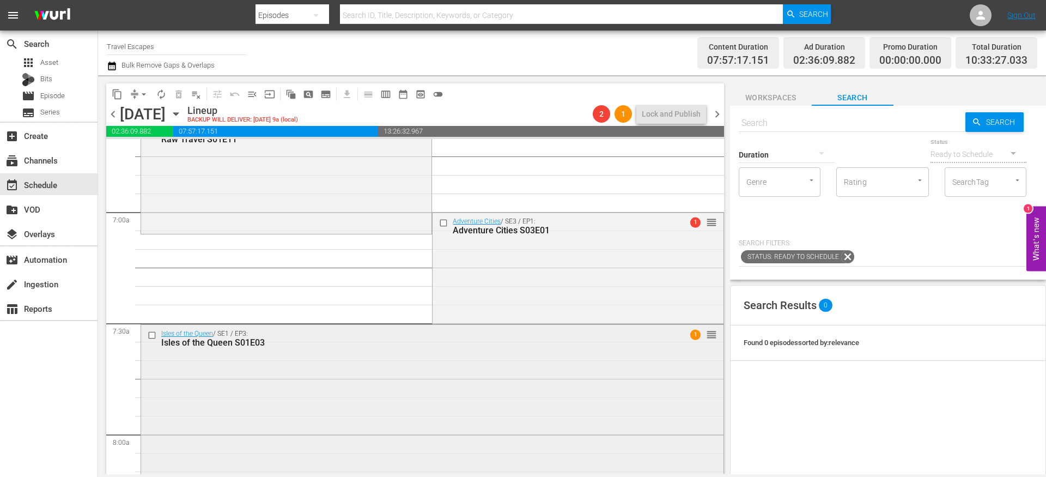
scroll to position [1468, 0]
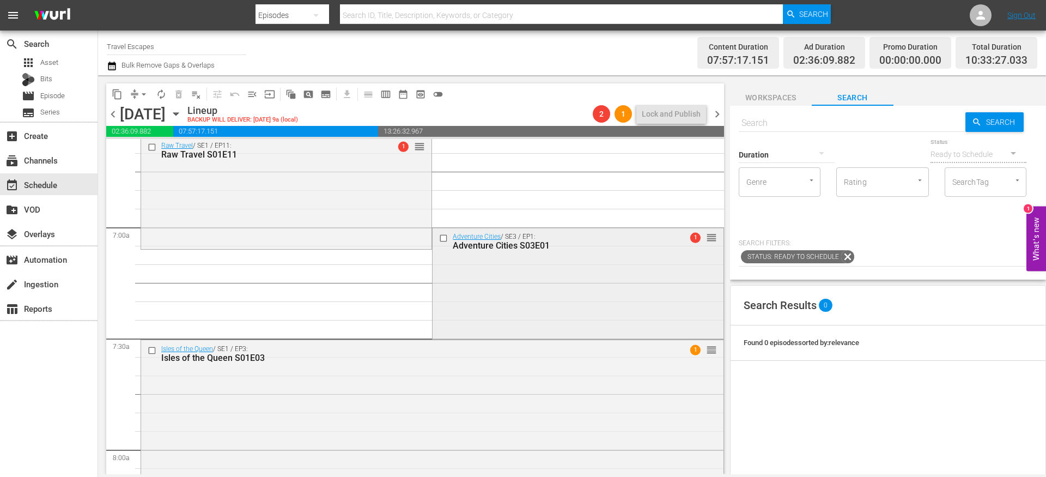
click at [439, 239] on input "checkbox" at bounding box center [444, 237] width 11 height 9
click at [154, 348] on input "checkbox" at bounding box center [153, 349] width 11 height 9
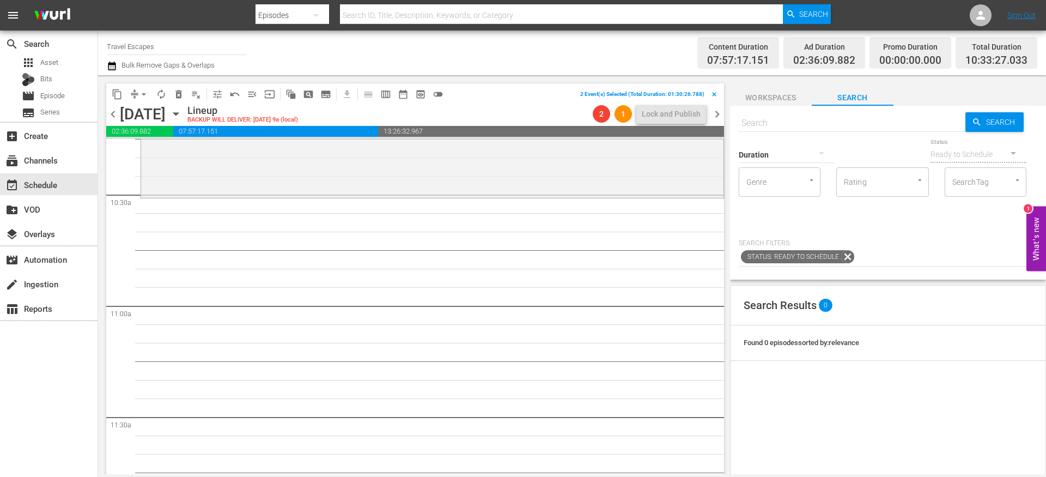
scroll to position [2284, 0]
click at [117, 92] on span "content_copy" at bounding box center [117, 94] width 11 height 11
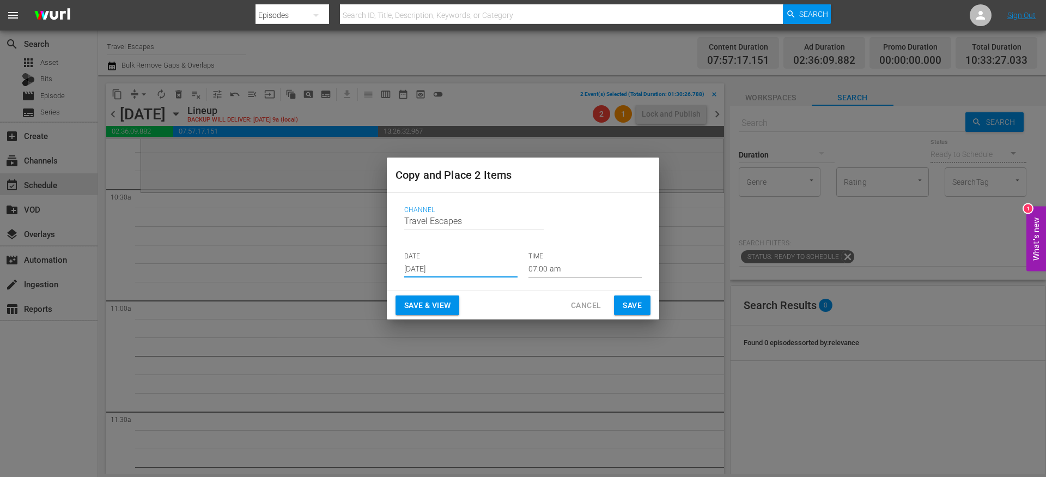
click at [446, 269] on input "[DATE]" at bounding box center [460, 269] width 113 height 16
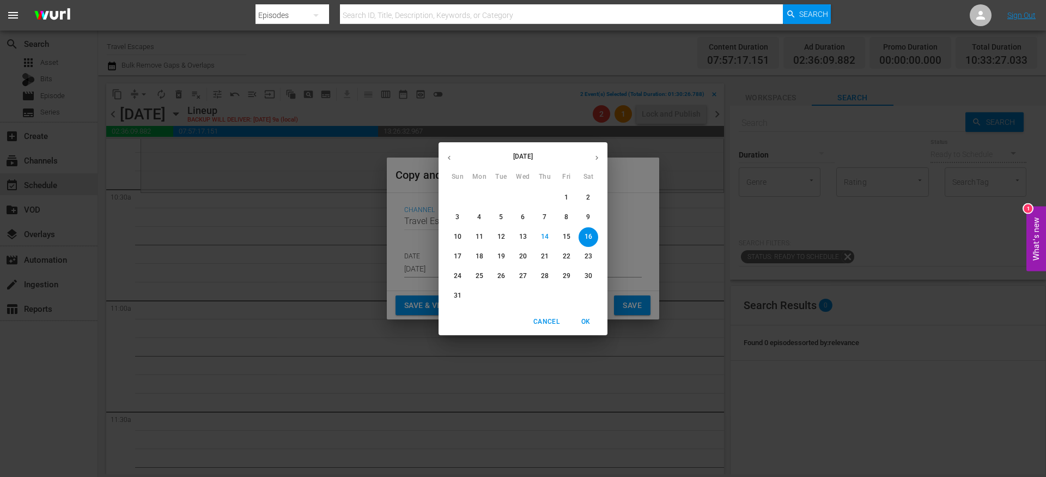
click at [594, 157] on icon "button" at bounding box center [597, 158] width 8 height 8
click at [459, 236] on p "14" at bounding box center [458, 236] width 8 height 9
type input "Sep 14th 2025"
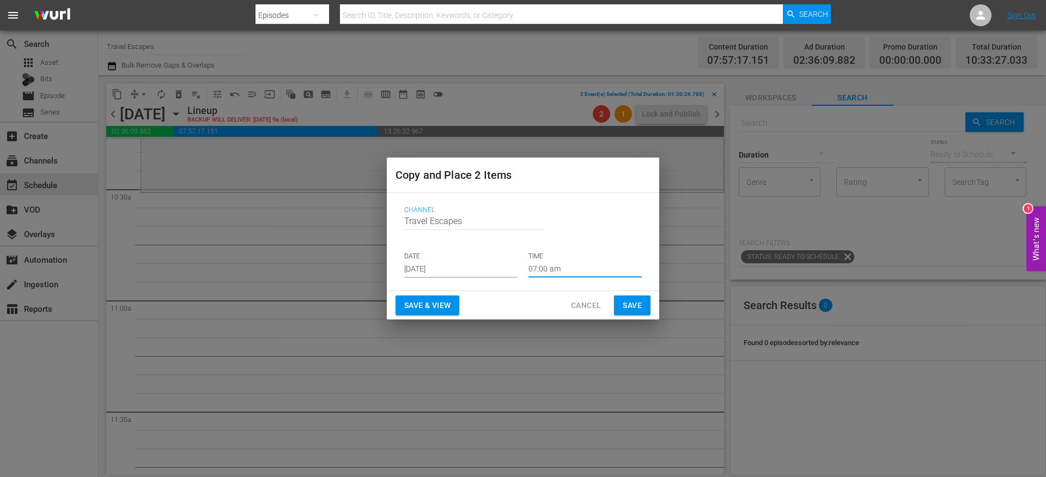
click at [548, 265] on input "07:00 am" at bounding box center [585, 269] width 113 height 16
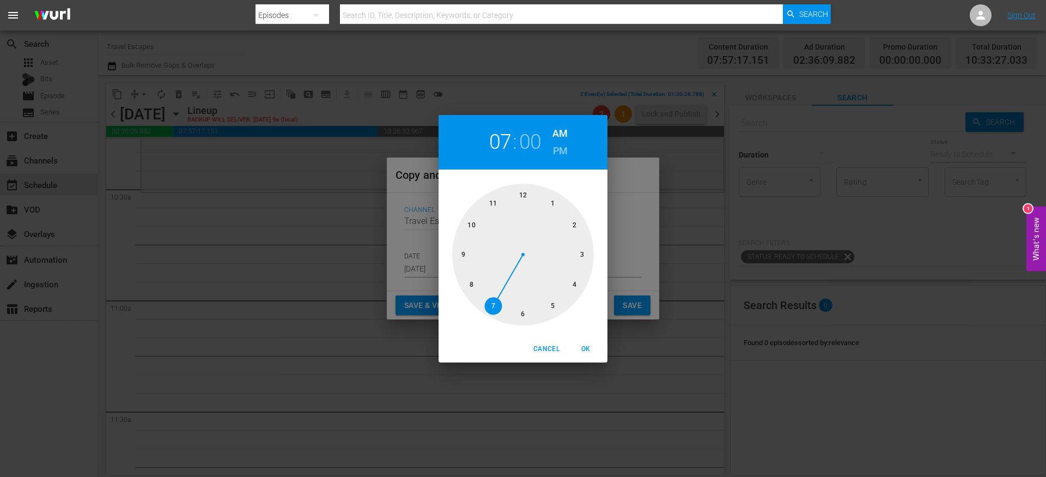
click at [471, 224] on div at bounding box center [523, 255] width 142 height 142
click at [523, 310] on div at bounding box center [523, 255] width 142 height 142
click at [585, 346] on span "OK" at bounding box center [586, 348] width 26 height 11
type input "10:30 am"
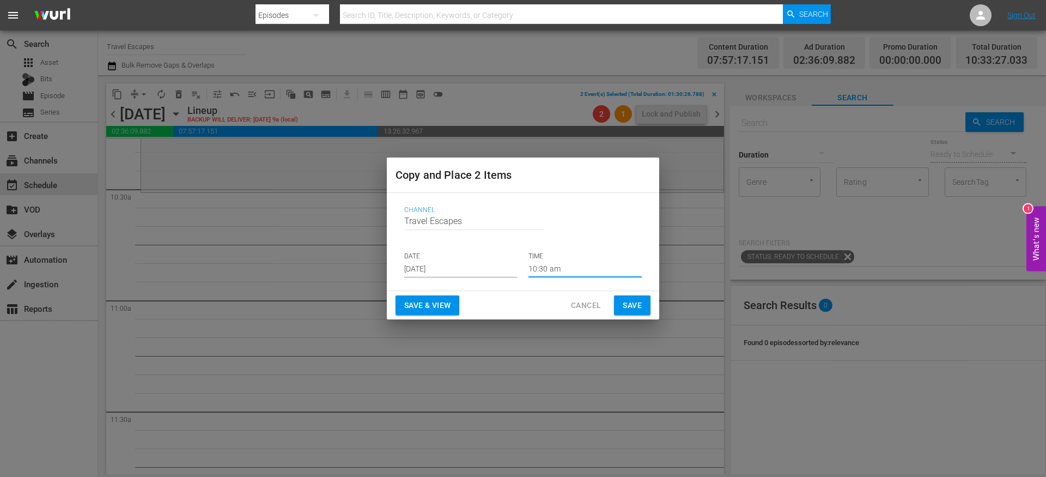
click at [637, 310] on span "Save" at bounding box center [632, 306] width 19 height 14
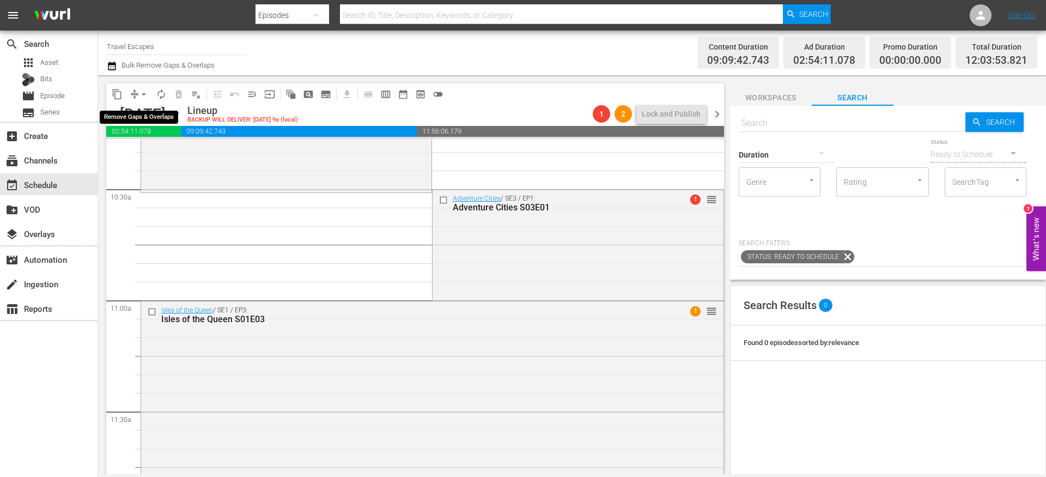
click at [135, 93] on button "arrow_drop_down" at bounding box center [143, 94] width 17 height 17
click at [144, 157] on li "Align to End of Previous Day" at bounding box center [144, 152] width 114 height 18
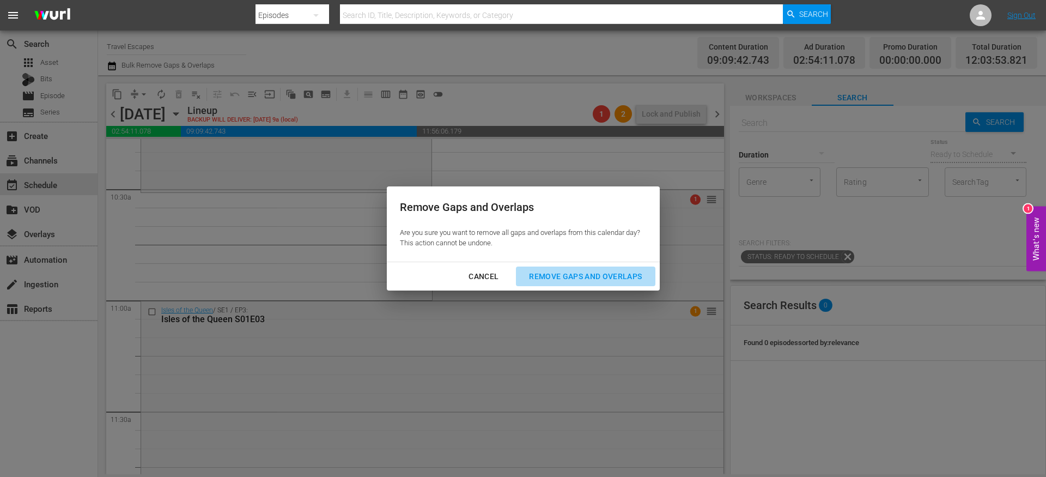
click at [540, 274] on div "Remove Gaps and Overlaps" at bounding box center [585, 277] width 130 height 14
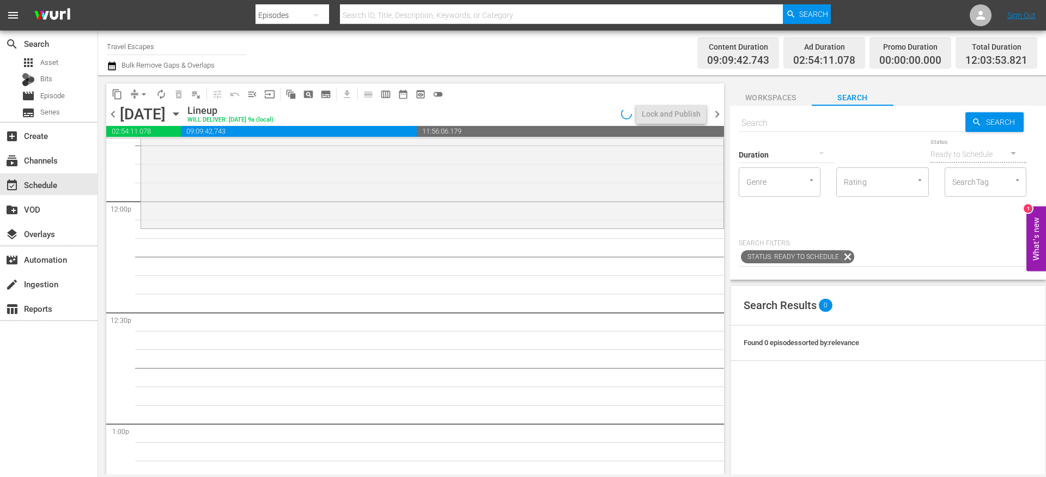
scroll to position [2616, 0]
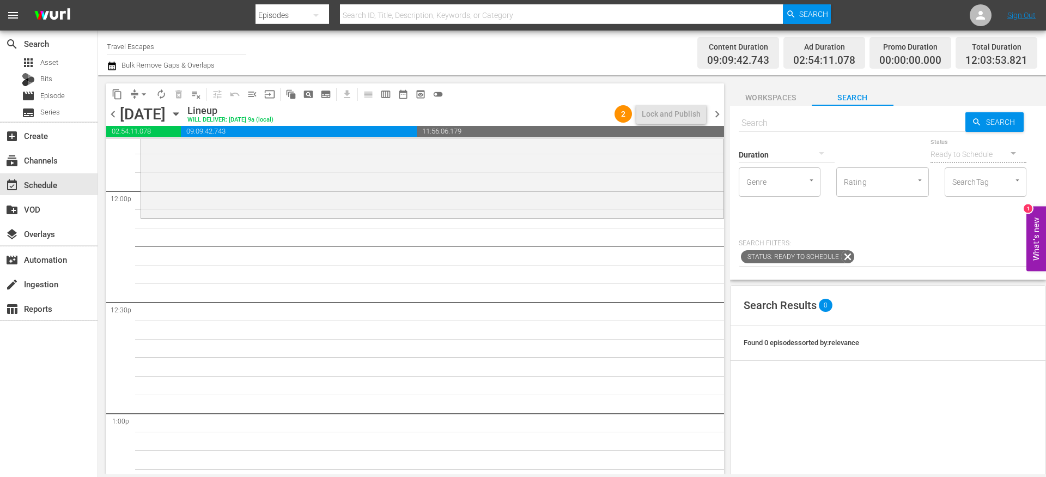
click at [760, 120] on input "text" at bounding box center [852, 123] width 227 height 26
paste input "Cities By The Sea S01E01"
type input "Cities By The Sea S01E01"
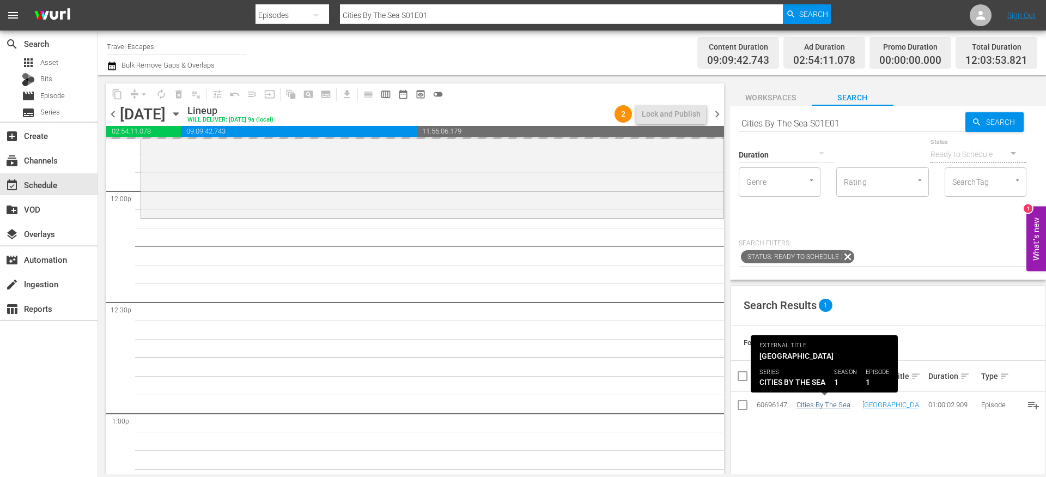
click at [852, 126] on input "Cities By The Sea S01E01" at bounding box center [852, 123] width 227 height 26
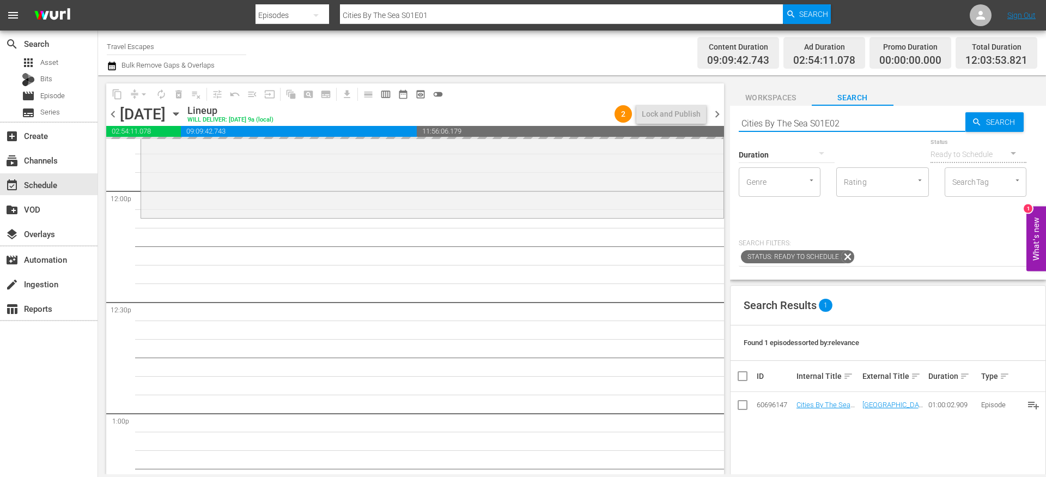
type input "Cities By The Sea S01E02"
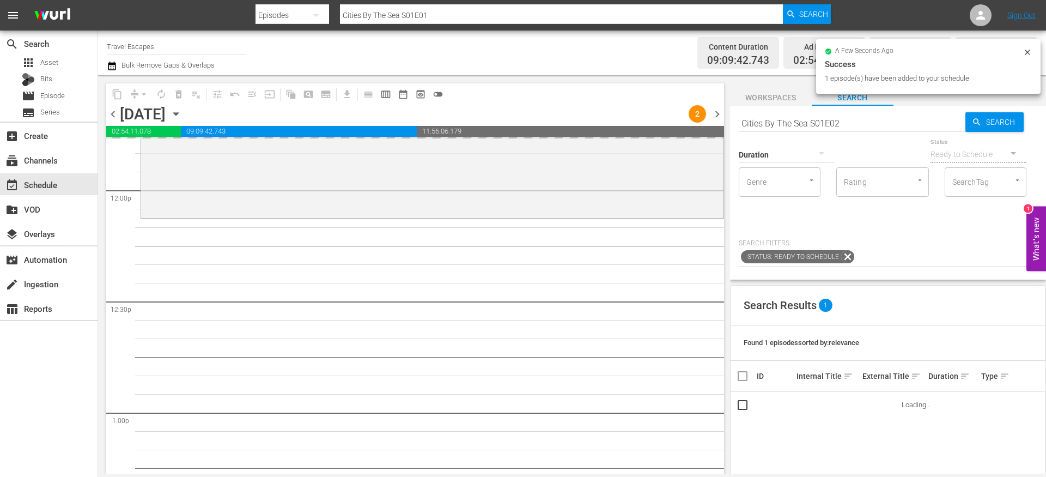
type input "Cities By The Sea S01E02"
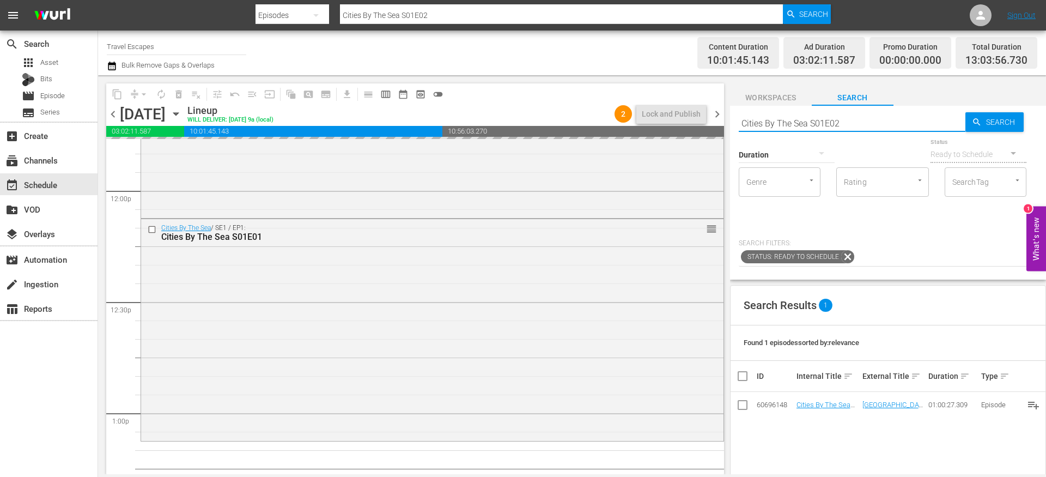
click at [853, 122] on input "Cities By The Sea S01E02" at bounding box center [852, 123] width 227 height 26
type input "Cities By The Sea S01E03"
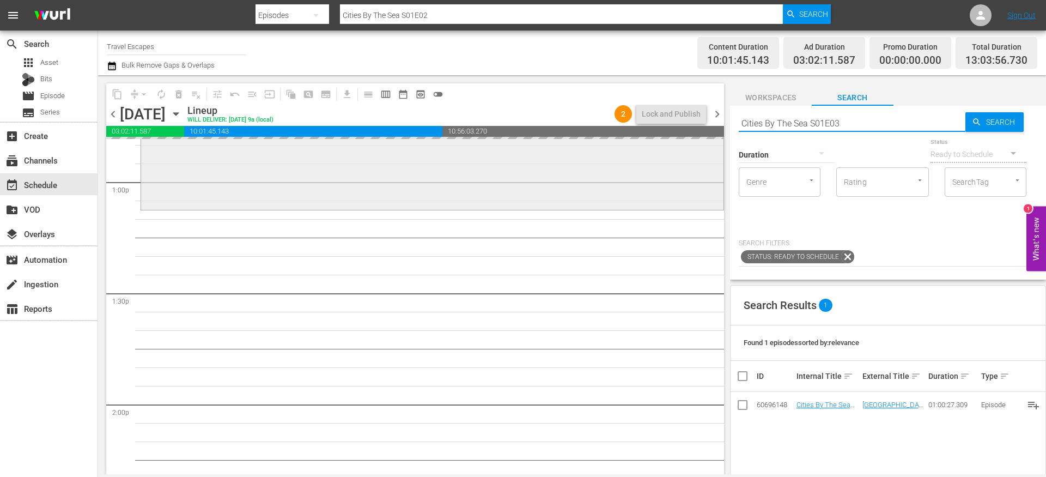
type input "Cities By The Sea S01E03"
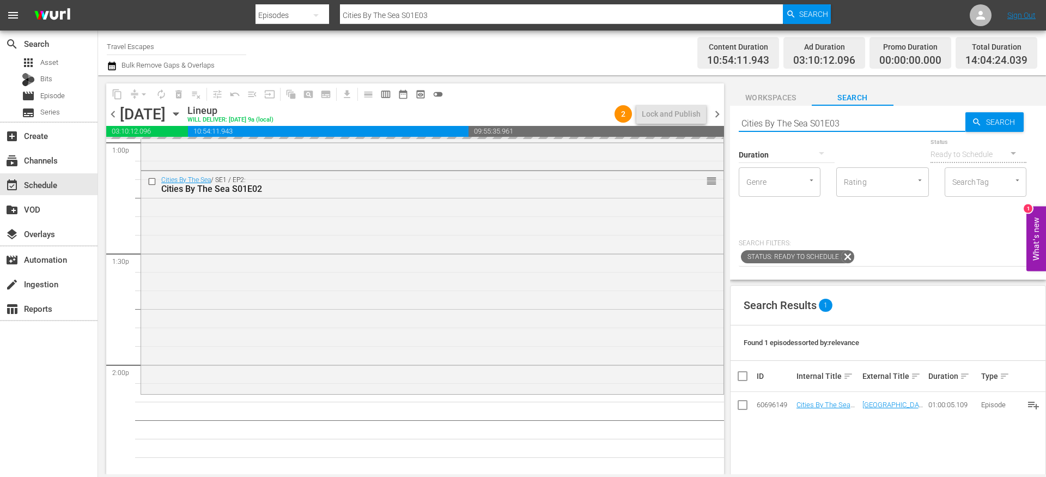
click at [844, 120] on input "Cities By The Sea S01E03" at bounding box center [852, 123] width 227 height 26
type input "Cities By The Sea S01E04"
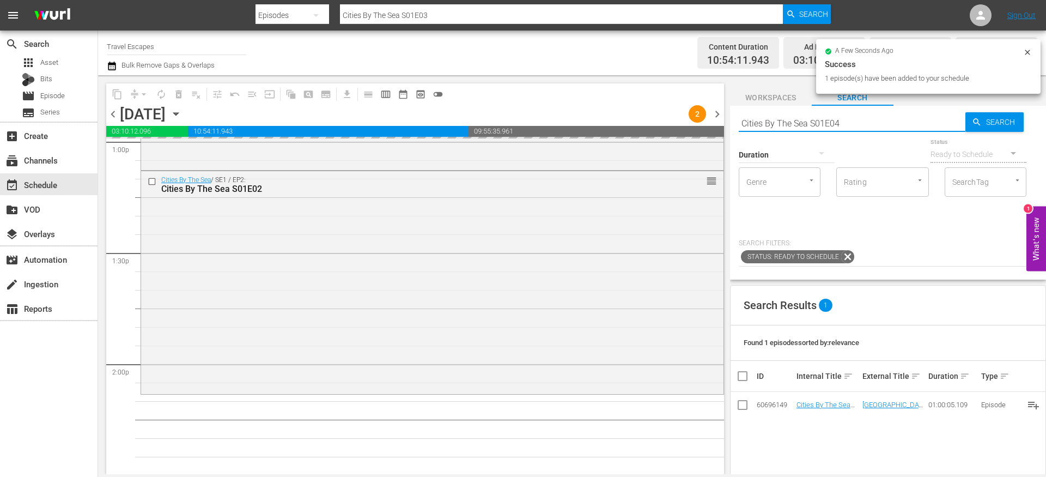
type input "Cities By The Sea S01E04"
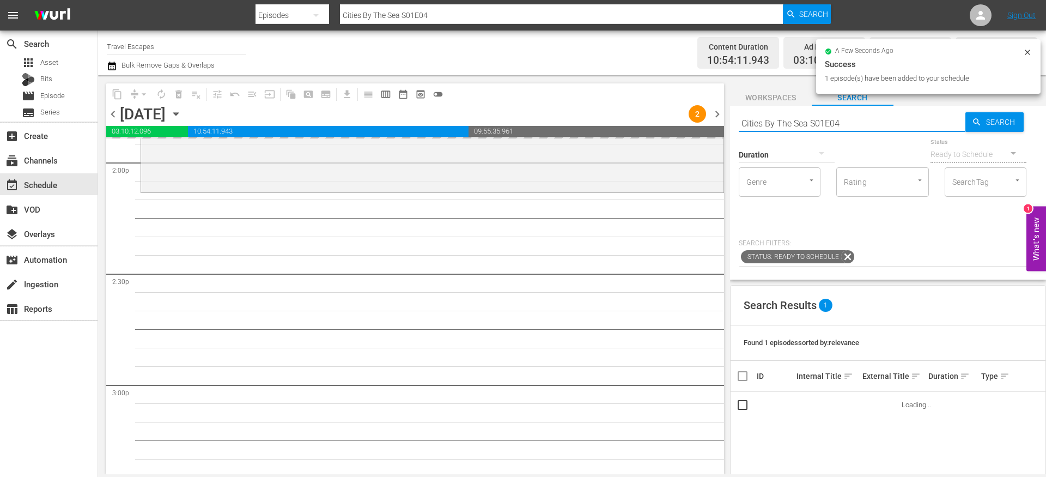
scroll to position [3097, 0]
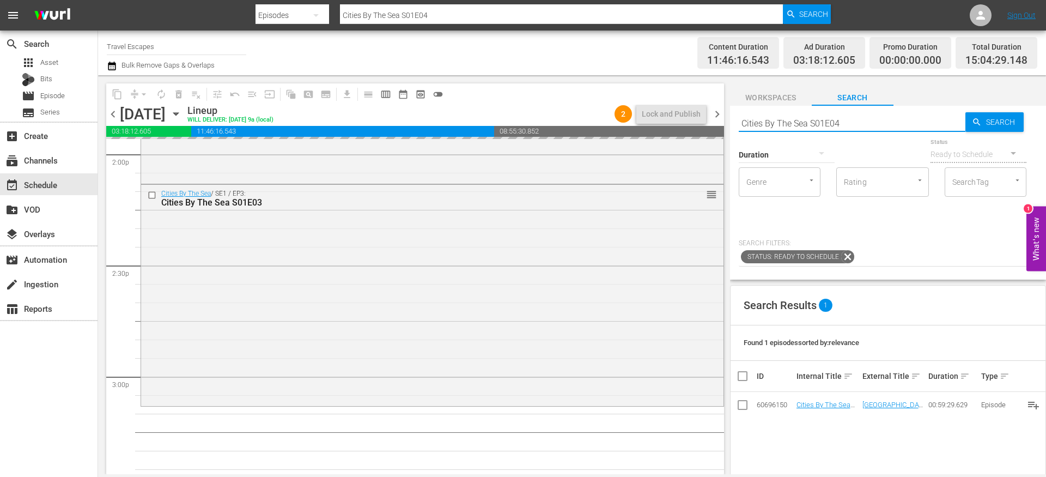
click at [842, 124] on input "Cities By The Sea S01E04" at bounding box center [852, 123] width 227 height 26
type input "Cities By The Sea S01E05"
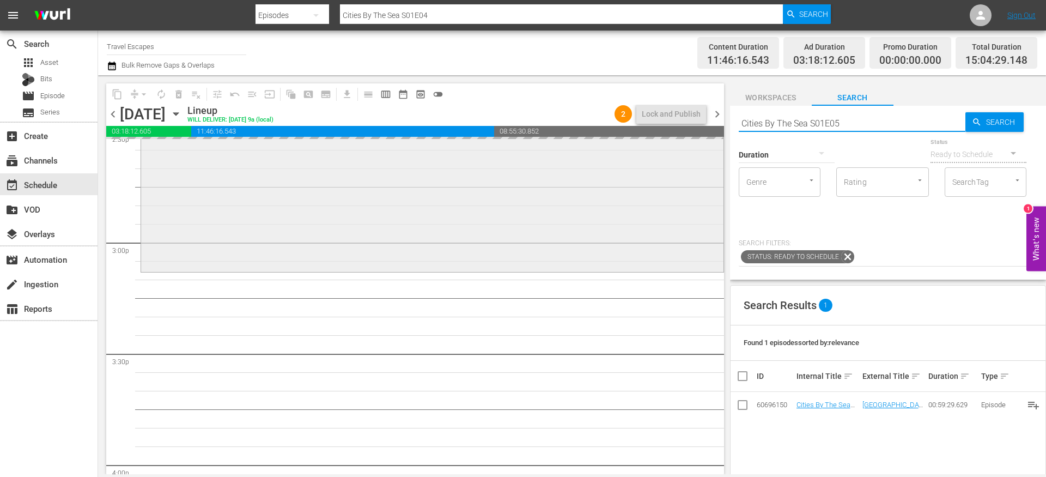
type input "Cities By The Sea S01E05"
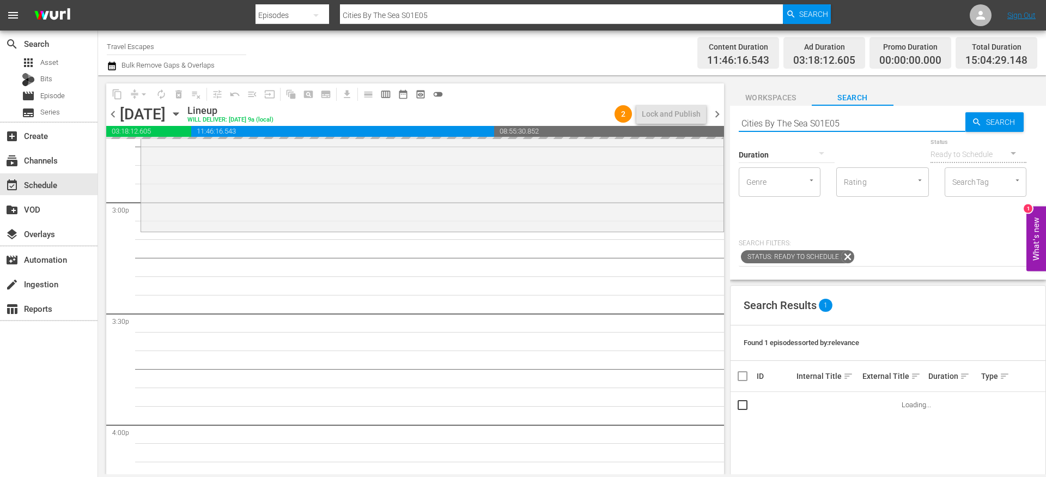
type input "Cities By The Sea S01E05"
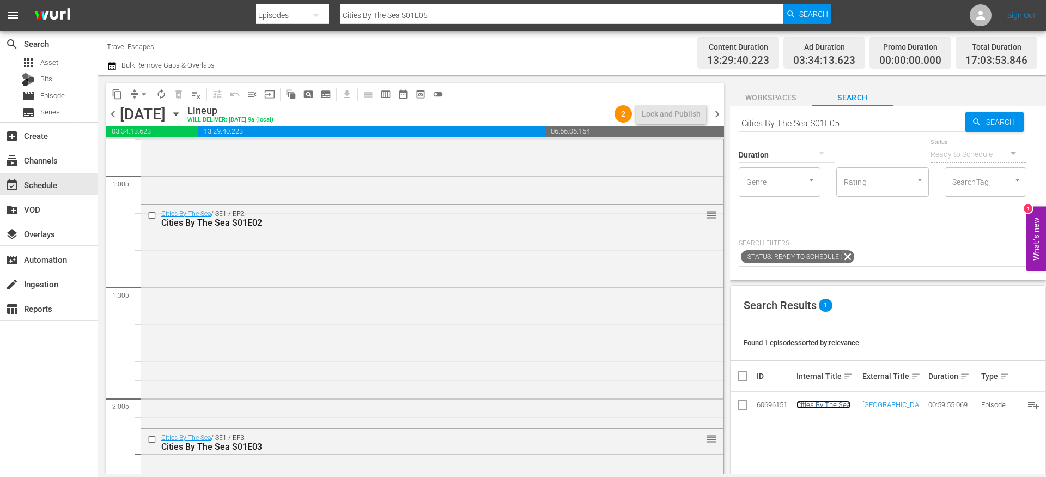
scroll to position [2706, 0]
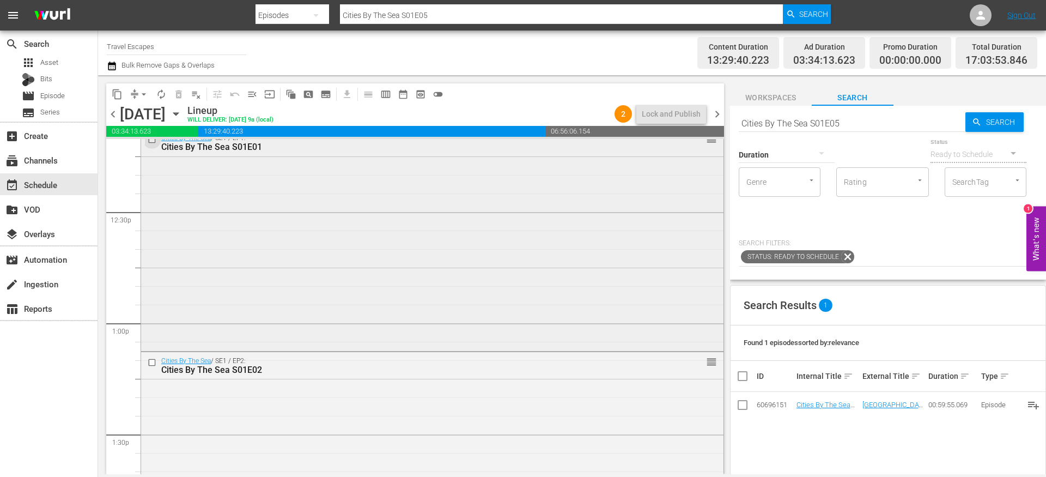
click at [154, 142] on input "checkbox" at bounding box center [153, 139] width 11 height 9
click at [151, 360] on input "checkbox" at bounding box center [153, 361] width 11 height 9
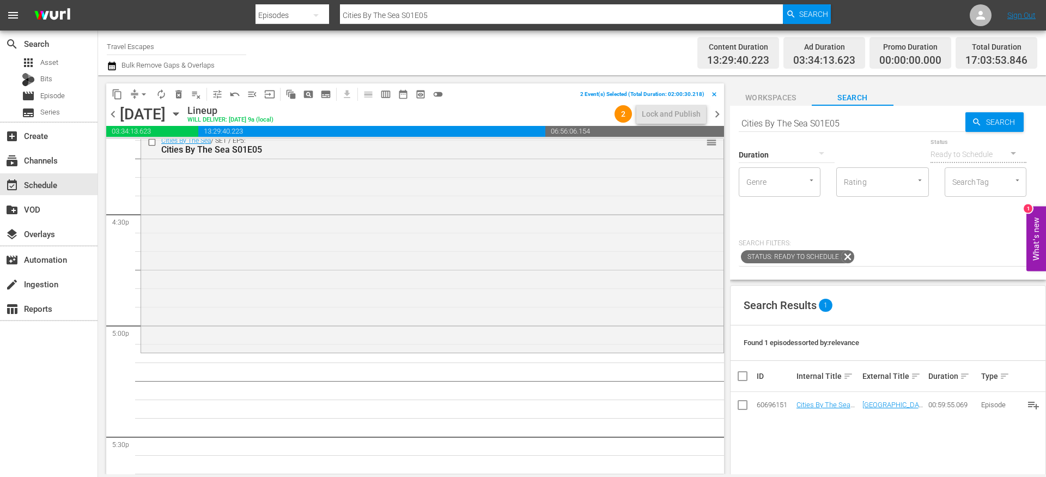
scroll to position [3610, 0]
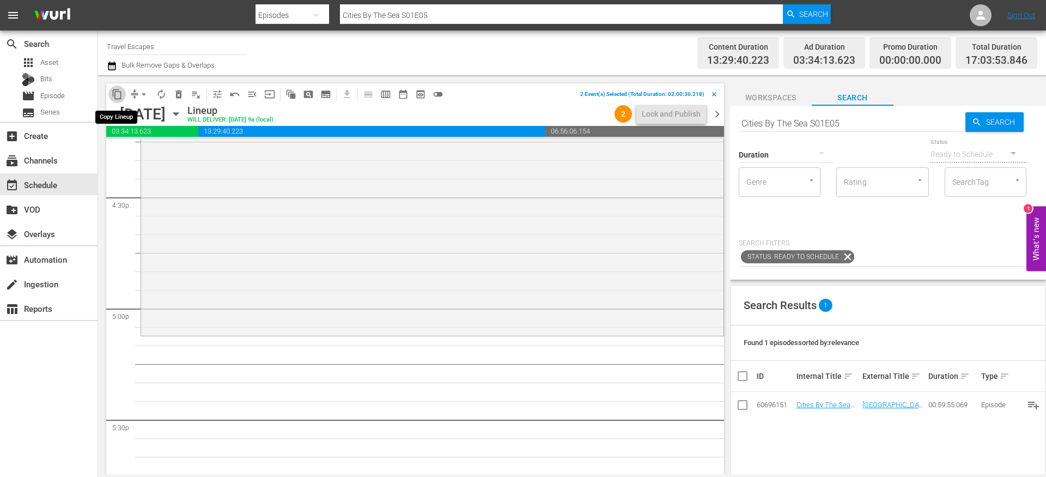
click at [120, 95] on span "content_copy" at bounding box center [117, 94] width 11 height 11
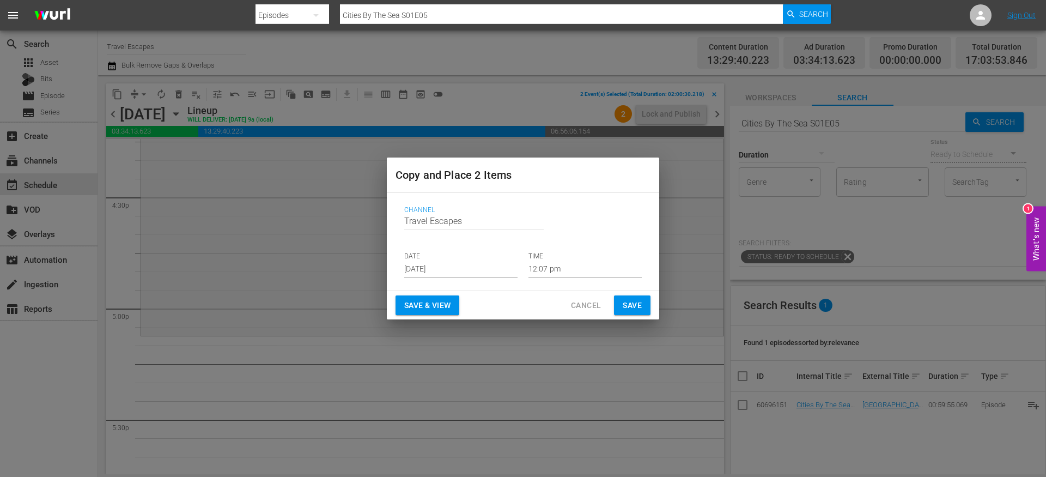
click at [450, 262] on input "[DATE]" at bounding box center [460, 269] width 113 height 16
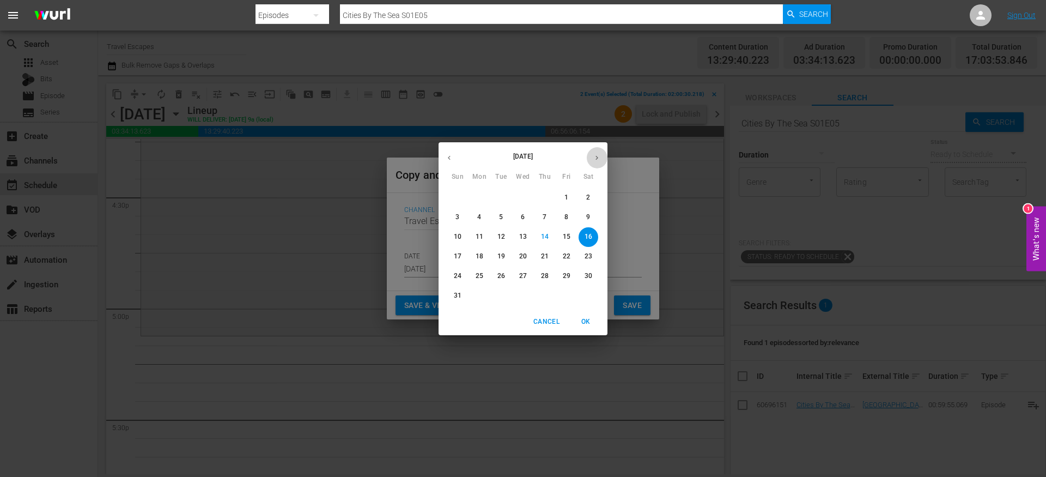
click at [597, 157] on icon "button" at bounding box center [597, 158] width 8 height 8
click at [459, 239] on p "14" at bounding box center [458, 236] width 8 height 9
type input "Sep 14th 2025"
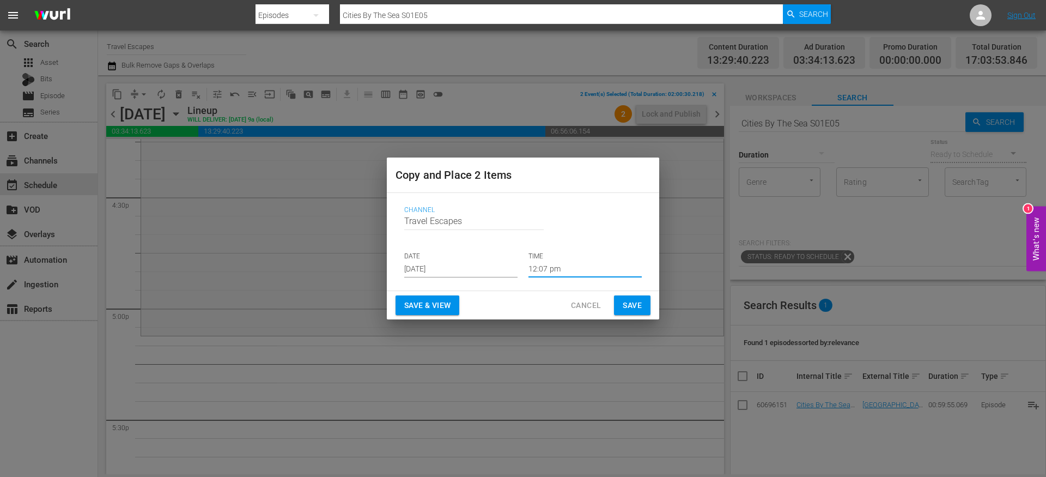
click at [560, 266] on input "12:07 pm" at bounding box center [585, 269] width 113 height 16
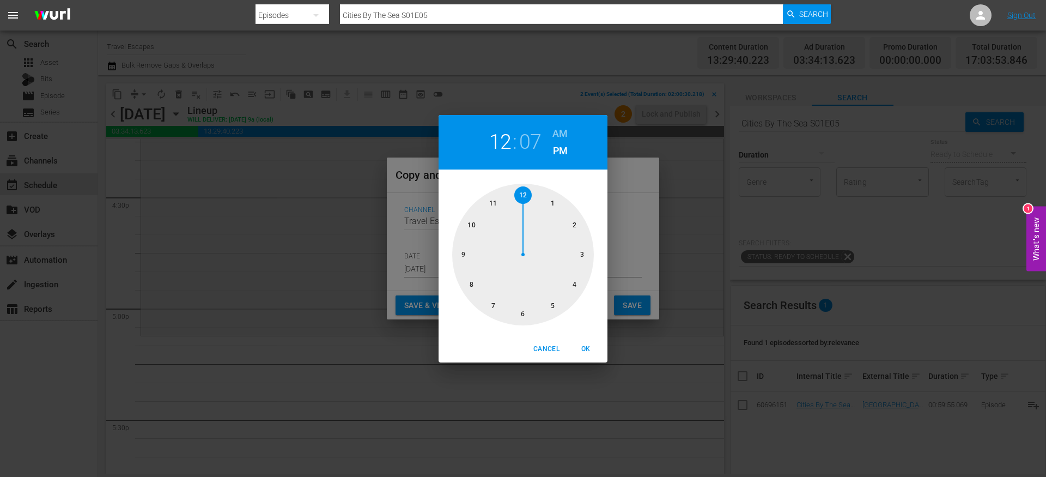
click at [555, 302] on div at bounding box center [523, 255] width 142 height 142
click at [586, 345] on span "OK" at bounding box center [586, 348] width 26 height 11
type input "05:07 pm"
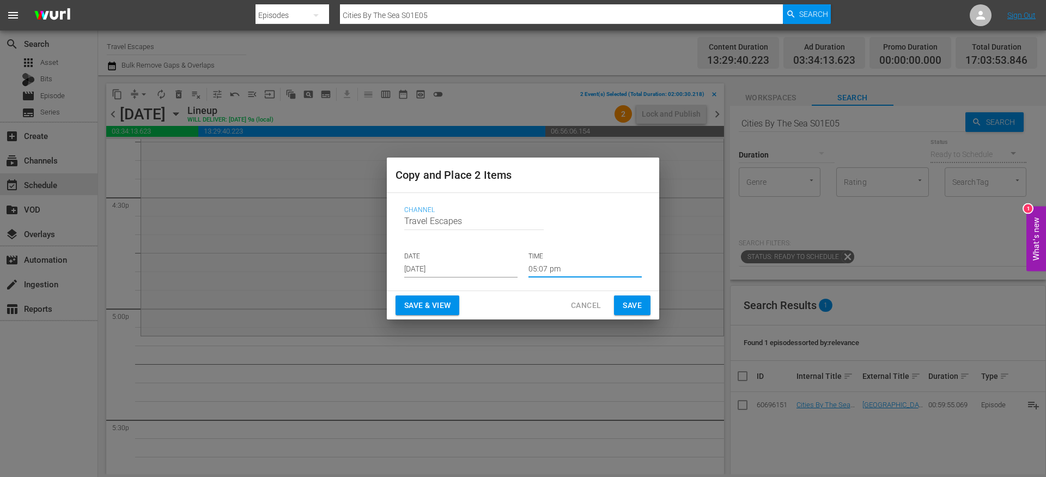
click at [620, 310] on button "Save" at bounding box center [632, 305] width 37 height 20
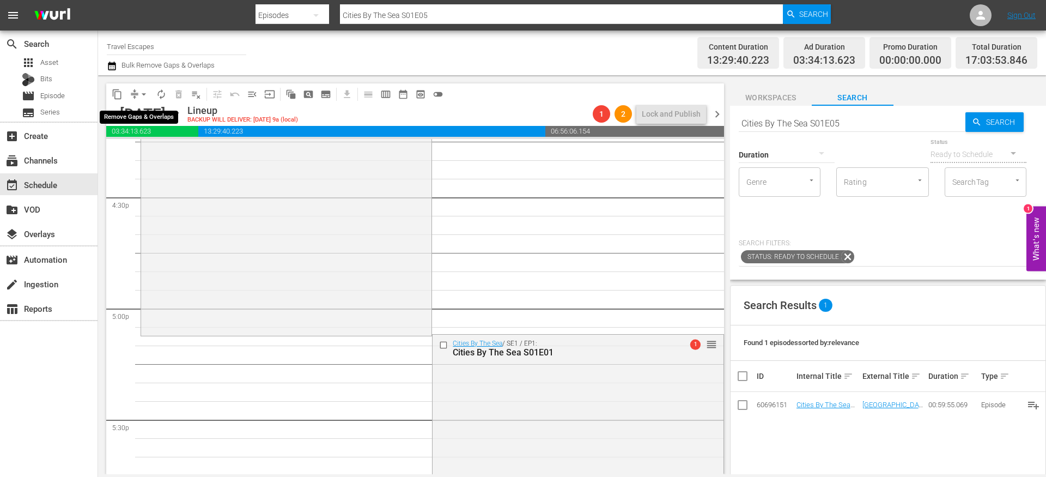
click at [135, 92] on button "arrow_drop_down" at bounding box center [143, 94] width 17 height 17
click at [149, 147] on li "Align to End of Previous Day" at bounding box center [144, 152] width 114 height 18
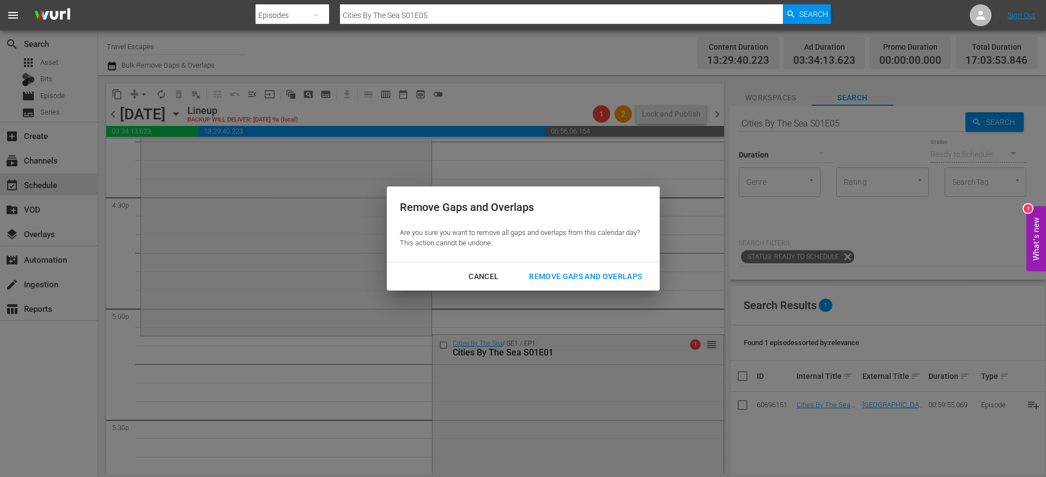
click at [558, 280] on div "Remove Gaps and Overlaps" at bounding box center [585, 277] width 130 height 14
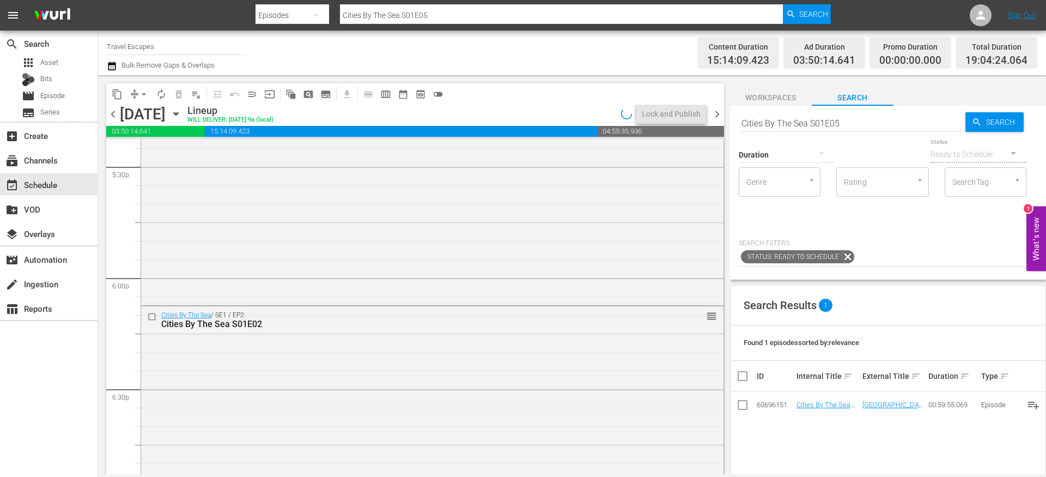
scroll to position [4142, 0]
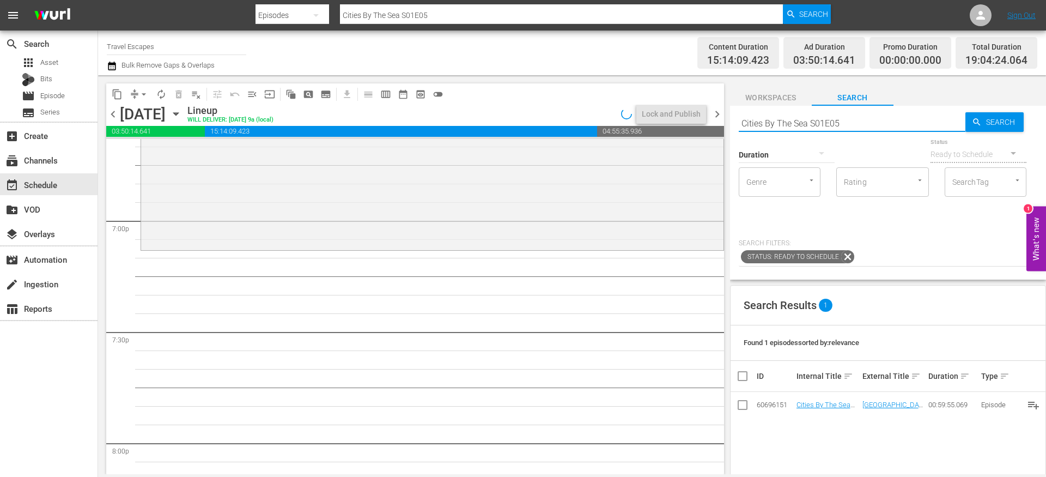
click at [807, 125] on input "Cities By The Sea S01E05" at bounding box center [852, 123] width 227 height 26
click at [807, 126] on input "Cities By The Sea S01E05" at bounding box center [852, 123] width 227 height 26
paste input "Rustic Adventures: Argentina 104"
type input "Rustic Adventures: Argentina s01e04"
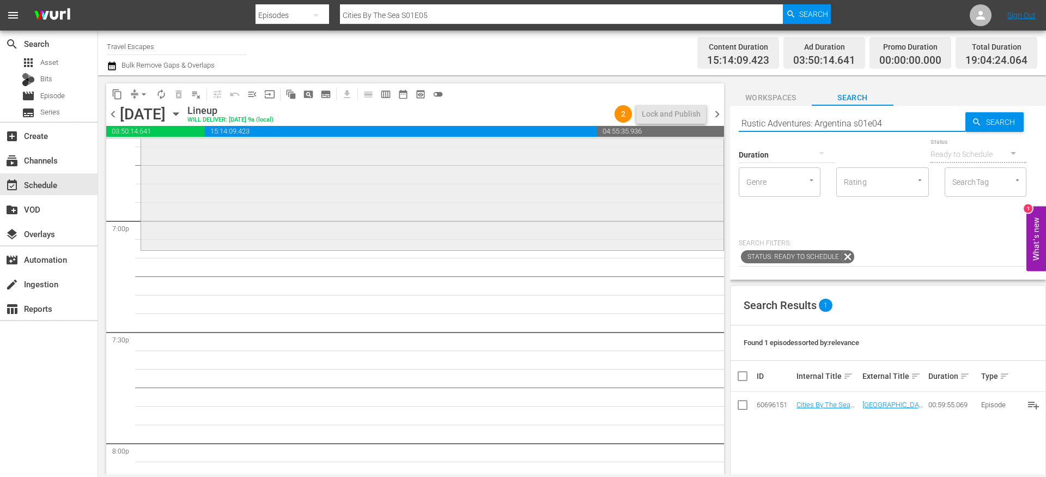
type input "Rustic Adventures: Argentina s01e04"
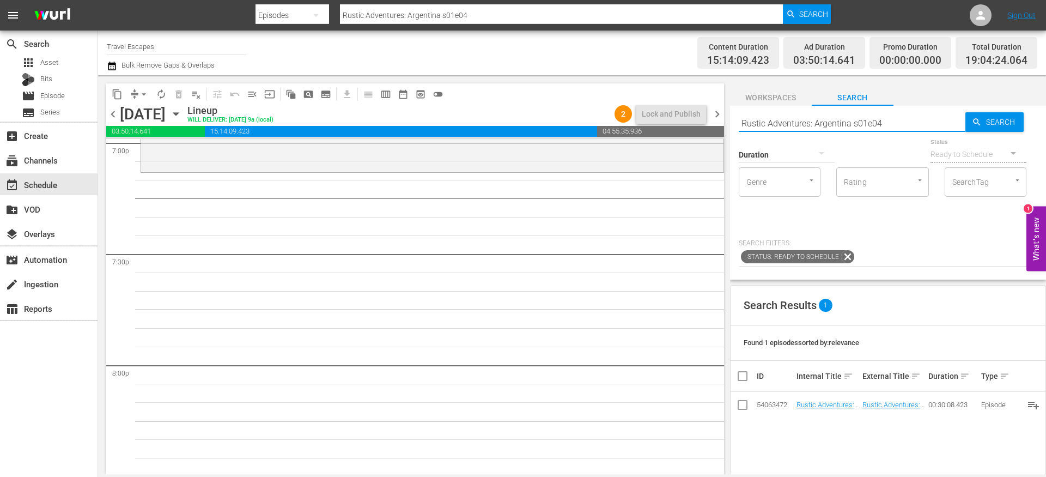
scroll to position [4224, 0]
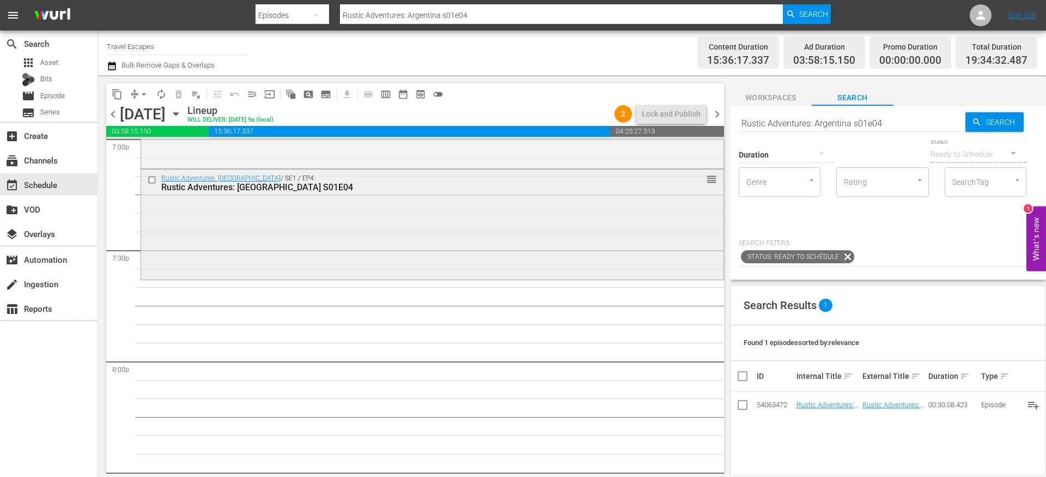
click at [431, 209] on div "Rustic Adventures: Argentina / SE1 / EP4: Rustic Adventures: Argentina S01E04 r…" at bounding box center [432, 223] width 582 height 108
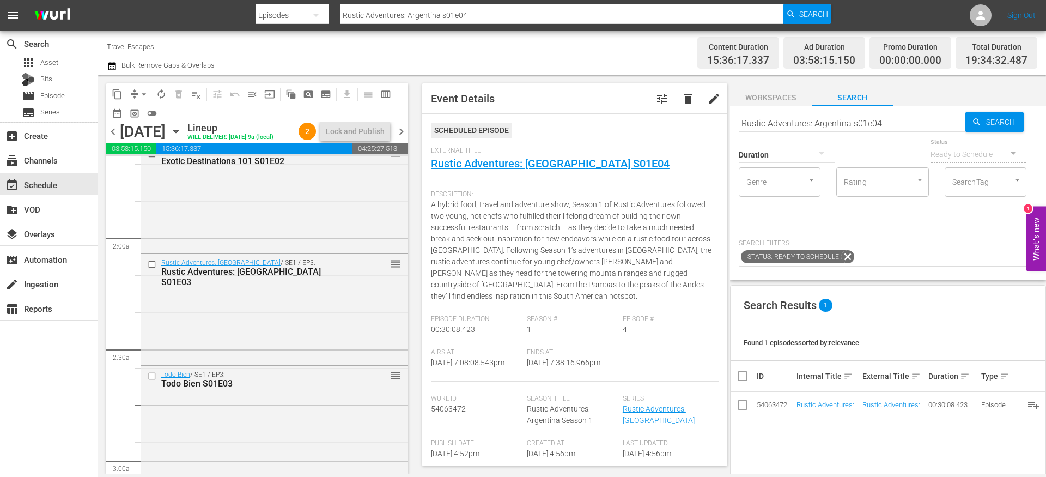
scroll to position [357, 0]
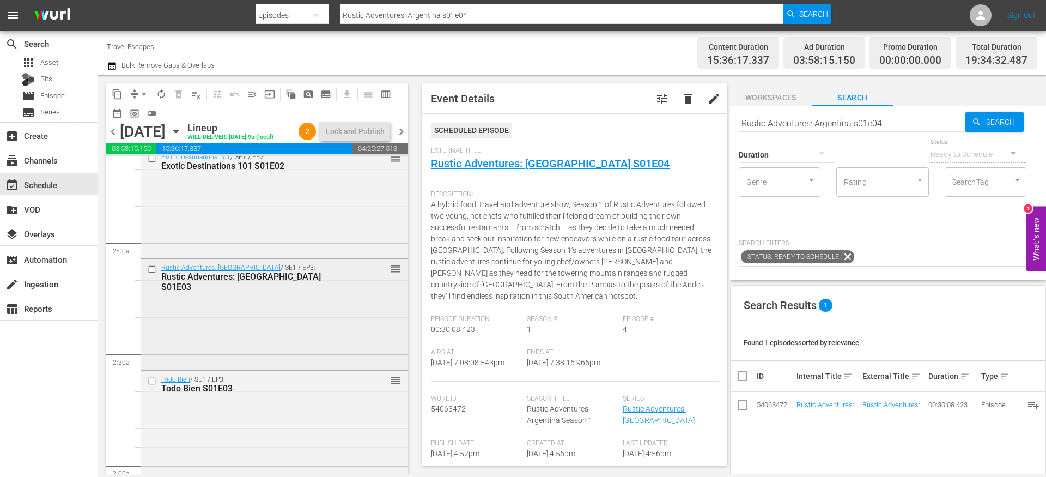
click at [153, 274] on input "checkbox" at bounding box center [153, 269] width 11 height 9
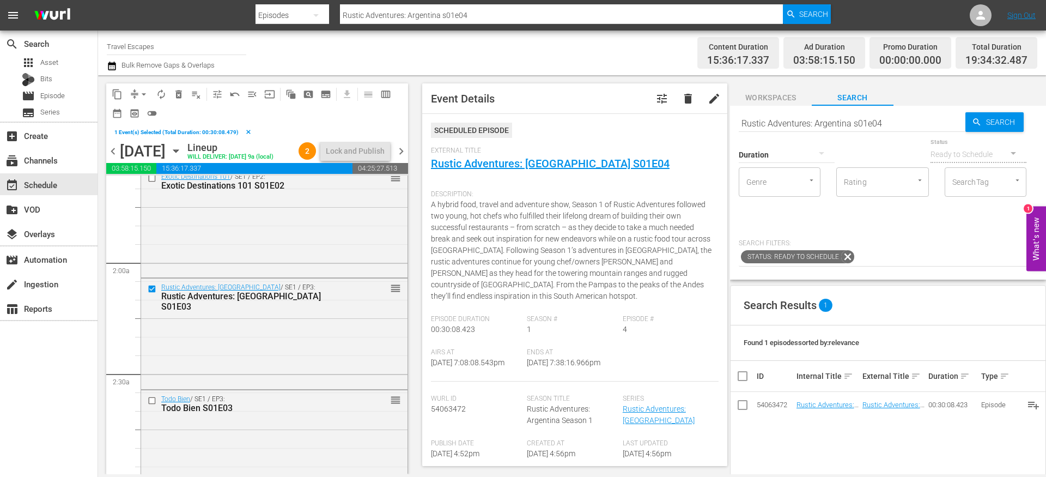
click at [179, 94] on span "delete_forever_outlined" at bounding box center [178, 94] width 11 height 11
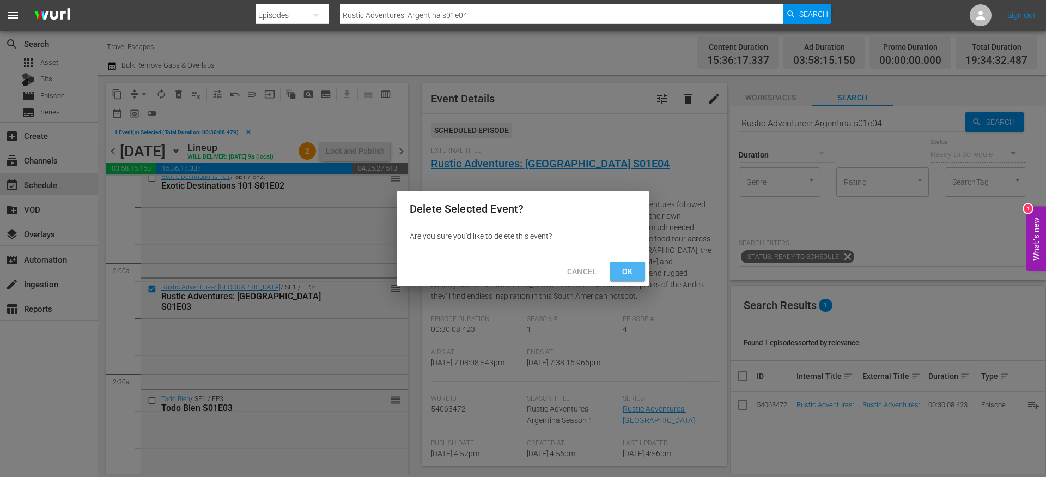
click at [633, 271] on span "Ok" at bounding box center [627, 272] width 17 height 14
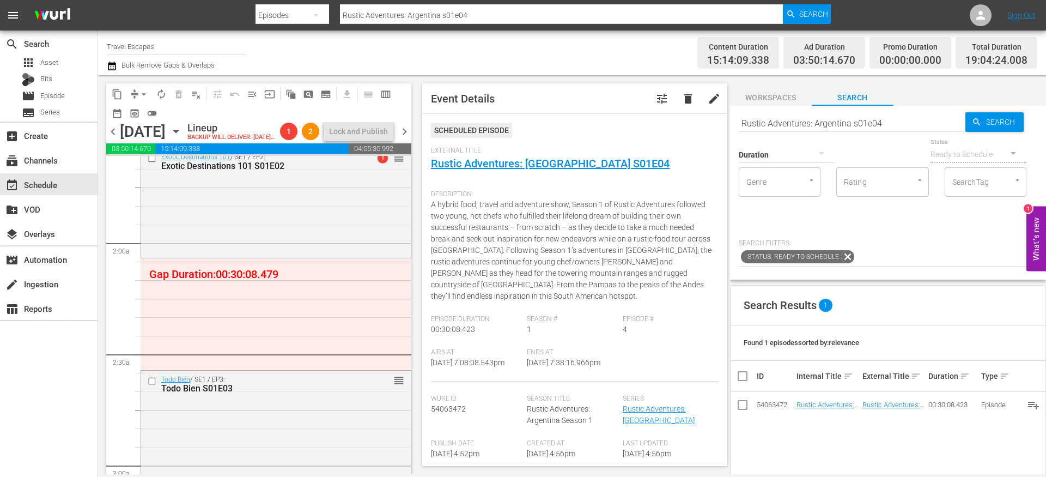
click at [788, 122] on input "Rustic Adventures: Argentina s01e04" at bounding box center [852, 123] width 227 height 26
type input "foodie"
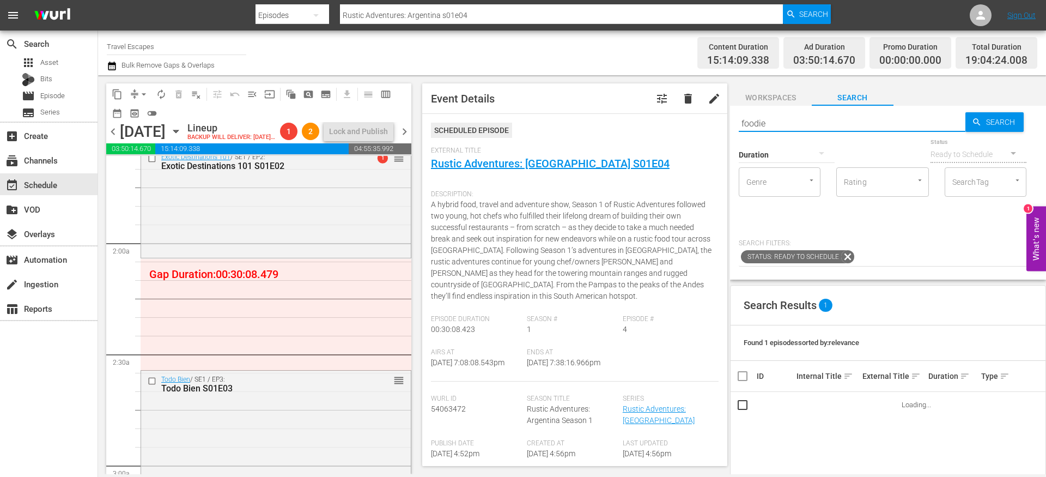
type input "foodie"
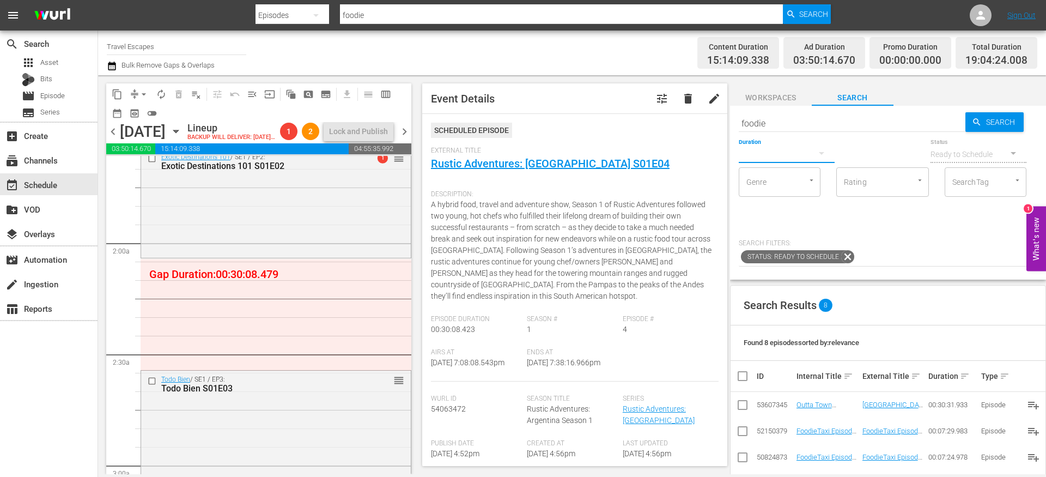
click at [811, 163] on button "button" at bounding box center [822, 153] width 26 height 26
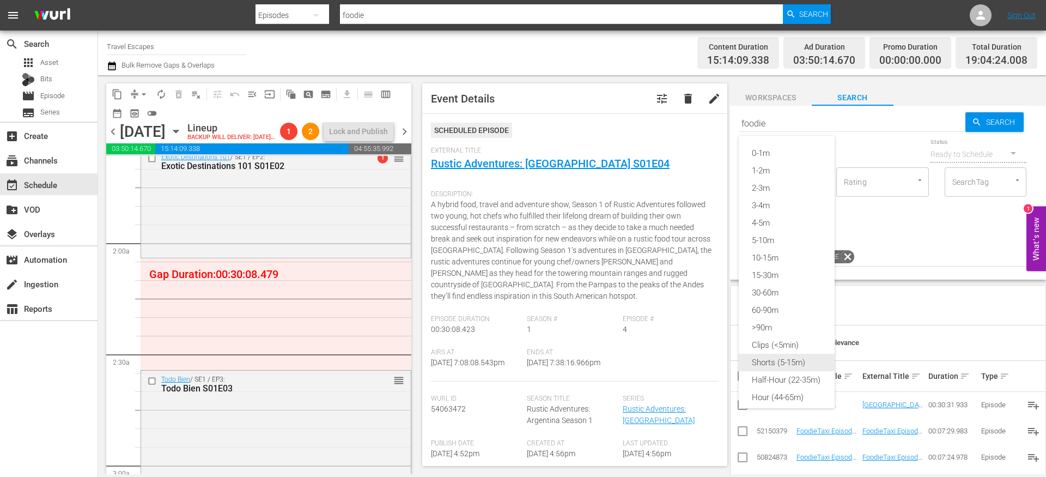
click at [786, 356] on div "Shorts (5-15m)" at bounding box center [787, 362] width 96 height 17
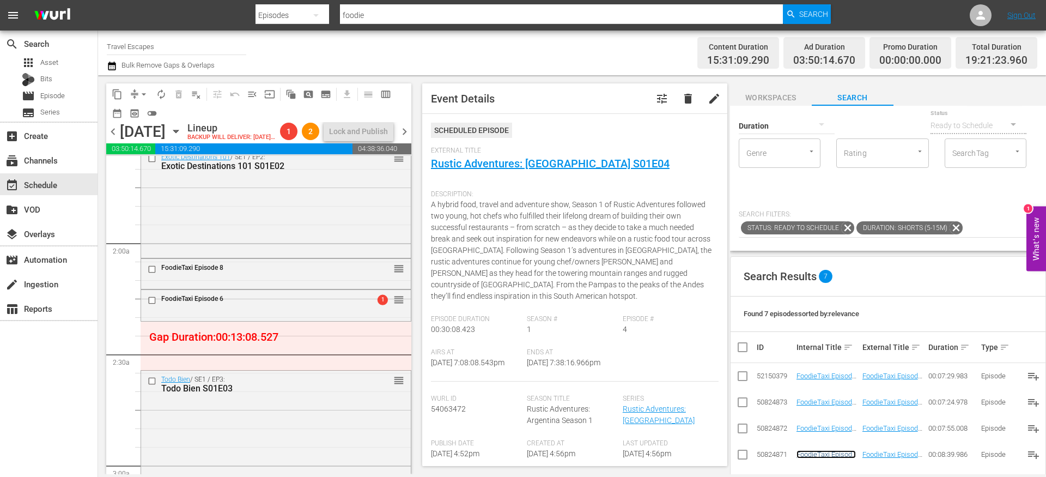
scroll to position [0, 0]
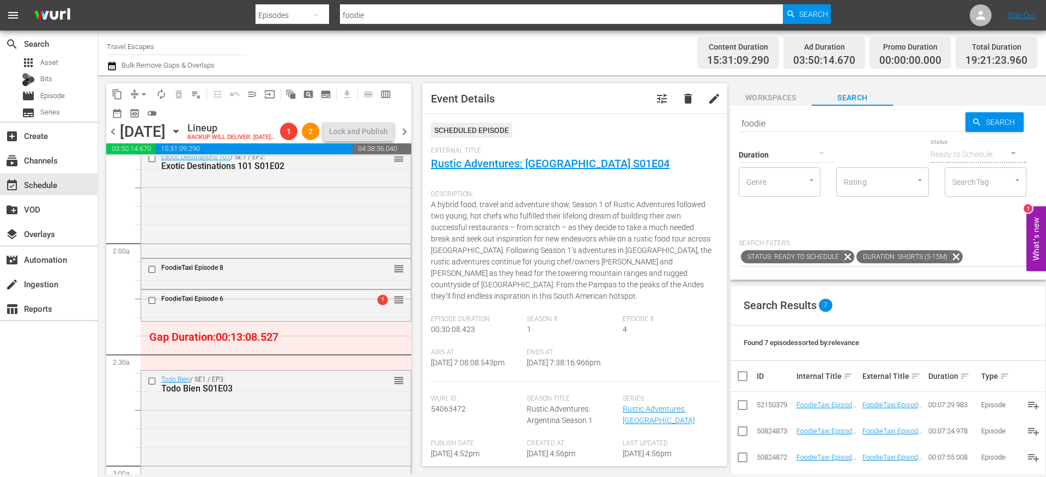
click at [762, 120] on input "foodie" at bounding box center [852, 123] width 227 height 26
type input "AAL"
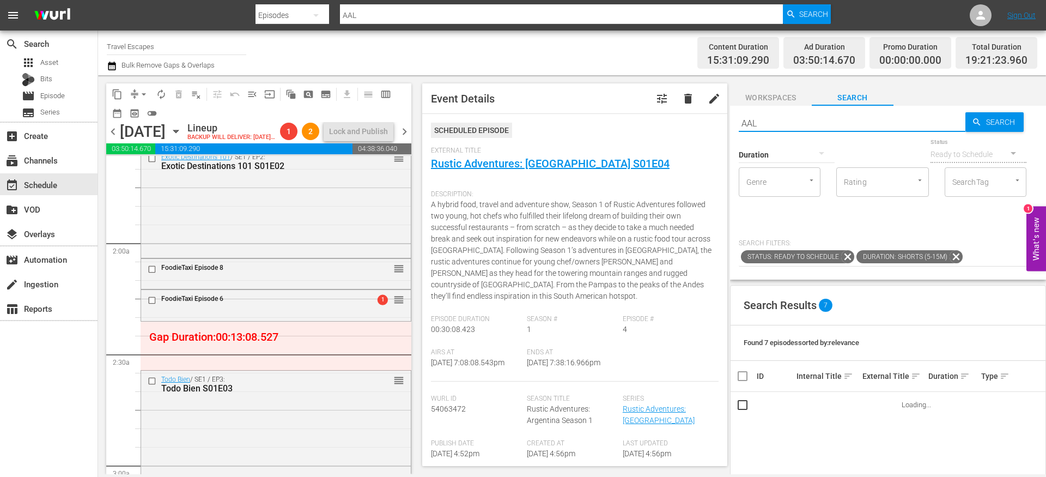
scroll to position [442, 0]
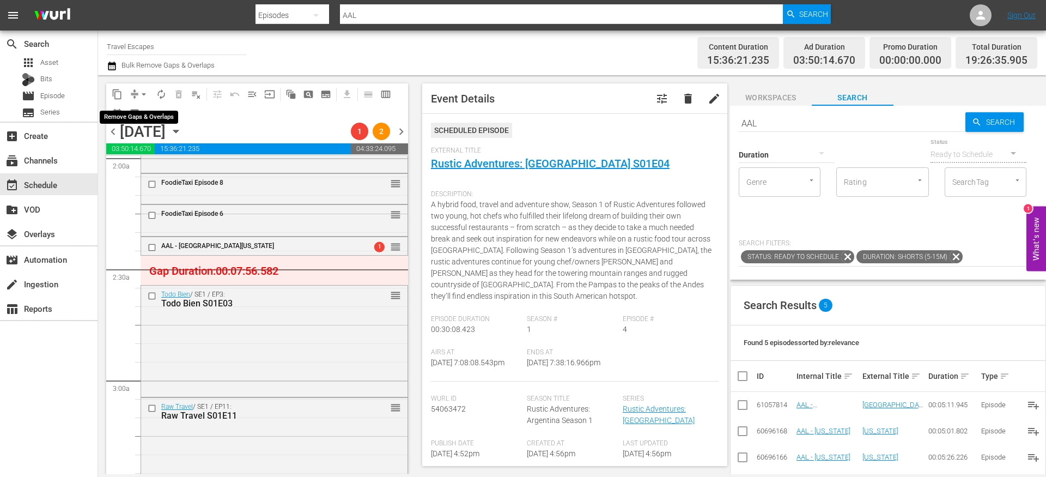
click at [137, 94] on button "arrow_drop_down" at bounding box center [143, 94] width 17 height 17
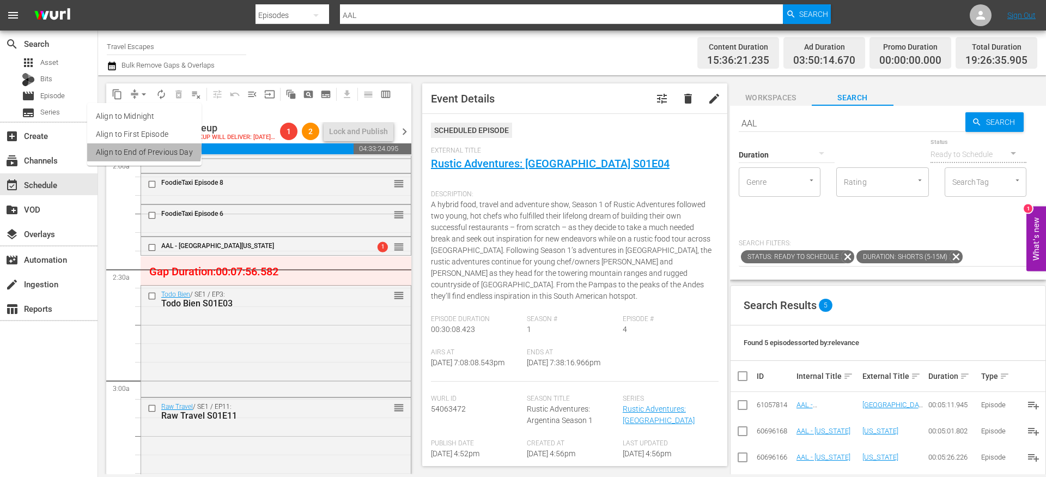
click at [141, 149] on li "Align to End of Previous Day" at bounding box center [144, 152] width 114 height 18
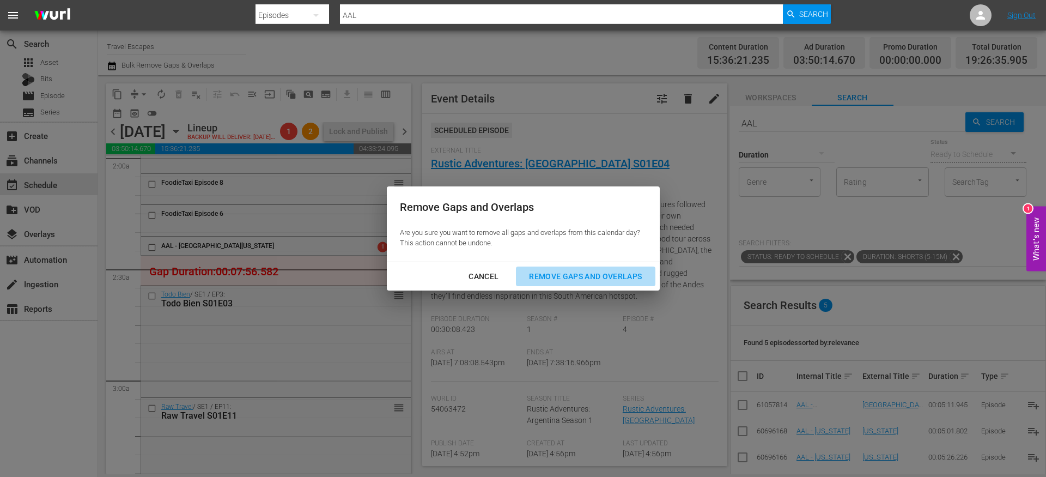
click at [569, 277] on div "Remove Gaps and Overlaps" at bounding box center [585, 277] width 130 height 14
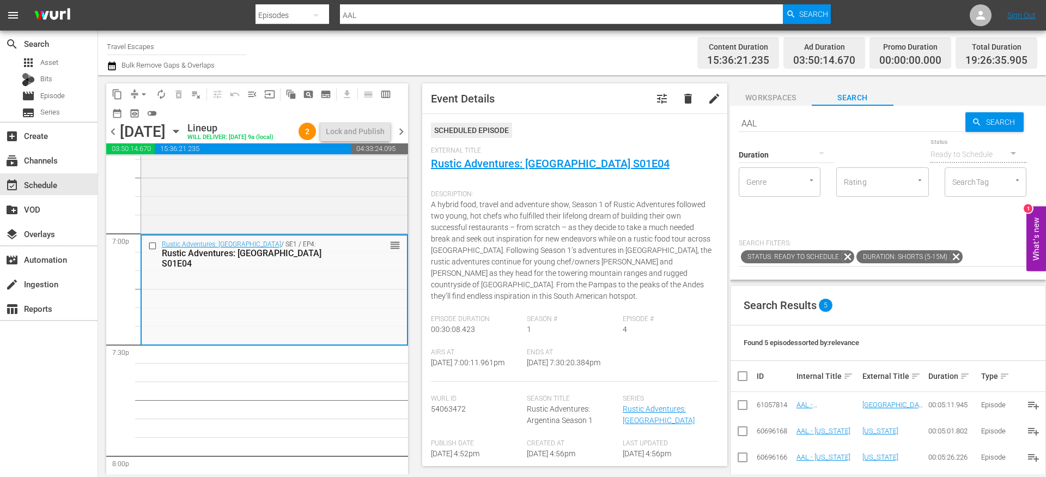
scroll to position [4199, 0]
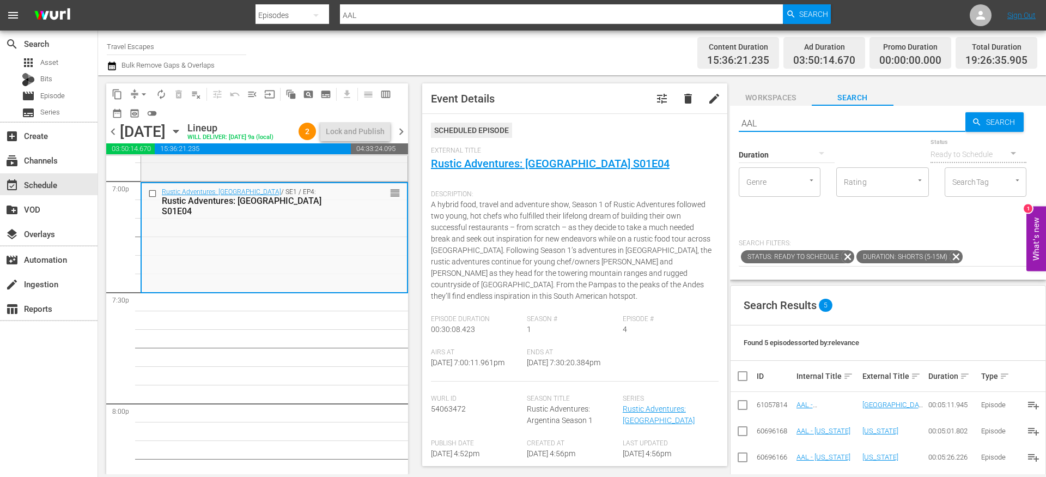
click at [748, 124] on input "AAL" at bounding box center [852, 123] width 227 height 26
paste input "TODO BIEN 104"
type input "TODO BIEN s01e04"
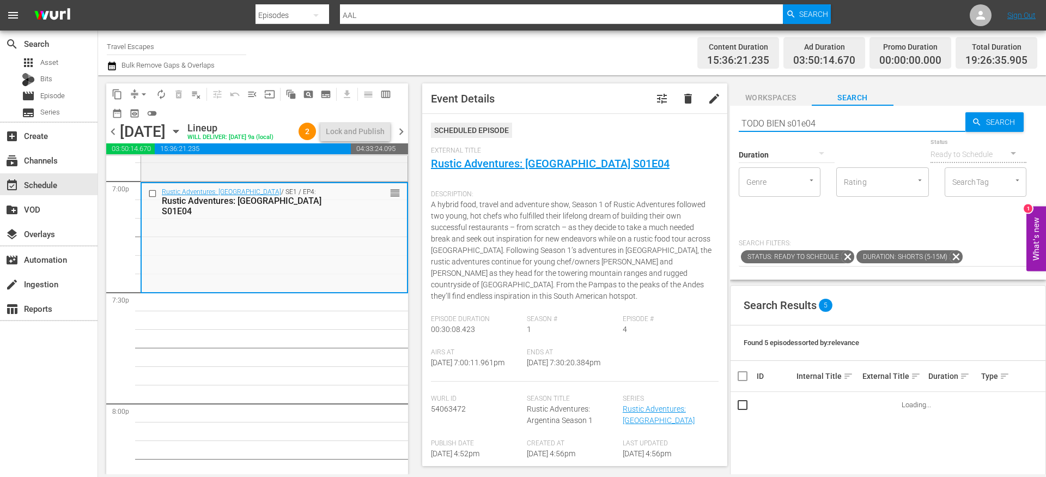
type input "TODO BIEN s01e04"
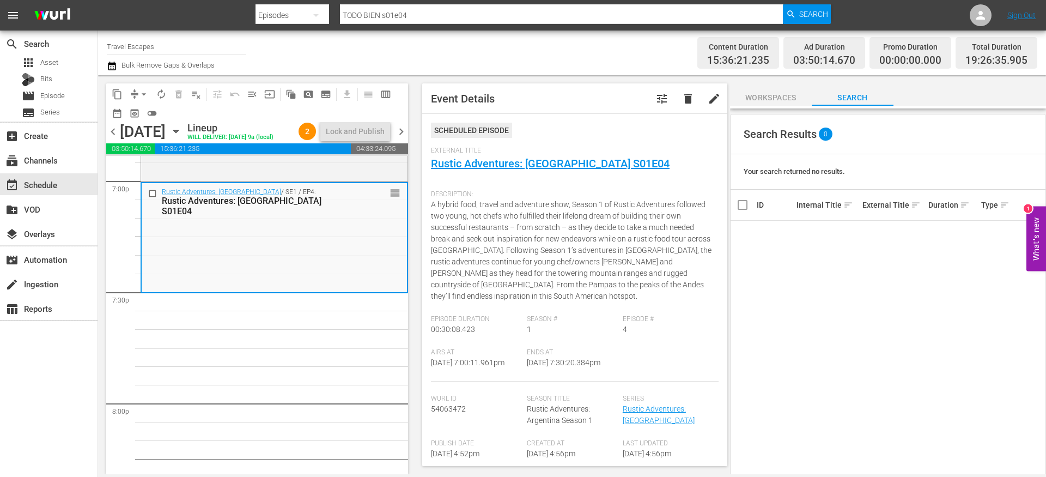
scroll to position [0, 0]
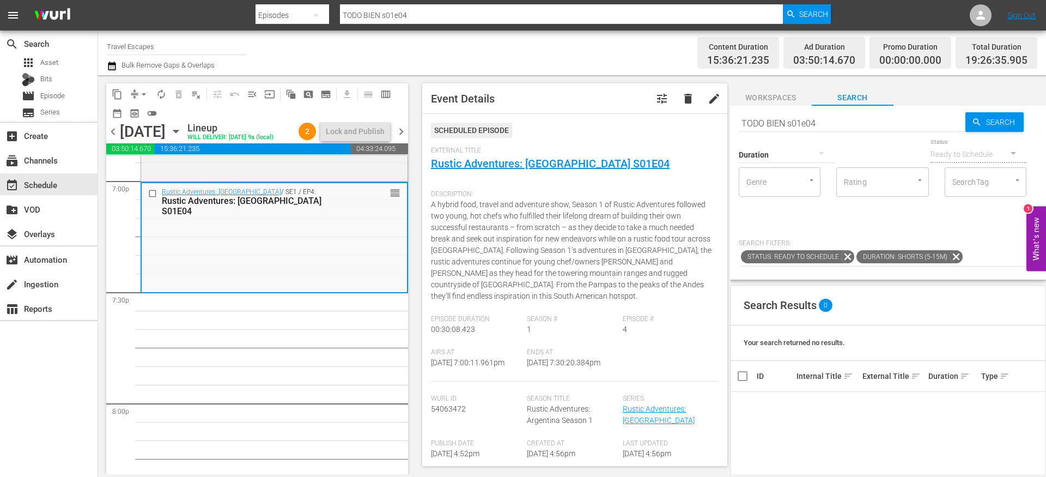
click at [954, 259] on icon at bounding box center [956, 256] width 13 height 13
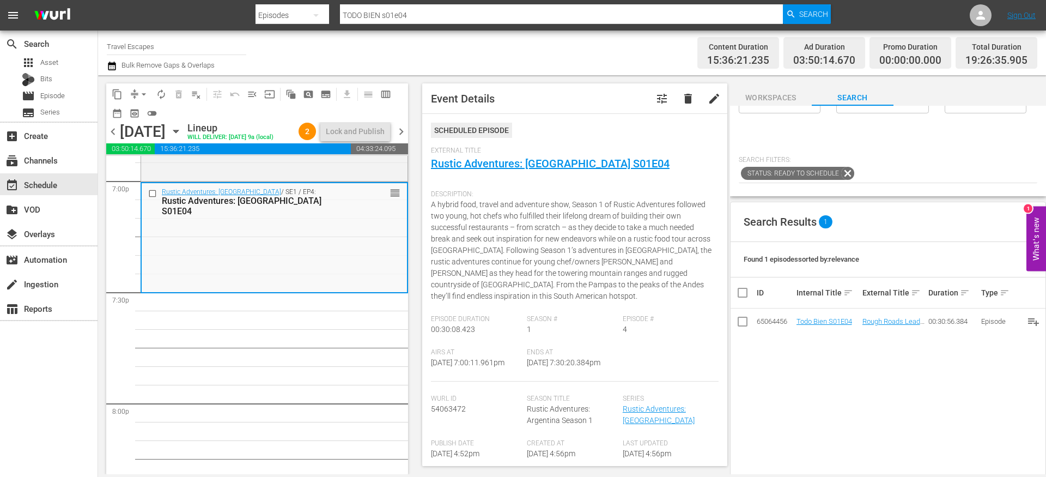
scroll to position [136, 0]
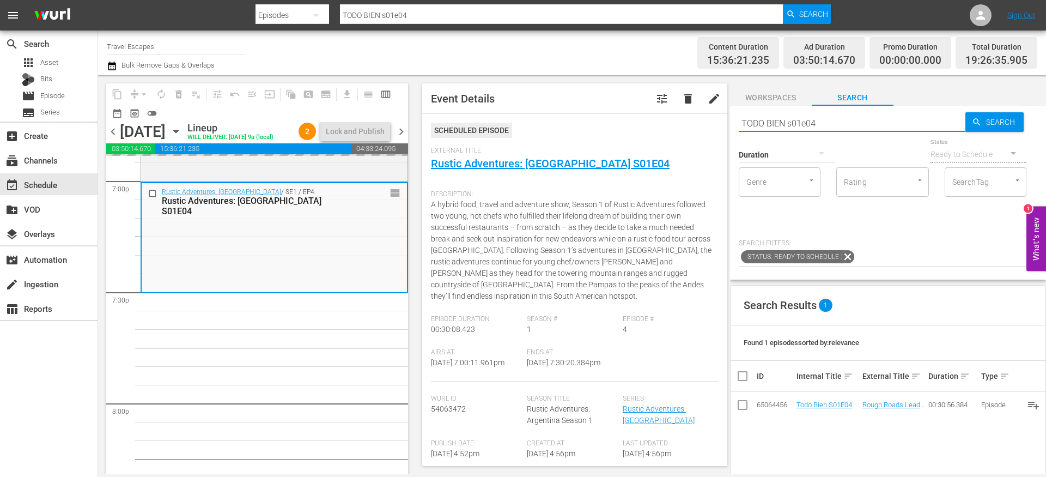
click at [780, 119] on input "TODO BIEN s01e04" at bounding box center [852, 123] width 227 height 26
paste input "Raw Travel S01E012"
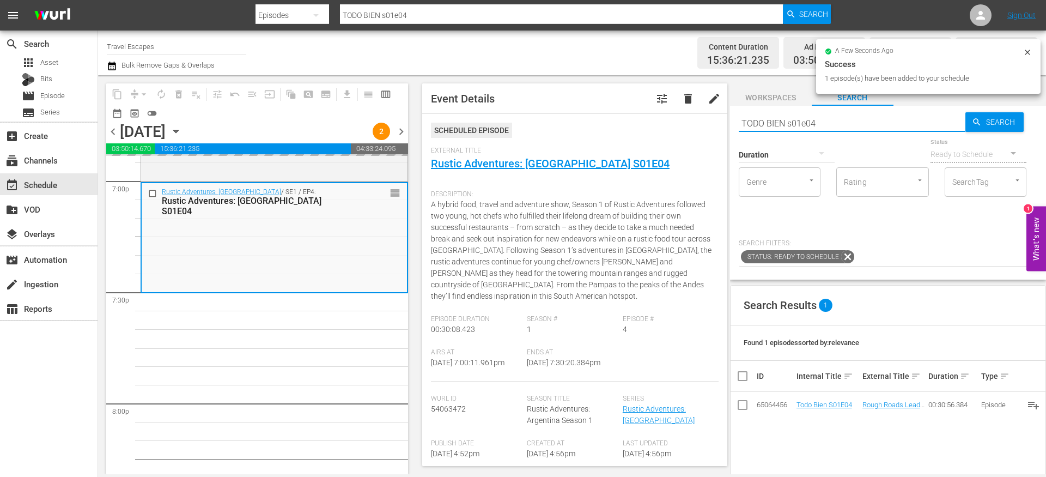
type input "Raw Travel S01E012"
click at [810, 122] on input "Raw Travel S01E012" at bounding box center [852, 123] width 227 height 26
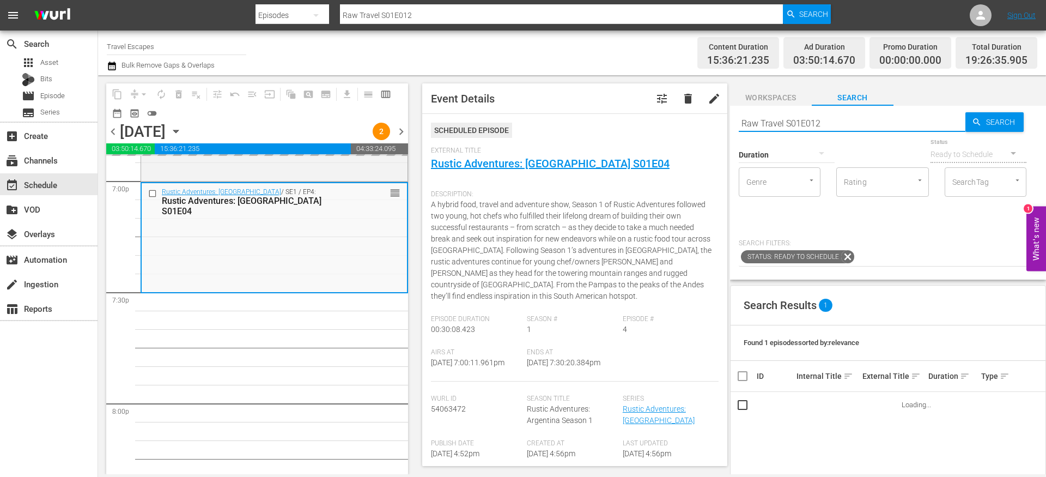
type input "Raw Travel S01E12"
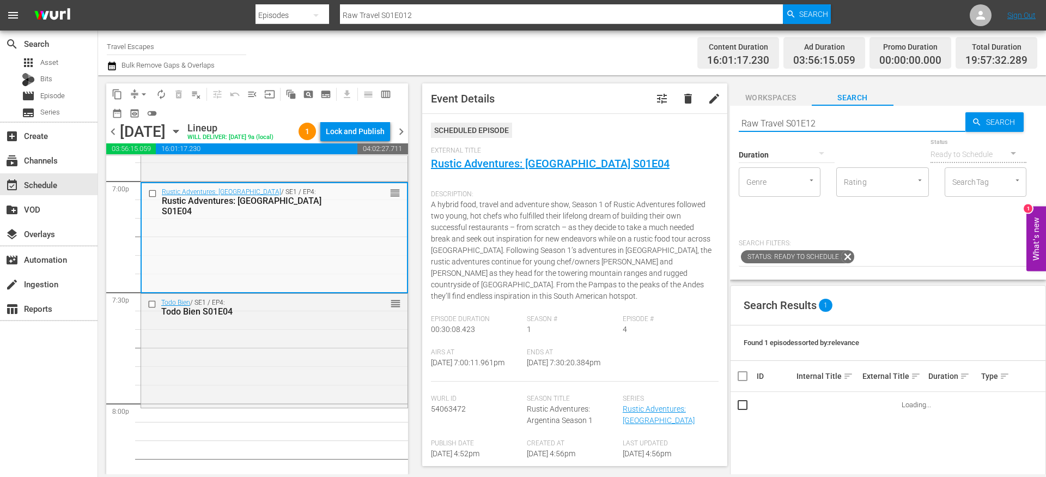
type input "Raw Travel S01E12"
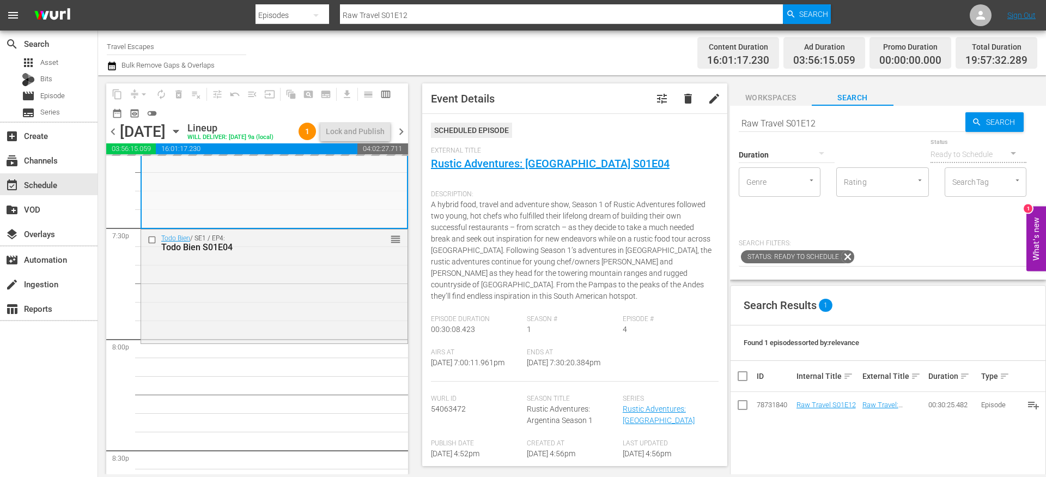
click at [792, 118] on input "Raw Travel S01E12" at bounding box center [852, 123] width 227 height 26
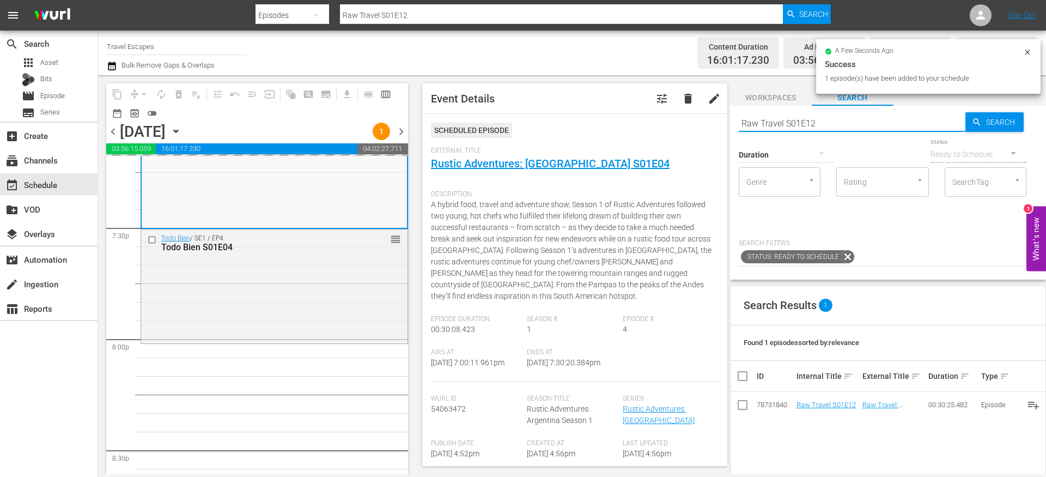
paste input "Adventure Cities S03E0"
type input "Adventure Cities S03E02"
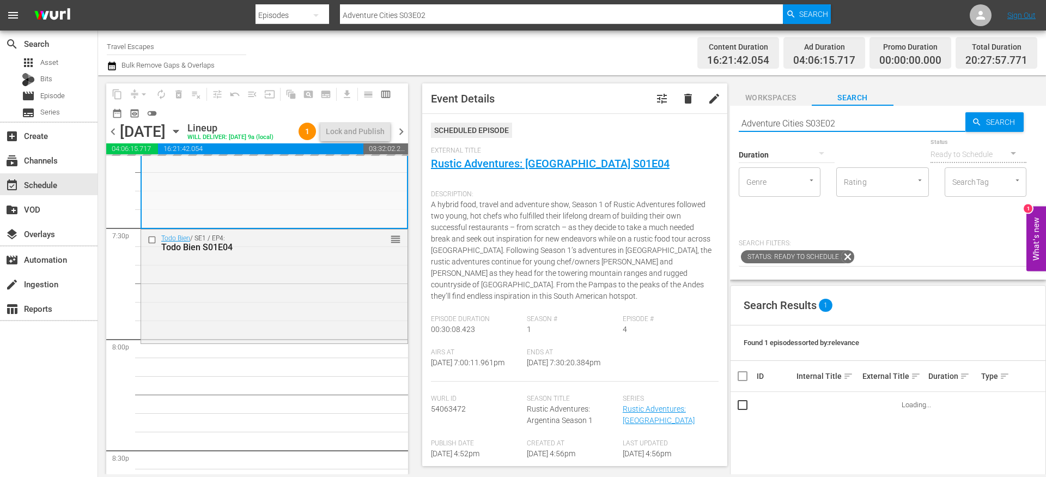
scroll to position [4364, 0]
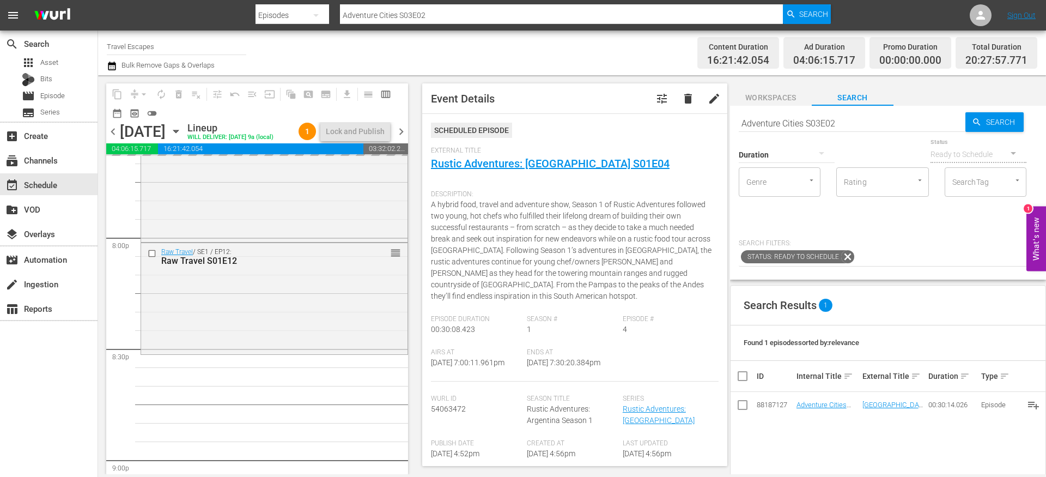
click at [773, 120] on input "Adventure Cities S03E02" at bounding box center [852, 123] width 227 height 26
paste input "Isles of the Queen 104"
type input "Isles of the Queen s01e04"
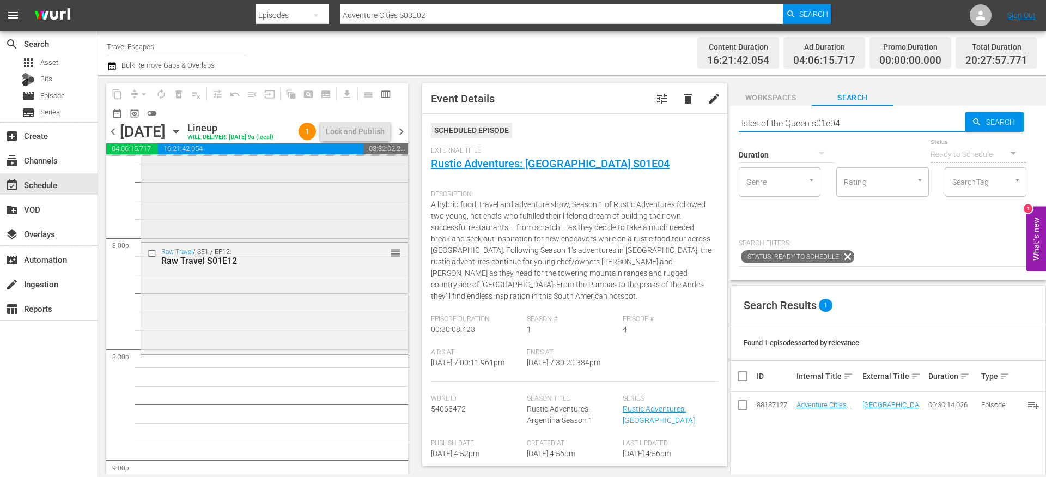
type input "Isles of the Queen s01e04"
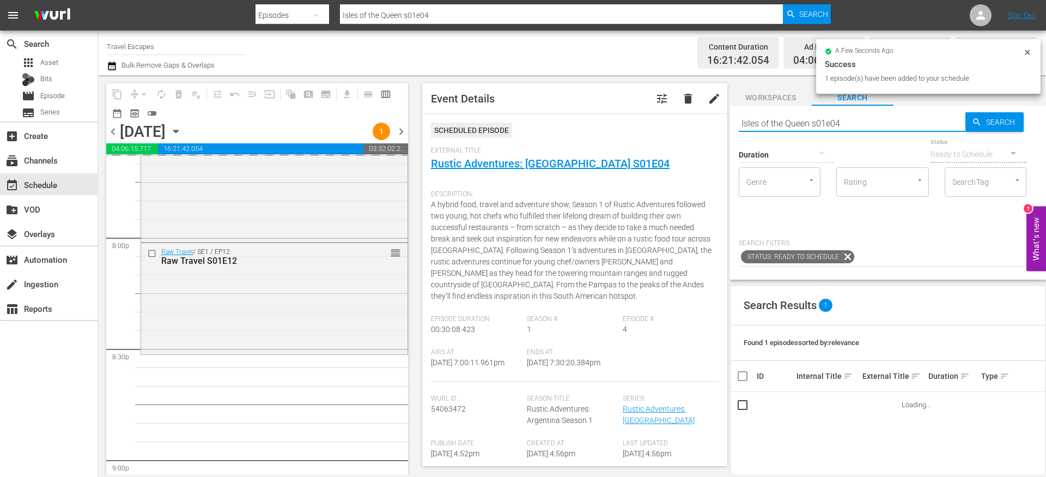
scroll to position [4466, 0]
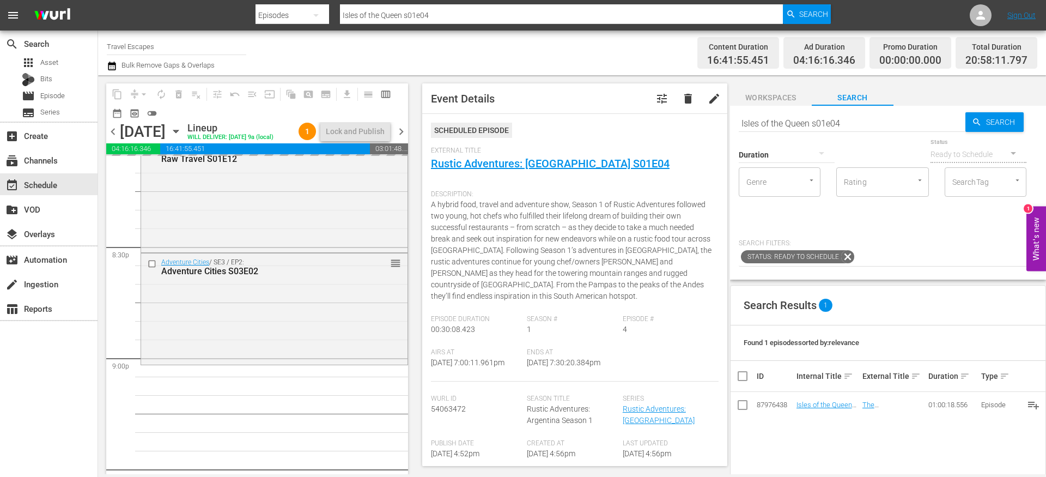
click at [765, 126] on input "Isles of the Queen s01e04" at bounding box center [852, 123] width 227 height 26
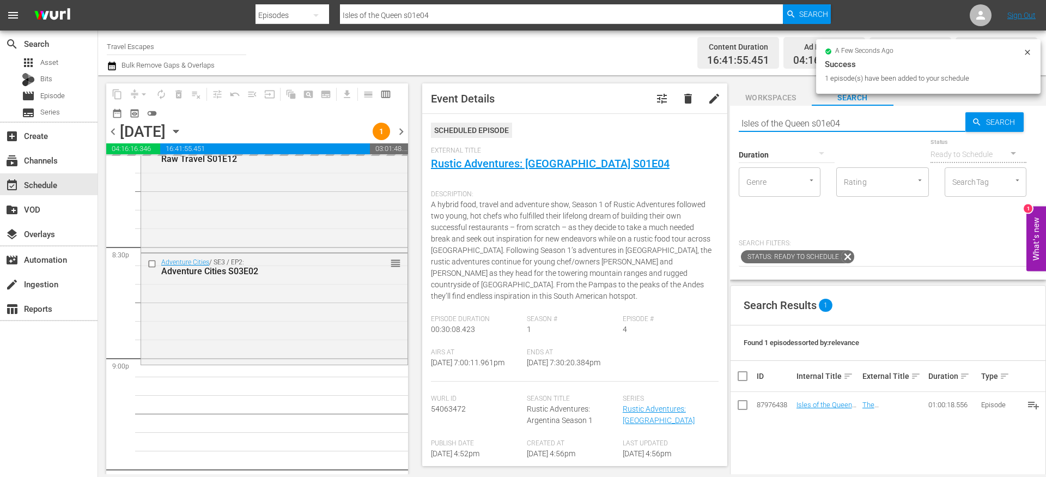
click at [779, 120] on input "Isles of the Queen s01e04" at bounding box center [852, 123] width 227 height 26
paste input "Exotic Destinations 101 S01E"
type input "Exotic Destinations 101 S01E04"
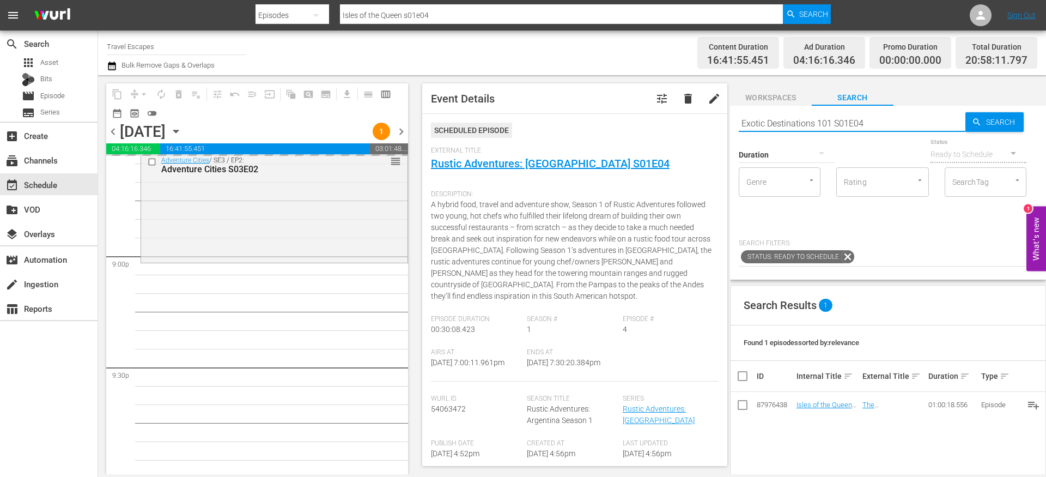
scroll to position [4569, 0]
type input "Exotic Destinations 101 S01E04"
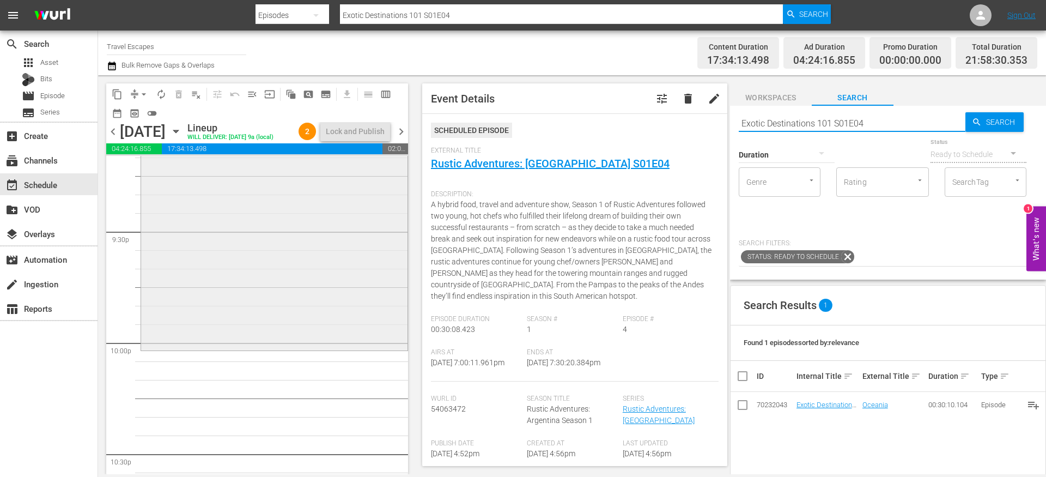
scroll to position [4714, 0]
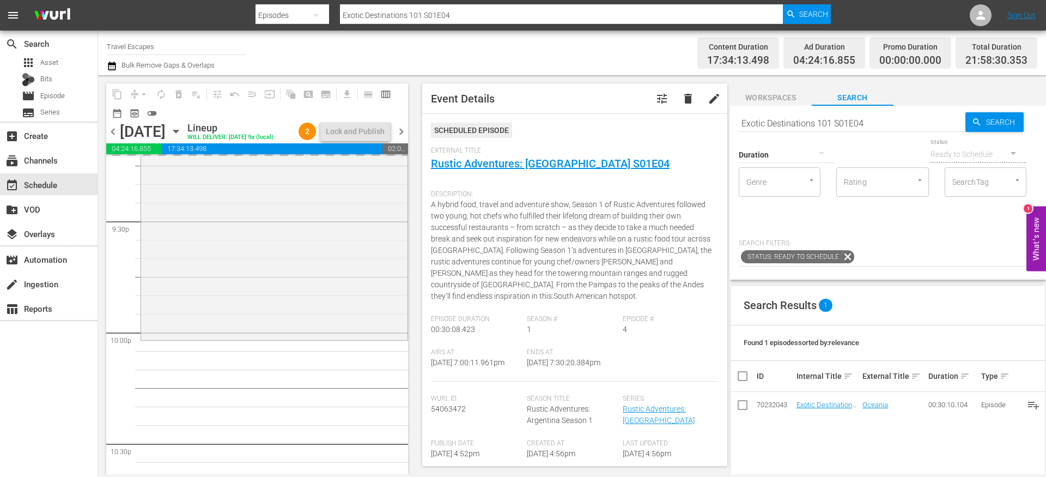
click at [760, 115] on input "Exotic Destinations 101 S01E04" at bounding box center [852, 123] width 227 height 26
click at [760, 116] on input "Exotic Destinations 101 S01E04" at bounding box center [852, 123] width 227 height 26
paste input "Rustic Adventures: Argentina 1"
type input "Rustic Adventures: Argentina s01e04"
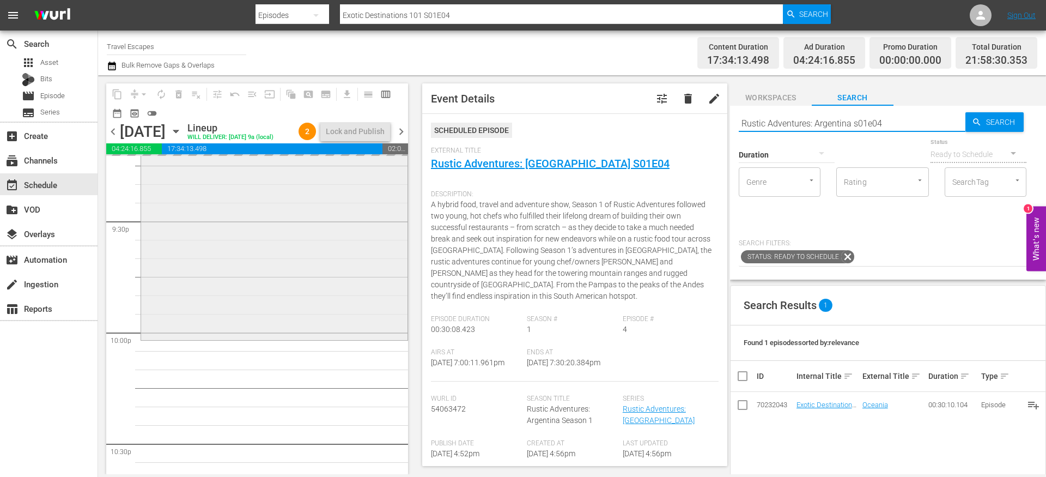
type input "Rustic Adventures: Argentina s01e04"
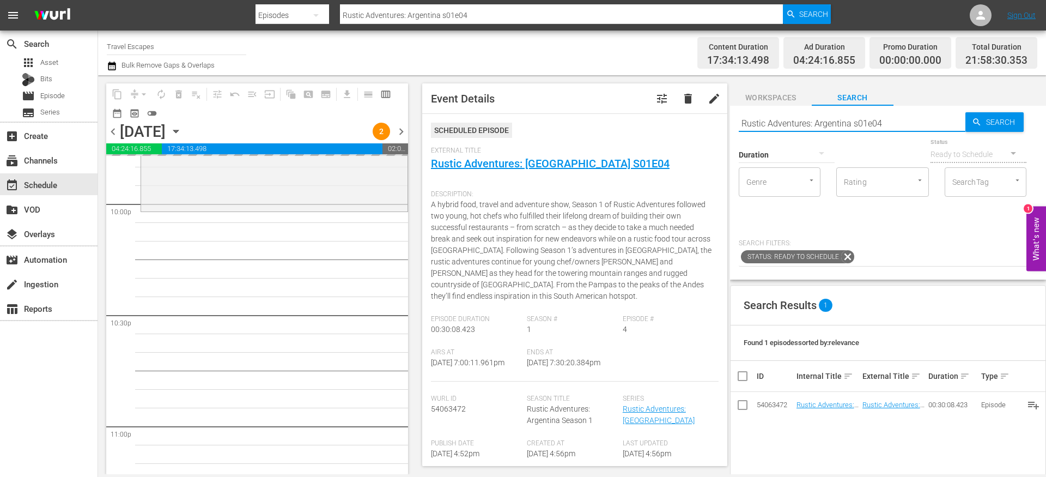
scroll to position [4844, 0]
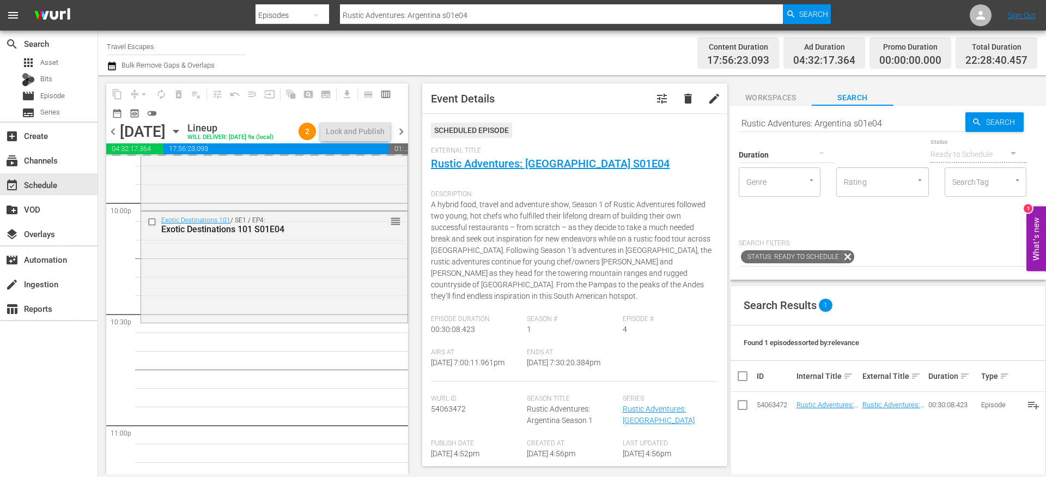
click at [778, 119] on input "Rustic Adventures: Argentina s01e04" at bounding box center [852, 123] width 227 height 26
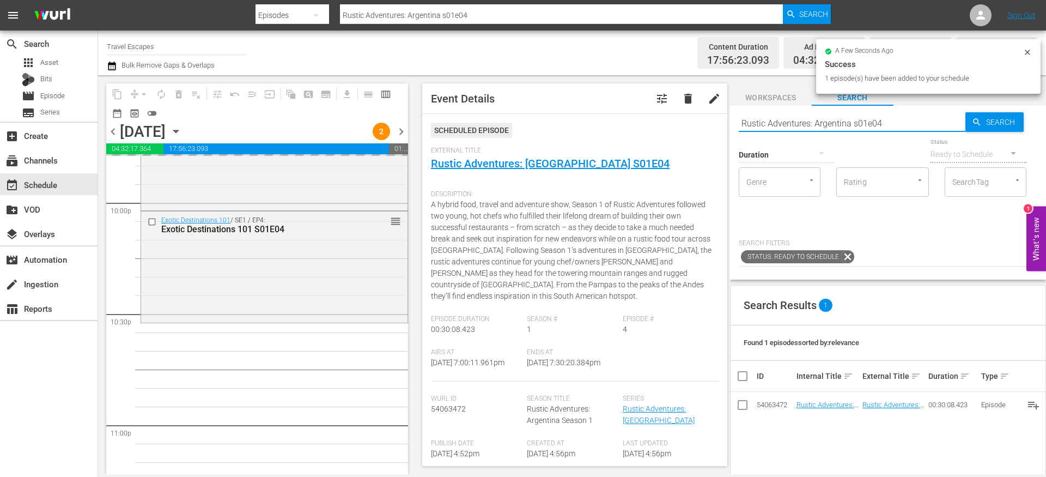
paste input "TODO BIEN 1"
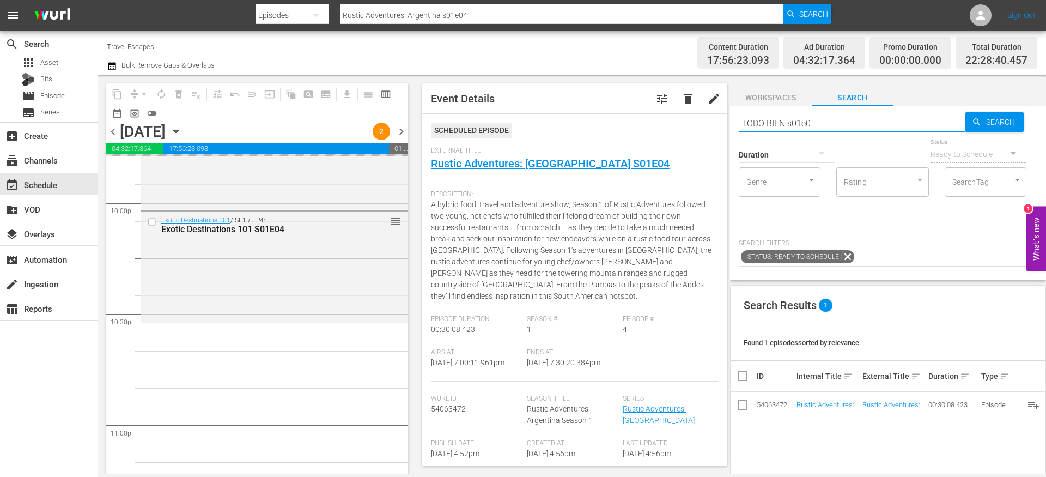
type input "TODO BIEN s01e04"
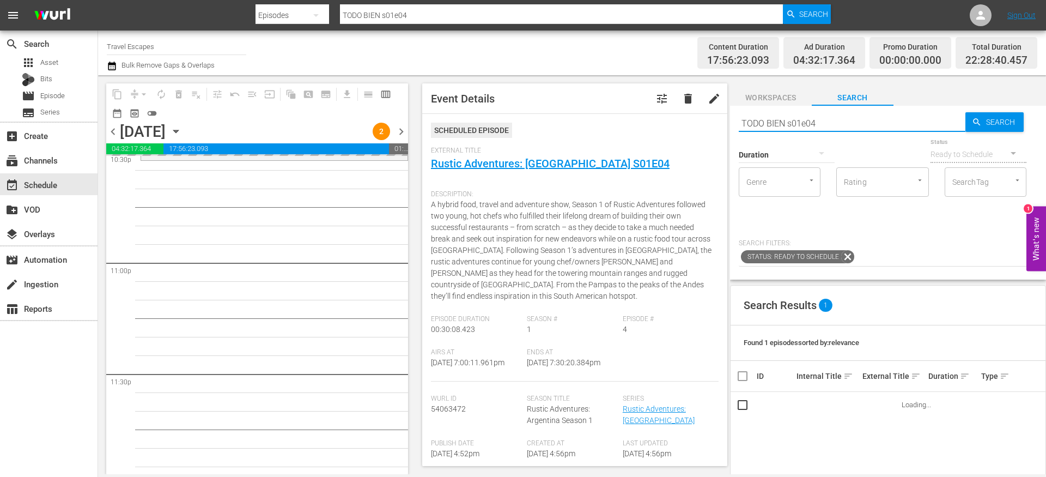
scroll to position [5017, 0]
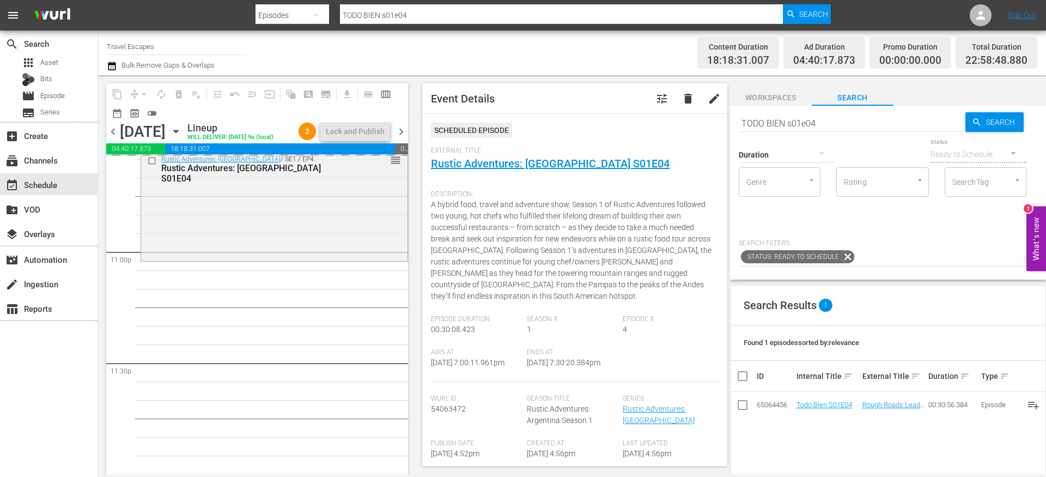
click at [816, 121] on input "TODO BIEN s01e04" at bounding box center [852, 123] width 227 height 26
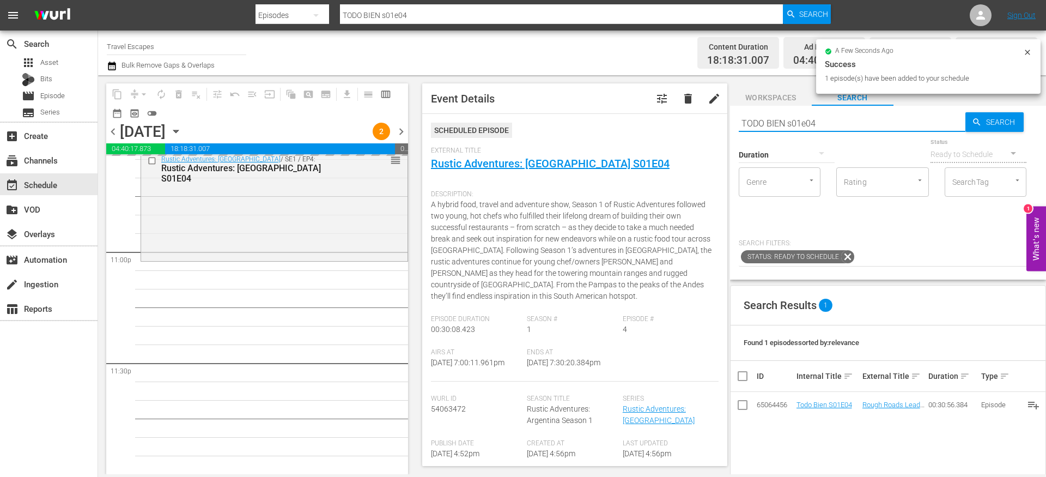
paste input "Raw Travel S01E012"
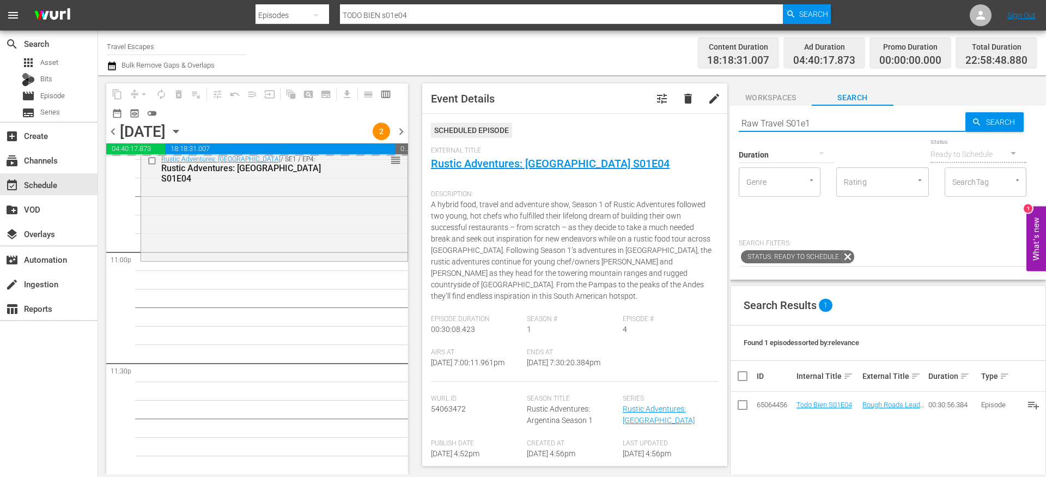
type input "Raw Travel S01e12"
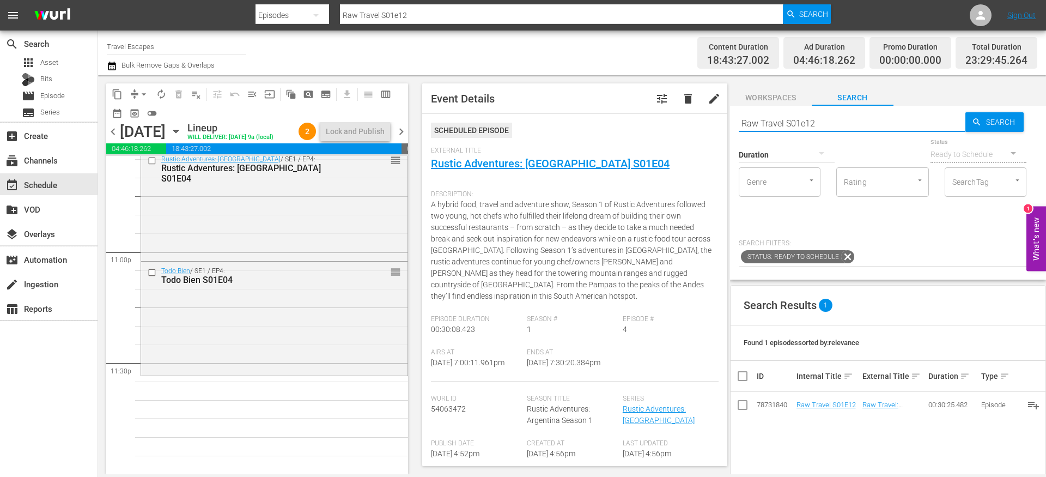
type input "Raw Travel S01e12"
click at [806, 450] on div "Search Results 1 Found 1 episodes sorted by: relevance ID Internal Title sort E…" at bounding box center [888, 469] width 316 height 369
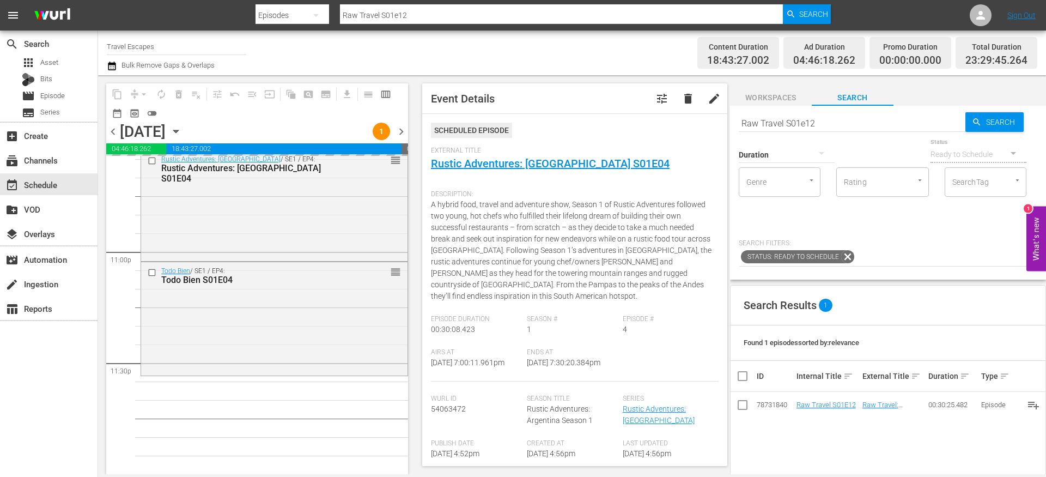
click at [809, 441] on div "Search Results 1 Found 1 episodes sorted by: relevance ID Internal Title sort E…" at bounding box center [888, 469] width 316 height 369
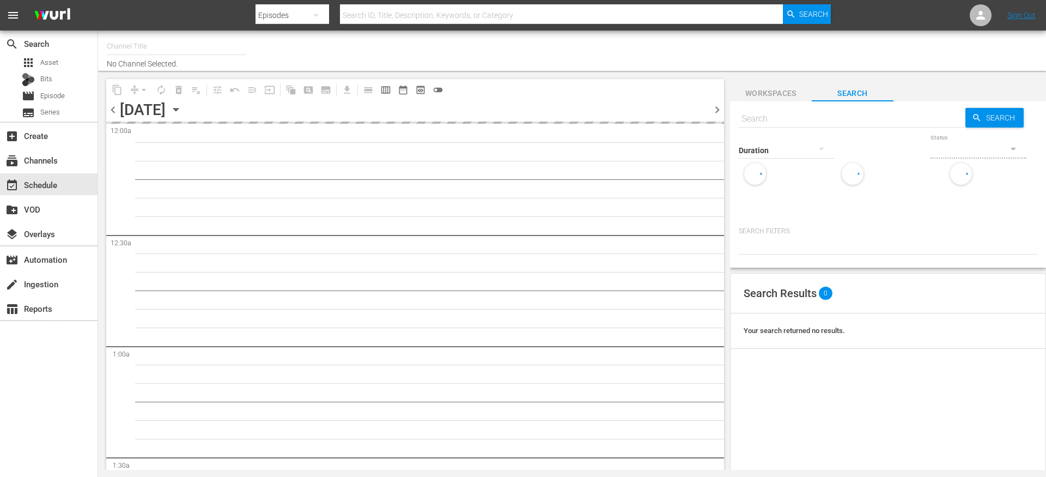
type input "Travel Escapes (1550)"
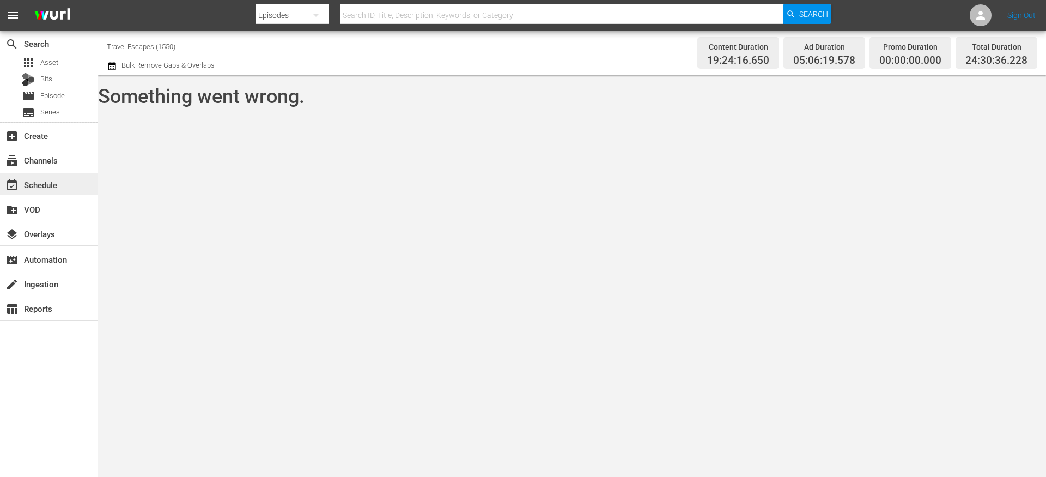
click at [45, 180] on div "event_available Schedule" at bounding box center [30, 183] width 61 height 10
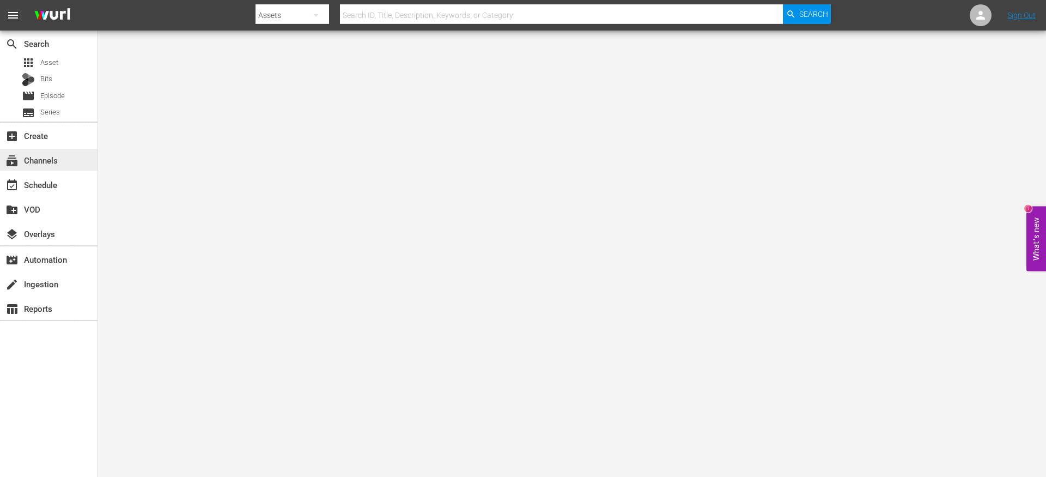
click at [48, 163] on div "subscriptions Channels" at bounding box center [30, 159] width 61 height 10
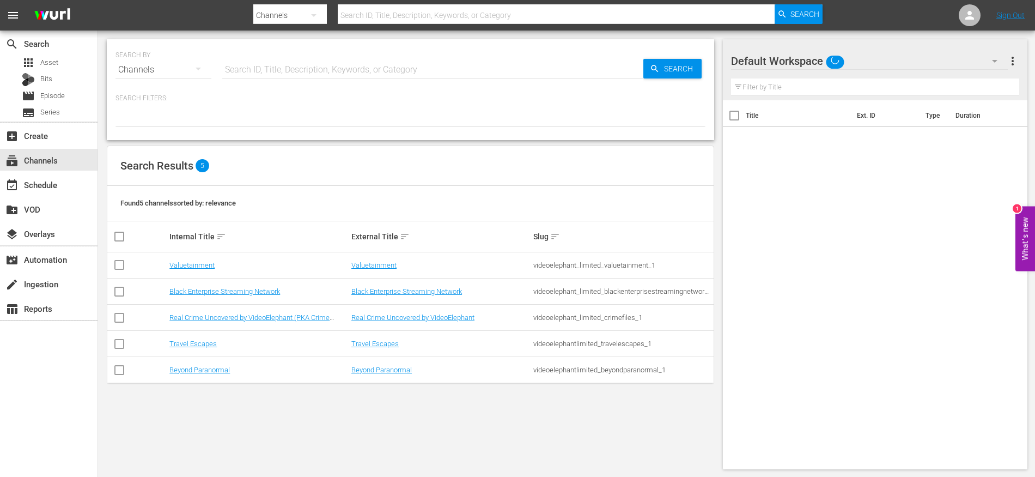
click at [121, 340] on input "checkbox" at bounding box center [119, 345] width 13 height 13
checkbox input "true"
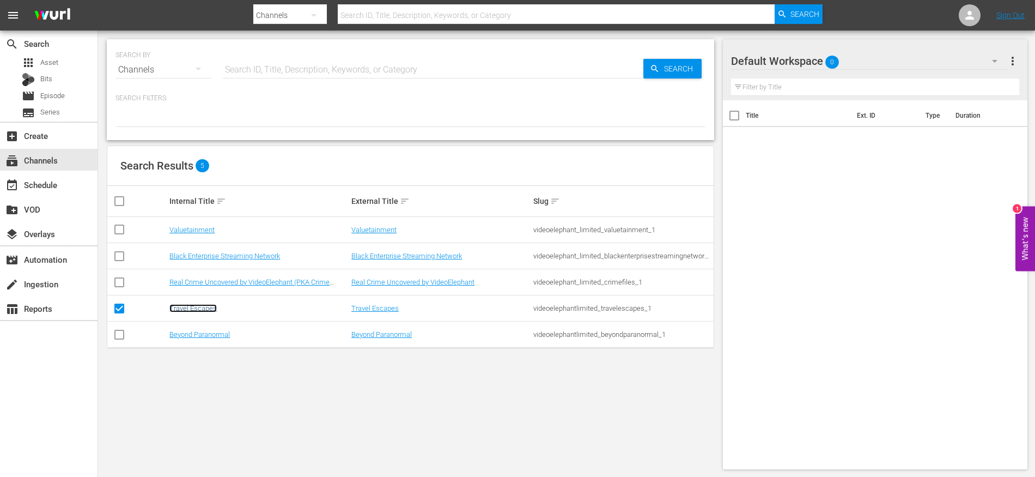
click at [201, 307] on link "Travel Escapes" at bounding box center [192, 308] width 47 height 8
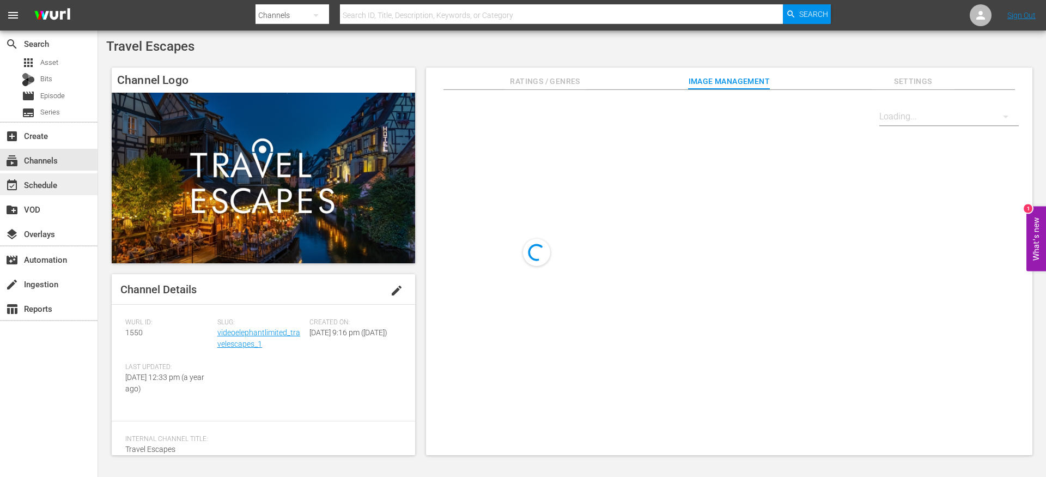
click at [54, 186] on div "event_available Schedule" at bounding box center [30, 183] width 61 height 10
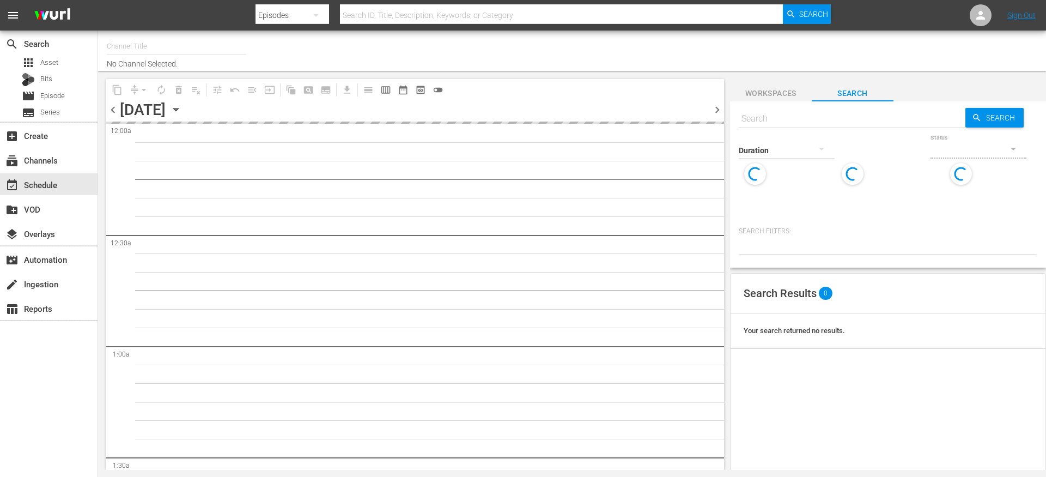
type input "Travel Escapes (1550)"
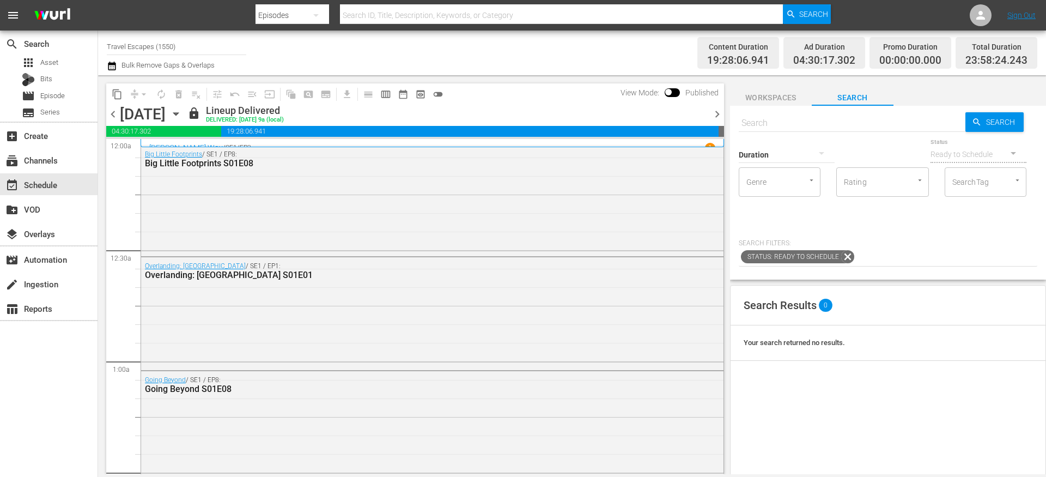
click at [182, 116] on icon "button" at bounding box center [176, 114] width 12 height 12
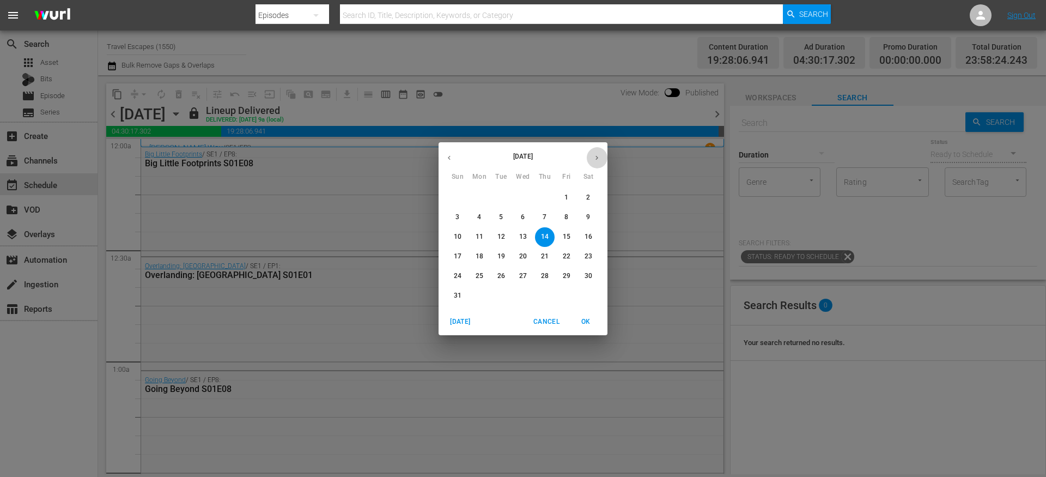
click at [600, 165] on button "button" at bounding box center [596, 157] width 21 height 21
click at [460, 238] on p "14" at bounding box center [458, 236] width 8 height 9
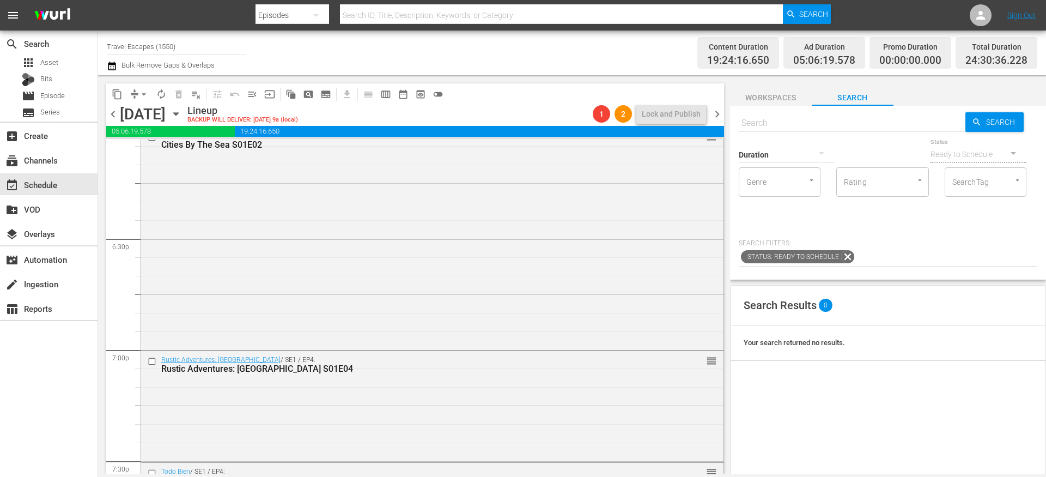
scroll to position [5014, 0]
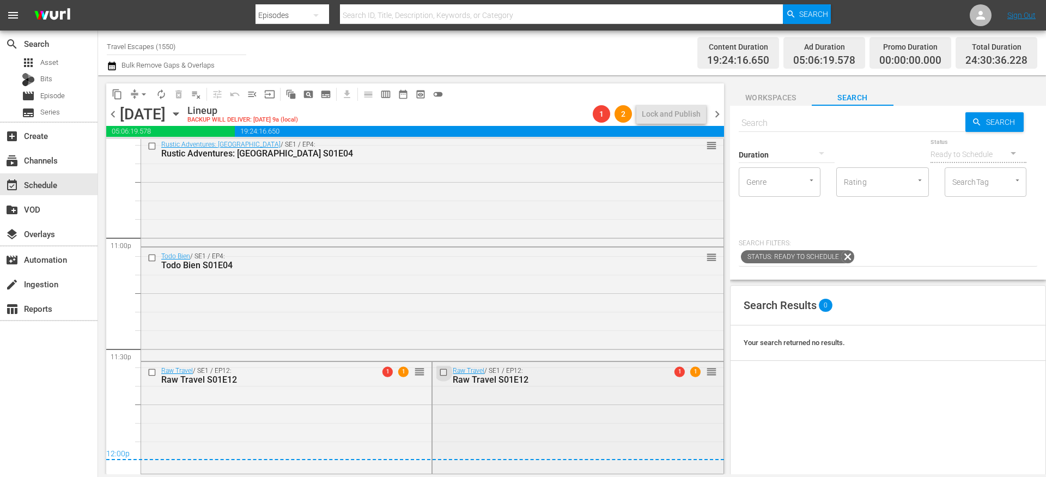
click at [439, 373] on input "checkbox" at bounding box center [444, 372] width 11 height 9
click at [177, 93] on span "delete_forever_outlined" at bounding box center [178, 94] width 11 height 11
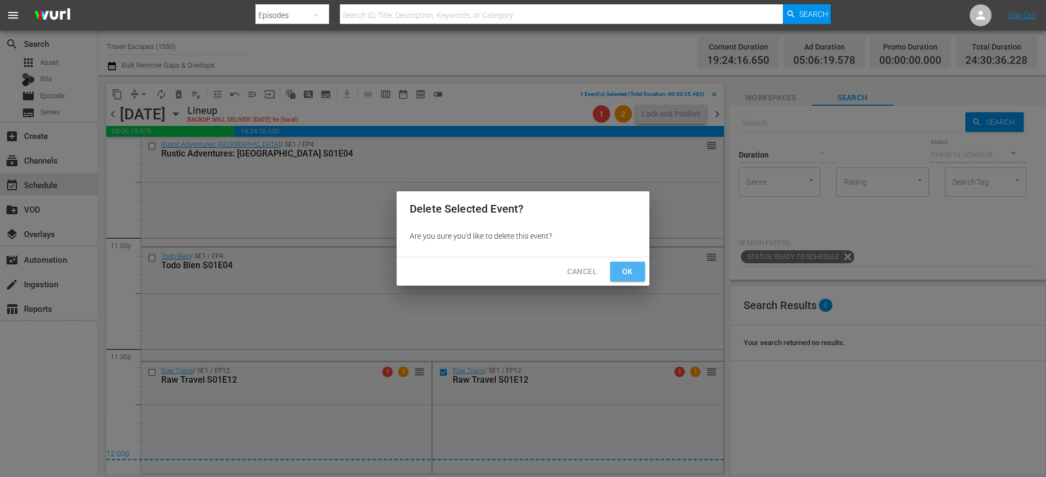
click at [626, 272] on span "Ok" at bounding box center [627, 272] width 17 height 14
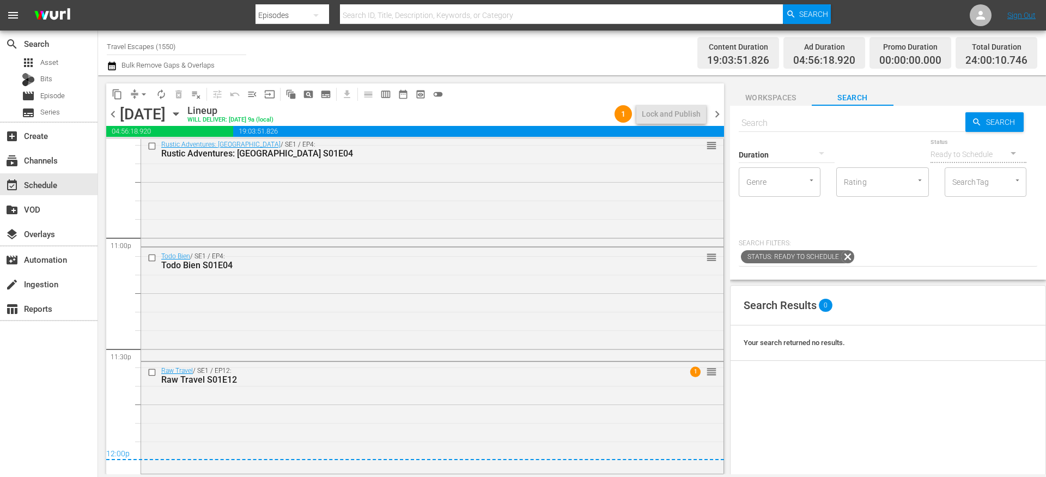
click at [717, 111] on span "chevron_right" at bounding box center [717, 114] width 14 height 14
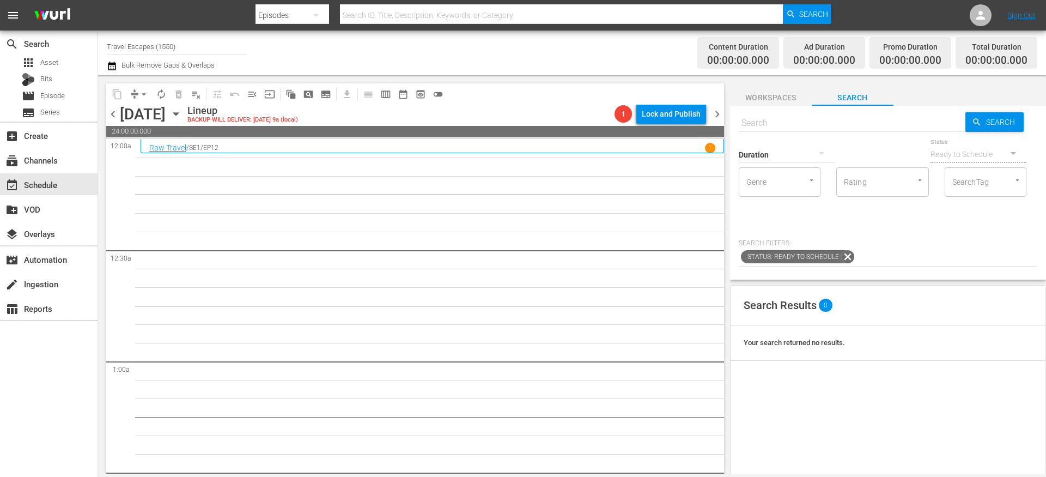
click at [182, 110] on icon "button" at bounding box center [176, 114] width 12 height 12
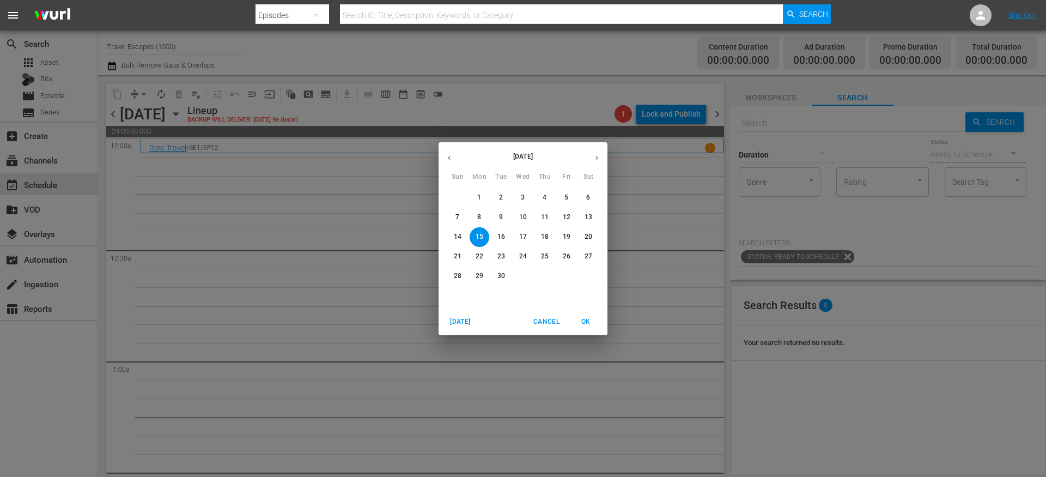
click at [570, 222] on button "12" at bounding box center [567, 218] width 20 height 20
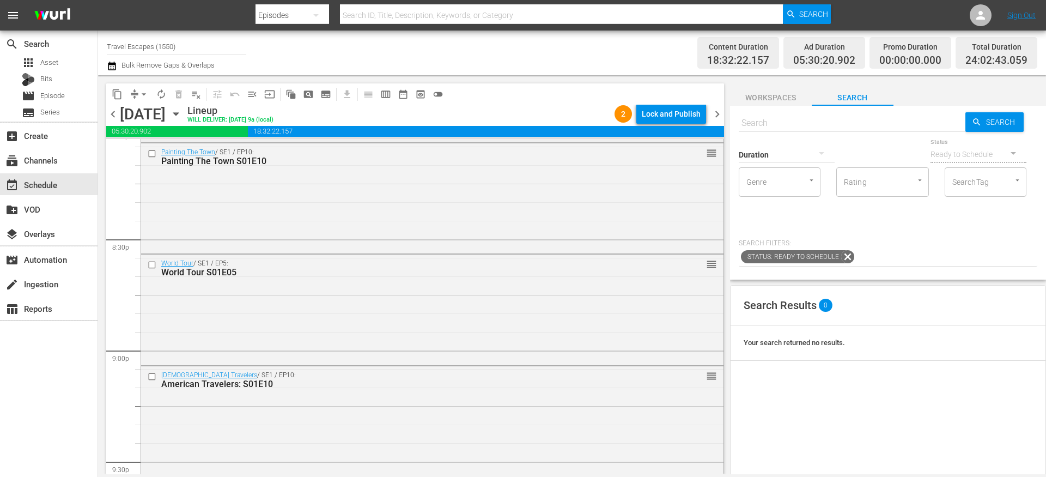
scroll to position [4481, 0]
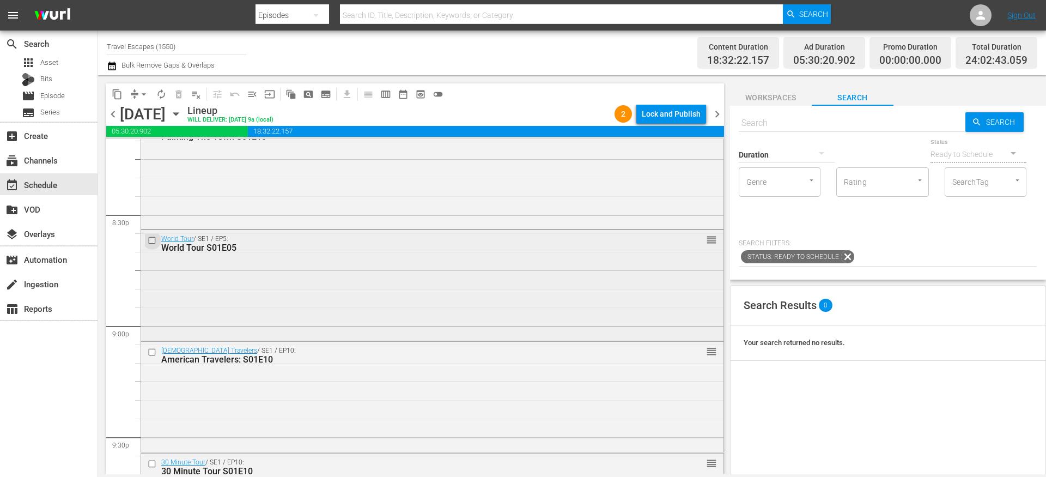
click at [151, 241] on input "checkbox" at bounding box center [153, 240] width 11 height 9
click at [152, 355] on input "checkbox" at bounding box center [153, 352] width 11 height 9
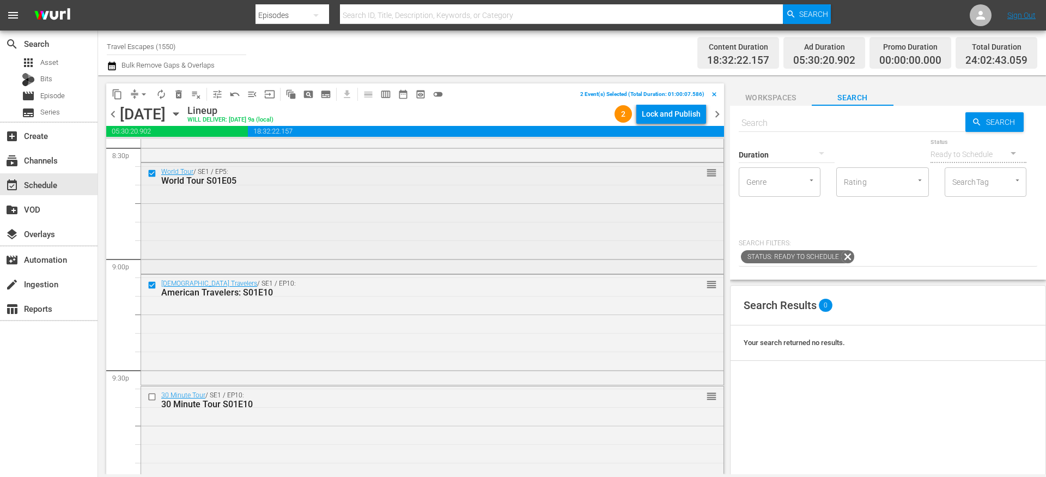
scroll to position [4667, 0]
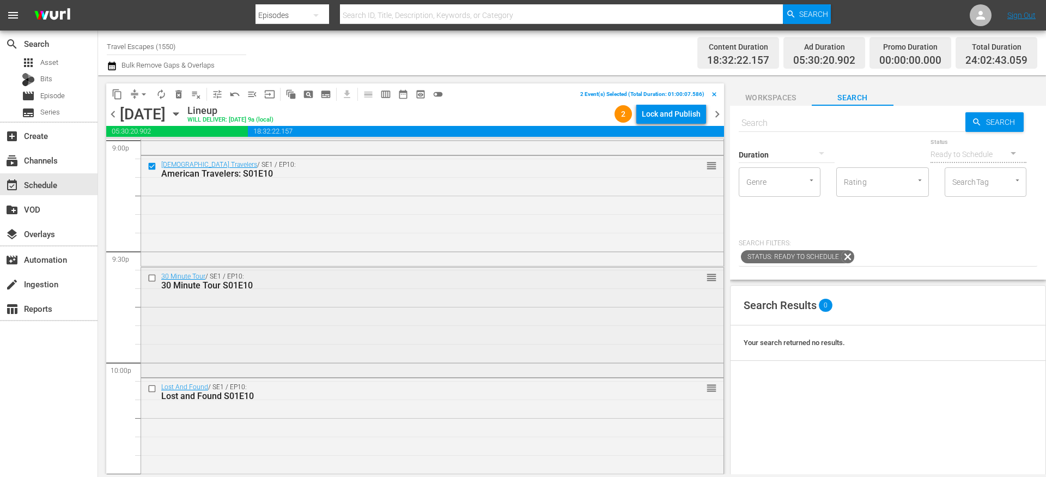
click at [153, 276] on input "checkbox" at bounding box center [153, 277] width 11 height 9
click at [155, 387] on input "checkbox" at bounding box center [153, 388] width 11 height 9
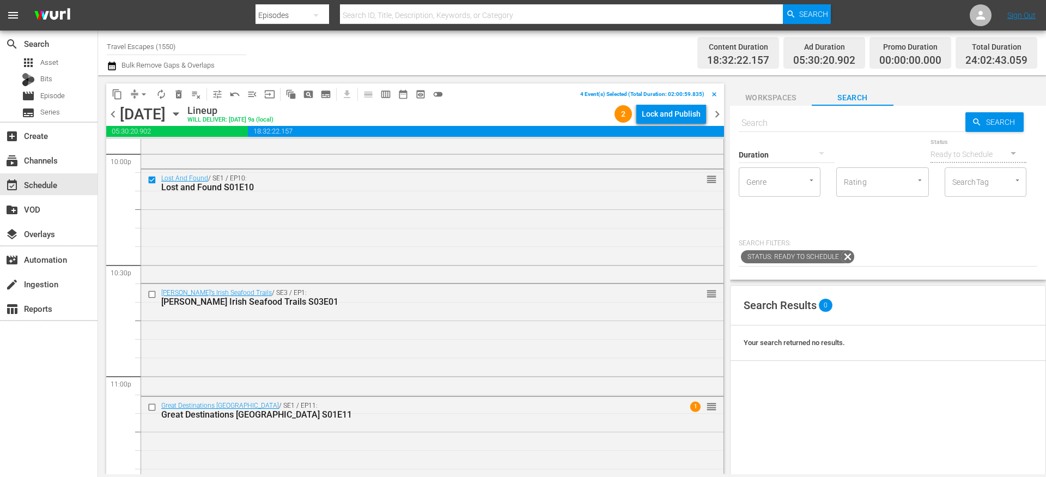
scroll to position [4876, 0]
click at [153, 295] on input "checkbox" at bounding box center [153, 293] width 11 height 9
click at [155, 405] on input "checkbox" at bounding box center [153, 406] width 11 height 9
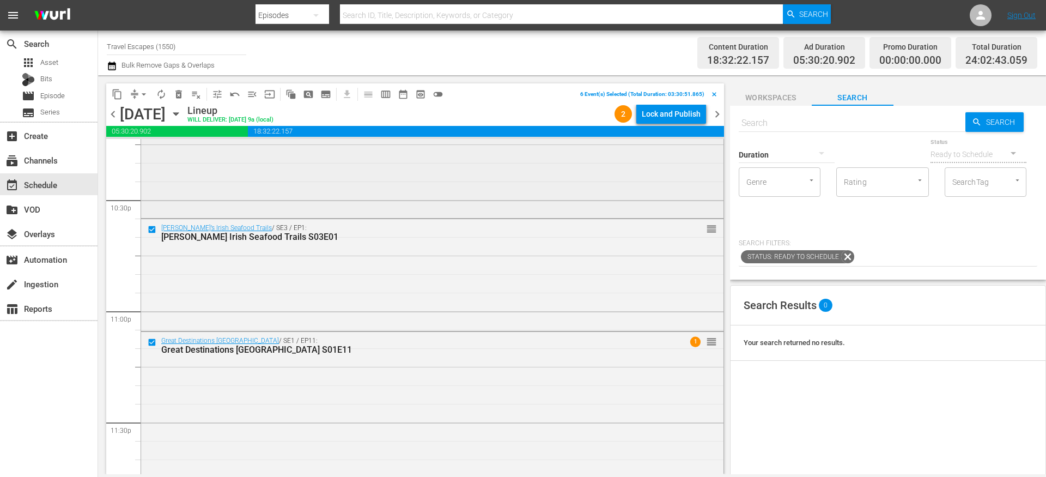
scroll to position [5018, 0]
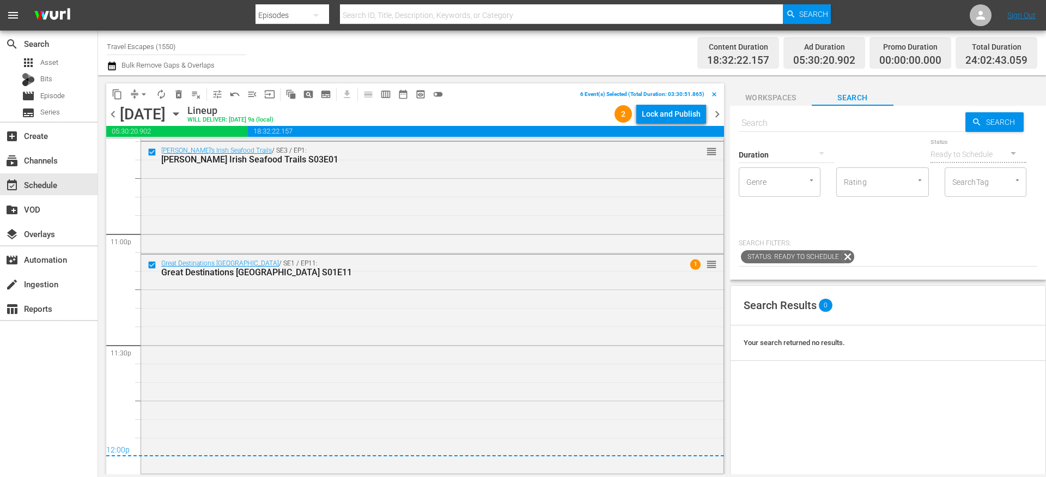
click at [114, 102] on button "content_copy" at bounding box center [116, 94] width 17 height 17
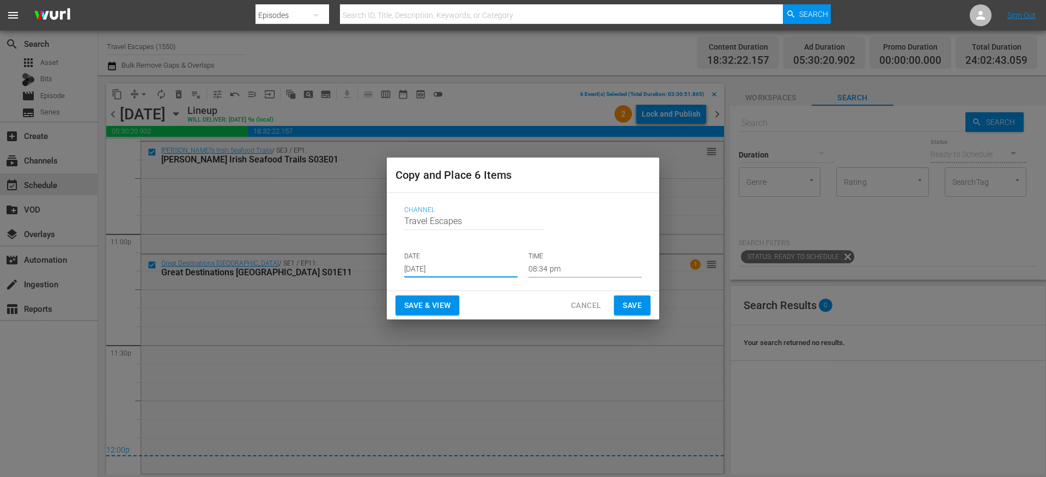
click at [438, 266] on input "[DATE]" at bounding box center [460, 269] width 113 height 16
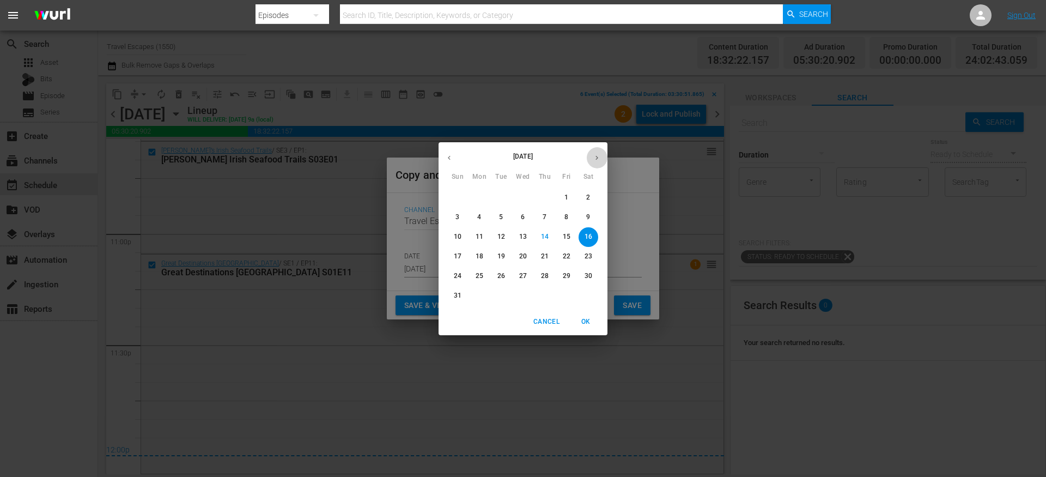
click at [593, 157] on icon "button" at bounding box center [597, 158] width 8 height 8
click at [480, 237] on p "15" at bounding box center [480, 236] width 8 height 9
type input "[DATE]"
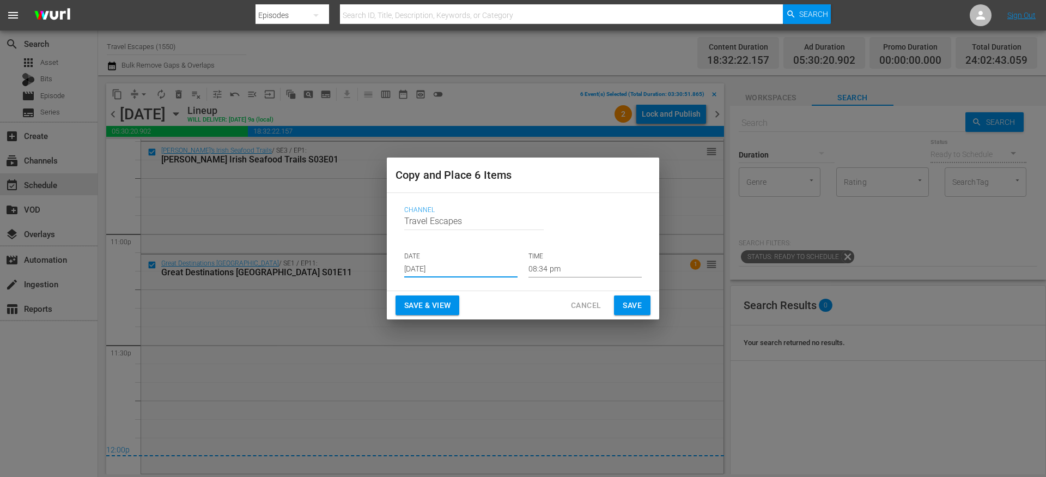
click at [555, 269] on input "08:34 pm" at bounding box center [585, 269] width 113 height 16
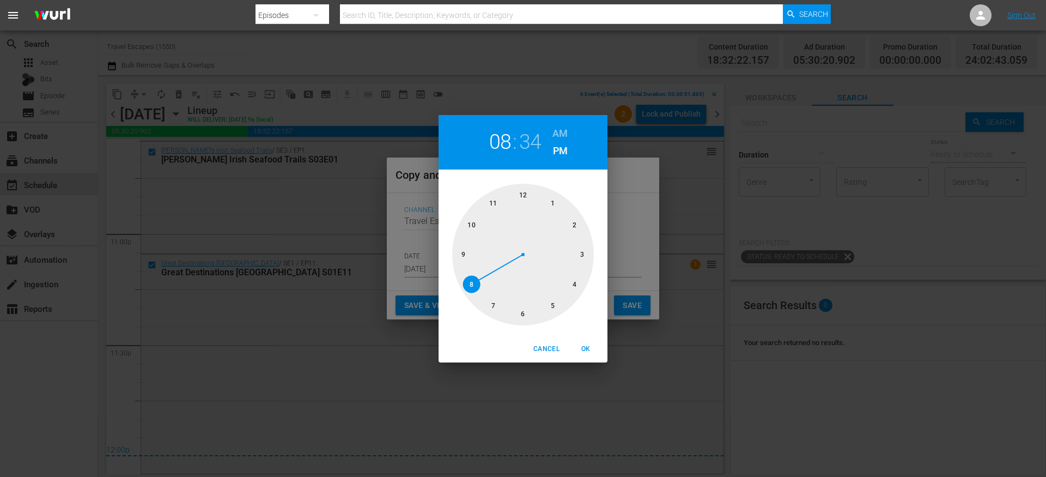
click at [523, 197] on div at bounding box center [523, 255] width 142 height 142
click at [521, 192] on div at bounding box center [523, 255] width 142 height 142
click at [560, 129] on h6 "AM" at bounding box center [559, 133] width 15 height 17
click at [584, 341] on button "OK" at bounding box center [585, 349] width 35 height 18
type input "12:00 am"
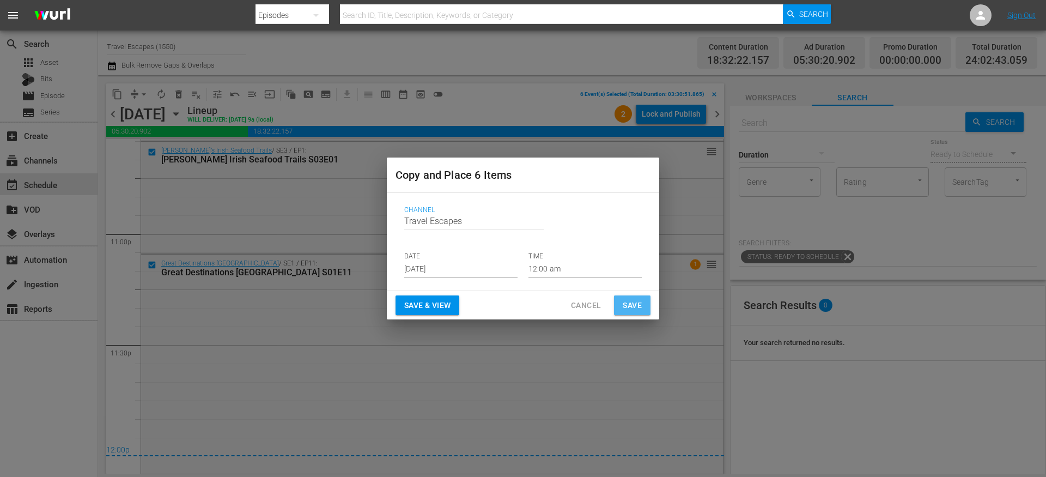
click at [632, 306] on span "Save" at bounding box center [632, 306] width 19 height 14
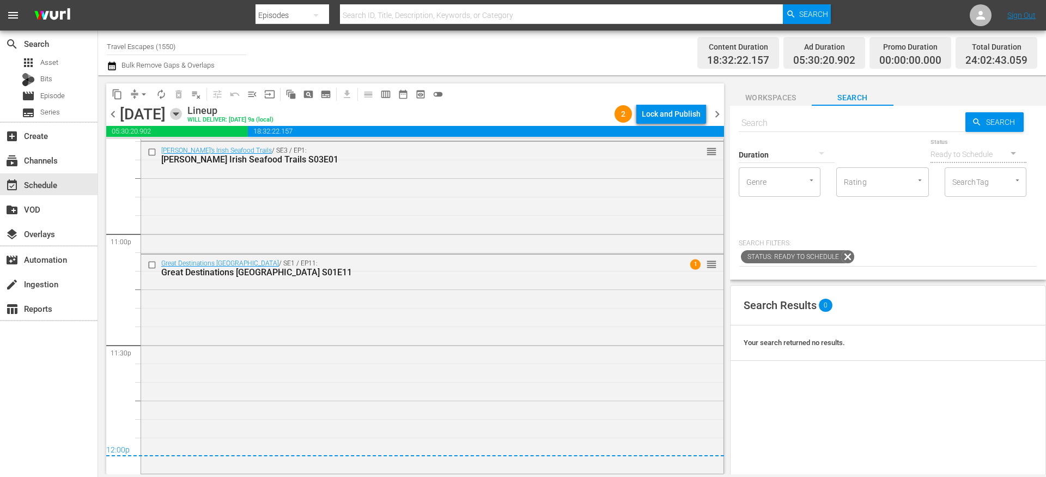
click at [182, 119] on icon "button" at bounding box center [176, 114] width 12 height 12
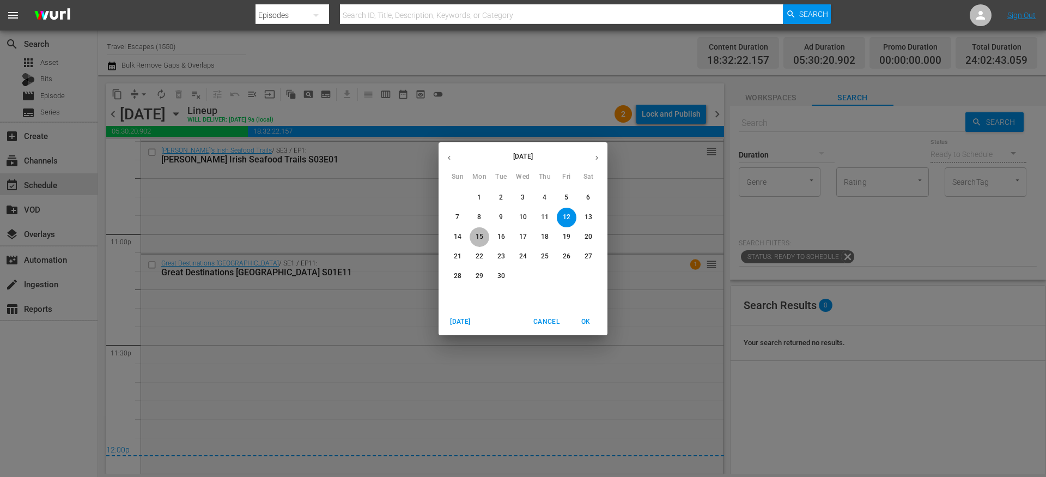
click at [481, 236] on p "15" at bounding box center [480, 236] width 8 height 9
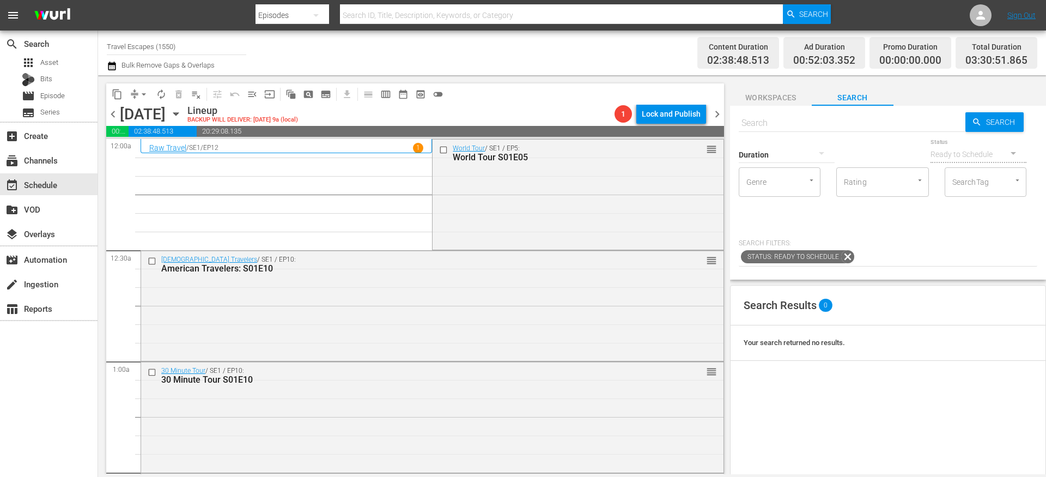
click at [138, 99] on span "arrow_drop_down" at bounding box center [143, 94] width 11 height 11
click at [152, 151] on li "Align to End of Previous Day" at bounding box center [144, 152] width 114 height 18
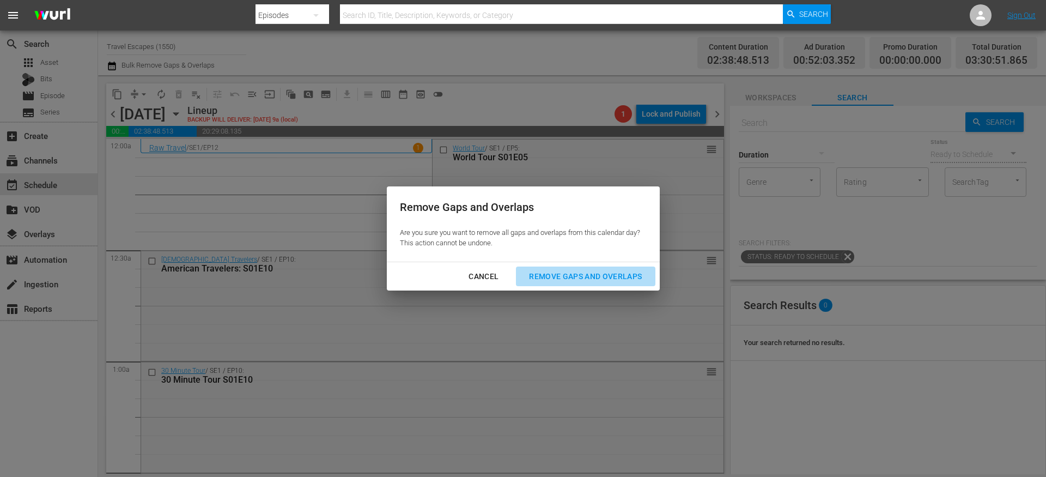
click at [591, 272] on div "Remove Gaps and Overlaps" at bounding box center [585, 277] width 130 height 14
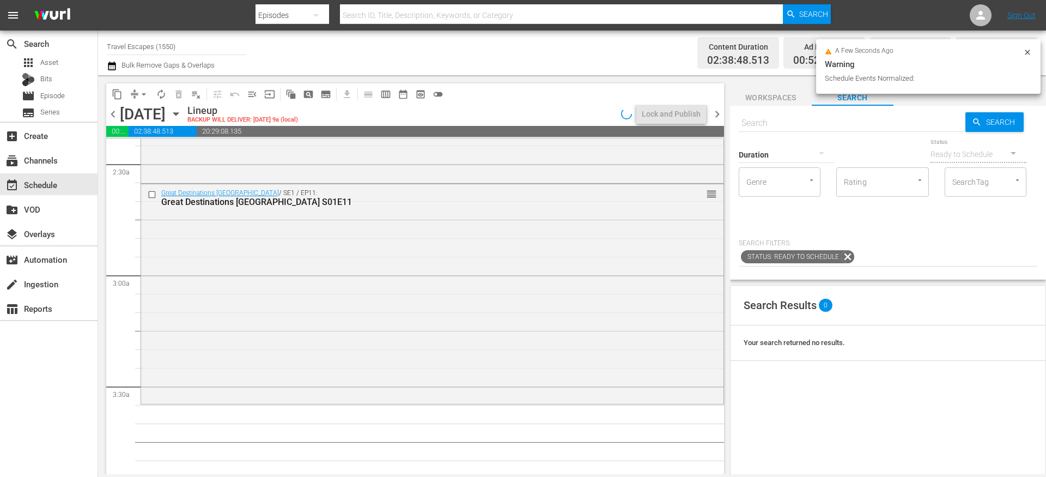
scroll to position [512, 0]
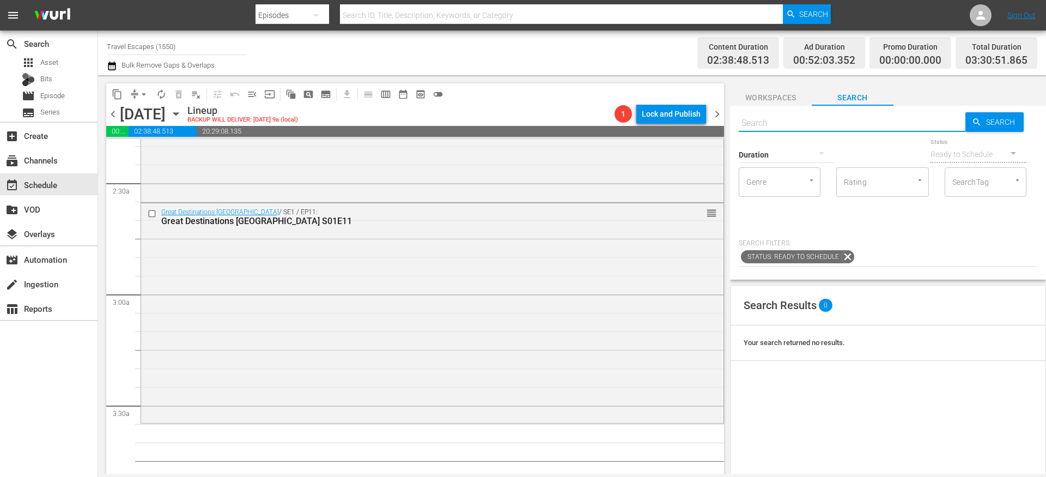
click at [765, 117] on input "text" at bounding box center [852, 123] width 227 height 26
paste input "Downstream S01E015"
type input "Downstream S01E15"
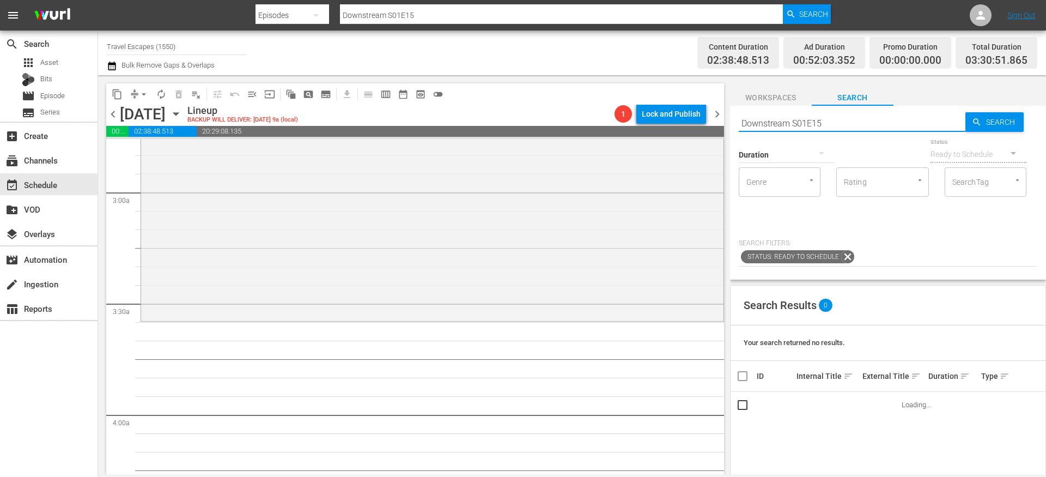
scroll to position [621, 0]
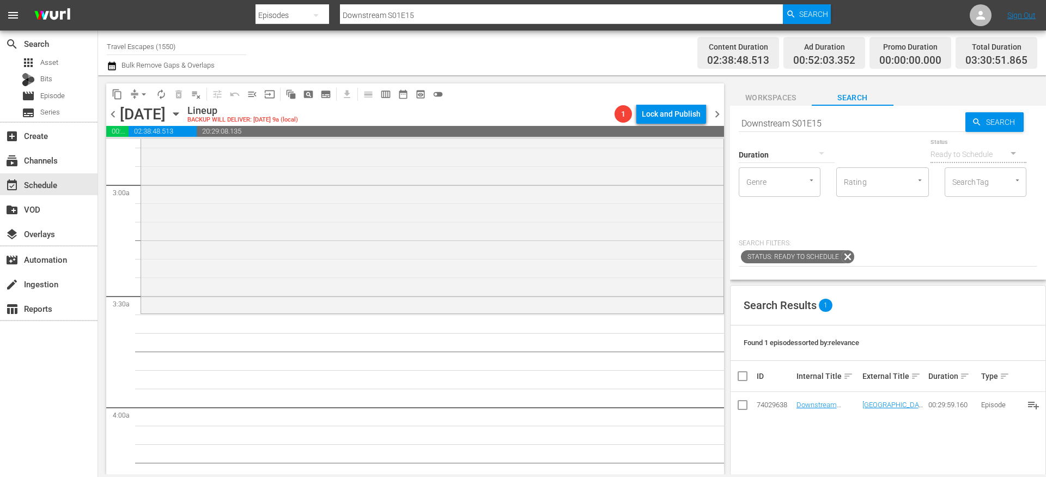
click at [809, 399] on td "Downstream S01E15" at bounding box center [828, 405] width 66 height 26
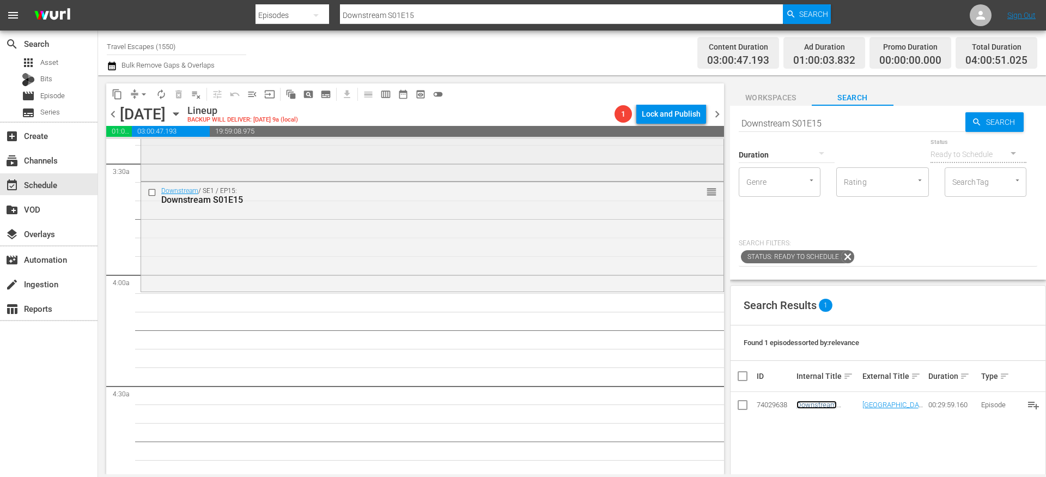
scroll to position [756, 0]
drag, startPoint x: 803, startPoint y: 402, endPoint x: 419, endPoint y: 20, distance: 541.3
click at [800, 123] on input "Downstream S01E15" at bounding box center [852, 123] width 227 height 26
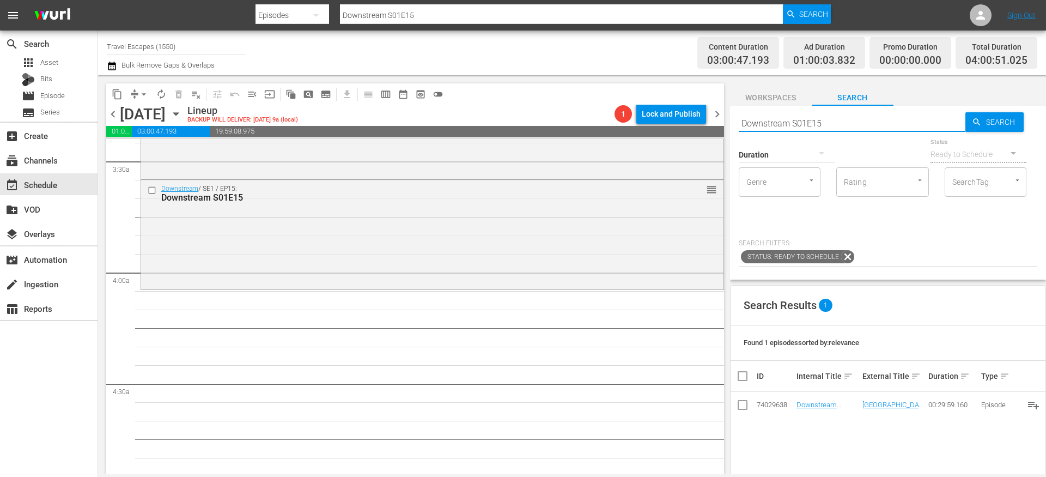
paste input "Painting the Town 110"
type input "Painting the Town 110"
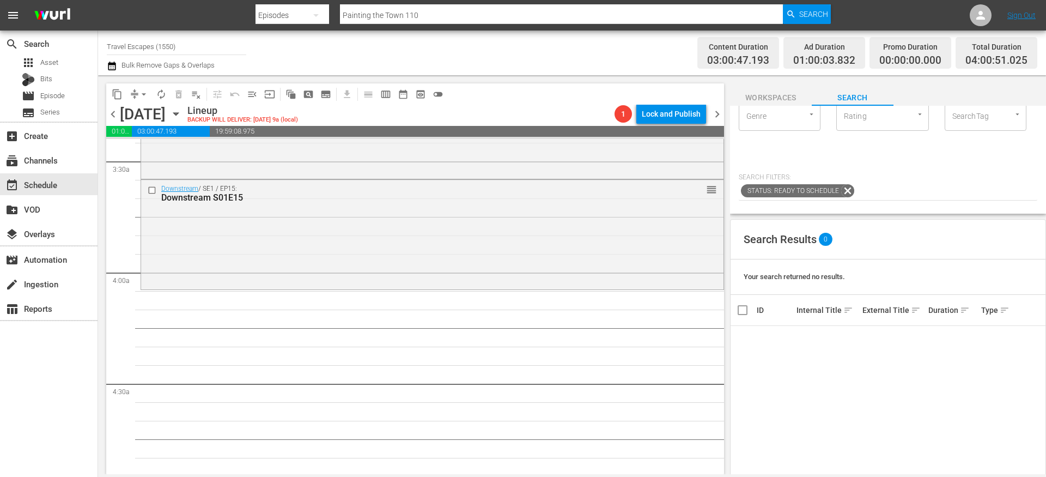
scroll to position [0, 0]
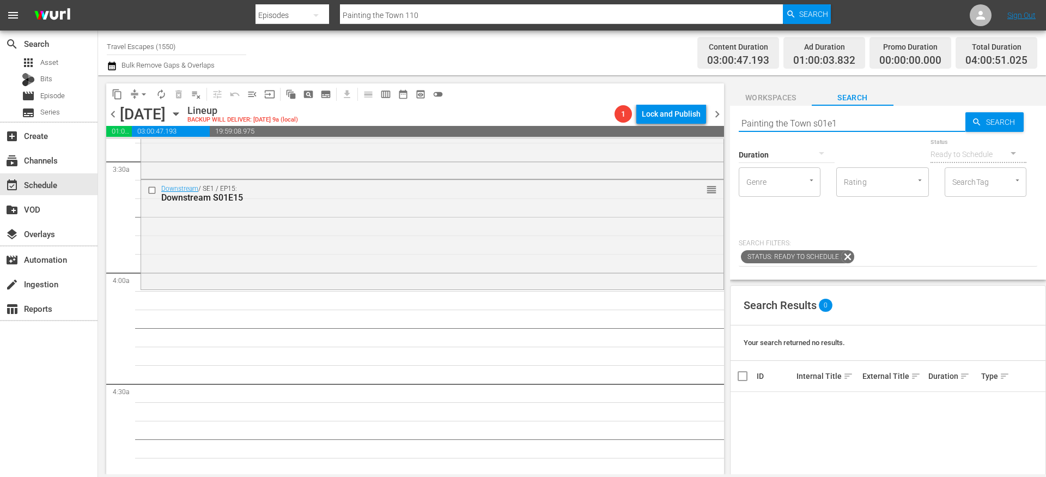
type input "Painting the Town s01e10"
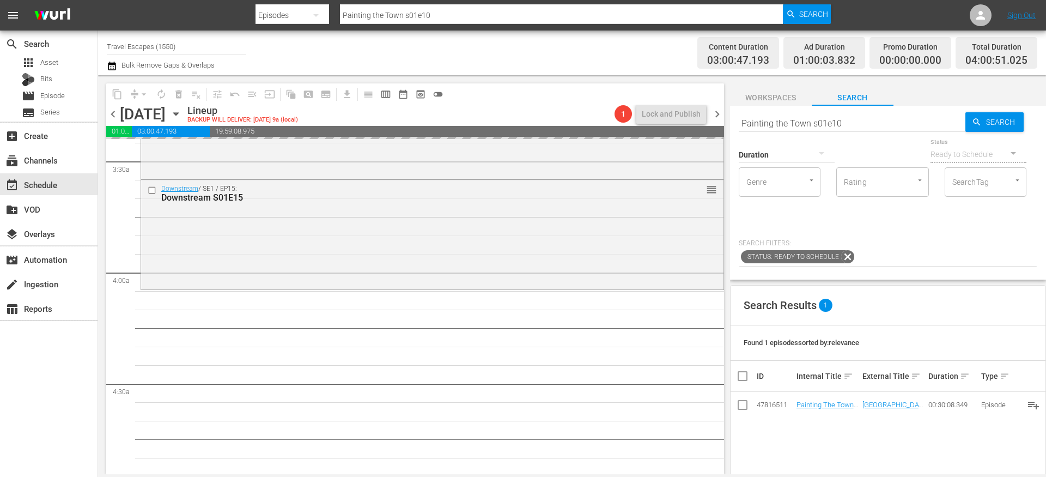
drag, startPoint x: 823, startPoint y: 404, endPoint x: 513, endPoint y: 1, distance: 508.7
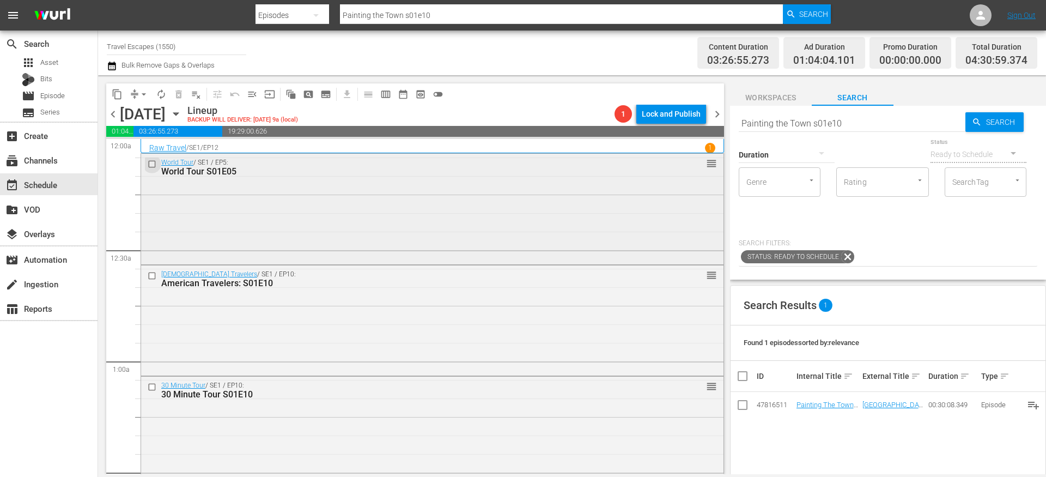
click at [152, 165] on input "checkbox" at bounding box center [153, 164] width 11 height 9
click at [152, 275] on input "checkbox" at bounding box center [153, 275] width 11 height 9
click at [151, 386] on input "checkbox" at bounding box center [153, 386] width 11 height 9
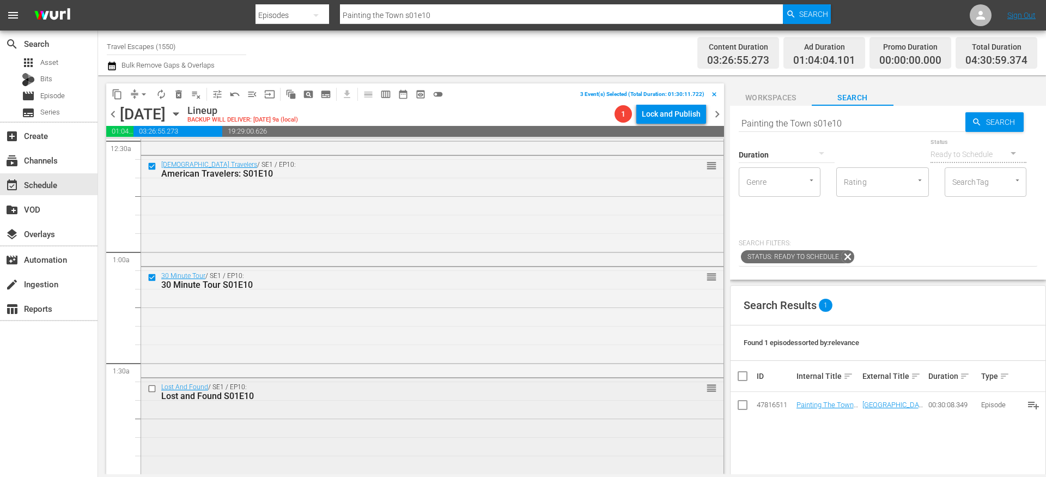
scroll to position [157, 0]
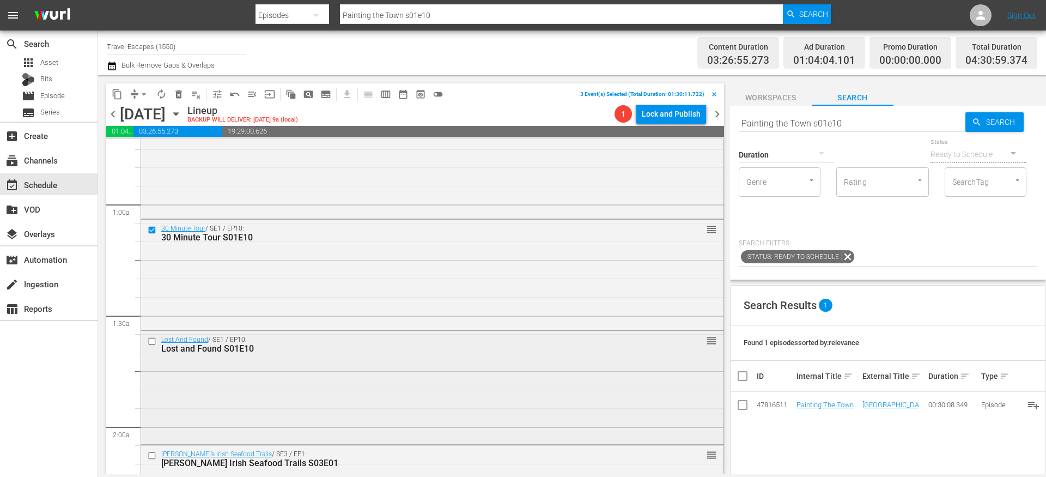
click at [152, 343] on input "checkbox" at bounding box center [153, 341] width 11 height 9
click at [155, 454] on input "checkbox" at bounding box center [153, 455] width 11 height 9
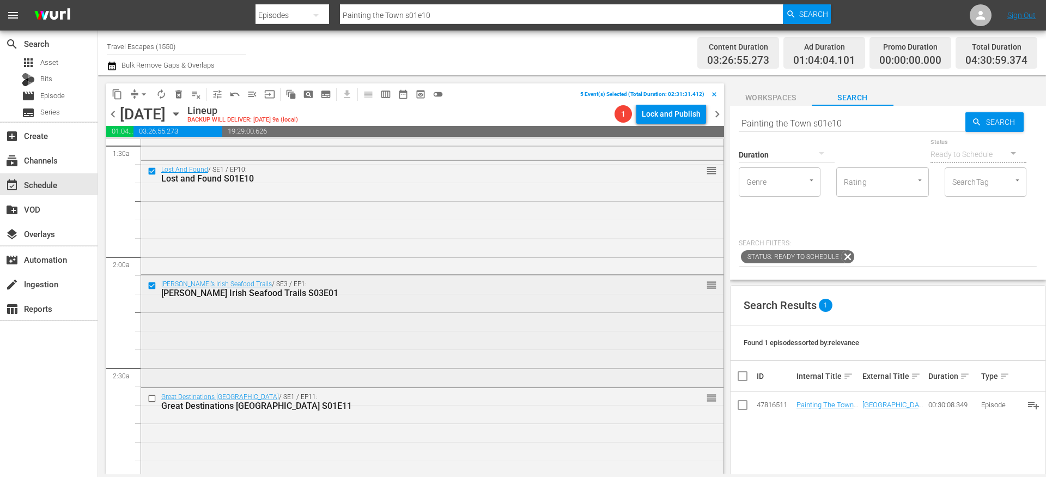
scroll to position [353, 0]
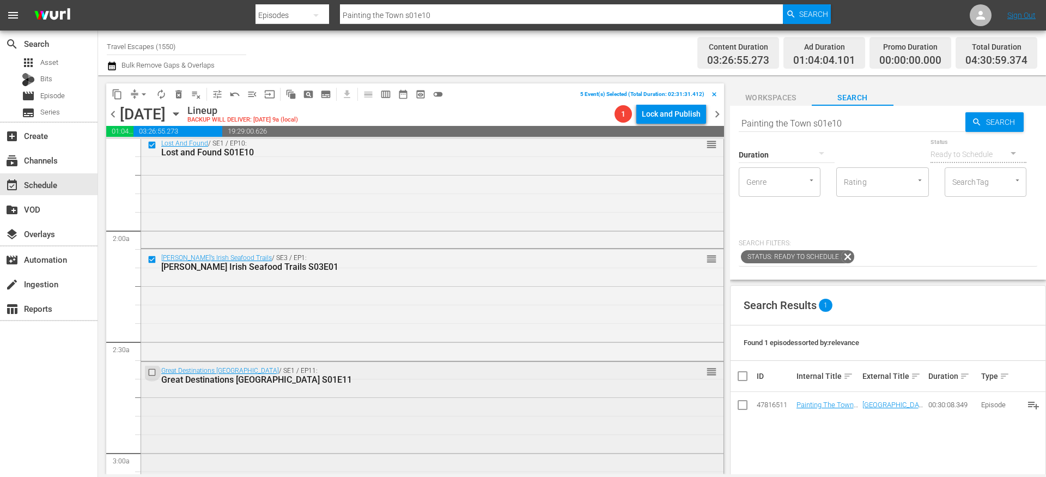
click at [151, 373] on input "checkbox" at bounding box center [153, 372] width 11 height 9
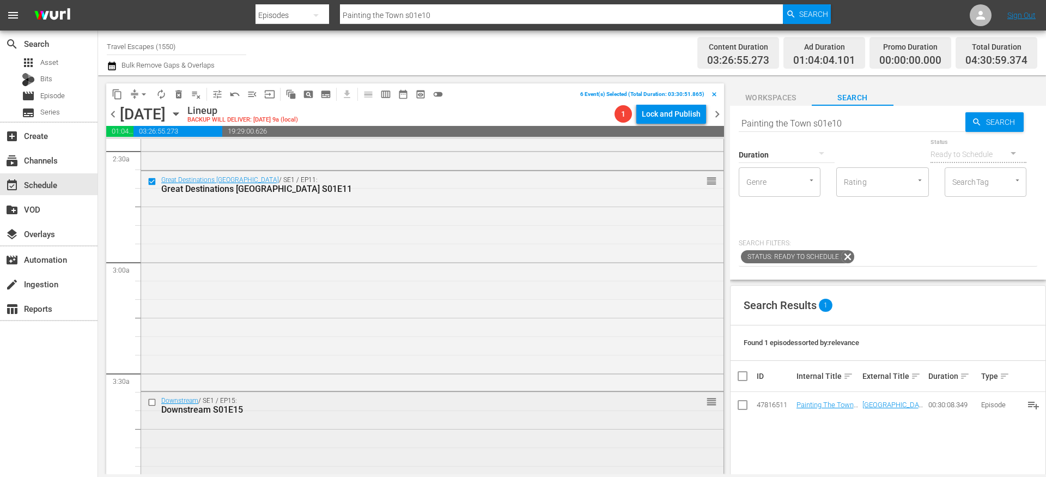
click at [151, 402] on input "checkbox" at bounding box center [153, 401] width 11 height 9
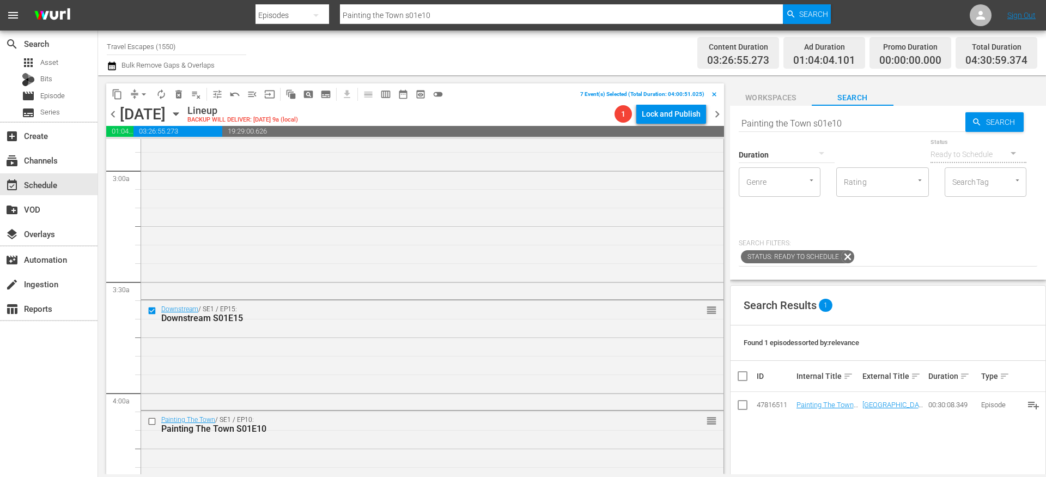
scroll to position [711, 0]
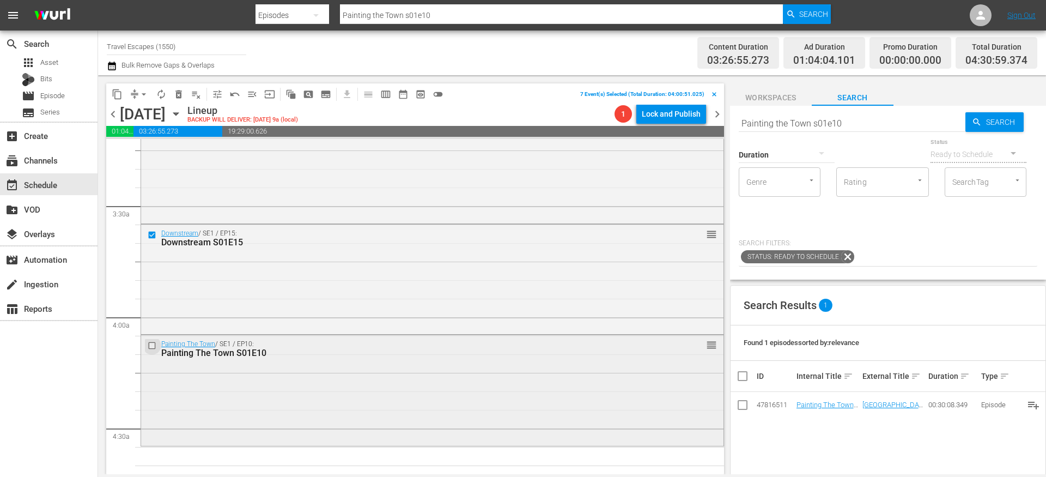
click at [154, 346] on input "checkbox" at bounding box center [153, 345] width 11 height 9
click at [117, 96] on span "content_copy" at bounding box center [117, 94] width 11 height 11
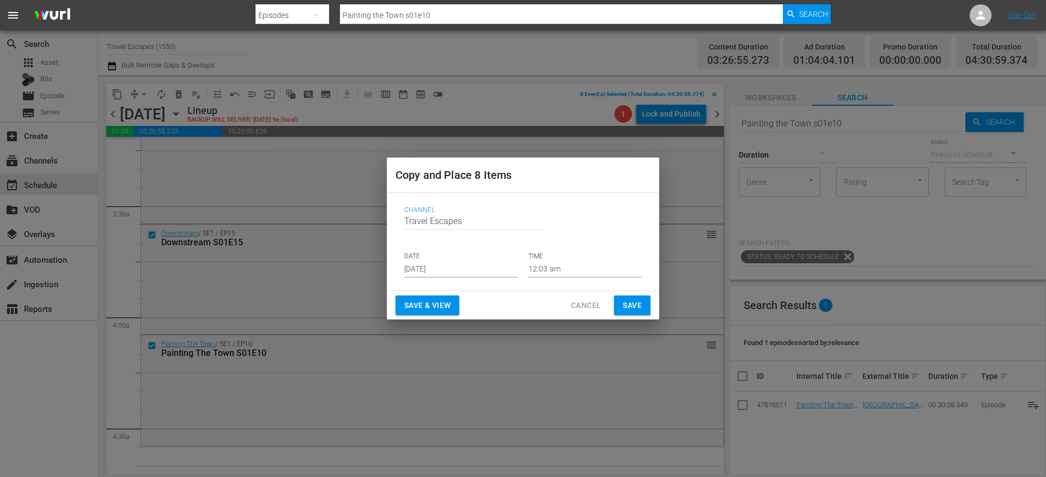
click at [432, 263] on input "[DATE]" at bounding box center [460, 269] width 113 height 16
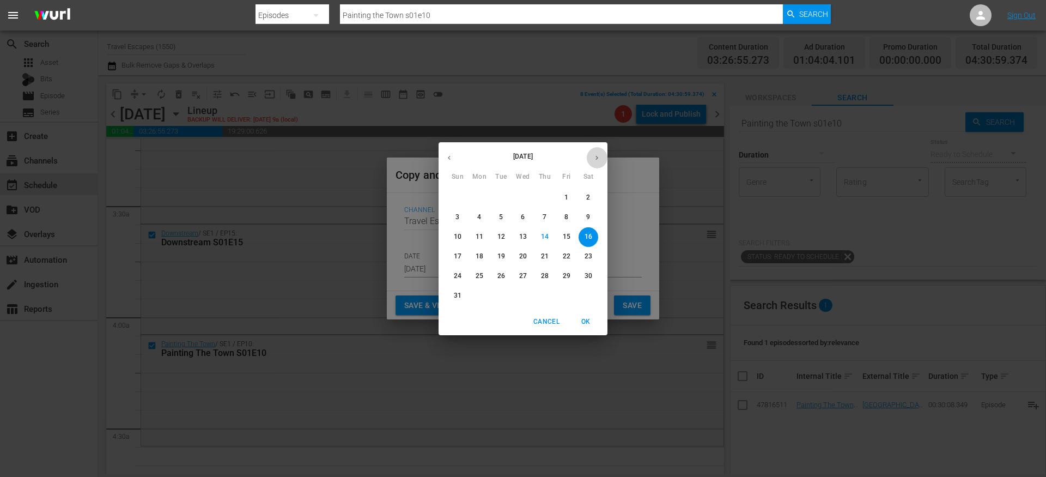
click at [594, 154] on icon "button" at bounding box center [597, 158] width 8 height 8
click at [484, 239] on span "15" at bounding box center [480, 236] width 20 height 9
type input "Sep 15th 2025"
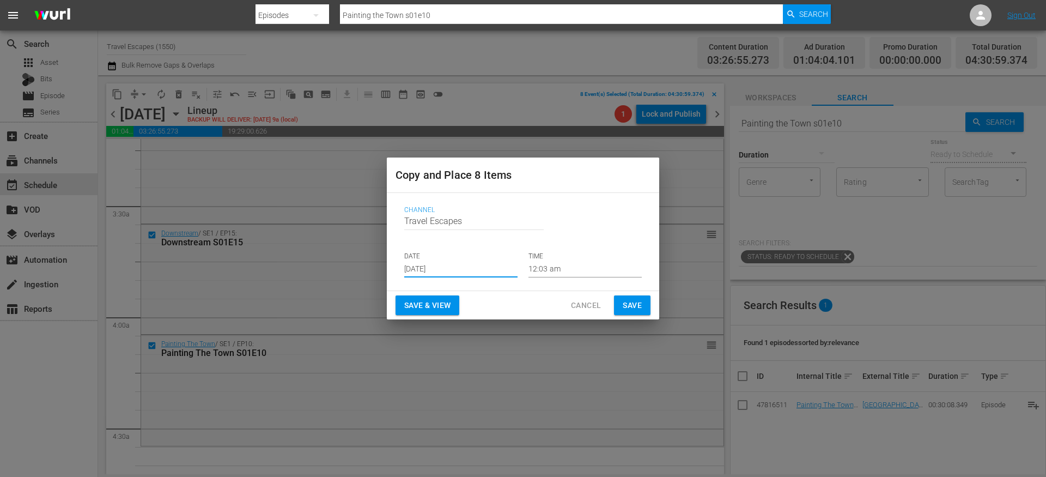
click at [549, 266] on input "12:03 am" at bounding box center [585, 269] width 113 height 16
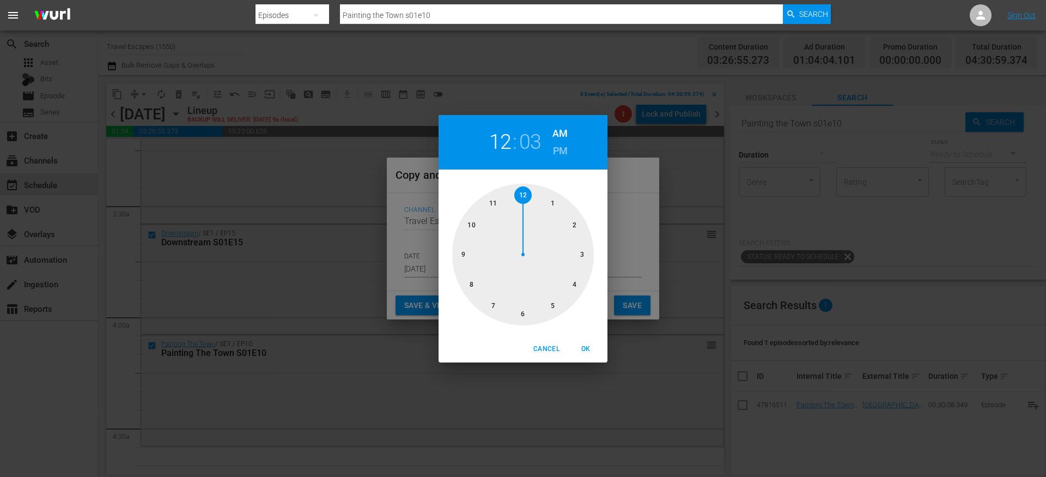
click at [572, 284] on div at bounding box center [523, 255] width 142 height 142
click at [517, 315] on div at bounding box center [523, 255] width 142 height 142
click at [589, 350] on span "OK" at bounding box center [586, 348] width 26 height 11
type input "04:30 am"
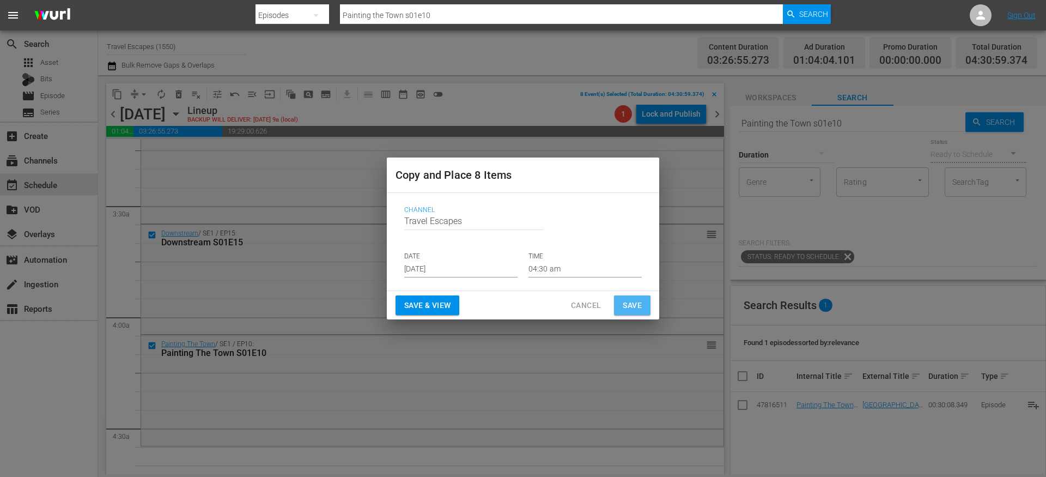
click at [631, 300] on span "Save" at bounding box center [632, 306] width 19 height 14
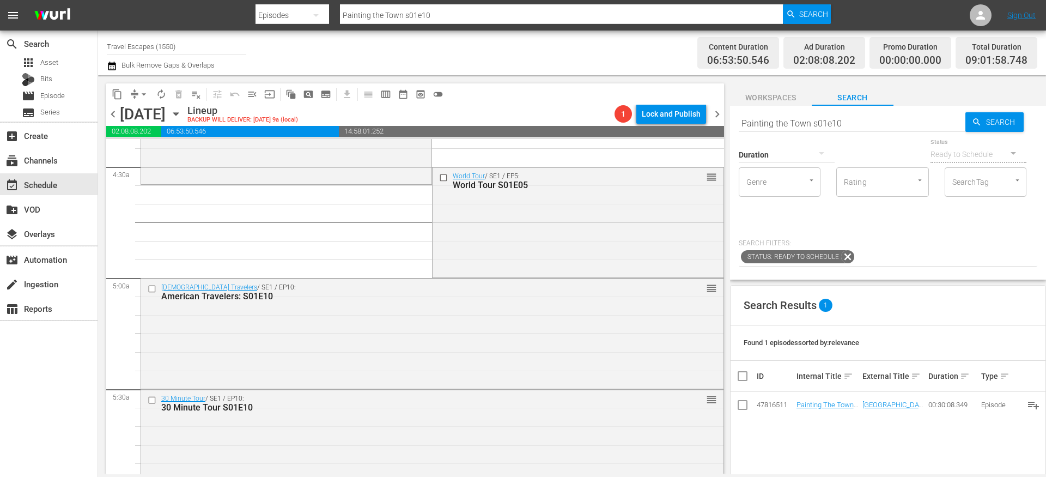
scroll to position [968, 0]
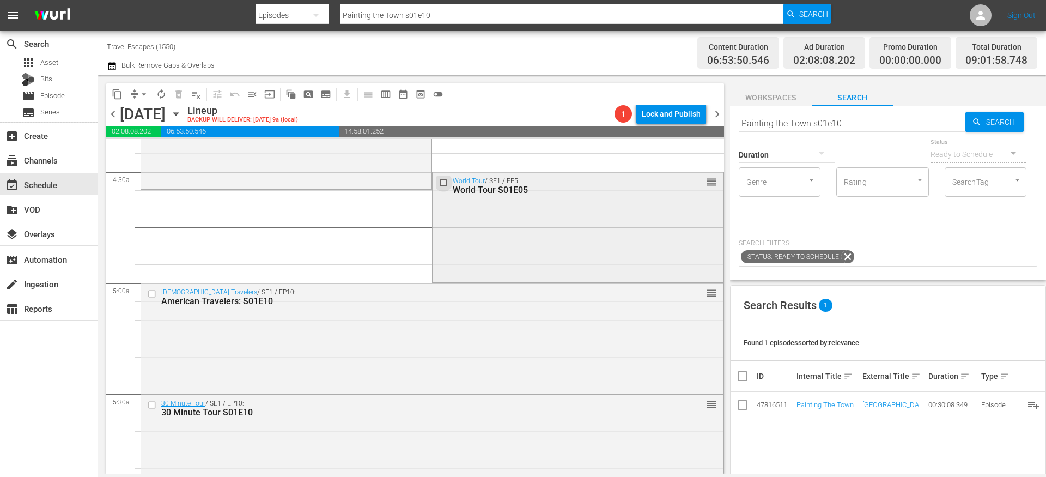
click at [439, 183] on input "checkbox" at bounding box center [444, 182] width 11 height 9
click at [153, 293] on input "checkbox" at bounding box center [153, 293] width 11 height 9
click at [153, 404] on input "checkbox" at bounding box center [153, 404] width 11 height 9
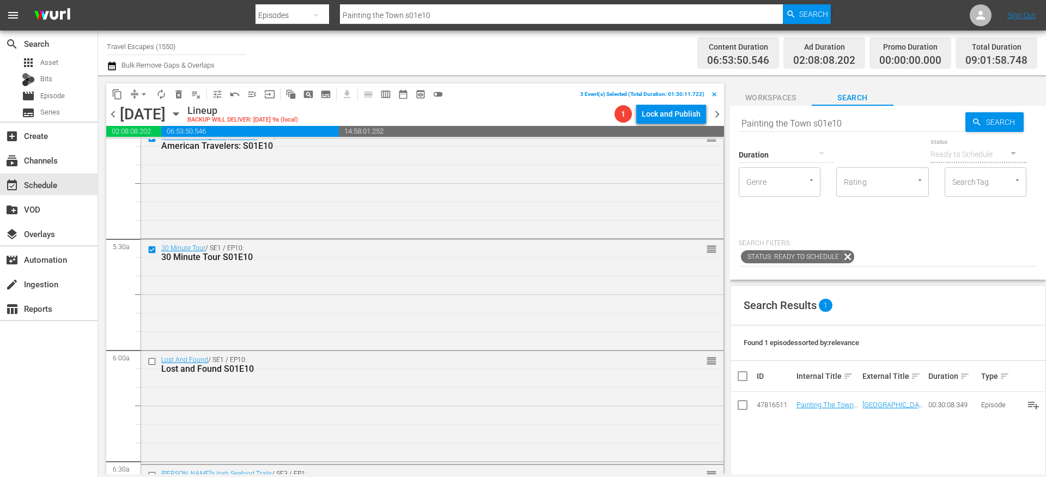
scroll to position [1134, 0]
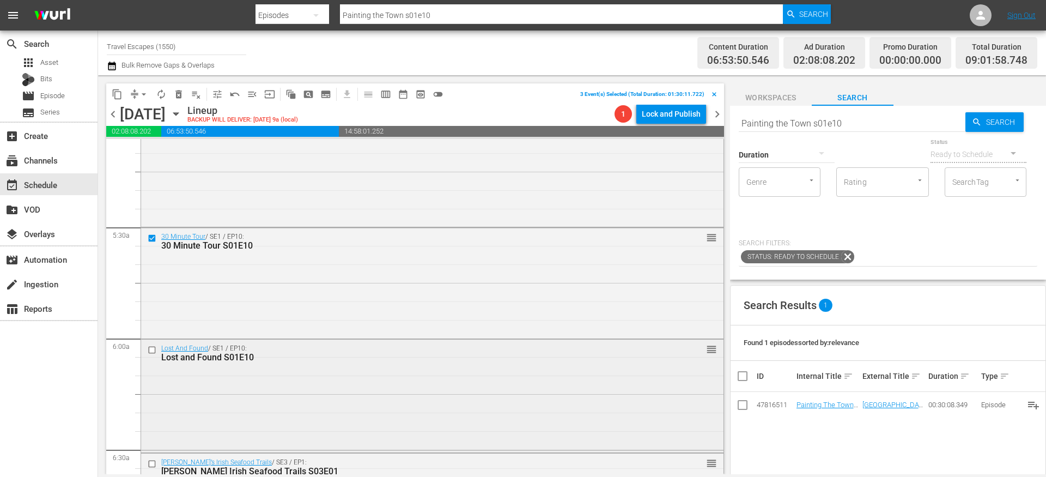
click at [153, 346] on input "checkbox" at bounding box center [153, 349] width 11 height 9
click at [153, 460] on input "checkbox" at bounding box center [153, 463] width 11 height 9
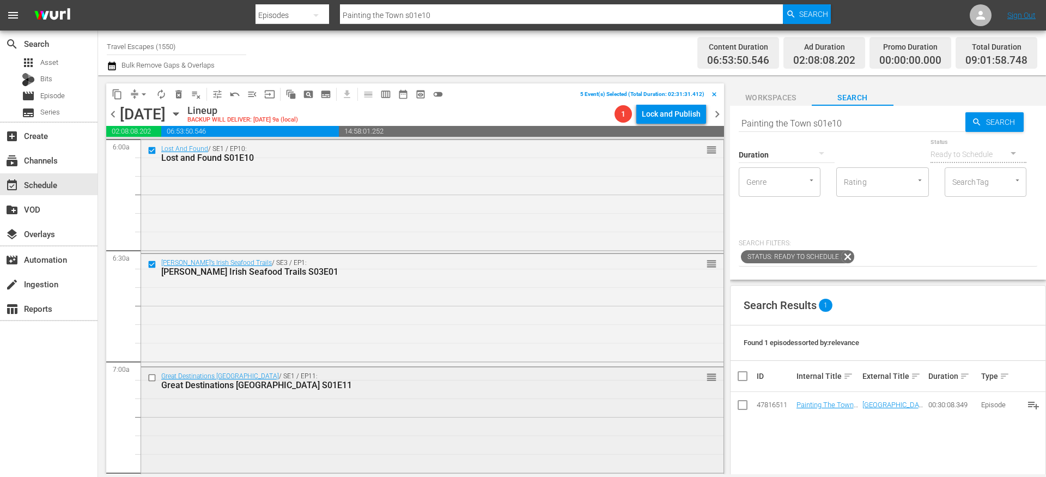
scroll to position [1382, 0]
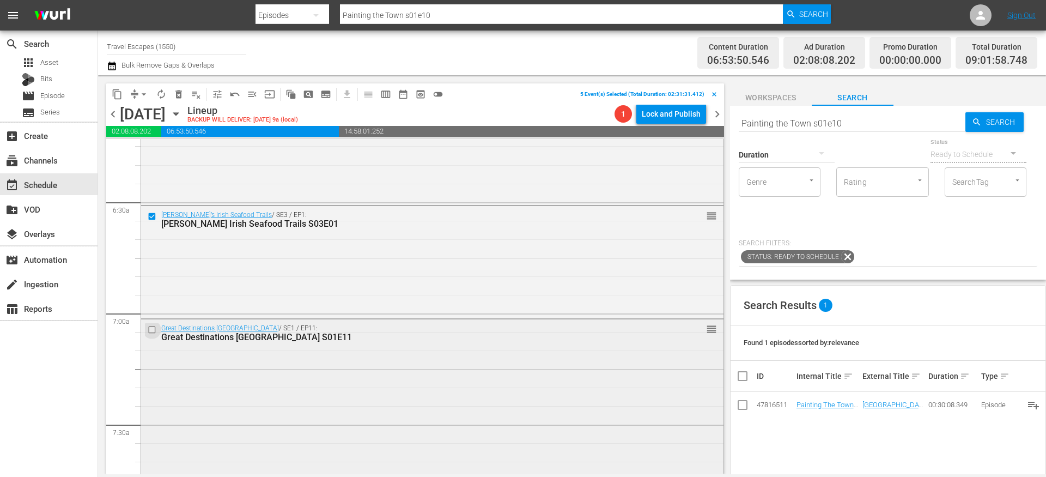
click at [153, 330] on input "checkbox" at bounding box center [153, 329] width 11 height 9
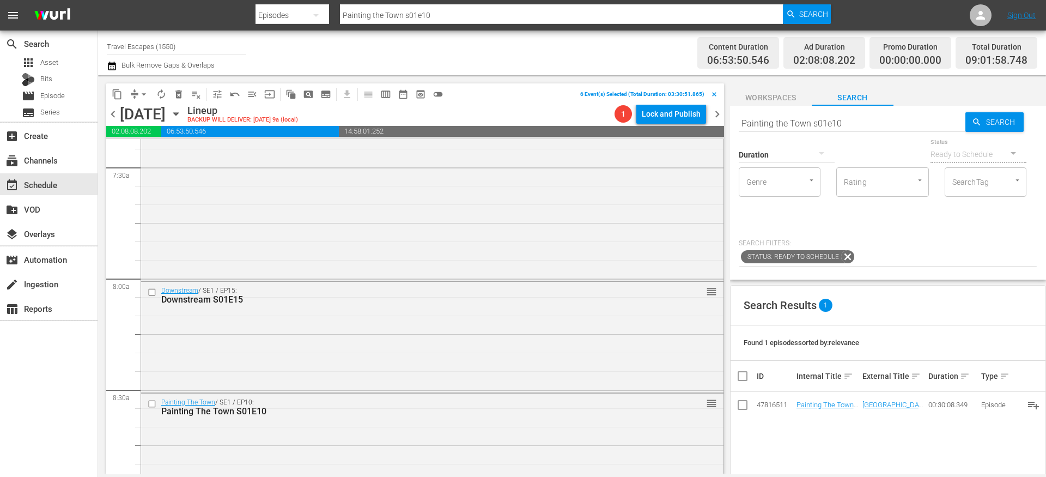
scroll to position [1662, 0]
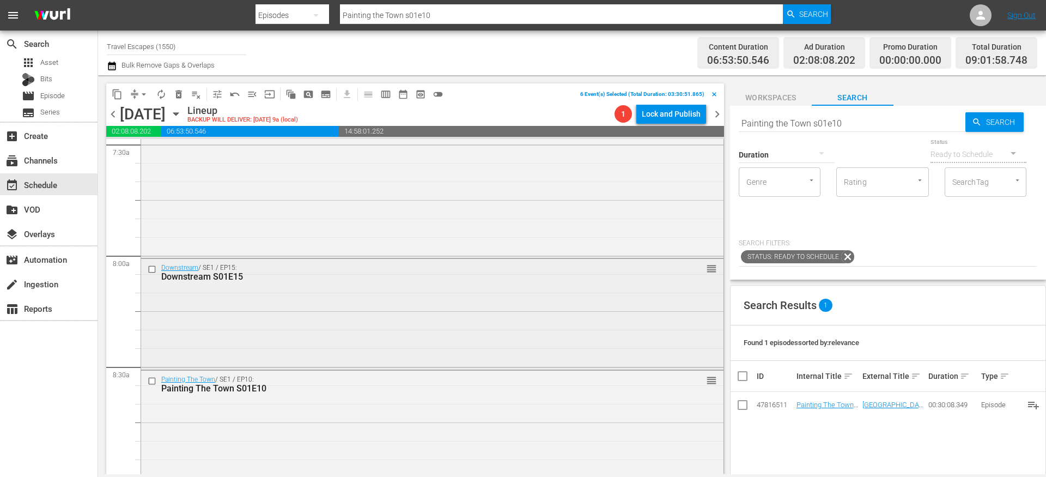
click at [153, 269] on input "checkbox" at bounding box center [153, 269] width 11 height 9
click at [153, 381] on input "checkbox" at bounding box center [153, 380] width 11 height 9
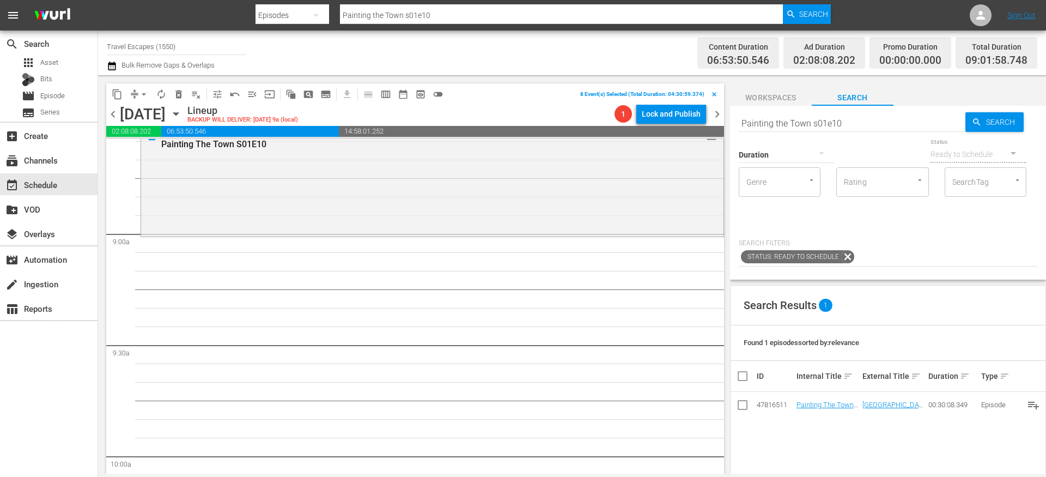
scroll to position [1929, 0]
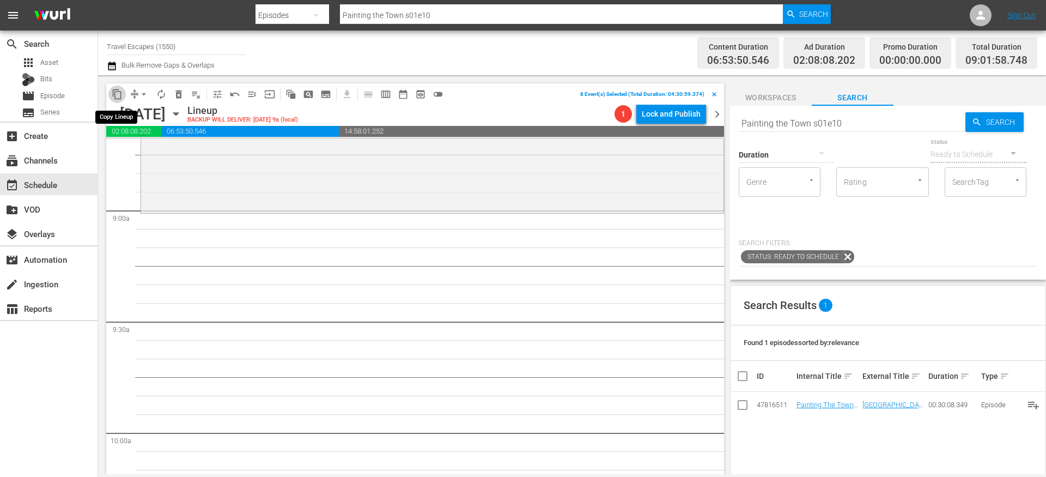
click at [119, 99] on span "content_copy" at bounding box center [117, 94] width 11 height 11
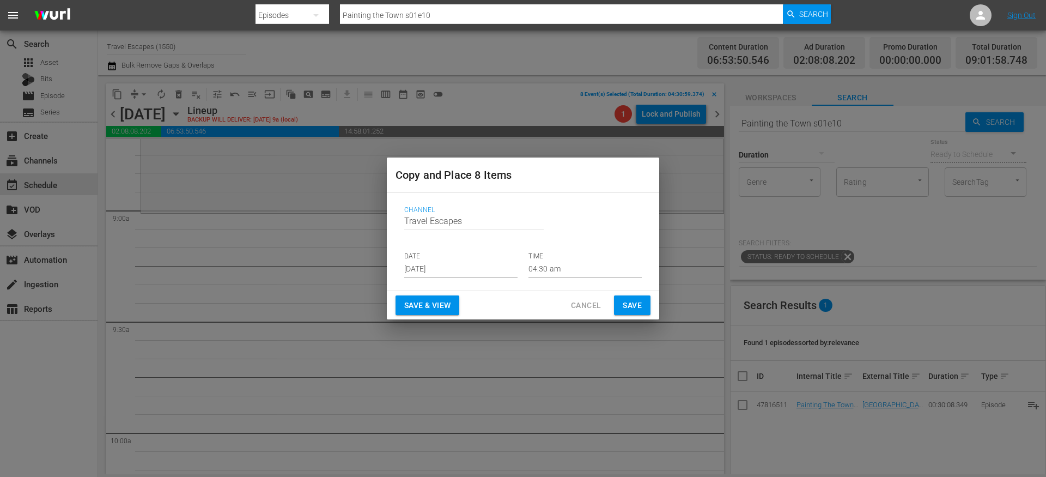
click at [422, 267] on input "[DATE]" at bounding box center [460, 269] width 113 height 16
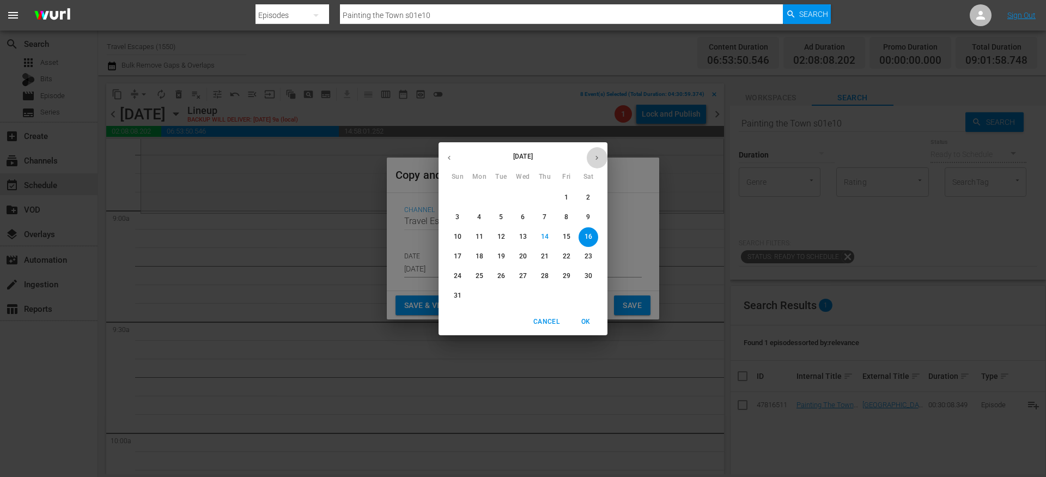
click at [597, 161] on icon "button" at bounding box center [597, 158] width 8 height 8
click at [482, 238] on p "15" at bounding box center [480, 236] width 8 height 9
type input "Sep 15th 2025"
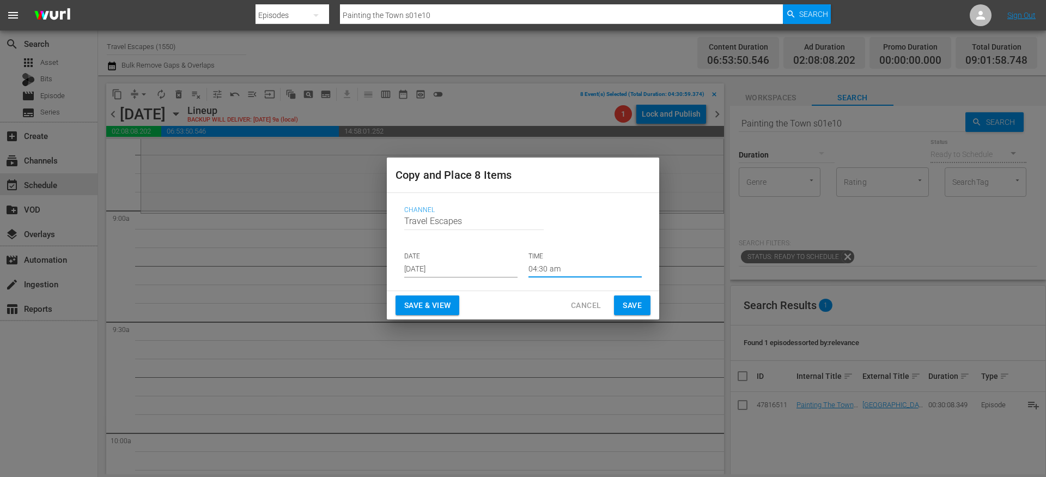
click at [545, 270] on input "04:30 am" at bounding box center [585, 269] width 113 height 16
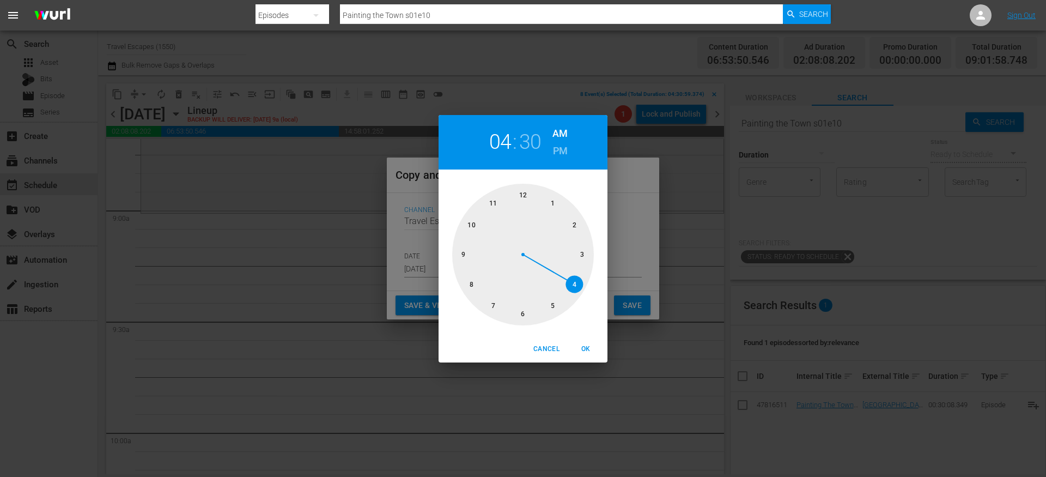
click at [456, 254] on div at bounding box center [523, 255] width 142 height 142
click at [463, 254] on div at bounding box center [523, 255] width 142 height 142
click at [525, 186] on div at bounding box center [523, 255] width 142 height 142
click at [581, 348] on span "OK" at bounding box center [586, 348] width 26 height 11
type input "09:00 am"
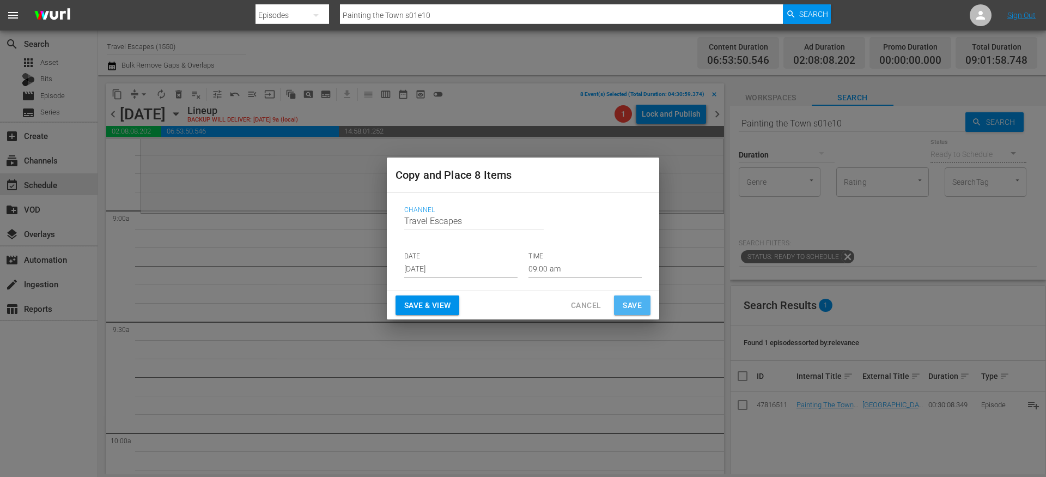
click at [634, 308] on span "Save" at bounding box center [632, 306] width 19 height 14
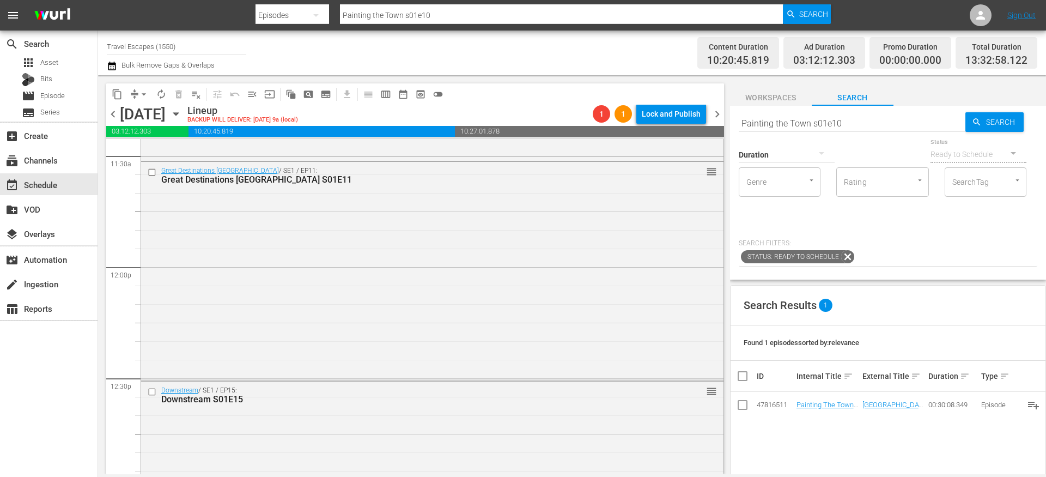
scroll to position [2647, 0]
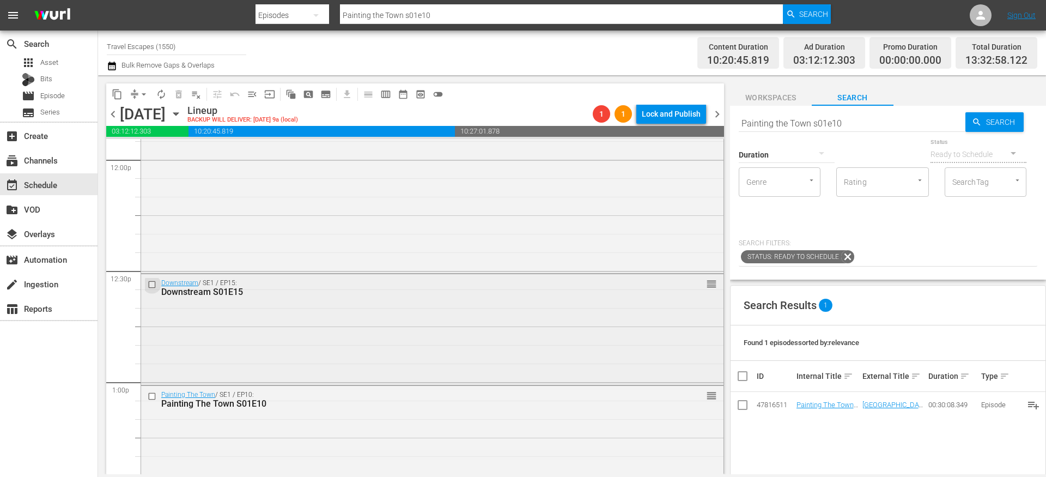
click at [151, 285] on input "checkbox" at bounding box center [153, 284] width 11 height 9
click at [151, 393] on input "checkbox" at bounding box center [153, 395] width 11 height 9
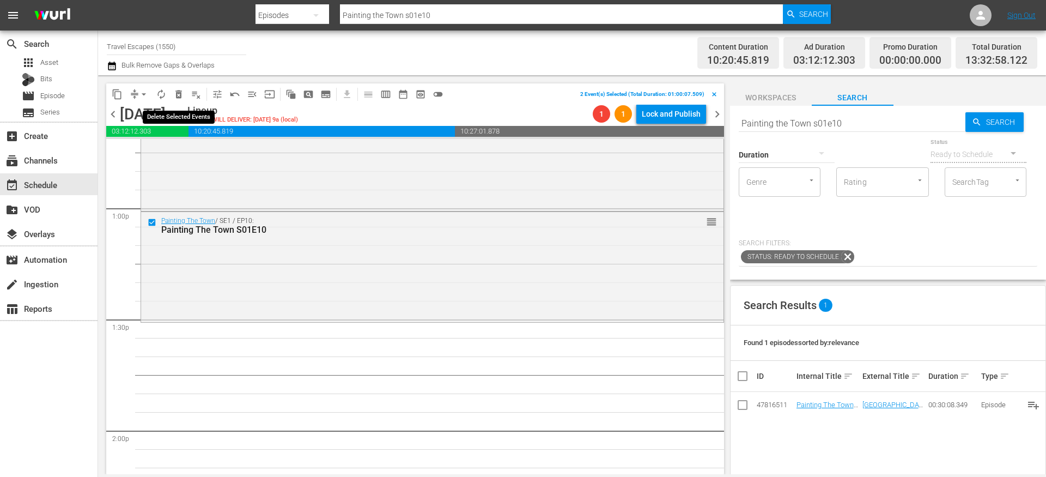
click at [173, 101] on span "delete_forever_outlined" at bounding box center [178, 94] width 17 height 17
click at [178, 96] on span "delete_forever_outlined" at bounding box center [178, 94] width 11 height 11
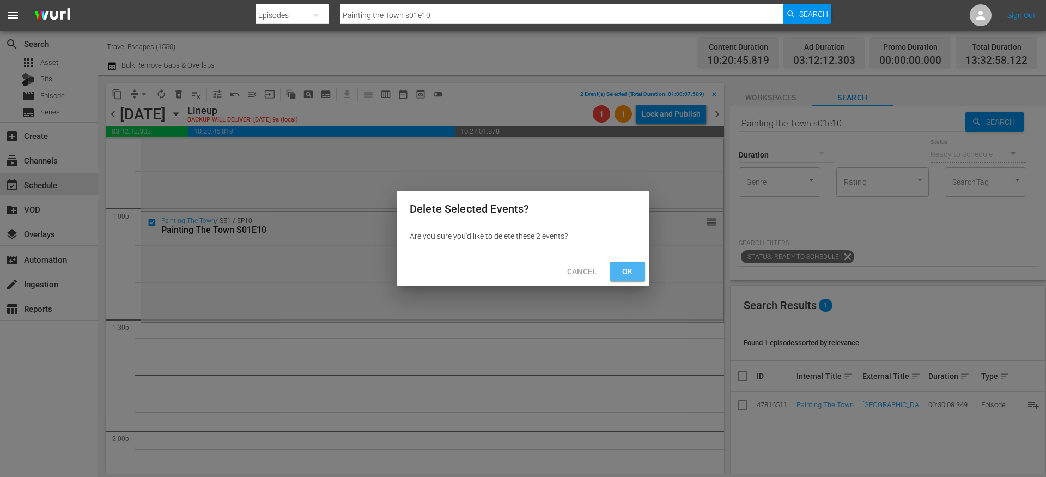
click at [622, 279] on button "Ok" at bounding box center [627, 272] width 35 height 20
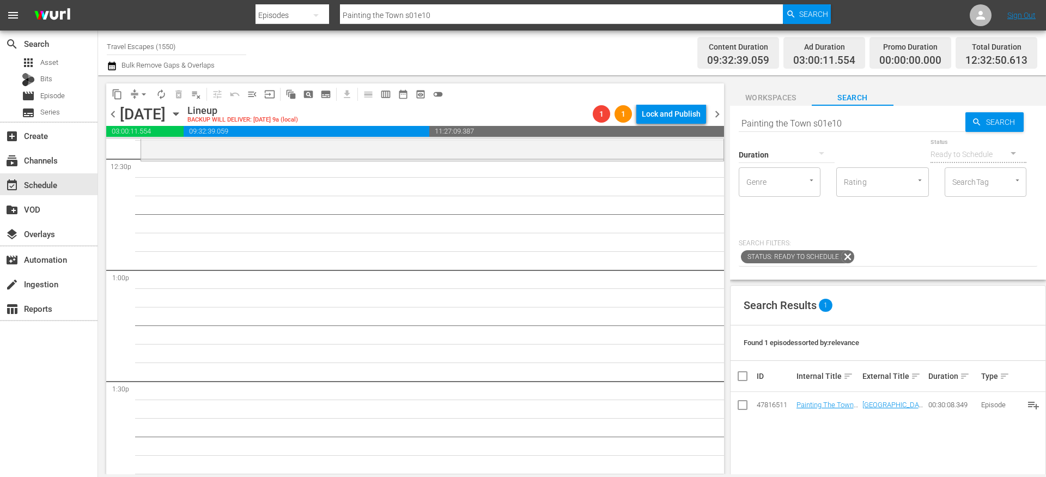
scroll to position [2723, 0]
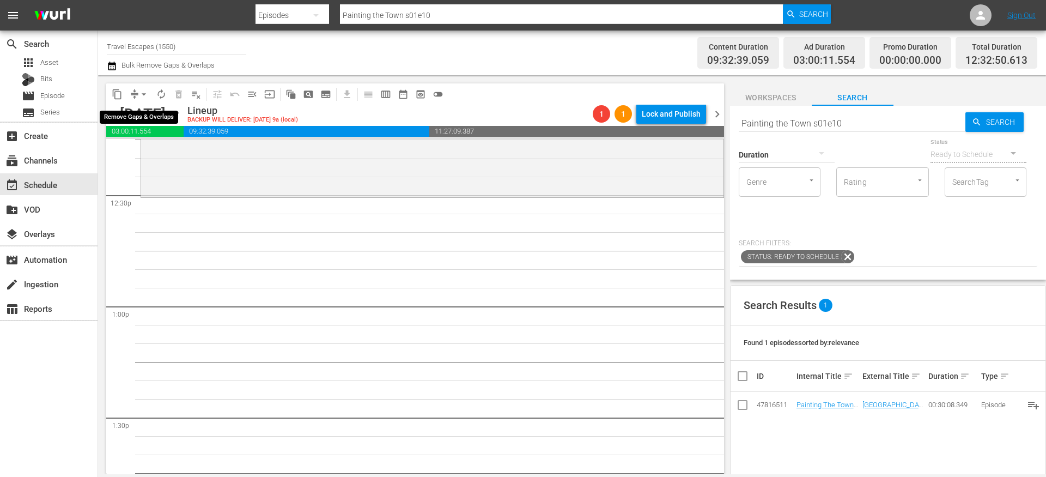
click at [139, 94] on span "arrow_drop_down" at bounding box center [143, 94] width 11 height 11
click at [153, 154] on li "Align to End of Previous Day" at bounding box center [144, 152] width 114 height 18
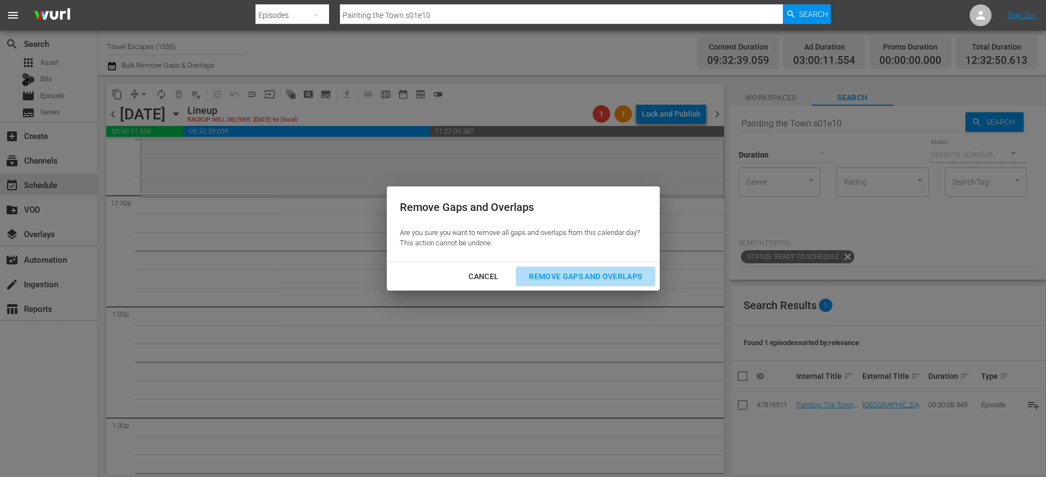
click at [532, 276] on div "Remove Gaps and Overlaps" at bounding box center [585, 277] width 130 height 14
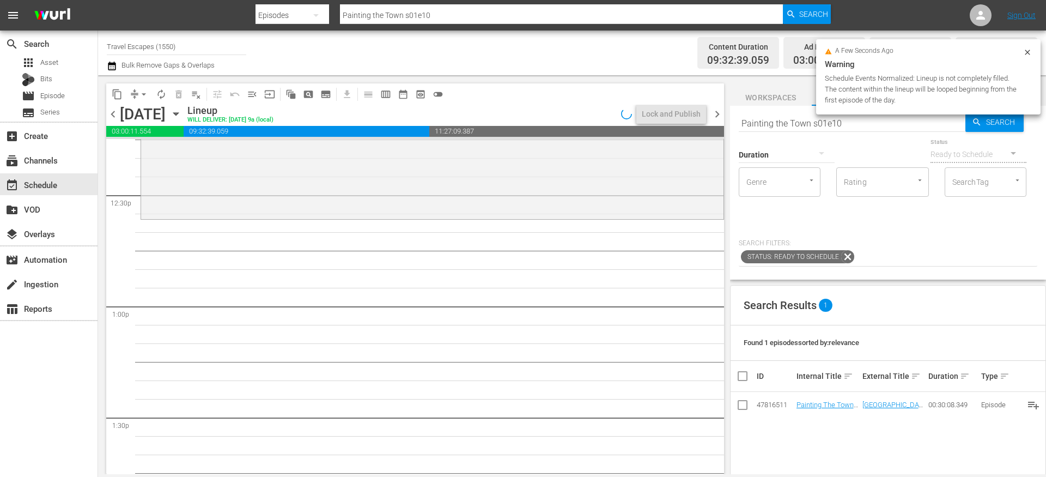
scroll to position [2667, 0]
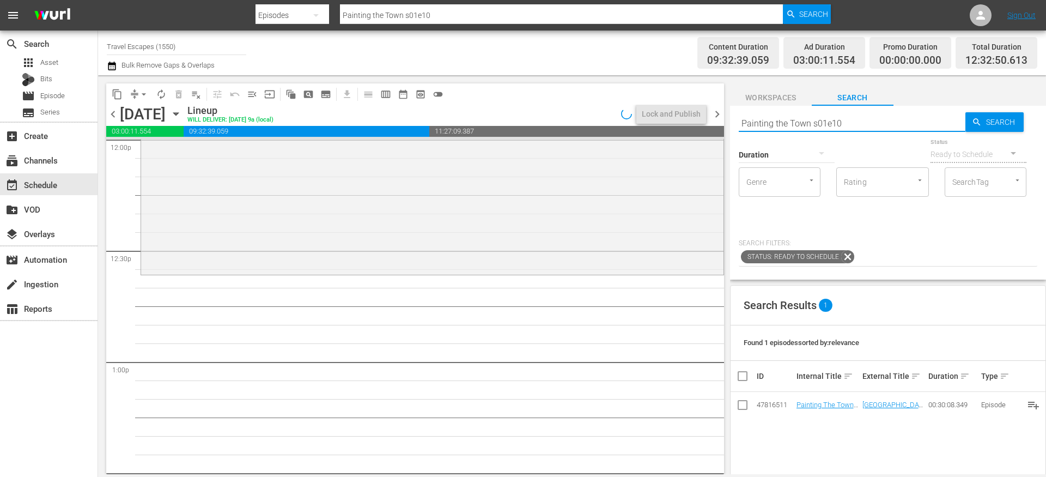
click at [761, 125] on input "Painting the Town s01e10" at bounding box center [852, 123] width 227 height 26
paste input "Food Sail Love S01E01"
type input "Food Sail Love S01E01"
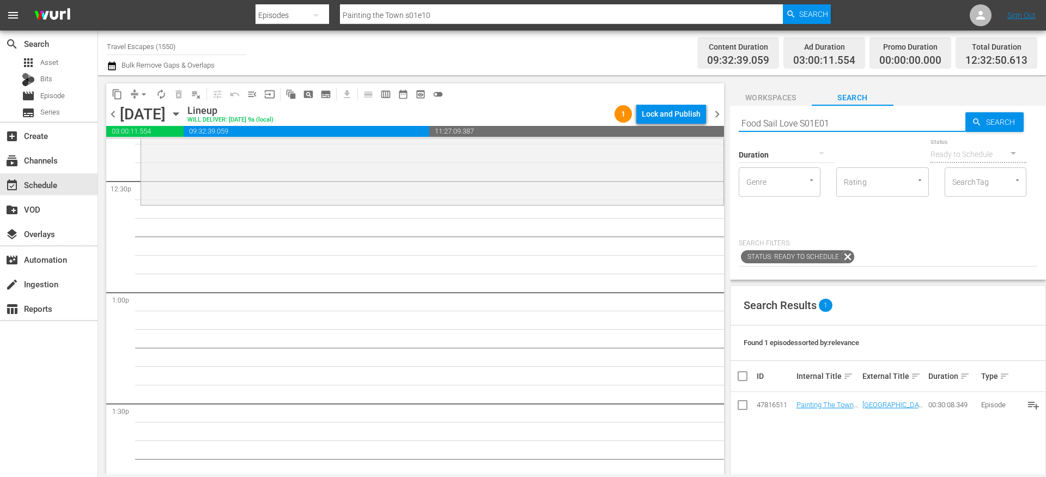
type input "Food Sail Love S01E01"
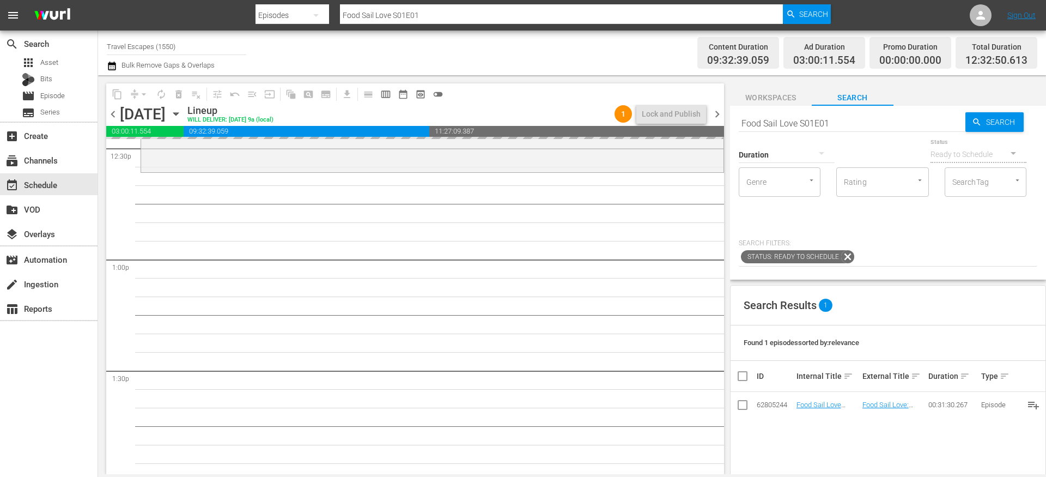
click at [839, 123] on input "Food Sail Love S01E01" at bounding box center [852, 123] width 227 height 26
type input "Food Sail Love S01E02"
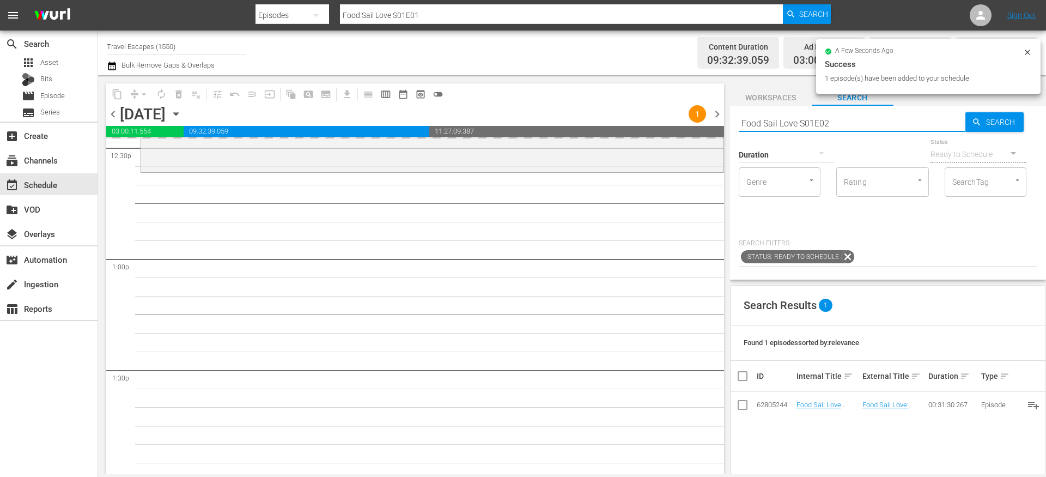
type input "Food Sail Love S01E02"
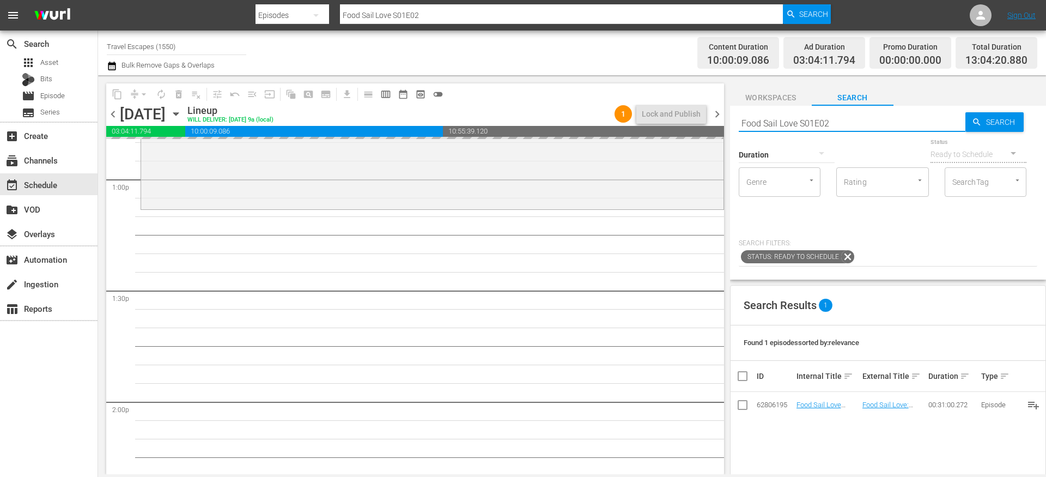
click at [845, 125] on input "Food Sail Love S01E02" at bounding box center [852, 123] width 227 height 26
type input "Food Sail Love S01E03"
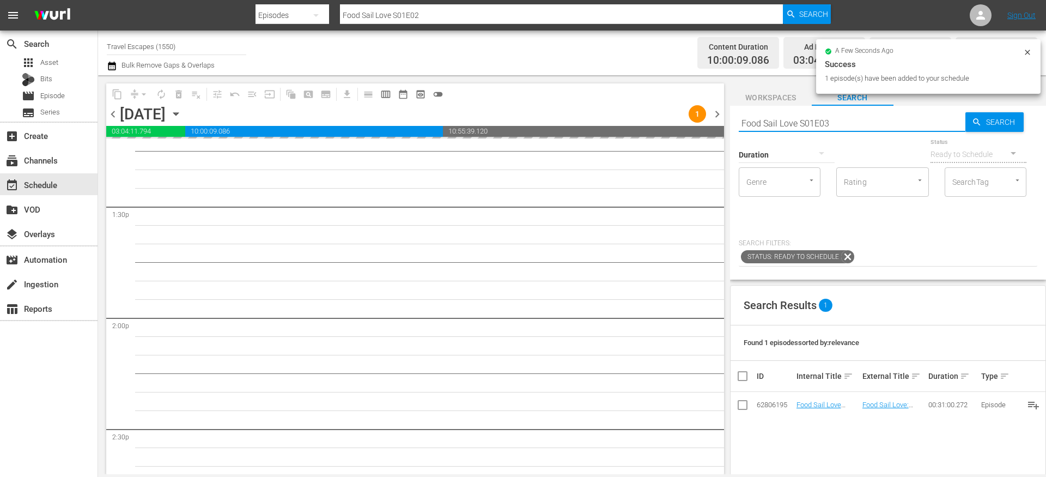
type input "Food Sail Love S01E03"
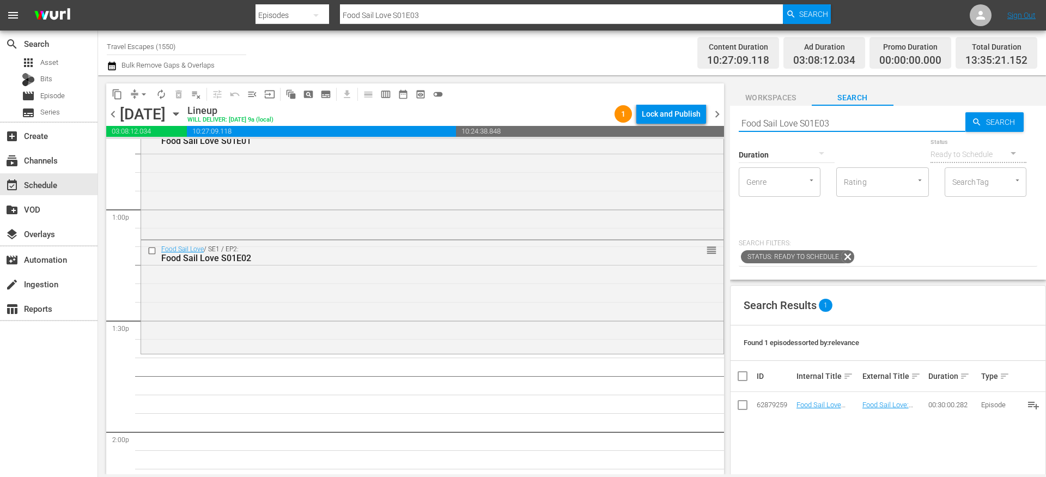
scroll to position [2823, 0]
click at [885, 127] on input "Food Sail Love S01E03" at bounding box center [852, 123] width 227 height 26
type input "Food Sail Love S01E04"
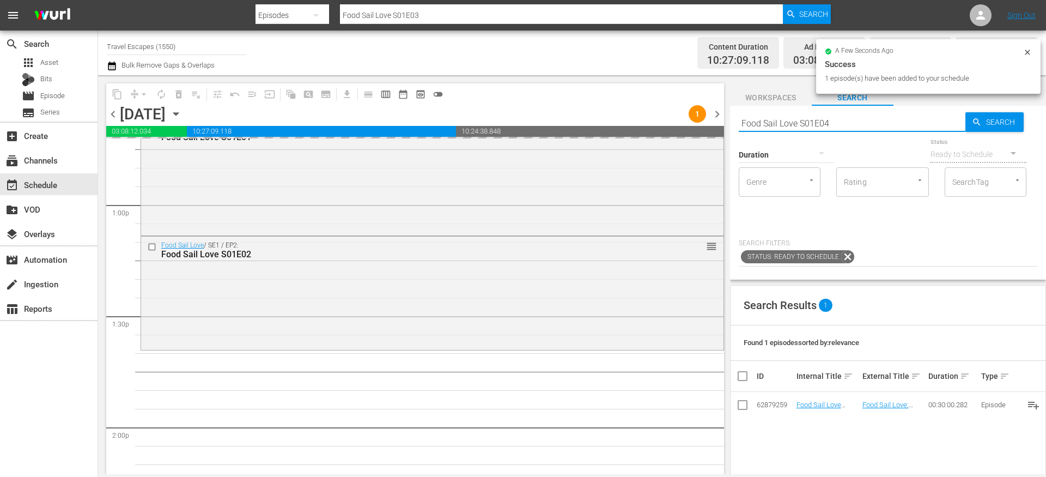
type input "Food Sail Love S01E04"
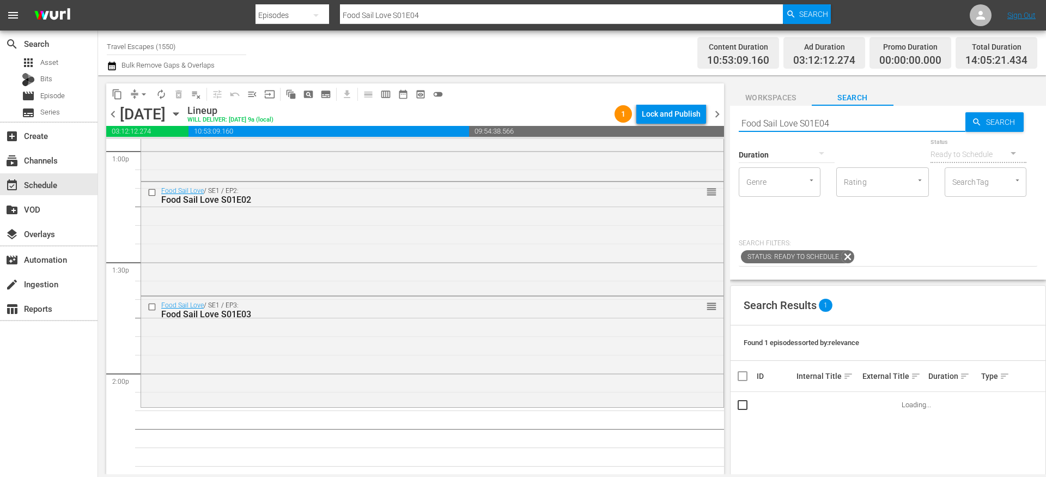
scroll to position [2953, 0]
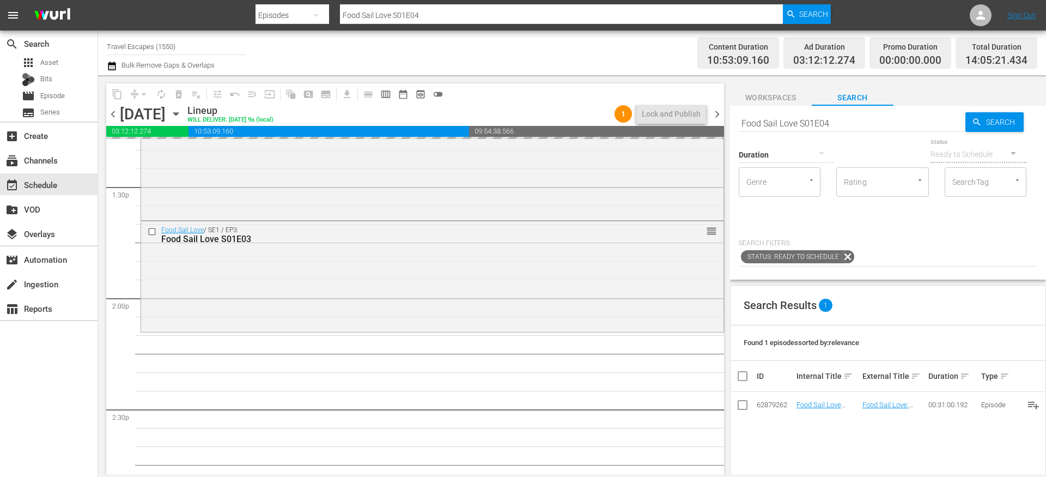
click at [833, 119] on input "Food Sail Love S01E04" at bounding box center [852, 123] width 227 height 26
type input "Food Sail Love S01E05"
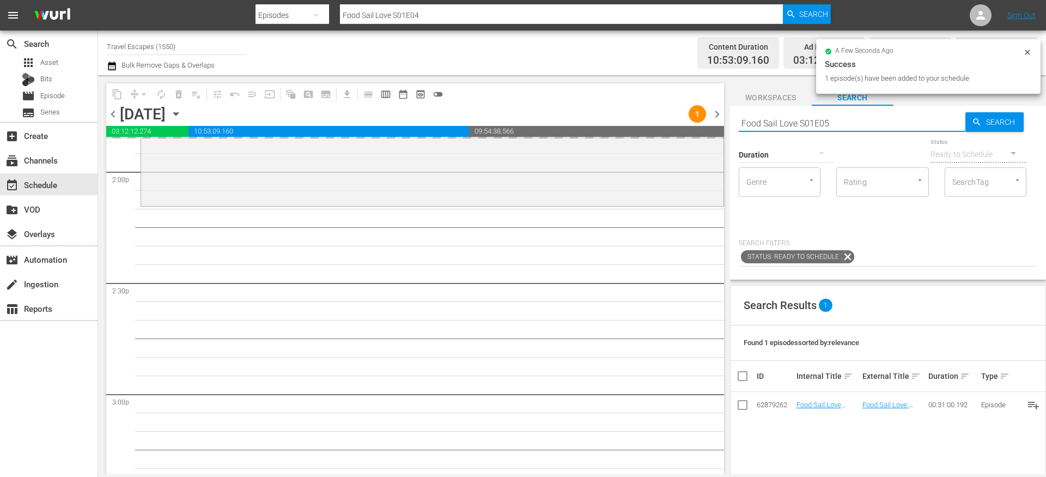
type input "Food Sail Love S01E05"
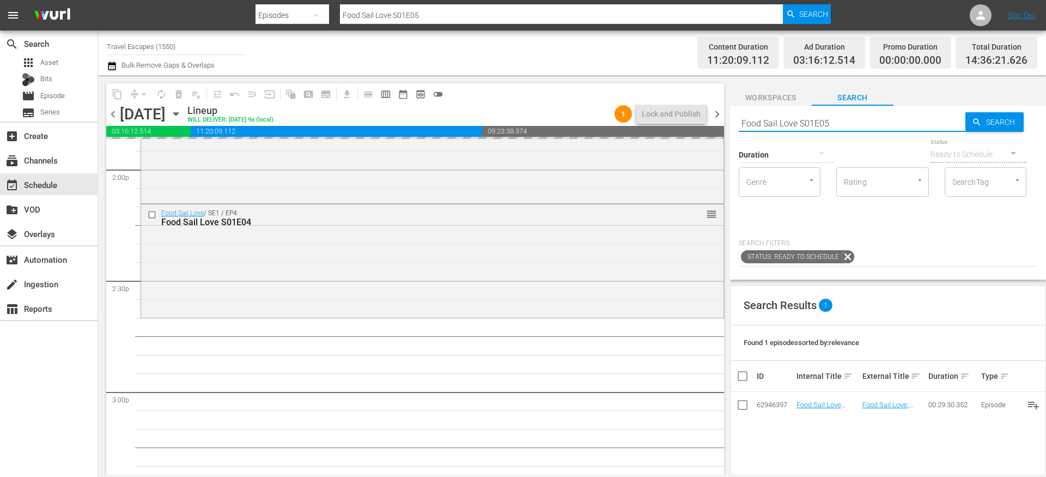
click at [837, 116] on input "Food Sail Love S01E05" at bounding box center [852, 123] width 227 height 26
click at [852, 118] on input "Food Sail Love S01E05" at bounding box center [852, 123] width 227 height 26
type input "Food Sail Love S01E06"
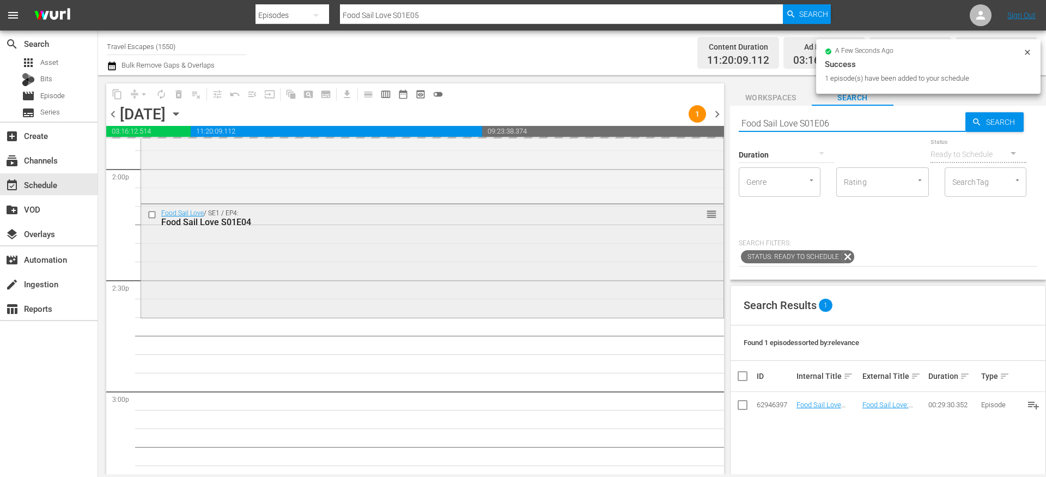
type input "Food Sail Love S01E06"
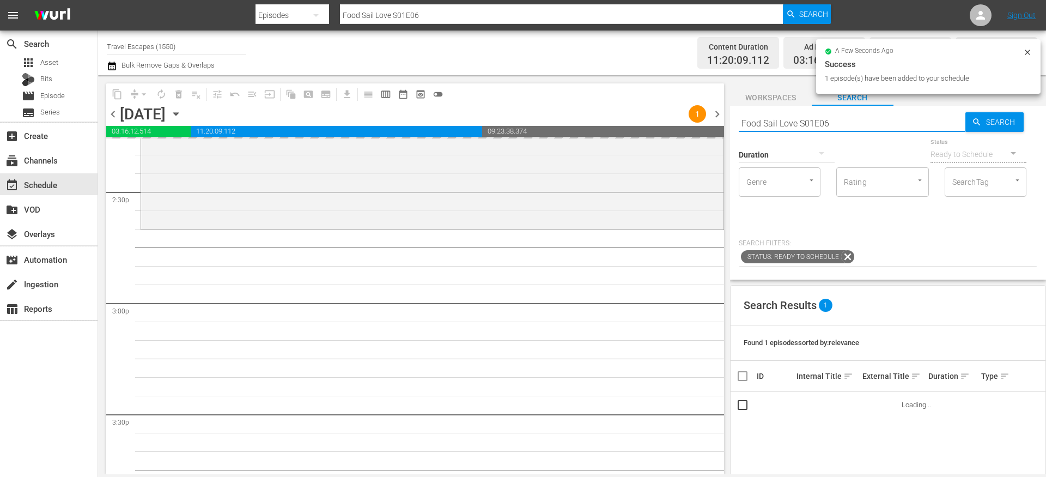
scroll to position [3172, 0]
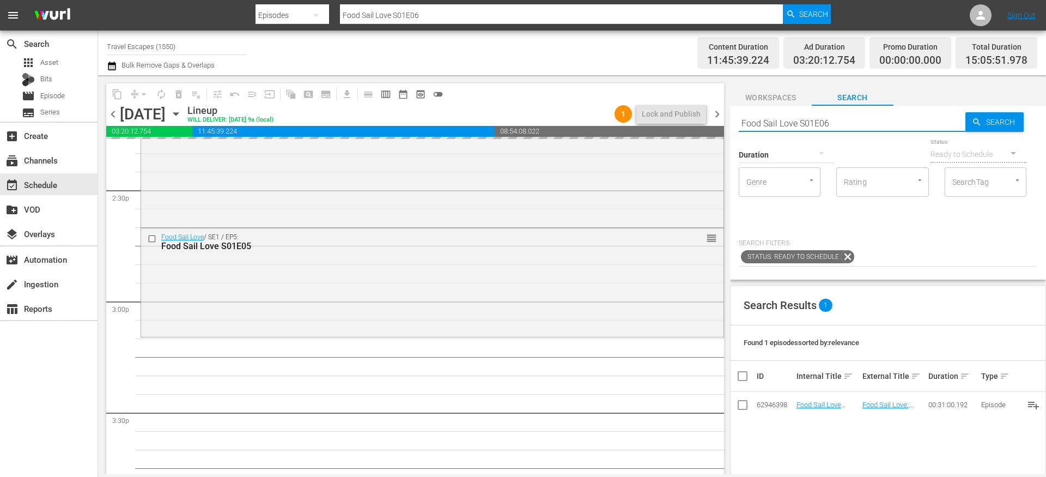
click at [846, 123] on input "Food Sail Love S01E06" at bounding box center [852, 123] width 227 height 26
type input "Food Sail Love S01E07"
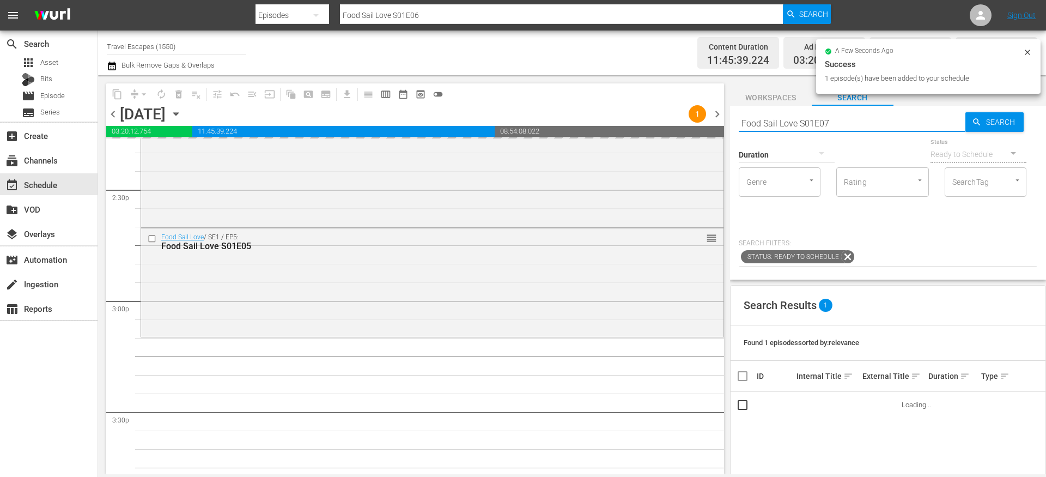
type input "Food Sail Love S01E07"
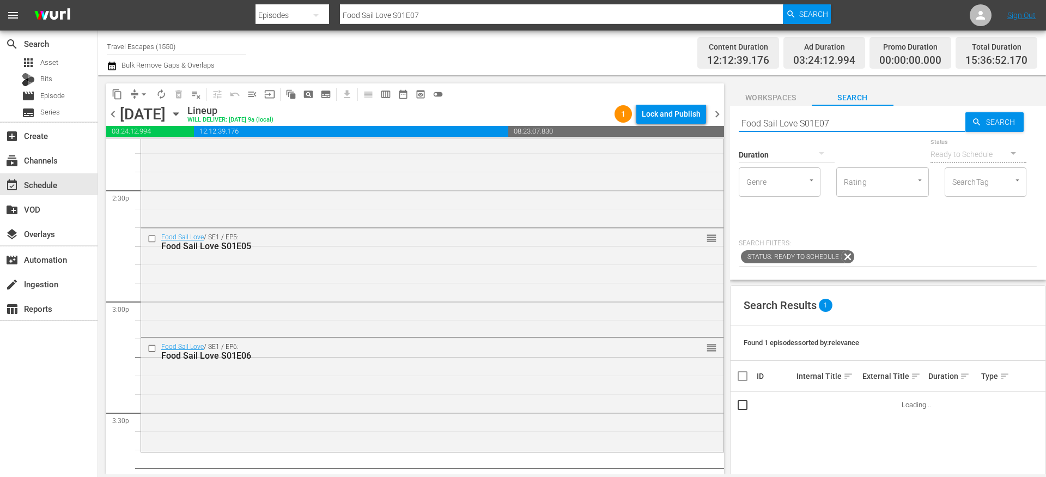
scroll to position [3323, 0]
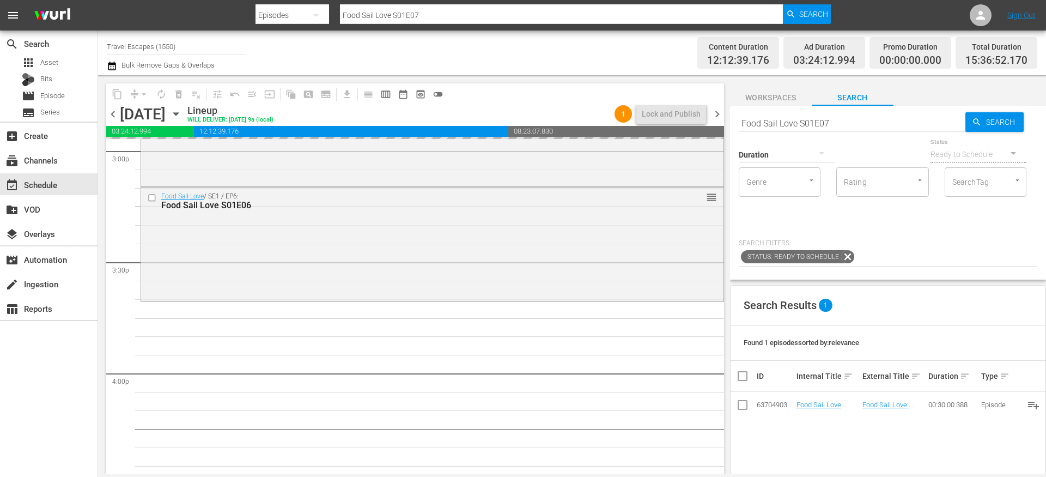
click at [837, 122] on input "Food Sail Love S01E07" at bounding box center [852, 123] width 227 height 26
type input "Food Sail Love S01E08"
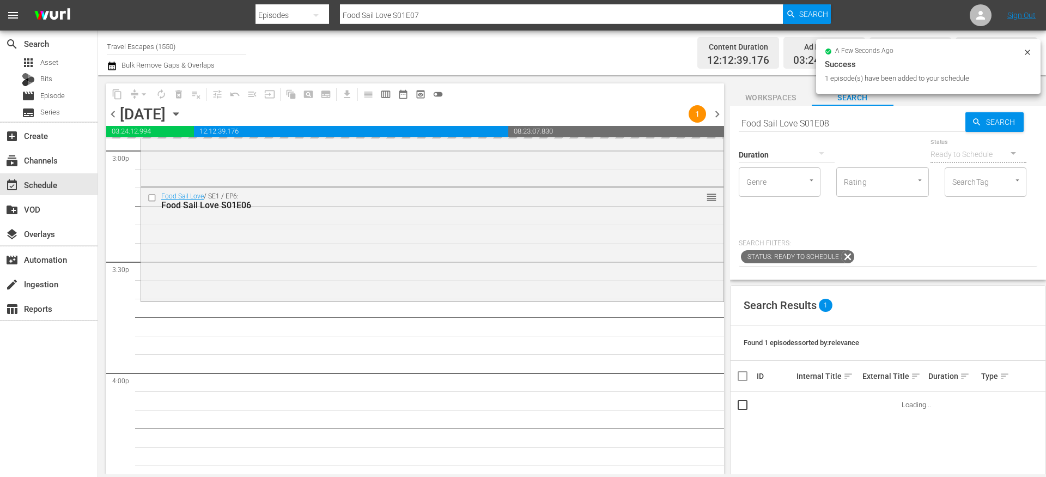
type input "Food Sail Love S01E08"
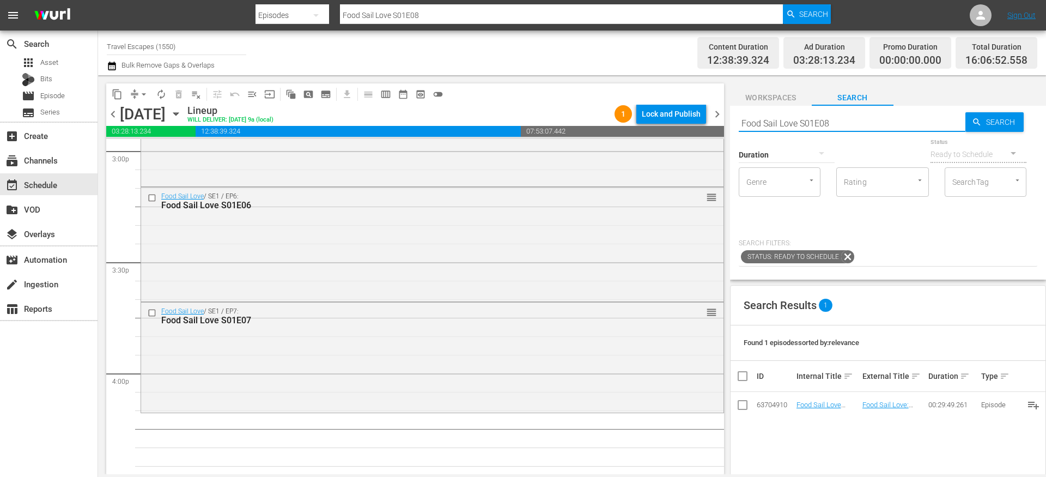
scroll to position [3398, 0]
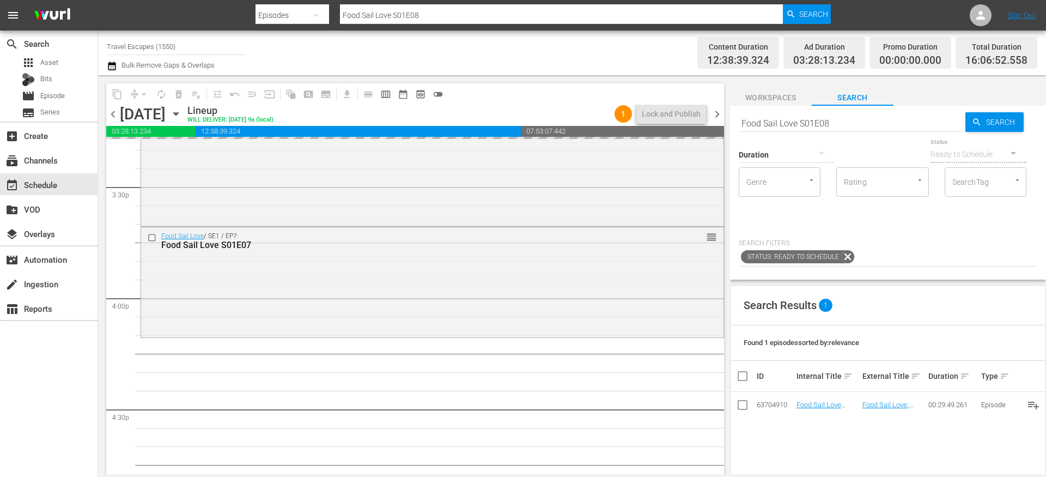
drag, startPoint x: 810, startPoint y: 403, endPoint x: 502, endPoint y: 11, distance: 498.6
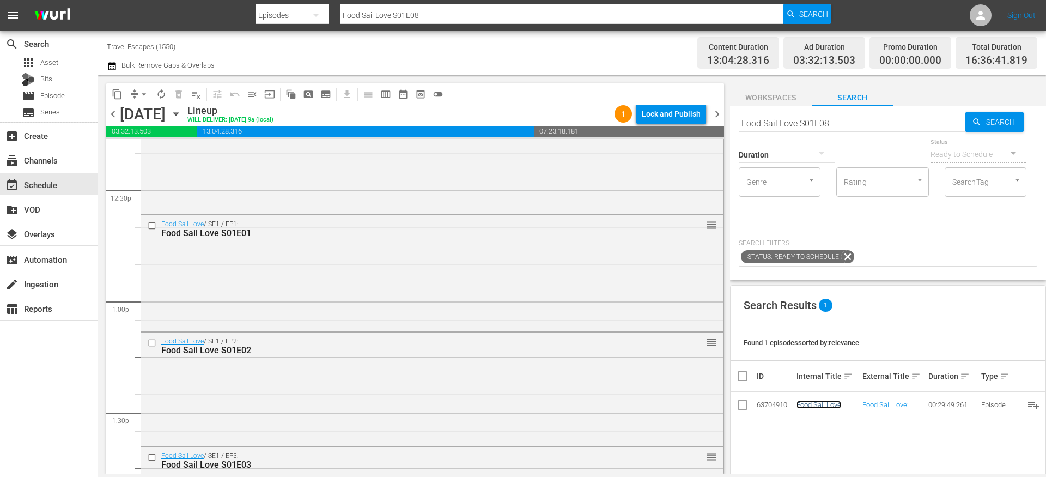
scroll to position [2741, 0]
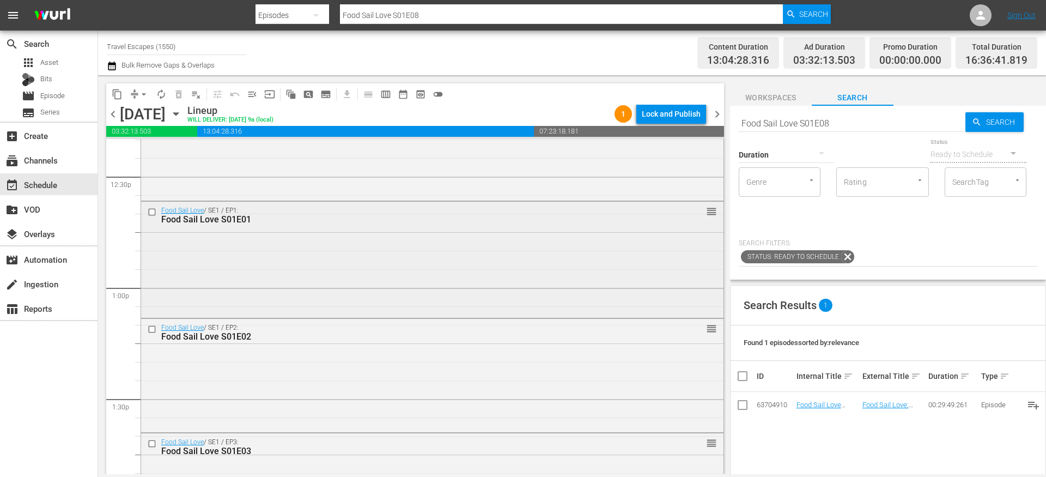
click at [153, 212] on input "checkbox" at bounding box center [153, 212] width 11 height 9
click at [151, 327] on input "checkbox" at bounding box center [153, 328] width 11 height 9
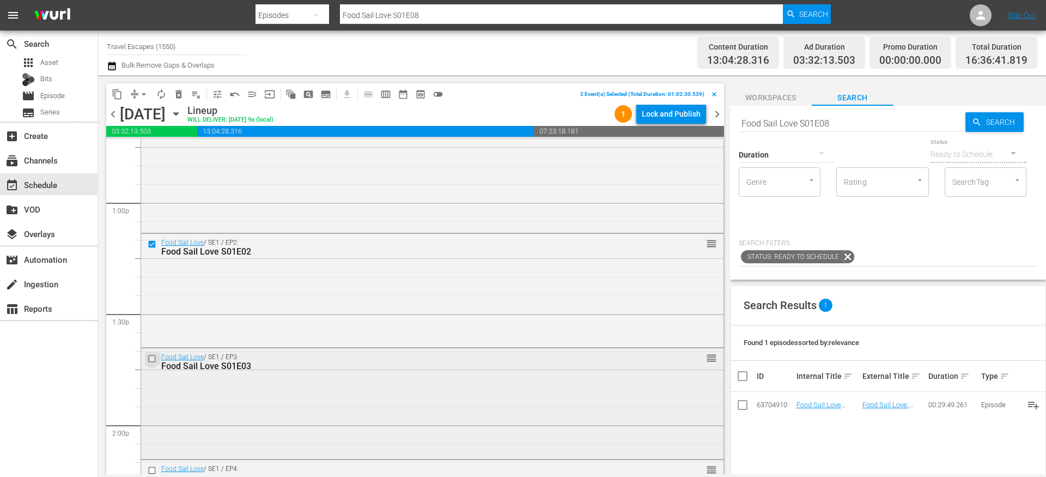
click at [153, 357] on input "checkbox" at bounding box center [153, 358] width 11 height 9
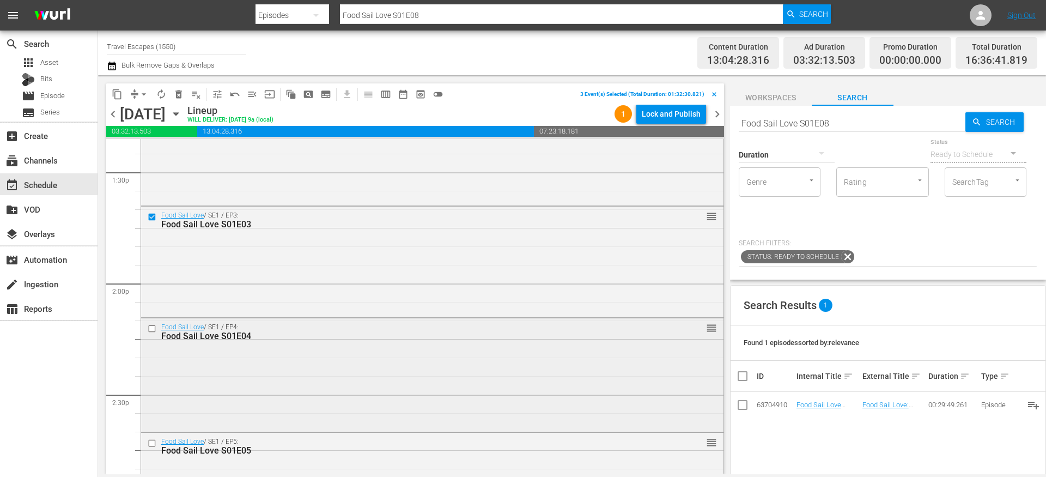
click at [153, 328] on input "checkbox" at bounding box center [153, 328] width 11 height 9
click at [120, 96] on span "content_copy" at bounding box center [117, 94] width 11 height 11
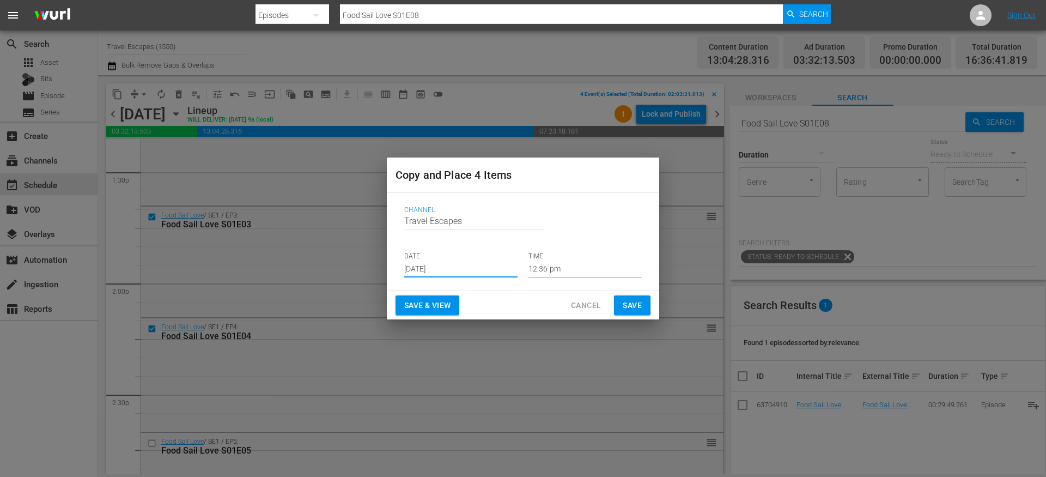
click at [435, 269] on input "[DATE]" at bounding box center [460, 269] width 113 height 16
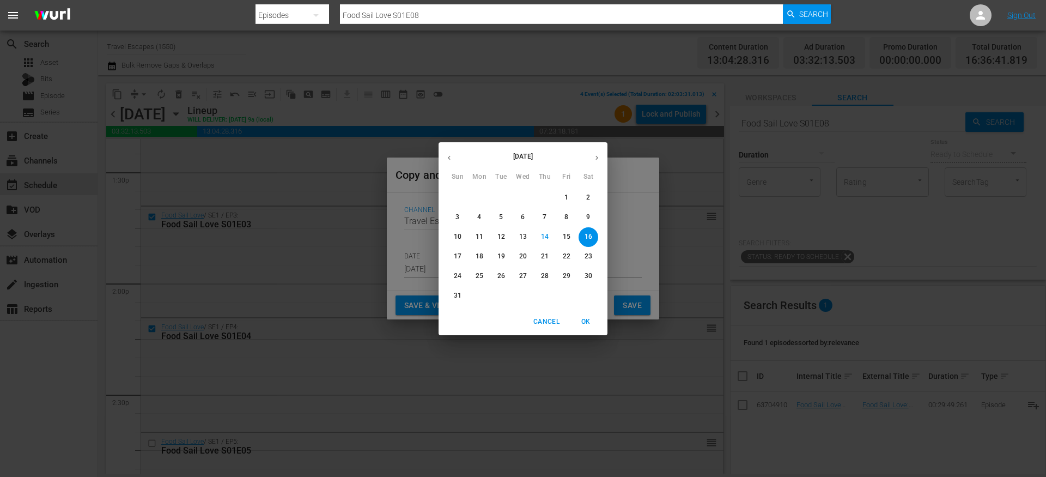
click at [600, 160] on icon "button" at bounding box center [597, 158] width 8 height 8
click at [477, 238] on p "15" at bounding box center [480, 236] width 8 height 9
type input "Sep 15th 2025"
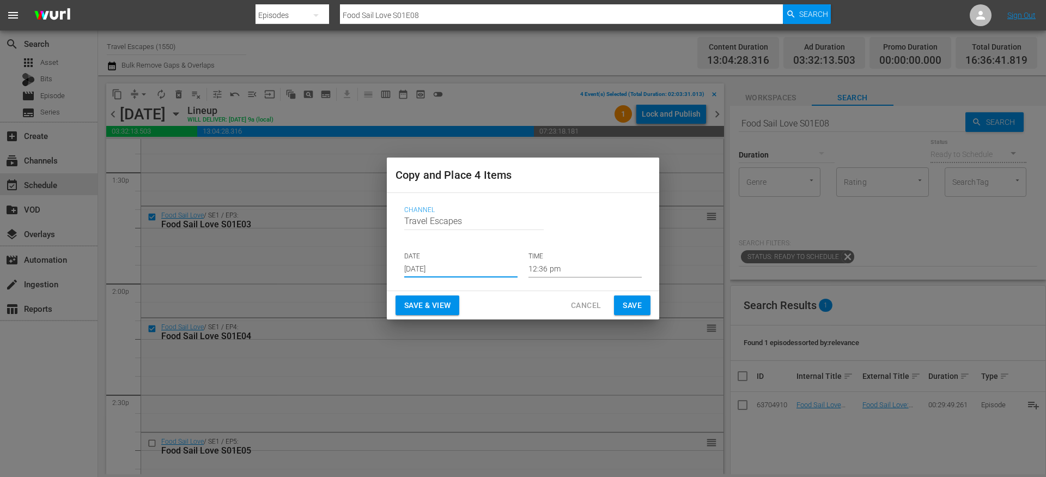
click at [550, 271] on input "12:36 pm" at bounding box center [585, 269] width 113 height 16
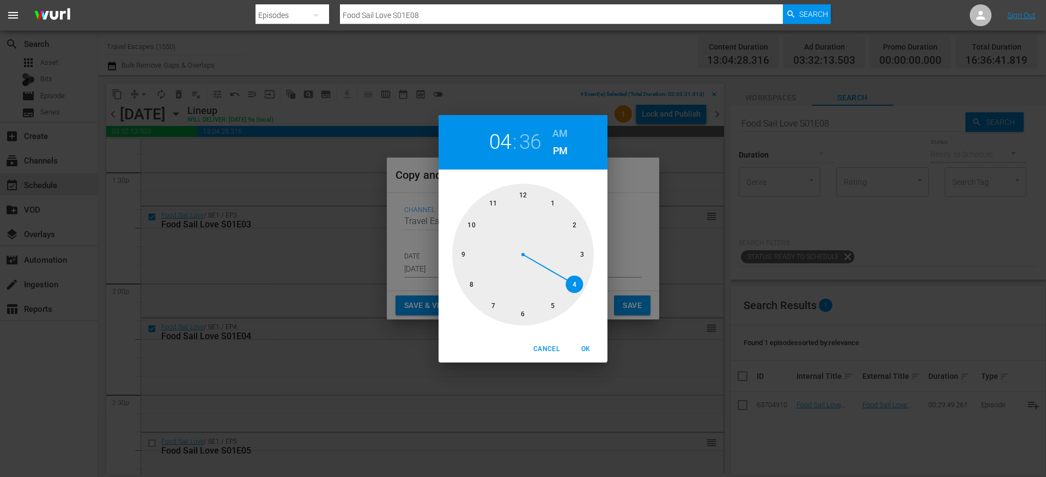
click at [576, 281] on div at bounding box center [523, 255] width 142 height 142
click at [586, 349] on span "OK" at bounding box center [586, 348] width 26 height 11
type input "04:36 pm"
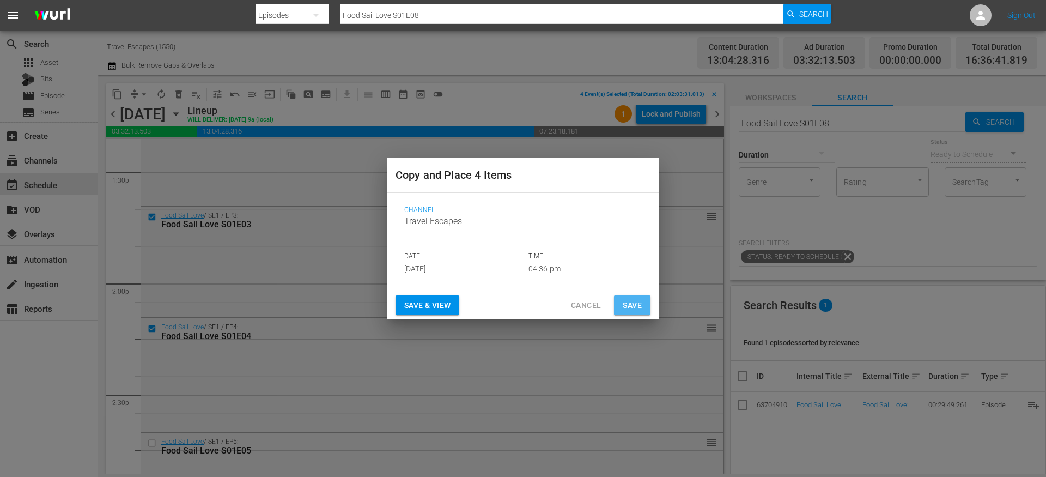
click at [639, 305] on span "Save" at bounding box center [632, 306] width 19 height 14
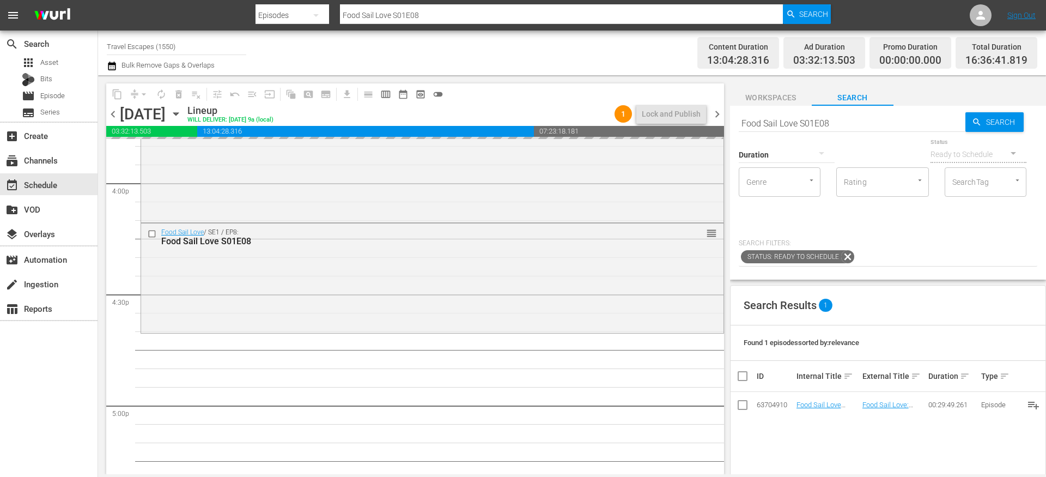
scroll to position [3541, 0]
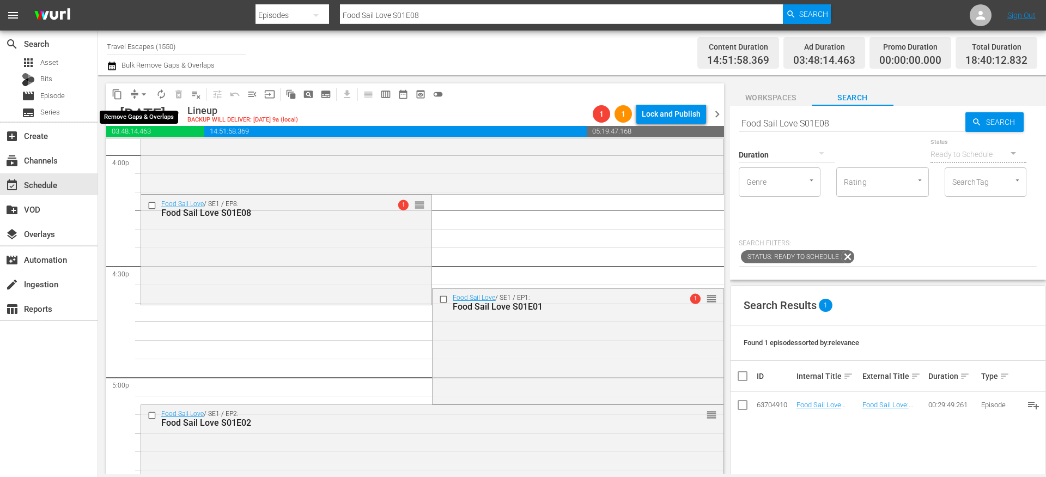
click at [138, 97] on span "arrow_drop_down" at bounding box center [143, 94] width 11 height 11
click at [133, 147] on li "Align to End of Previous Day" at bounding box center [144, 152] width 114 height 18
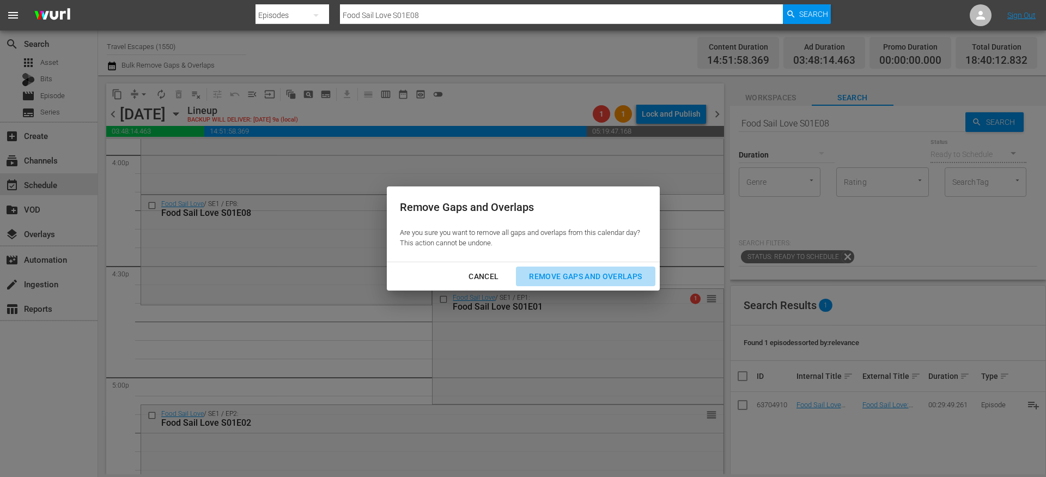
click at [553, 278] on div "Remove Gaps and Overlaps" at bounding box center [585, 277] width 130 height 14
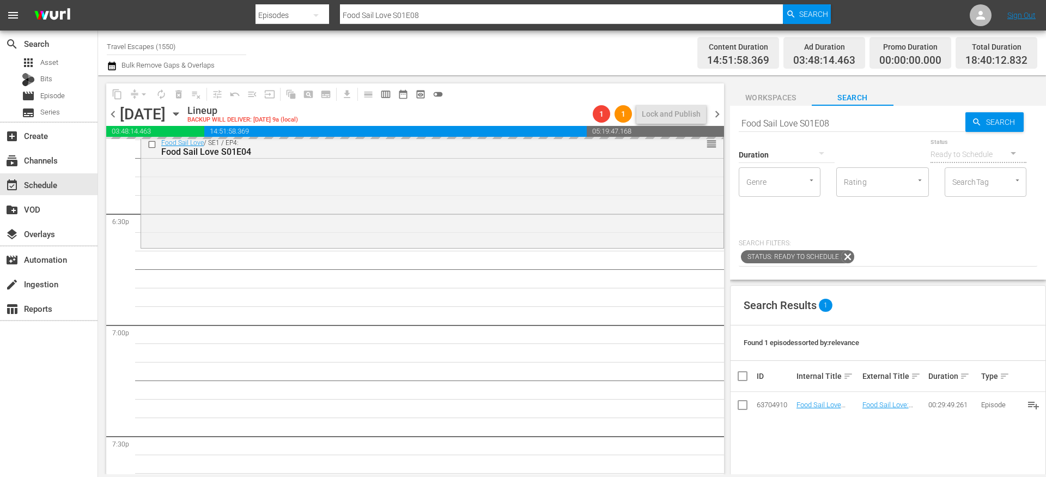
scroll to position [4040, 0]
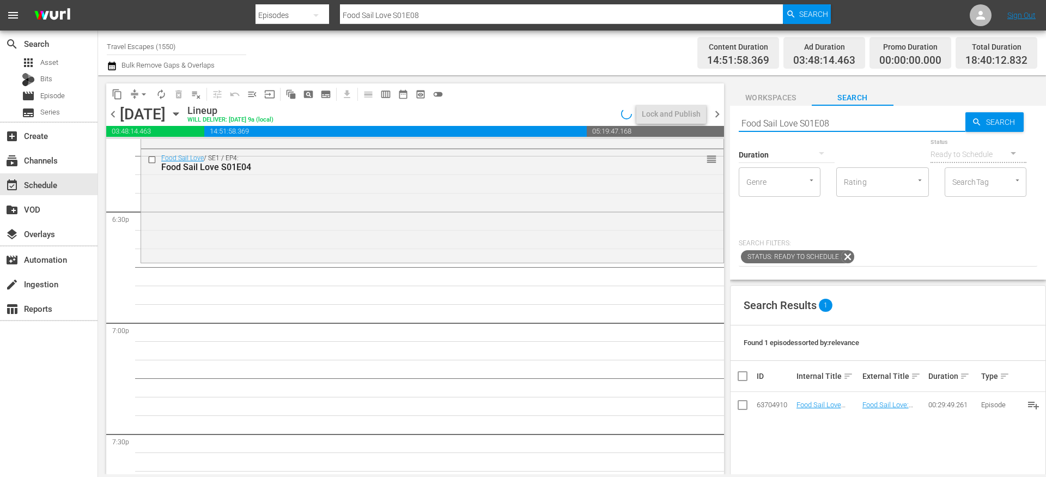
click at [766, 120] on input "Food Sail Love S01E08" at bounding box center [852, 123] width 227 height 26
paste input "Downstream S01E16"
type input "Downstream S01E16"
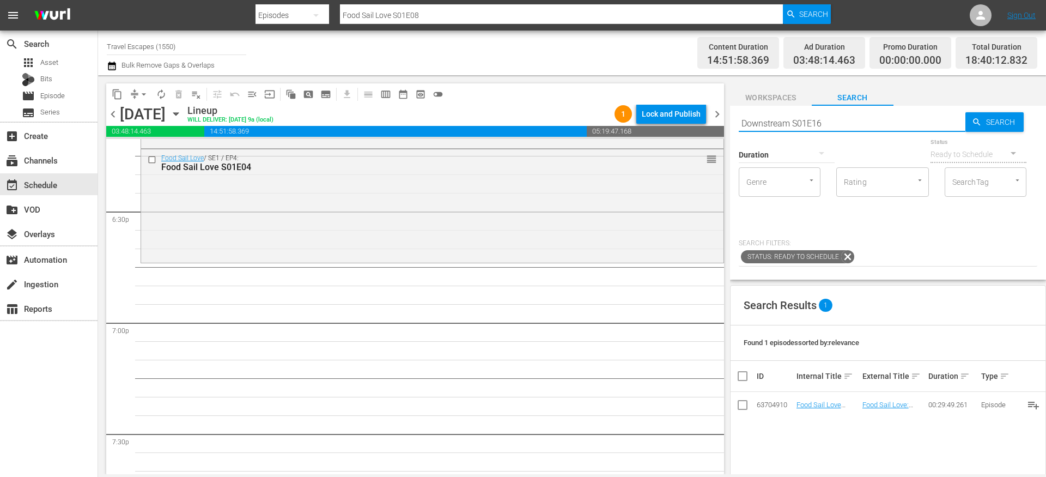
type input "Downstream S01E16"
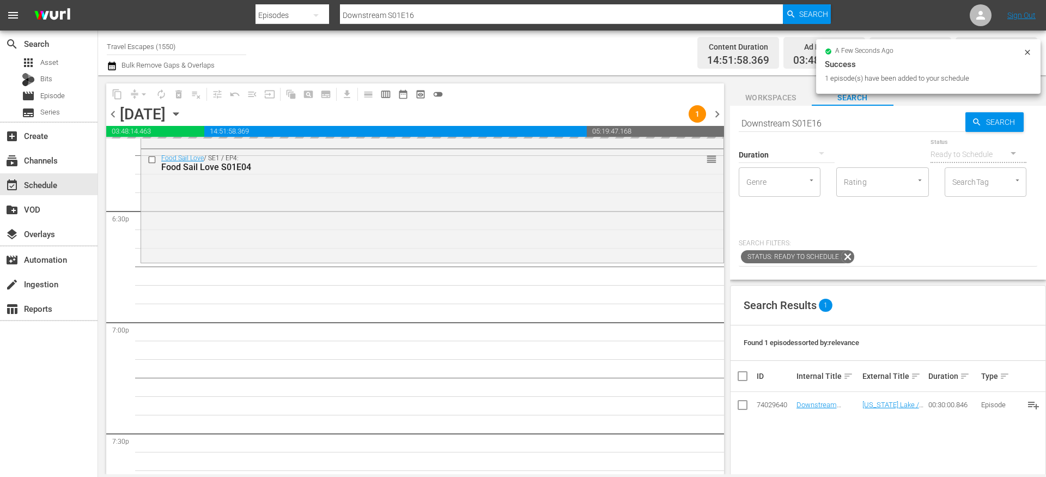
drag, startPoint x: 817, startPoint y: 405, endPoint x: 542, endPoint y: 0, distance: 489.5
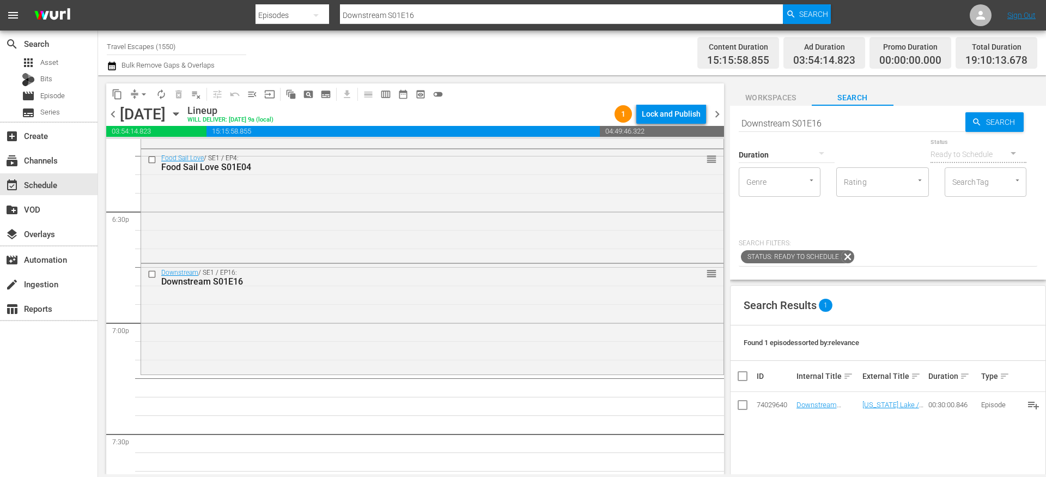
click at [769, 119] on input "Downstream S01E16" at bounding box center [852, 123] width 227 height 26
paste input "Great Destinations [GEOGRAPHIC_DATA] S01E12"
type input "Great Destinations [GEOGRAPHIC_DATA] S01E12"
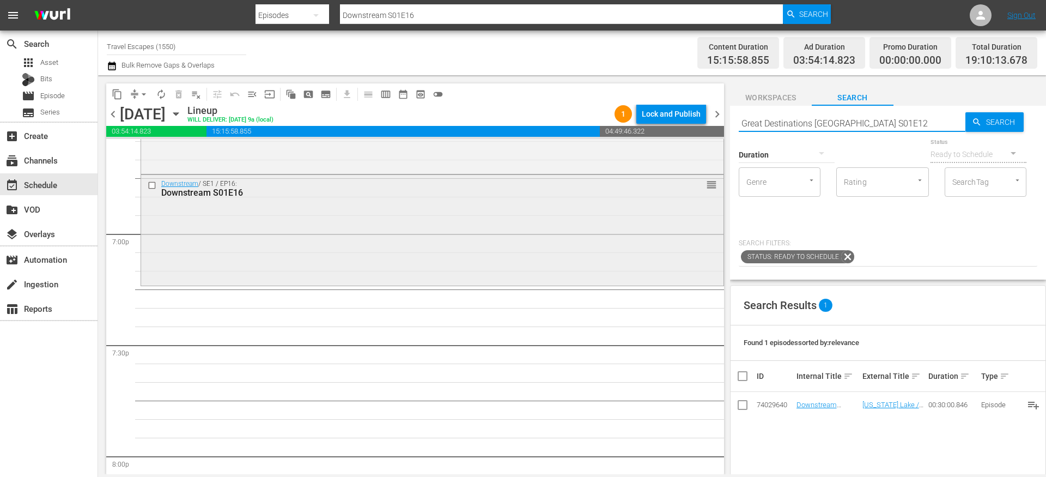
scroll to position [4132, 0]
type input "Great Destinations [GEOGRAPHIC_DATA] S01E12"
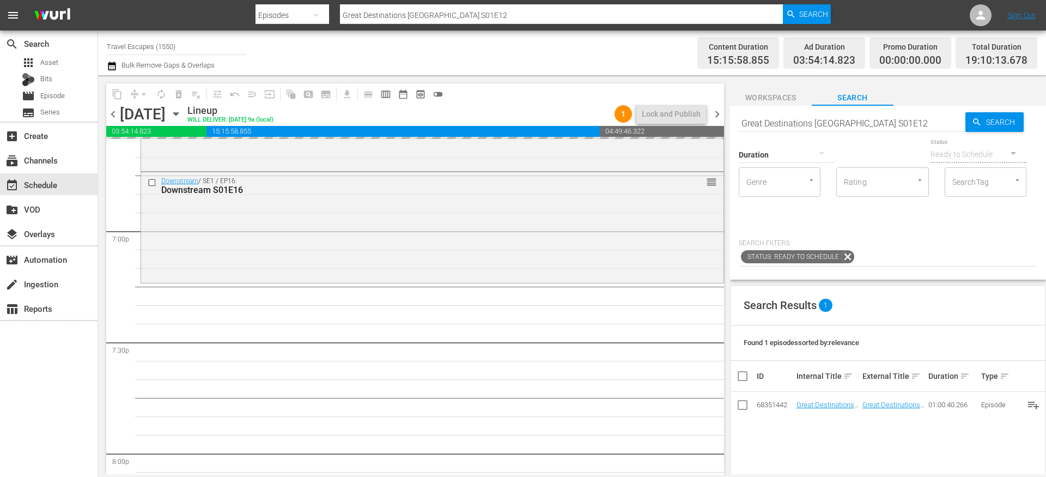
drag, startPoint x: 808, startPoint y: 406, endPoint x: 487, endPoint y: 9, distance: 511.0
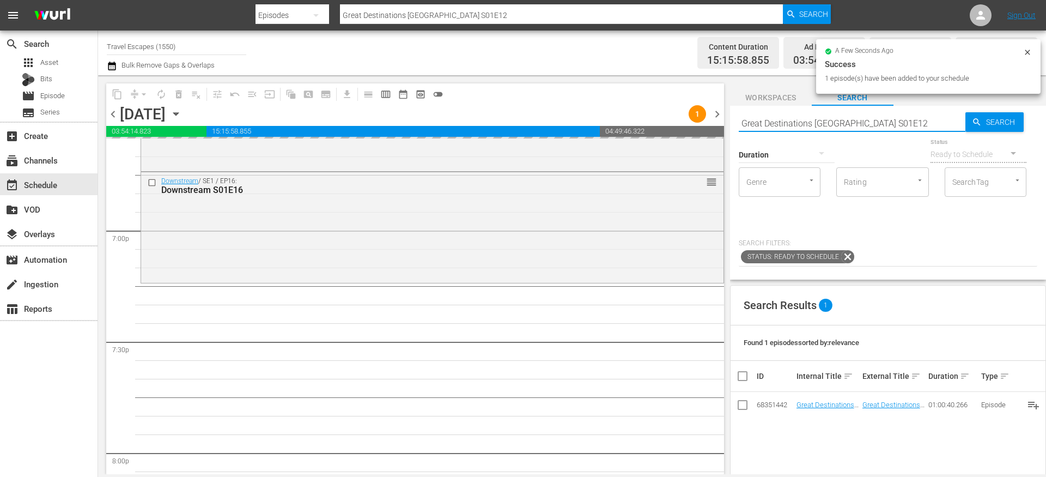
click at [790, 124] on input "Great Destinations [GEOGRAPHIC_DATA] S01E12" at bounding box center [852, 123] width 227 height 26
paste input "Painting the Town 111"
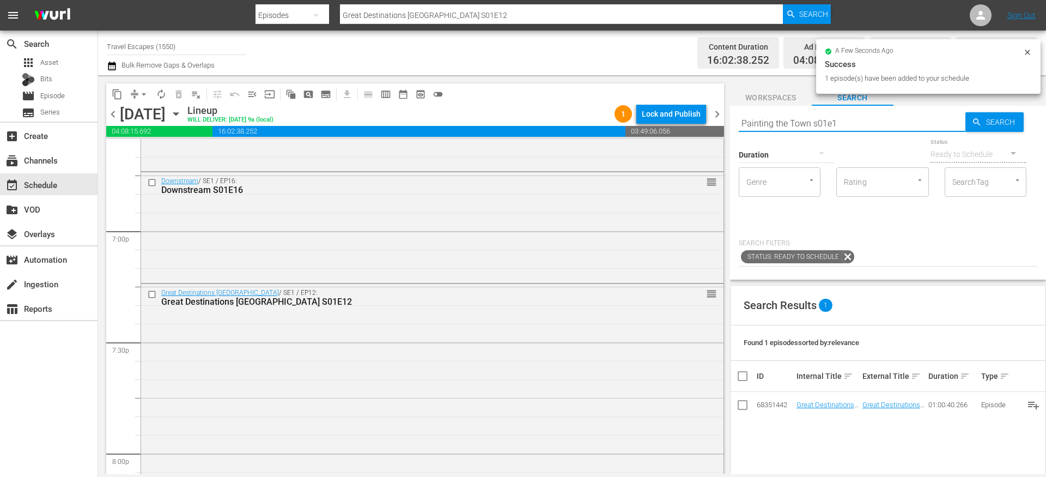
type input "Painting the Town s01e11"
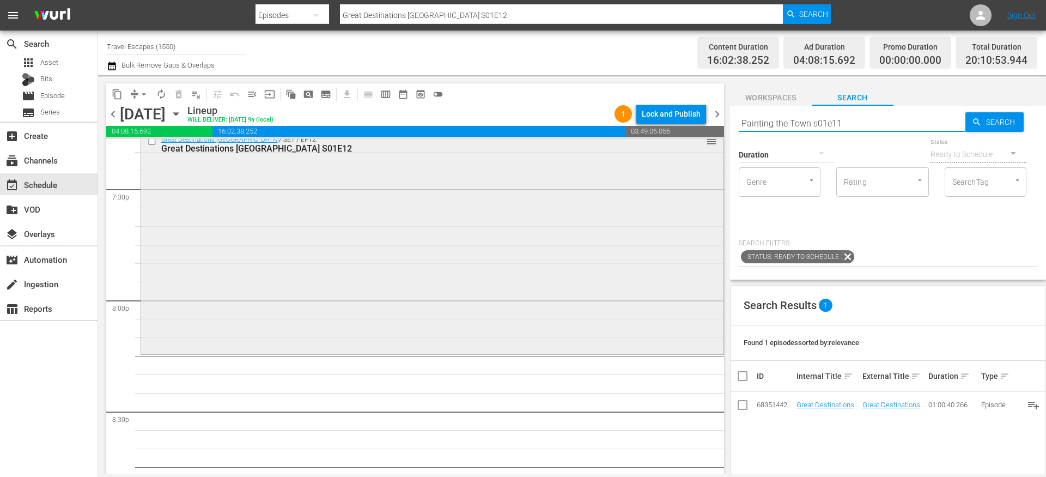
type input "Painting the Town s01e11"
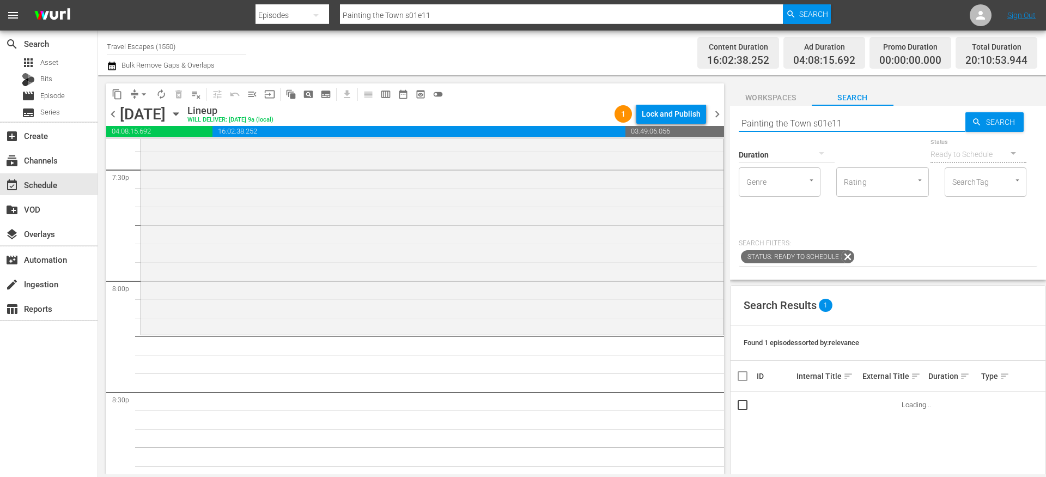
scroll to position [4308, 0]
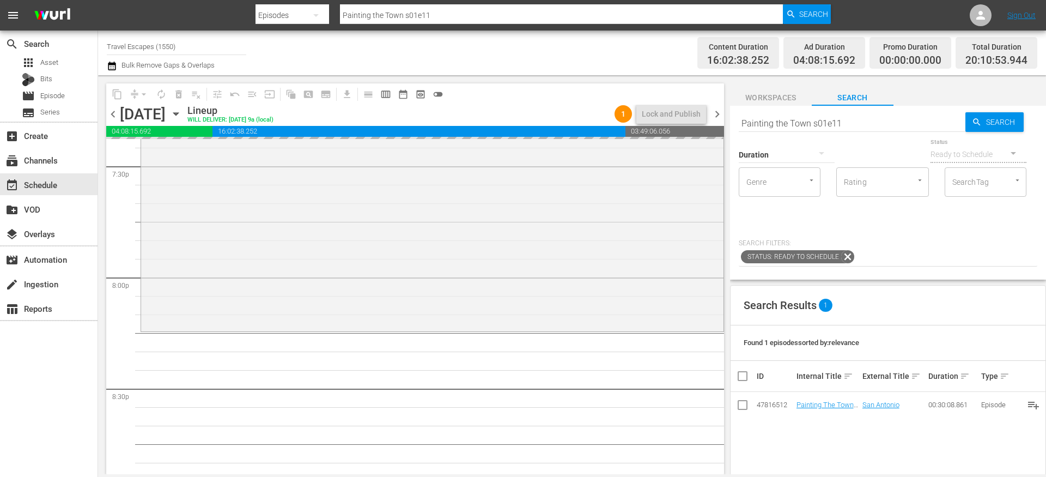
drag, startPoint x: 813, startPoint y: 402, endPoint x: 530, endPoint y: 11, distance: 482.9
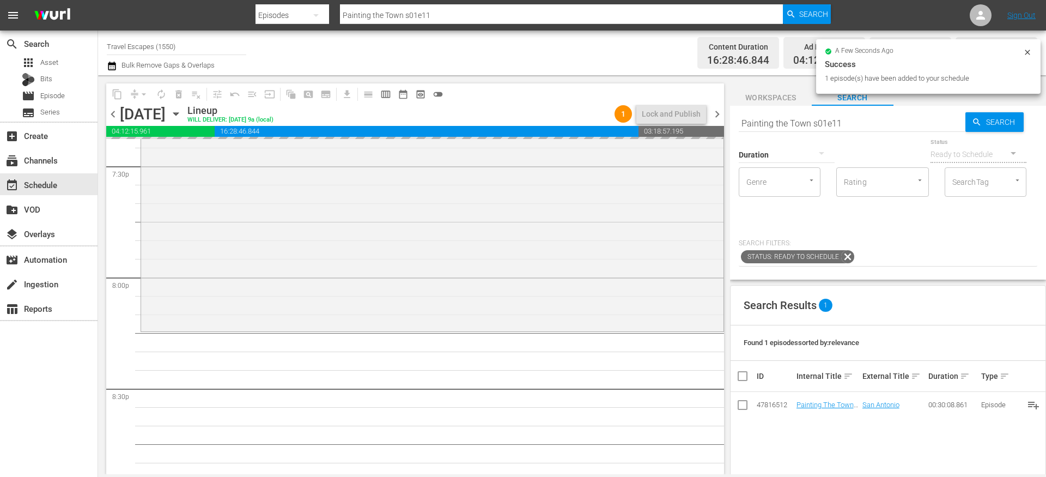
click at [759, 126] on input "Painting the Town s01e11" at bounding box center [852, 123] width 227 height 26
paste input "World Tour S01E06"
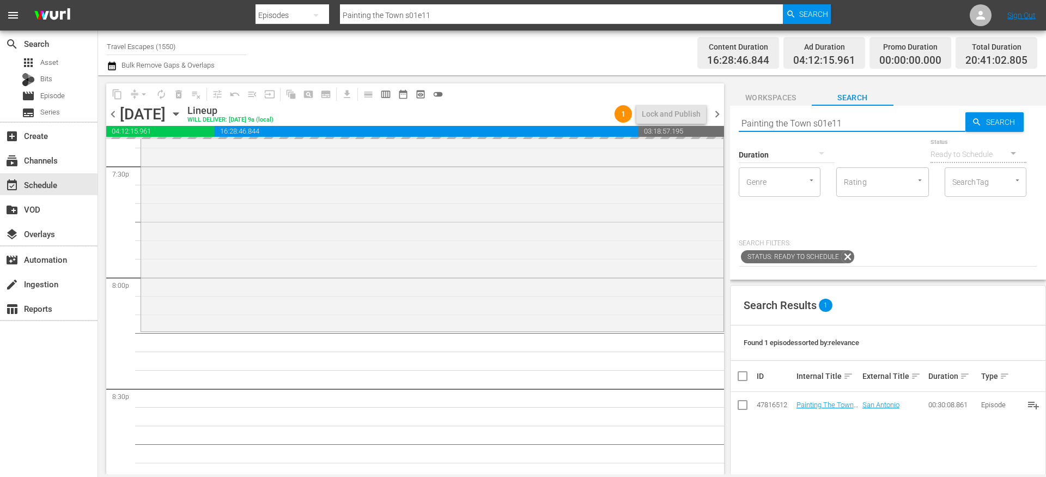
type input "World Tour S01E06"
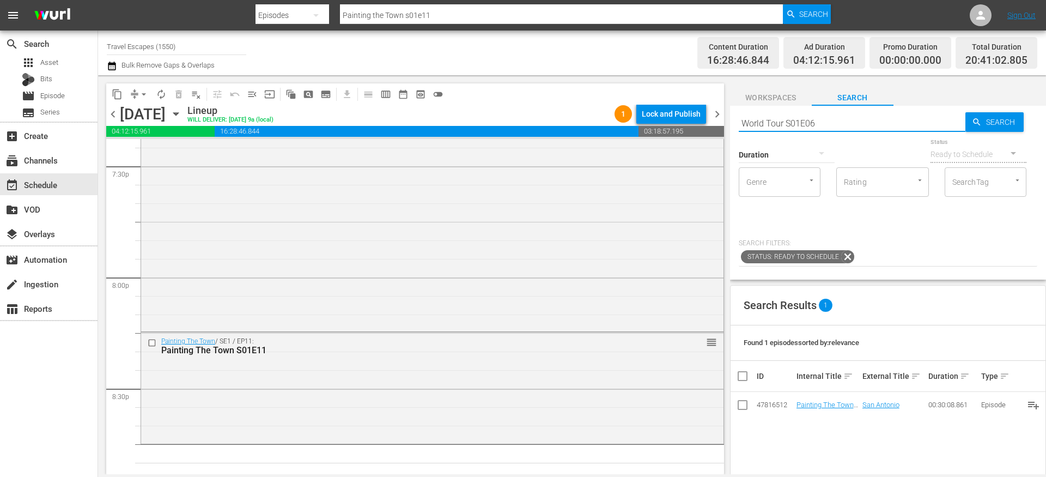
type input "World Tour S01E06"
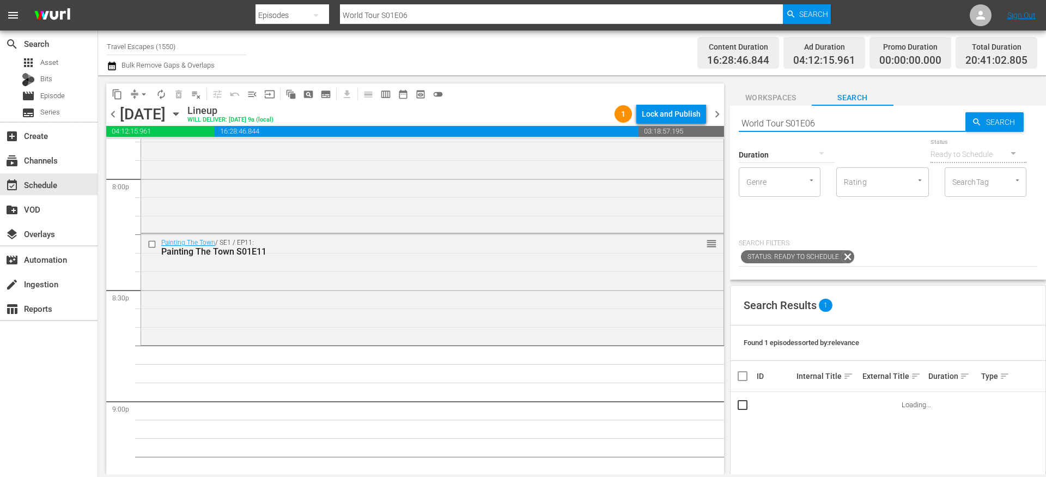
scroll to position [4413, 0]
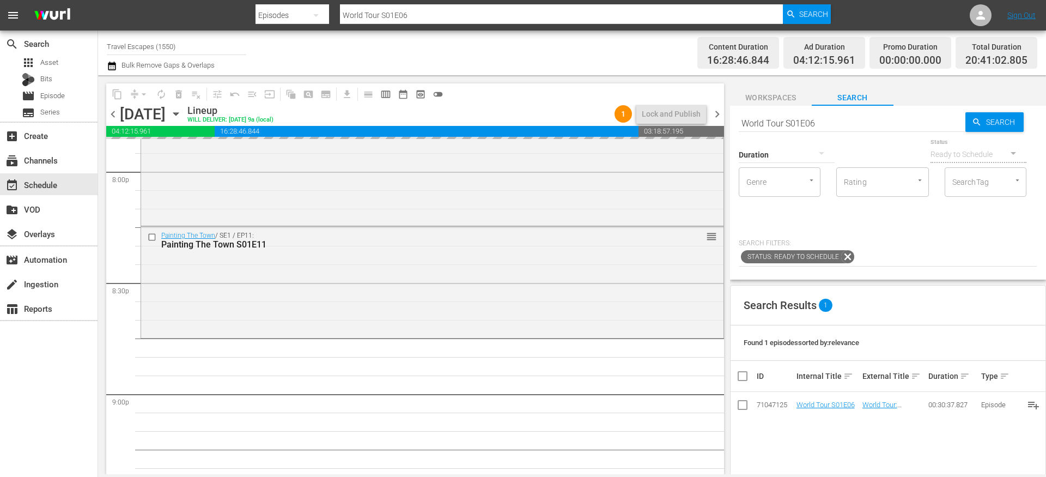
drag, startPoint x: 811, startPoint y: 404, endPoint x: 500, endPoint y: 1, distance: 508.8
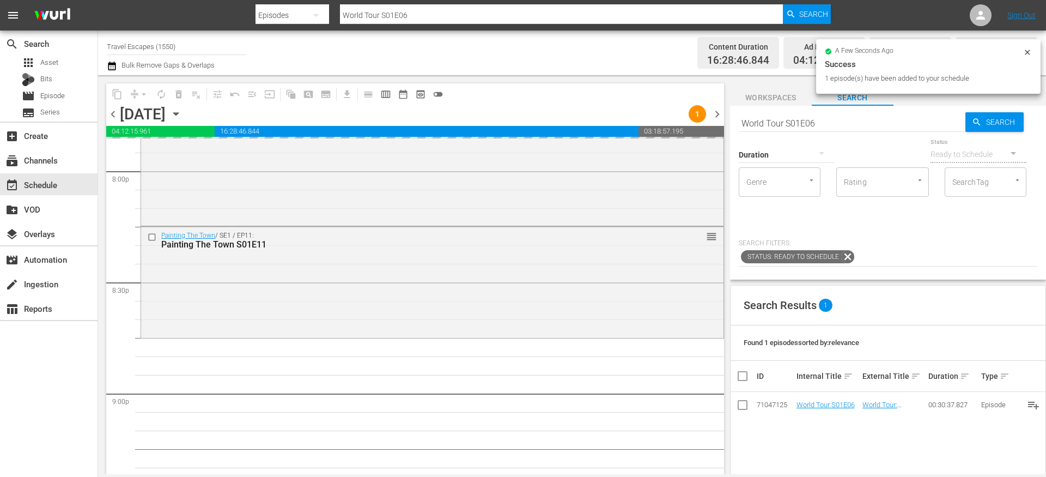
click at [778, 126] on input "World Tour S01E06" at bounding box center [852, 123] width 227 height 26
paste input "American Travelers: S01E11"
type input "American Travelers: S01E11"
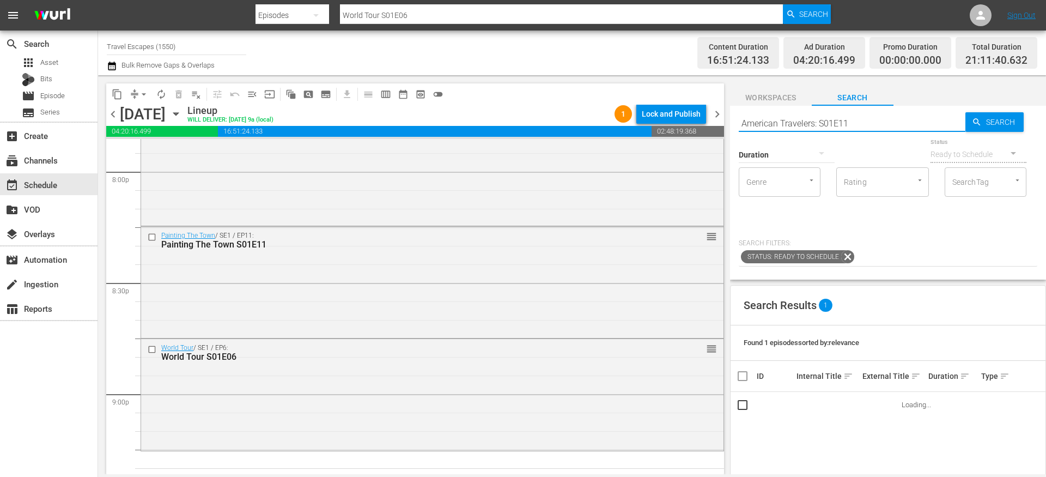
type input "American Travelers: S01E11"
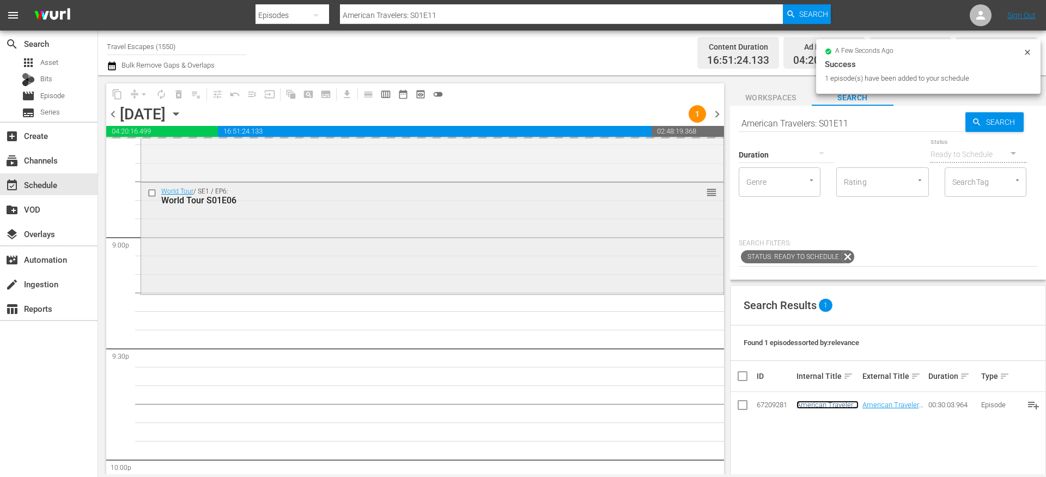
scroll to position [4659, 0]
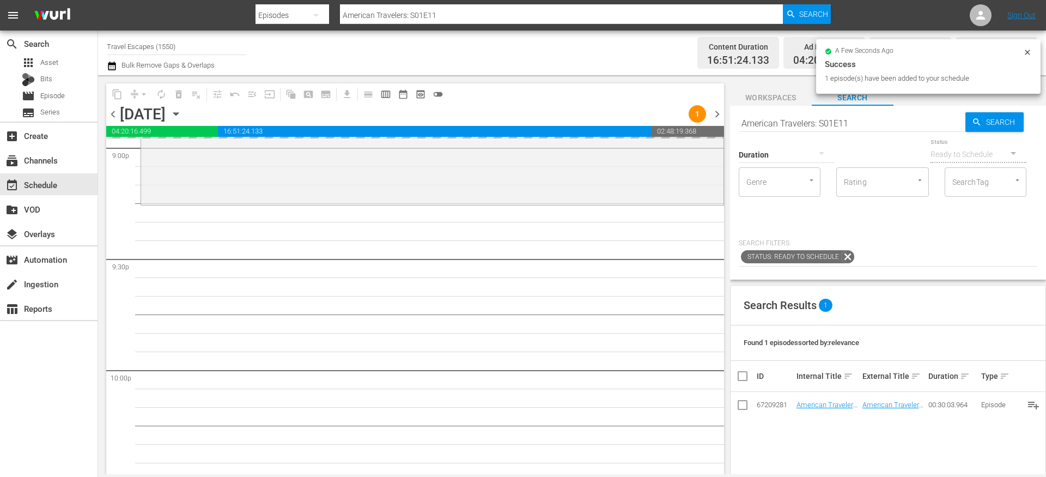
click at [790, 120] on input "American Travelers: S01E11" at bounding box center [852, 123] width 227 height 26
click at [790, 119] on input "American Travelers: S01E11" at bounding box center [852, 123] width 227 height 26
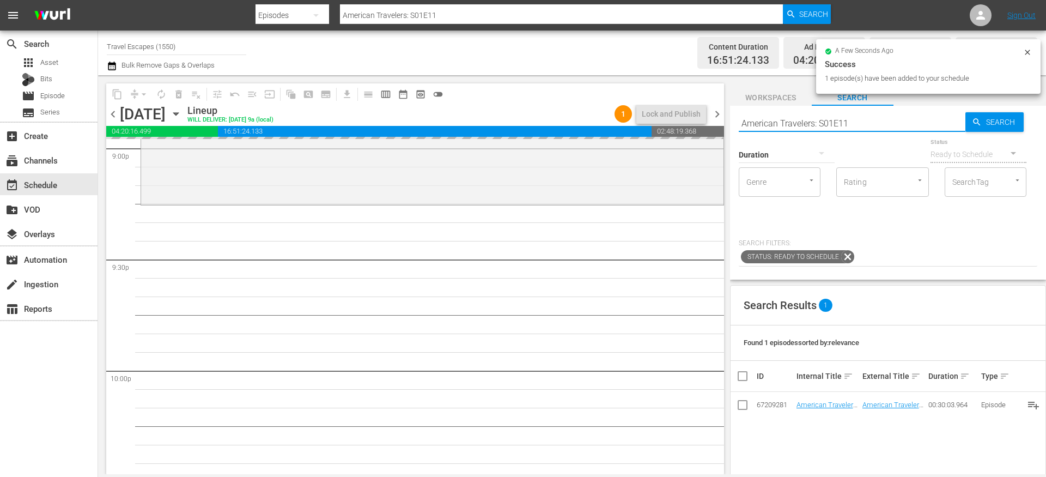
paste input "30 Minute Tour"
type input "30 Minute Tour S01E11"
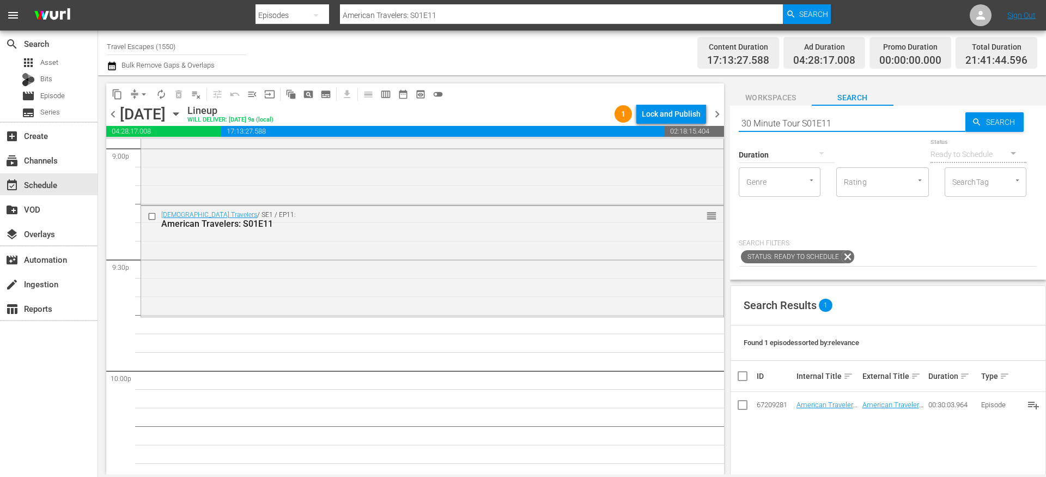
type input "30 Minute Tour S01E11"
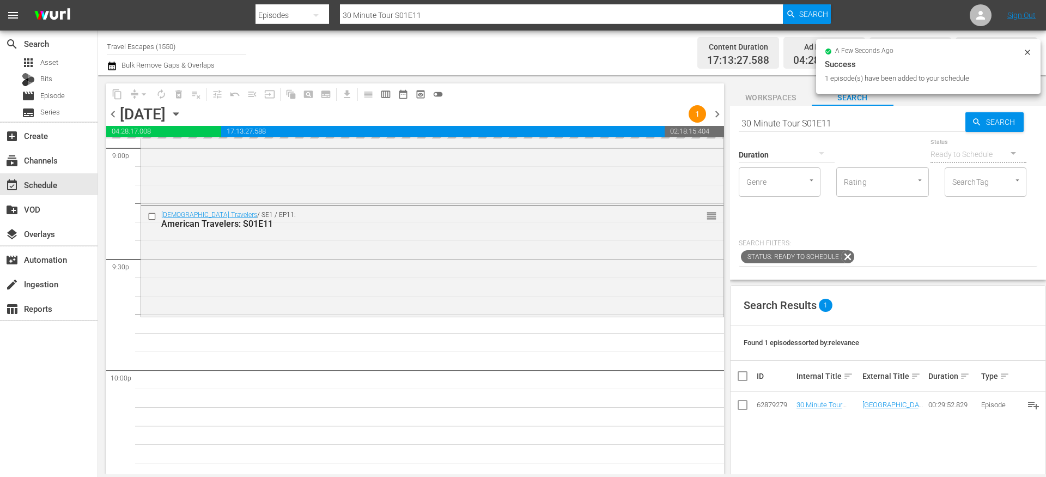
click at [804, 132] on div "Duration" at bounding box center [787, 147] width 96 height 39
click at [803, 130] on div "Duration" at bounding box center [787, 147] width 96 height 39
click at [803, 128] on div "Duration" at bounding box center [787, 147] width 96 height 39
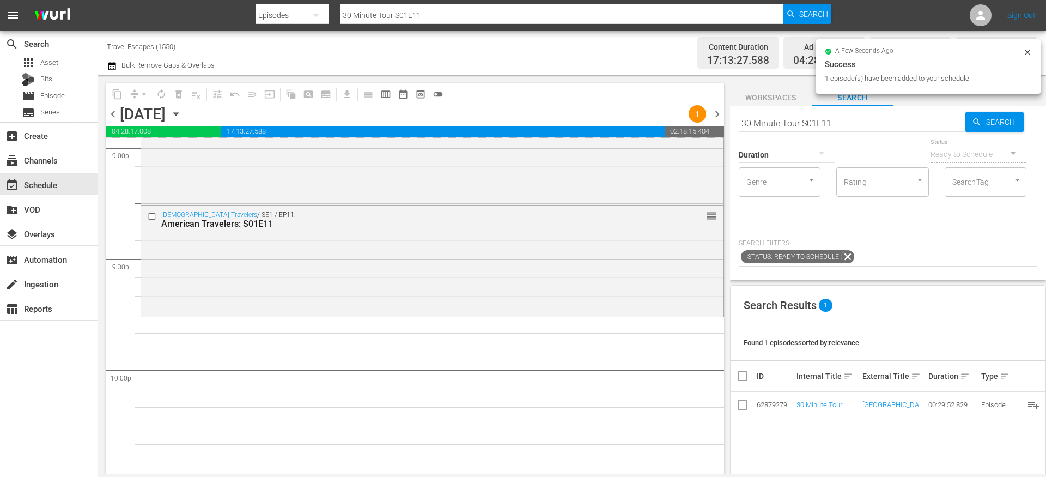
click at [809, 125] on input "30 Minute Tour S01E11" at bounding box center [852, 123] width 227 height 26
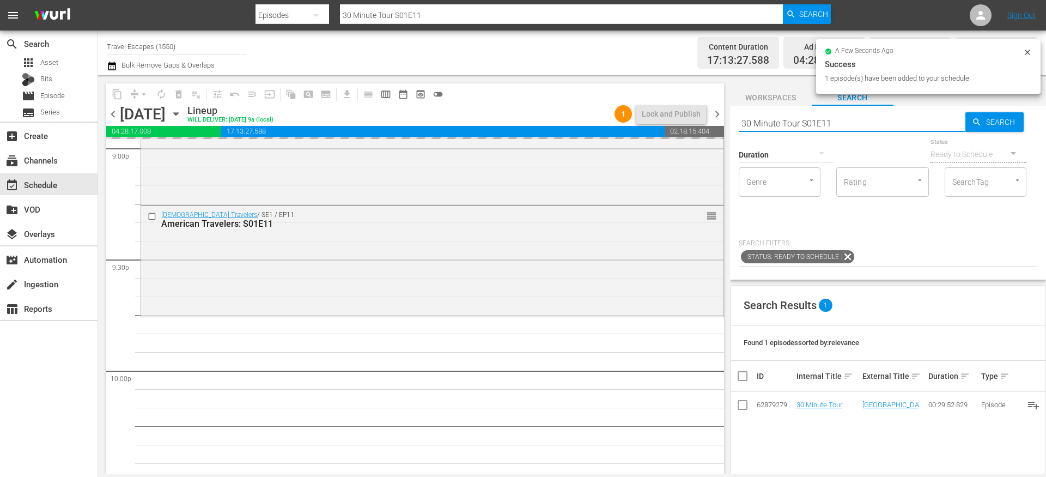
click at [809, 125] on input "30 Minute Tour S01E11" at bounding box center [852, 123] width 227 height 26
paste input "Lost and Found"
type input "Lost and Found S01E11"
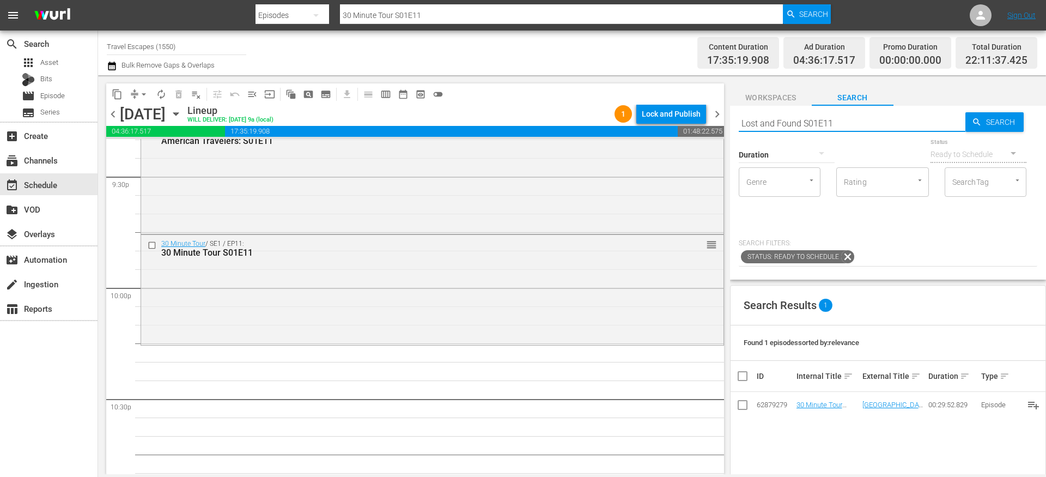
type input "Lost and Found S01E11"
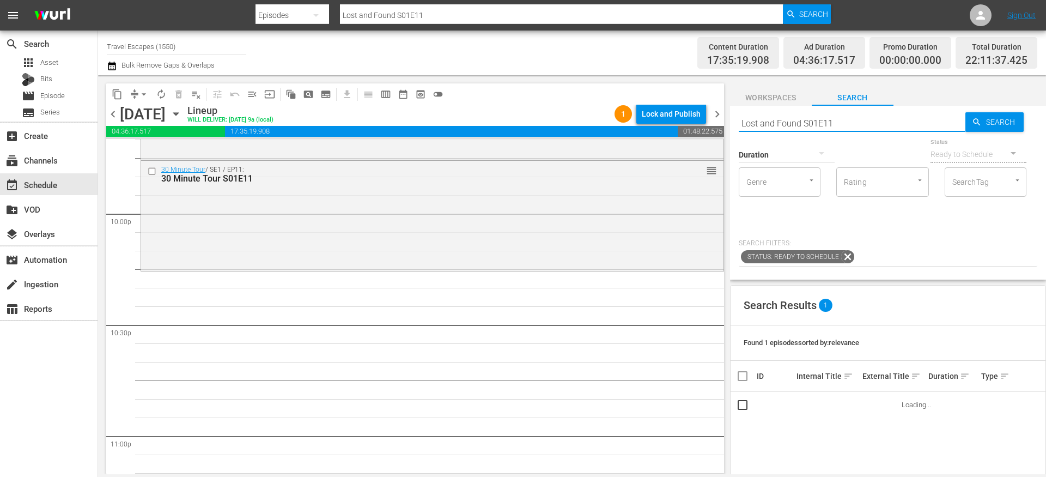
scroll to position [4818, 0]
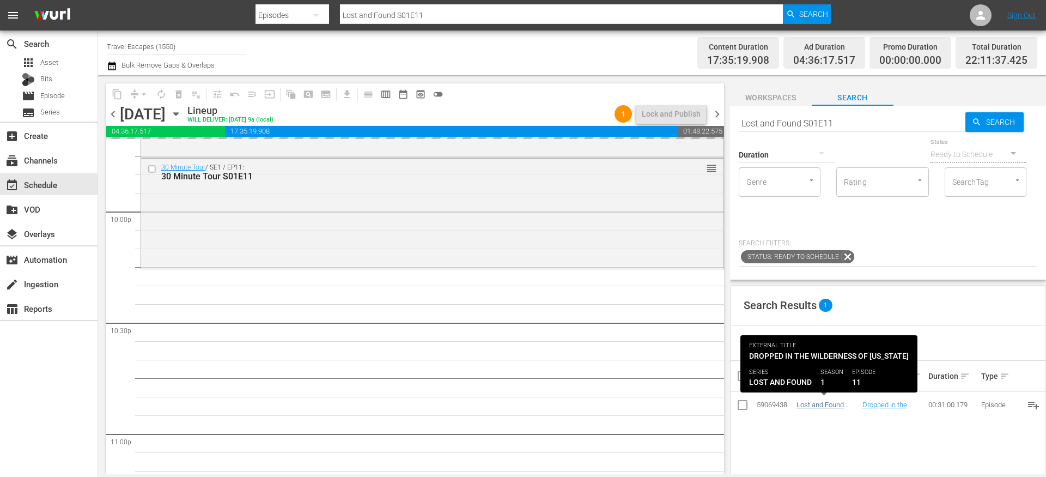
drag, startPoint x: 811, startPoint y: 407, endPoint x: 806, endPoint y: 405, distance: 5.9
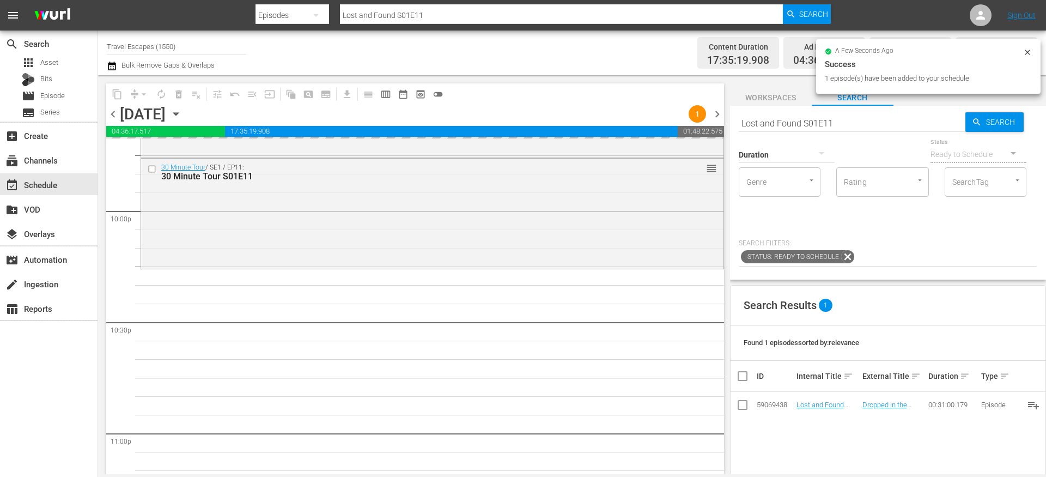
click at [791, 123] on input "Lost and Found S01E11" at bounding box center [852, 123] width 227 height 26
paste input "[PERSON_NAME] Irish Seafood Trails S03E02"
type input "[PERSON_NAME] Irish Seafood Trails S03E02"
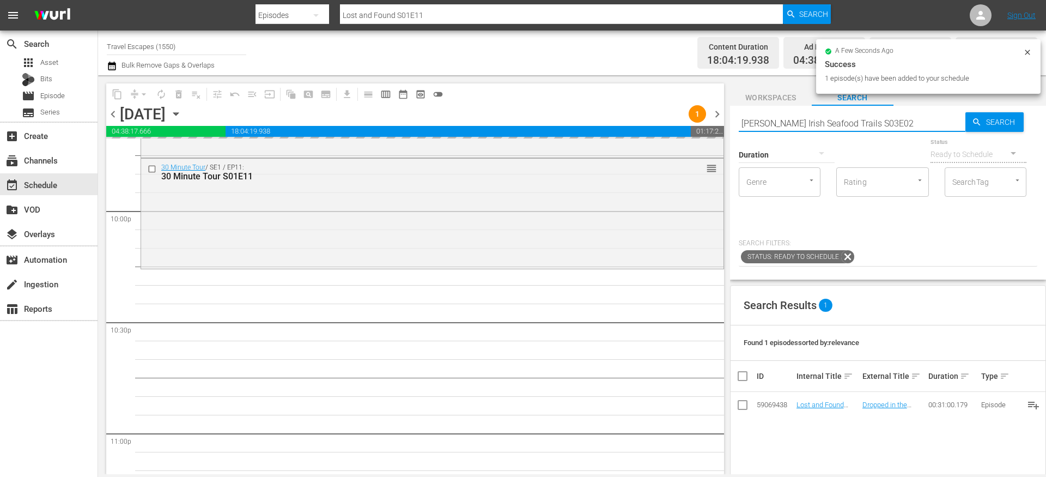
type input "[PERSON_NAME] Irish Seafood Trails S03E02"
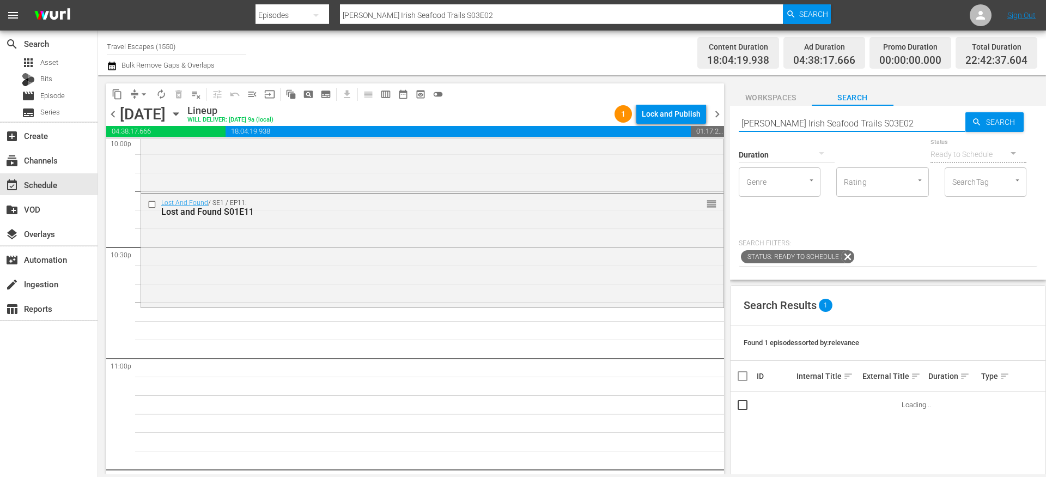
scroll to position [4933, 0]
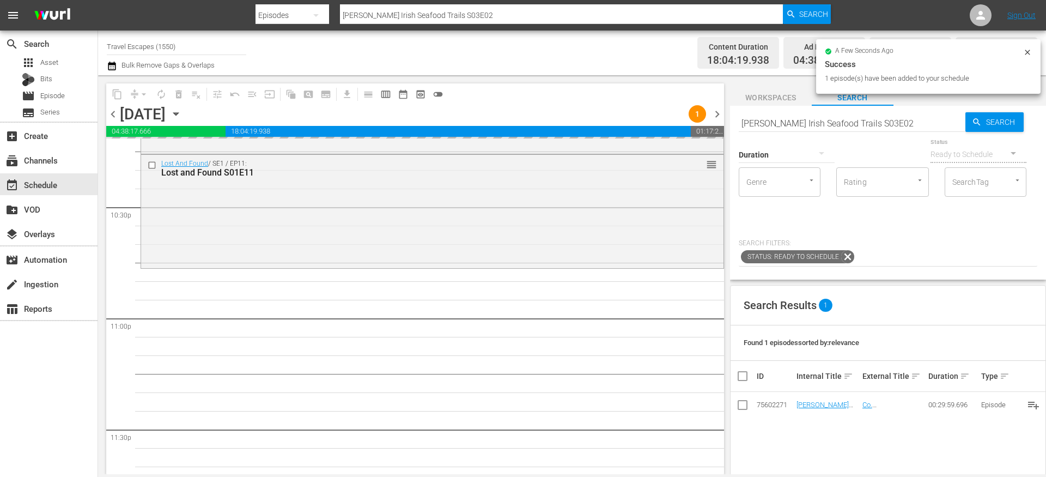
click at [772, 114] on input "[PERSON_NAME] Irish Seafood Trails S03E02" at bounding box center [852, 123] width 227 height 26
paste input "Great Destinations [GEOGRAPHIC_DATA] S01E1"
type input "Great Destinations [GEOGRAPHIC_DATA] S01E12"
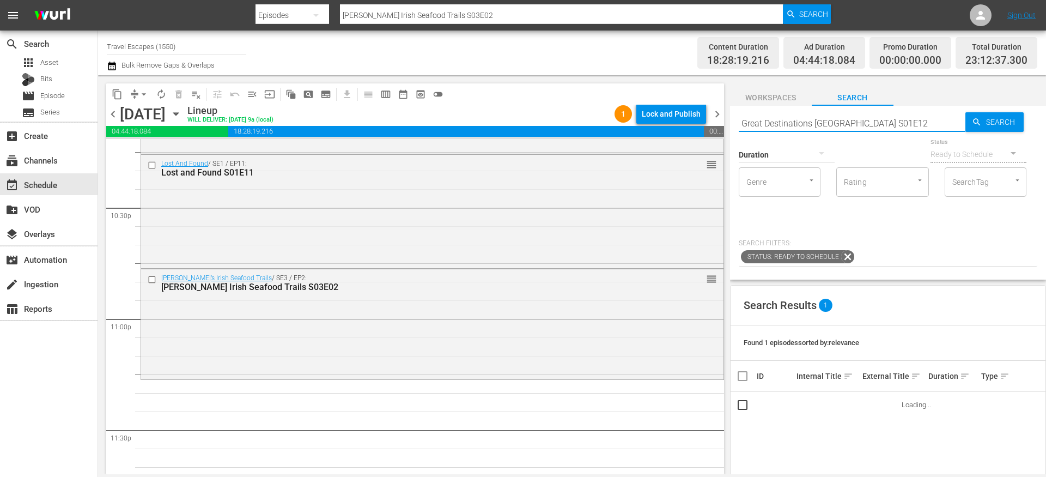
type input "Great Destinations [GEOGRAPHIC_DATA] S01E12"
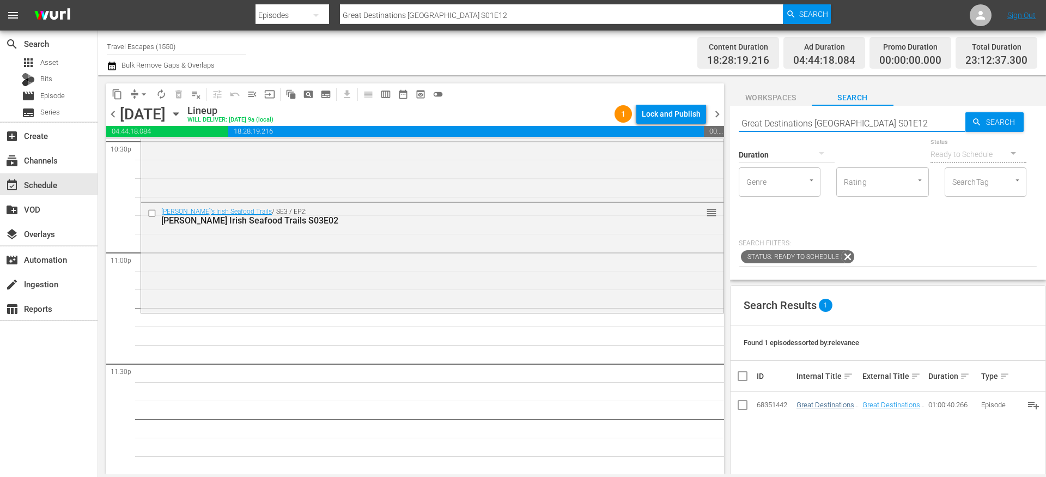
type input "Great Destinations [GEOGRAPHIC_DATA] S01E12"
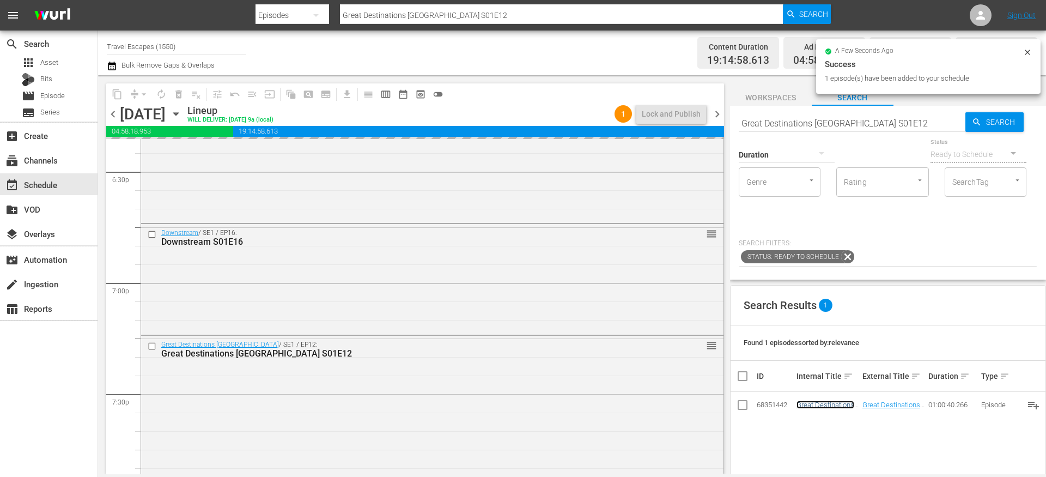
scroll to position [4017, 0]
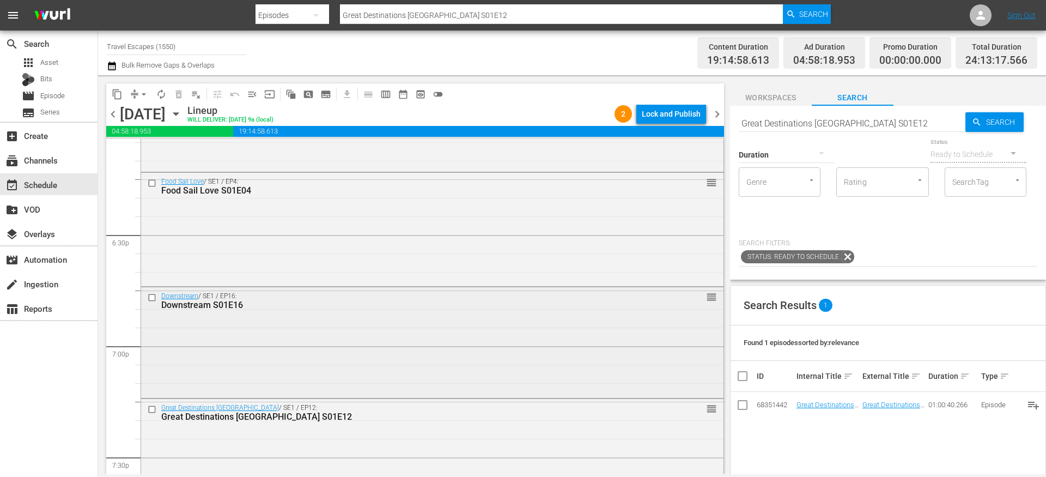
click at [338, 324] on div "Downstream / SE1 / EP16: Downstream S01E16 reorder" at bounding box center [432, 341] width 582 height 108
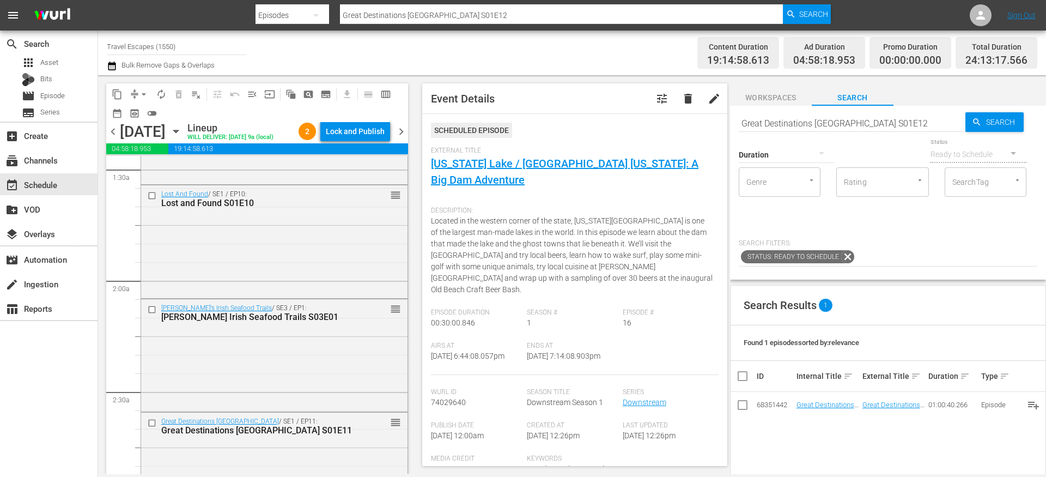
scroll to position [300, 0]
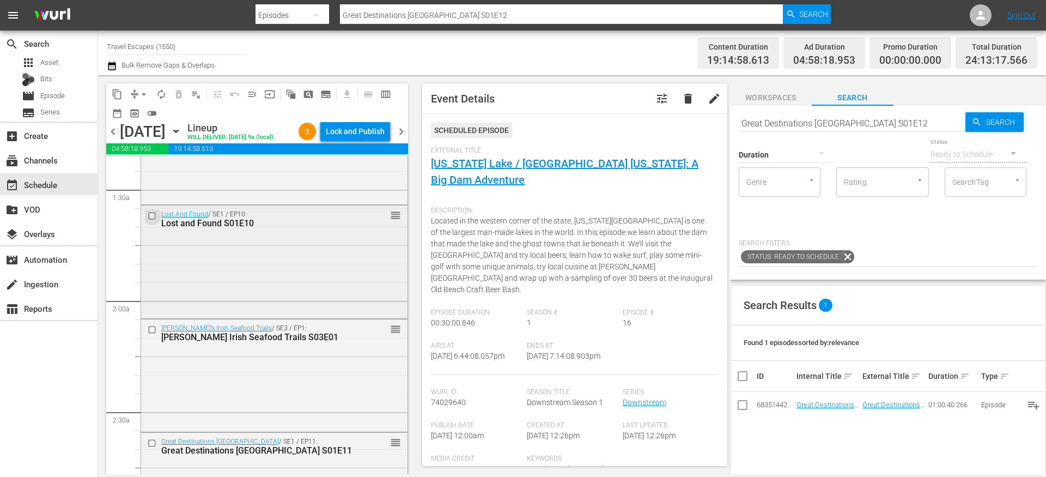
click at [154, 220] on input "checkbox" at bounding box center [153, 215] width 11 height 9
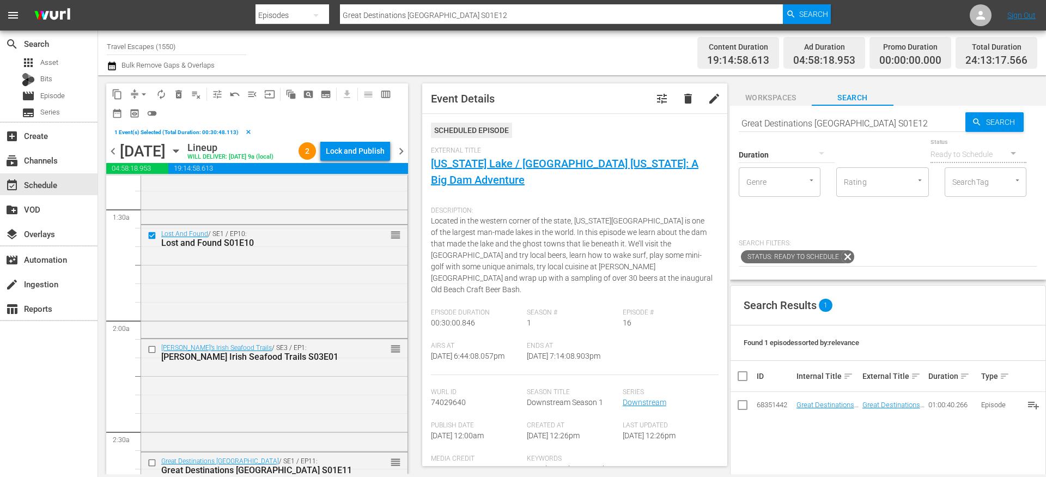
click at [175, 93] on span "delete_forever_outlined" at bounding box center [178, 94] width 11 height 11
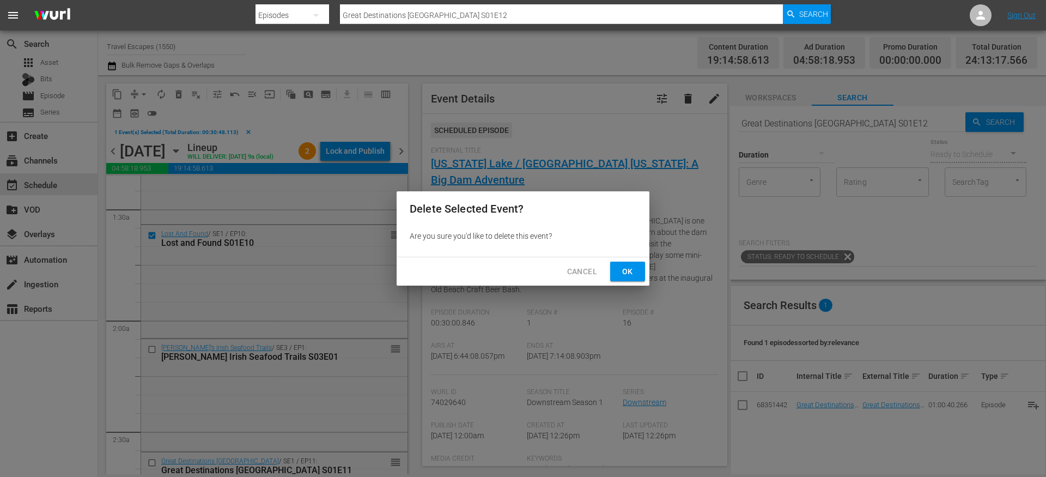
click at [636, 269] on span "Ok" at bounding box center [627, 272] width 17 height 14
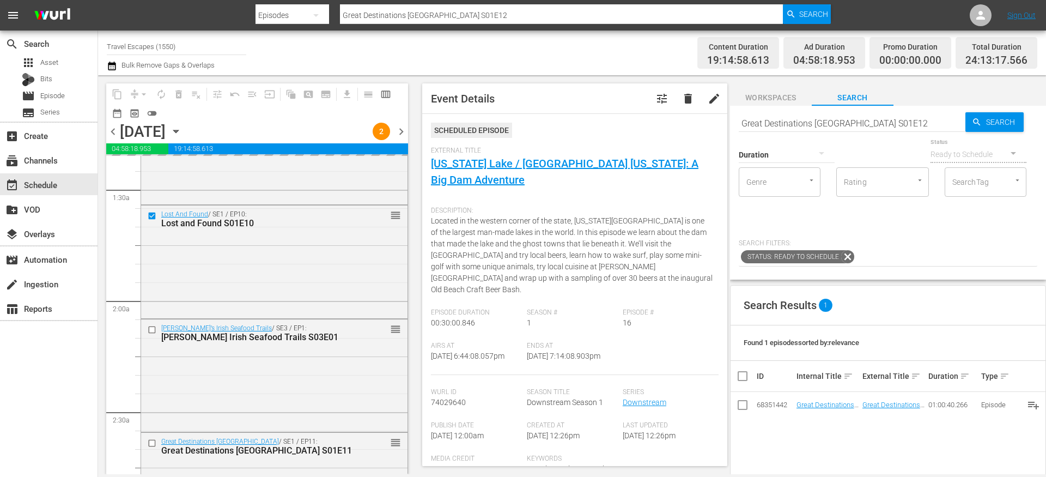
click at [898, 119] on input "Great Destinations [GEOGRAPHIC_DATA] S01E12" at bounding box center [852, 123] width 227 height 26
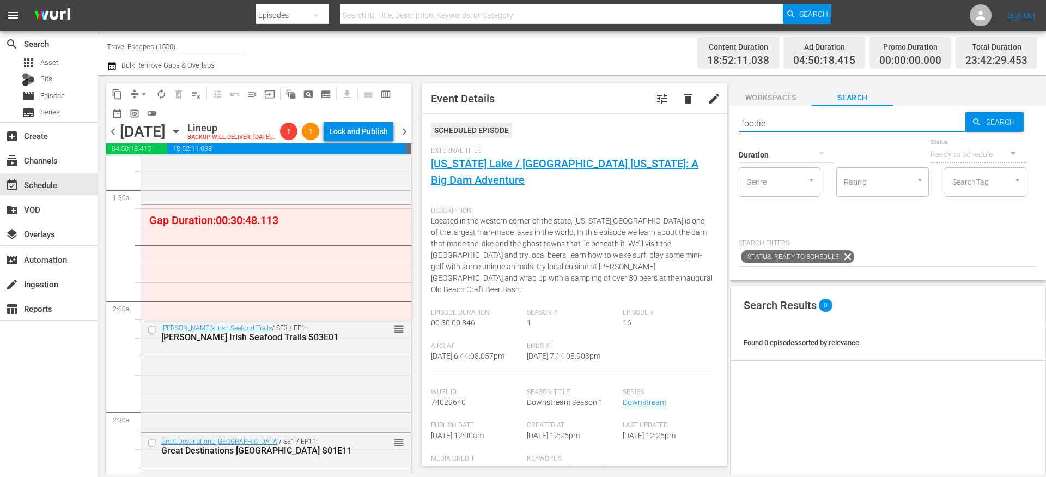
type input "foodie"
click at [778, 154] on div at bounding box center [787, 154] width 96 height 31
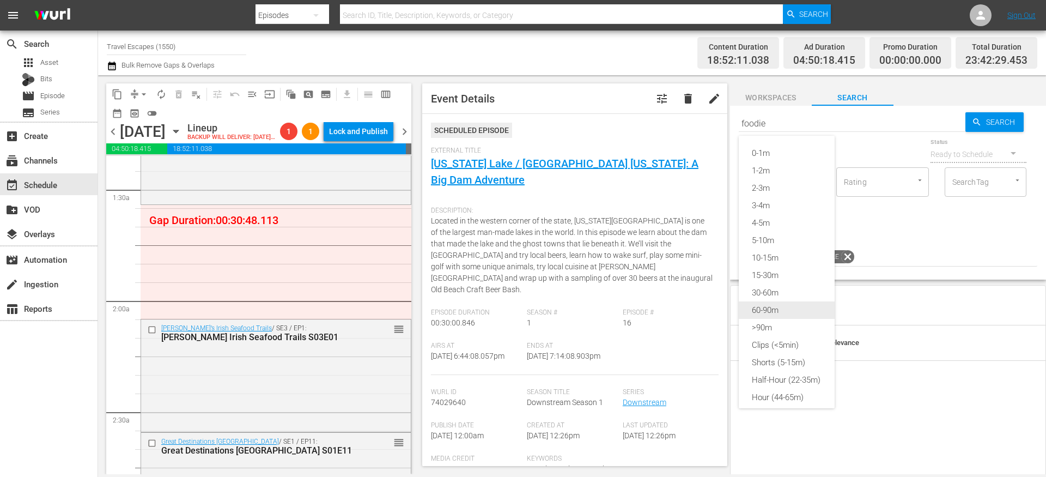
type input "foodie"
click at [779, 361] on div "Shorts (5-15m)" at bounding box center [787, 362] width 96 height 17
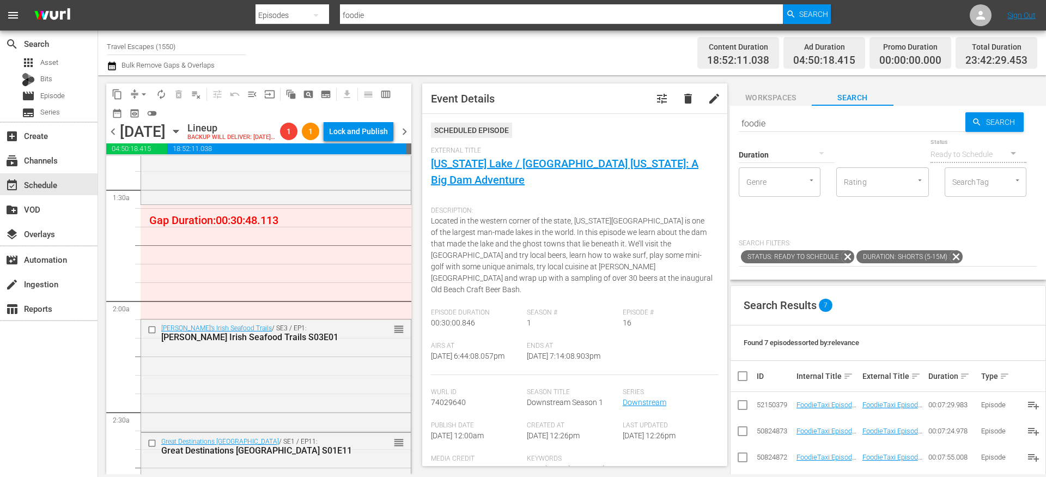
scroll to position [179, 0]
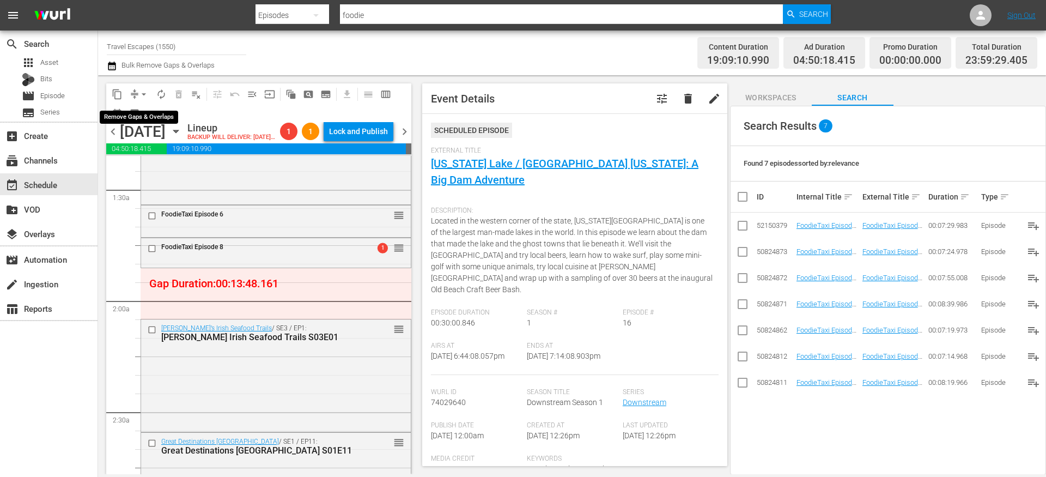
click at [139, 91] on span "arrow_drop_down" at bounding box center [143, 94] width 11 height 11
click at [147, 149] on li "Align to End of Previous Day" at bounding box center [144, 152] width 114 height 18
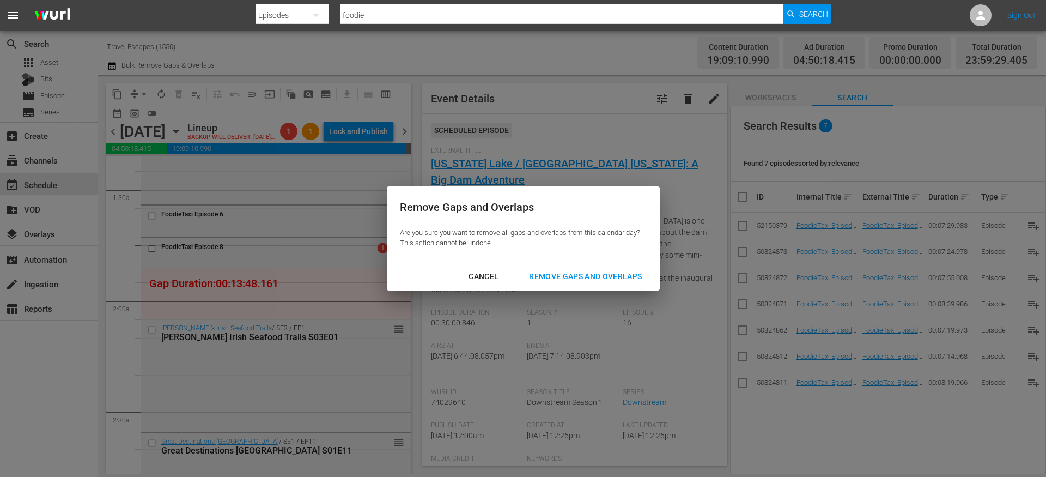
click at [591, 265] on div "Cancel Remove Gaps and Overlaps" at bounding box center [523, 276] width 273 height 29
click at [585, 271] on div "Remove Gaps and Overlaps" at bounding box center [585, 277] width 130 height 14
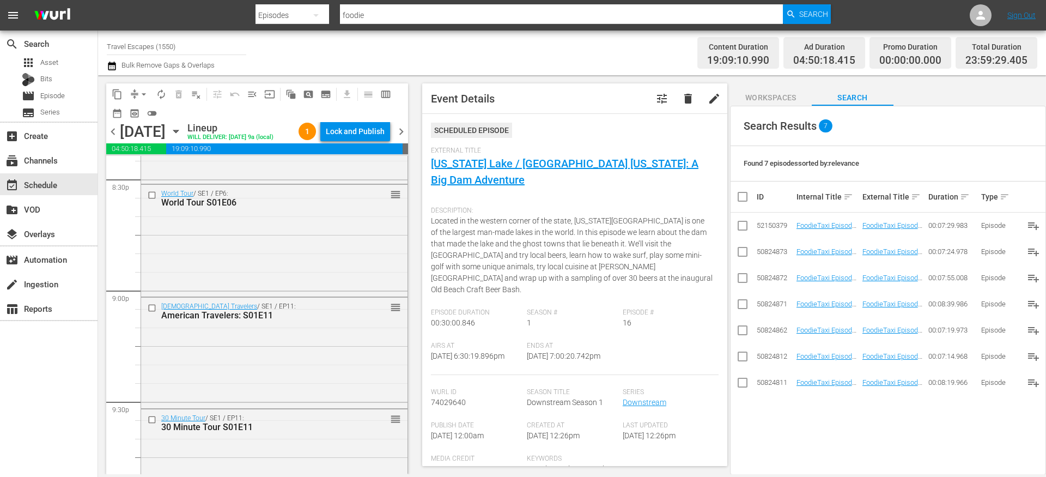
scroll to position [4508, 0]
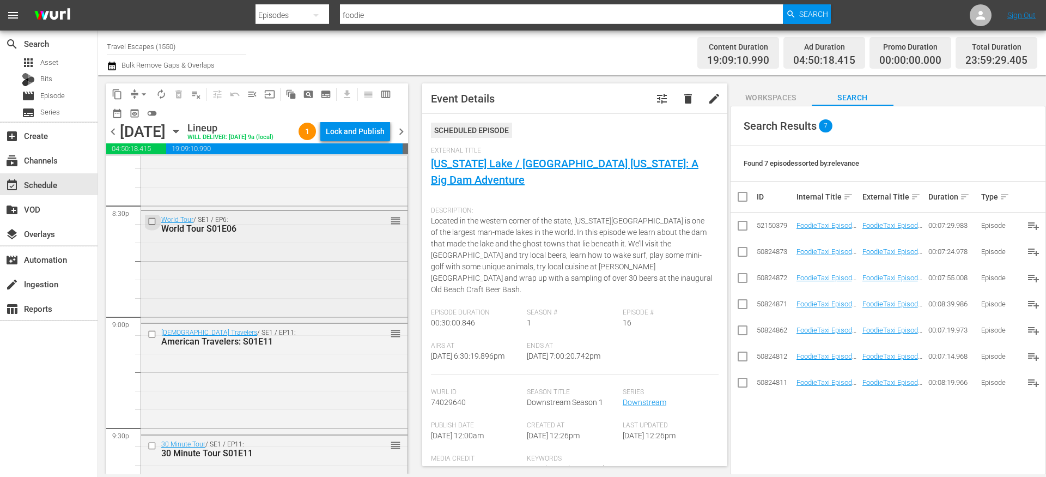
click at [151, 226] on input "checkbox" at bounding box center [153, 220] width 11 height 9
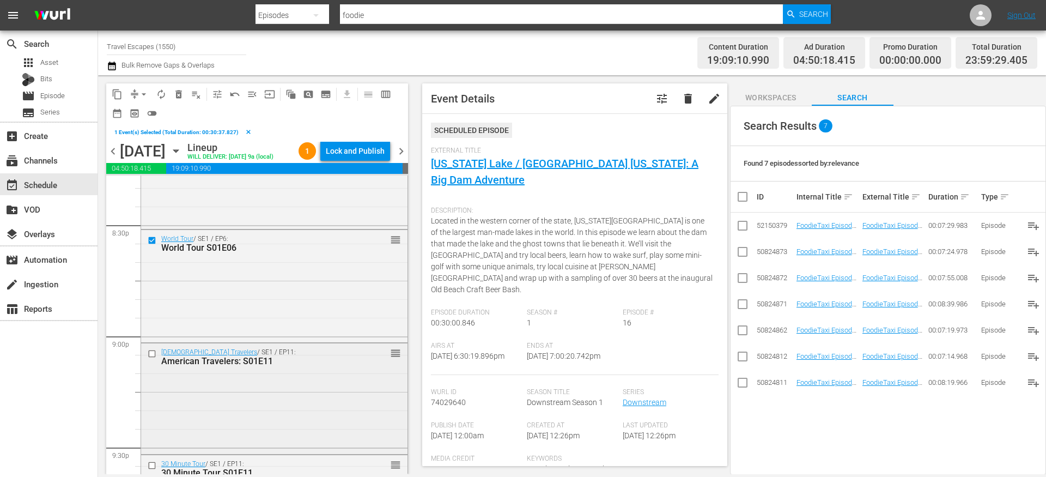
click at [151, 359] on input "checkbox" at bounding box center [153, 353] width 11 height 9
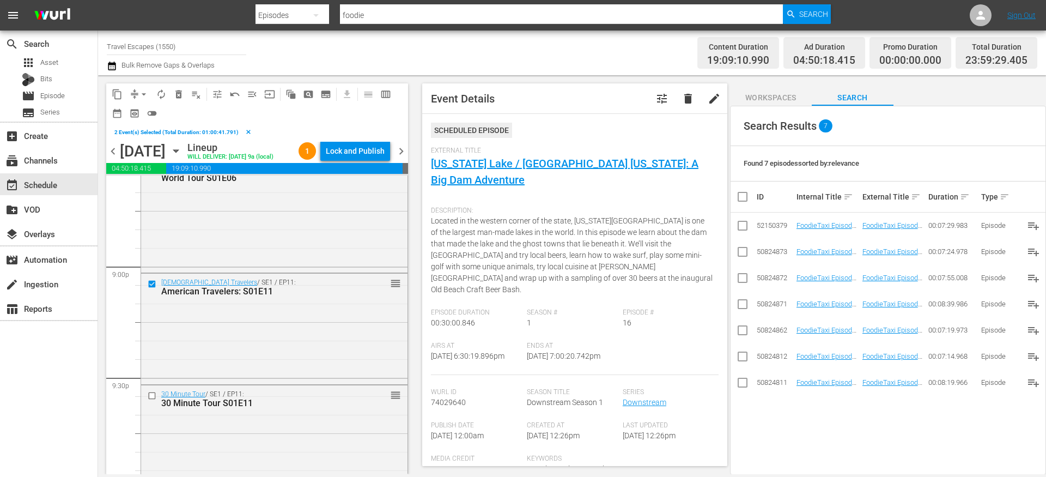
scroll to position [4661, 0]
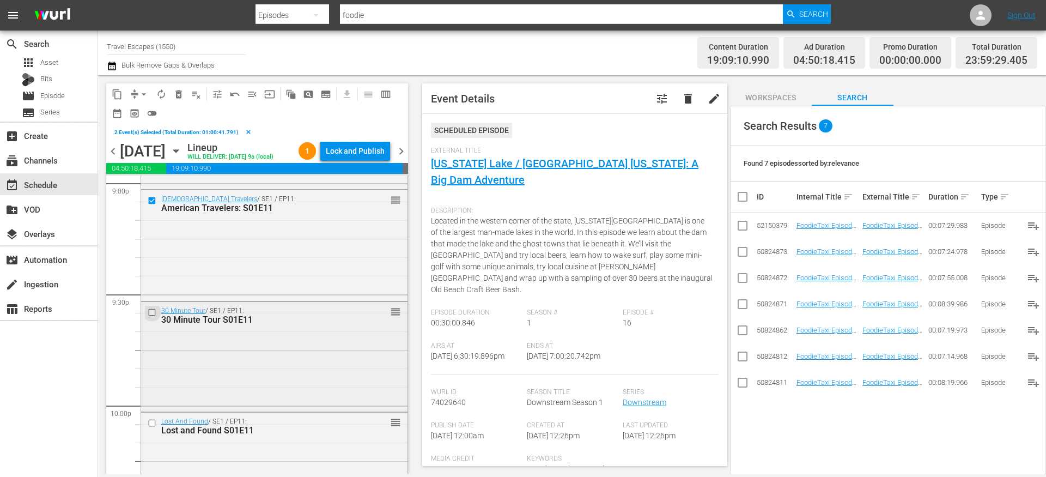
click at [151, 317] on input "checkbox" at bounding box center [153, 311] width 11 height 9
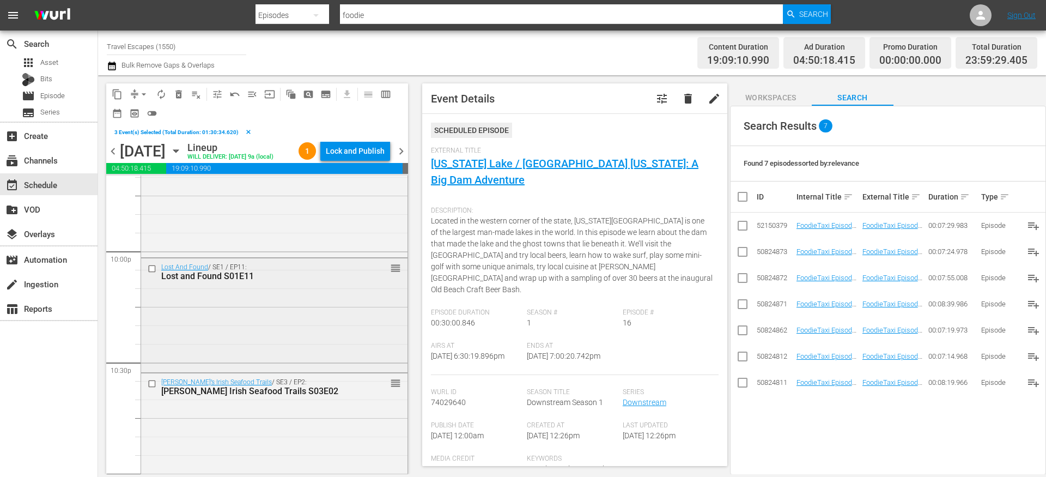
click at [152, 274] on input "checkbox" at bounding box center [153, 268] width 11 height 9
click at [152, 388] on input "checkbox" at bounding box center [153, 383] width 11 height 9
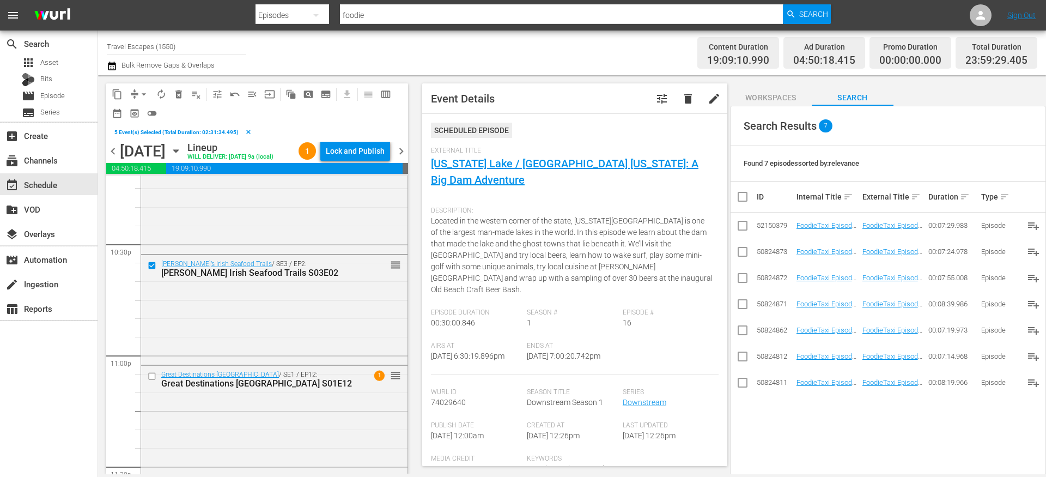
scroll to position [5066, 0]
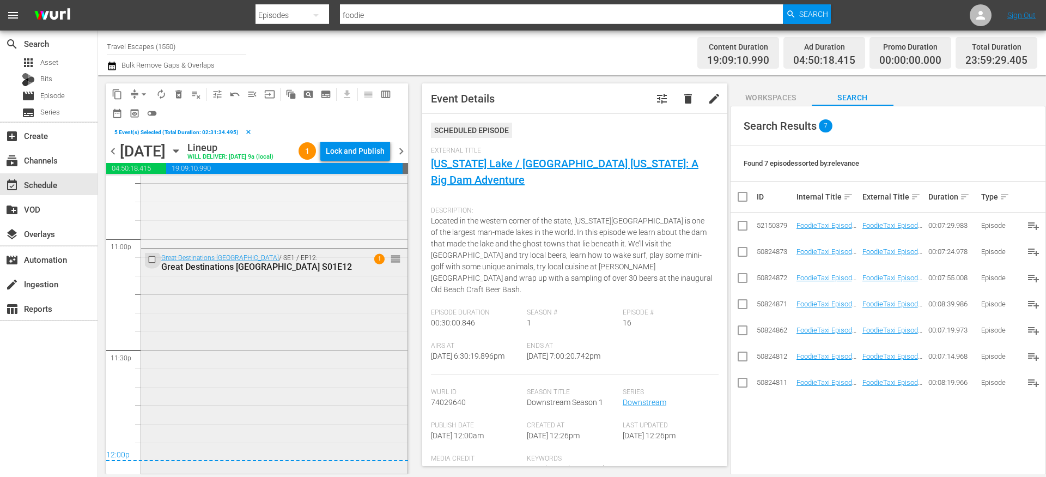
click at [152, 263] on input "checkbox" at bounding box center [153, 259] width 11 height 9
click at [122, 94] on span "content_copy" at bounding box center [117, 94] width 11 height 11
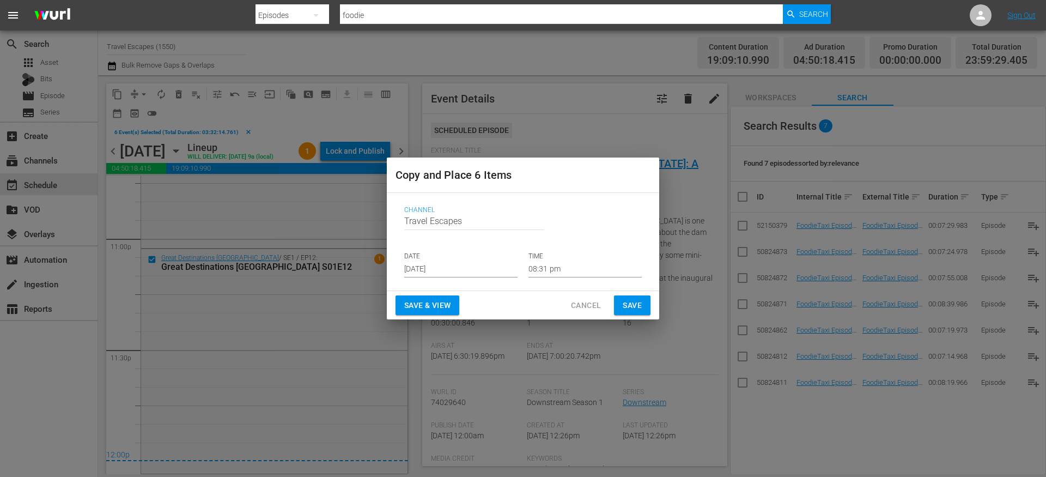
click at [440, 266] on input "[DATE]" at bounding box center [460, 269] width 113 height 16
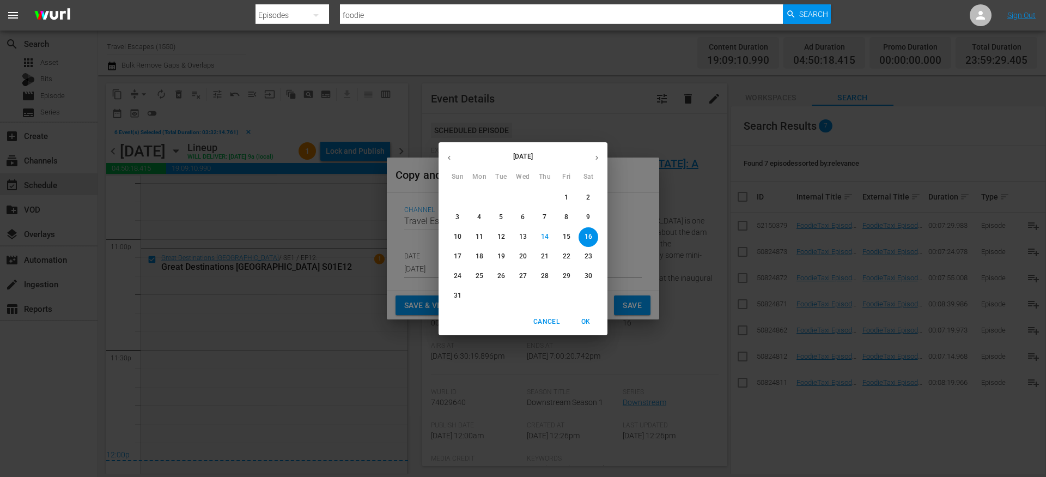
click at [598, 160] on icon "button" at bounding box center [597, 158] width 8 height 8
click at [502, 238] on p "16" at bounding box center [501, 236] width 8 height 9
type input "[DATE]"
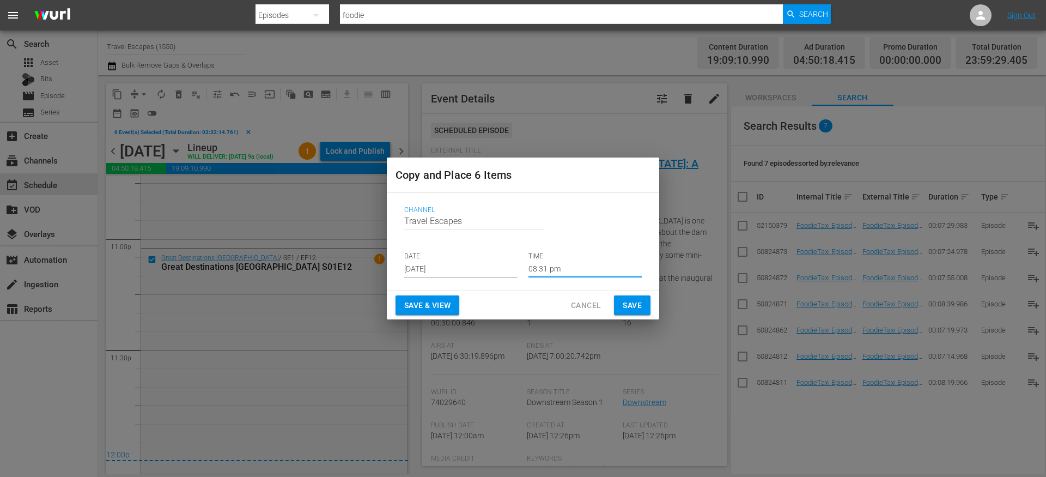
click at [559, 266] on input "08:31 pm" at bounding box center [585, 269] width 113 height 16
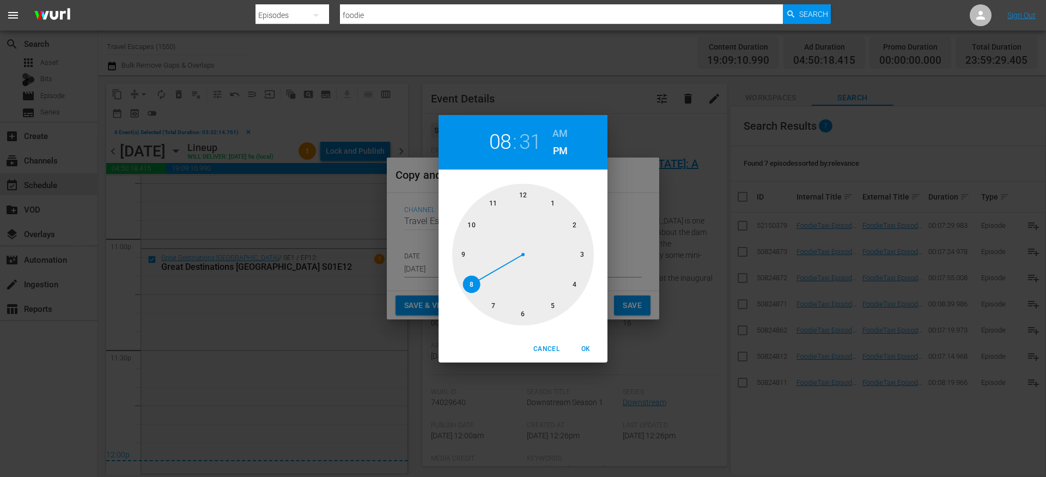
click at [529, 196] on div at bounding box center [523, 255] width 142 height 142
click at [525, 194] on div at bounding box center [523, 255] width 142 height 142
click at [557, 133] on h6 "AM" at bounding box center [559, 133] width 15 height 17
click at [591, 346] on span "OK" at bounding box center [586, 348] width 26 height 11
type input "12:00 am"
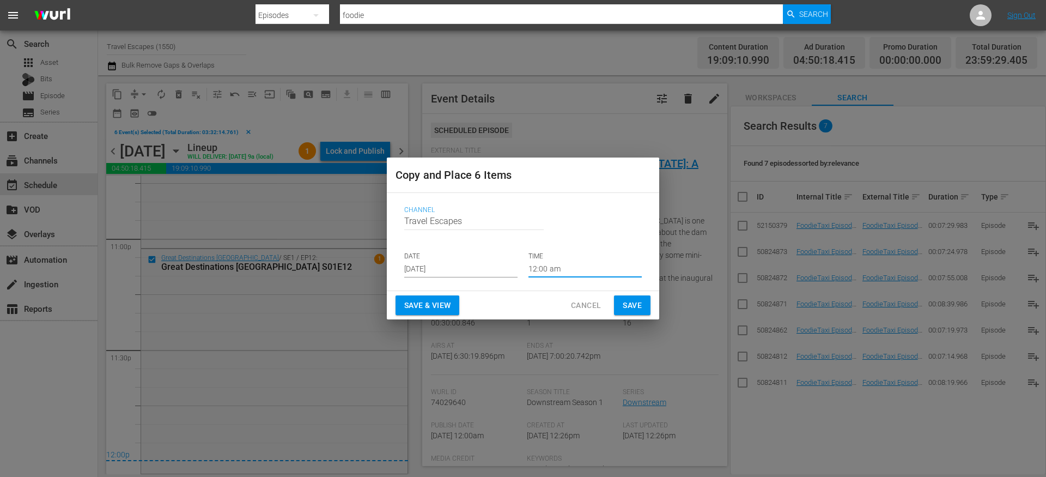
click at [629, 309] on span "Save" at bounding box center [632, 306] width 19 height 14
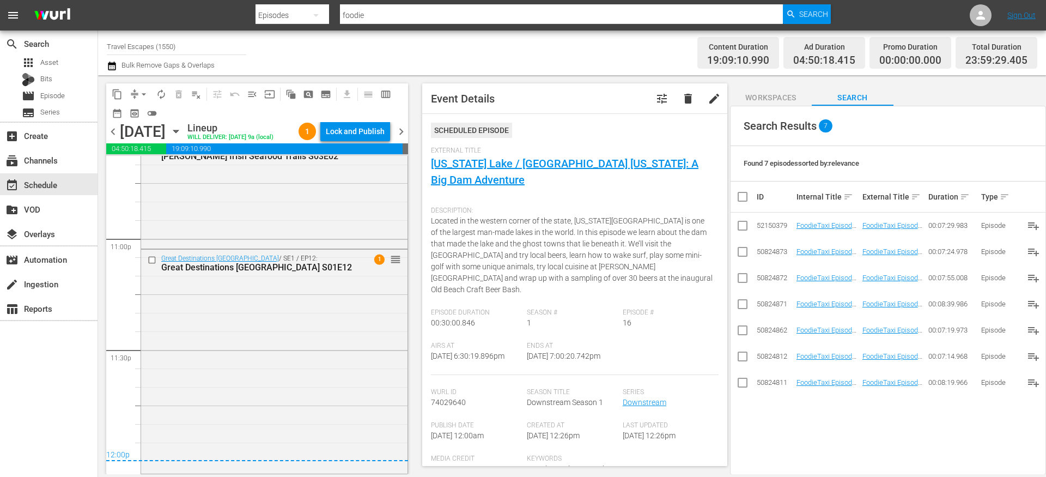
scroll to position [5047, 0]
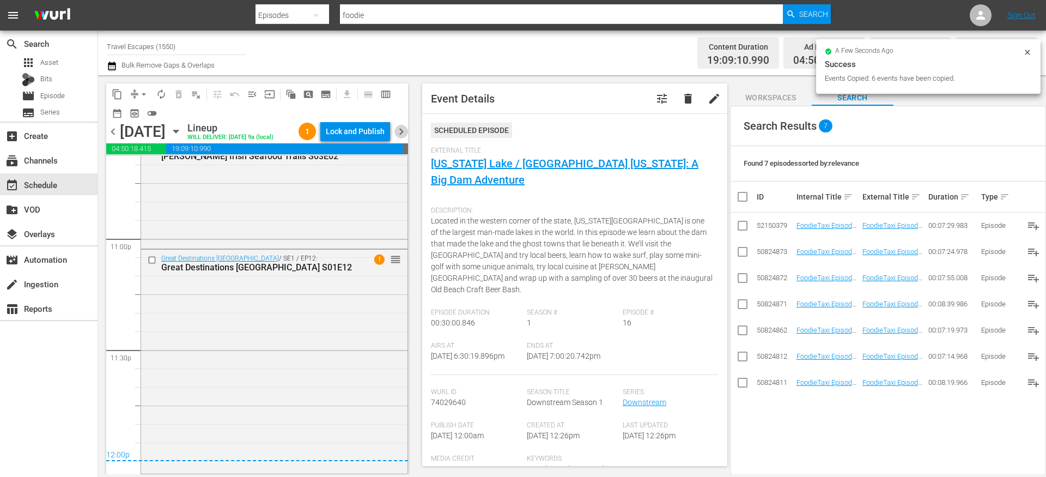
click at [402, 133] on span "chevron_right" at bounding box center [401, 132] width 14 height 14
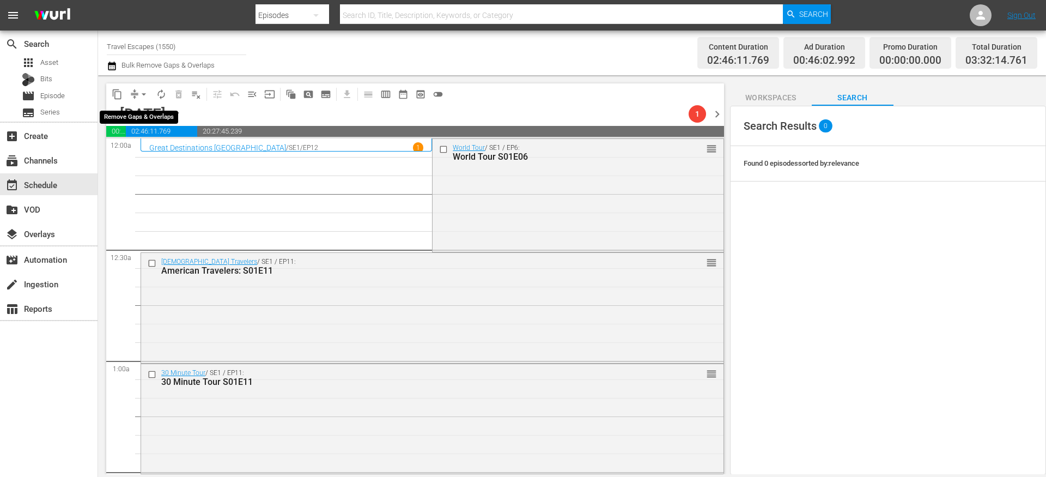
click at [137, 95] on button "arrow_drop_down" at bounding box center [143, 94] width 17 height 17
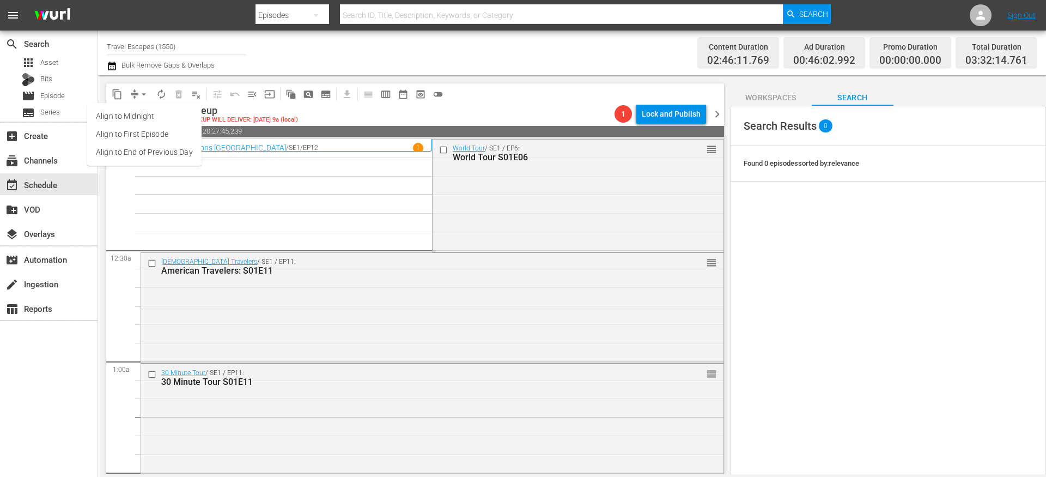
click at [134, 154] on li "Align to End of Previous Day" at bounding box center [144, 152] width 114 height 18
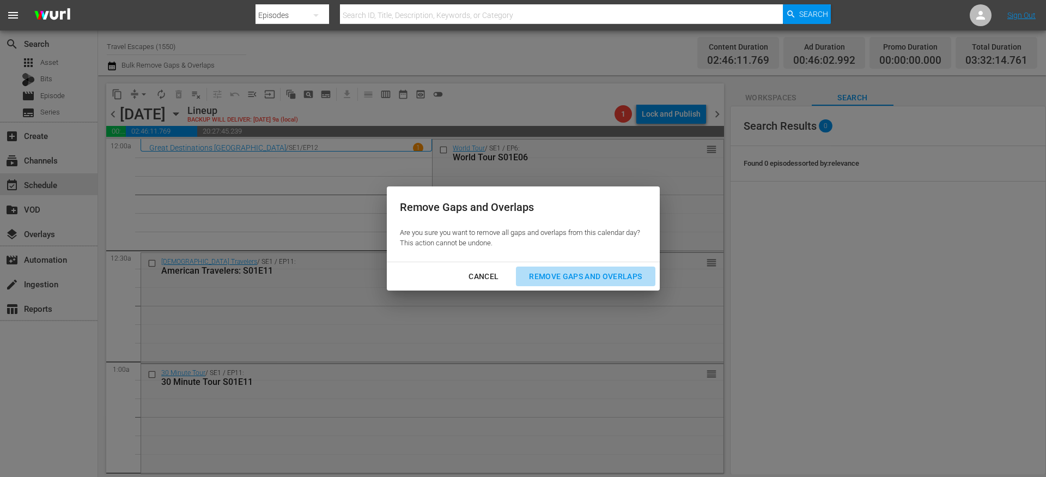
click at [555, 277] on div "Remove Gaps and Overlaps" at bounding box center [585, 277] width 130 height 14
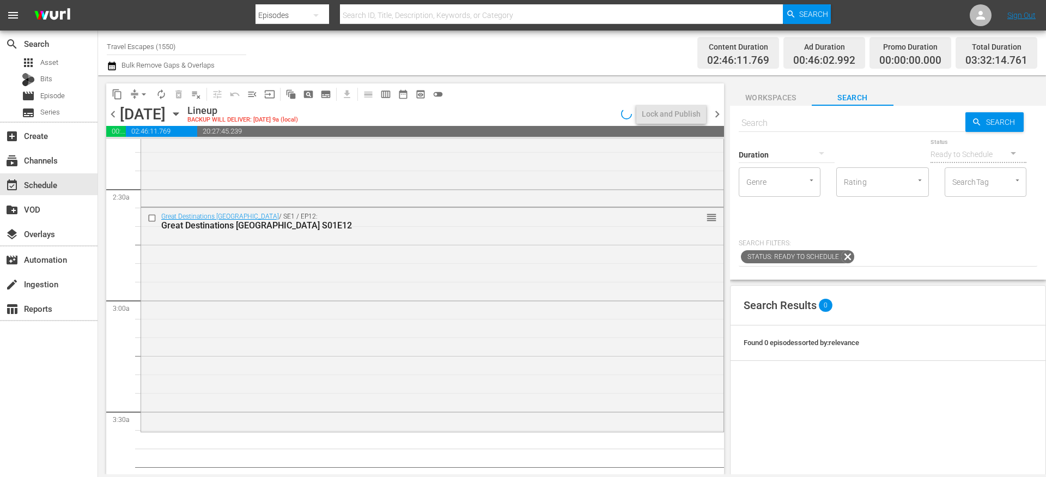
click at [780, 122] on input "text" at bounding box center [852, 123] width 227 height 26
paste input "Downstream S01E16"
type input "Downstream S01E16"
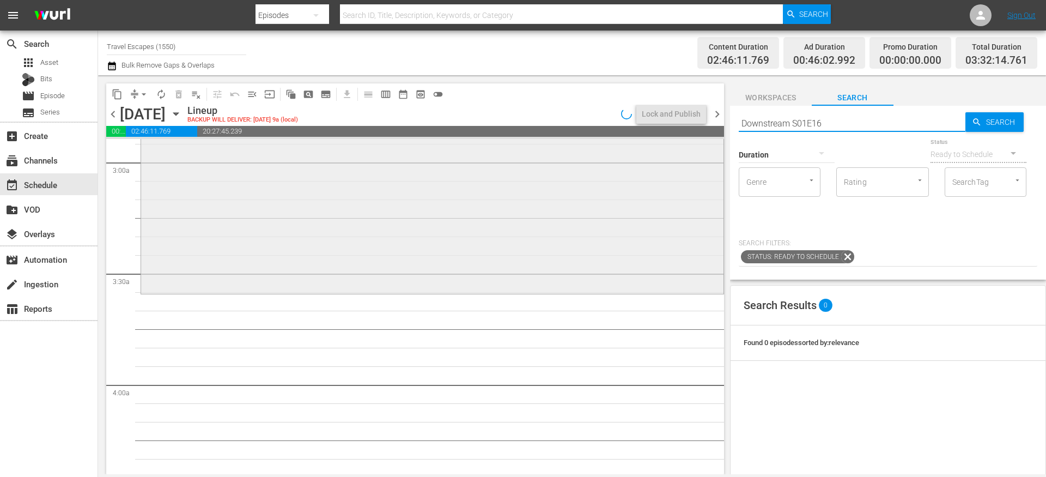
type input "Downstream S01E16"
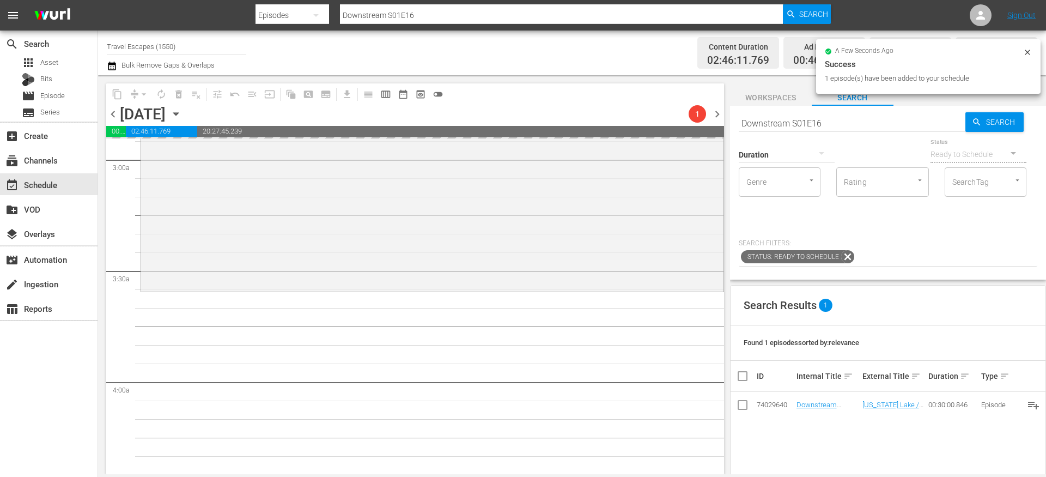
click at [767, 127] on input "Downstream S01E16" at bounding box center [852, 123] width 227 height 26
paste input "Painting the Town 111"
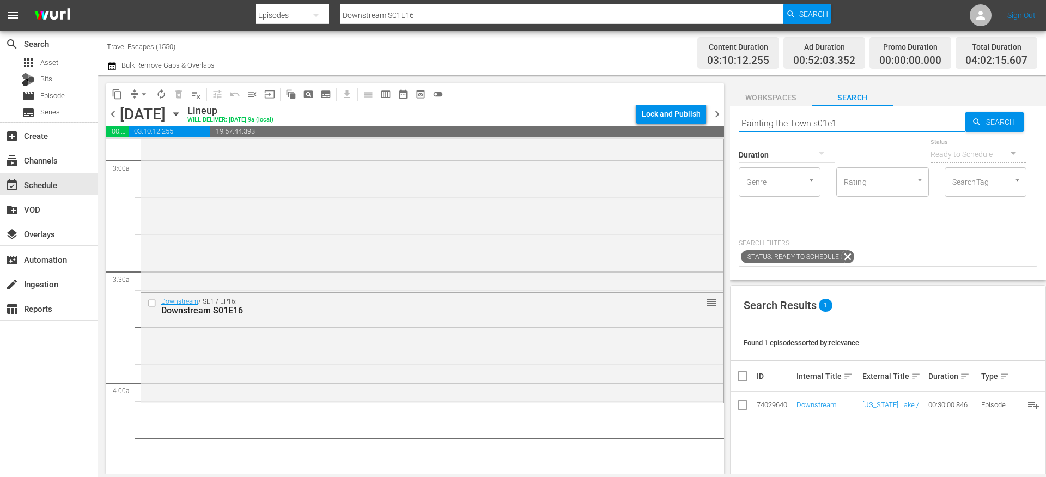
type input "Painting the Town s01e11"
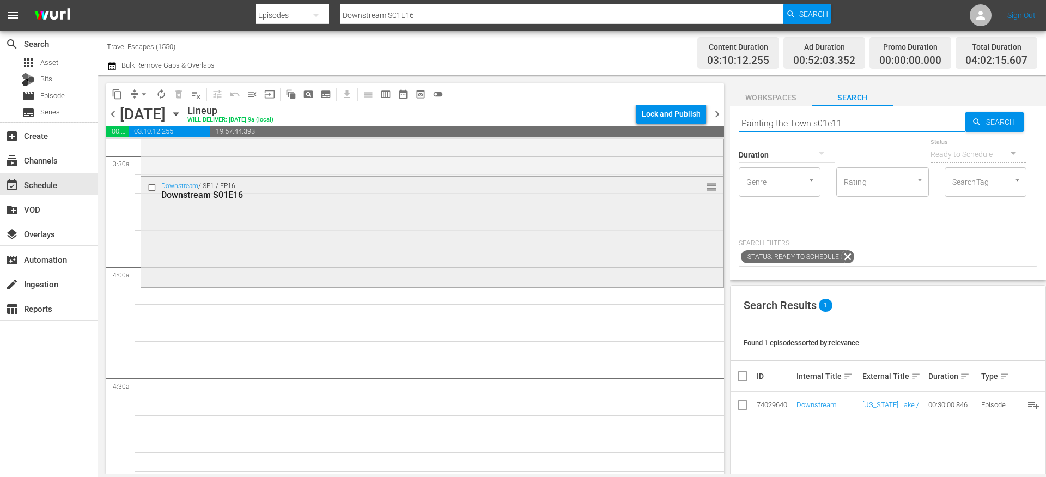
scroll to position [766, 0]
type input "Painting the Town s01e11"
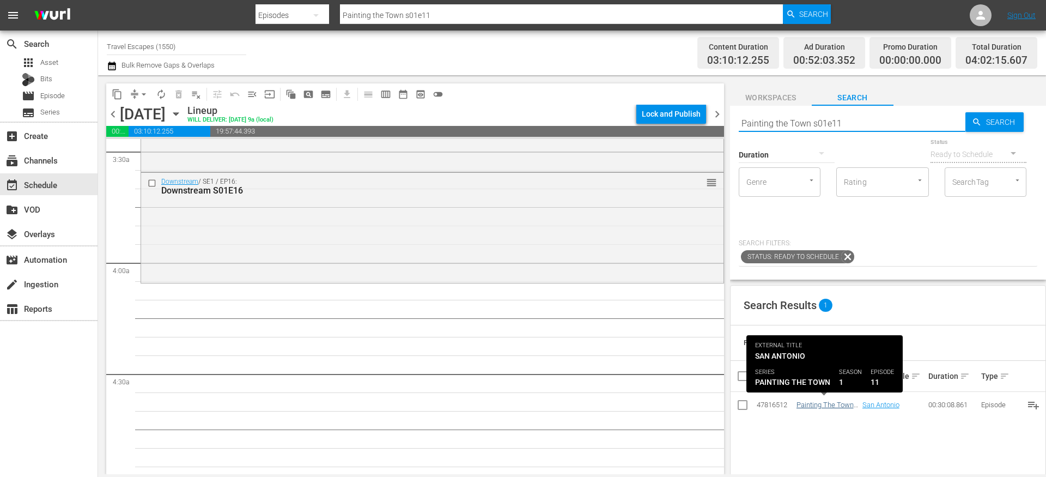
type input "Painting the Town s01e11"
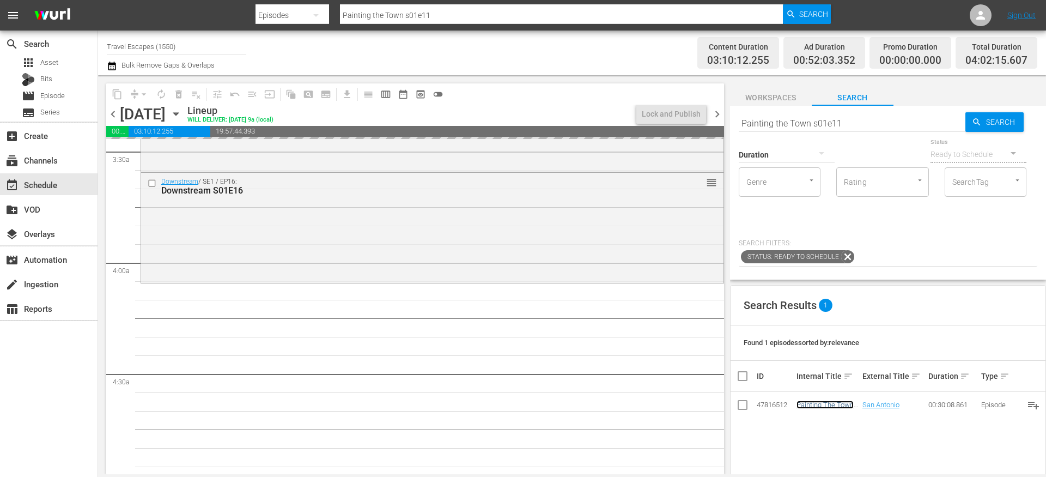
drag, startPoint x: 812, startPoint y: 406, endPoint x: 535, endPoint y: 3, distance: 489.2
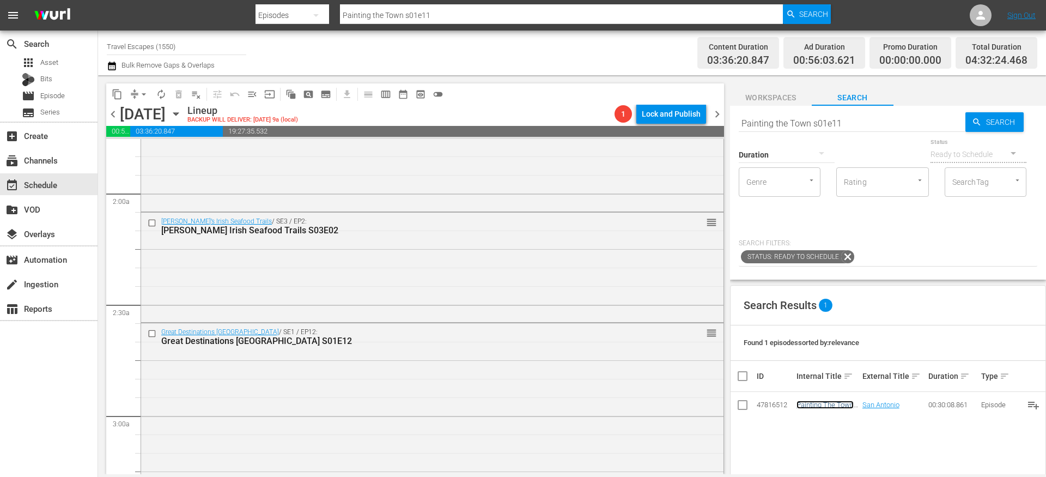
scroll to position [0, 0]
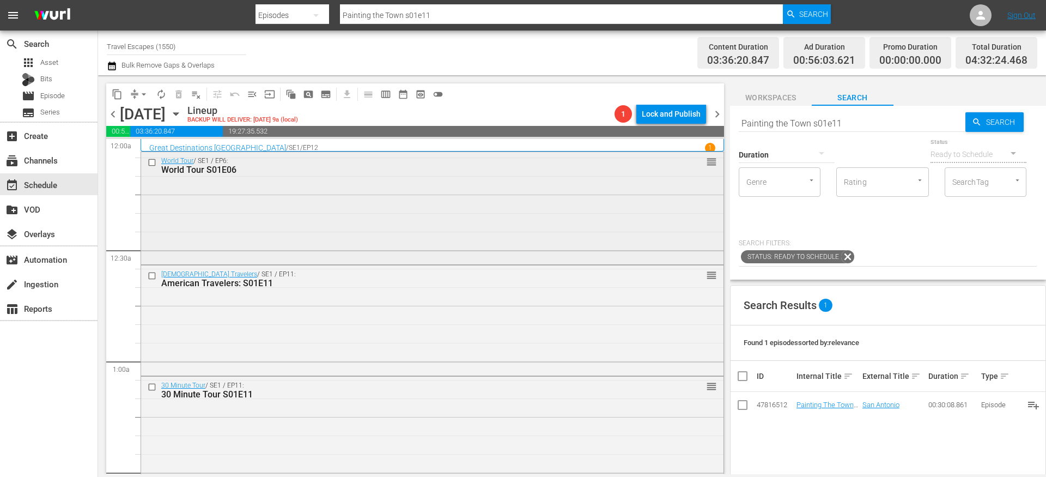
click at [153, 162] on input "checkbox" at bounding box center [153, 162] width 11 height 9
click at [154, 277] on input "checkbox" at bounding box center [153, 275] width 11 height 9
click at [154, 385] on input "checkbox" at bounding box center [153, 386] width 11 height 9
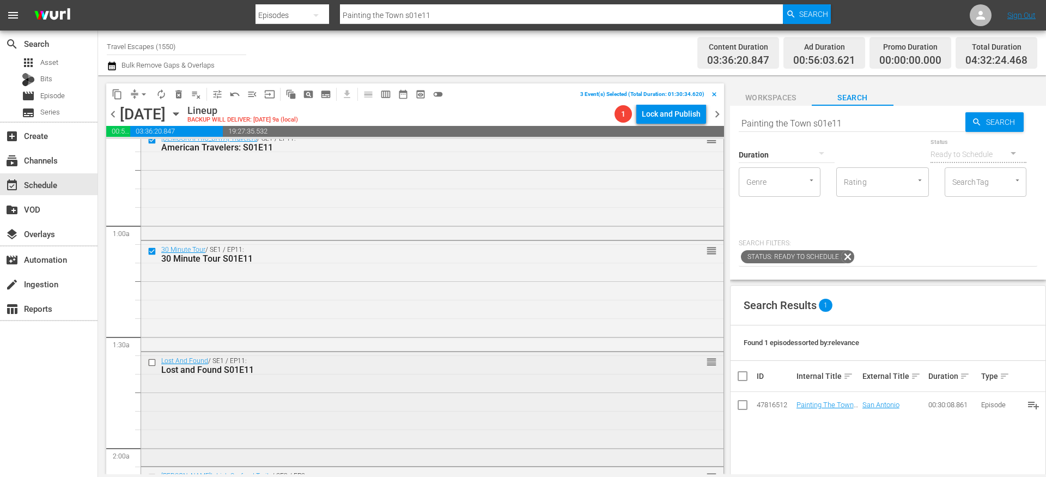
click at [153, 361] on input "checkbox" at bounding box center [153, 362] width 11 height 9
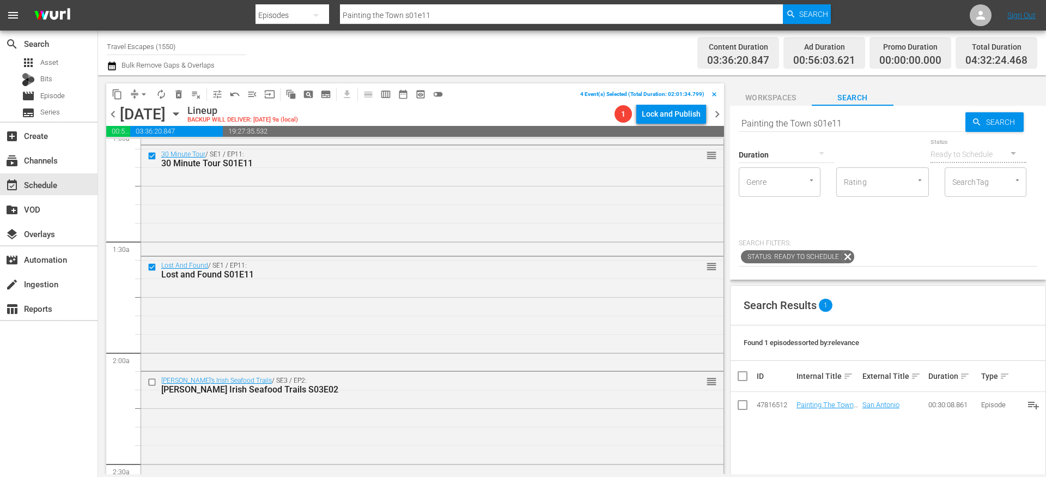
scroll to position [254, 0]
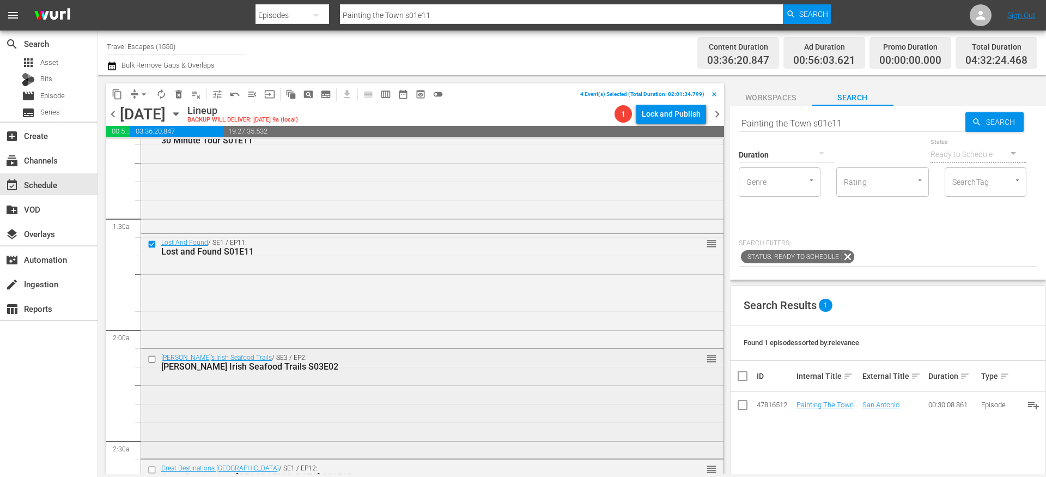
click at [152, 359] on input "checkbox" at bounding box center [153, 358] width 11 height 9
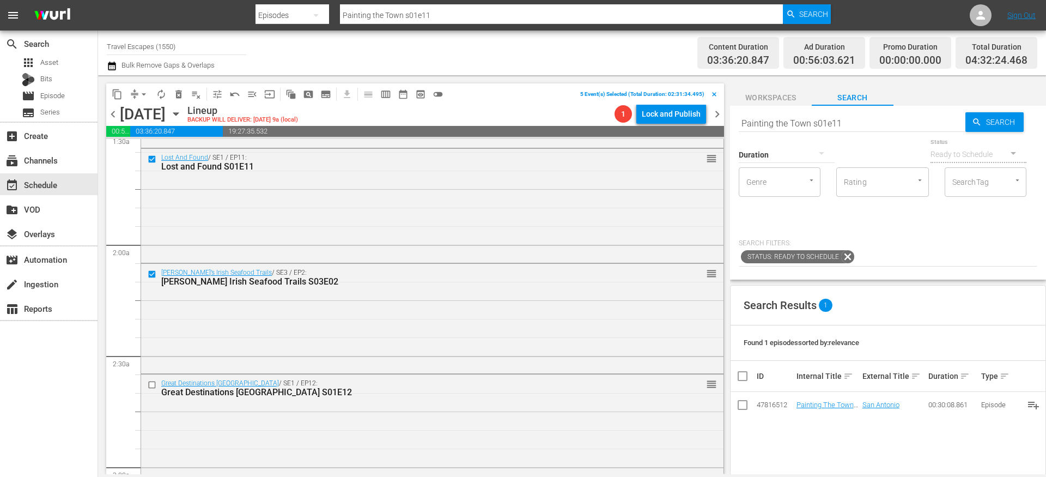
scroll to position [410, 0]
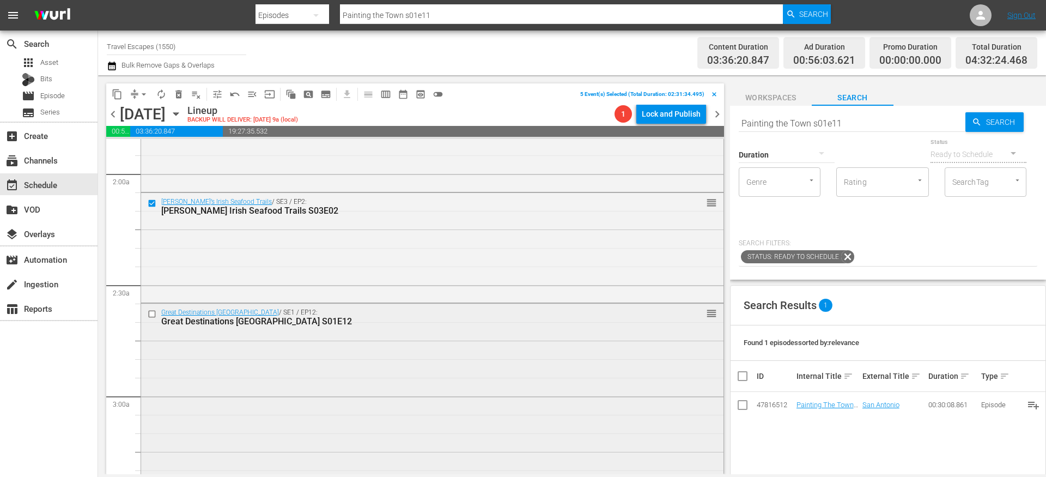
click at [153, 313] on input "checkbox" at bounding box center [153, 313] width 11 height 9
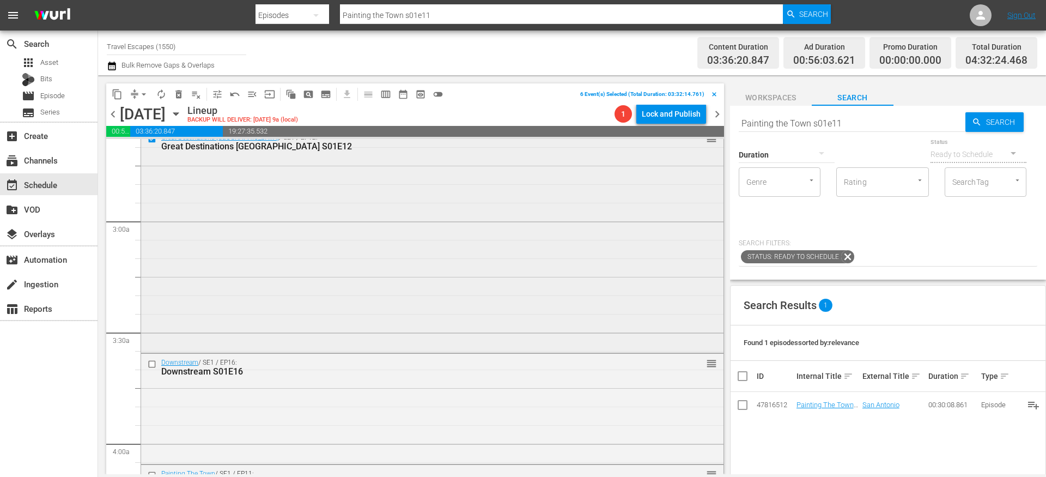
scroll to position [604, 0]
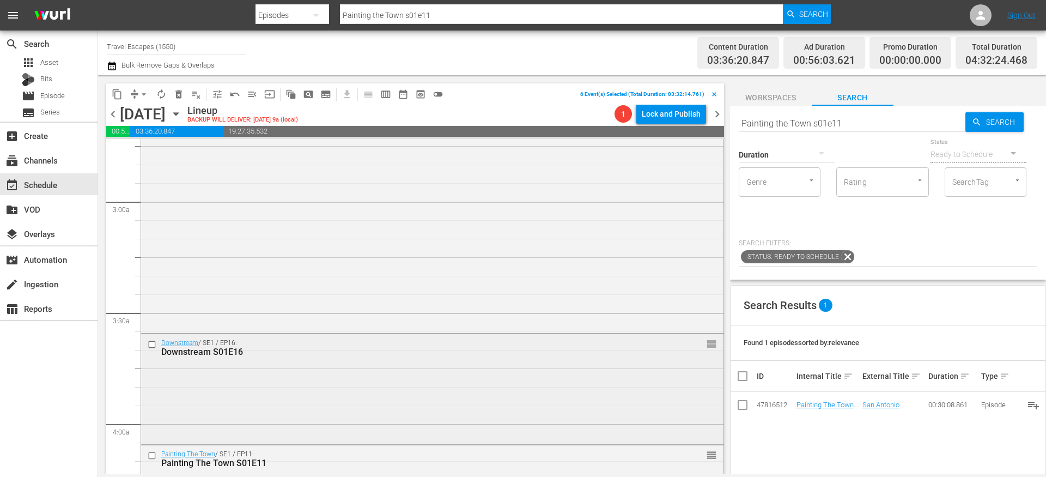
click at [151, 343] on input "checkbox" at bounding box center [153, 344] width 11 height 9
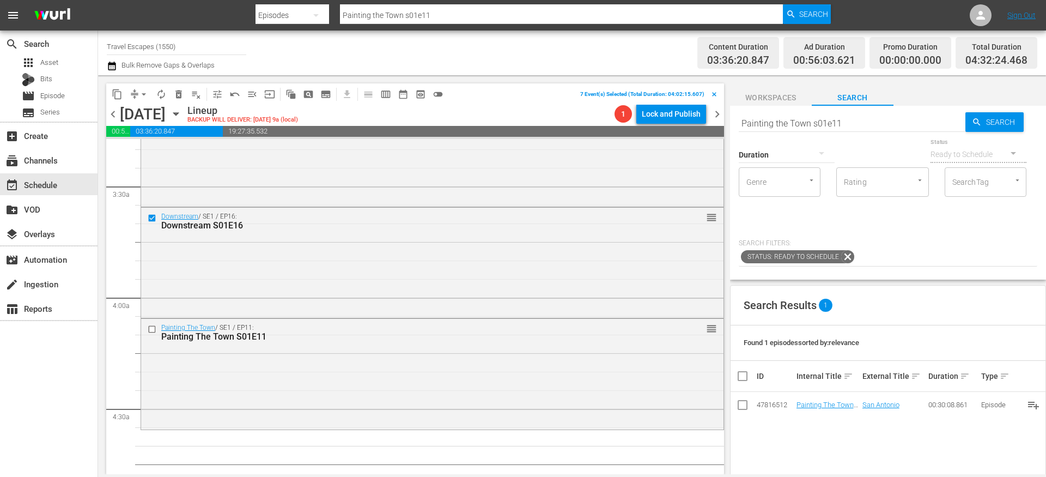
scroll to position [762, 0]
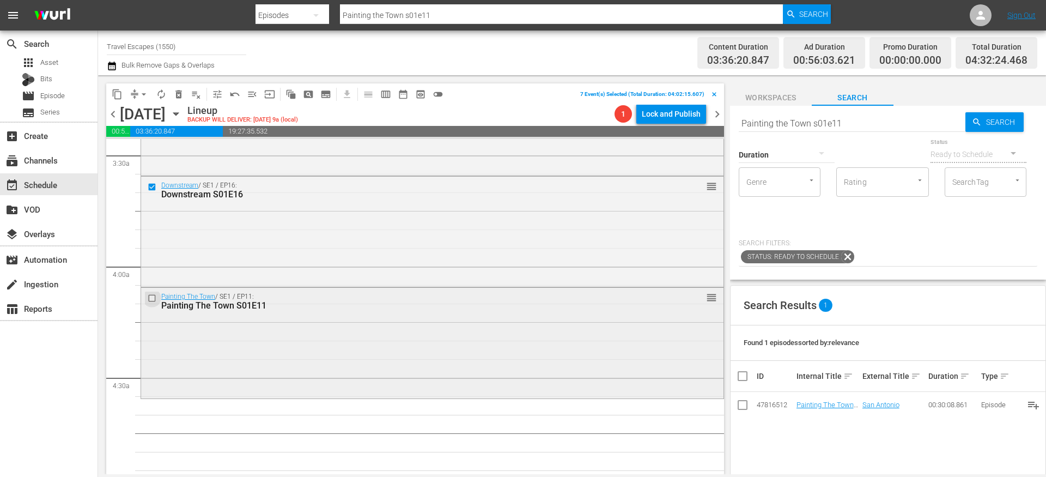
click at [152, 298] on input "checkbox" at bounding box center [153, 298] width 11 height 9
click at [117, 95] on span "content_copy" at bounding box center [117, 94] width 11 height 11
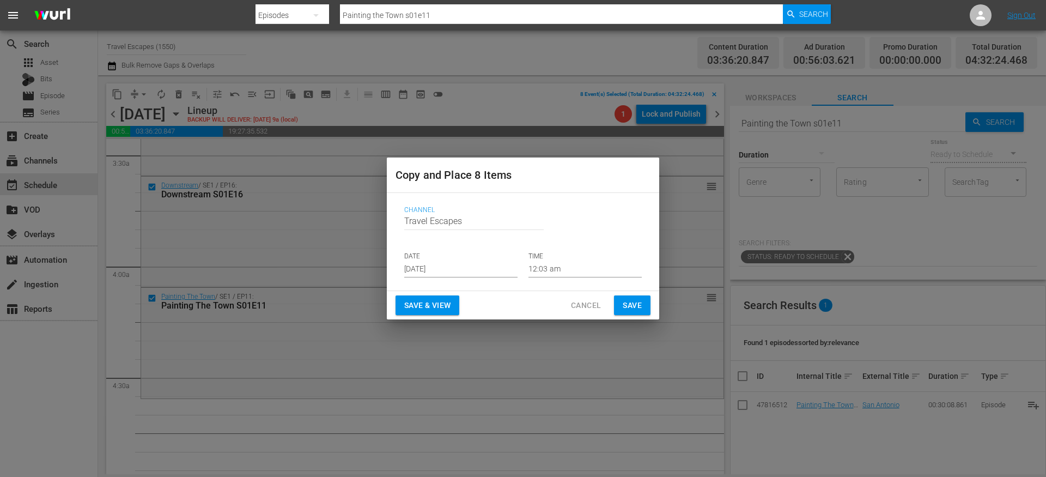
click at [423, 264] on input "[DATE]" at bounding box center [460, 269] width 113 height 16
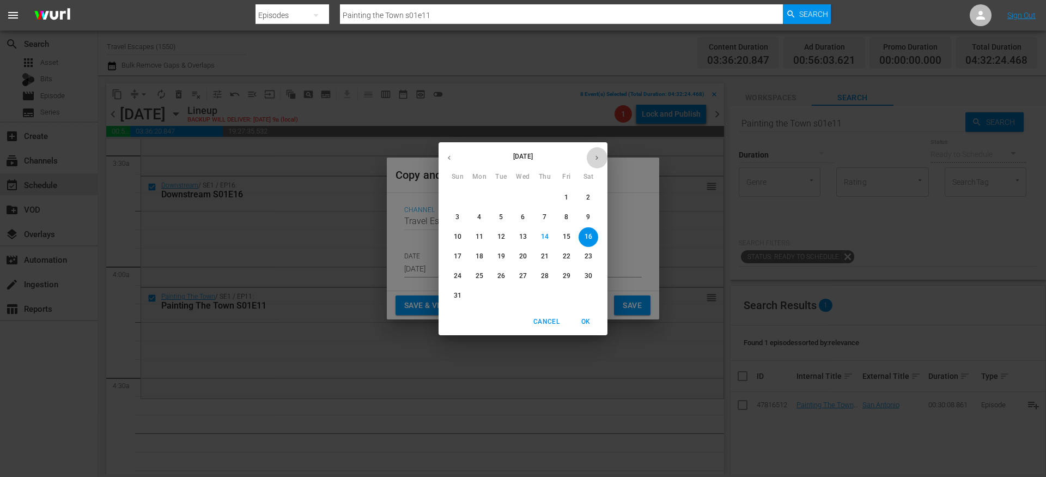
click at [593, 155] on icon "button" at bounding box center [597, 158] width 8 height 8
click at [501, 239] on p "16" at bounding box center [501, 236] width 8 height 9
type input "[DATE]"
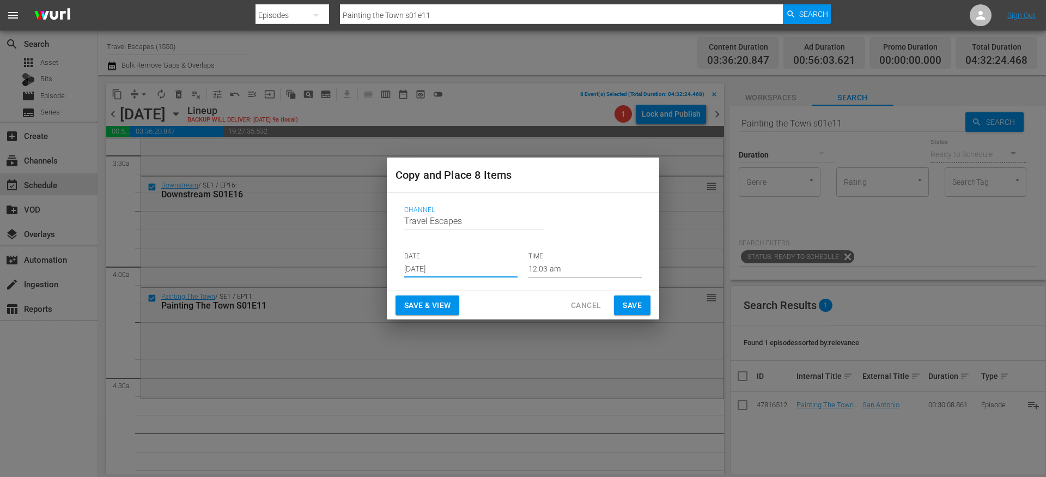
click at [540, 265] on input "12:03 am" at bounding box center [585, 269] width 113 height 16
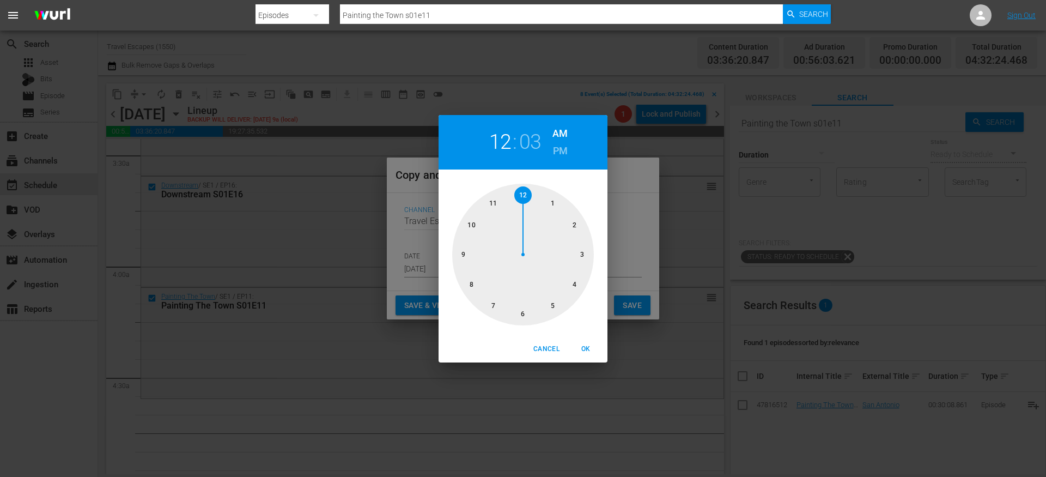
click at [568, 284] on div at bounding box center [523, 255] width 142 height 142
click at [523, 313] on div at bounding box center [523, 255] width 142 height 142
click at [592, 347] on span "OK" at bounding box center [586, 348] width 26 height 11
type input "04:30 am"
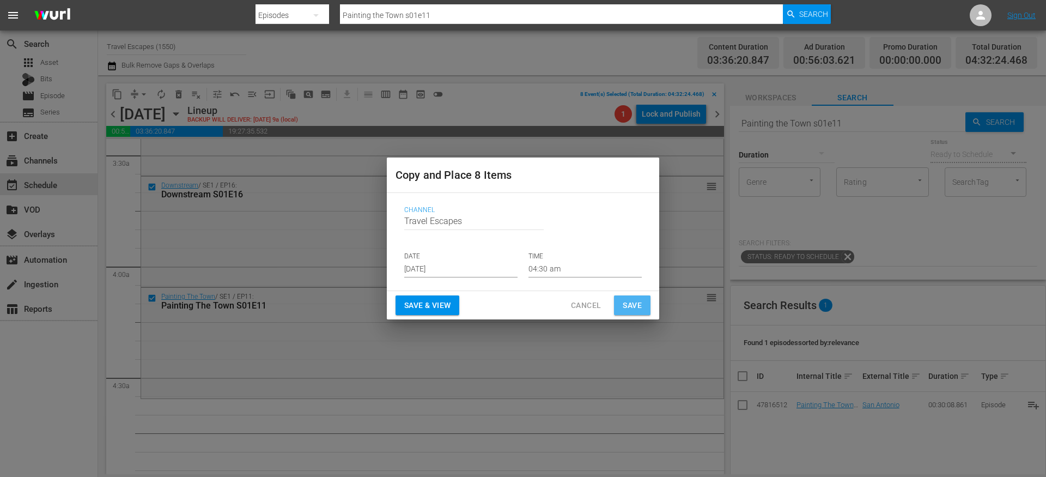
click at [631, 309] on span "Save" at bounding box center [632, 306] width 19 height 14
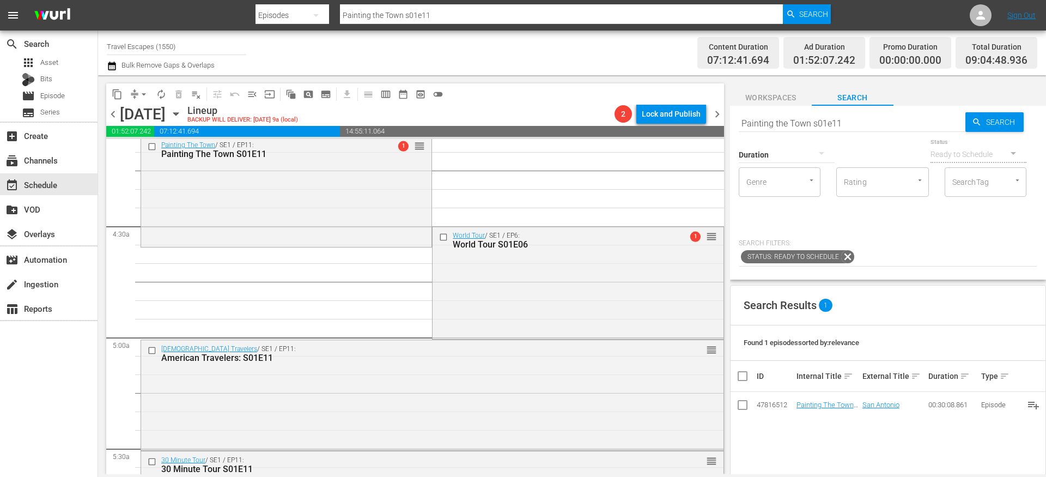
scroll to position [879, 0]
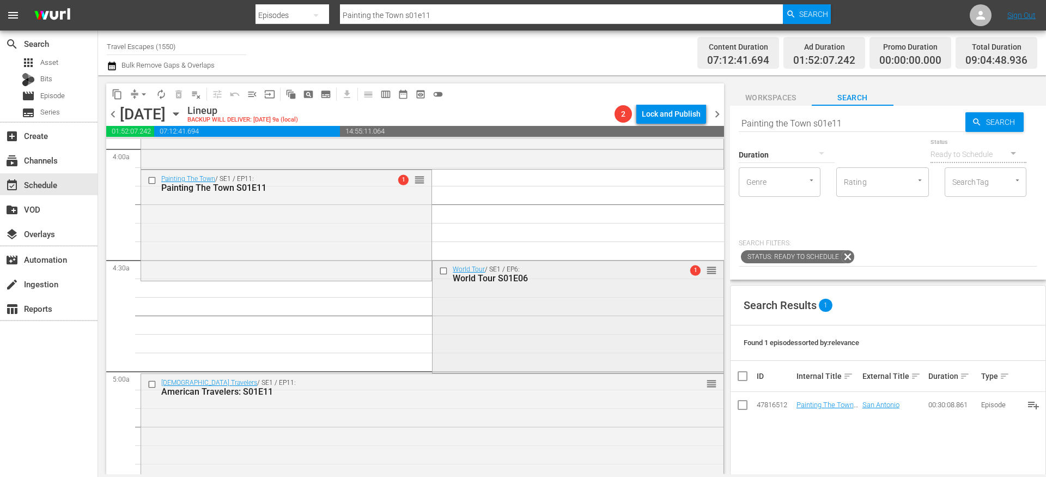
click at [440, 271] on input "checkbox" at bounding box center [444, 270] width 11 height 9
click at [154, 385] on input "checkbox" at bounding box center [153, 384] width 11 height 9
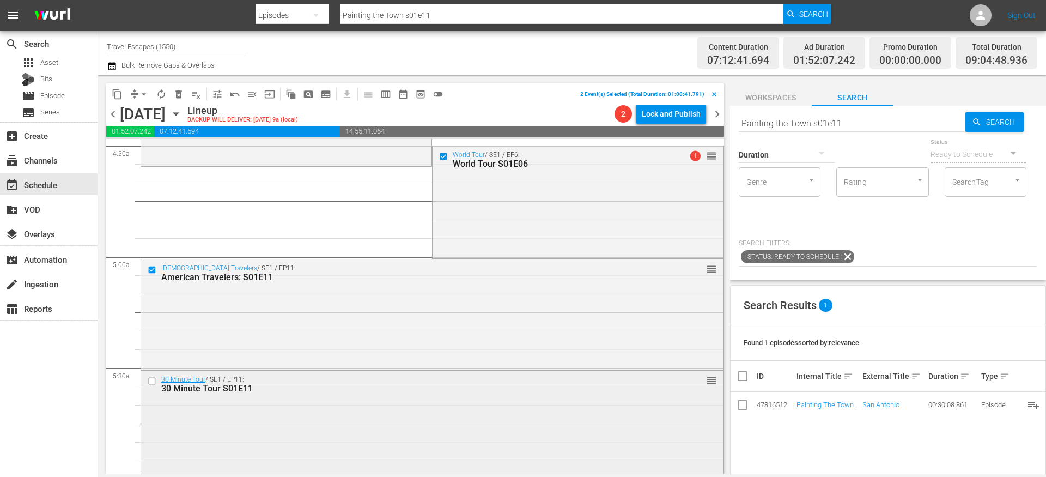
click at [152, 379] on input "checkbox" at bounding box center [153, 380] width 11 height 9
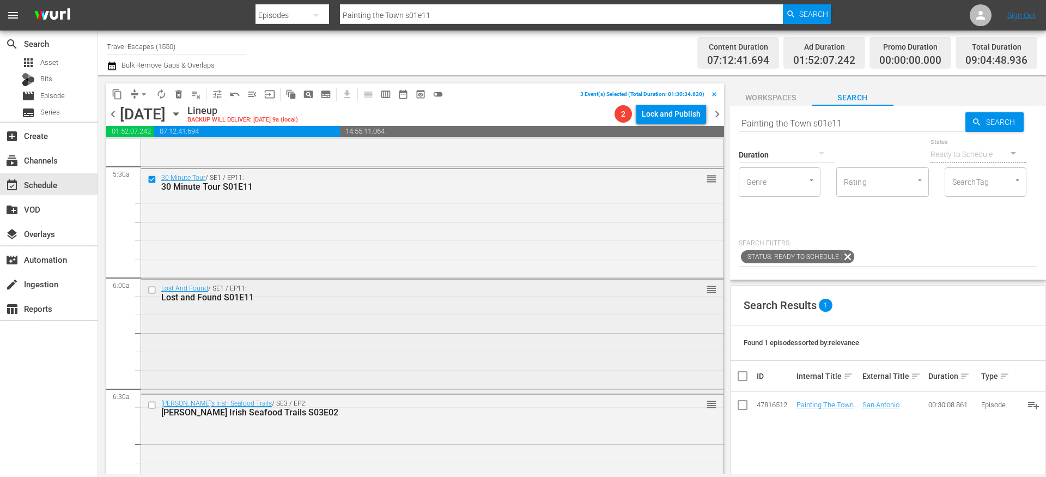
scroll to position [1212, 0]
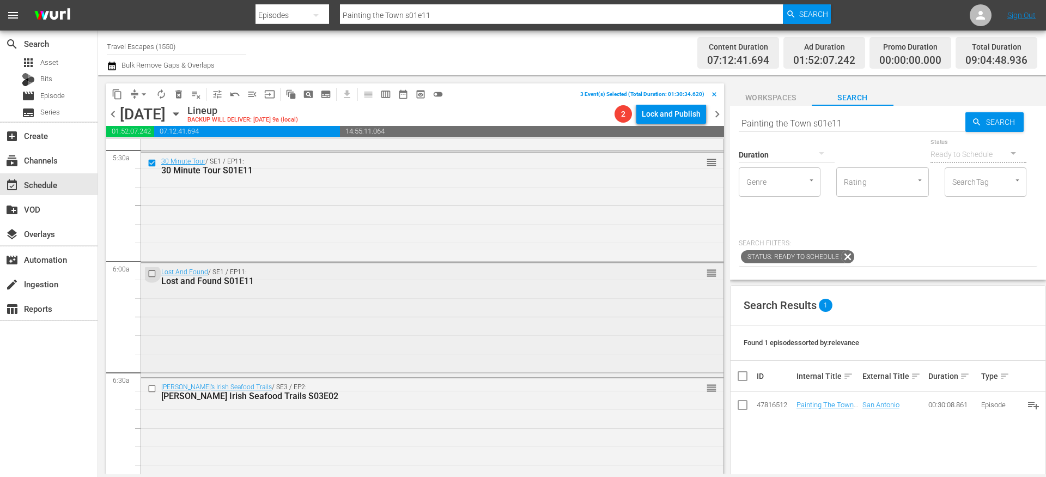
click at [153, 276] on input "checkbox" at bounding box center [153, 273] width 11 height 9
click at [156, 388] on input "checkbox" at bounding box center [153, 388] width 11 height 9
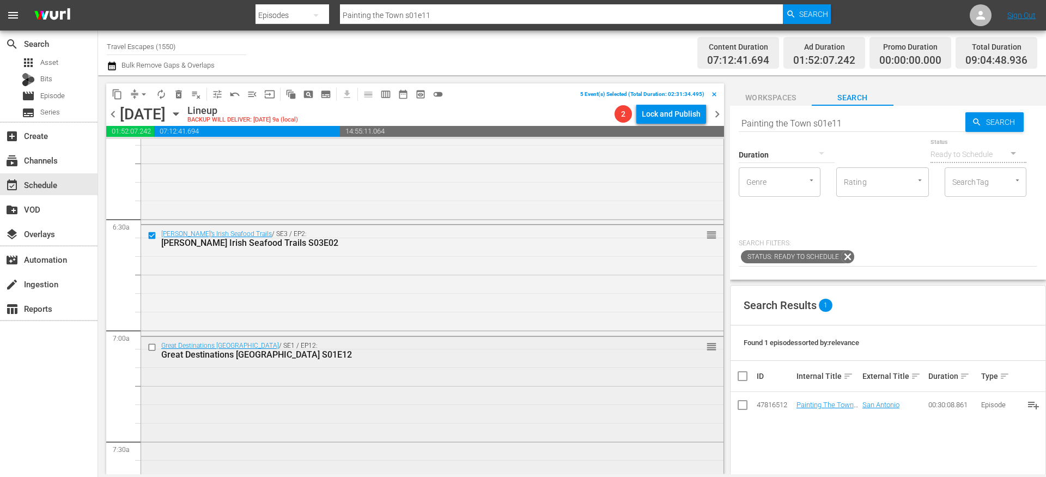
scroll to position [1417, 0]
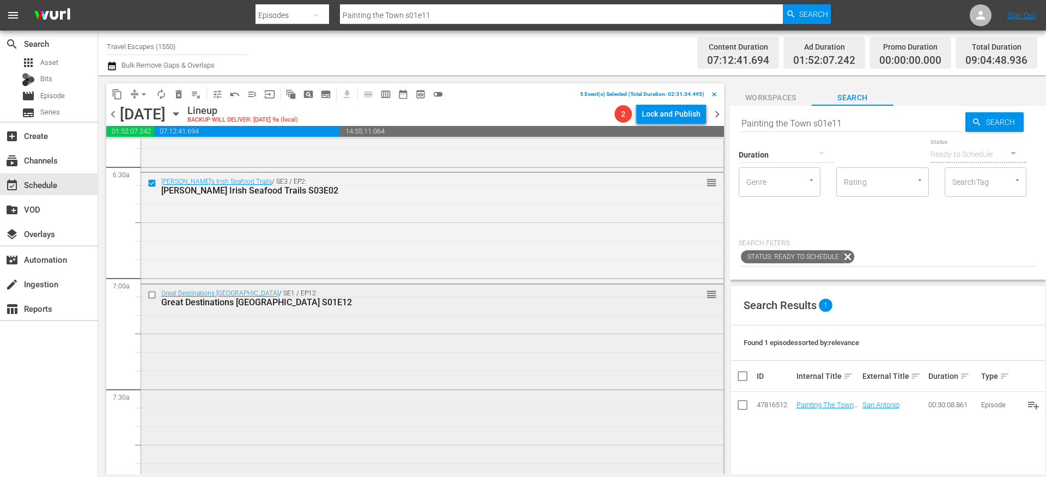
click at [154, 293] on input "checkbox" at bounding box center [153, 294] width 11 height 9
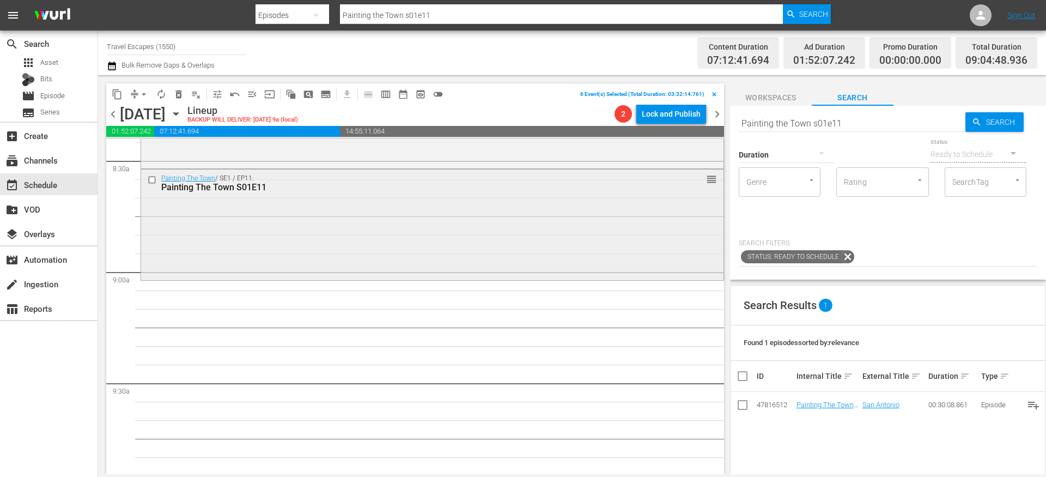
scroll to position [1878, 0]
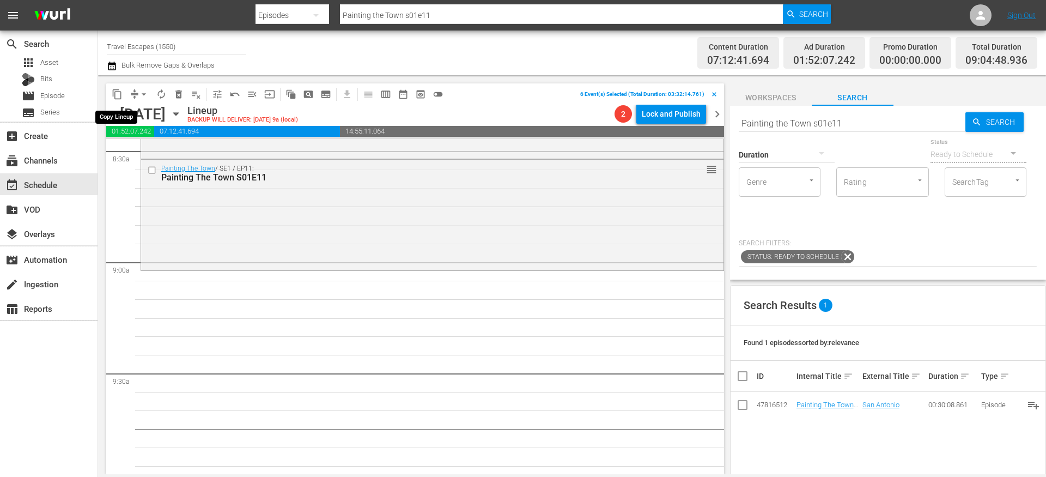
click at [117, 92] on span "content_copy" at bounding box center [117, 94] width 11 height 11
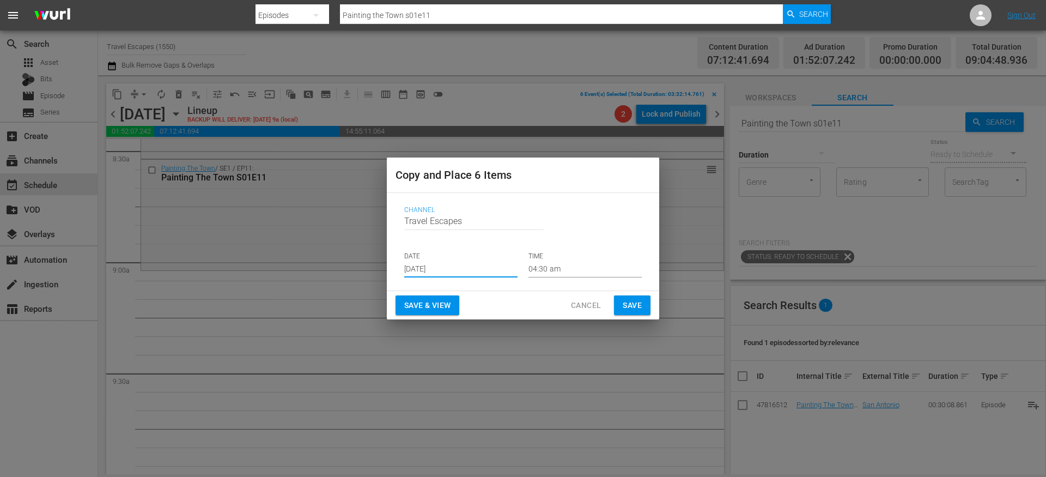
click at [438, 267] on input "[DATE]" at bounding box center [460, 269] width 113 height 16
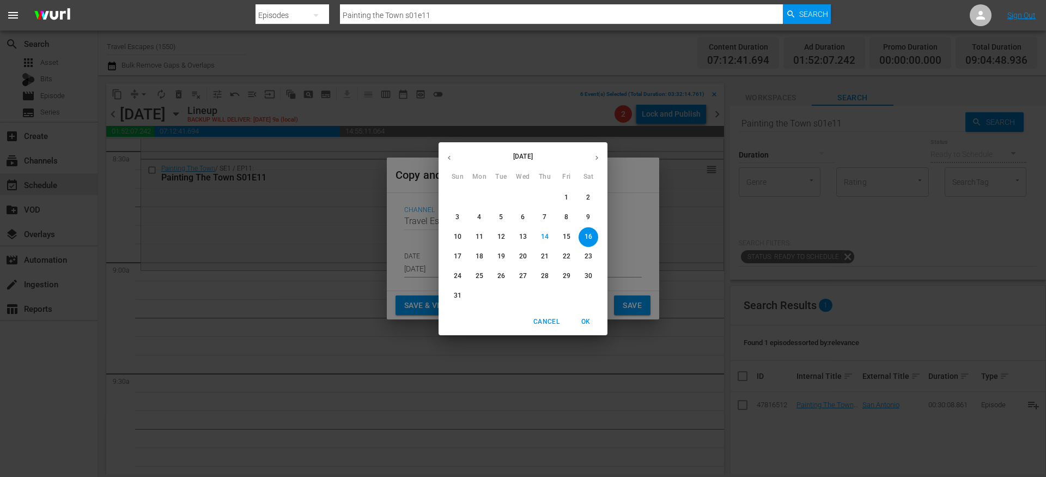
click at [595, 154] on icon "button" at bounding box center [597, 158] width 8 height 8
click at [501, 239] on p "16" at bounding box center [501, 236] width 8 height 9
type input "[DATE]"
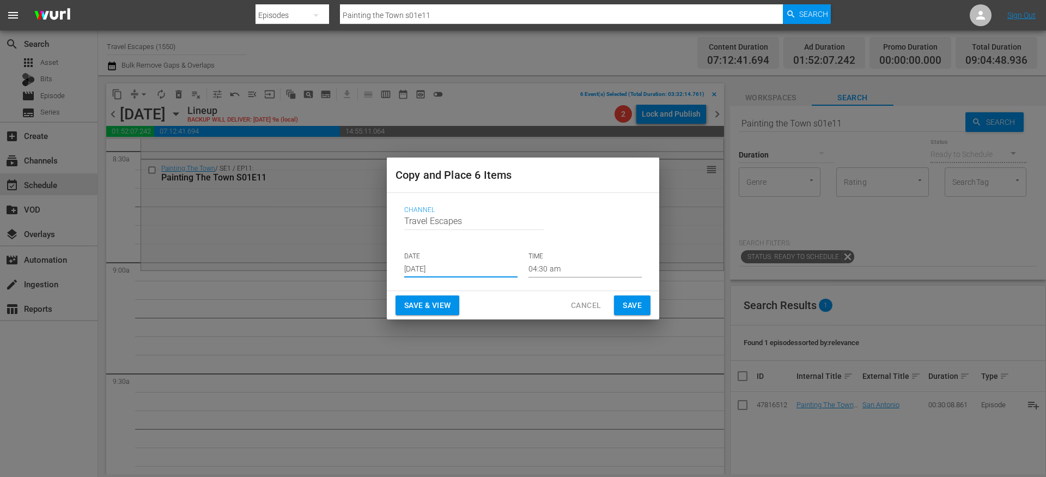
click at [548, 270] on input "04:30 am" at bounding box center [585, 269] width 113 height 16
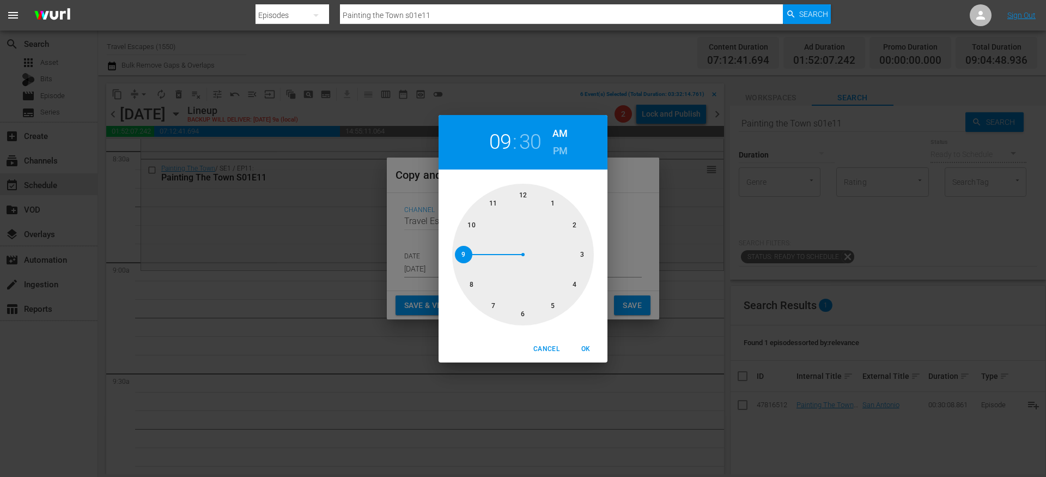
click at [463, 255] on div at bounding box center [523, 255] width 142 height 142
click at [522, 199] on div at bounding box center [523, 255] width 142 height 142
click at [588, 348] on span "OK" at bounding box center [586, 348] width 26 height 11
type input "09:00 am"
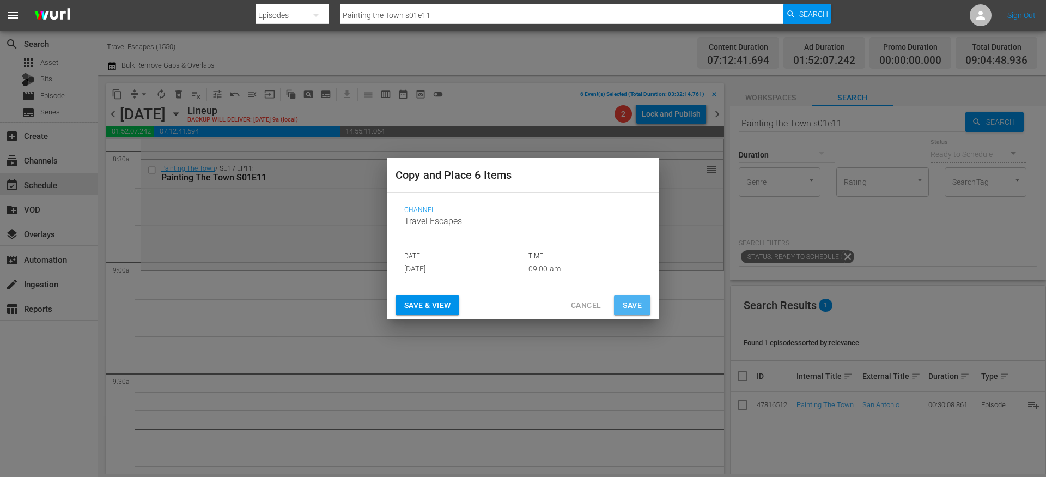
click at [634, 310] on span "Save" at bounding box center [632, 306] width 19 height 14
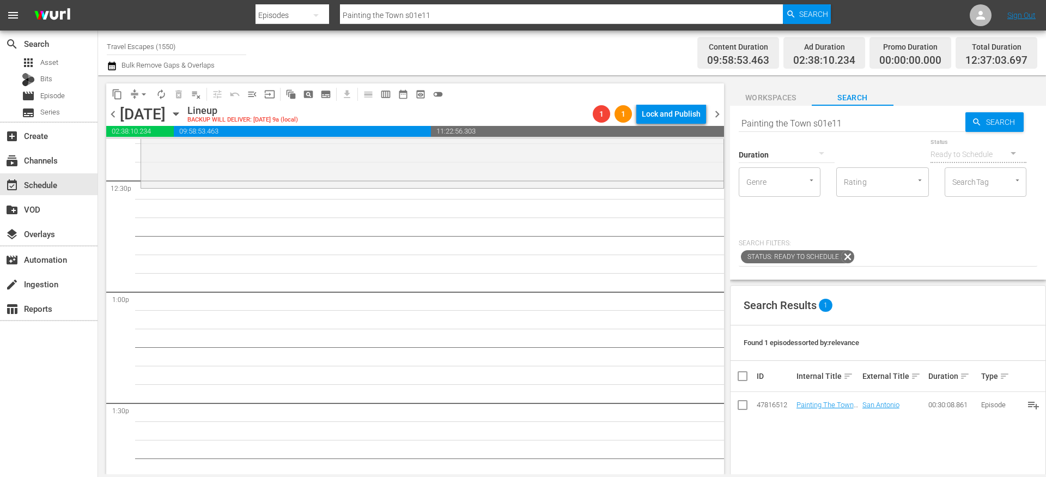
scroll to position [2721, 0]
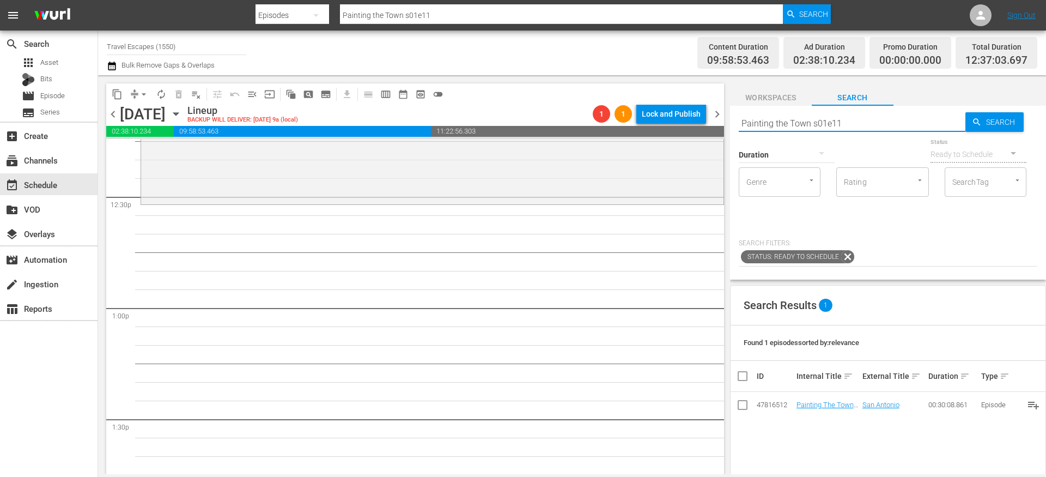
click at [834, 122] on input "Painting the Town s01e11" at bounding box center [852, 123] width 227 height 26
paste input "Take a Seat: Egypt S02E0"
type input "Take a Seat: [GEOGRAPHIC_DATA] S02E01"
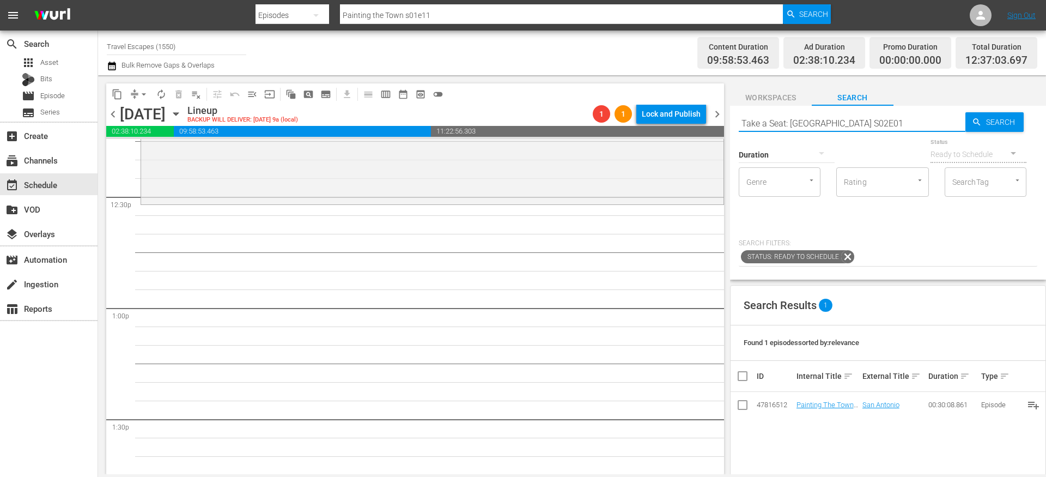
type input "Take a Seat: [GEOGRAPHIC_DATA] S02E01"
click at [849, 119] on input "Take a Seat: [GEOGRAPHIC_DATA] S02E01" at bounding box center [852, 123] width 227 height 26
type input "Take a Seat: [GEOGRAPHIC_DATA] S02E02"
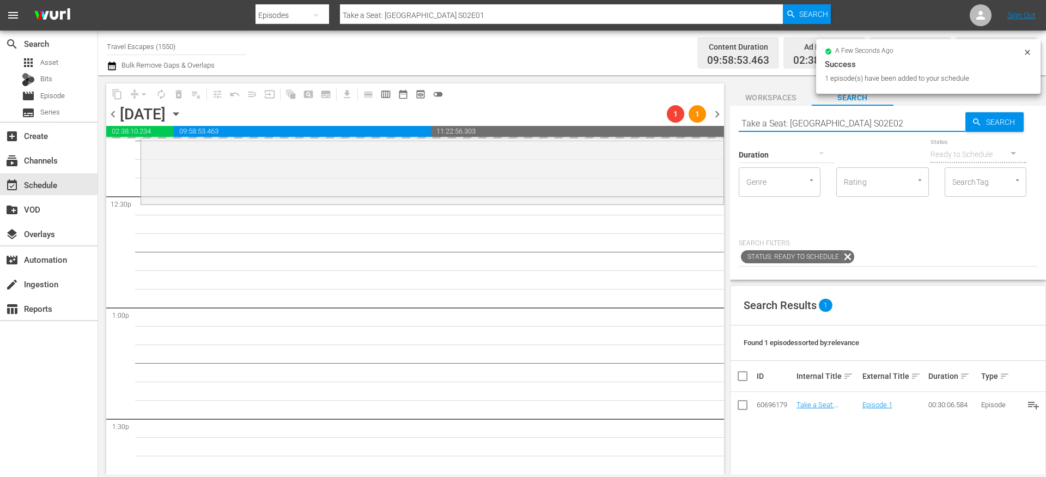
type input "Take a Seat: [GEOGRAPHIC_DATA] S02E02"
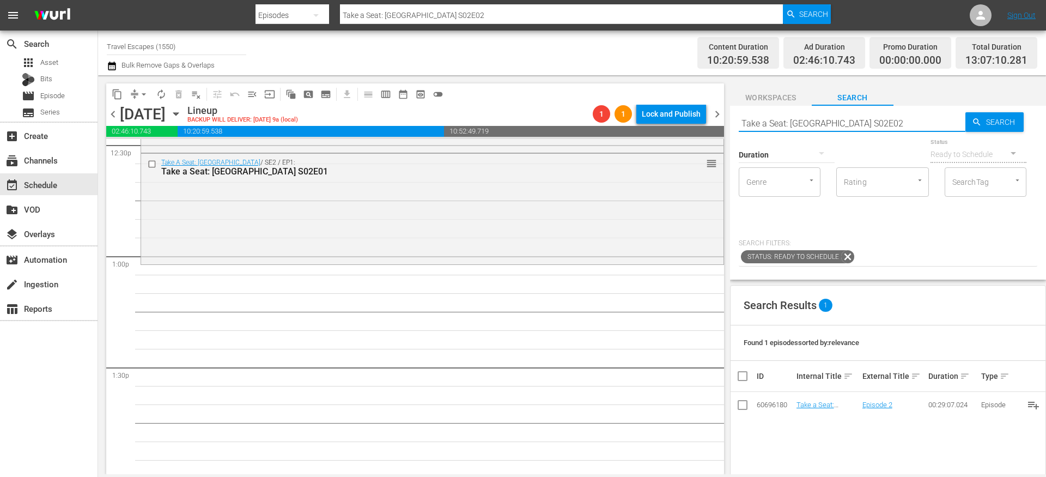
scroll to position [2779, 0]
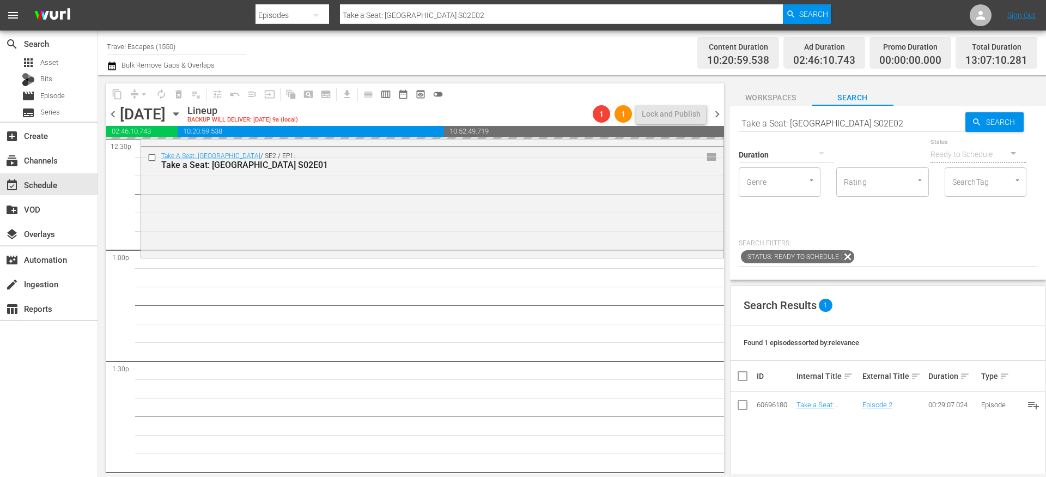
click at [845, 113] on input "Take a Seat: [GEOGRAPHIC_DATA] S02E02" at bounding box center [852, 123] width 227 height 26
click at [847, 118] on input "Take a Seat: [GEOGRAPHIC_DATA] S02E02" at bounding box center [852, 123] width 227 height 26
type input "Take a Seat: [GEOGRAPHIC_DATA] S02E03"
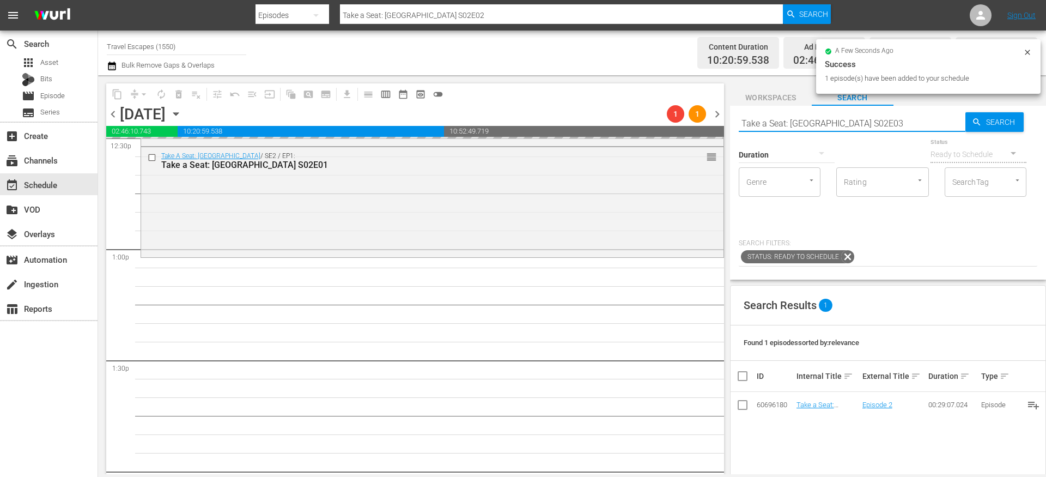
type input "Take a Seat: [GEOGRAPHIC_DATA] S02E03"
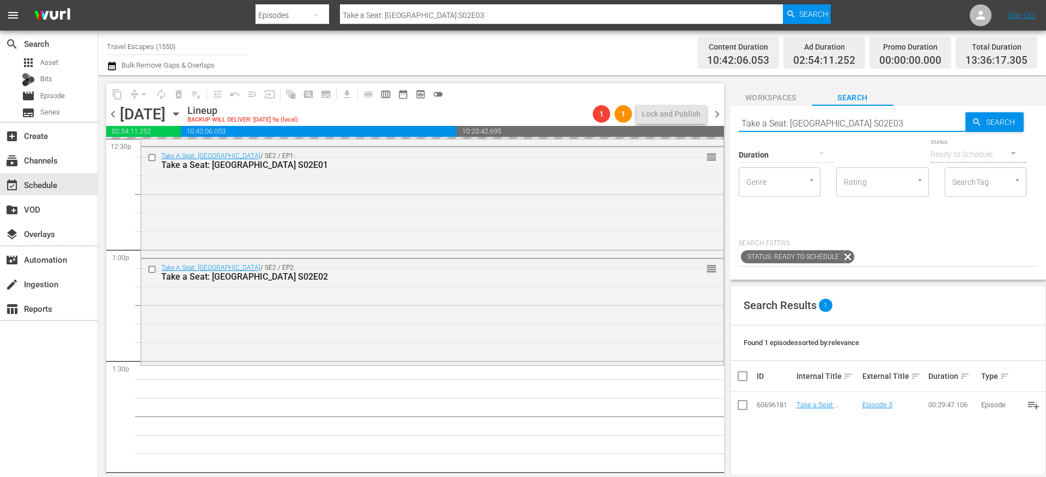
click at [858, 124] on input "Take a Seat: [GEOGRAPHIC_DATA] S02E03" at bounding box center [852, 123] width 227 height 26
type input "Take a Seat: [GEOGRAPHIC_DATA] S02E04"
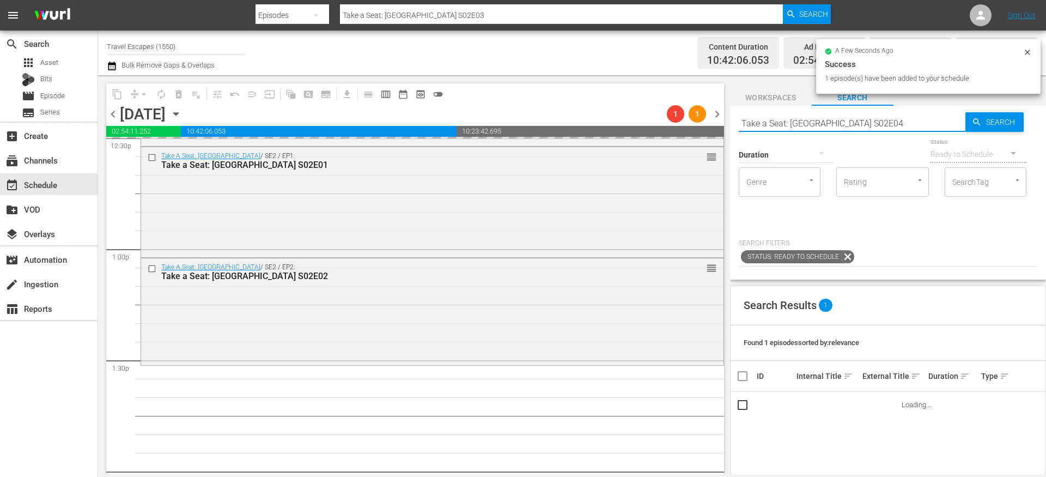
type input "Take a Seat: [GEOGRAPHIC_DATA] S02E04"
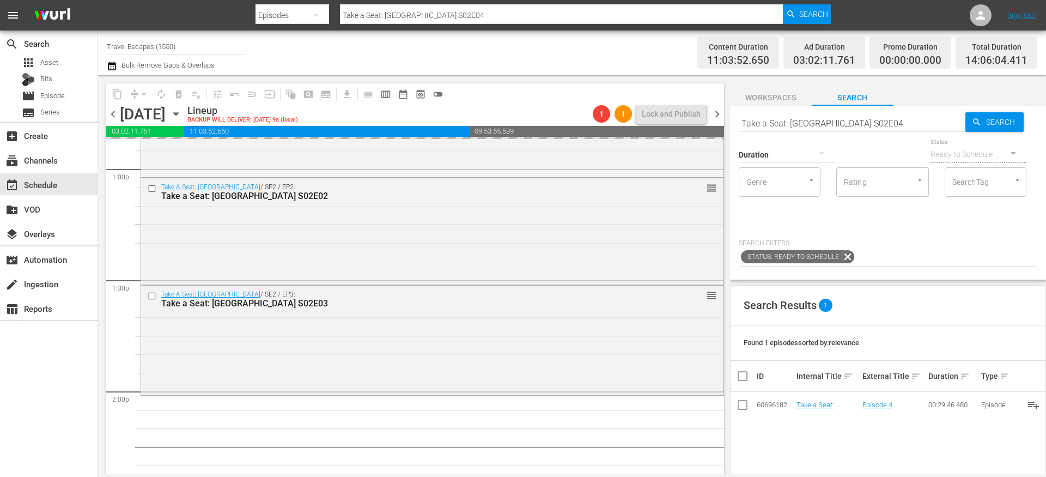
click at [848, 125] on input "Take a Seat: [GEOGRAPHIC_DATA] S02E04" at bounding box center [852, 123] width 227 height 26
type input "Take a Seat: [GEOGRAPHIC_DATA] S02E05"
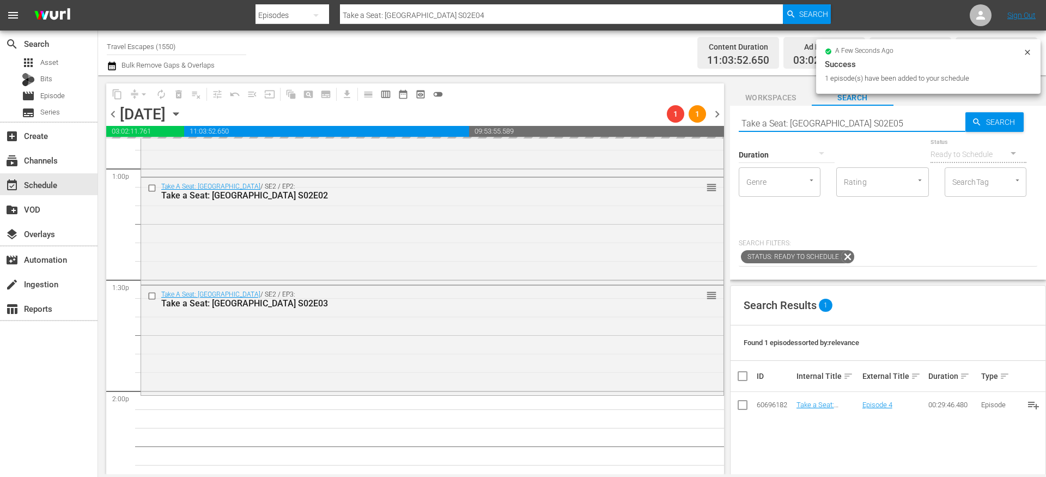
type input "Take a Seat: [GEOGRAPHIC_DATA] S02E05"
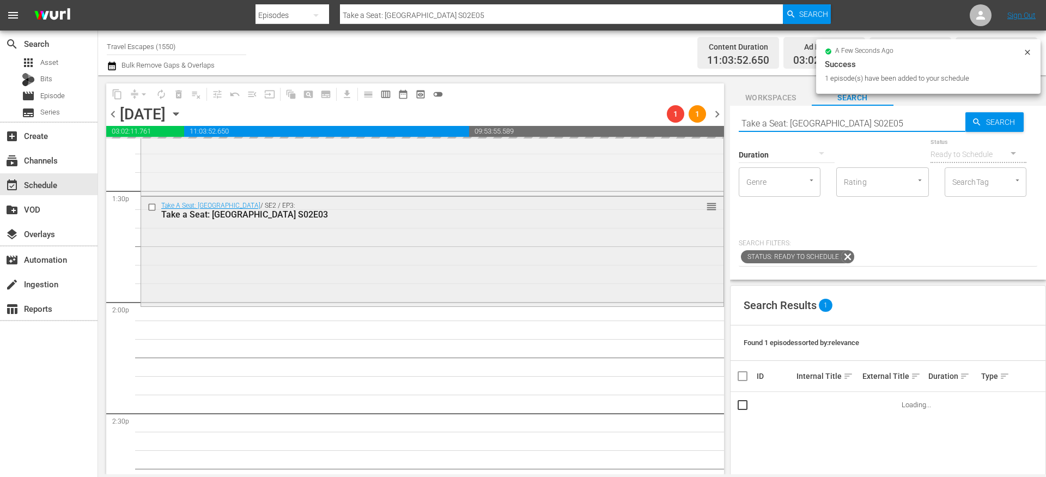
scroll to position [2954, 0]
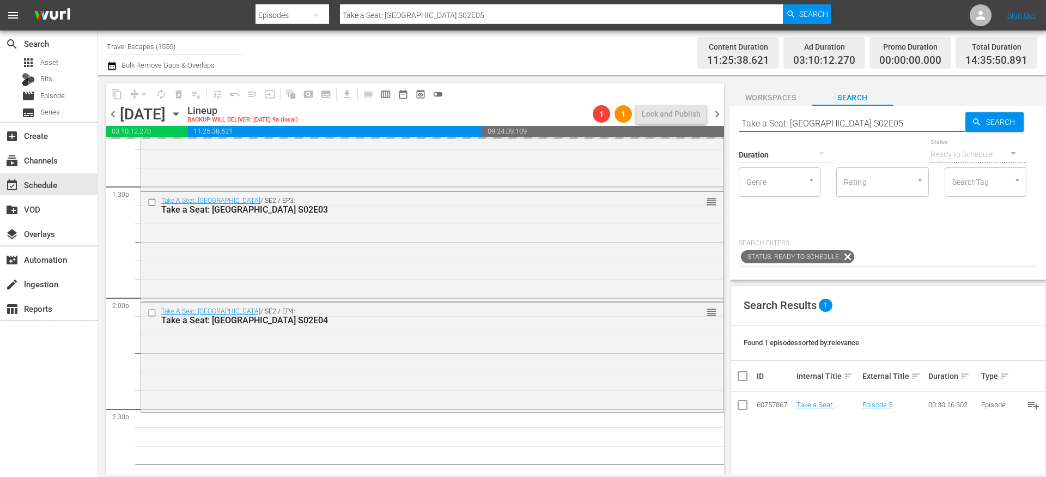
click at [857, 122] on input "Take a Seat: [GEOGRAPHIC_DATA] S02E05" at bounding box center [852, 123] width 227 height 26
type input "Take a Seat: [GEOGRAPHIC_DATA] S02E06"
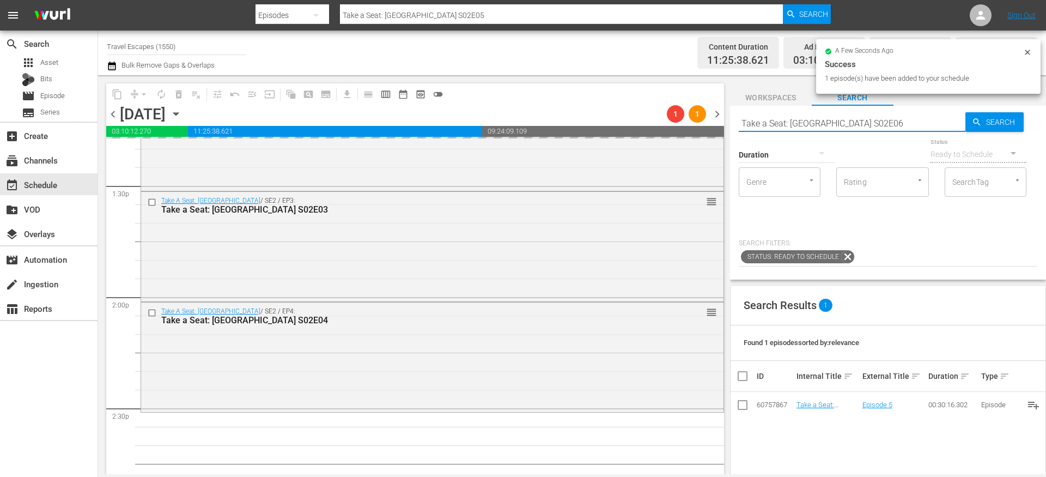
type input "Take a Seat: [GEOGRAPHIC_DATA] S02E06"
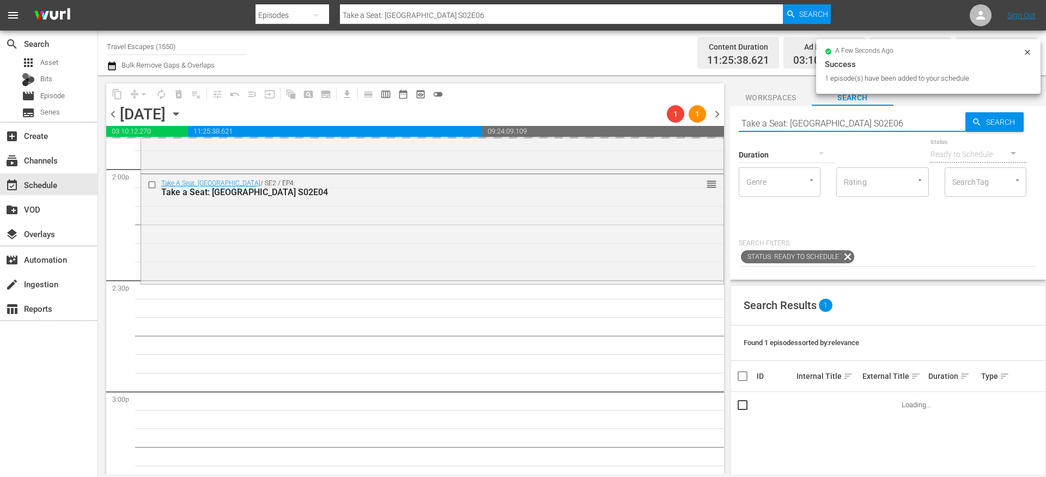
scroll to position [3087, 0]
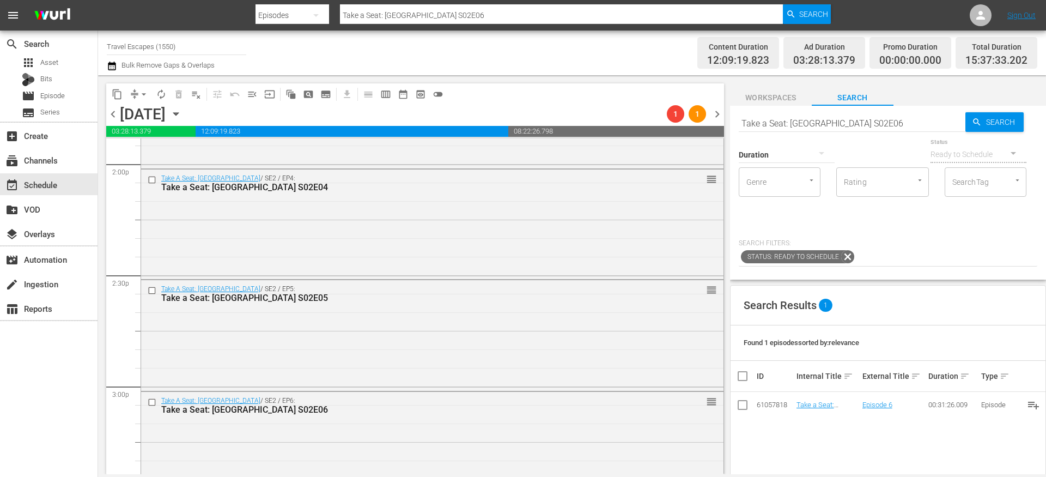
click at [861, 116] on input "Take a Seat: [GEOGRAPHIC_DATA] S02E06" at bounding box center [852, 123] width 227 height 26
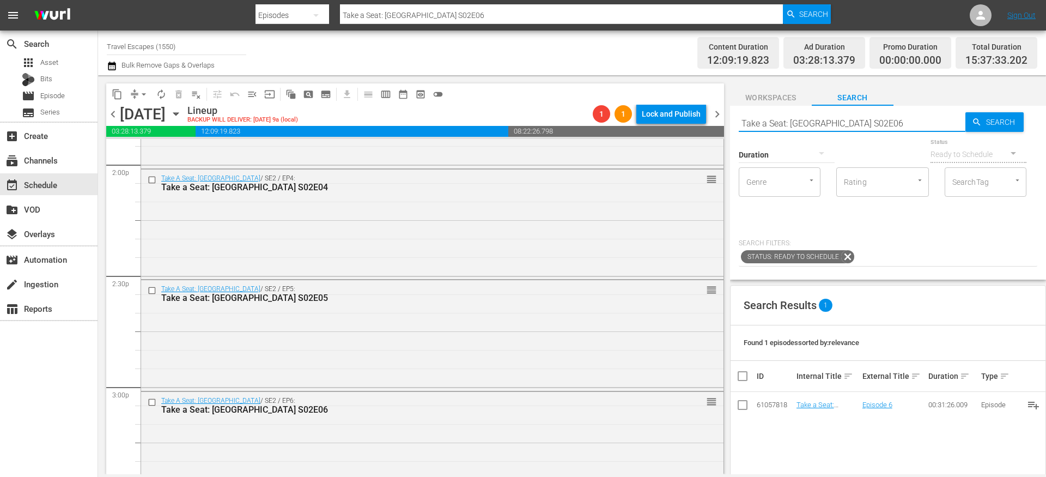
click at [844, 127] on input "Take a Seat: [GEOGRAPHIC_DATA] S02E06" at bounding box center [852, 123] width 227 height 26
type input "Take a Seat: [GEOGRAPHIC_DATA] S02E07"
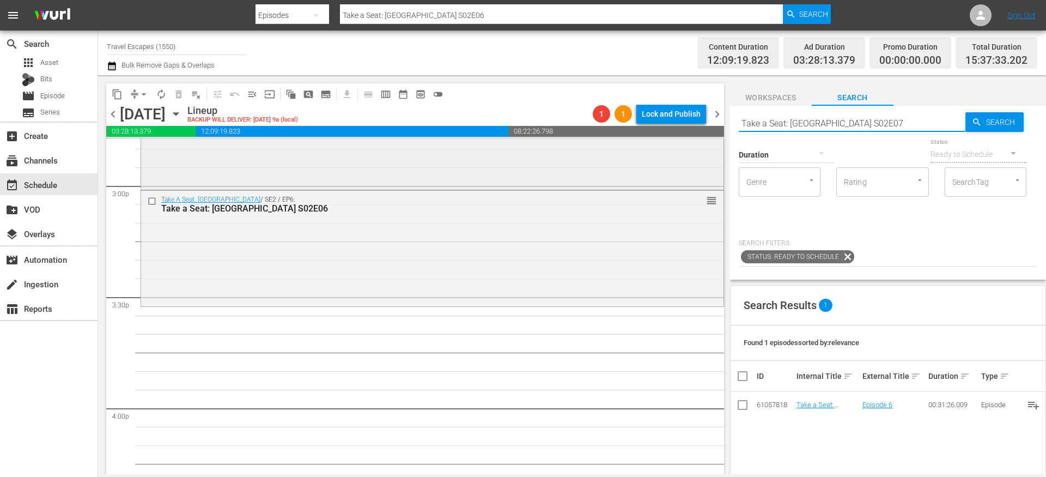
scroll to position [3301, 0]
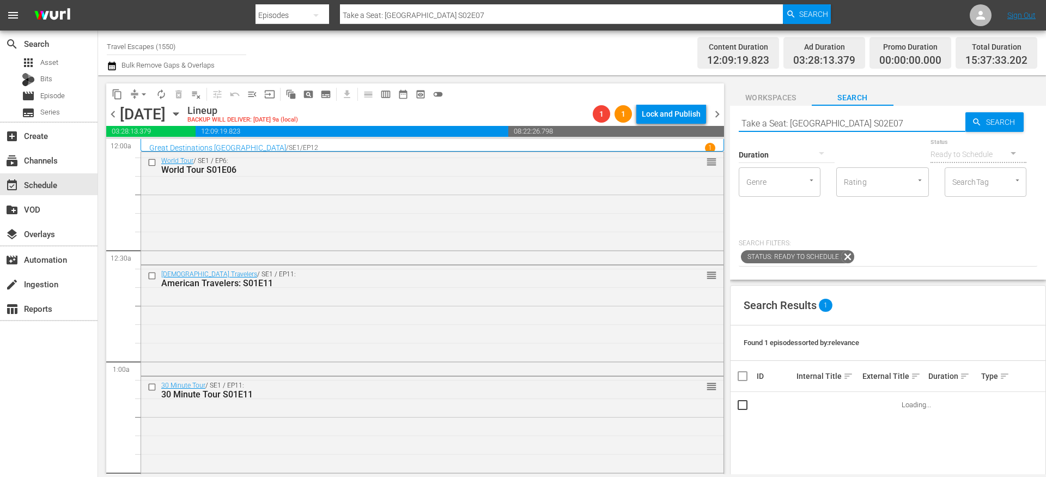
scroll to position [3301, 0]
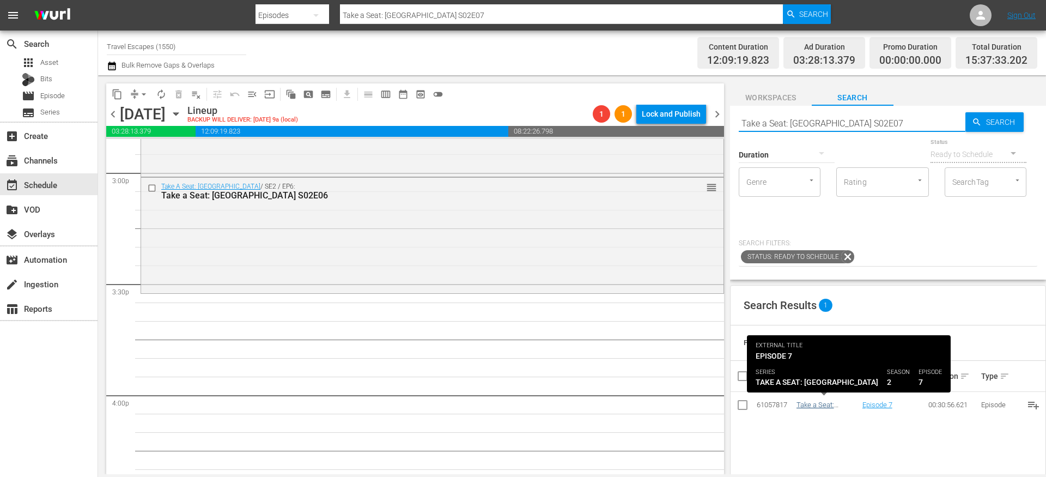
type input "Take a Seat: [GEOGRAPHIC_DATA] S02E07"
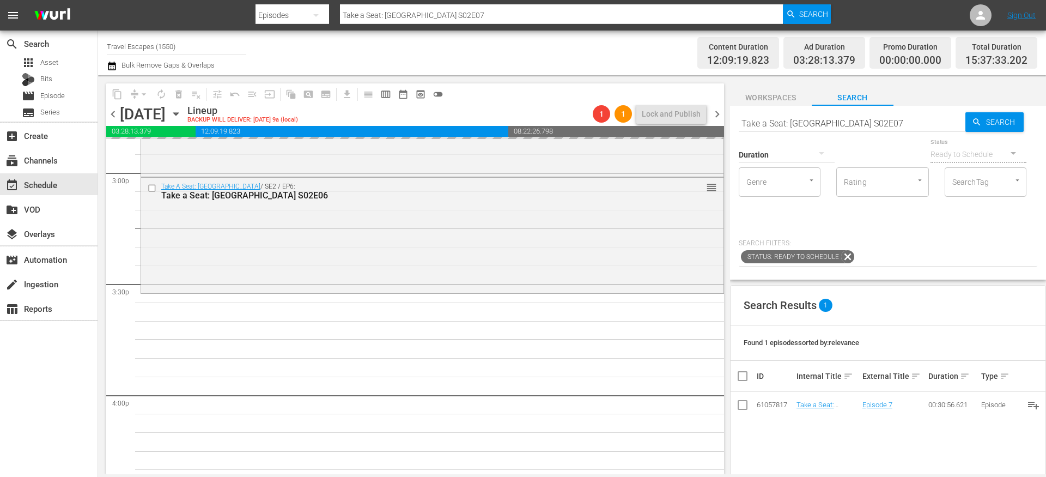
drag, startPoint x: 832, startPoint y: 406, endPoint x: 482, endPoint y: 1, distance: 535.8
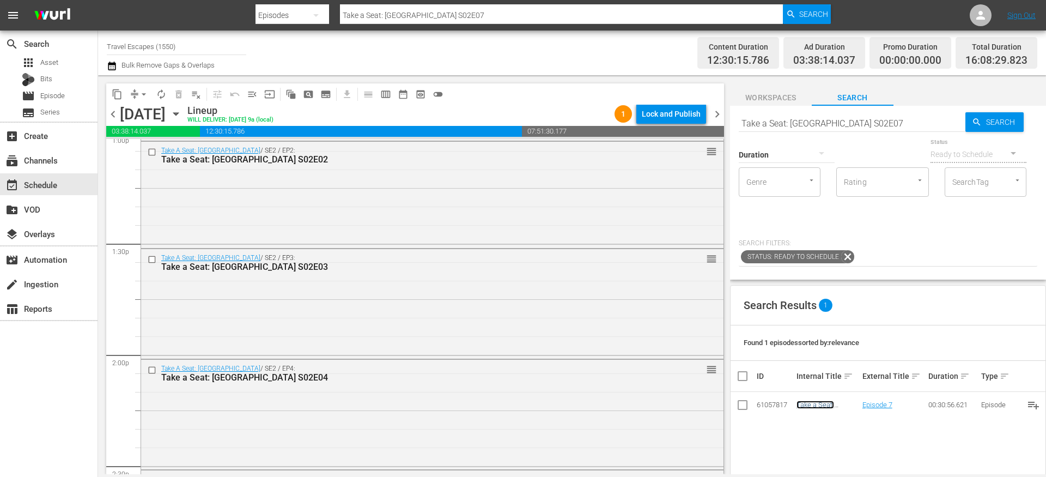
scroll to position [2777, 0]
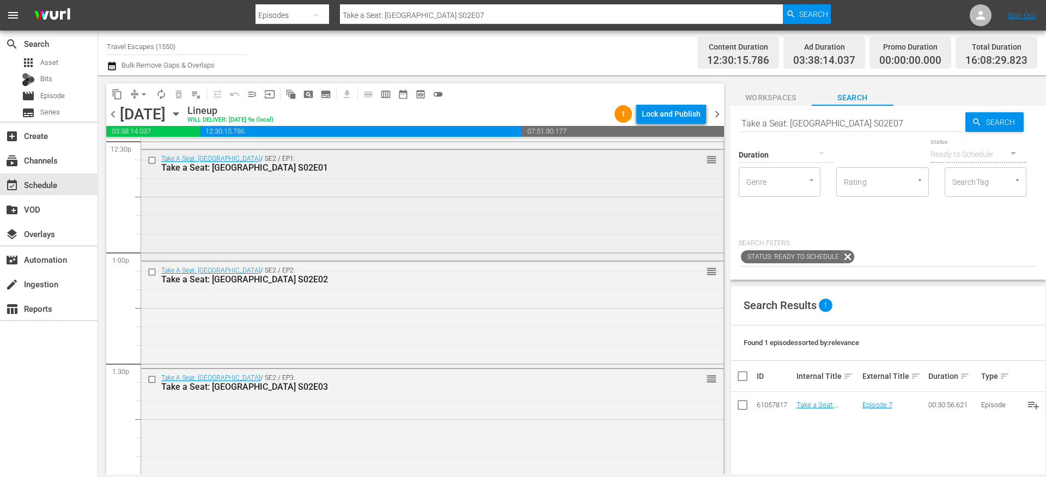
click at [154, 160] on input "checkbox" at bounding box center [153, 159] width 11 height 9
click at [152, 271] on input "checkbox" at bounding box center [153, 271] width 11 height 9
click at [153, 378] on input "checkbox" at bounding box center [153, 379] width 11 height 9
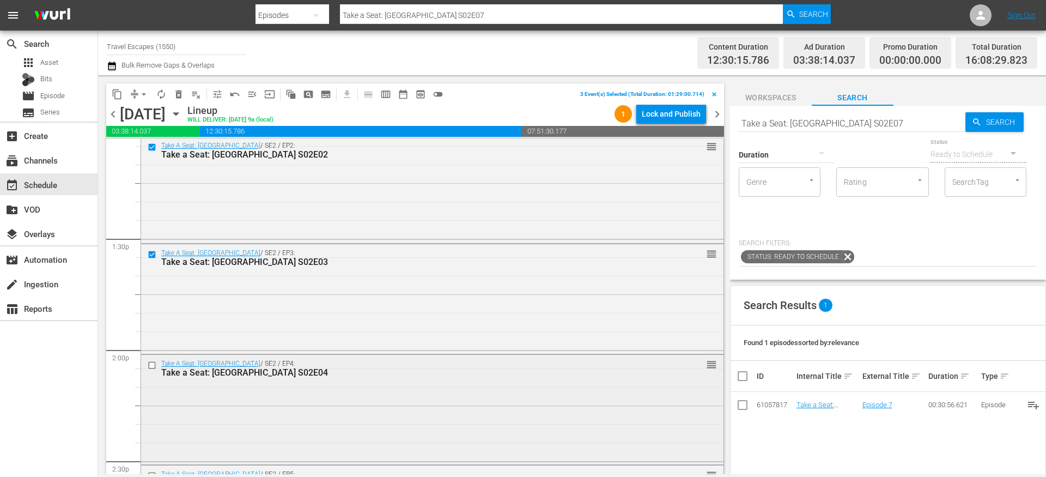
scroll to position [2934, 0]
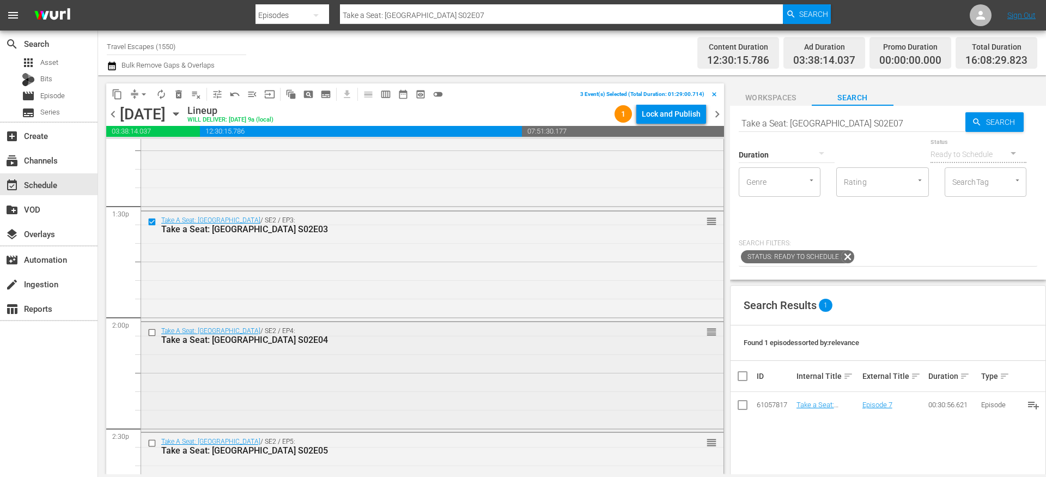
click at [152, 332] on input "checkbox" at bounding box center [153, 332] width 11 height 9
click at [153, 441] on input "checkbox" at bounding box center [153, 442] width 11 height 9
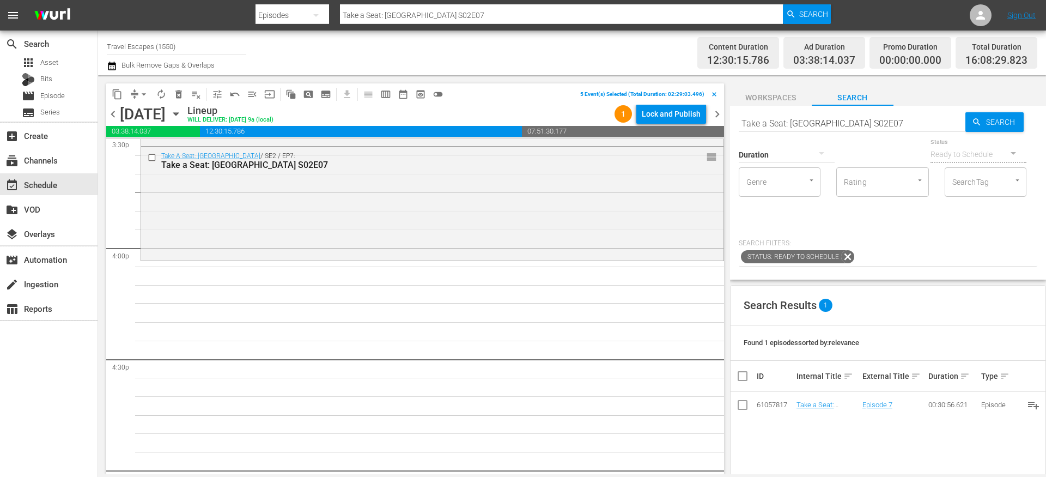
scroll to position [3448, 0]
click at [118, 96] on span "content_copy" at bounding box center [117, 94] width 11 height 11
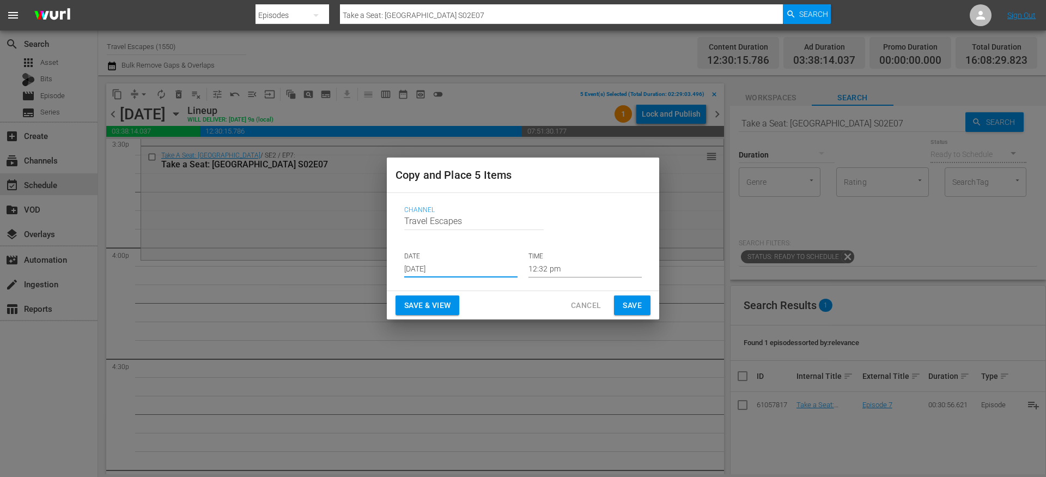
click at [427, 269] on input "[DATE]" at bounding box center [460, 269] width 113 height 16
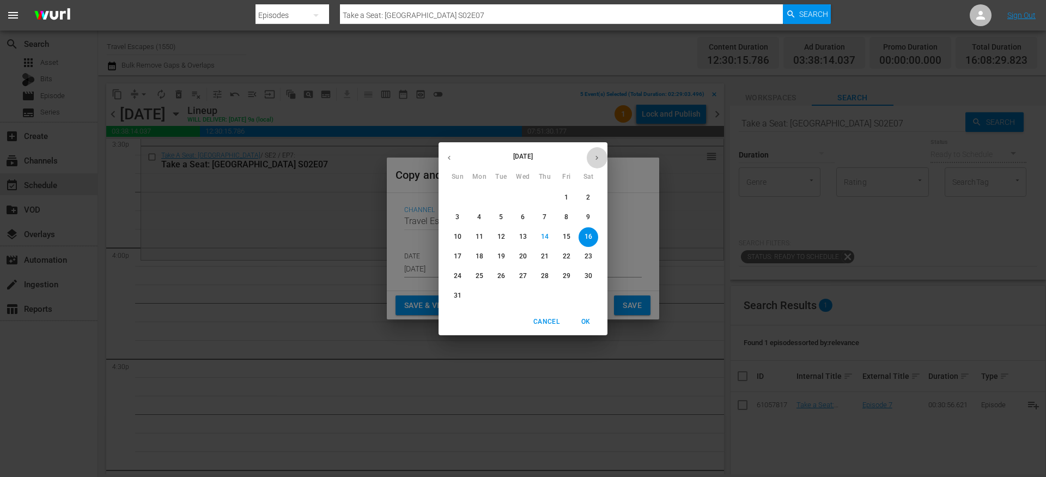
click at [596, 154] on icon "button" at bounding box center [597, 158] width 8 height 8
click at [499, 234] on p "16" at bounding box center [501, 236] width 8 height 9
type input "[DATE]"
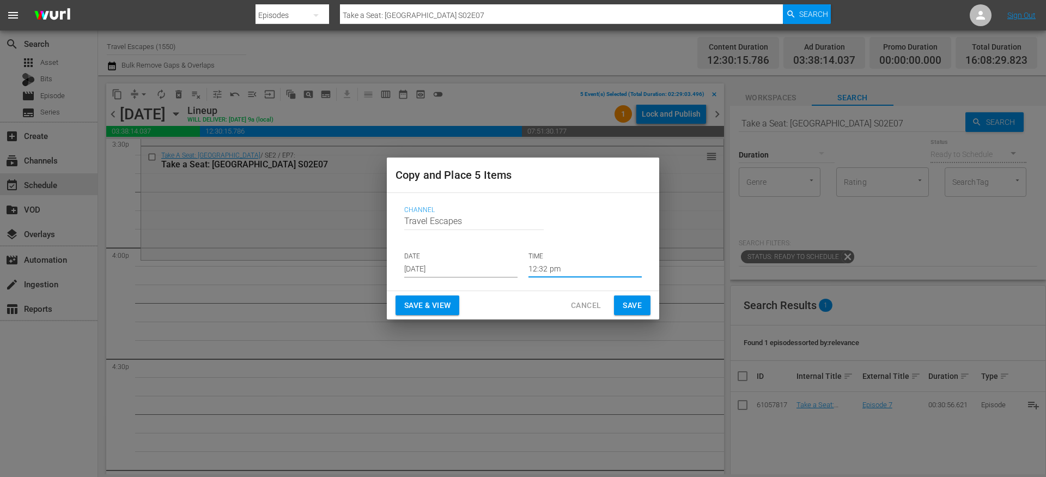
click at [549, 270] on input "12:32 pm" at bounding box center [585, 269] width 113 height 16
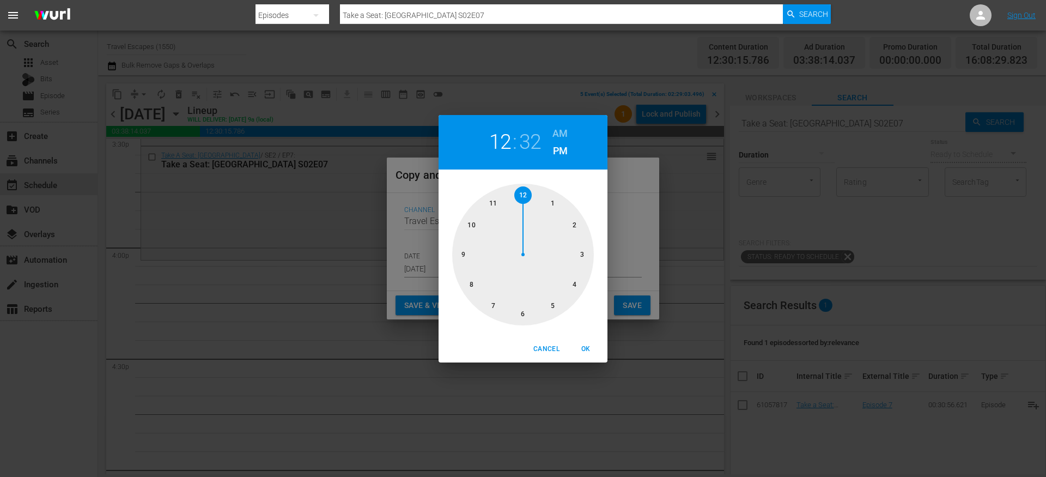
click at [577, 290] on div at bounding box center [523, 255] width 142 height 142
click at [524, 199] on div at bounding box center [523, 255] width 142 height 142
click at [590, 343] on span "OK" at bounding box center [586, 348] width 26 height 11
type input "04:00 pm"
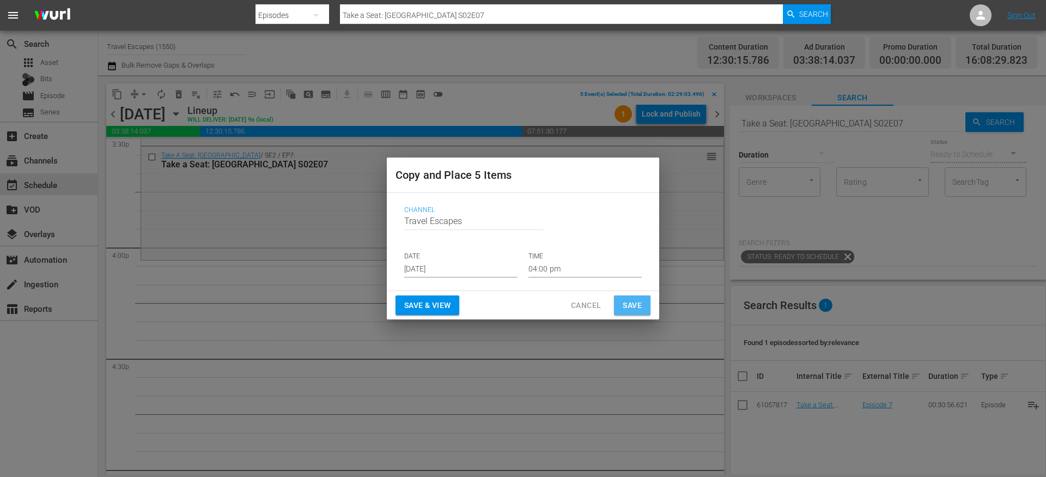
click at [634, 311] on span "Save" at bounding box center [632, 306] width 19 height 14
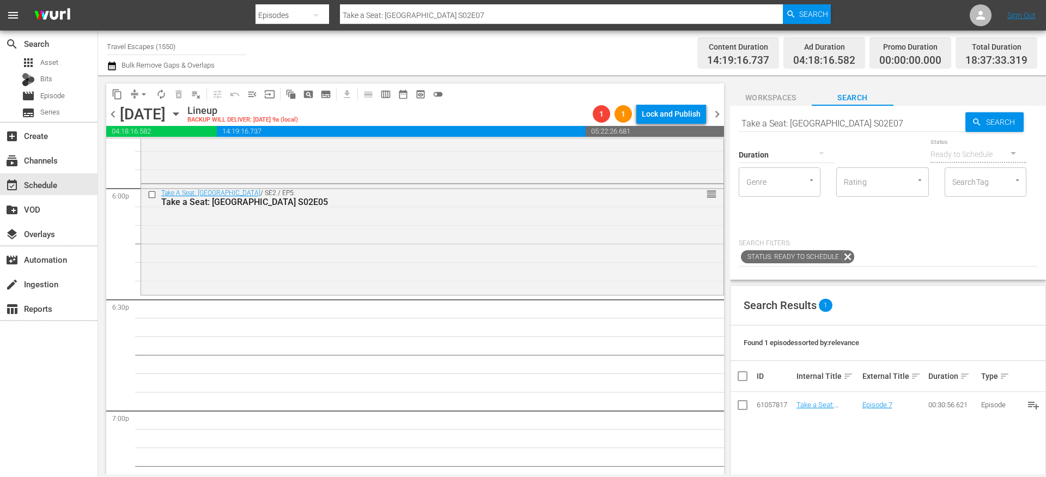
scroll to position [3956, 0]
click at [816, 124] on input "Take a Seat: [GEOGRAPHIC_DATA] S02E07" at bounding box center [852, 123] width 227 height 26
paste input "Downstream S01E1"
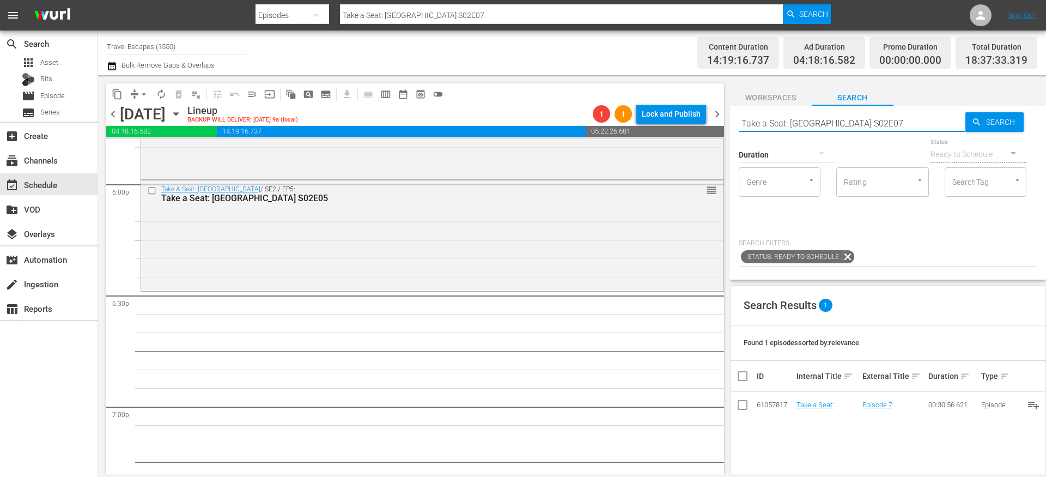
type input "Downstream S01E17"
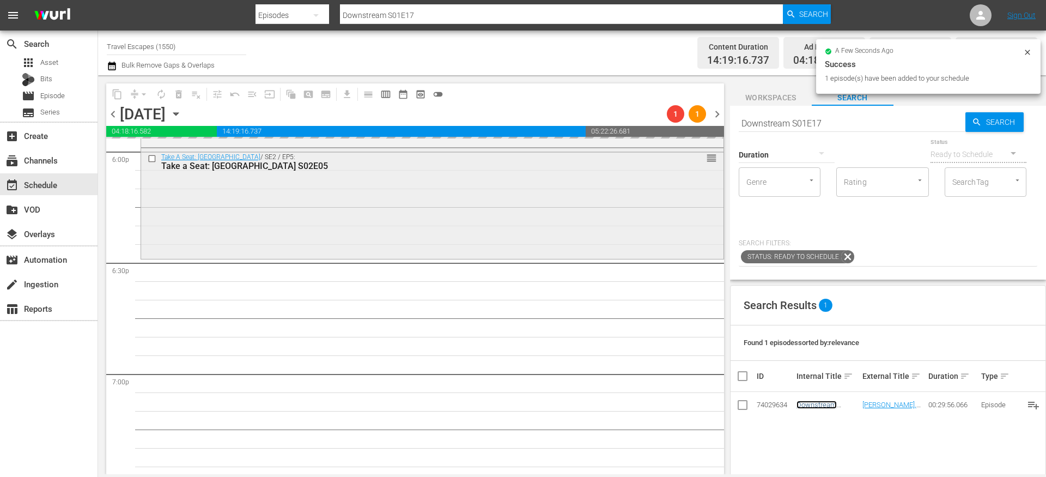
scroll to position [3993, 0]
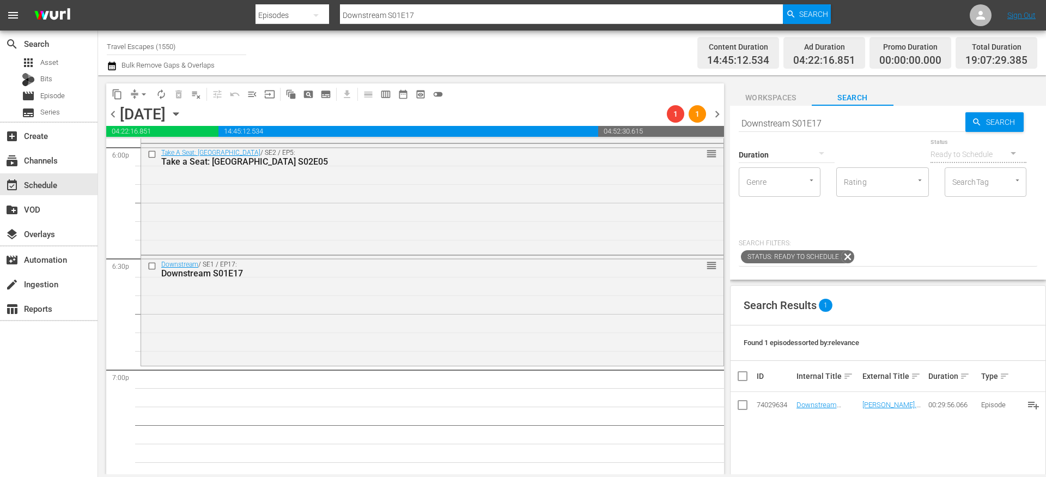
click at [790, 119] on input "Downstream S01E17" at bounding box center [852, 123] width 227 height 26
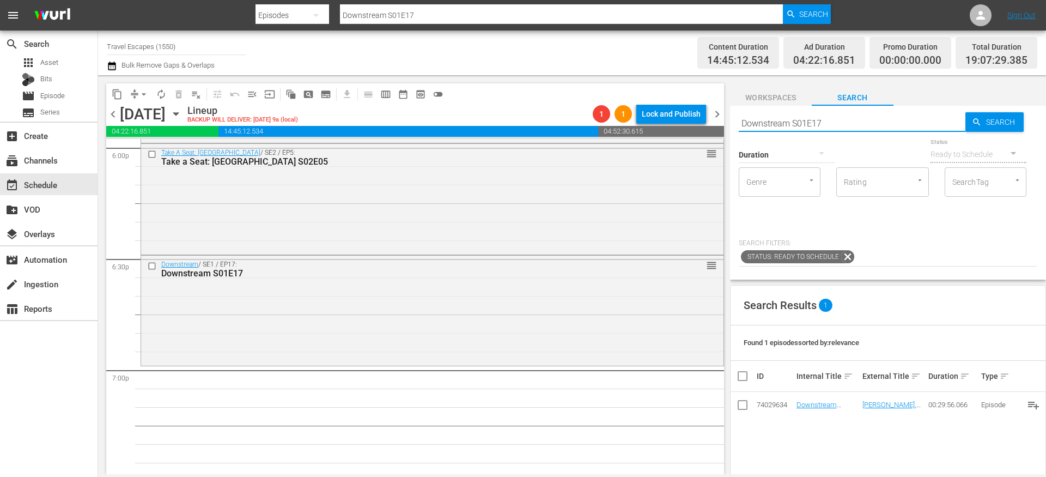
click at [790, 119] on input "Downstream S01E17" at bounding box center [852, 123] width 227 height 26
paste input "Great Destinations [GEOGRAPHIC_DATA] S01E13"
type input "Great Destinations [GEOGRAPHIC_DATA] S01E13"
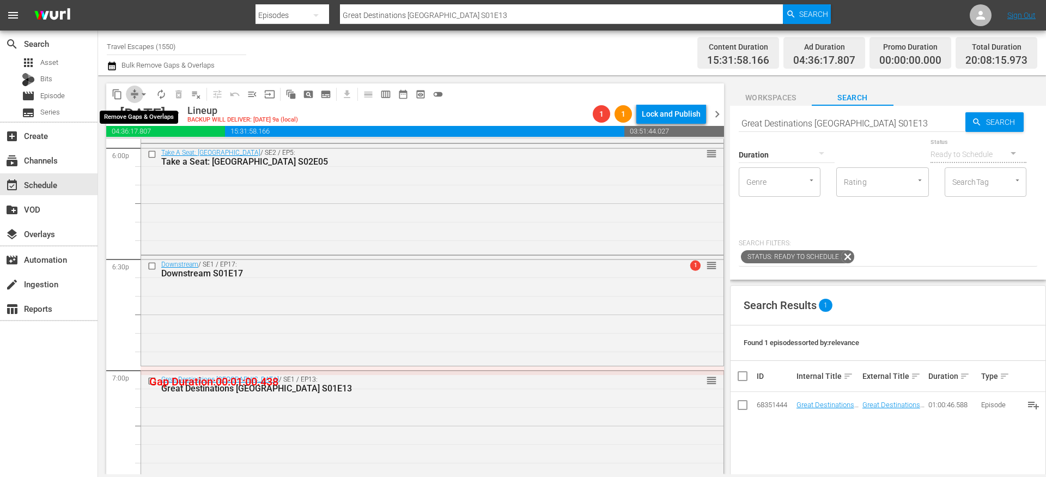
click at [133, 93] on span "compress" at bounding box center [134, 94] width 11 height 11
click at [137, 95] on button "arrow_drop_down" at bounding box center [143, 94] width 17 height 17
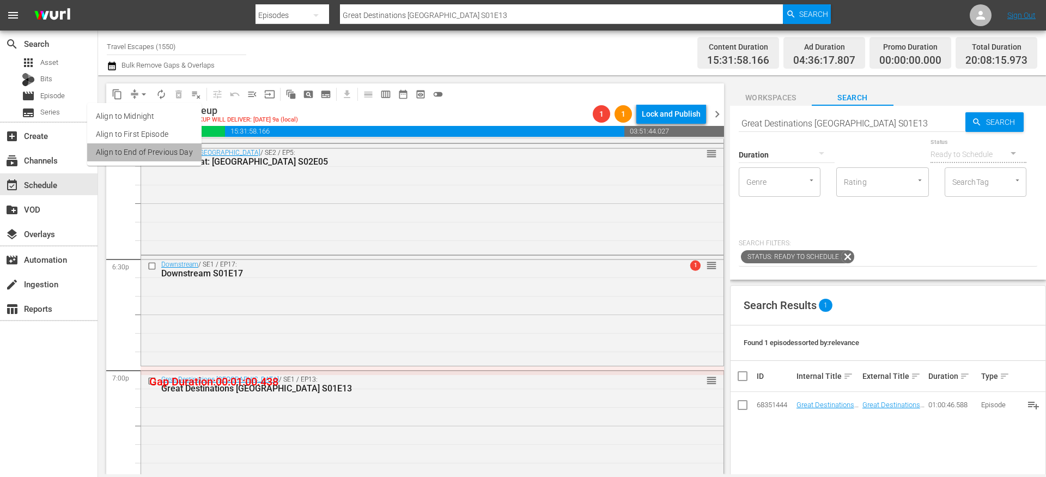
click at [149, 159] on li "Align to End of Previous Day" at bounding box center [144, 152] width 114 height 18
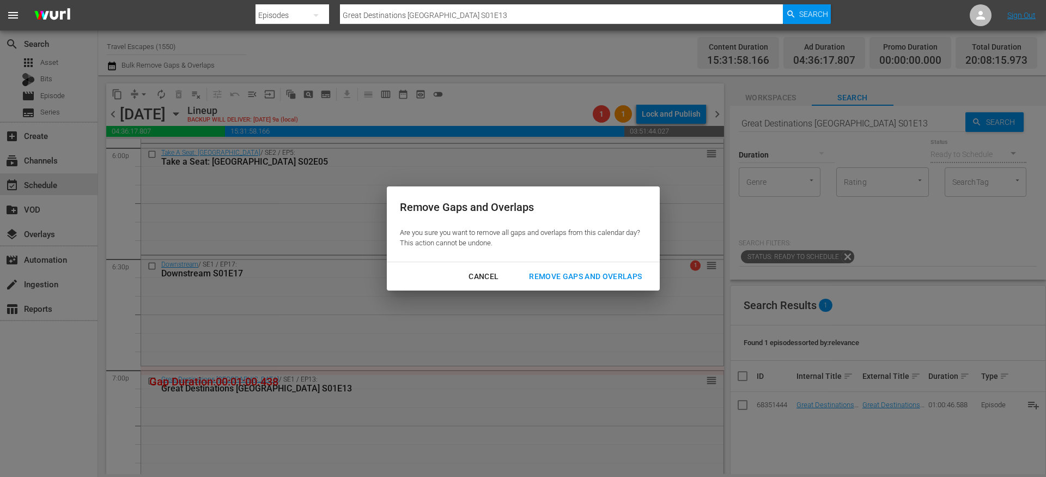
click at [549, 281] on div "Remove Gaps and Overlaps" at bounding box center [585, 277] width 130 height 14
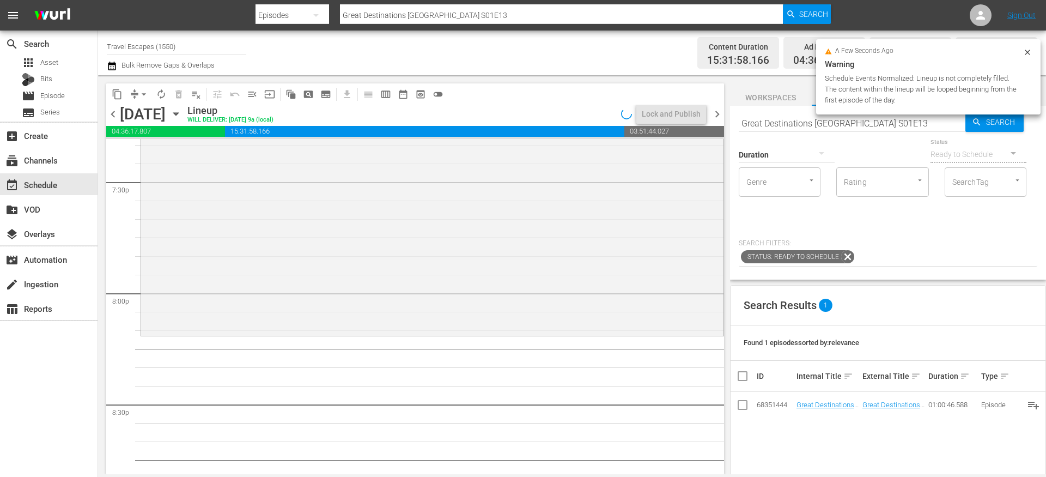
scroll to position [4347, 0]
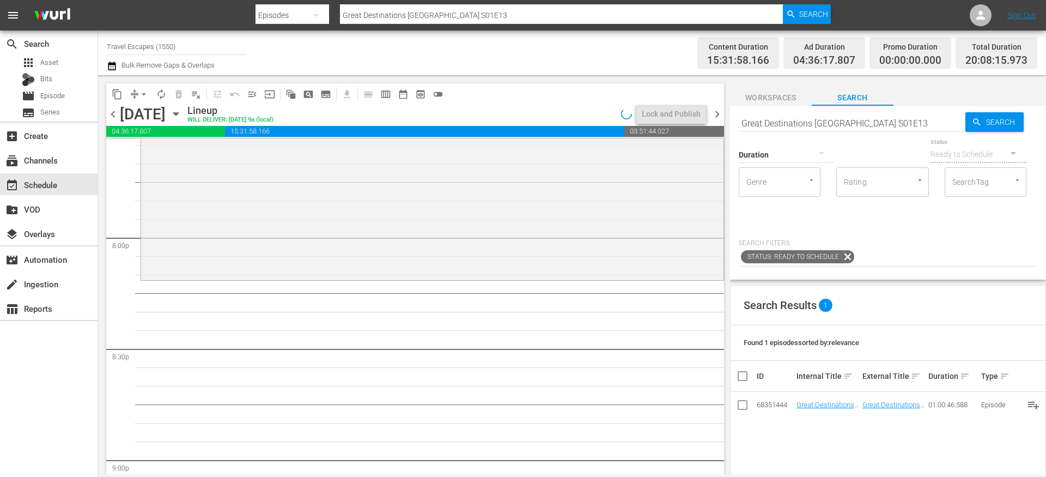
click at [786, 120] on input "Great Destinations [GEOGRAPHIC_DATA] S01E13" at bounding box center [852, 123] width 227 height 26
paste input "Painting the Town 112"
type input "Painting the Town 11"
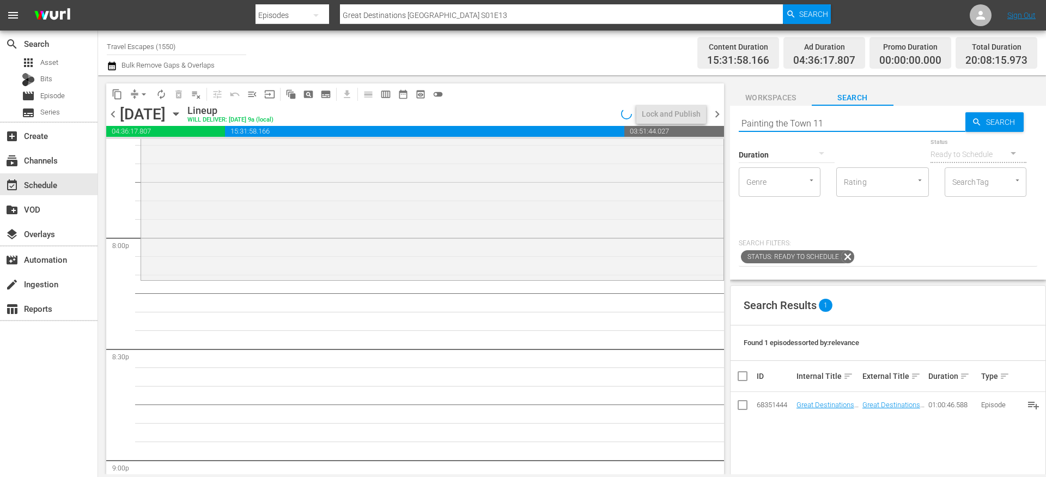
type input "Painting the Town 112"
type input "Painting the Town s01e12"
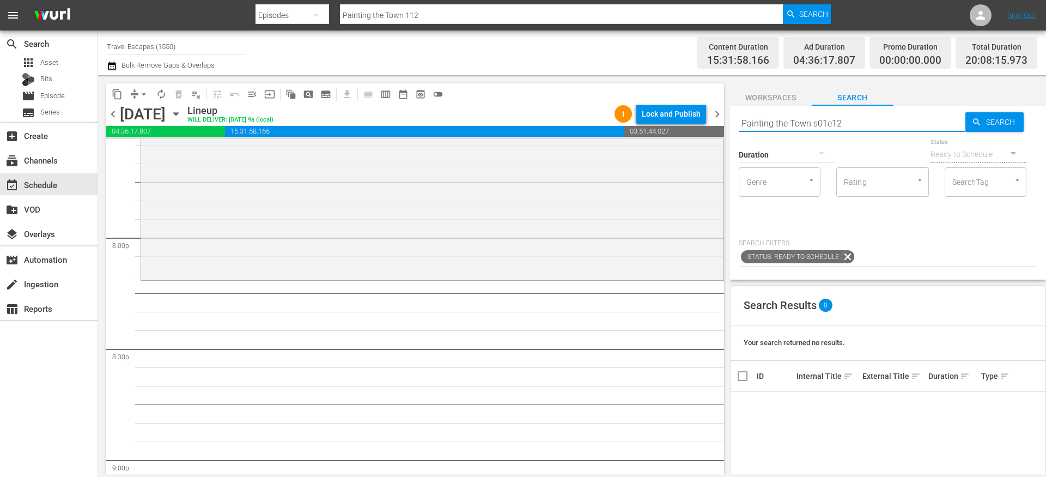
type input "Painting the Town s01e12"
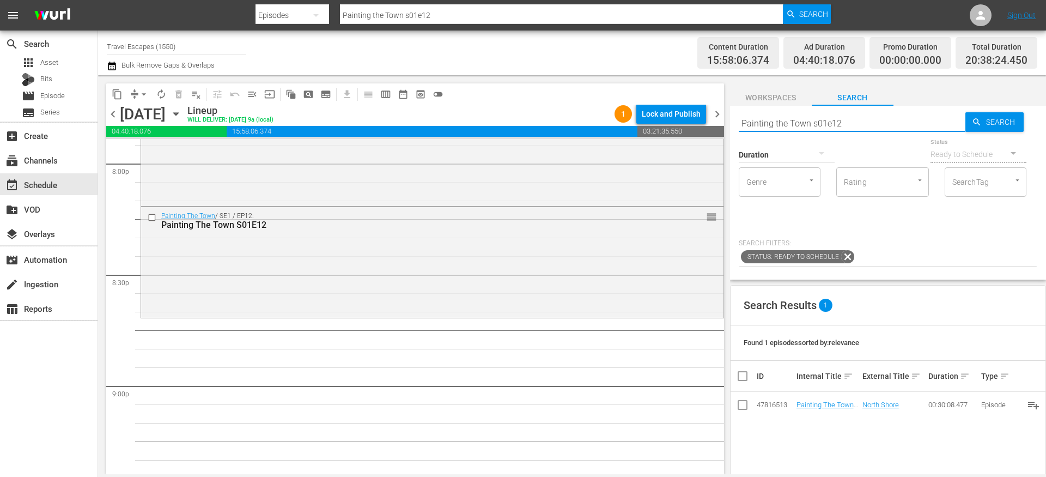
click at [789, 121] on input "Painting the Town s01e12" at bounding box center [852, 123] width 227 height 26
paste input "World Tour S01E07"
type input "World Tour S01E07"
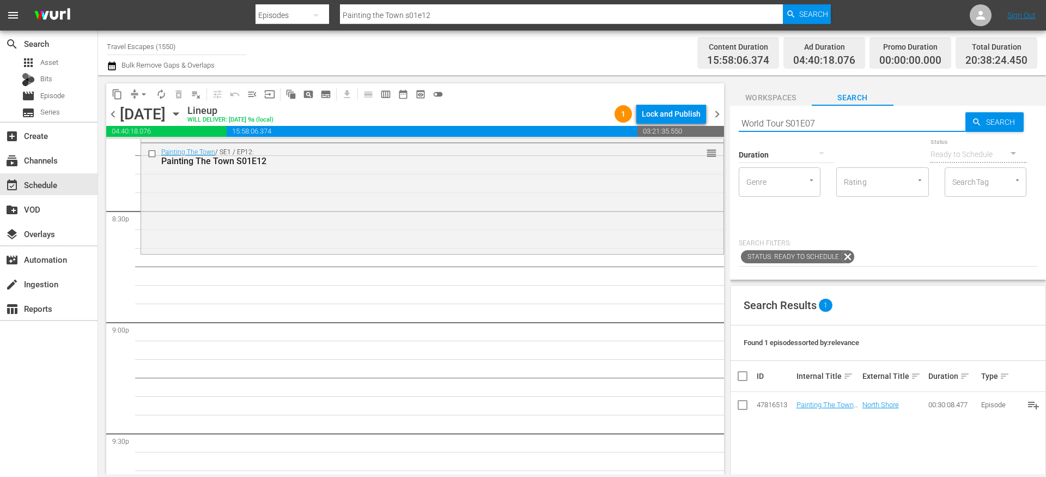
type input "World Tour S01E07"
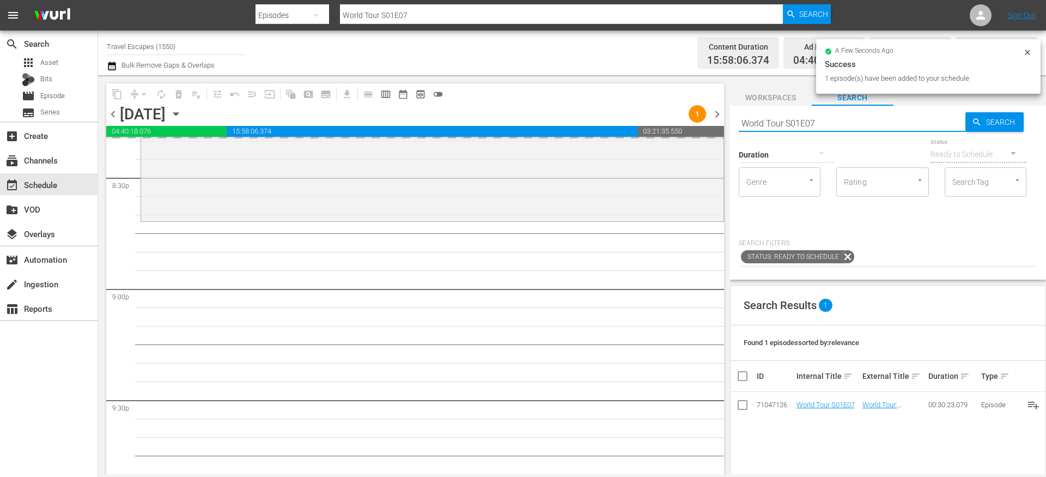
click at [772, 127] on input "World Tour S01E07" at bounding box center [852, 123] width 227 height 26
paste input "American Travelers: S01E12"
type input "American Travelers: S01E12"
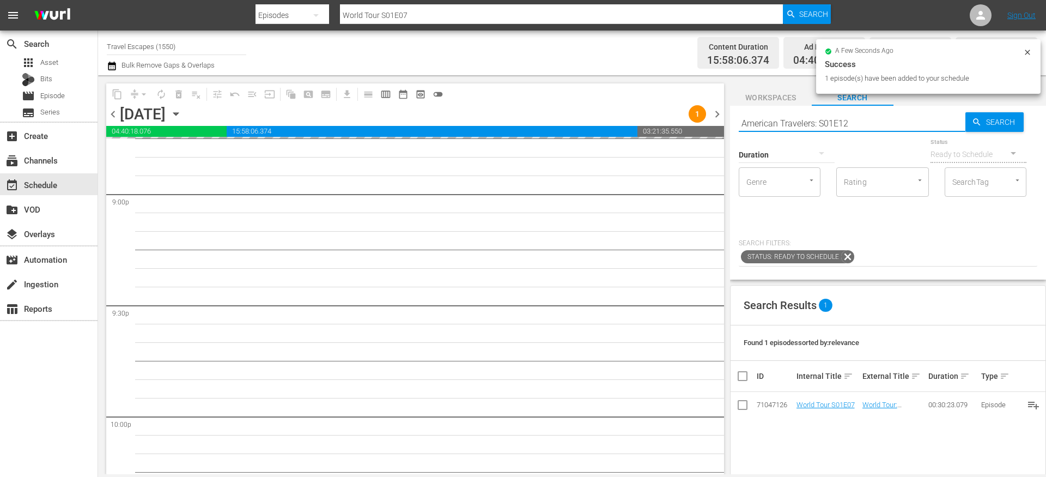
scroll to position [4613, 0]
type input "American Travelers: S01E12"
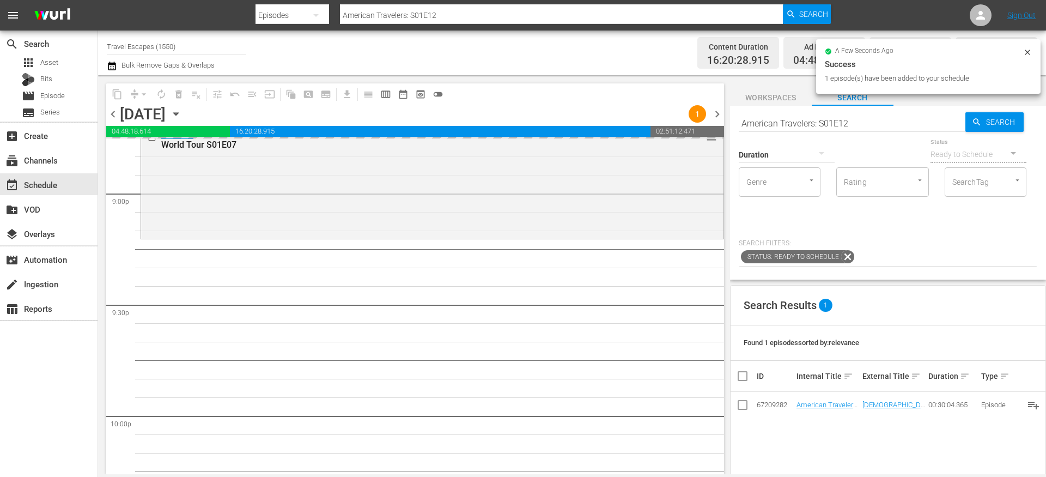
click at [810, 120] on input "American Travelers: S01E12" at bounding box center [852, 123] width 227 height 26
paste input "30 Minute Tour"
type input "30 Minute Tour S01E12"
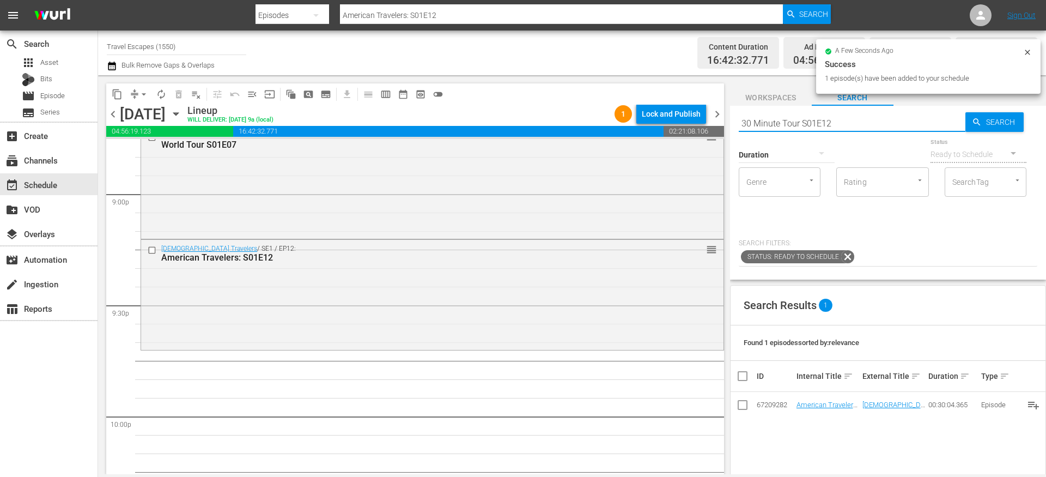
type input "30 Minute Tour S01E12"
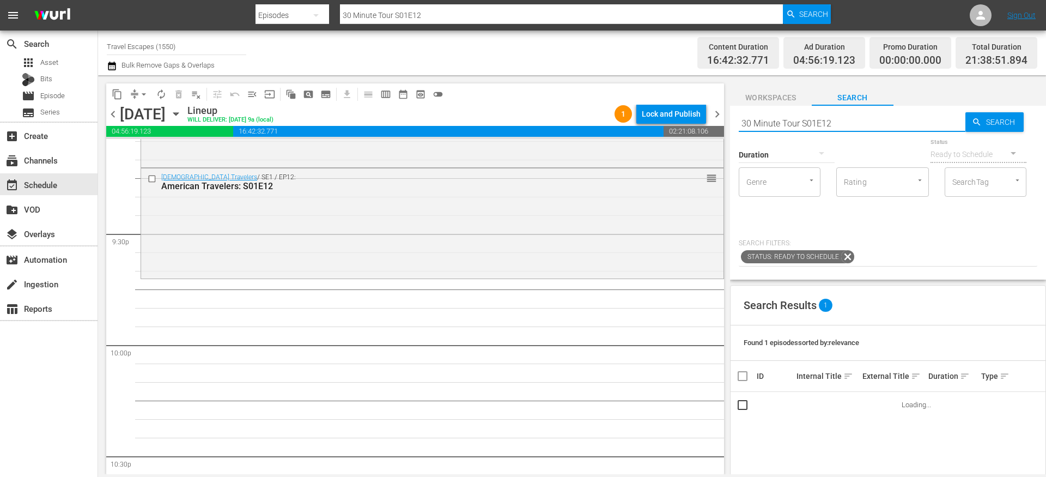
scroll to position [4692, 0]
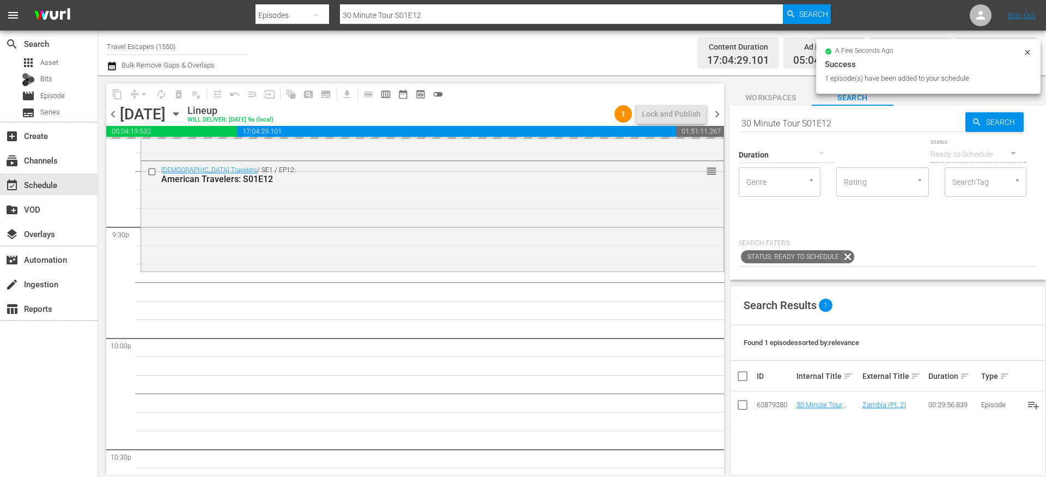
click at [783, 120] on input "30 Minute Tour S01E12" at bounding box center [852, 123] width 227 height 26
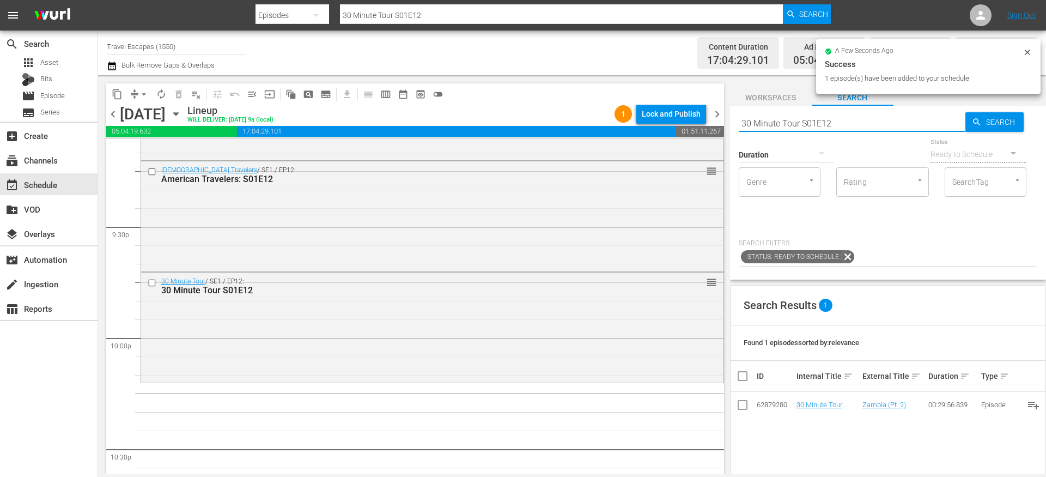
paste input "Lost and Found"
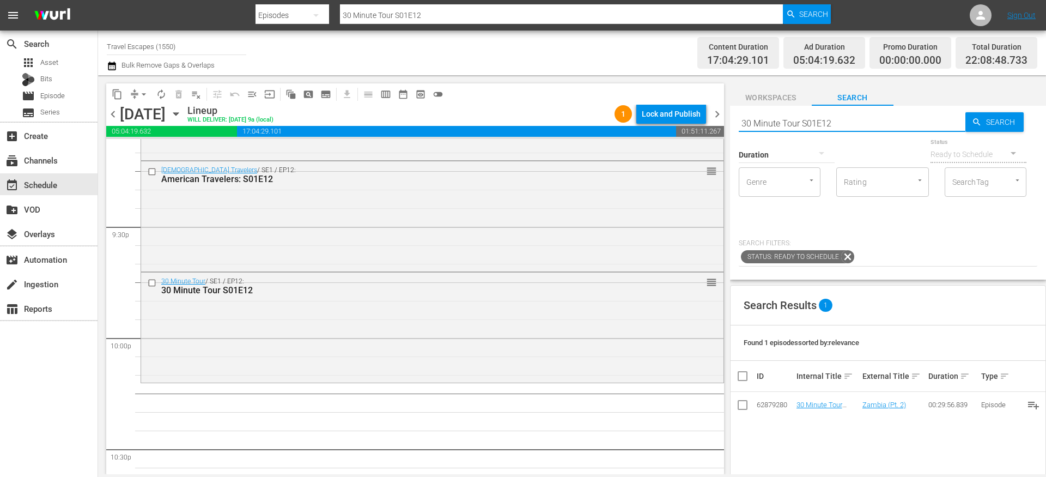
type input "Lost and Found S01E12"
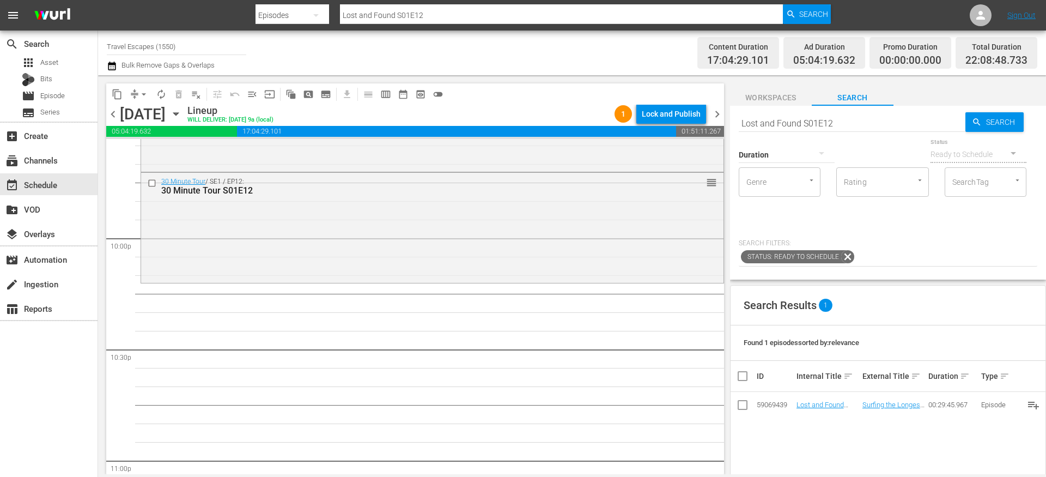
click at [809, 408] on td "Lost and Found S01E12" at bounding box center [828, 405] width 66 height 26
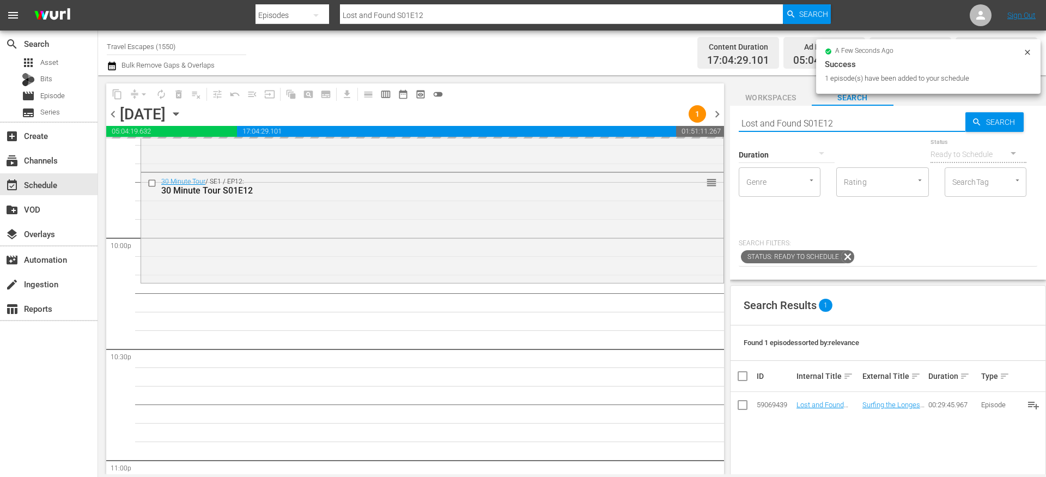
click at [785, 126] on input "Lost and Found S01E12" at bounding box center [852, 123] width 227 height 26
paste input "[PERSON_NAME] Irish Seafood Trails S03E03"
type input "[PERSON_NAME] Irish Seafood Trails S03E03"
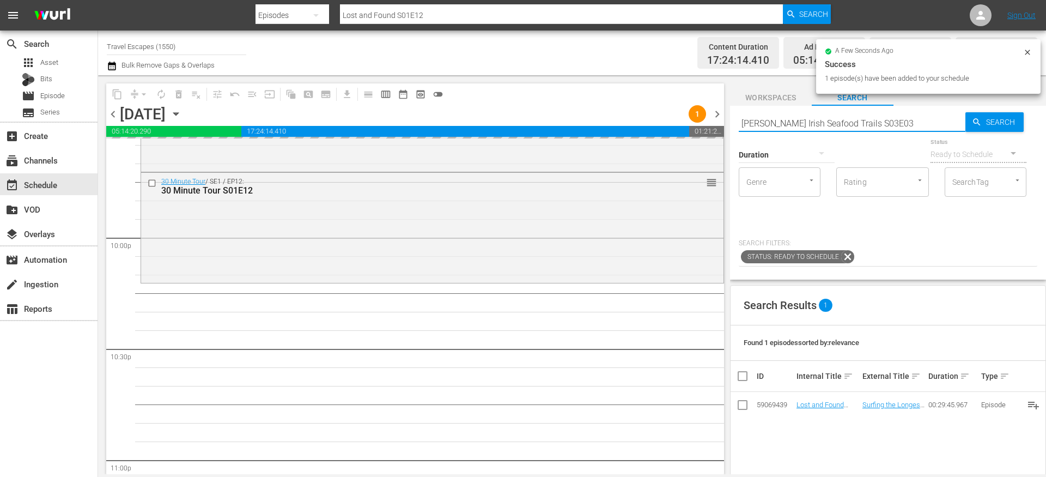
type input "[PERSON_NAME] Irish Seafood Trails S03E03"
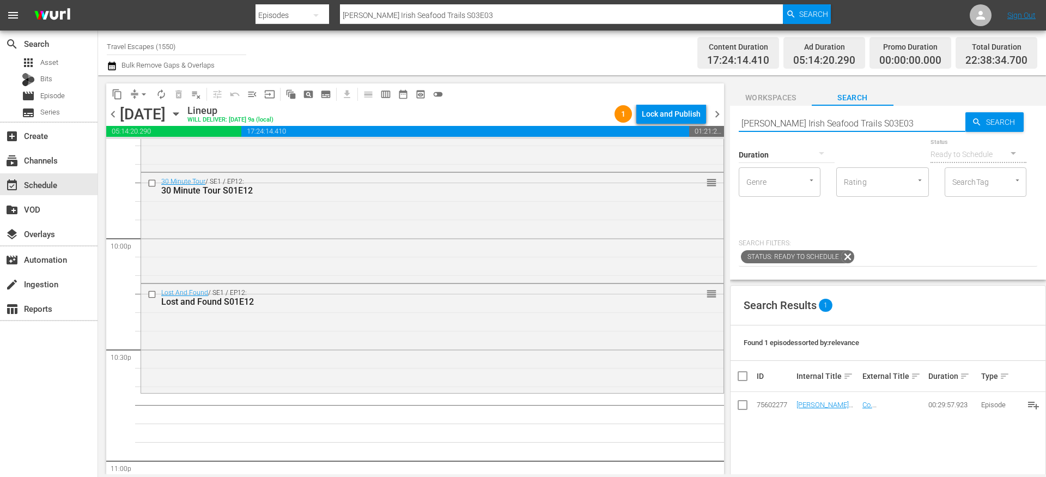
scroll to position [4879, 0]
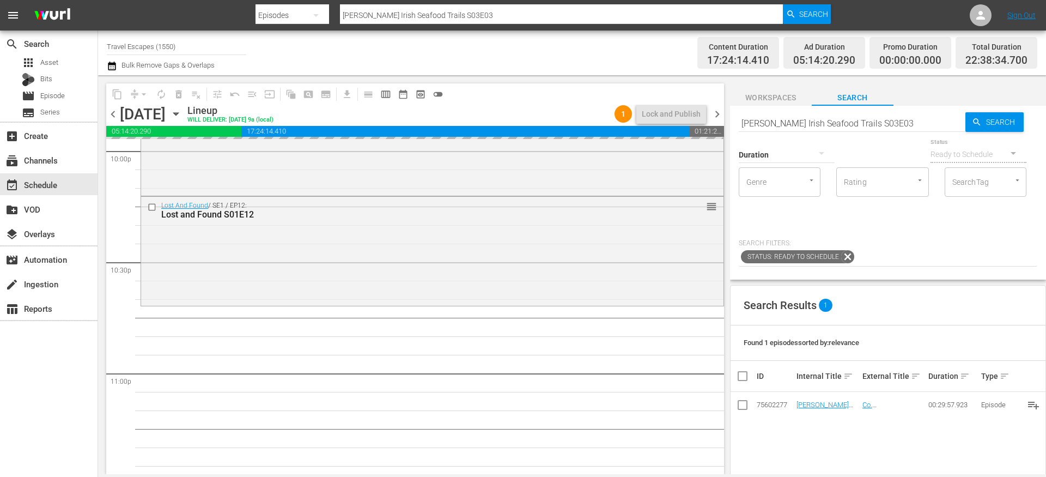
click at [798, 122] on input "[PERSON_NAME] Irish Seafood Trails S03E03" at bounding box center [852, 123] width 227 height 26
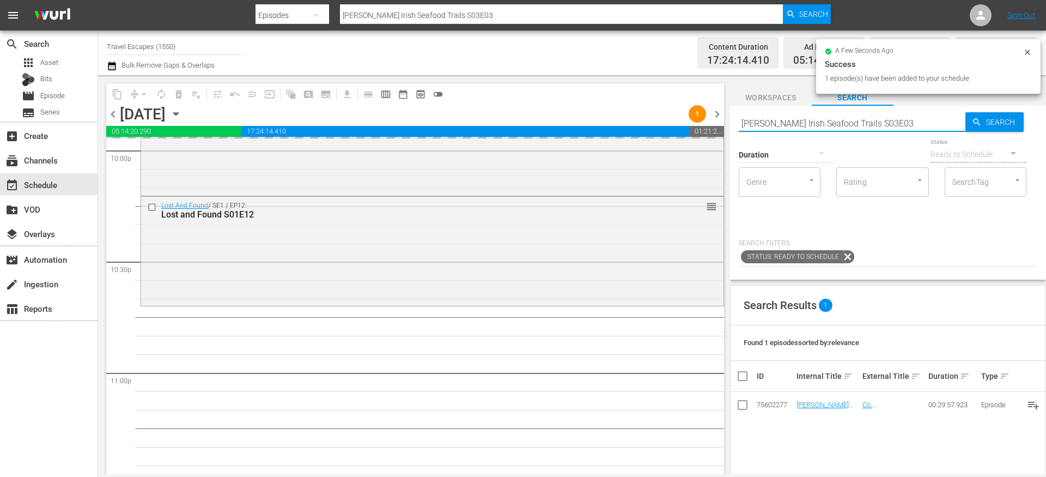
paste input "Great Destinations [GEOGRAPHIC_DATA] S01E1"
type input "Great Destinations [GEOGRAPHIC_DATA] S01E13"
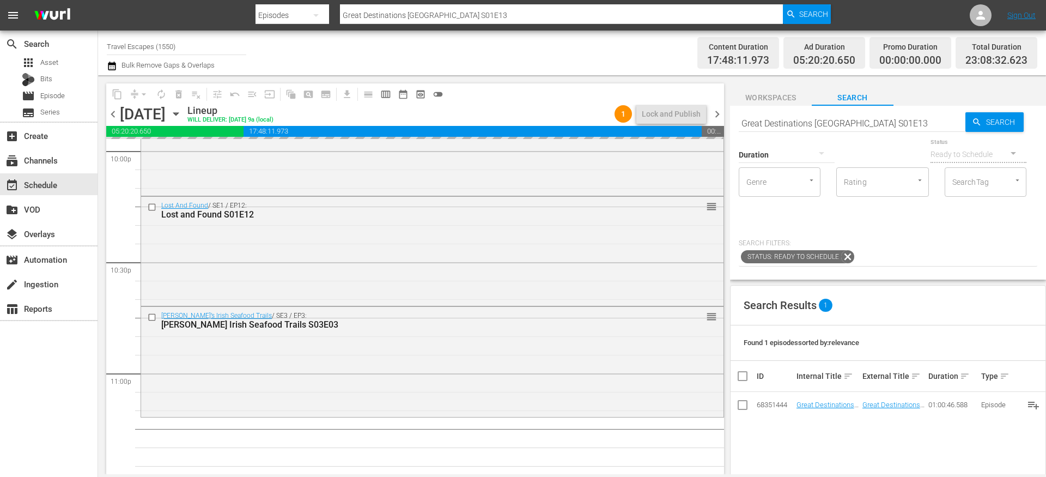
drag, startPoint x: 811, startPoint y: 404, endPoint x: 508, endPoint y: 4, distance: 500.9
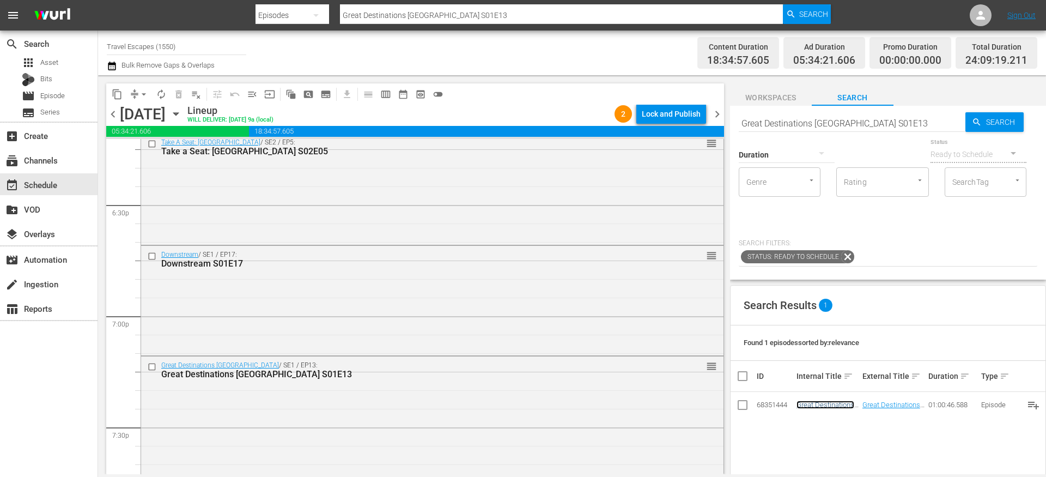
scroll to position [4044, 0]
click at [357, 273] on div "Downstream / SE1 / EP17: Downstream S01E17 reorder" at bounding box center [432, 261] width 582 height 27
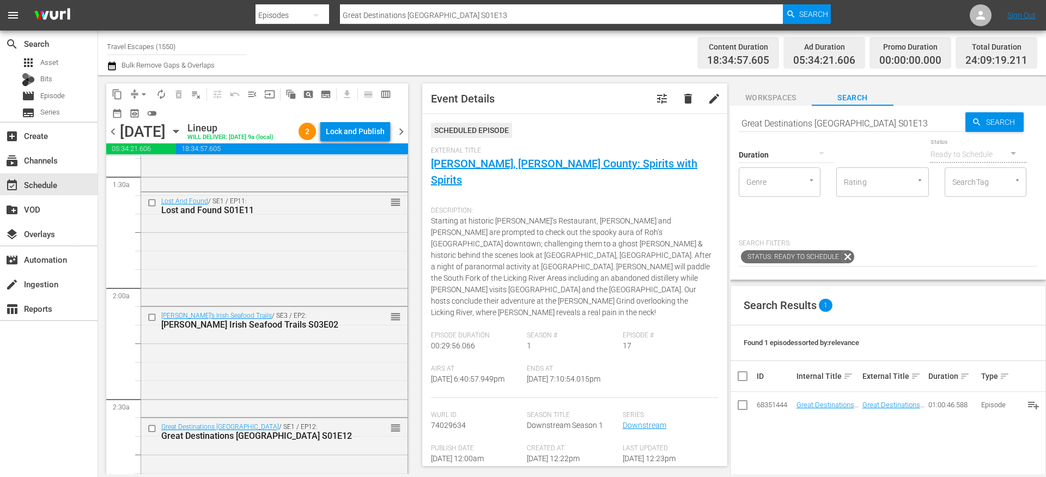
scroll to position [309, 0]
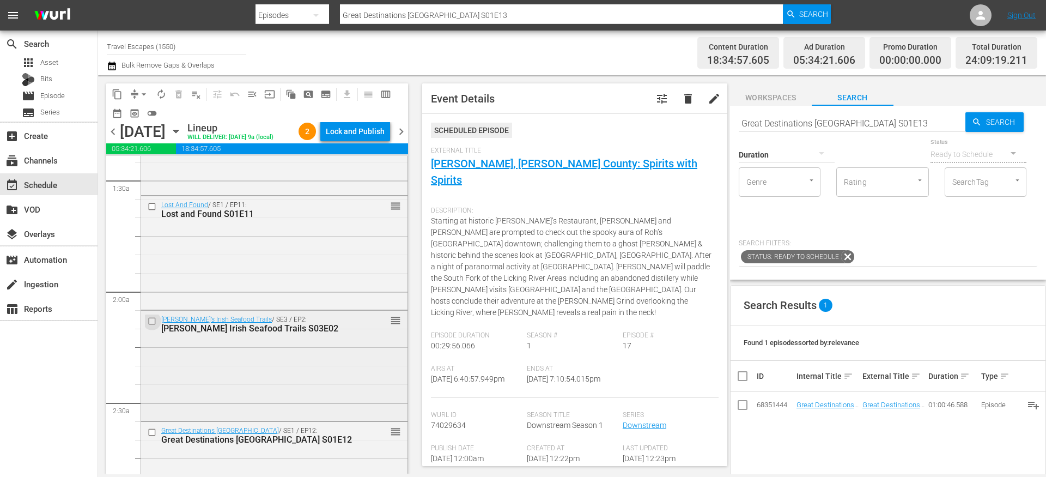
click at [154, 326] on input "checkbox" at bounding box center [153, 321] width 11 height 9
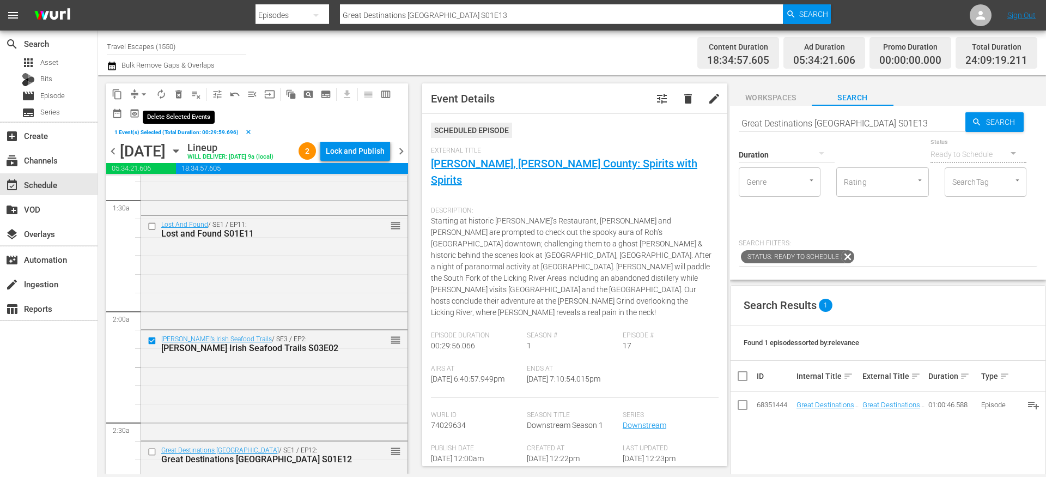
click at [180, 93] on span "delete_forever_outlined" at bounding box center [178, 94] width 11 height 11
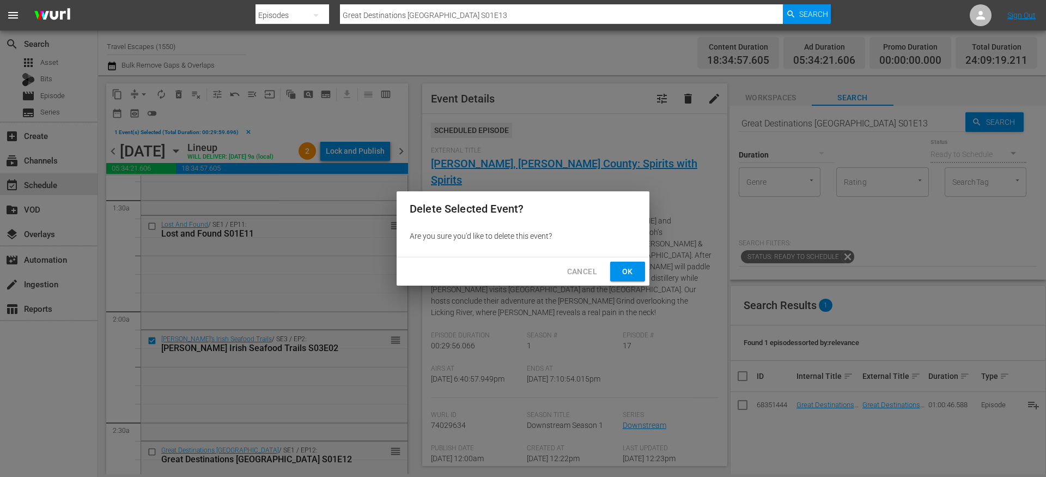
click at [637, 269] on button "Ok" at bounding box center [627, 272] width 35 height 20
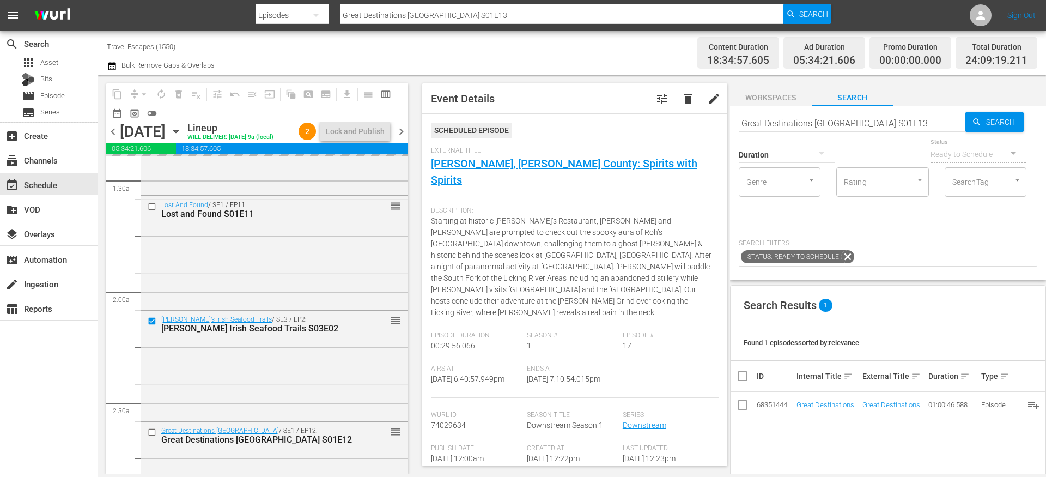
click at [787, 124] on input "Great Destinations [GEOGRAPHIC_DATA] S01E13" at bounding box center [852, 123] width 227 height 26
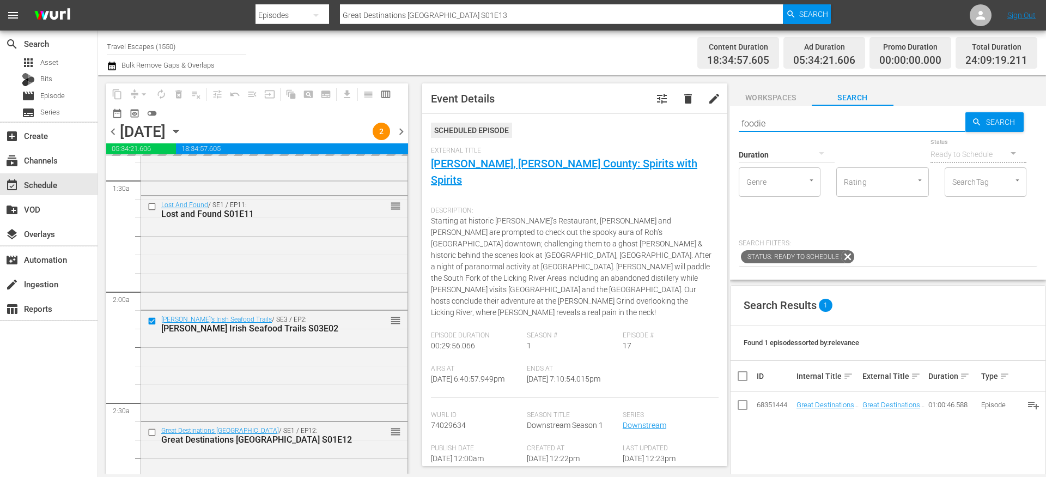
type input "foodie"
click at [806, 159] on div at bounding box center [787, 154] width 96 height 31
type input "foodie"
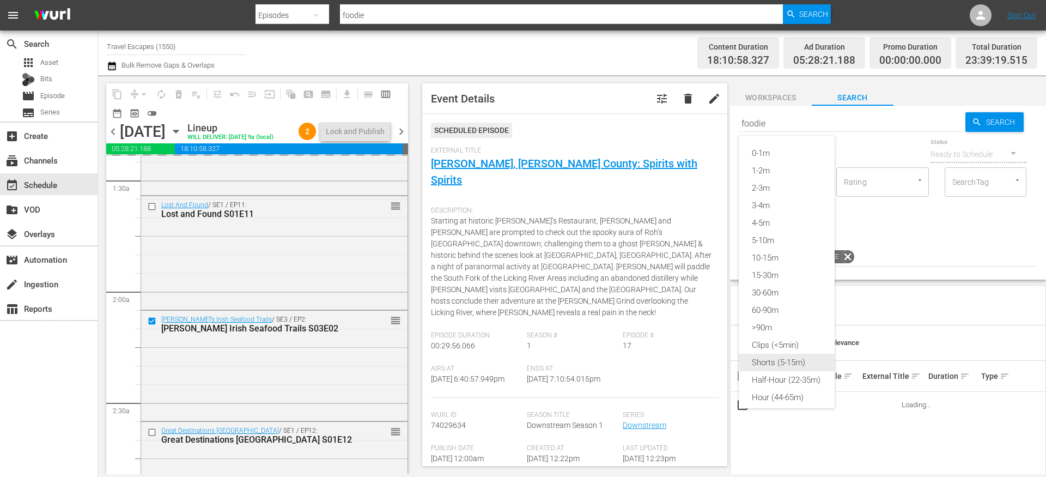
click at [791, 364] on div "Shorts (5-15m)" at bounding box center [787, 362] width 96 height 17
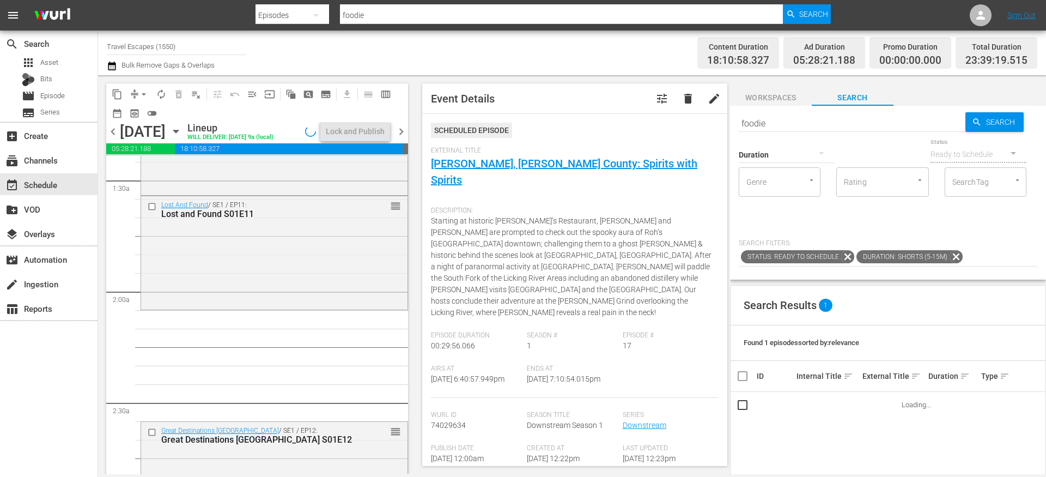
click at [788, 122] on input "foodie" at bounding box center [852, 123] width 227 height 26
click at [787, 121] on input "foodie" at bounding box center [852, 123] width 227 height 26
type input "AAL"
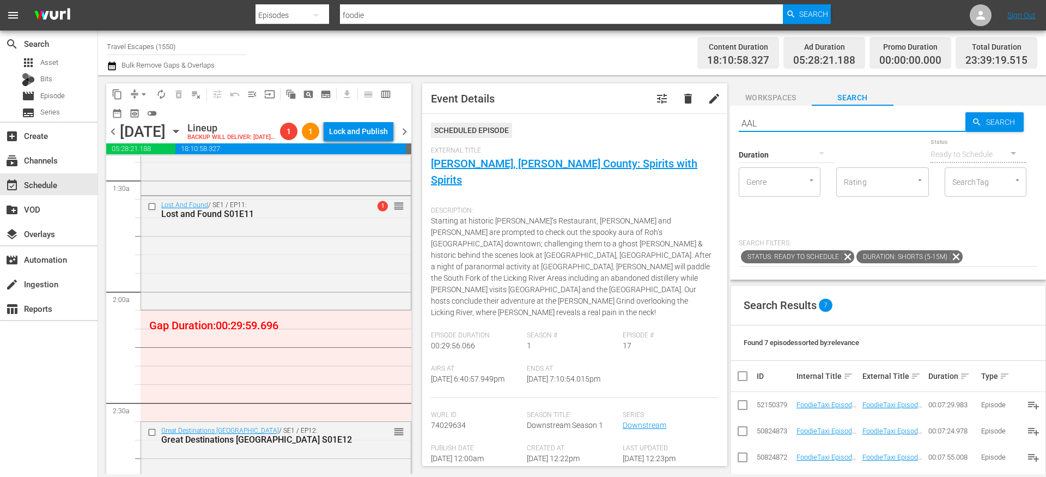
type input "AAL"
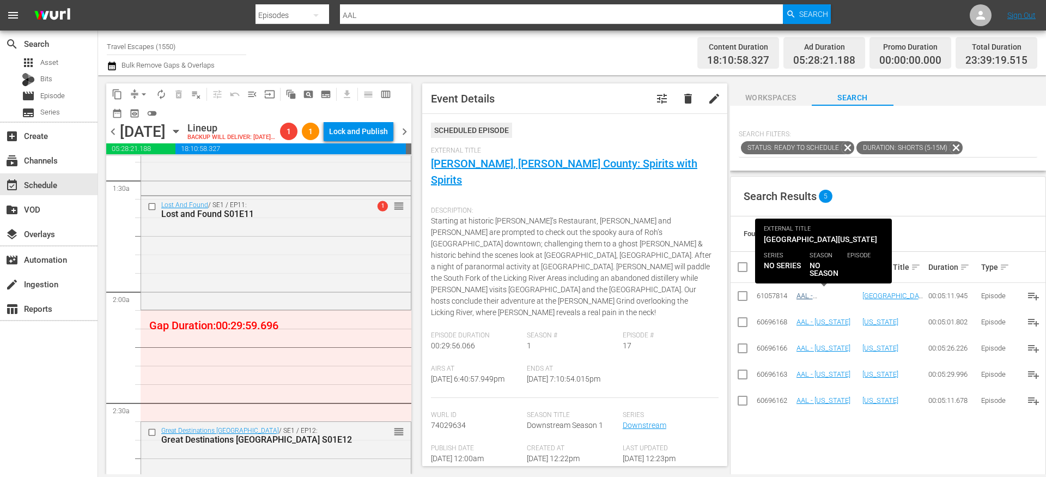
type input "AAL"
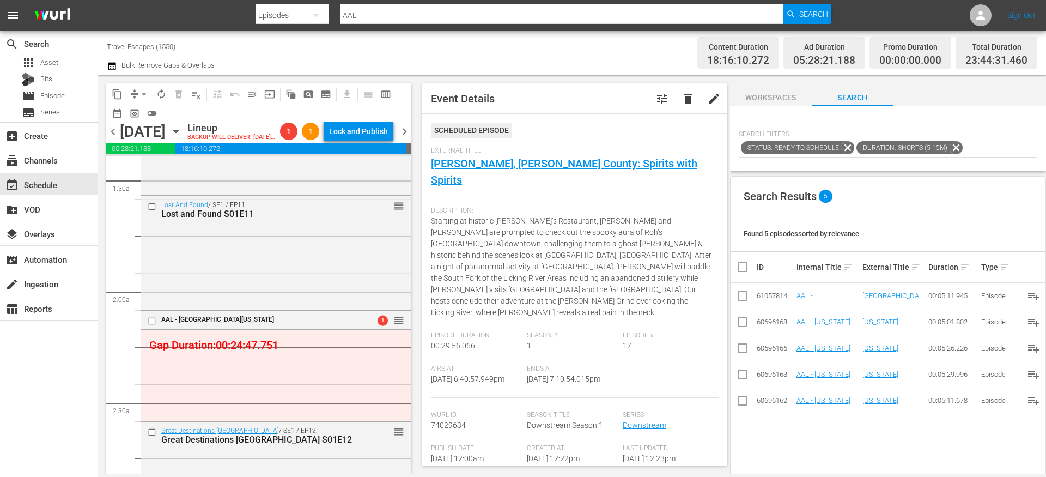
click at [819, 315] on td "AAL - [US_STATE]" at bounding box center [828, 322] width 66 height 26
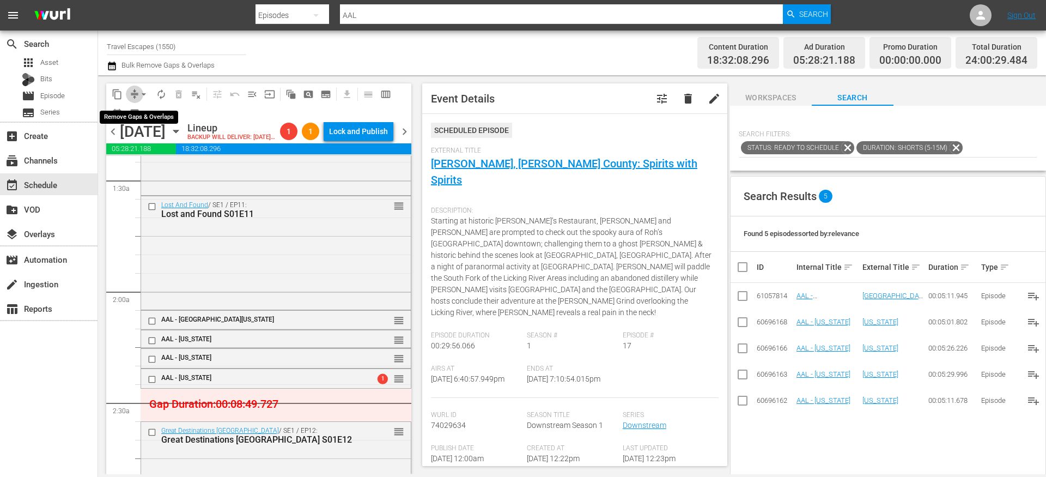
click at [133, 92] on span "compress" at bounding box center [134, 94] width 11 height 11
click at [136, 93] on button "arrow_drop_down" at bounding box center [143, 94] width 17 height 17
click at [153, 153] on li "Align to End of Previous Day" at bounding box center [144, 152] width 114 height 18
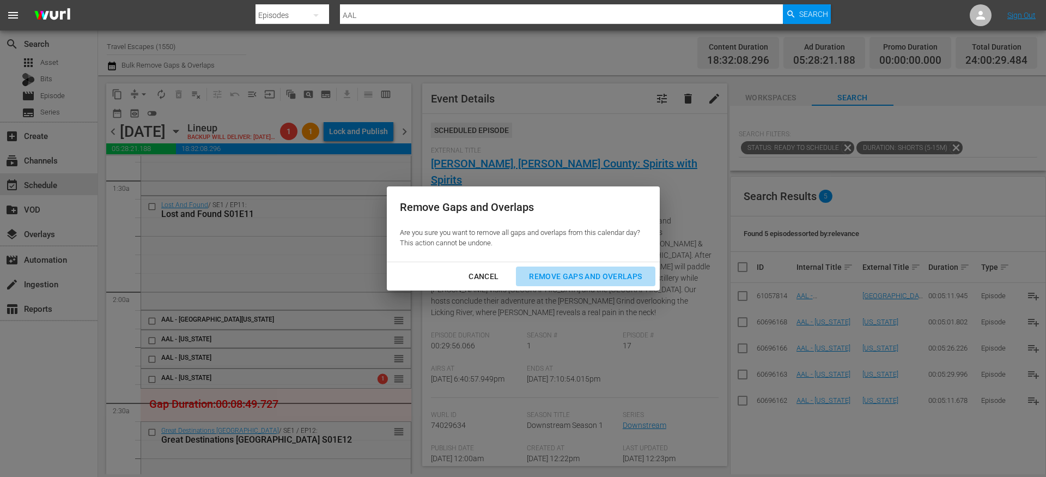
click at [626, 271] on div "Remove Gaps and Overlaps" at bounding box center [585, 277] width 130 height 14
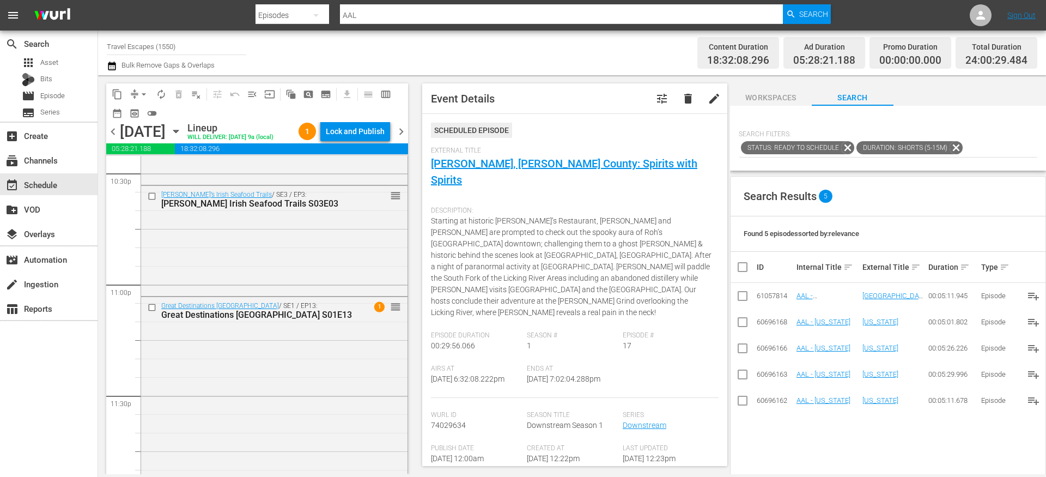
scroll to position [5049, 0]
